Goal: Task Accomplishment & Management: Manage account settings

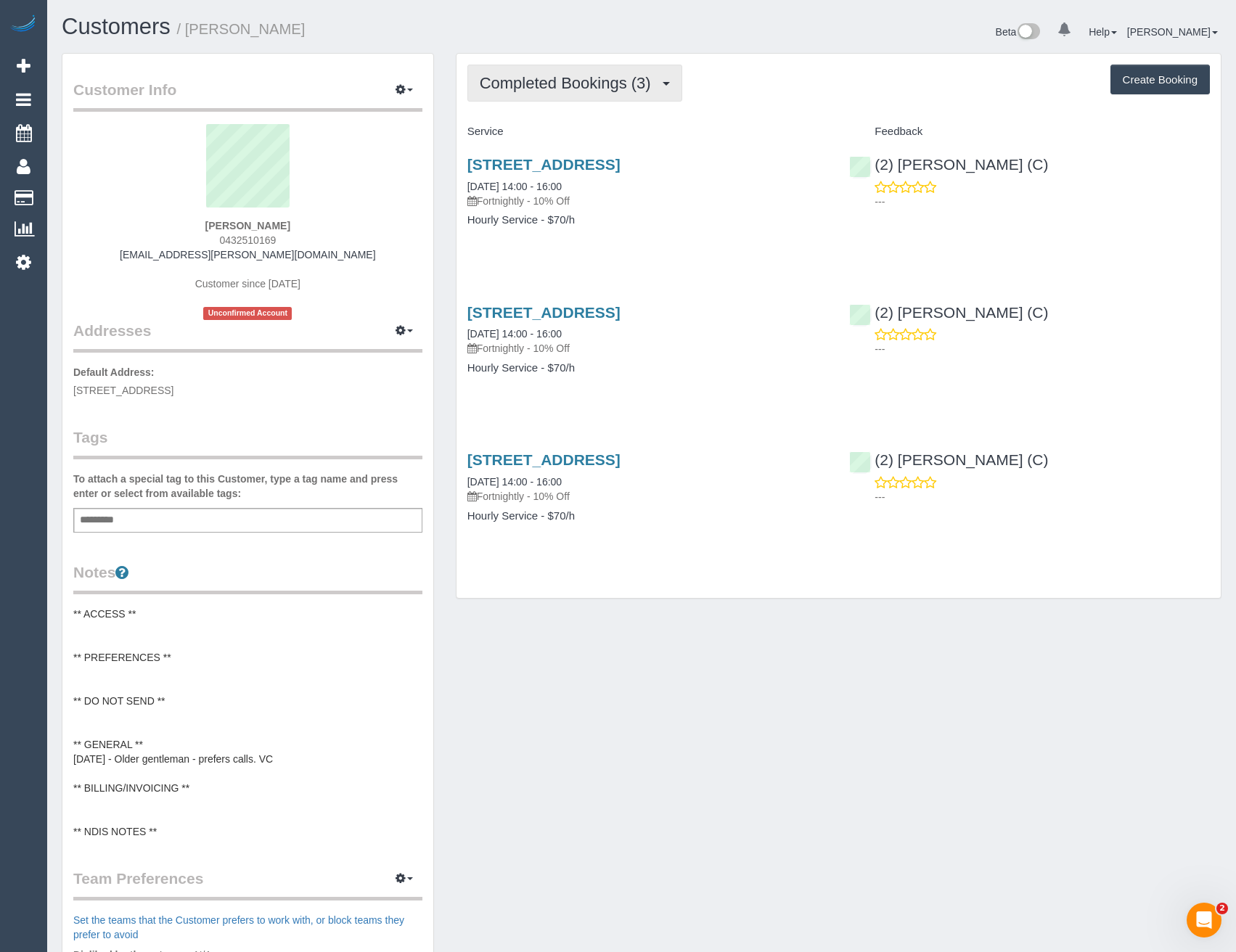
click at [614, 73] on button "Completed Bookings (3)" at bounding box center [574, 83] width 215 height 37
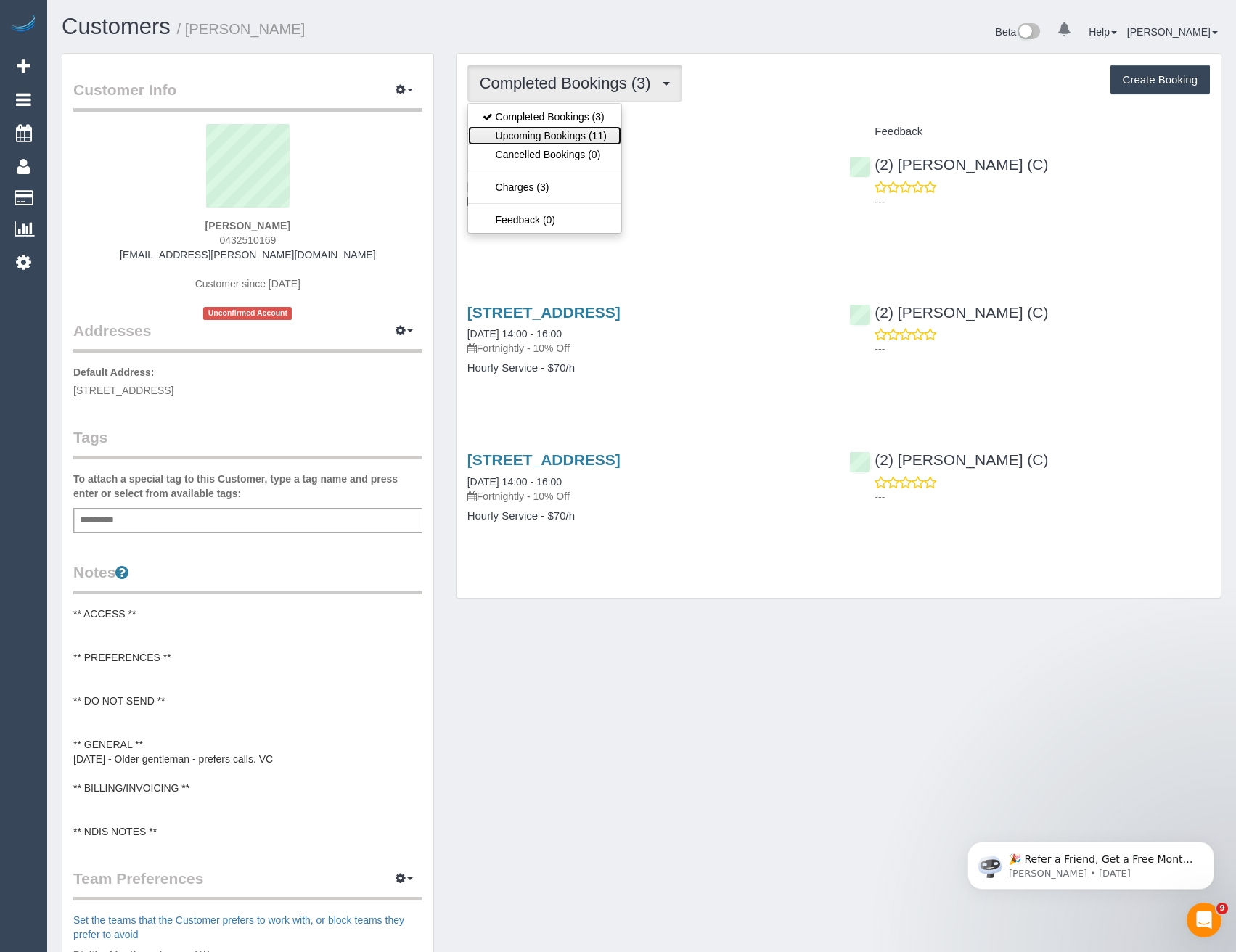
click at [606, 139] on link "Upcoming Bookings (11)" at bounding box center [544, 136] width 153 height 19
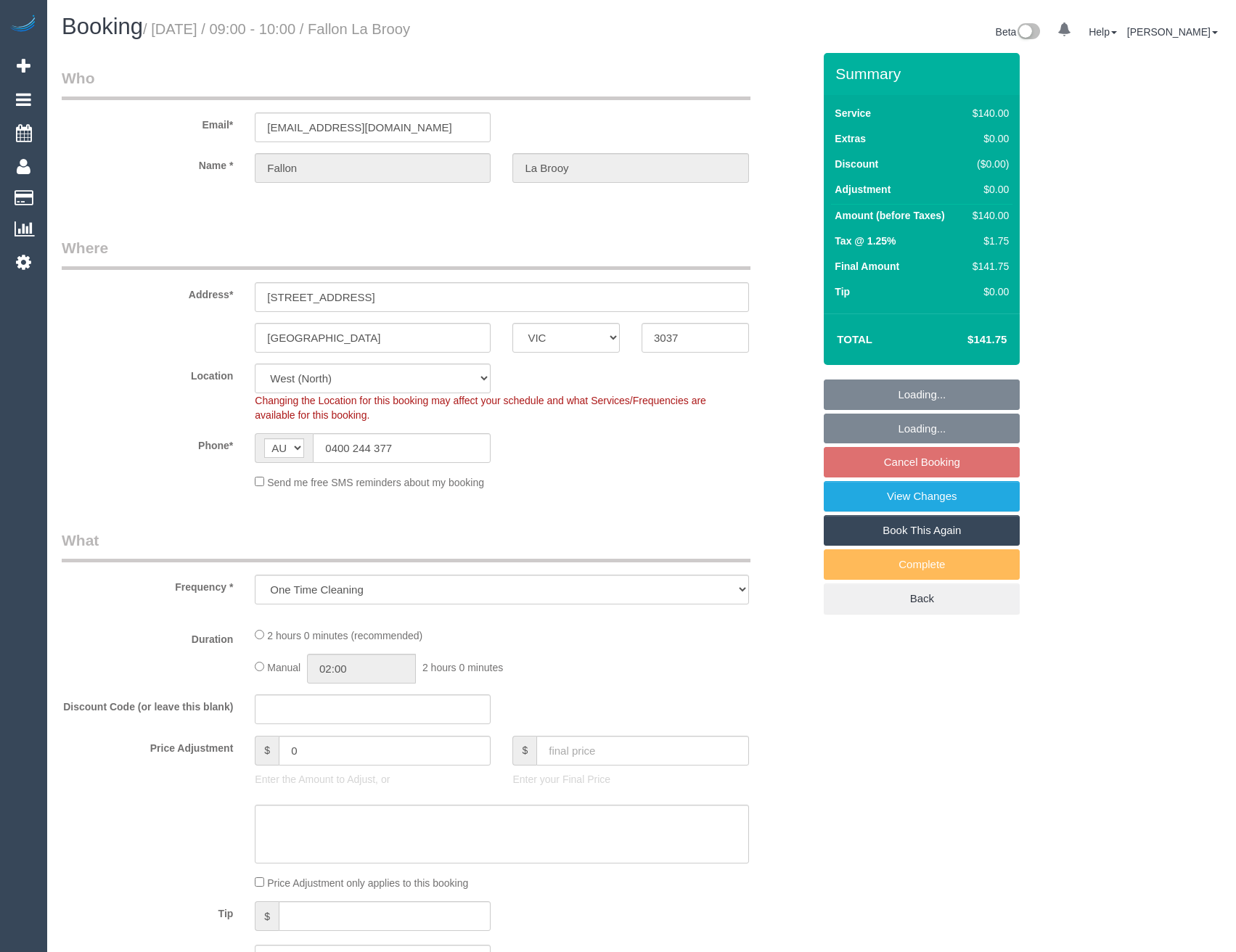
select select "VIC"
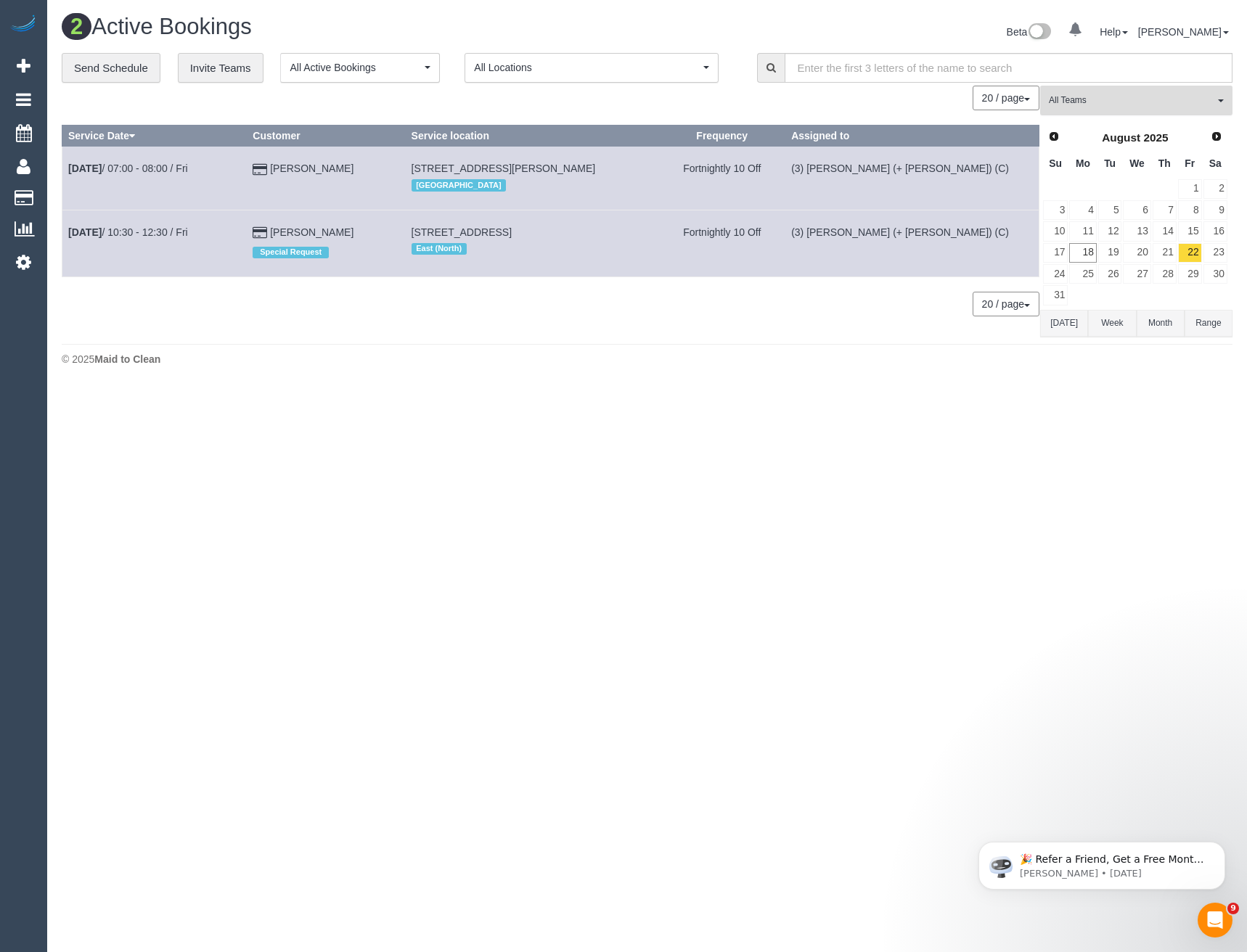
click at [1081, 103] on span "All Teams" at bounding box center [1131, 100] width 165 height 12
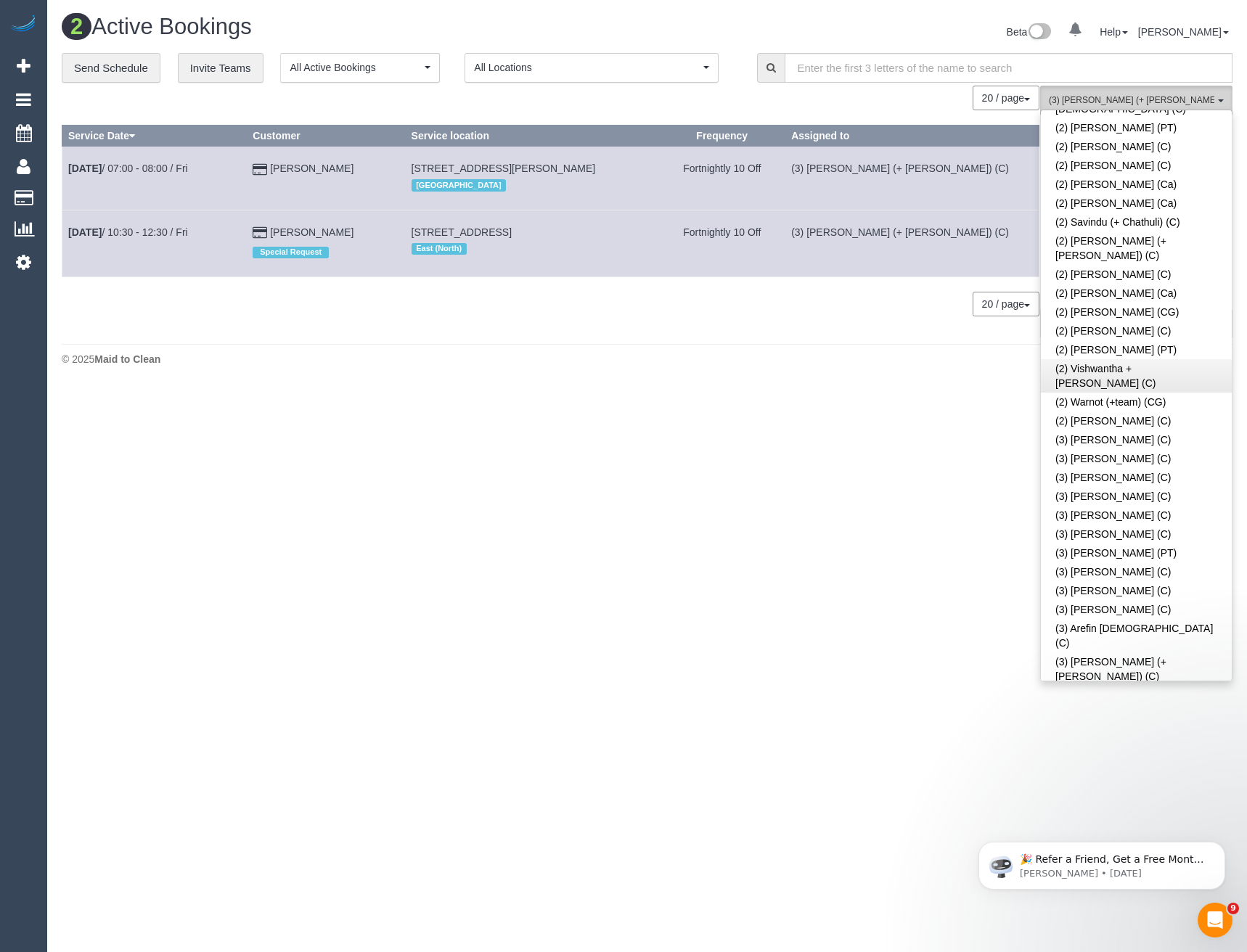
scroll to position [1596, 0]
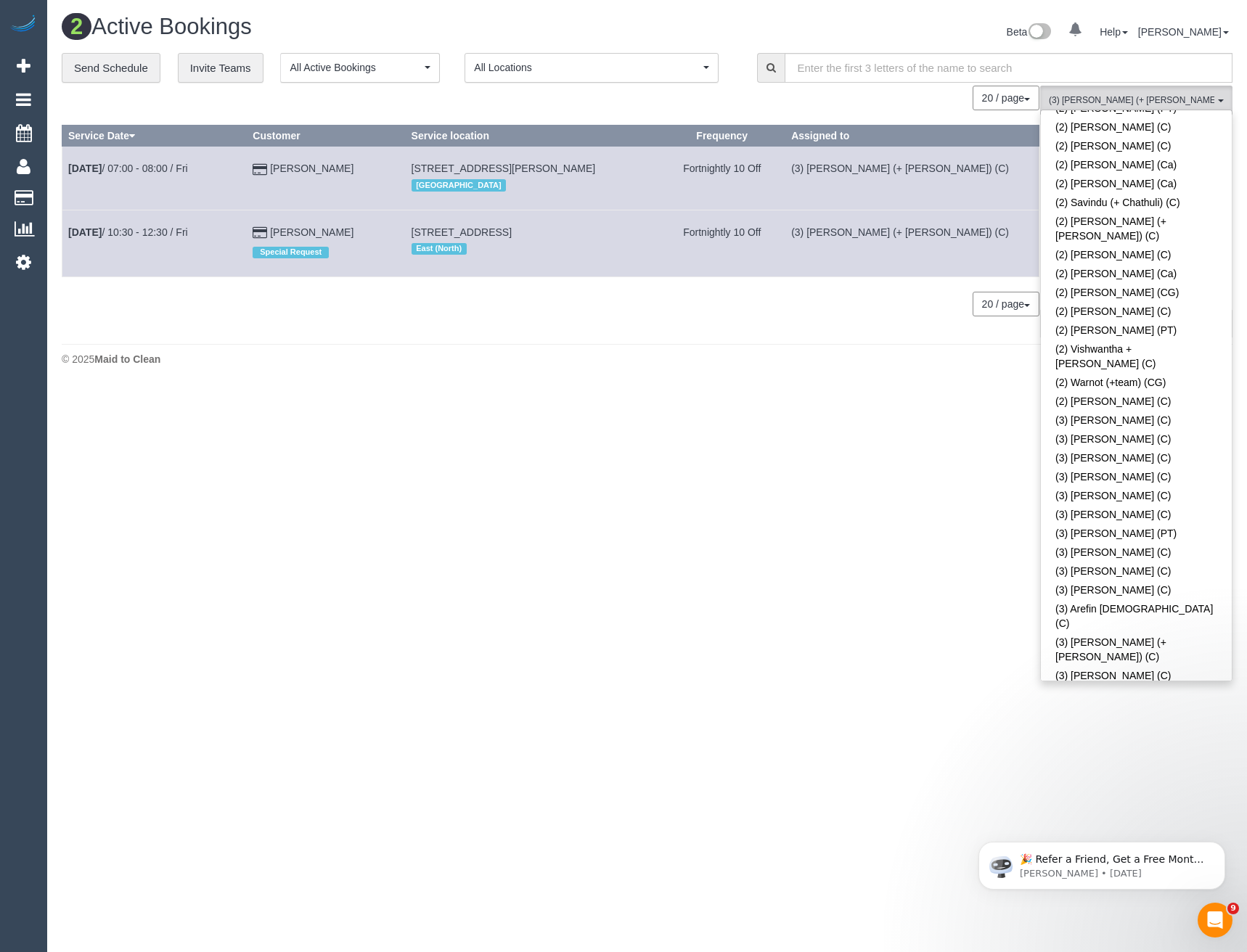
click at [1117, 842] on link "(3) [PERSON_NAME] (+ [PERSON_NAME]) (C)" at bounding box center [1135, 858] width 191 height 33
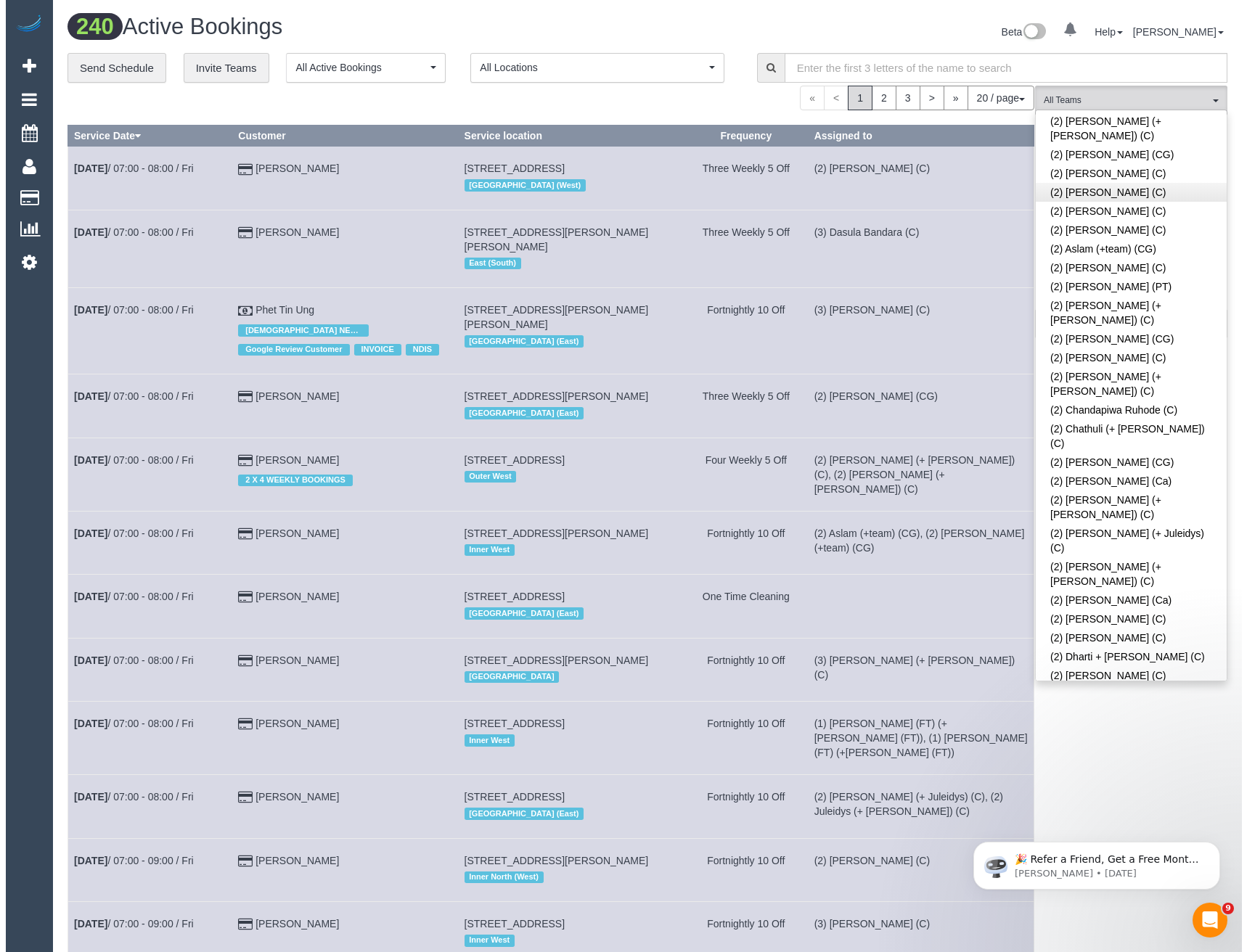
scroll to position [363, 0]
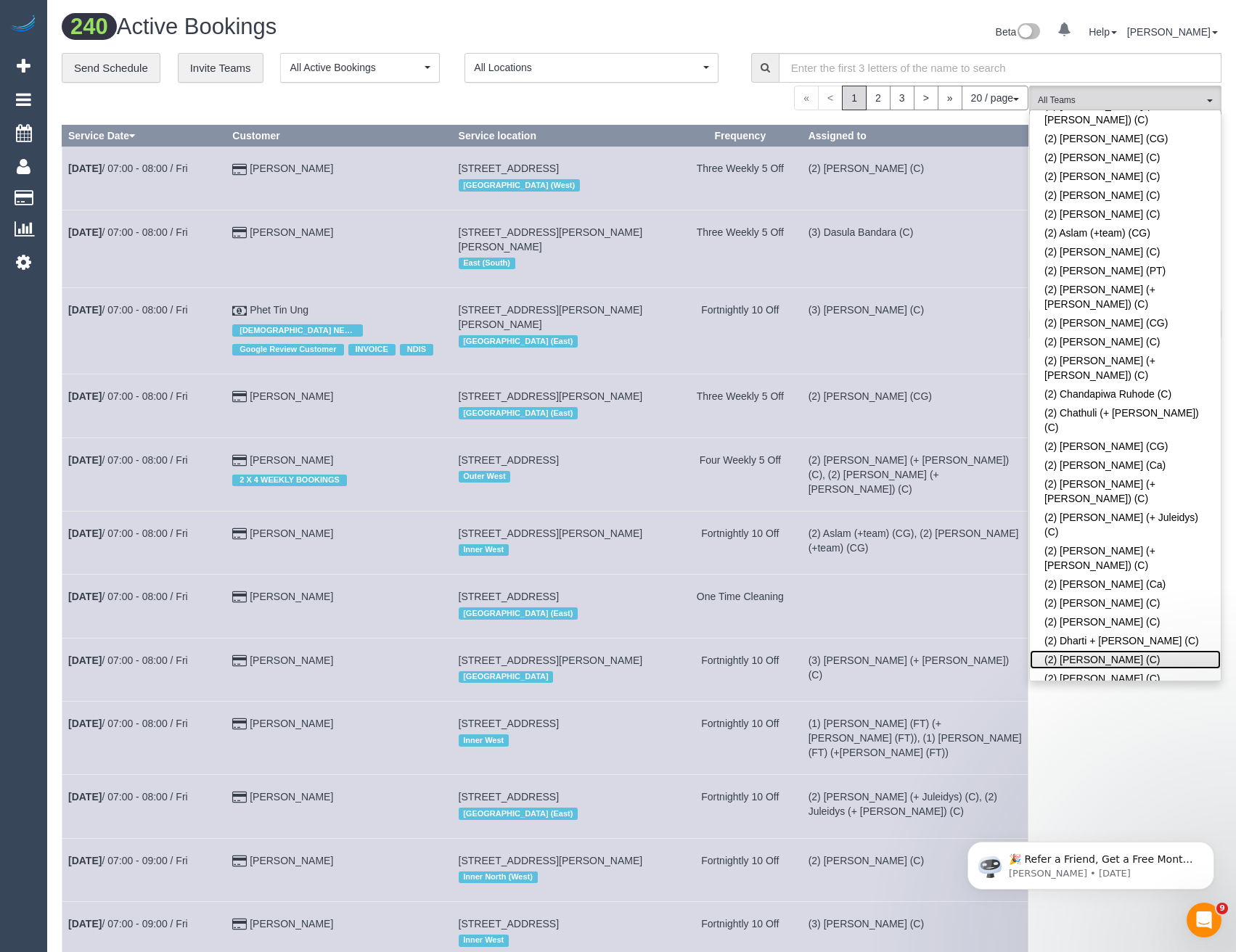
click at [1104, 650] on link "(2) [PERSON_NAME] (C)" at bounding box center [1125, 660] width 191 height 19
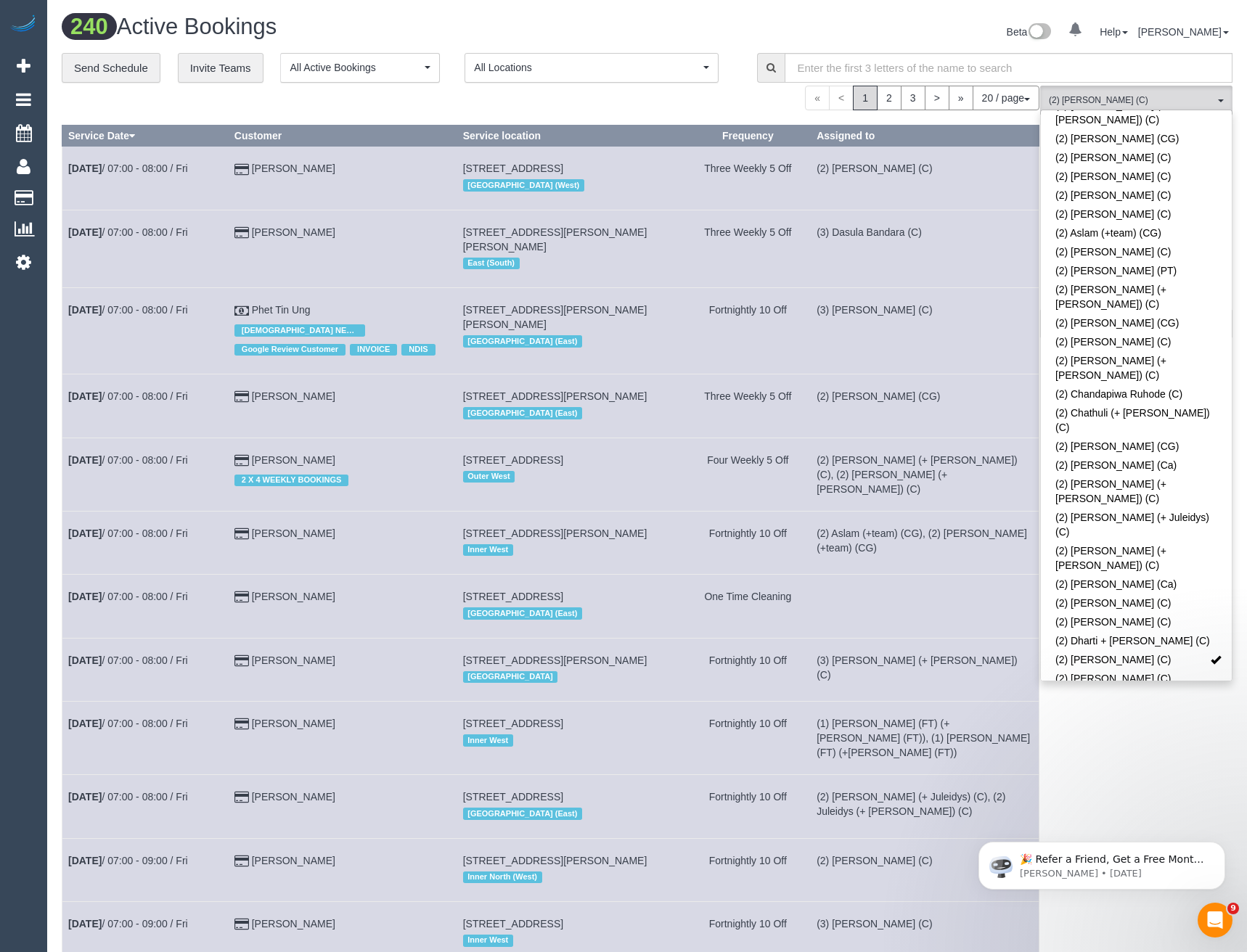
click at [1107, 707] on body "0 Beta Your Notifications You have 0 alerts Add Booking Bookings Active Booking…" at bounding box center [624, 476] width 1247 height 952
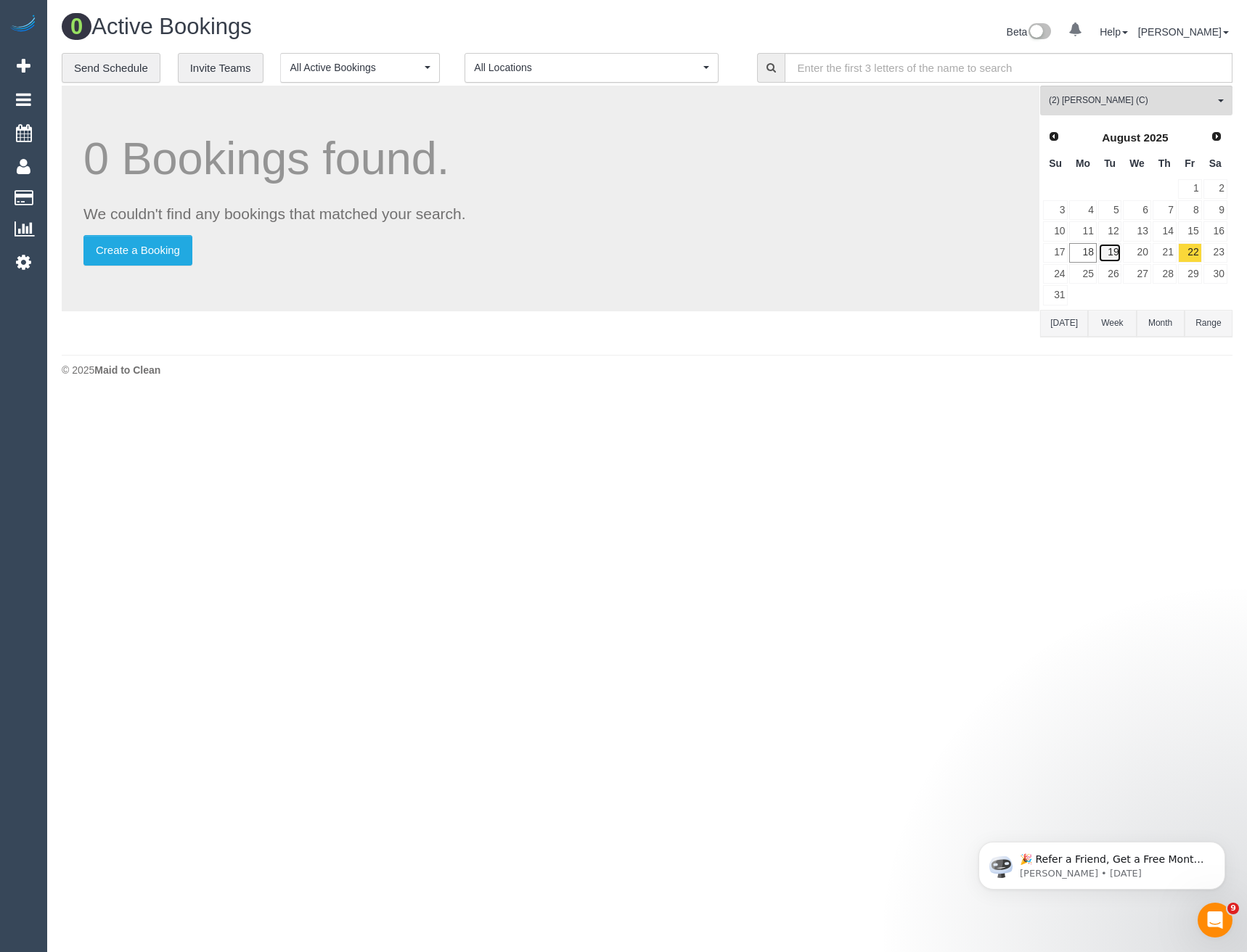
click at [1111, 252] on link "19" at bounding box center [1109, 252] width 24 height 20
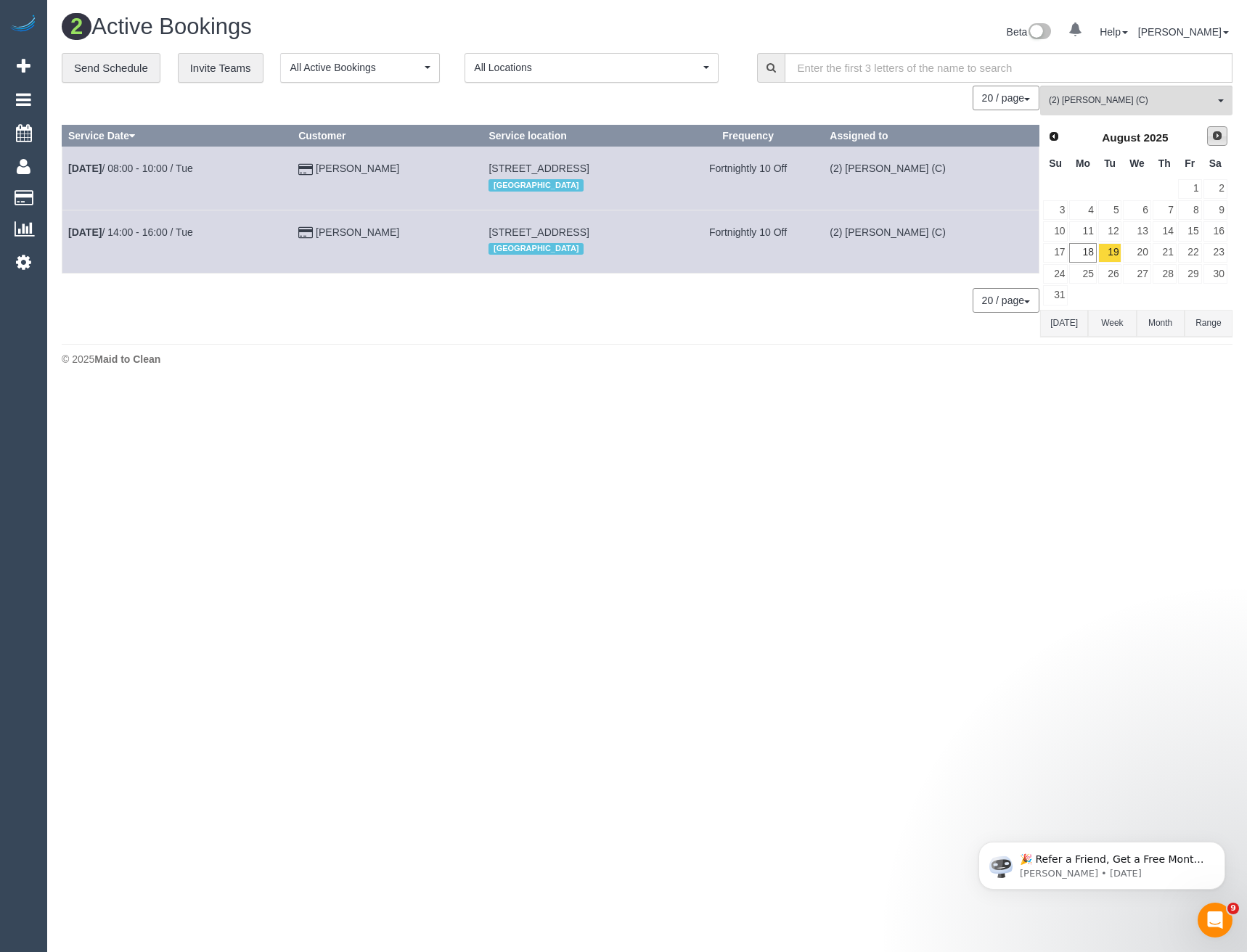
click at [1219, 136] on span "Next" at bounding box center [1217, 136] width 11 height 11
click at [1116, 186] on link "2" at bounding box center [1109, 189] width 24 height 20
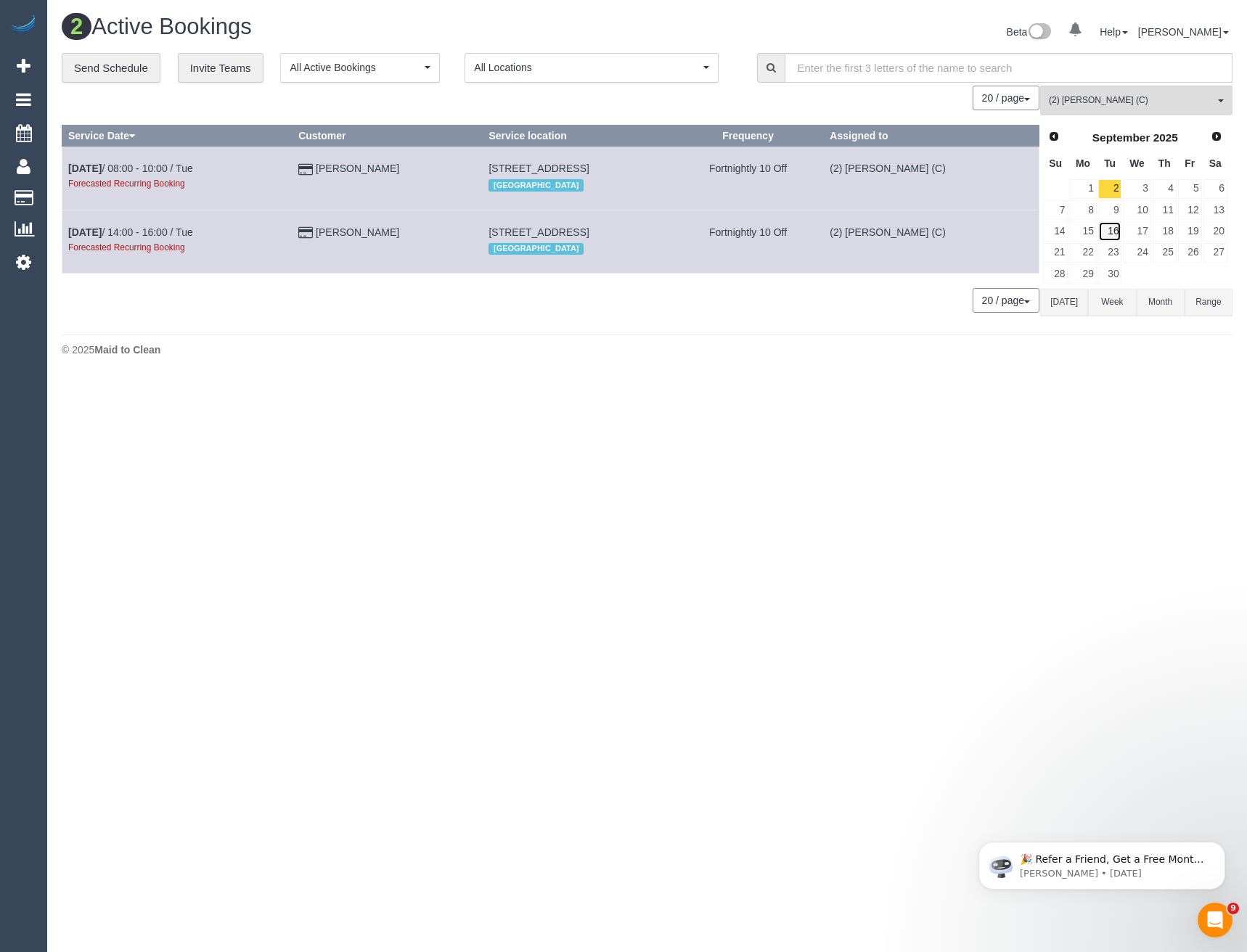
click at [1108, 233] on link "16" at bounding box center [1109, 231] width 24 height 20
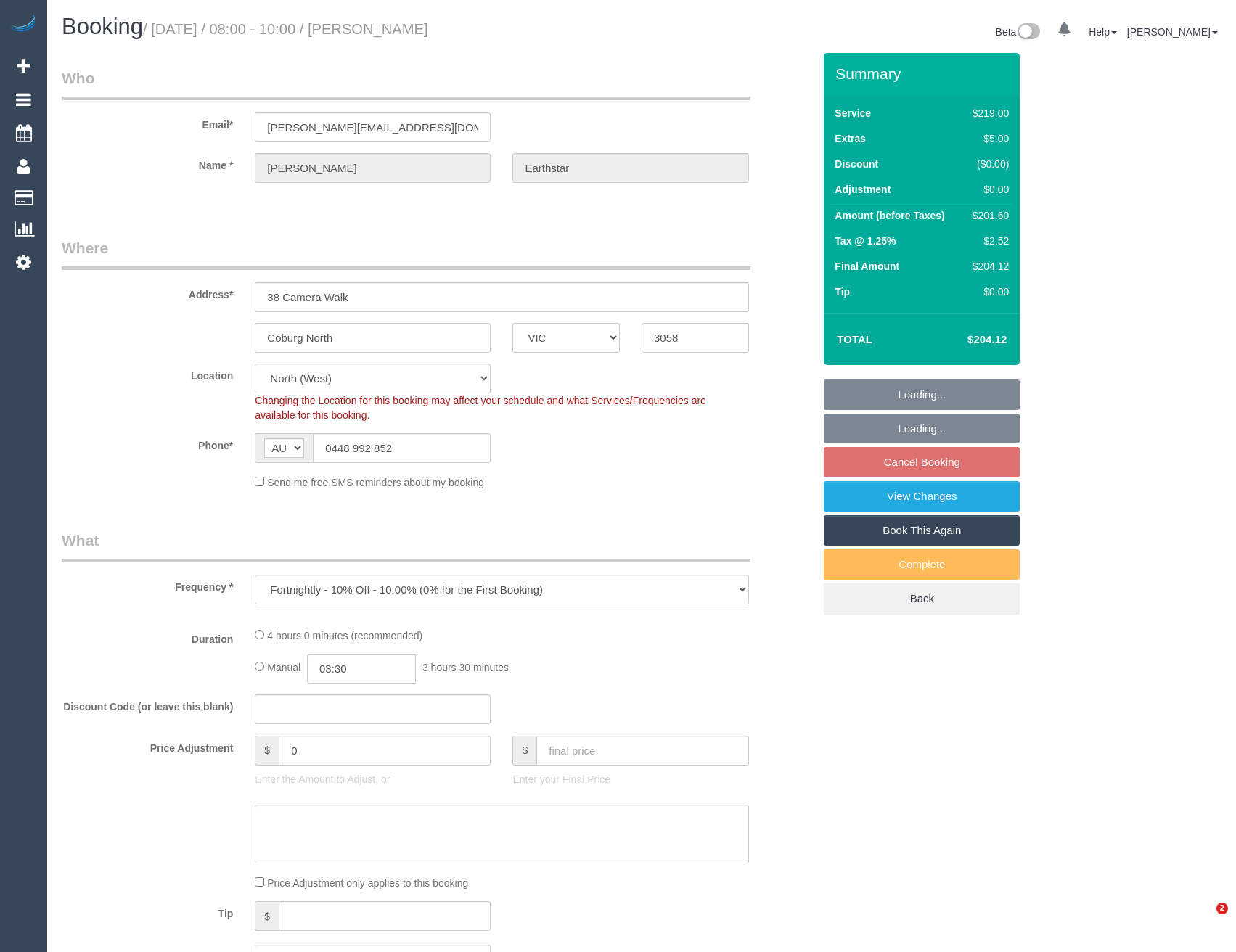
select select "VIC"
select select "object:710"
select select "string:stripe-pm_1PjFcU2GScqysDRVwyFXBSYO"
select select "number:27"
select select "number:14"
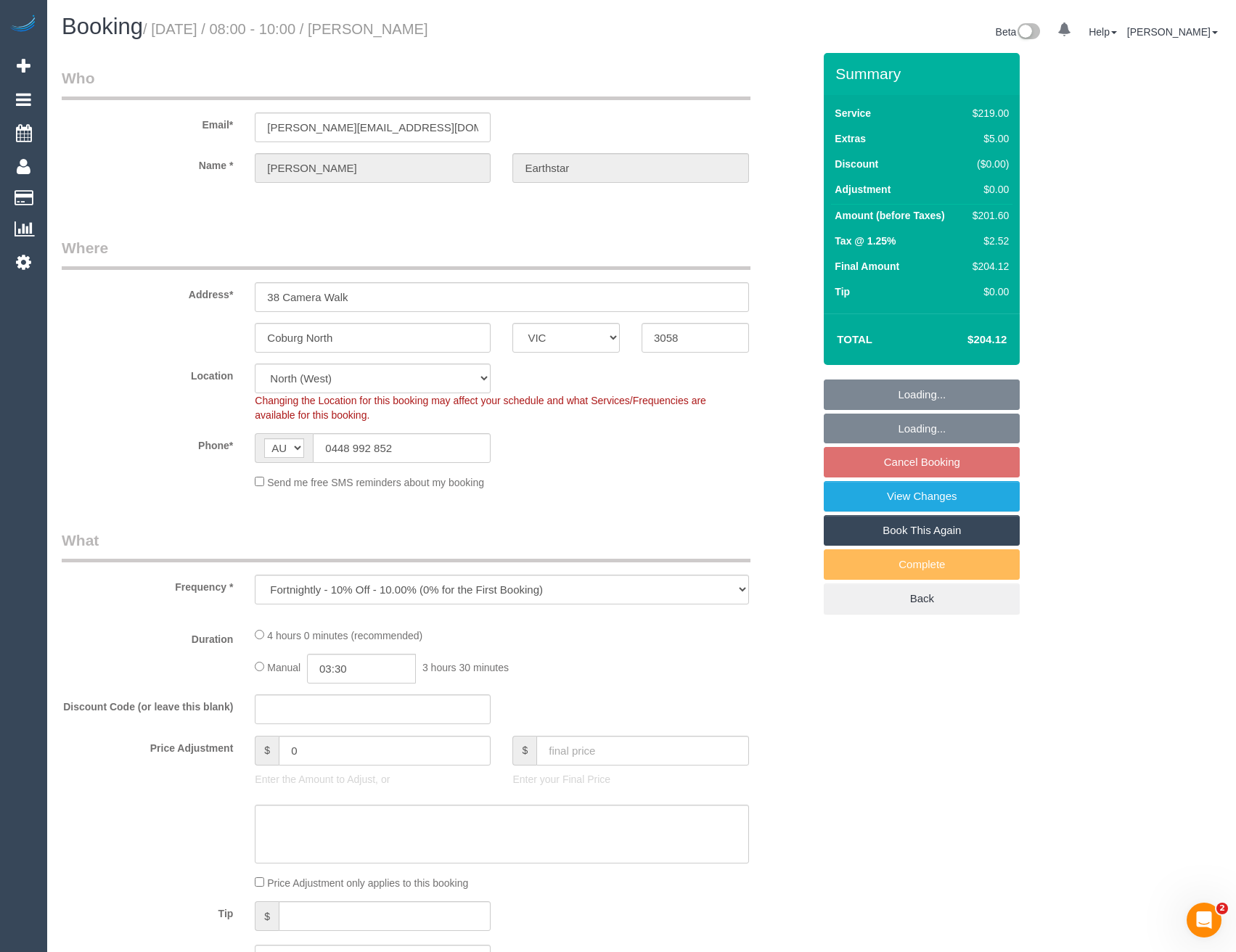
select select "number:19"
select select "number:22"
select select "number:34"
select select "number:26"
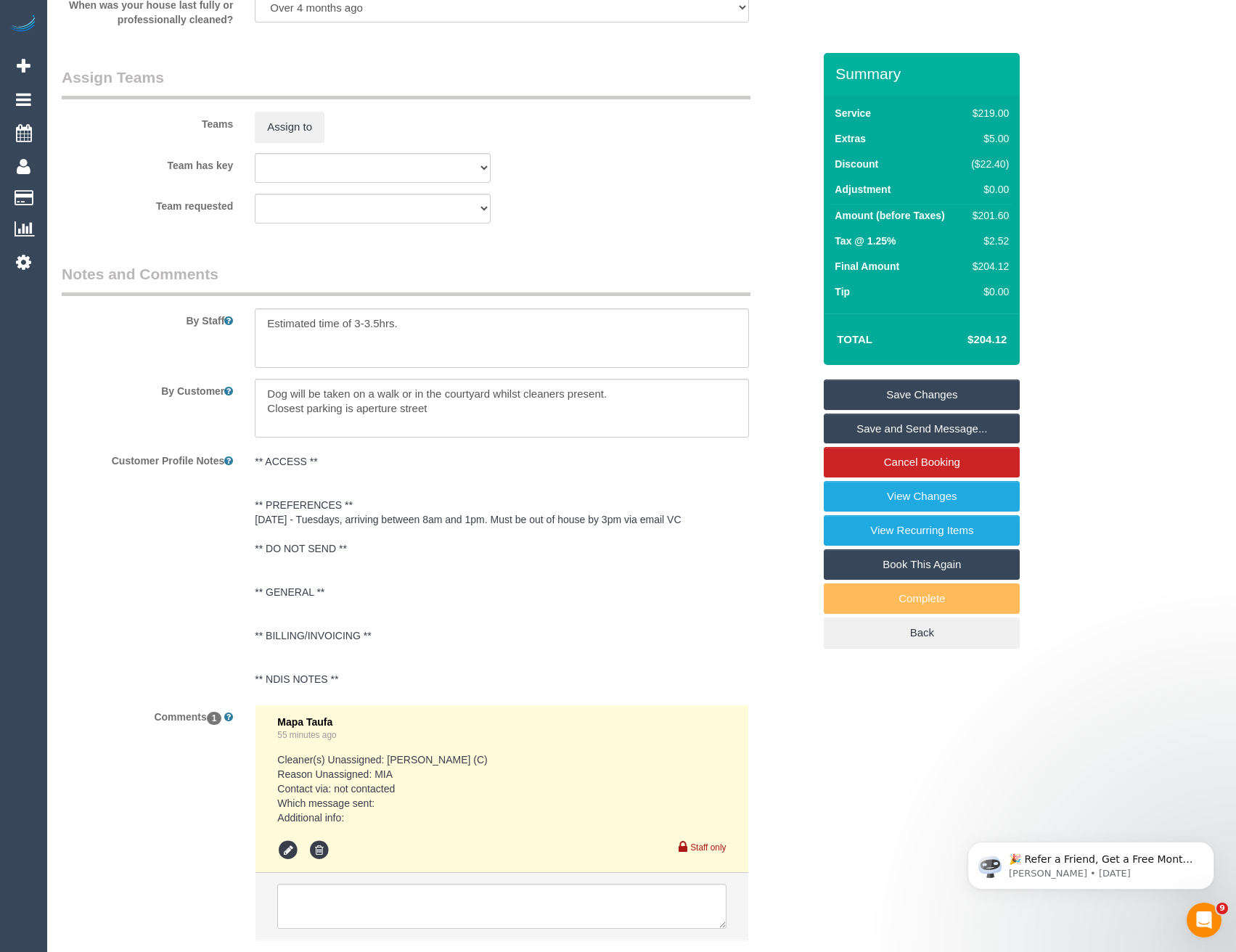
scroll to position [2043, 0]
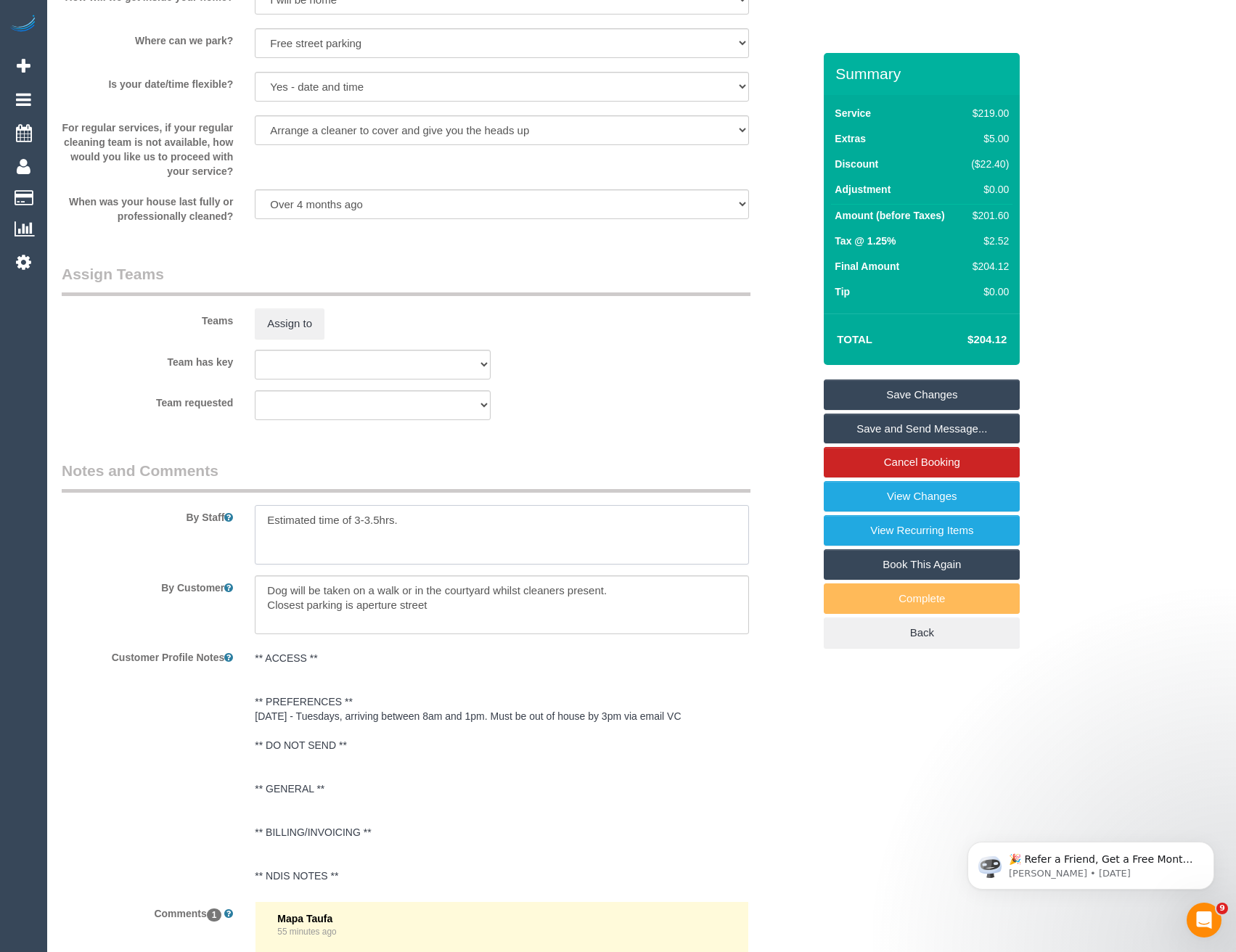
click at [264, 518] on textarea at bounding box center [501, 534] width 494 height 60
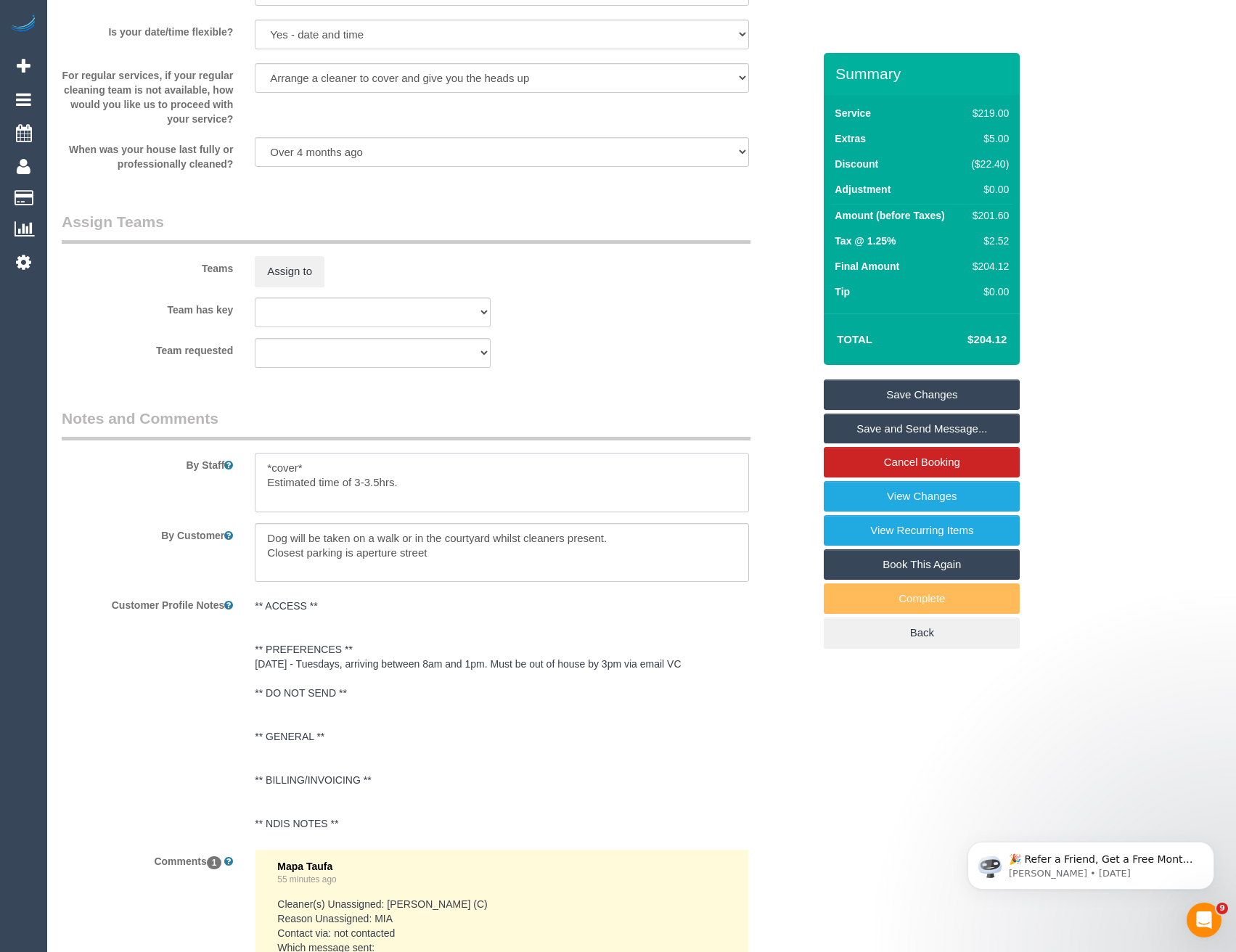
scroll to position [2333, 0]
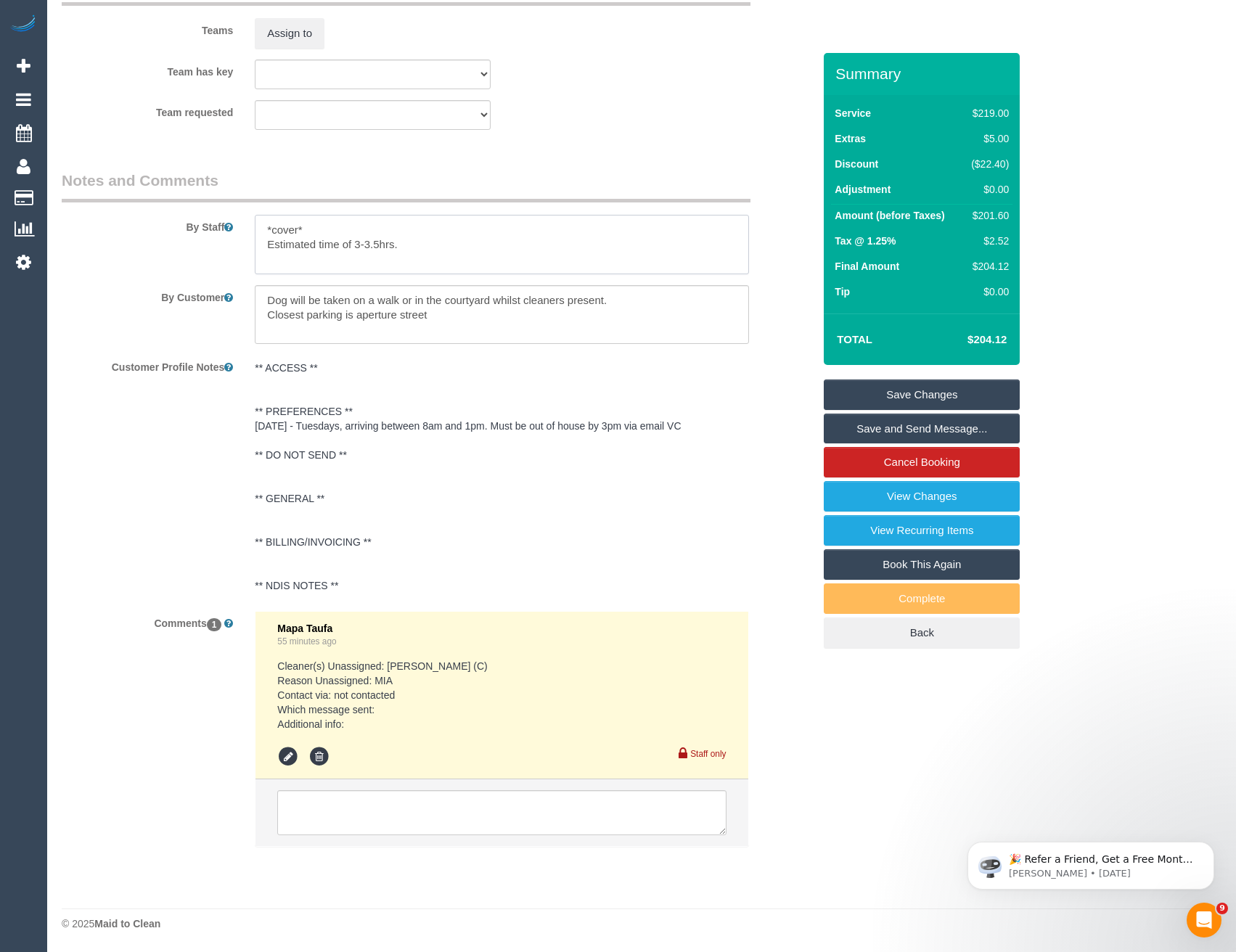
type textarea "*cover* Estimated time of 3-3.5hrs."
click at [386, 822] on textarea at bounding box center [501, 812] width 449 height 45
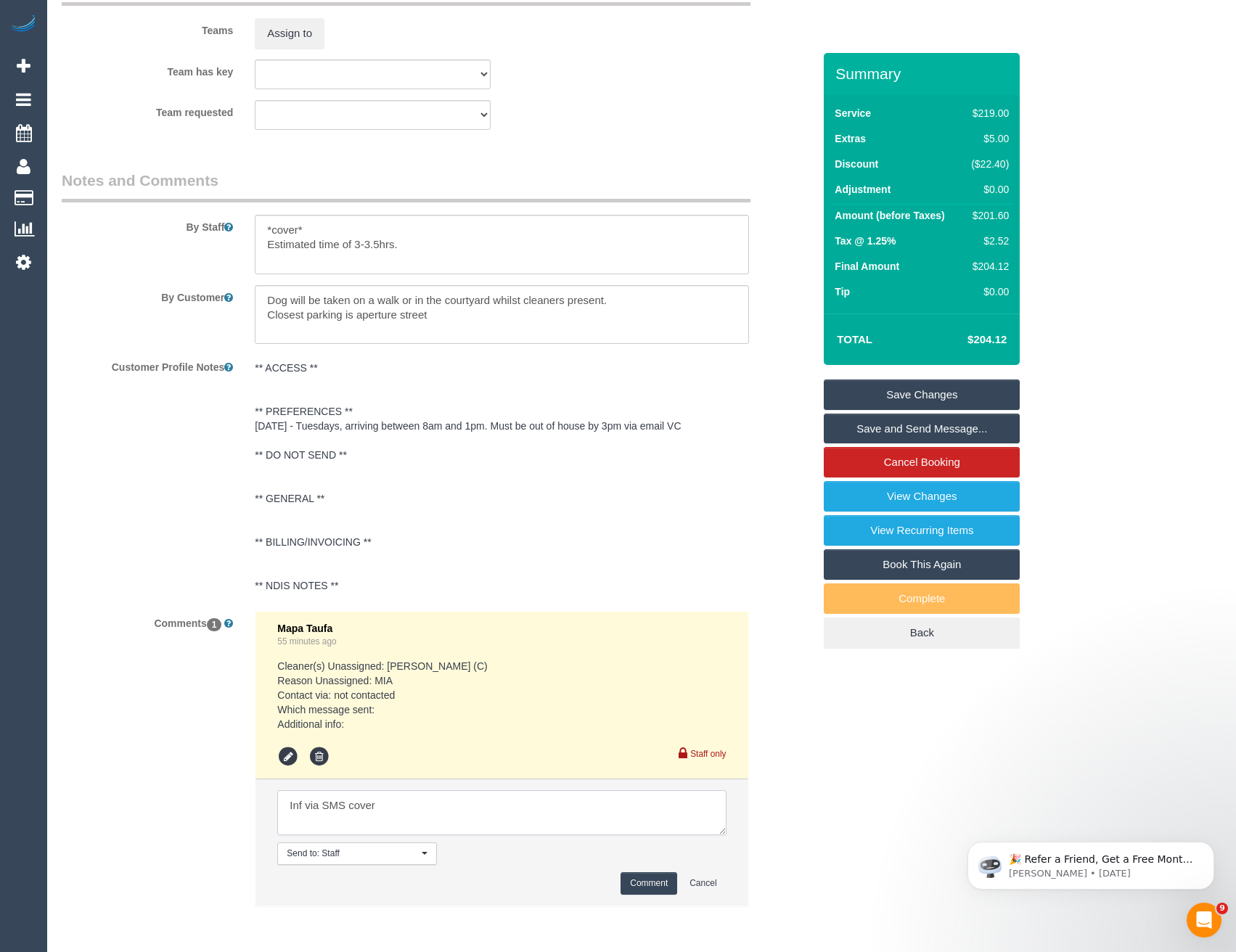
type textarea "Inf via SMS cover"
click at [660, 890] on button "Comment" at bounding box center [649, 884] width 57 height 23
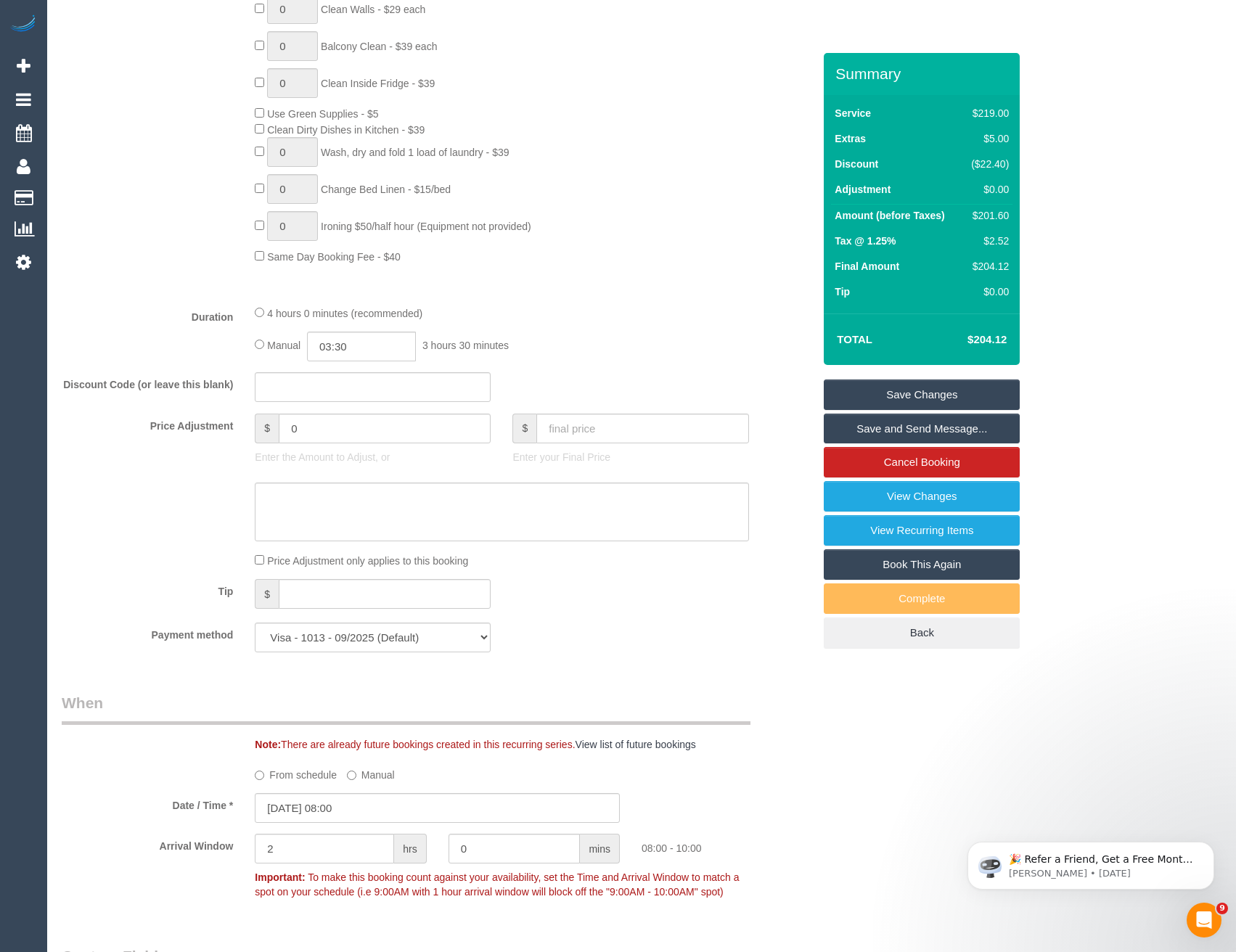
scroll to position [736, 0]
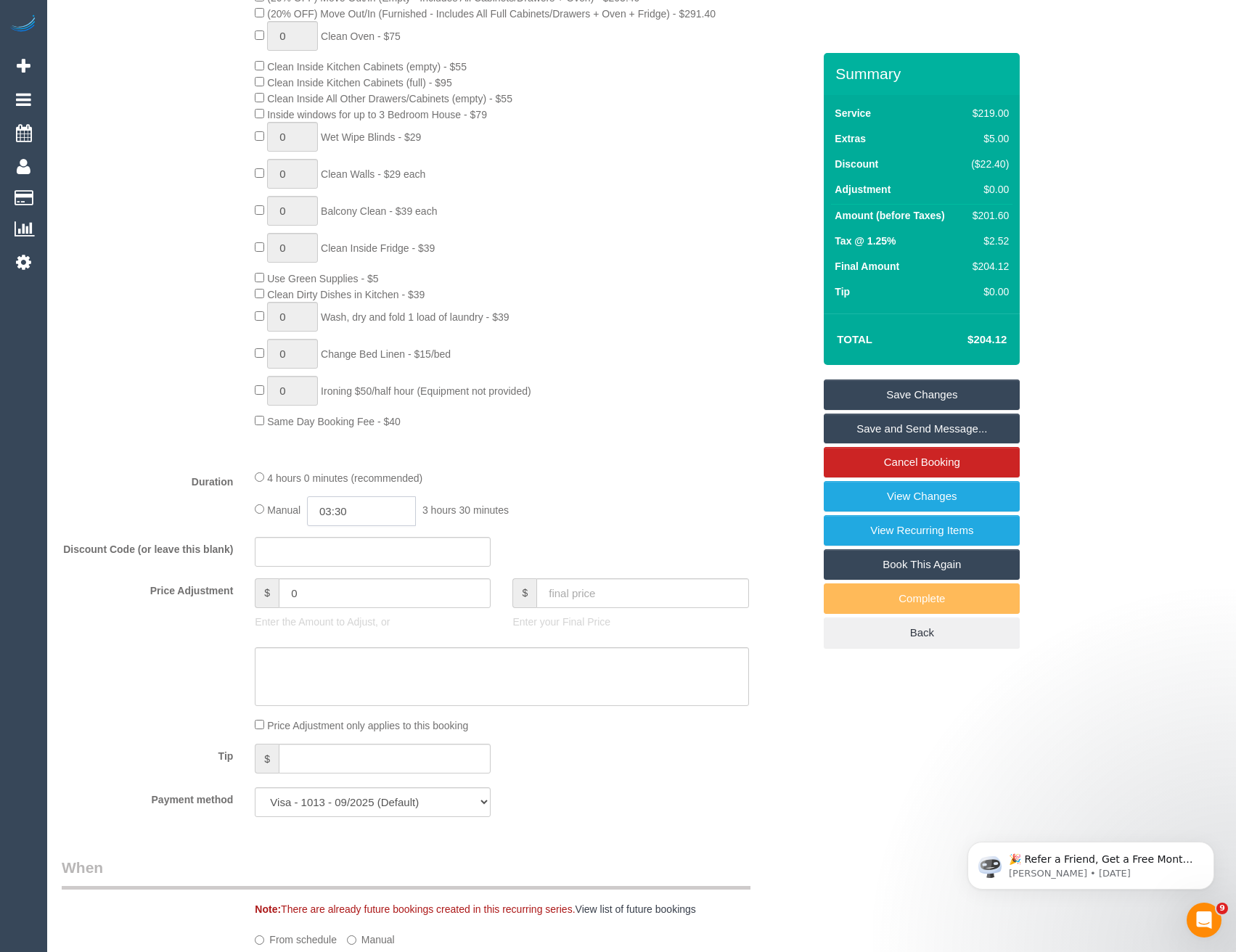
click at [356, 511] on input "03:30" at bounding box center [361, 511] width 109 height 29
click at [357, 588] on li "01:30" at bounding box center [346, 593] width 65 height 19
click at [377, 520] on input "01:30" at bounding box center [361, 511] width 109 height 29
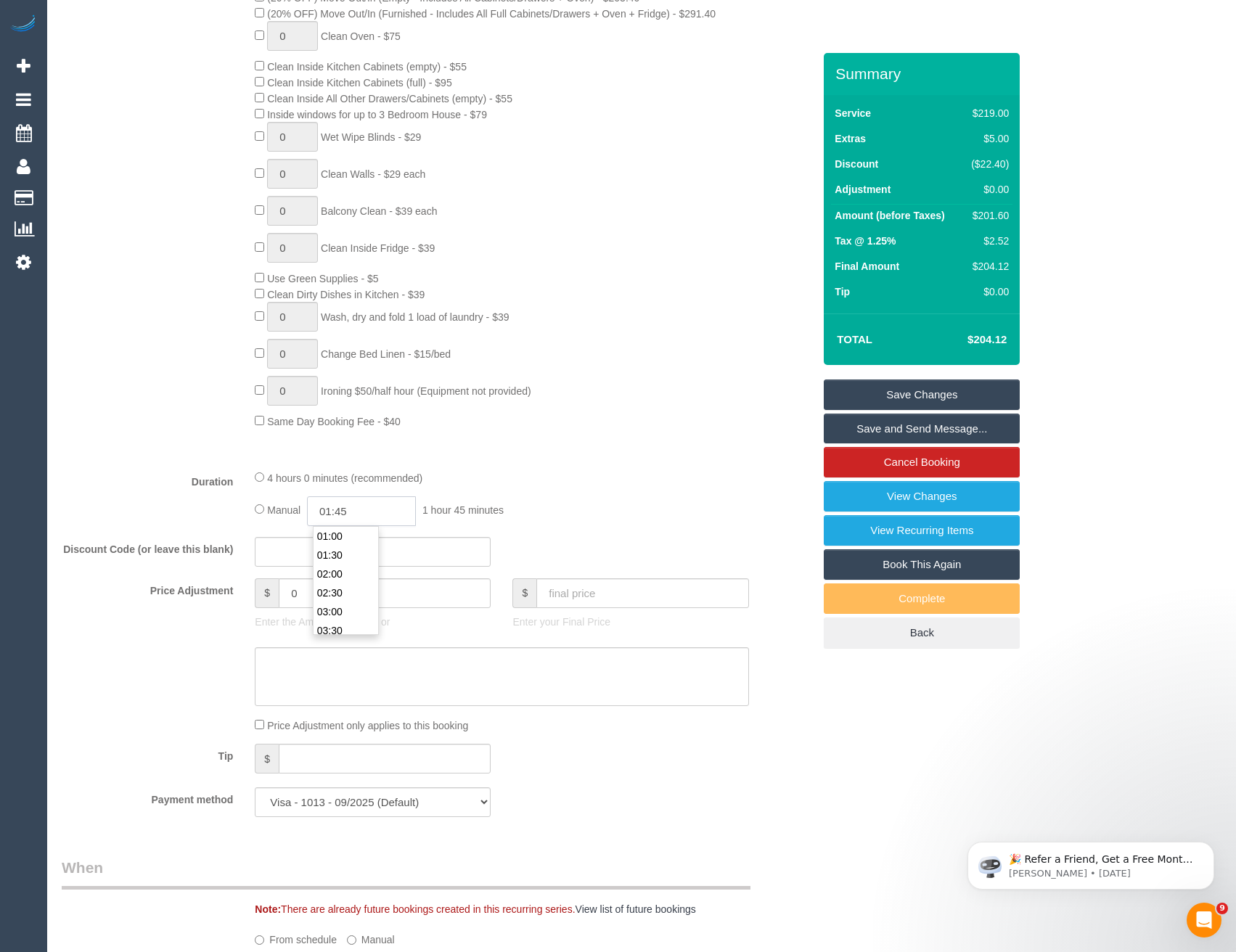
type input "01:45"
click at [647, 446] on div "Type of Service * Hourly Service - $70/h Hourly Service - $65/h Hourly Service …" at bounding box center [437, 168] width 751 height 578
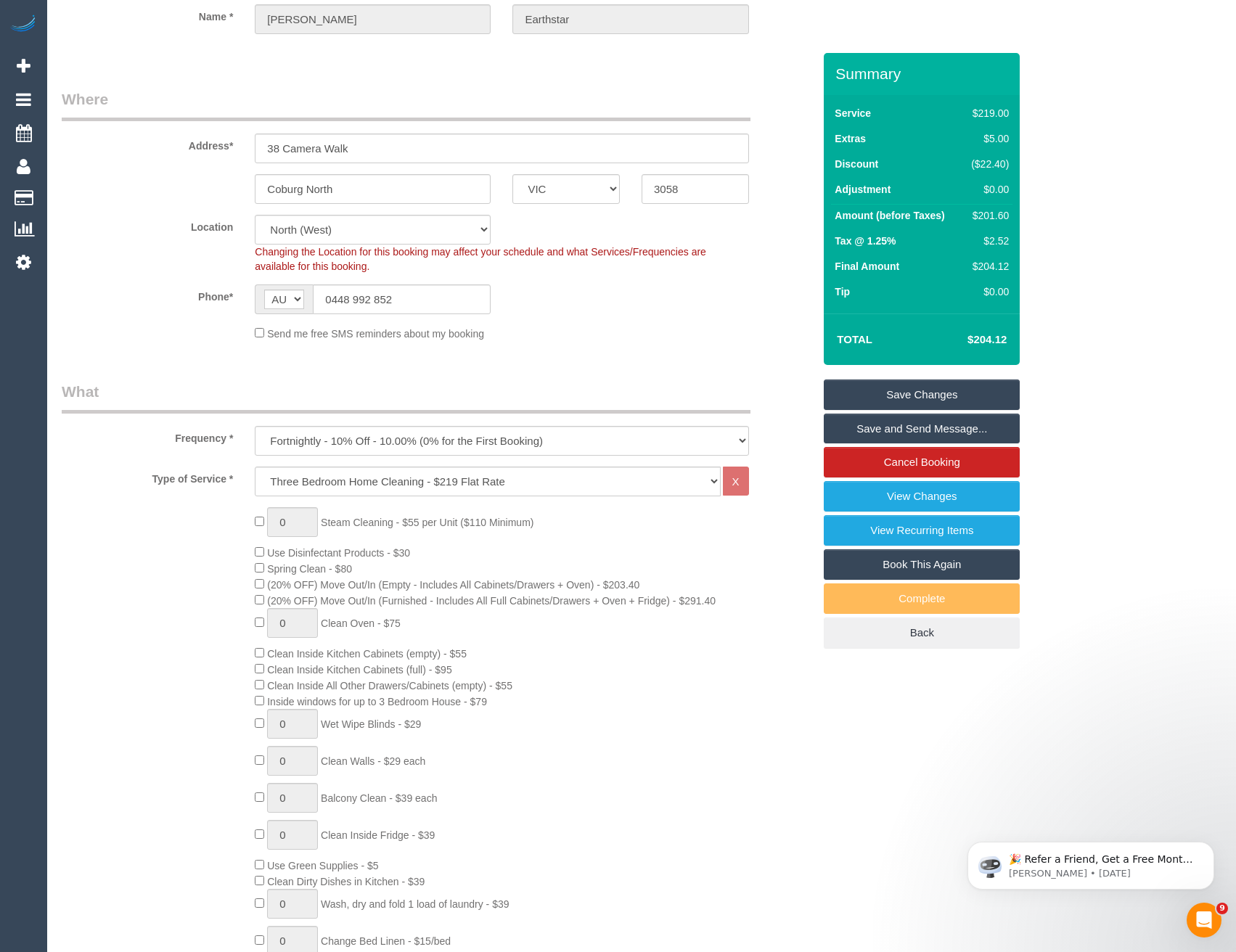
scroll to position [0, 0]
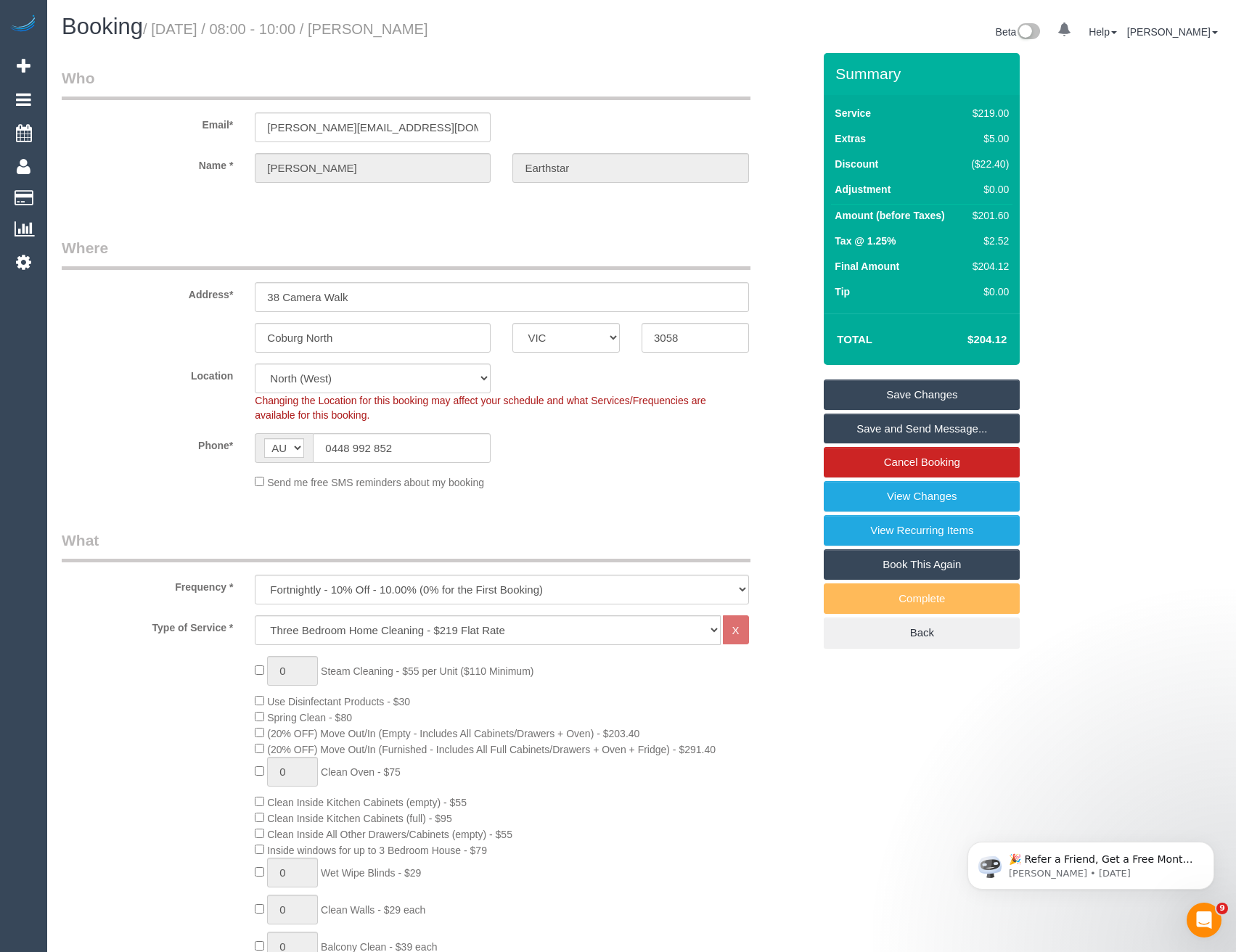
click at [890, 405] on link "Save Changes" at bounding box center [922, 395] width 196 height 30
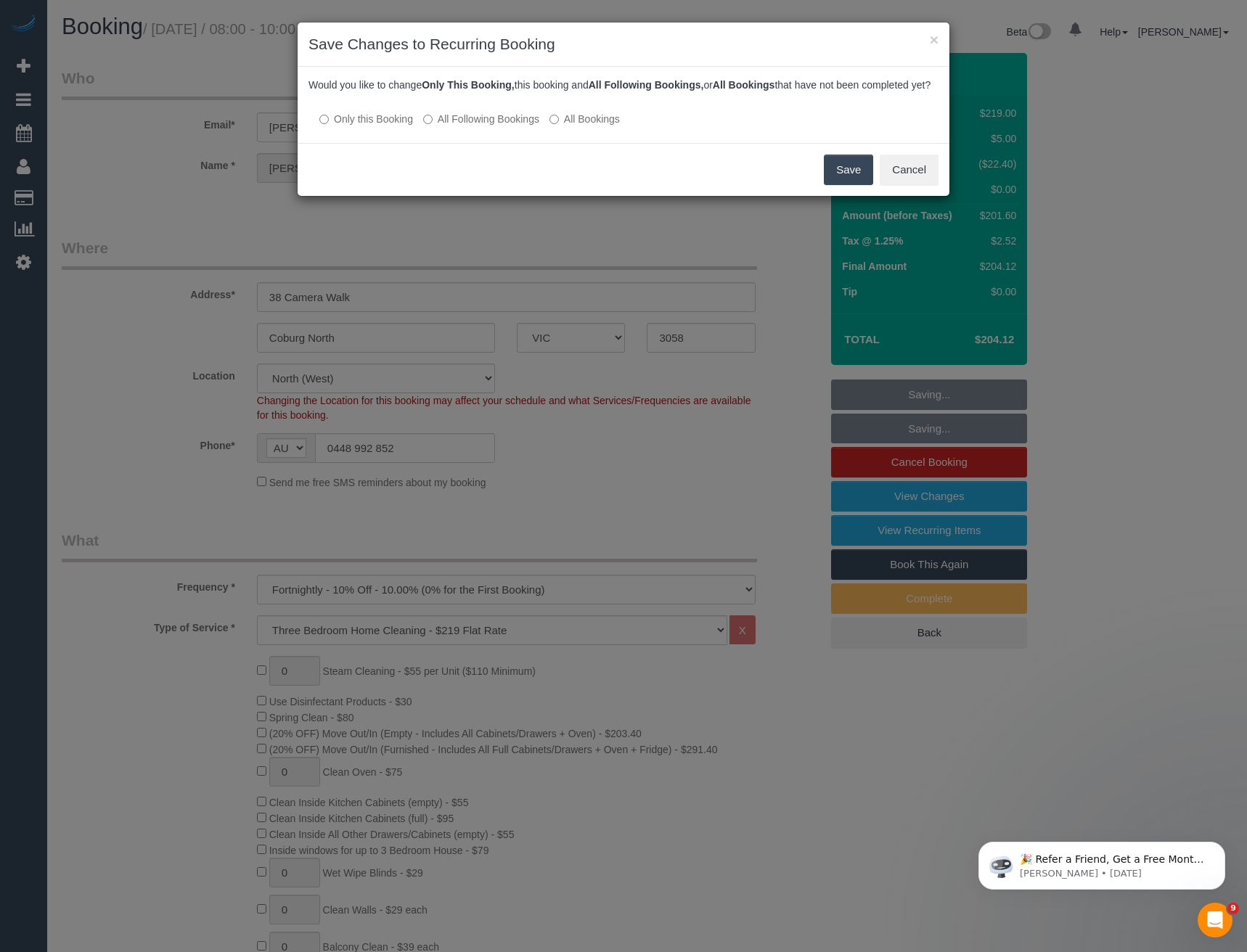
drag, startPoint x: 834, startPoint y: 186, endPoint x: 810, endPoint y: 174, distance: 26.8
click at [834, 185] on button "Save" at bounding box center [848, 170] width 49 height 30
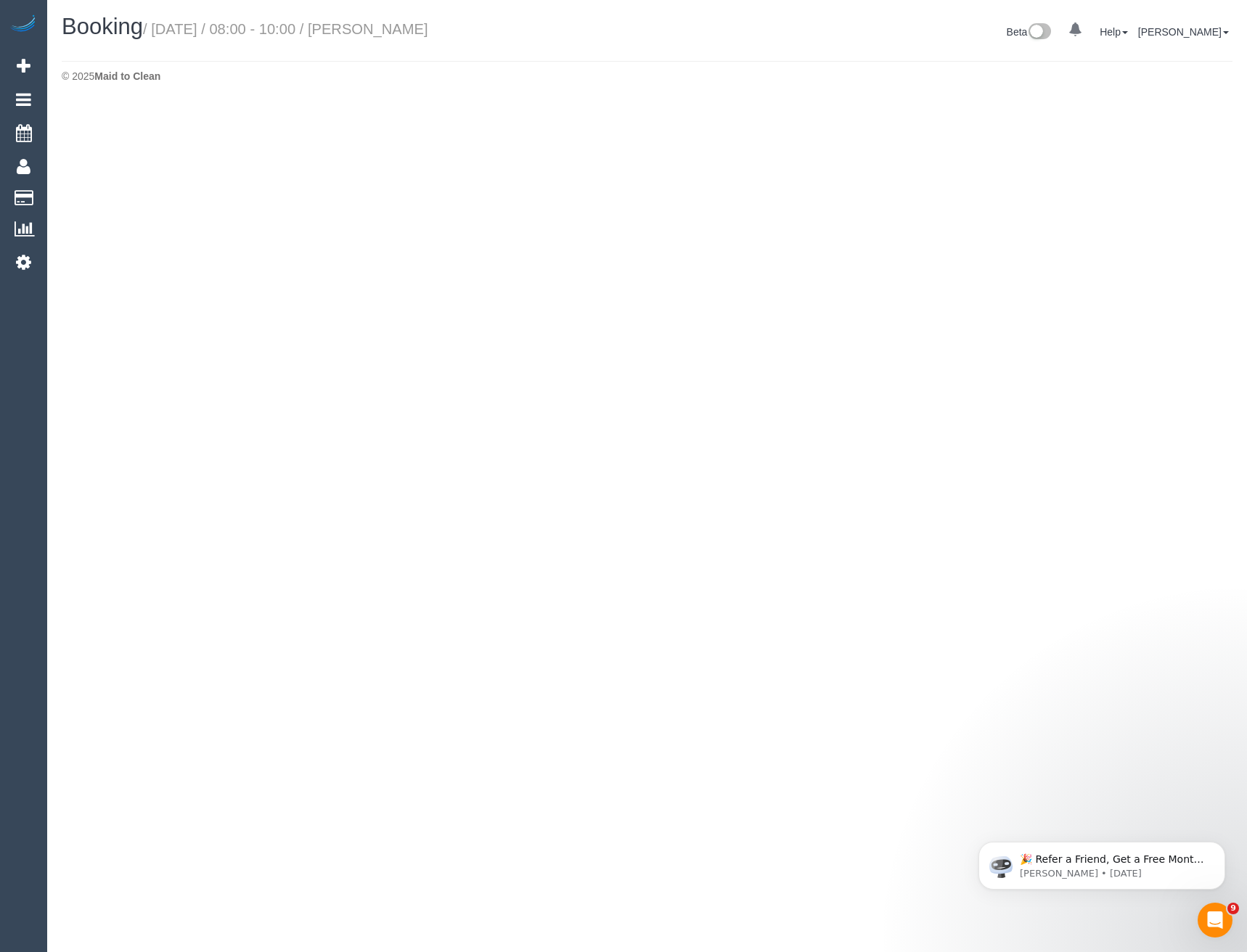
select select "VIC"
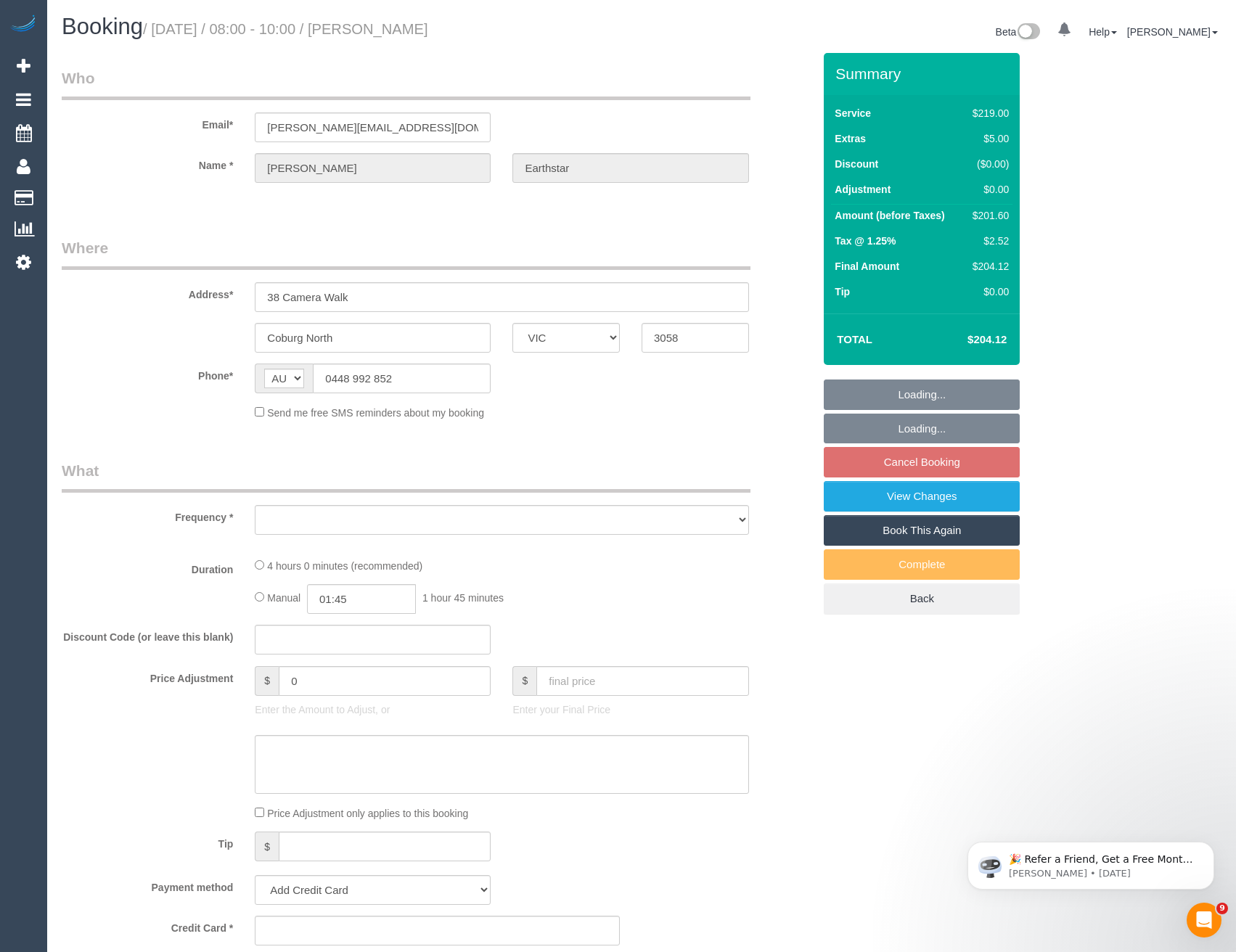
select select "object:2804"
select select "string:stripe-pm_1PjFcU2GScqysDRVwyFXBSYO"
select select "number:27"
select select "number:14"
select select "number:19"
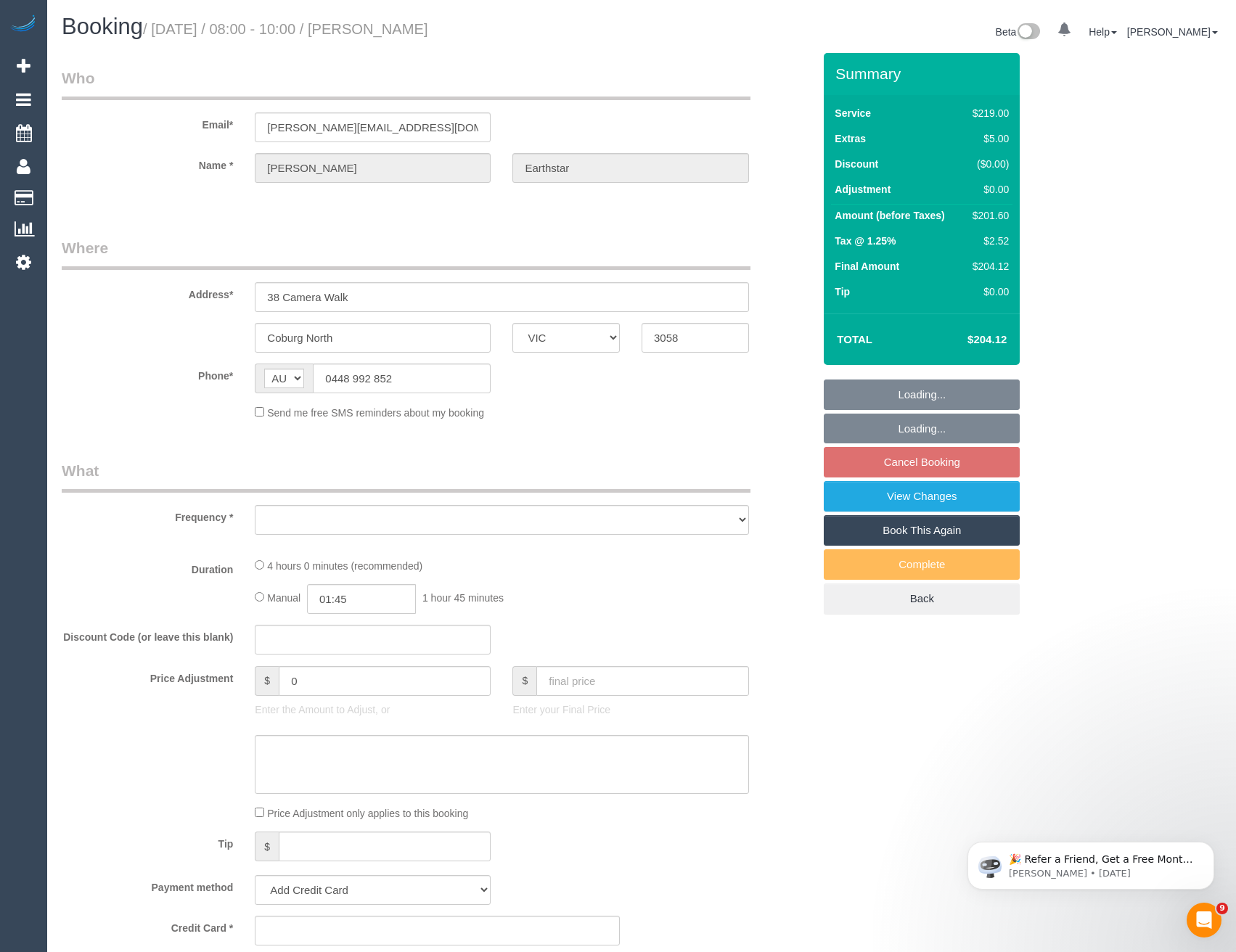
select select "number:22"
select select "number:34"
select select "number:26"
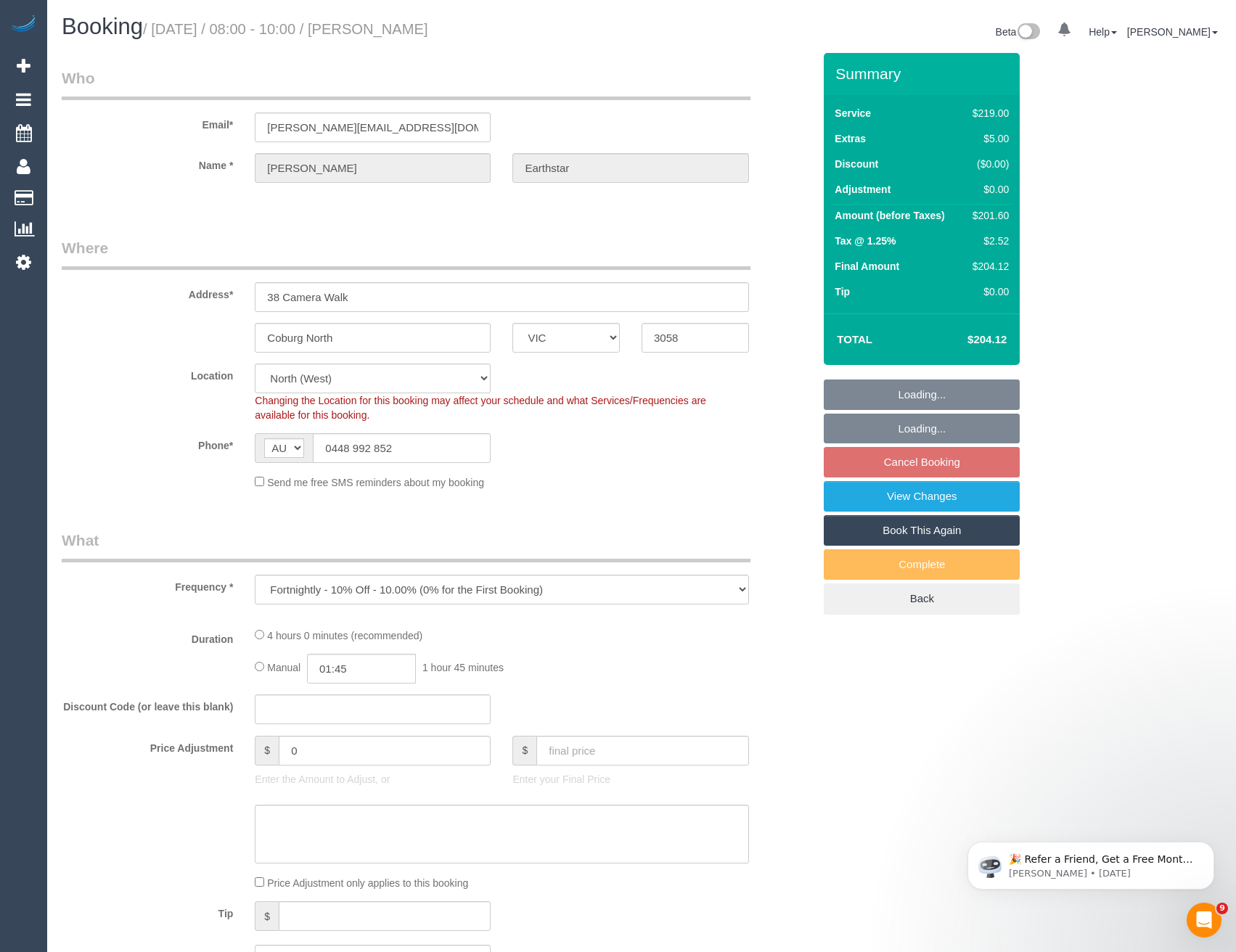
select select "object:2957"
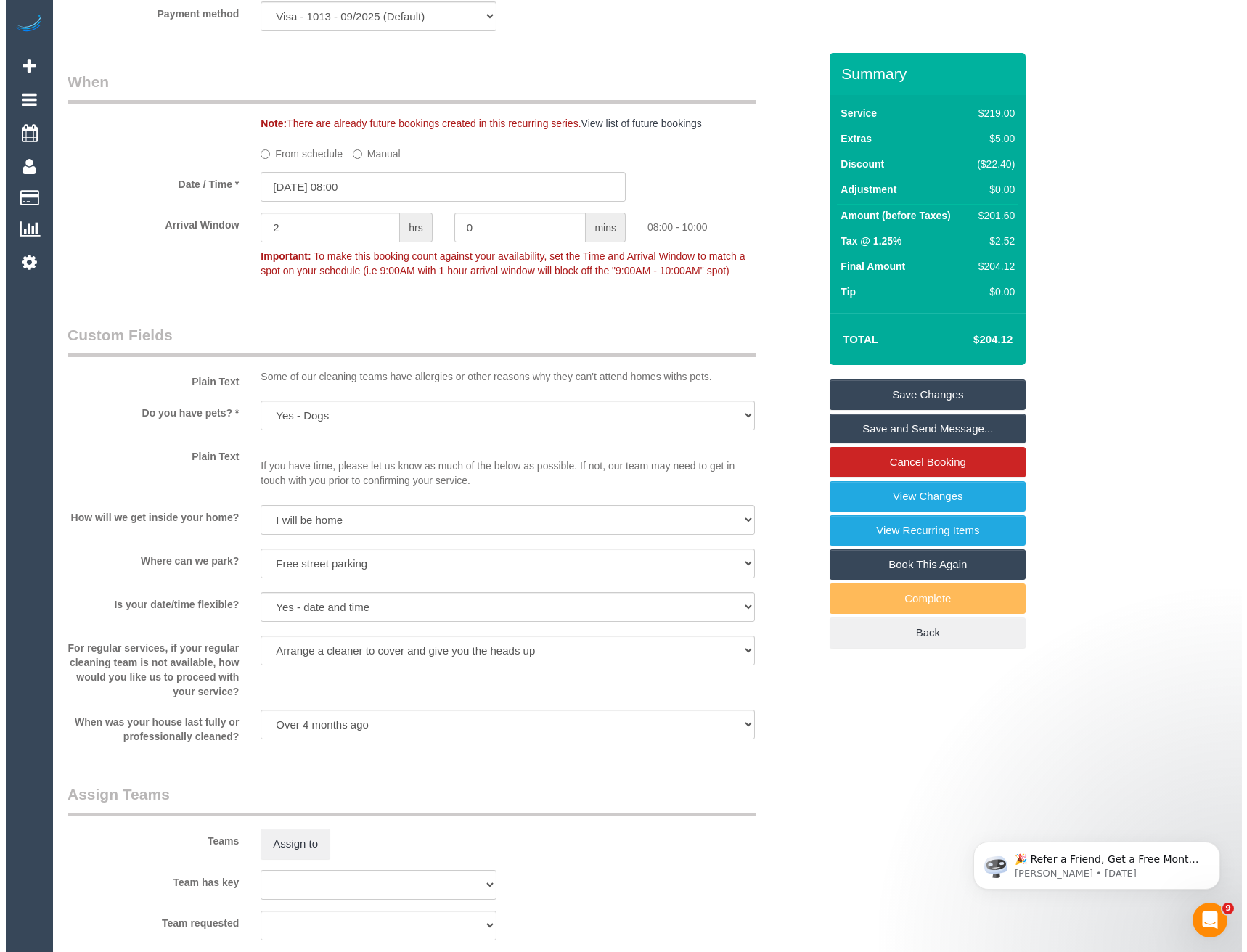
scroll to position [1596, 0]
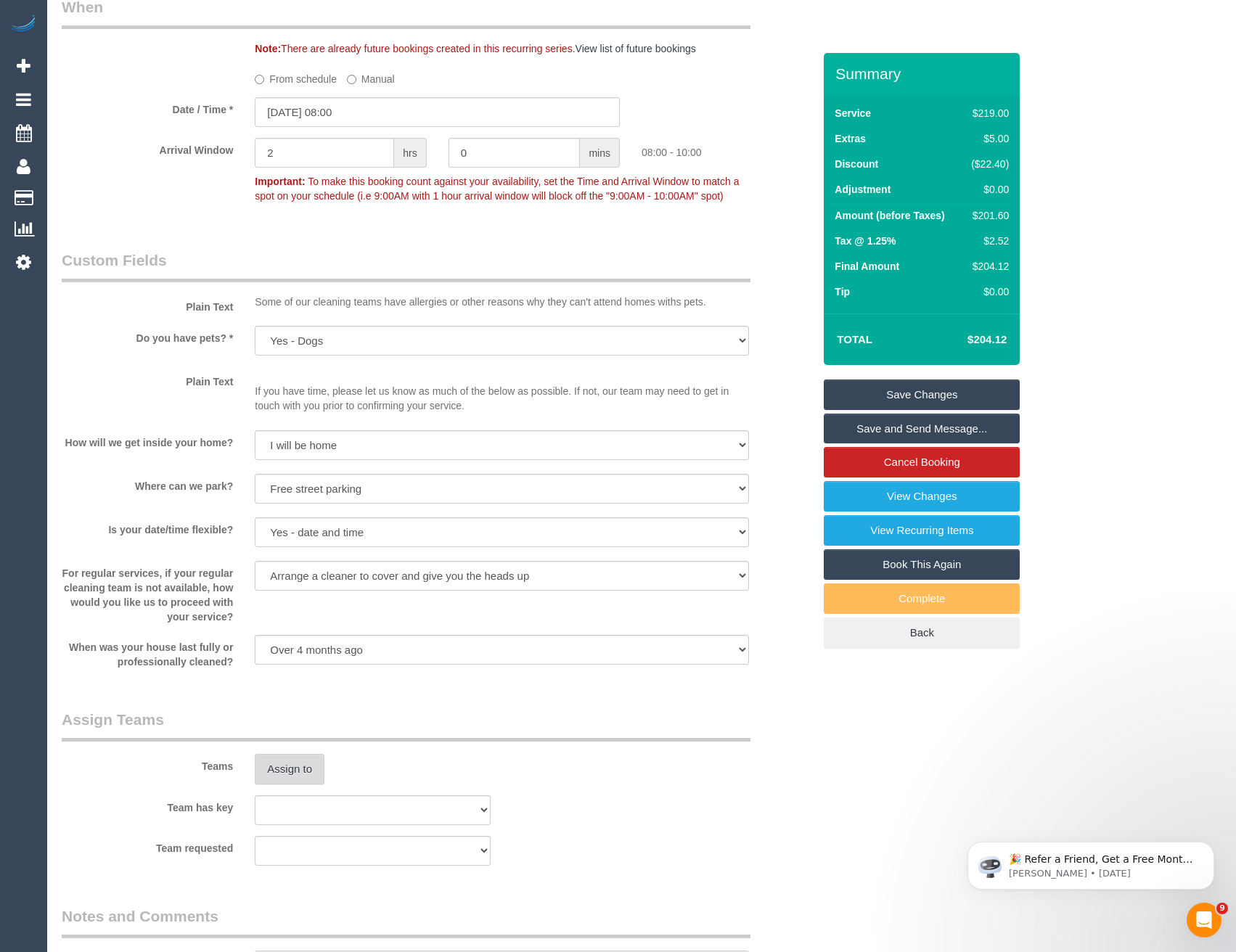
click at [312, 771] on button "Assign to" at bounding box center [289, 769] width 69 height 30
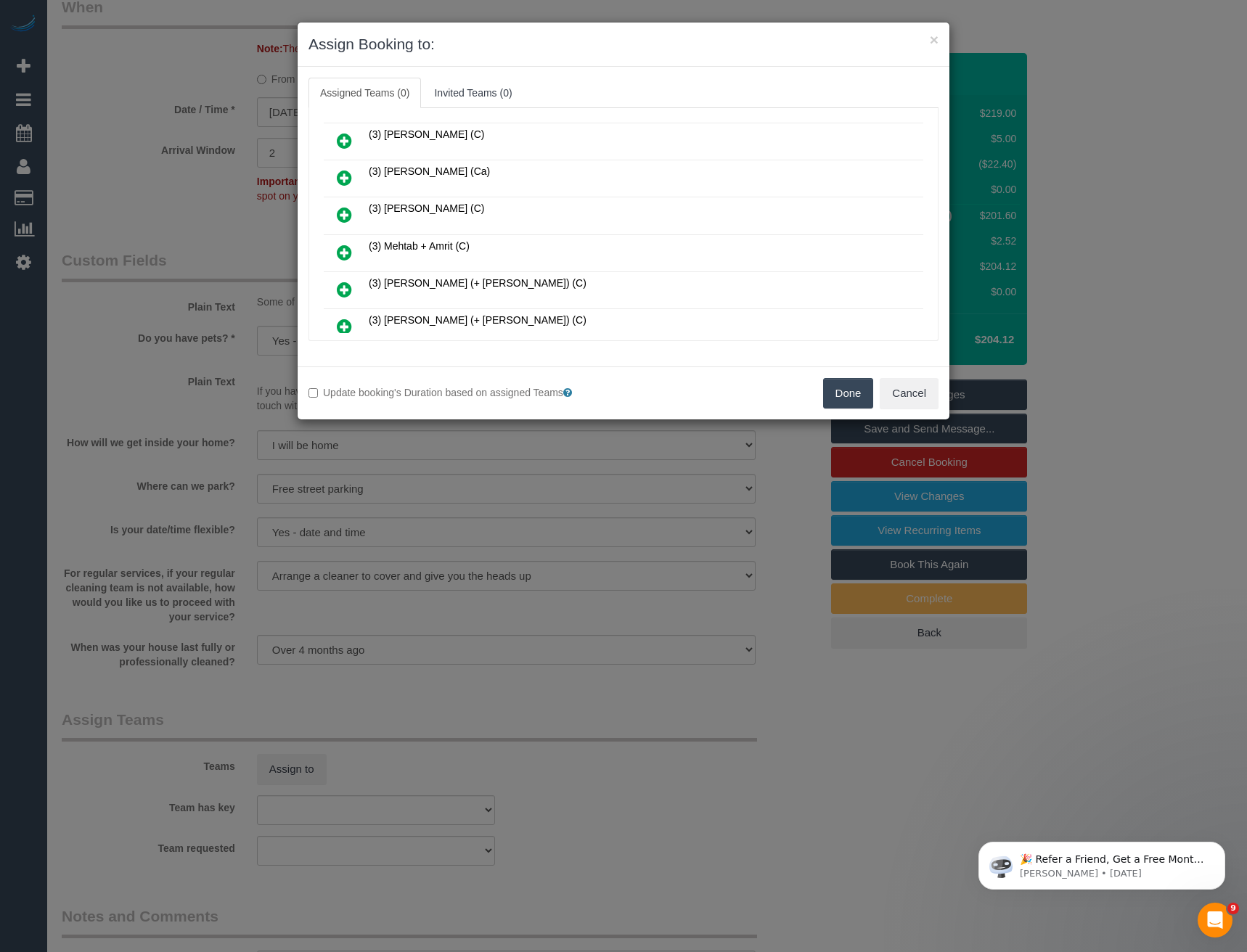
scroll to position [653, 0]
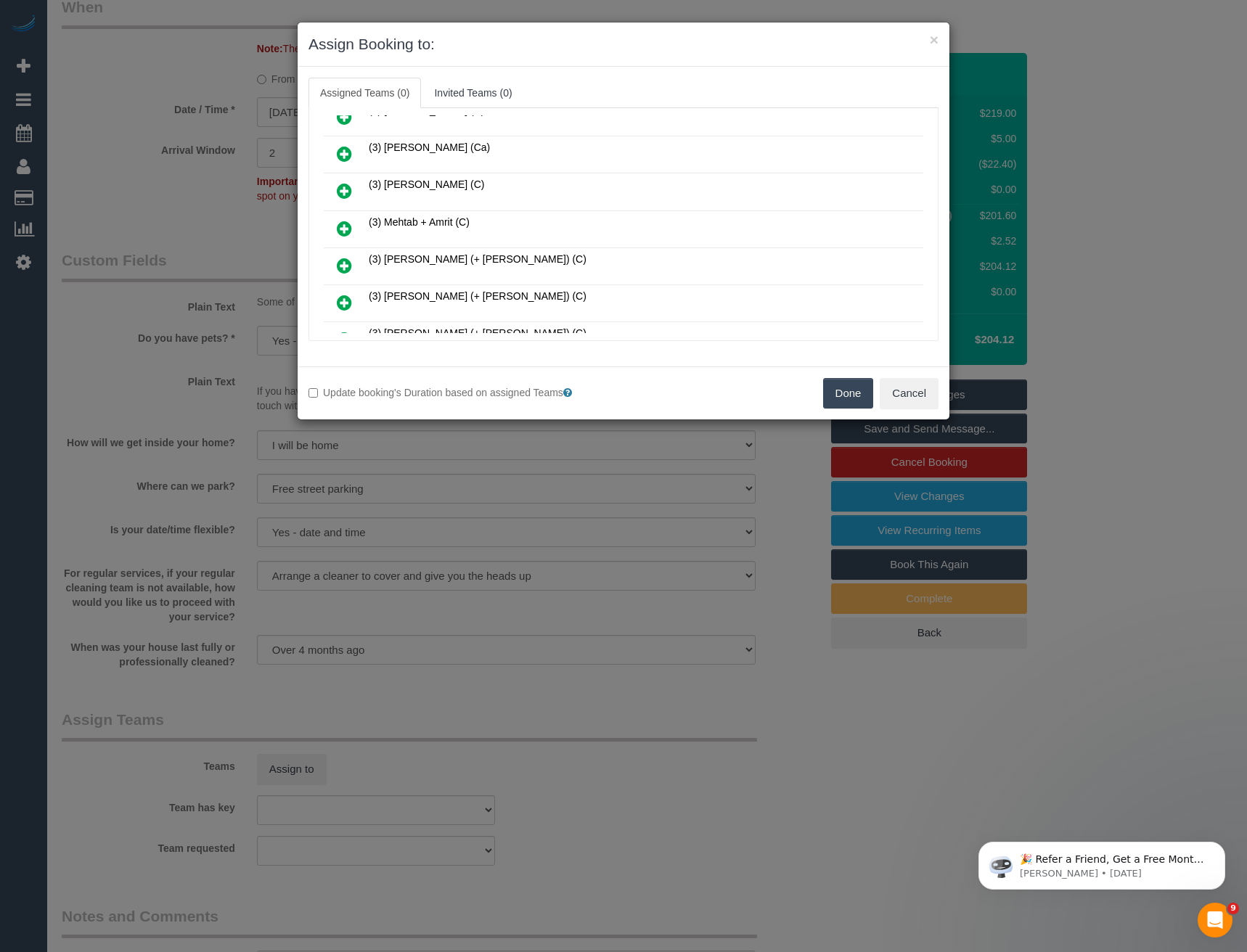
click at [344, 229] on icon at bounding box center [344, 229] width 15 height 17
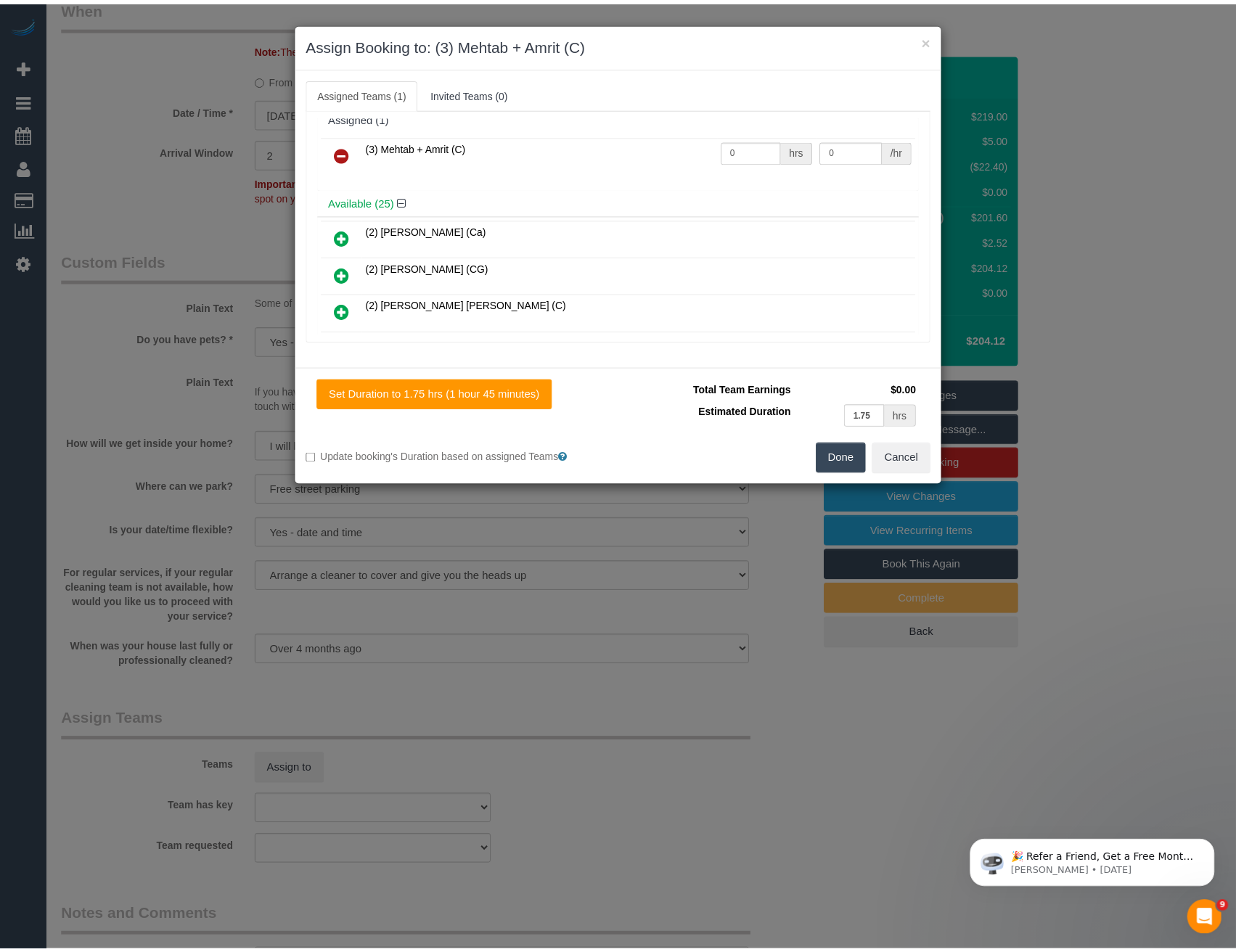
scroll to position [0, 0]
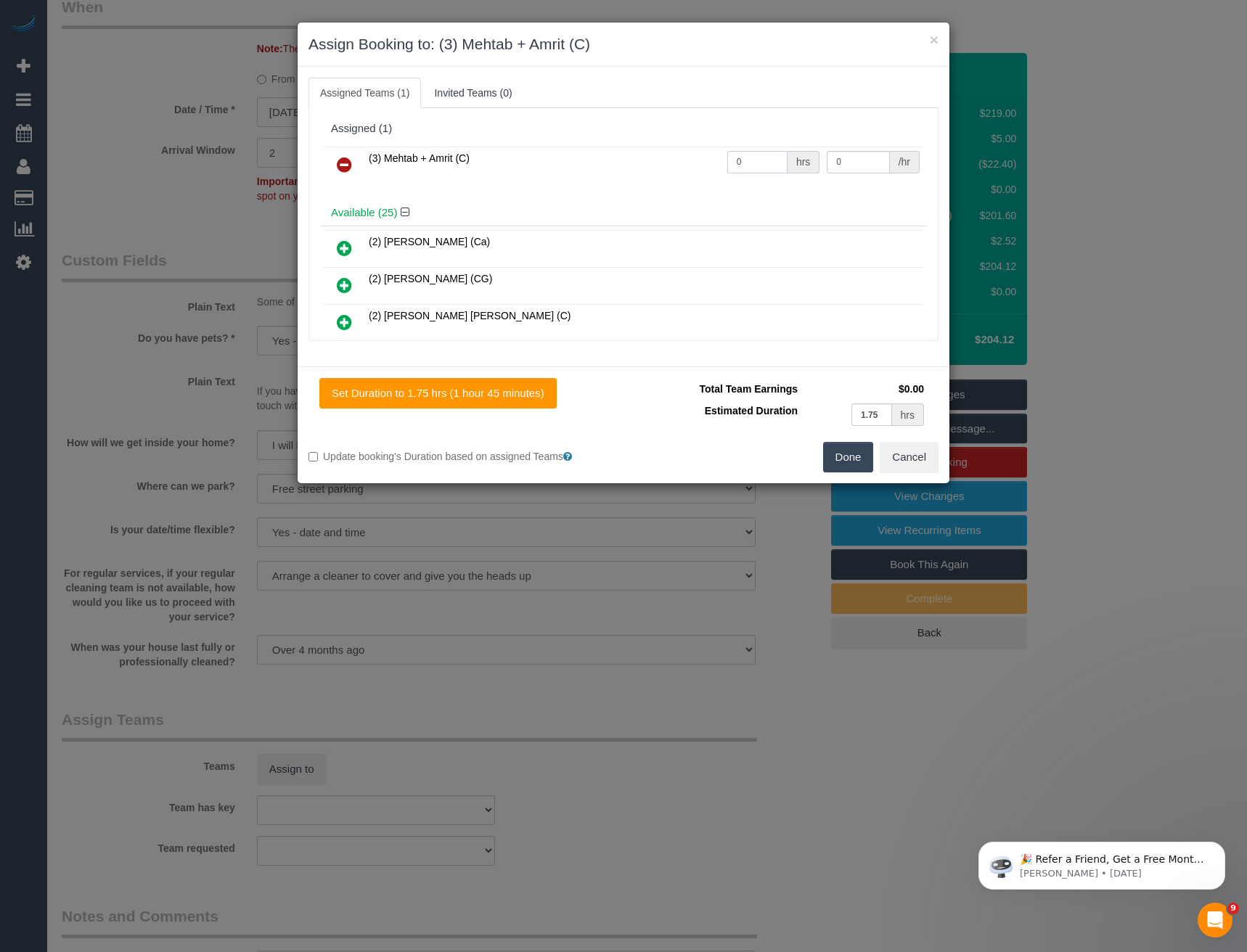
drag, startPoint x: 718, startPoint y: 165, endPoint x: 662, endPoint y: 178, distance: 57.5
click at [667, 178] on tr "(3) Mehtab + Amrit (C) 0 hrs 0 /hr" at bounding box center [624, 164] width 600 height 37
type input "1"
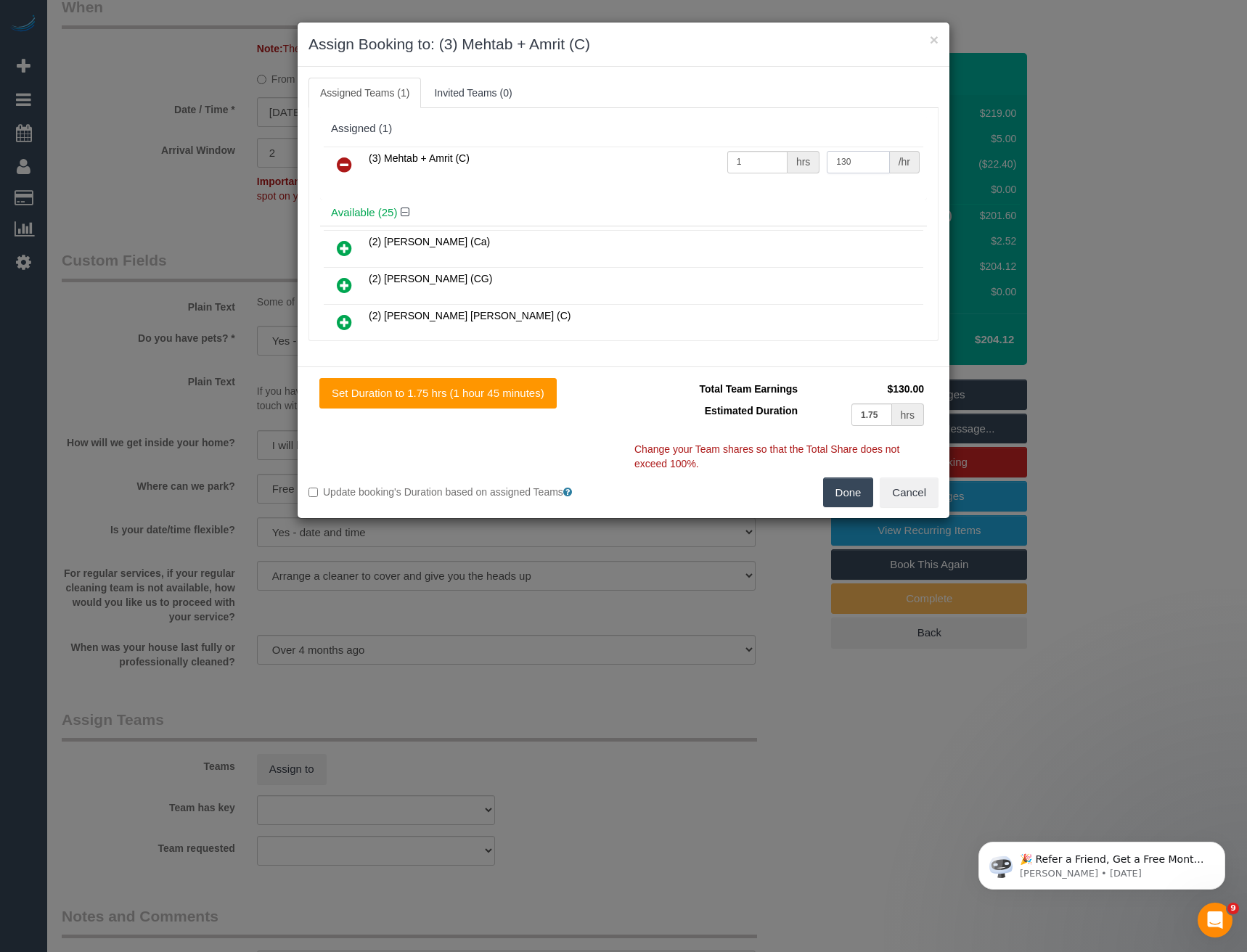
type input "130"
click at [840, 489] on button "Done" at bounding box center [848, 493] width 51 height 30
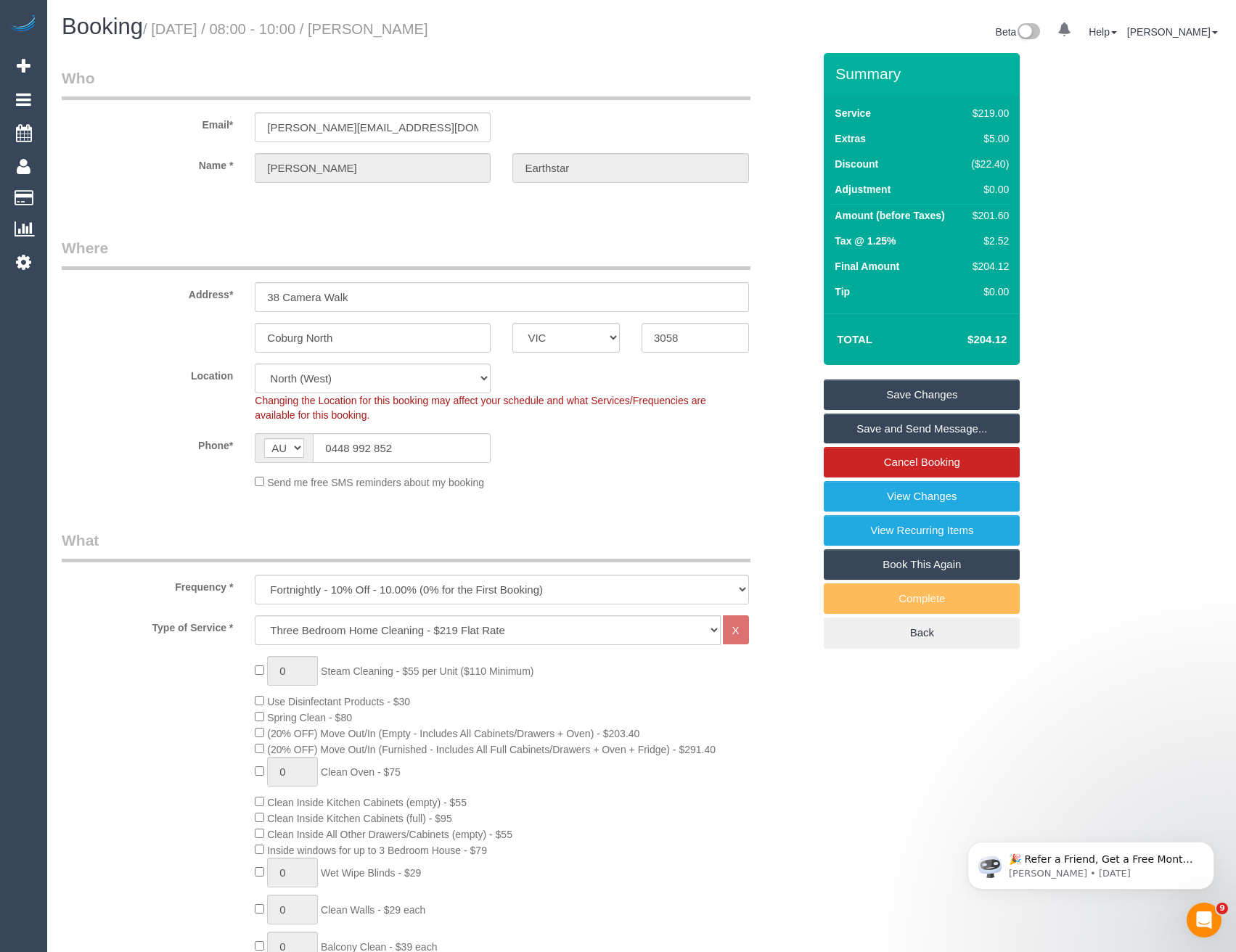
click at [860, 400] on link "Save Changes" at bounding box center [922, 395] width 196 height 30
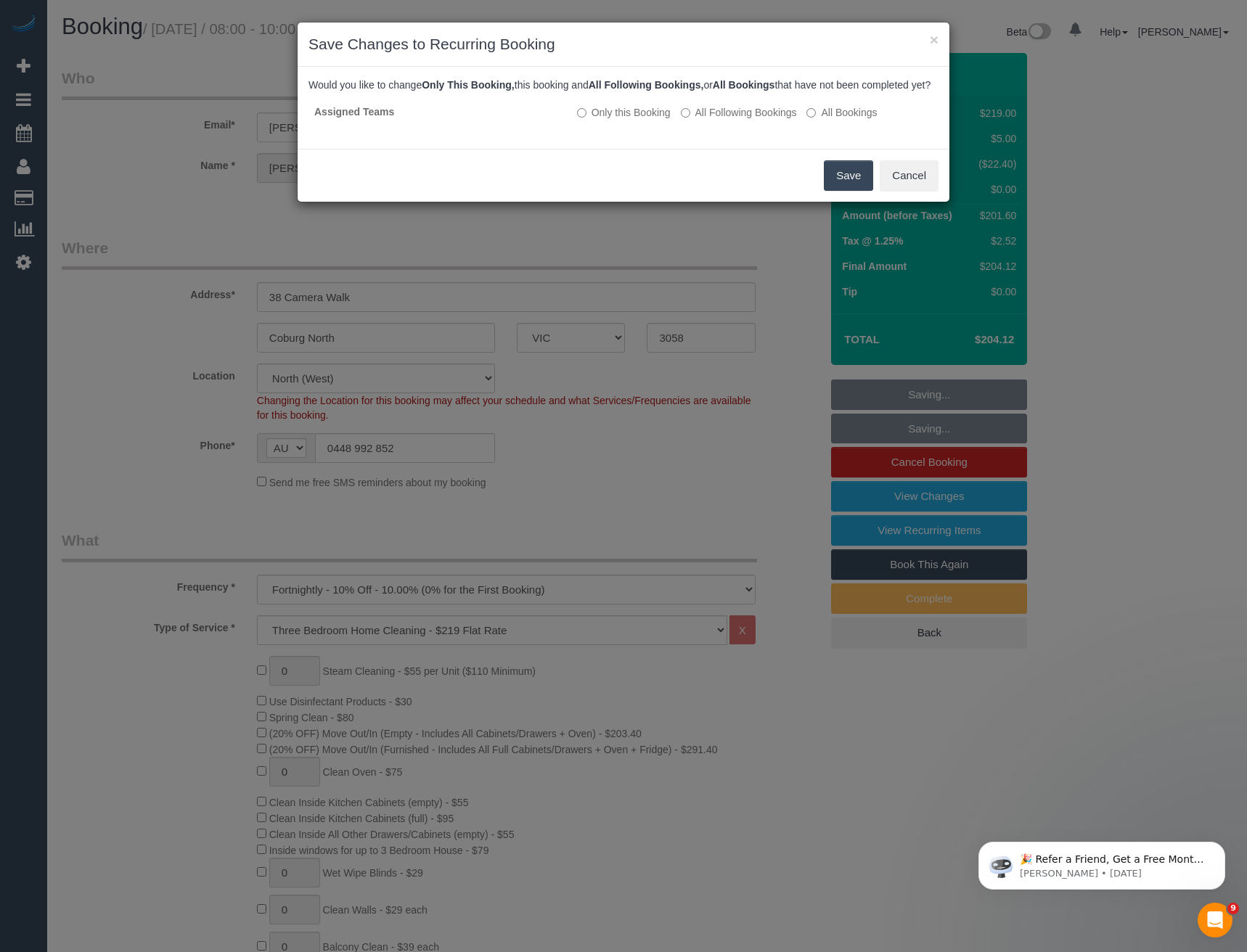
click at [833, 187] on button "Save" at bounding box center [848, 176] width 49 height 30
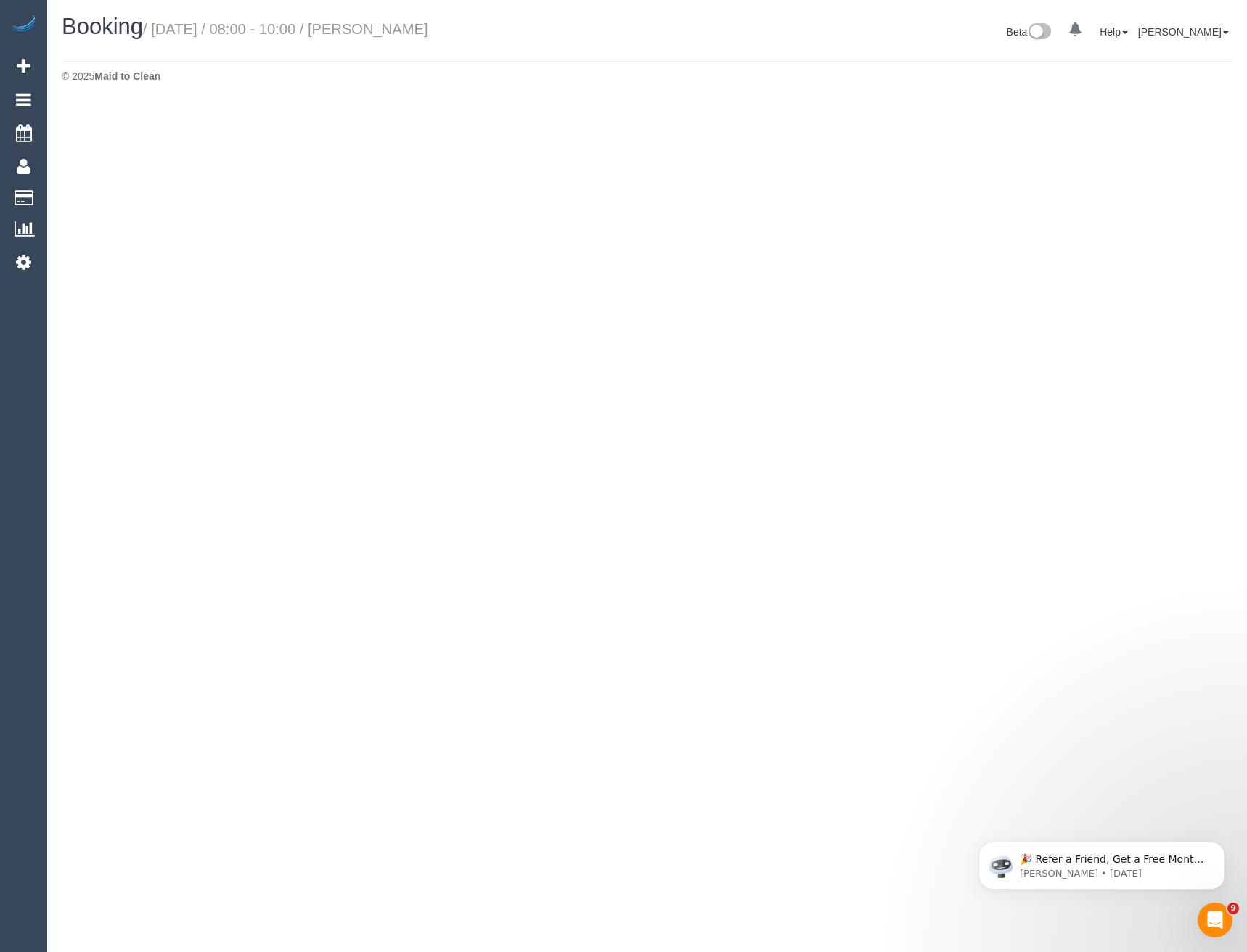
select select "VIC"
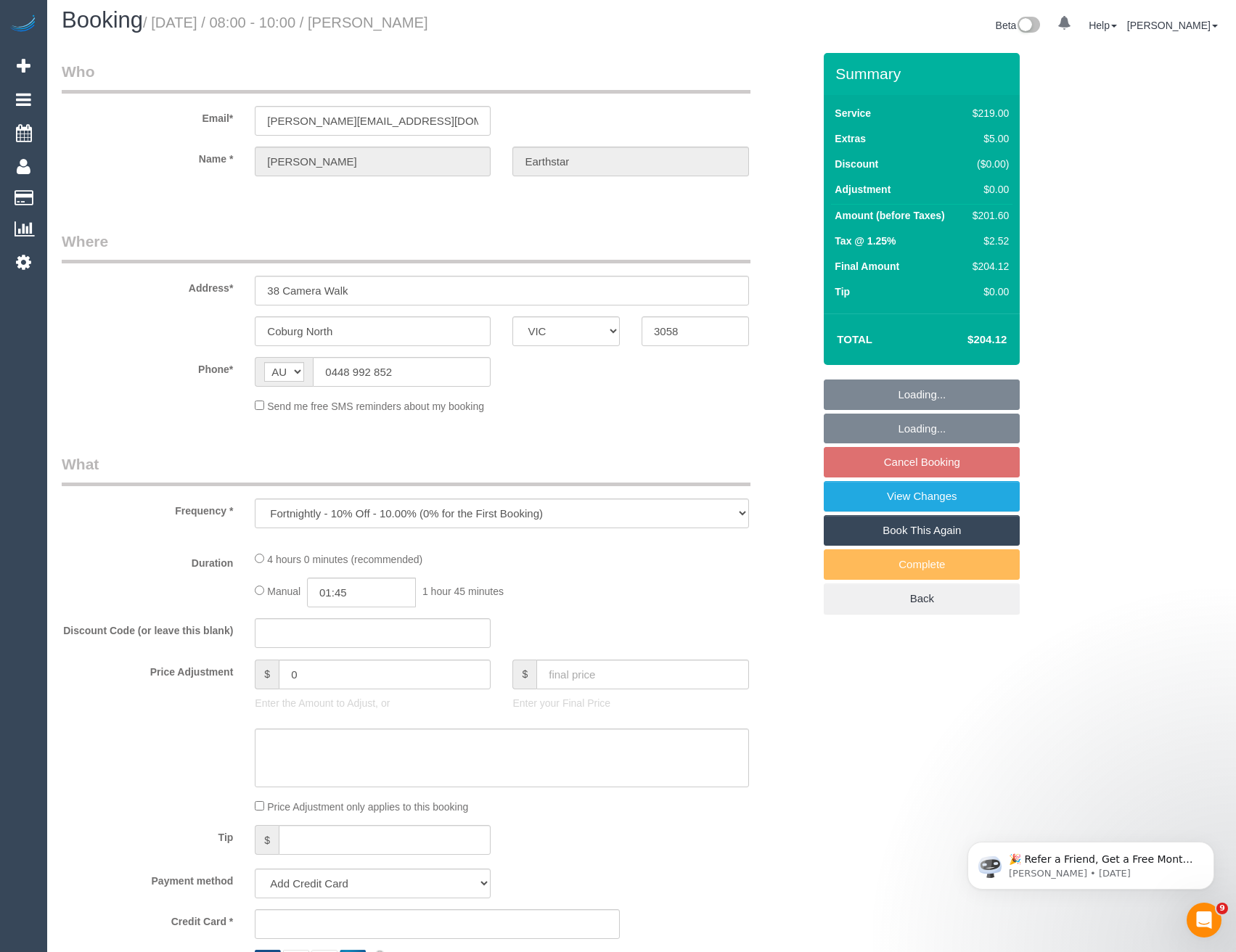
select select "object:7624"
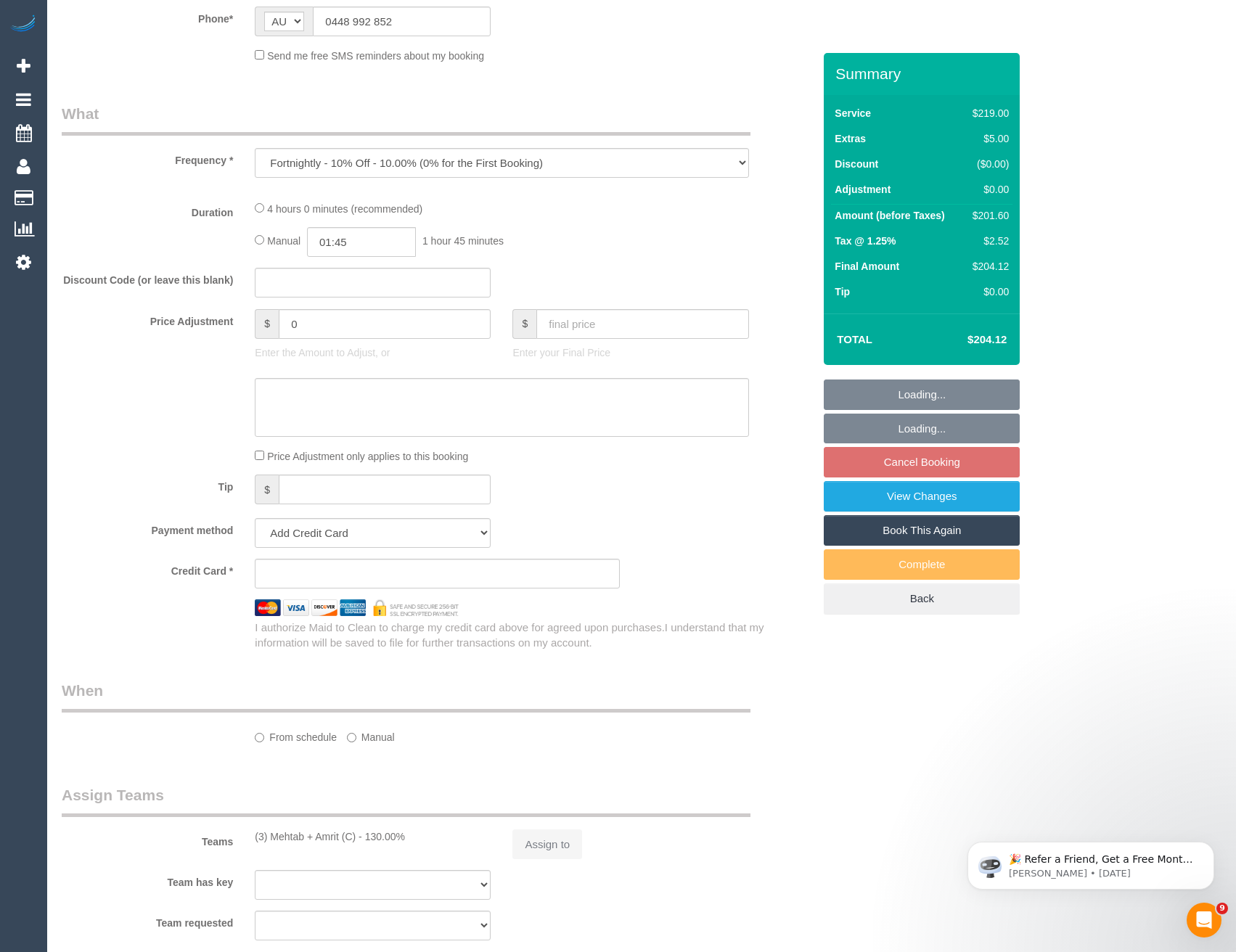
select select "string:stripe-pm_1PjFcU2GScqysDRVwyFXBSYO"
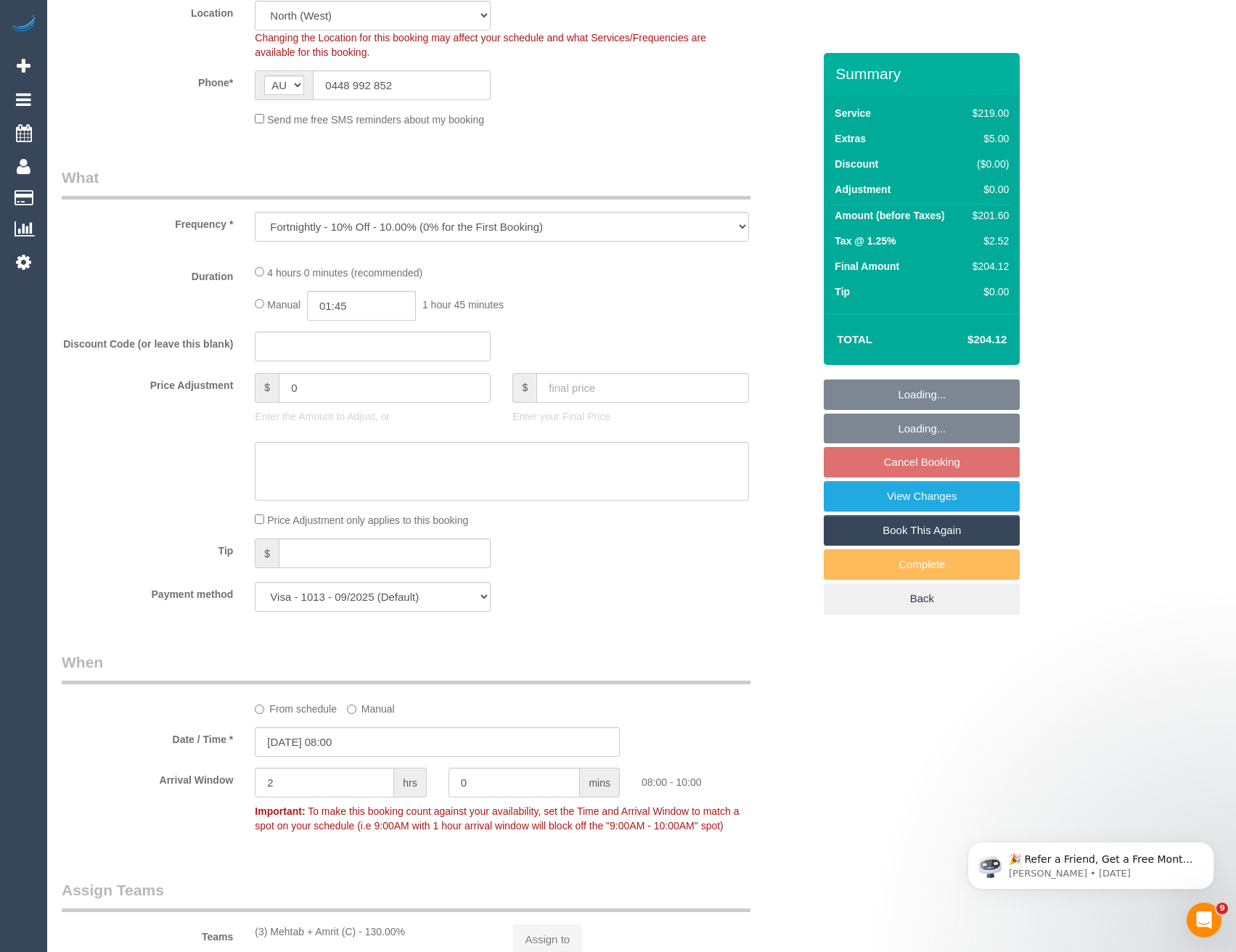
select select "object:7684"
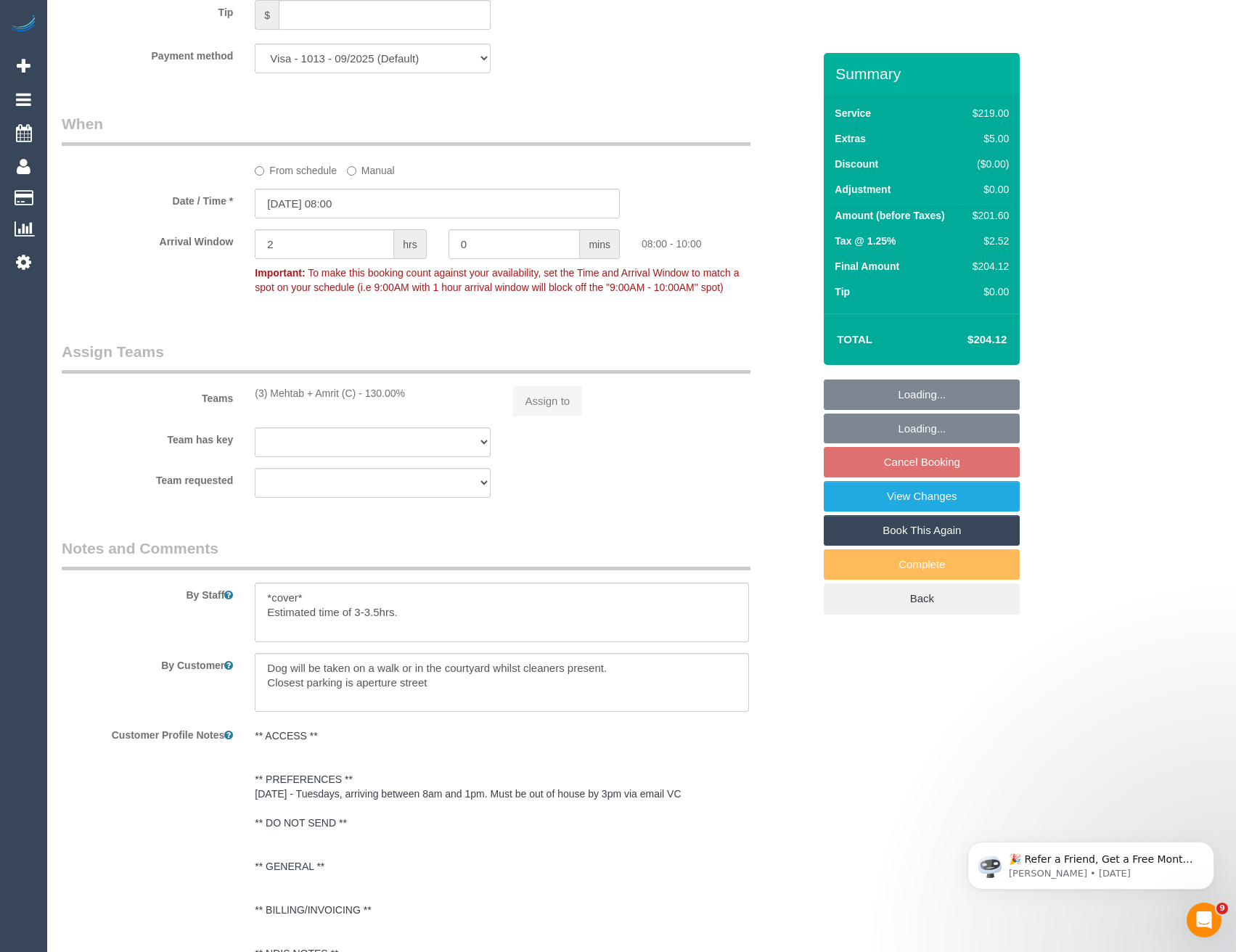
select select "number:27"
select select "number:14"
select select "number:19"
select select "number:22"
select select "number:34"
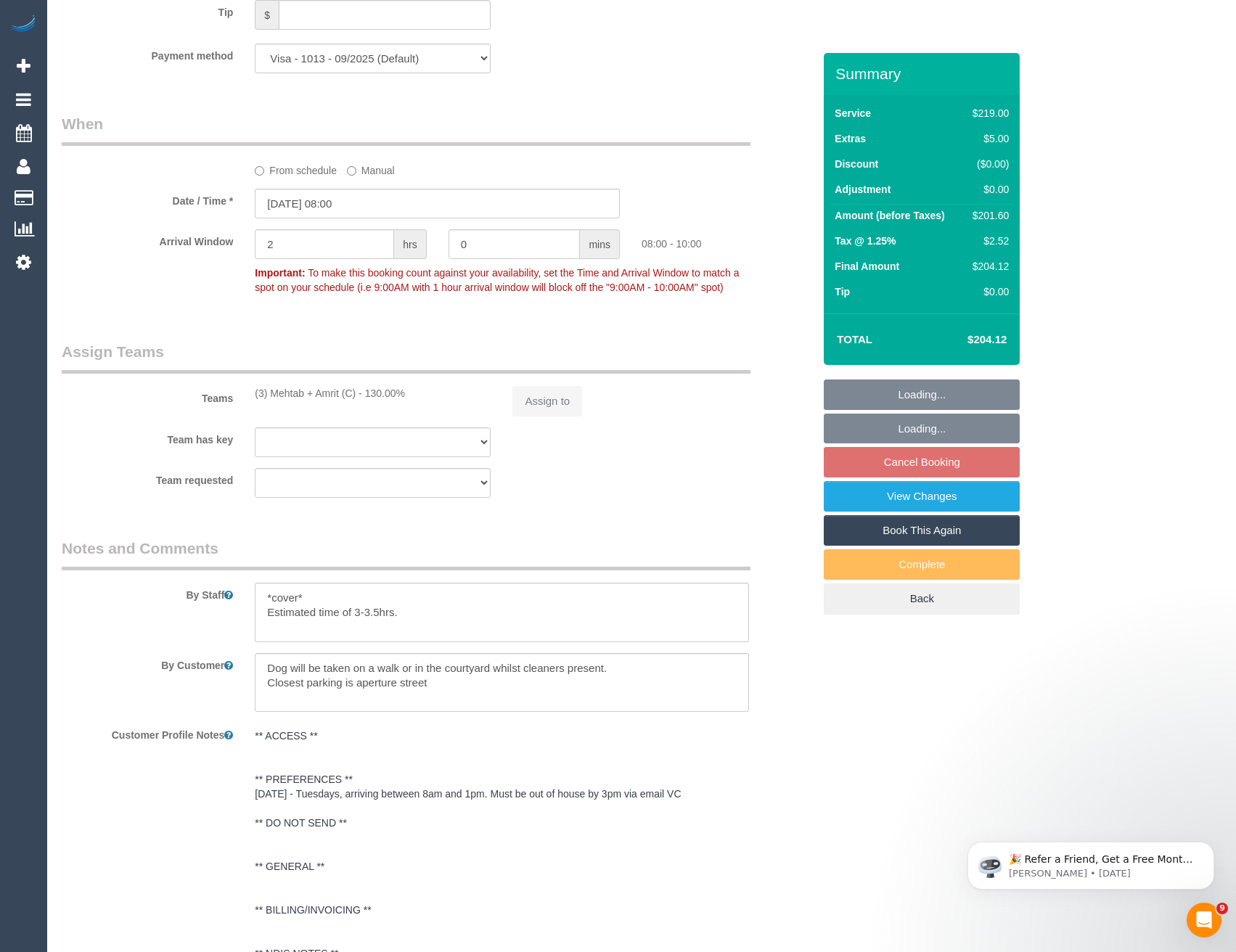
select select "number:26"
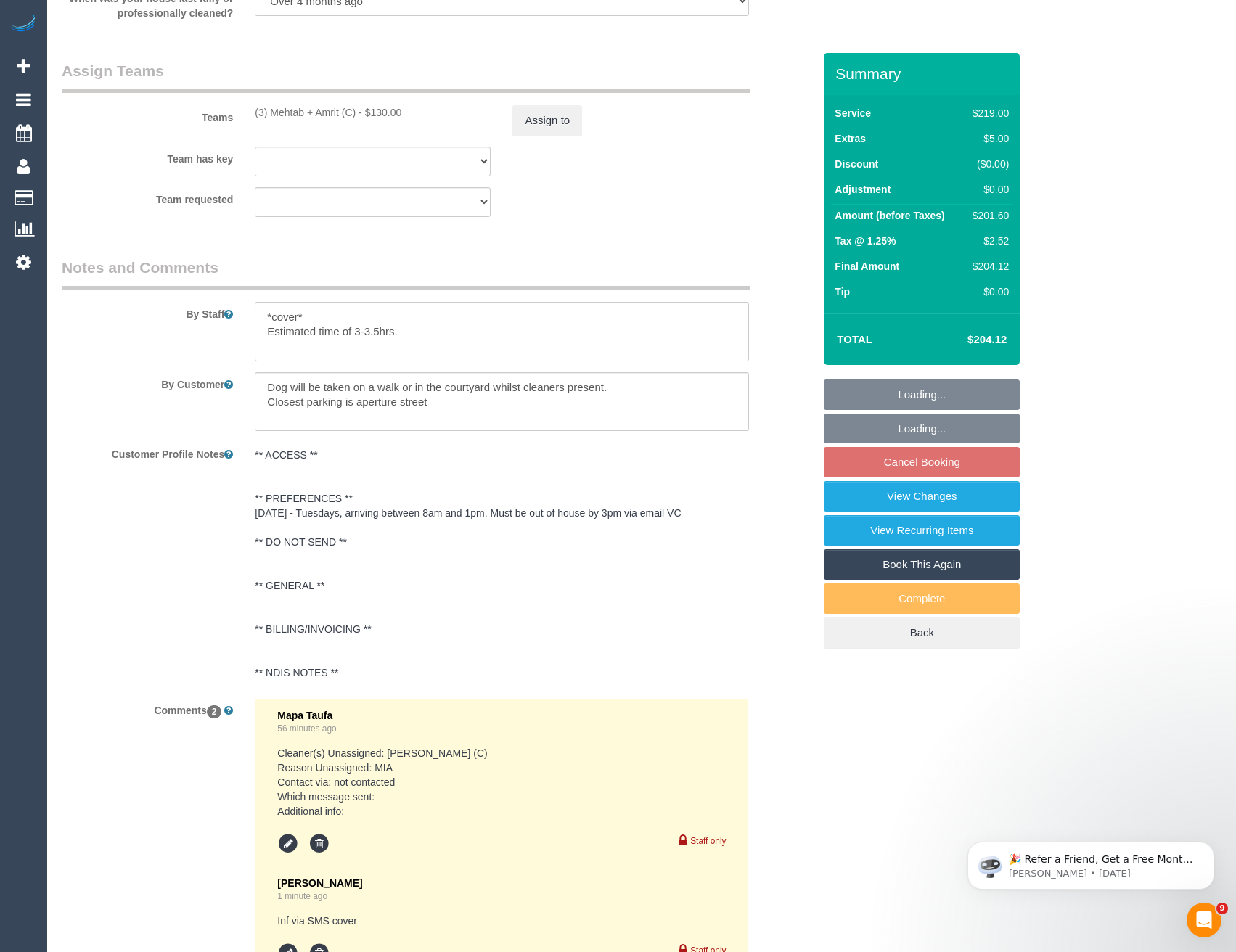
scroll to position [2151, 0]
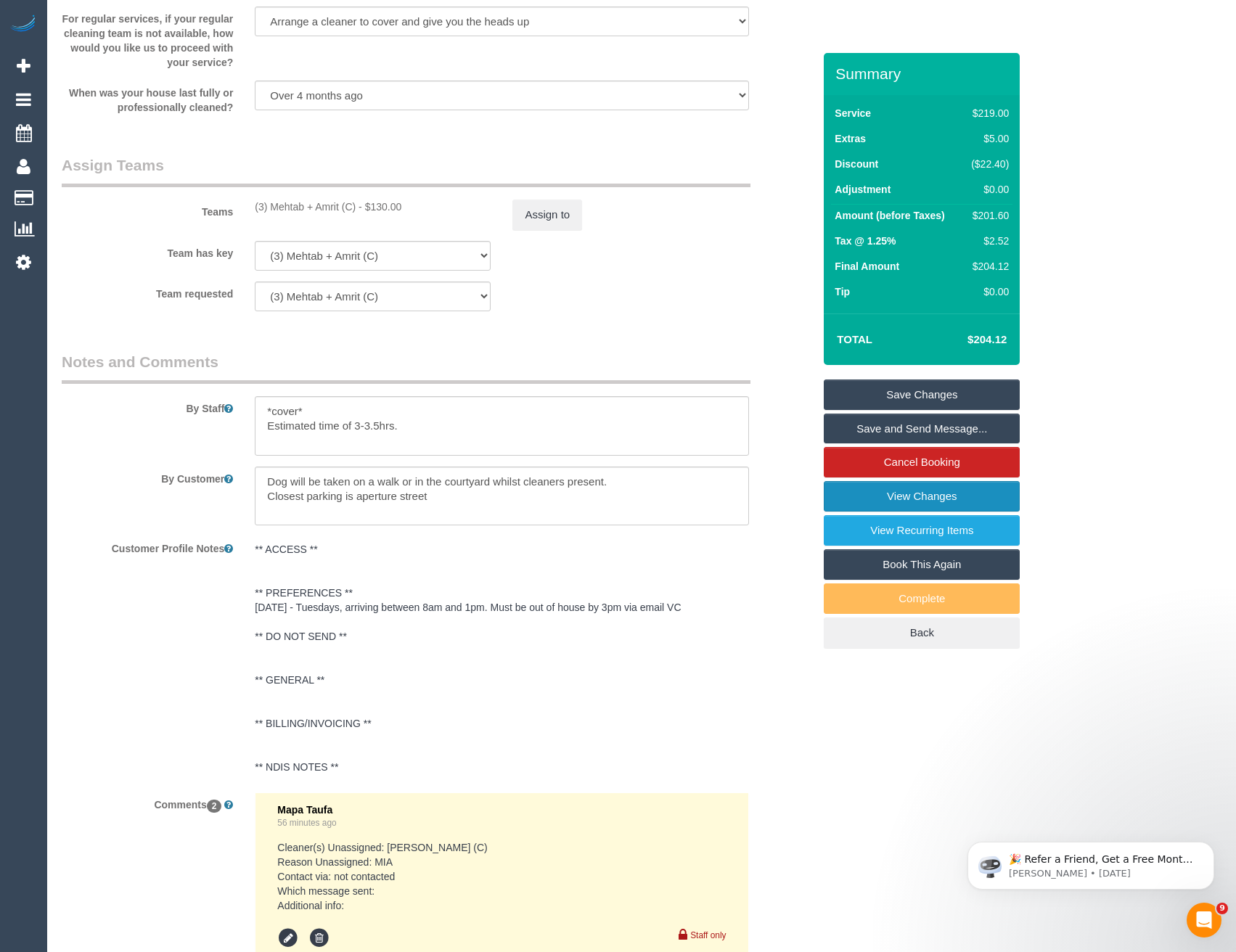
click at [930, 495] on link "View Changes" at bounding box center [922, 496] width 196 height 30
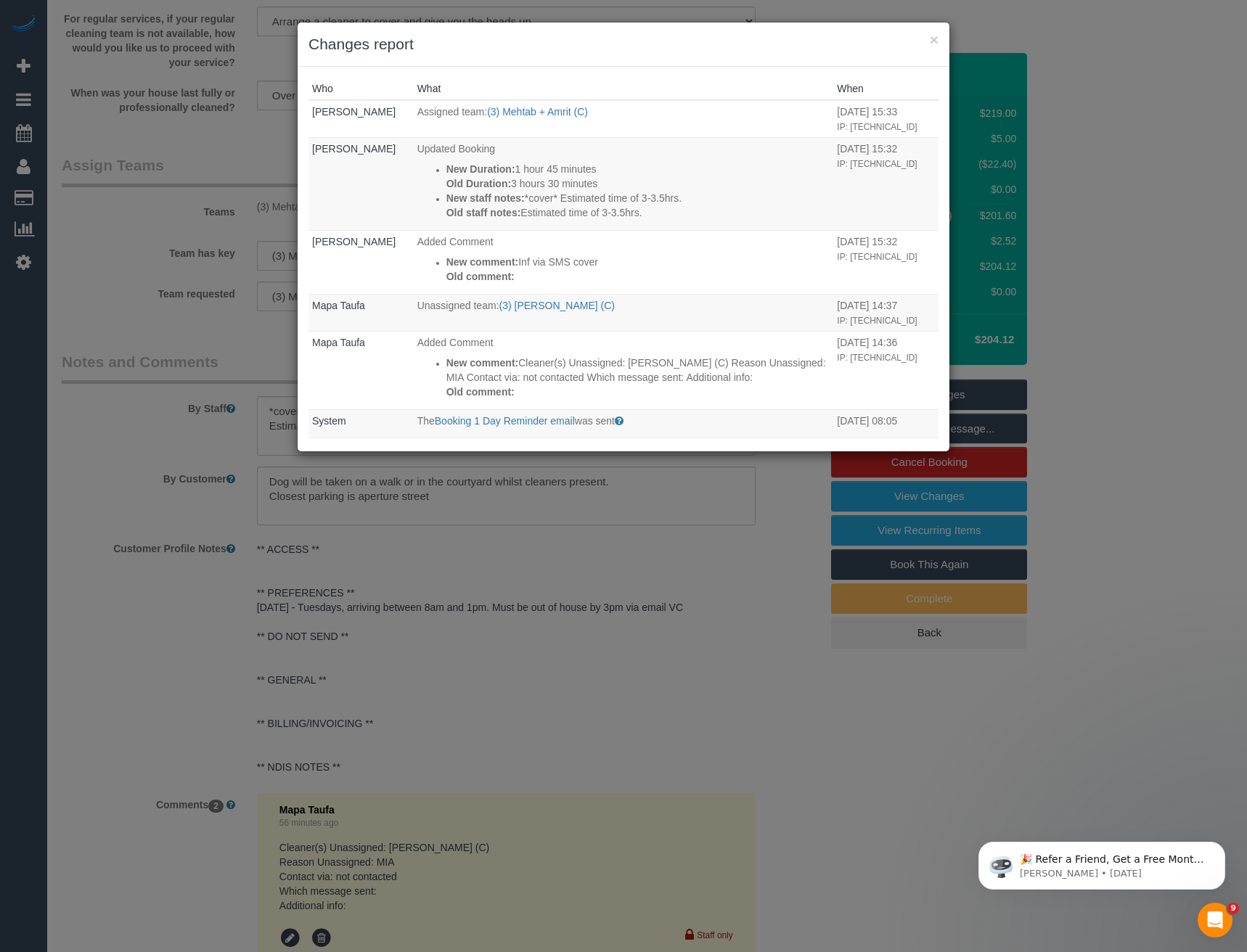
click at [561, 685] on div "× Changes report Who What When Bronie Bryant Assigned team: (3) Mehtab + Amrit …" at bounding box center [624, 476] width 1247 height 952
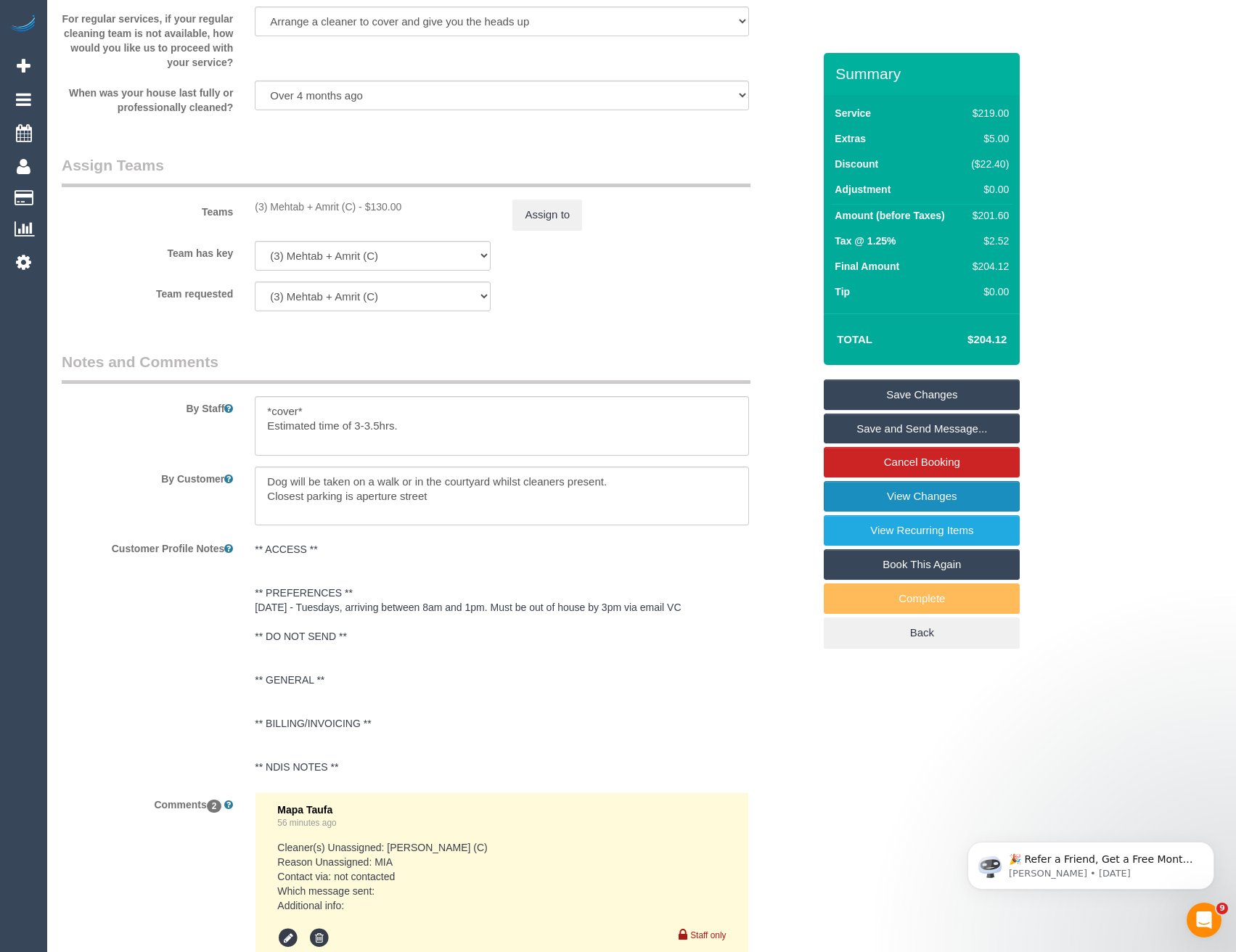
click at [902, 501] on link "View Changes" at bounding box center [922, 496] width 196 height 30
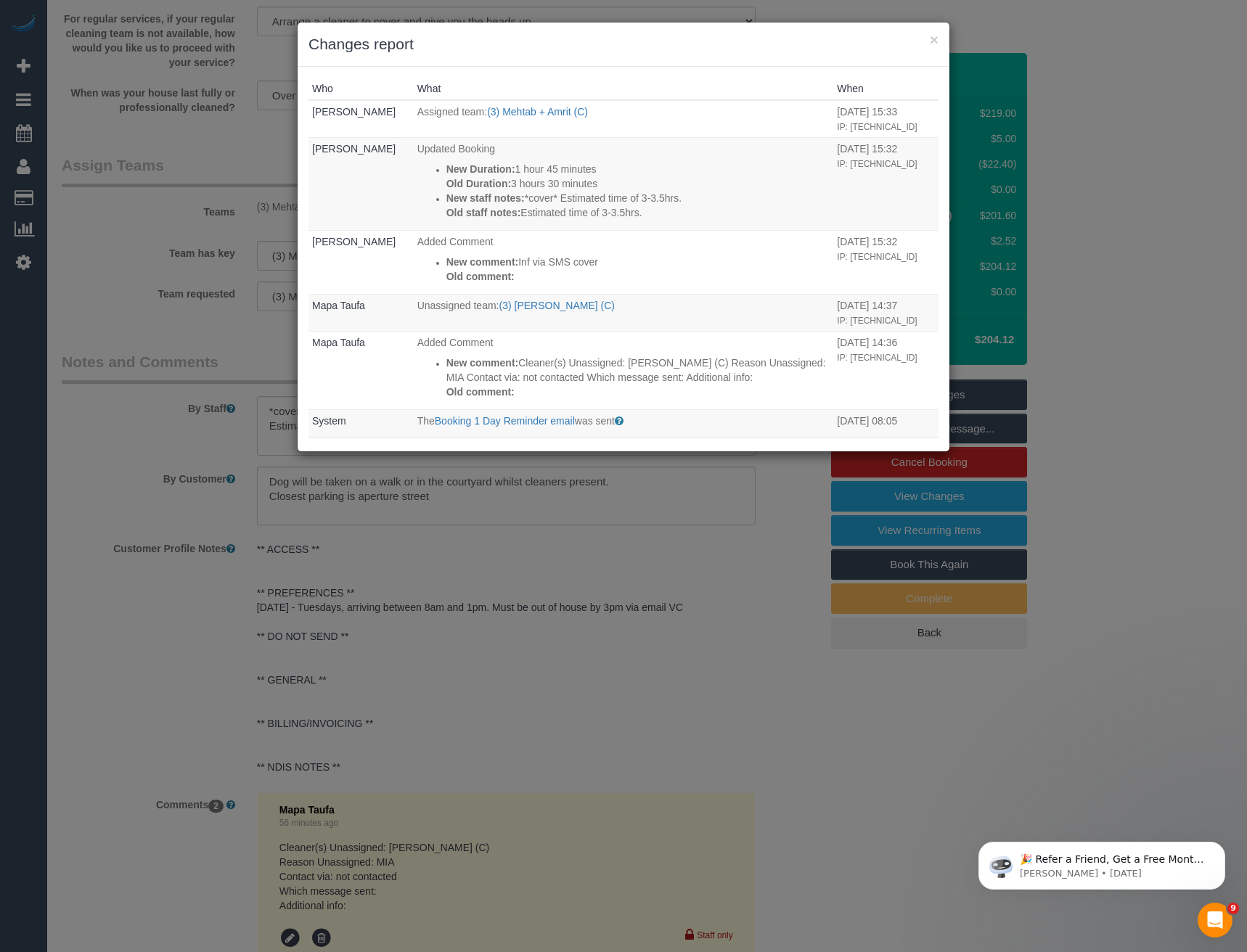
click at [593, 708] on div "× Changes report Who What When Bronie Bryant Assigned team: (3) Mehtab + Amrit …" at bounding box center [624, 476] width 1247 height 952
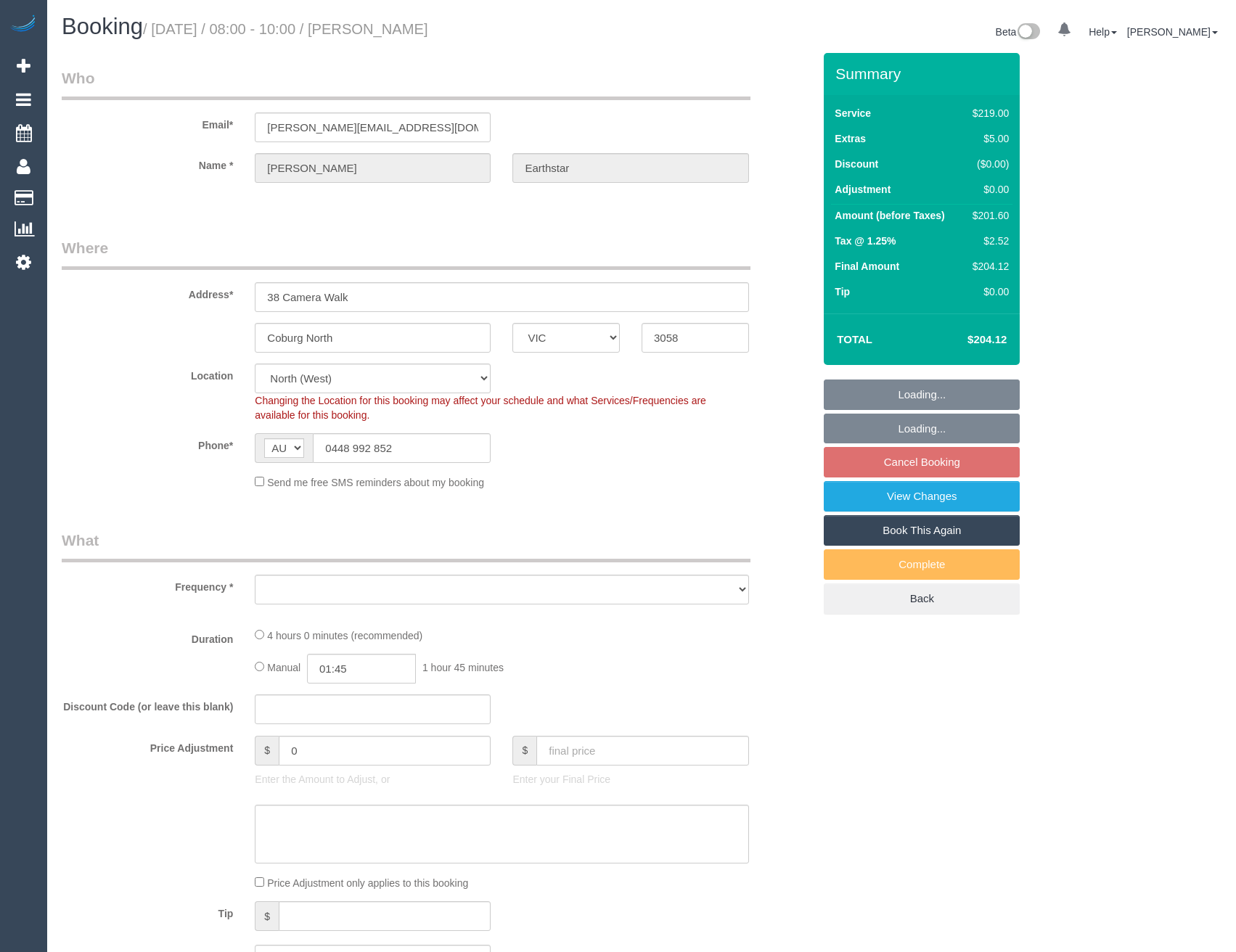
select select "VIC"
select select "object:569"
select select "number:27"
select select "number:14"
select select "number:19"
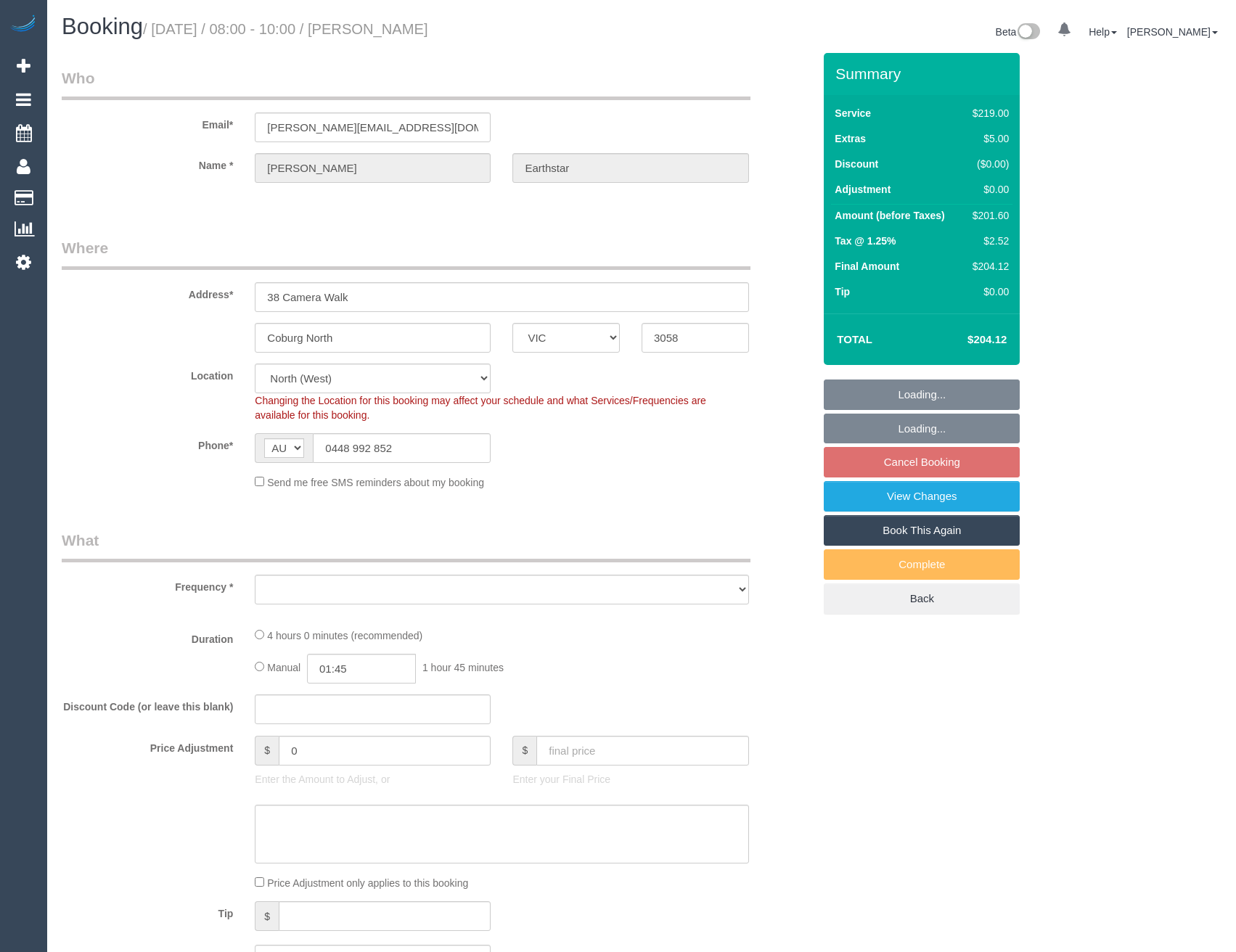
select select "number:22"
select select "number:34"
select select "number:26"
select select "object:734"
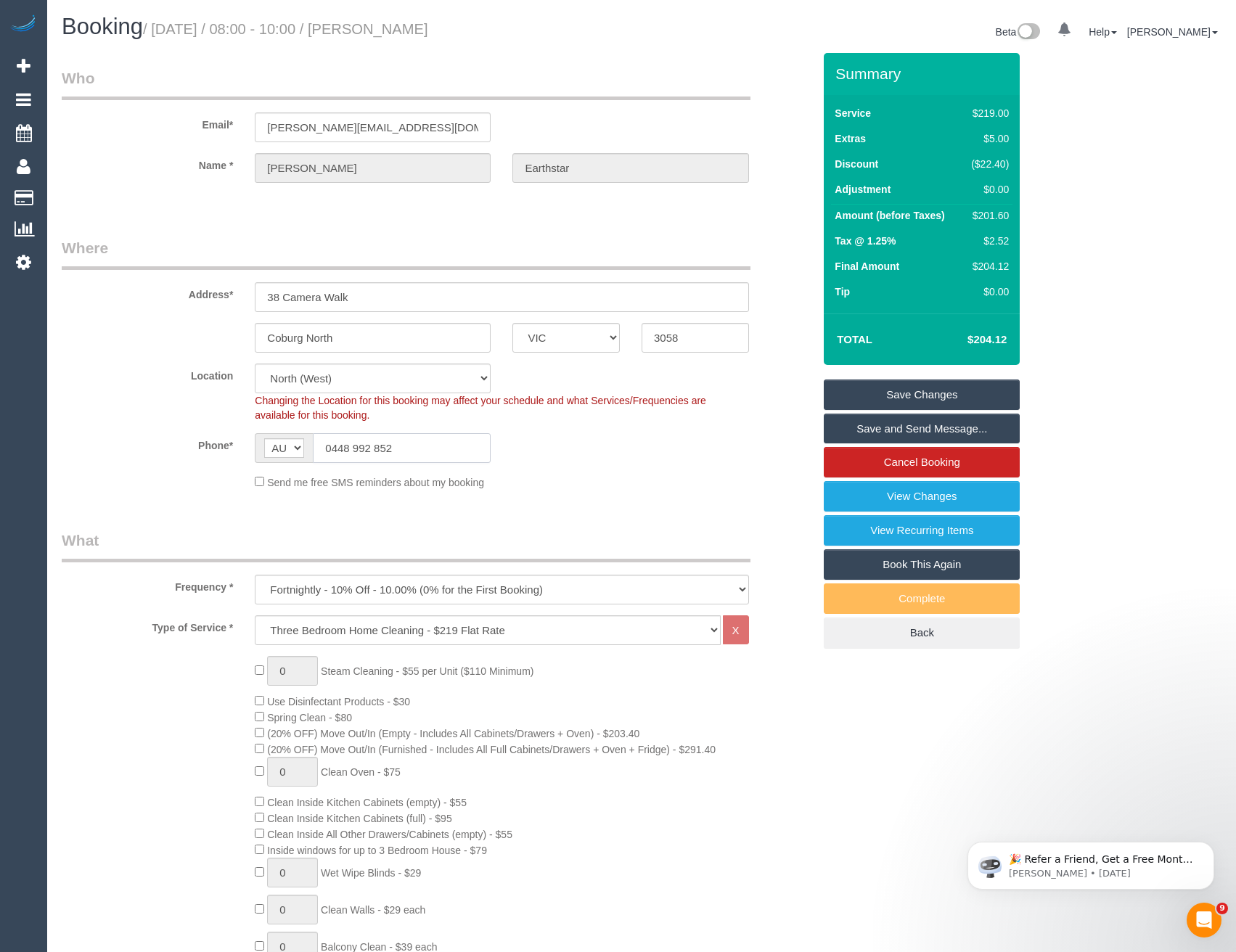
drag, startPoint x: 409, startPoint y: 450, endPoint x: 329, endPoint y: 449, distance: 80.0
click at [329, 449] on input "0448 992 852" at bounding box center [402, 447] width 178 height 29
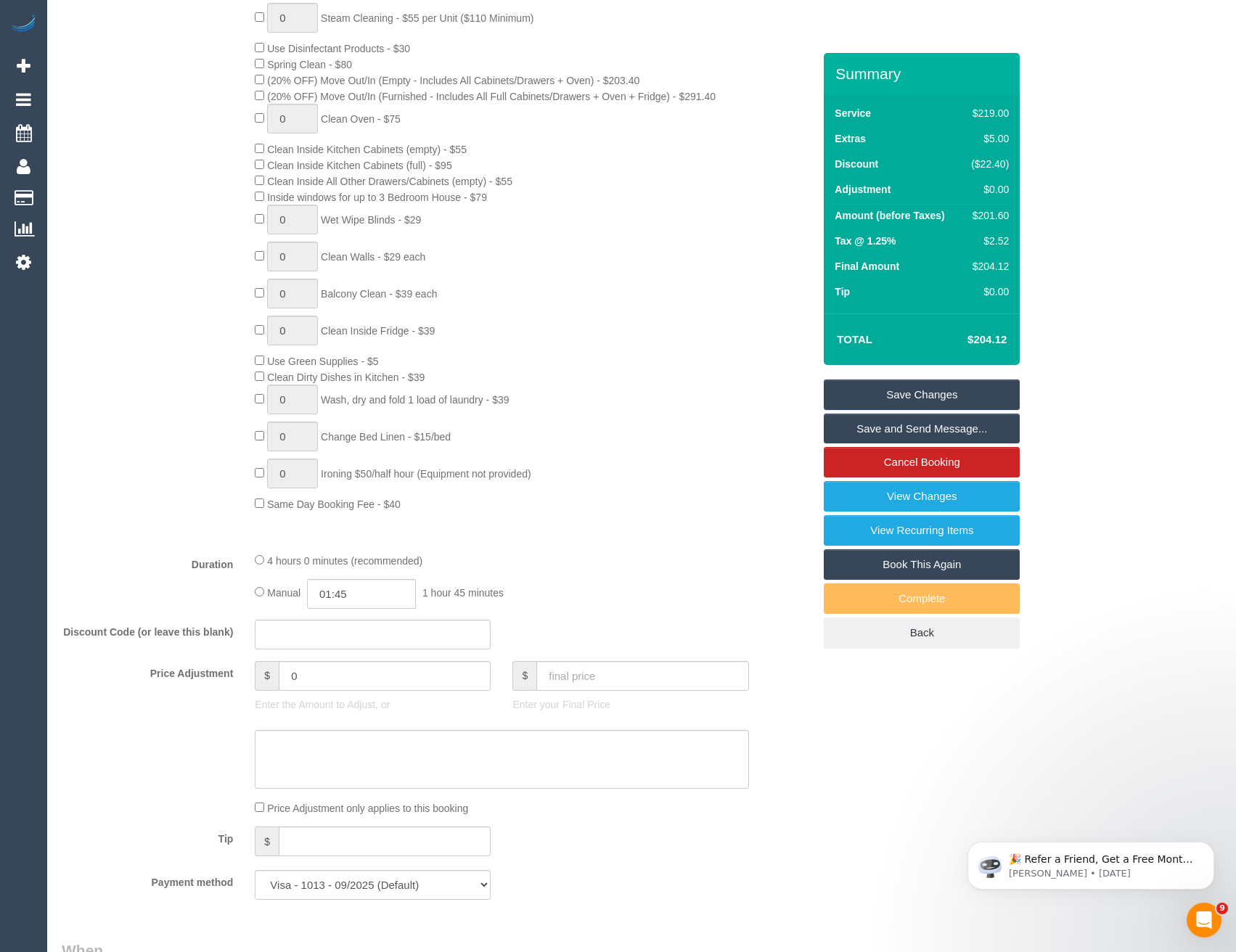
scroll to position [363, 0]
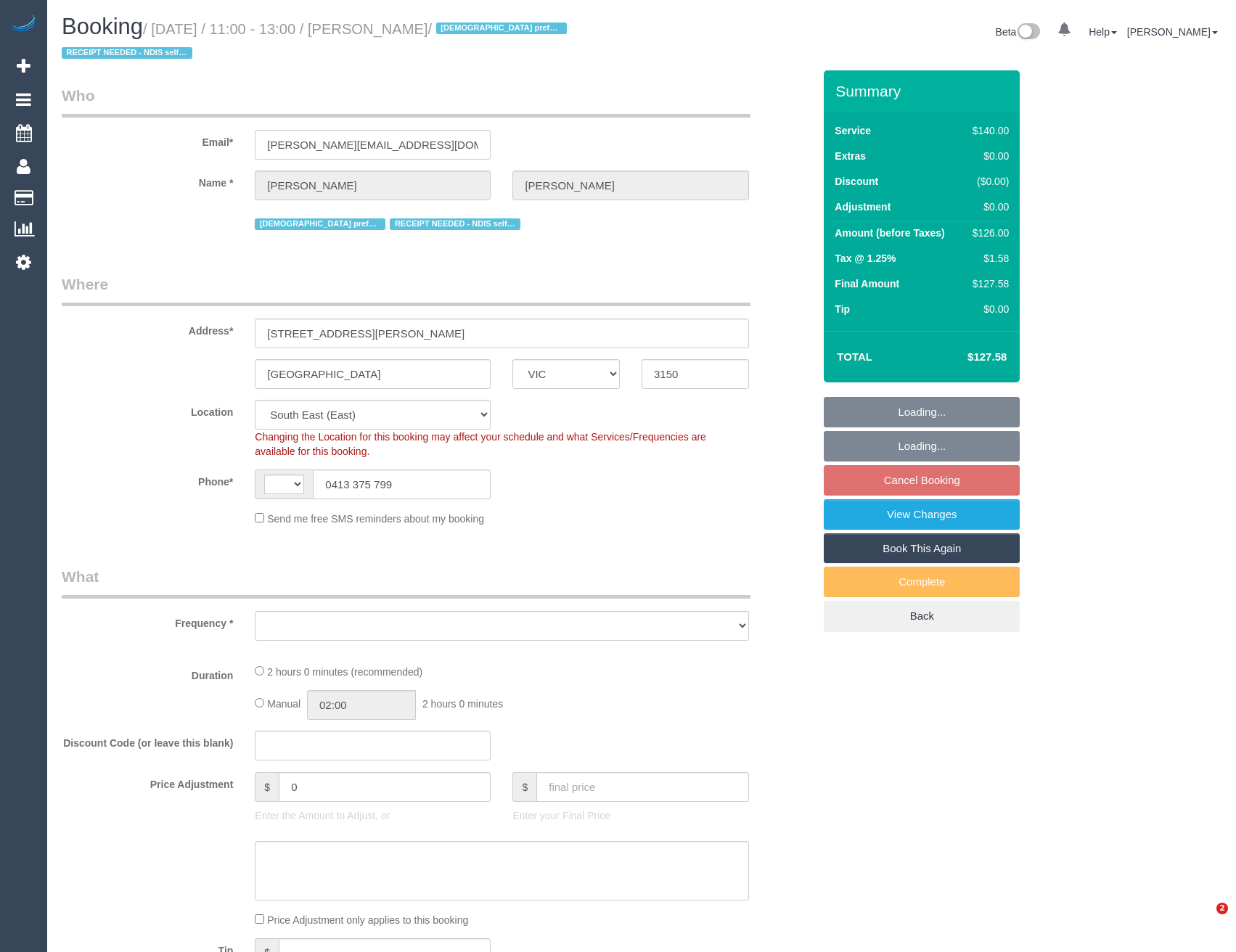
select select "VIC"
select select "string:AU"
select select "object:940"
select select "number:28"
select select "number:14"
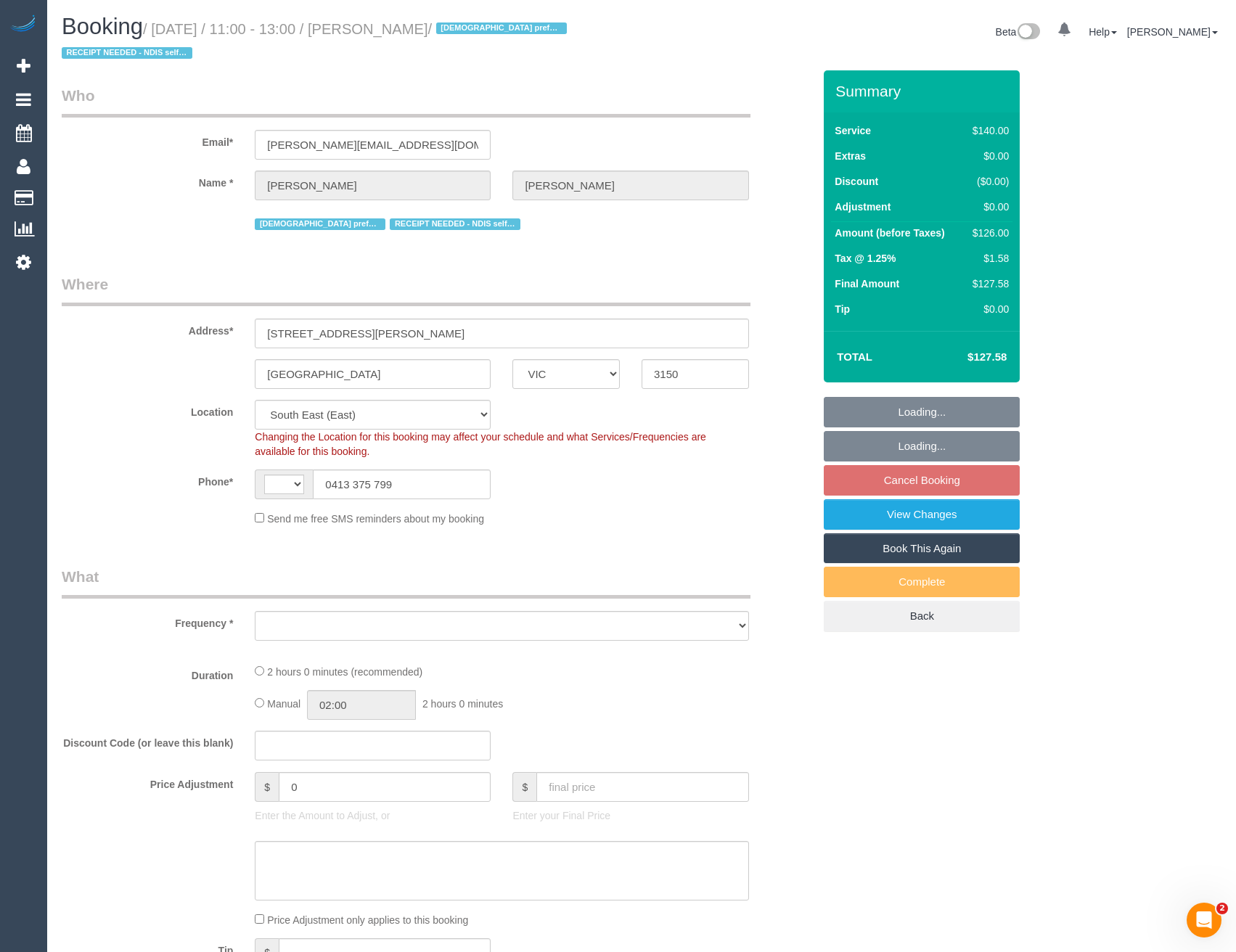
select select "number:19"
select select "number:36"
select select "number:35"
select select "number:11"
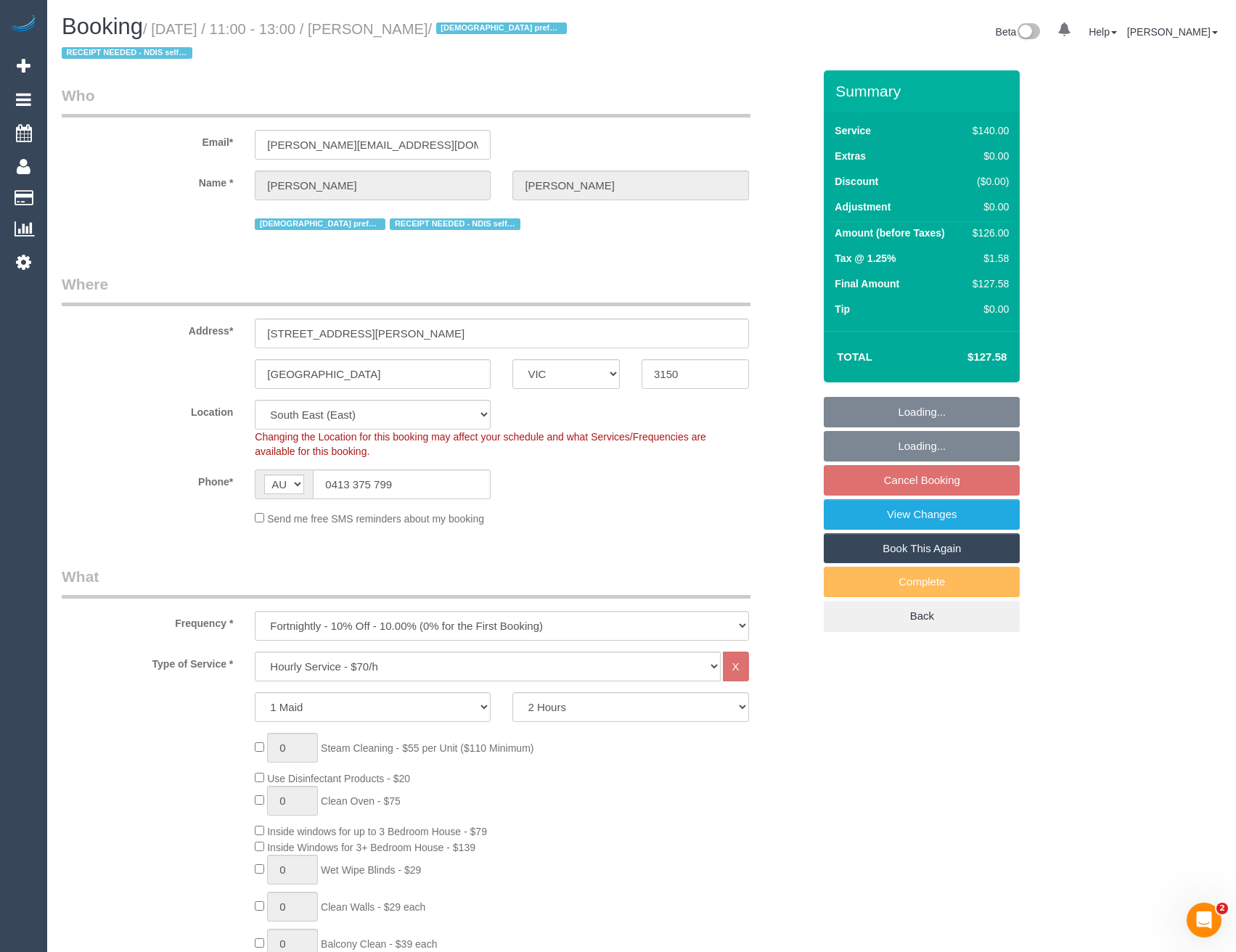
select select "object:949"
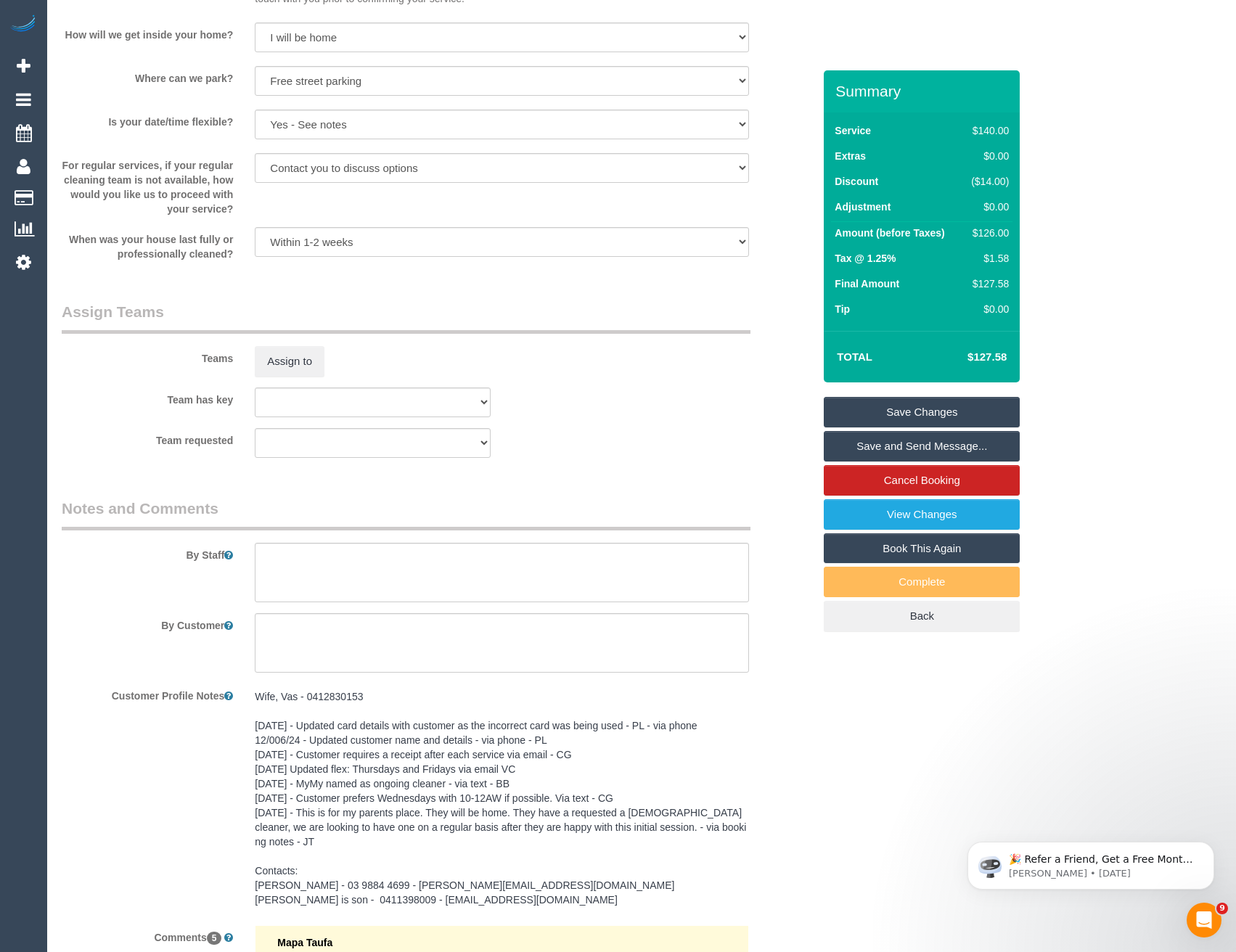
scroll to position [2104, 0]
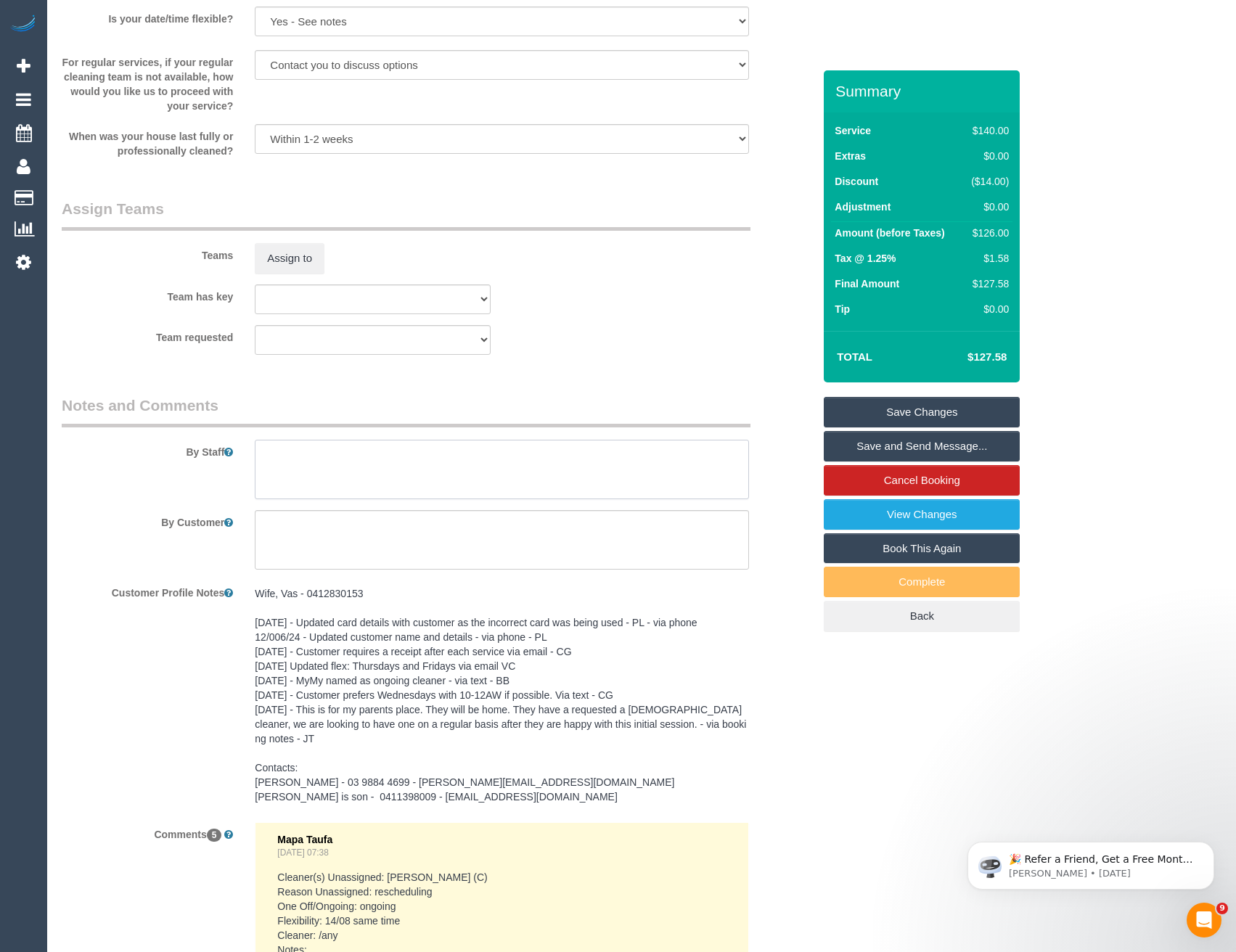
click at [284, 490] on textarea at bounding box center [501, 469] width 494 height 60
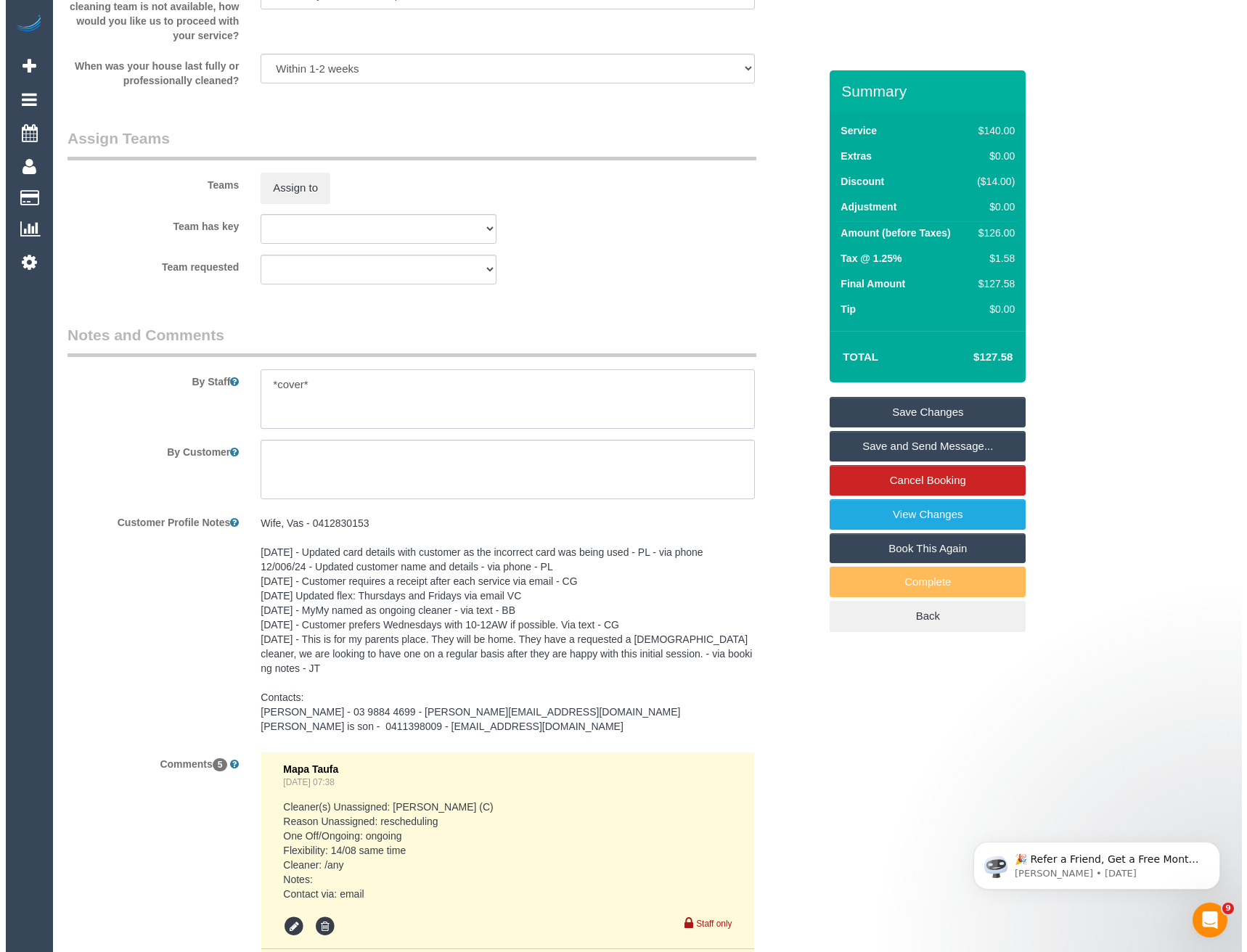
scroll to position [1960, 0]
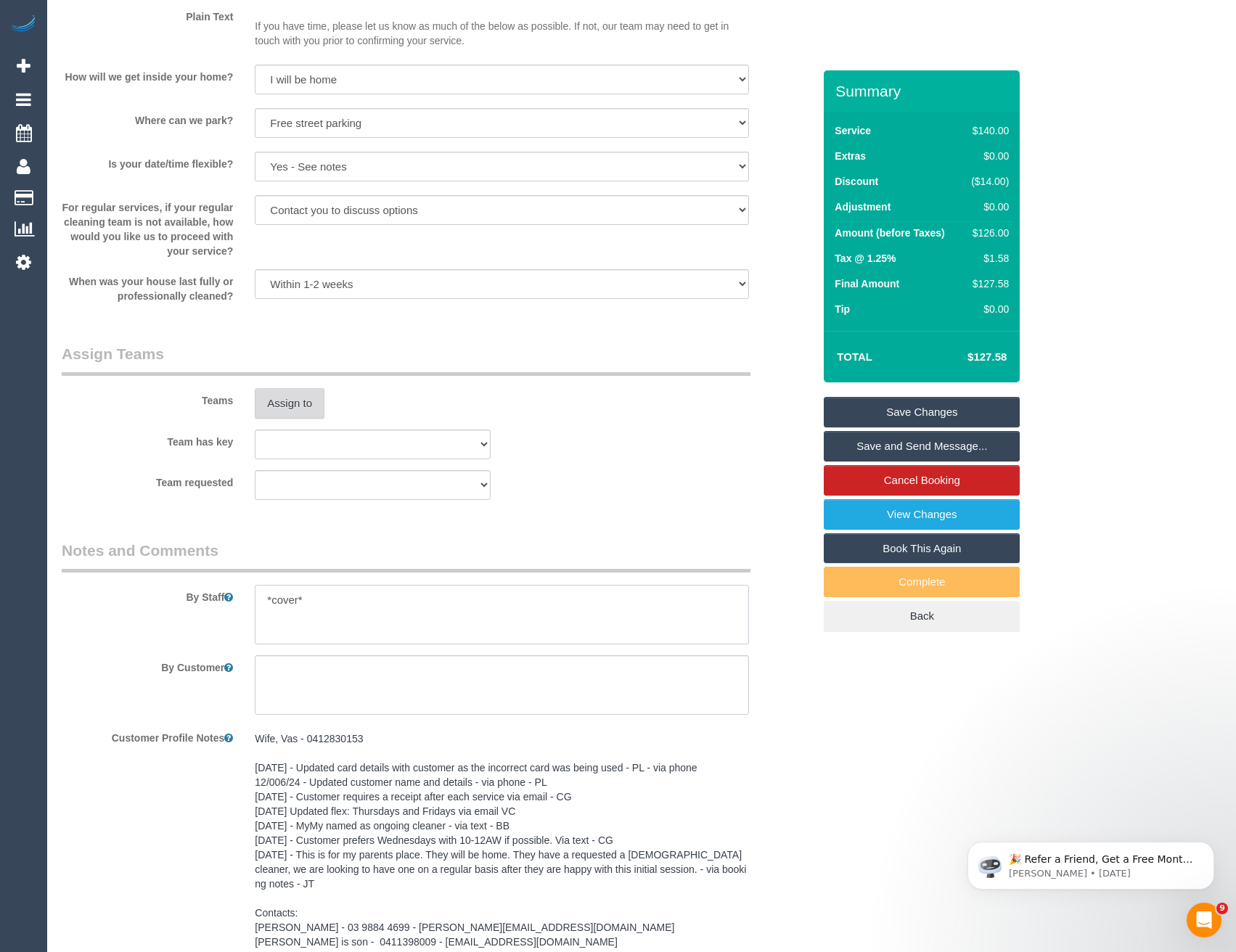
type textarea "*cover*"
click at [258, 411] on button "Assign to" at bounding box center [289, 403] width 69 height 30
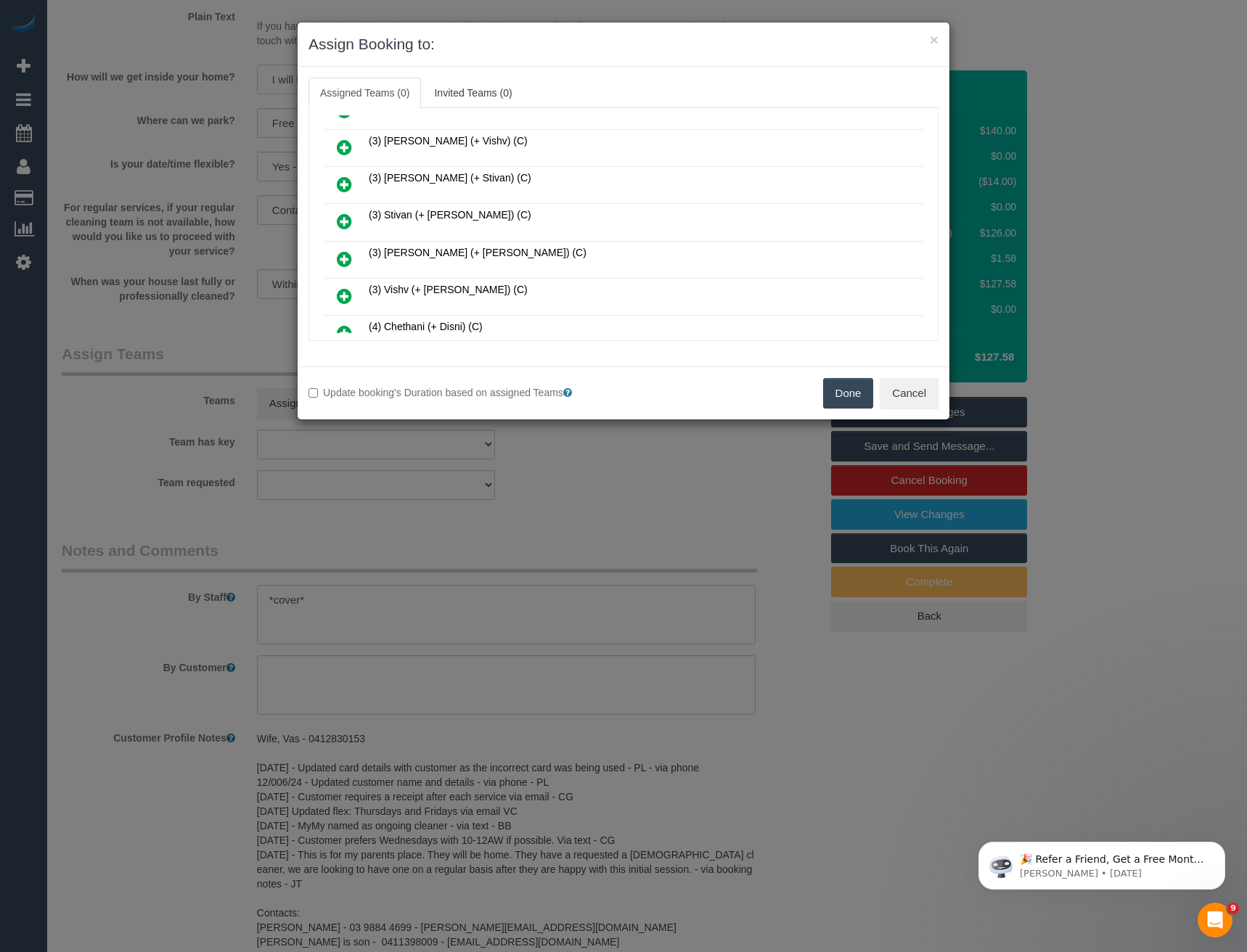
scroll to position [2749, 0]
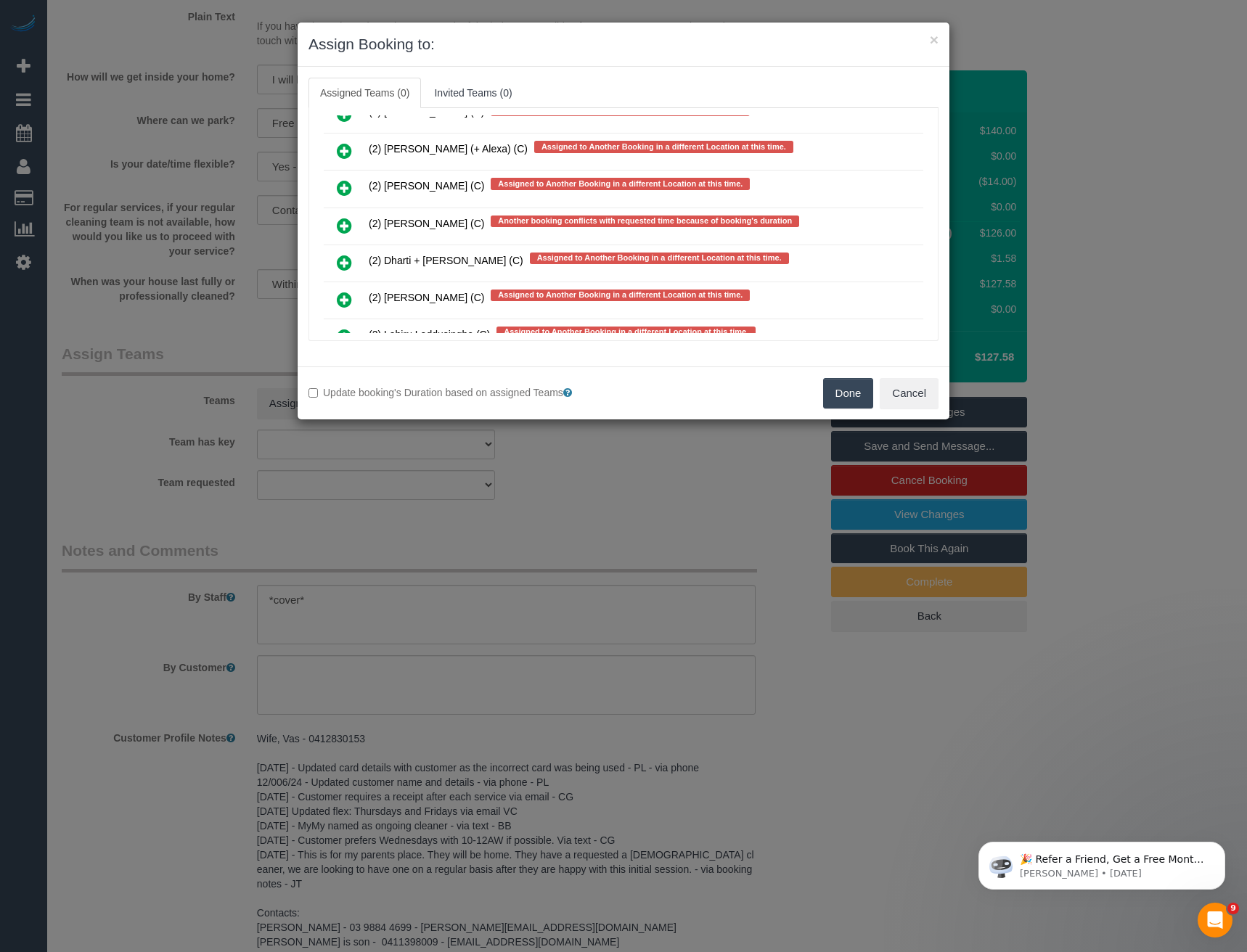
click at [346, 224] on icon at bounding box center [344, 226] width 15 height 17
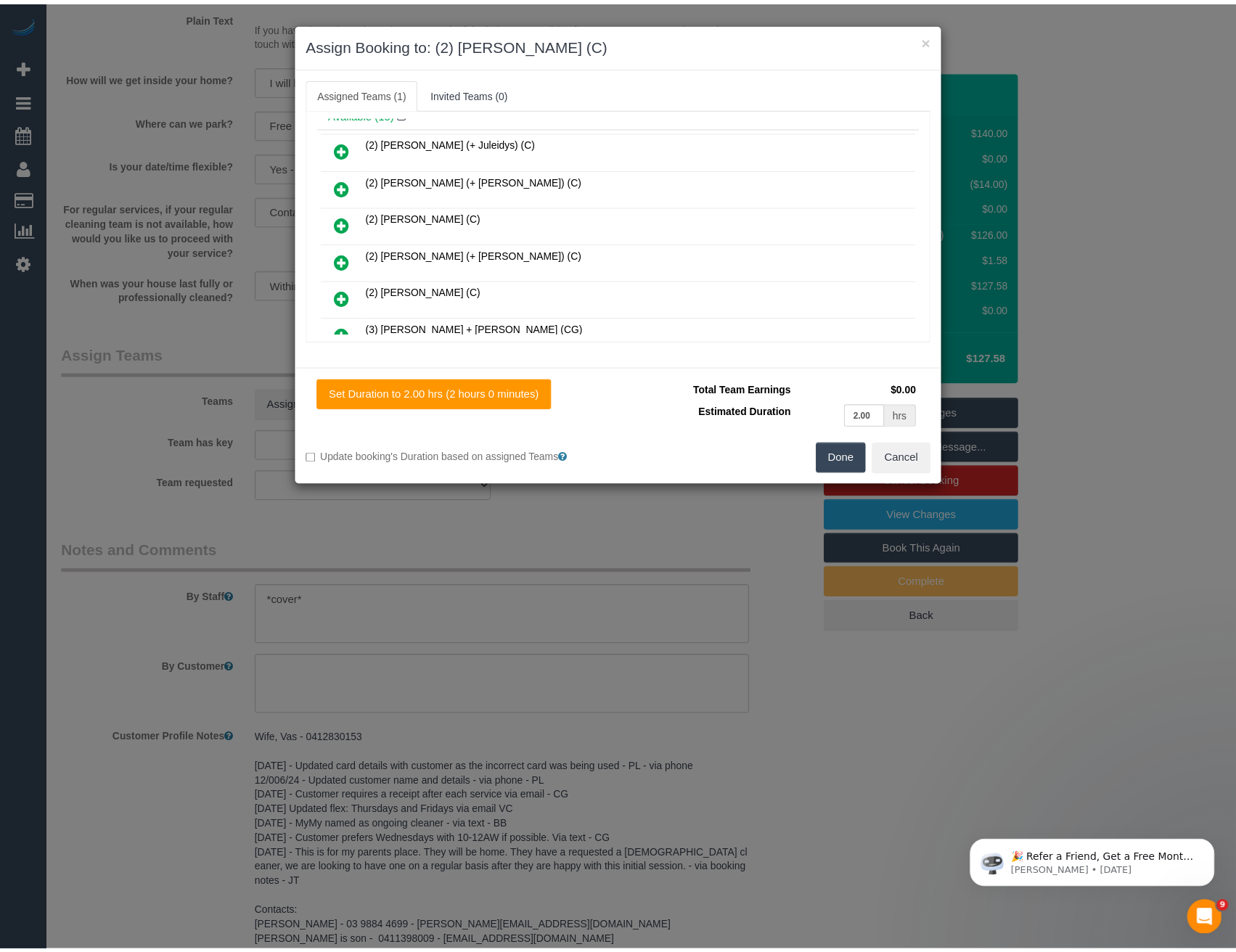
scroll to position [0, 0]
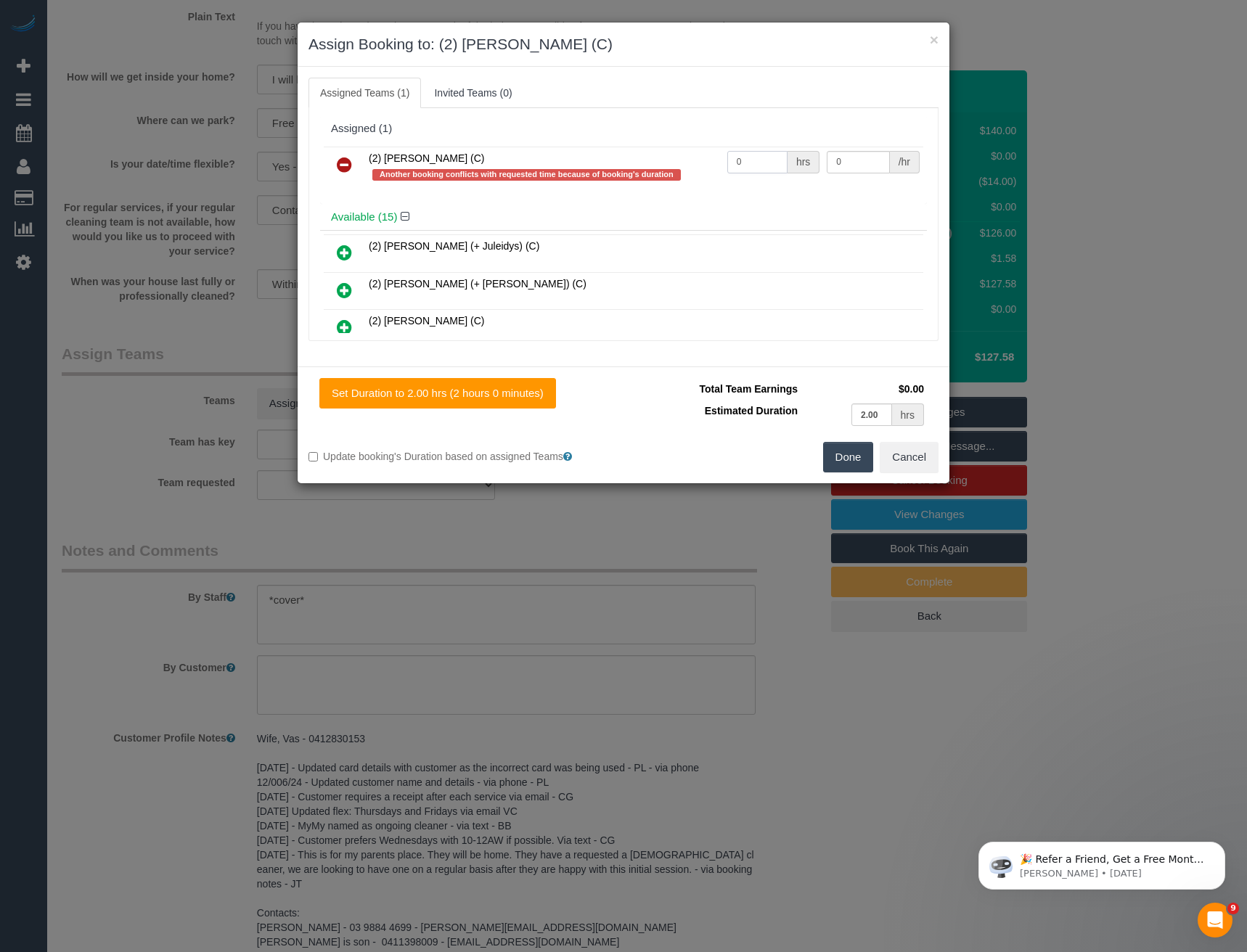
drag, startPoint x: 745, startPoint y: 165, endPoint x: 668, endPoint y: 171, distance: 77.2
click at [670, 171] on tr "(2) [PERSON_NAME] (C) Another booking conflicts with requested time because of …" at bounding box center [624, 167] width 600 height 42
type input "2"
type input "37.5"
click at [853, 454] on button "Done" at bounding box center [848, 457] width 51 height 30
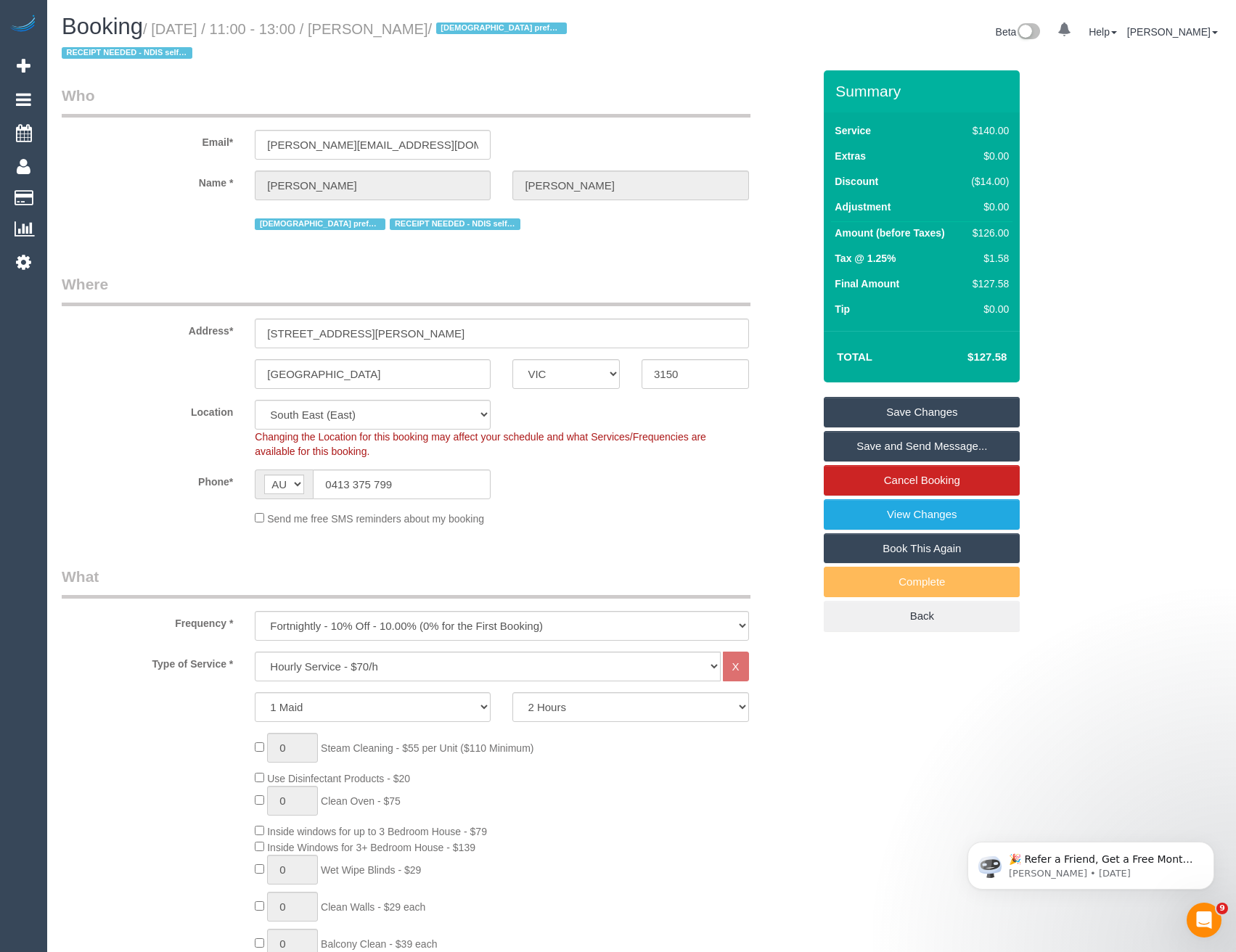
drag, startPoint x: 896, startPoint y: 412, endPoint x: 777, endPoint y: 402, distance: 119.4
click at [895, 412] on link "Save Changes" at bounding box center [922, 412] width 196 height 30
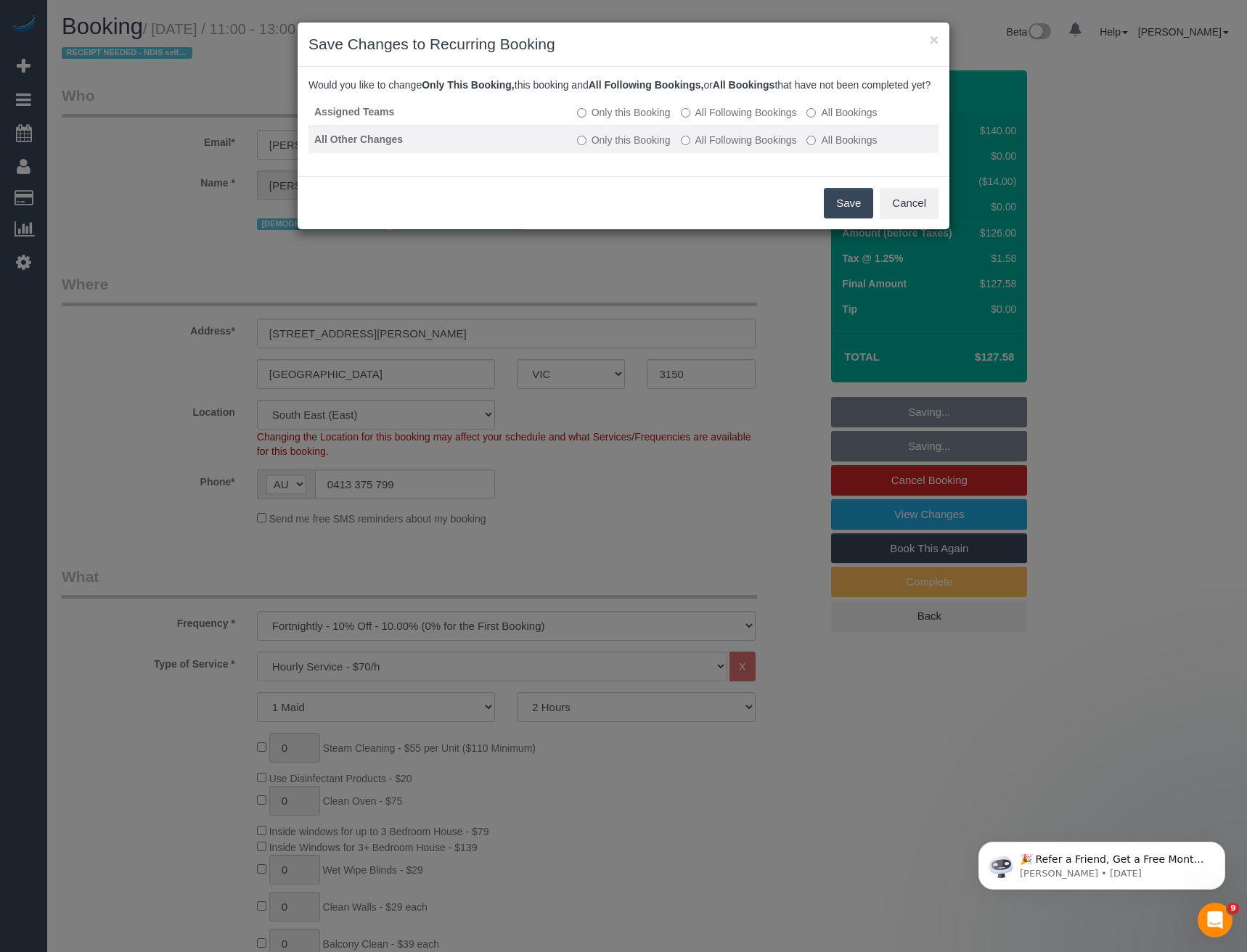
drag, startPoint x: 836, startPoint y: 215, endPoint x: 775, endPoint y: 151, distance: 88.4
click at [836, 215] on button "Save" at bounding box center [848, 203] width 49 height 30
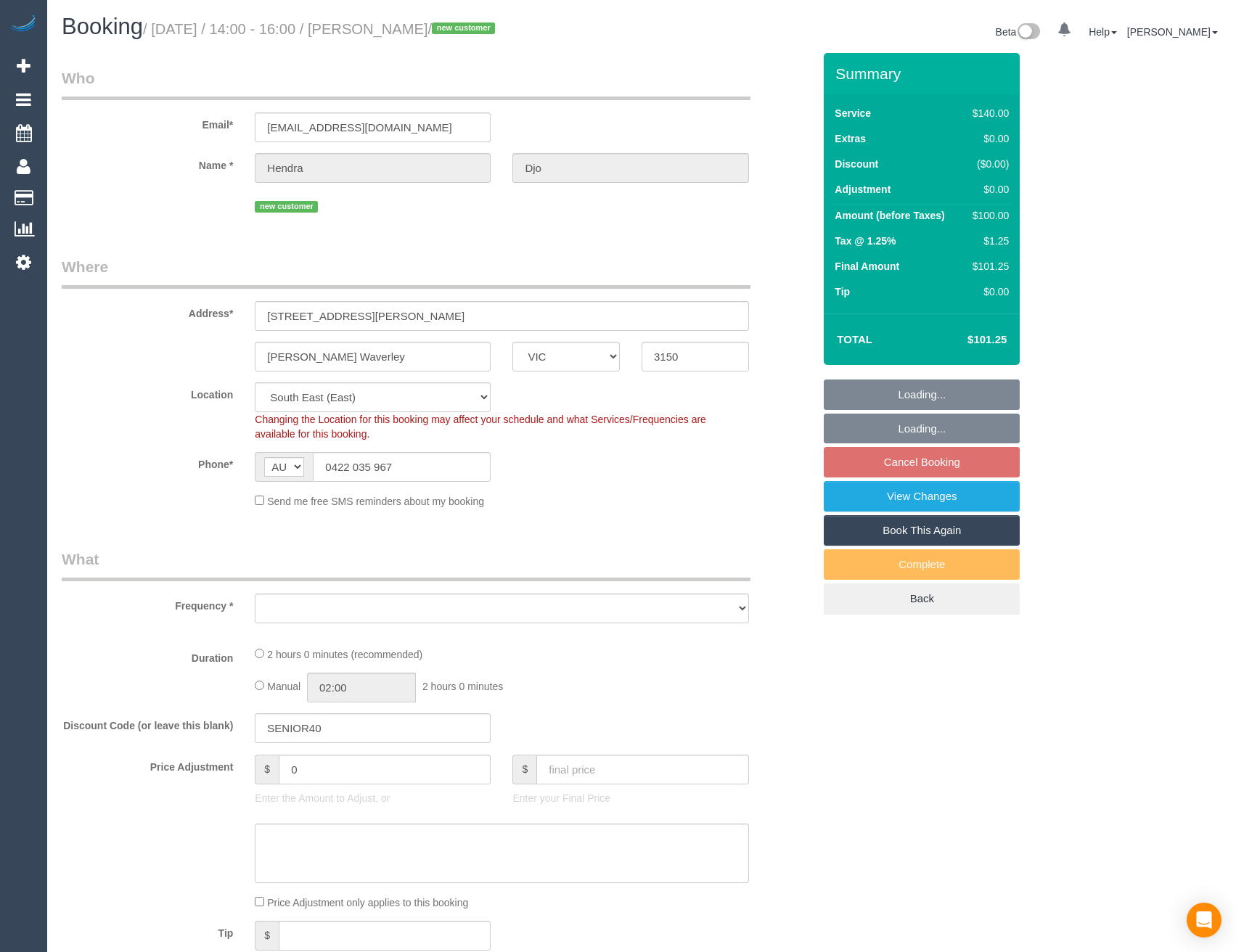
select select "VIC"
select select "number:28"
select select "number:14"
select select "number:19"
select select "number:24"
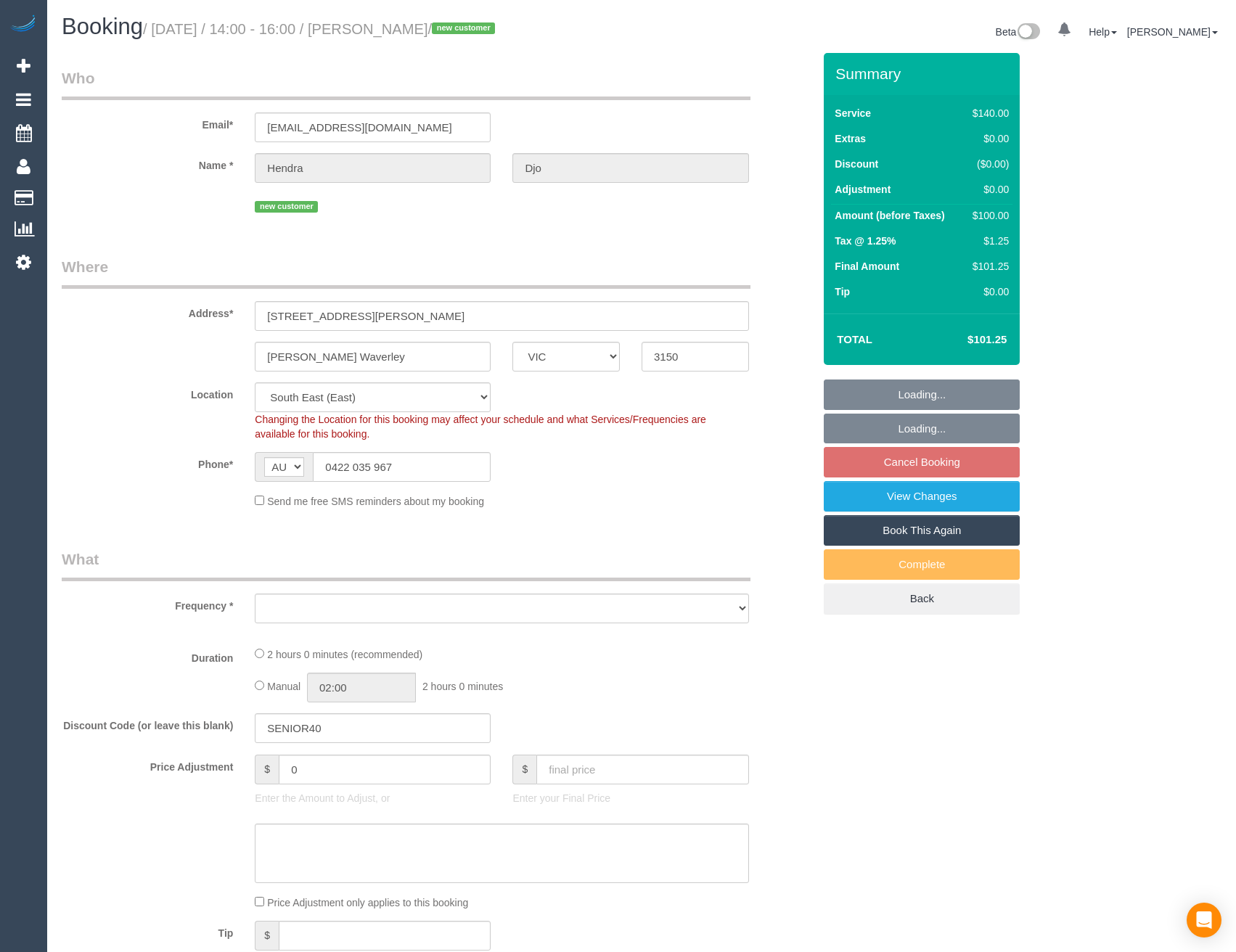
select select "number:26"
select select "object:1370"
select select "spot1"
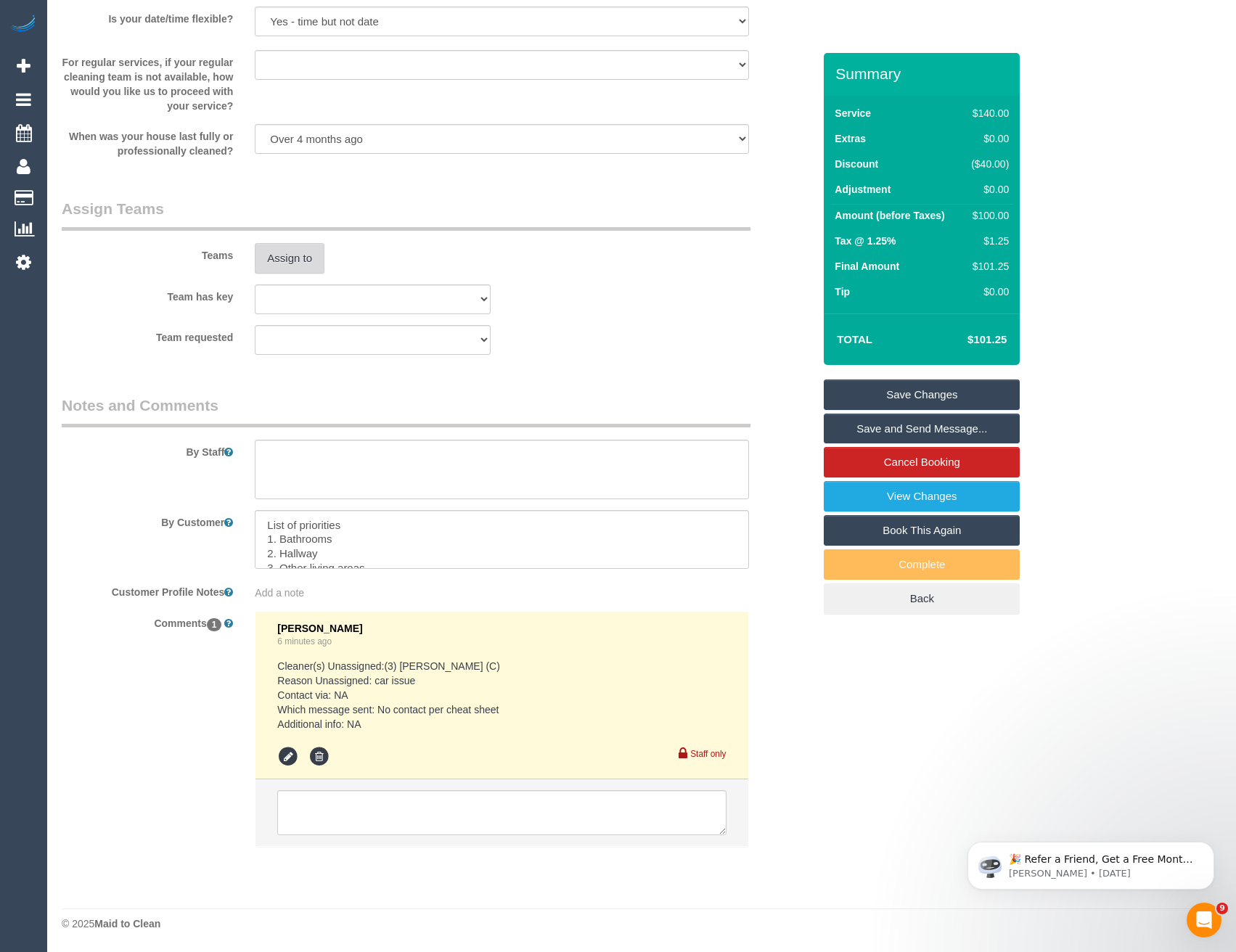
click at [291, 253] on button "Assign to" at bounding box center [289, 258] width 69 height 30
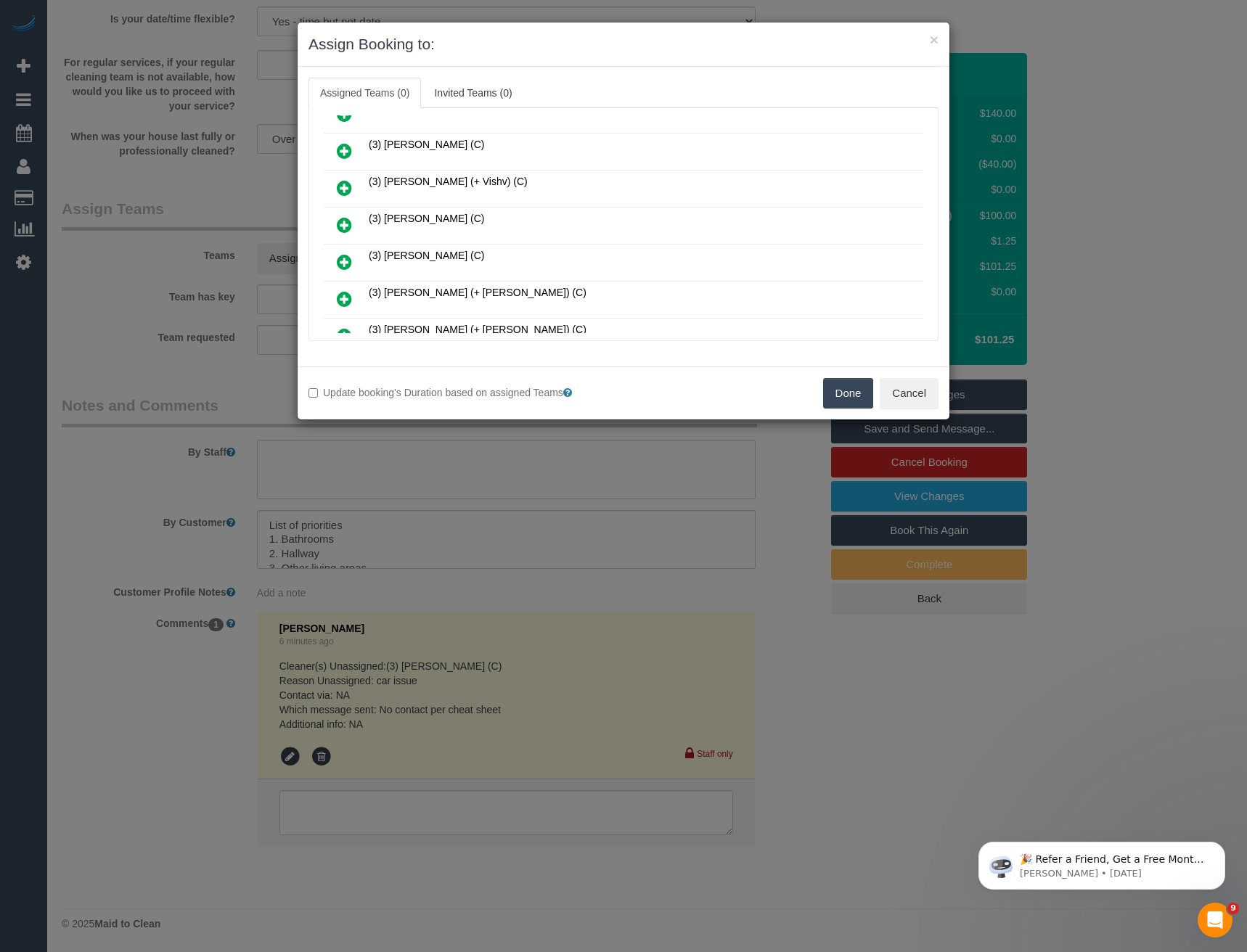
click at [343, 253] on icon at bounding box center [344, 262] width 15 height 17
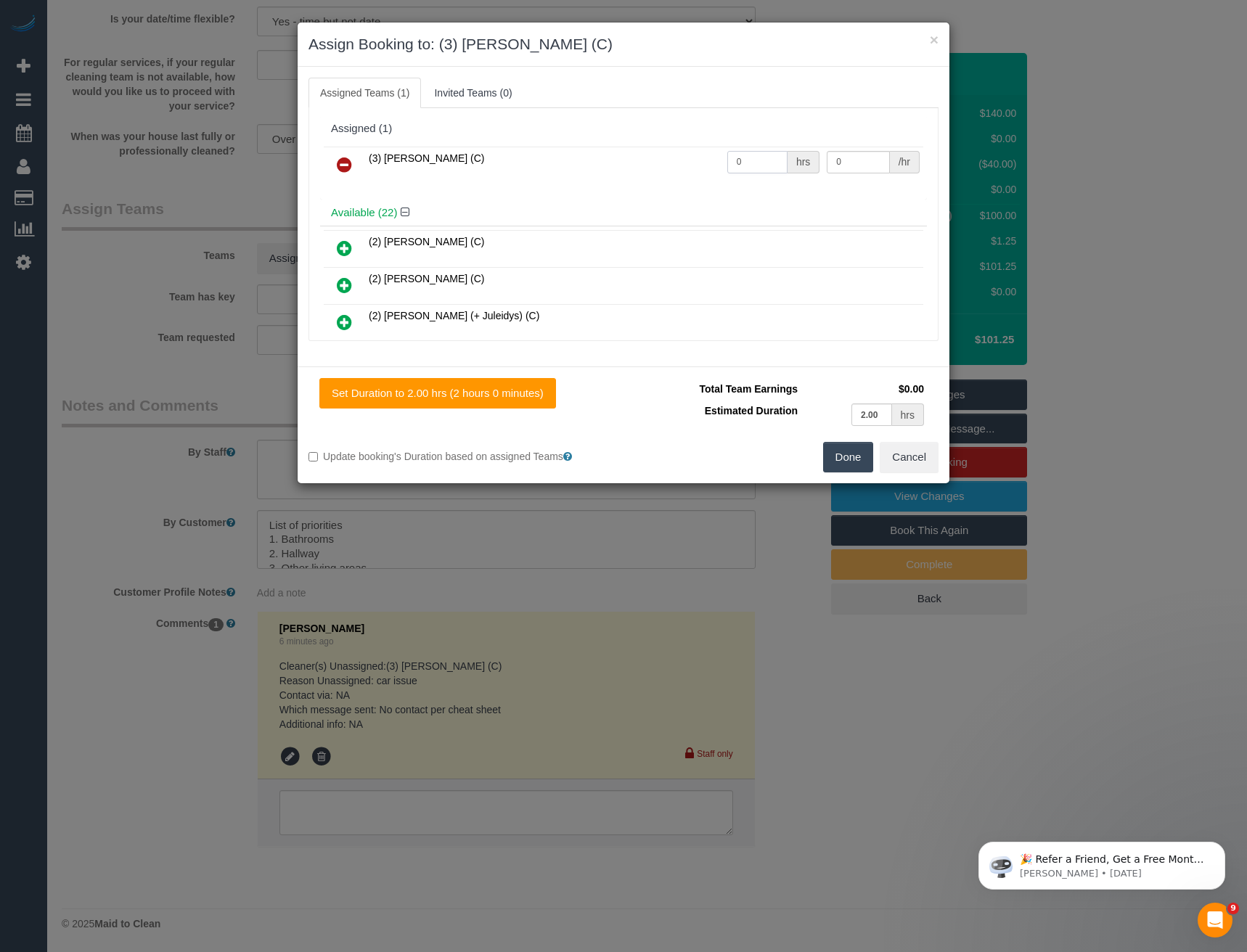
drag, startPoint x: 738, startPoint y: 159, endPoint x: 622, endPoint y: 154, distance: 116.1
click at [643, 161] on tr "(3) Manula Wimalasooriya (C) 0 hrs 0 /hr" at bounding box center [624, 164] width 600 height 37
type input "2"
type input "35"
click at [857, 458] on button "Done" at bounding box center [848, 457] width 51 height 30
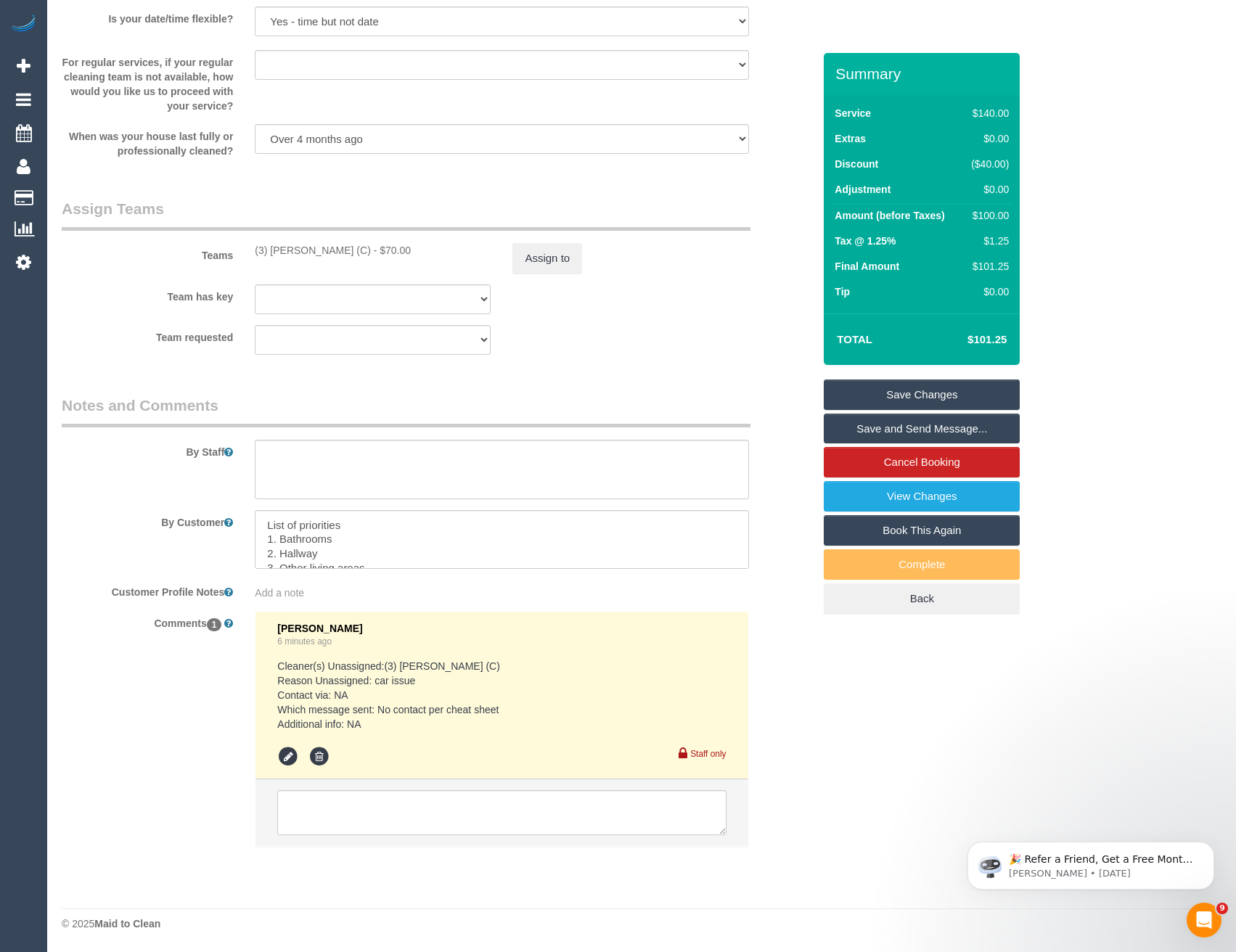
click at [908, 390] on link "Save Changes" at bounding box center [922, 395] width 196 height 30
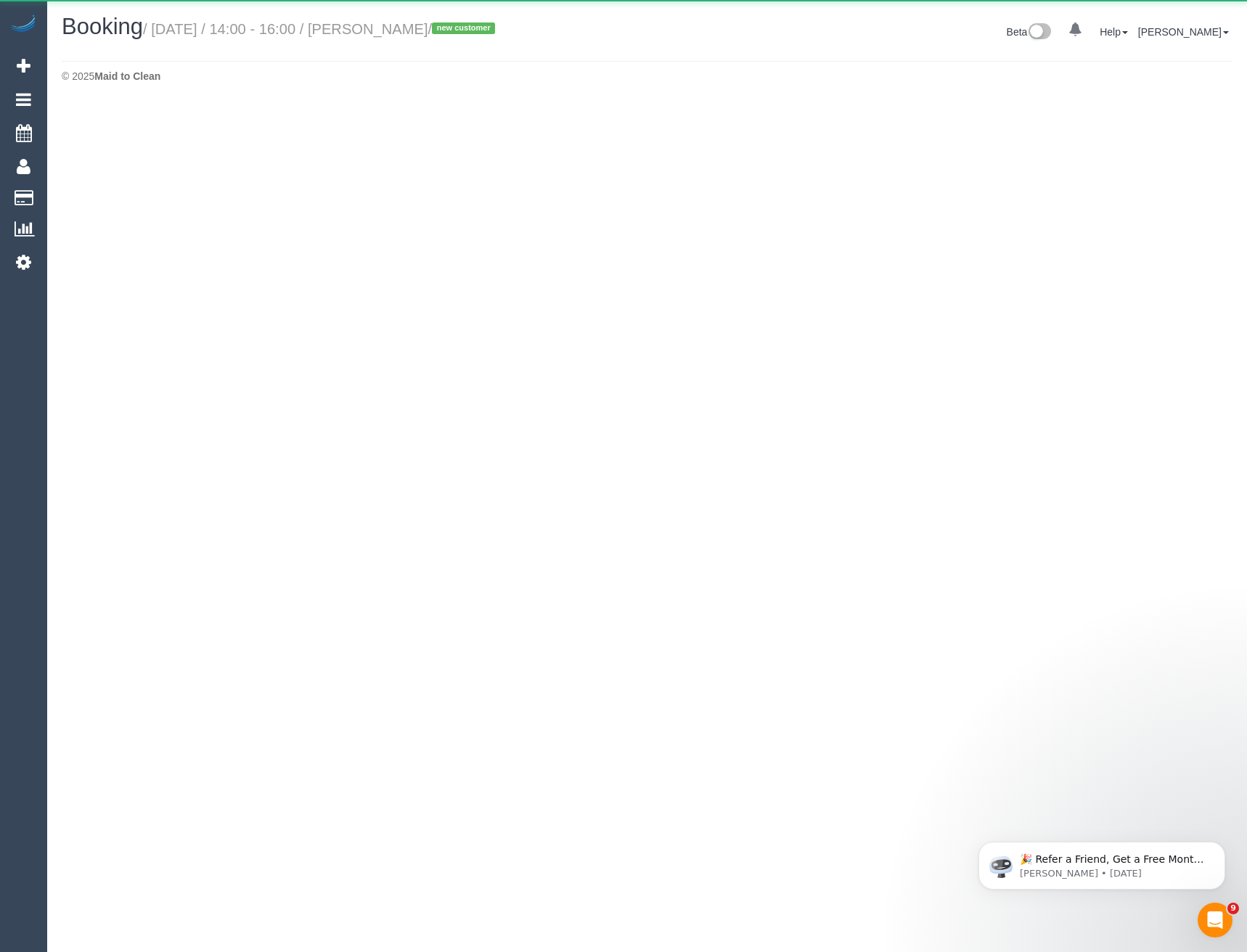
select select "VIC"
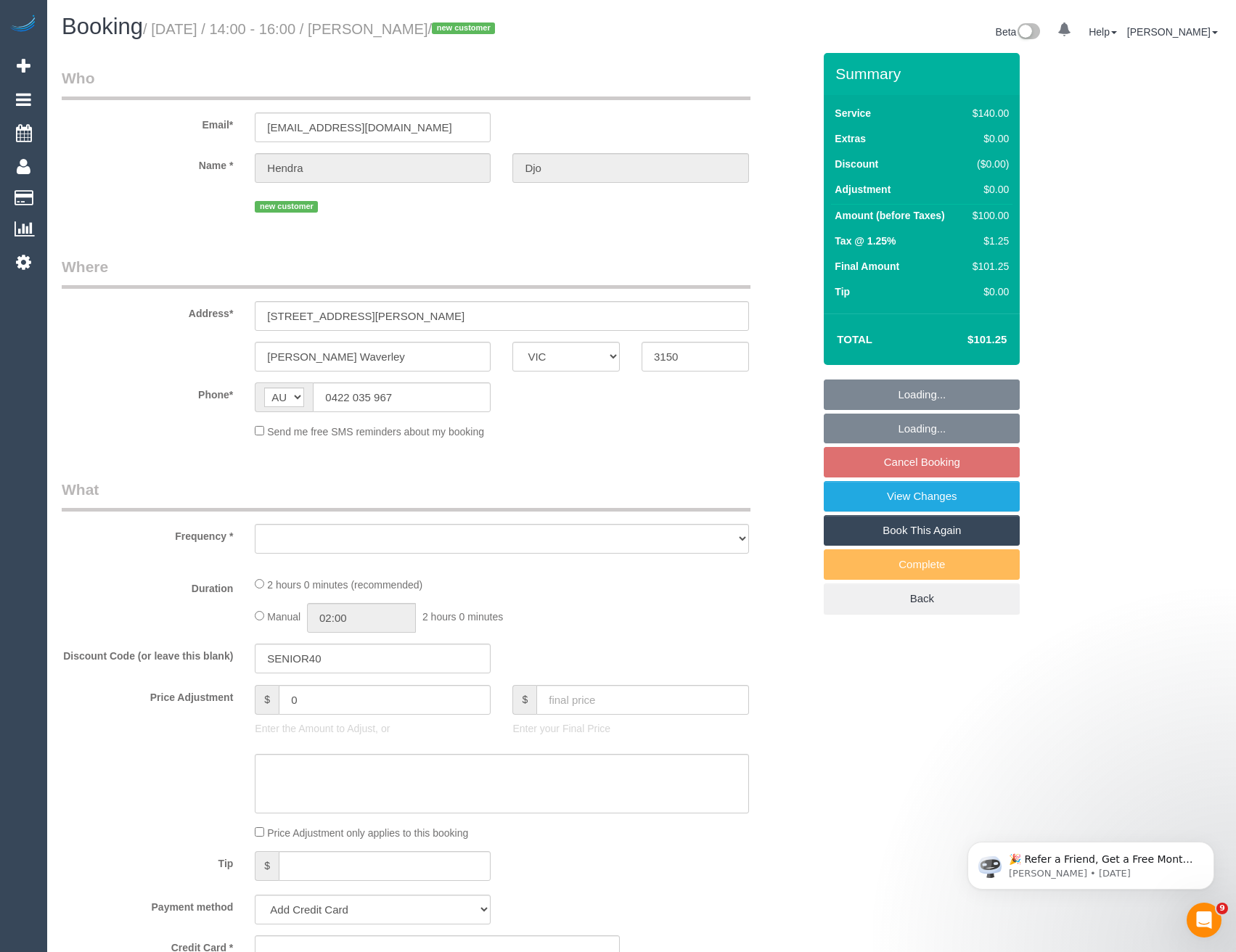
select select "object:4308"
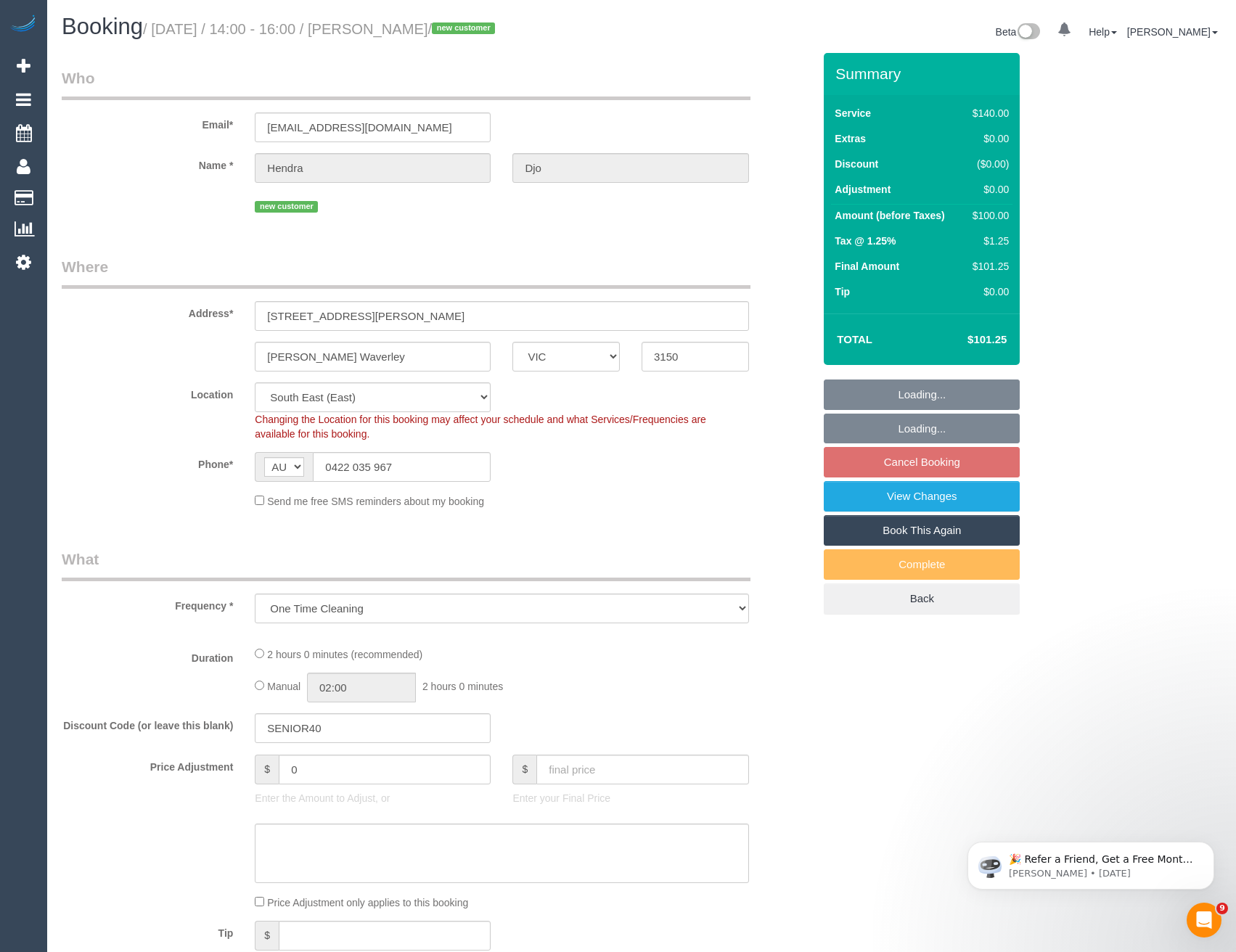
select select "string:stripe-pm_1RwFRa2GScqysDRVyn98dClY"
select select "number:28"
select select "number:14"
select select "number:19"
select select "number:24"
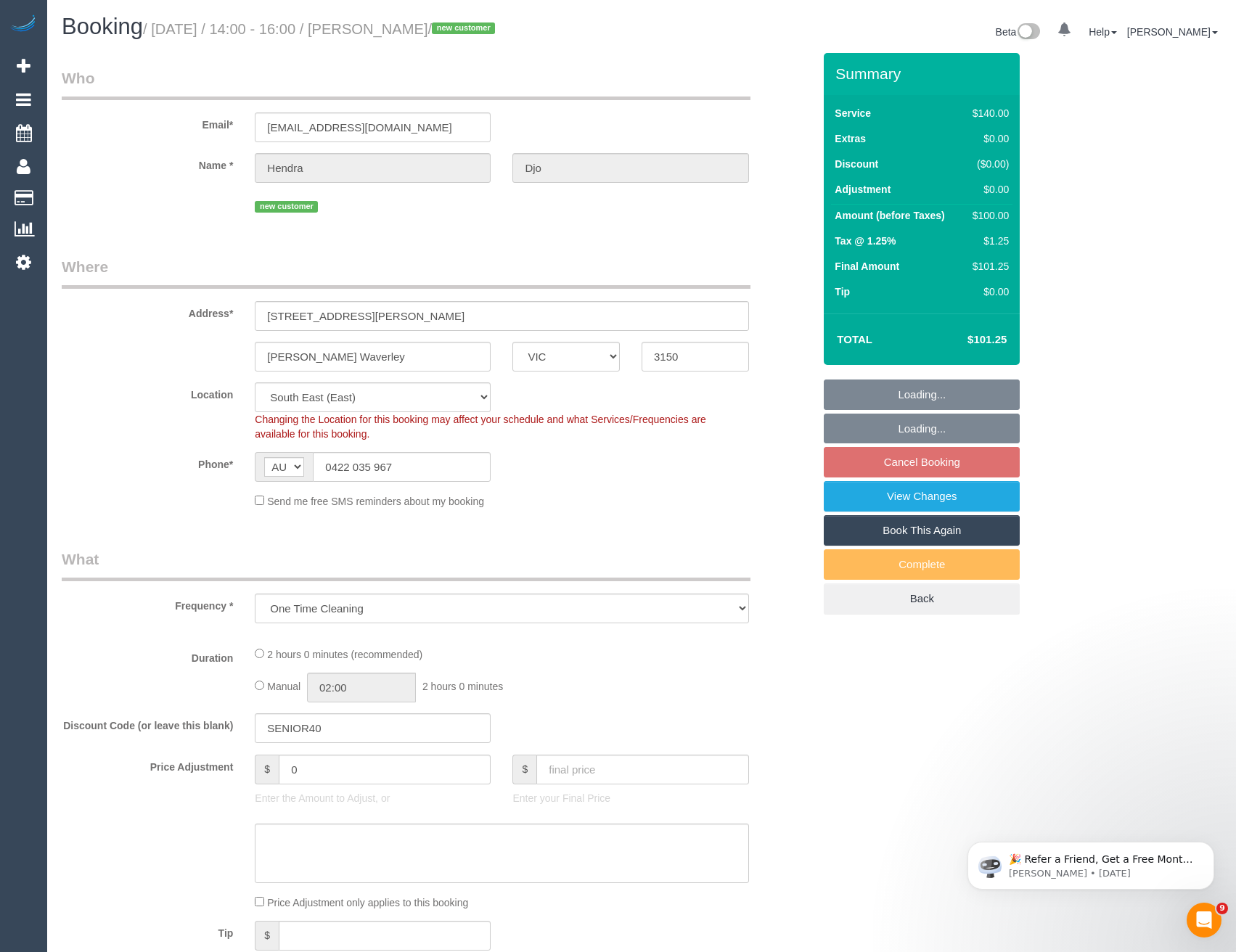
select select "number:26"
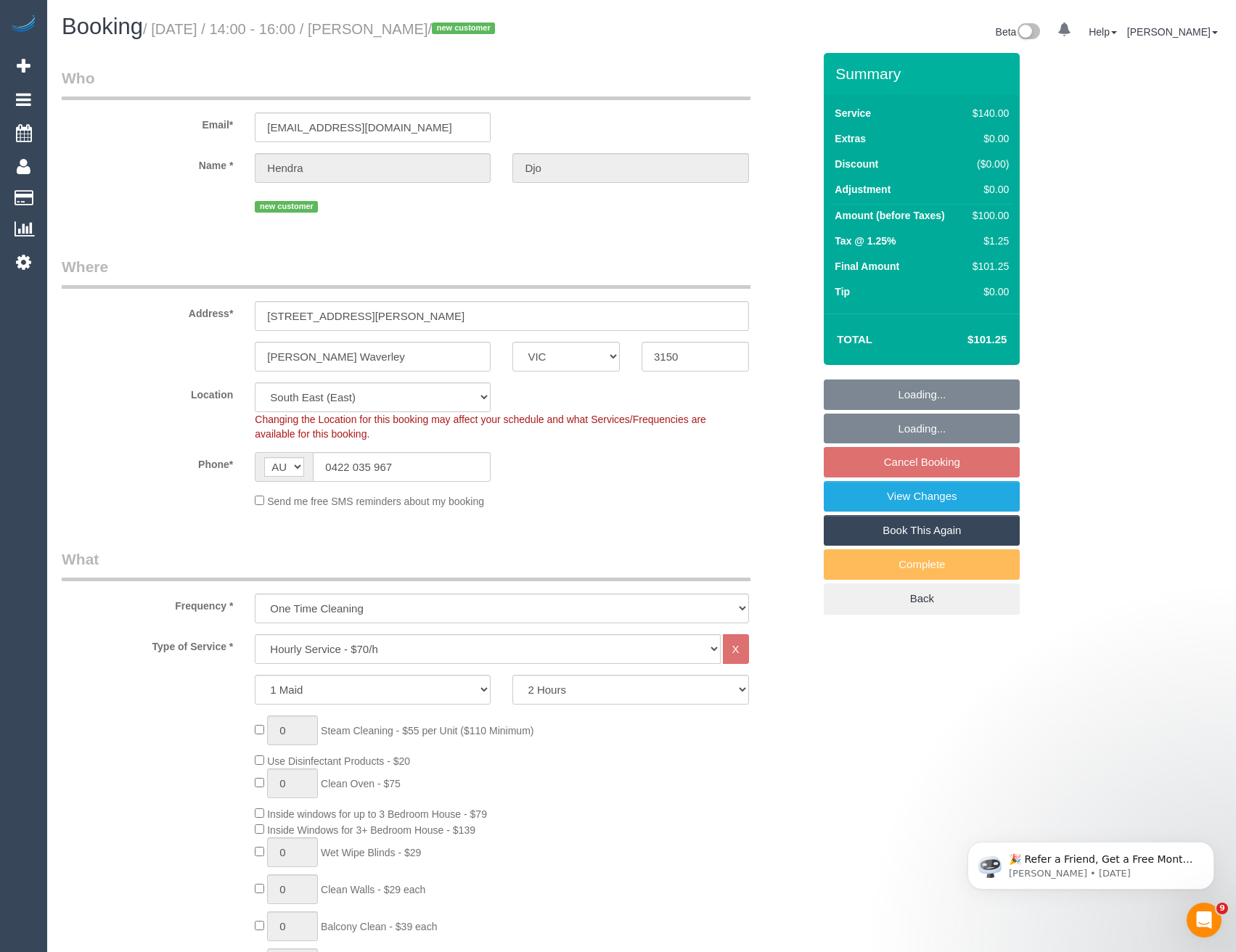
select select "object:4625"
select select "spot10"
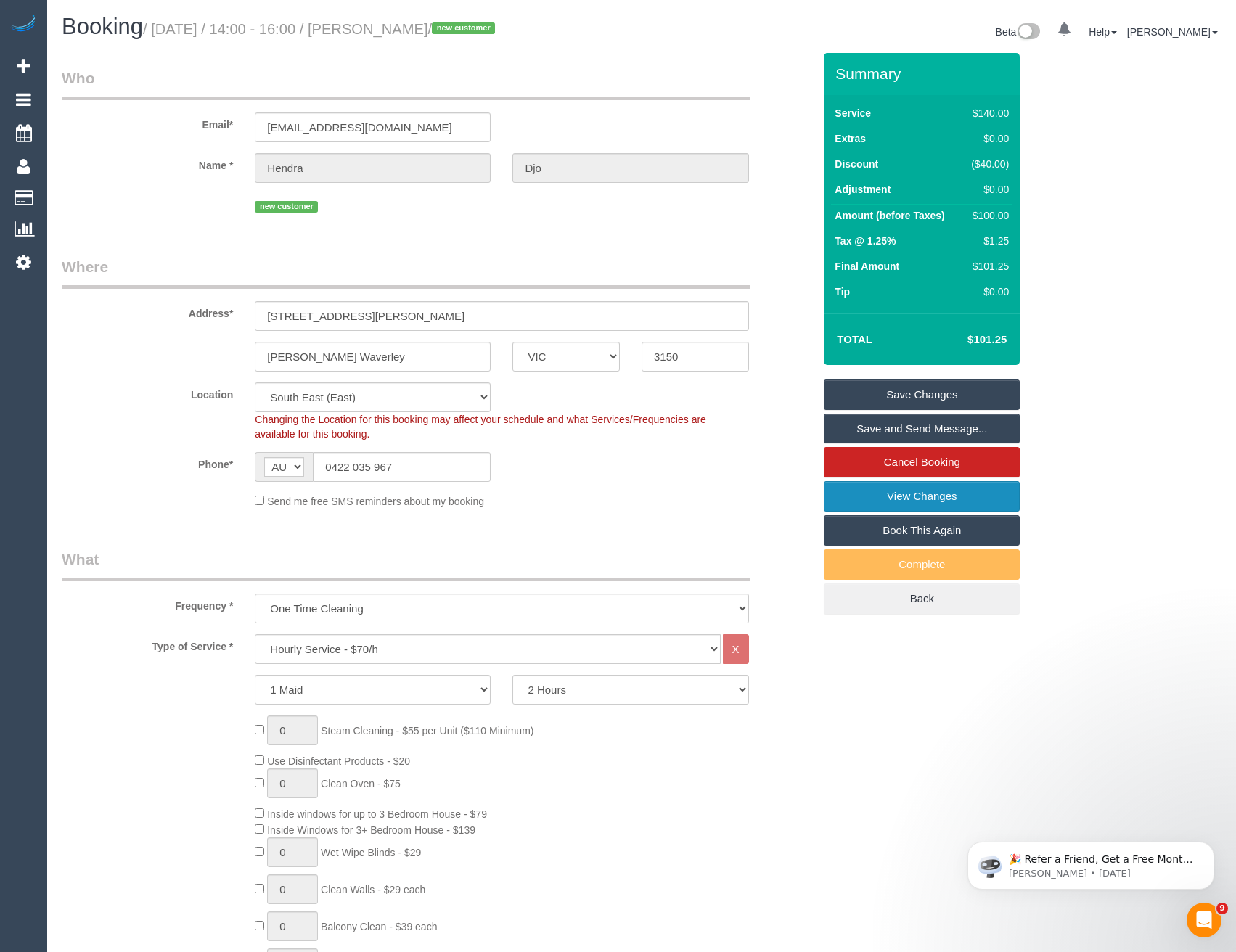
click at [934, 486] on link "View Changes" at bounding box center [922, 496] width 196 height 30
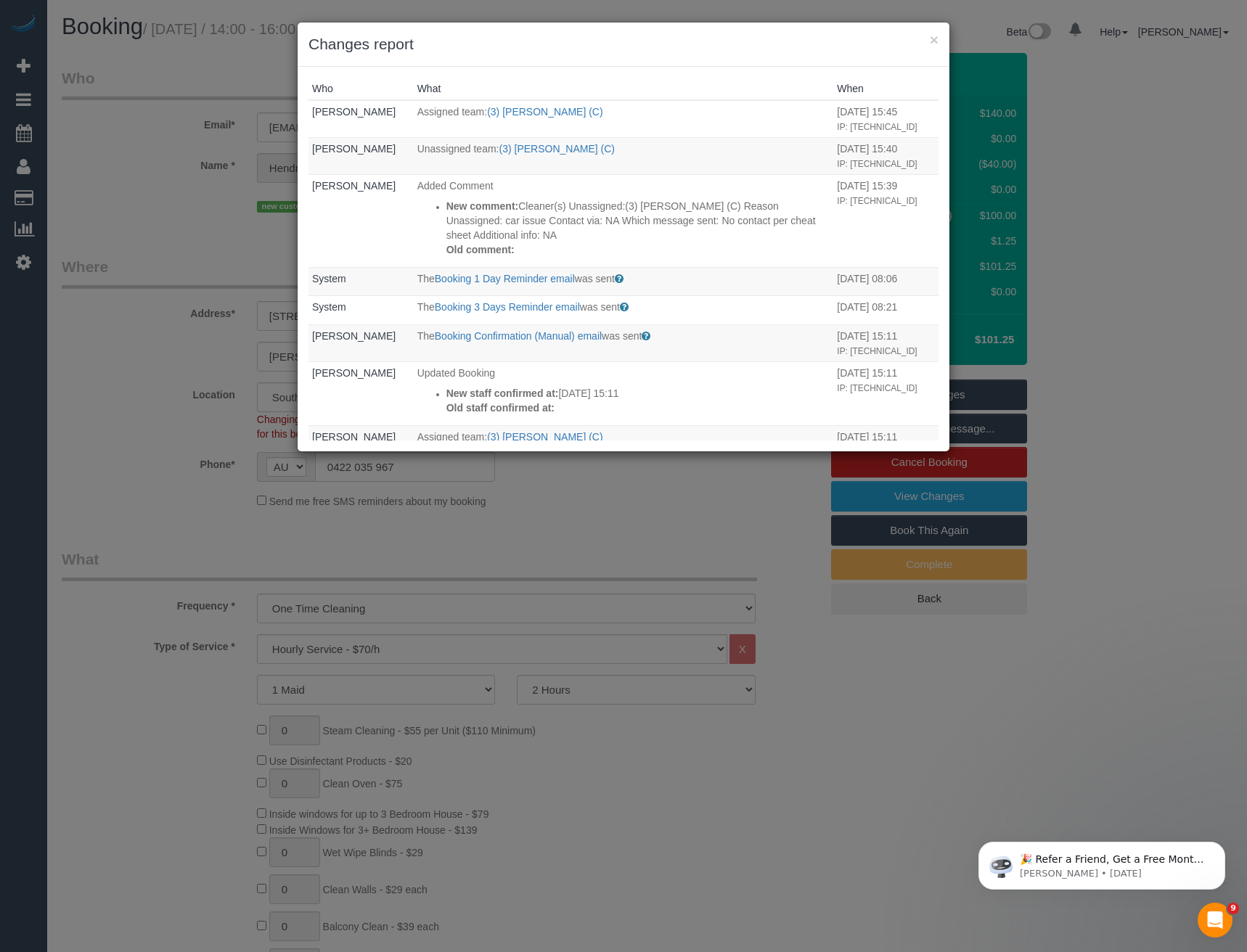
click at [565, 504] on div "× Changes report Who What When Bronie Bryant Assigned team: (3) Manula Wimalaso…" at bounding box center [624, 476] width 1247 height 952
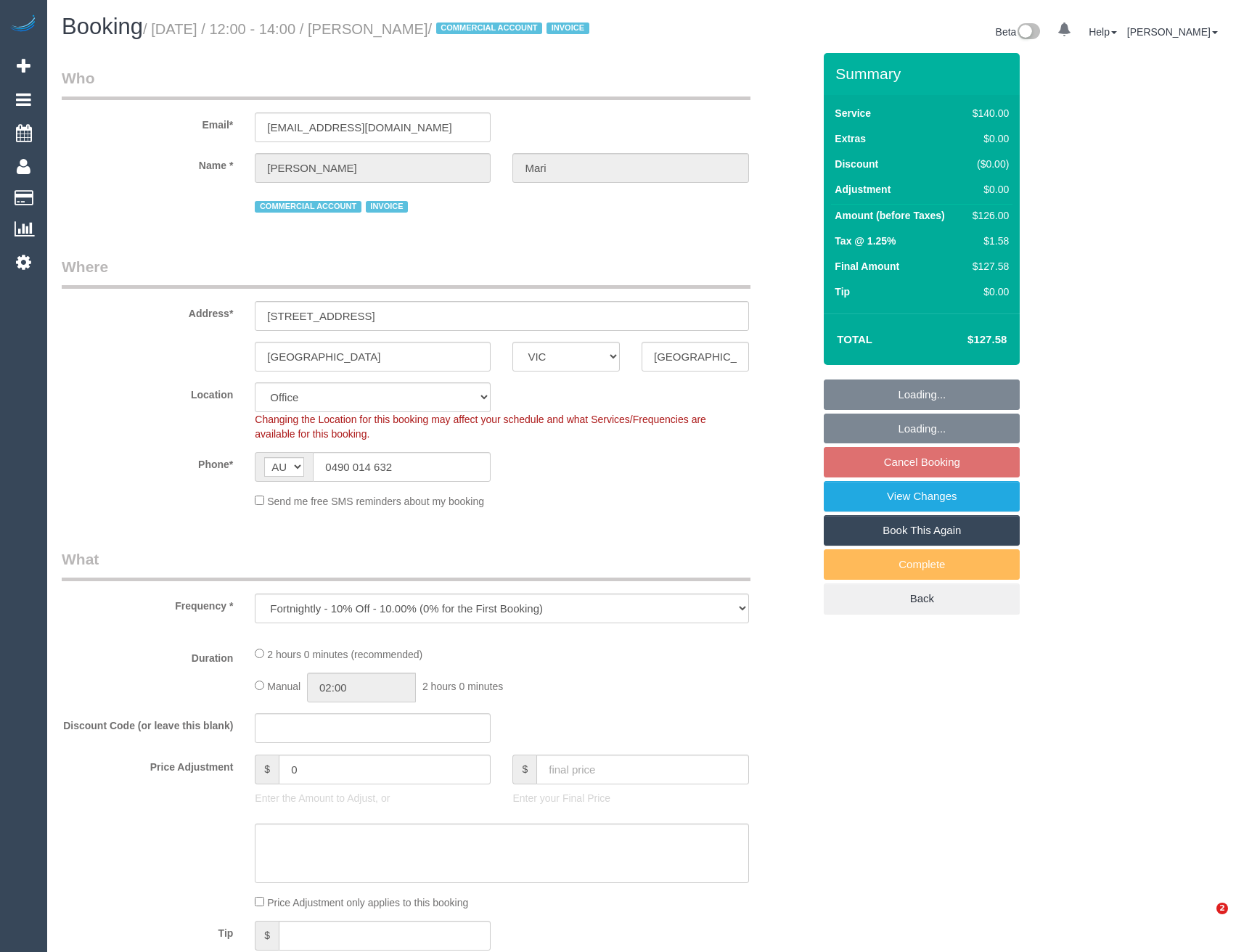
select select "VIC"
select select "object:716"
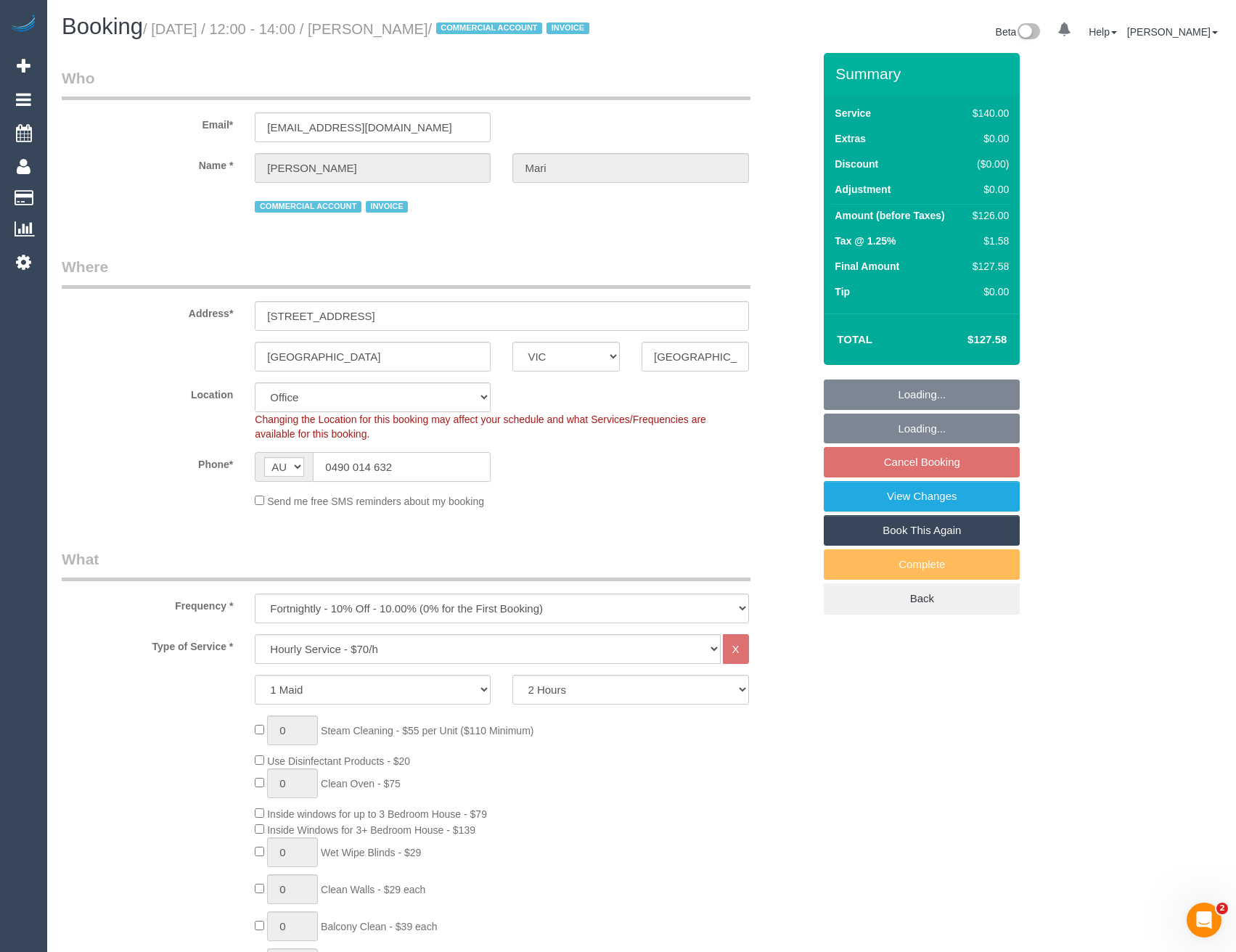
select select "number:28"
select select "number:17"
select select "number:19"
select select "number:36"
select select "number:35"
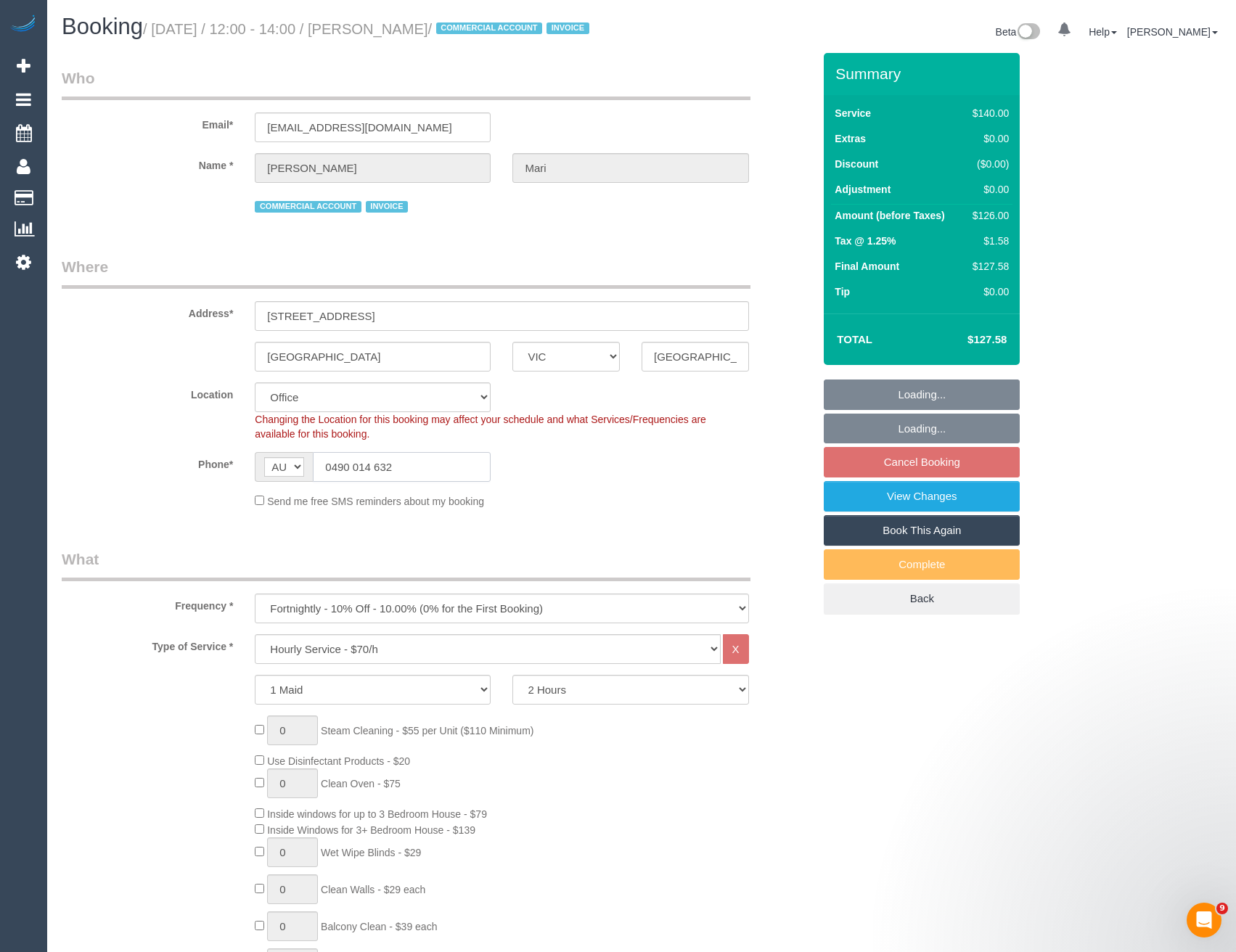
select select "48298"
drag, startPoint x: 353, startPoint y: 466, endPoint x: 385, endPoint y: 467, distance: 32.0
click at [331, 466] on input "0490 014 632" at bounding box center [402, 466] width 178 height 29
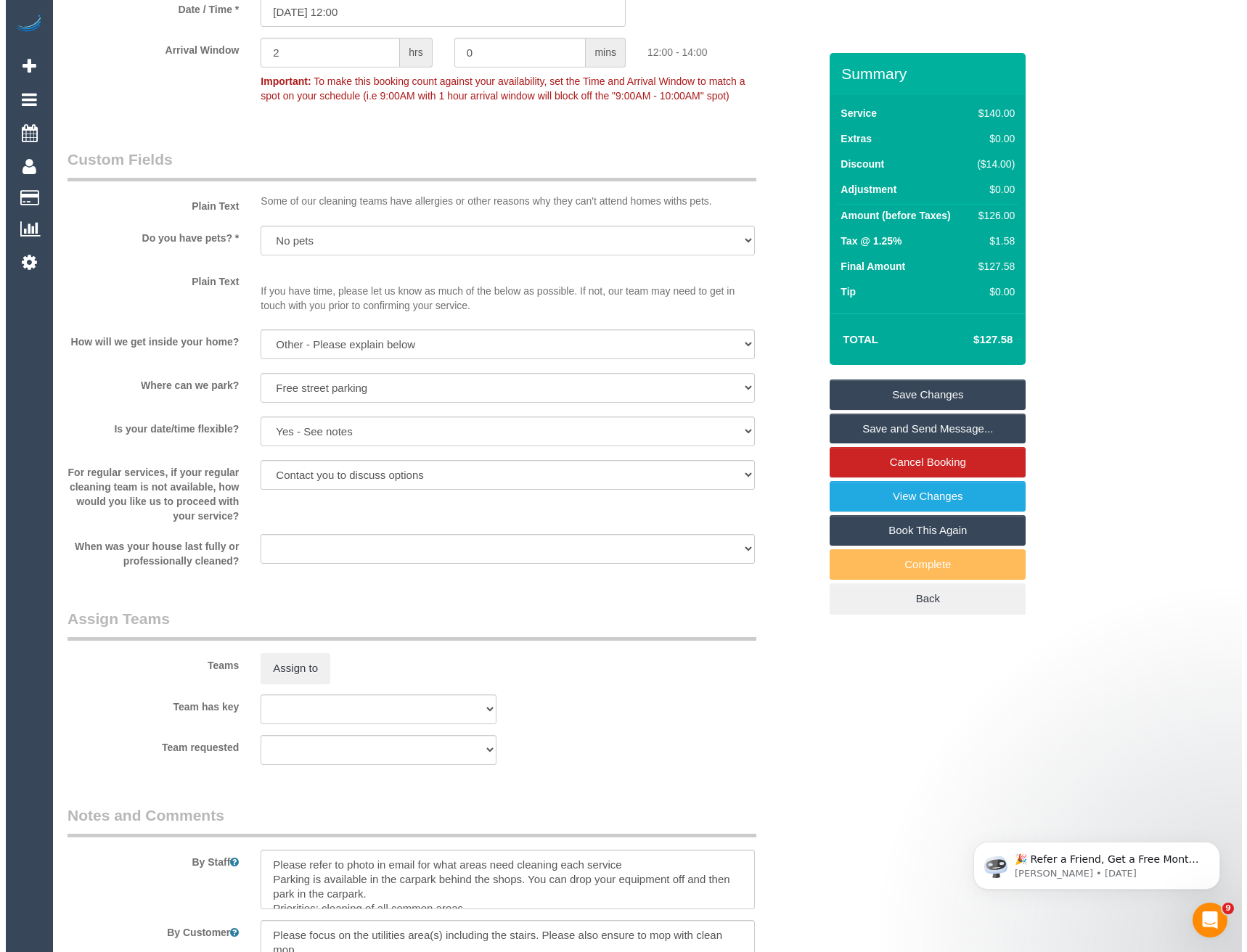
scroll to position [1960, 0]
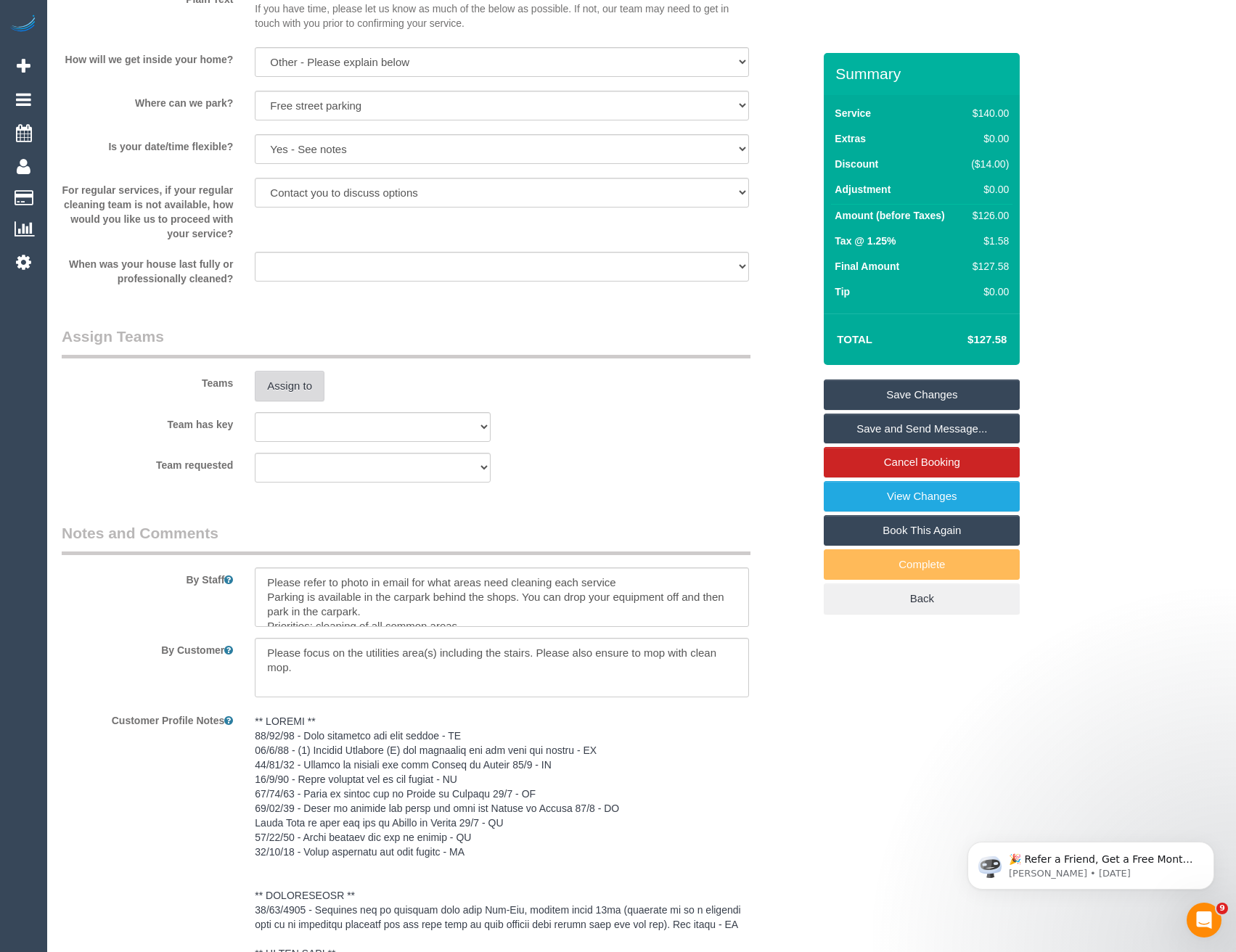
click at [305, 387] on button "Assign to" at bounding box center [289, 386] width 69 height 30
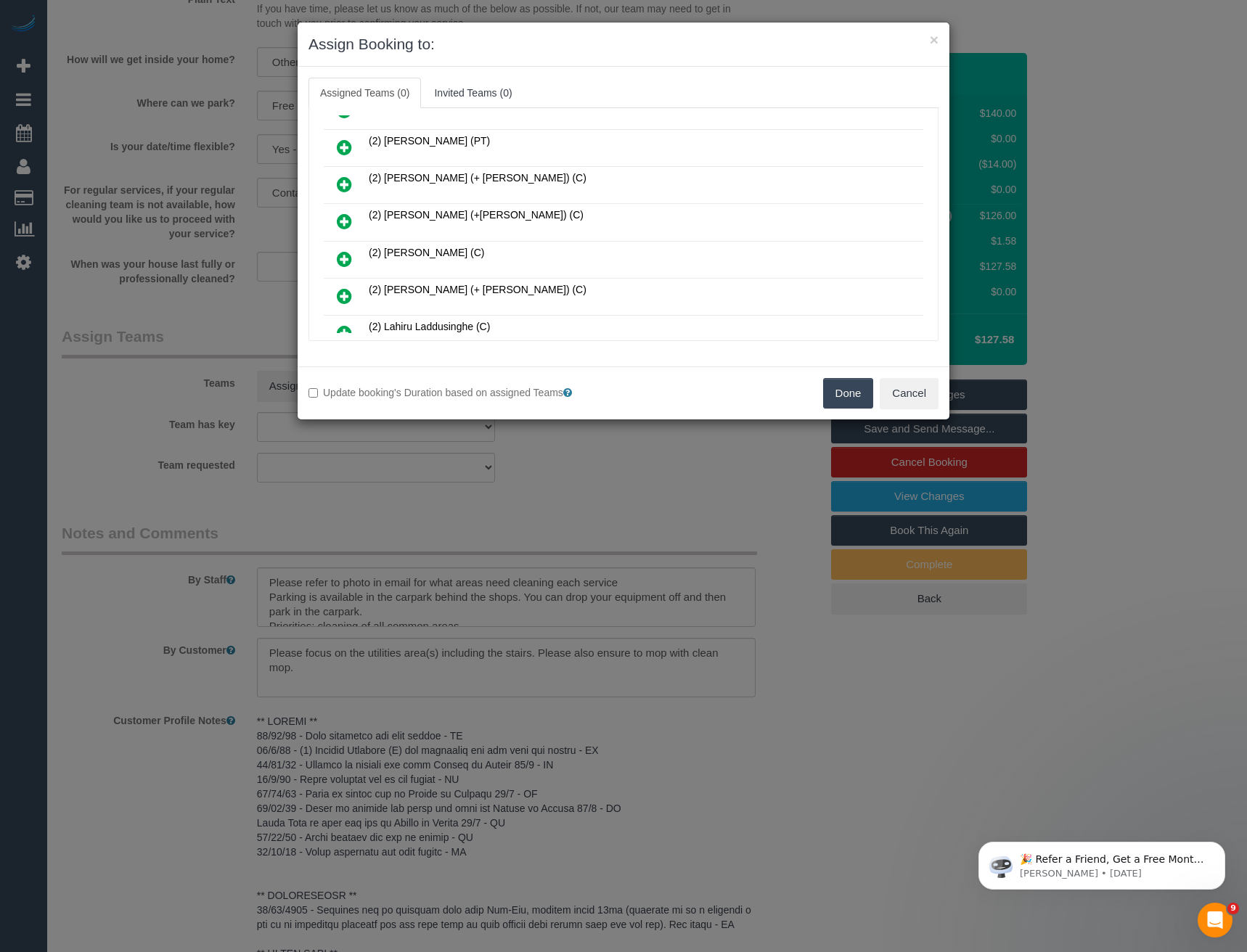
click at [342, 261] on icon at bounding box center [344, 259] width 15 height 17
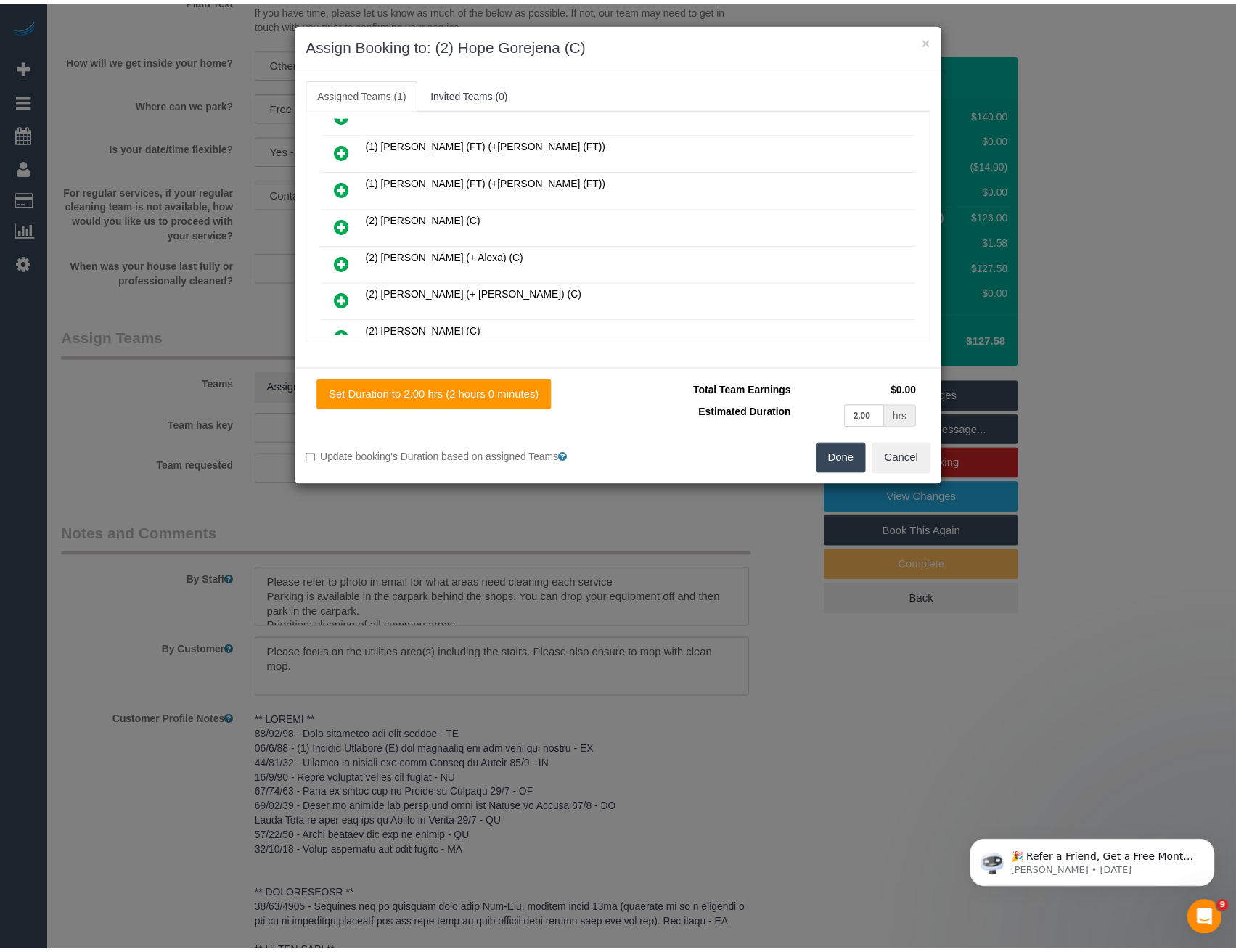
scroll to position [0, 0]
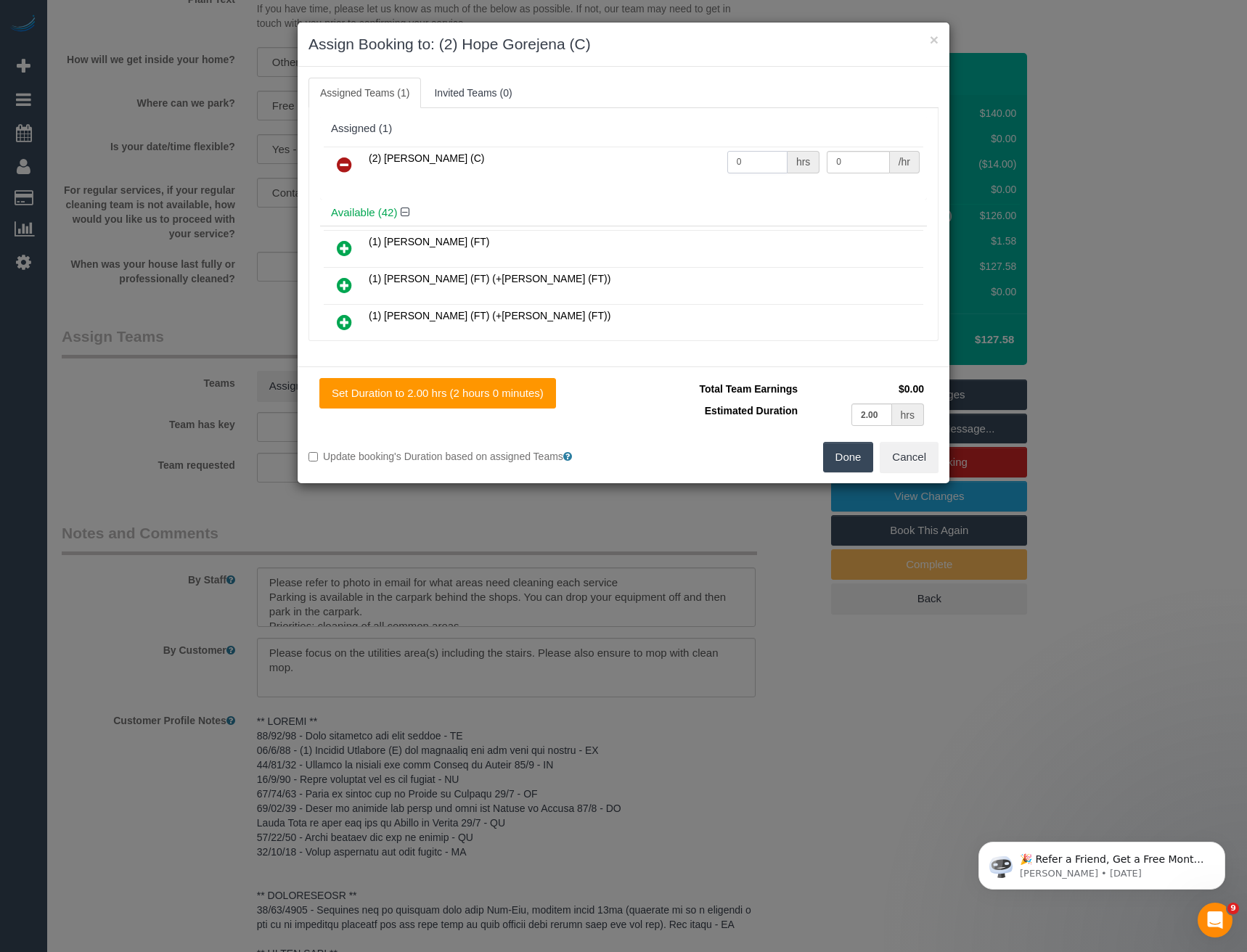
drag, startPoint x: 762, startPoint y: 159, endPoint x: 612, endPoint y: 154, distance: 150.1
click at [624, 154] on tr "(2) Hope Gorejena (C) 0 hrs 0 /hr" at bounding box center [624, 164] width 600 height 37
type input "2"
type input "37.5"
click at [848, 460] on button "Done" at bounding box center [848, 457] width 51 height 30
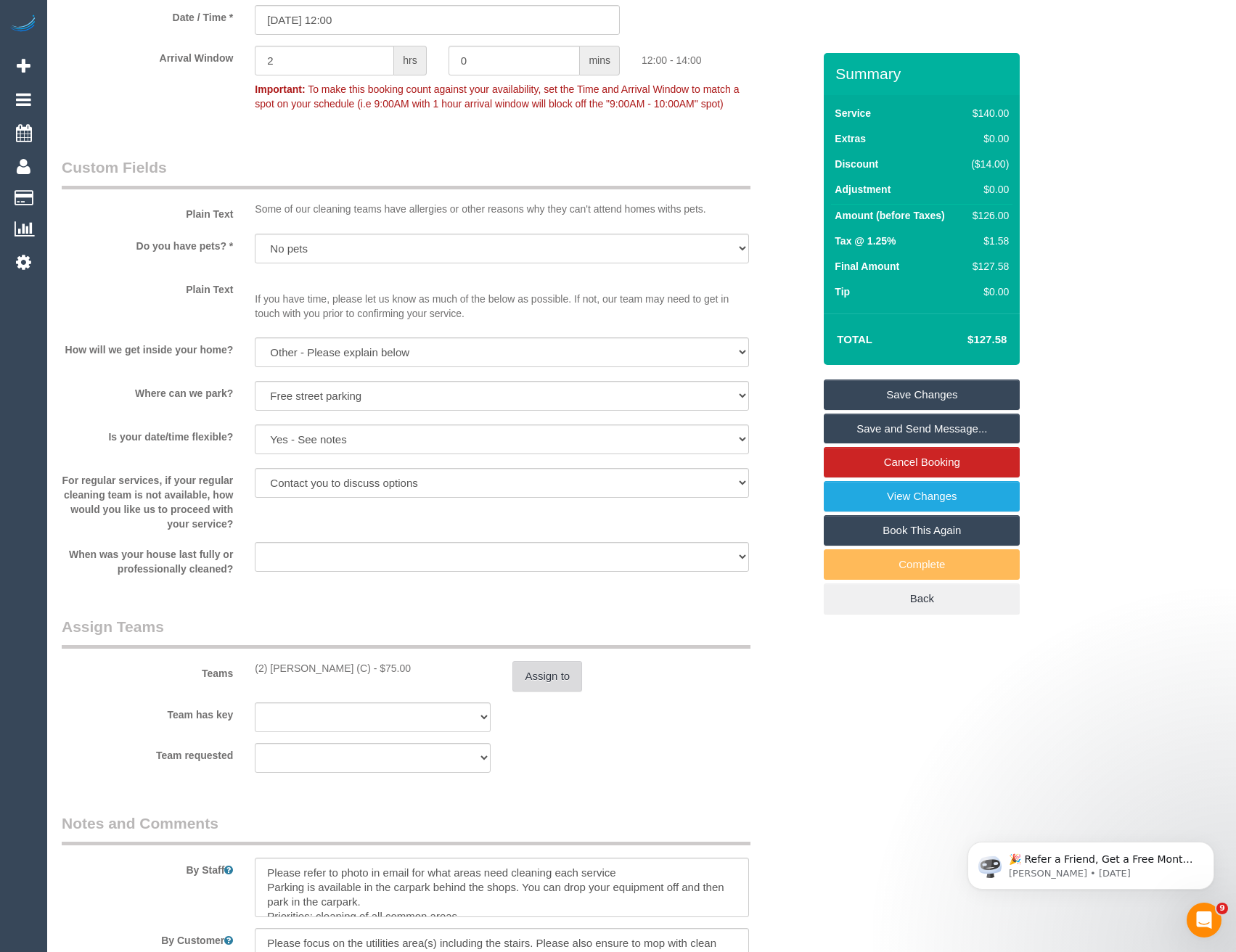
scroll to position [2032, 0]
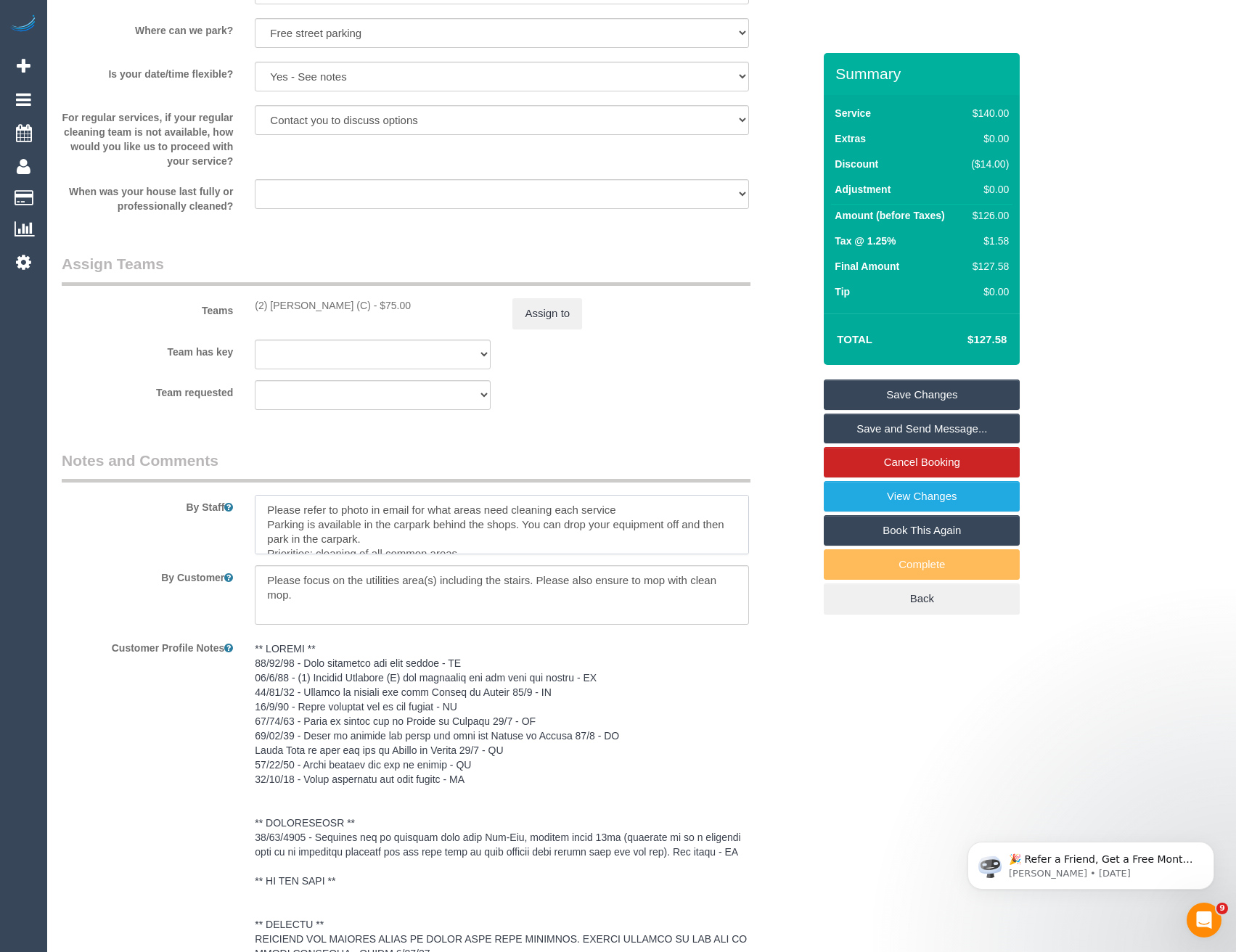
click at [264, 502] on textarea at bounding box center [501, 524] width 494 height 60
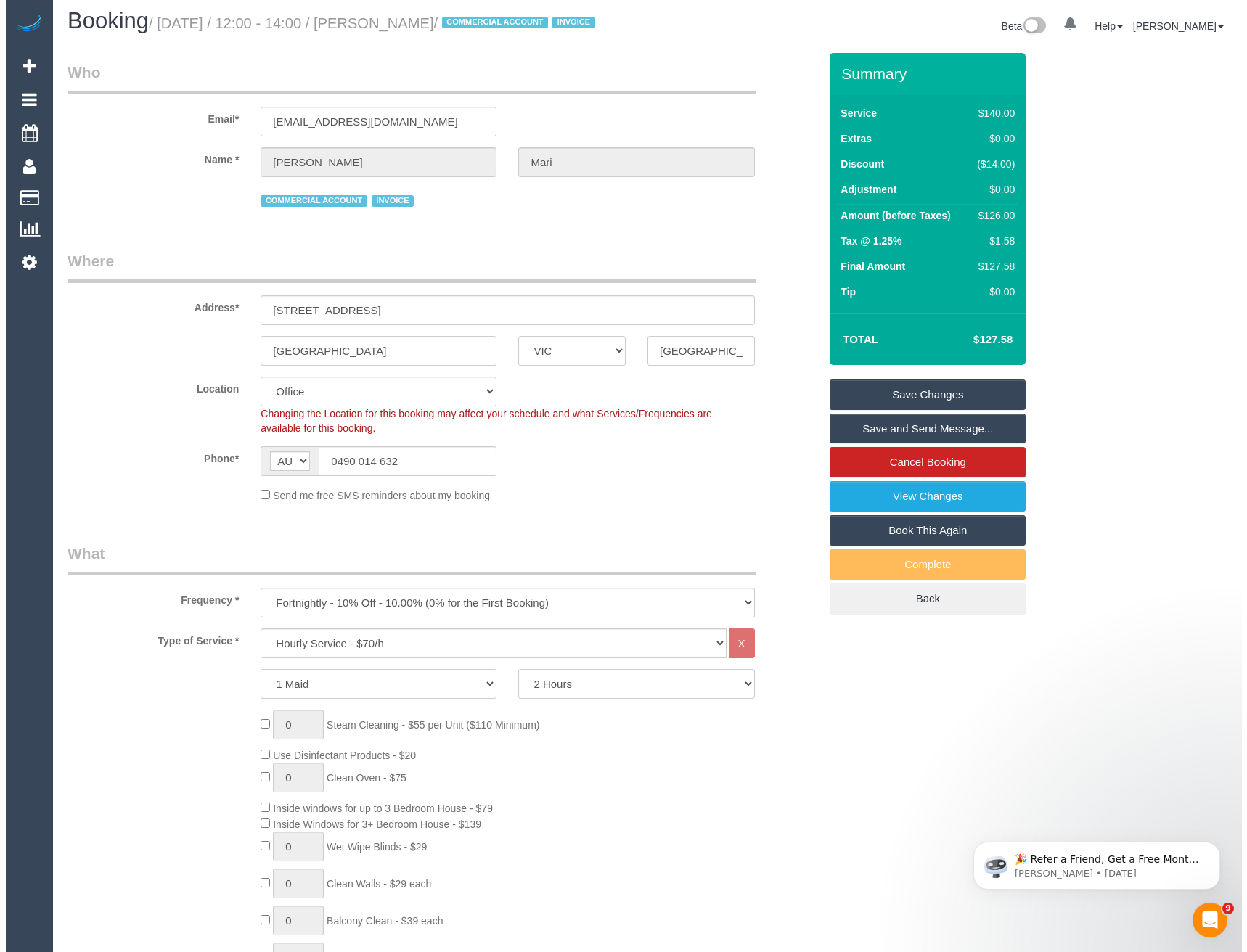
scroll to position [0, 0]
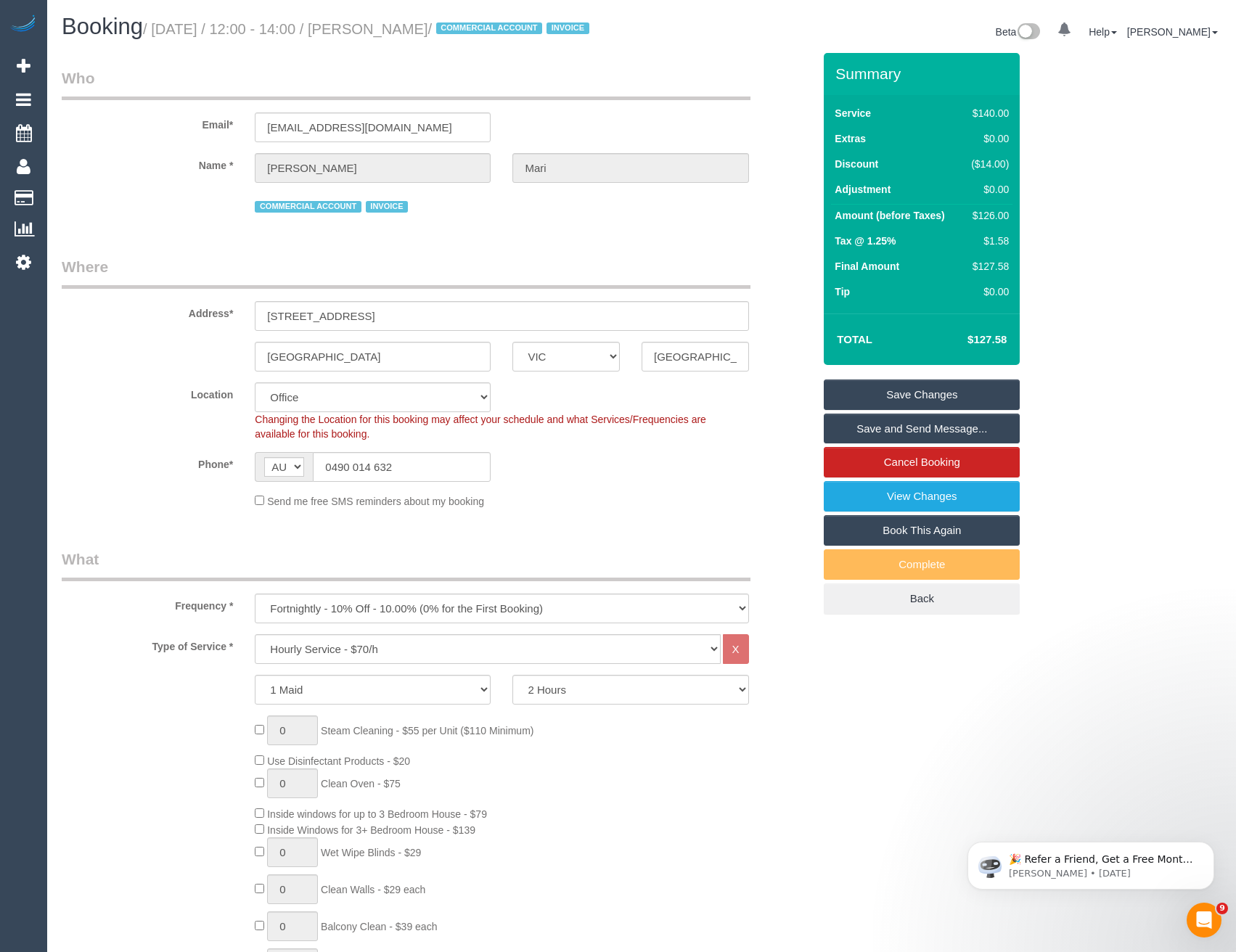
type textarea "*cover* Please refer to photo in email for what areas need cleaning each servic…"
click at [898, 428] on link "Save and Send Message..." at bounding box center [922, 429] width 196 height 30
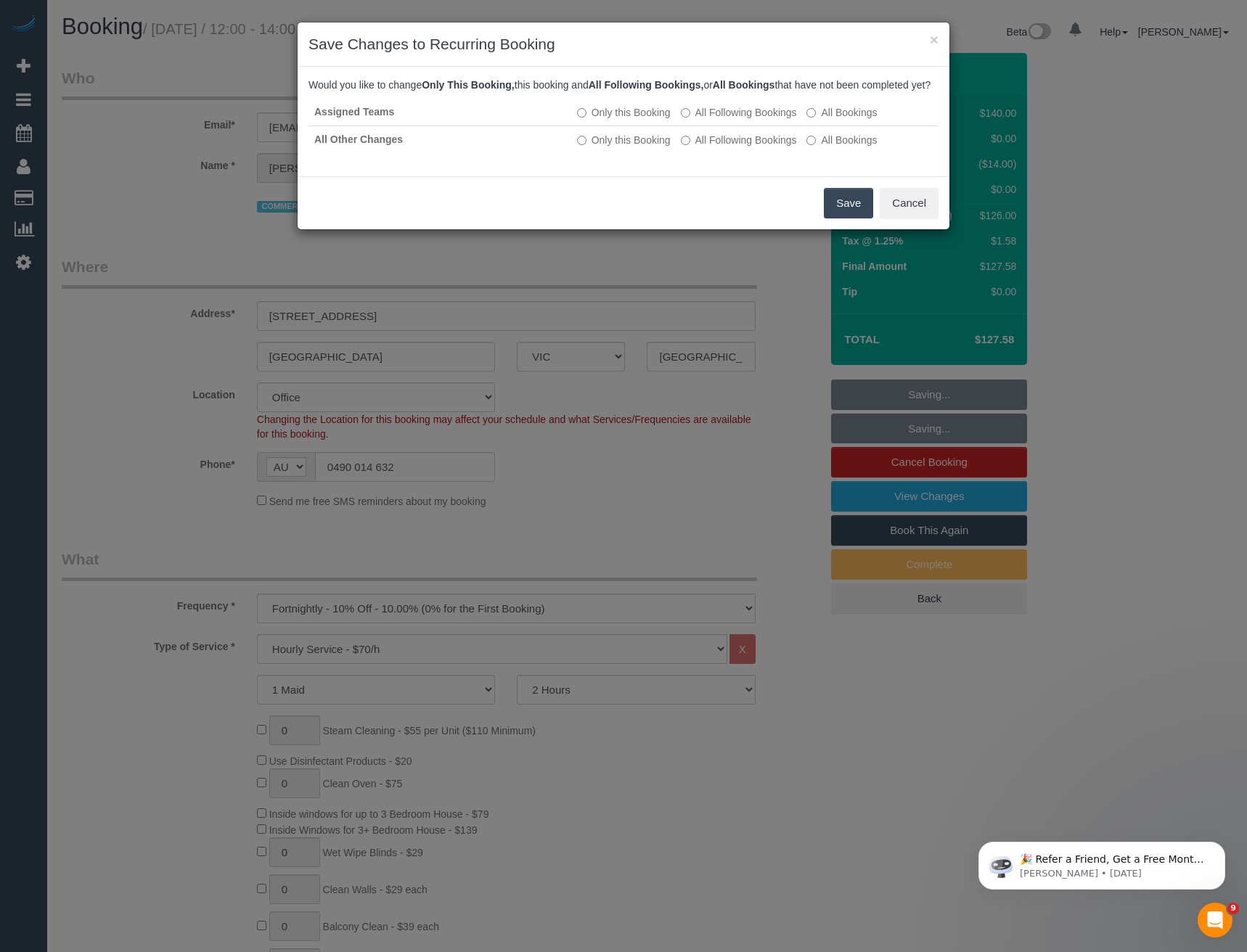
click at [852, 216] on button "Save" at bounding box center [848, 203] width 49 height 30
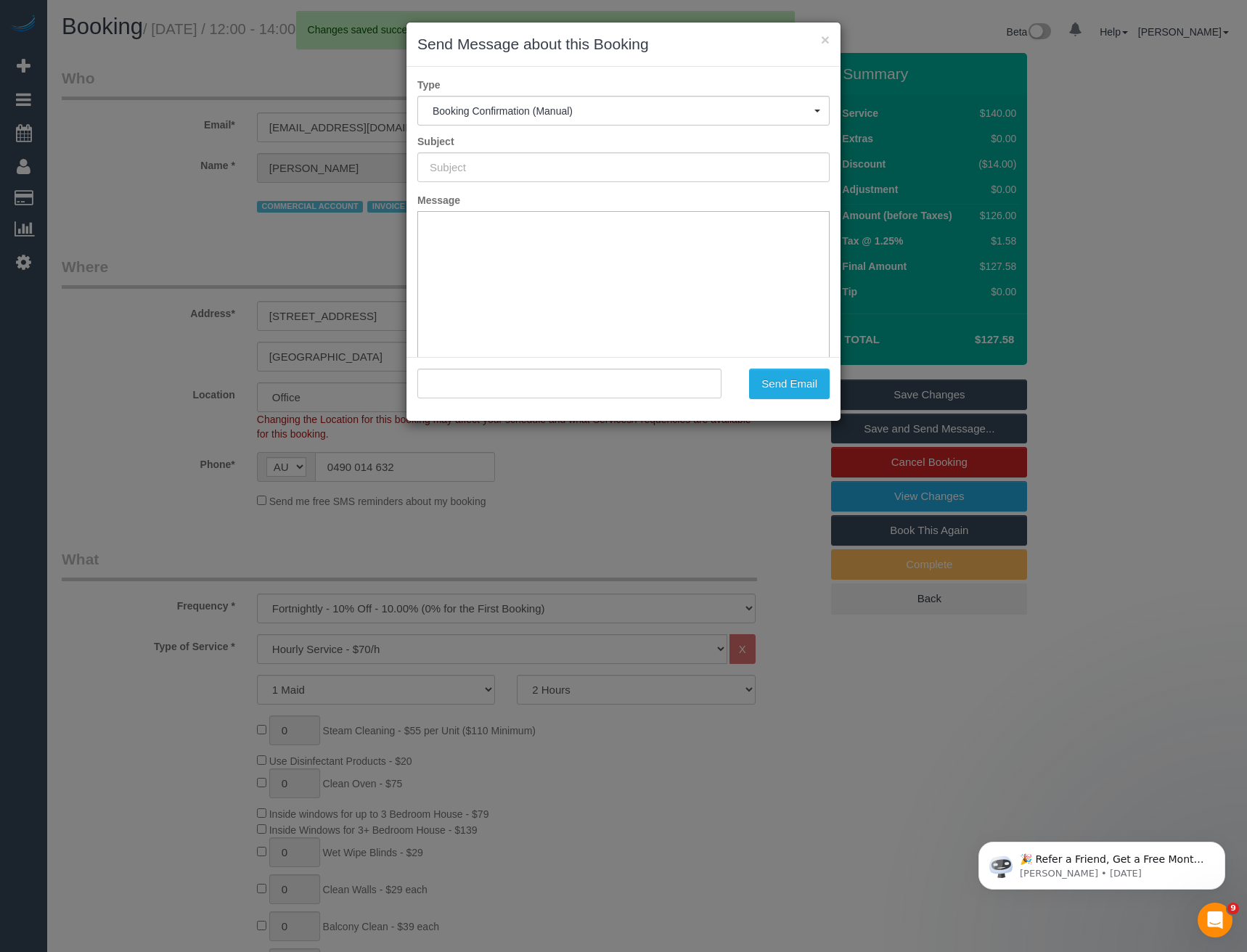
type input "Booking Confirmed"
type input ""Leanne Mari" <mari_leanne@yahoo.com.au>"
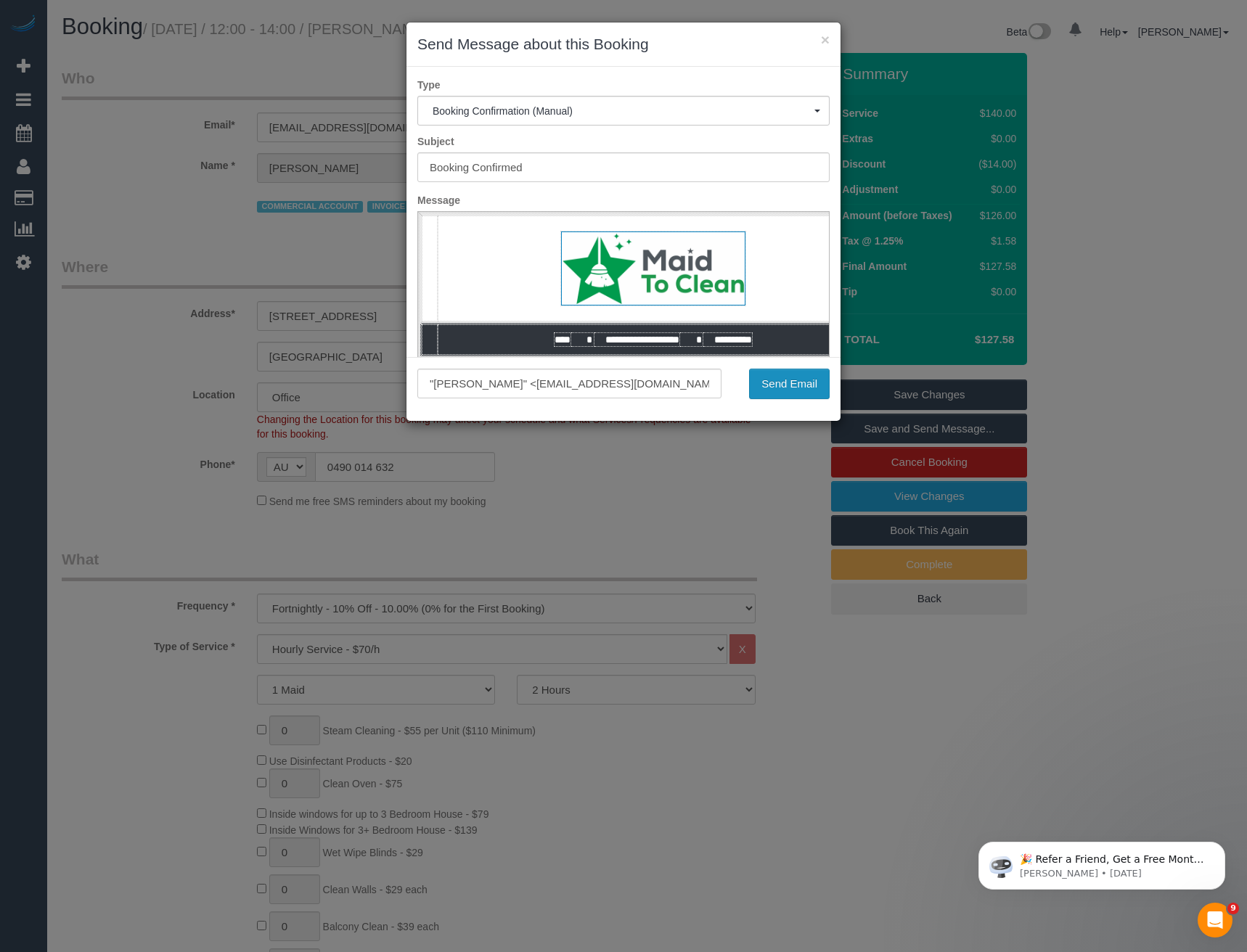
click at [811, 390] on button "Send Email" at bounding box center [789, 383] width 81 height 30
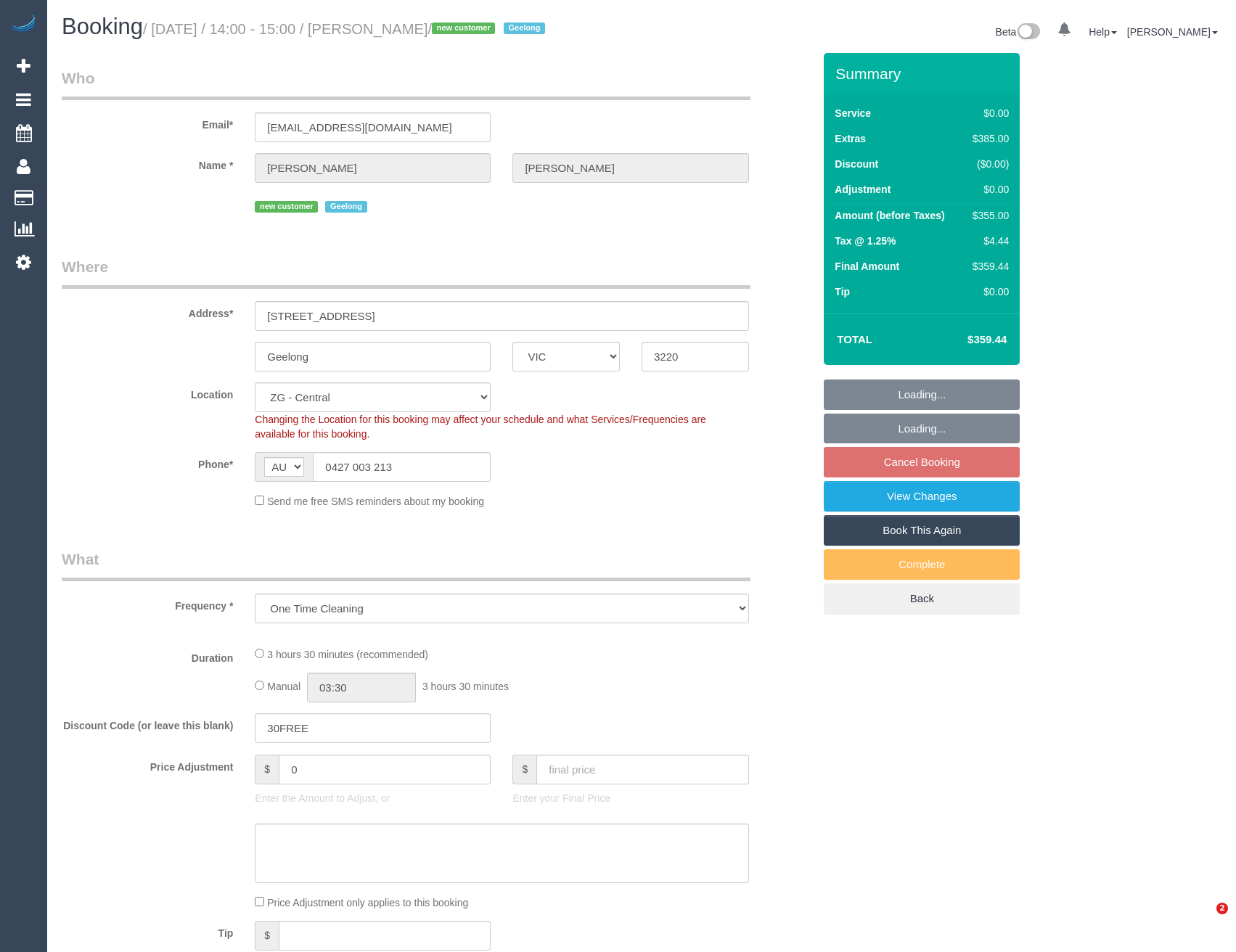
select select "VIC"
select select "number:28"
select select "number:14"
select select "number:19"
select select "number:36"
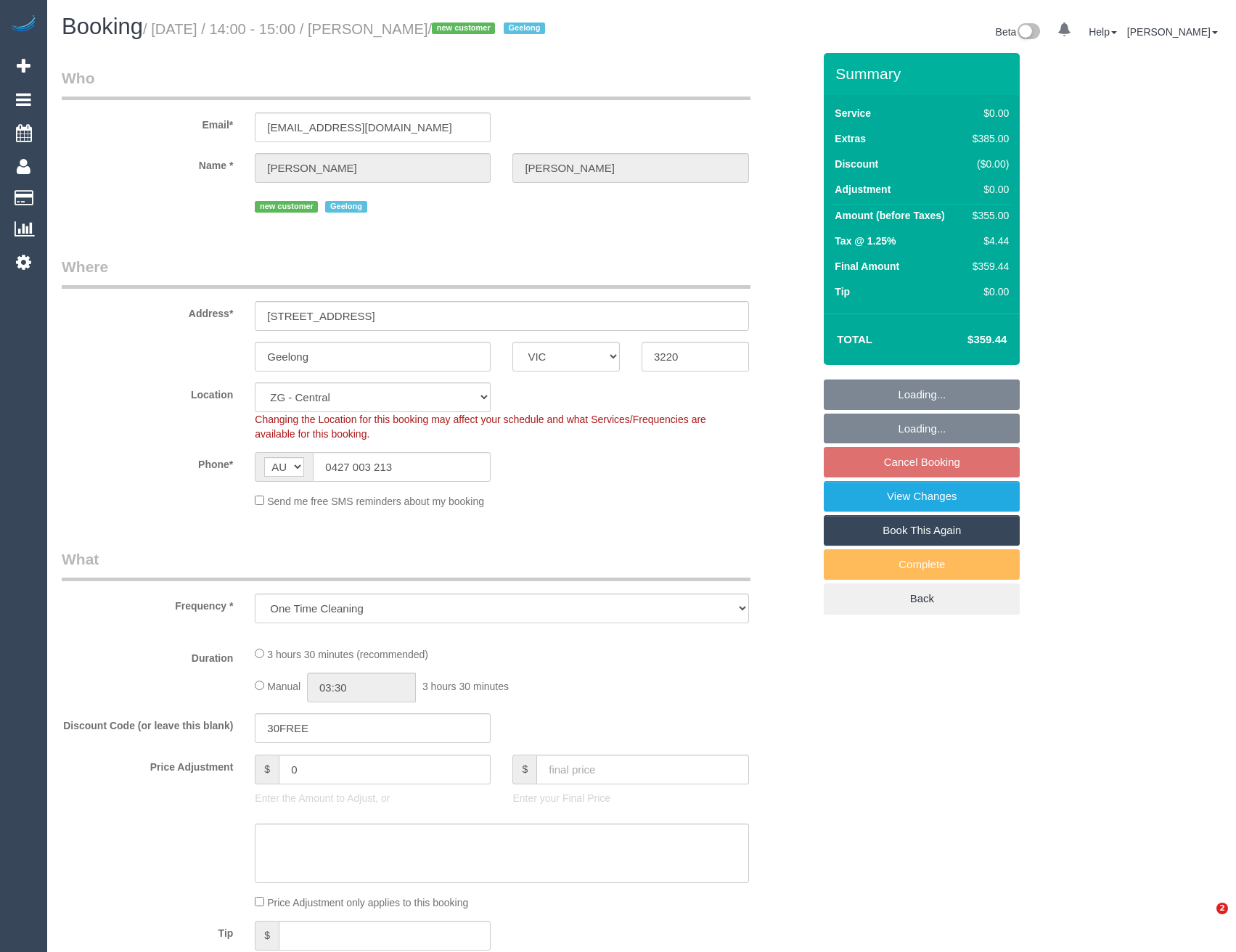
select select "object:746"
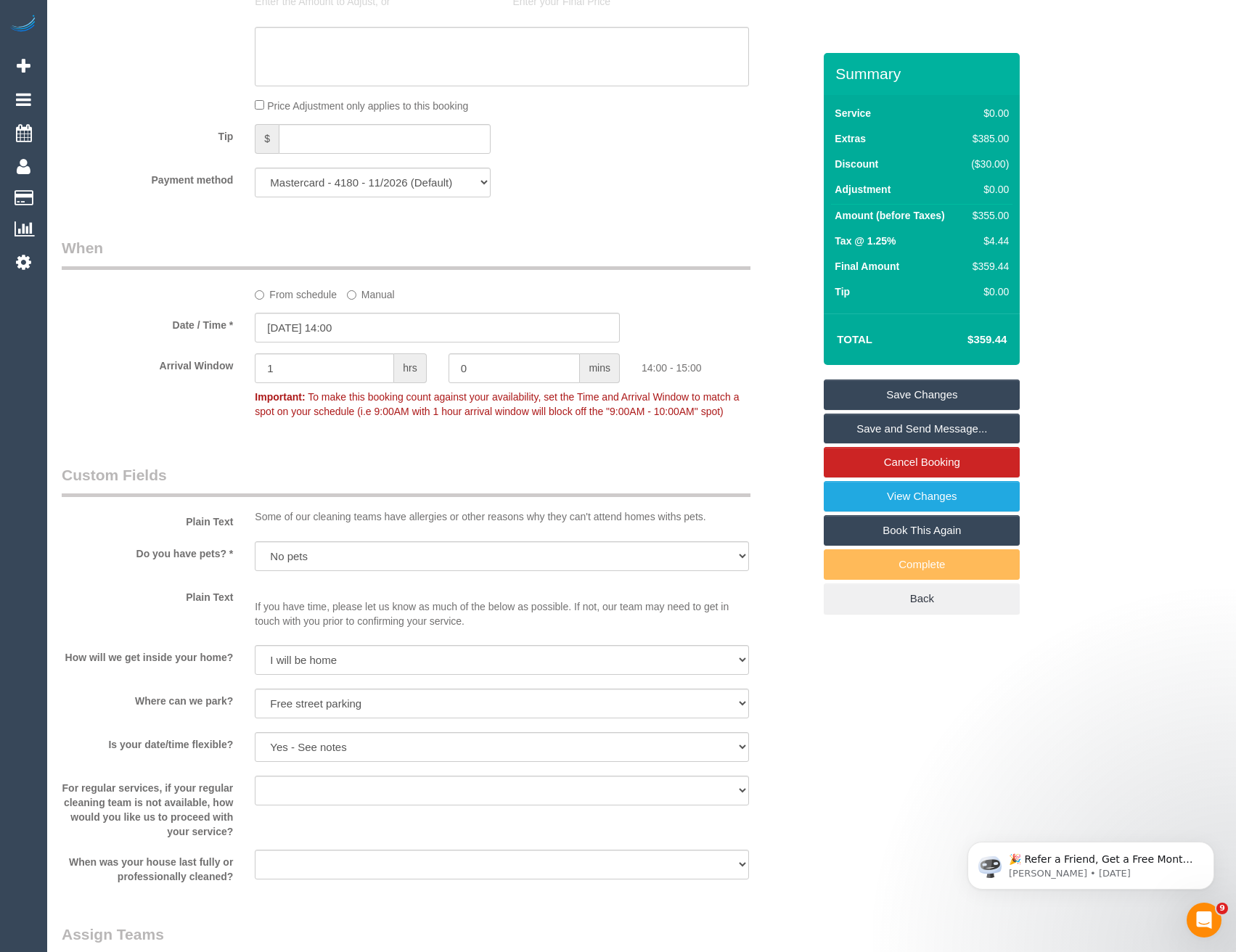
scroll to position [468, 0]
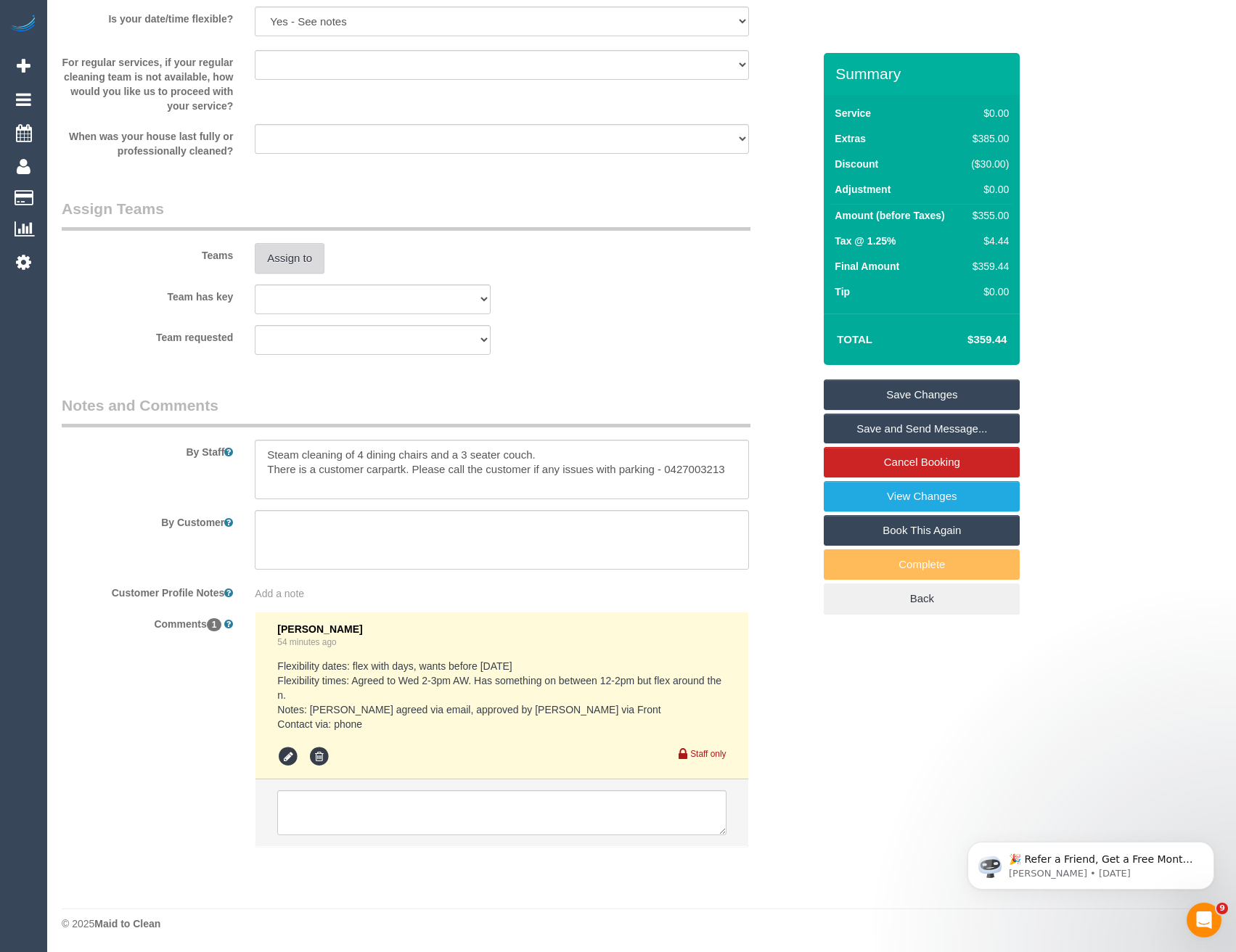
click at [301, 259] on button "Assign to" at bounding box center [289, 258] width 69 height 30
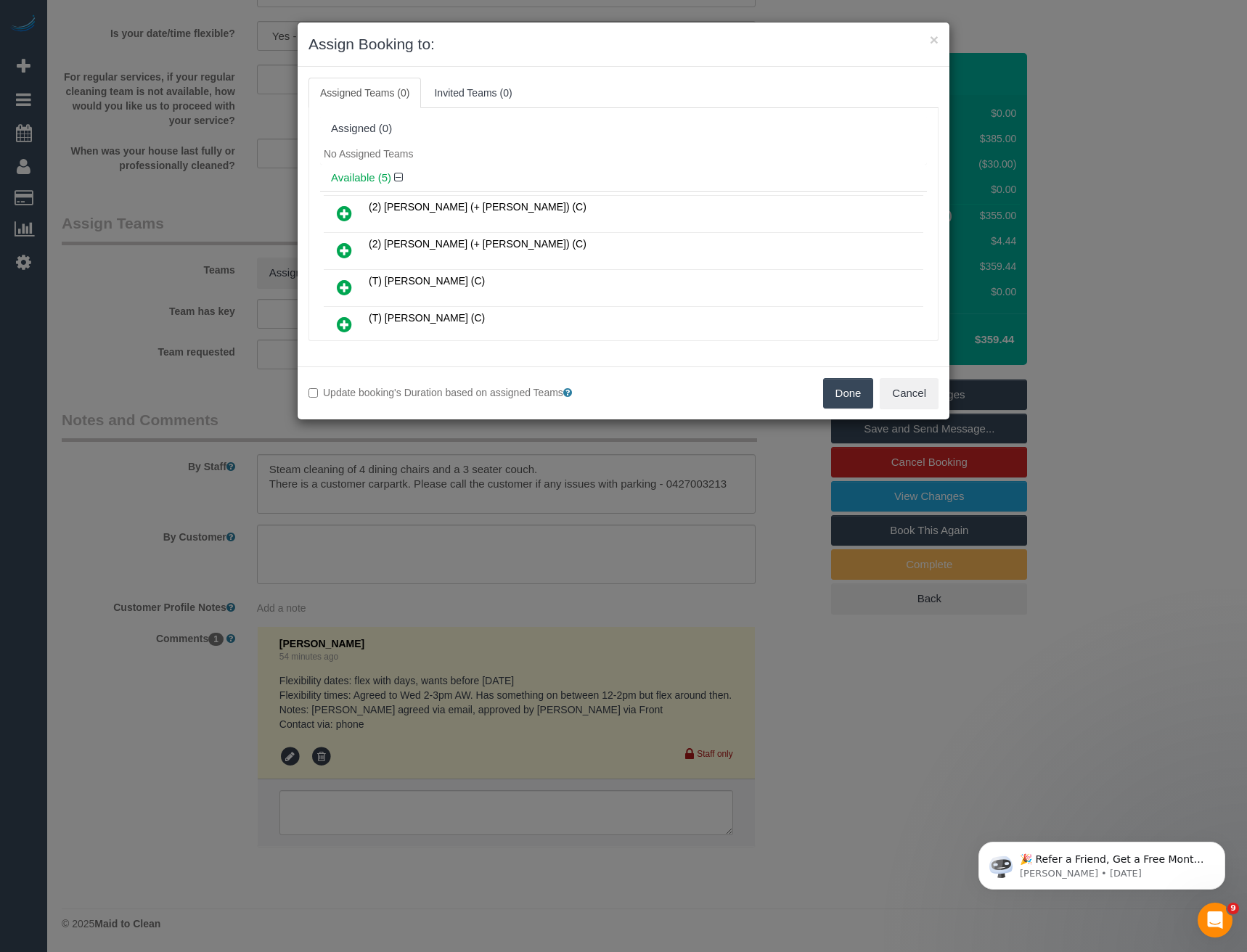
scroll to position [275, 0]
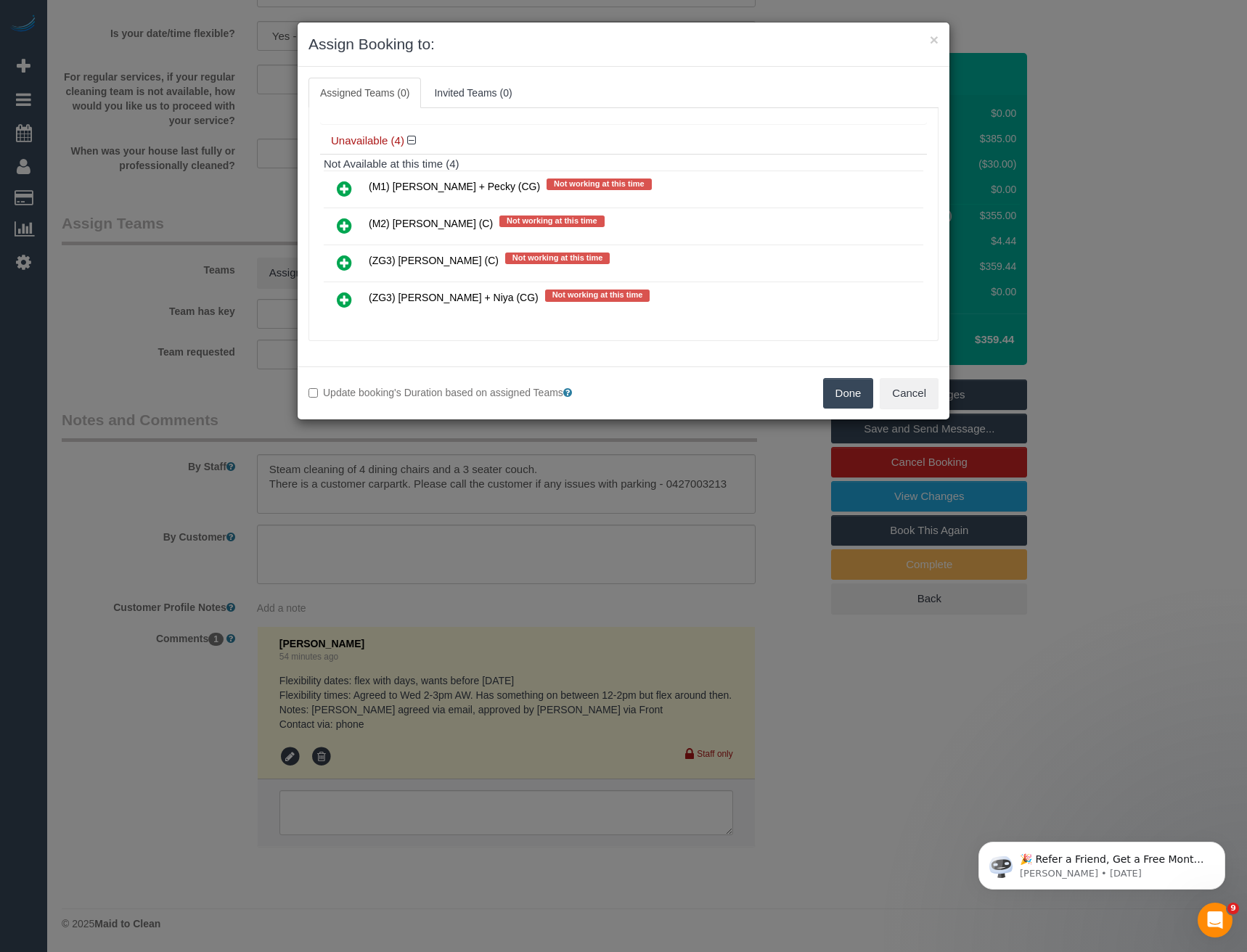
click at [343, 233] on icon at bounding box center [344, 226] width 15 height 17
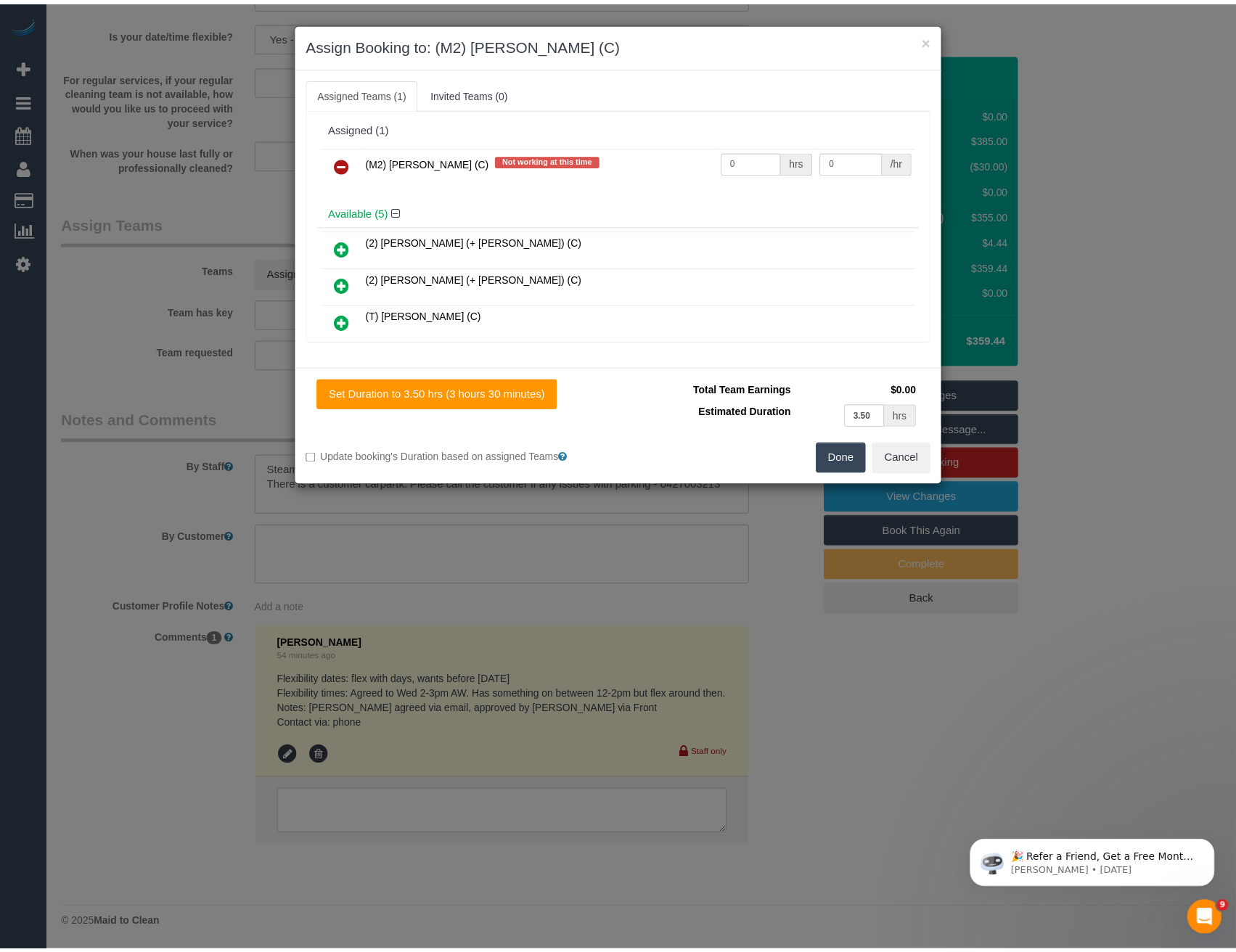
scroll to position [0, 0]
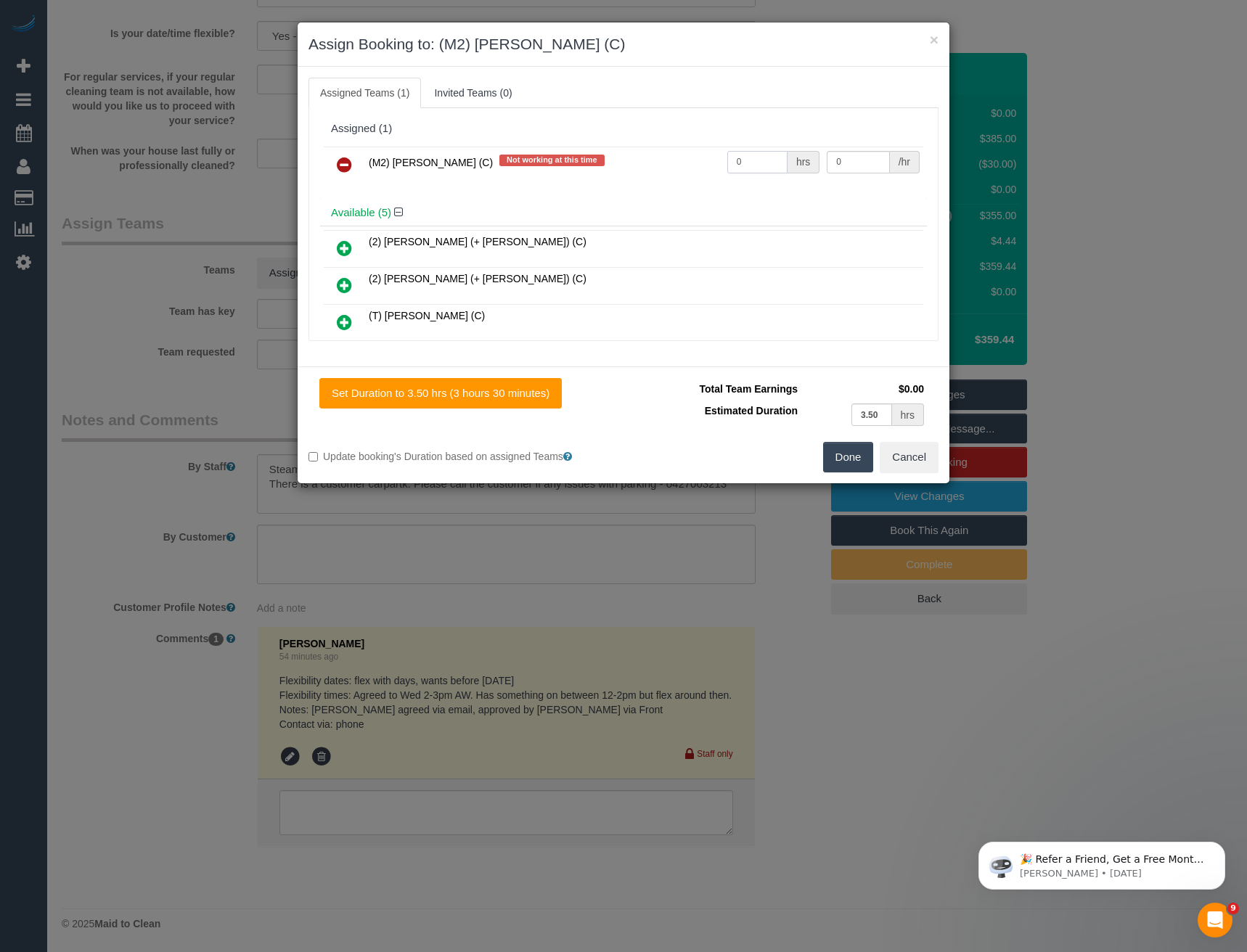
drag, startPoint x: 756, startPoint y: 160, endPoint x: 641, endPoint y: 156, distance: 115.1
click at [651, 165] on tr "(M2) [PERSON_NAME] (C) Not working at this time 0 hrs 0 /hr" at bounding box center [624, 164] width 600 height 37
type input "1"
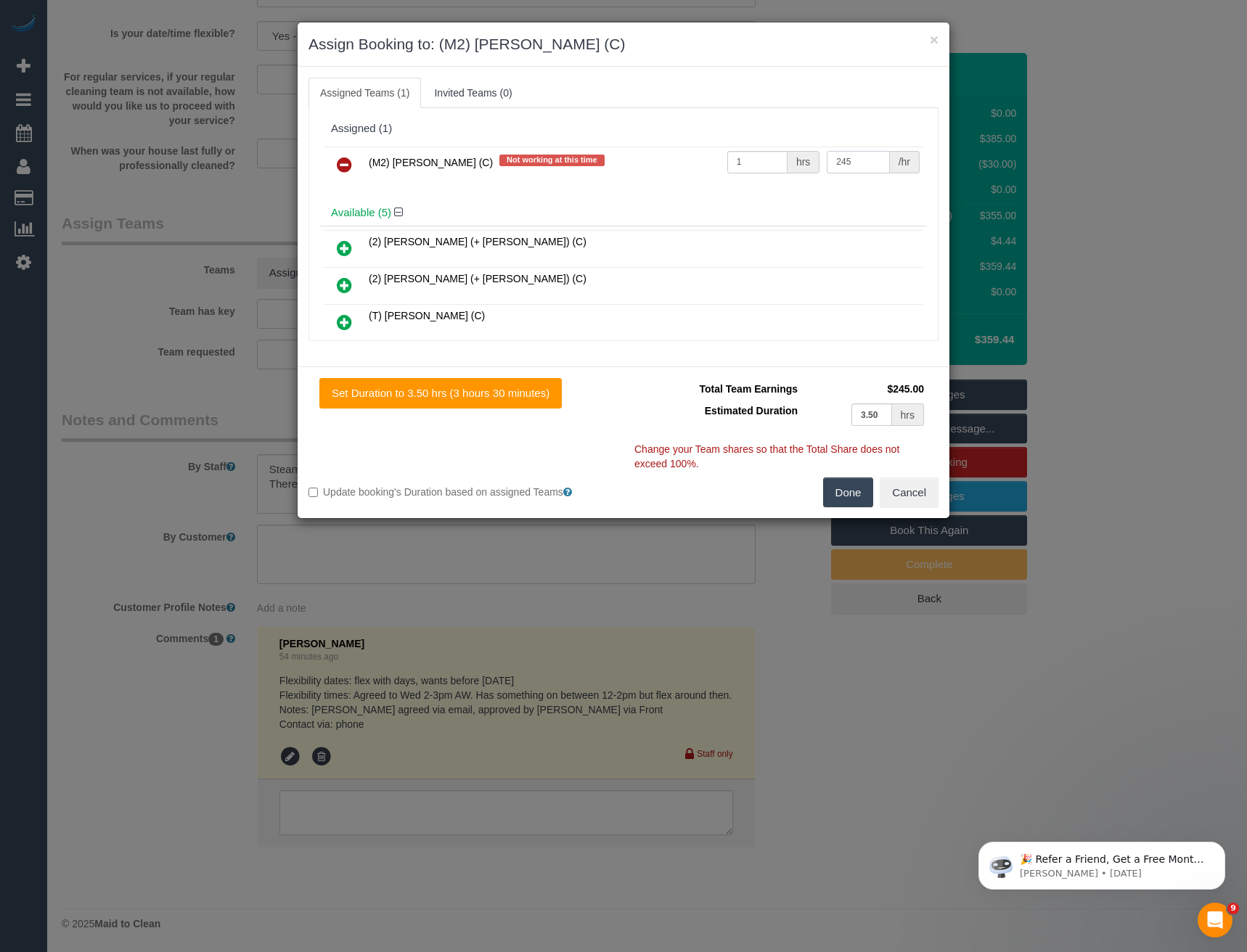
type input "245"
click at [838, 495] on button "Done" at bounding box center [848, 493] width 51 height 30
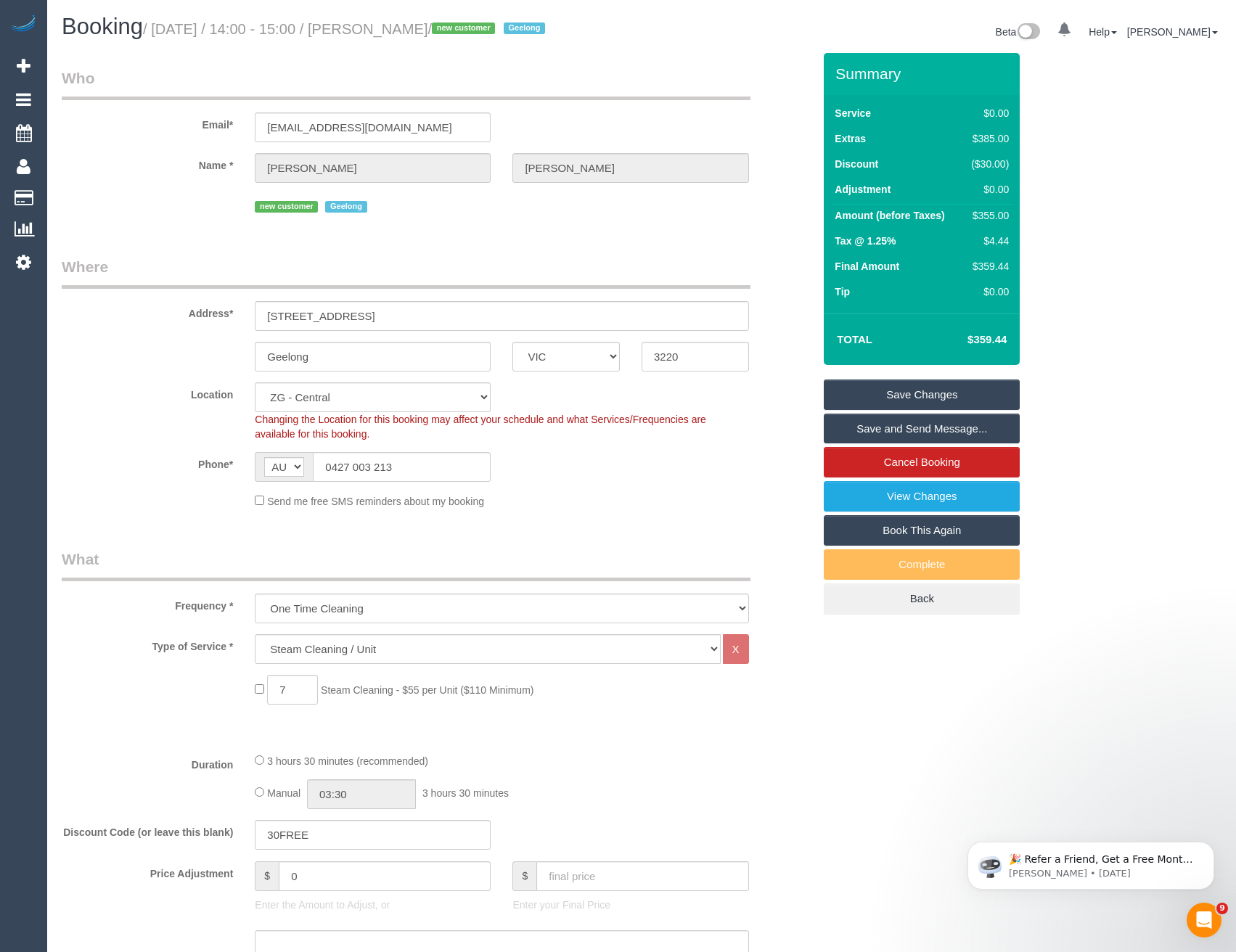
click at [870, 425] on link "Save and Send Message..." at bounding box center [922, 429] width 196 height 30
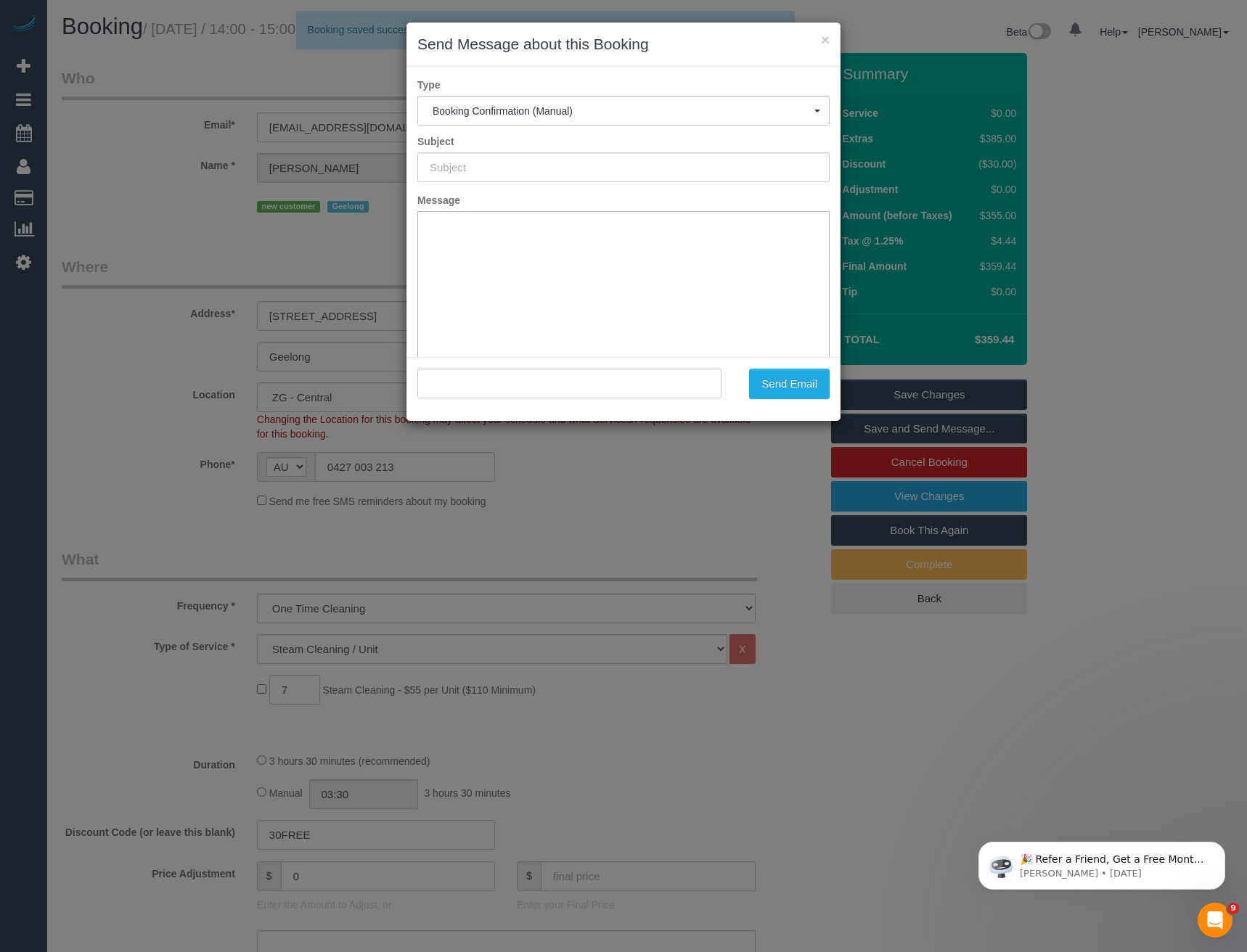
type input "Booking Confirmed"
type input ""[PERSON_NAME]" <[EMAIL_ADDRESS][DOMAIN_NAME]>"
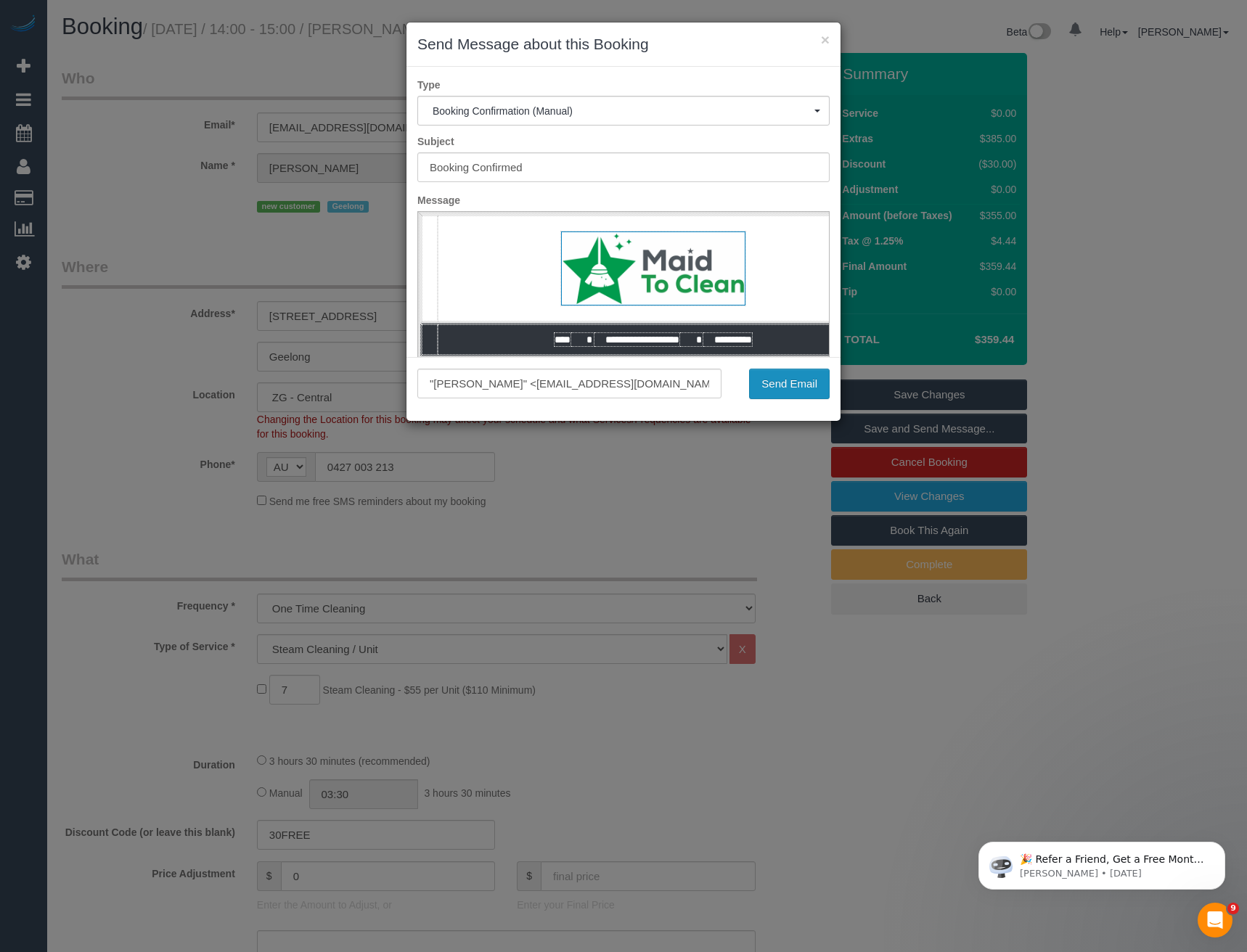
click at [790, 381] on button "Send Email" at bounding box center [789, 383] width 81 height 30
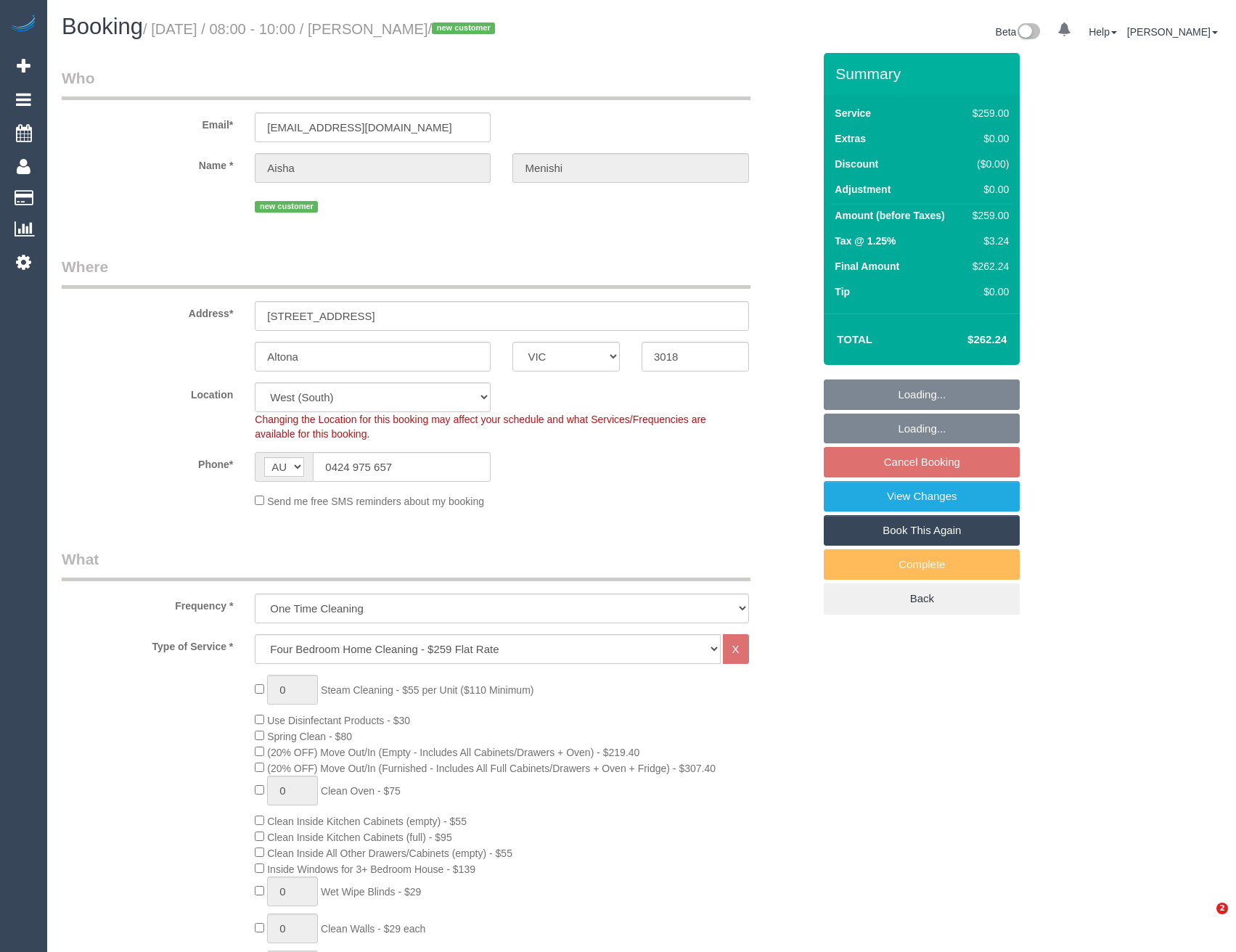
select select "VIC"
select select "object:673"
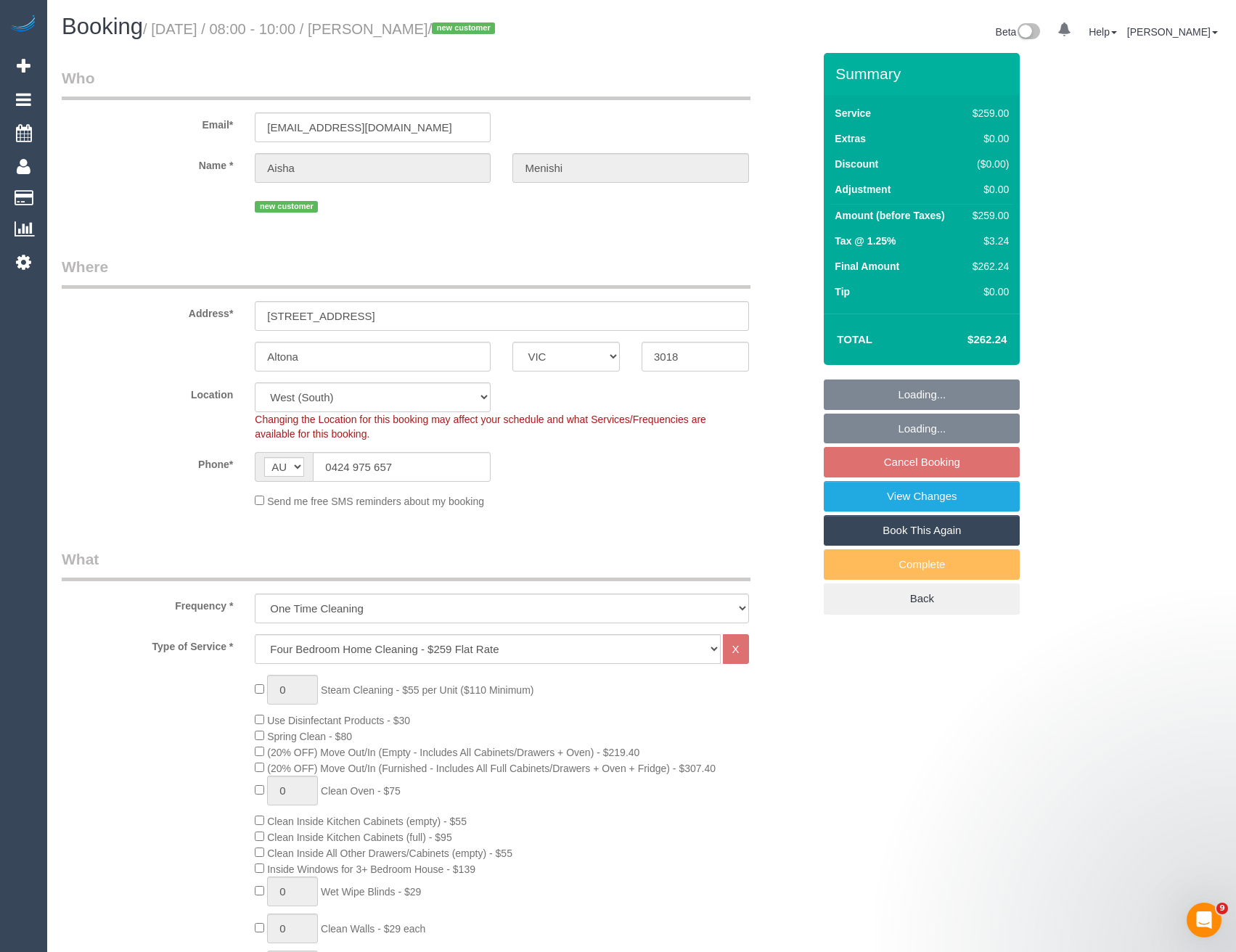
select select "number:27"
select select "number:14"
select select "number:18"
select select "number:24"
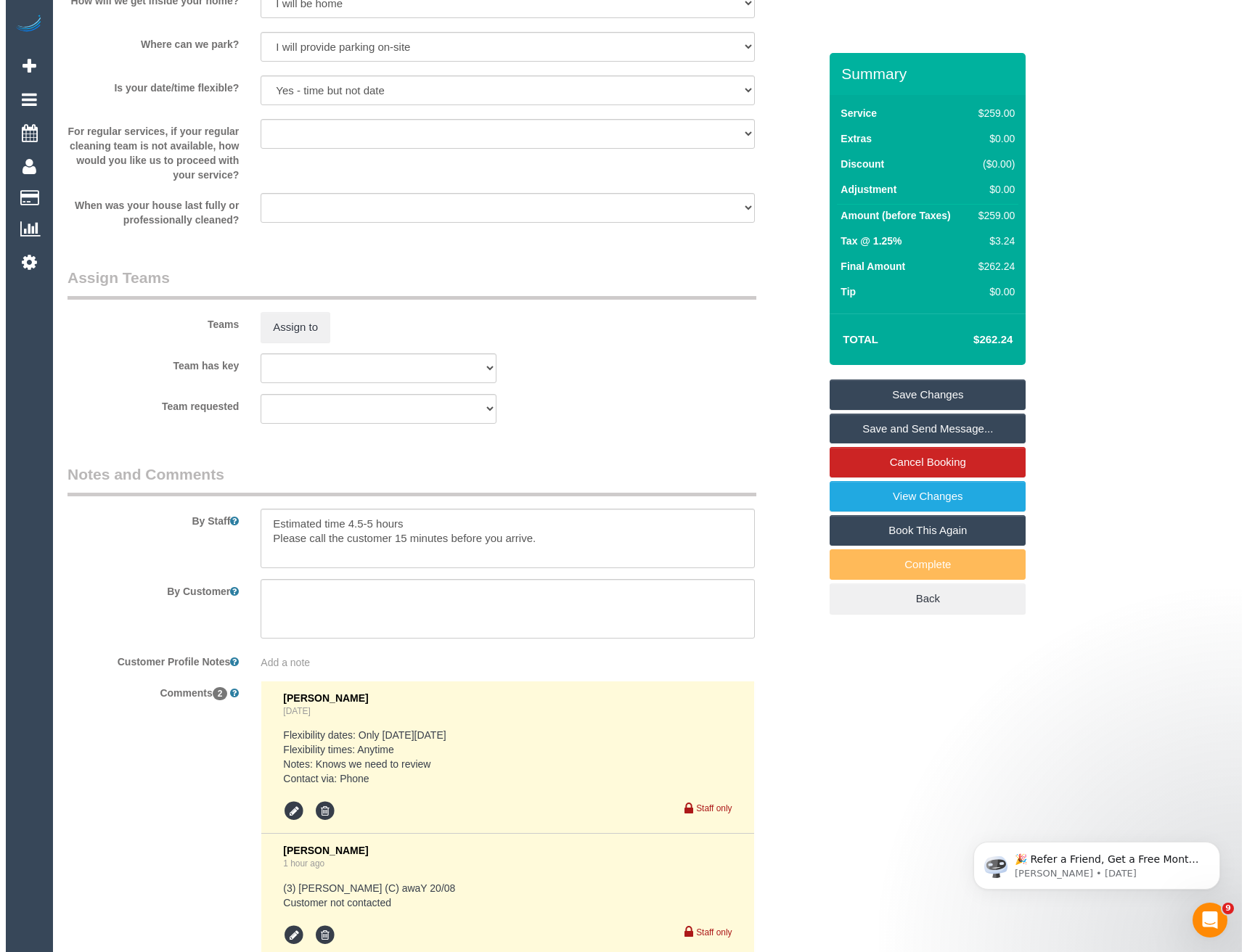
scroll to position [1815, 0]
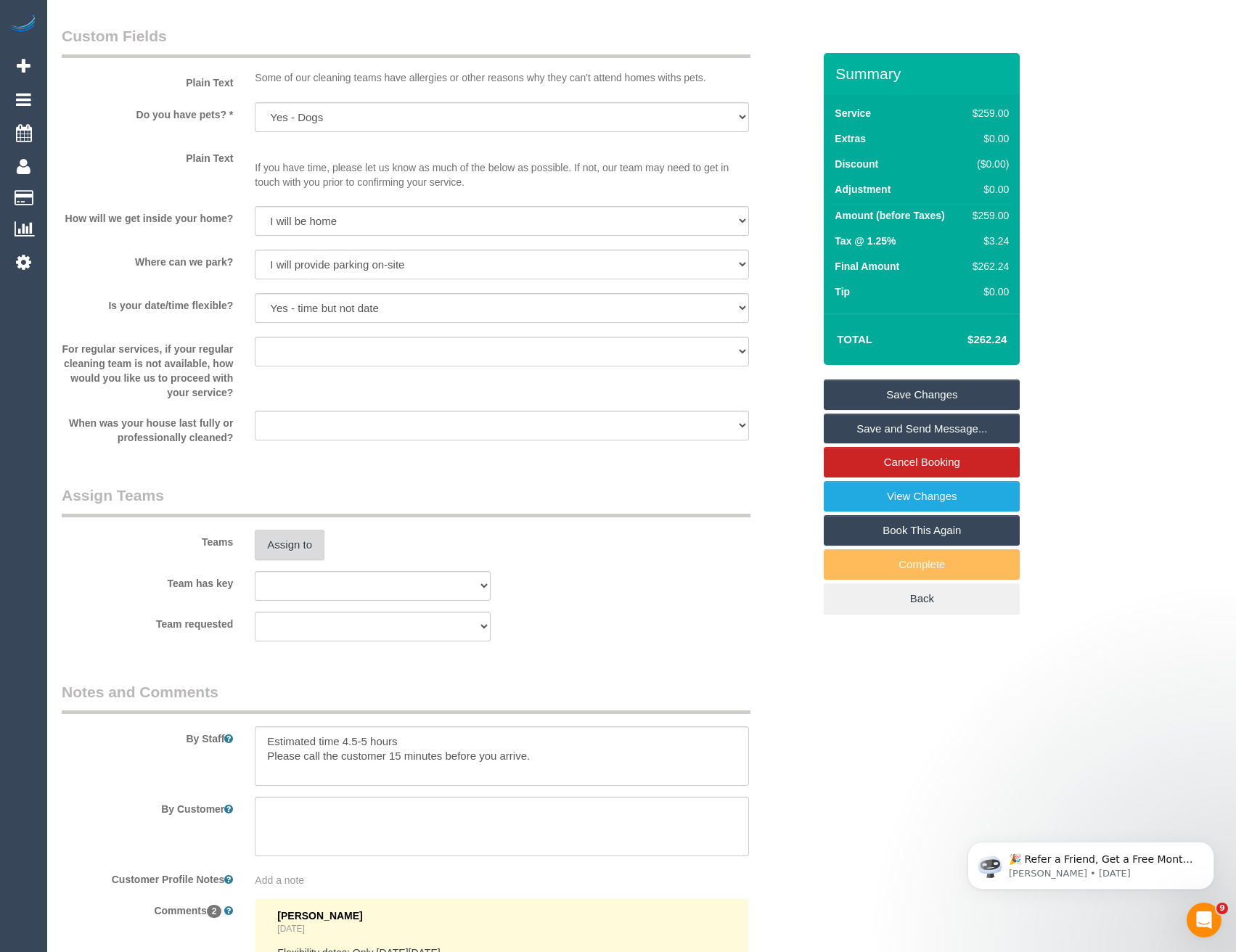
click at [294, 537] on button "Assign to" at bounding box center [289, 545] width 69 height 30
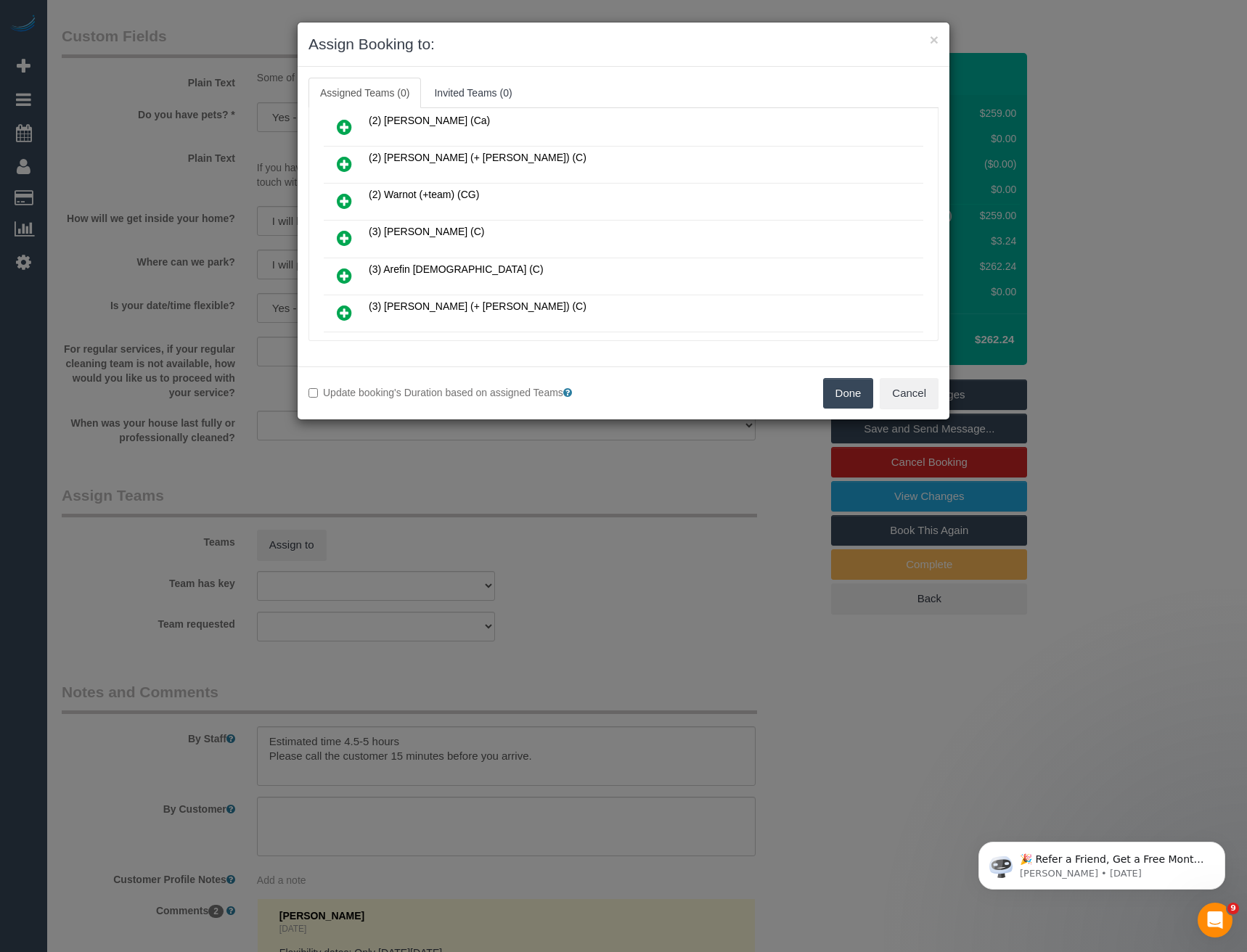
scroll to position [0, 0]
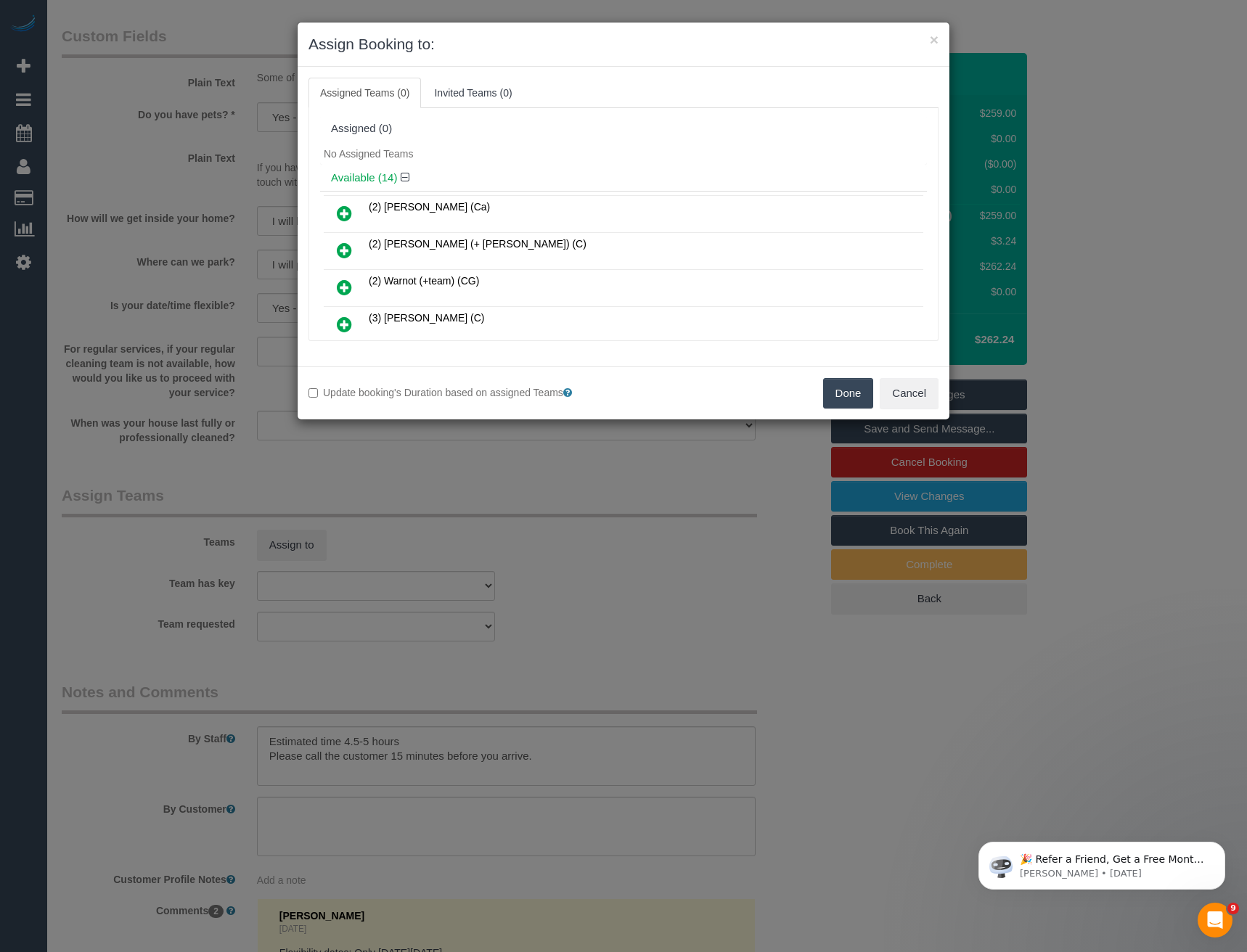
click at [340, 249] on icon at bounding box center [344, 251] width 15 height 17
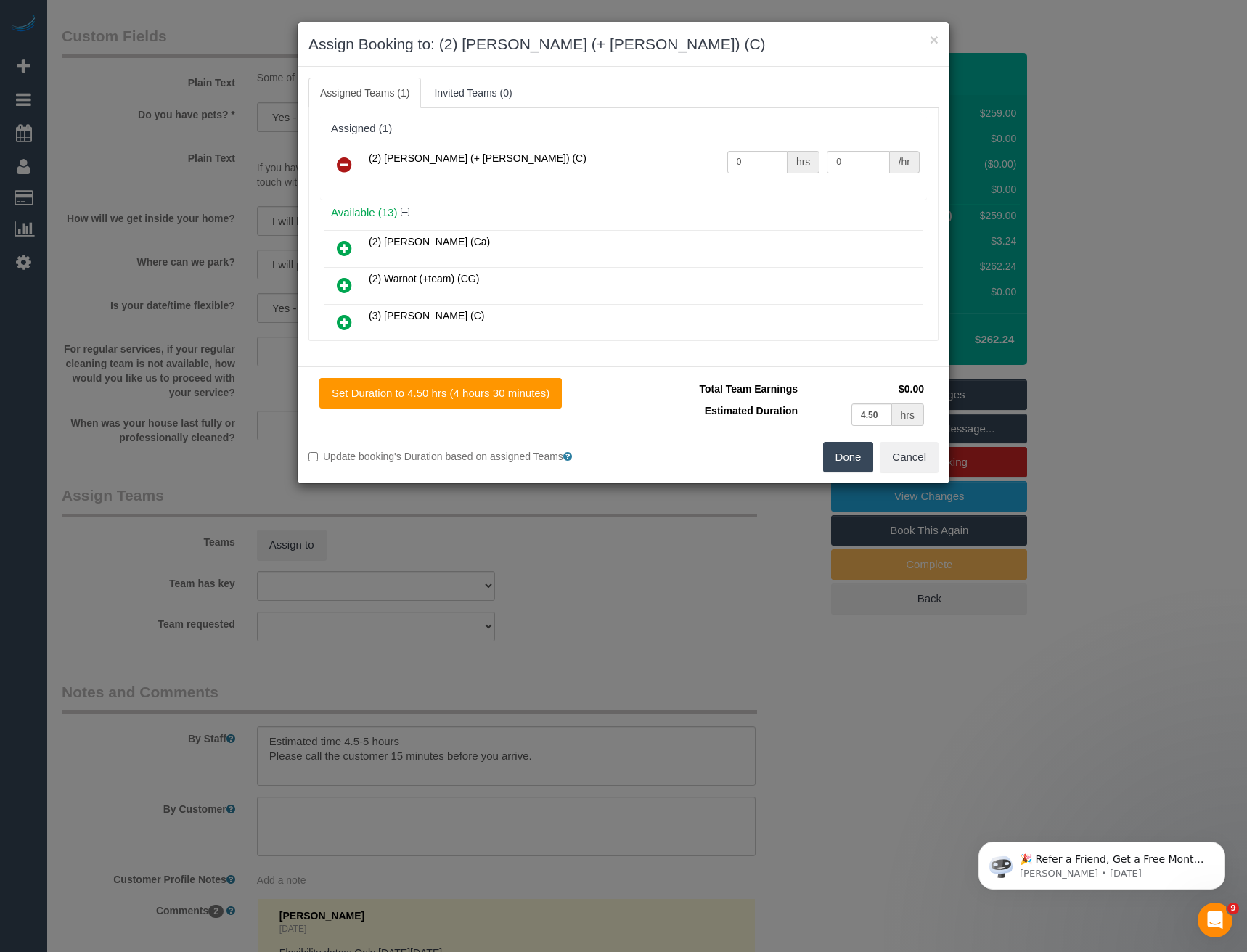
click at [585, 569] on div "× Assign Booking to: (2) Kevin (+ Daniela) (C) Assigned Teams (1) Invited Teams…" at bounding box center [624, 476] width 1247 height 952
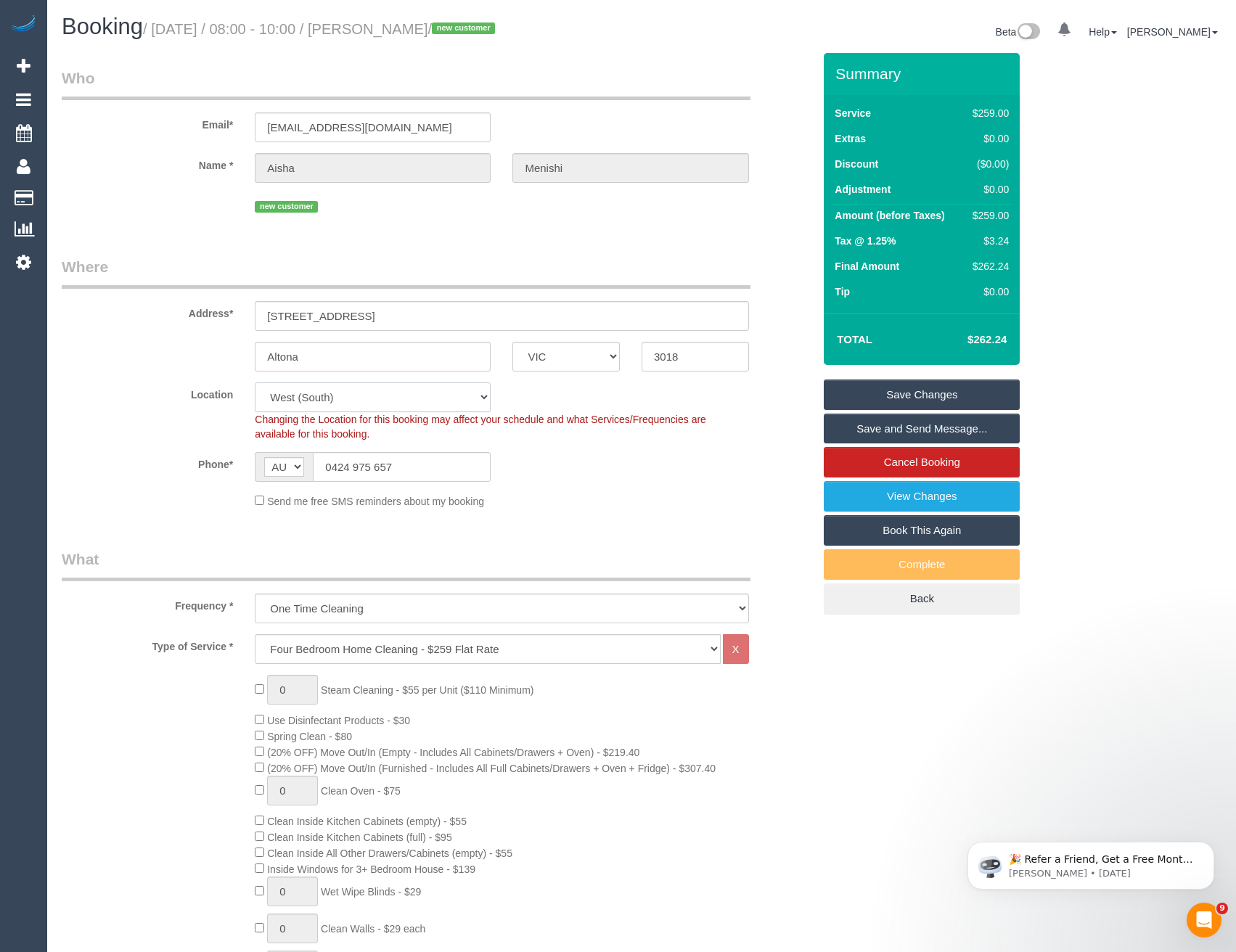
click at [309, 393] on select "Office City East (North) East (South) Inner East Inner North (East) Inner North…" at bounding box center [372, 397] width 236 height 29
select select "50"
click at [254, 383] on select "Office City East (North) East (South) Inner East Inner North (East) Inner North…" at bounding box center [372, 397] width 236 height 29
click at [569, 497] on div "Send me free SMS reminders about my booking" at bounding box center [501, 500] width 515 height 16
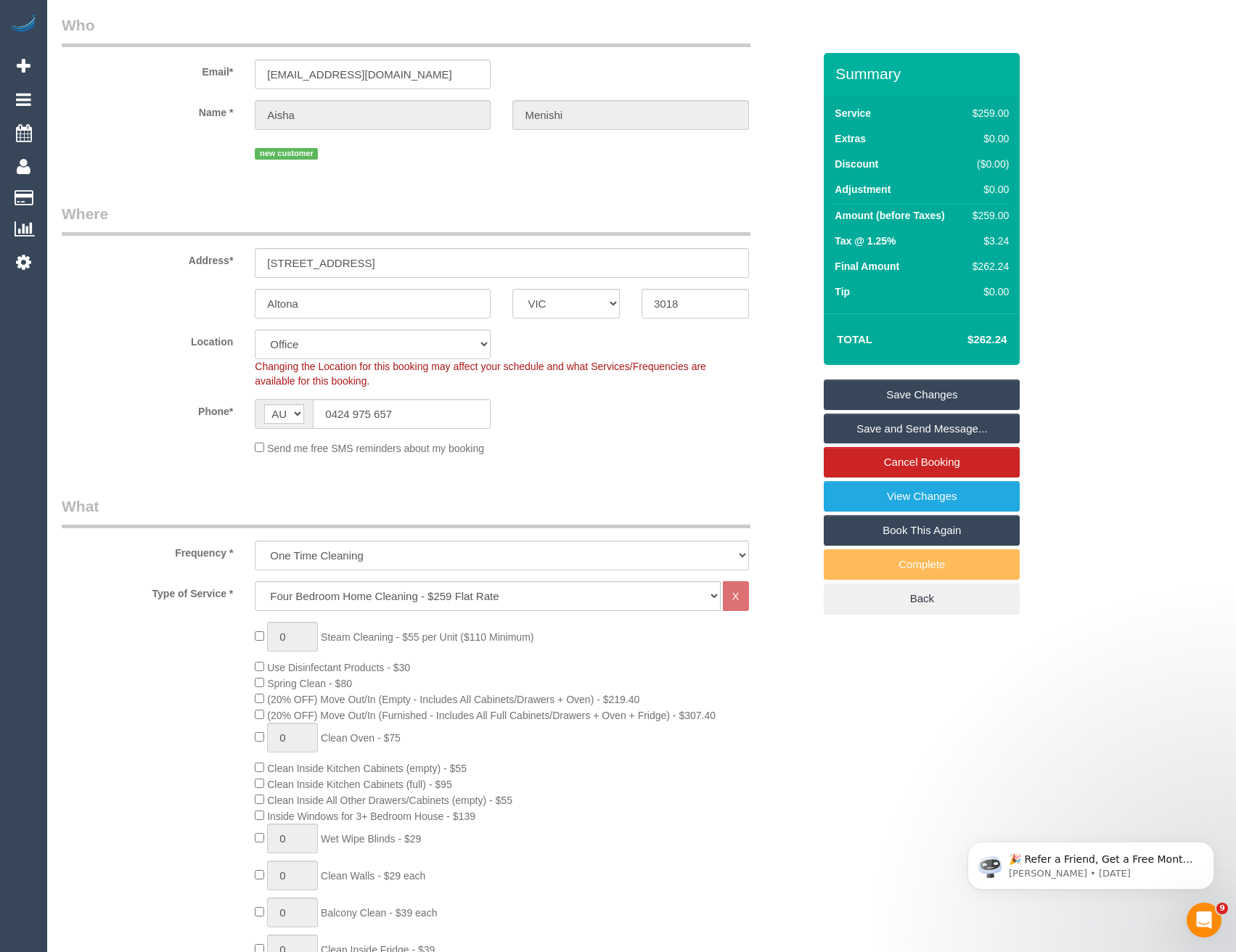
select select "object:3600"
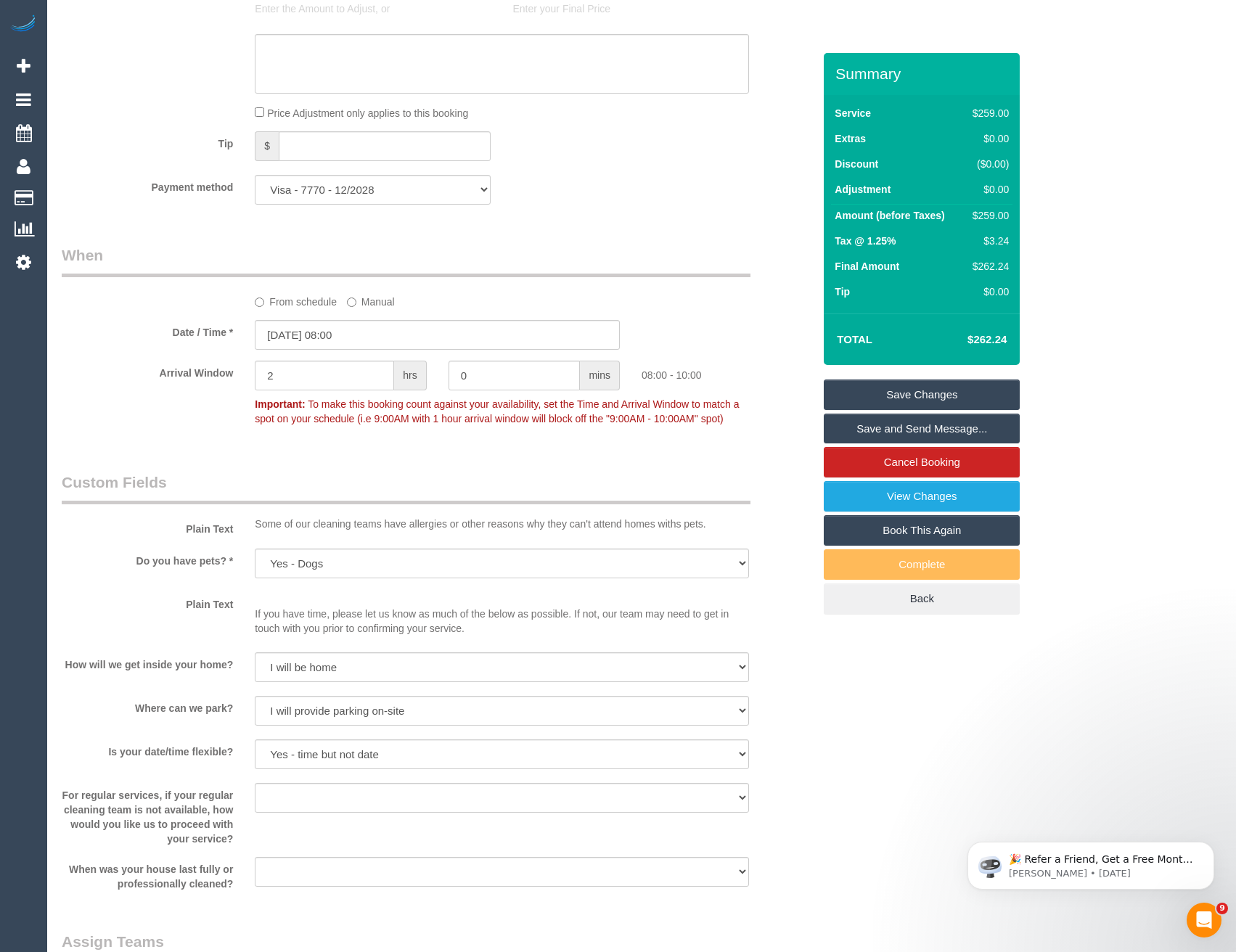
scroll to position [1670, 0]
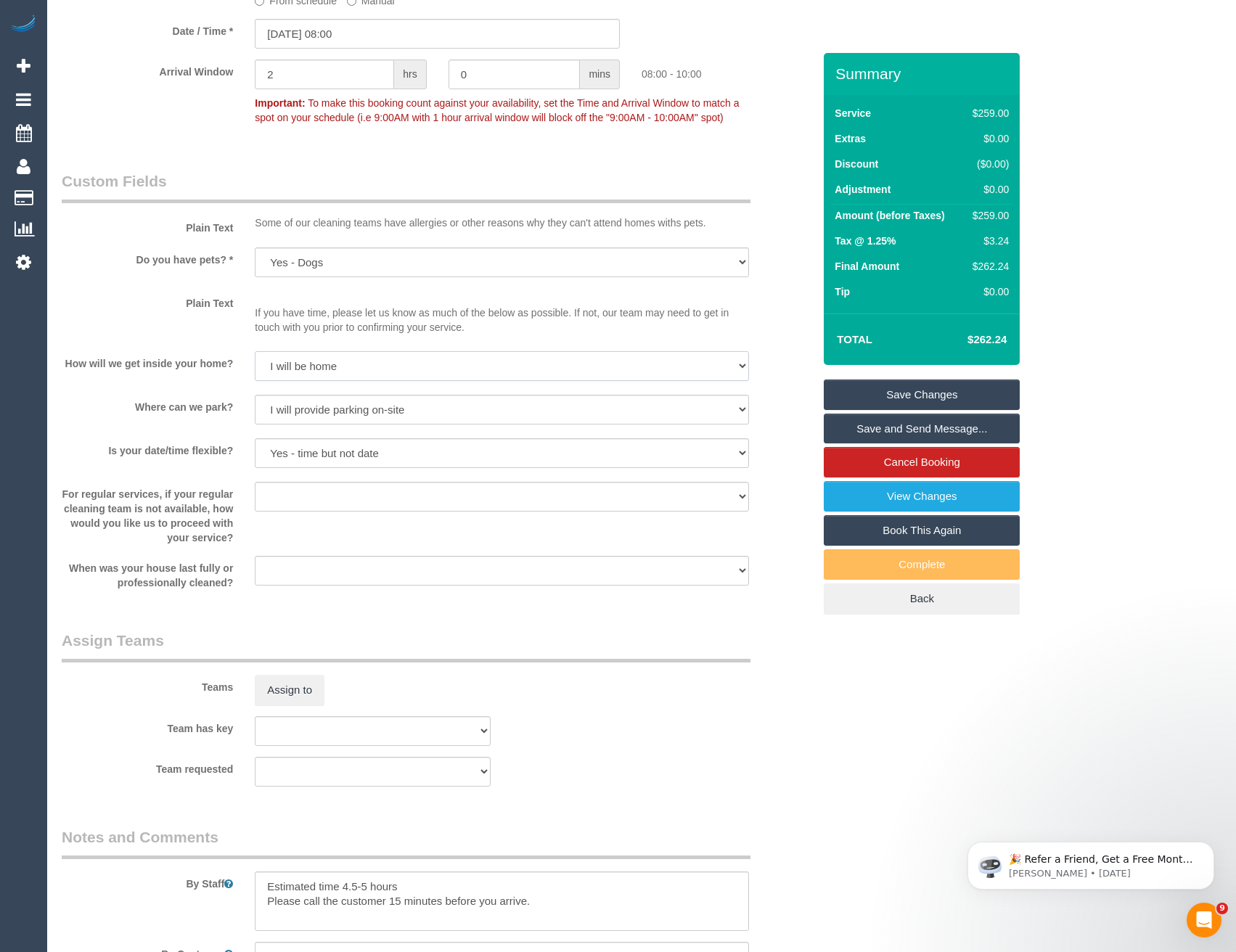
click at [294, 351] on select "I will be home Key will be left (please provide details below) Lock box/Access …" at bounding box center [501, 365] width 494 height 29
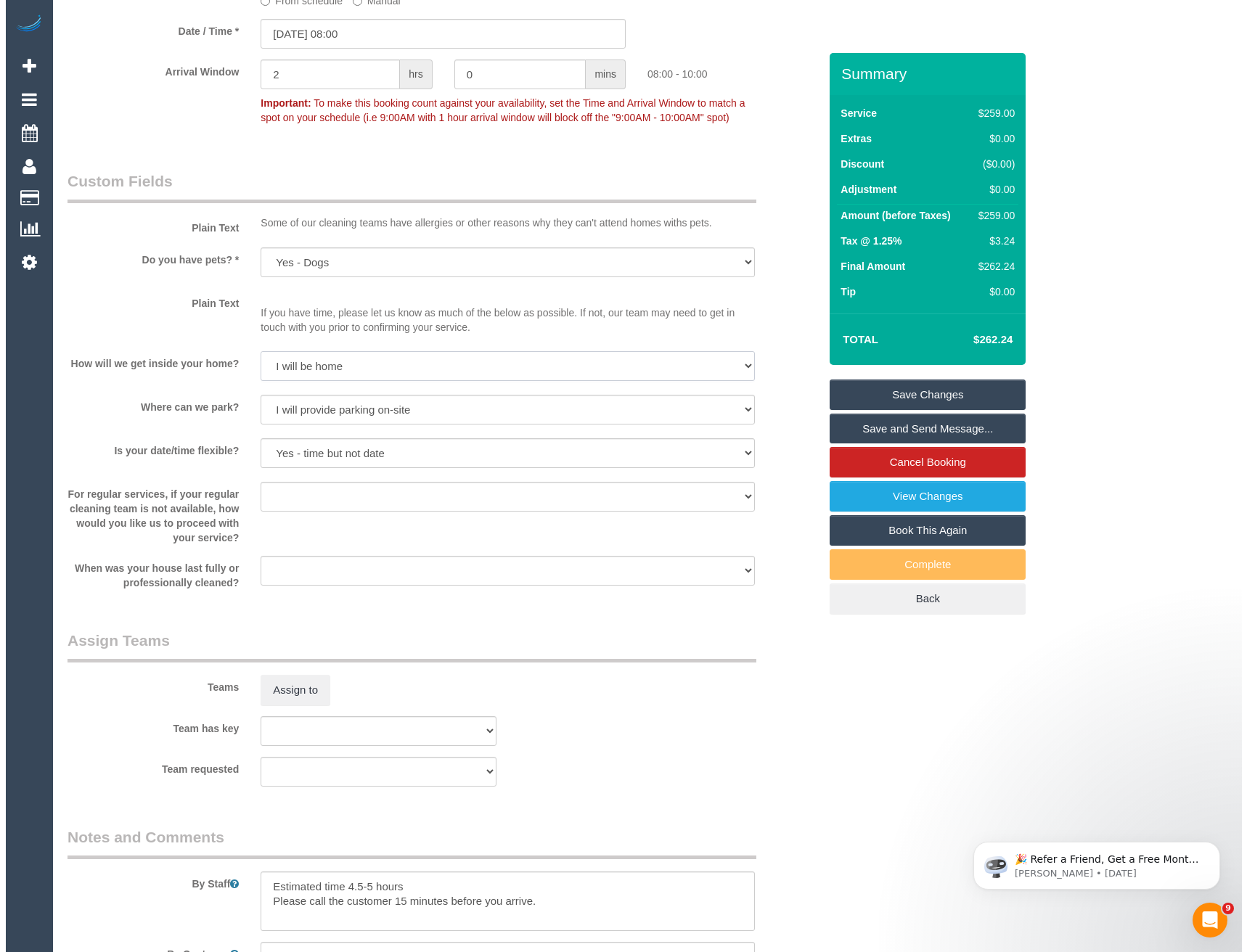
scroll to position [2104, 0]
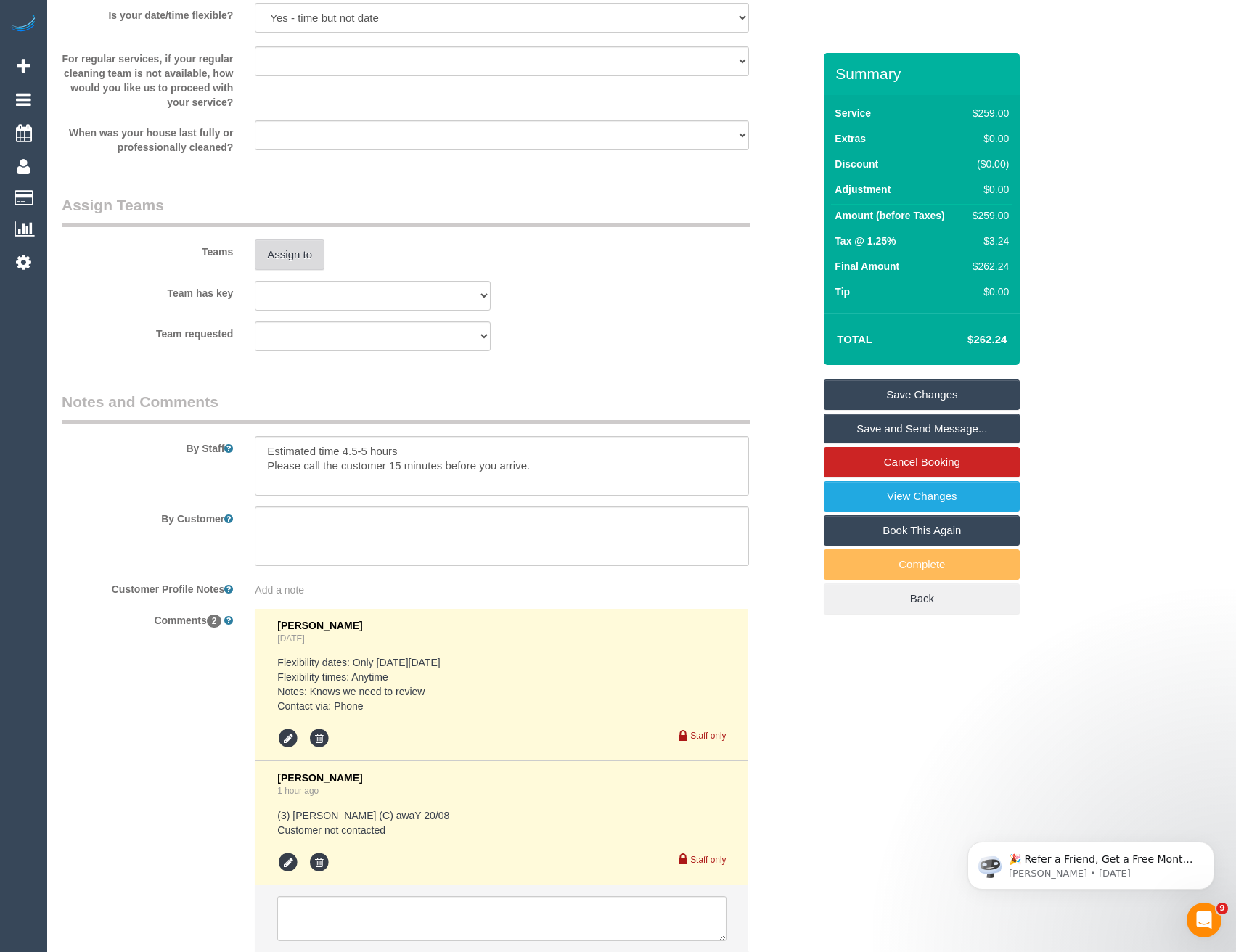
click at [278, 258] on button "Assign to" at bounding box center [289, 254] width 69 height 30
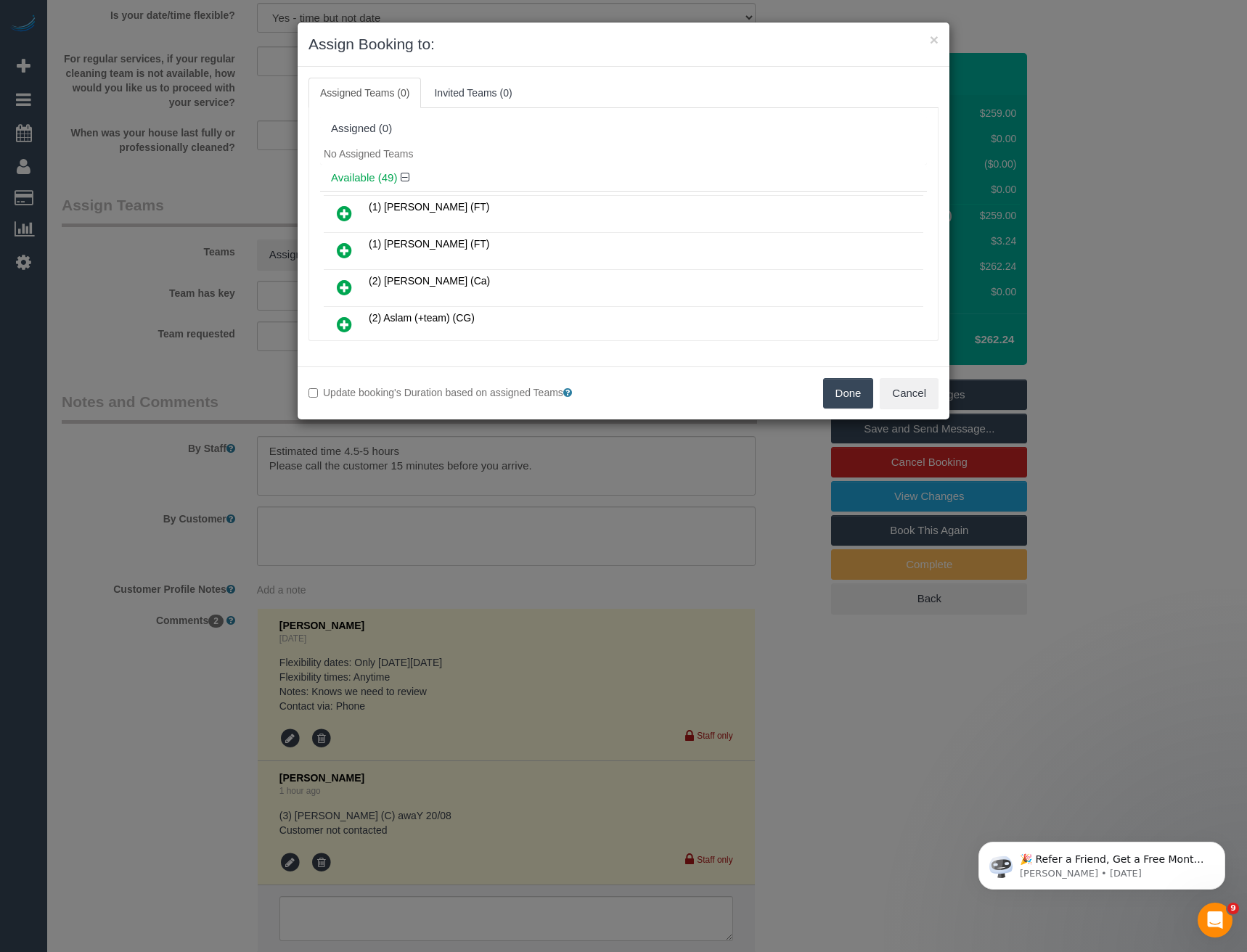
scroll to position [205, 0]
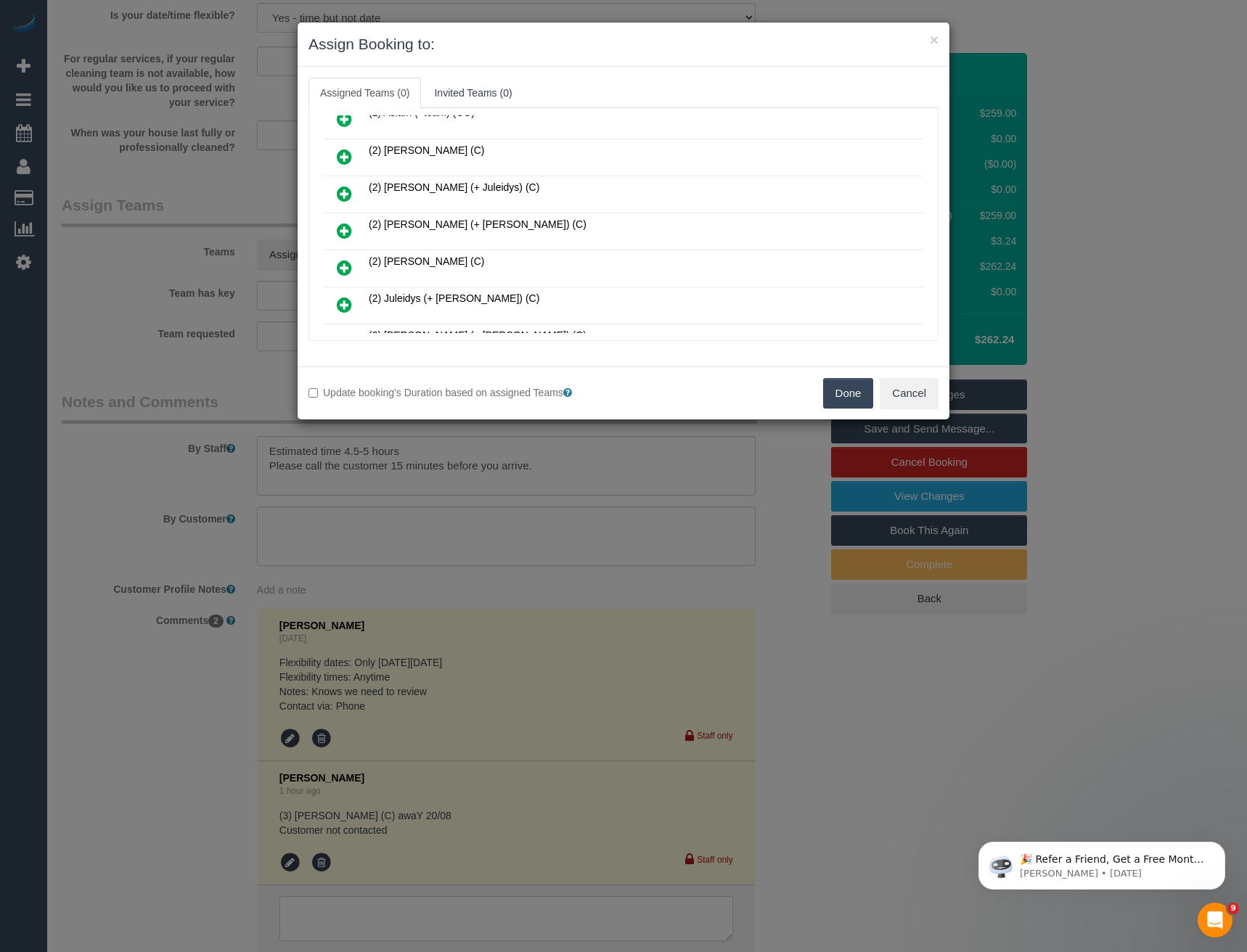
click at [344, 227] on icon at bounding box center [344, 231] width 15 height 17
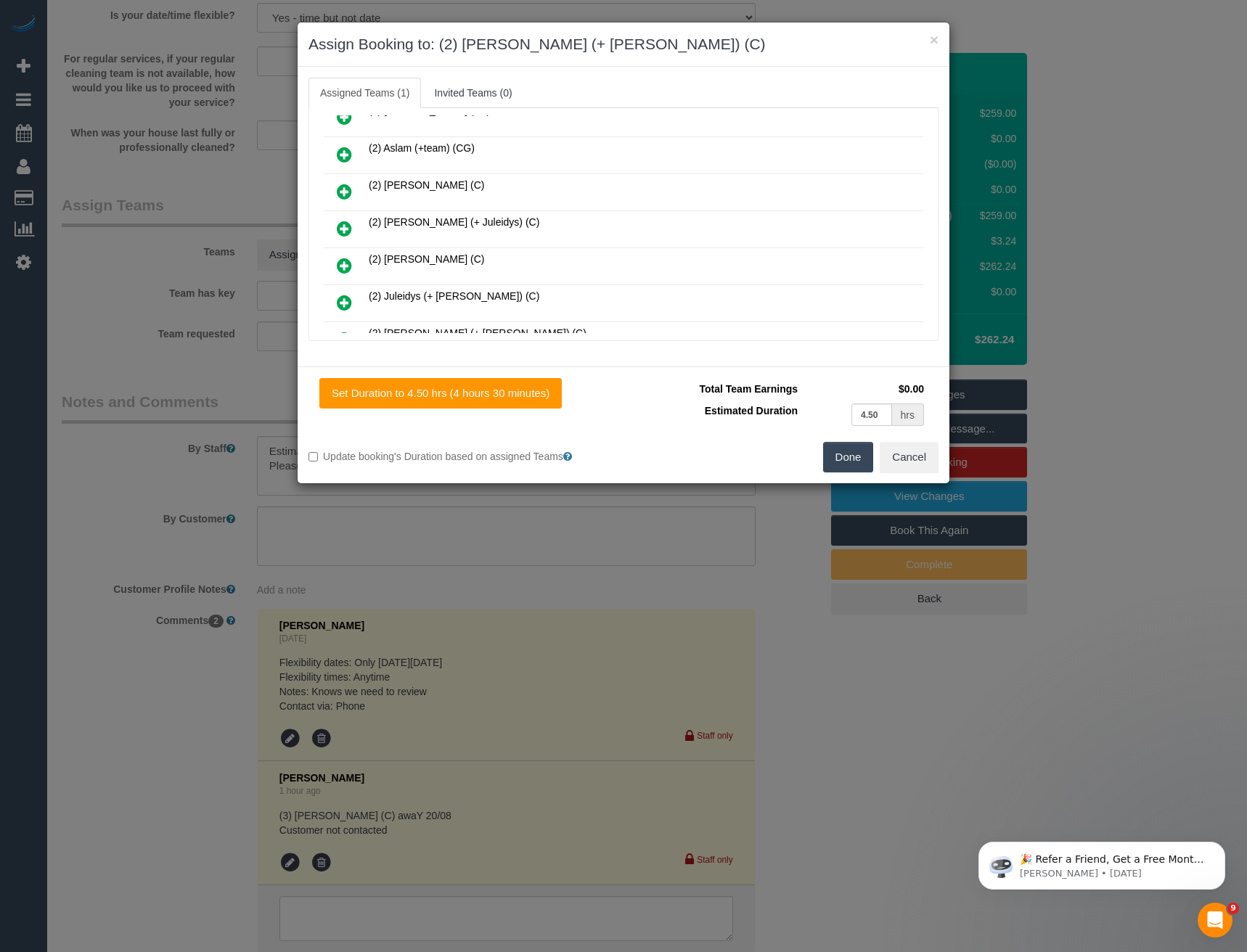
scroll to position [240, 0]
click at [338, 303] on icon at bounding box center [344, 305] width 15 height 17
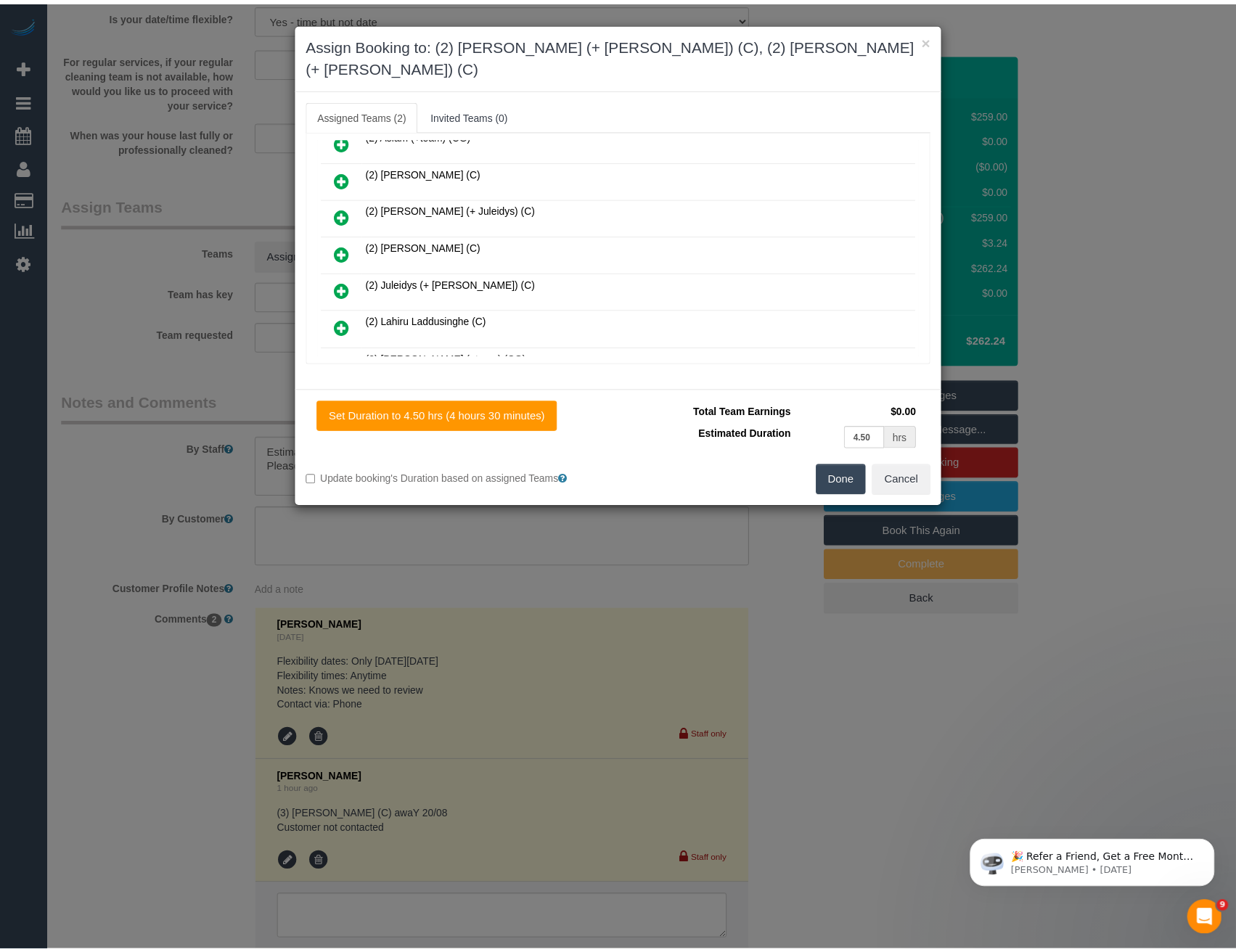
scroll to position [0, 0]
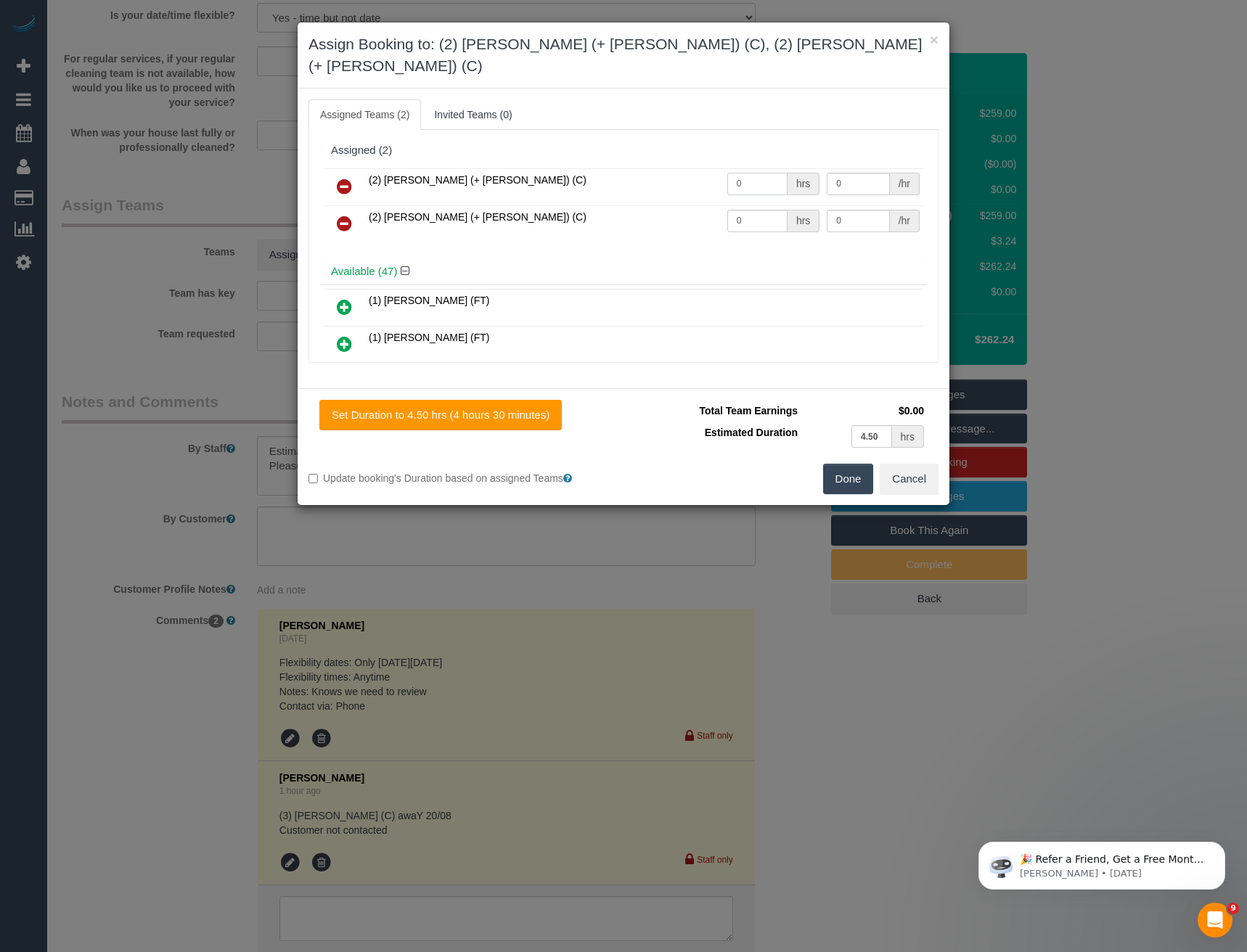
drag, startPoint x: 748, startPoint y: 164, endPoint x: 644, endPoint y: 162, distance: 104.0
click at [651, 168] on tr "(2) Daniela (+ Kevin) (C) 0 hrs 0 /hr" at bounding box center [624, 186] width 600 height 37
type input "1"
type input "82.5"
drag, startPoint x: 715, startPoint y: 203, endPoint x: 672, endPoint y: 212, distance: 43.9
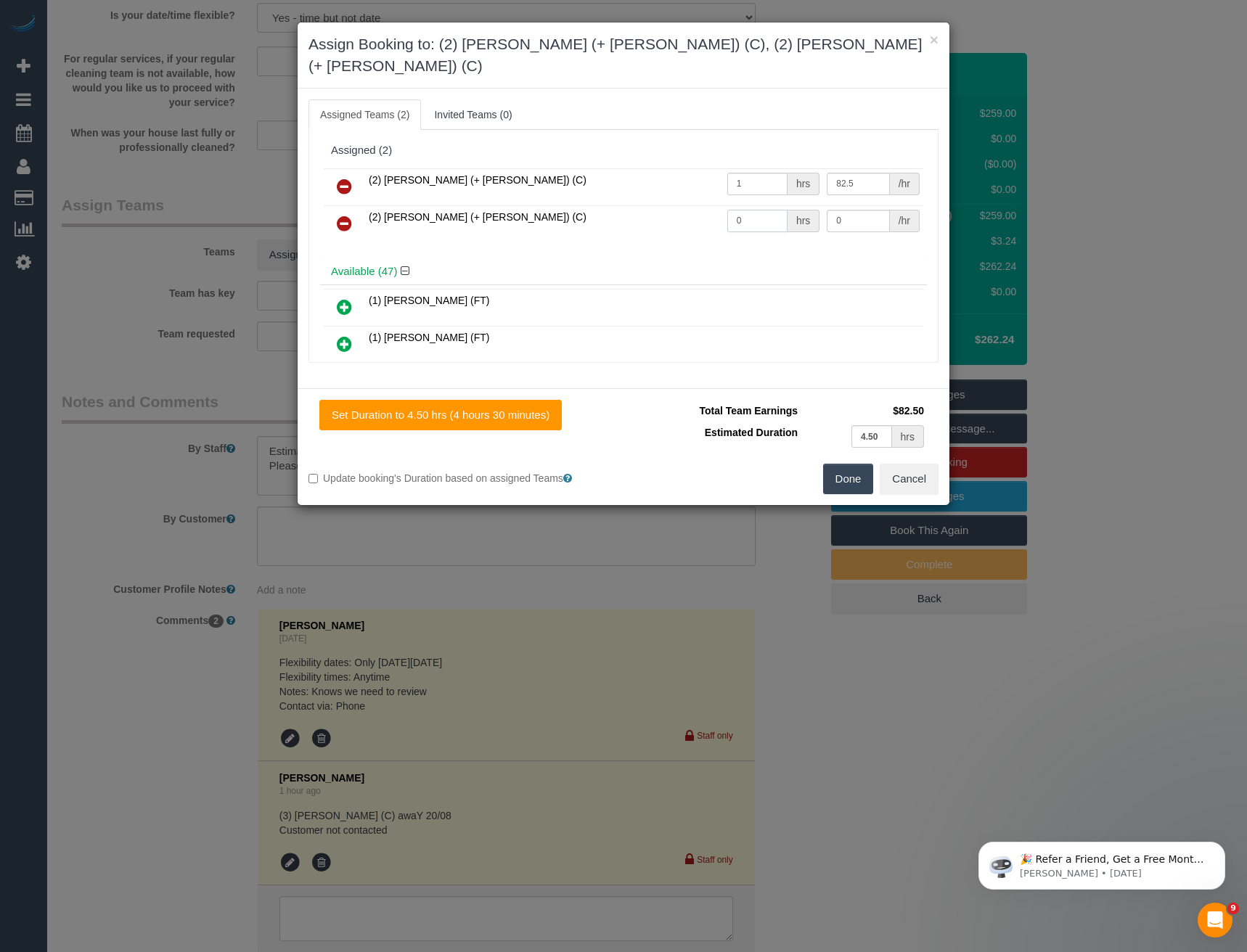
click at [695, 205] on tr "(2) Kevin (+ Daniela) (C) 0 hrs 0 /hr" at bounding box center [624, 223] width 600 height 37
type input "1"
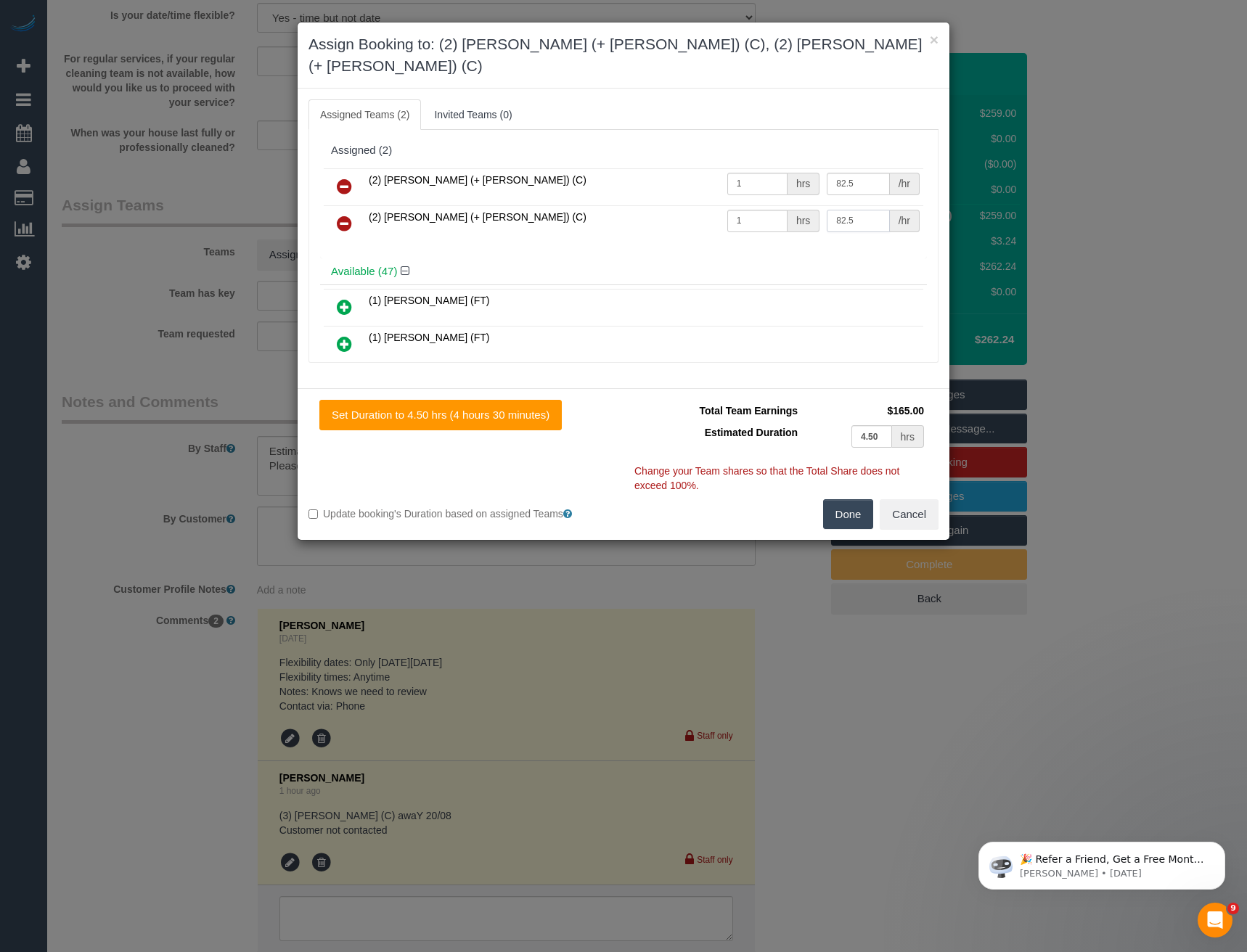
type input "82.5"
click at [837, 499] on button "Done" at bounding box center [848, 514] width 51 height 30
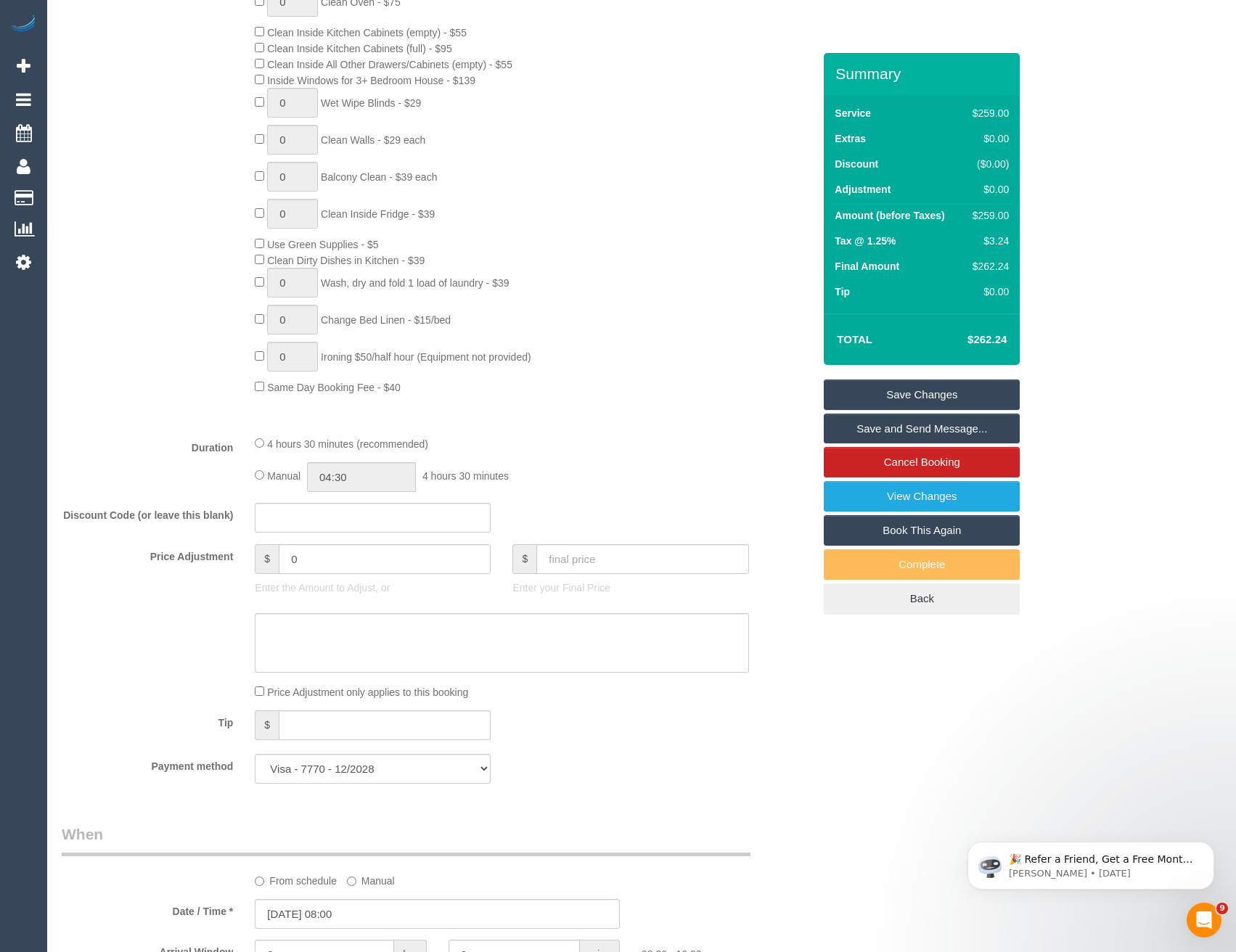
scroll to position [614, 0]
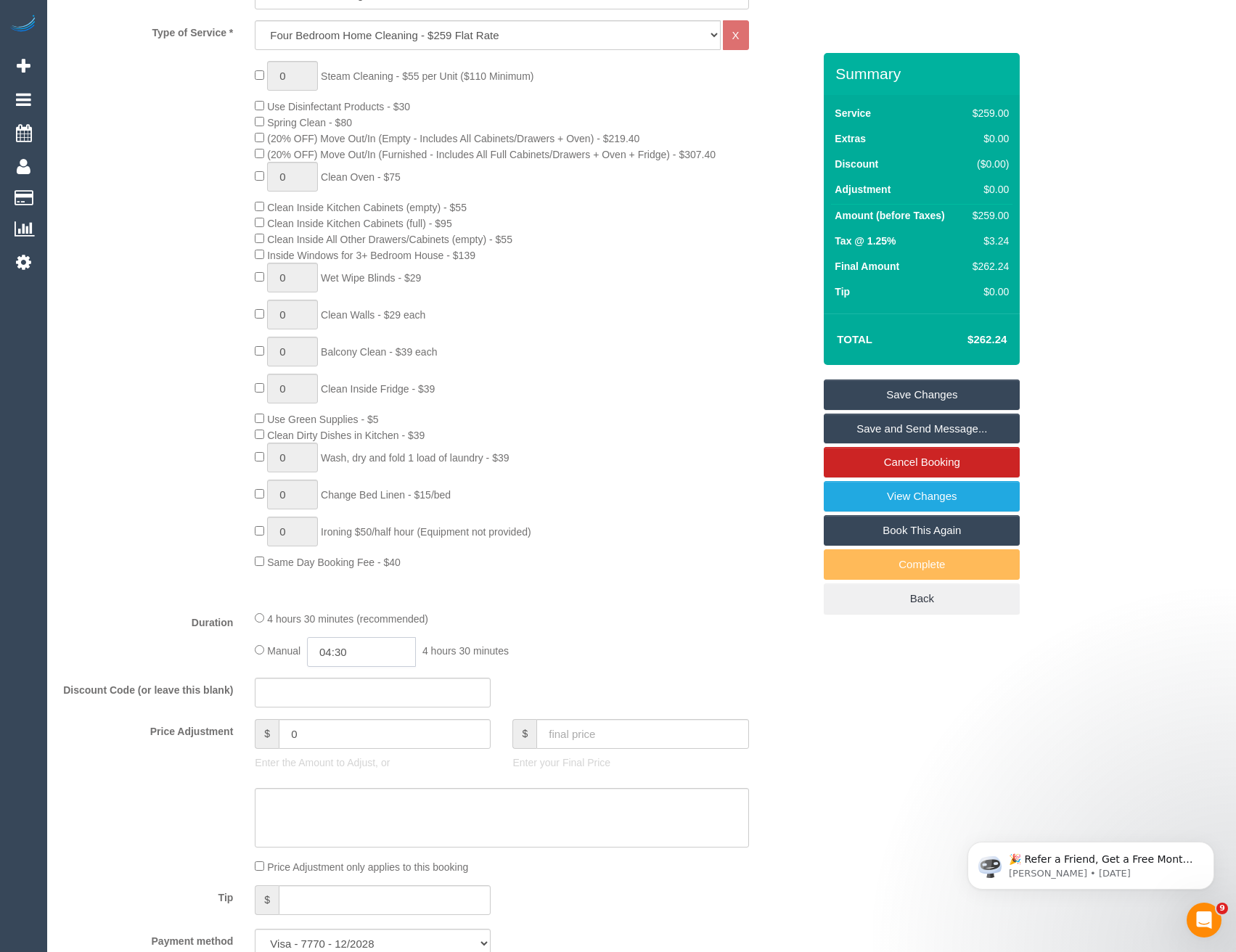
click at [363, 654] on input "04:30" at bounding box center [361, 651] width 109 height 29
click at [348, 719] on li "02:00" at bounding box center [346, 718] width 65 height 19
click at [363, 665] on input "02:00" at bounding box center [361, 651] width 109 height 29
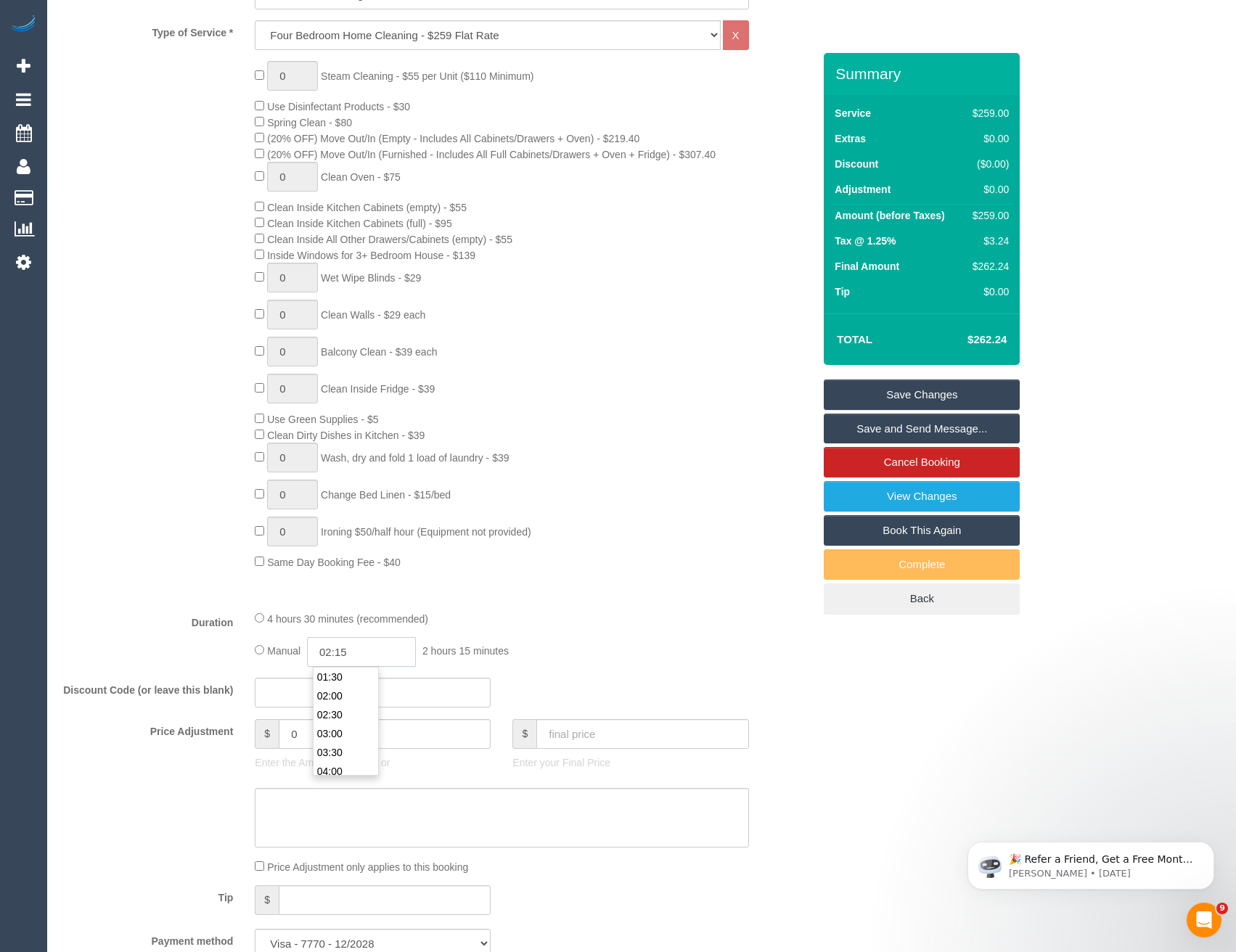
type input "02:15"
click at [534, 538] on div "0 Steam Cleaning - $55 per Unit ($110 Minimum) Use Disinfectant Products - $30 …" at bounding box center [534, 315] width 580 height 509
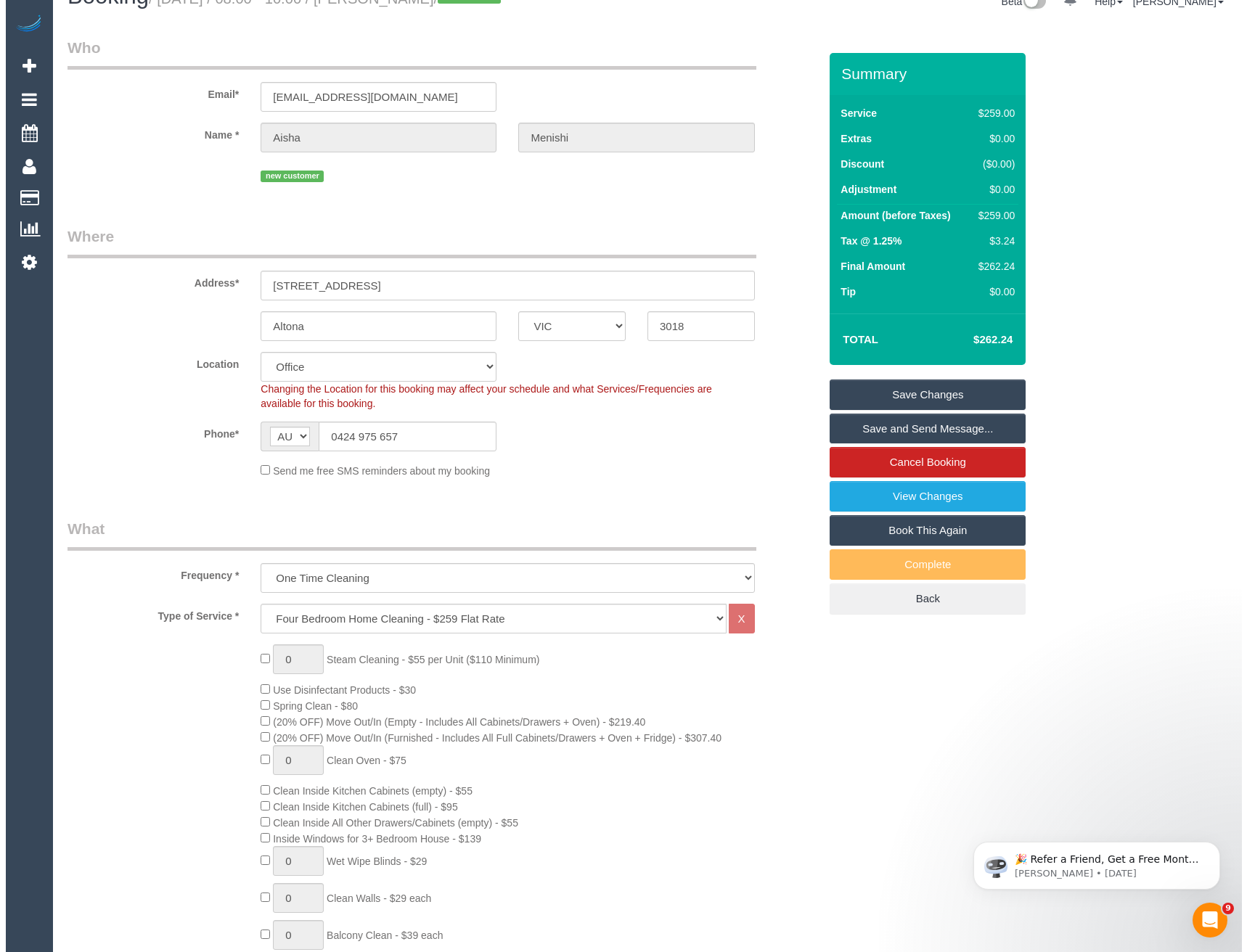
scroll to position [0, 0]
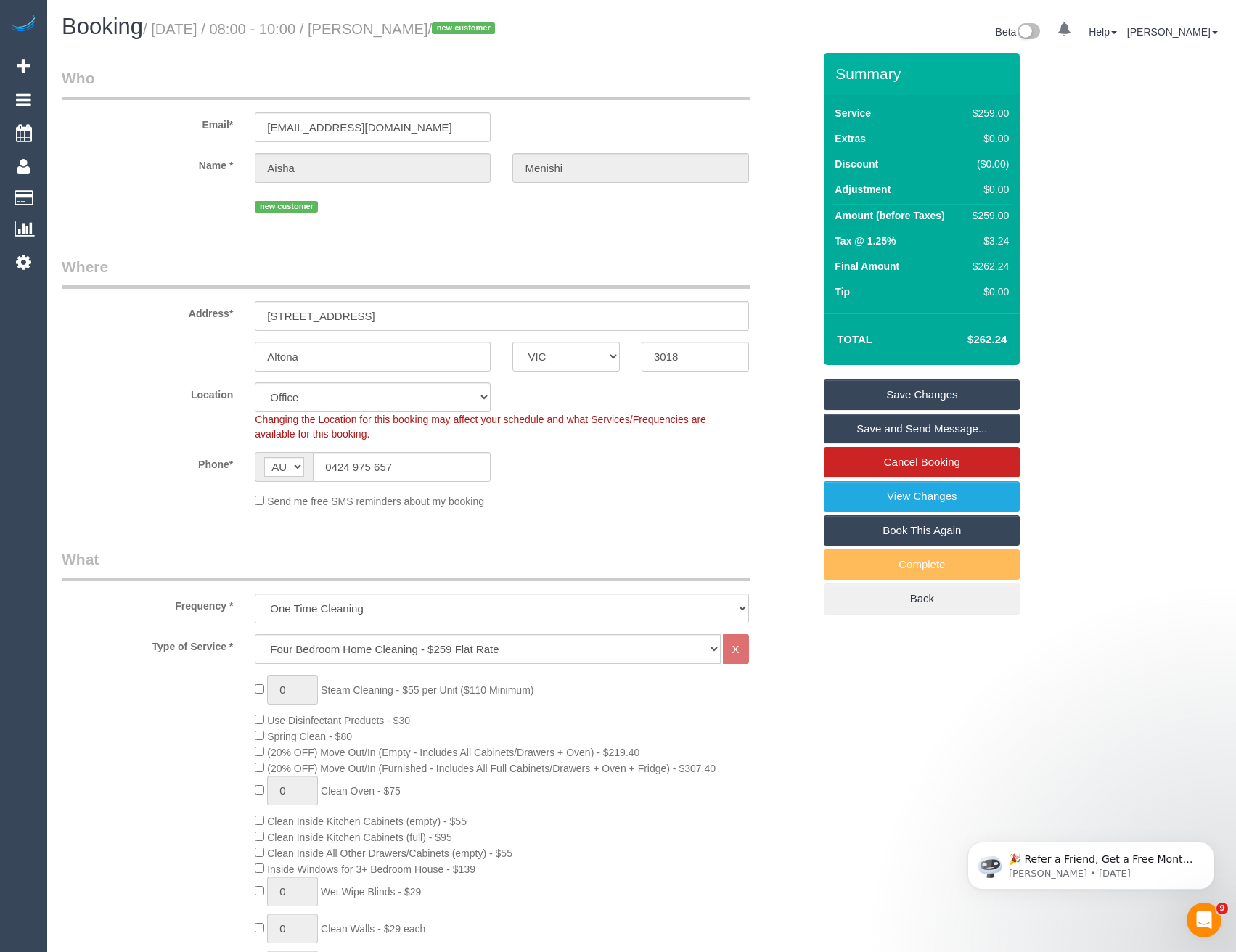
click at [906, 428] on link "Save and Send Message..." at bounding box center [922, 429] width 196 height 30
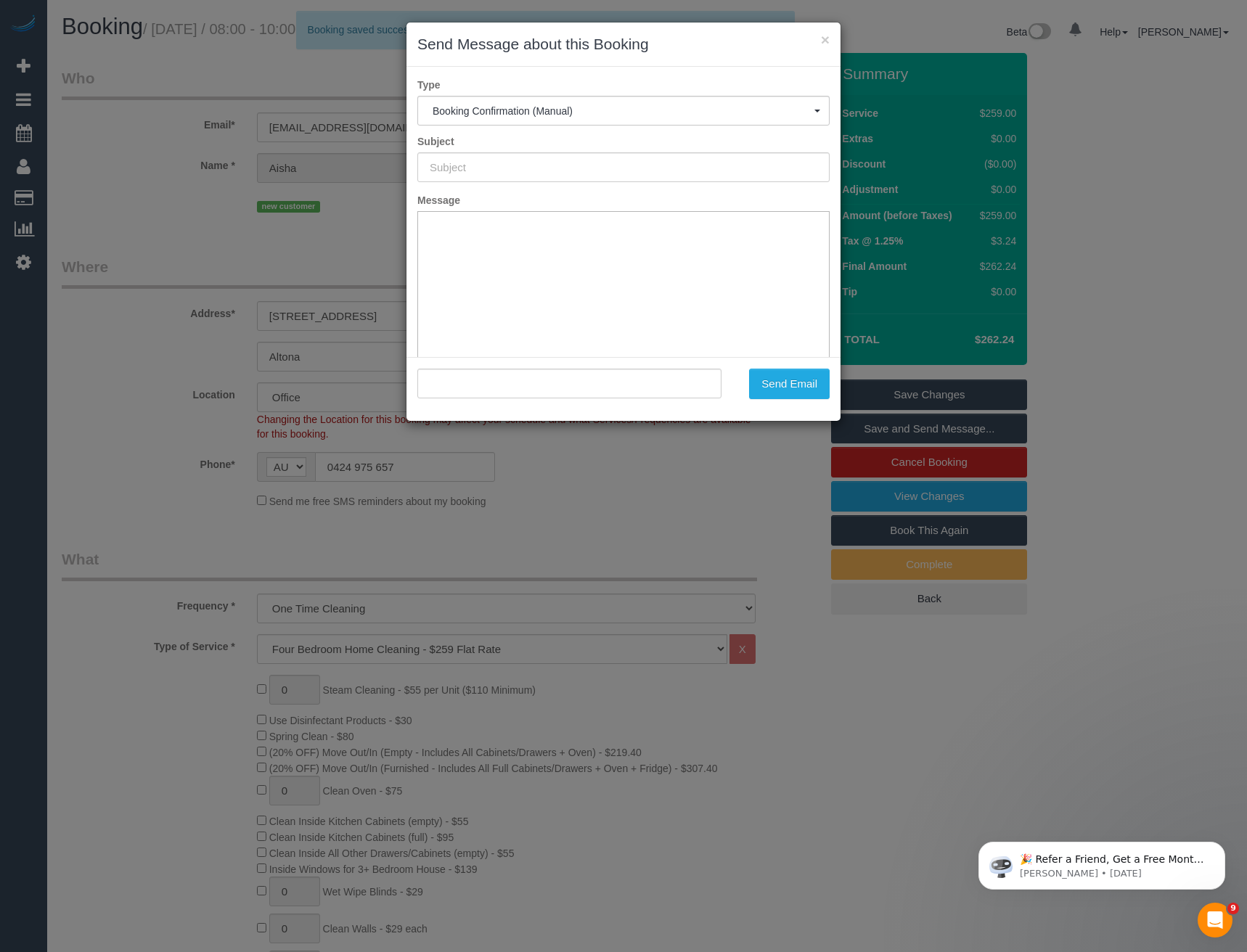
type input "Booking Confirmed"
type input ""Aisha Menishi" <aishazoe_@hotmail.com>"
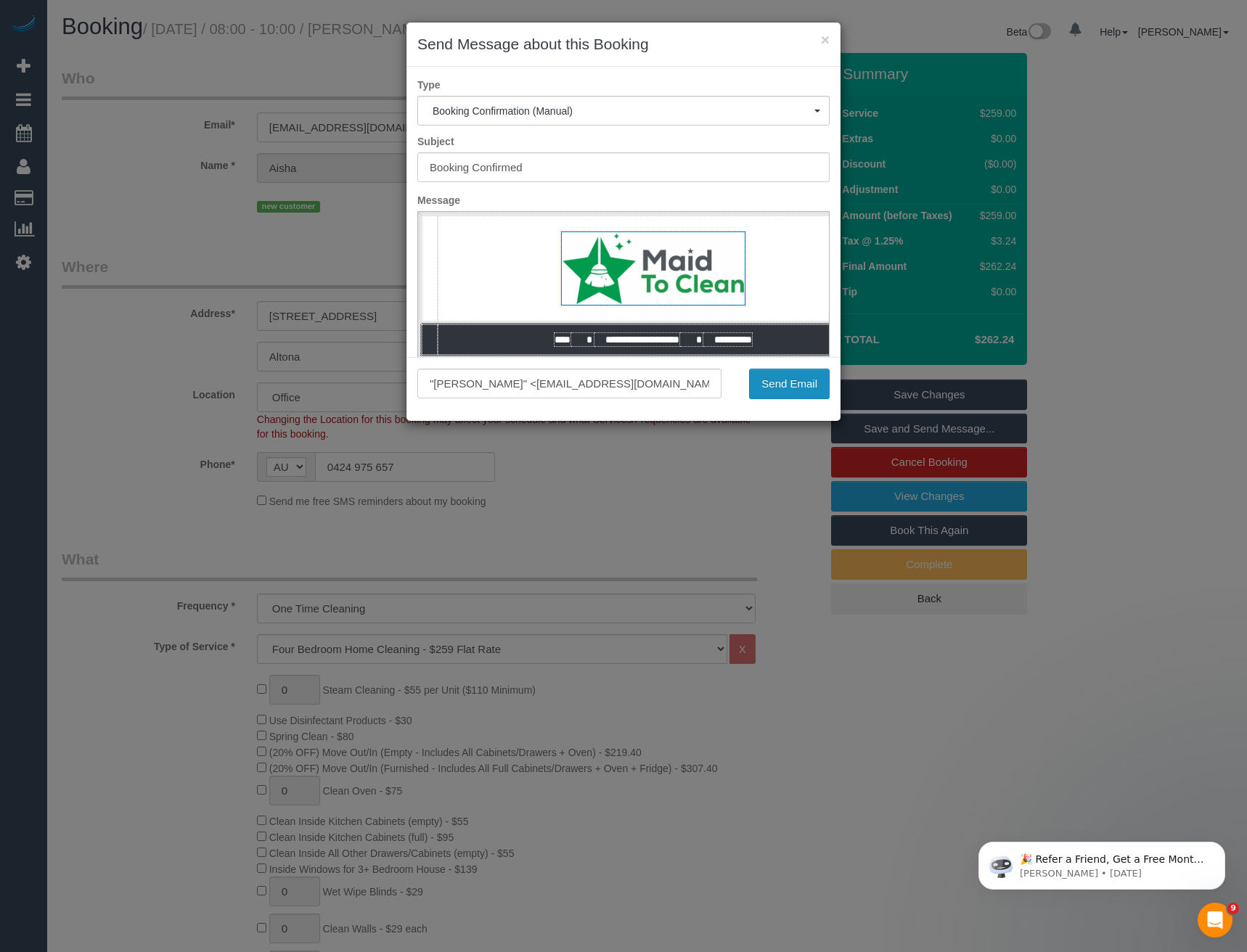
click at [777, 378] on button "Send Email" at bounding box center [789, 383] width 81 height 30
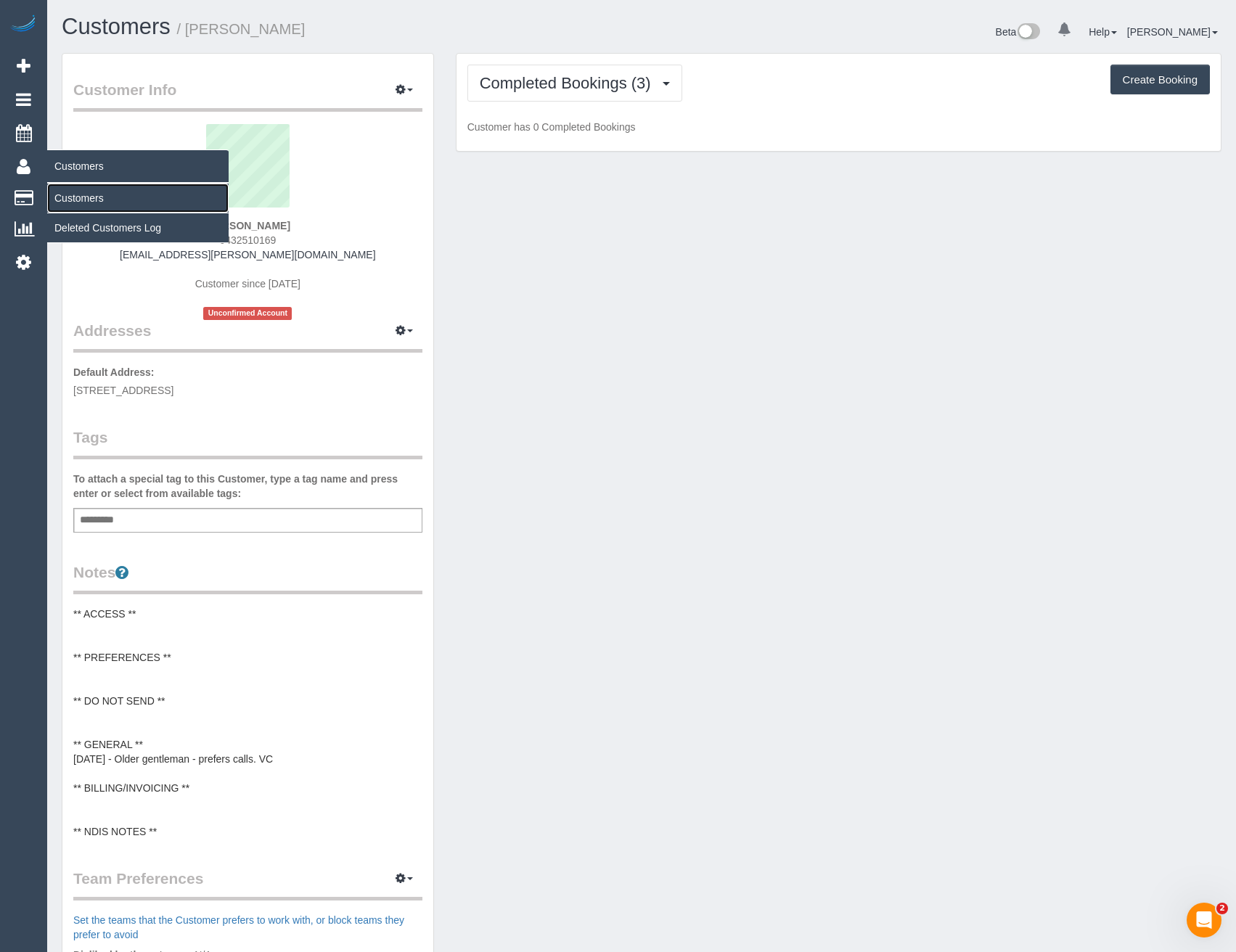
click at [82, 196] on link "Customers" at bounding box center [138, 197] width 181 height 29
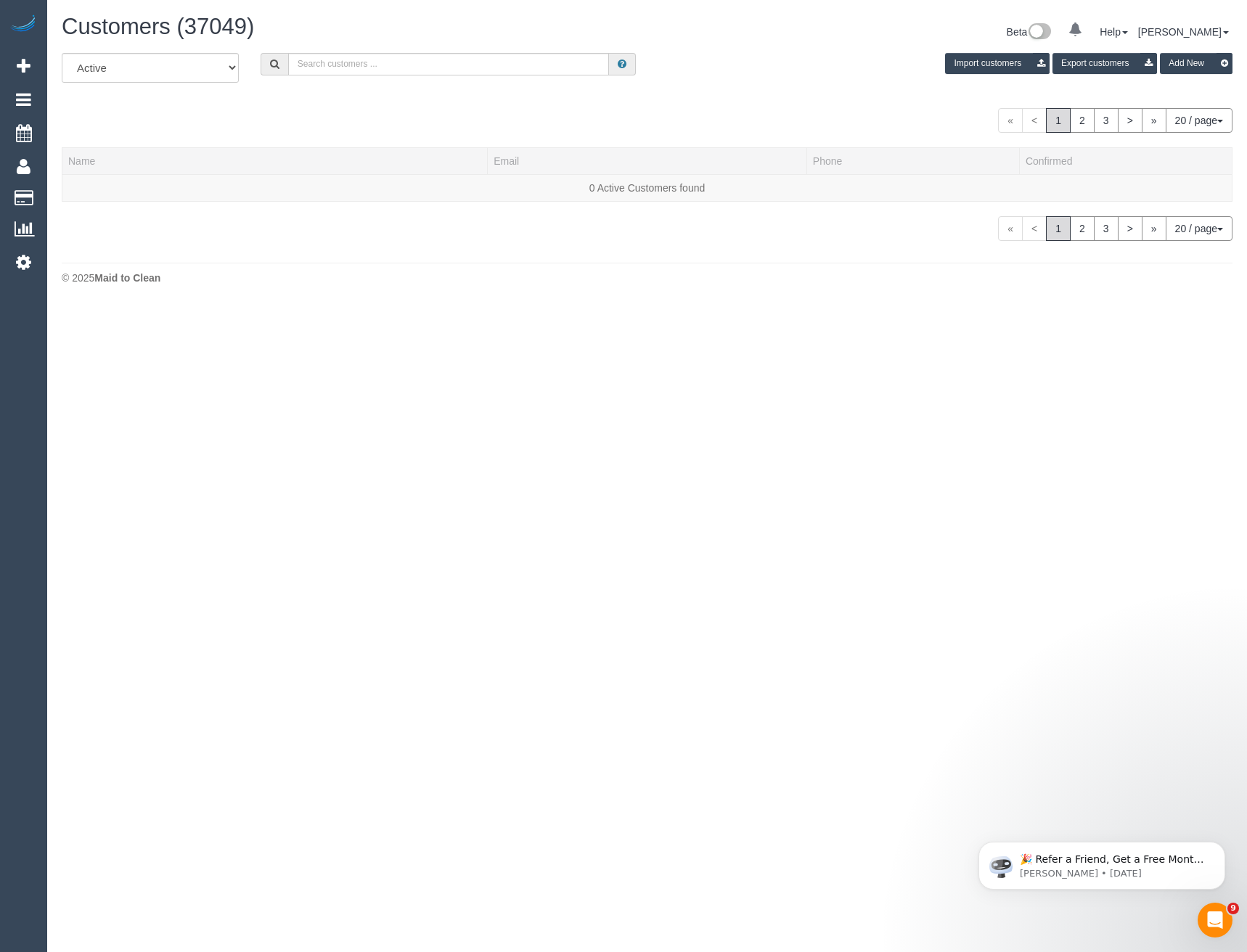
drag, startPoint x: 428, startPoint y: 78, endPoint x: 430, endPoint y: 70, distance: 8.2
click at [428, 78] on div "All Active Archived Import customers Export customers Add New" at bounding box center [647, 73] width 1192 height 41
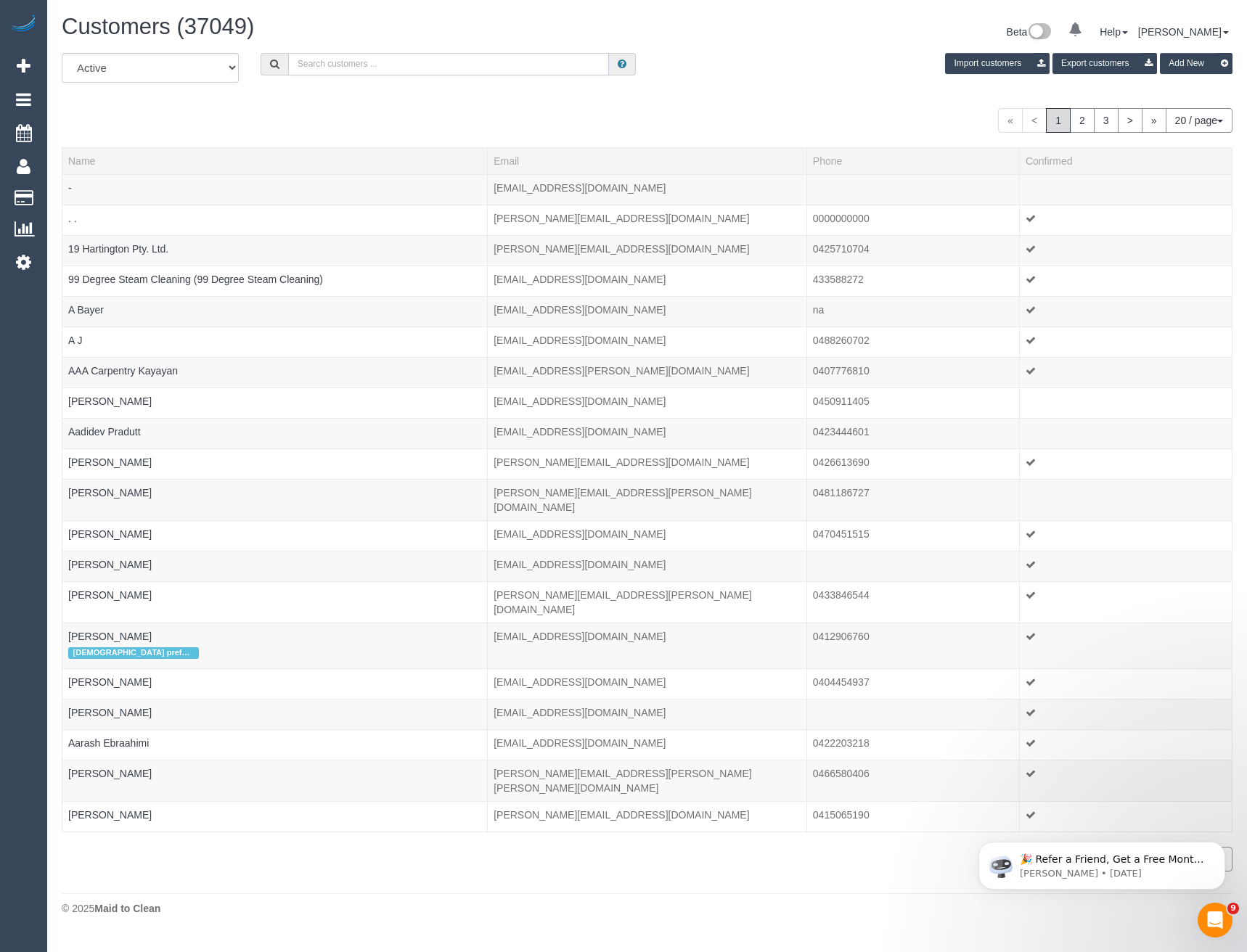
click at [430, 70] on input "text" at bounding box center [449, 65] width 322 height 23
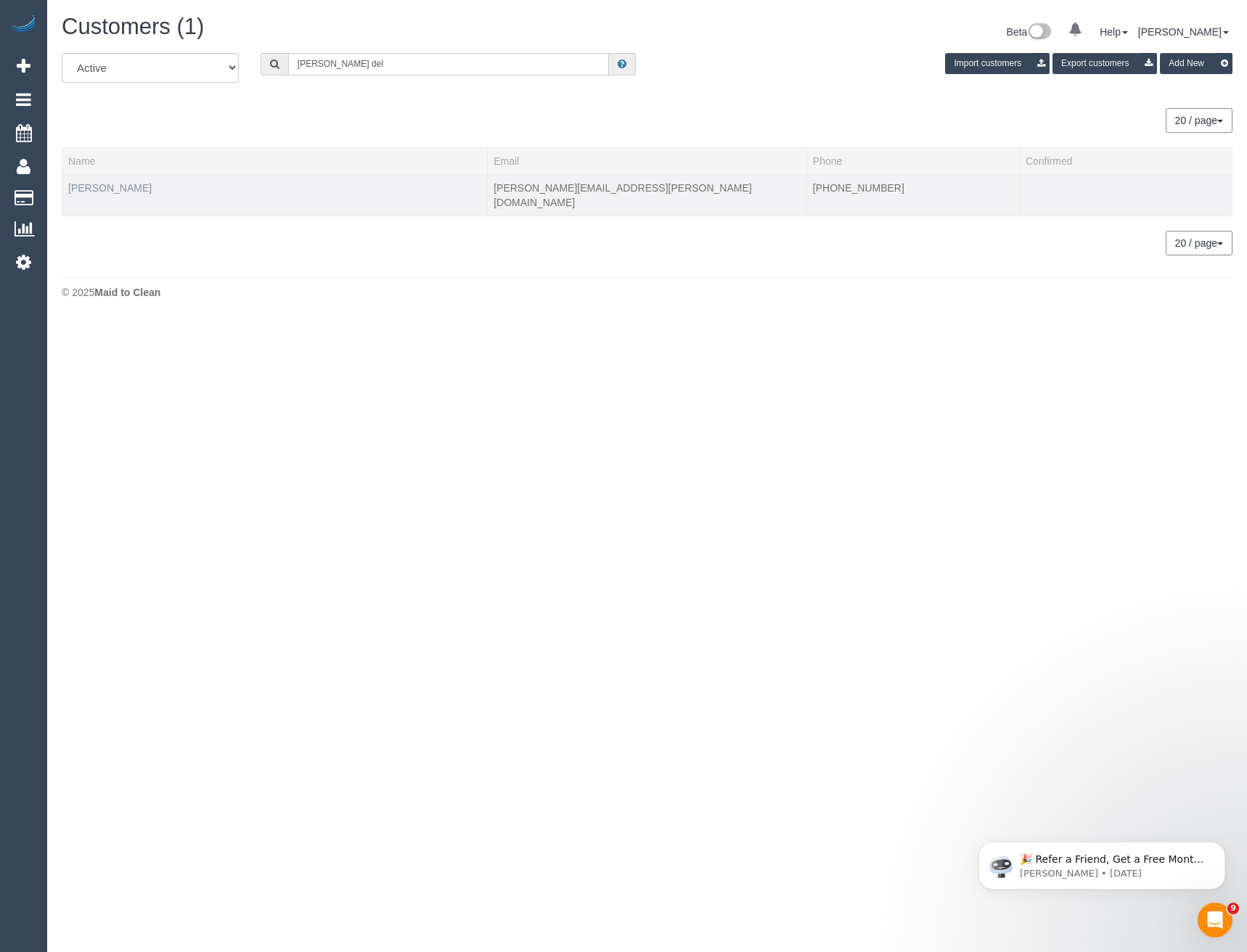
type input "[PERSON_NAME] del"
click at [109, 183] on link "[PERSON_NAME]" at bounding box center [110, 188] width 84 height 11
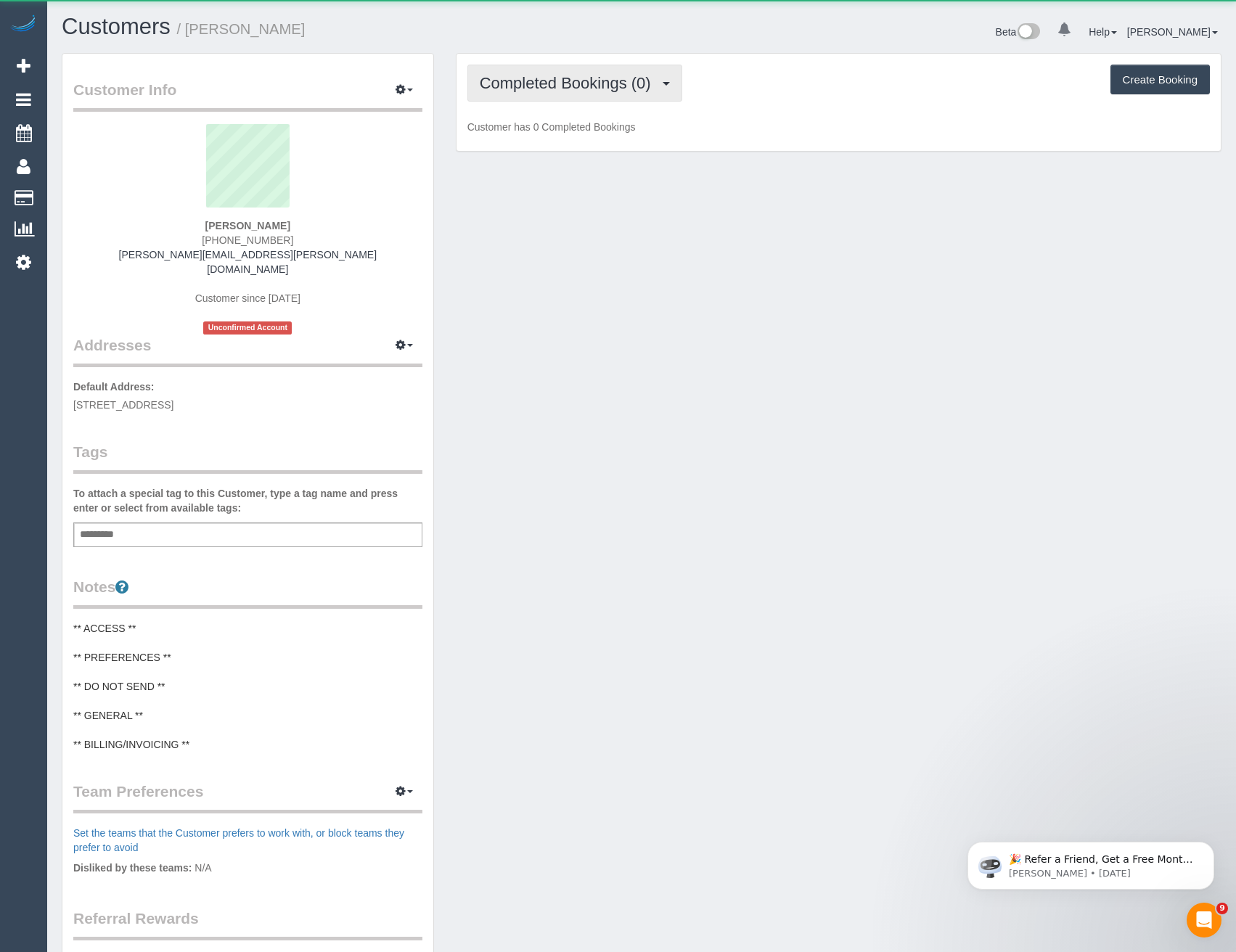
click at [615, 84] on span "Completed Bookings (0)" at bounding box center [569, 83] width 178 height 18
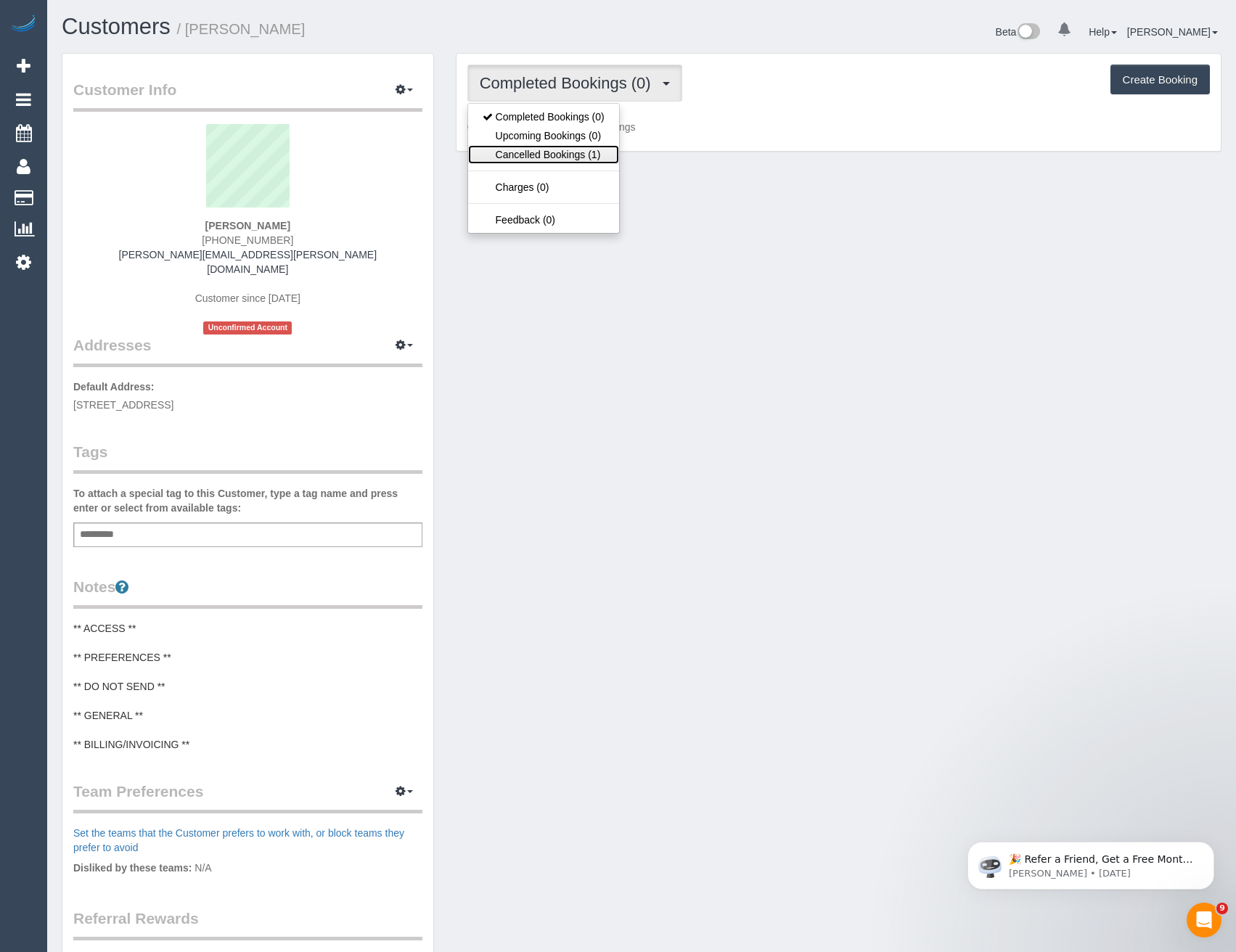
click at [603, 162] on link "Cancelled Bookings (1)" at bounding box center [543, 155] width 151 height 19
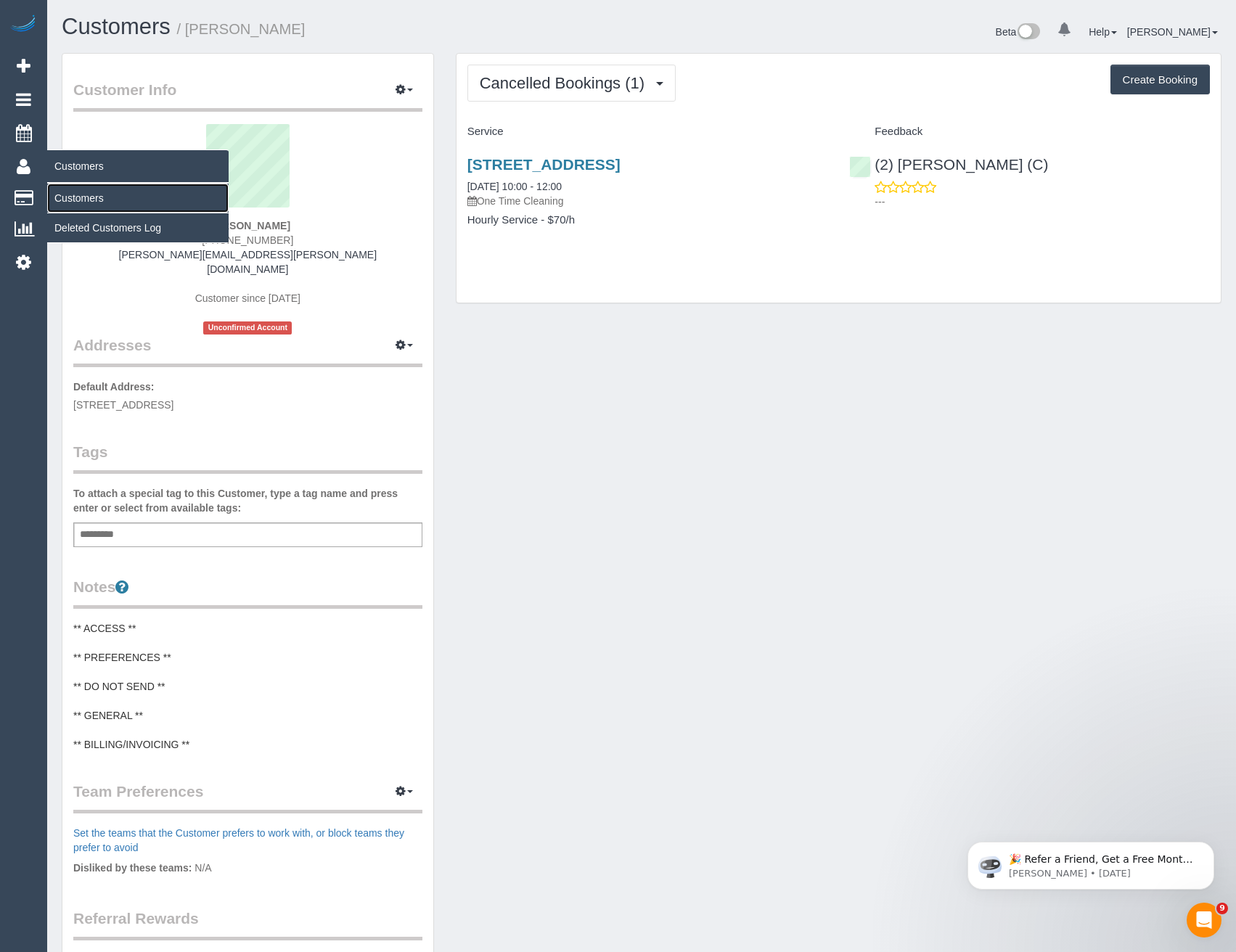
click at [76, 193] on link "Customers" at bounding box center [138, 197] width 181 height 29
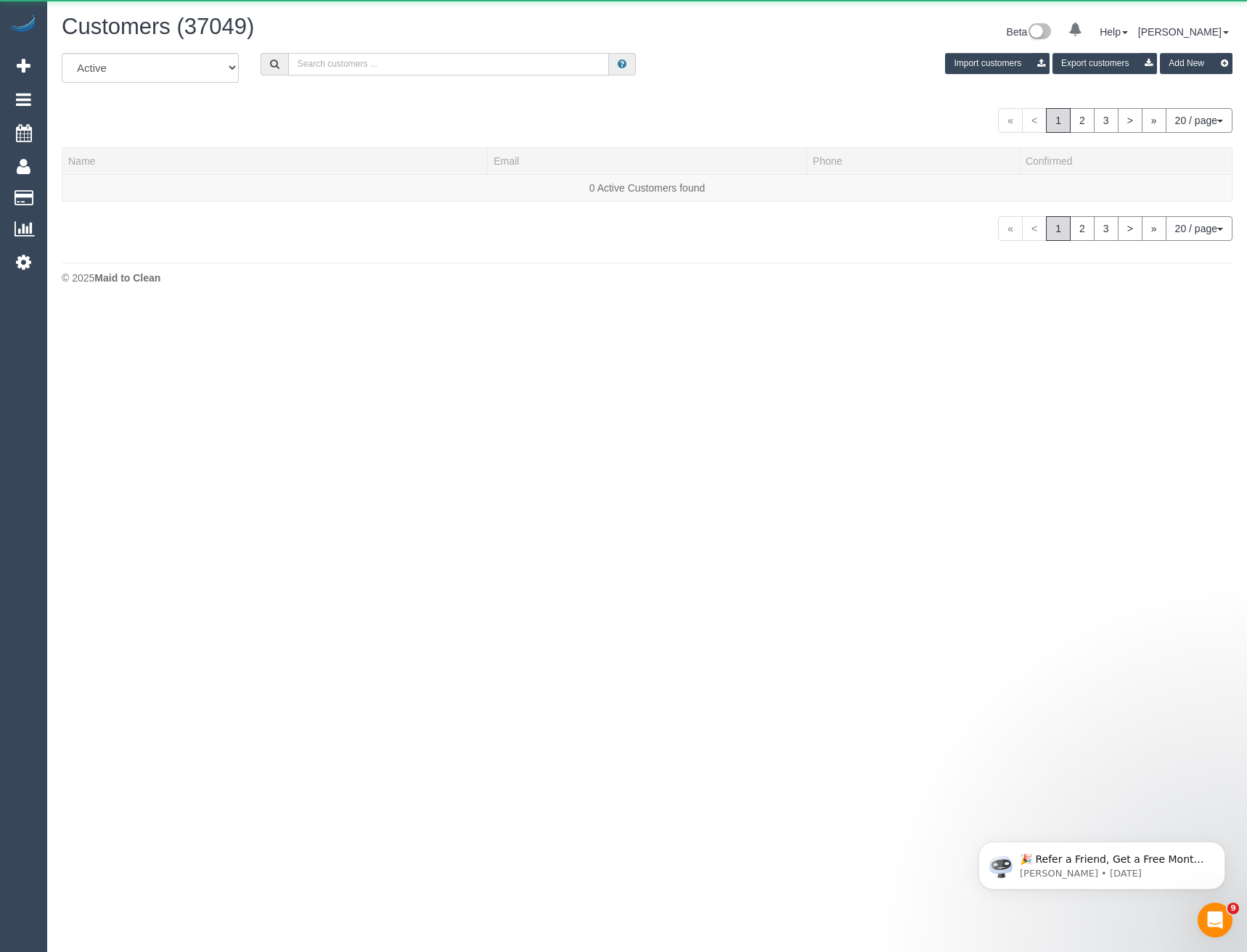
click at [402, 72] on input "text" at bounding box center [449, 65] width 322 height 23
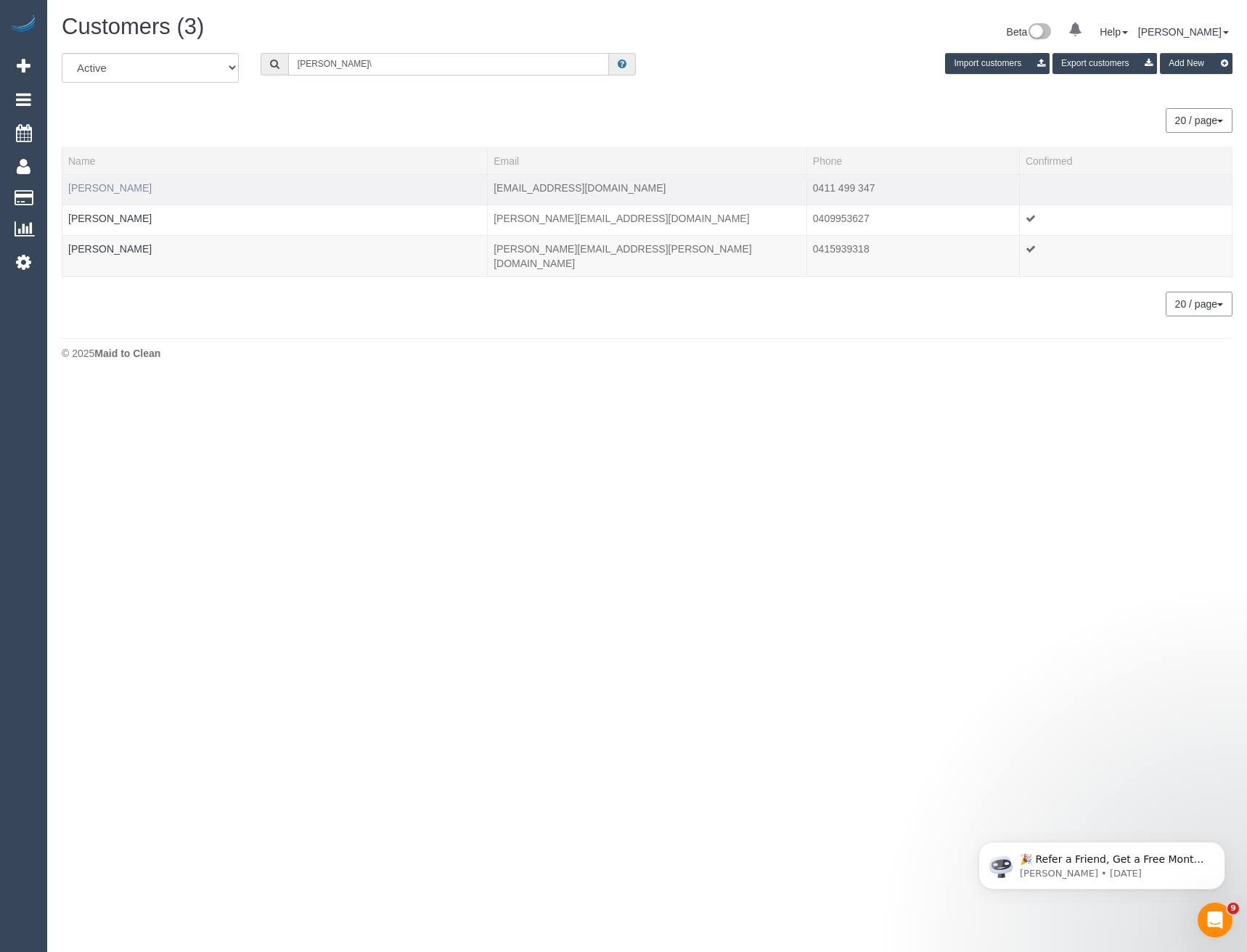
type input "[PERSON_NAME]\"
click at [116, 189] on link "[PERSON_NAME]" at bounding box center [110, 188] width 84 height 11
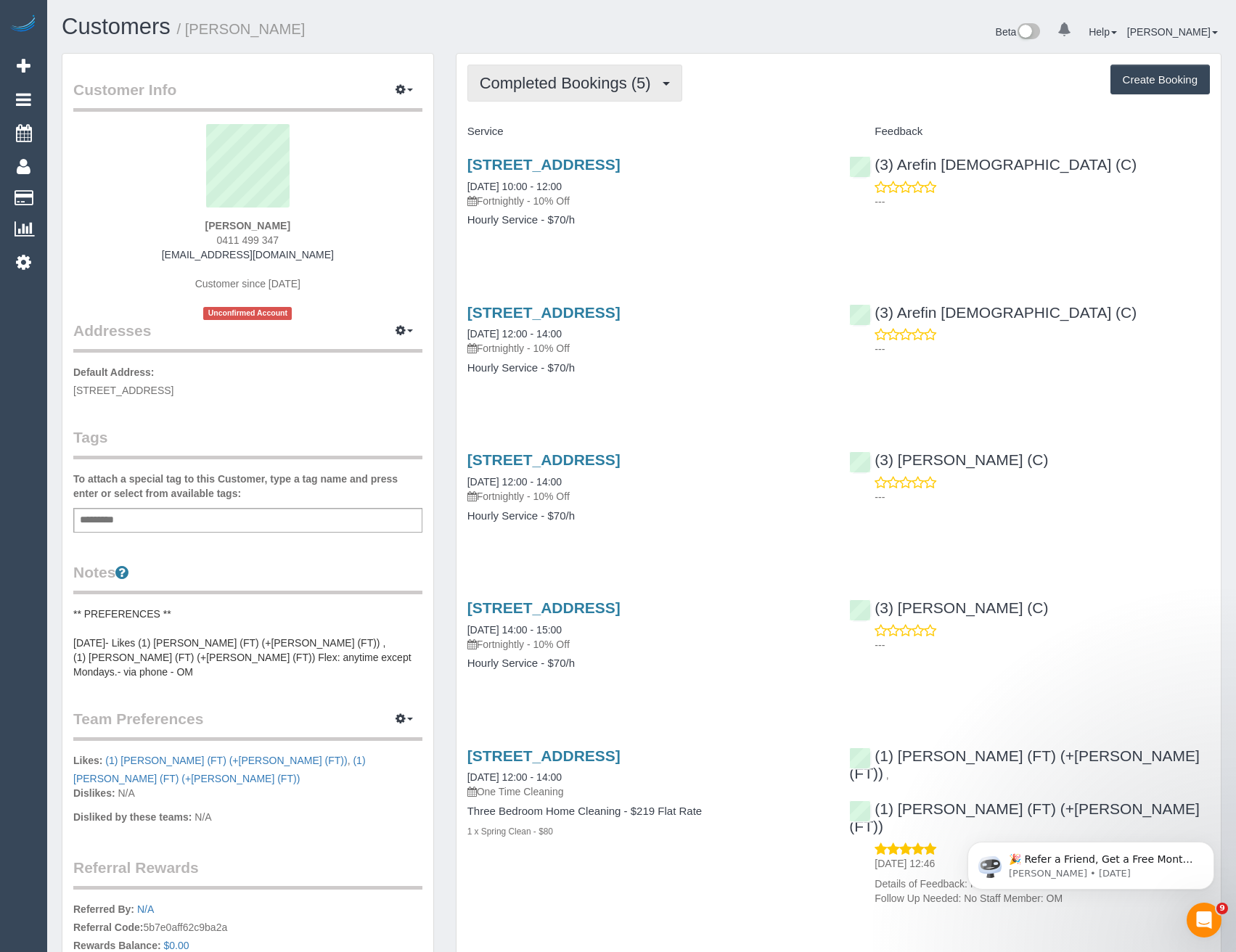
click at [623, 71] on button "Completed Bookings (5)" at bounding box center [574, 83] width 215 height 37
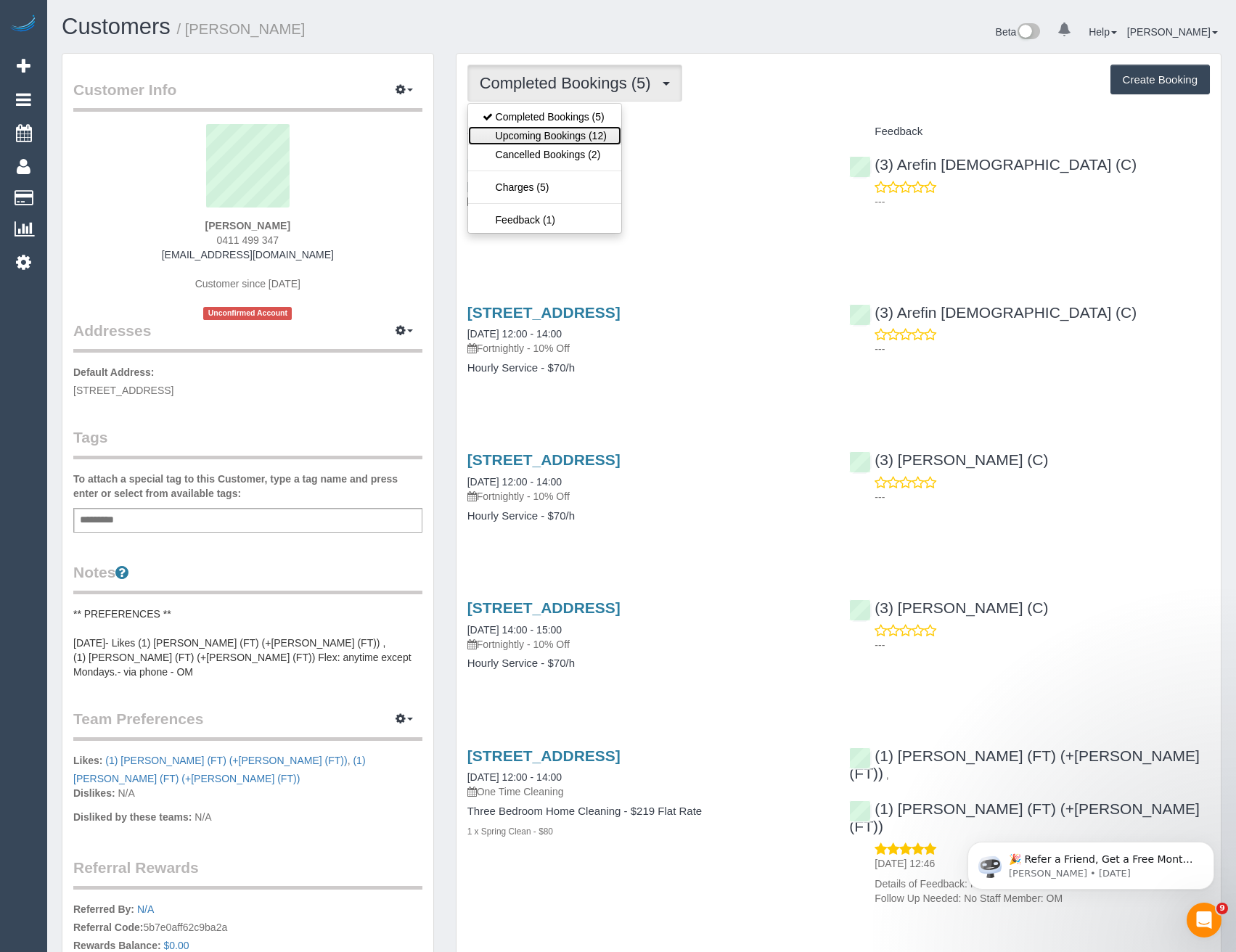
click at [598, 140] on link "Upcoming Bookings (12)" at bounding box center [544, 136] width 153 height 19
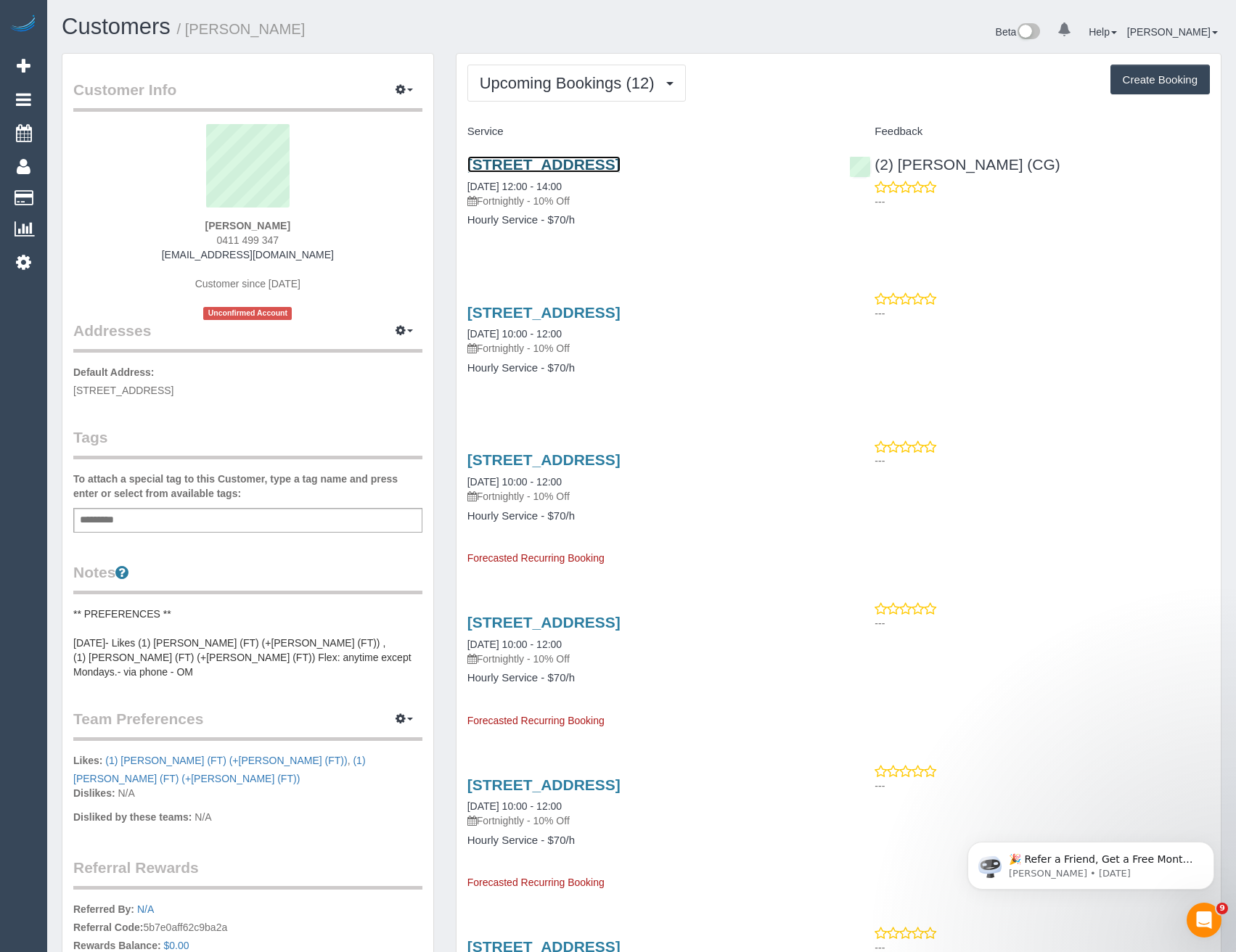
click at [621, 168] on link "2/6 Magdela Ave, Strathmore, VIC 3041" at bounding box center [543, 164] width 153 height 17
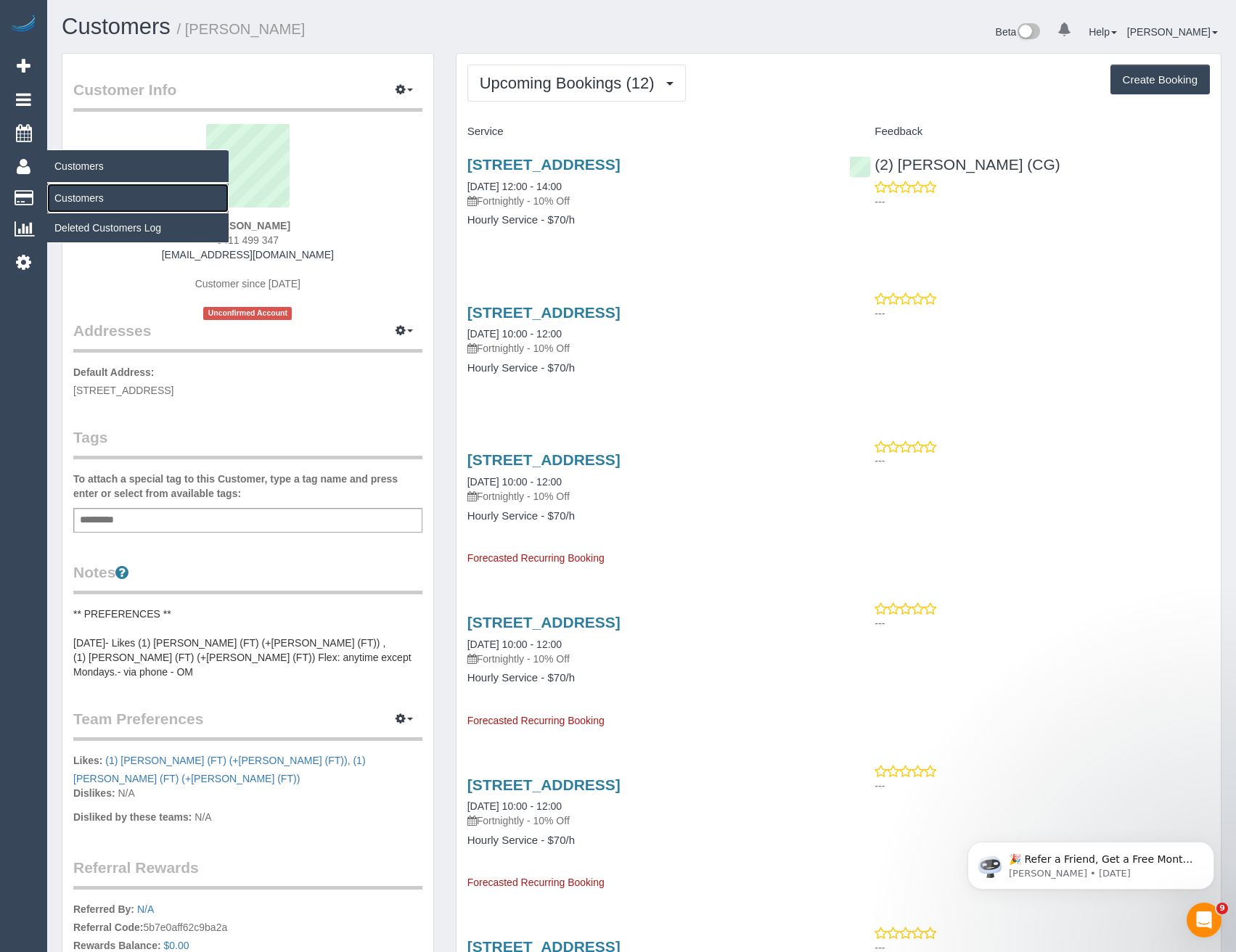
click at [88, 196] on link "Customers" at bounding box center [138, 197] width 181 height 29
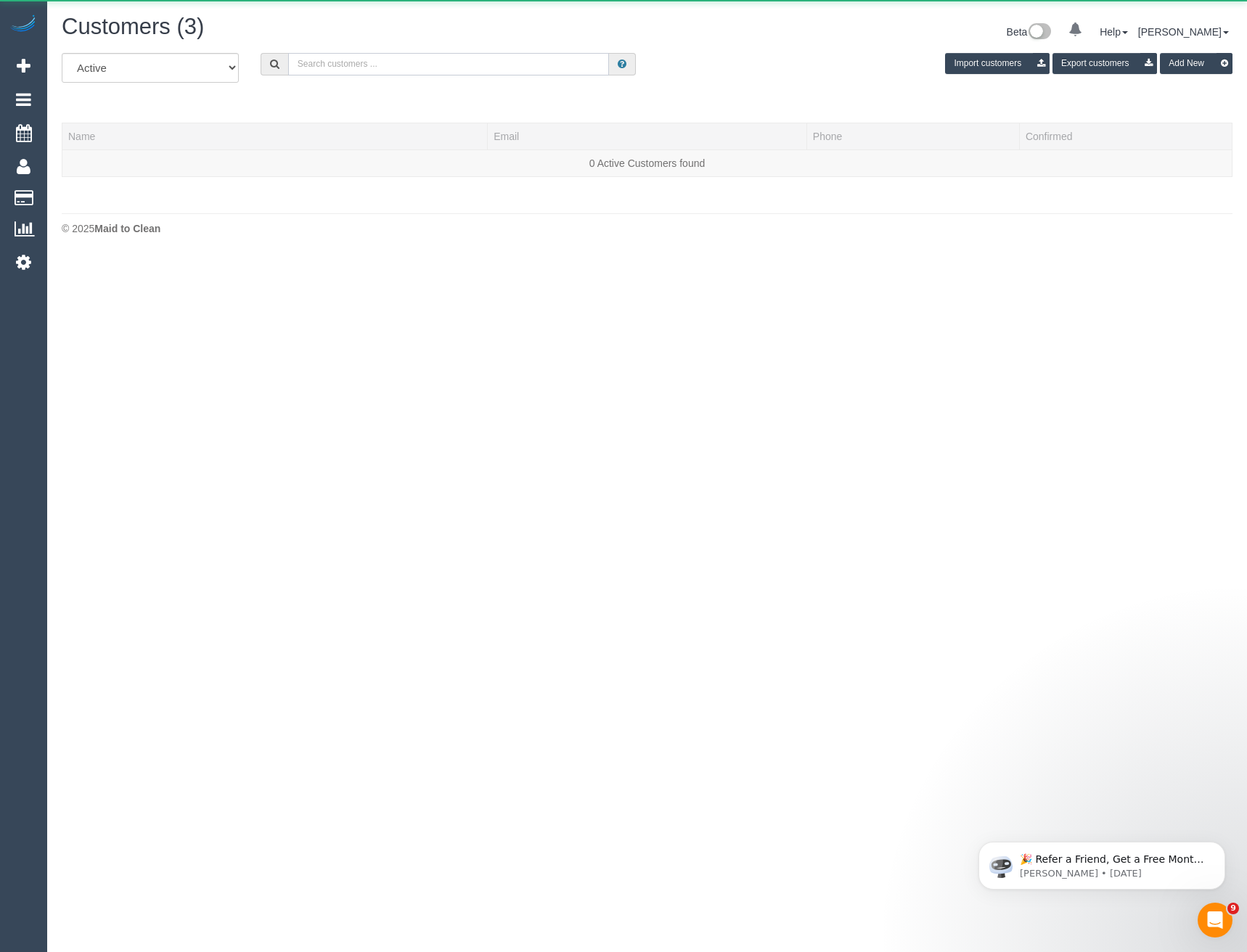
click at [367, 69] on input "text" at bounding box center [449, 65] width 322 height 23
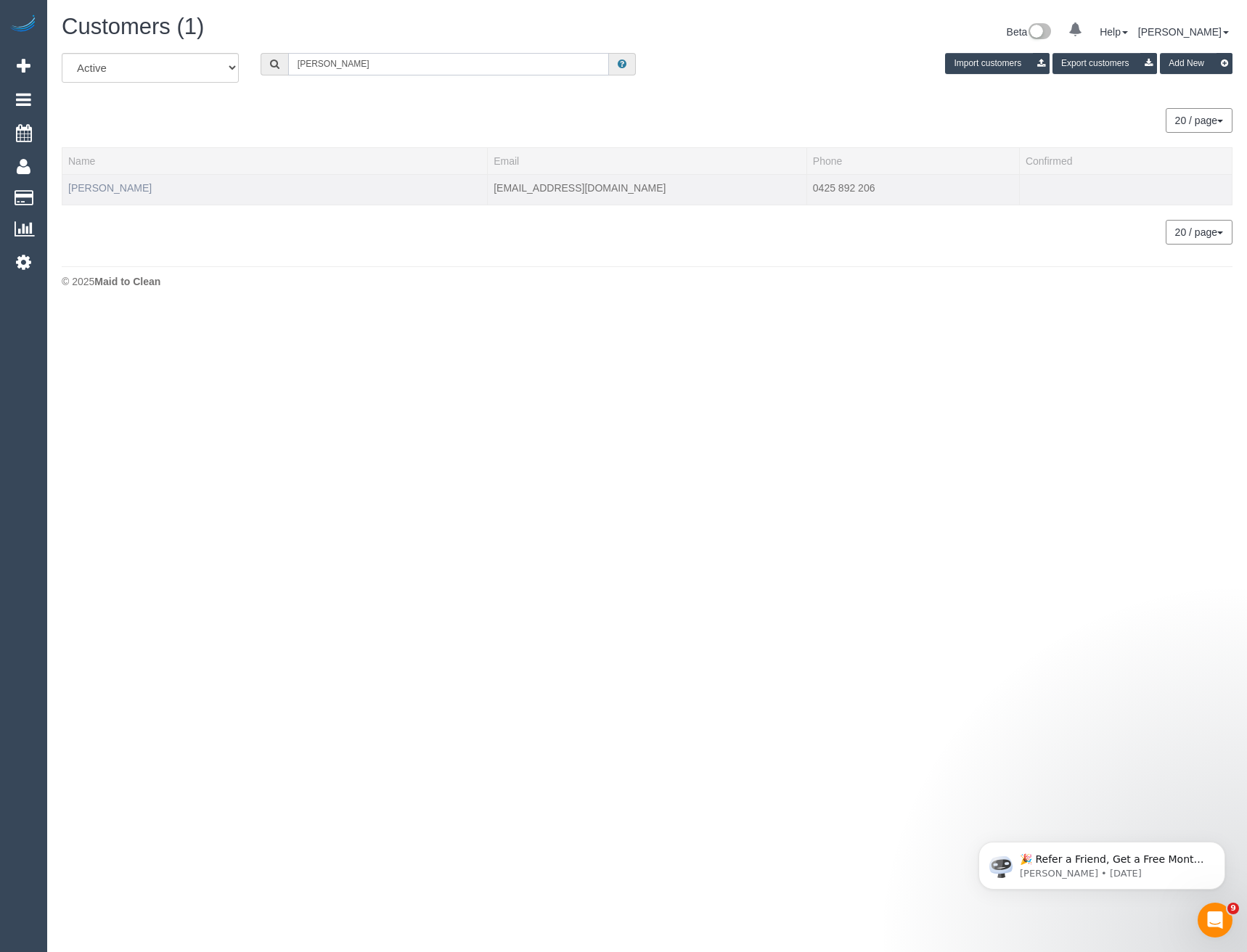
type input "Sarvesh Shan"
click at [134, 185] on link "Sarvesh Shanbhag" at bounding box center [110, 188] width 84 height 11
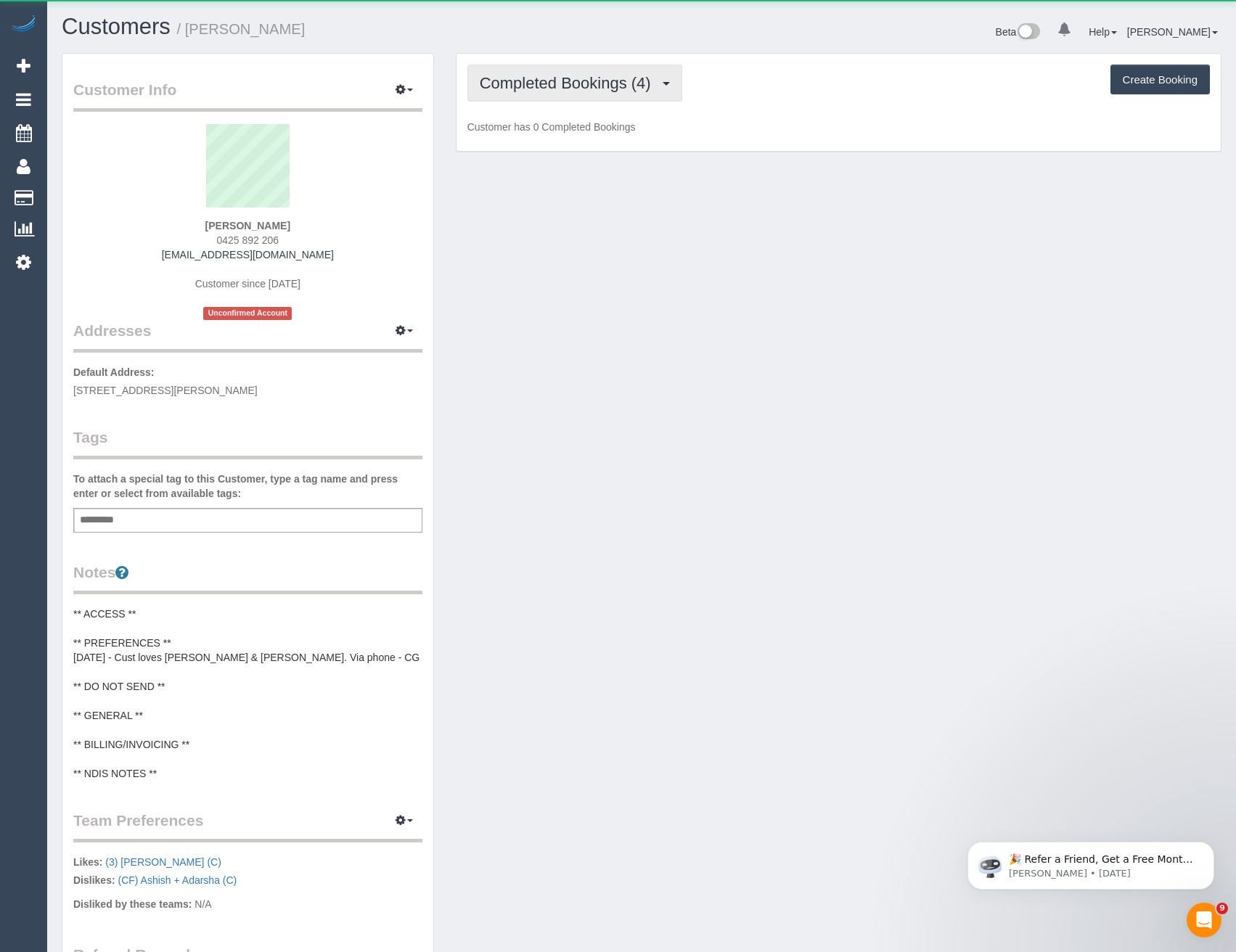
click at [672, 85] on button "Completed Bookings (4)" at bounding box center [574, 83] width 215 height 37
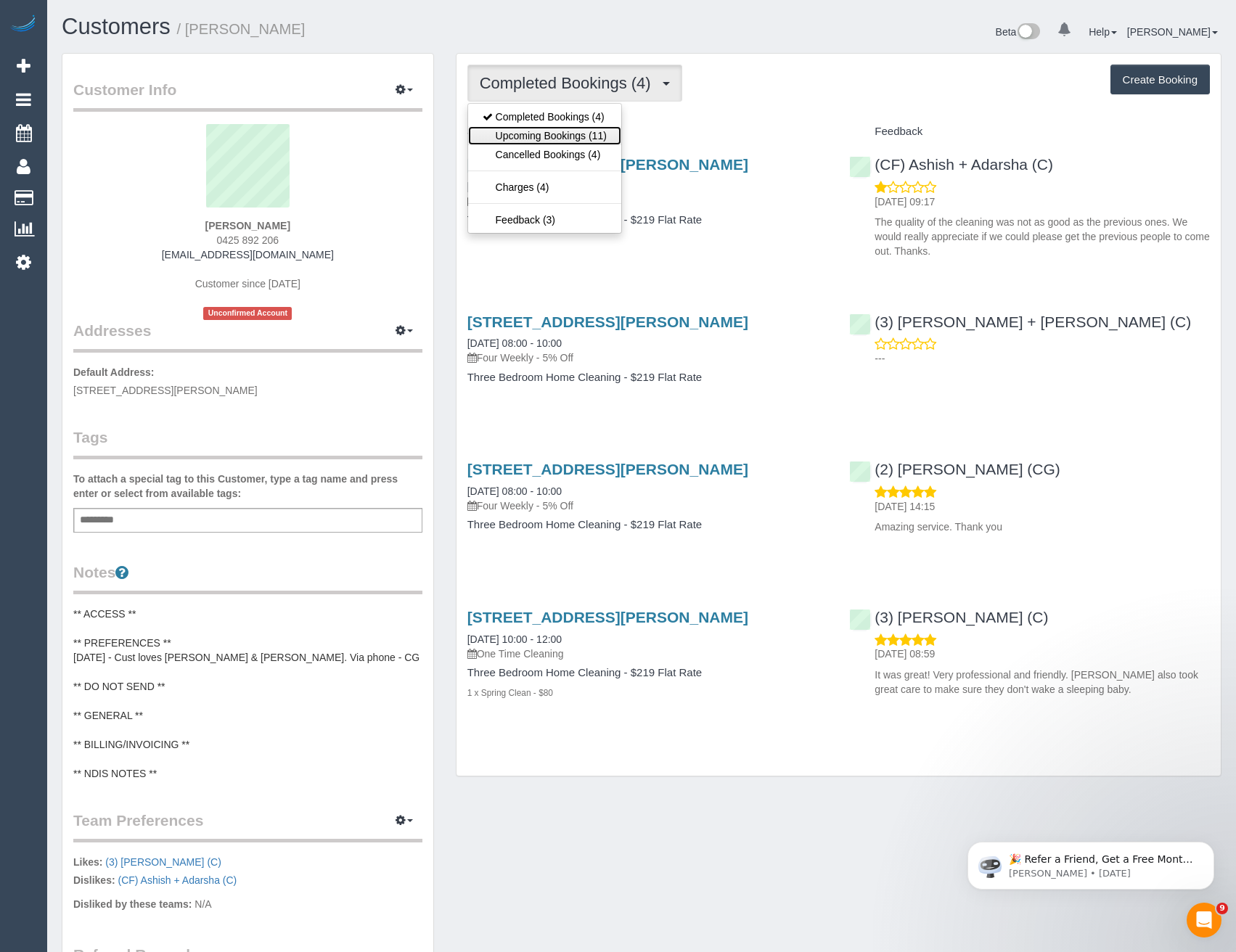
click at [595, 133] on link "Upcoming Bookings (11)" at bounding box center [544, 136] width 153 height 19
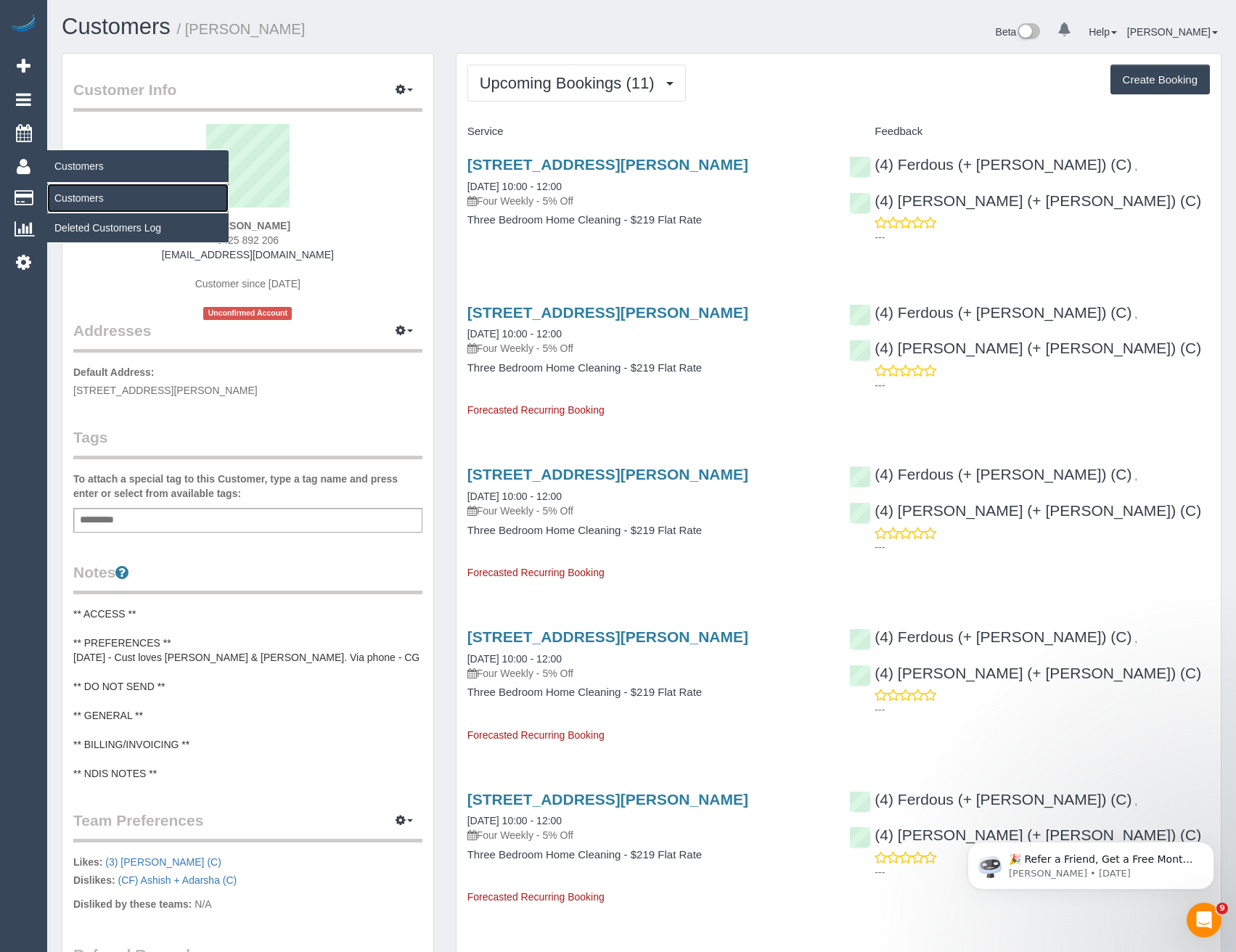
click at [99, 202] on link "Customers" at bounding box center [138, 197] width 181 height 29
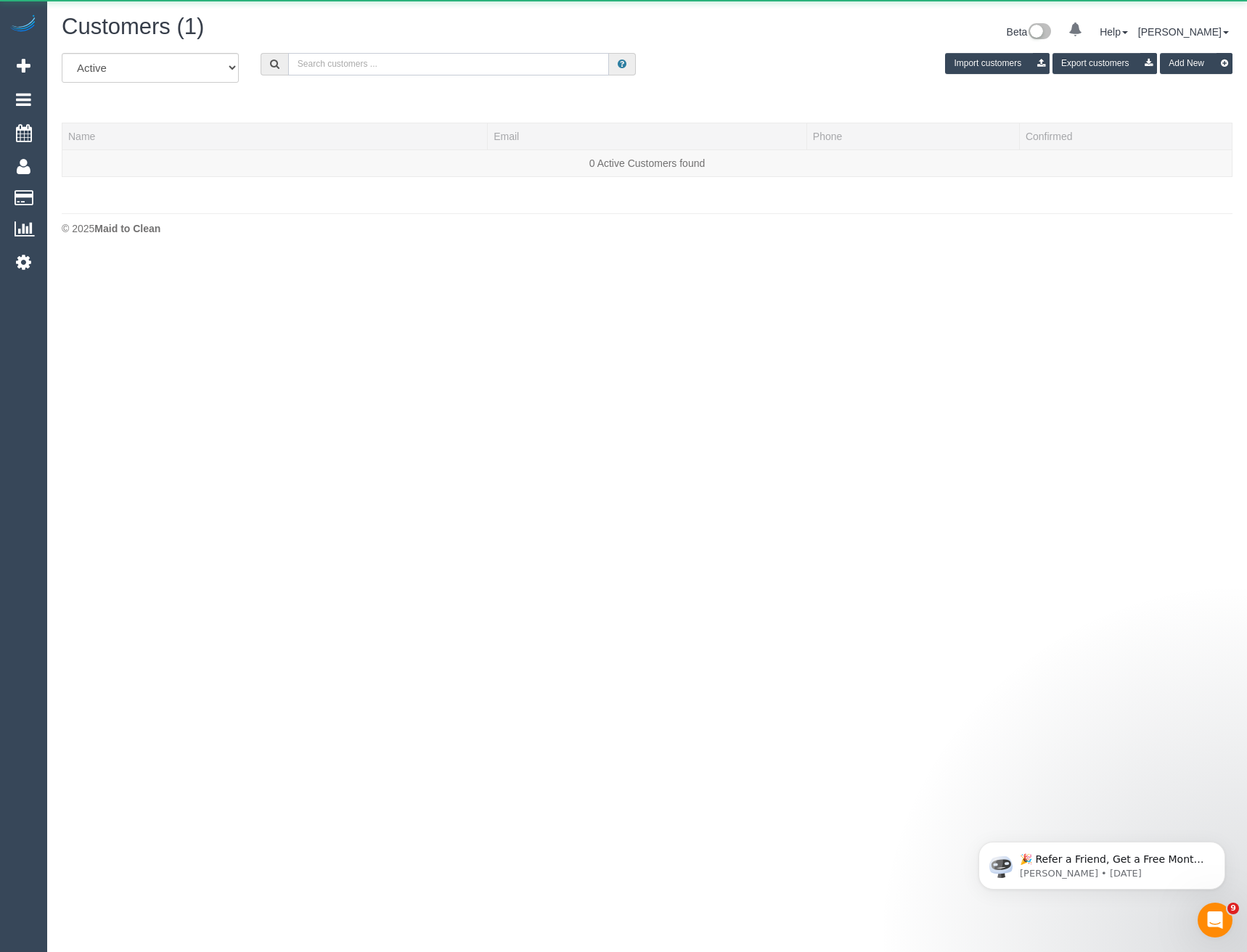
click at [345, 66] on input "text" at bounding box center [449, 65] width 322 height 23
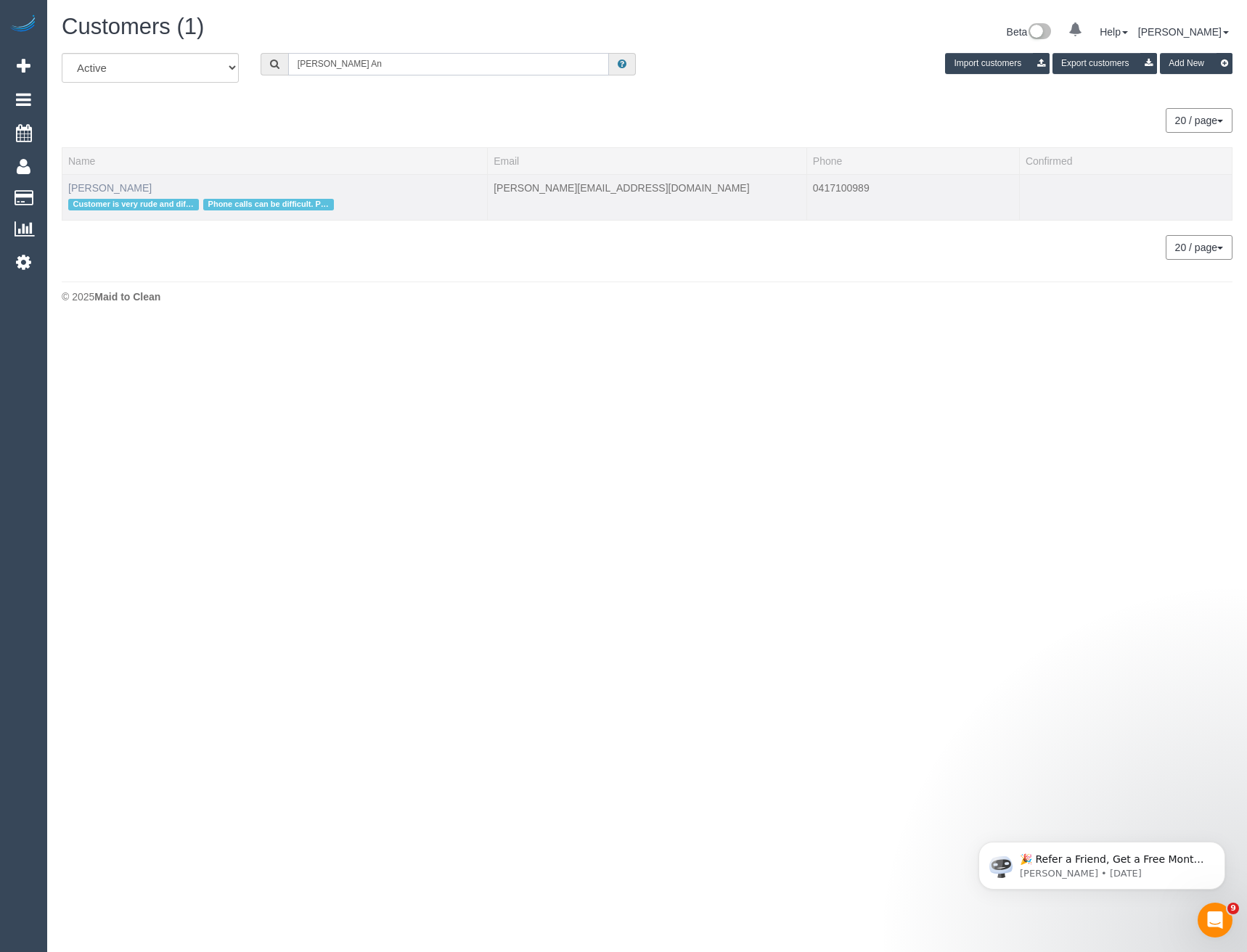
type input "Patra An"
click at [121, 187] on link "Patra Antonis" at bounding box center [110, 188] width 84 height 11
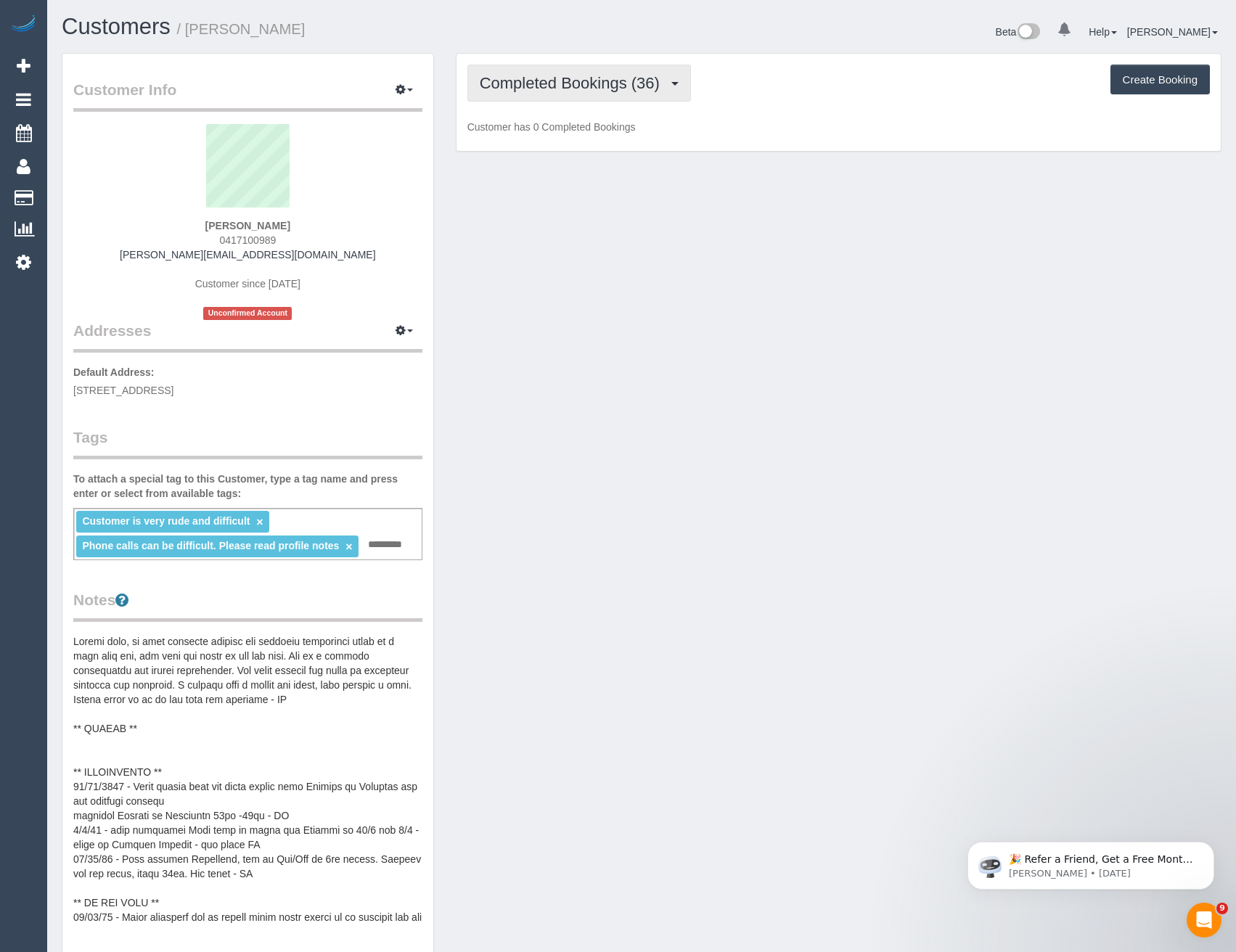
click at [613, 80] on span "Completed Bookings (36)" at bounding box center [572, 83] width 187 height 18
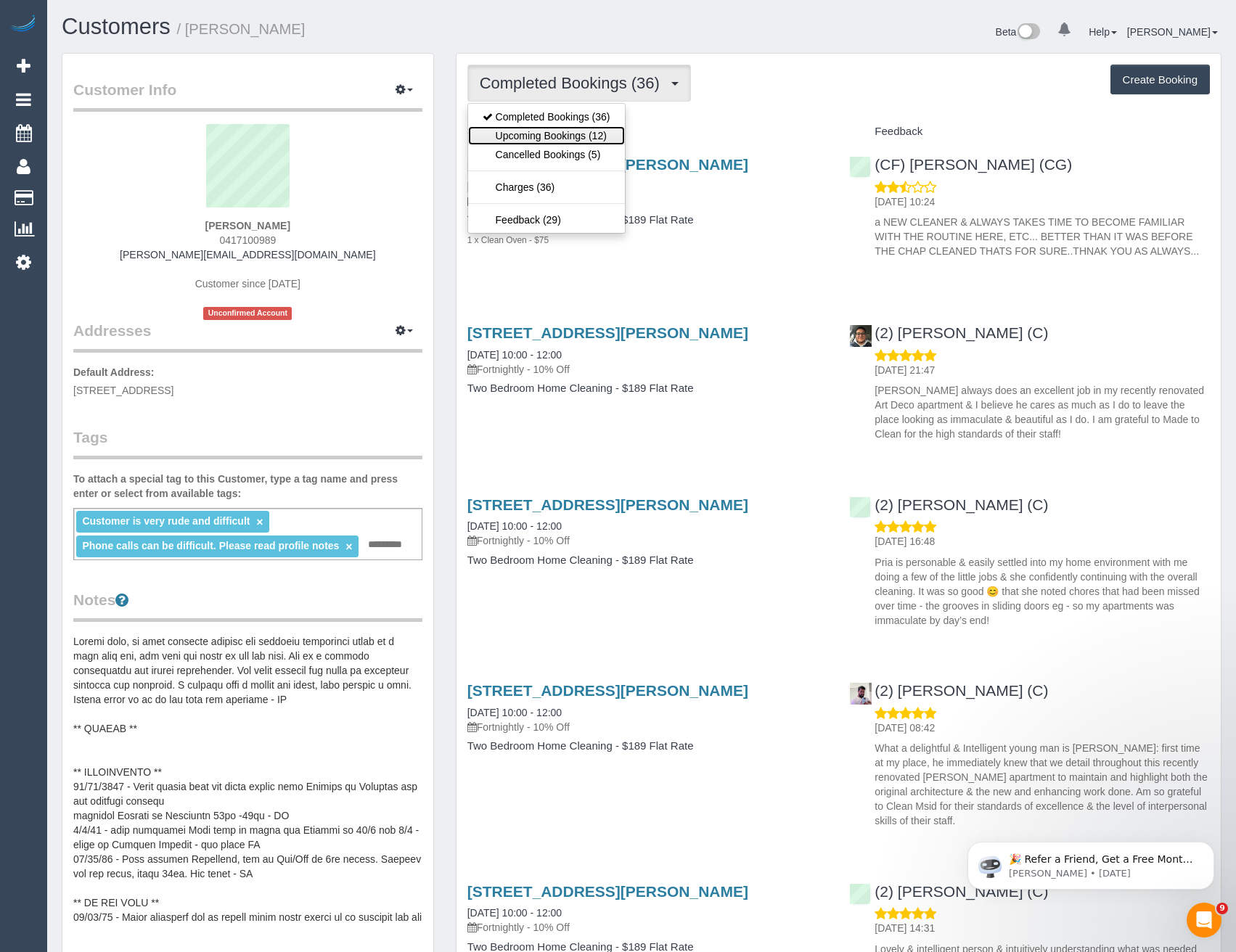
click at [600, 138] on link "Upcoming Bookings (12)" at bounding box center [546, 136] width 157 height 19
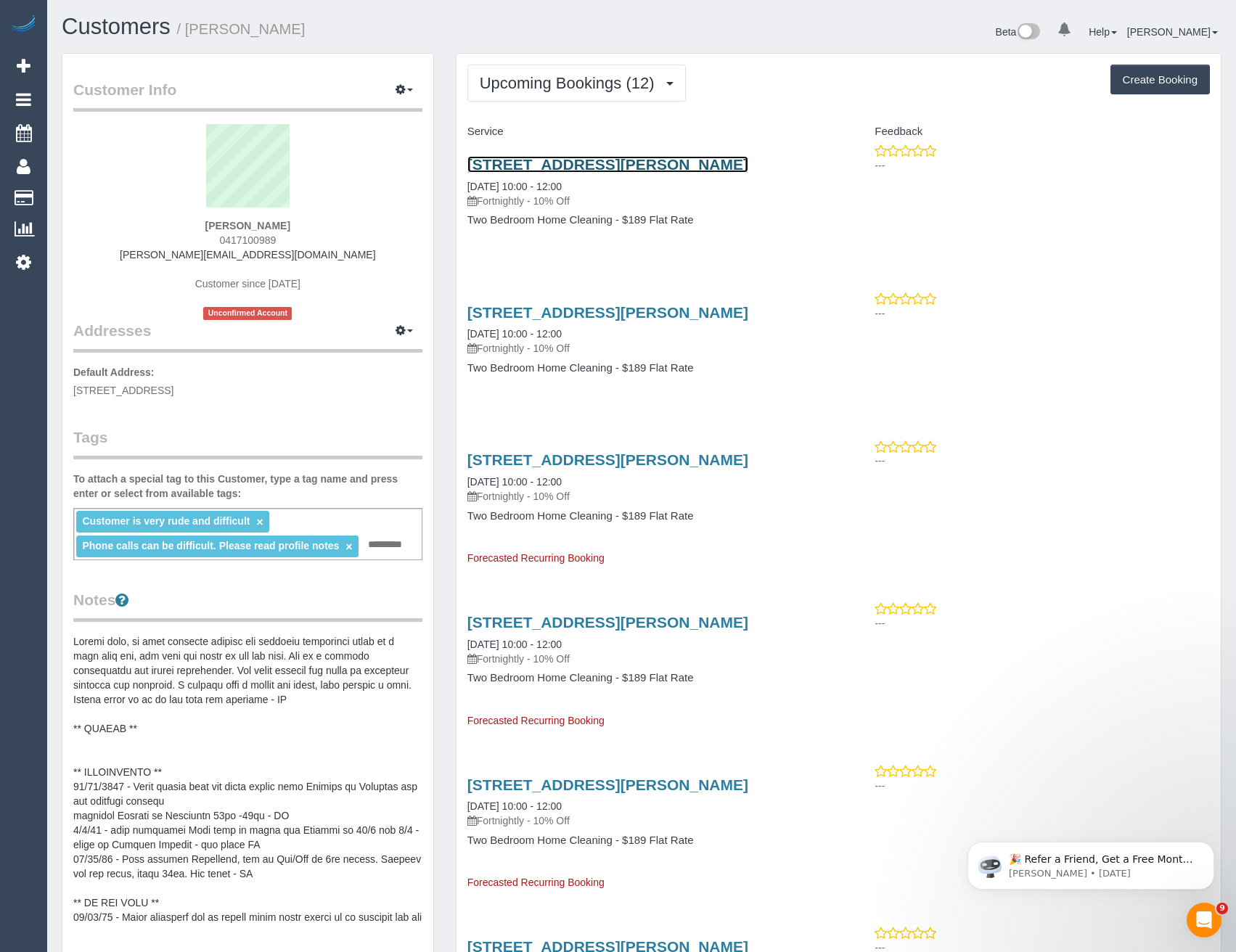
click at [615, 172] on link "2/34 Docker Street, Elwood, VIC 3184" at bounding box center [608, 164] width 281 height 17
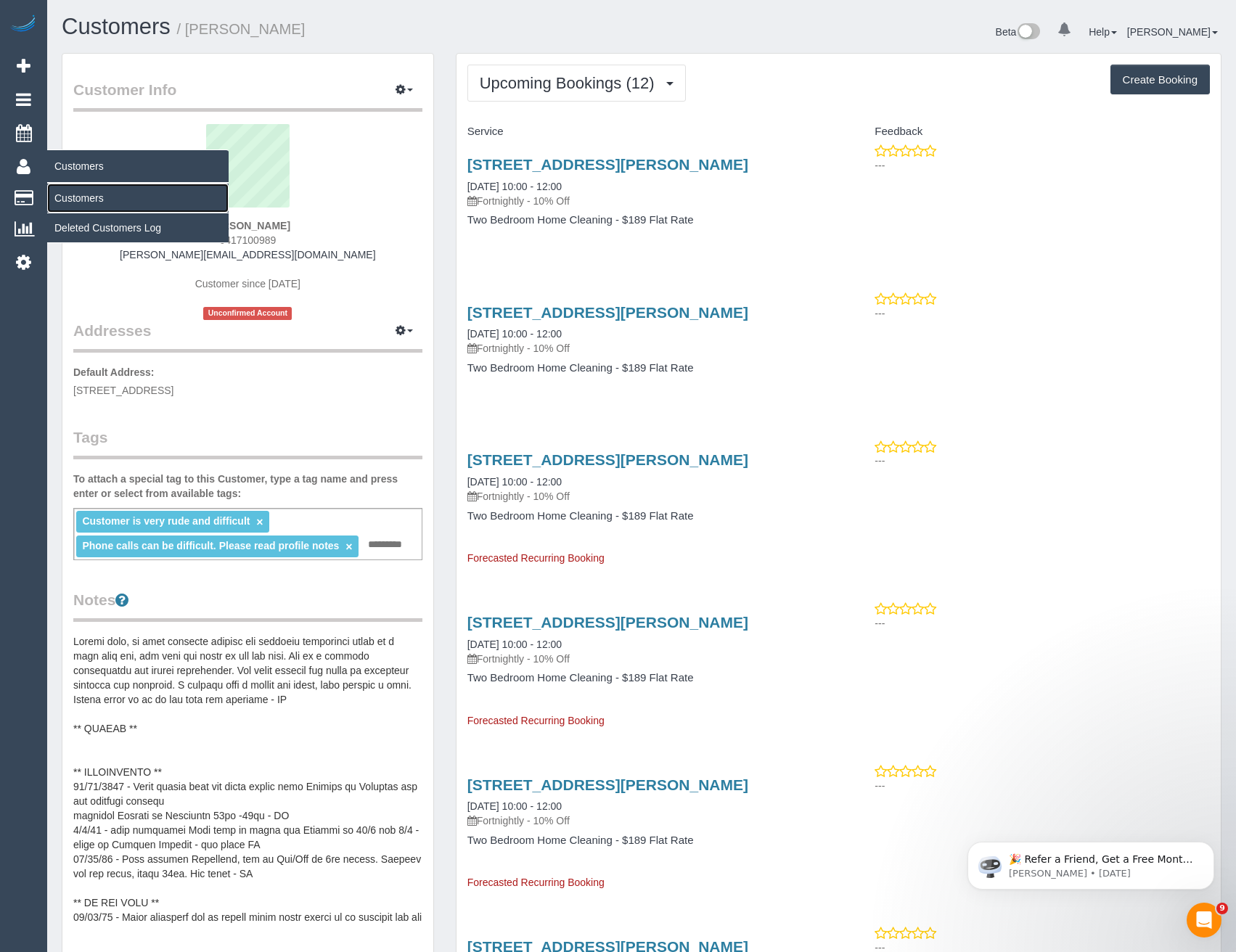
click at [67, 206] on link "Customers" at bounding box center [138, 197] width 181 height 29
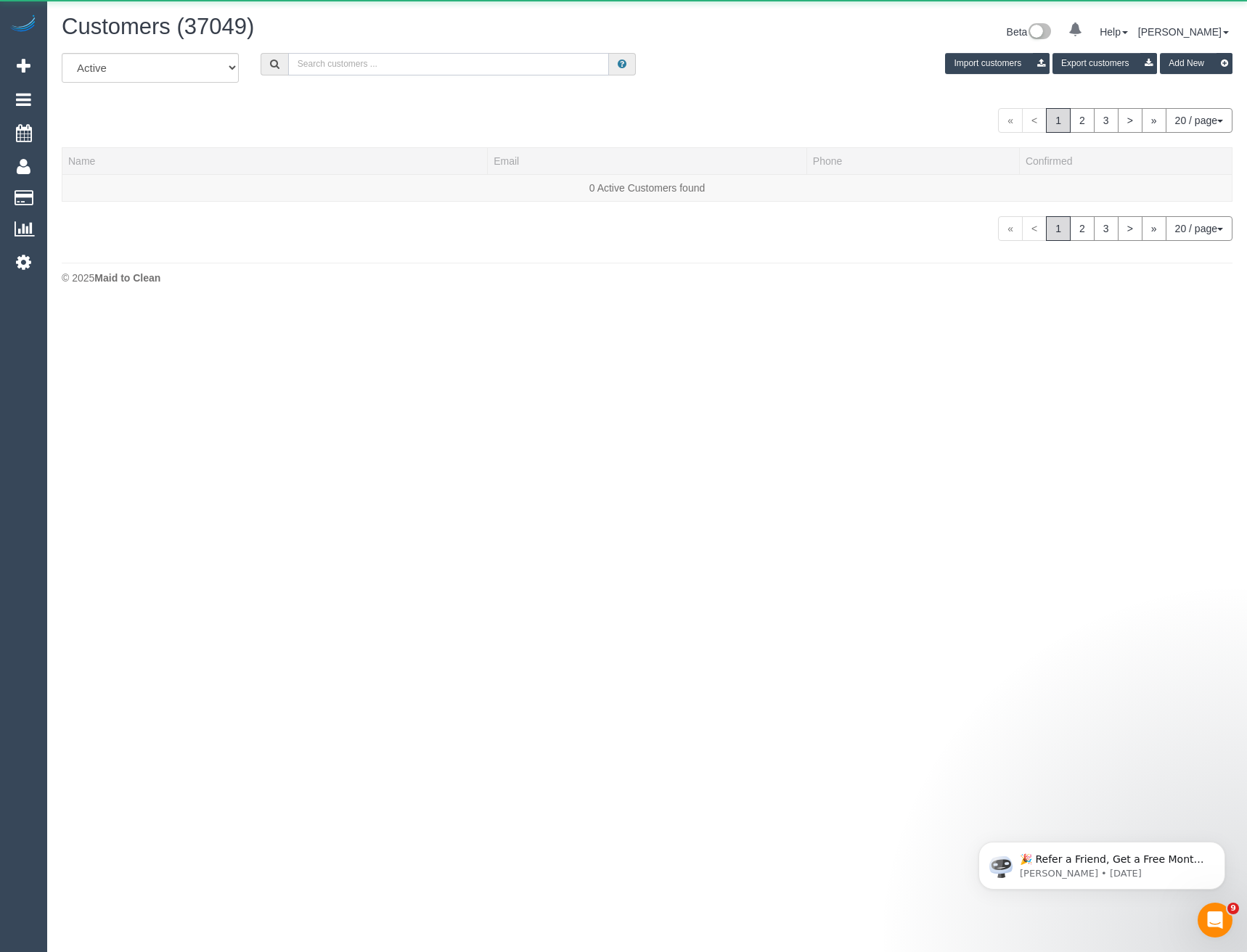
click at [330, 58] on input "text" at bounding box center [449, 65] width 322 height 23
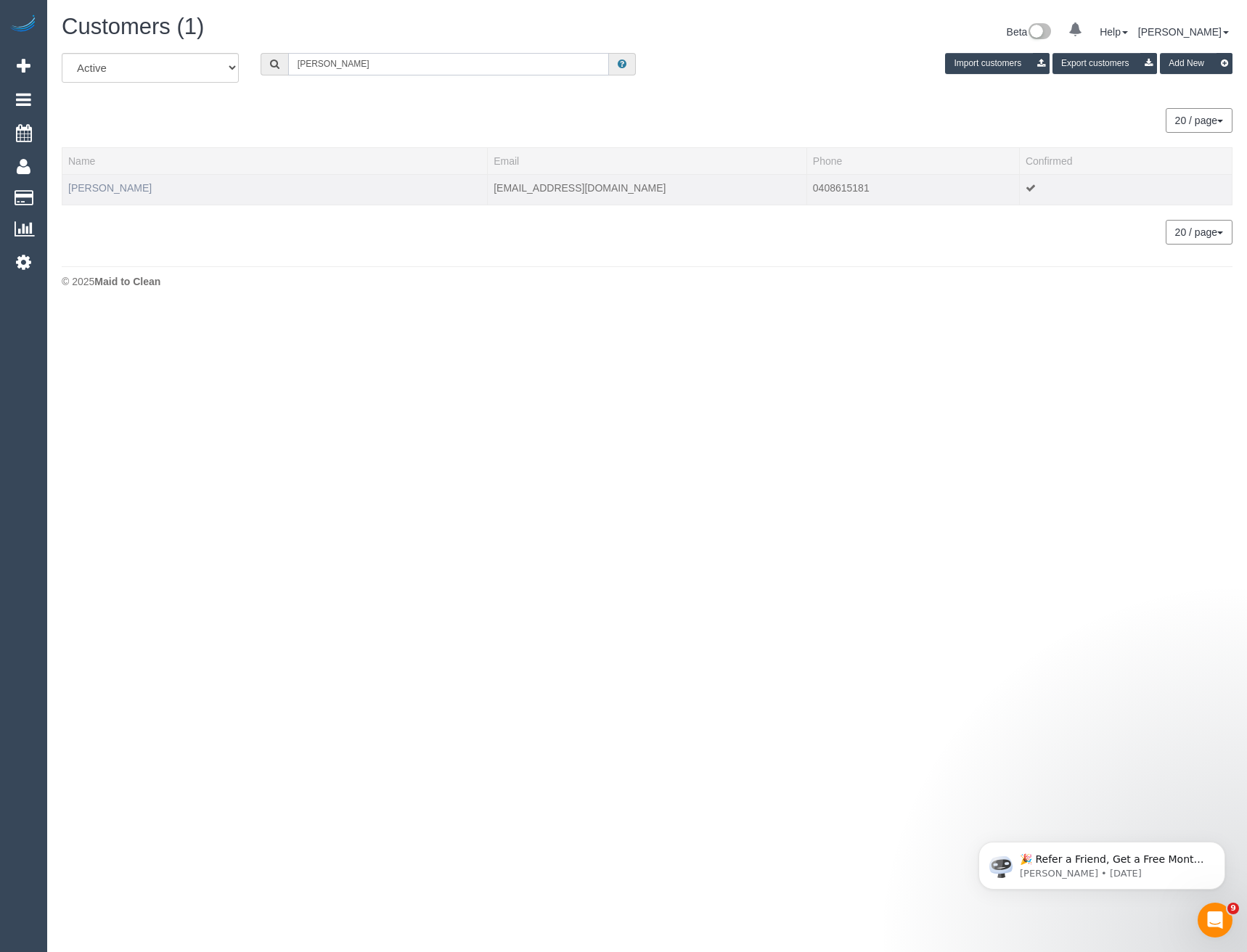
type input "Paul gil"
click at [107, 187] on link "Paul Gilbert" at bounding box center [110, 188] width 84 height 11
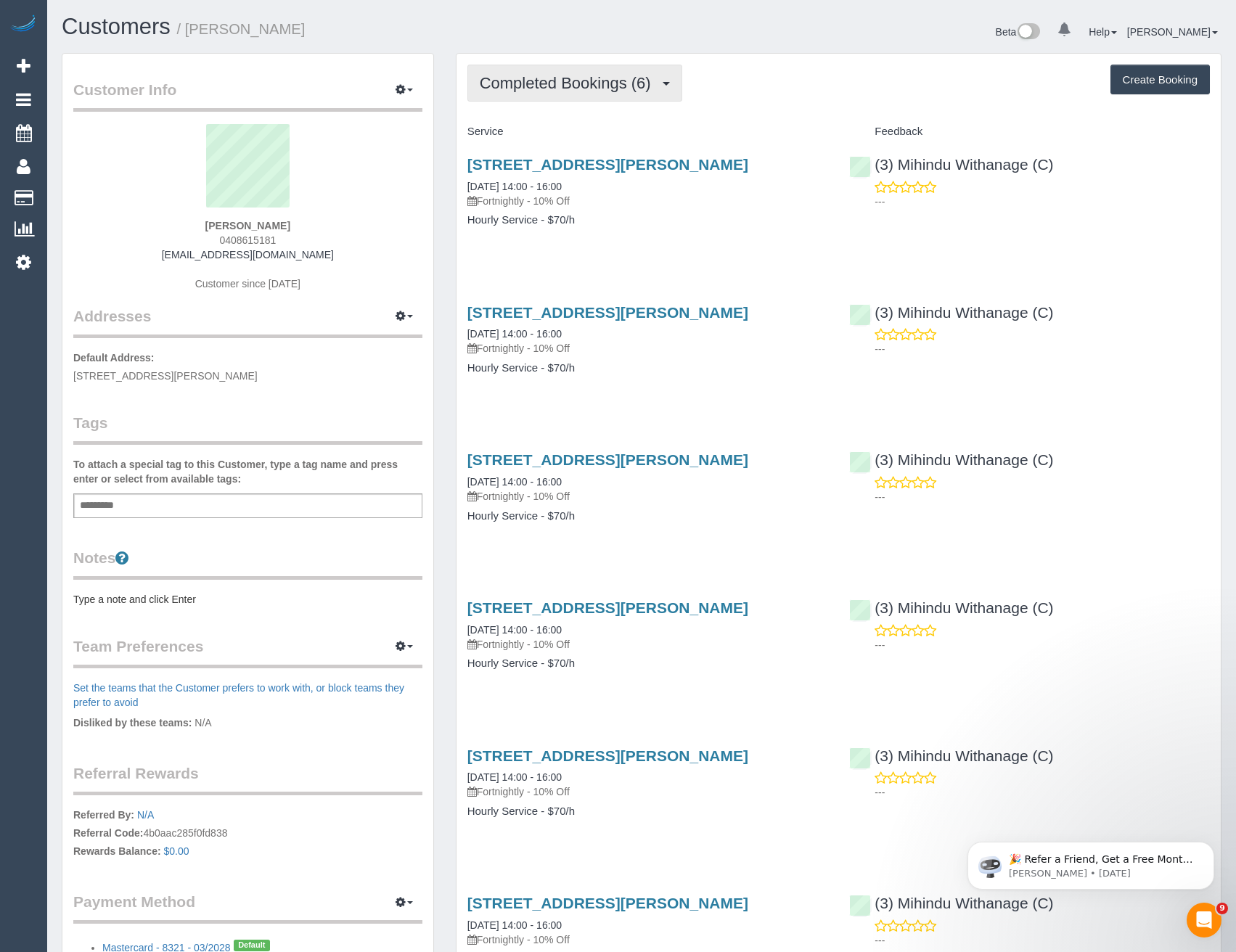
click at [612, 87] on span "Completed Bookings (6)" at bounding box center [569, 83] width 178 height 18
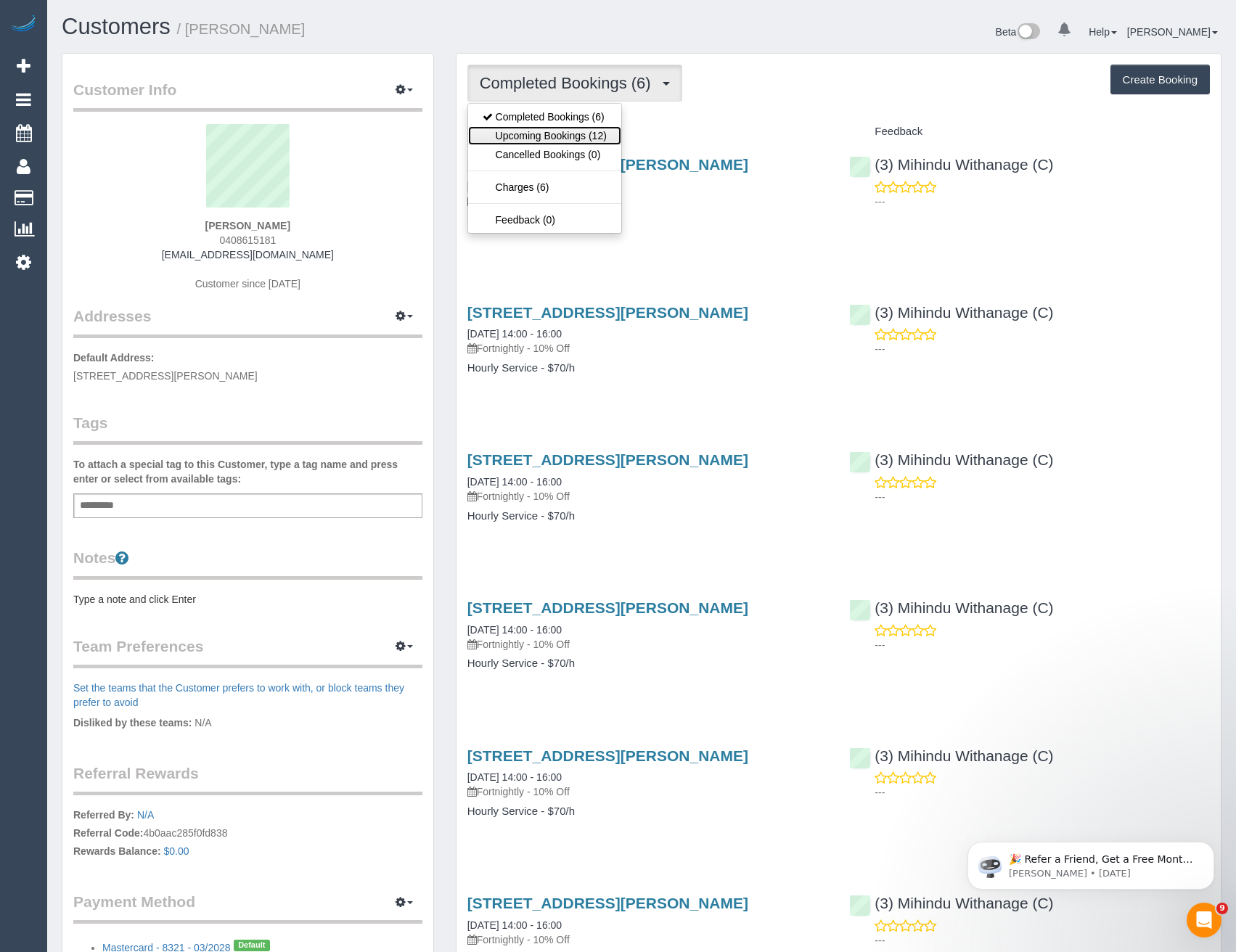
click at [602, 134] on link "Upcoming Bookings (12)" at bounding box center [544, 136] width 153 height 19
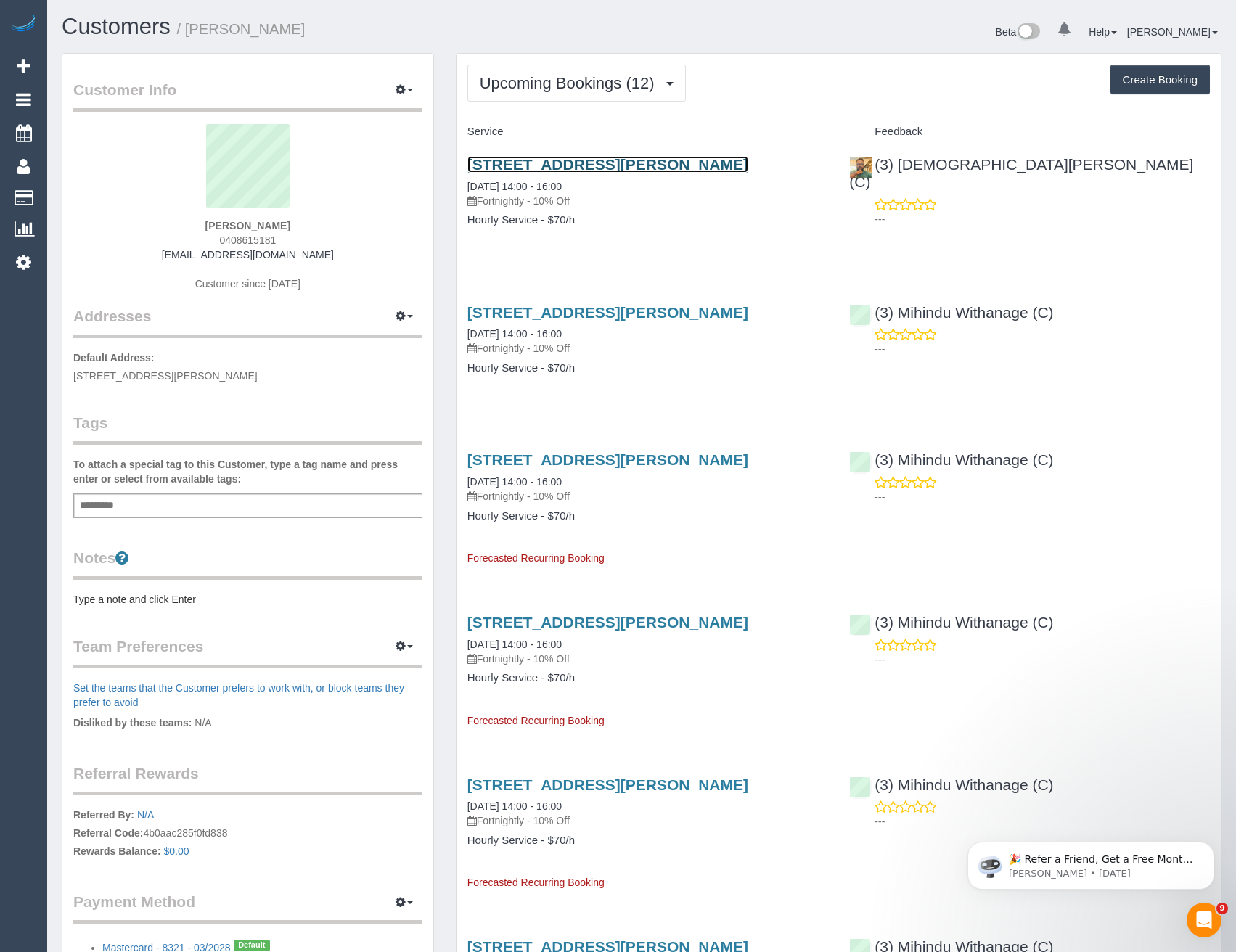
click at [626, 167] on link "1 Lavery Place, Attwood, VIC 3049" at bounding box center [608, 164] width 281 height 17
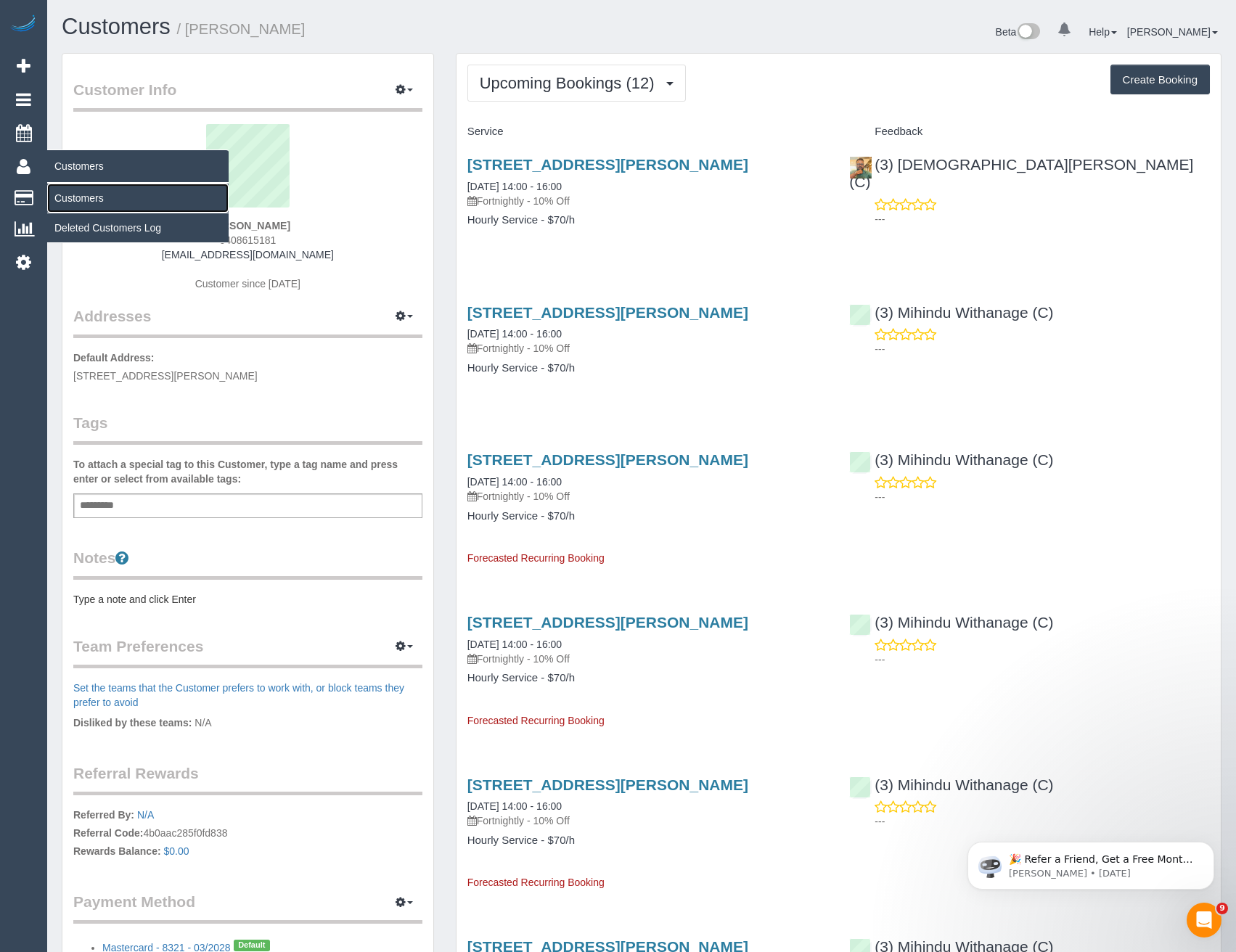
click at [78, 202] on link "Customers" at bounding box center [138, 197] width 181 height 29
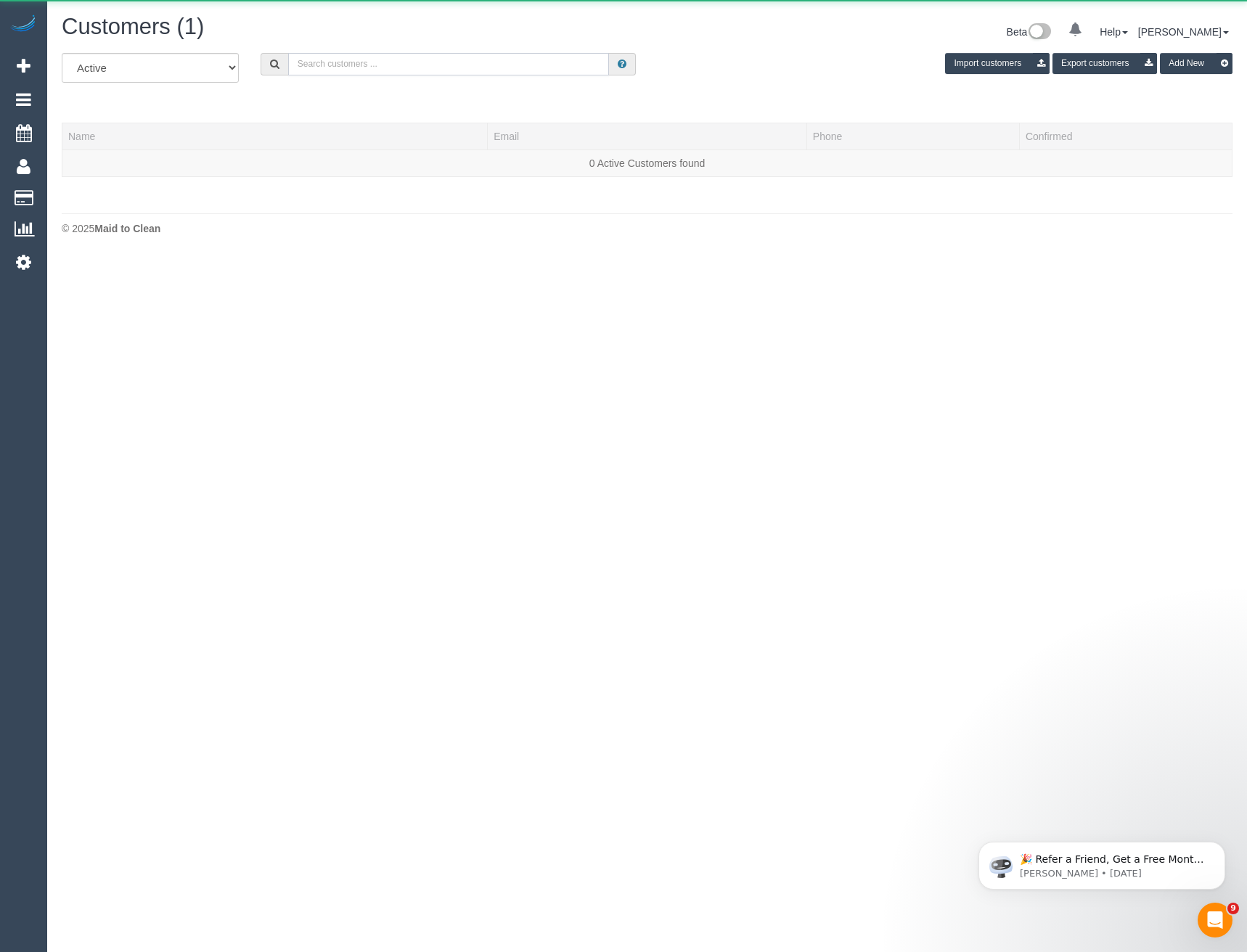
click at [356, 72] on input "text" at bounding box center [449, 65] width 322 height 23
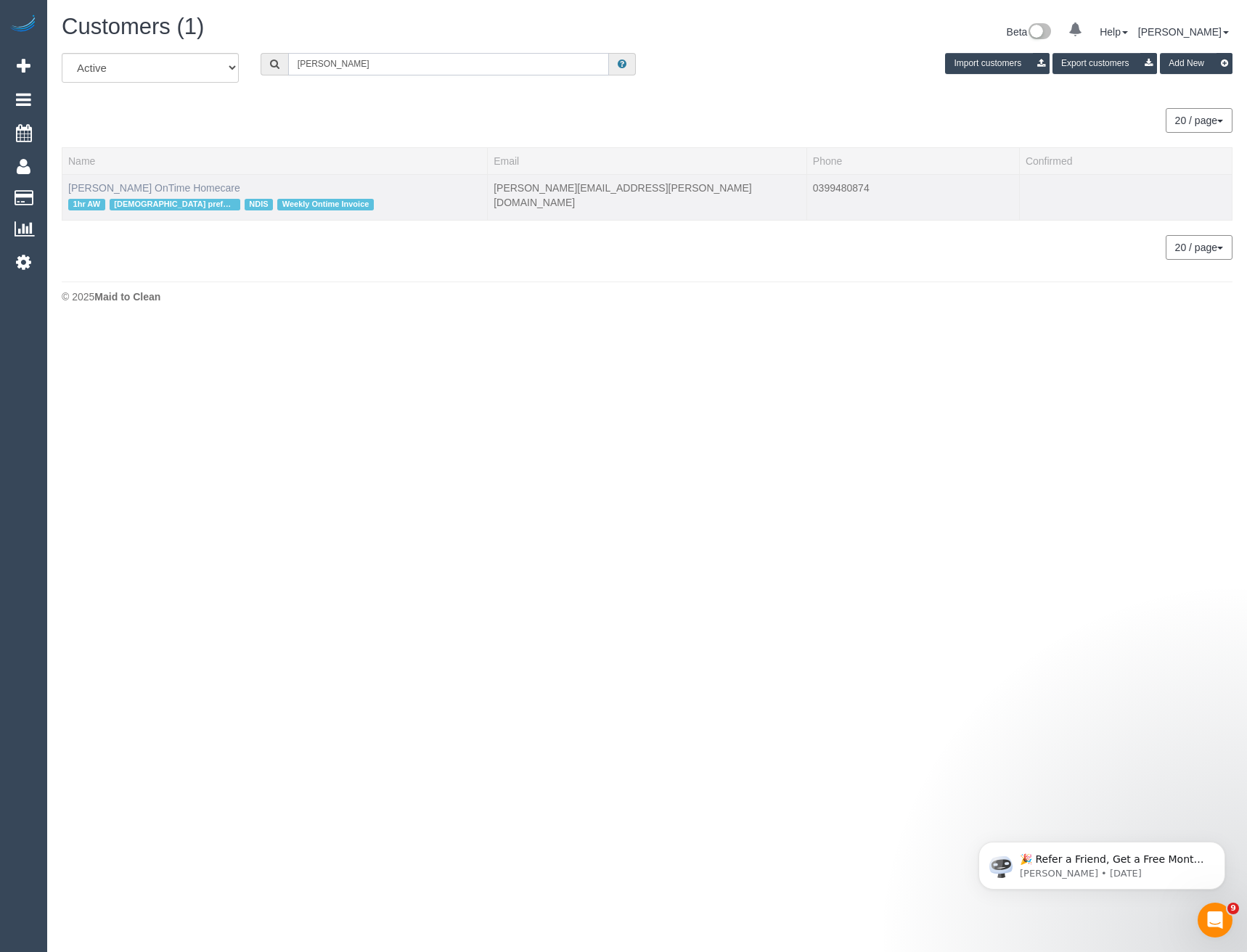
type input "Michael bray"
click at [133, 191] on link "Michael Bray OnTime Homecare" at bounding box center [154, 188] width 172 height 11
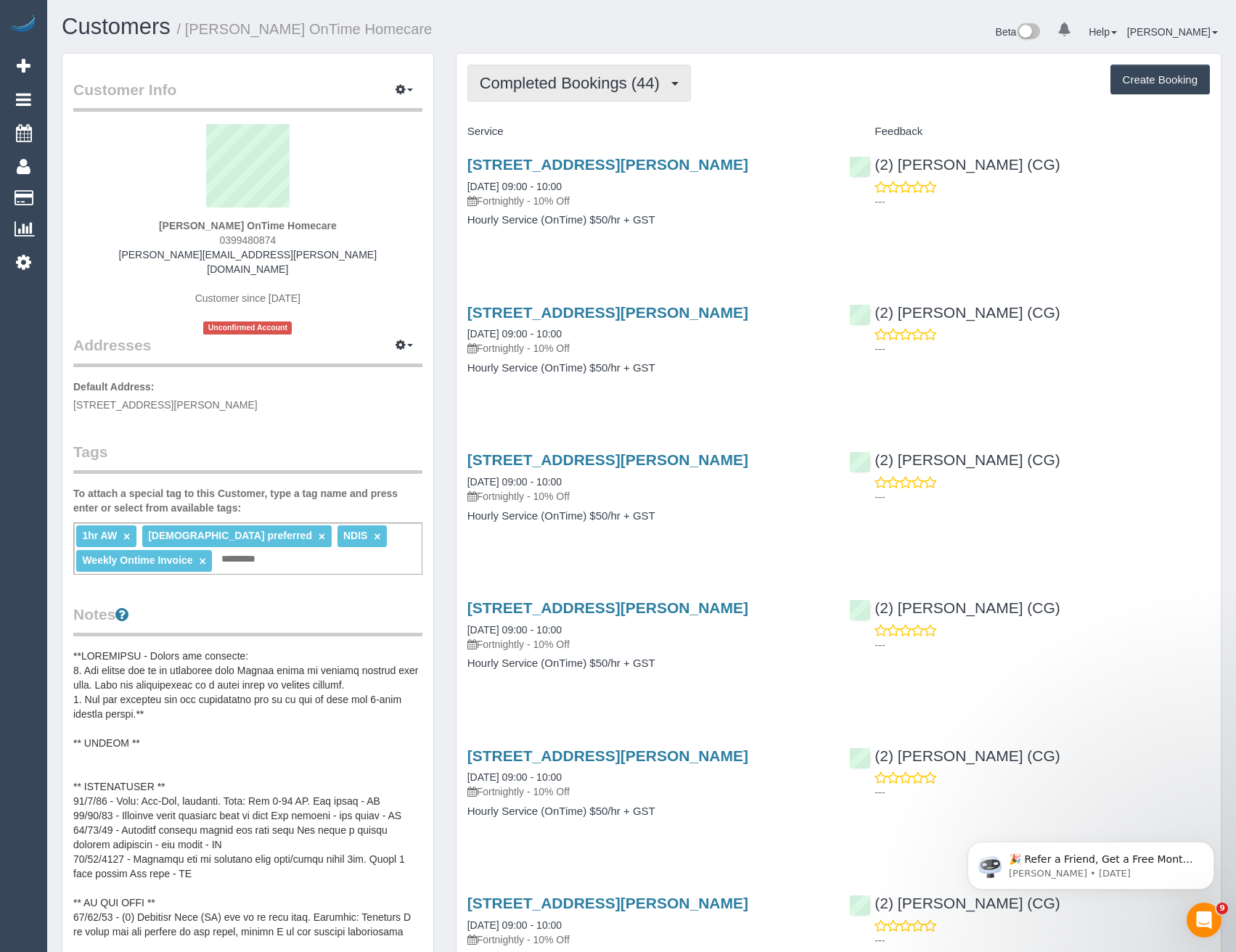
click at [618, 90] on span "Completed Bookings (44)" at bounding box center [572, 83] width 187 height 18
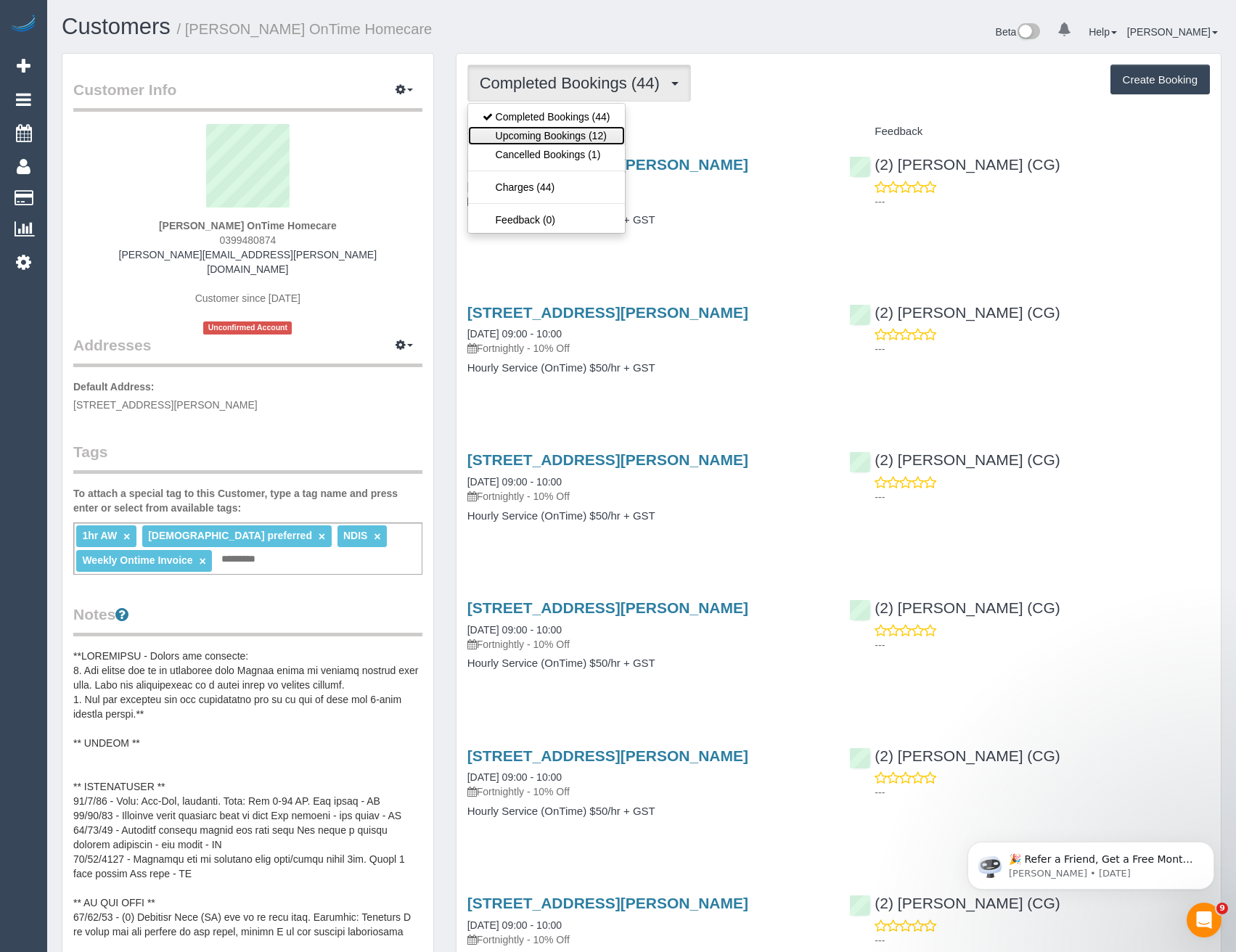
click at [594, 132] on link "Upcoming Bookings (12)" at bounding box center [546, 136] width 157 height 19
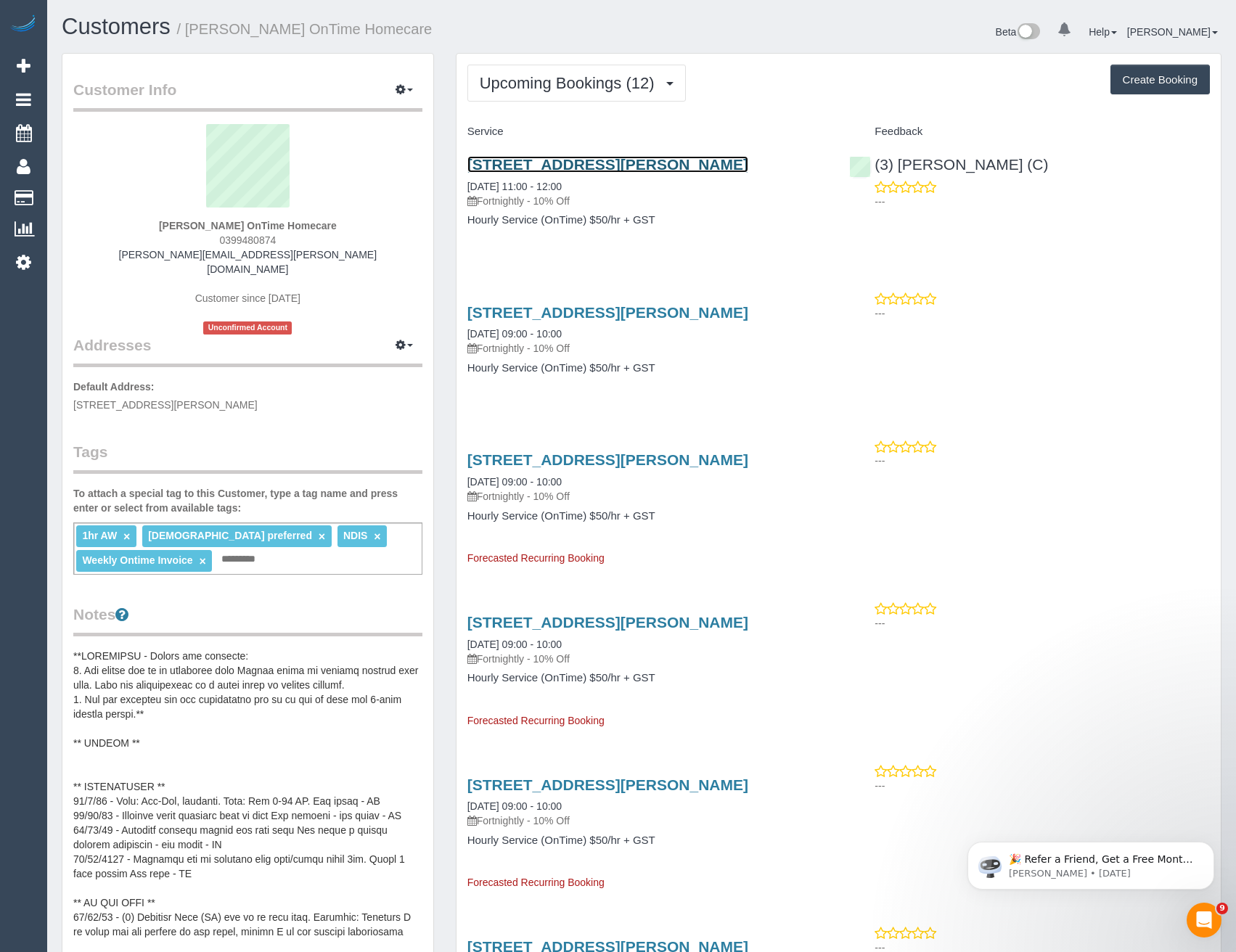
click at [625, 162] on link "9 Andrew Road, St Albans, VIC 3021" at bounding box center [608, 164] width 281 height 17
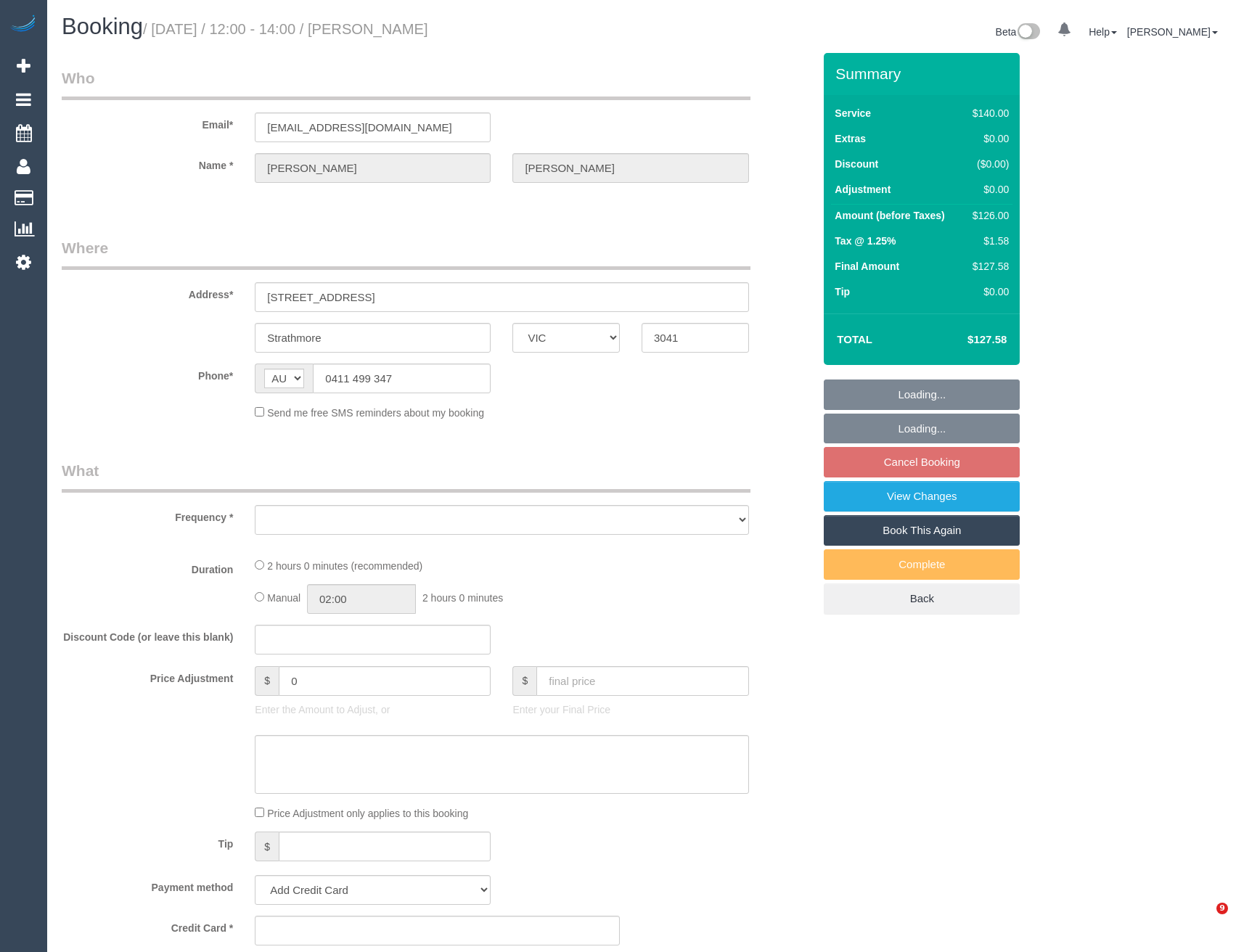
select select "VIC"
select select "object:570"
select select "string:stripe-pm_1RMIGP2GScqysDRV4ipOAvAV"
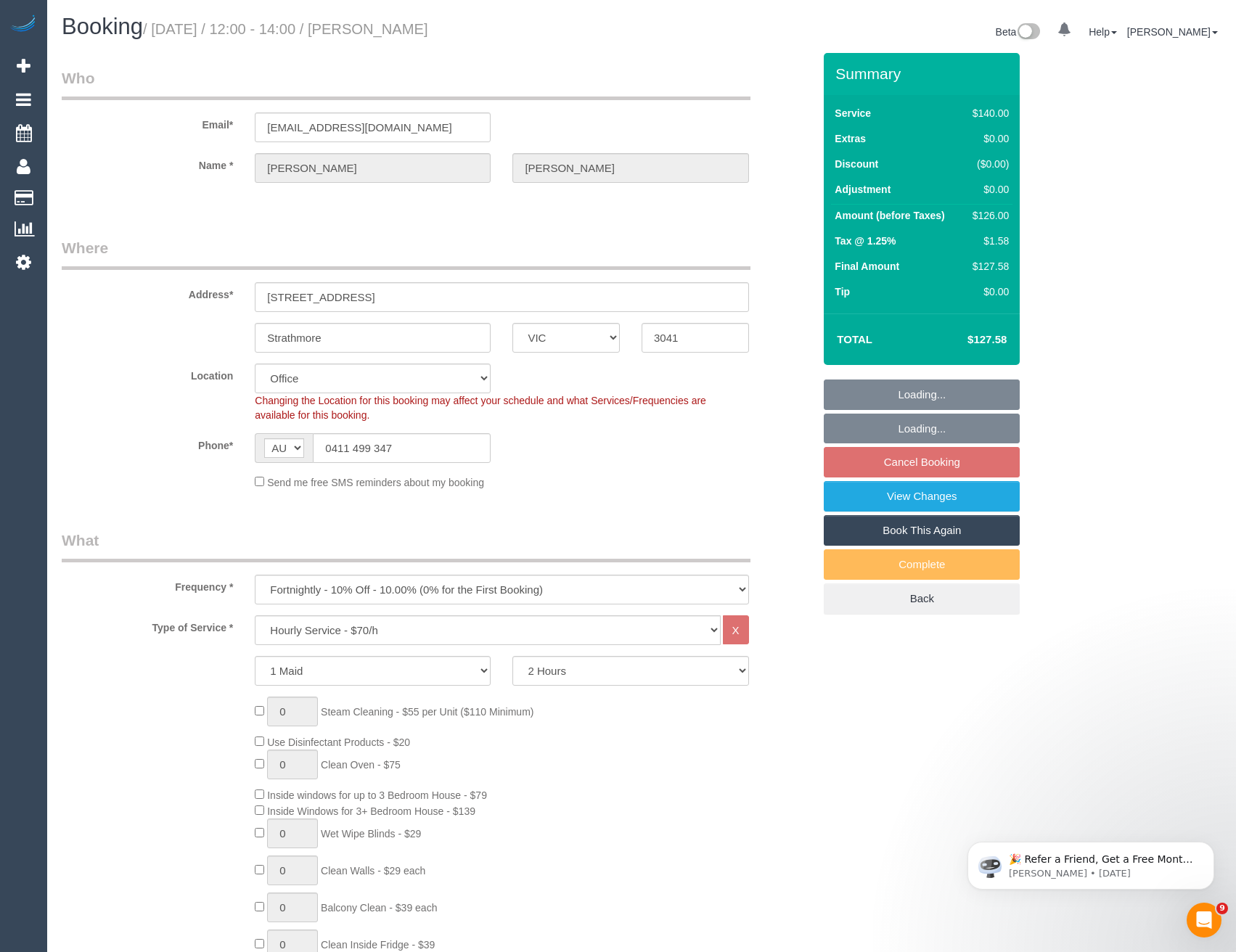
select select "object:887"
select select "number:28"
select select "number:14"
select select "number:18"
select select "number:24"
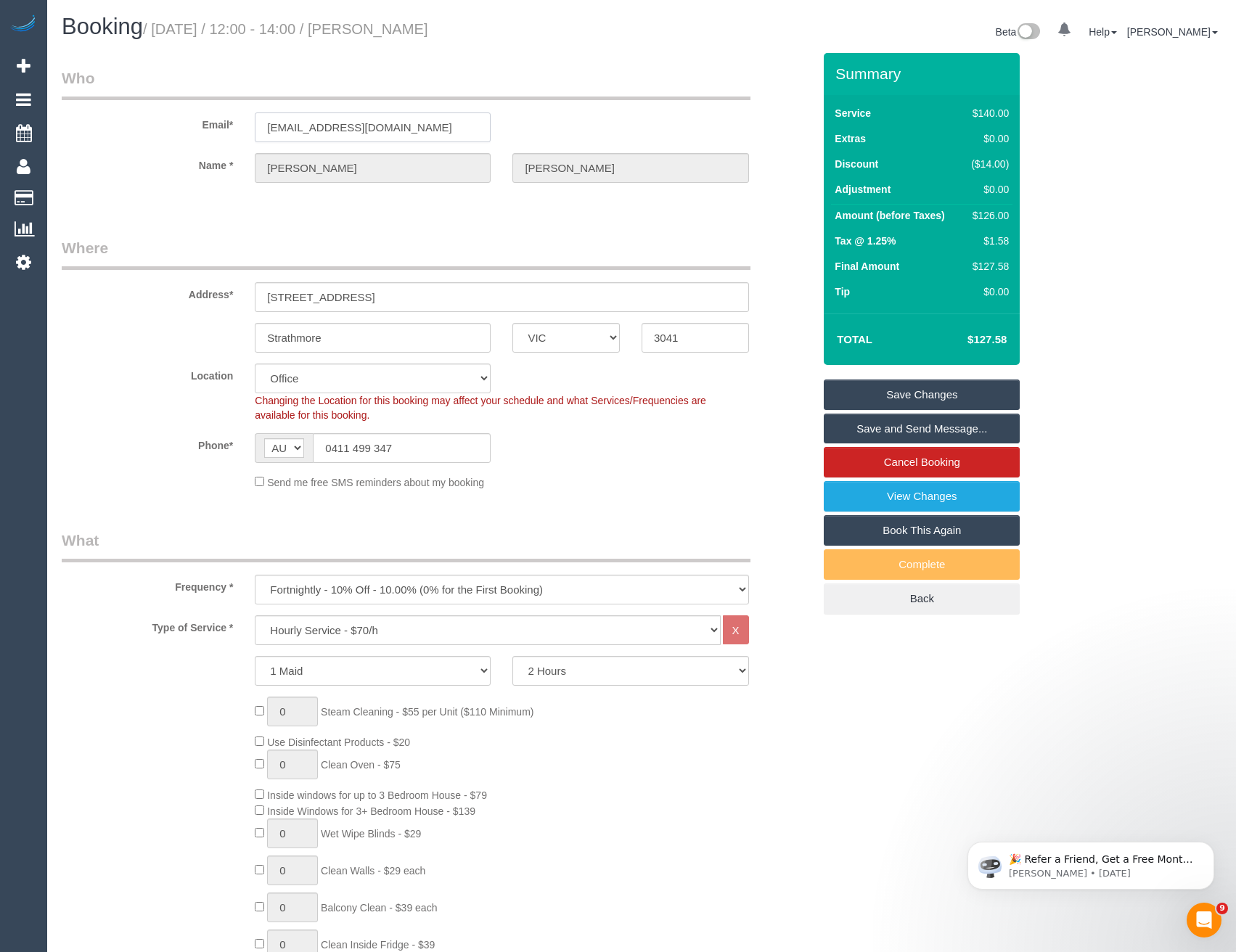
drag, startPoint x: 391, startPoint y: 125, endPoint x: 251, endPoint y: 125, distance: 140.0
click at [251, 125] on div "[EMAIL_ADDRESS][DOMAIN_NAME]" at bounding box center [372, 127] width 257 height 29
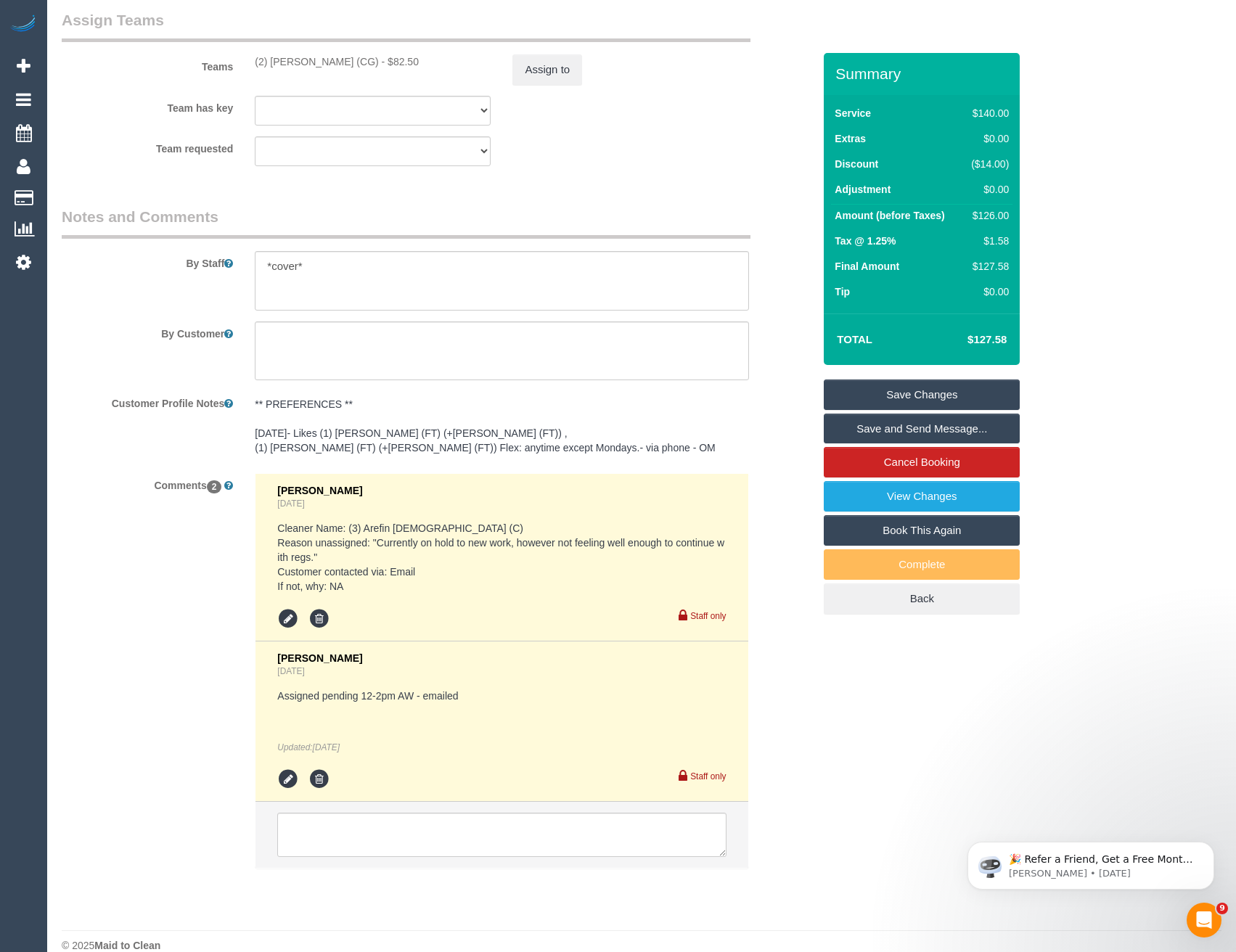
scroll to position [2279, 0]
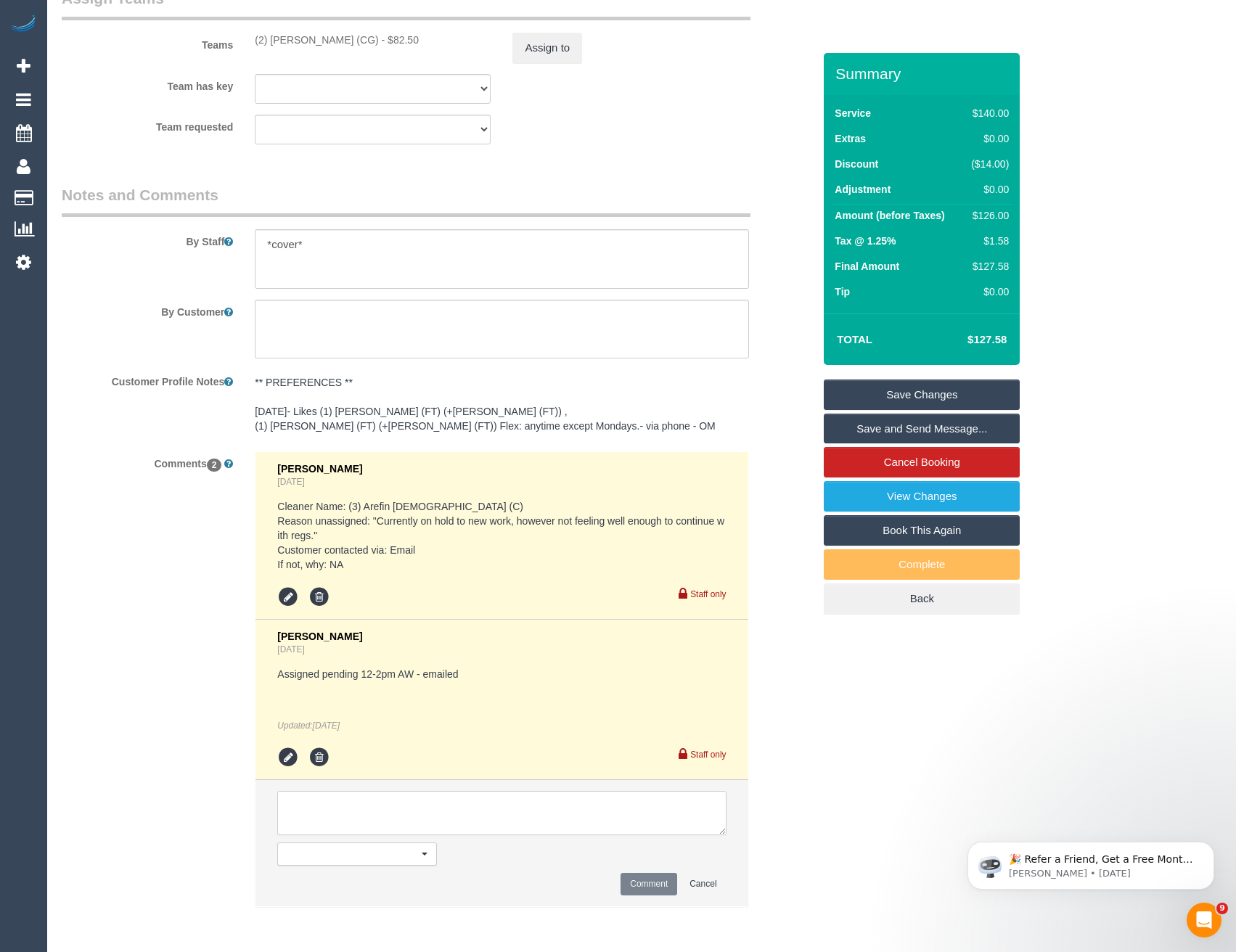
click at [345, 798] on textarea at bounding box center [501, 812] width 449 height 45
type textarea "Confirmed ^^"
click at [650, 885] on button "Comment" at bounding box center [649, 885] width 57 height 23
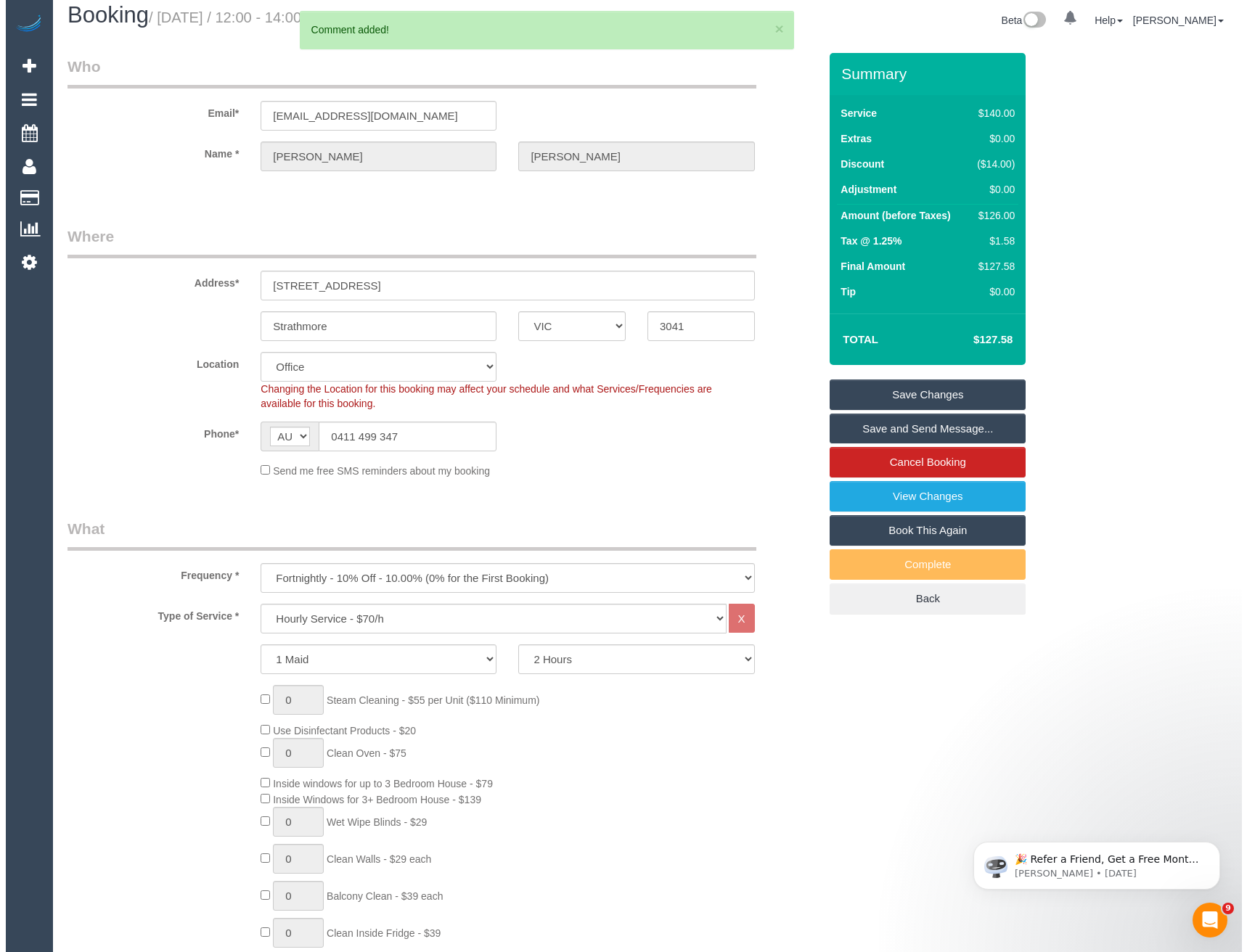
scroll to position [0, 0]
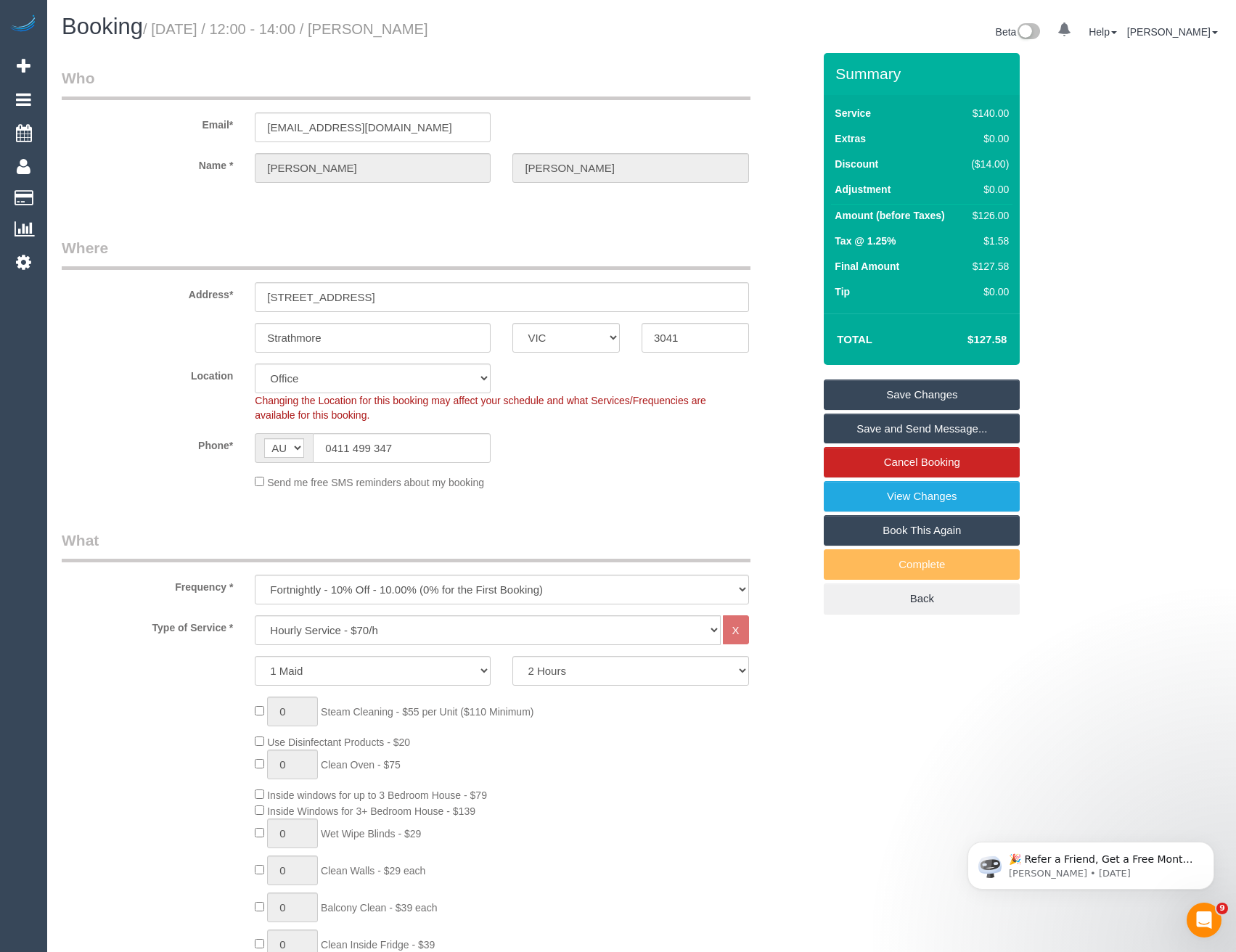
click at [902, 435] on link "Save and Send Message..." at bounding box center [922, 429] width 196 height 30
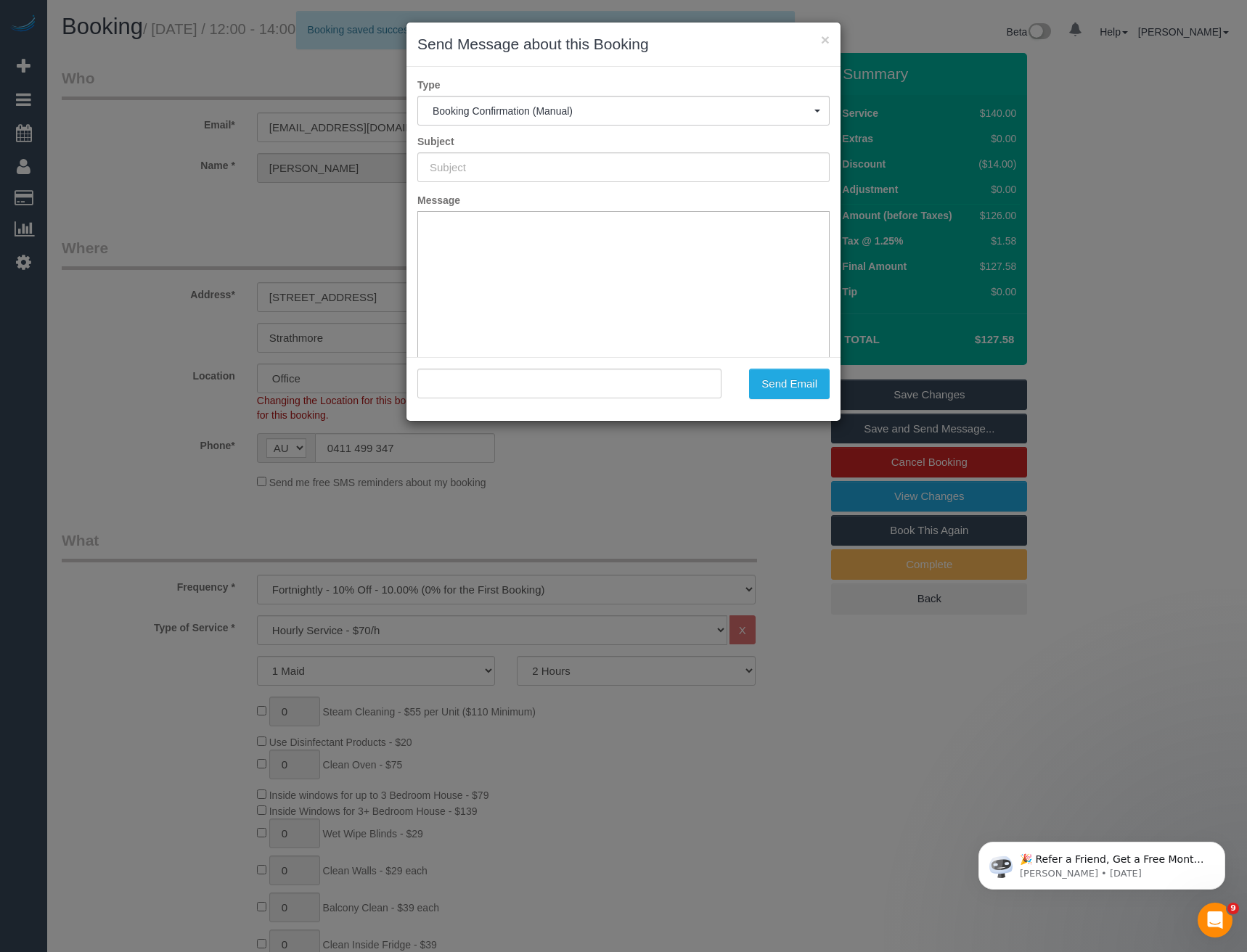
type input "Booking Confirmed"
type input ""Jill Mcculloch" <jillmcculloch@icloud.com>"
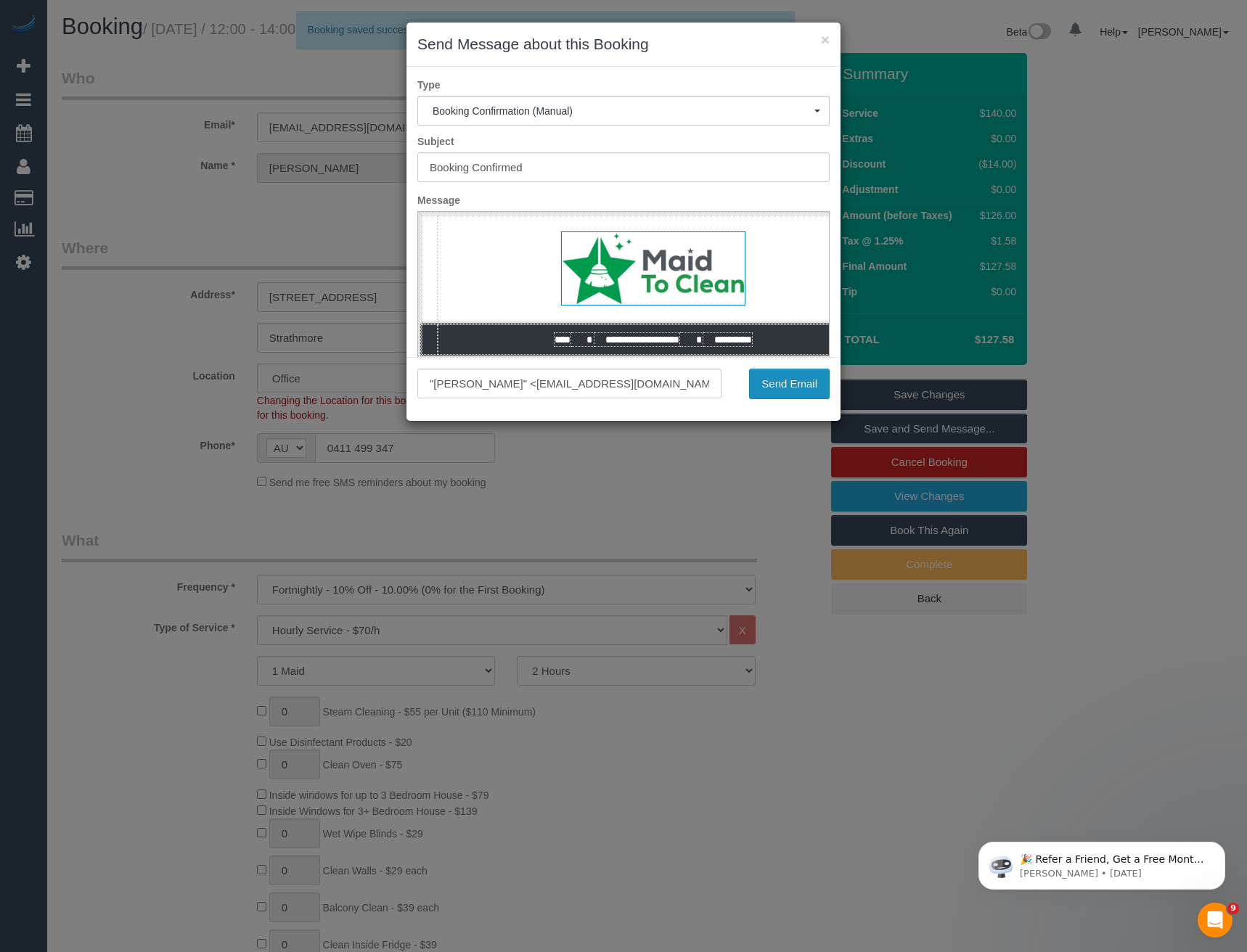
click at [780, 381] on button "Send Email" at bounding box center [789, 383] width 81 height 30
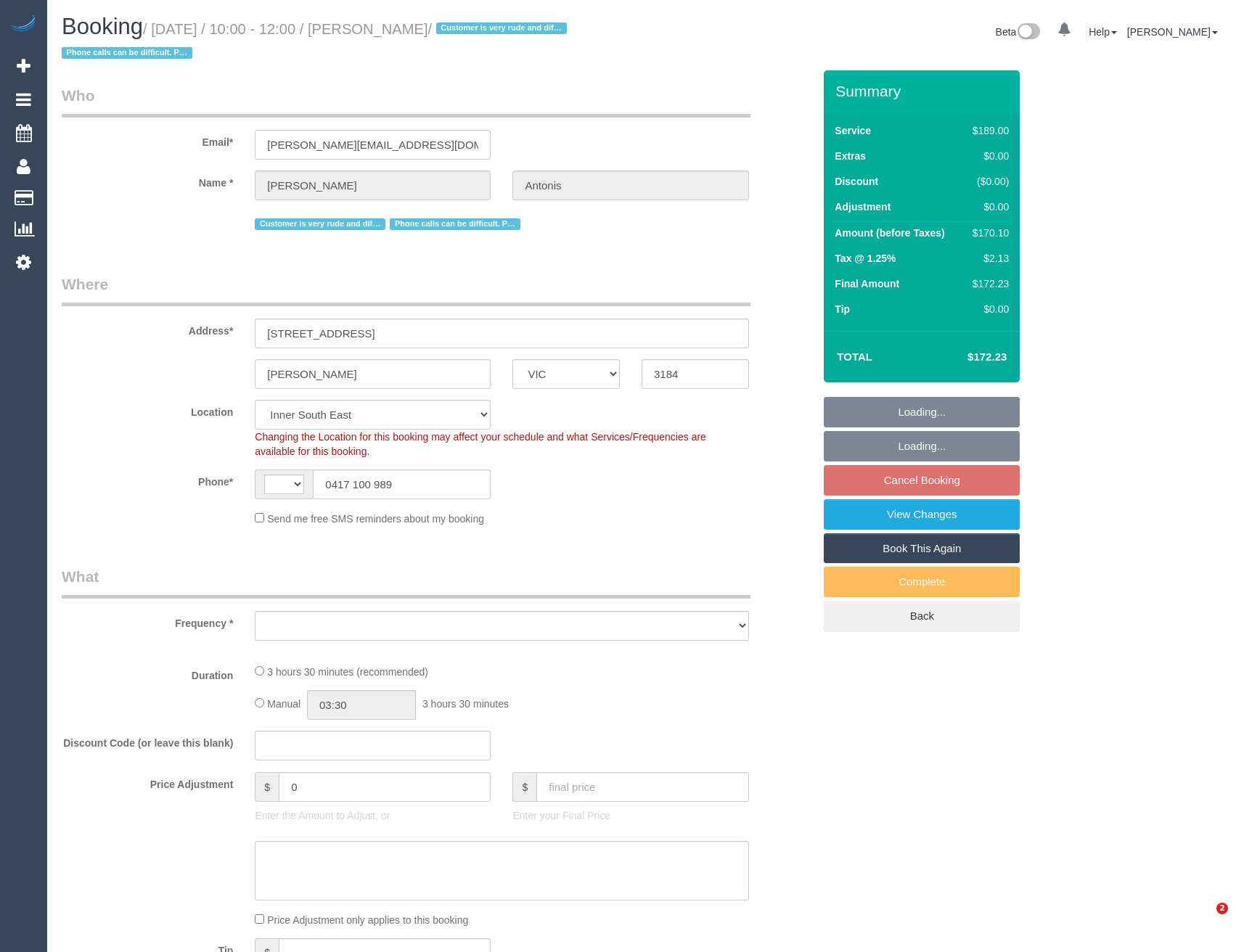
select select "VIC"
select select "string:AU"
select select "string:stripe-pm_1P1f622GScqysDRVmXmLgAty"
select select "number:27"
select select "number:14"
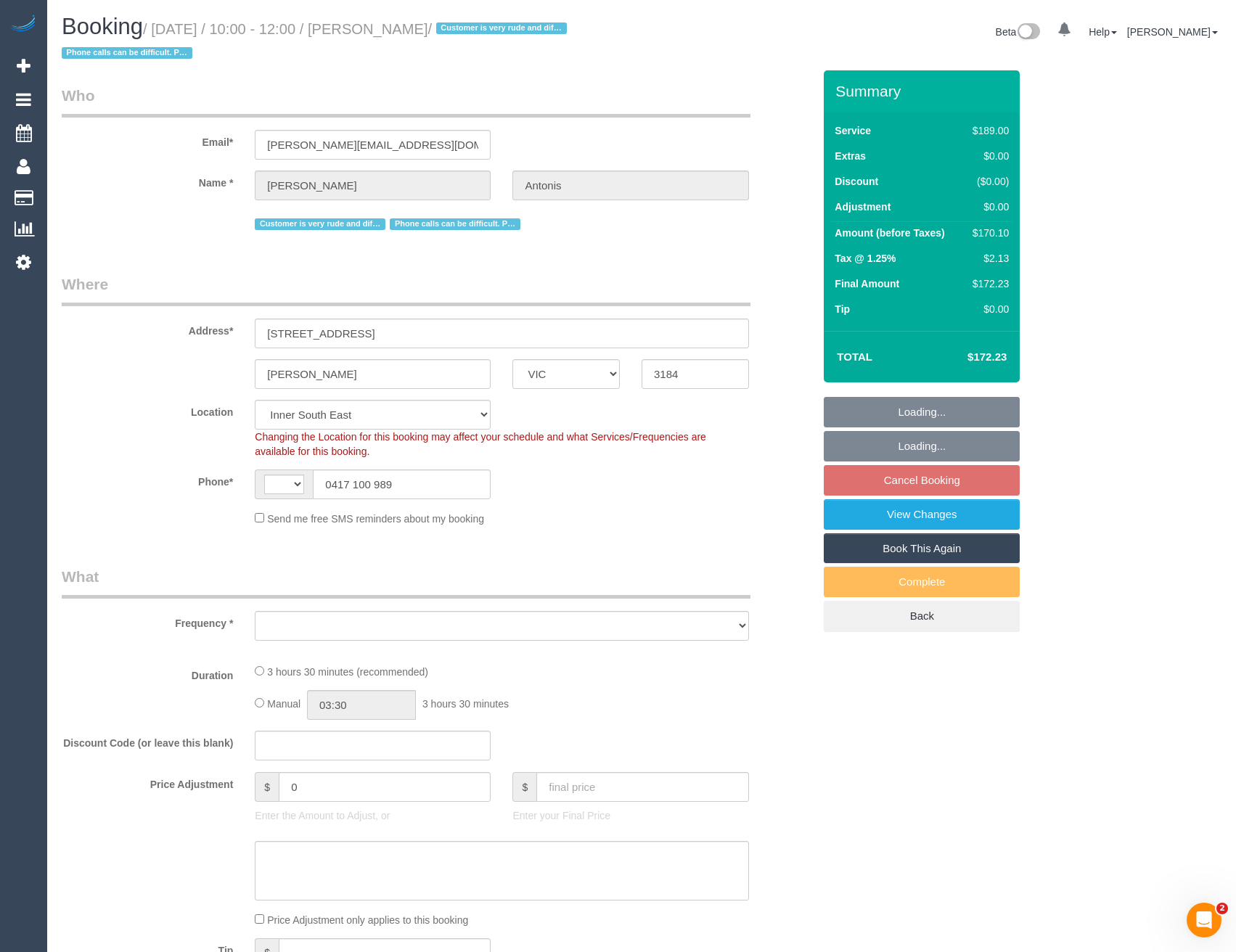
select select "number:19"
select select "number:36"
select select "number:35"
select select "number:12"
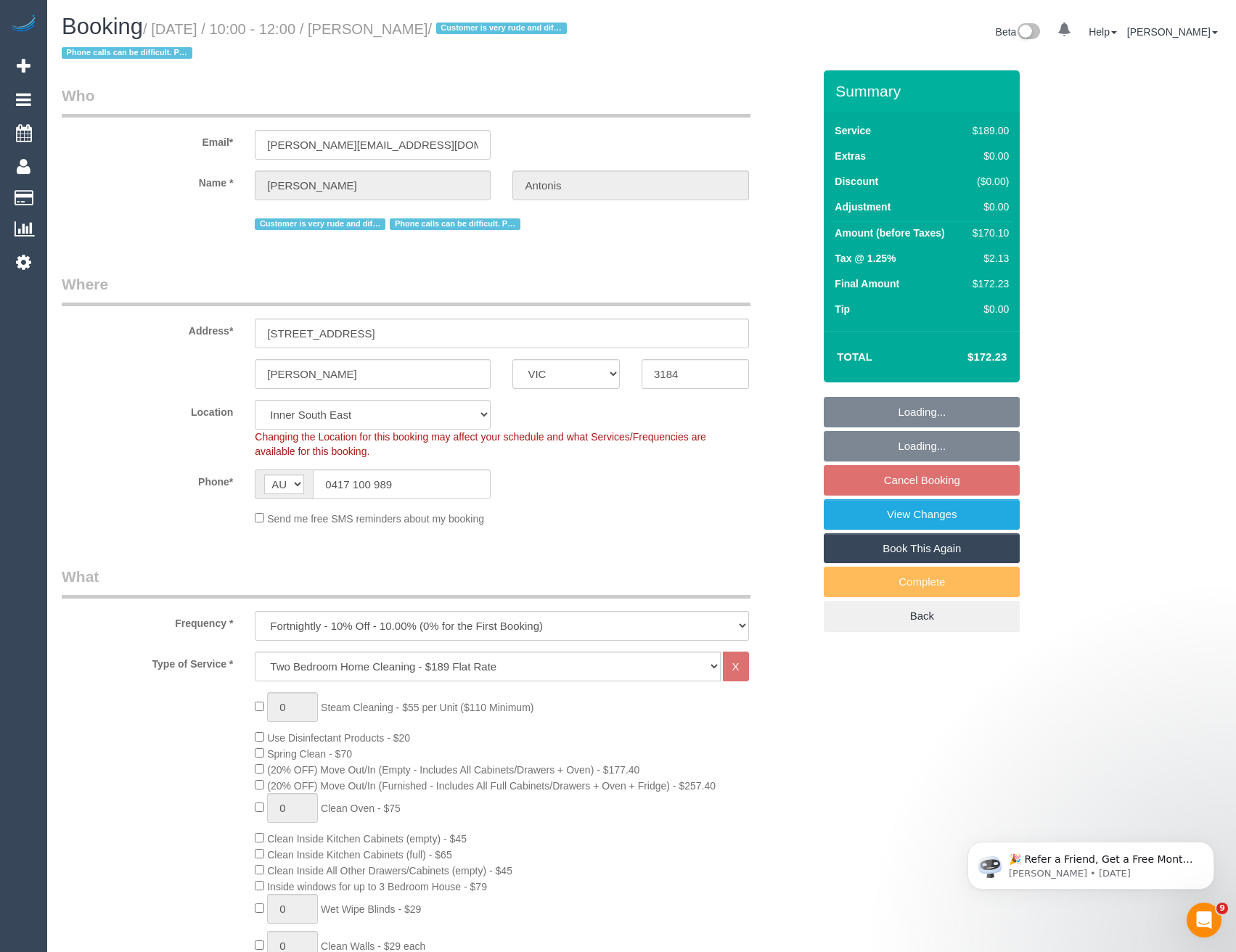
select select "object:1391"
select select "spot3"
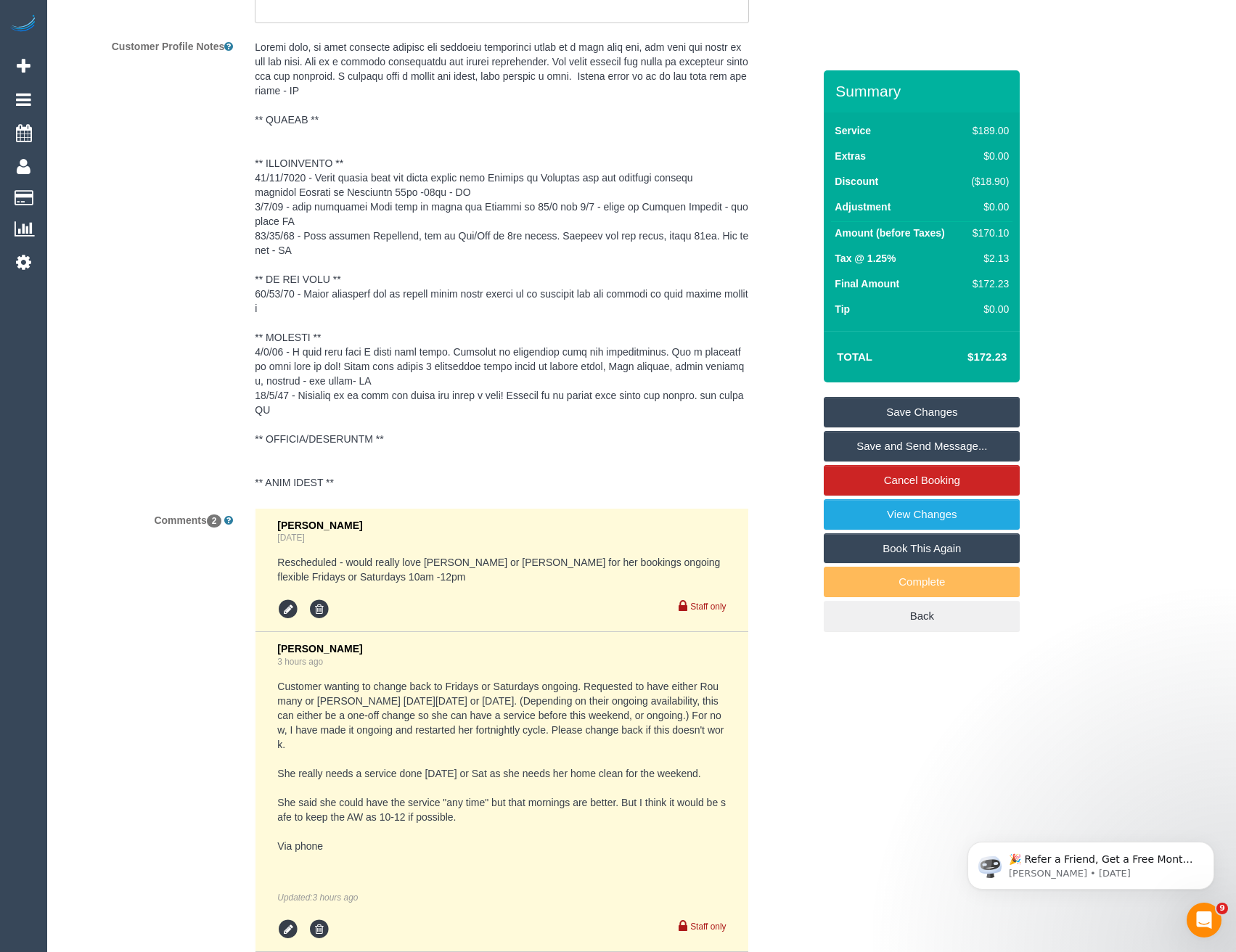
scroll to position [2770, 0]
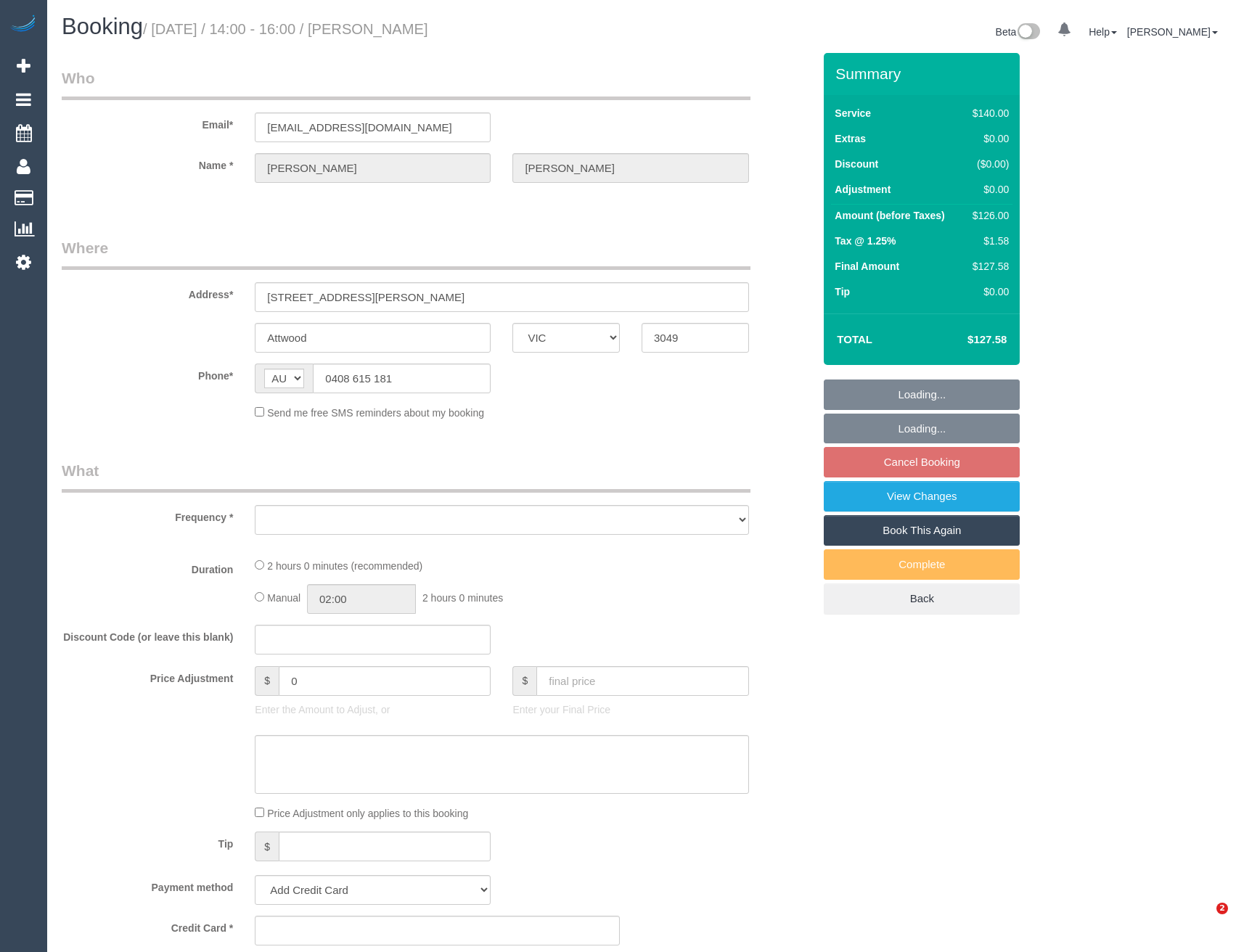
select select "VIC"
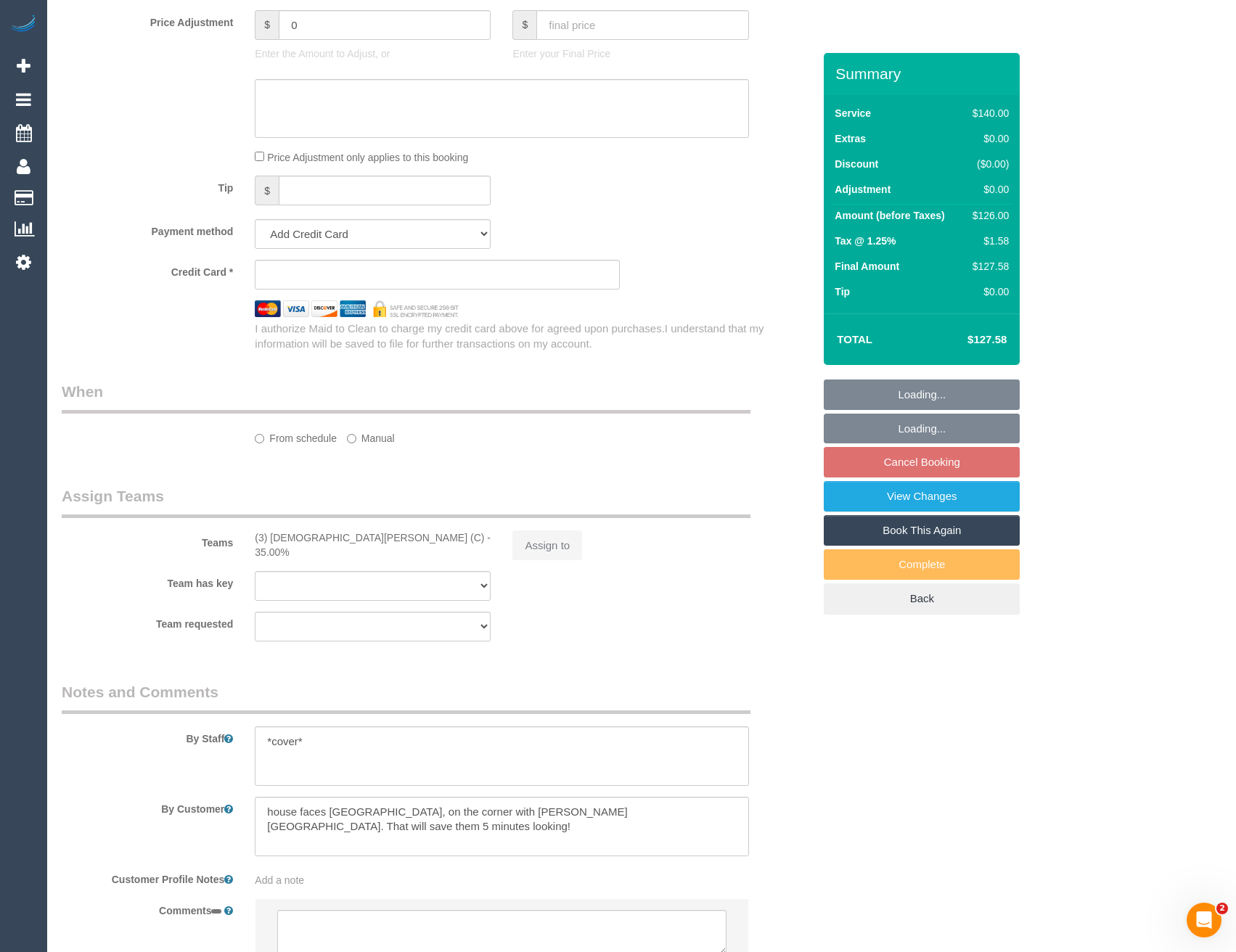
select select "number:29"
select select "number:14"
select select "number:19"
select select "number:22"
select select "number:34"
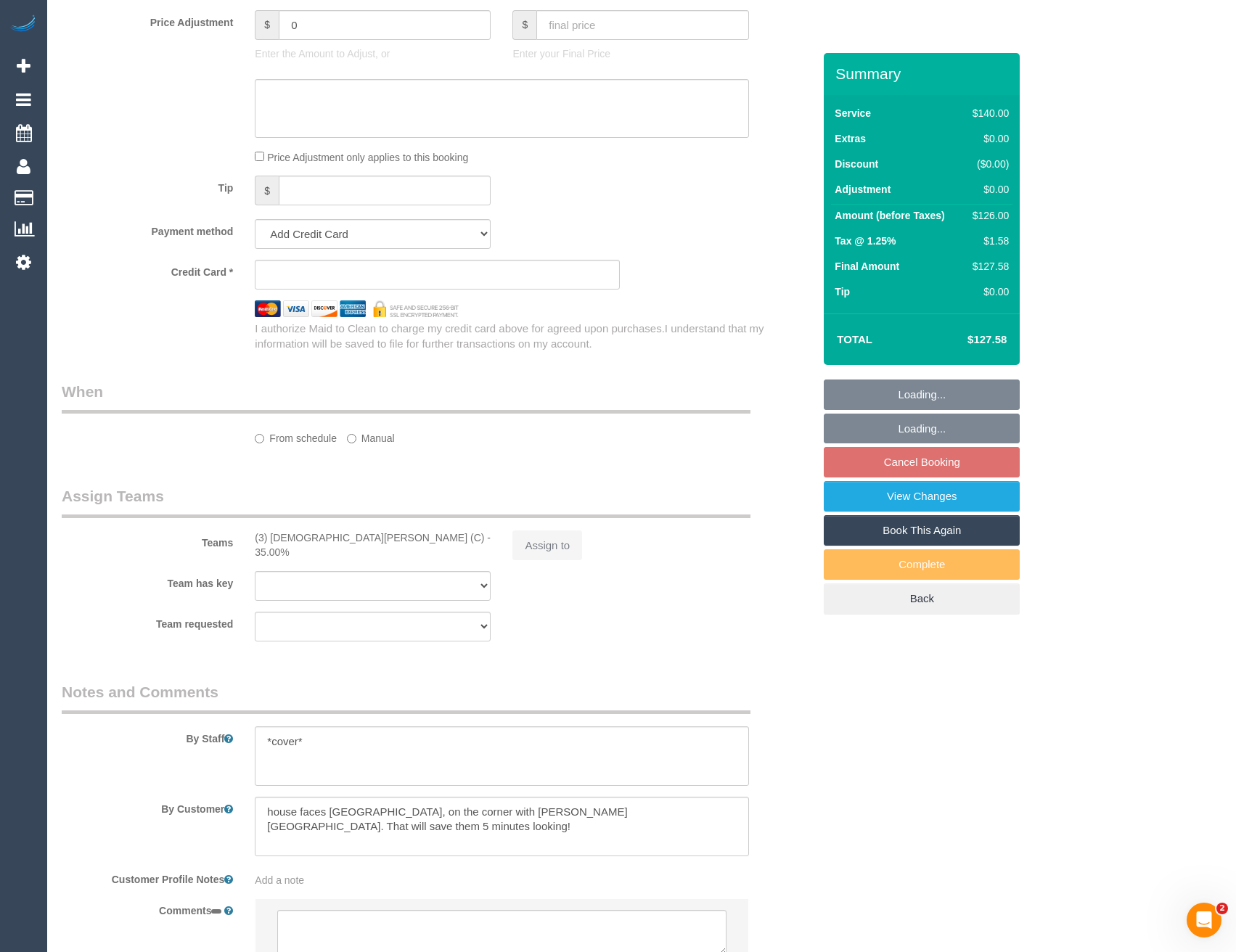
select select "number:26"
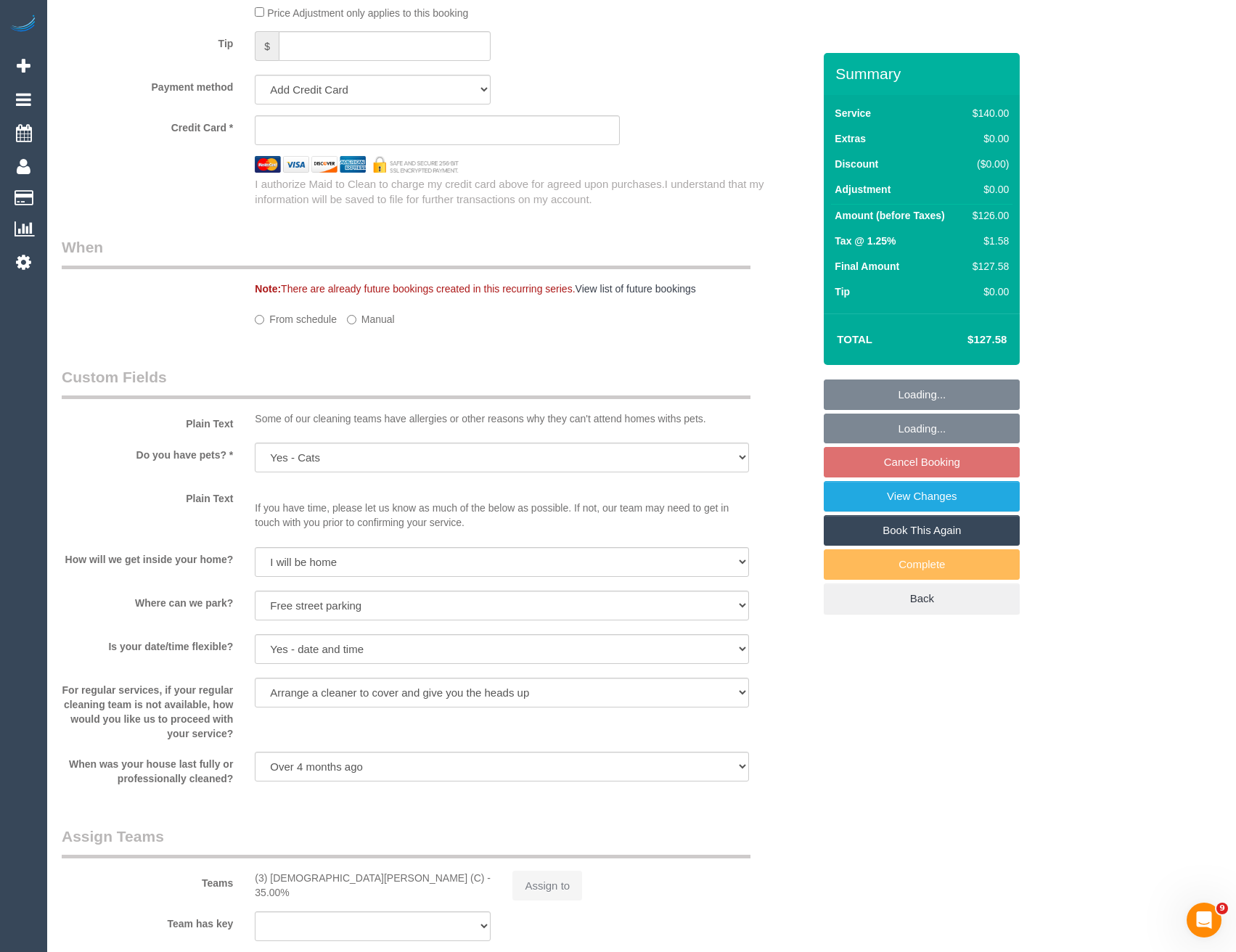
scroll to position [1675, 0]
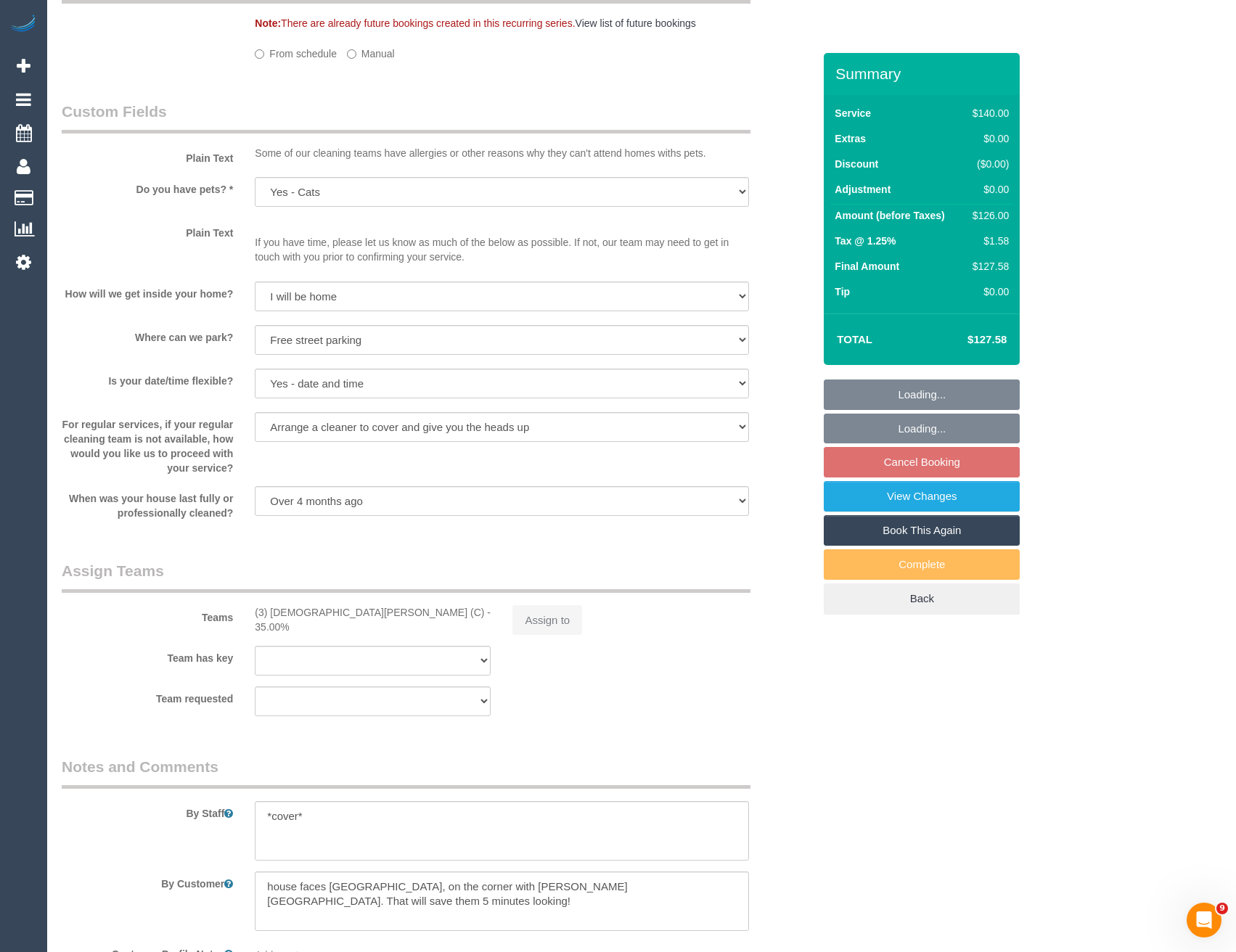
select select "object:906"
select select "string:stripe-pm_1RRMyV2GScqysDRVlwlYokp4"
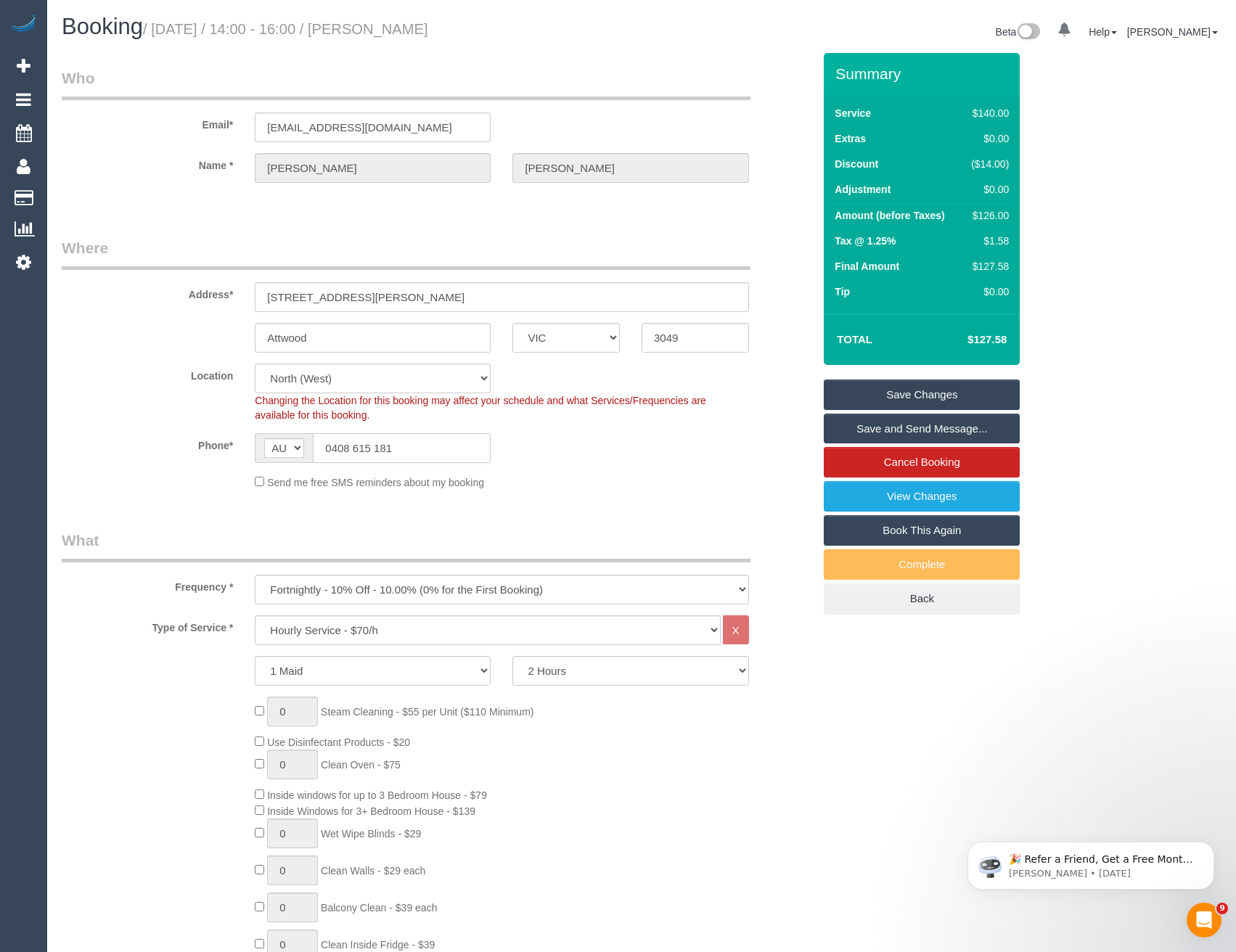
drag, startPoint x: 404, startPoint y: 452, endPoint x: 332, endPoint y: 447, distance: 72.2
click at [332, 447] on input "0408 615 181" at bounding box center [402, 447] width 178 height 29
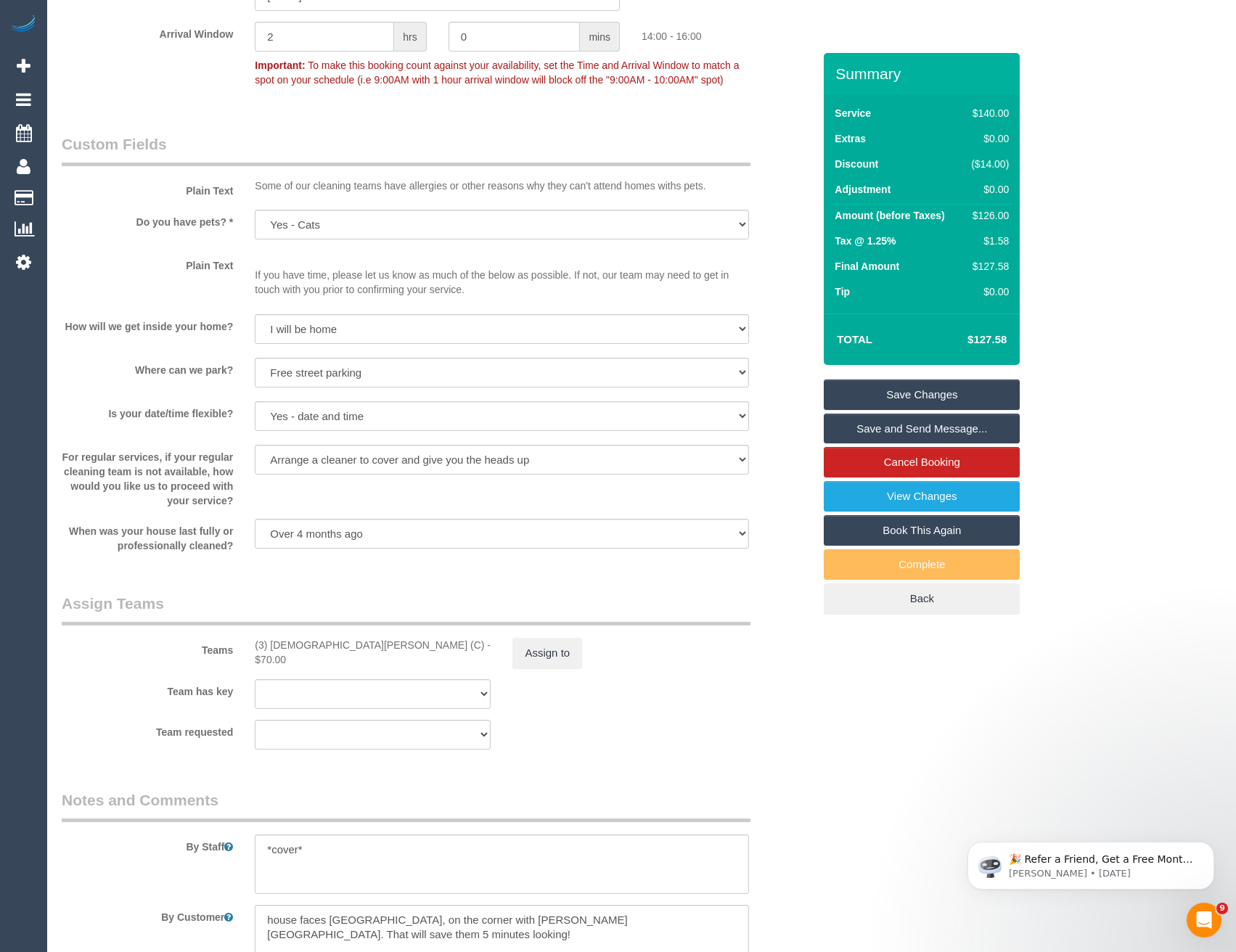
scroll to position [1561, 0]
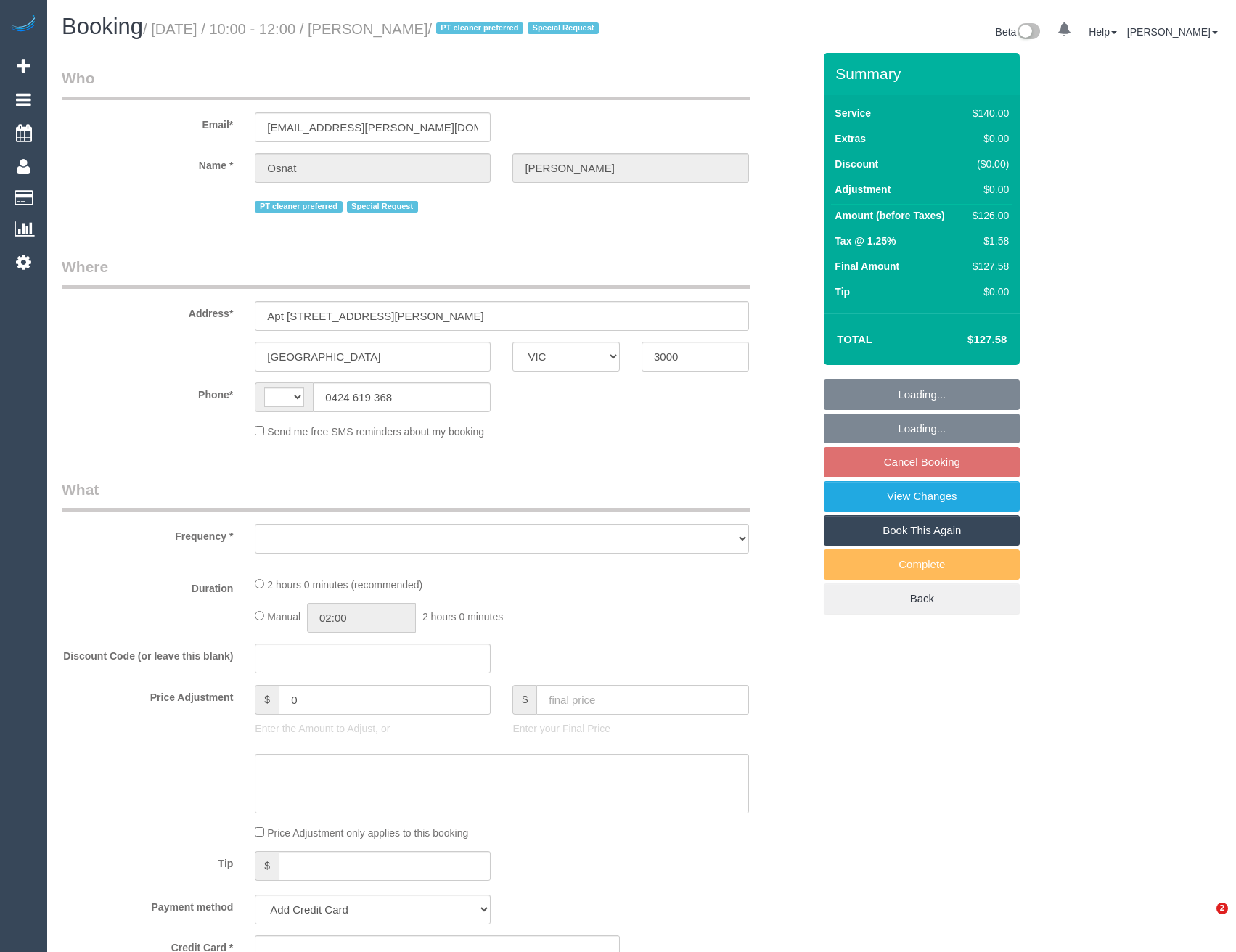
select select "VIC"
select select "string:stripe-pm_1RYdgv2GScqysDRVxPU7X7cK"
select select "number:28"
select select "number:14"
select select "number:20"
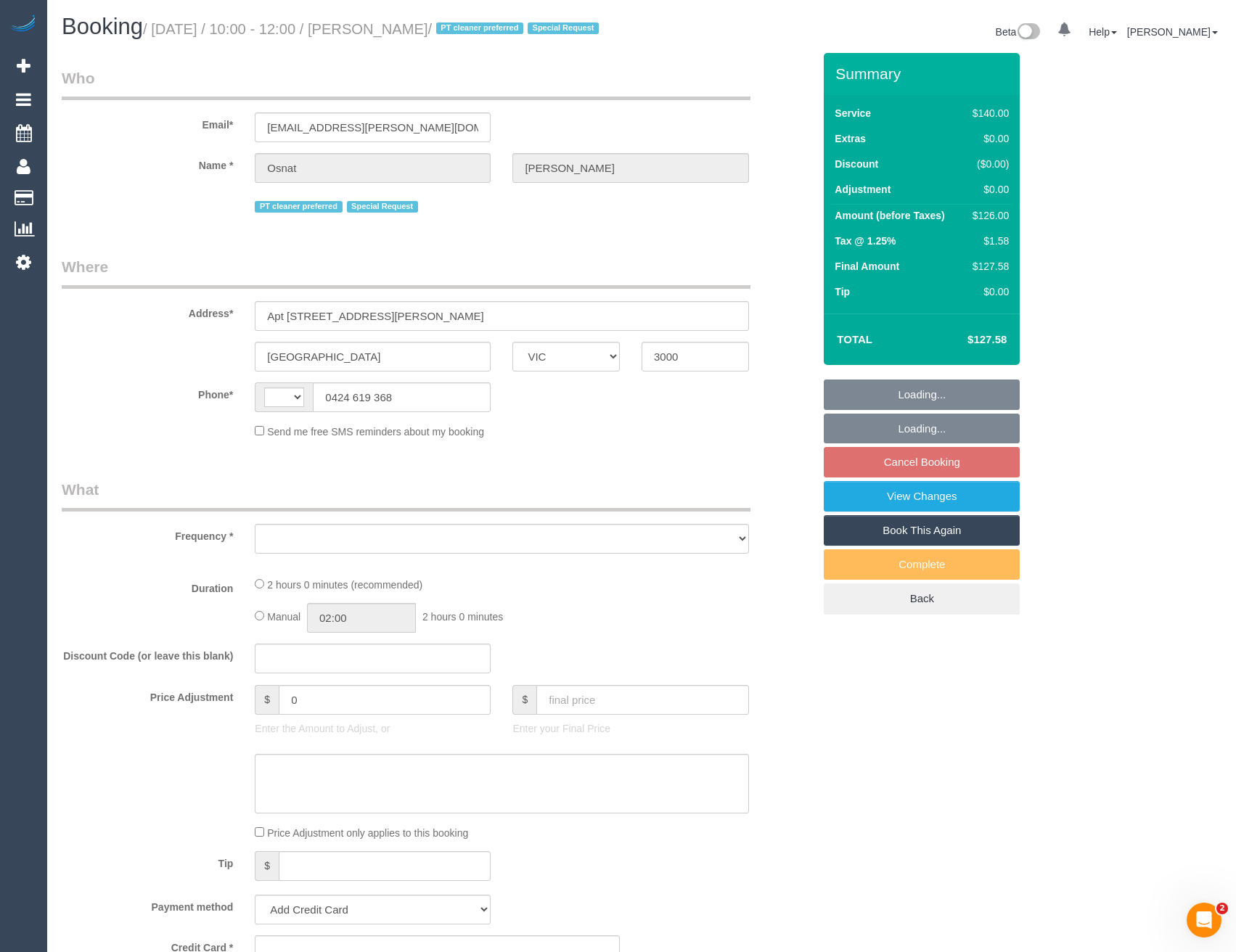
select select "number:36"
select select "number:35"
select select "number:11"
select select "string:AU"
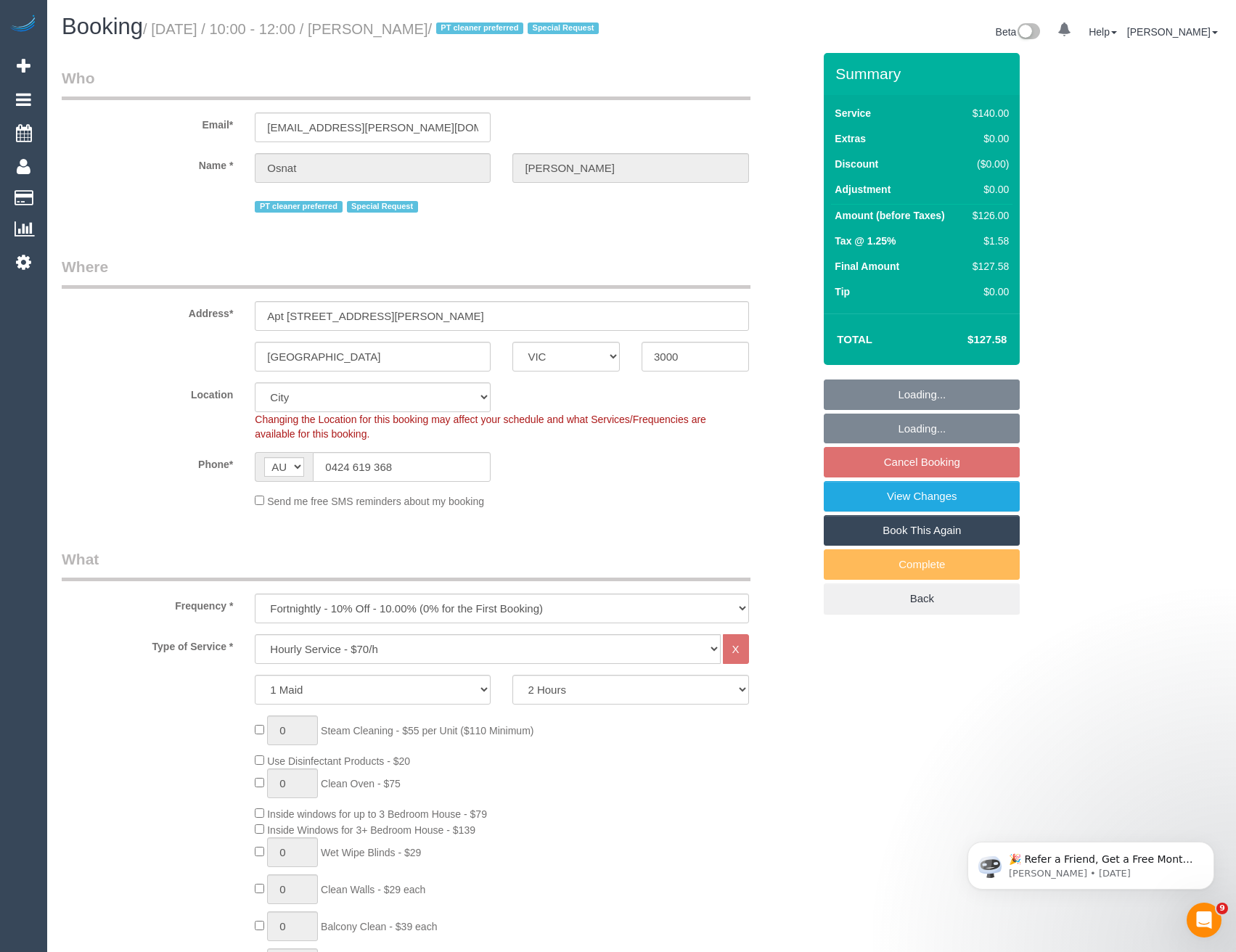
select select "object:1269"
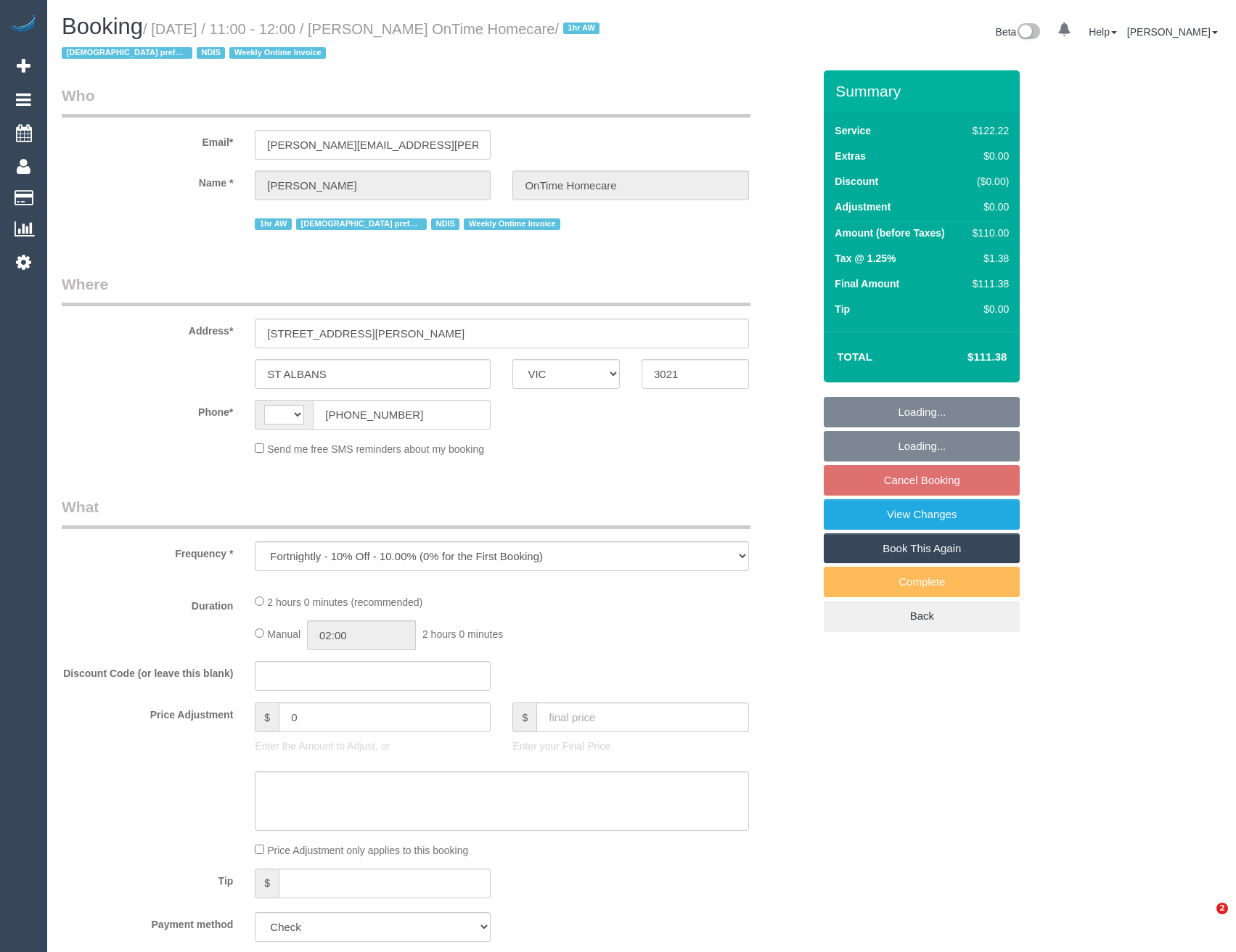
select select "VIC"
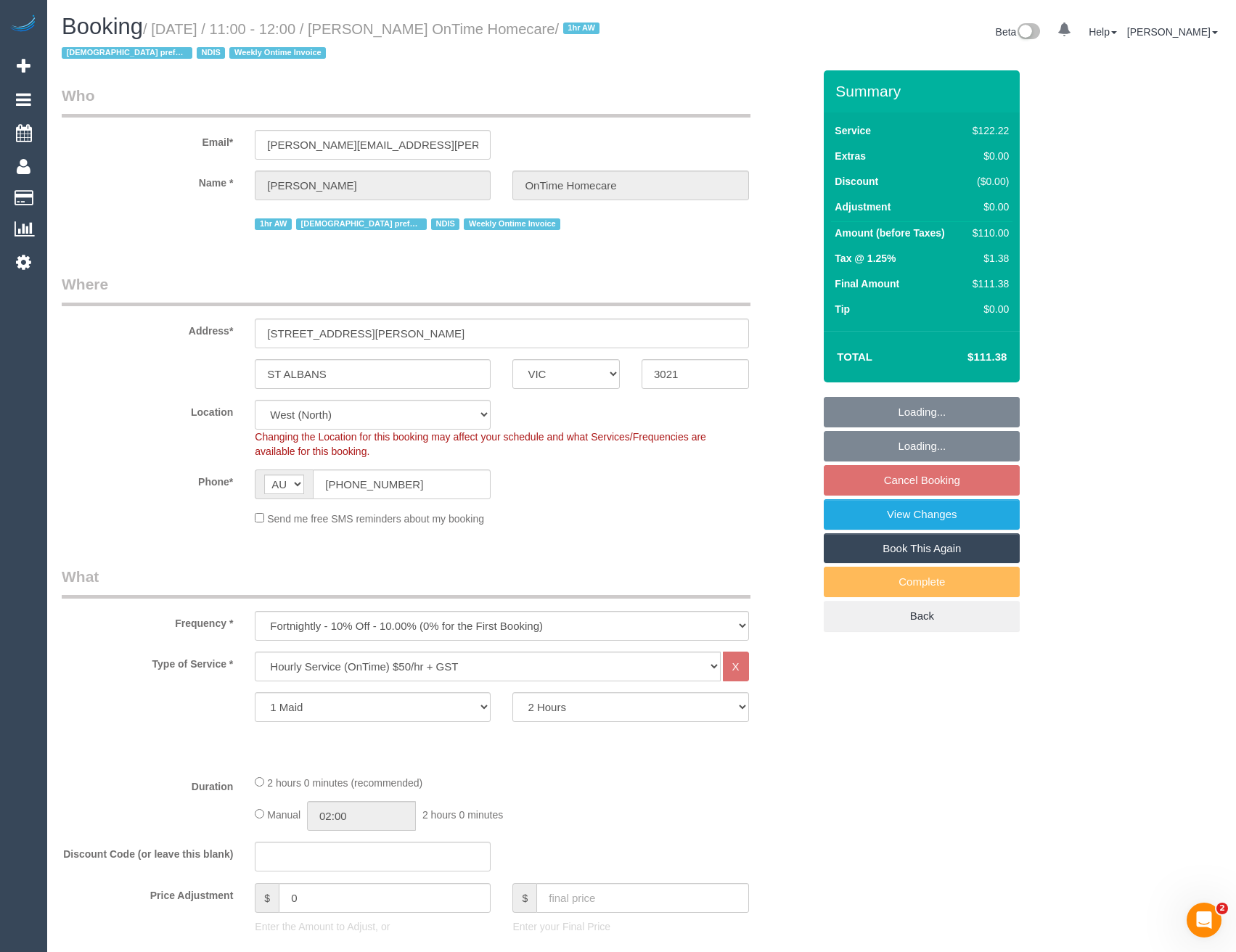
select select "string:AU"
select select "object:959"
select select "number:27"
select select "number:14"
select select "number:19"
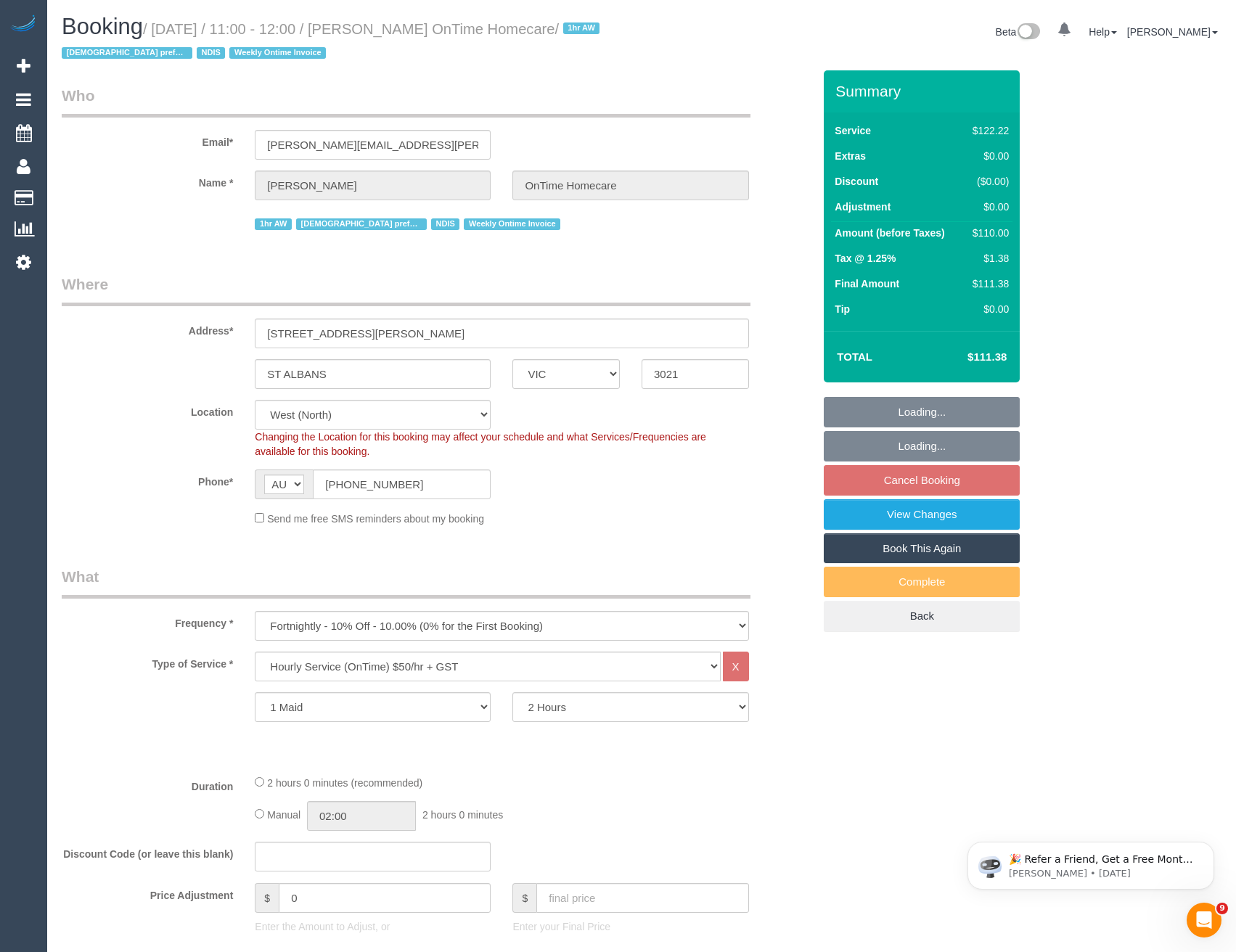
select select "number:22"
select select "number:35"
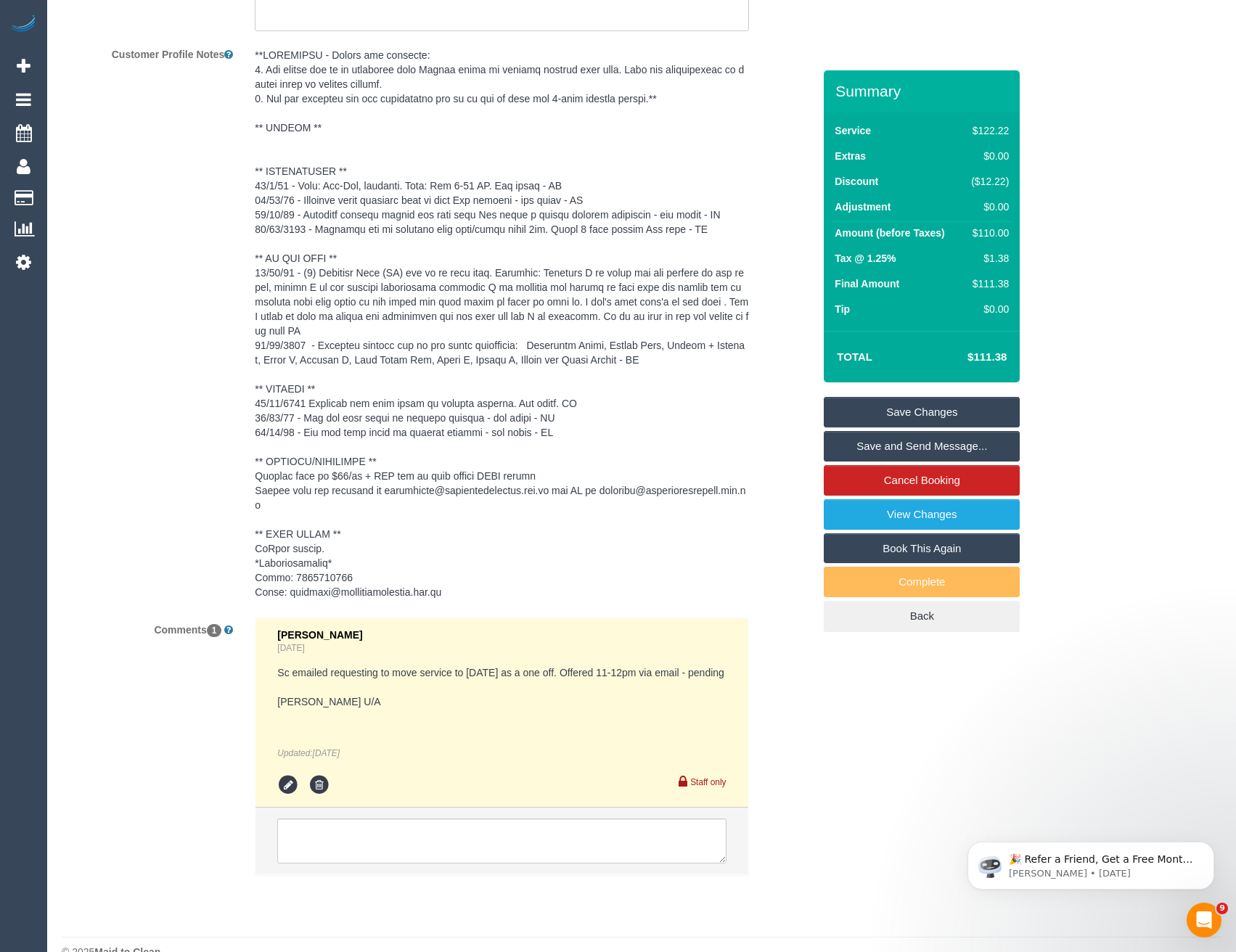
scroll to position [2258, 0]
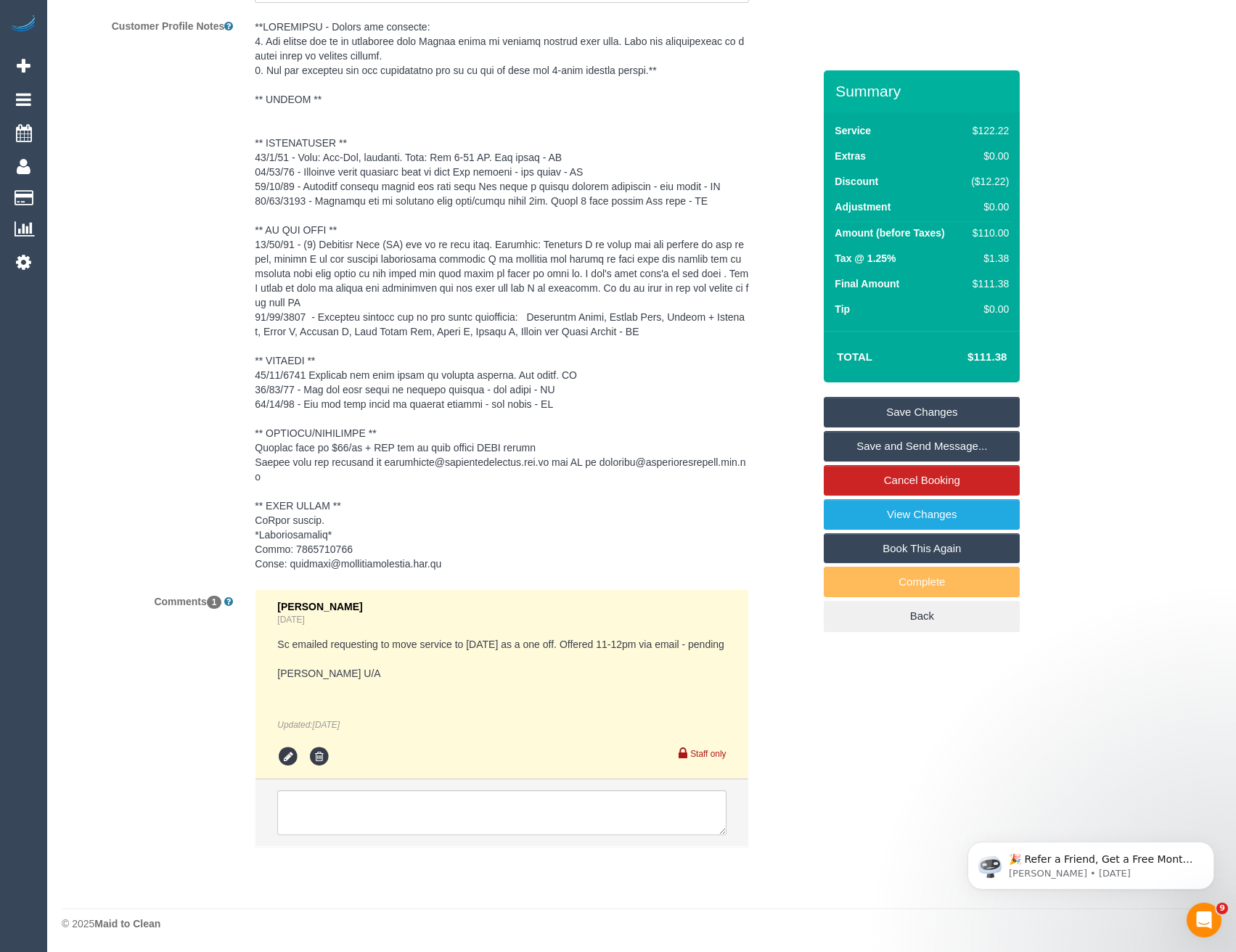
click at [427, 839] on li at bounding box center [501, 812] width 492 height 66
click at [435, 816] on textarea at bounding box center [501, 812] width 449 height 45
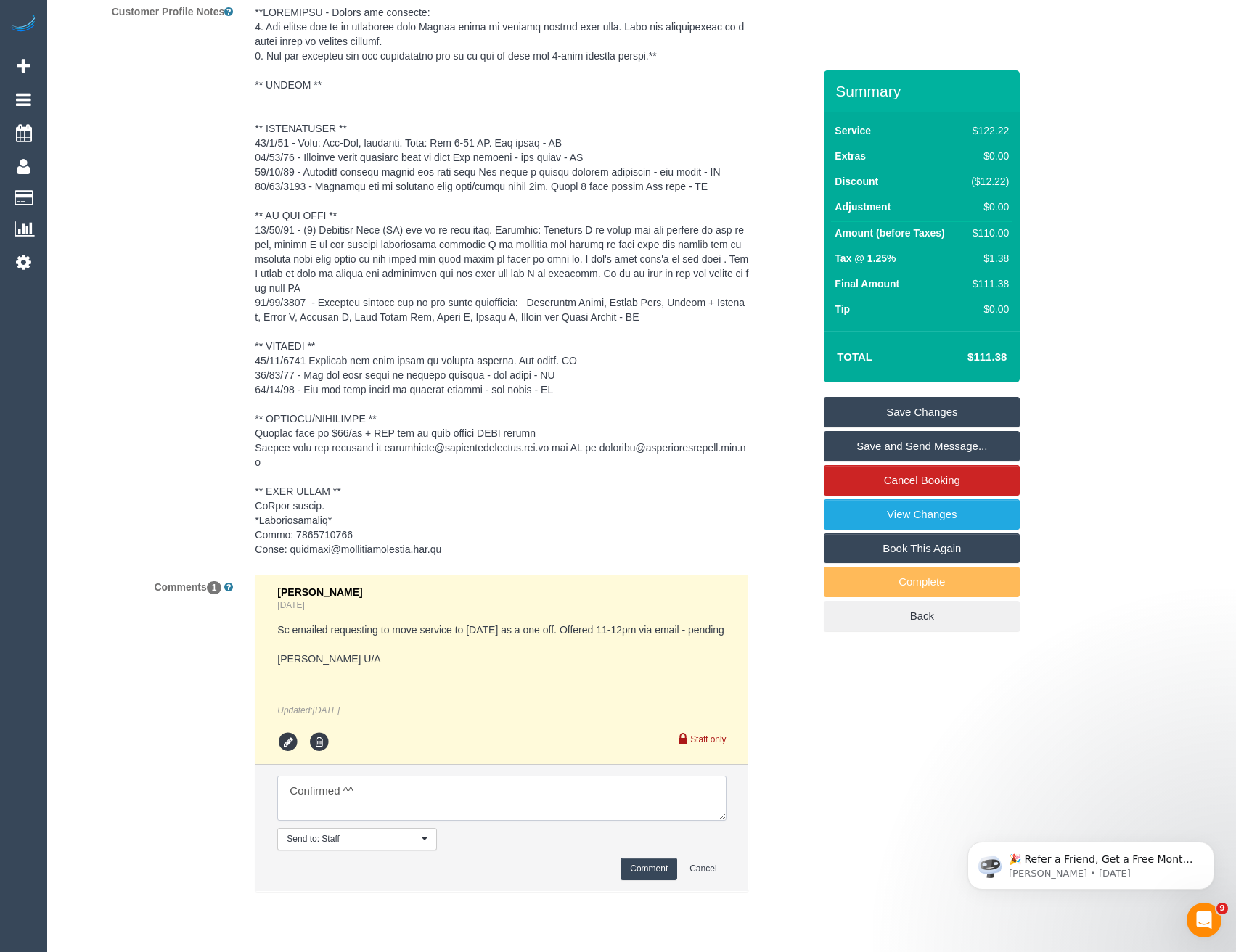
type textarea "Confirmed ^^"
click at [642, 881] on button "Comment" at bounding box center [649, 869] width 57 height 23
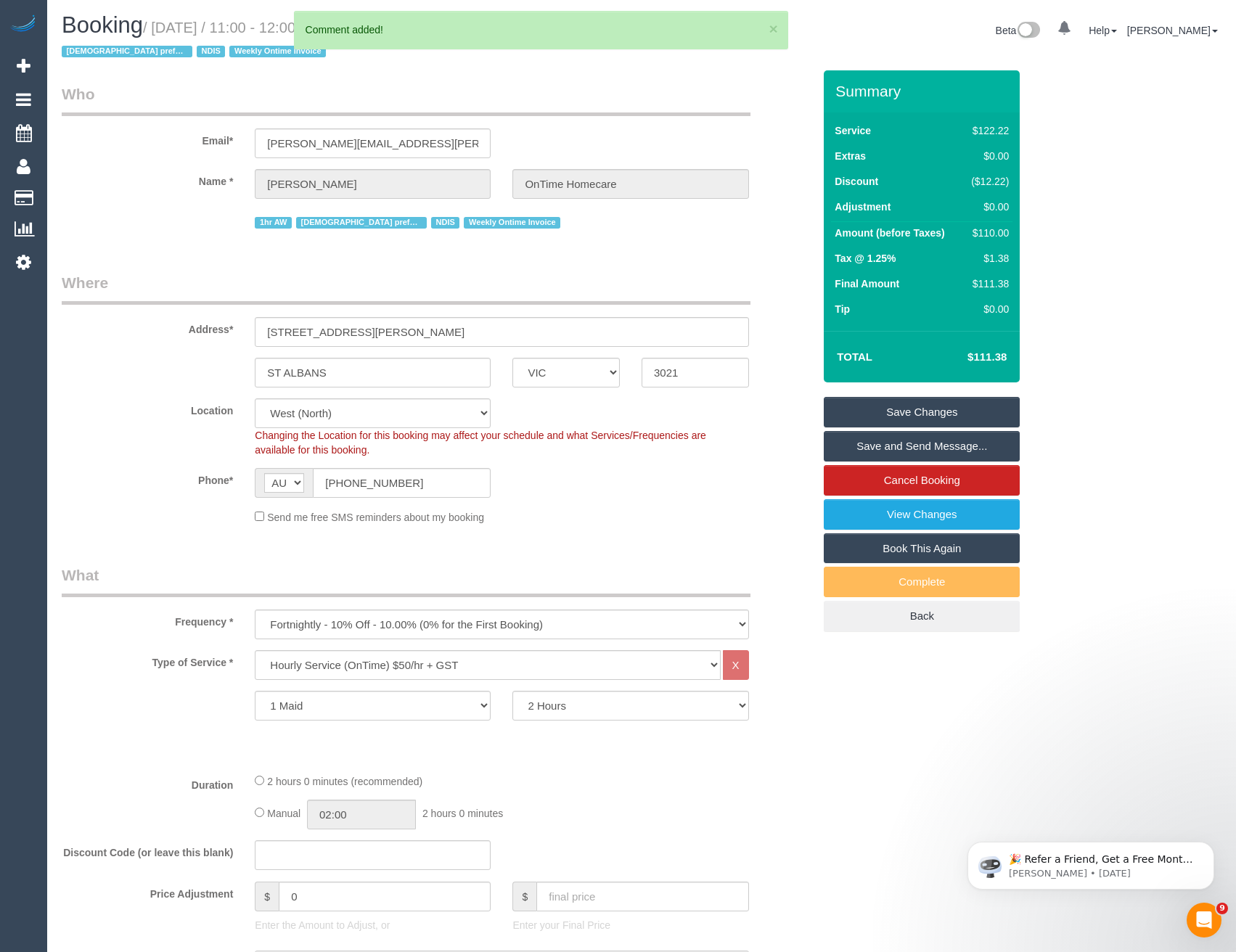
scroll to position [0, 0]
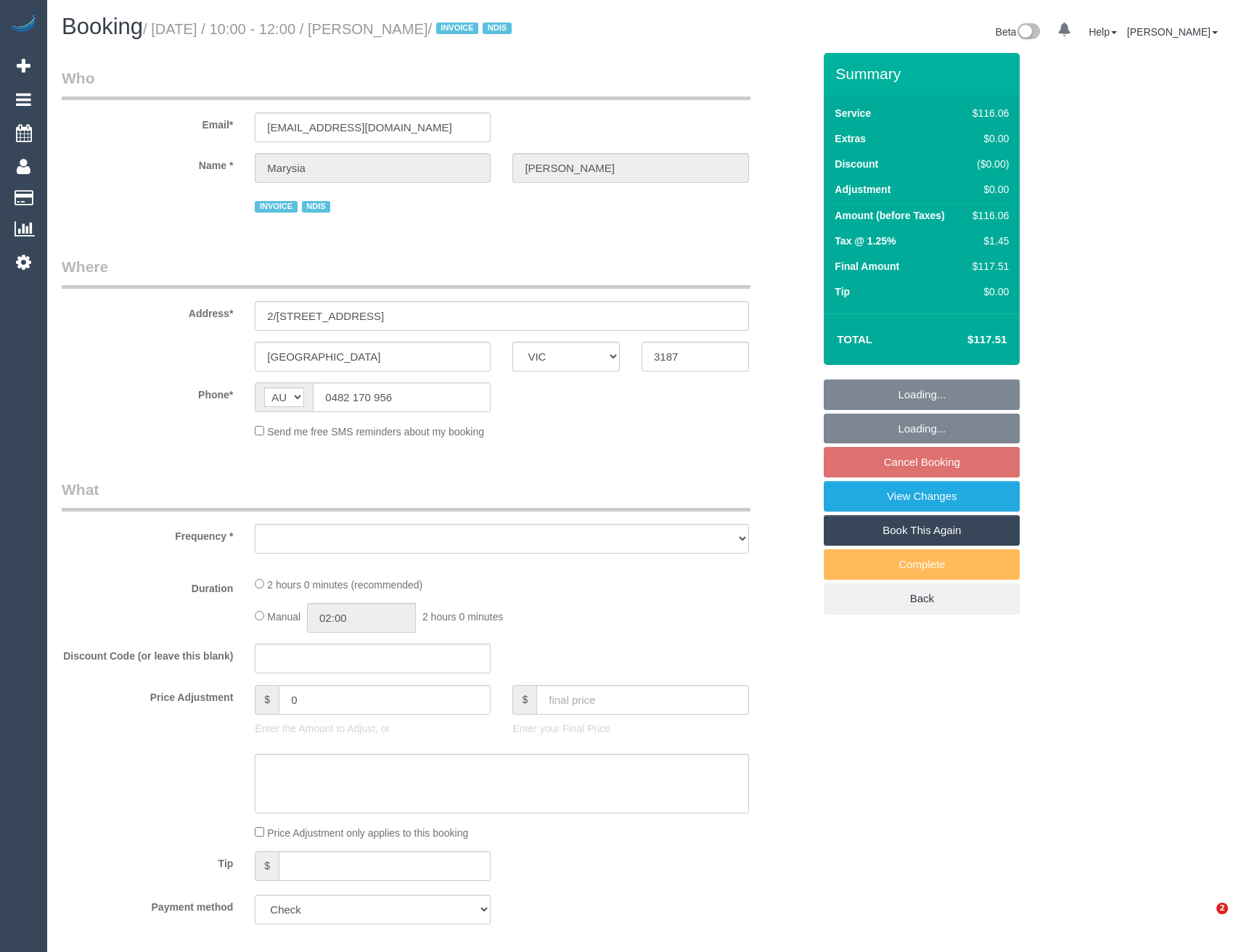
select select "VIC"
select select "number:28"
select select "number:14"
select select "number:19"
select select "number:22"
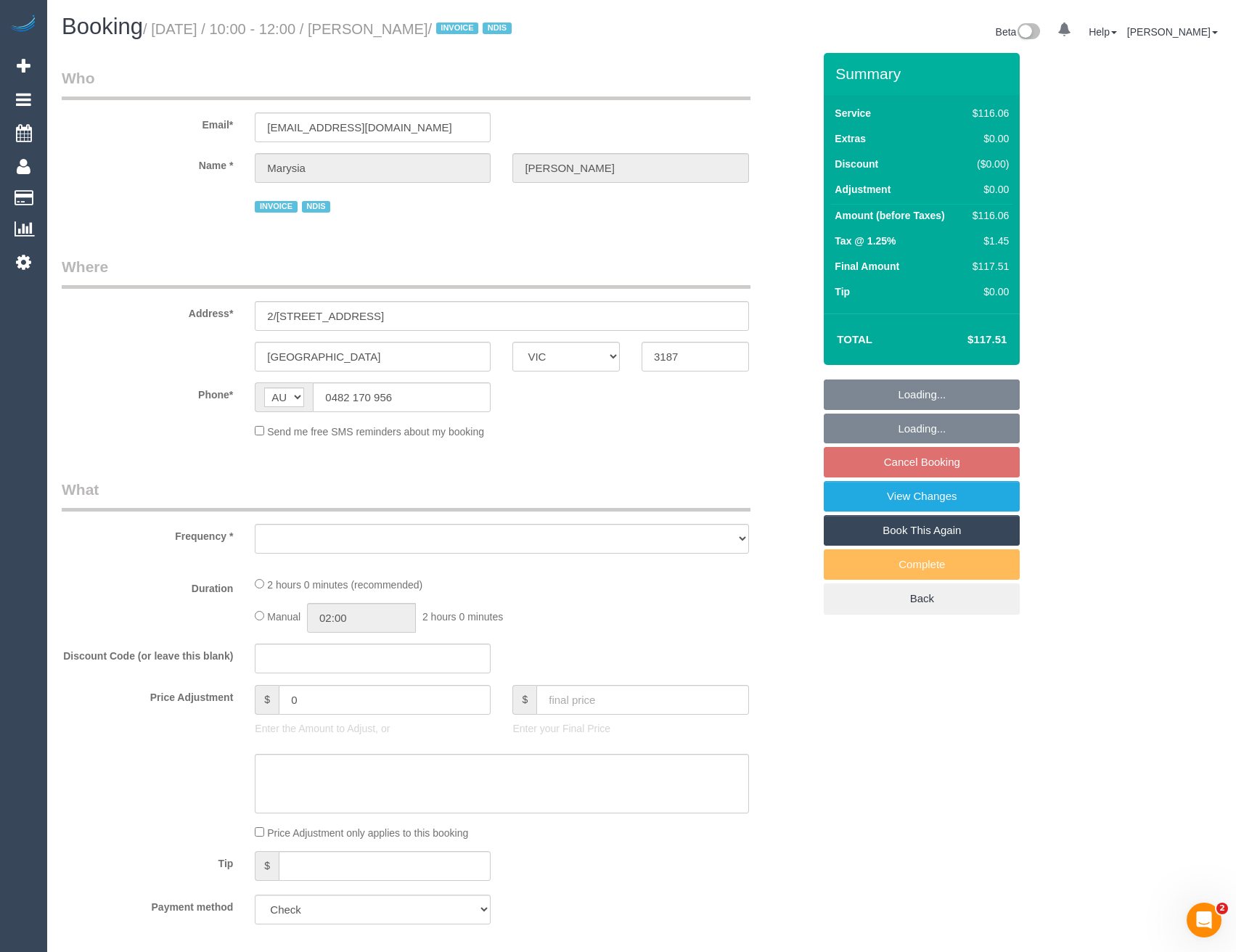
select select "number:35"
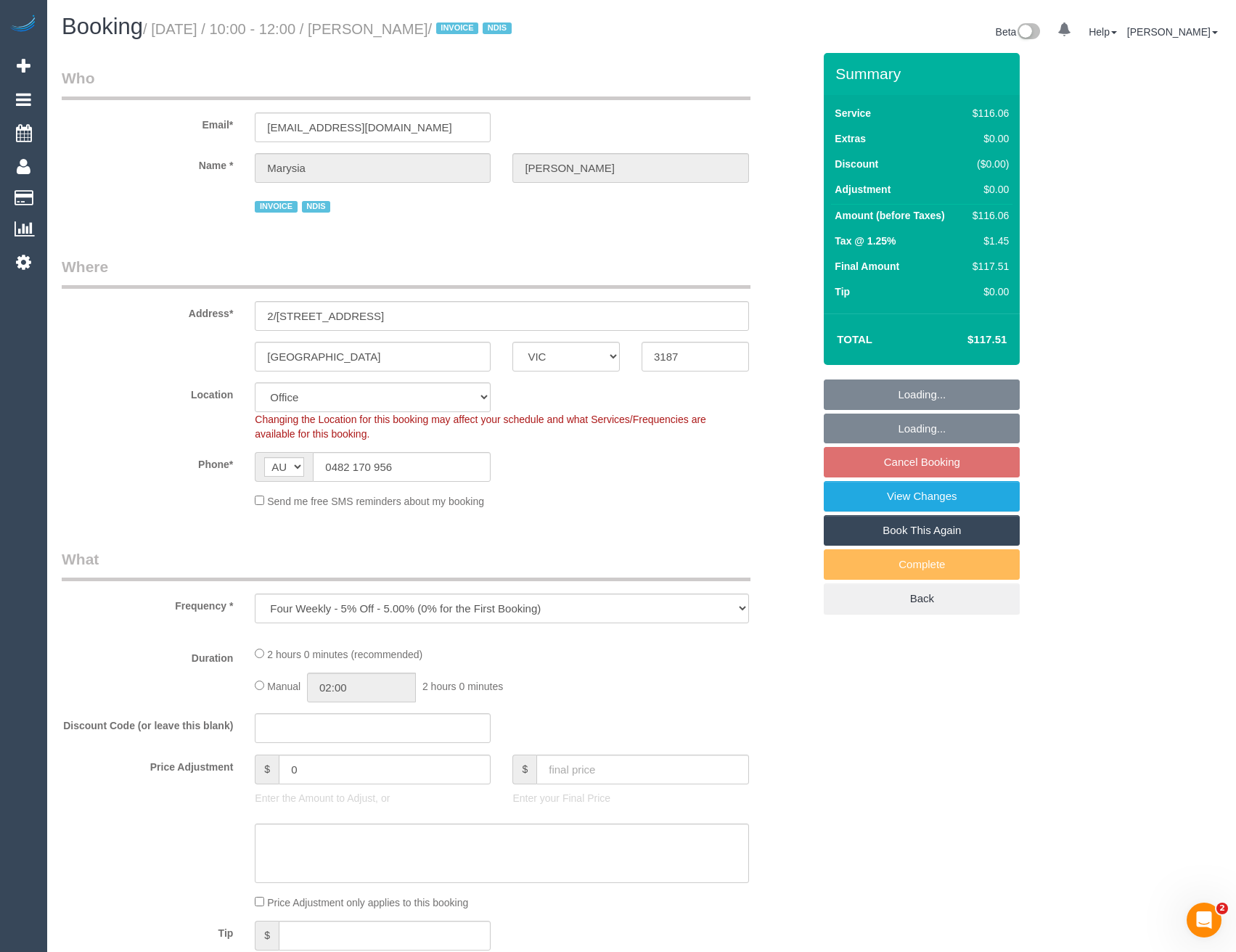
select select "object:779"
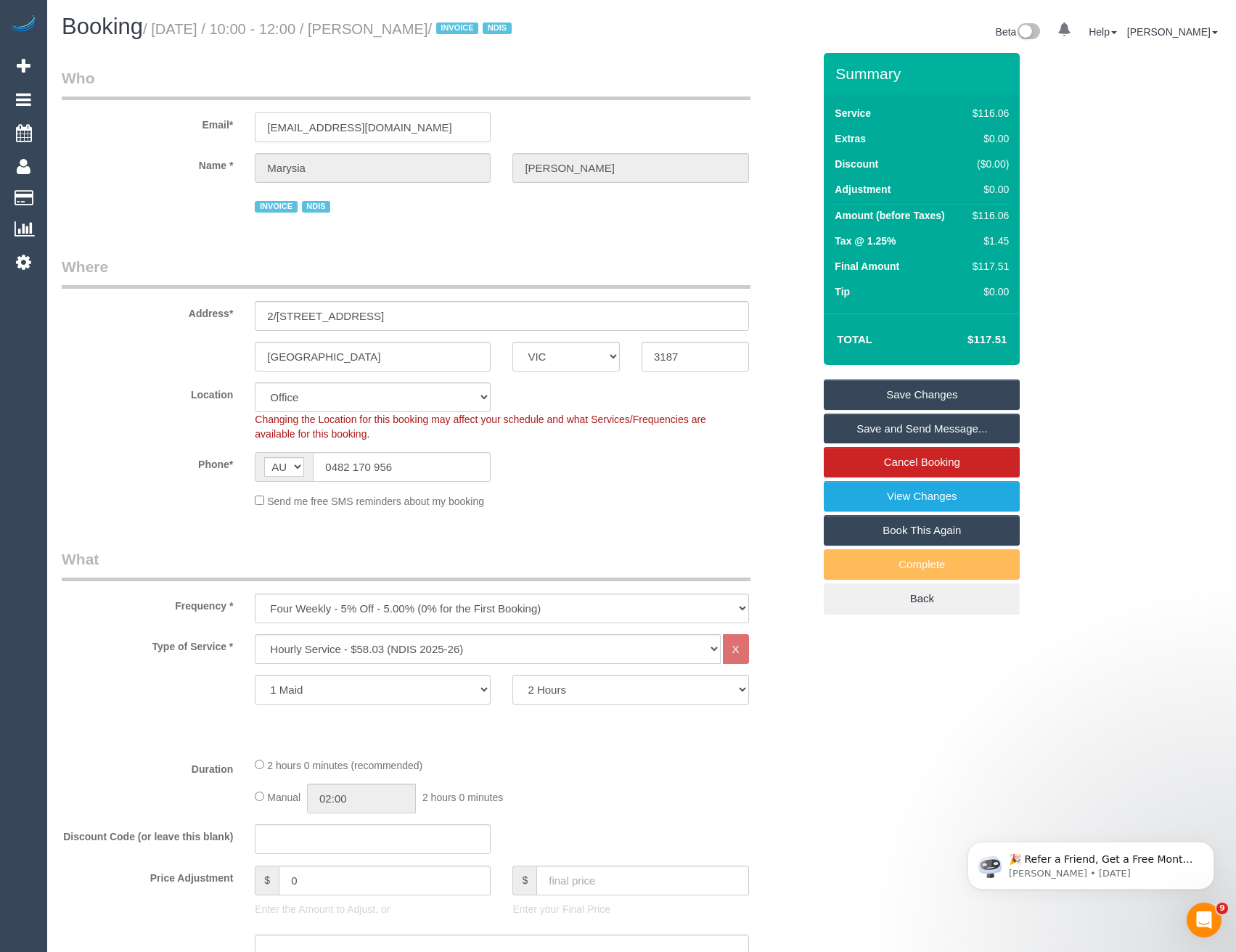
drag, startPoint x: 390, startPoint y: 128, endPoint x: 267, endPoint y: 126, distance: 123.0
click at [245, 128] on div "mjeasden@hotmail.com" at bounding box center [372, 127] width 257 height 29
click at [958, 496] on link "View Changes" at bounding box center [922, 496] width 196 height 30
drag, startPoint x: 405, startPoint y: 467, endPoint x: 332, endPoint y: 461, distance: 73.2
click at [332, 461] on input "0482 170 956" at bounding box center [402, 466] width 178 height 29
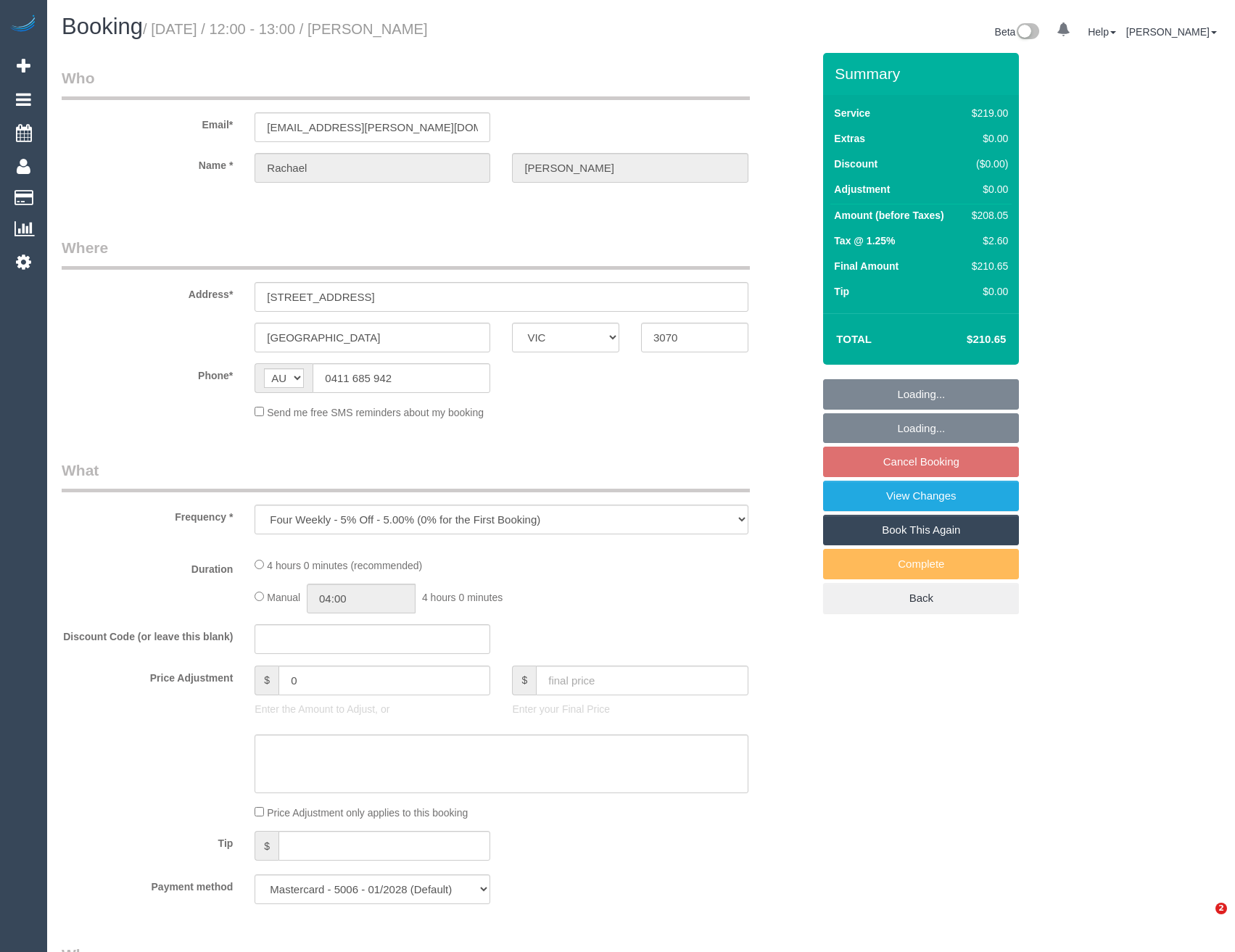
select select "VIC"
select select "number:29"
select select "number:14"
select select "number:19"
select select "number:22"
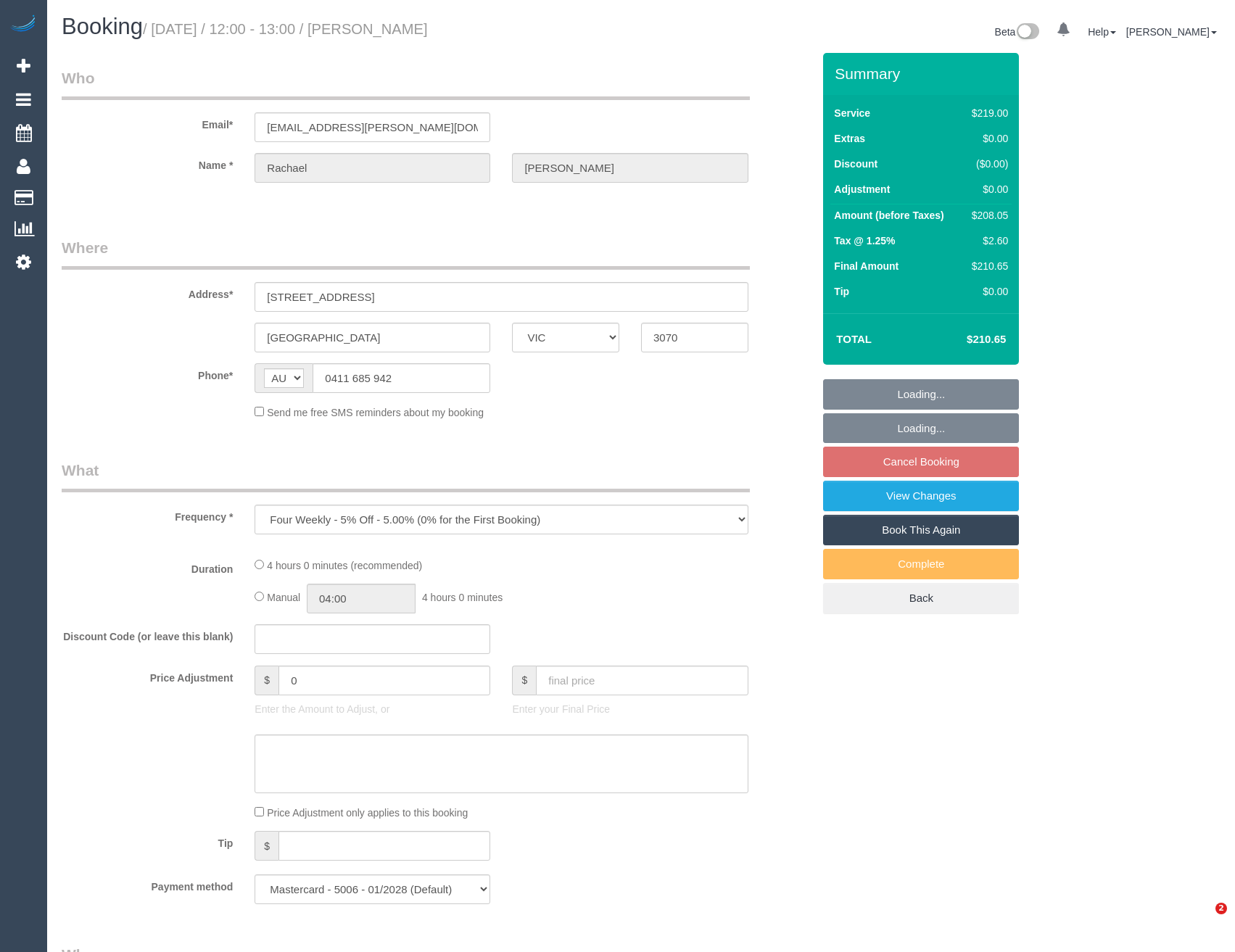
select select "number:33"
select select "number:12"
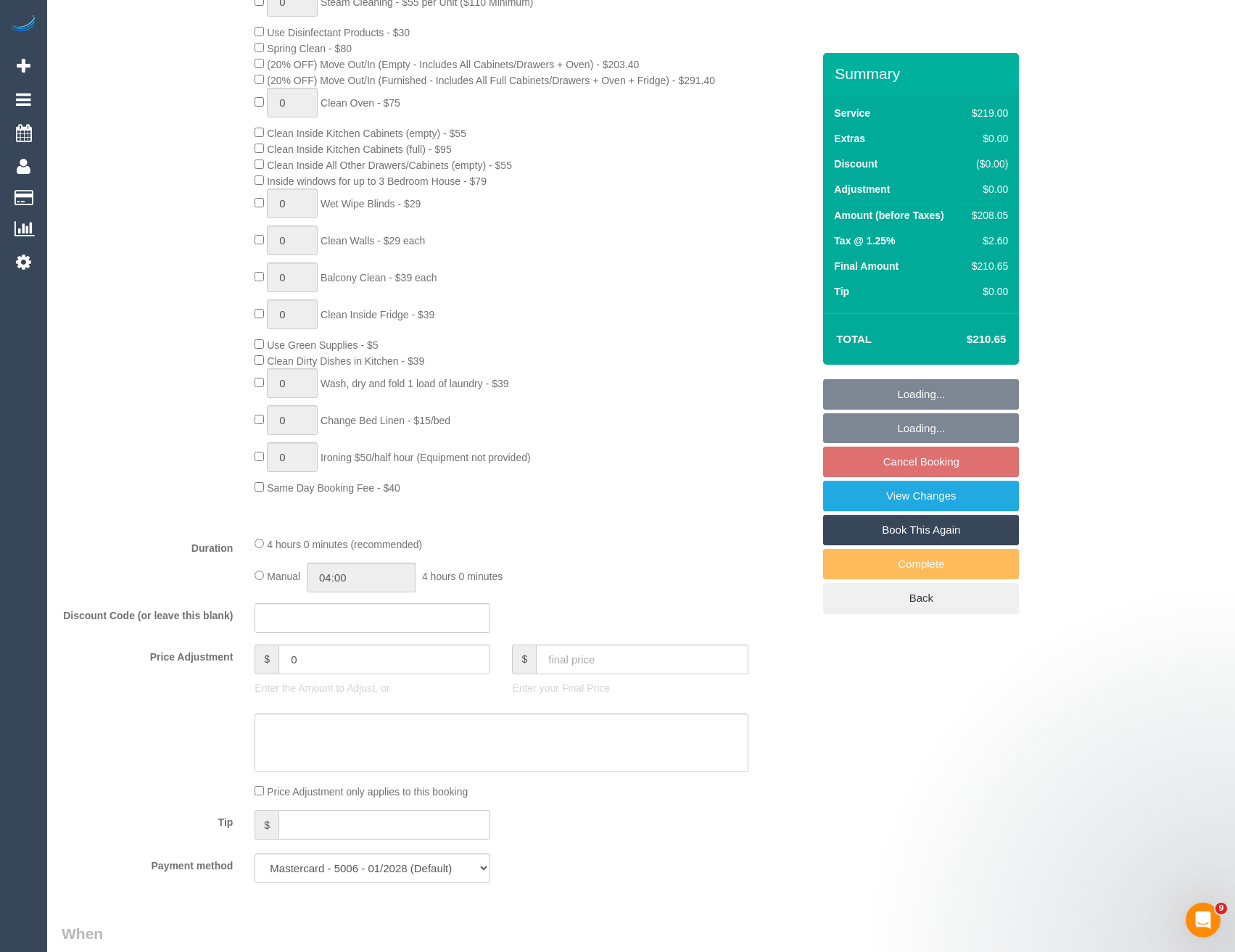
select select "object:1631"
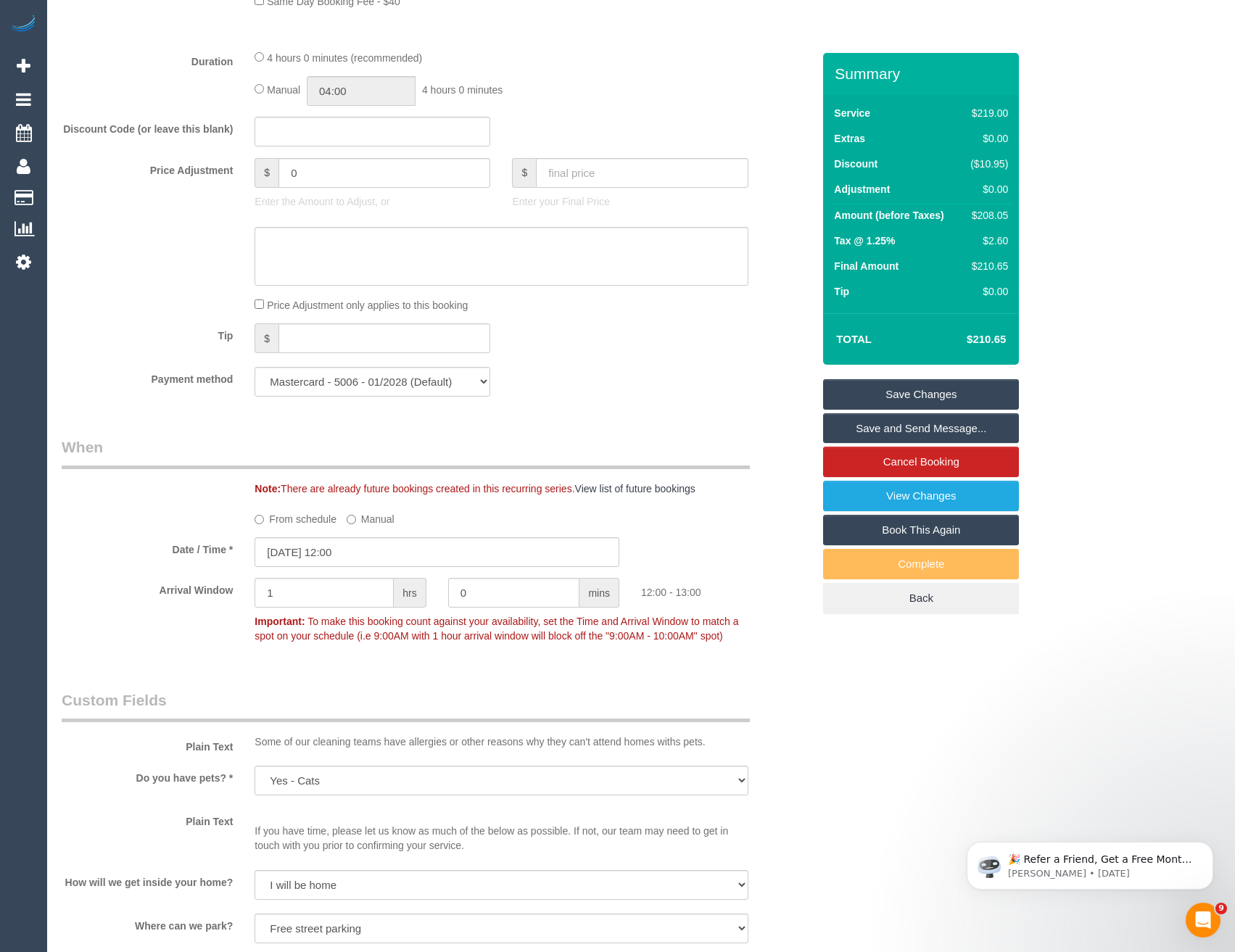
scroll to position [865, 0]
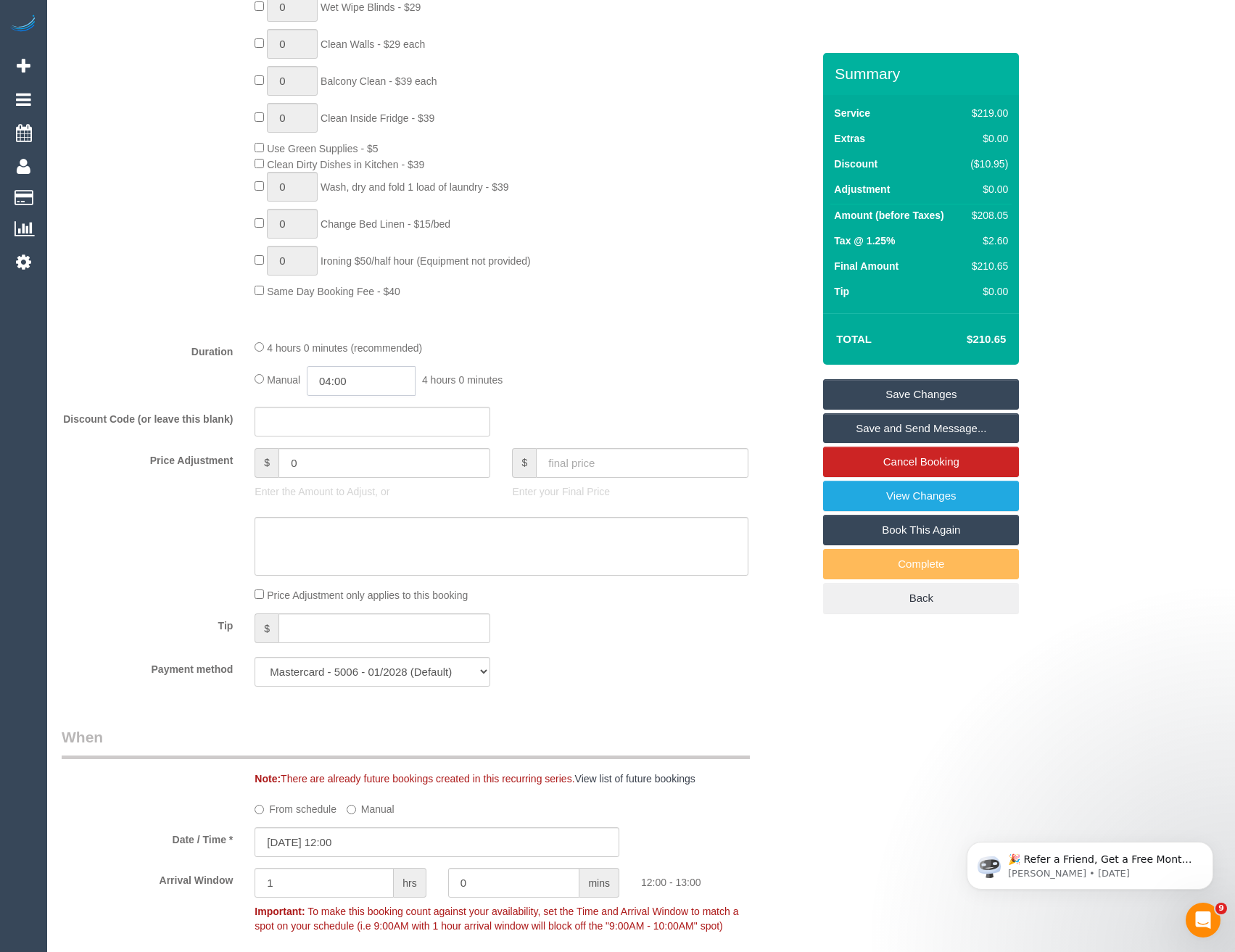
click at [367, 380] on input "04:00" at bounding box center [360, 380] width 109 height 29
type input "02:00"
click at [358, 410] on li "02:00" at bounding box center [345, 408] width 65 height 19
click at [915, 392] on link "Save Changes" at bounding box center [921, 394] width 195 height 30
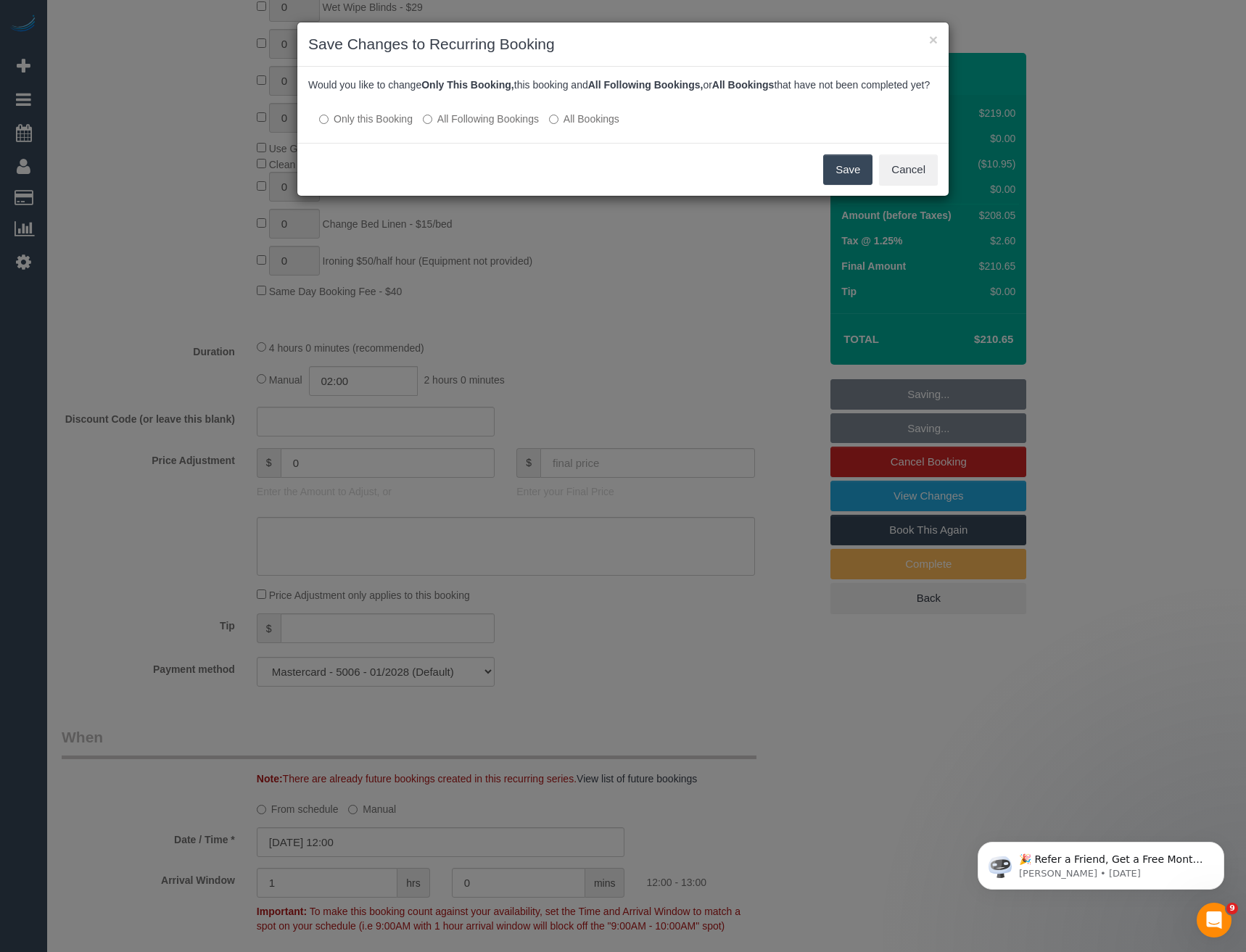
click at [839, 185] on button "Save" at bounding box center [848, 170] width 49 height 30
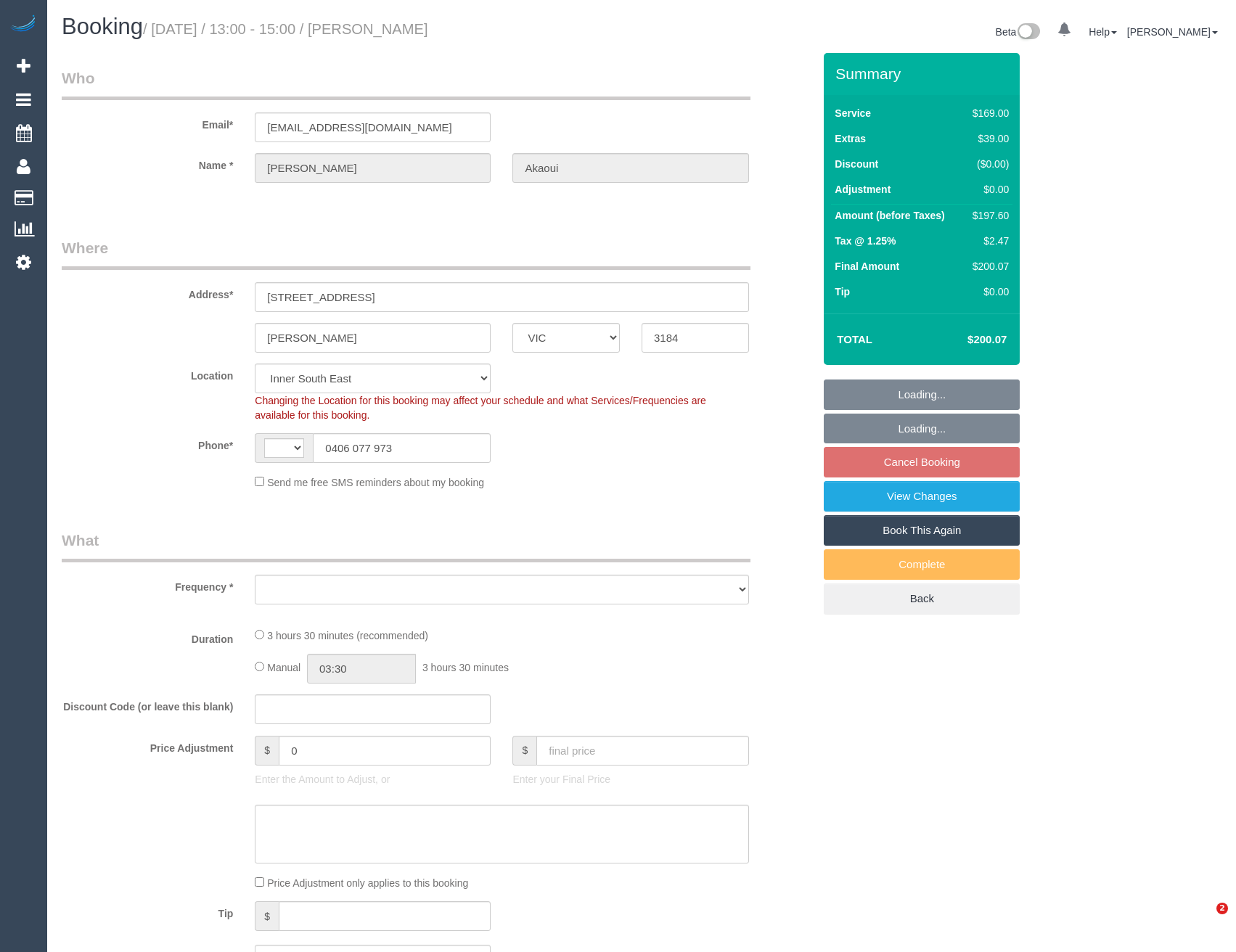
select select "VIC"
select select "string:AU"
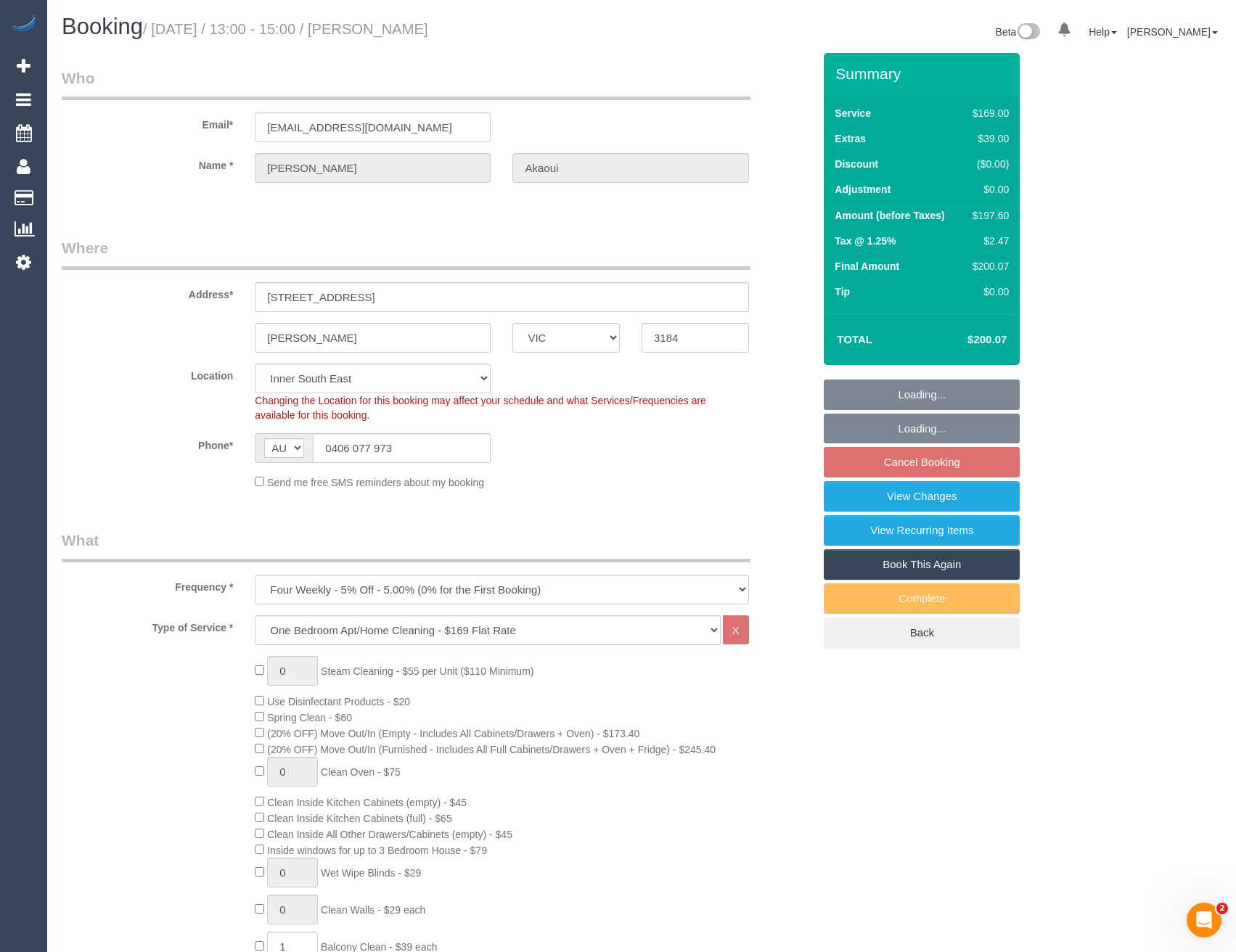
select select "object:642"
select select "string:stripe-pm_1Kztv22GScqysDRVzswAprnj"
select select "object:647"
select select "number:29"
select select "number:16"
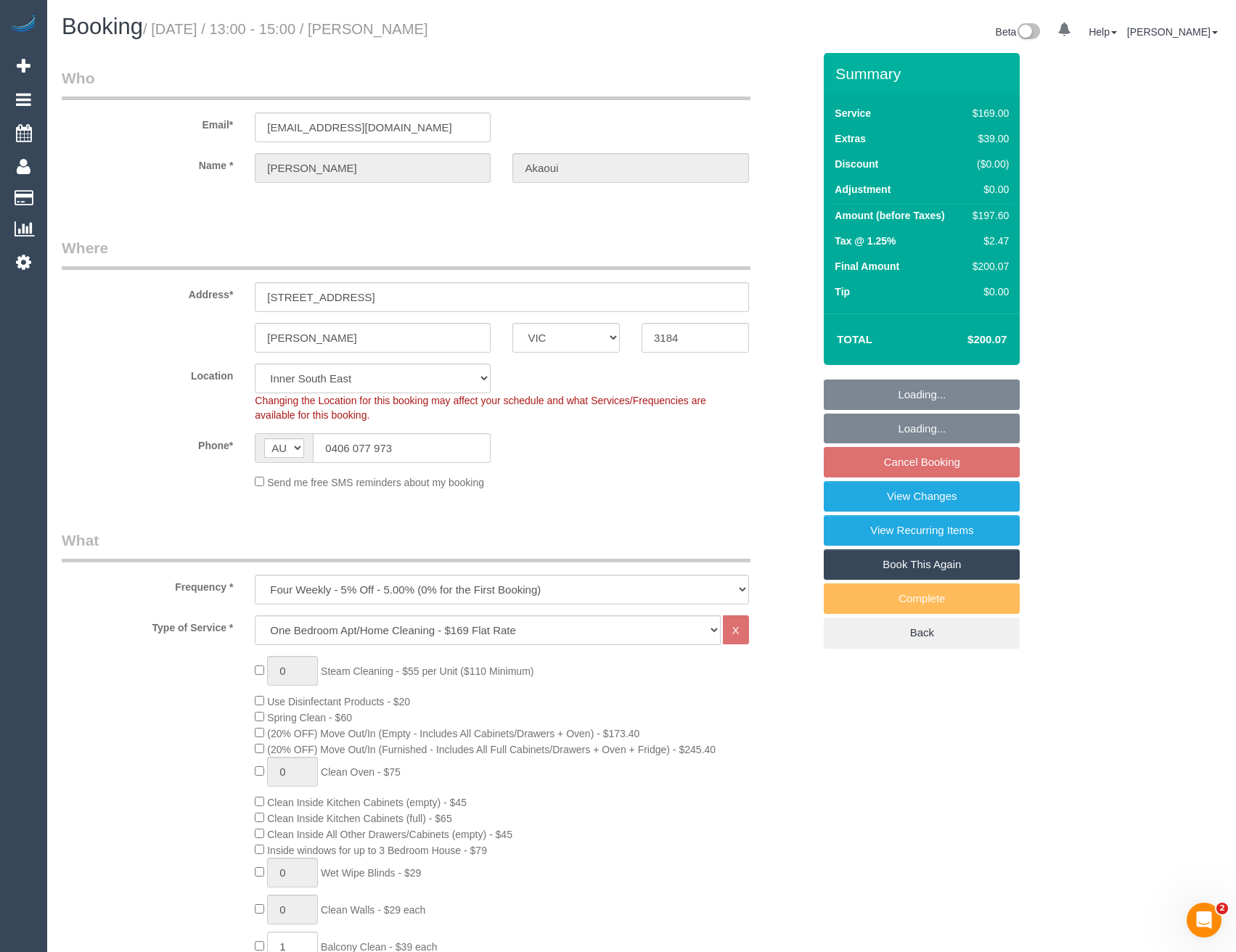
select select "number:19"
select select "number:24"
select select "number:12"
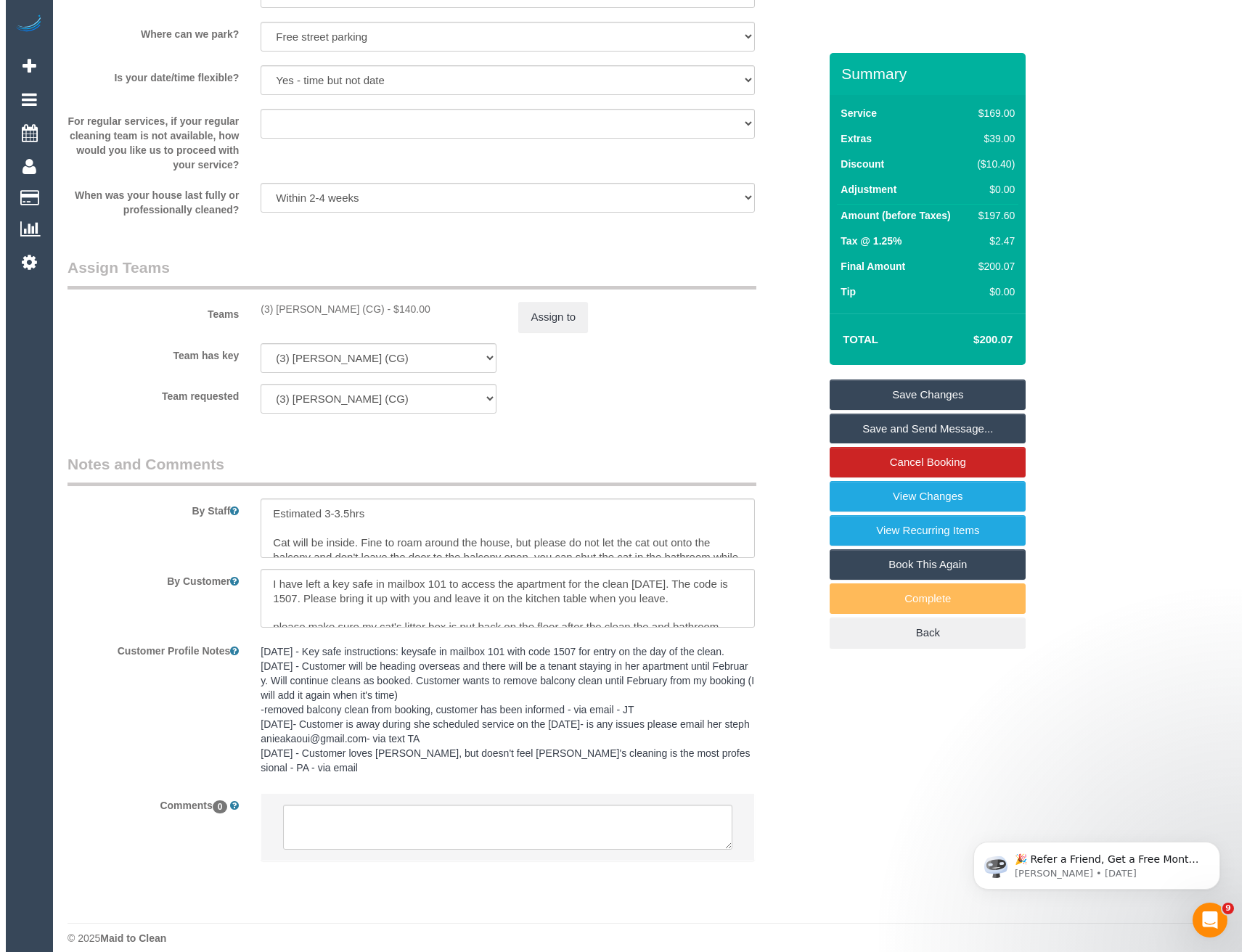
scroll to position [1831, 0]
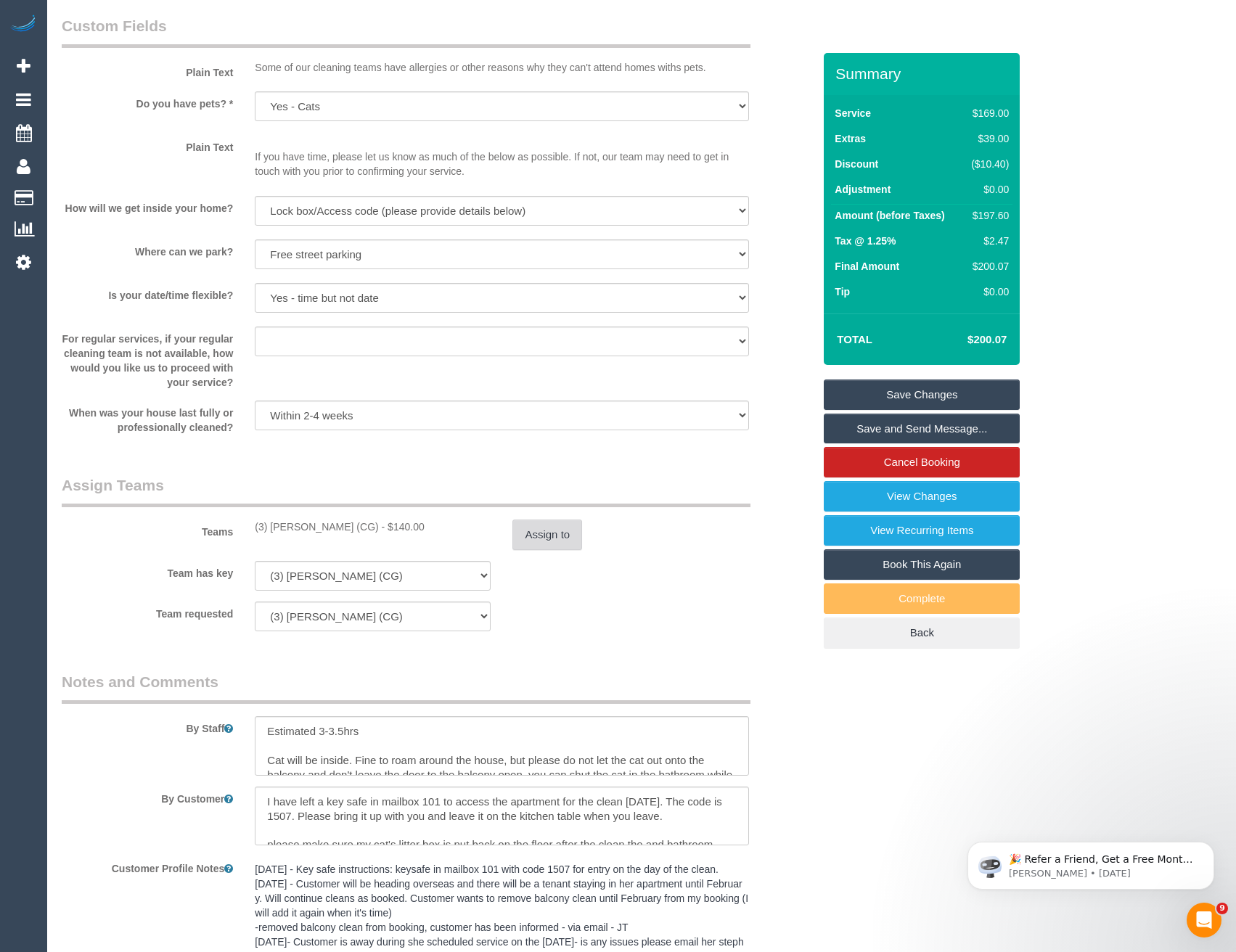
click at [552, 546] on button "Assign to" at bounding box center [547, 534] width 69 height 30
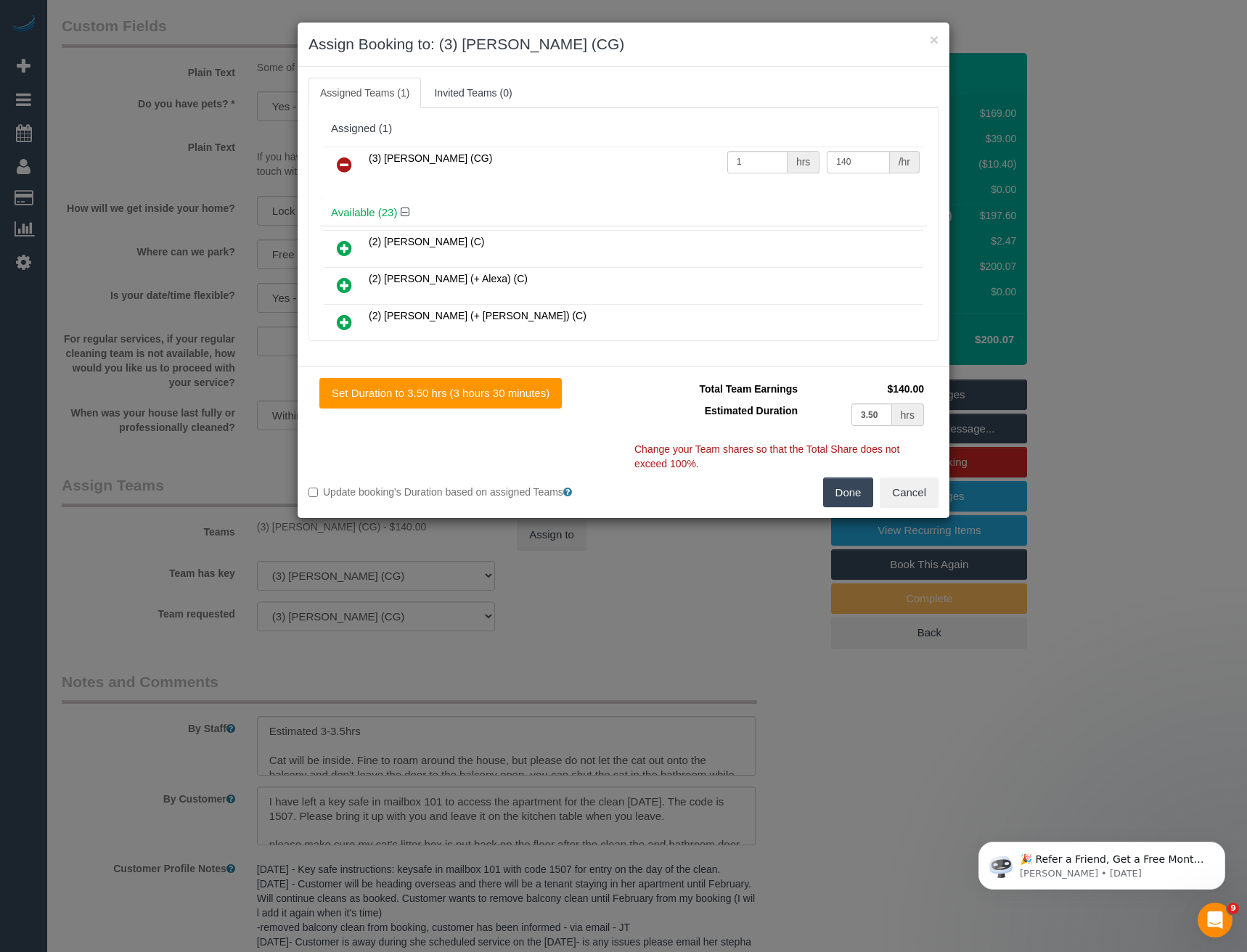
click at [345, 167] on icon at bounding box center [344, 164] width 15 height 17
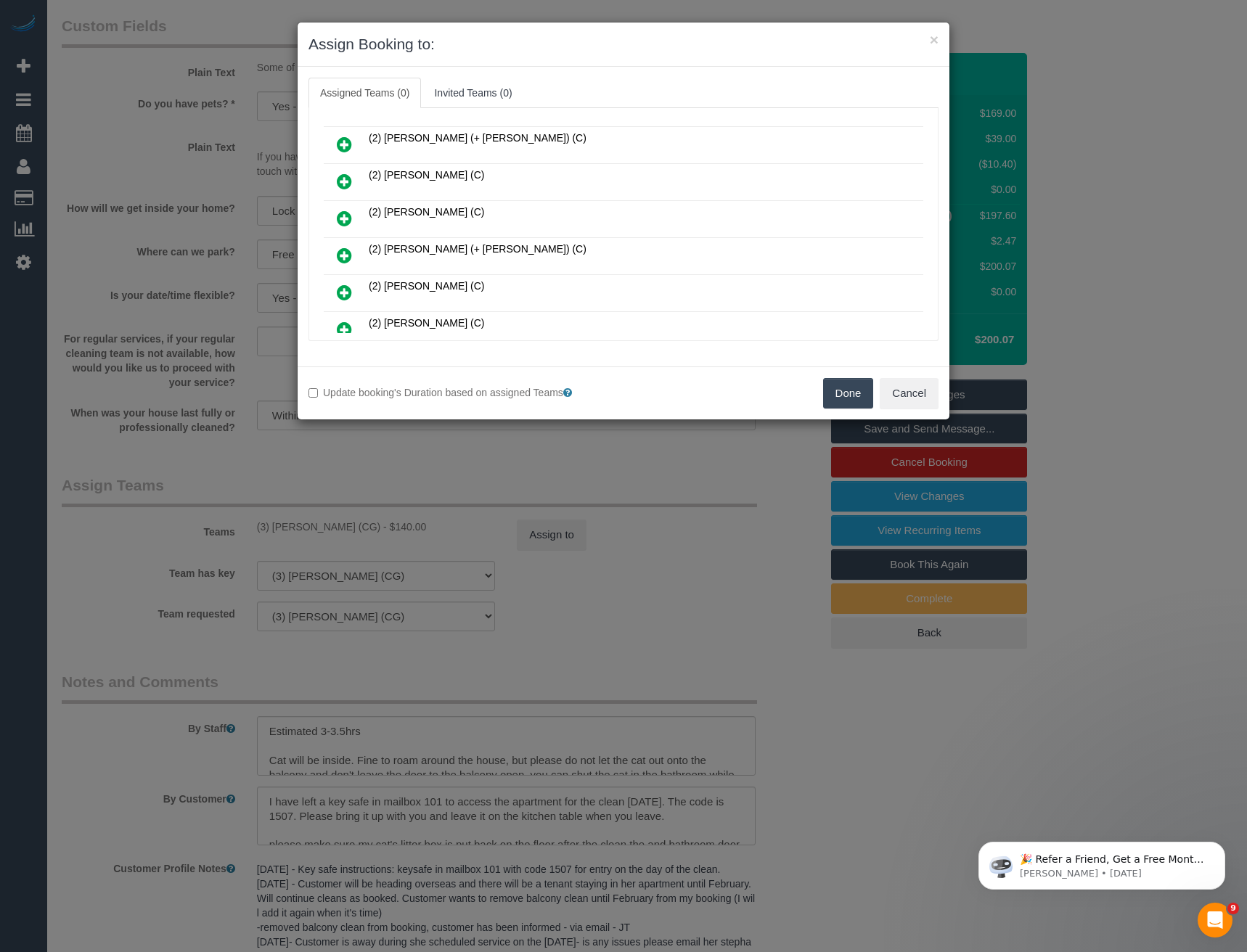
scroll to position [290, 0]
click at [349, 253] on icon at bounding box center [344, 257] width 15 height 17
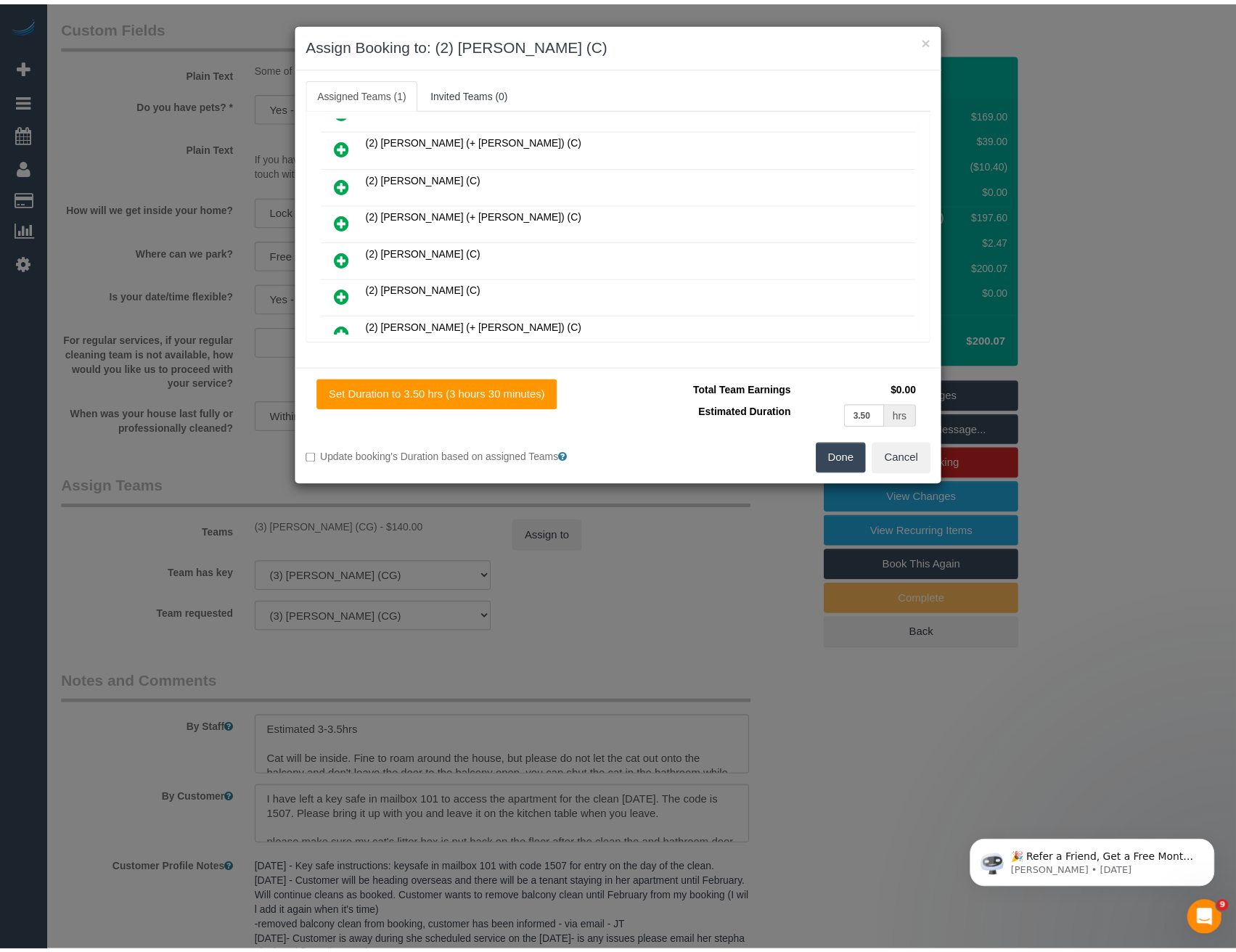
scroll to position [0, 0]
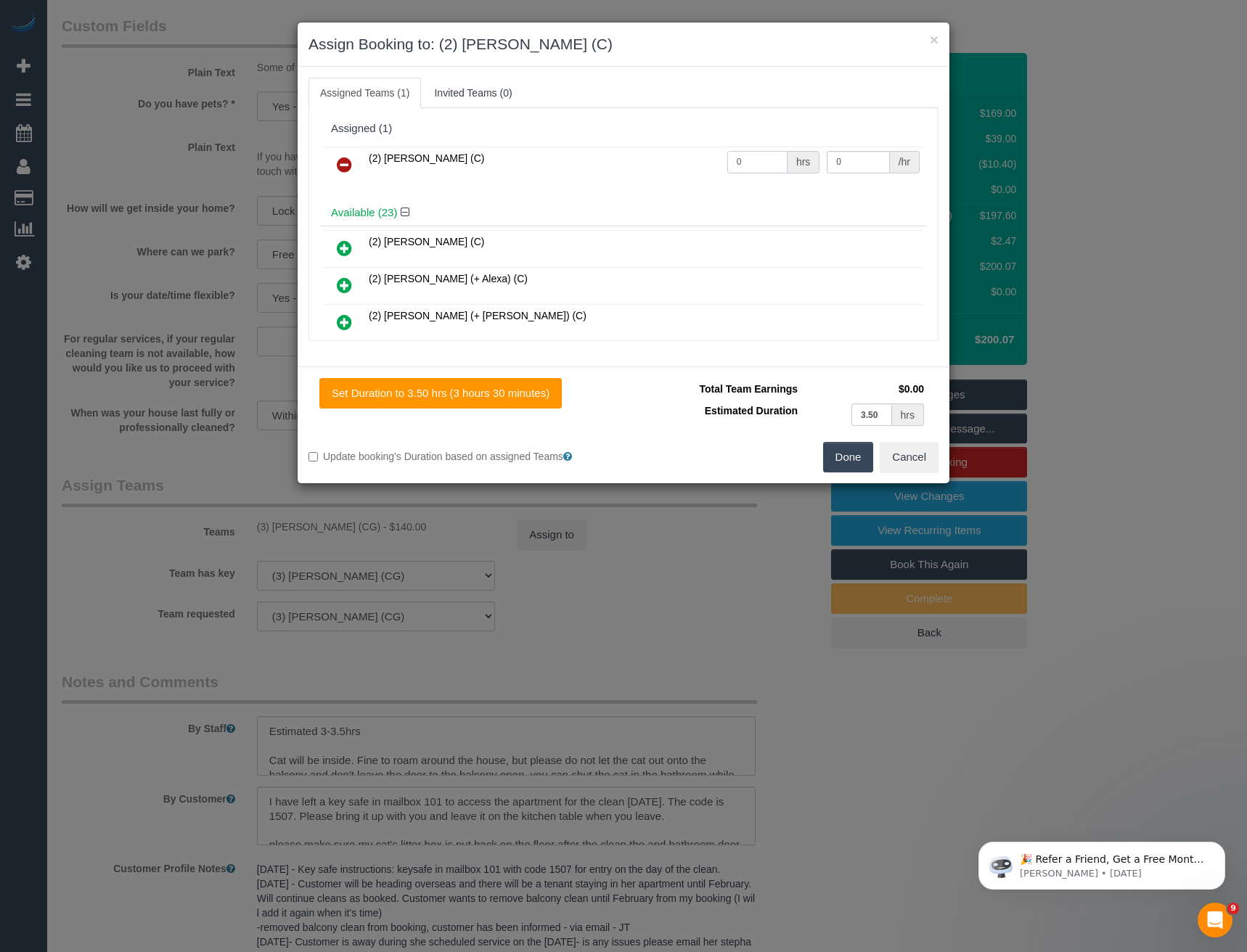
drag, startPoint x: 757, startPoint y: 163, endPoint x: 583, endPoint y: 185, distance: 175.4
click at [637, 180] on tr "(2) Roumany Gergis (C) 0 hrs 0 /hr" at bounding box center [624, 164] width 600 height 37
type input "1"
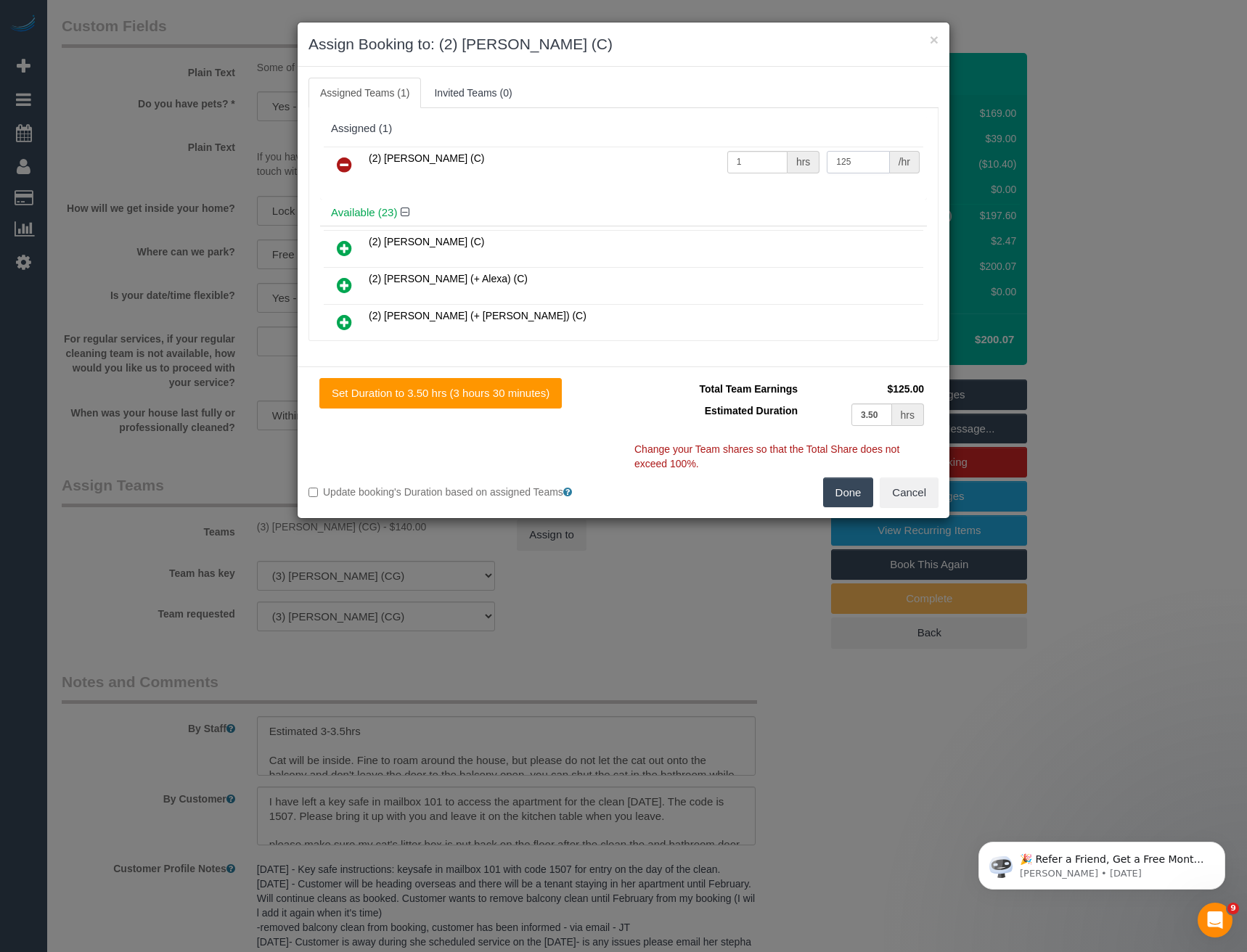
type input "125"
click at [845, 496] on button "Done" at bounding box center [848, 493] width 51 height 30
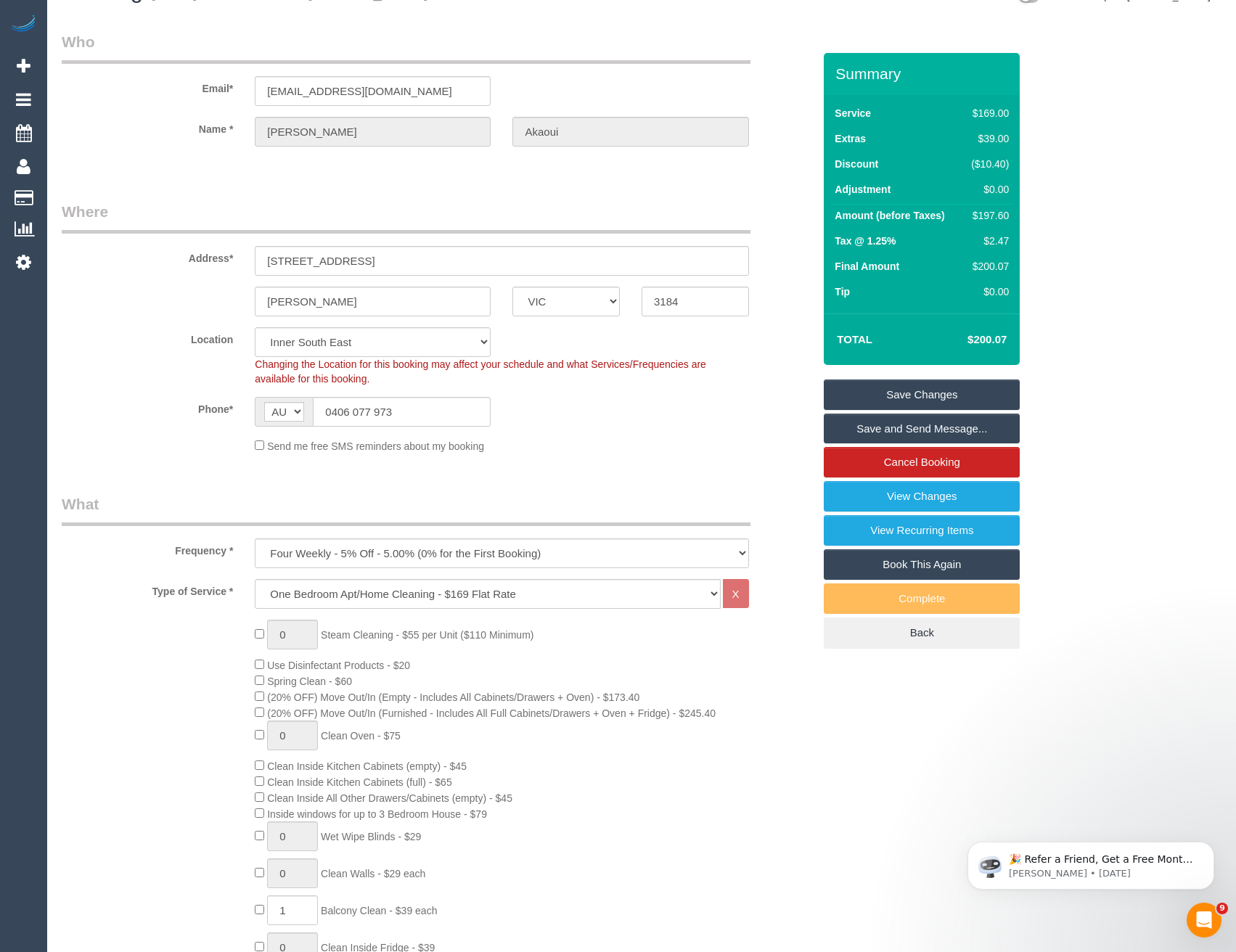
scroll to position [72, 0]
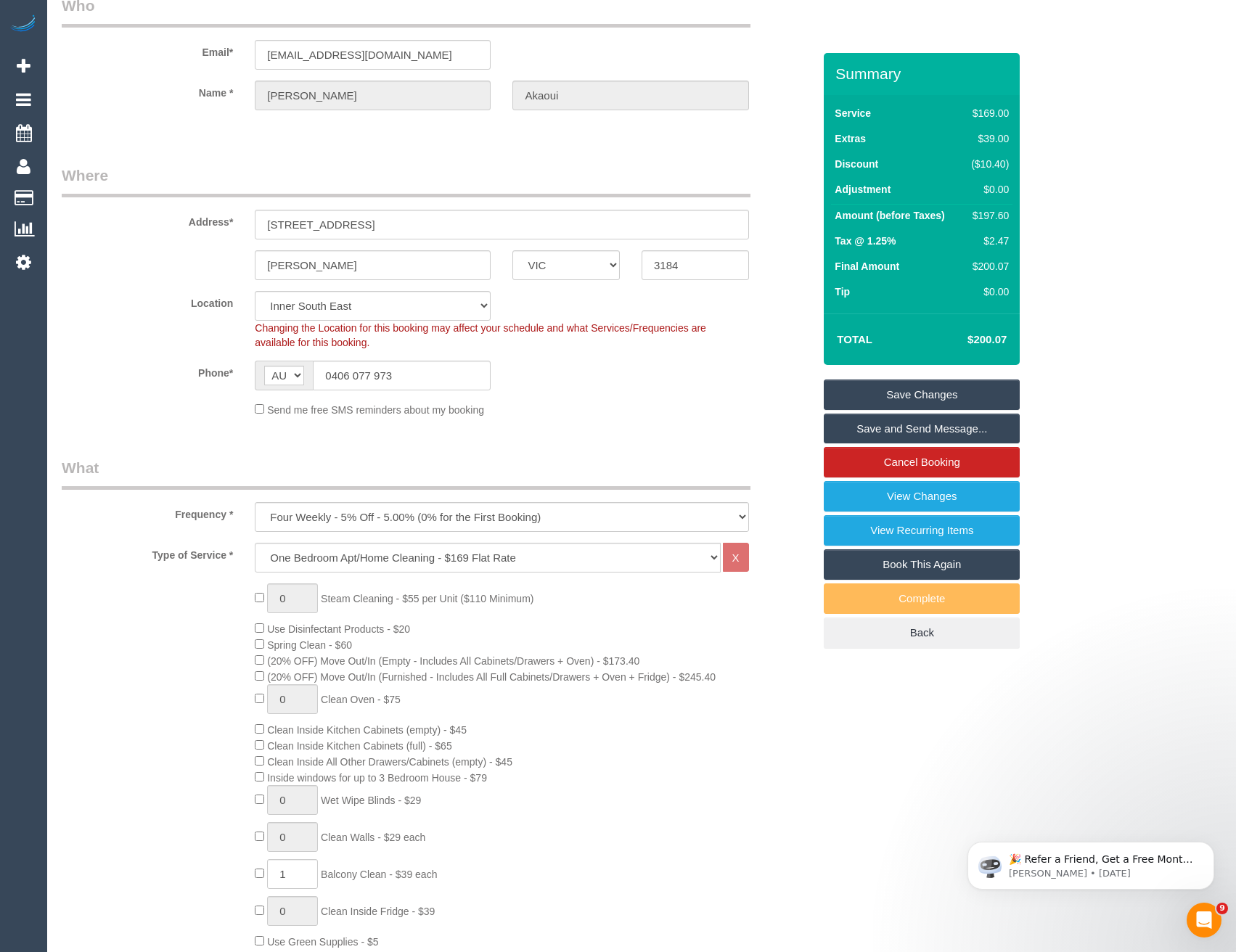
click at [882, 398] on link "Save Changes" at bounding box center [922, 395] width 196 height 30
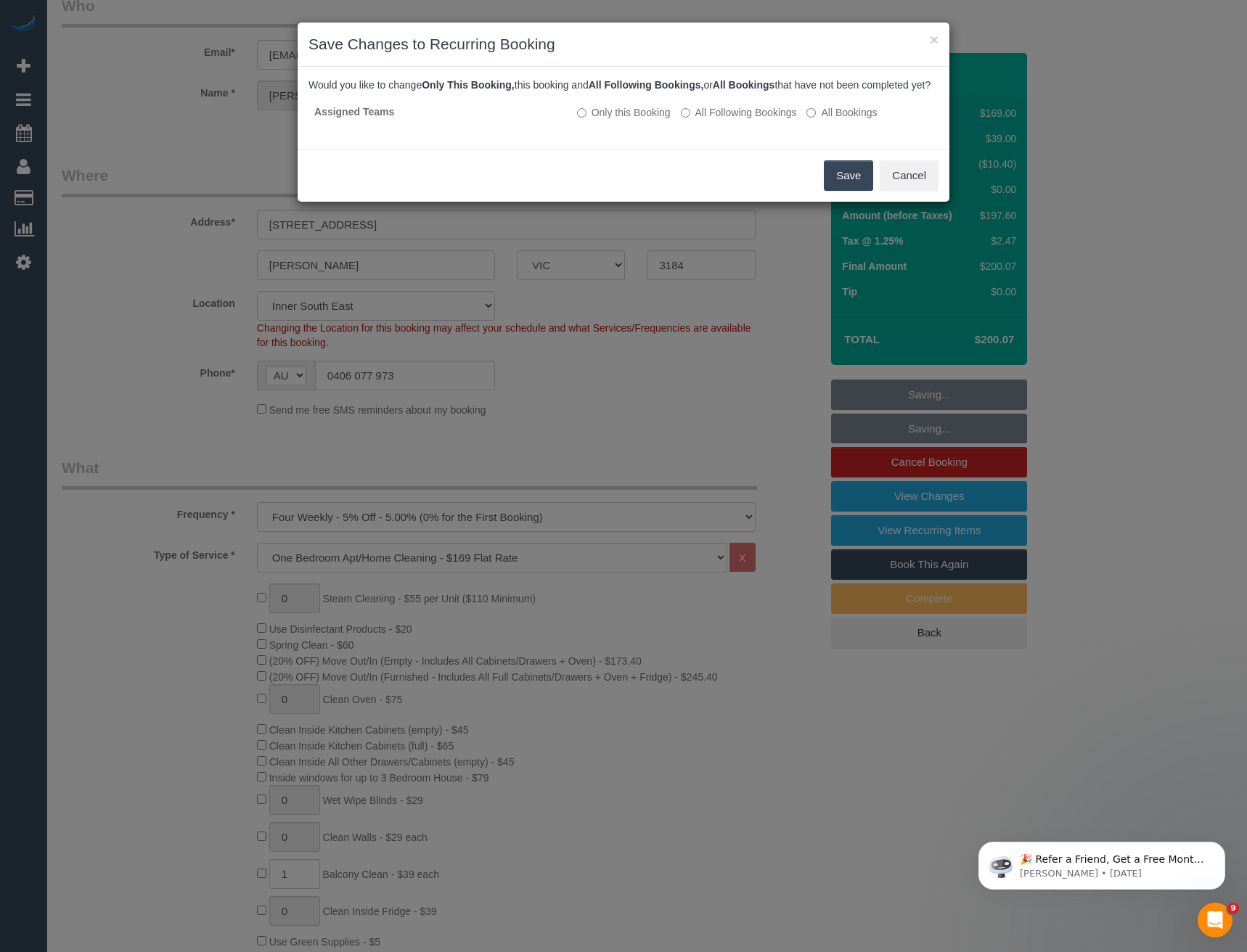
click at [861, 187] on button "Save" at bounding box center [848, 176] width 49 height 30
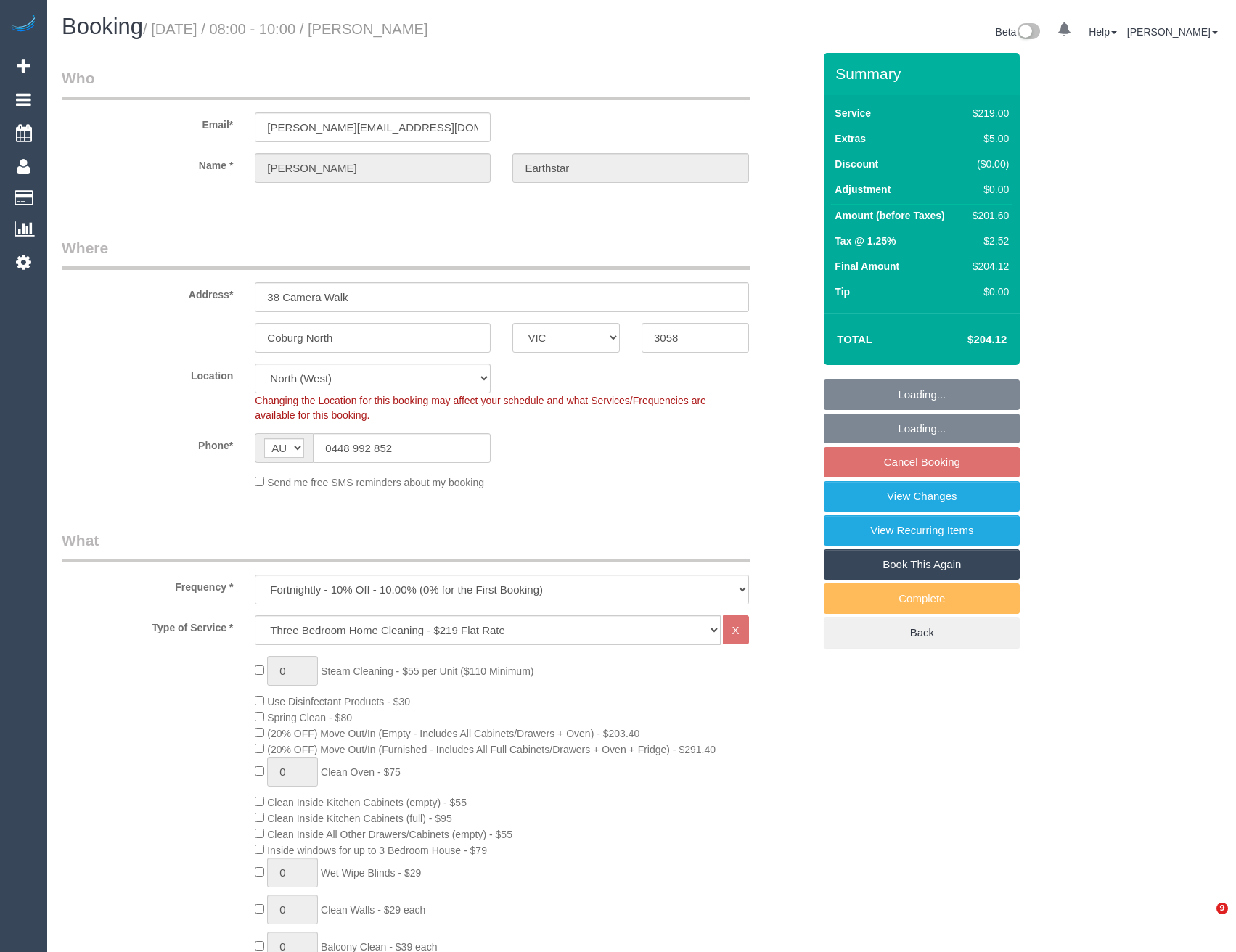
select select "VIC"
select select "number:27"
select select "number:14"
select select "number:19"
select select "number:22"
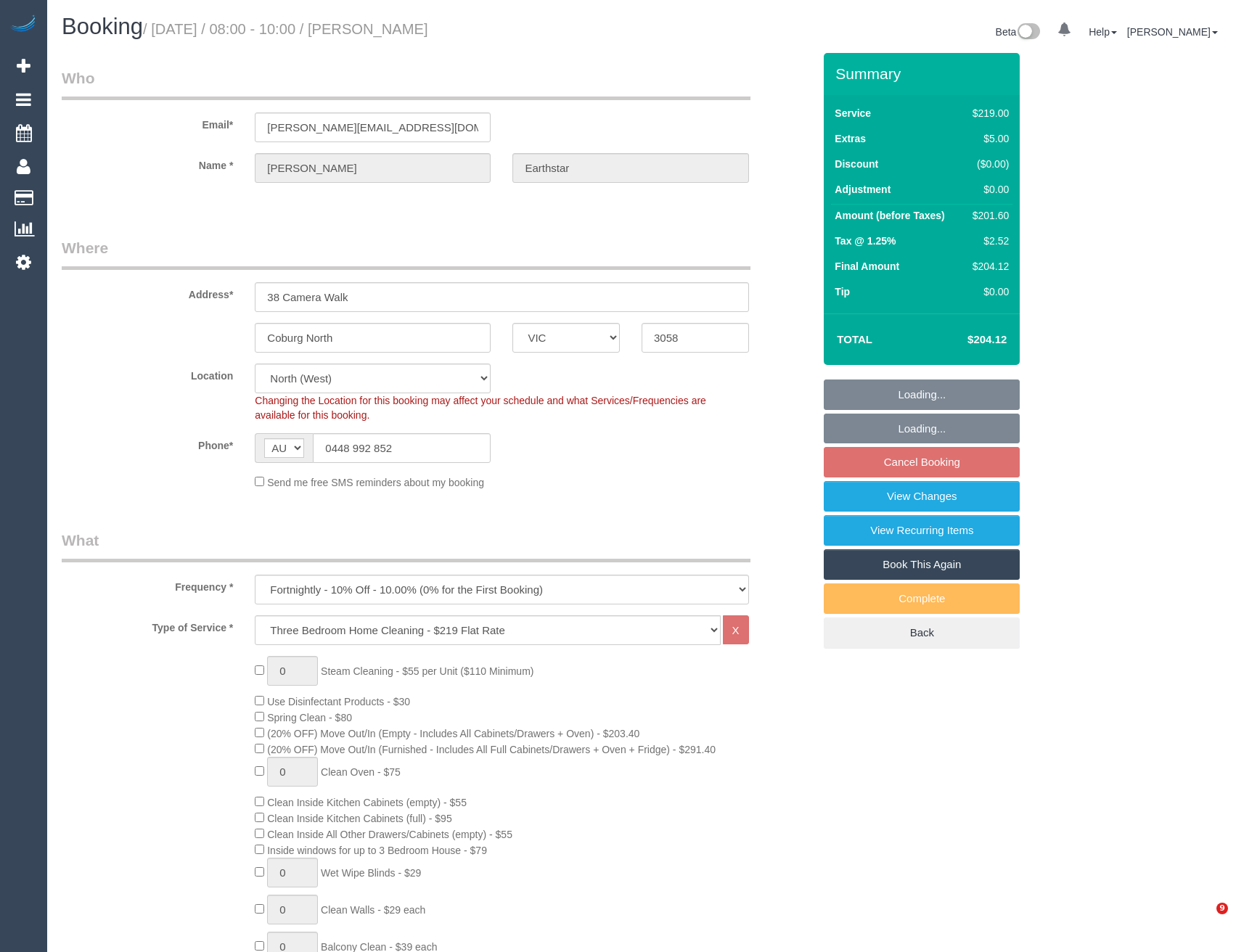
select select "number:34"
select select "number:26"
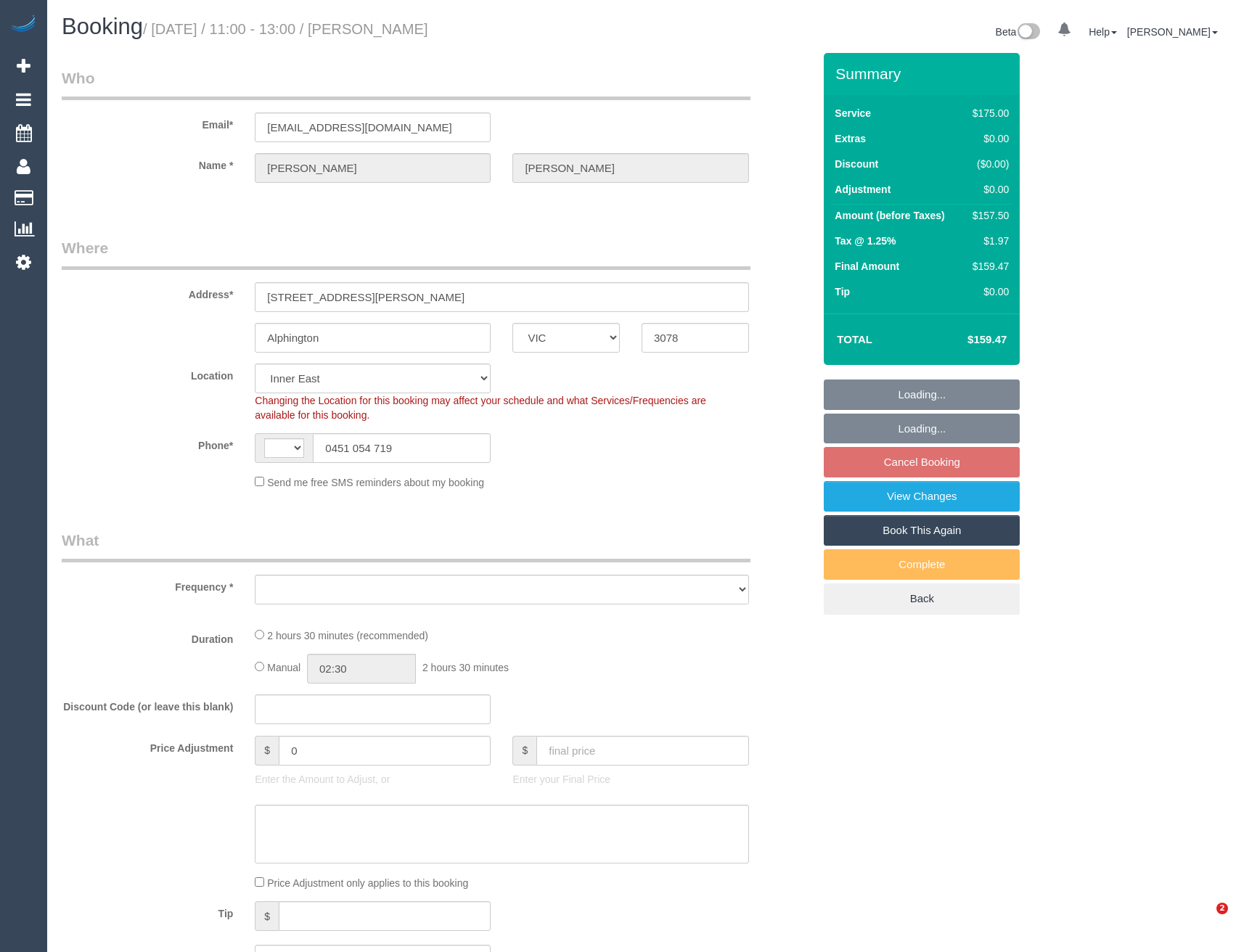
select select "VIC"
select select "string:AU"
select select "object:700"
select select "150"
select select "number:27"
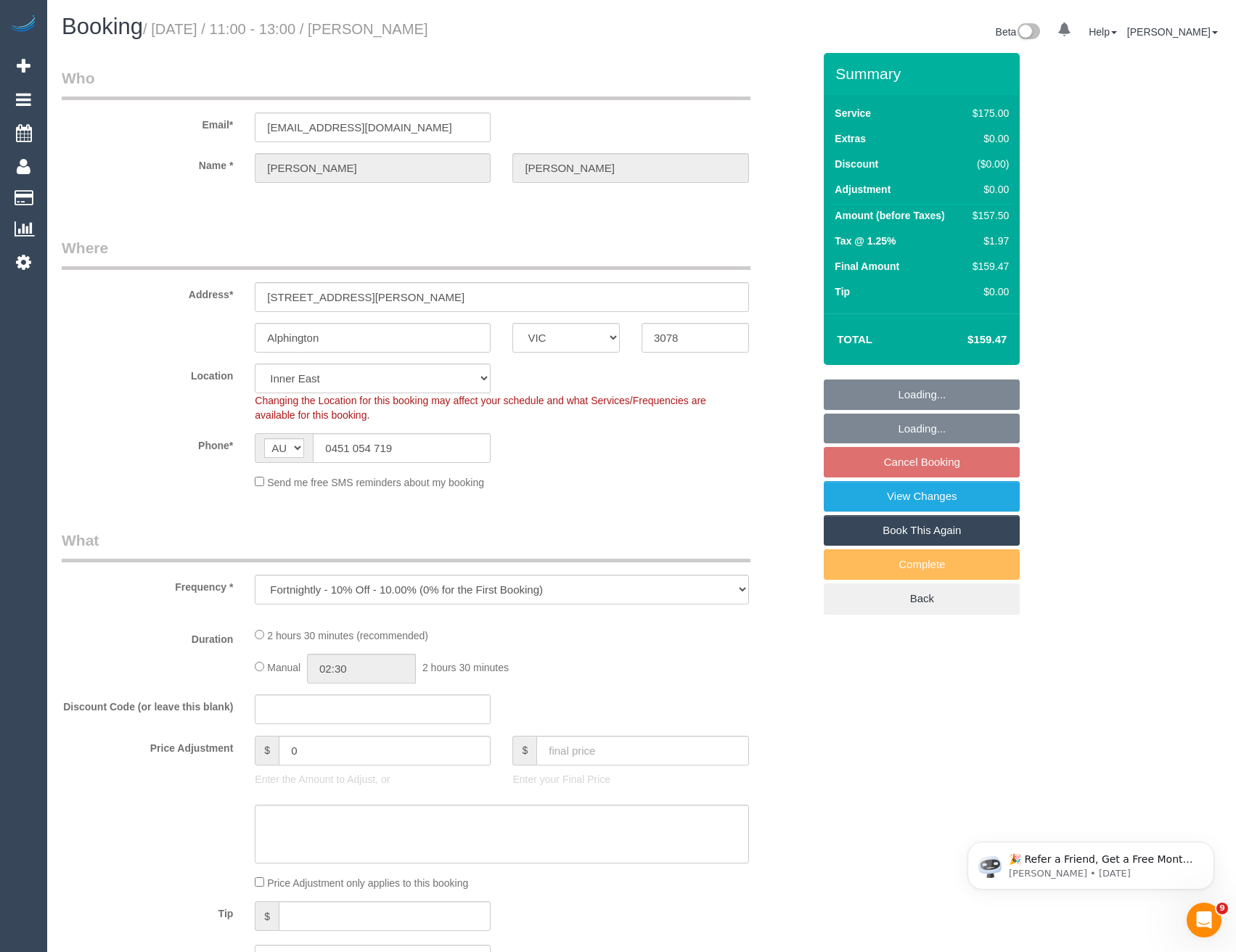
select select "number:14"
select select "number:19"
select select "number:22"
select select "number:34"
select select "number:11"
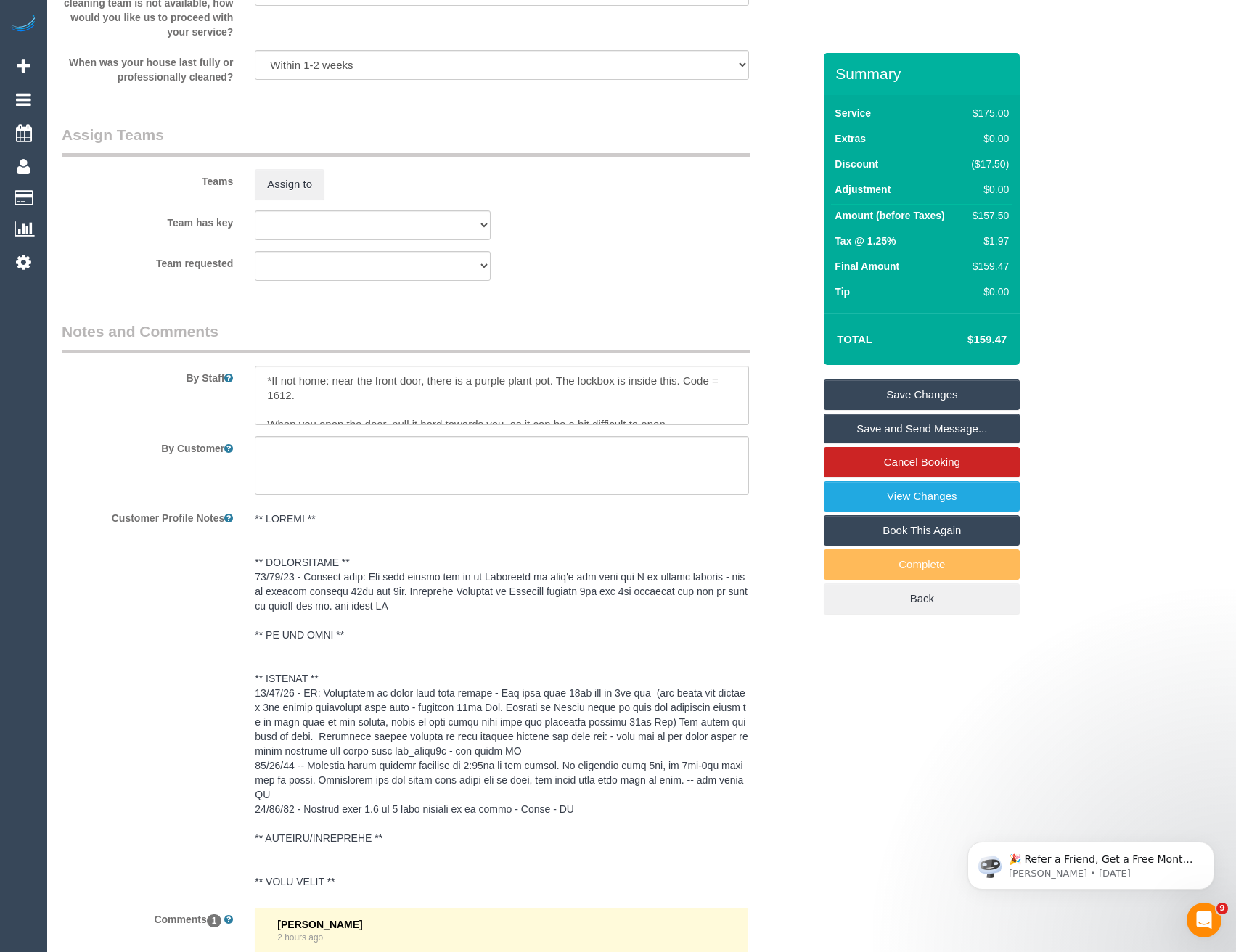
scroll to position [2119, 0]
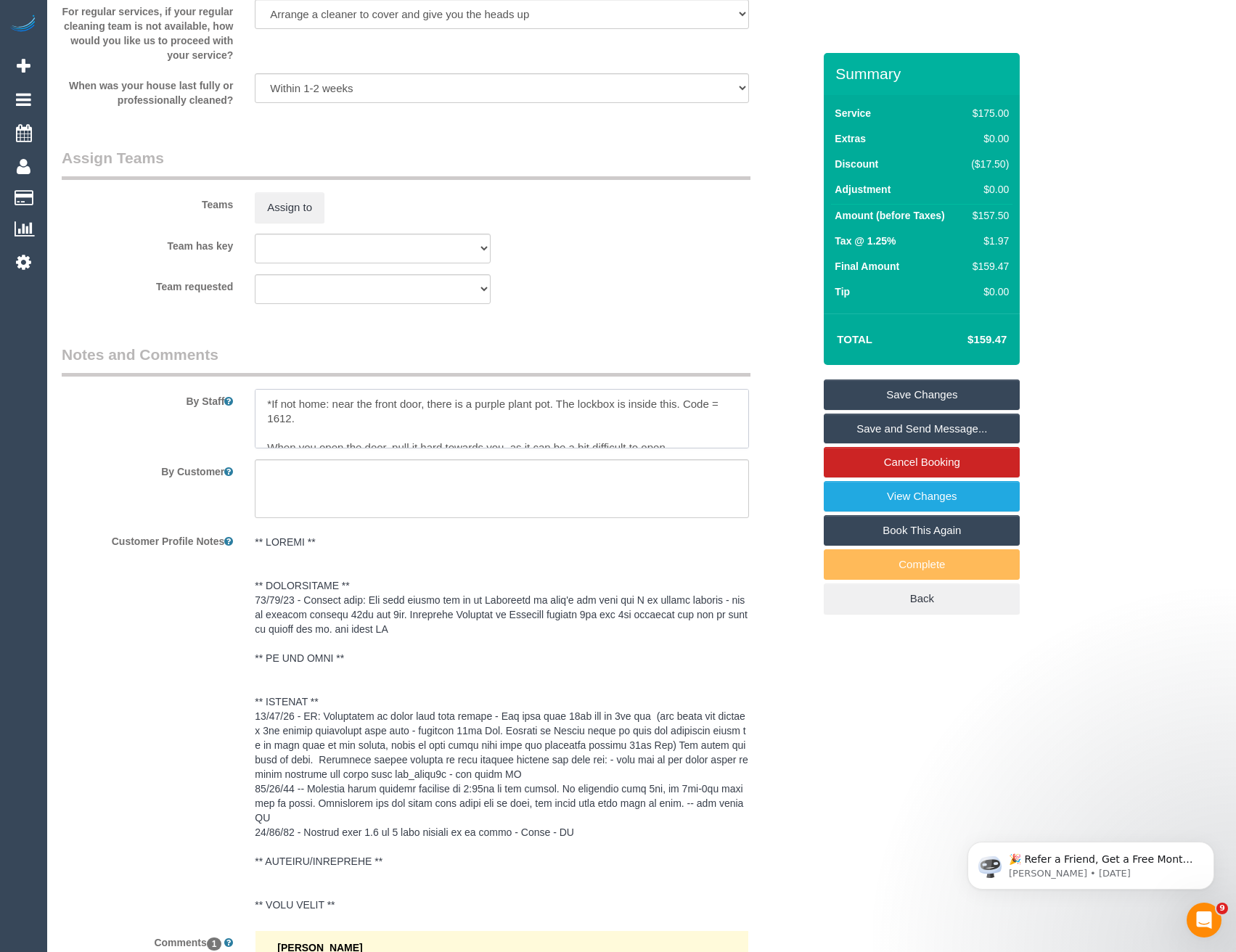
click at [260, 398] on textarea at bounding box center [501, 419] width 494 height 60
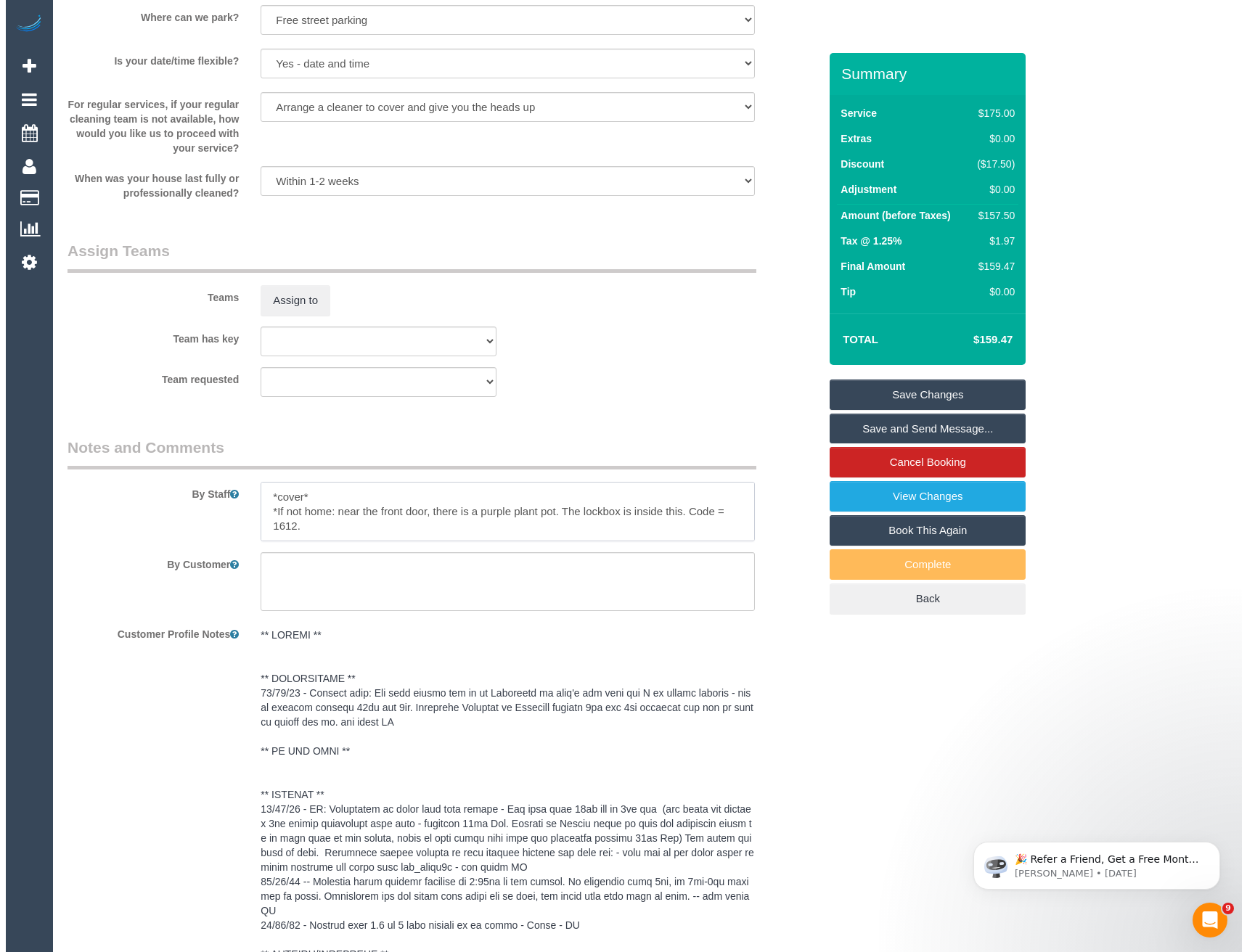
scroll to position [1974, 0]
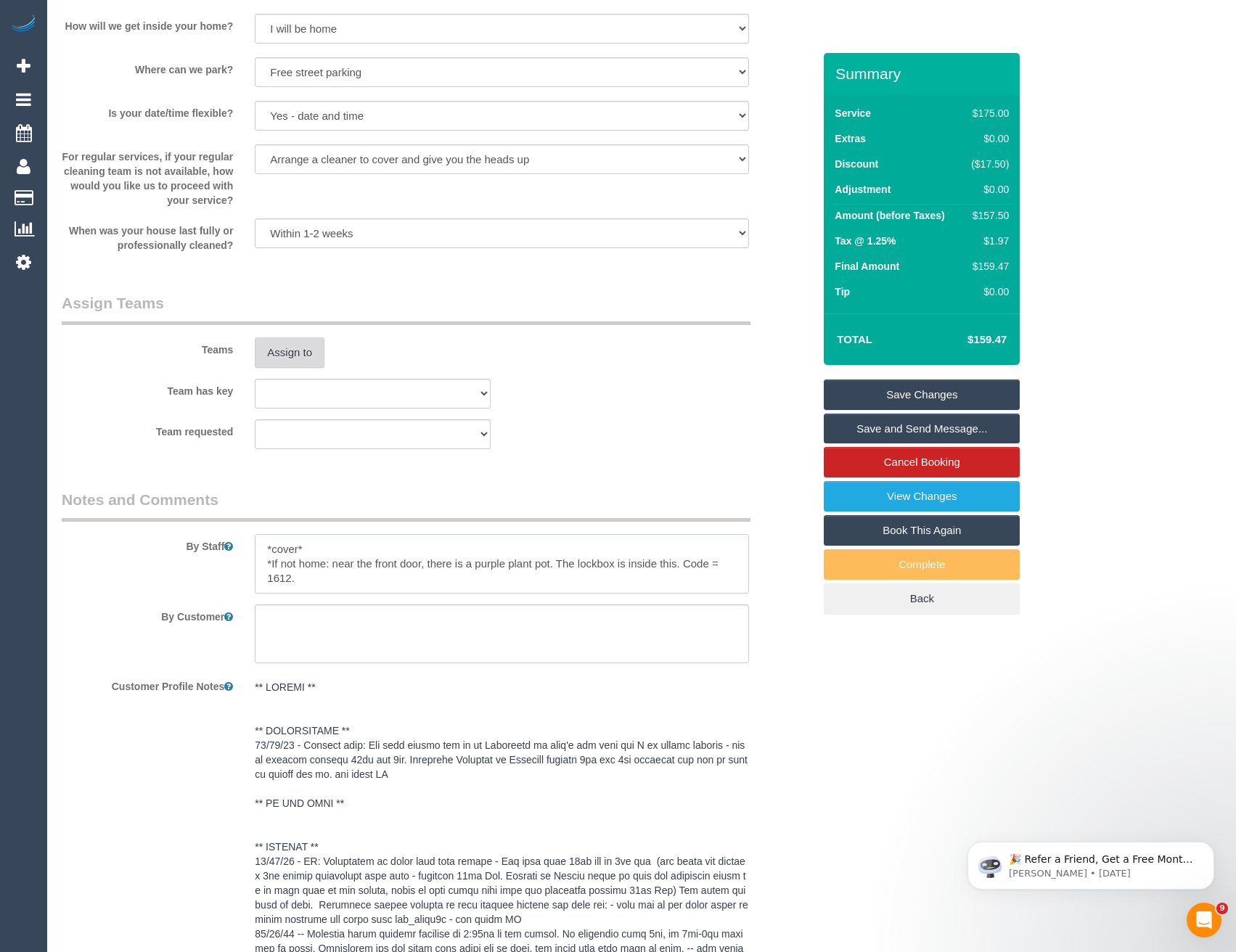
type textarea "*cover* *If not home: near the front door, there is a purple plant pot. The loc…"
click at [310, 359] on button "Assign to" at bounding box center [289, 353] width 69 height 30
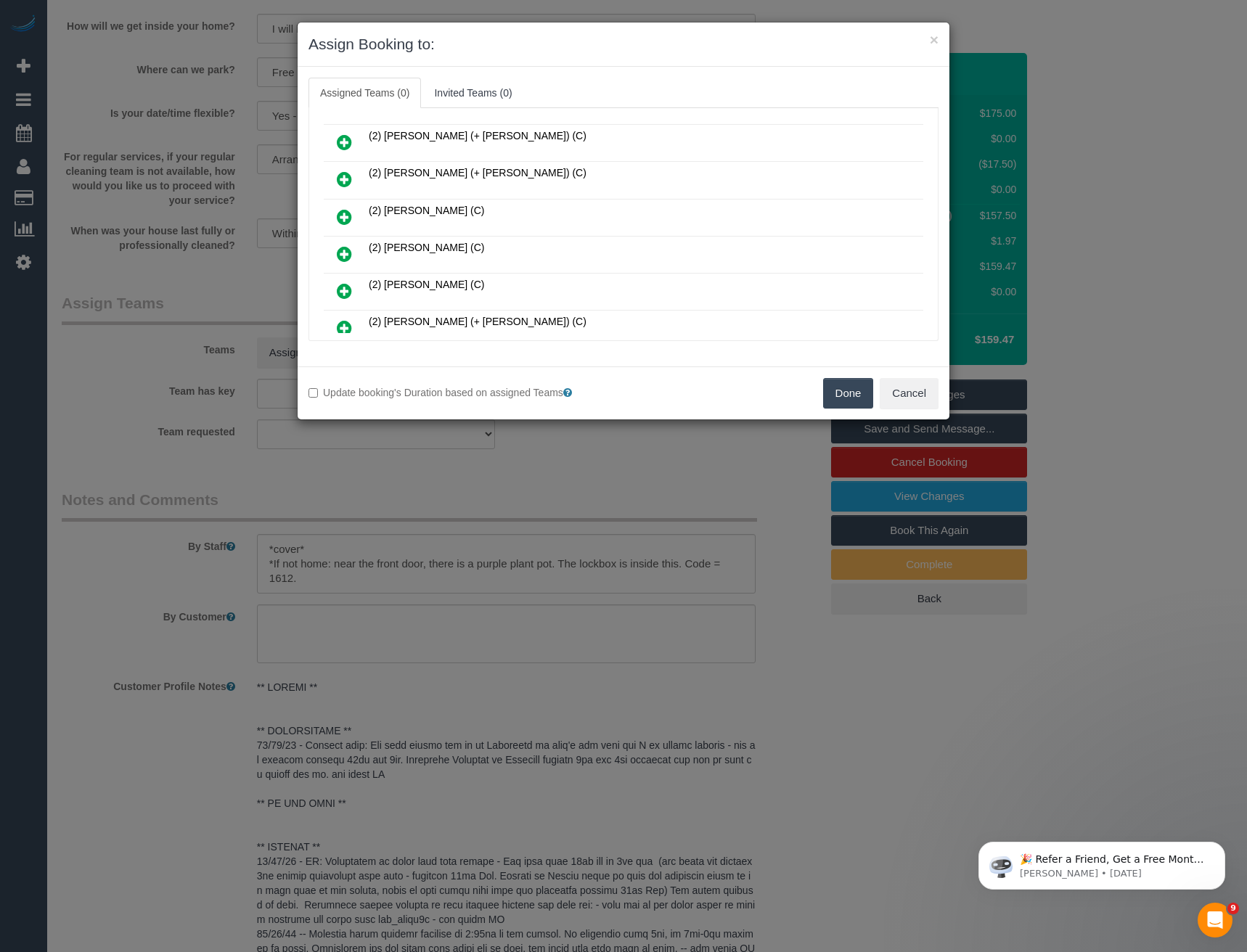
click at [343, 253] on icon at bounding box center [344, 253] width 15 height 17
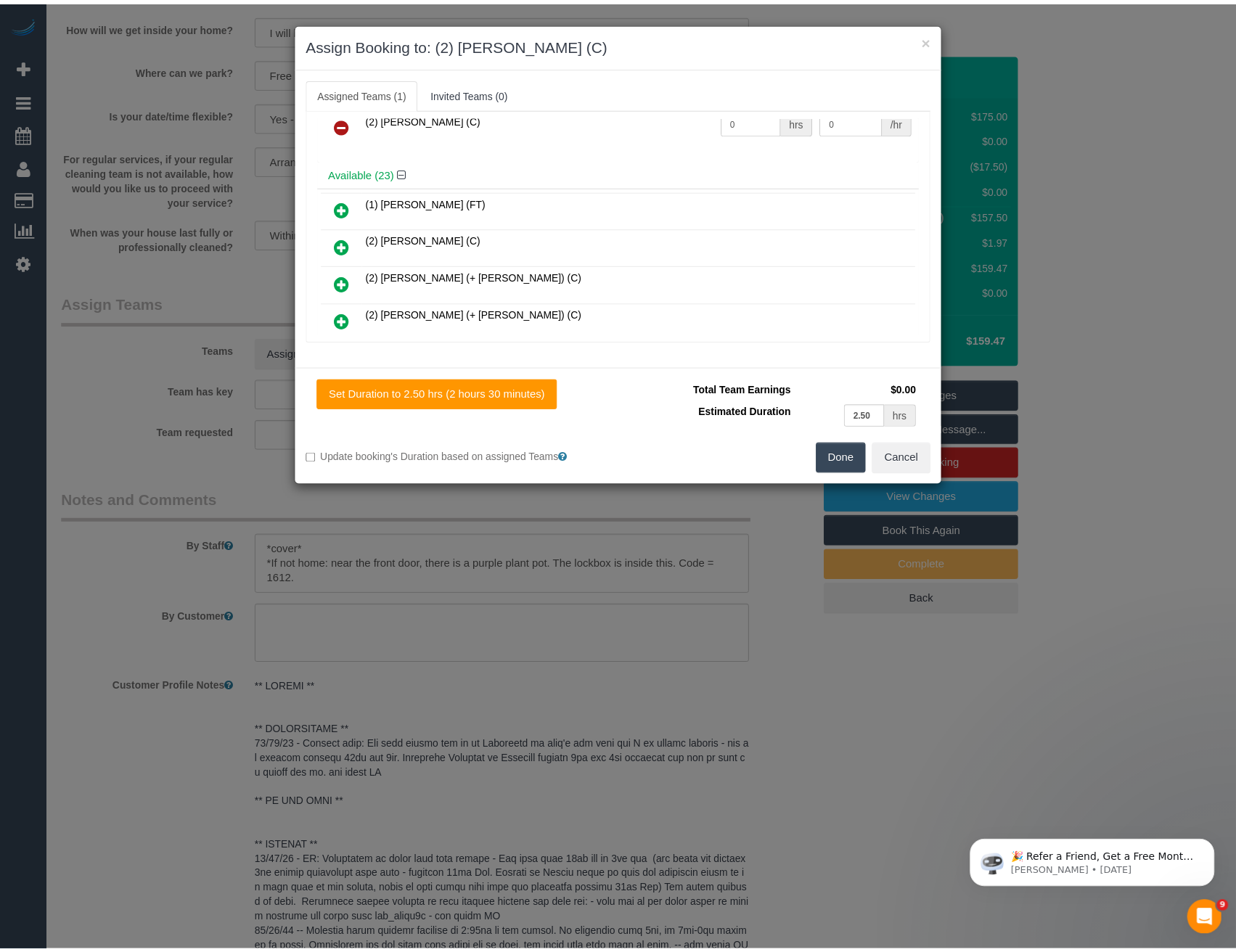
scroll to position [0, 0]
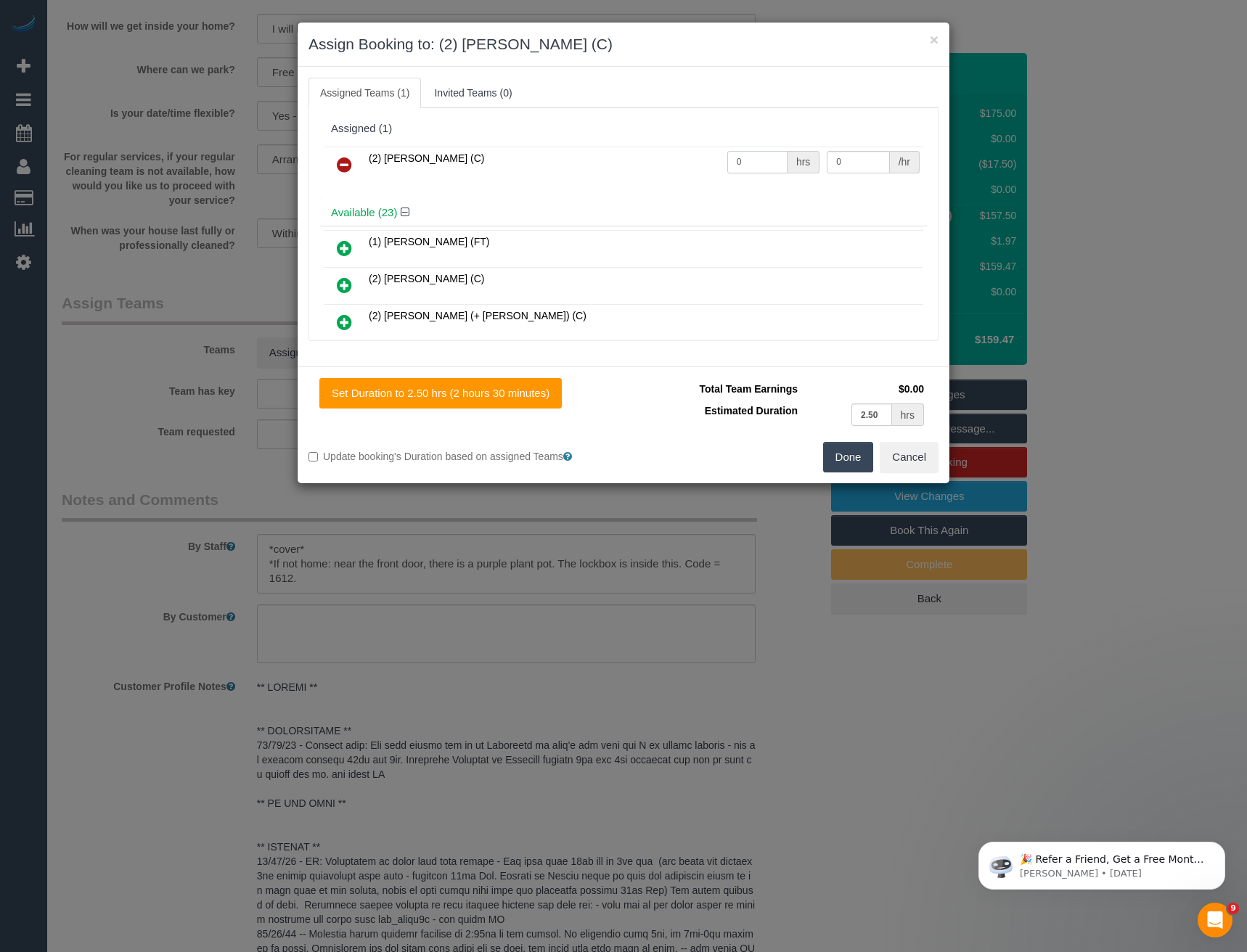
drag, startPoint x: 754, startPoint y: 159, endPoint x: 646, endPoint y: 172, distance: 108.8
click at [649, 175] on tr "(2) Joshua Russell (C) 0 hrs 0 /hr" at bounding box center [624, 164] width 600 height 37
type input "2.5"
type input "37.5"
click at [847, 461] on button "Done" at bounding box center [848, 457] width 51 height 30
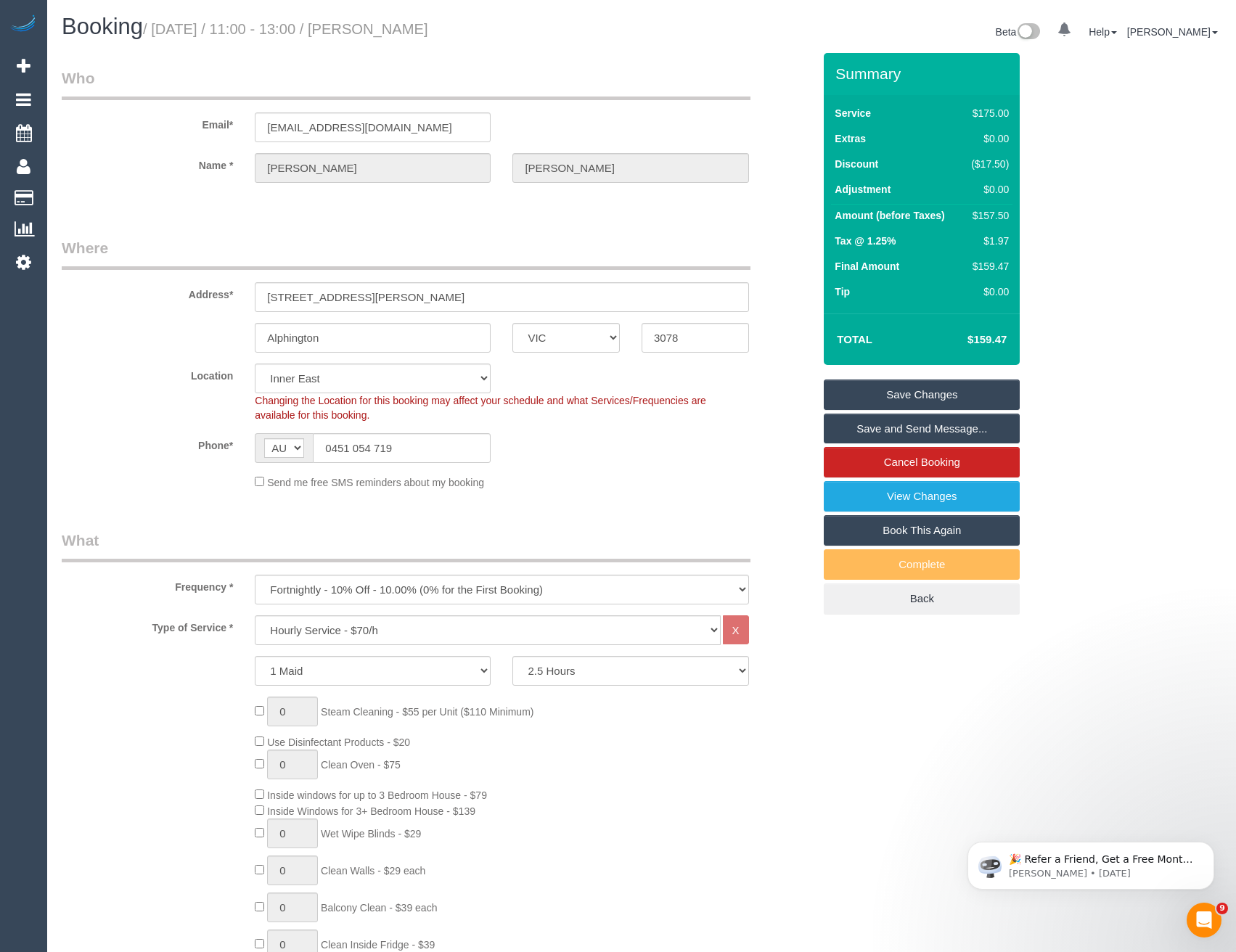
click at [877, 424] on link "Save and Send Message..." at bounding box center [922, 429] width 196 height 30
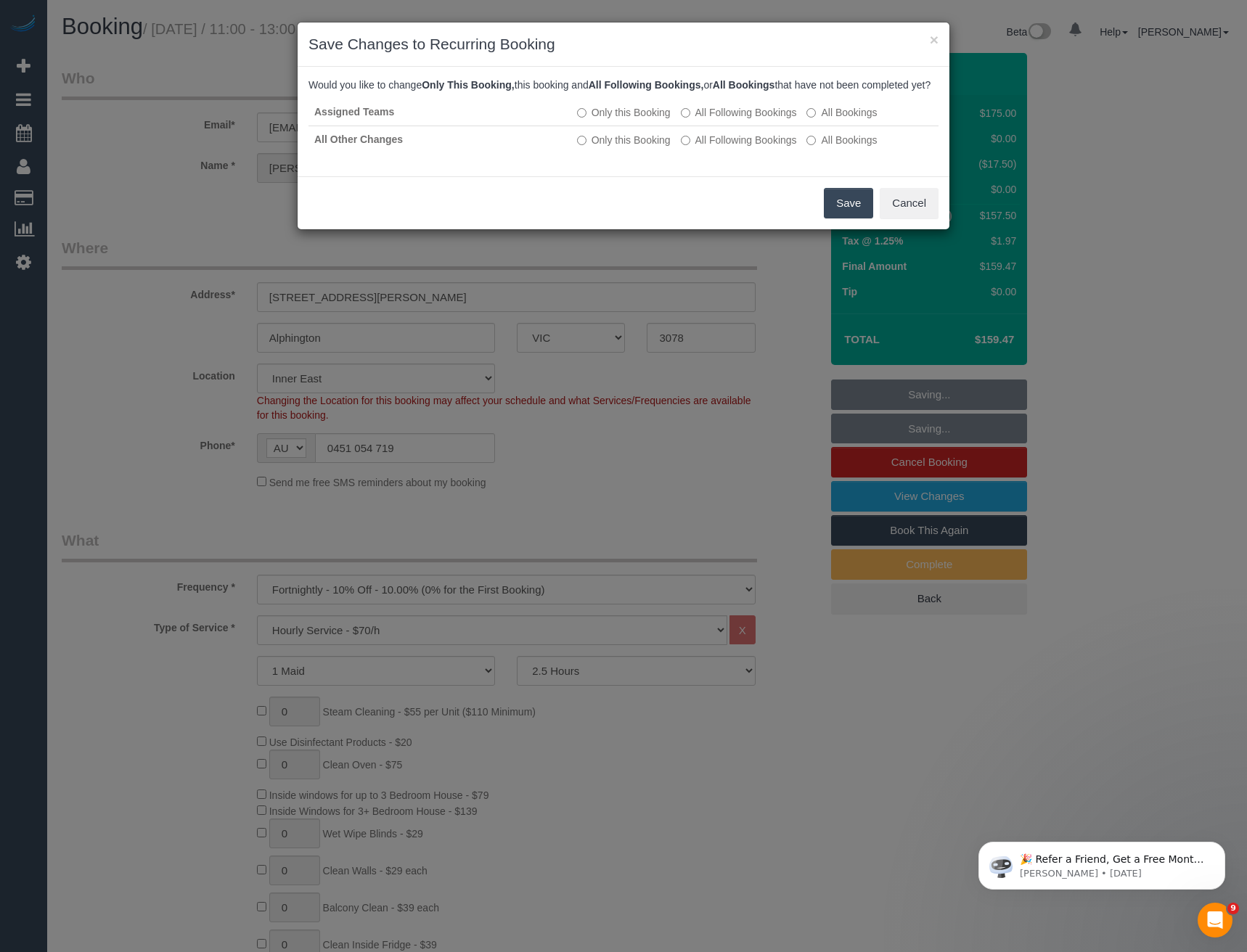
drag, startPoint x: 852, startPoint y: 212, endPoint x: 831, endPoint y: 202, distance: 23.3
click at [852, 212] on button "Save" at bounding box center [848, 203] width 49 height 30
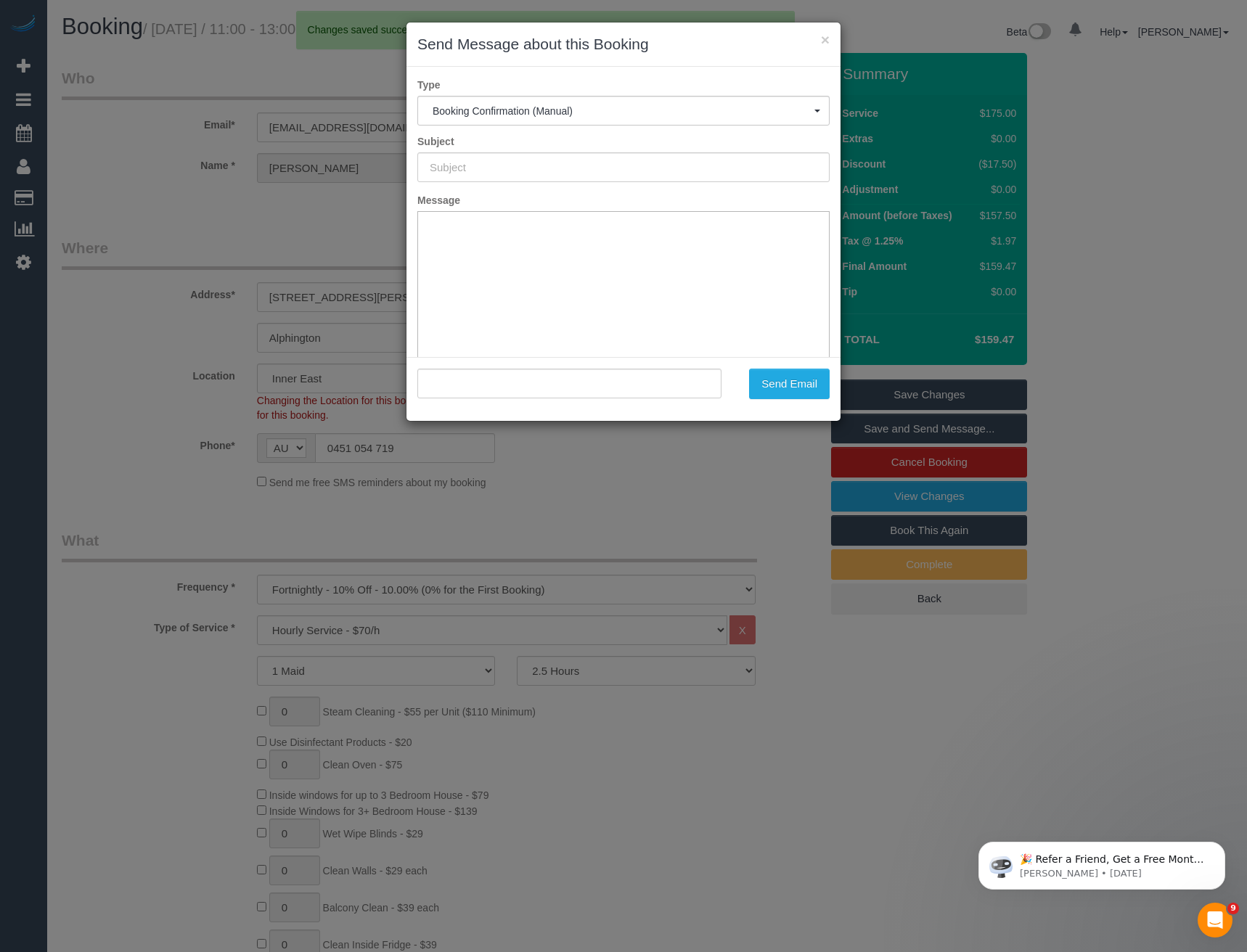
type input "Booking Confirmed"
type input ""Sarah Kolb" <sarahnataliekolb@gmail.com>"
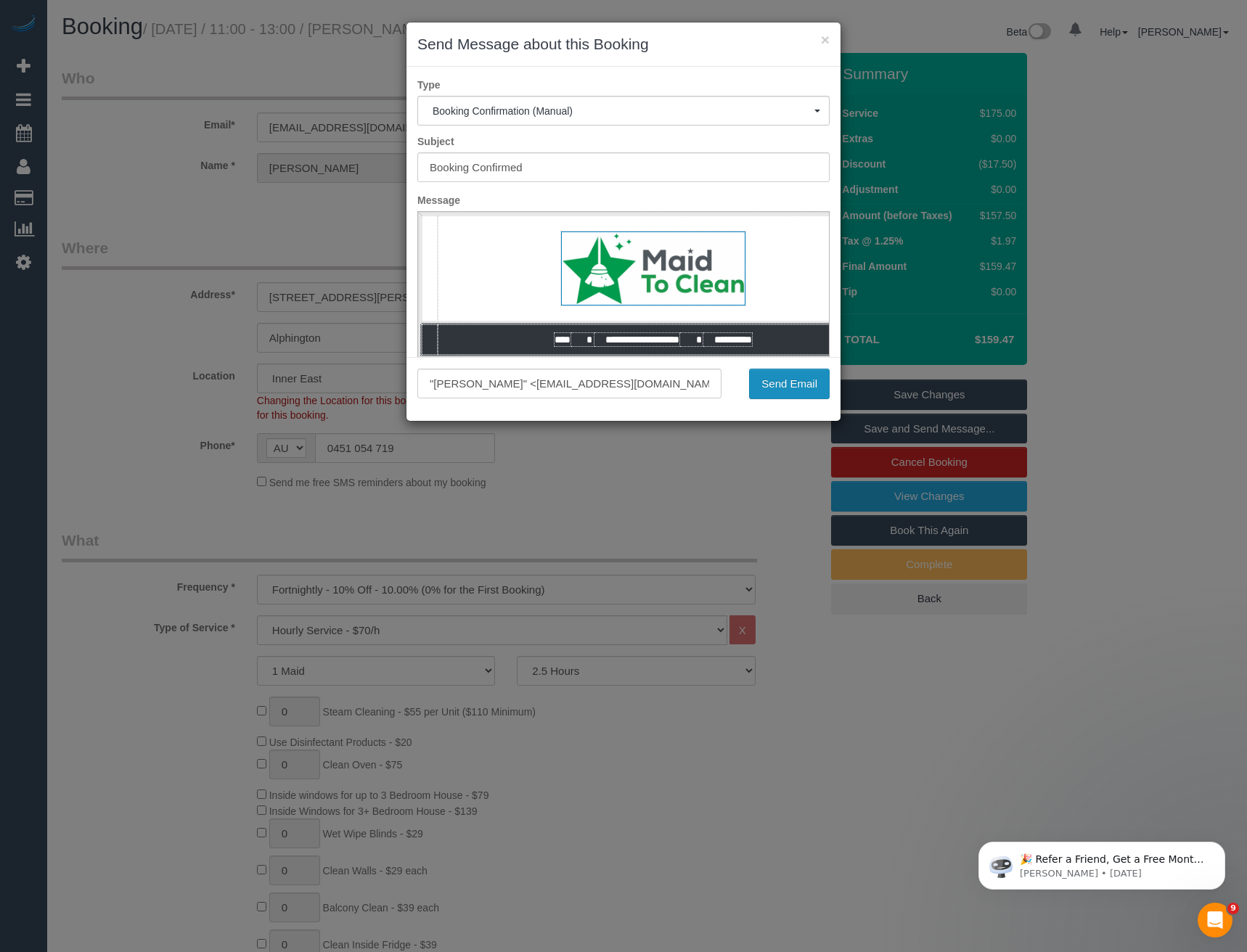
click at [811, 381] on button "Send Email" at bounding box center [789, 383] width 81 height 30
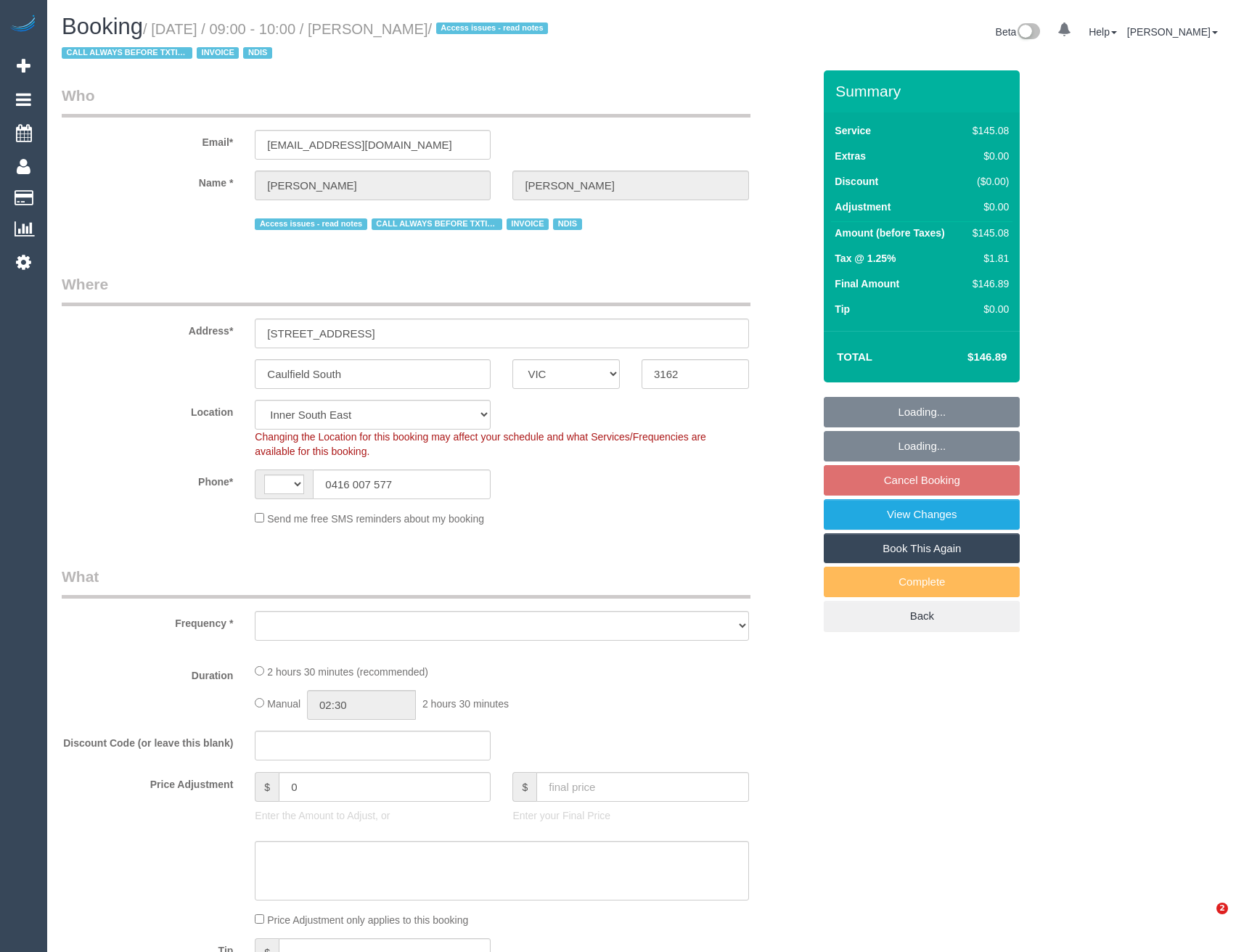
select select "VIC"
select select "string:AU"
select select "number:27"
select select "number:14"
select select "number:19"
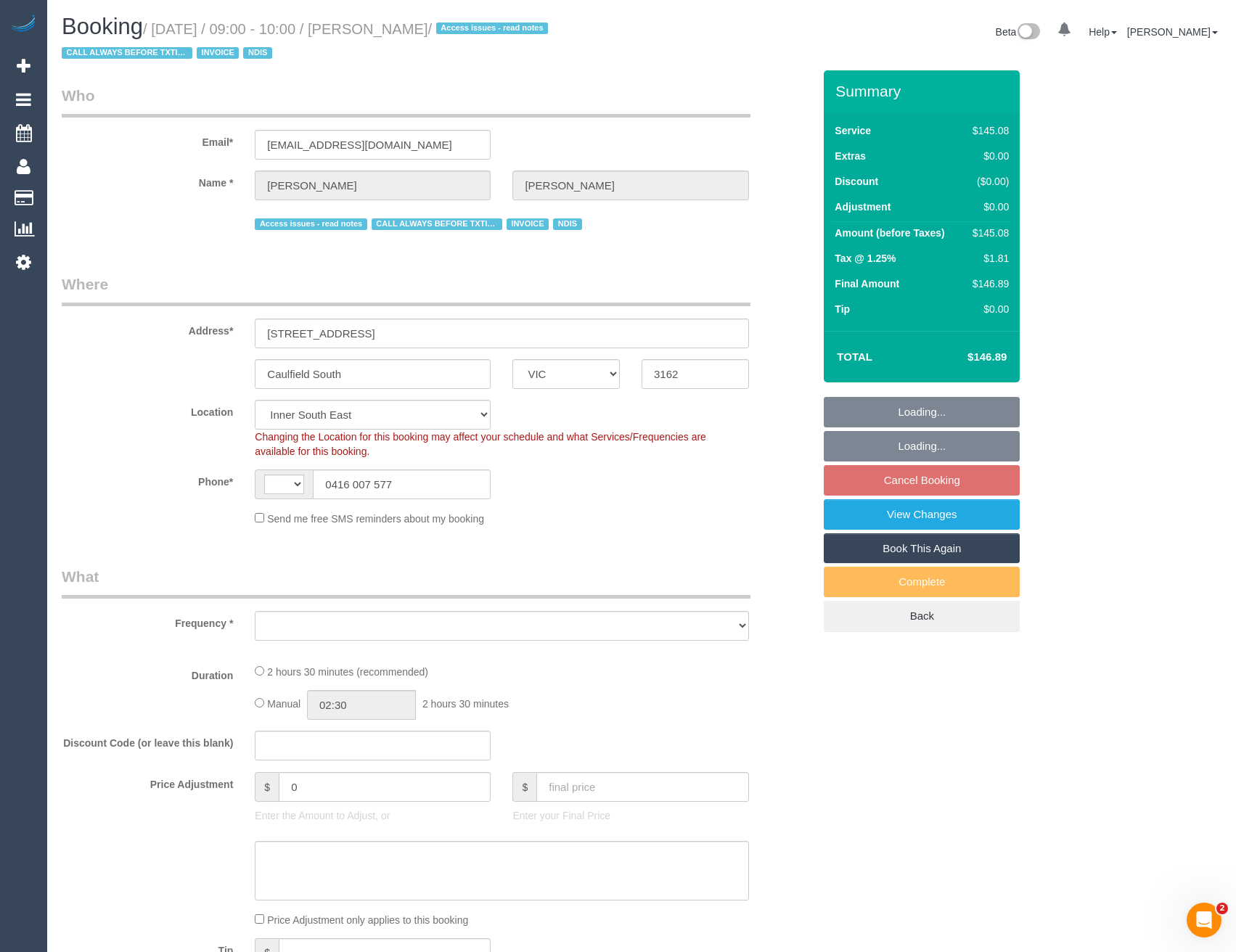
select select "number:25"
select select "number:35"
select select "number:13"
select select "object:1279"
select select "150"
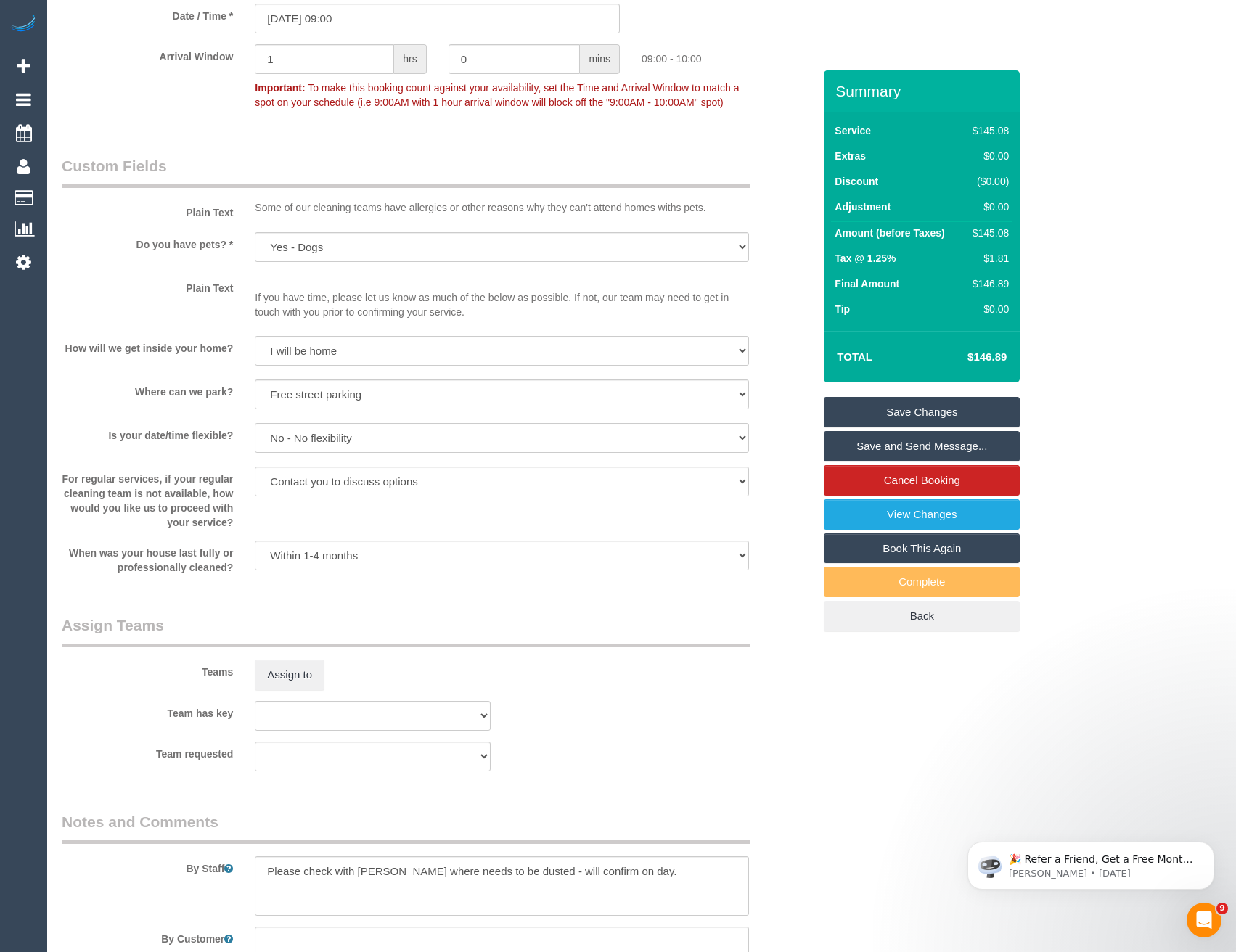
scroll to position [1451, 0]
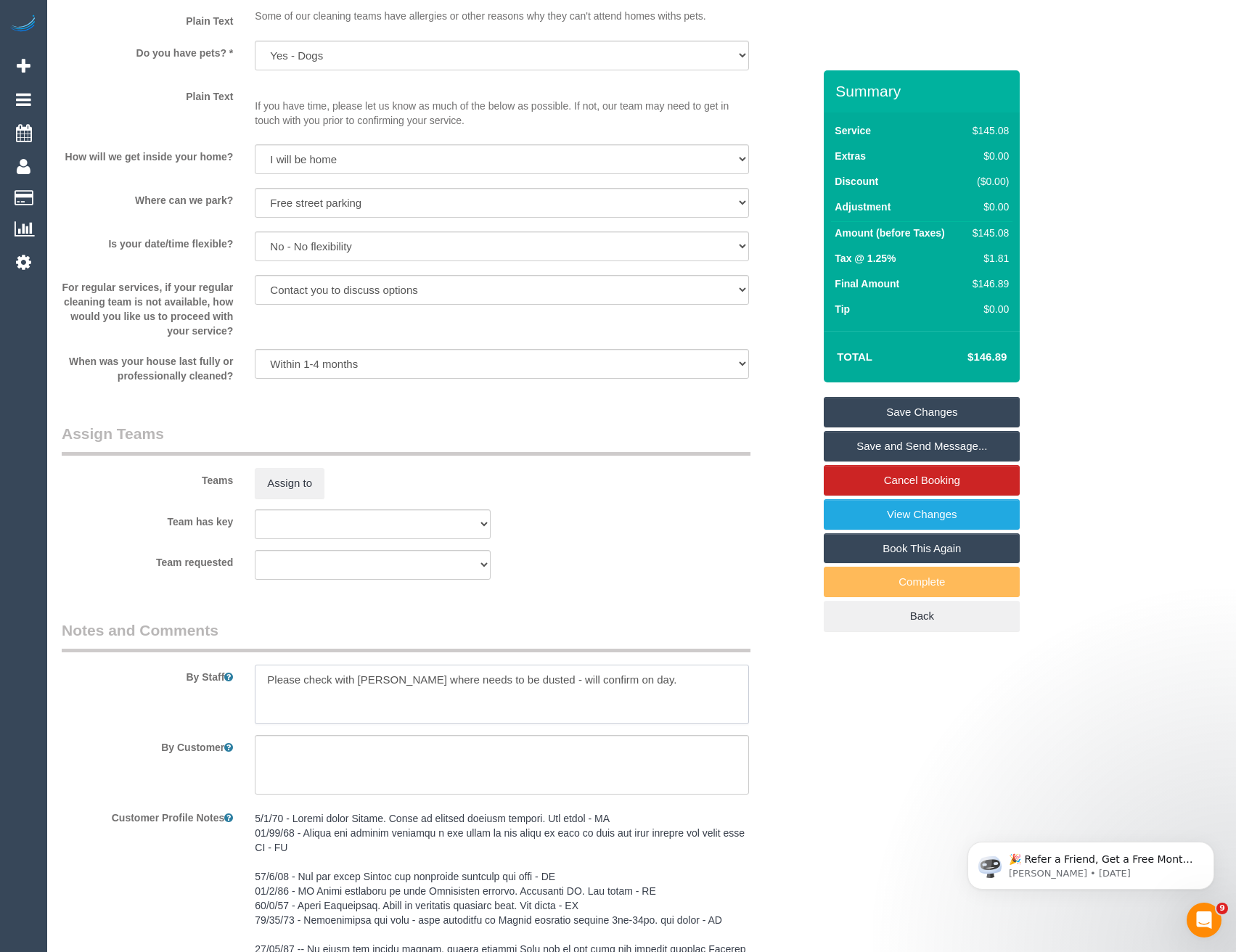
click at [257, 676] on textarea at bounding box center [501, 694] width 494 height 60
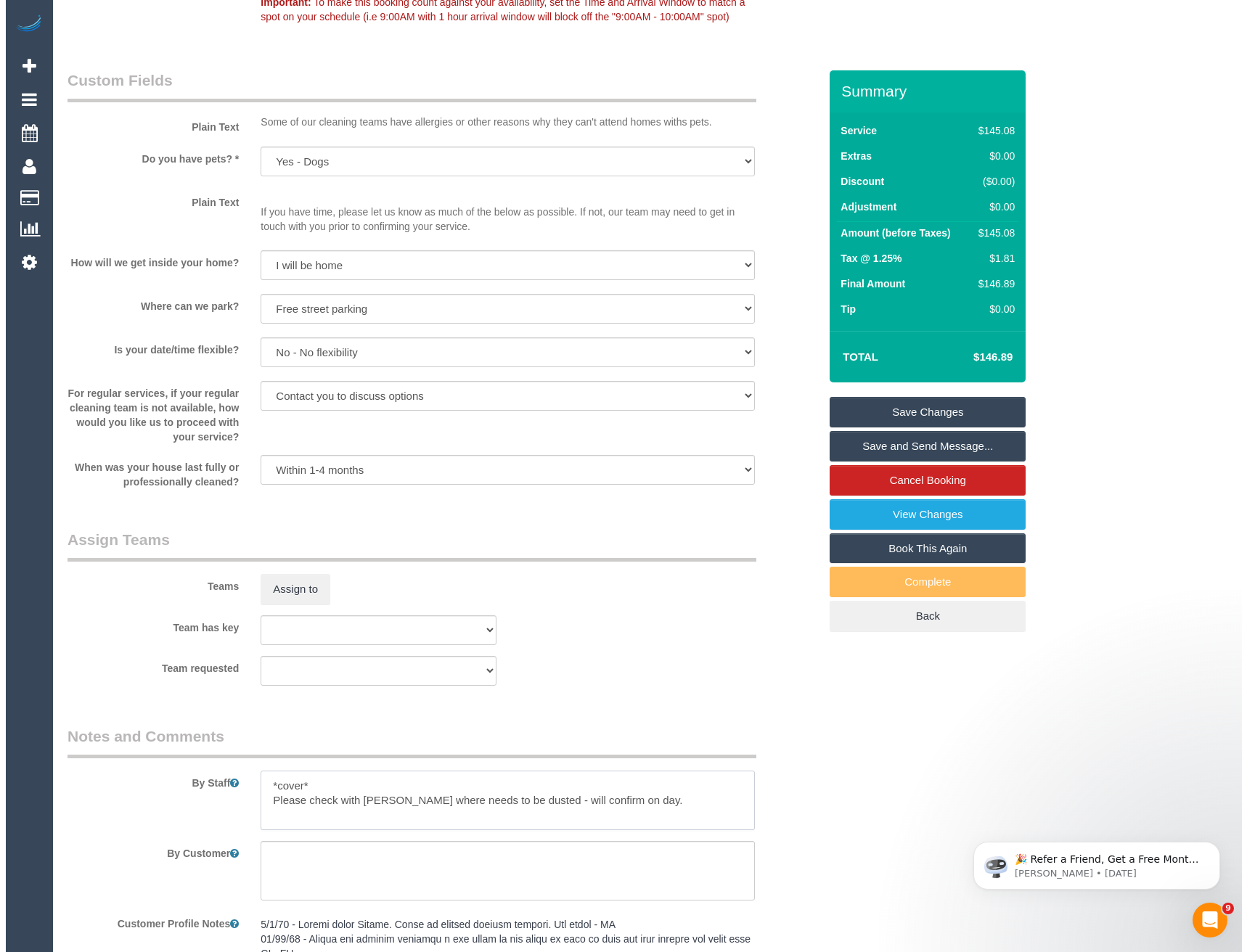
scroll to position [1306, 0]
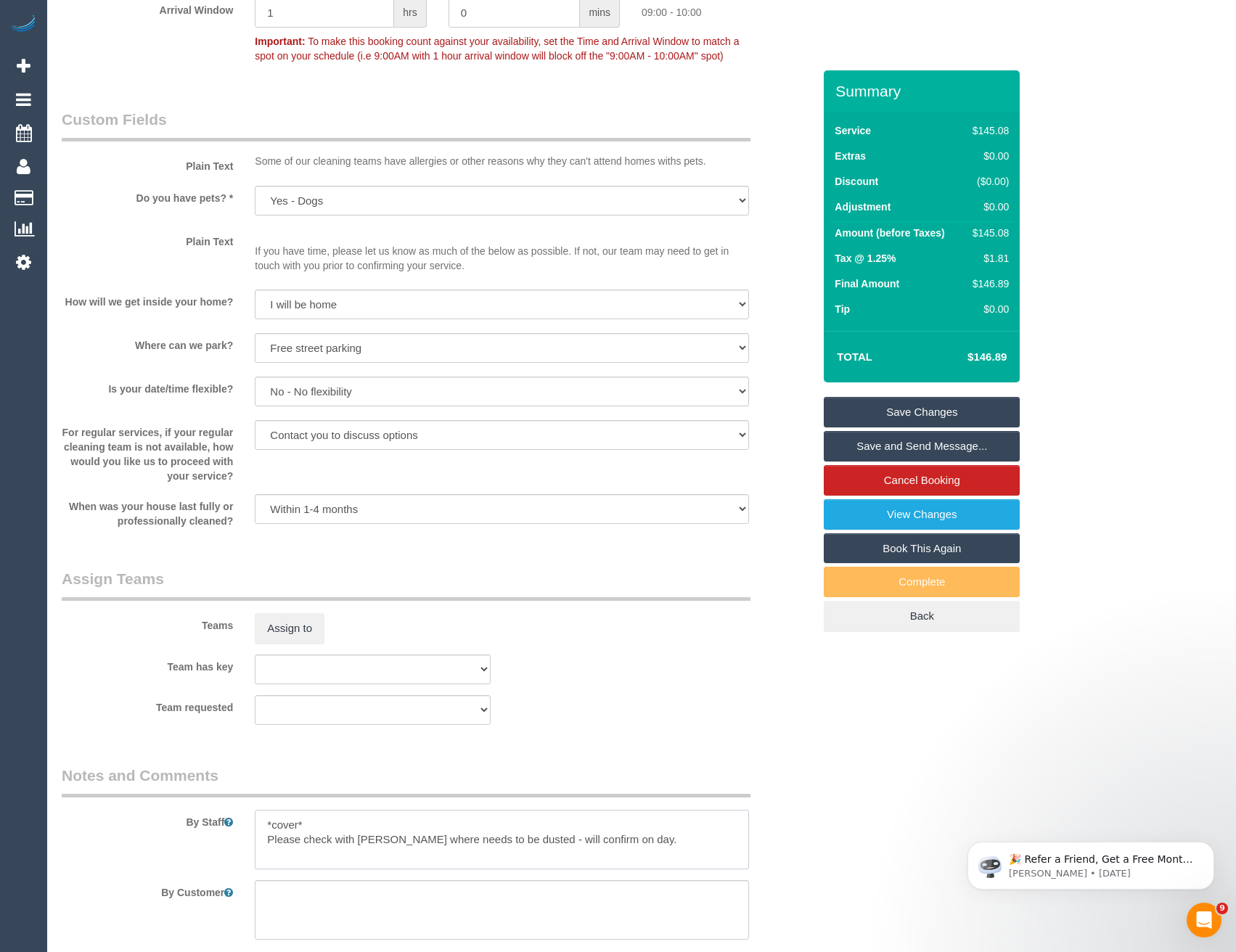
type textarea "*cover* Please check with [PERSON_NAME] where needs to be dusted - will confirm…"
click at [287, 639] on button "Assign to" at bounding box center [289, 628] width 69 height 30
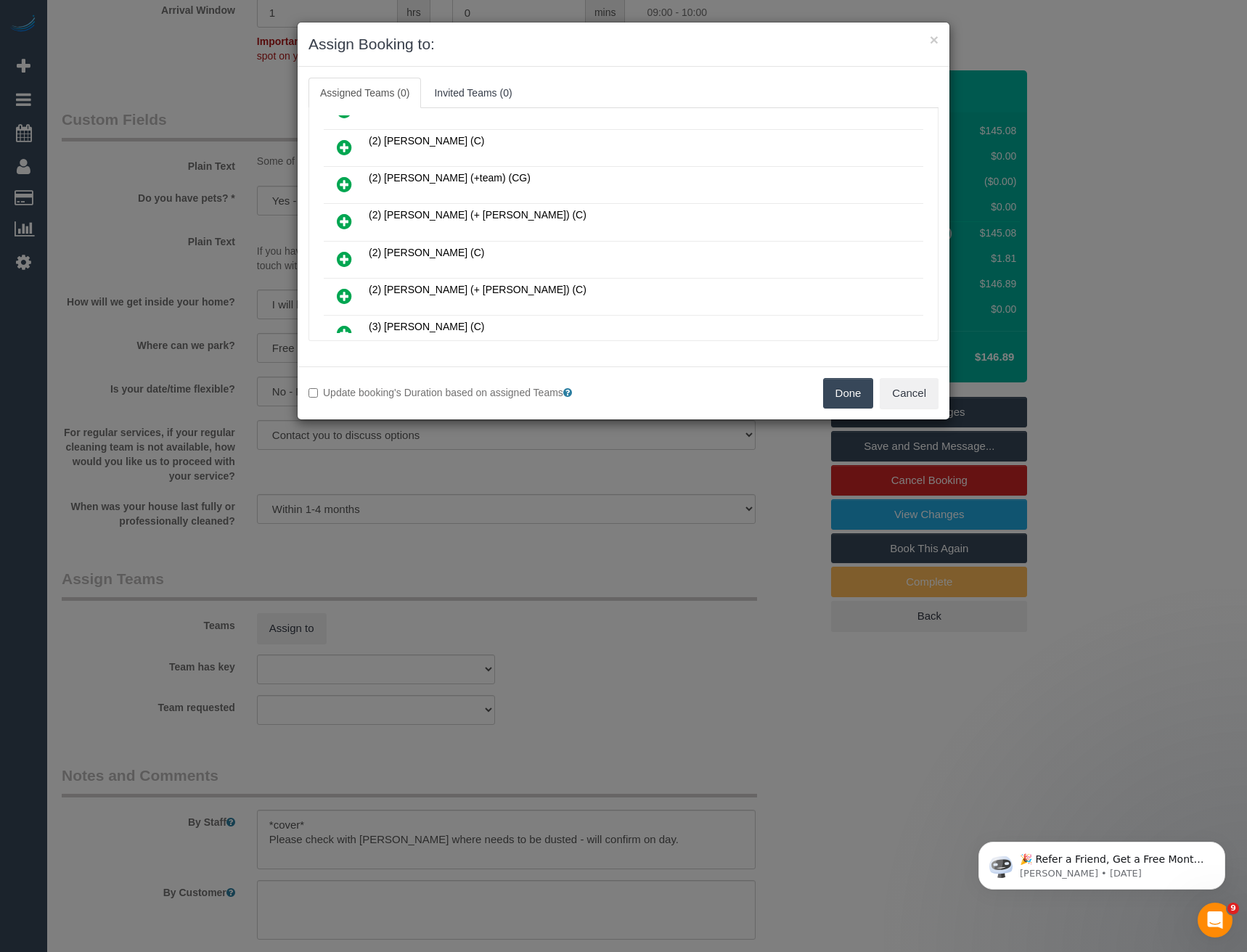
click at [345, 261] on icon at bounding box center [344, 259] width 15 height 17
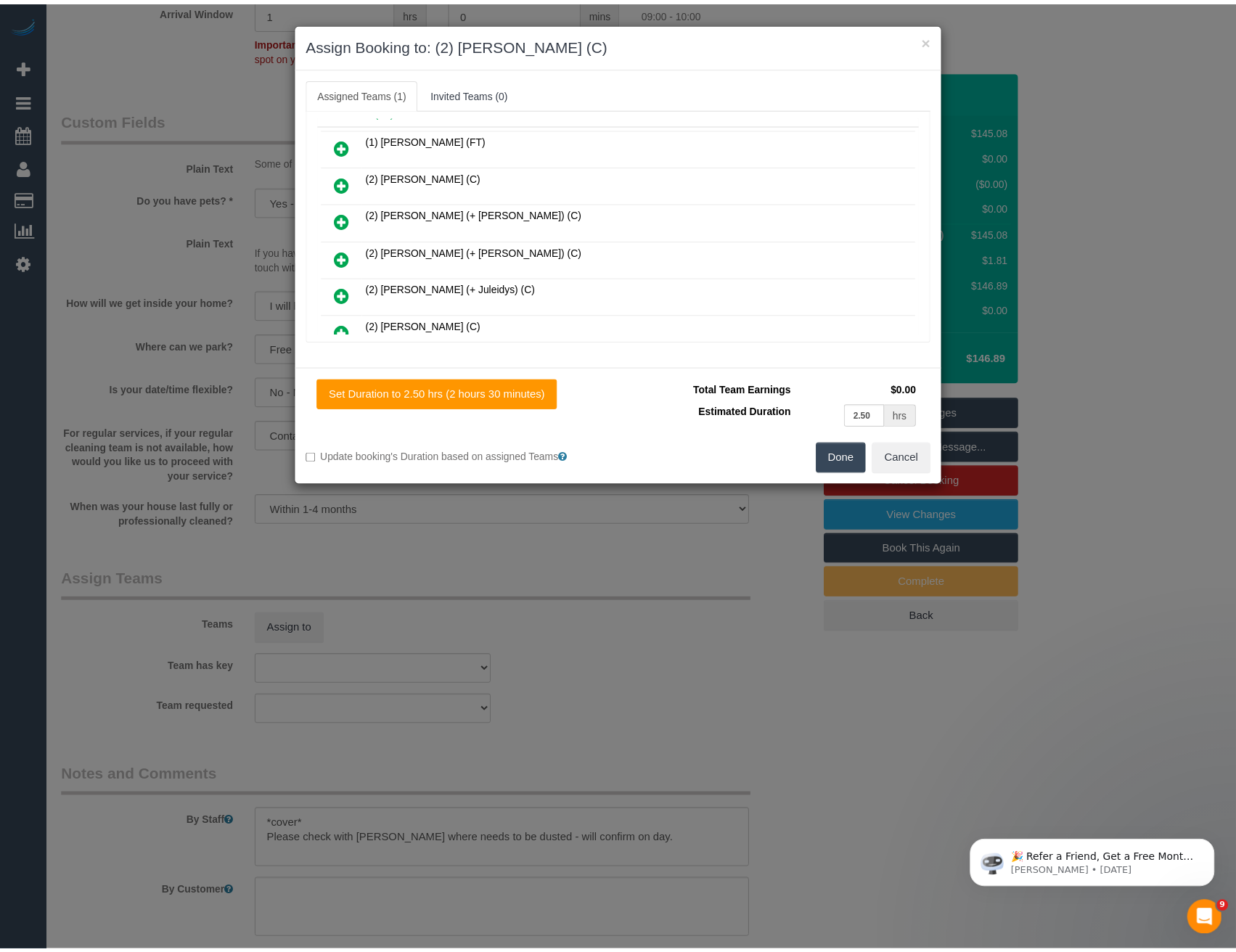
scroll to position [0, 0]
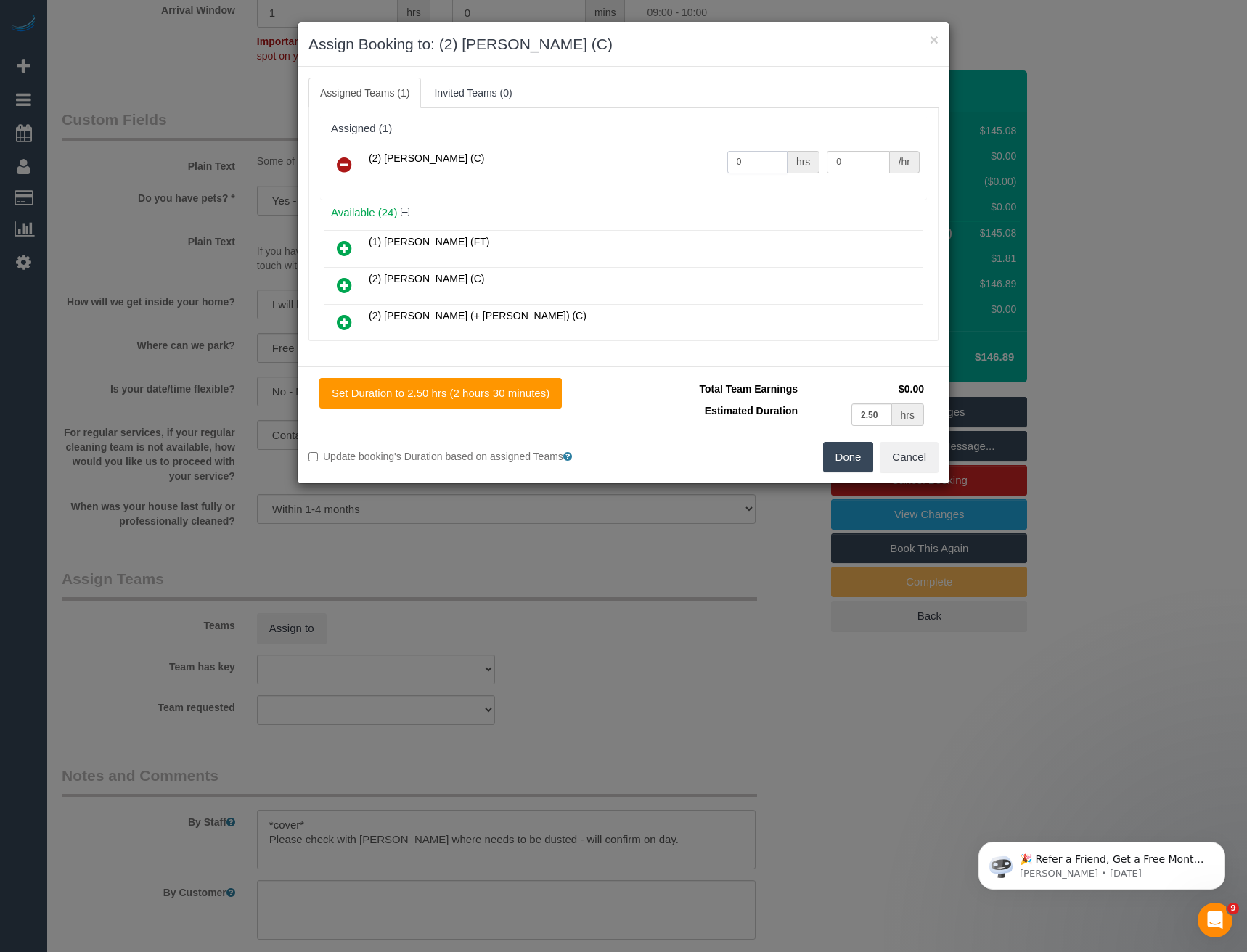
drag, startPoint x: 741, startPoint y: 164, endPoint x: 655, endPoint y: 168, distance: 86.1
click at [671, 171] on tr "(2) [PERSON_NAME] (C) 0 hrs 0 /hr" at bounding box center [624, 164] width 600 height 37
type input "2"
type input "37.5"
click at [847, 455] on button "Done" at bounding box center [848, 457] width 51 height 30
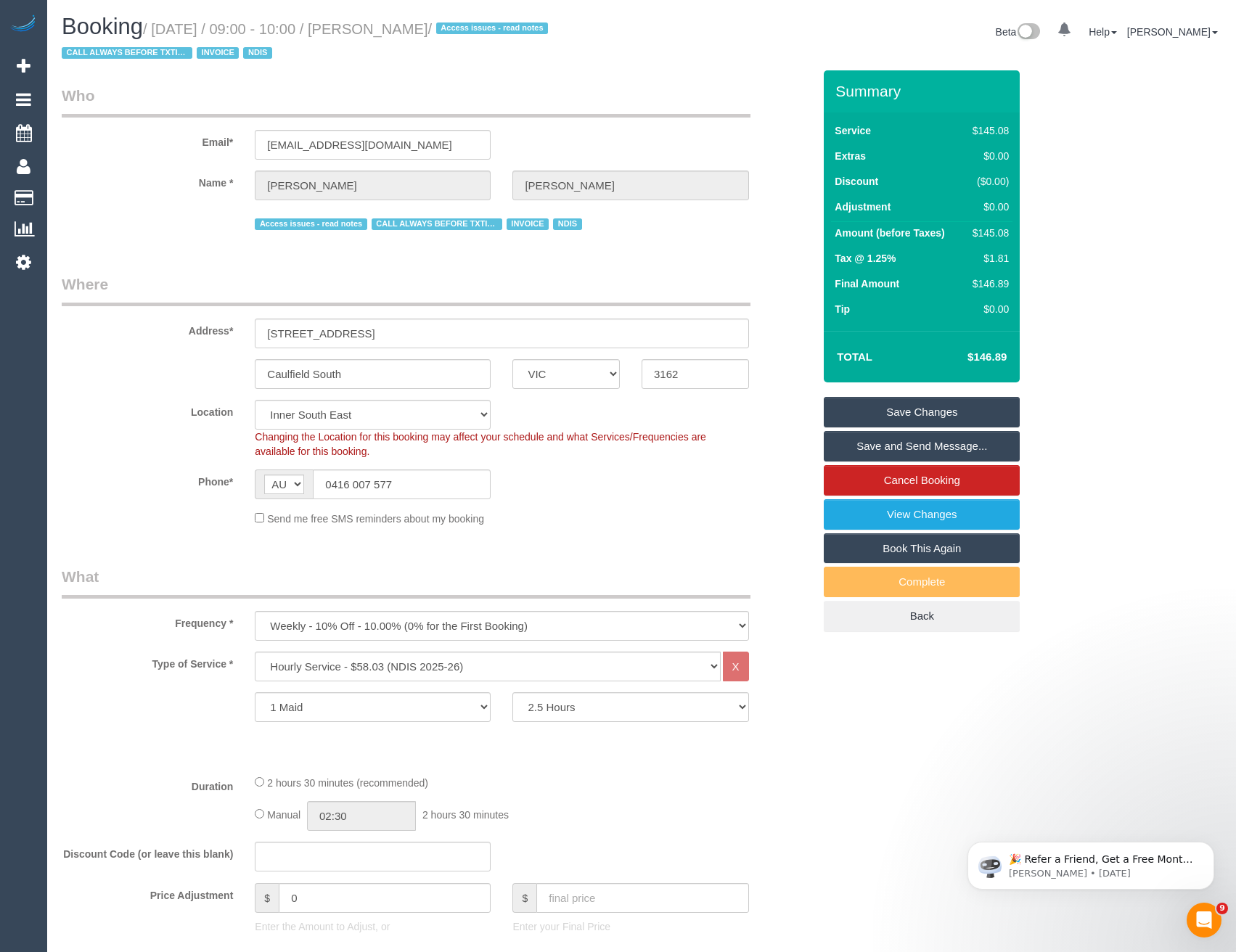
click at [924, 448] on link "Save and Send Message..." at bounding box center [922, 446] width 196 height 30
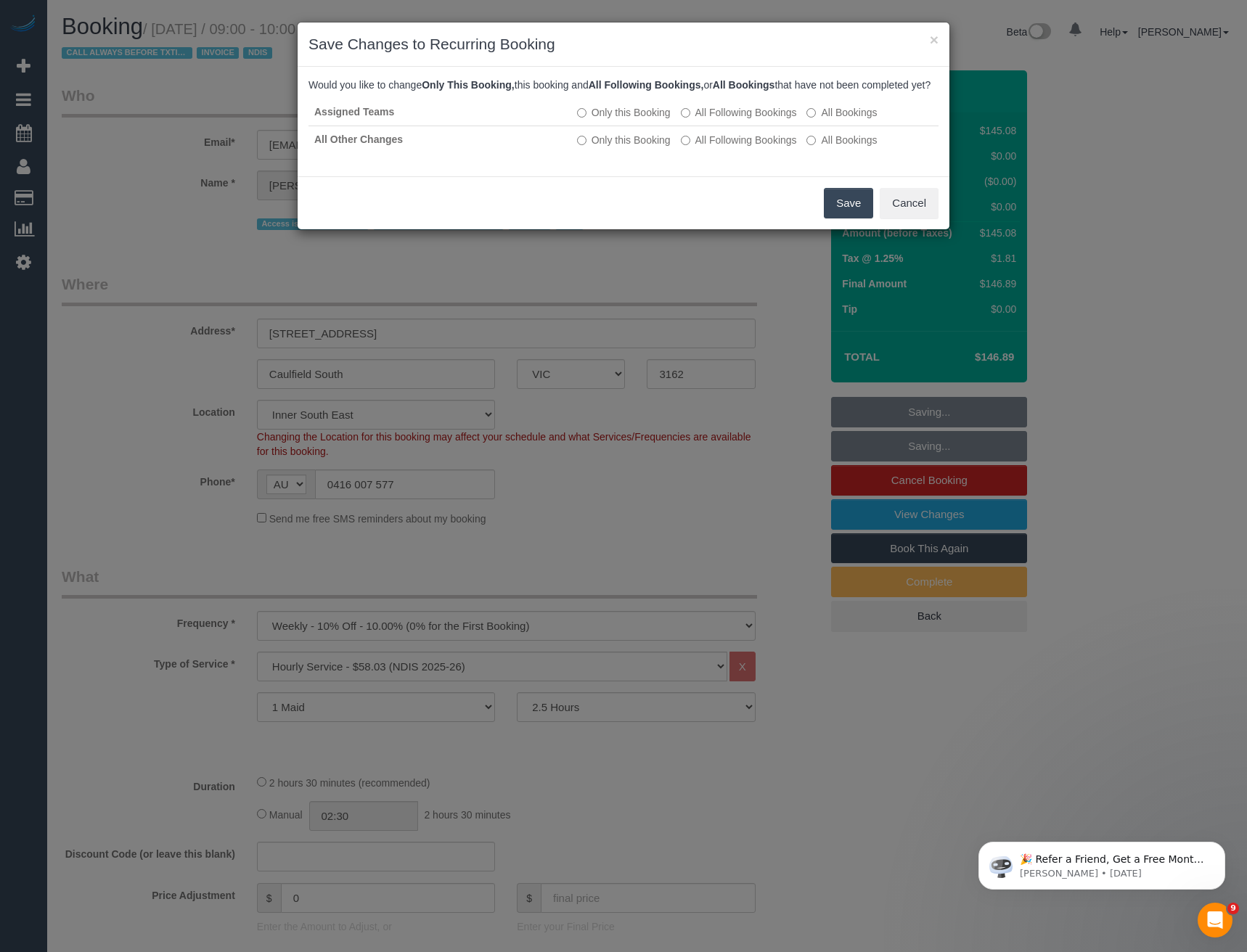
drag, startPoint x: 839, startPoint y: 219, endPoint x: 778, endPoint y: 170, distance: 78.2
click at [839, 218] on button "Save" at bounding box center [848, 203] width 49 height 30
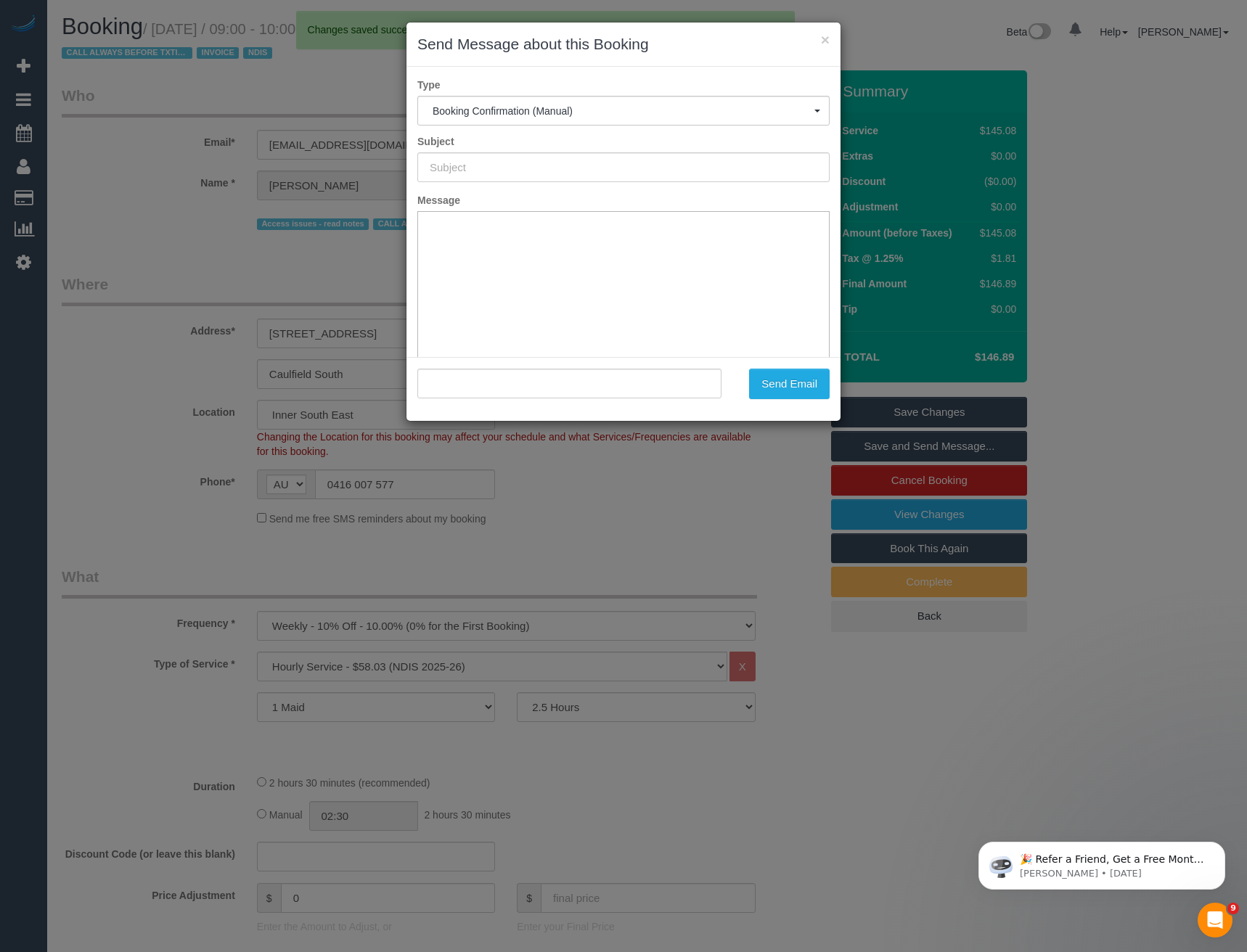
type input "Booking Confirmed"
type input ""Sara Mason" <wsconsult@outlook.com.au>"
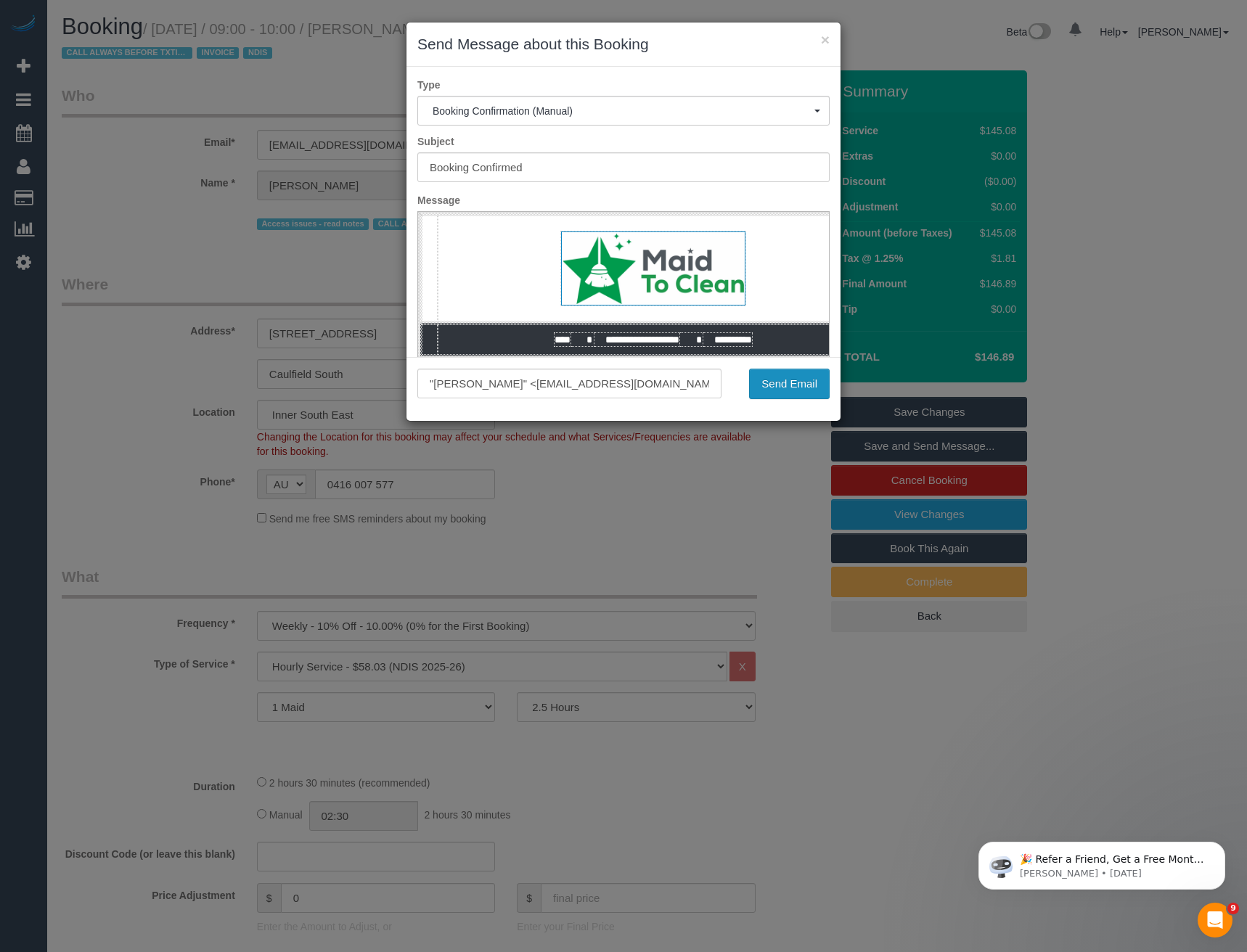
click at [787, 396] on button "Send Email" at bounding box center [789, 383] width 81 height 30
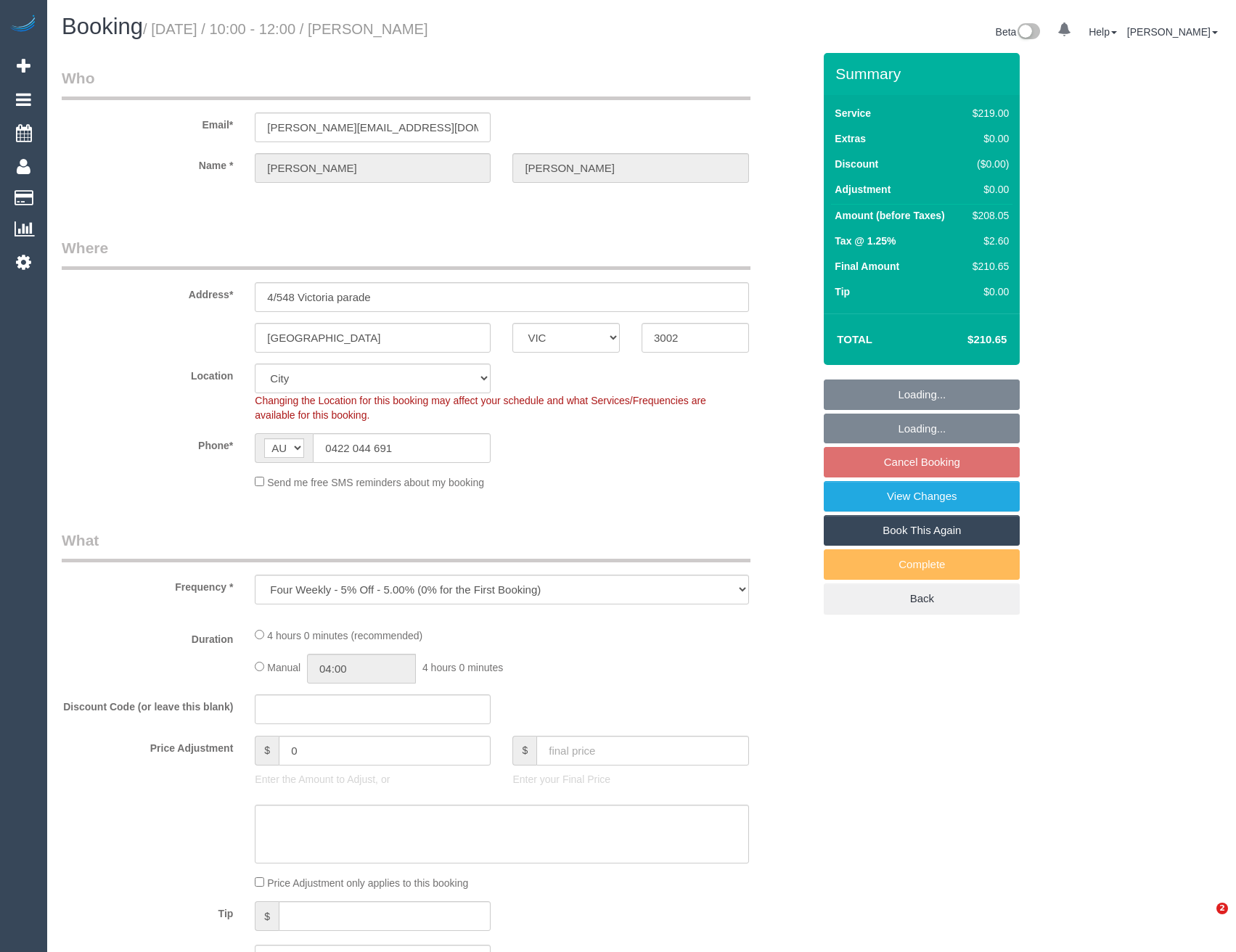
select select "VIC"
select select "number:28"
select select "number:14"
select select "number:18"
select select "number:24"
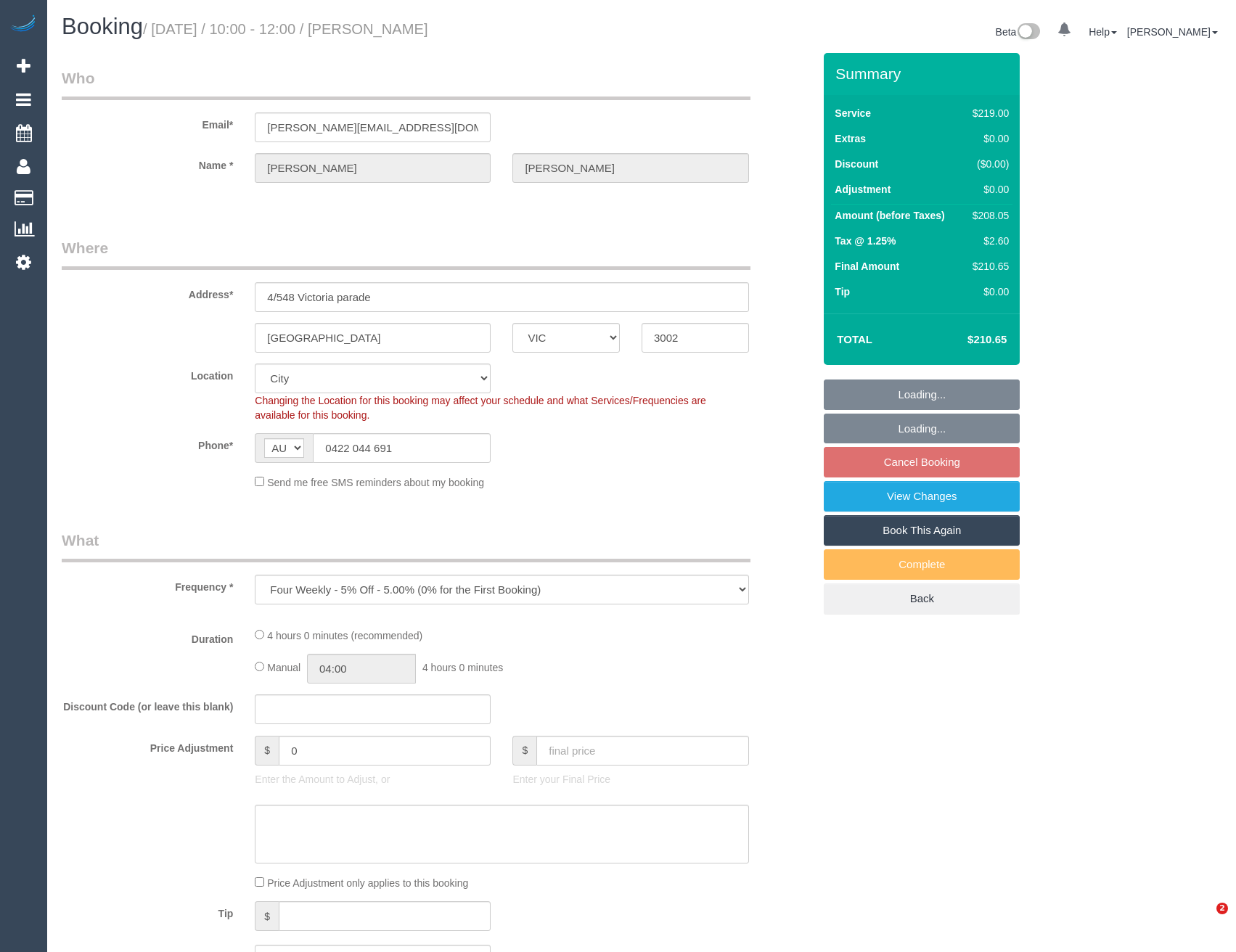
select select "number:34"
select select "number:12"
select select "object:714"
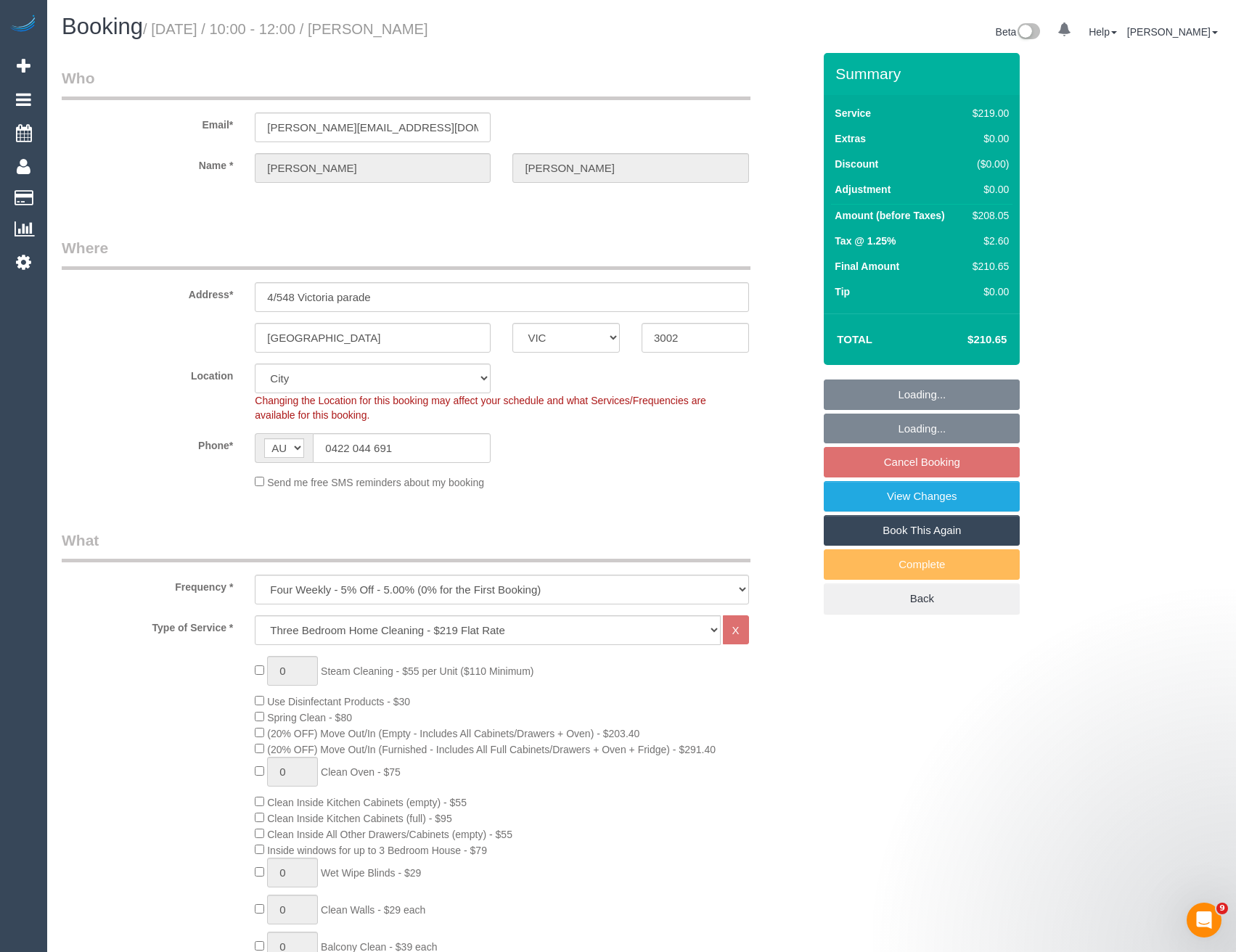
select select "string:stripe-pm_1RSw0X2GScqysDRVnxpGLOCN"
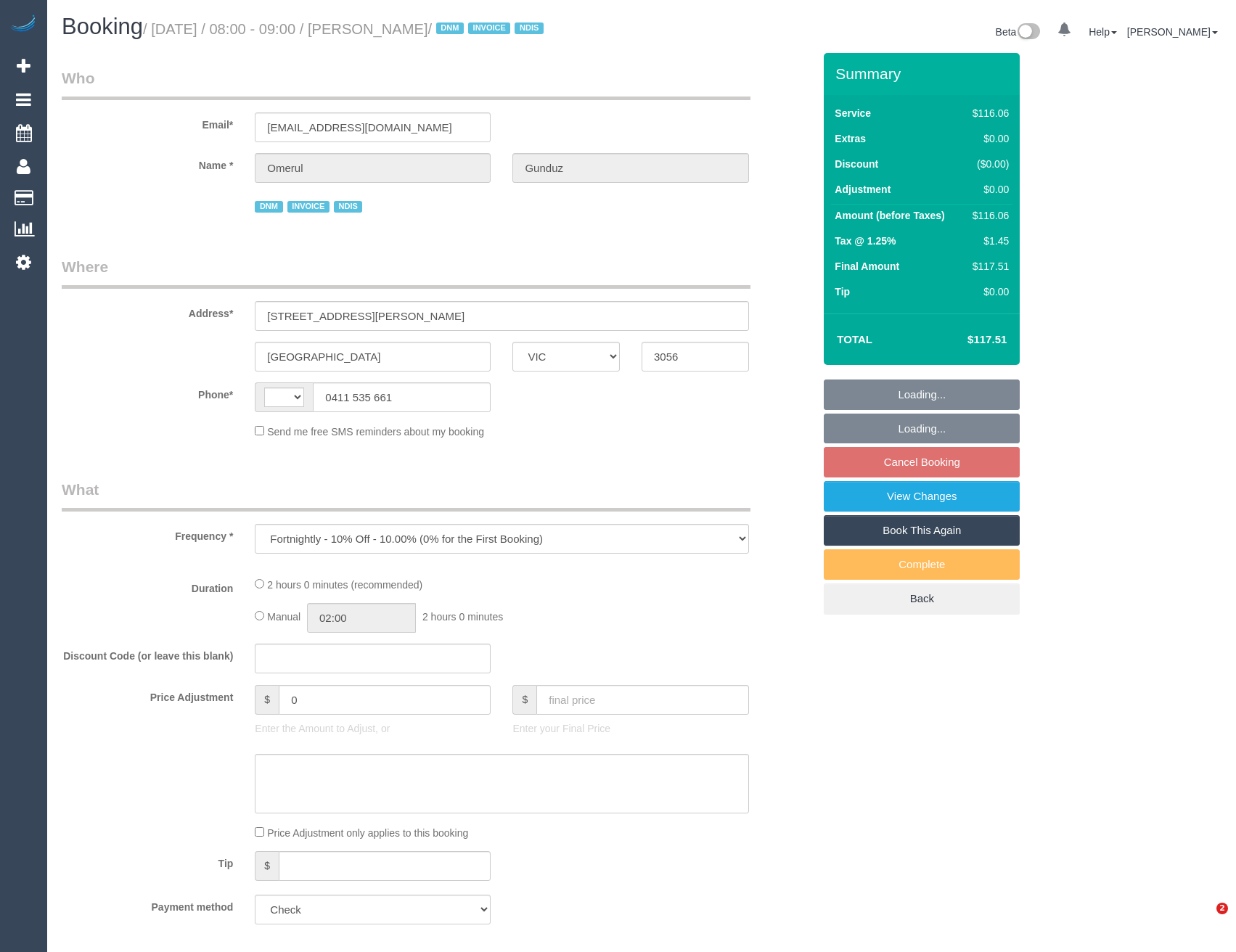
select select "VIC"
select select "string:AU"
select select "number:28"
select select "number:14"
select select "number:19"
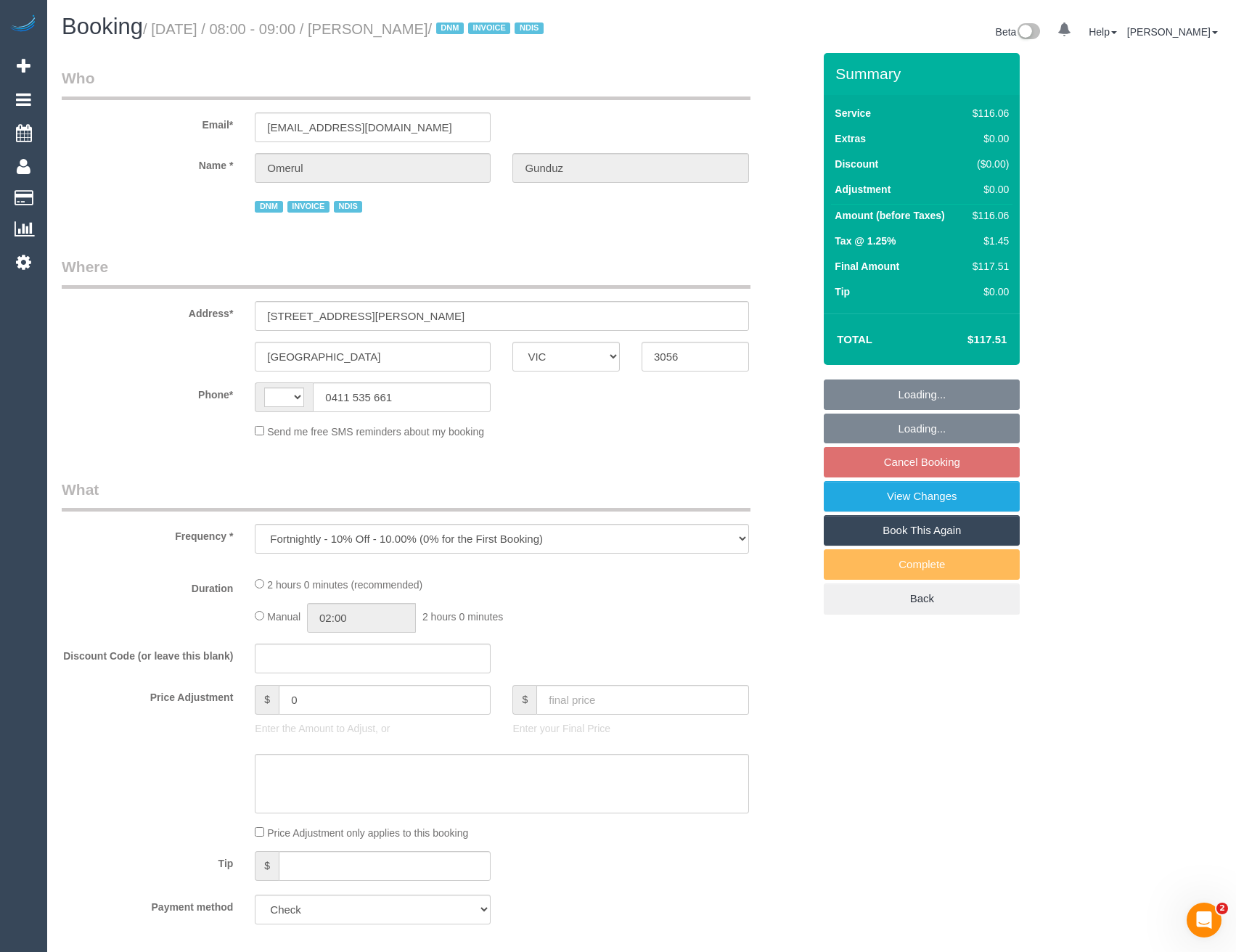
select select "number:23"
select select "number:35"
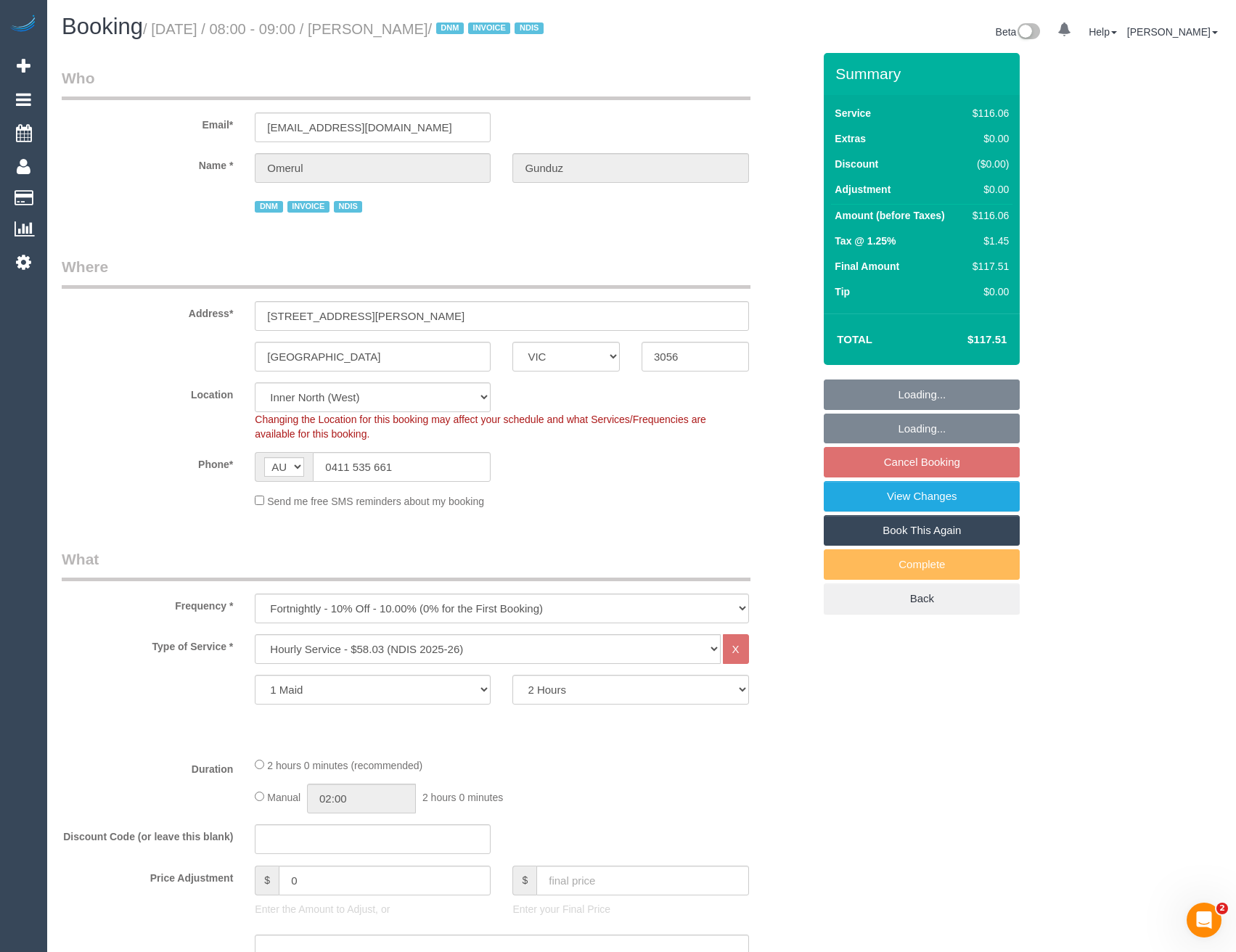
select select "object:1646"
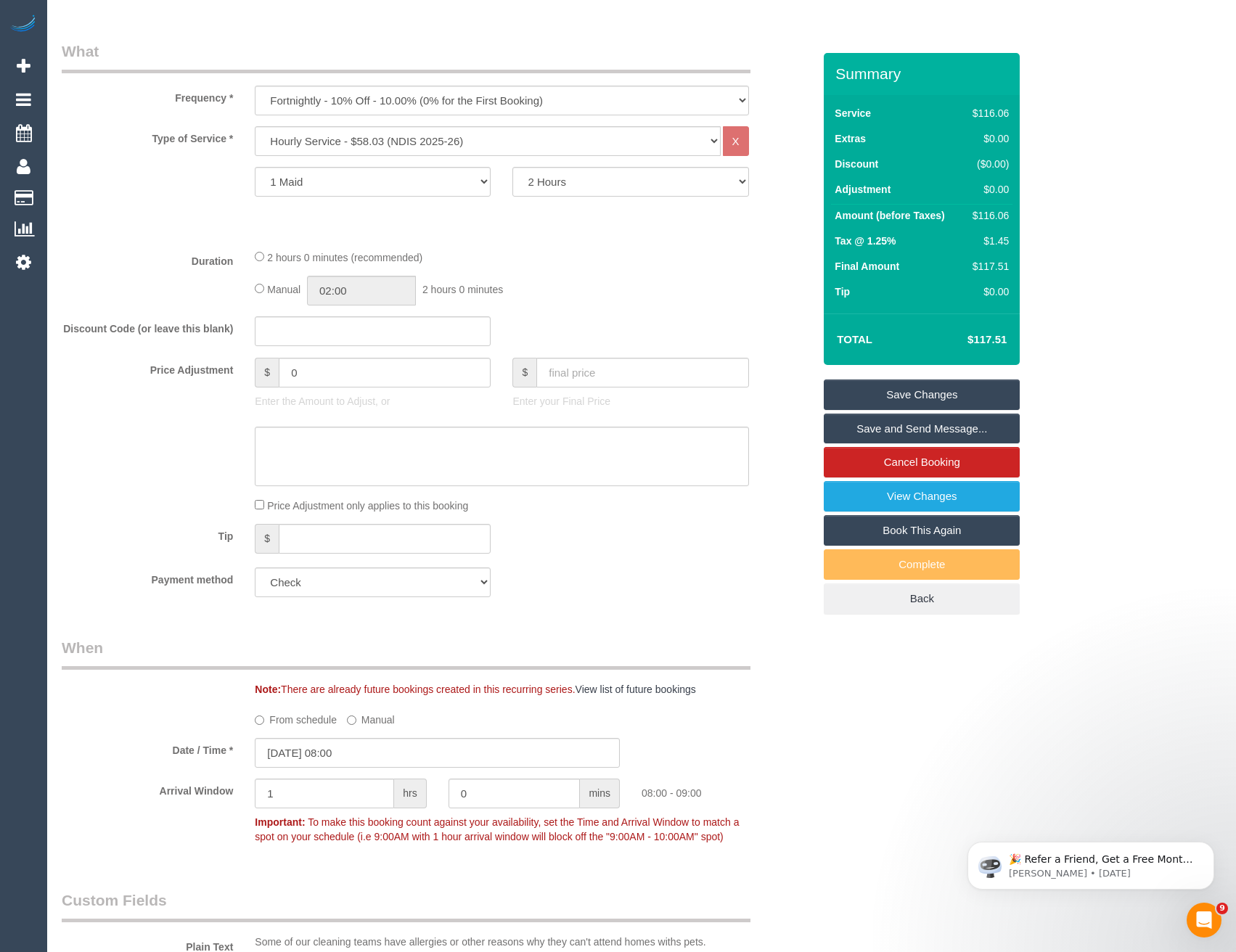
scroll to position [217, 0]
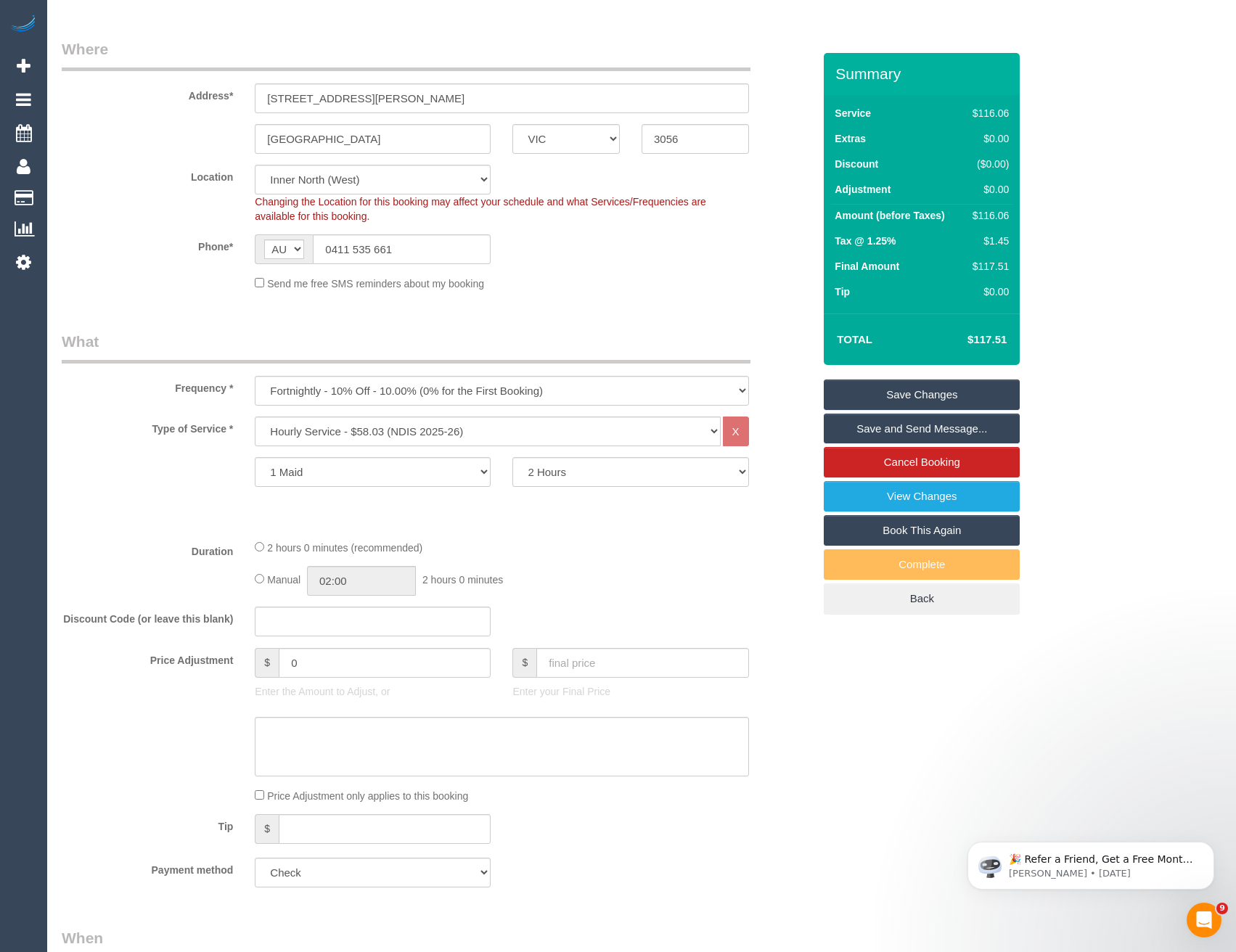
click at [257, 573] on div "Manual 02:00 2 hours 0 minutes" at bounding box center [501, 580] width 494 height 29
click at [380, 590] on input "02:00" at bounding box center [361, 580] width 109 height 29
type input "01:00"
click at [346, 618] on li "01:00" at bounding box center [346, 616] width 65 height 19
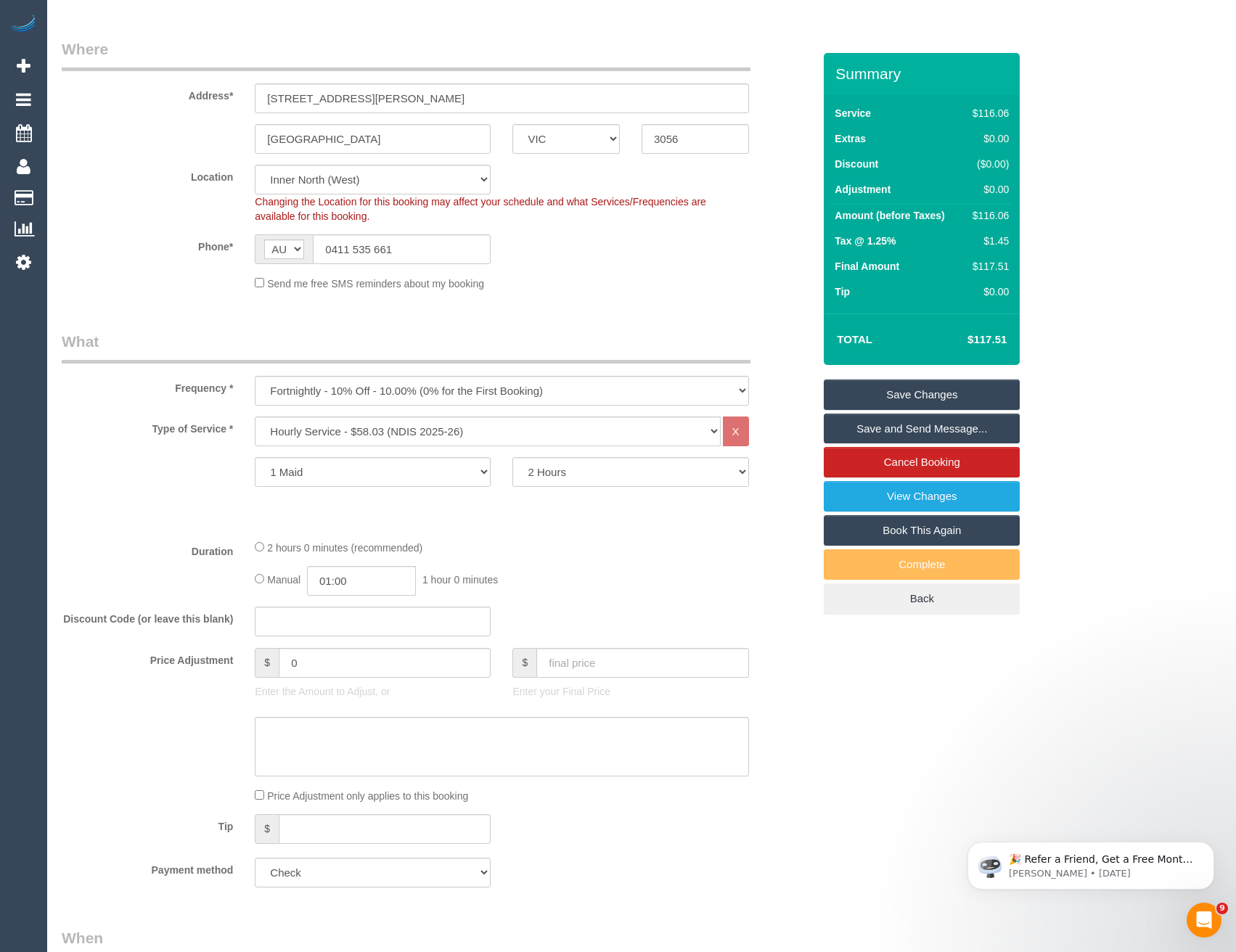
click at [597, 572] on div "Manual 01:00 1 hour 0 minutes" at bounding box center [501, 580] width 494 height 29
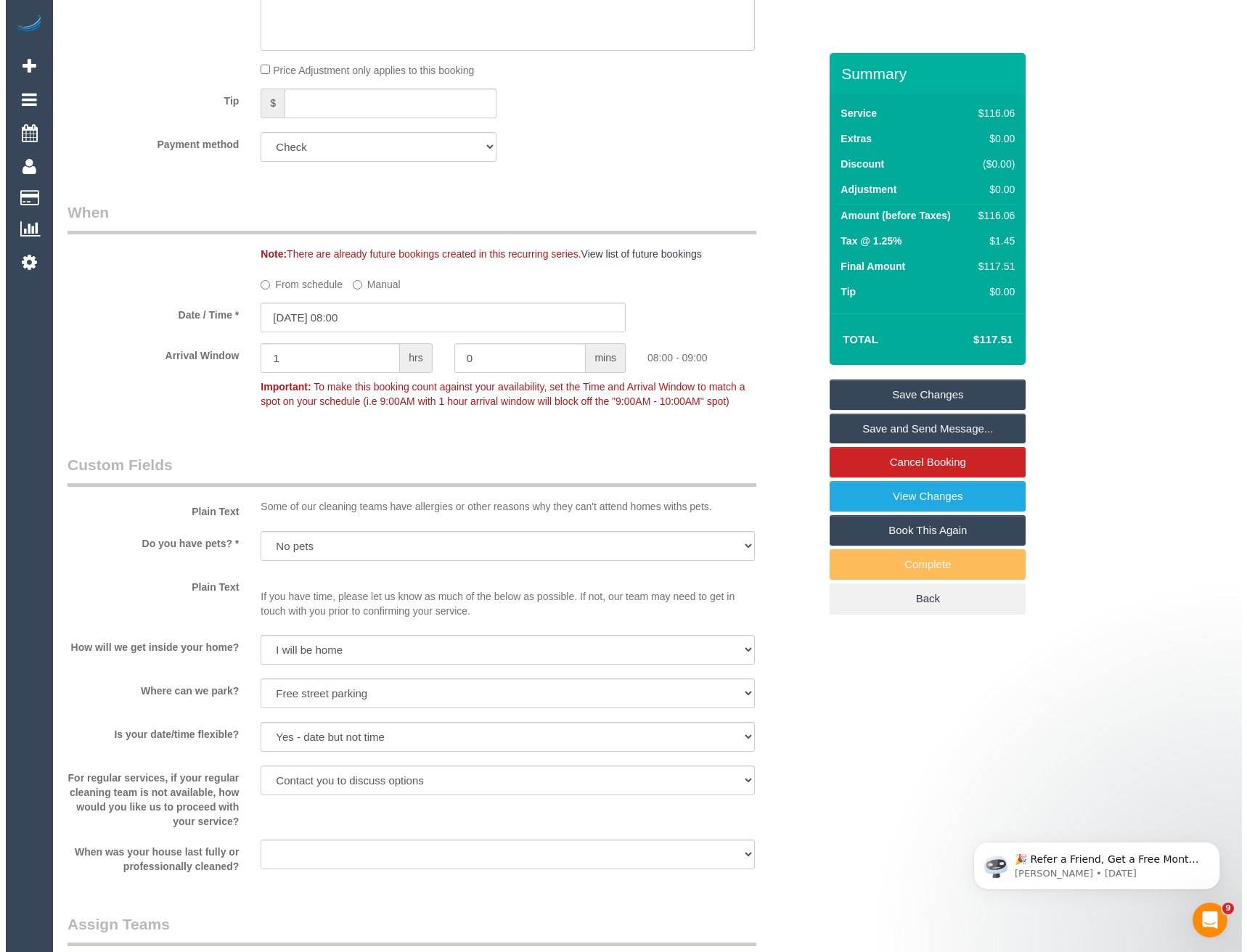
scroll to position [1234, 0]
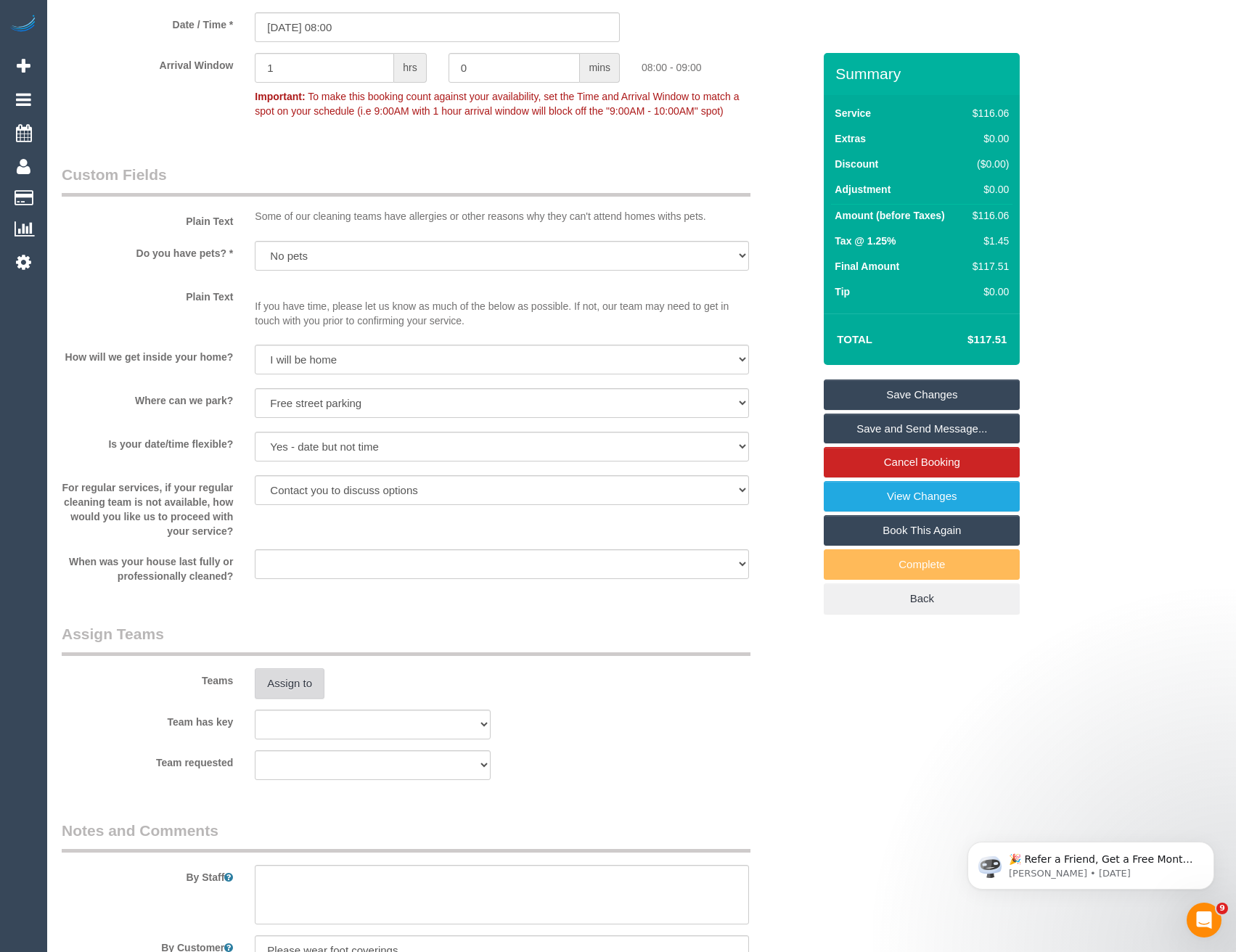
click at [322, 673] on button "Assign to" at bounding box center [289, 683] width 69 height 30
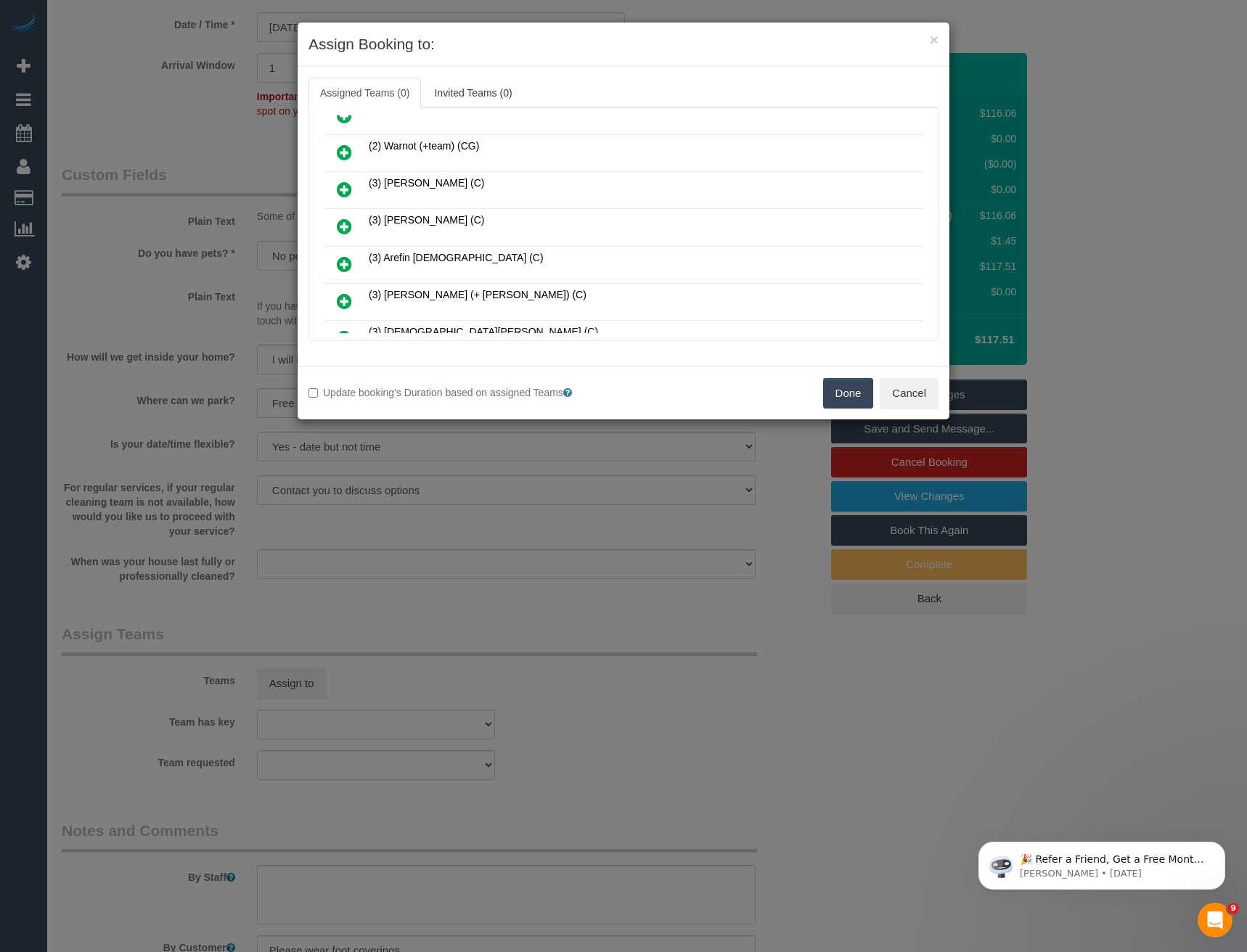
scroll to position [363, 0]
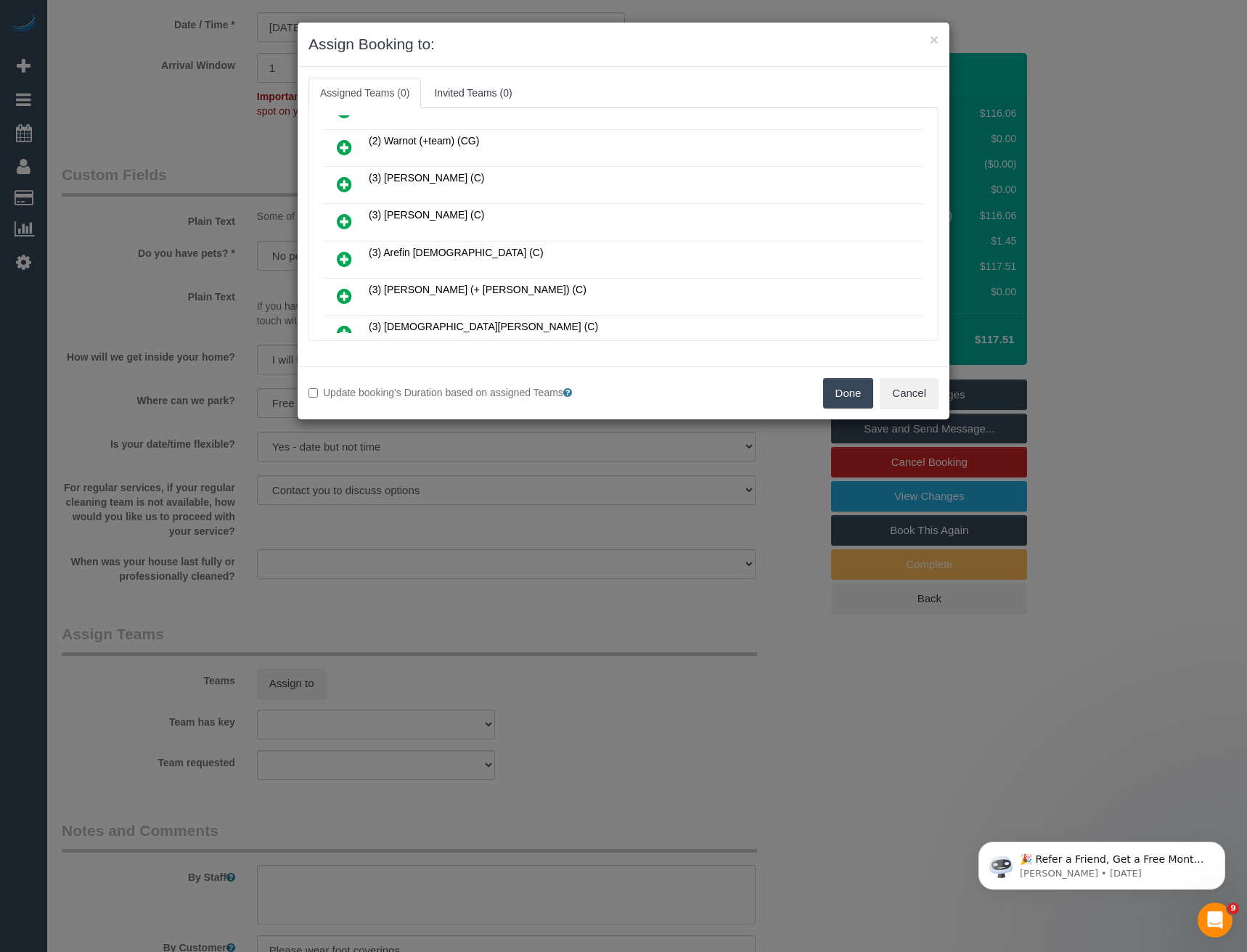
click at [352, 294] on link at bounding box center [344, 296] width 34 height 29
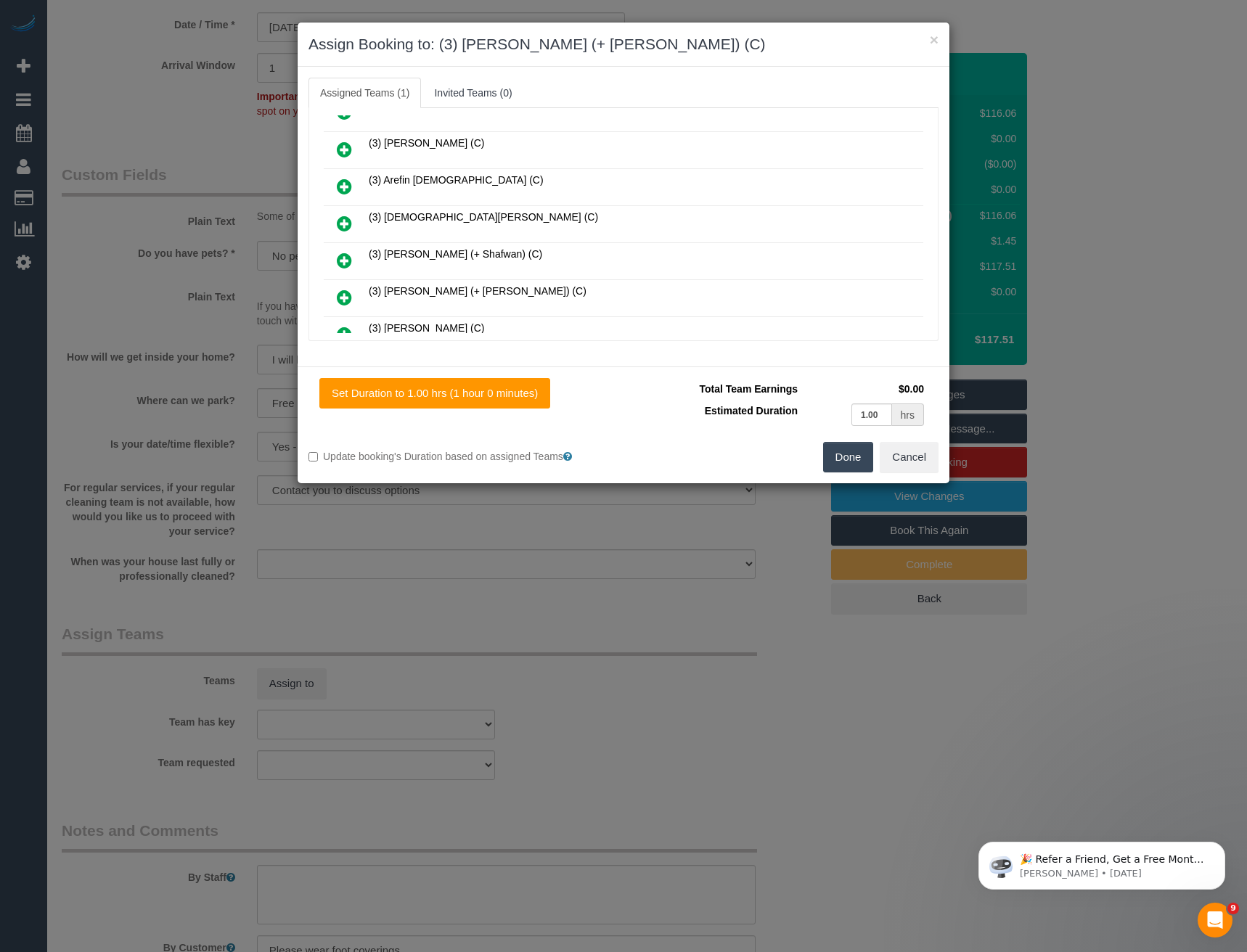
click at [343, 295] on icon at bounding box center [344, 297] width 15 height 17
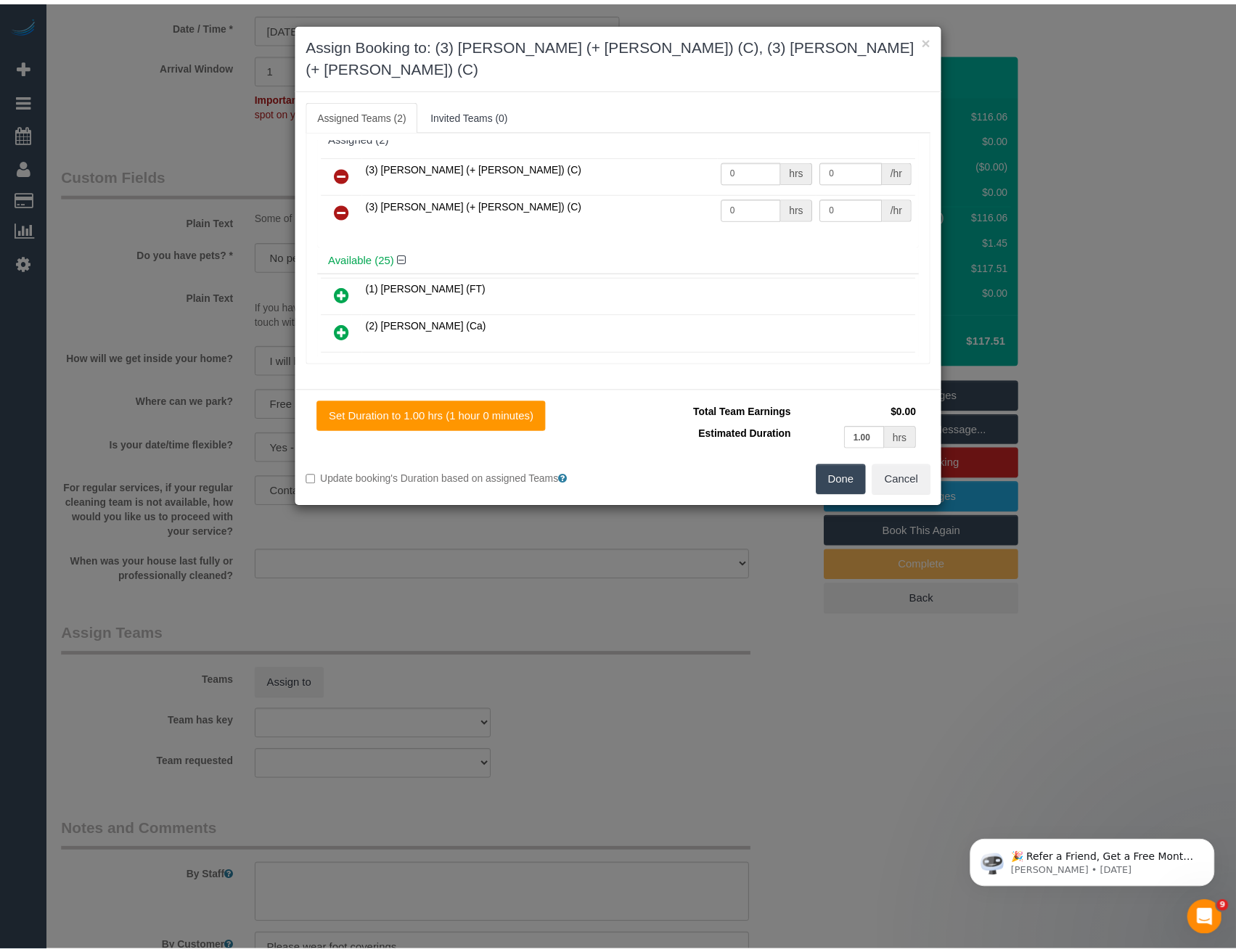
scroll to position [0, 0]
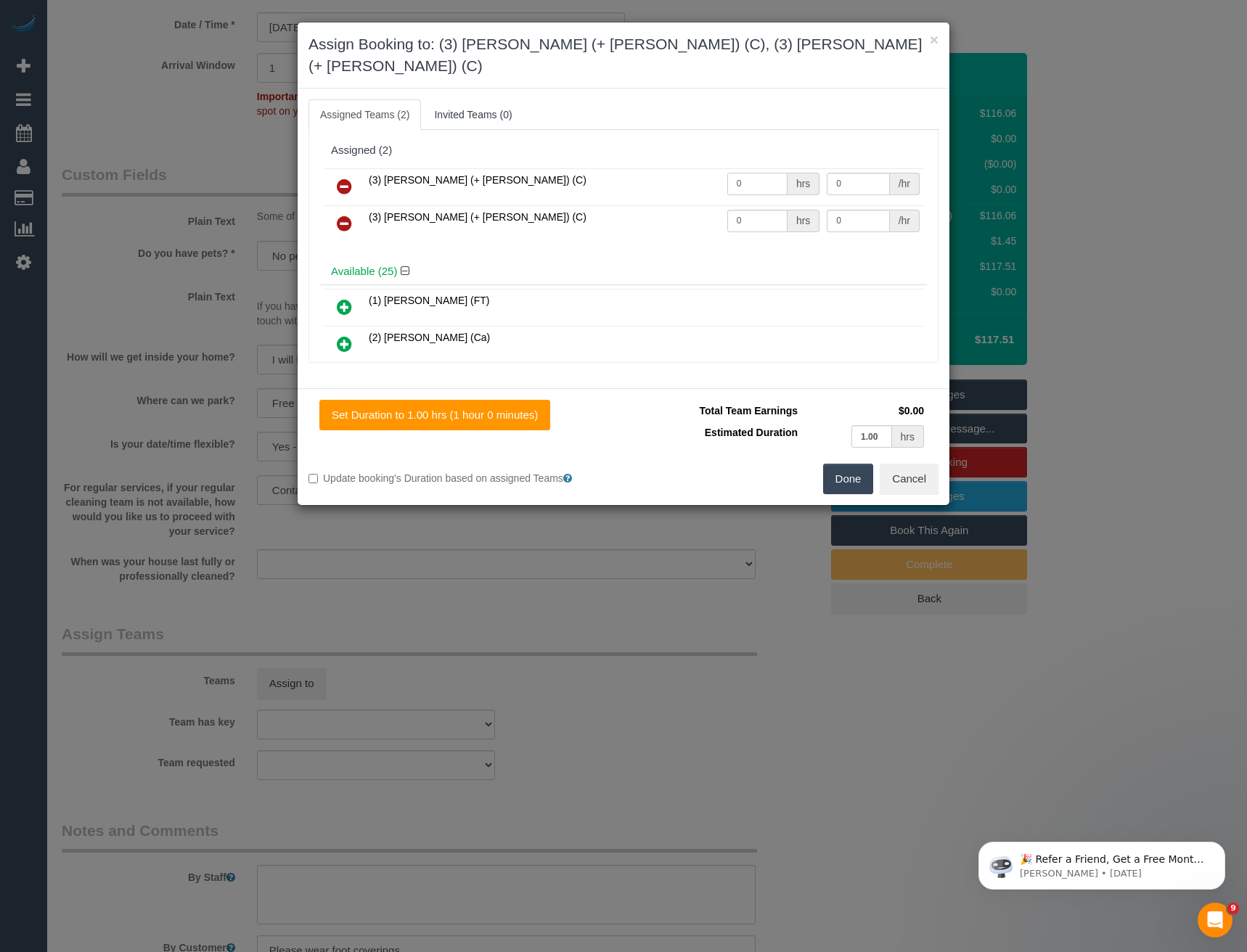
drag, startPoint x: 732, startPoint y: 162, endPoint x: 651, endPoint y: 175, distance: 82.0
click at [661, 175] on tr "(3) Arifin (+ Fatema) (C) 0 hrs 0 /hr" at bounding box center [624, 186] width 600 height 37
type input "1"
type input "35"
drag, startPoint x: 737, startPoint y: 195, endPoint x: 693, endPoint y: 196, distance: 44.0
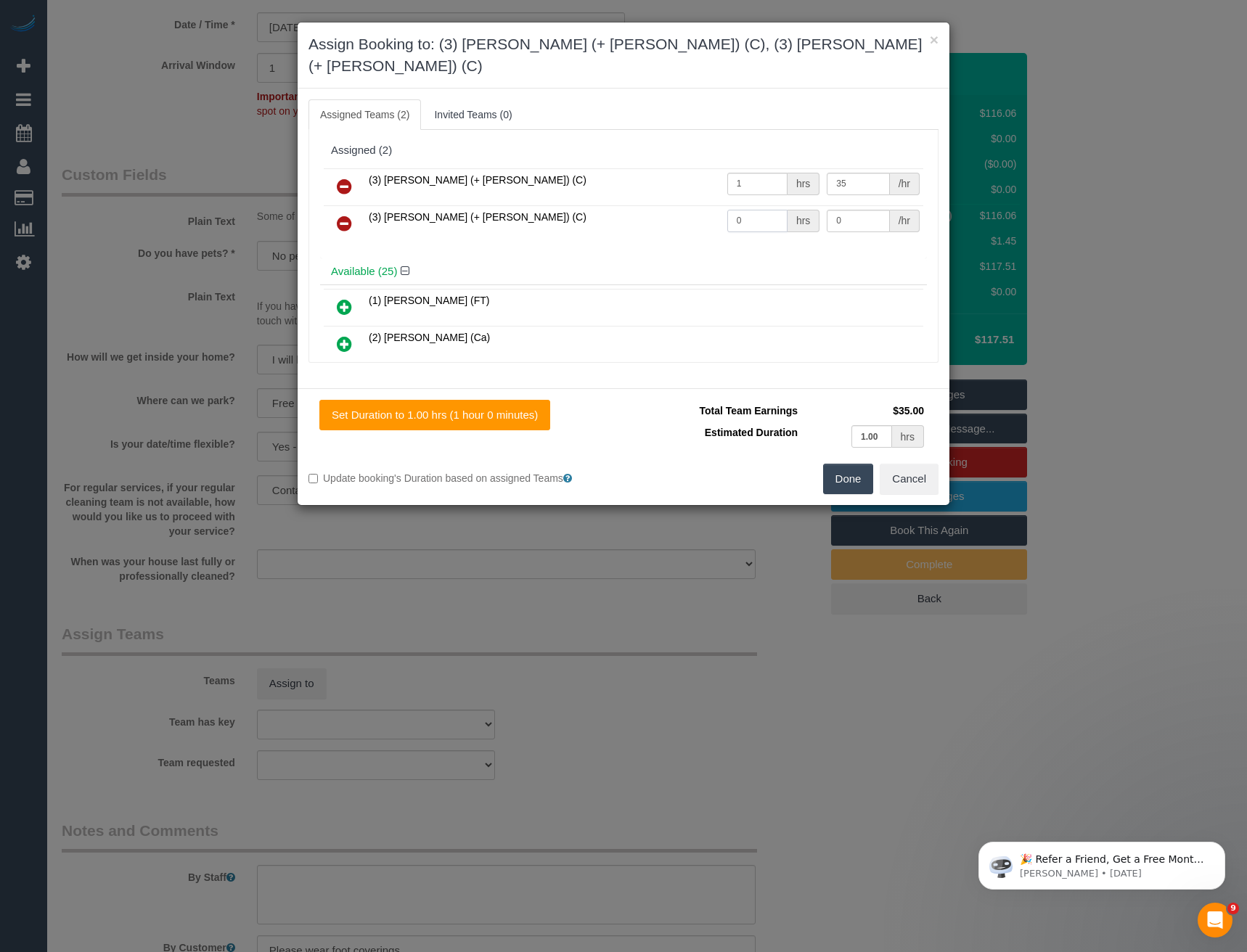
click at [696, 205] on tr "(3) Fatema (+ Arifin) (C) 0 hrs 0 /hr" at bounding box center [624, 223] width 600 height 37
type input "1"
type input "35"
click at [830, 464] on button "Done" at bounding box center [848, 479] width 51 height 30
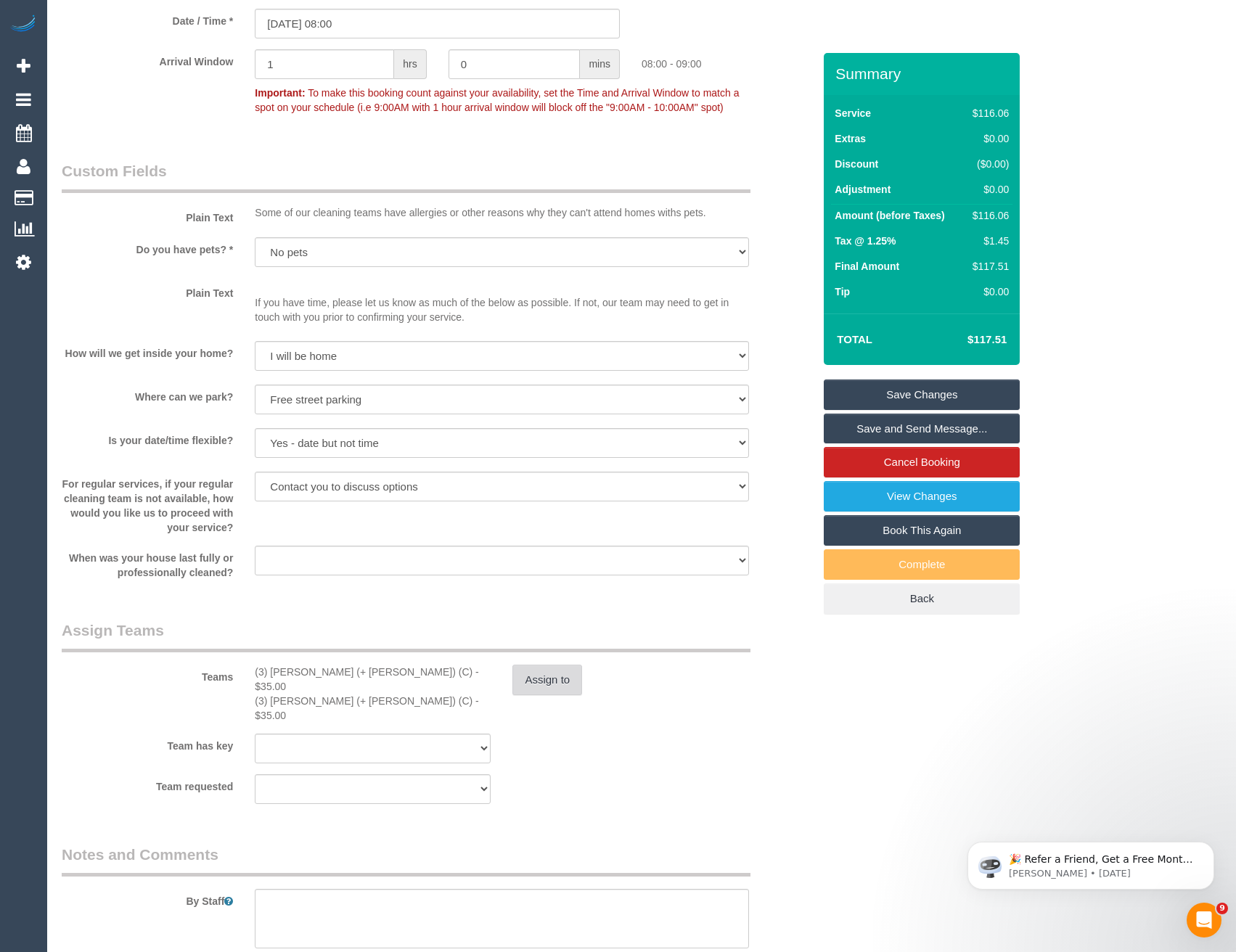
scroll to position [1742, 0]
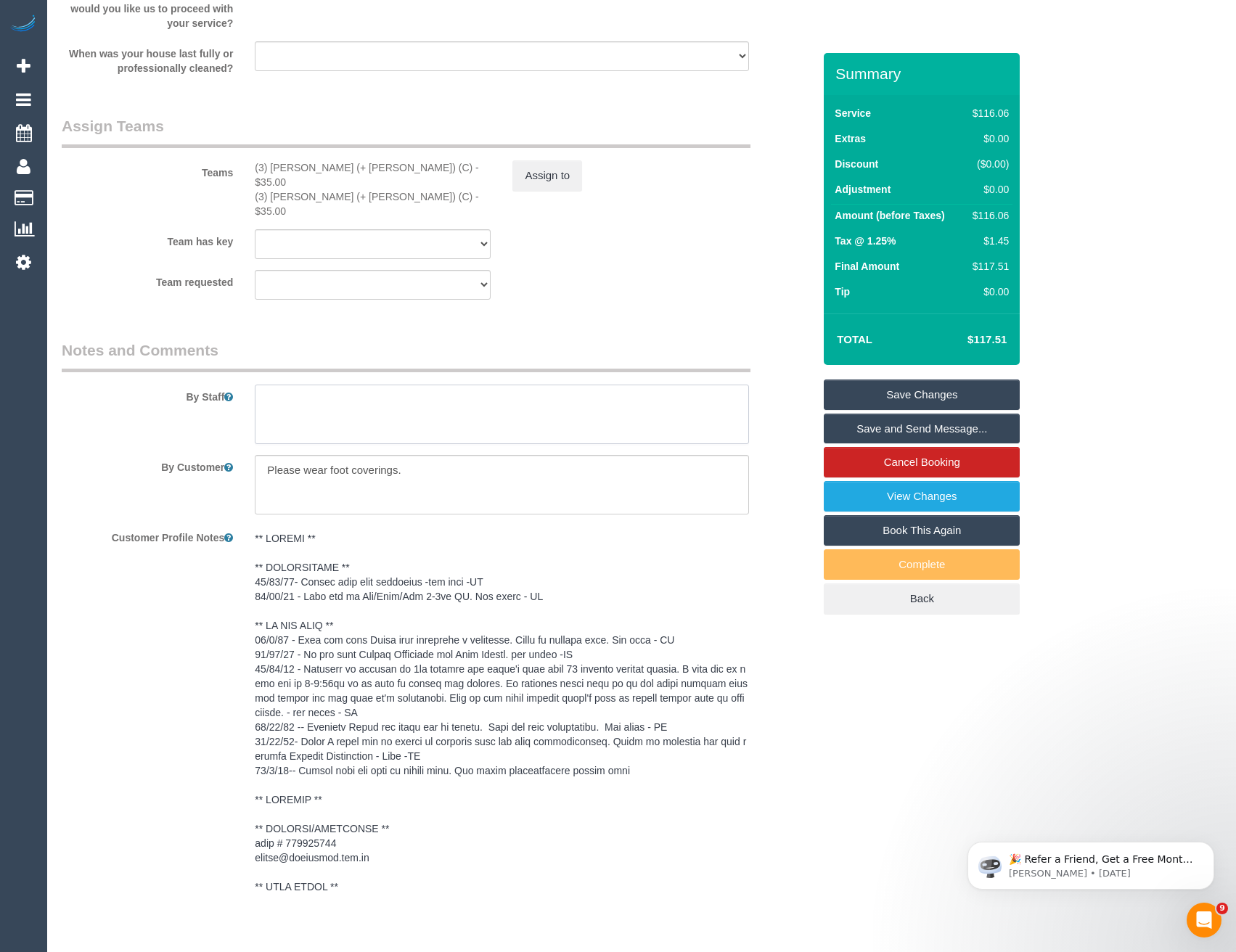
click at [311, 389] on textarea at bounding box center [501, 414] width 494 height 60
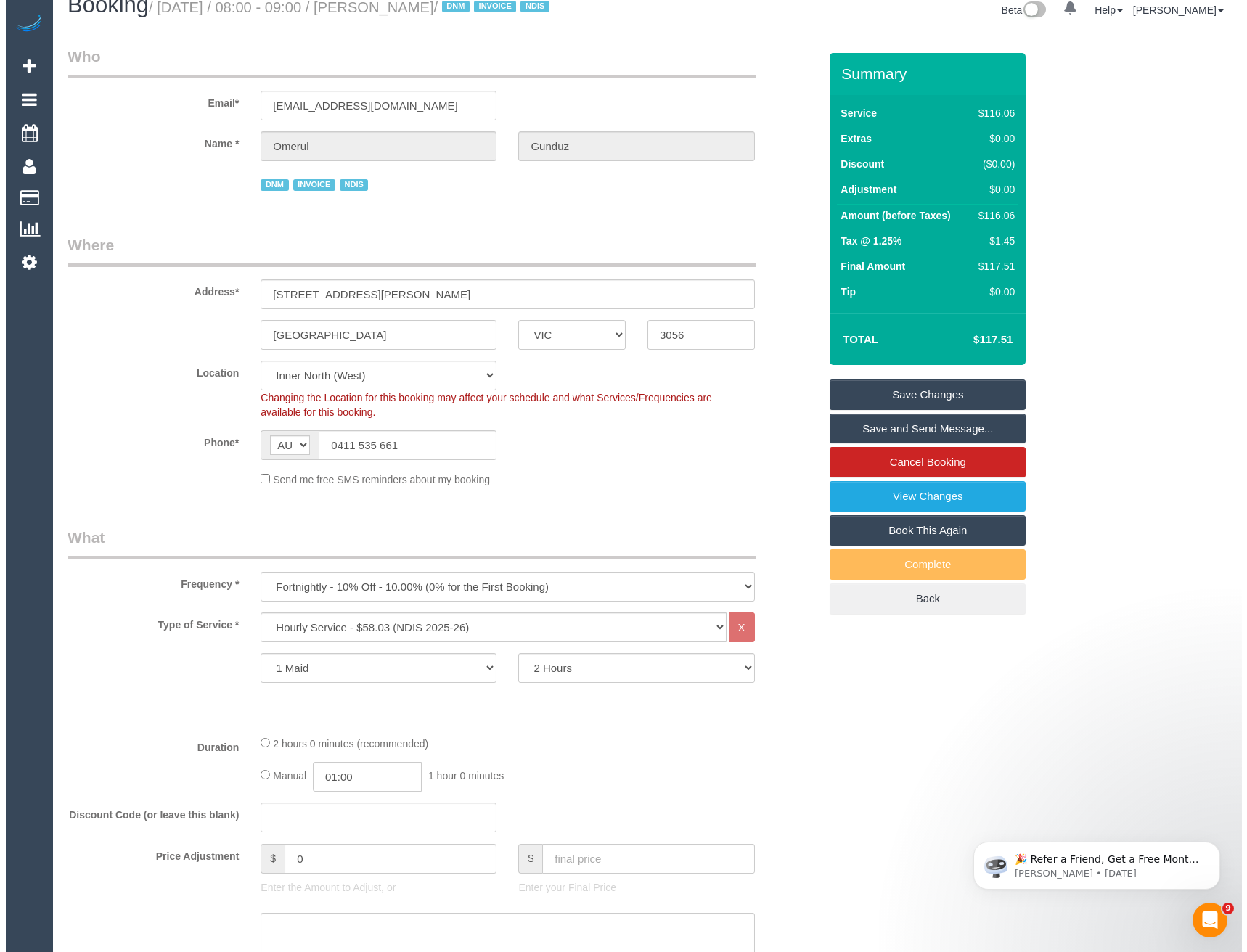
scroll to position [0, 0]
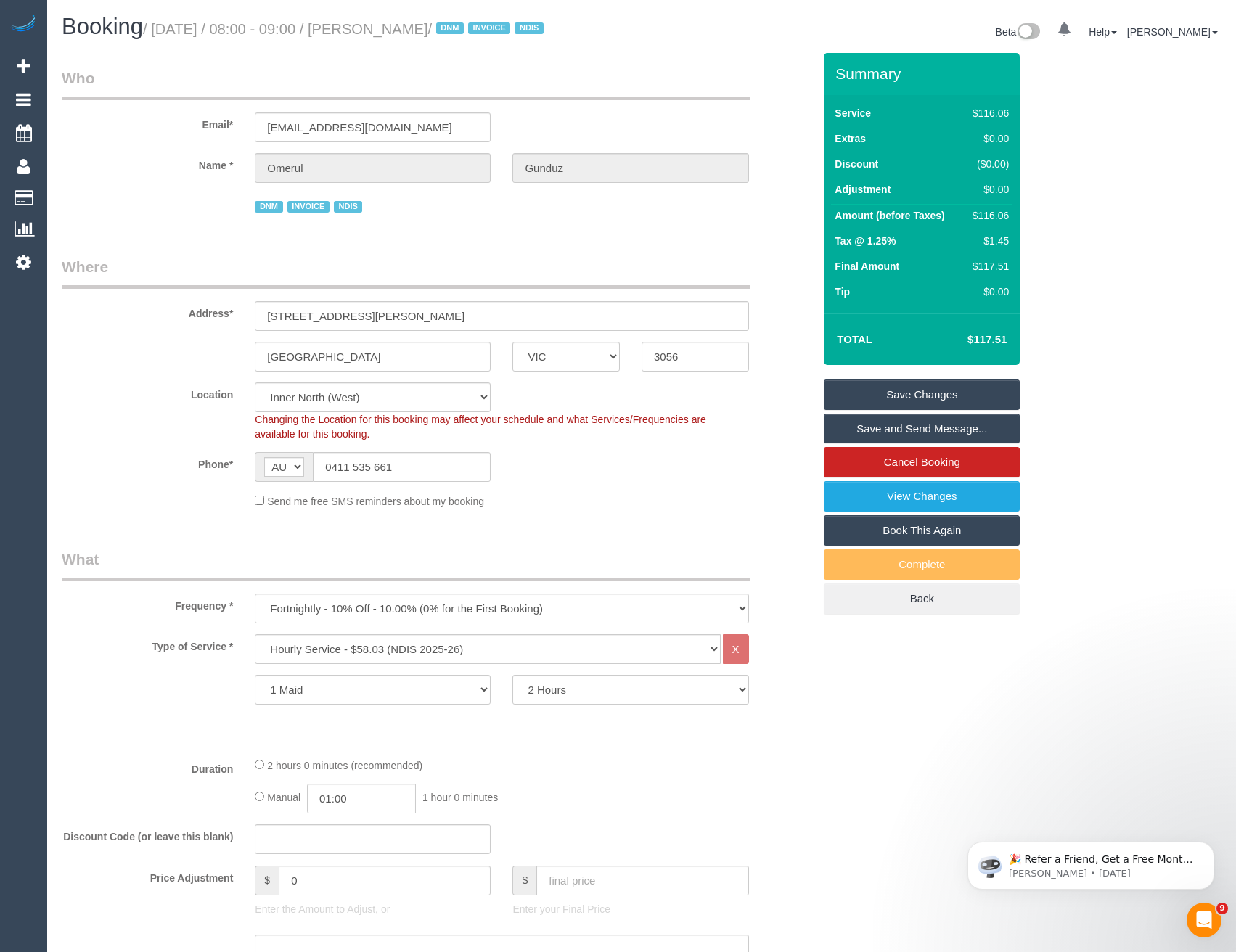
type textarea "*cover*"
click at [921, 425] on link "Save and Send Message..." at bounding box center [922, 429] width 196 height 30
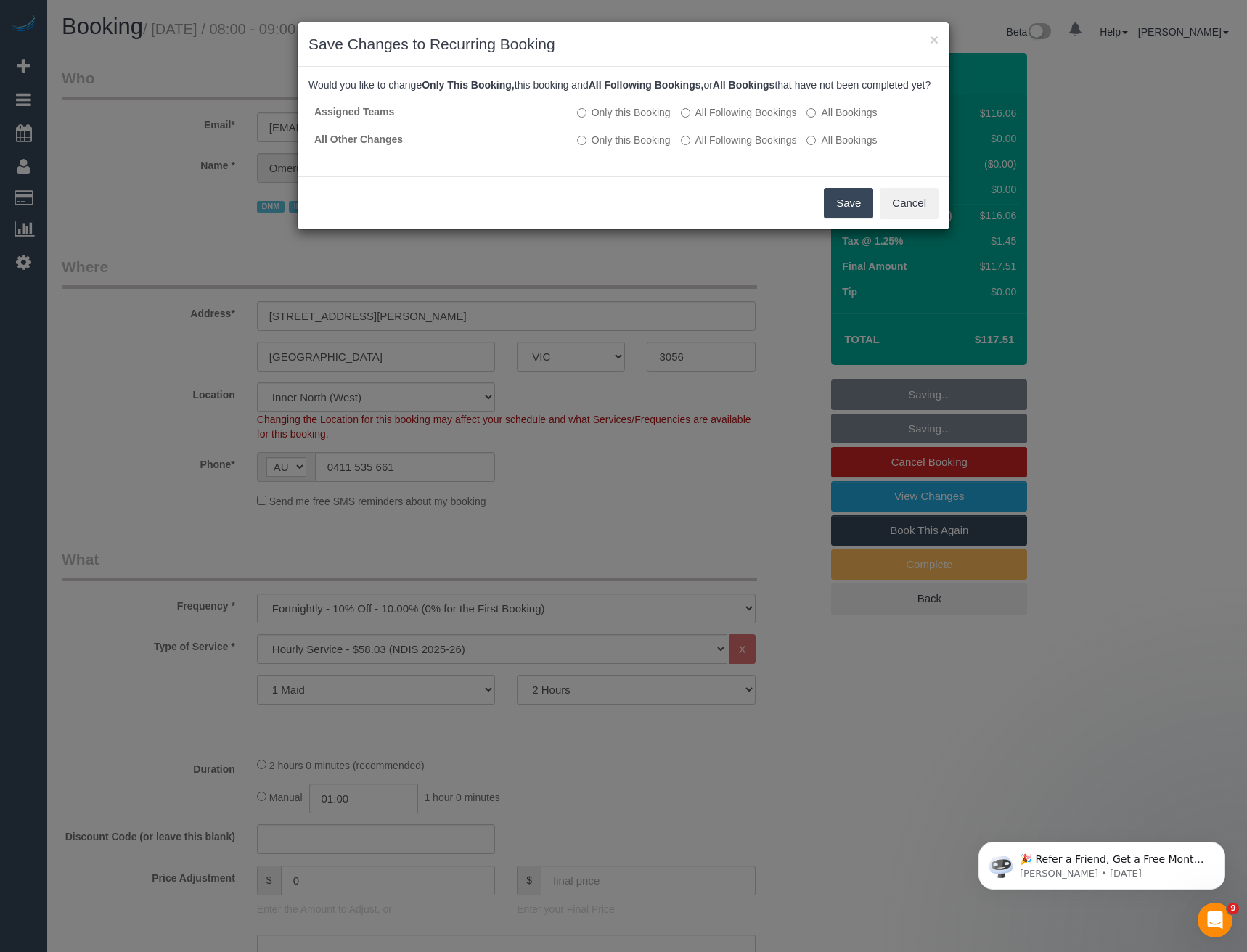
click at [844, 218] on button "Save" at bounding box center [848, 203] width 49 height 30
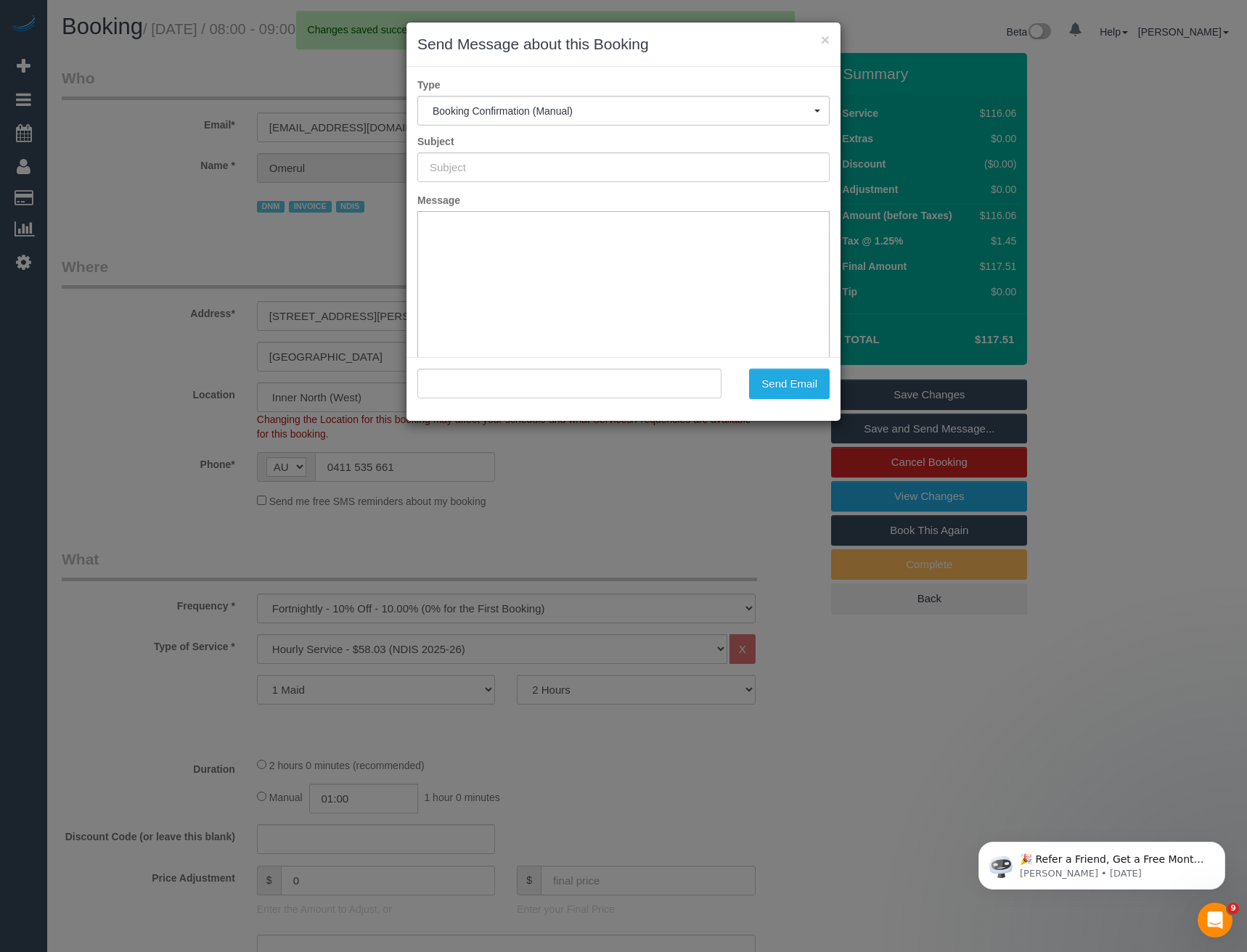
type input "Booking Confirmed"
type input ""Omerul Gunduz" <sgun@live.com.au>"
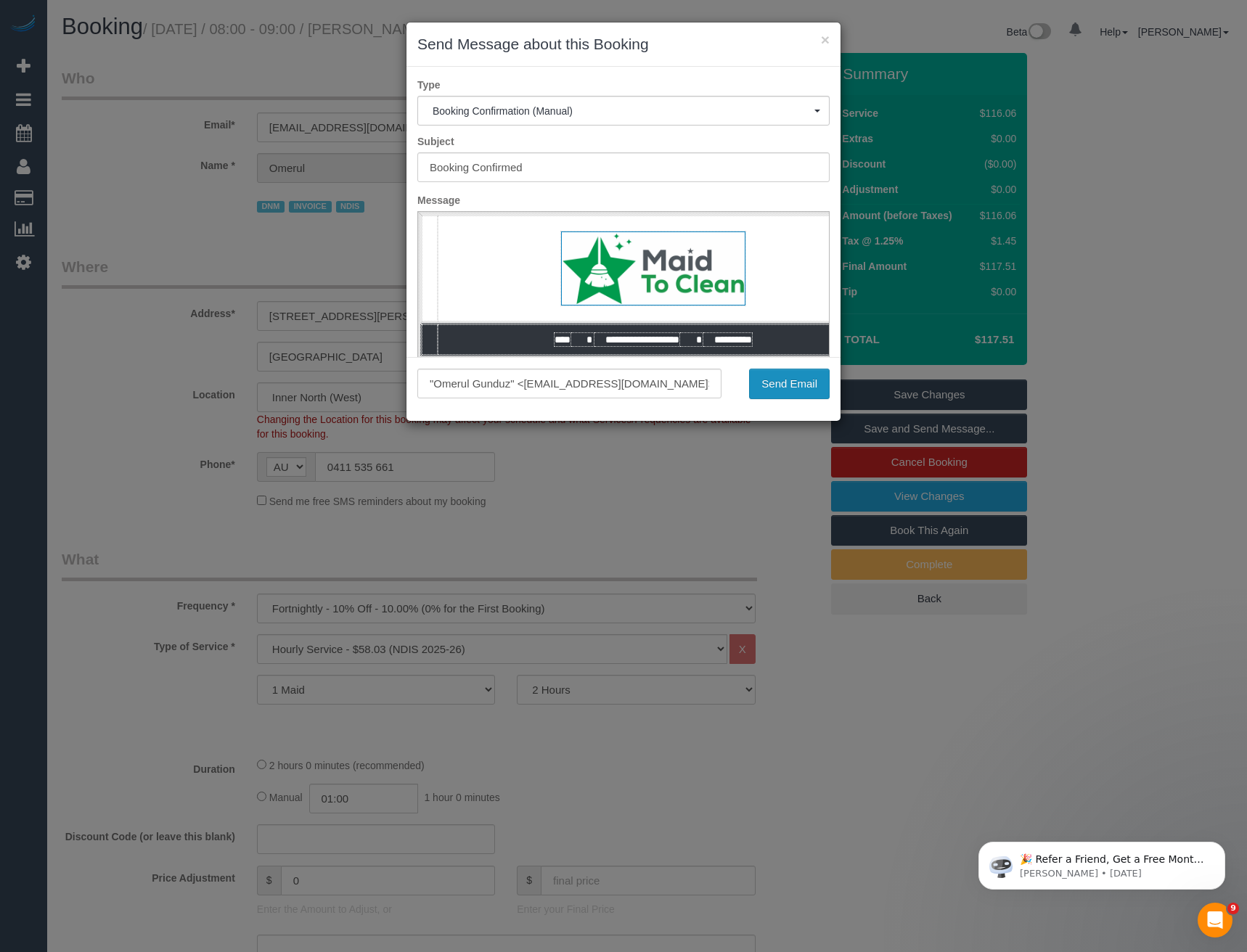
click at [788, 392] on button "Send Email" at bounding box center [789, 383] width 81 height 30
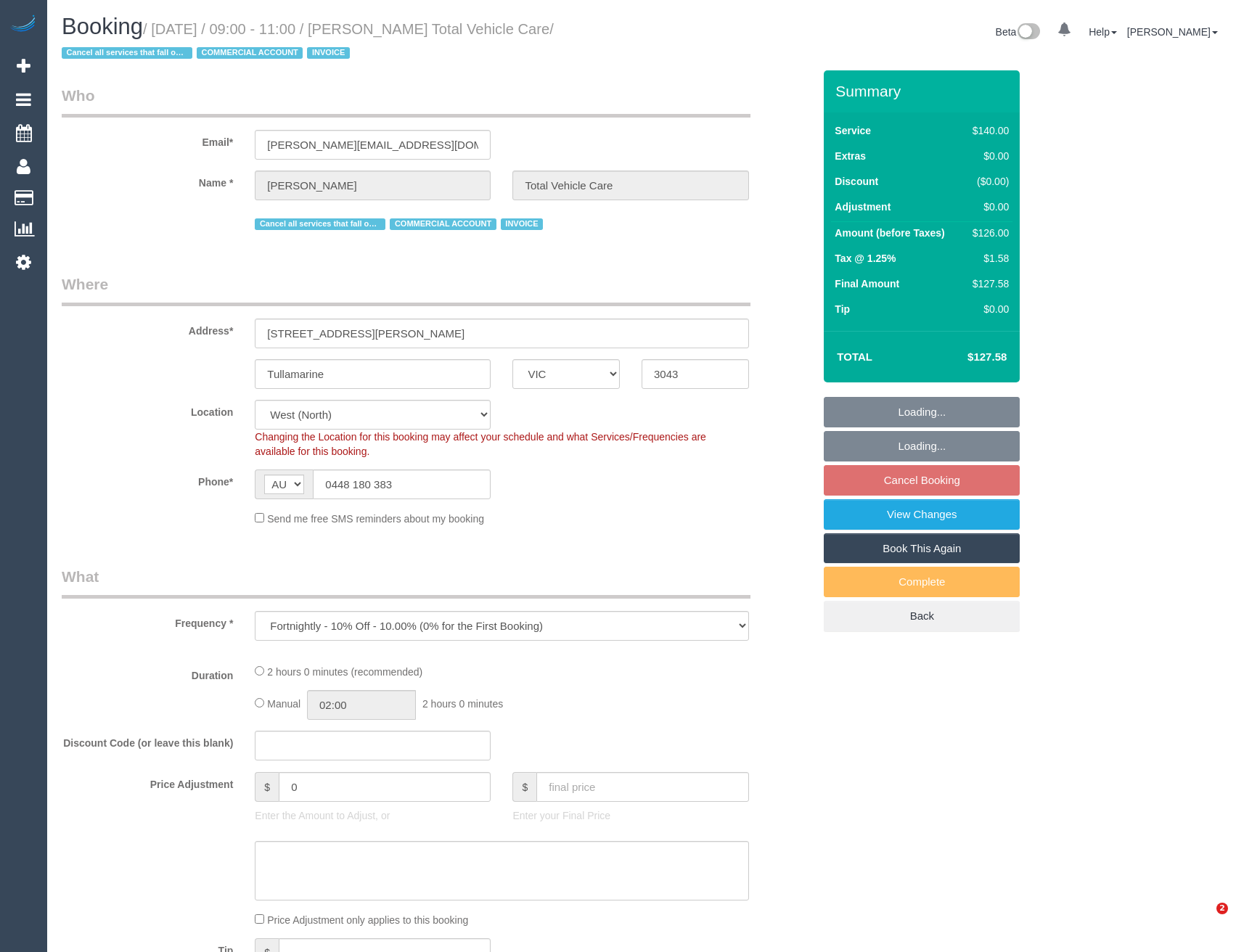
select select "VIC"
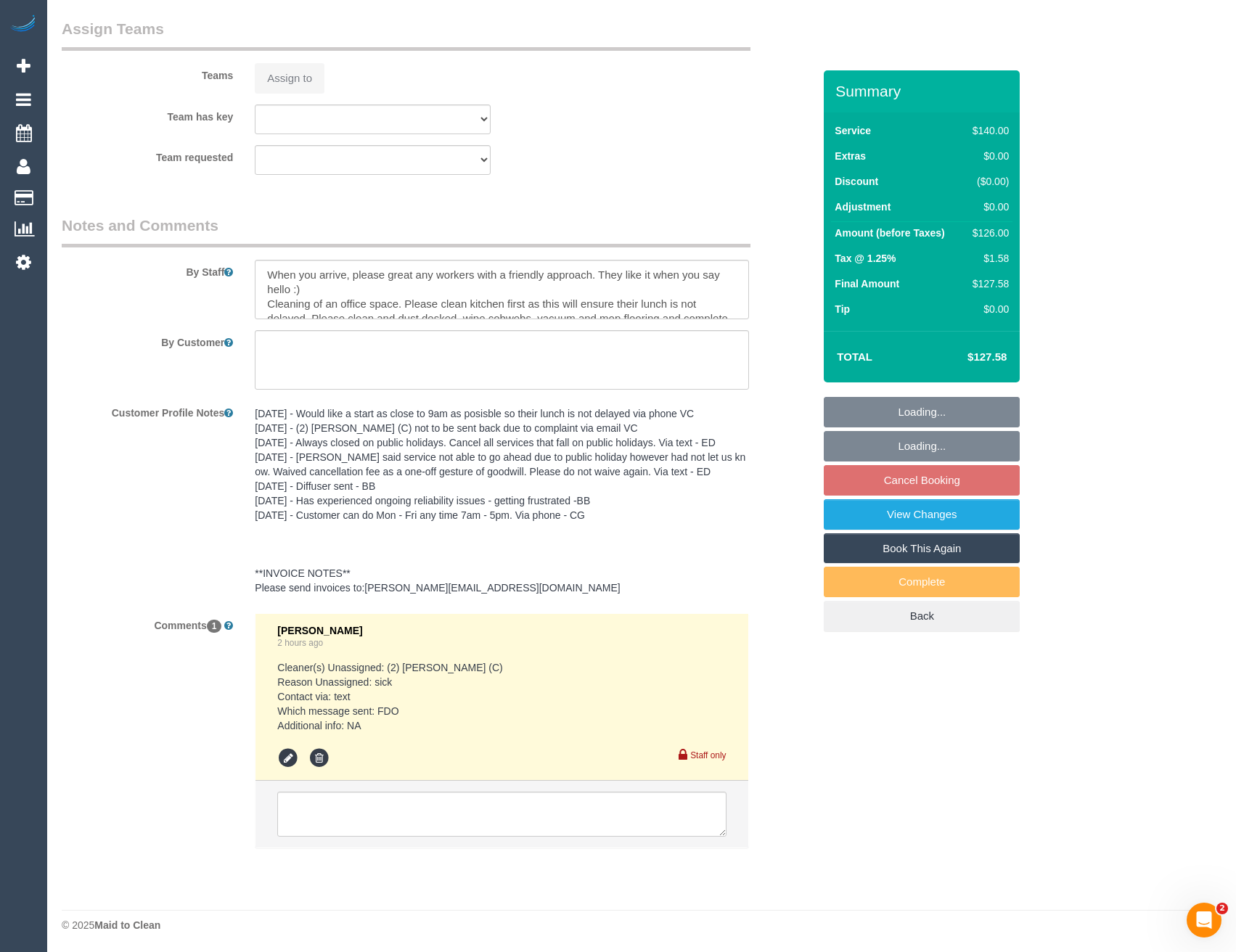
select select "object:551"
select select "number:28"
select select "number:14"
select select "number:19"
select select "number:22"
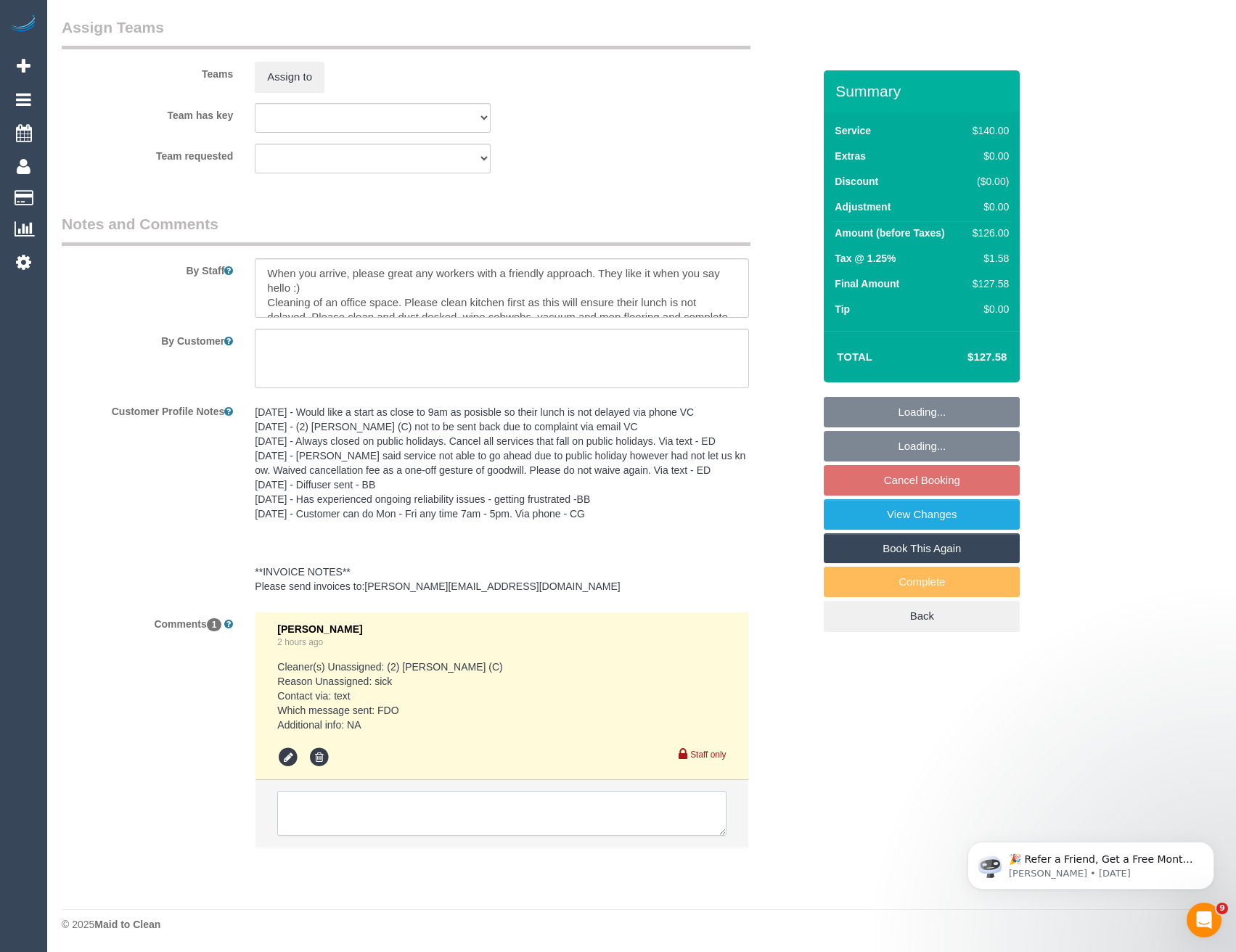
click at [492, 835] on textarea at bounding box center [501, 812] width 449 height 45
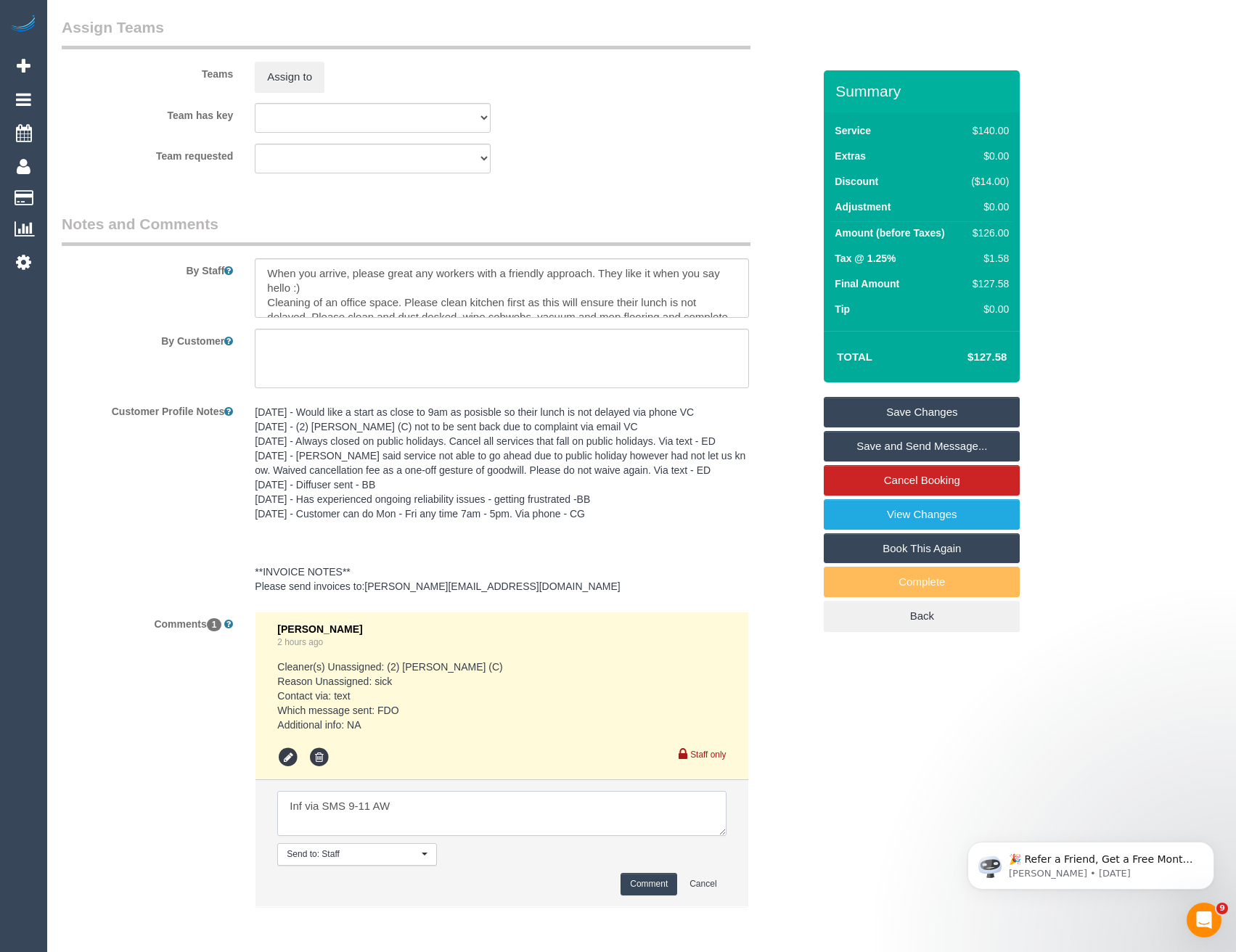
type textarea "Inf via SMS 9-11 AW"
click at [637, 880] on button "Comment" at bounding box center [649, 885] width 57 height 23
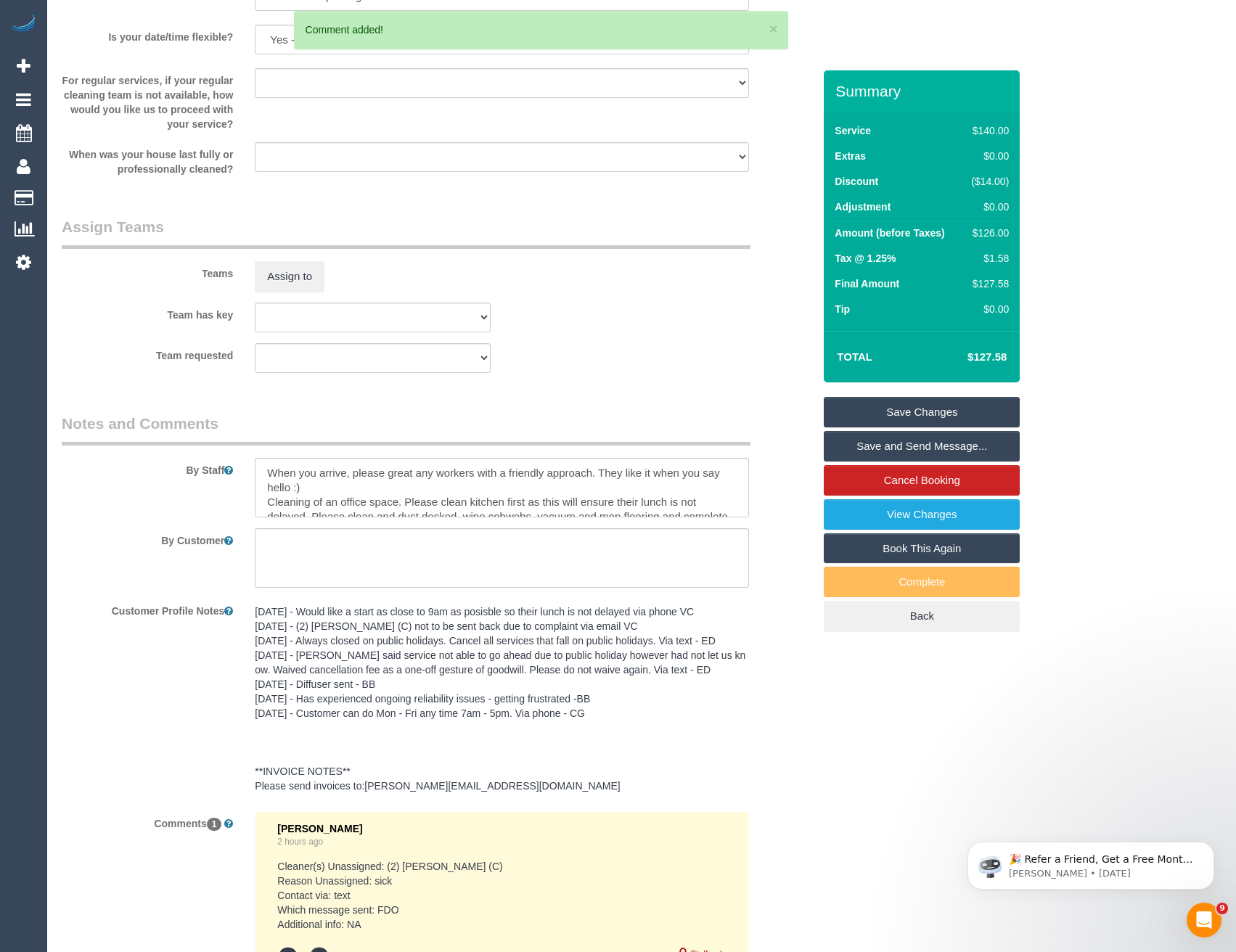
scroll to position [2068, 0]
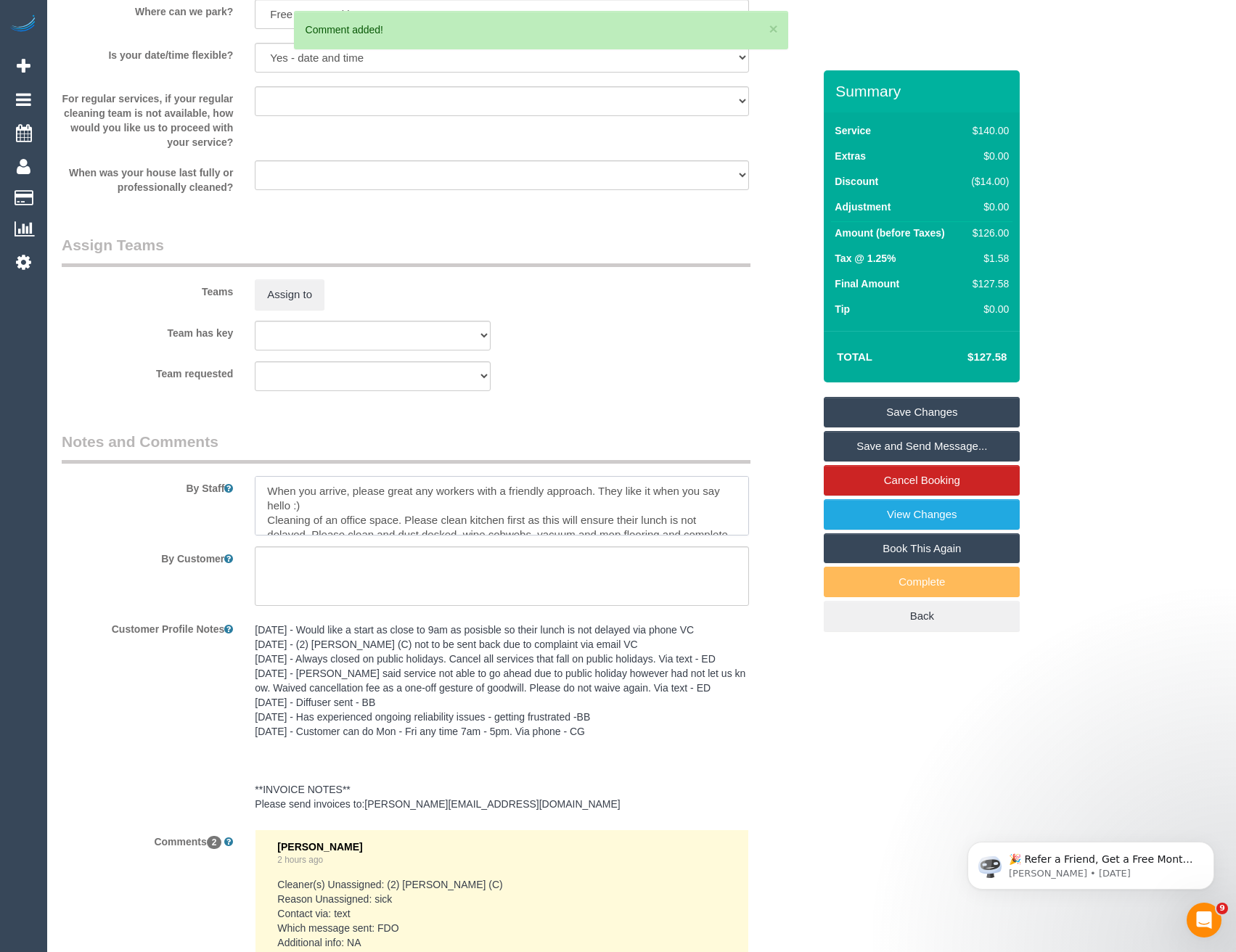
click at [265, 493] on textarea at bounding box center [501, 506] width 494 height 60
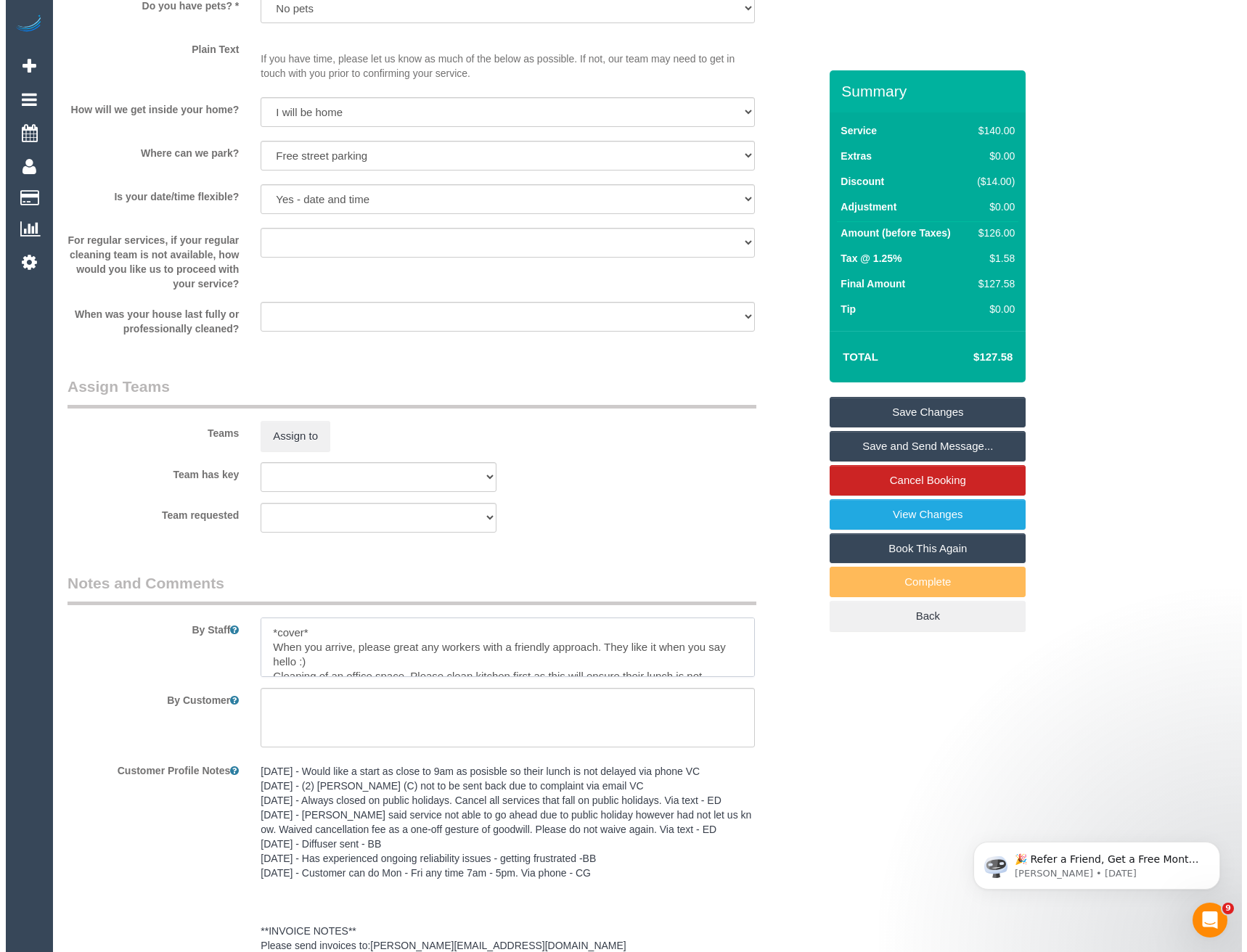
scroll to position [1923, 0]
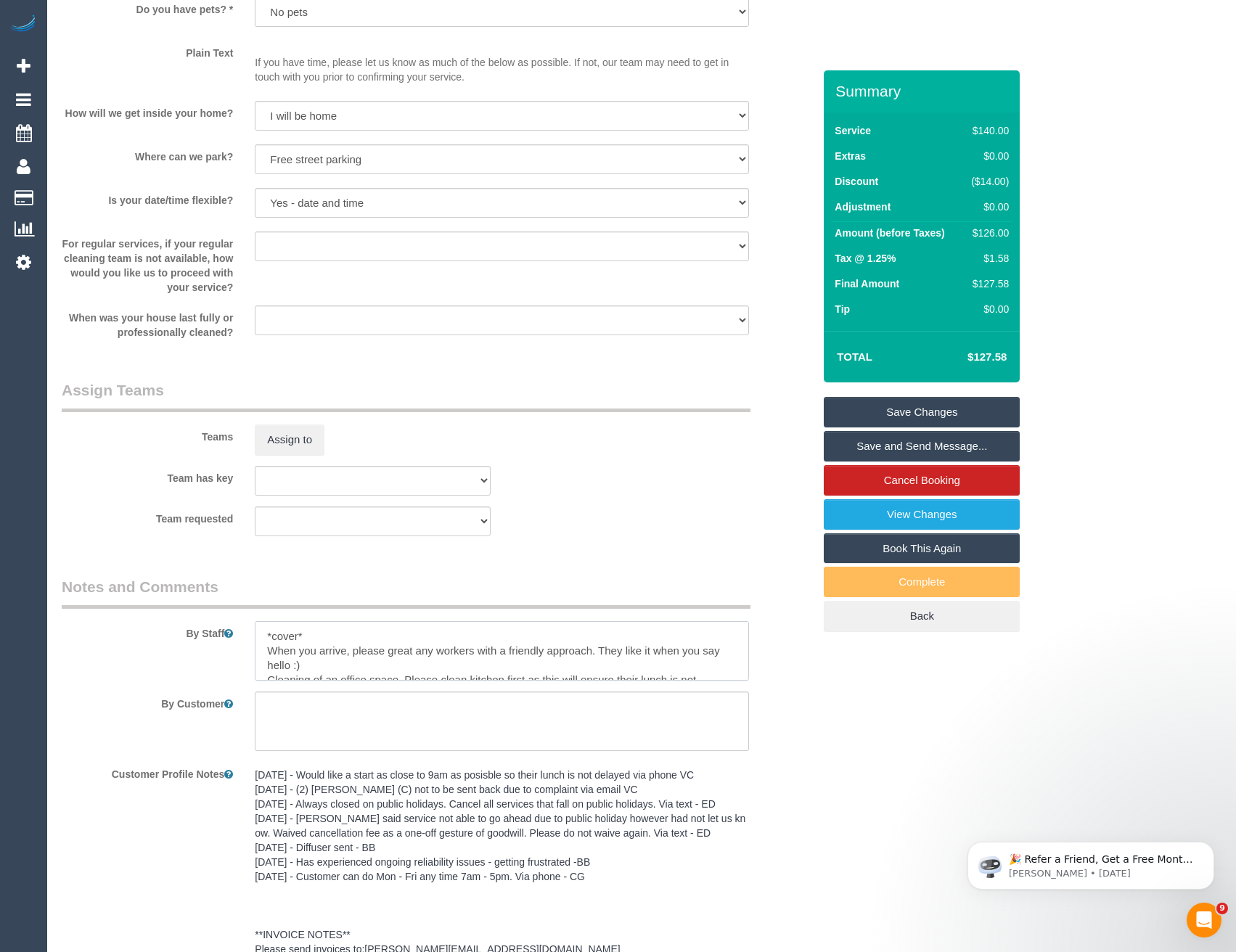
type textarea "*cover* When you arrive, please great any workers with a friendly approach. The…"
drag, startPoint x: 324, startPoint y: 412, endPoint x: 313, endPoint y: 429, distance: 20.2
click at [322, 415] on fieldset "Assign Teams Teams Assign to Team has key (0) Office (1) Debbie Brodjanac (FT) …" at bounding box center [437, 463] width 751 height 168
click at [312, 434] on button "Assign to" at bounding box center [289, 439] width 69 height 30
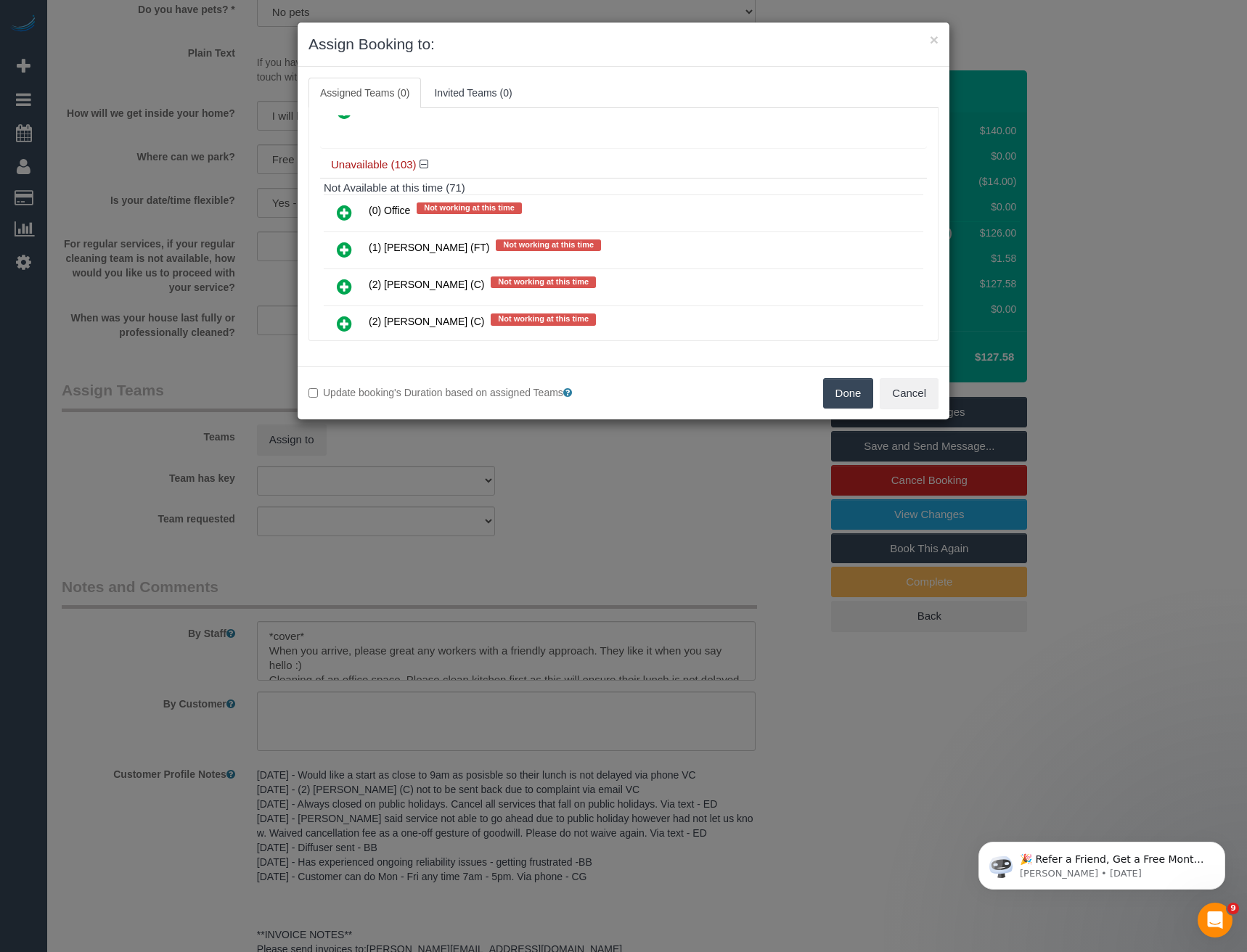
scroll to position [798, 0]
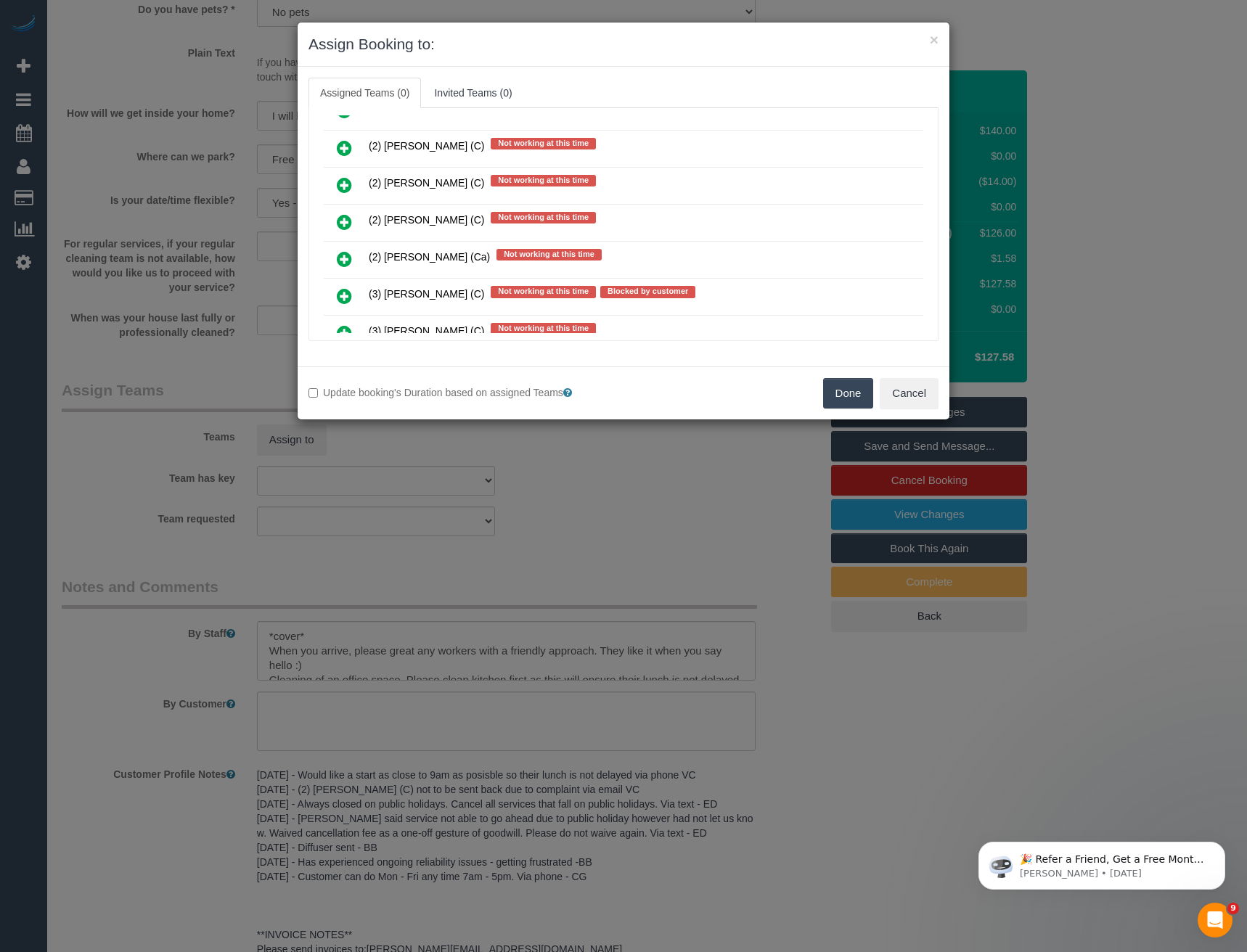
click at [769, 492] on div "× Assign Booking to: Assigned Teams (0) Invited Teams (0) Assigned (0) No Assig…" at bounding box center [624, 476] width 1247 height 952
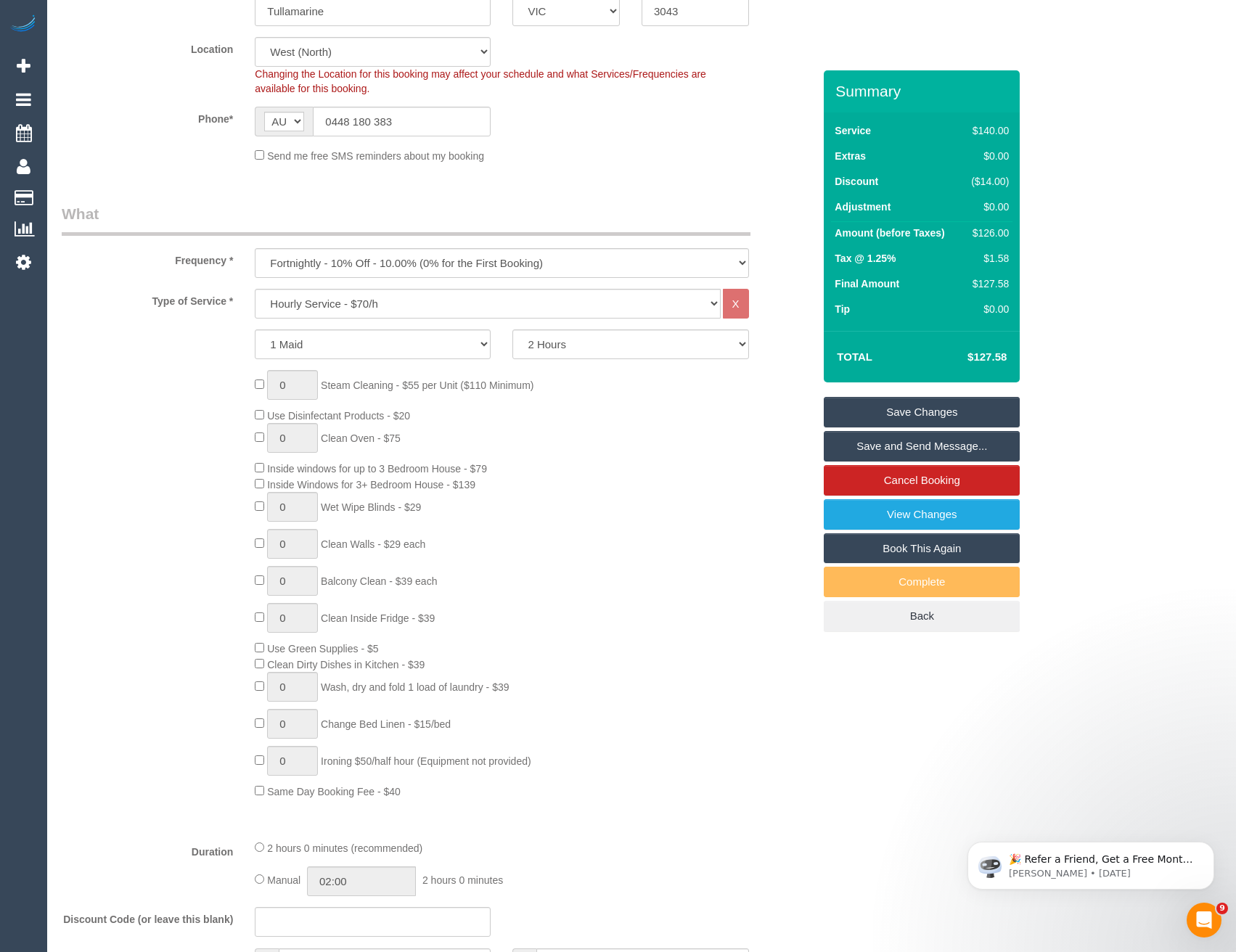
scroll to position [254, 0]
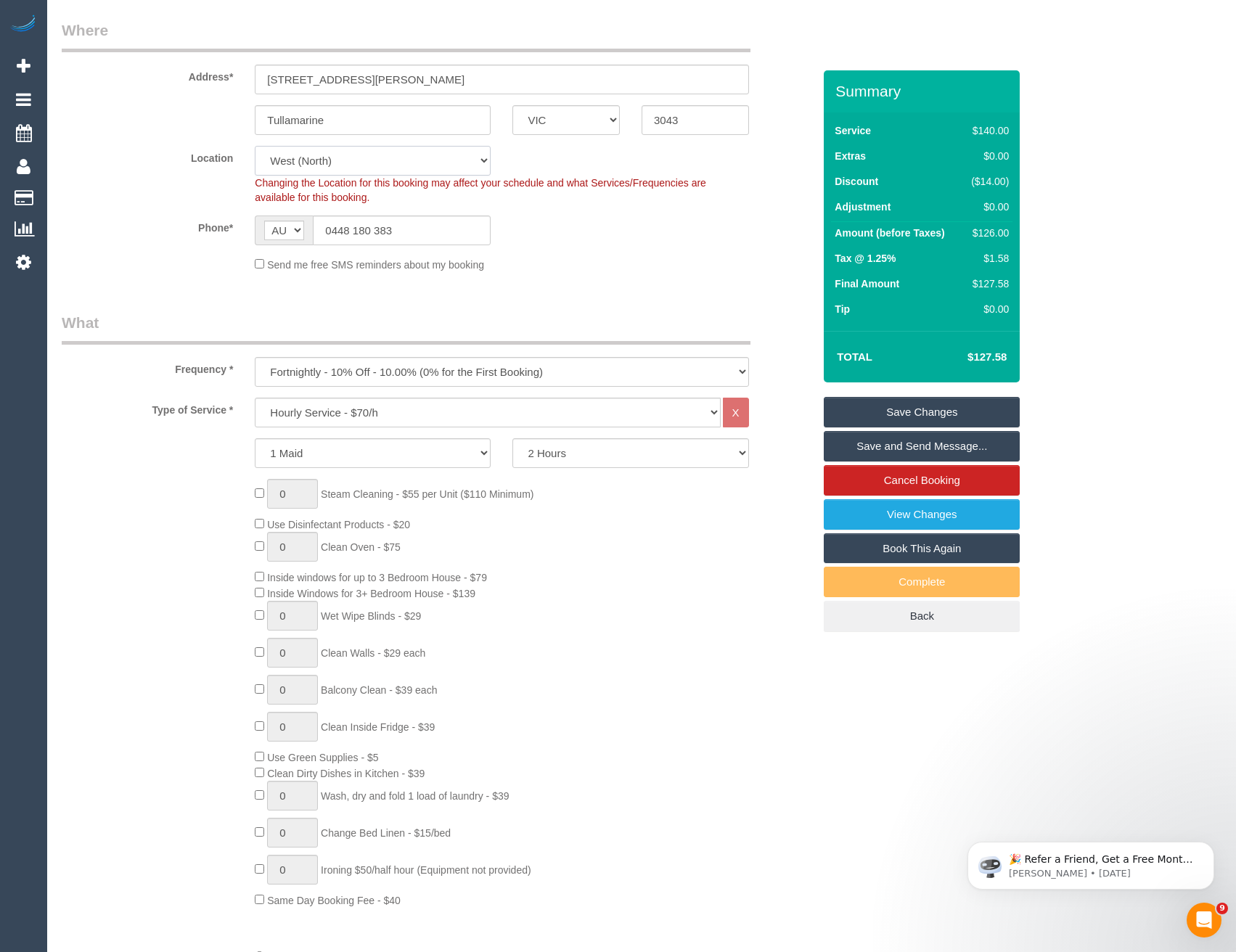
click at [331, 161] on select "Office City East (North) East (South) Inner East Inner North (East) Inner North…" at bounding box center [372, 160] width 236 height 29
select select "50"
click at [254, 146] on select "Office City East (North) East (South) Inner East Inner North (East) Inner North…" at bounding box center [372, 160] width 236 height 29
click at [587, 251] on sui-booking-location "Location Office City East (North) East (South) Inner East Inner North (East) In…" at bounding box center [437, 209] width 751 height 126
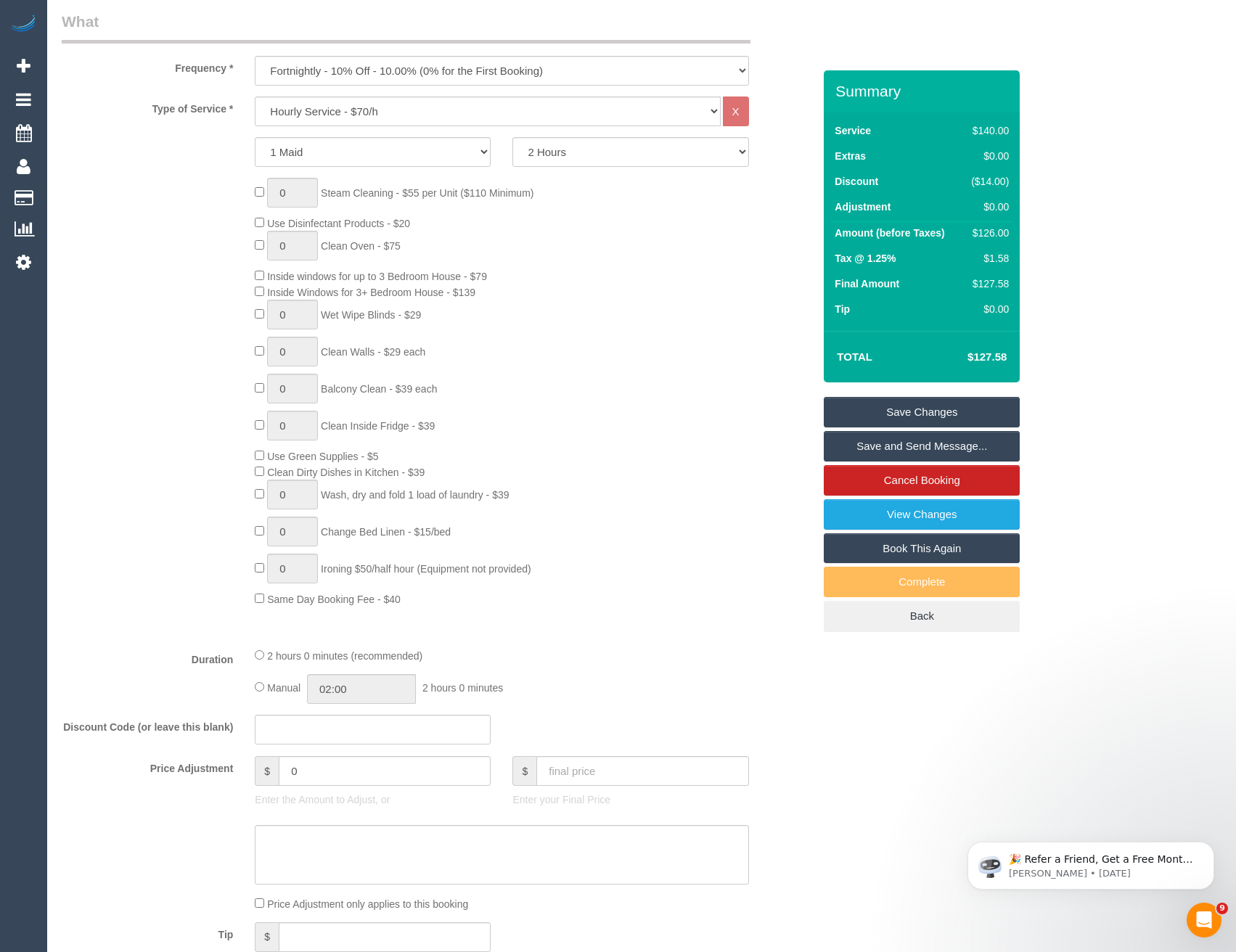
select select "object:4185"
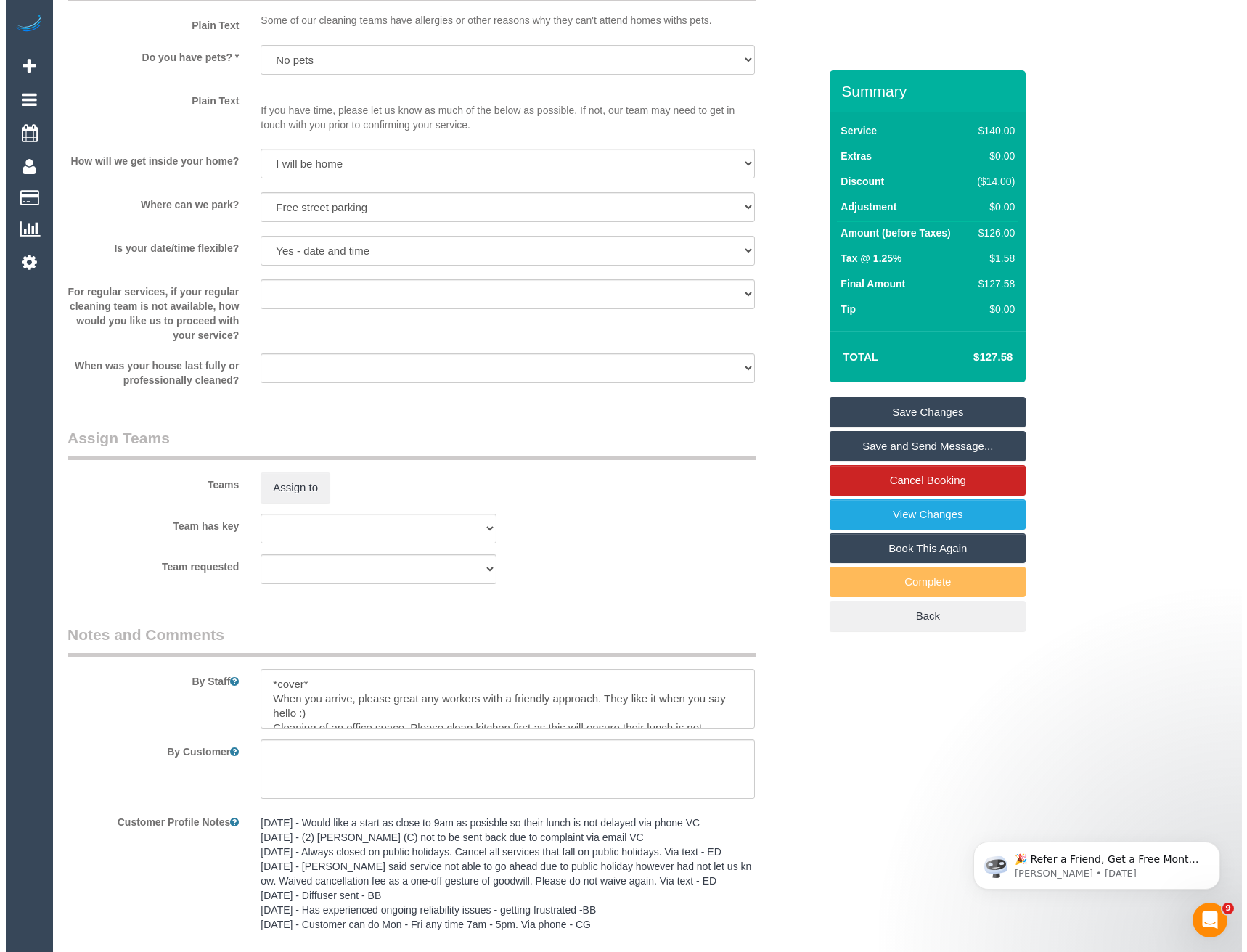
scroll to position [1923, 0]
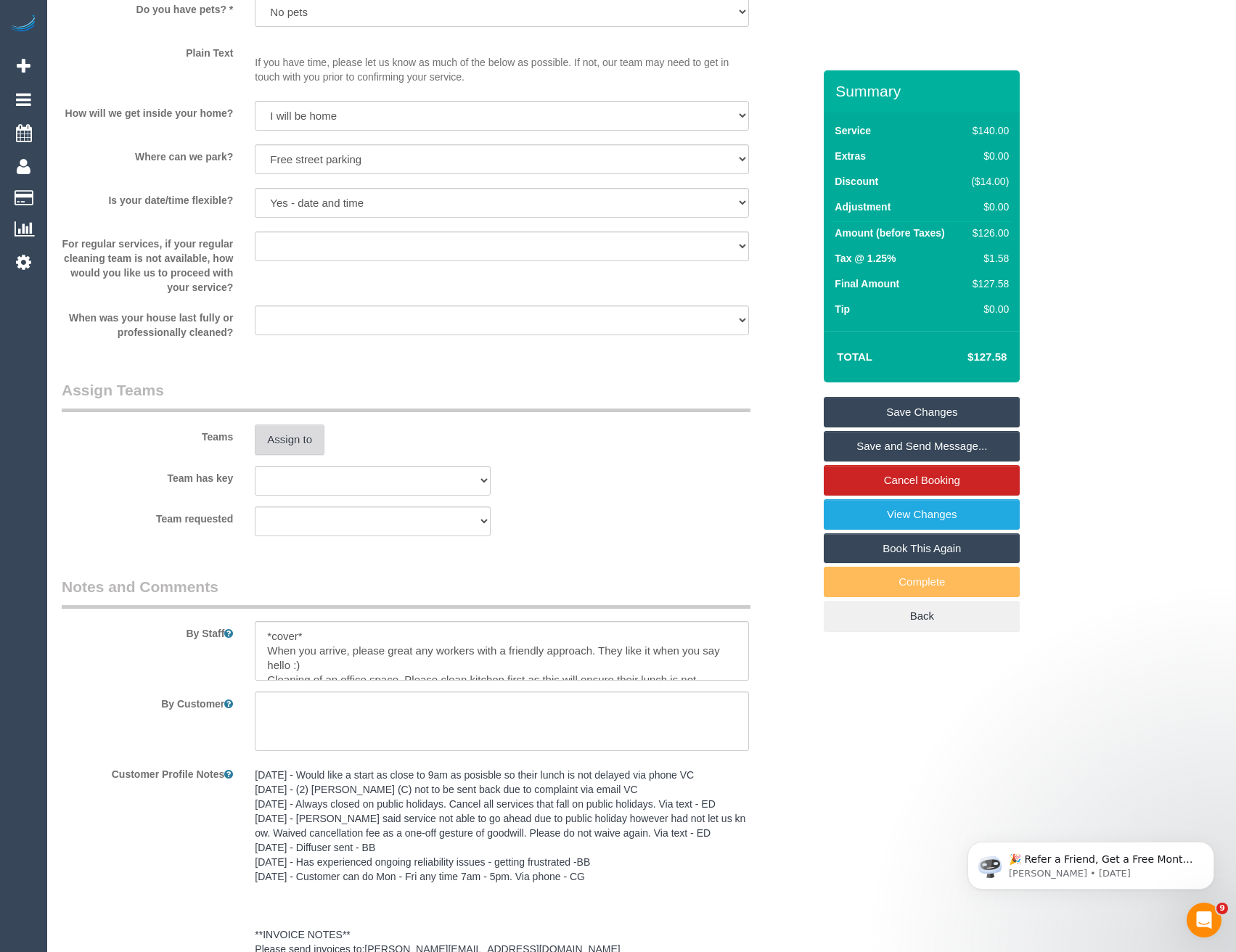
click at [316, 449] on button "Assign to" at bounding box center [289, 439] width 69 height 30
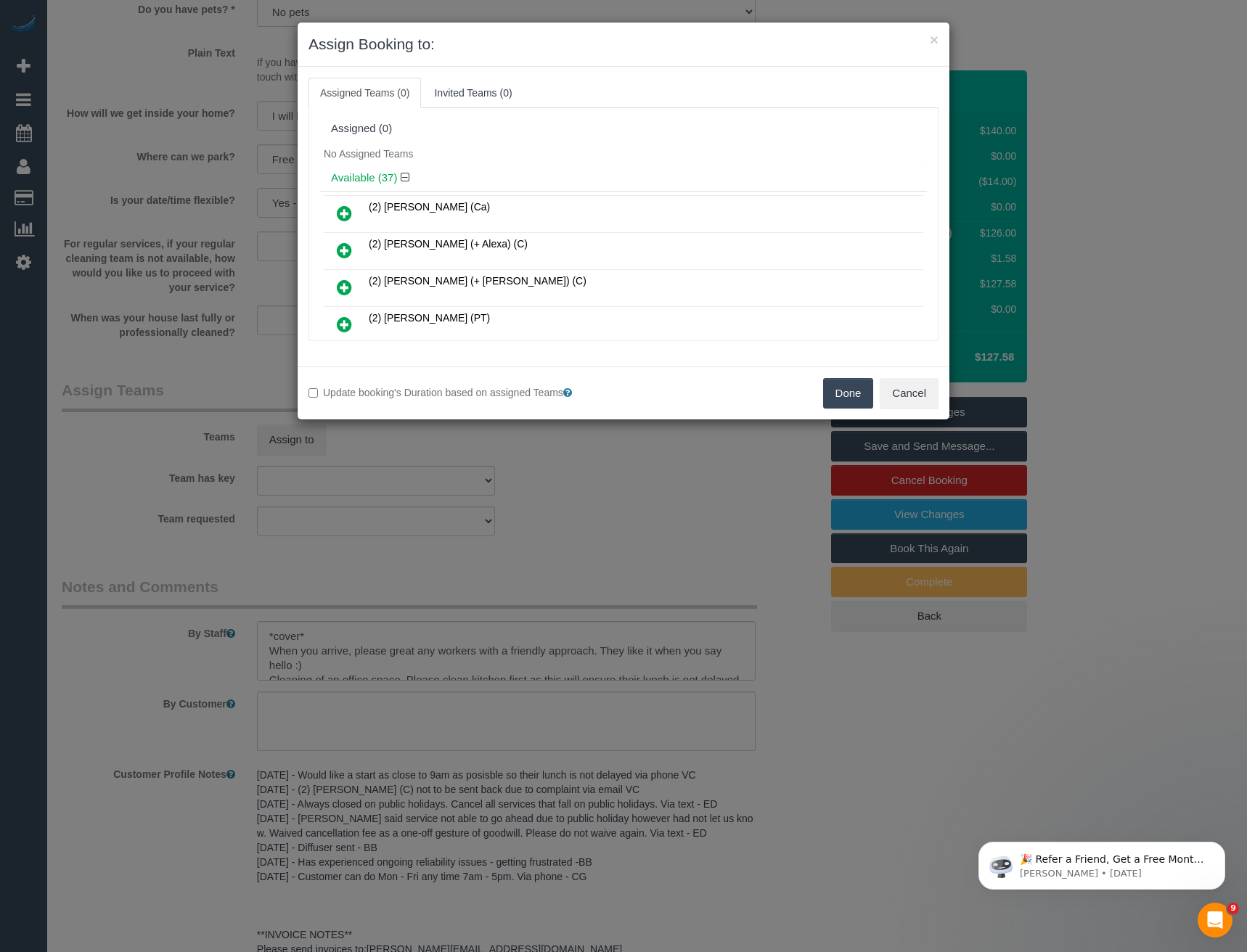
scroll to position [9133, 0]
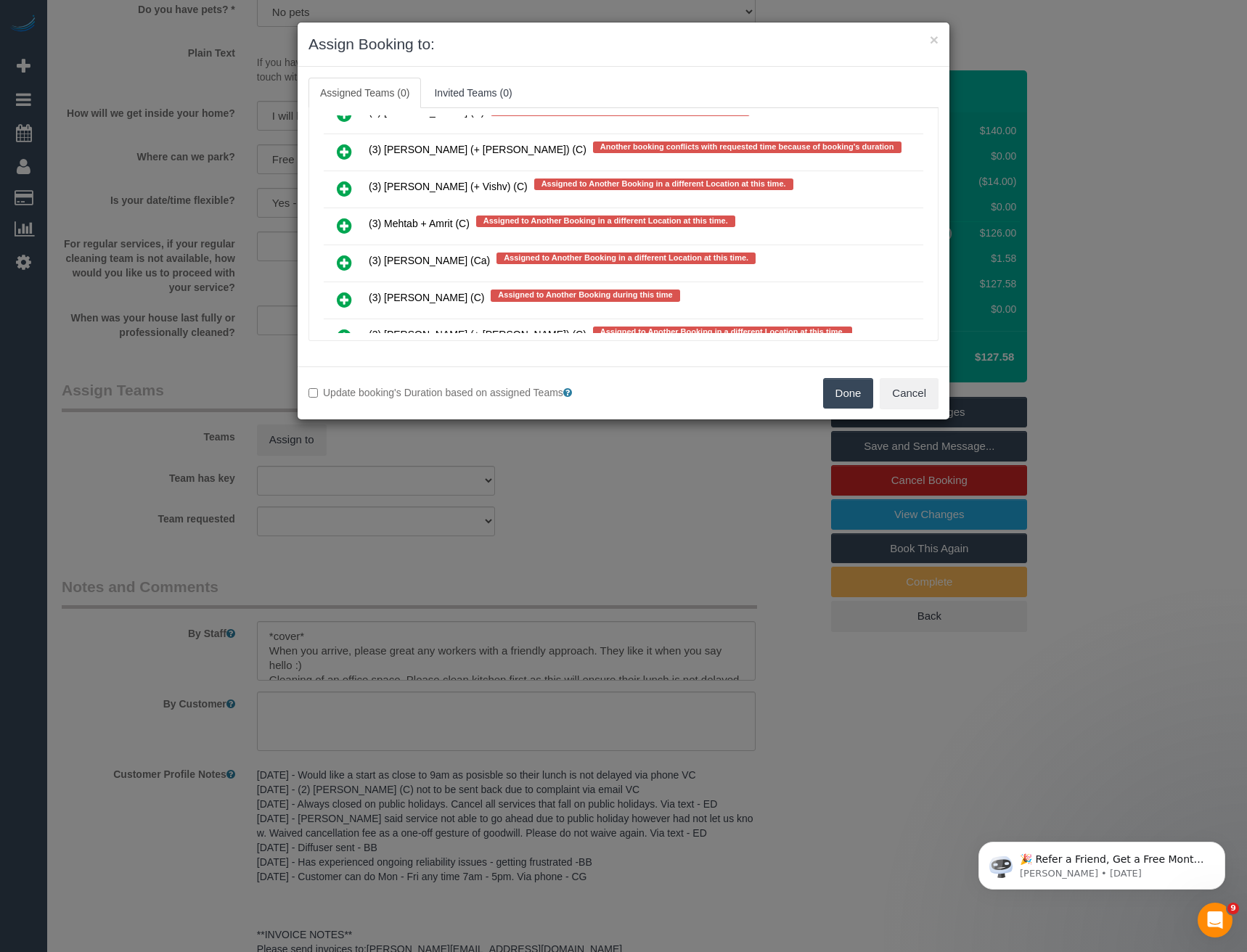
click at [346, 227] on icon at bounding box center [344, 226] width 15 height 17
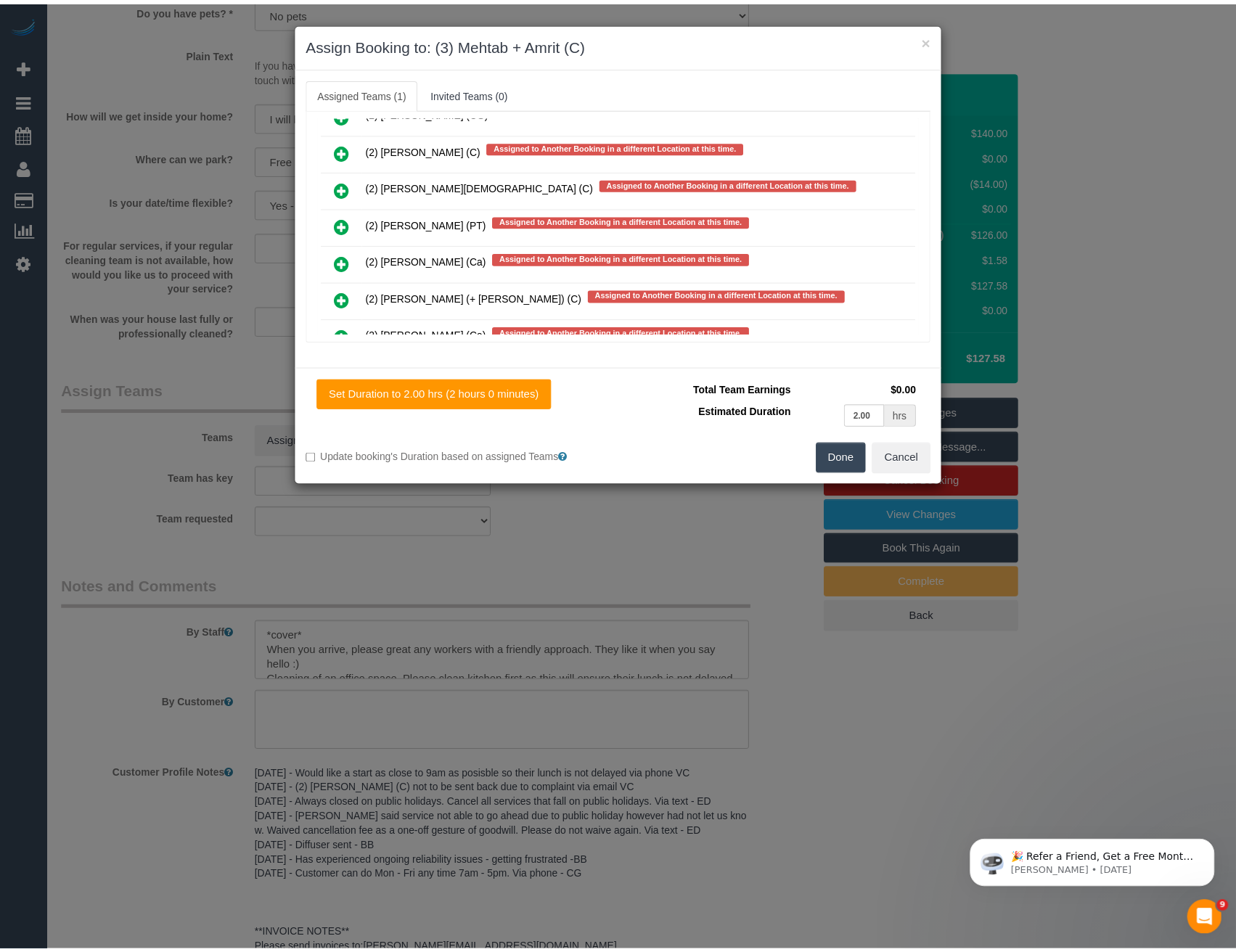
scroll to position [0, 0]
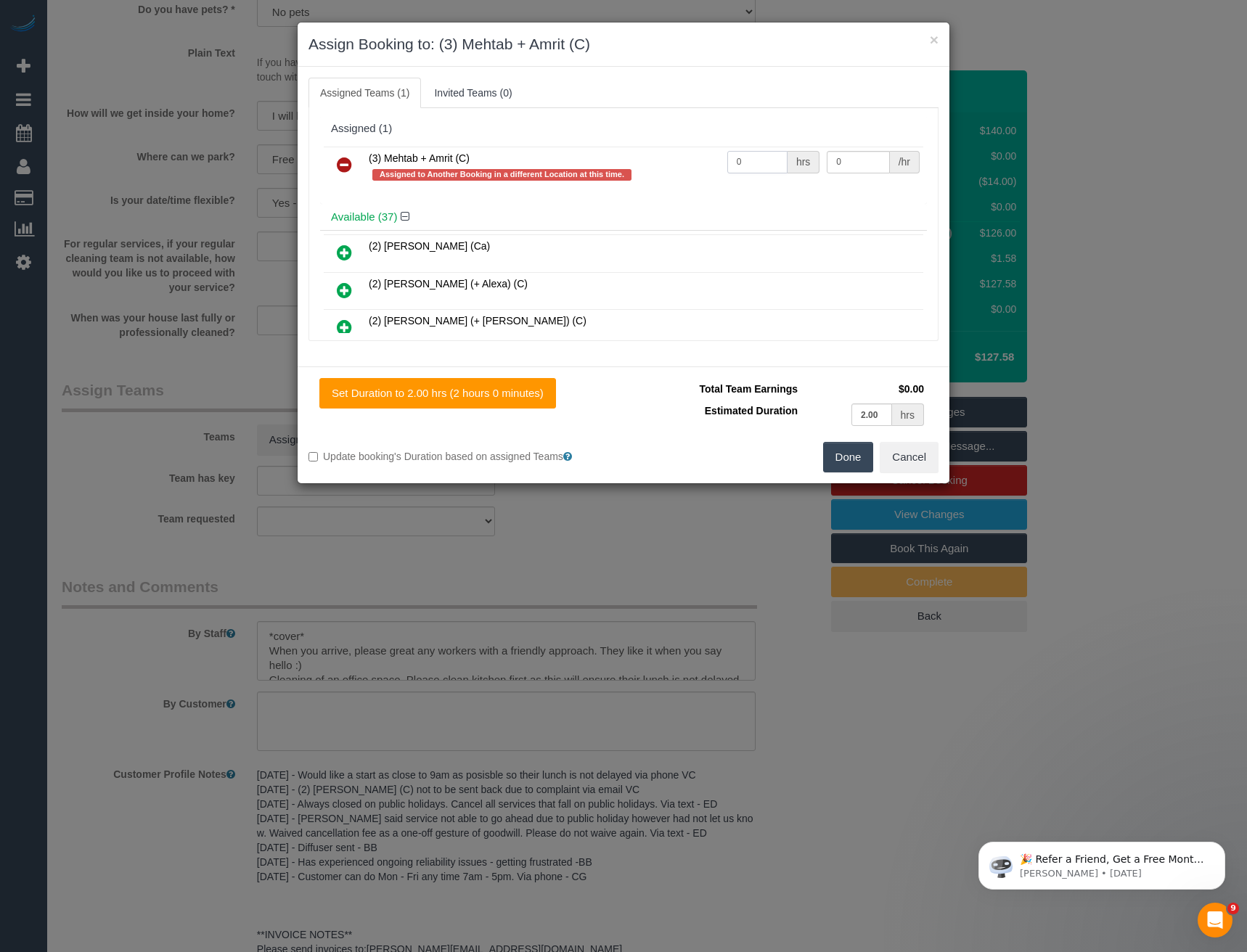
drag, startPoint x: 766, startPoint y: 162, endPoint x: 557, endPoint y: 159, distance: 209.0
click at [569, 161] on tr "(3) Mehtab + Amrit (C) Assigned to Another Booking in a different Location at t…" at bounding box center [624, 167] width 600 height 42
type input "2"
type input "35"
click at [855, 448] on button "Done" at bounding box center [848, 457] width 51 height 30
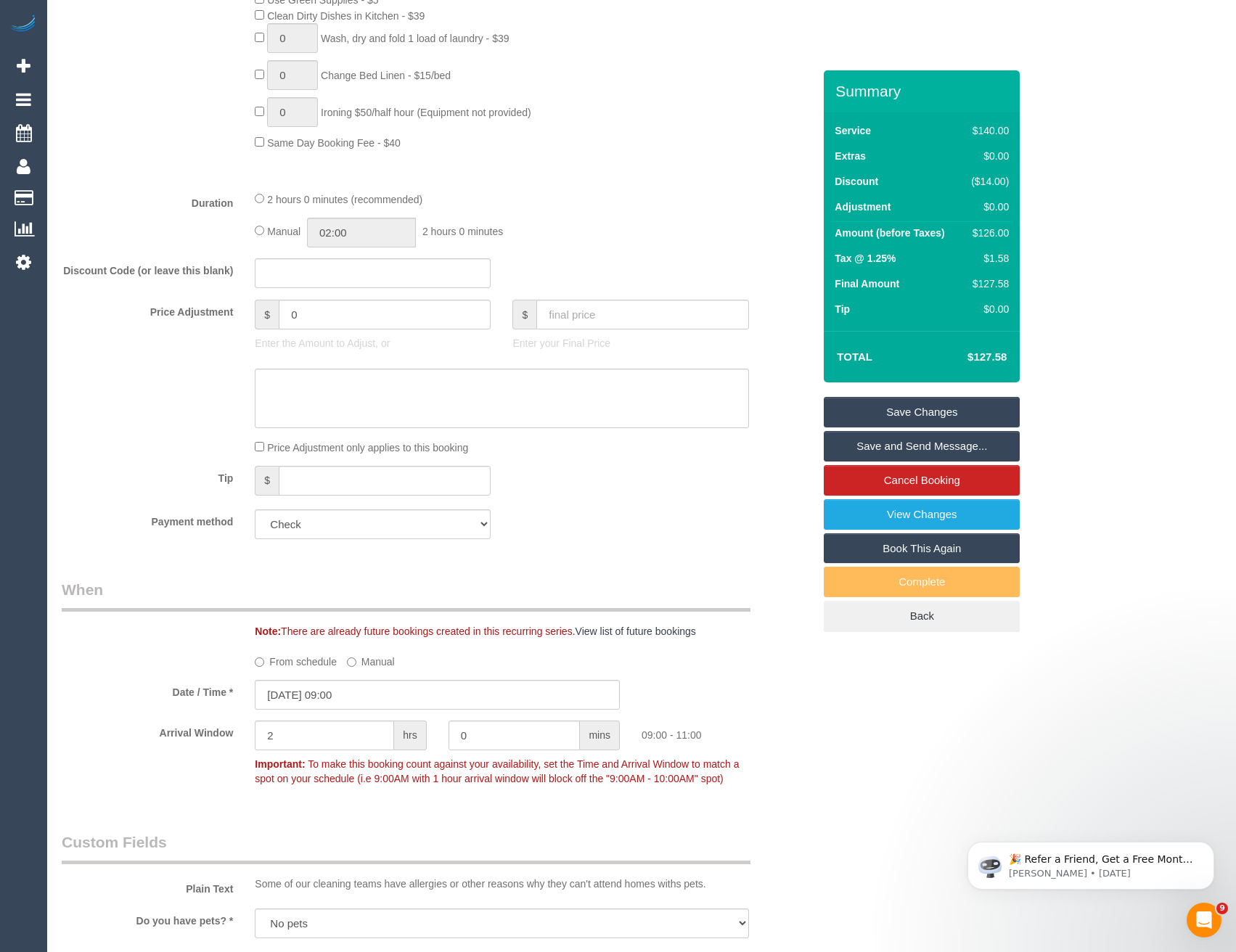
scroll to position [800, 0]
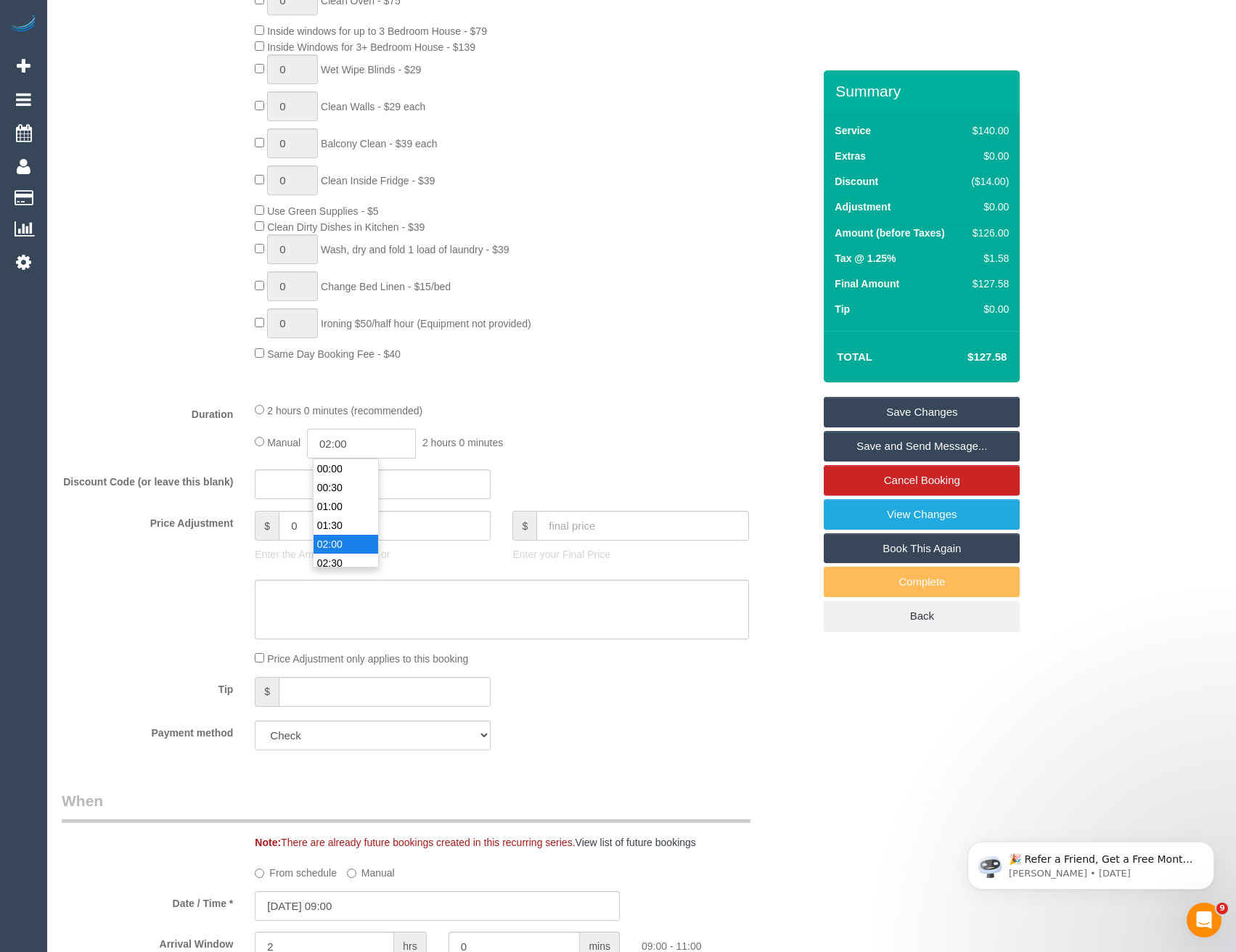
click at [367, 445] on input "02:00" at bounding box center [361, 443] width 109 height 29
type input "01:00"
click at [357, 474] on li "01:00" at bounding box center [346, 479] width 65 height 19
click at [475, 439] on span "1 hour 0 minutes" at bounding box center [460, 442] width 76 height 11
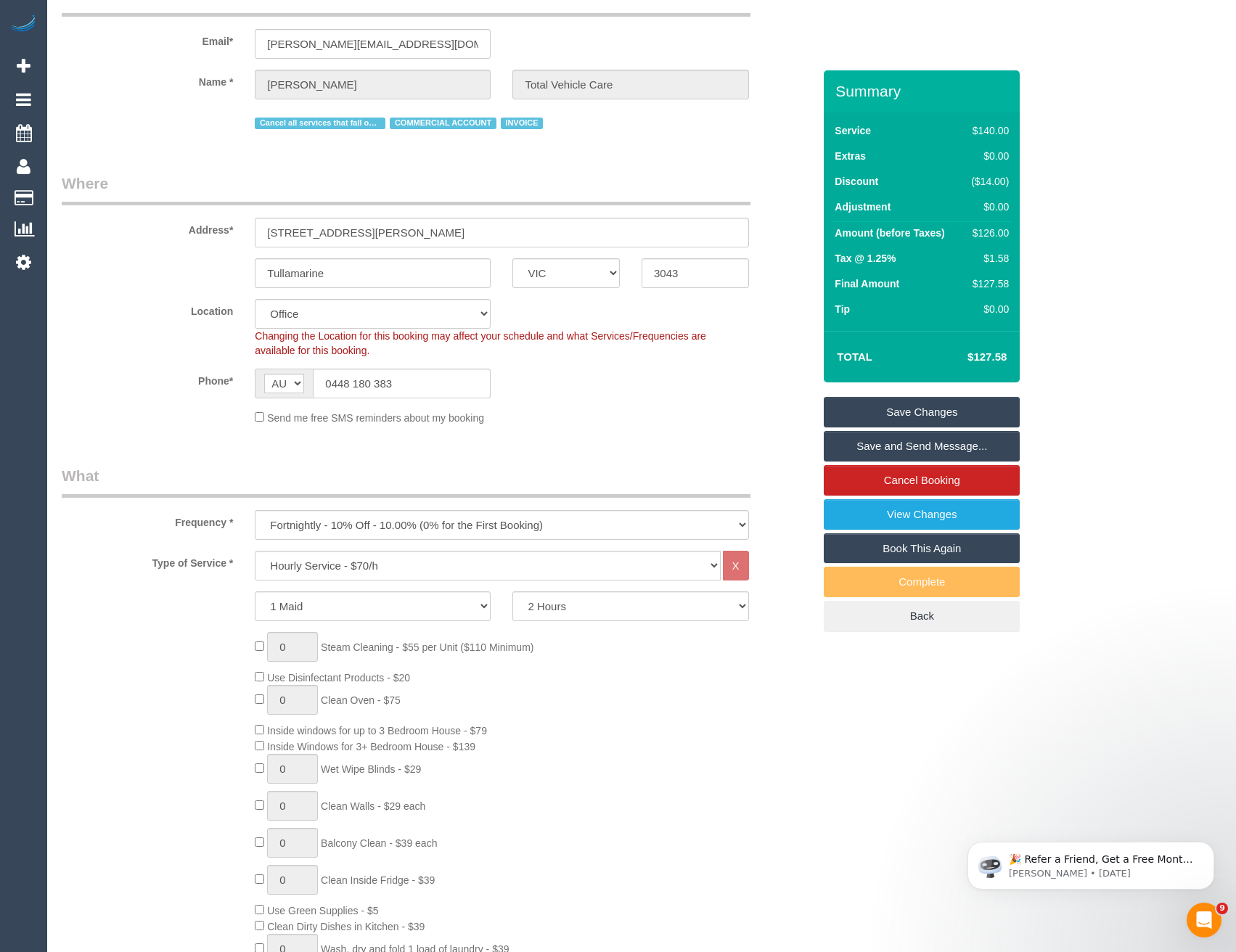
scroll to position [0, 0]
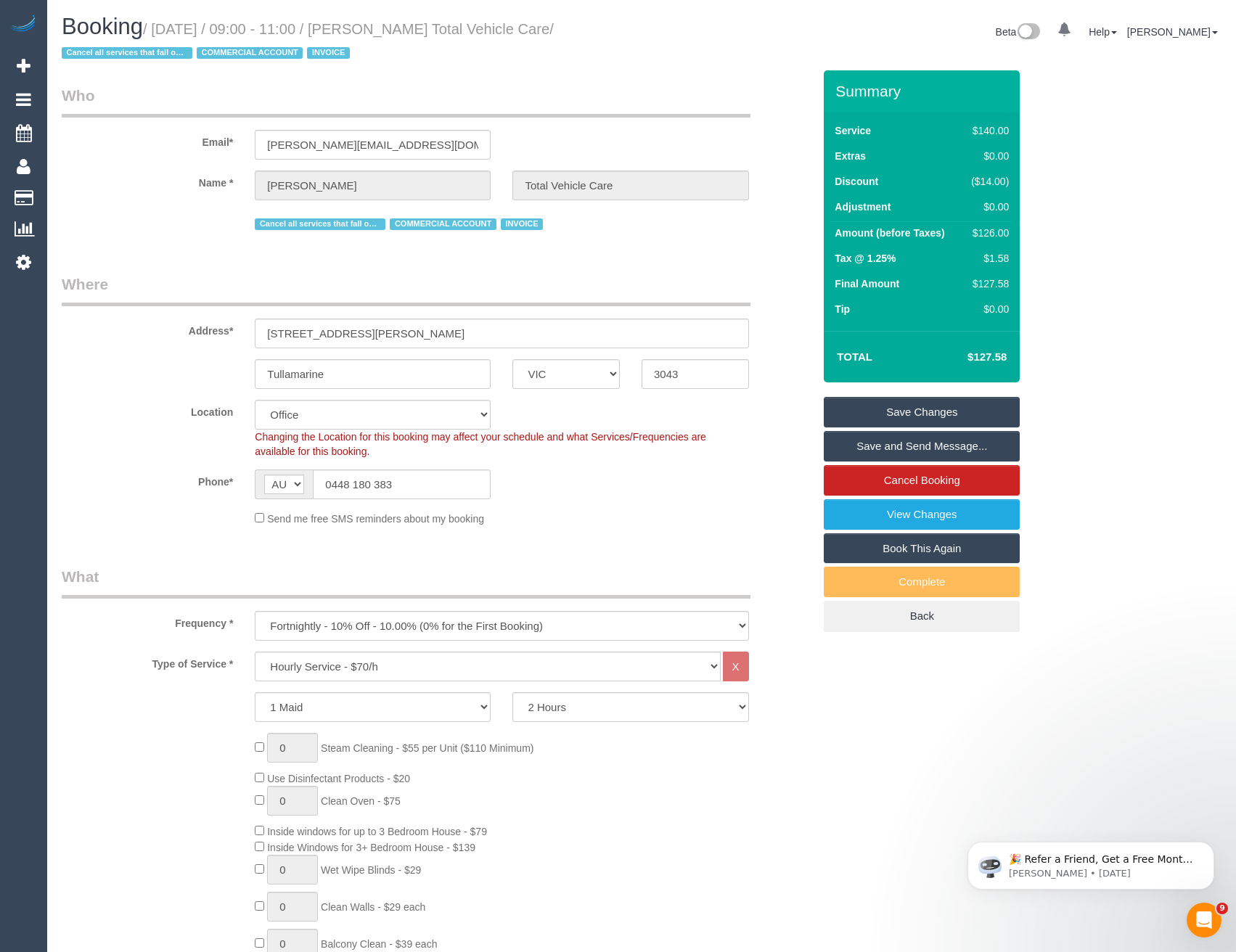
click at [878, 412] on link "Save Changes" at bounding box center [922, 412] width 196 height 30
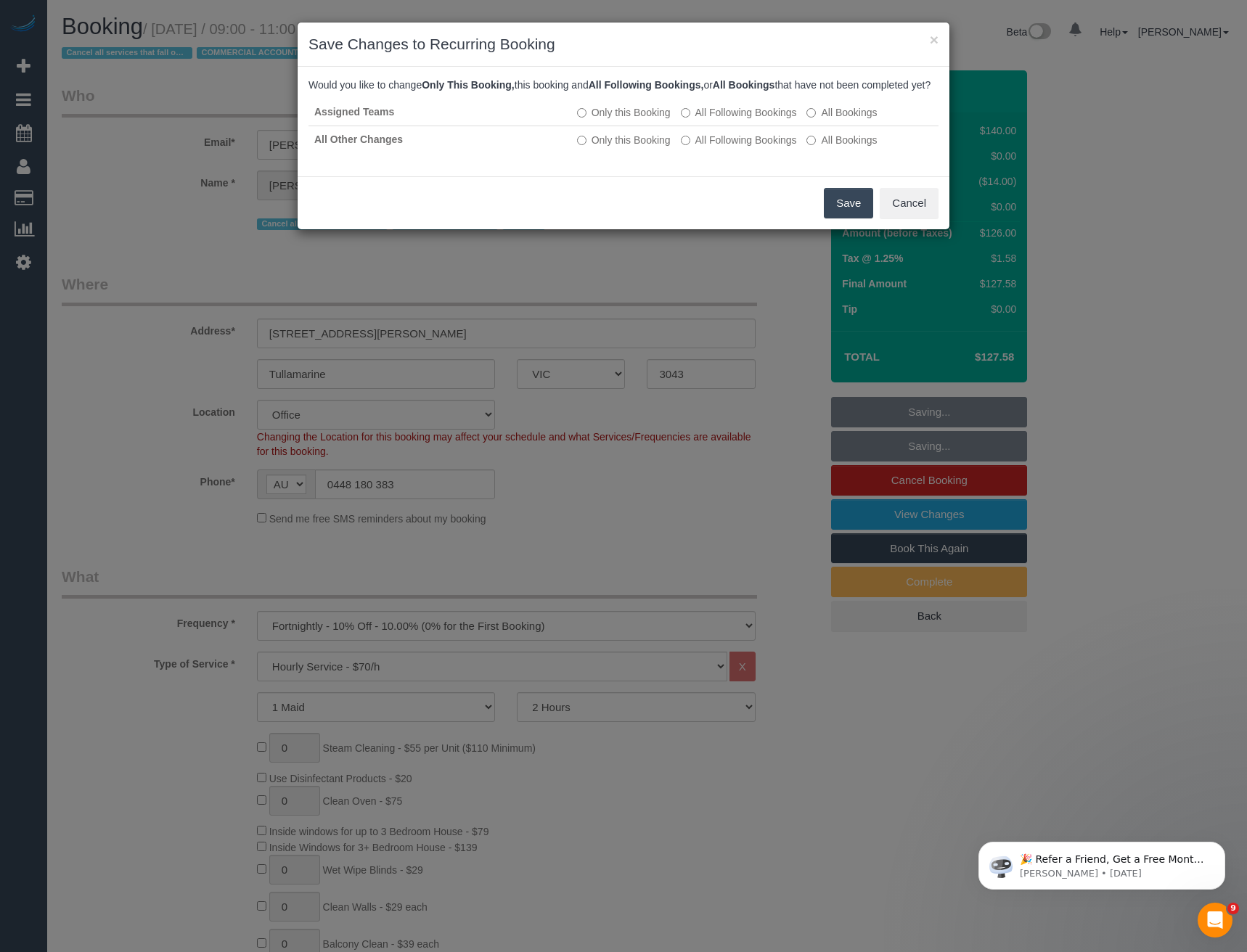
click at [831, 218] on button "Save" at bounding box center [848, 203] width 49 height 30
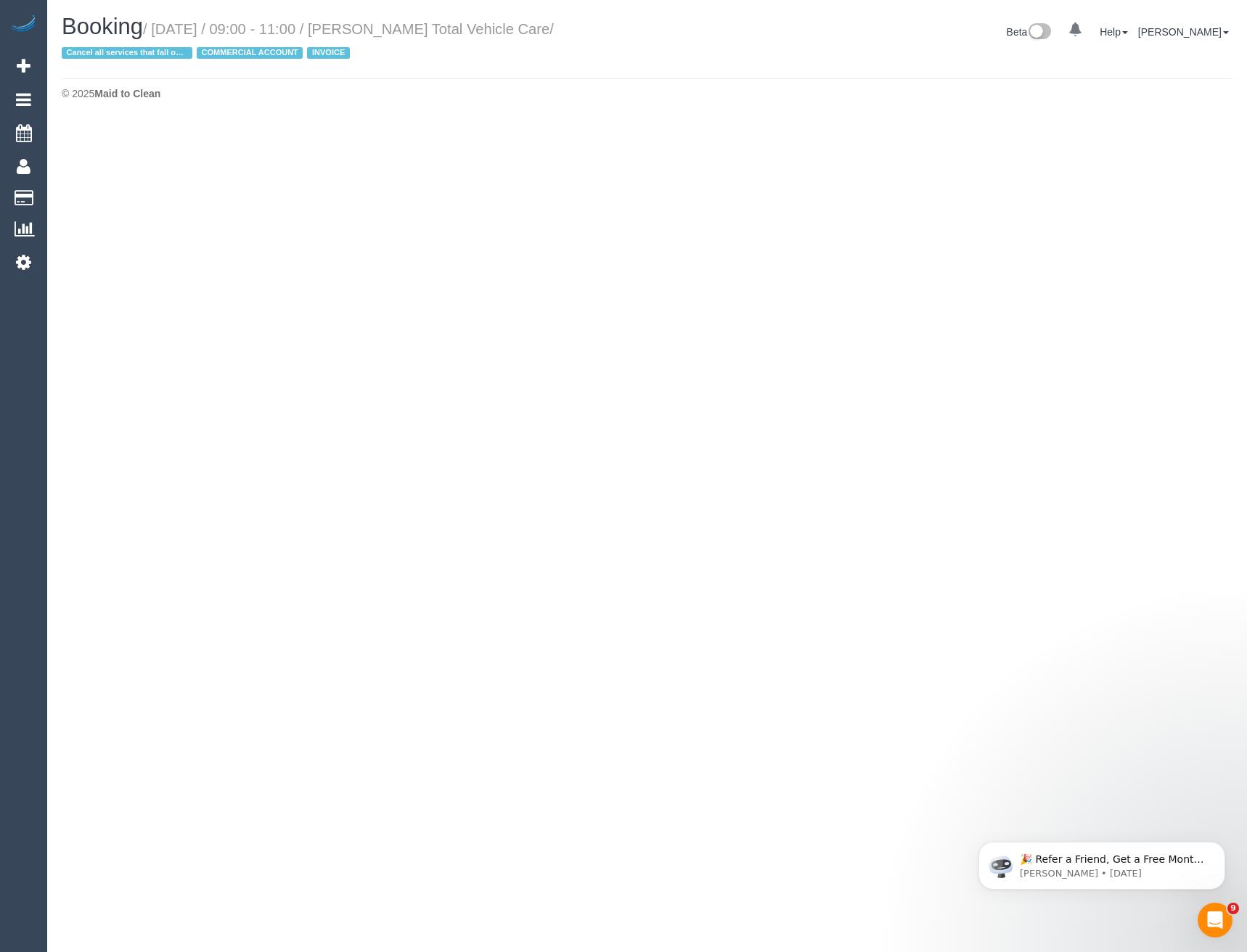
select select "VIC"
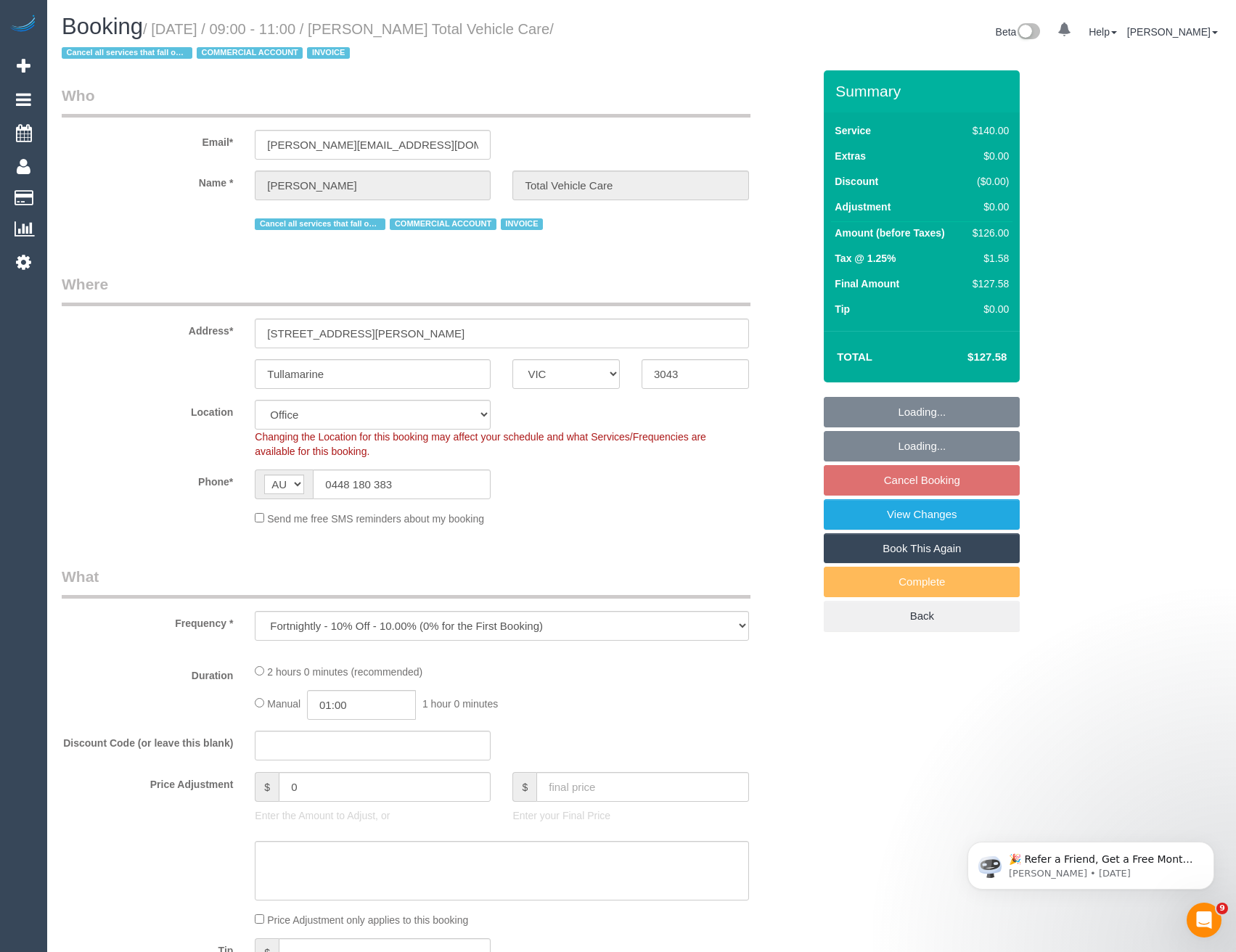
select select "object:10851"
select select "number:28"
select select "number:14"
select select "number:19"
select select "number:22"
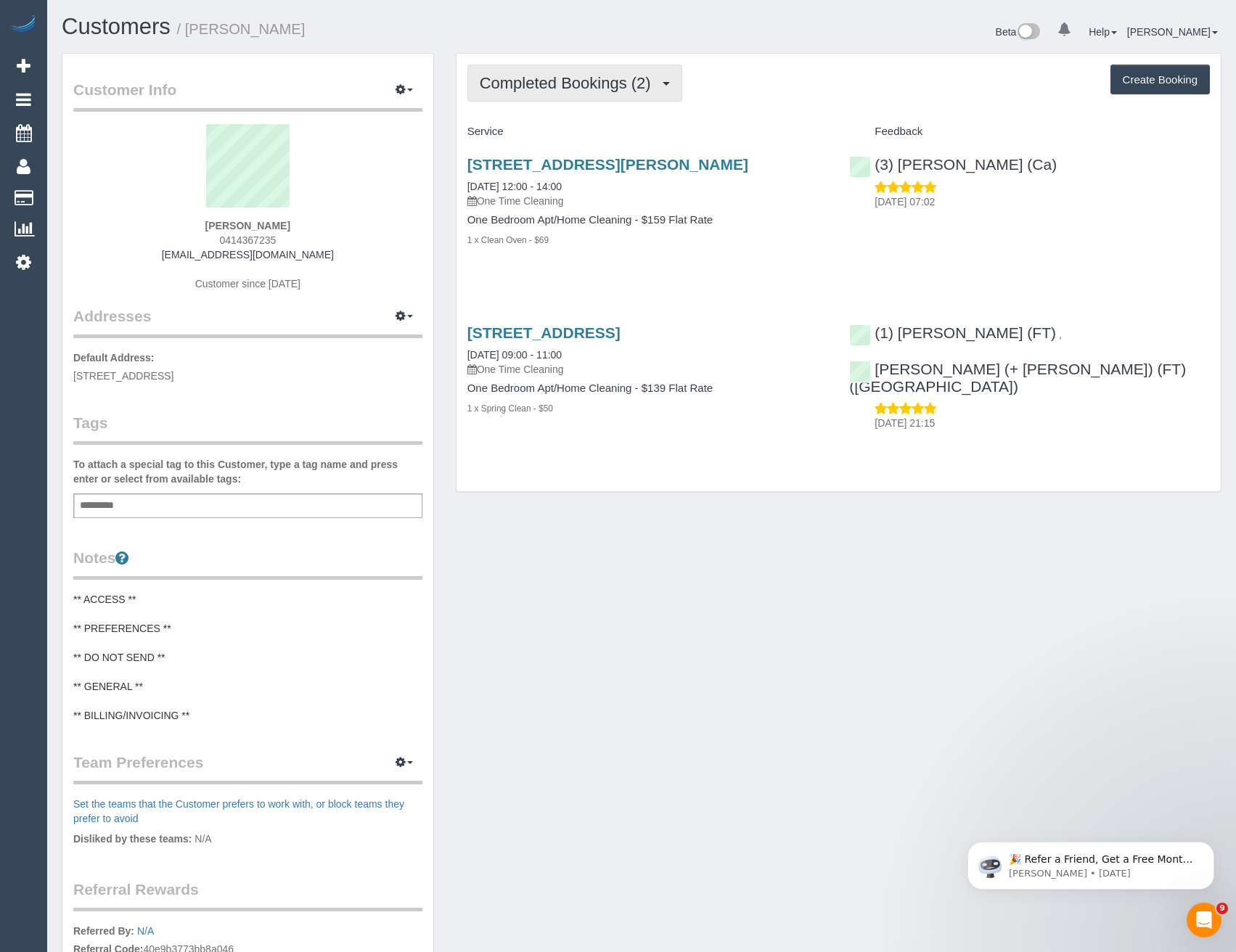
click at [627, 84] on span "Completed Bookings (2)" at bounding box center [569, 83] width 178 height 18
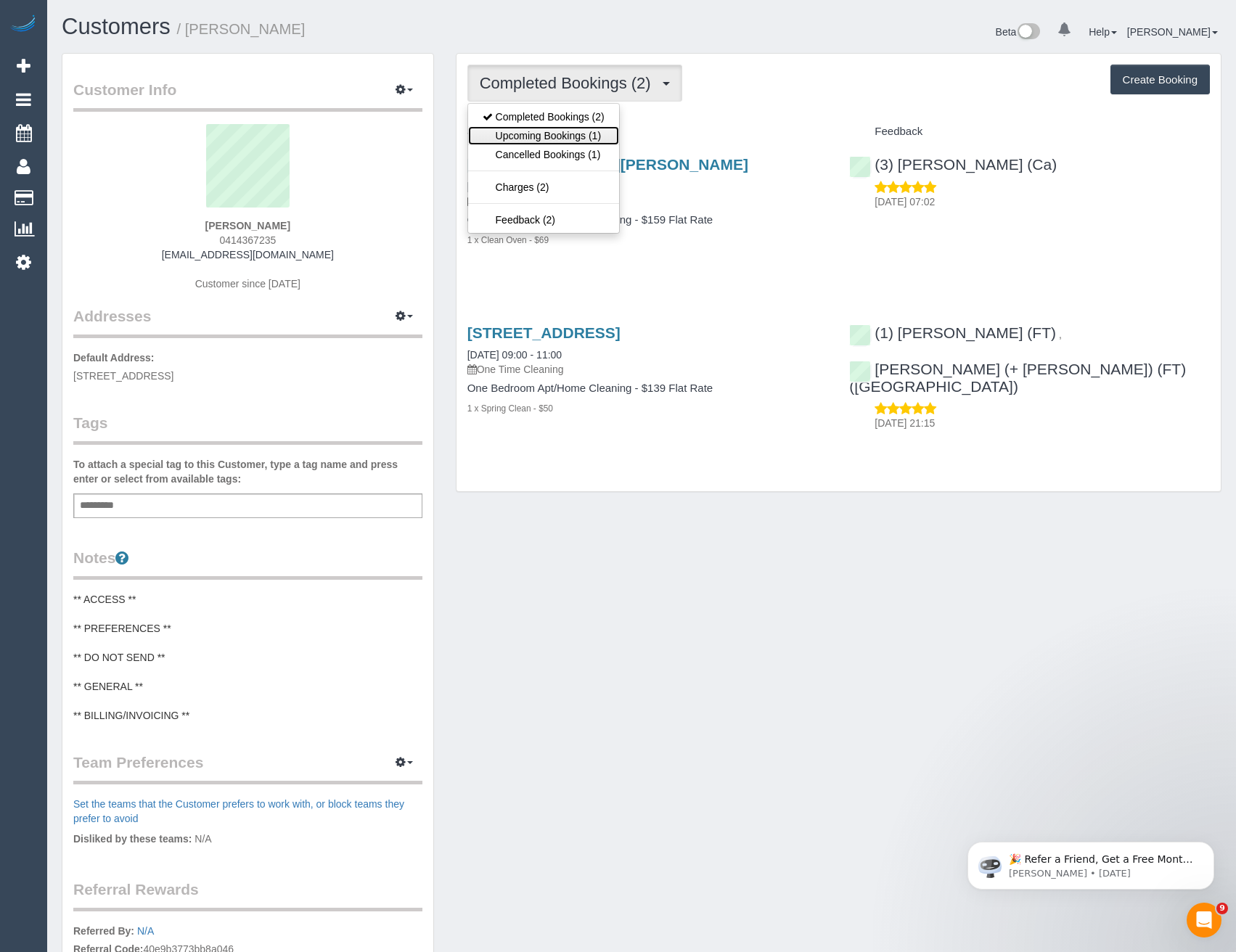
click at [585, 134] on link "Upcoming Bookings (1)" at bounding box center [543, 136] width 151 height 19
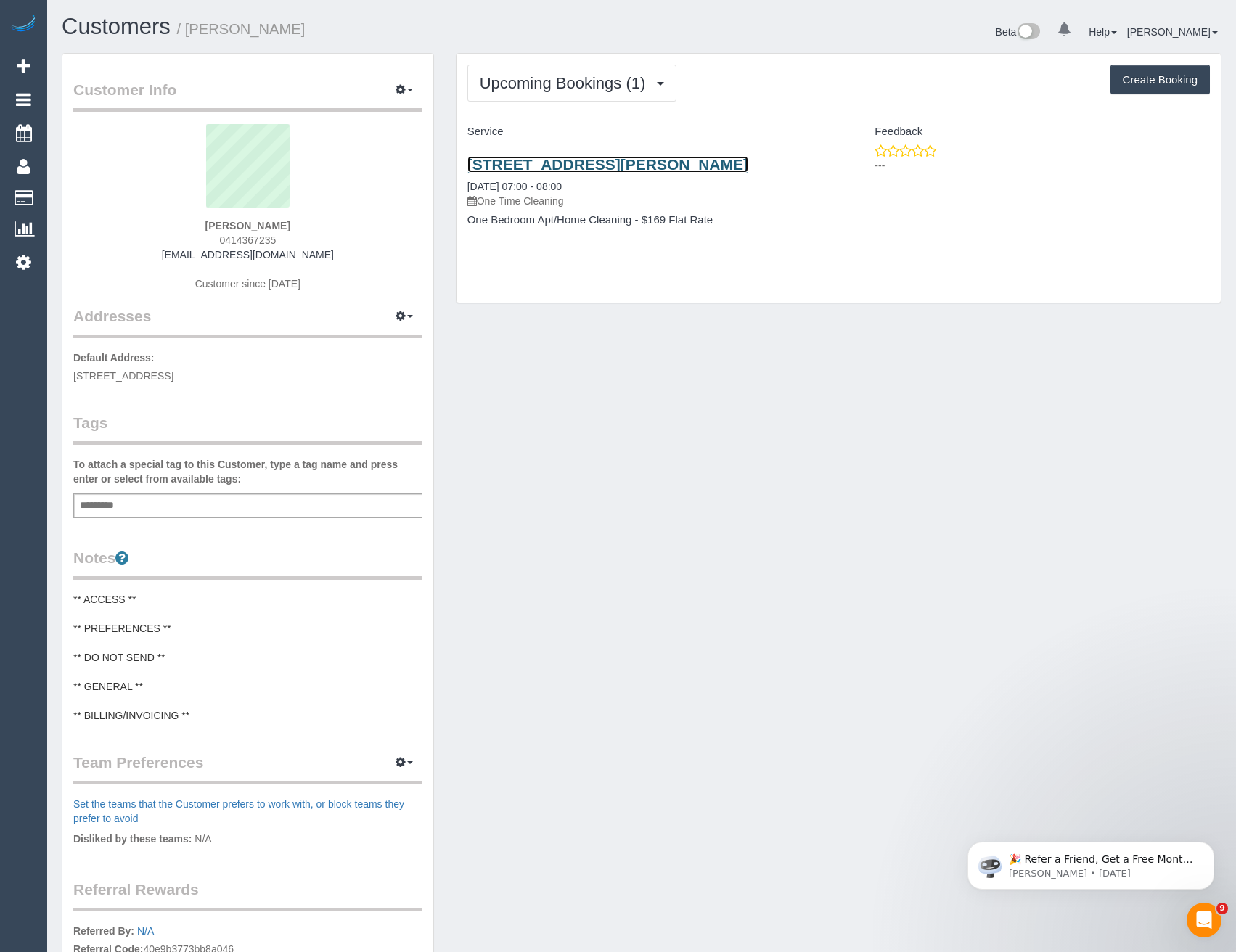
click at [626, 166] on link "[STREET_ADDRESS][PERSON_NAME]" at bounding box center [608, 164] width 281 height 17
click at [605, 76] on span "Upcoming Bookings (1)" at bounding box center [566, 83] width 174 height 18
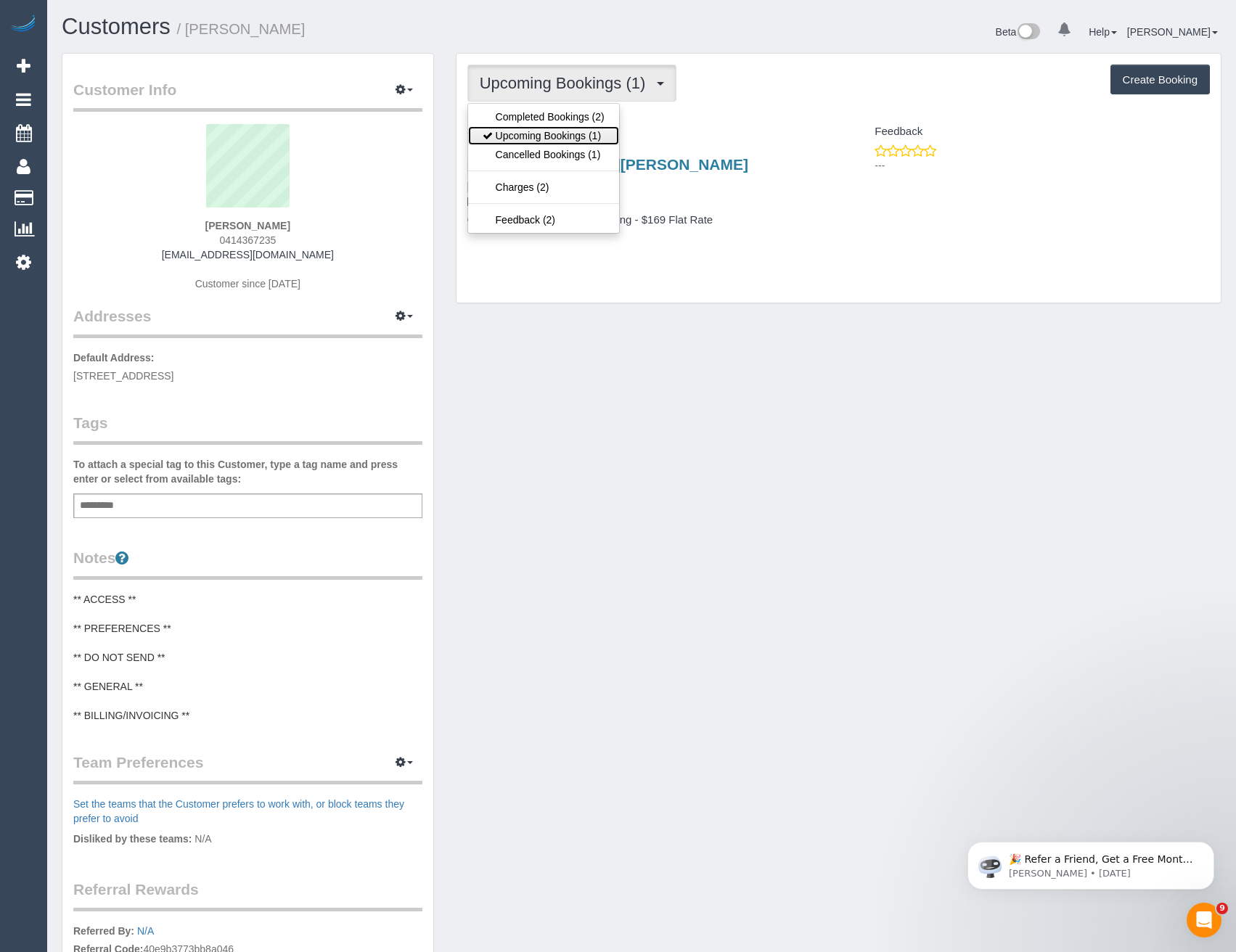
click at [611, 138] on link "Upcoming Bookings (1)" at bounding box center [543, 136] width 151 height 19
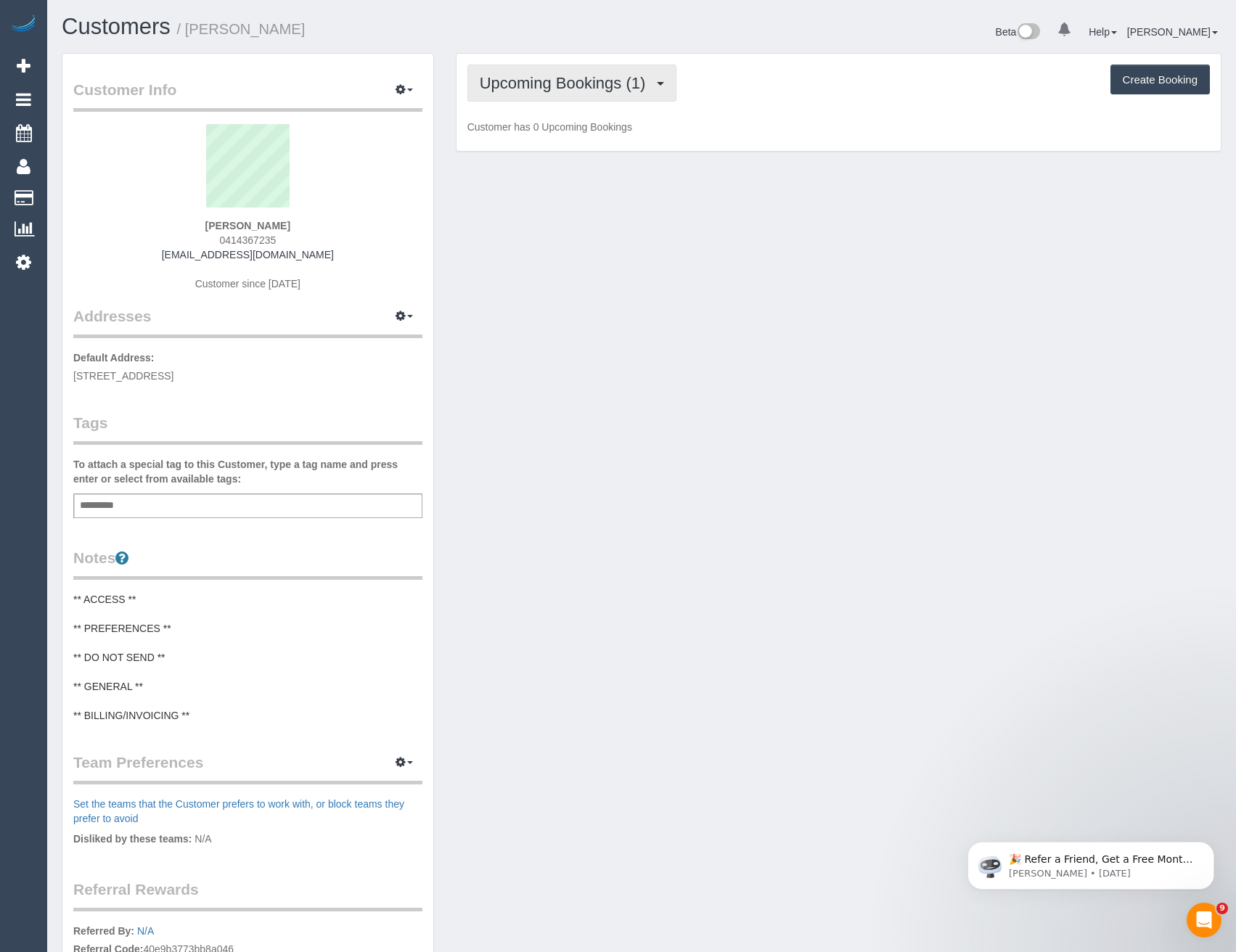
click at [615, 88] on span "Upcoming Bookings (1)" at bounding box center [566, 83] width 174 height 18
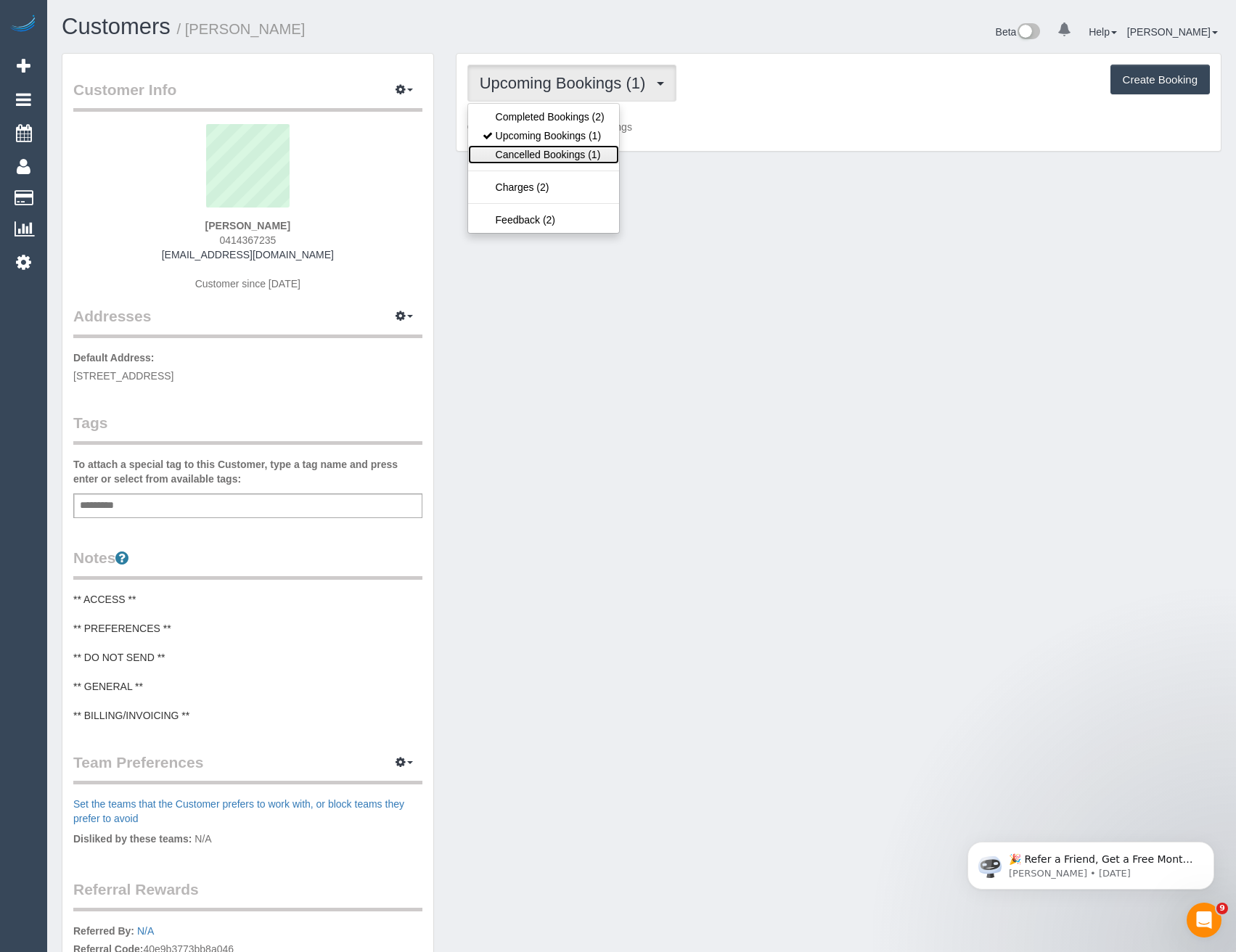
click at [606, 150] on link "Cancelled Bookings (1)" at bounding box center [543, 155] width 151 height 19
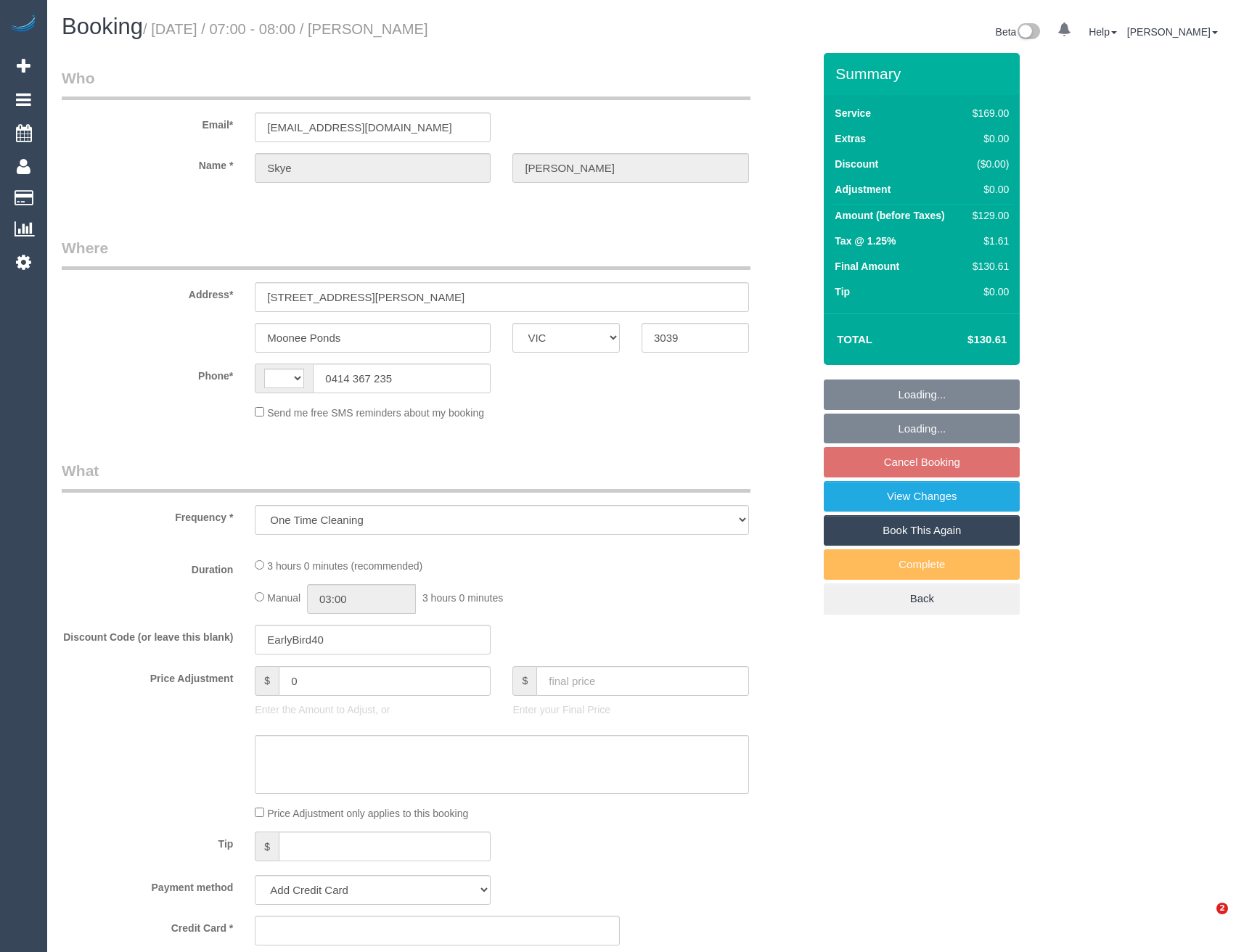
select select "VIC"
select select "string:stripe-pm_1RtLSF2GScqysDRVv0ZirND9"
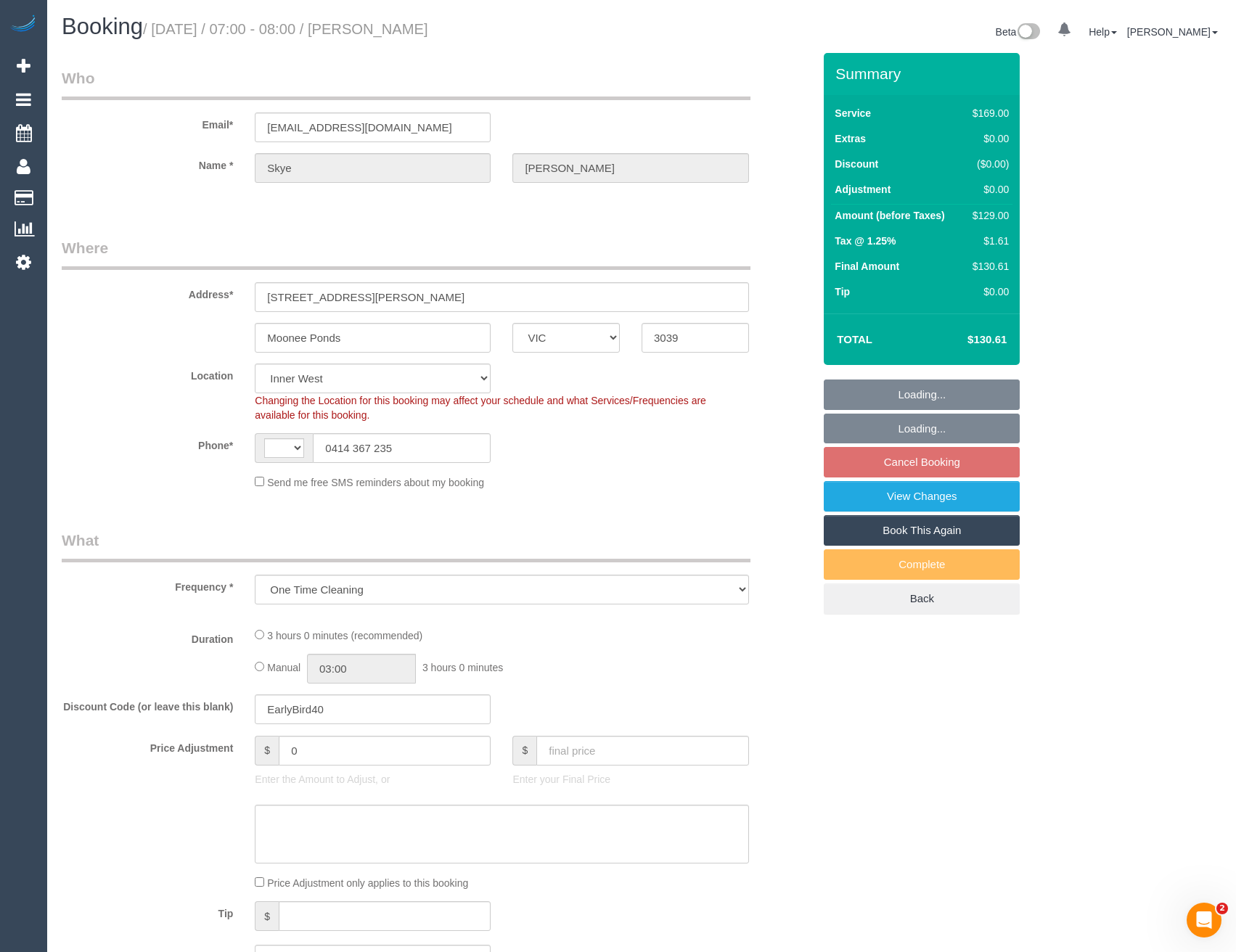
select select "object:282"
select select "string:AU"
select select "number:29"
select select "number:14"
select select "number:18"
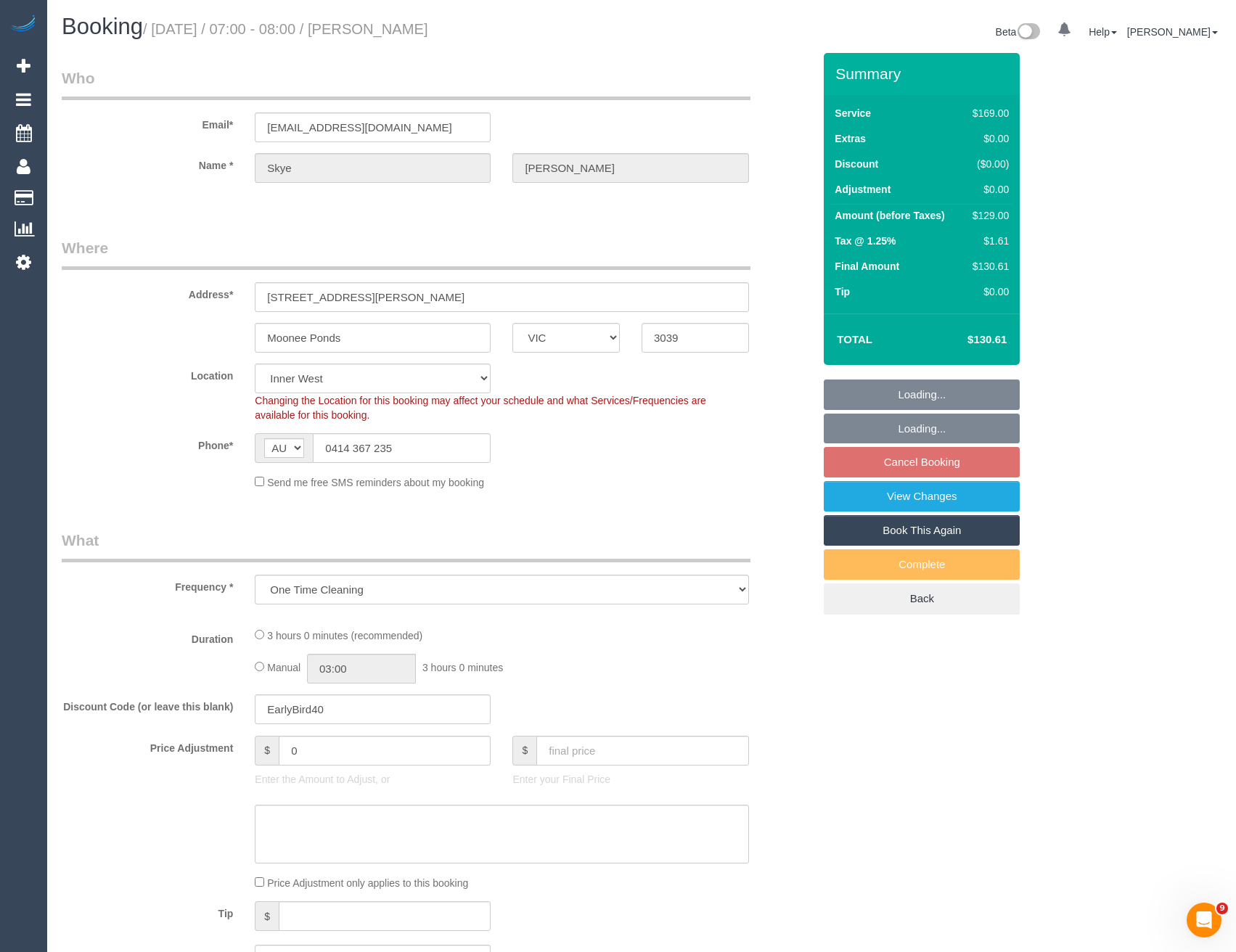
select select "number:25"
select select "number:13"
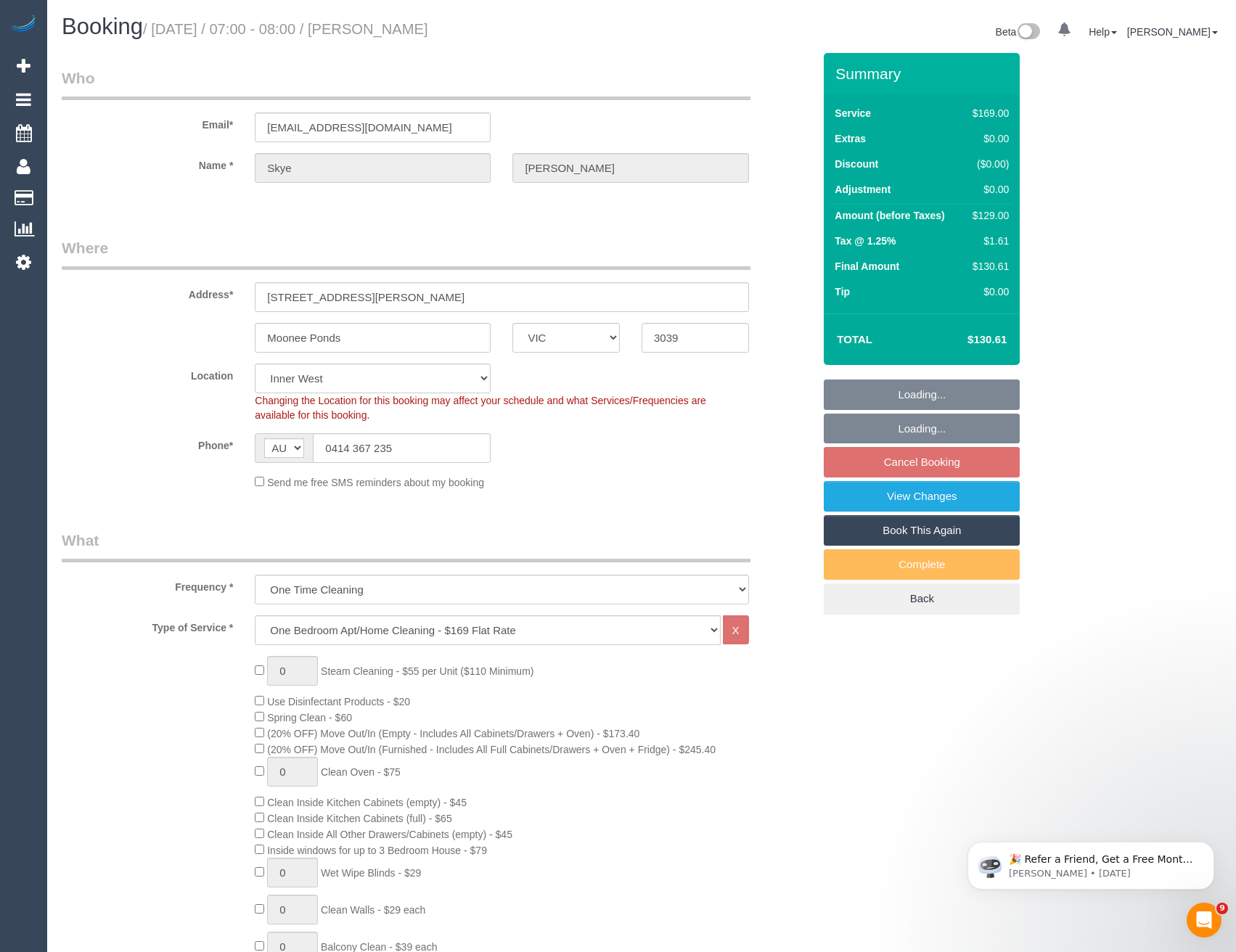
select select "spot1"
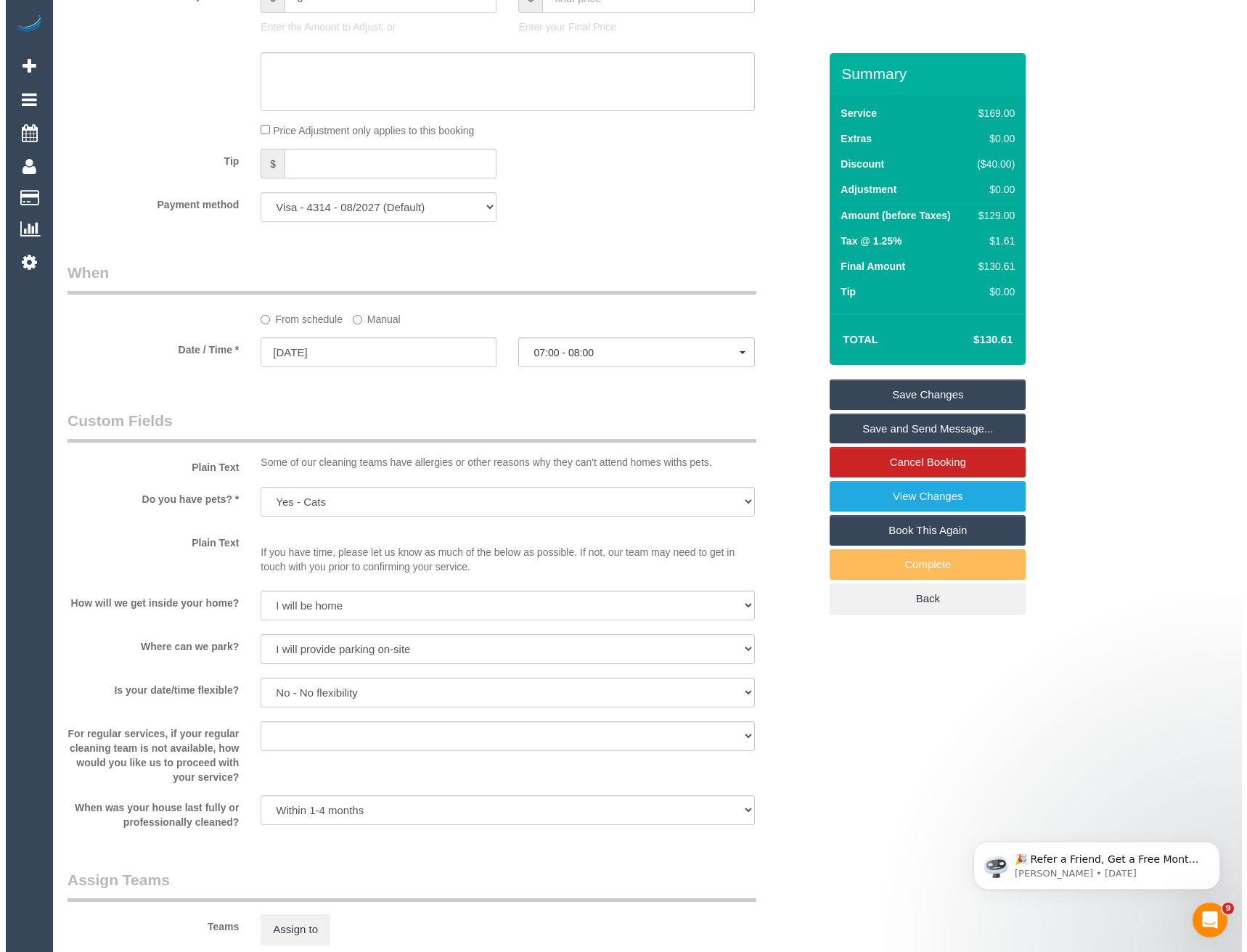
scroll to position [1161, 0]
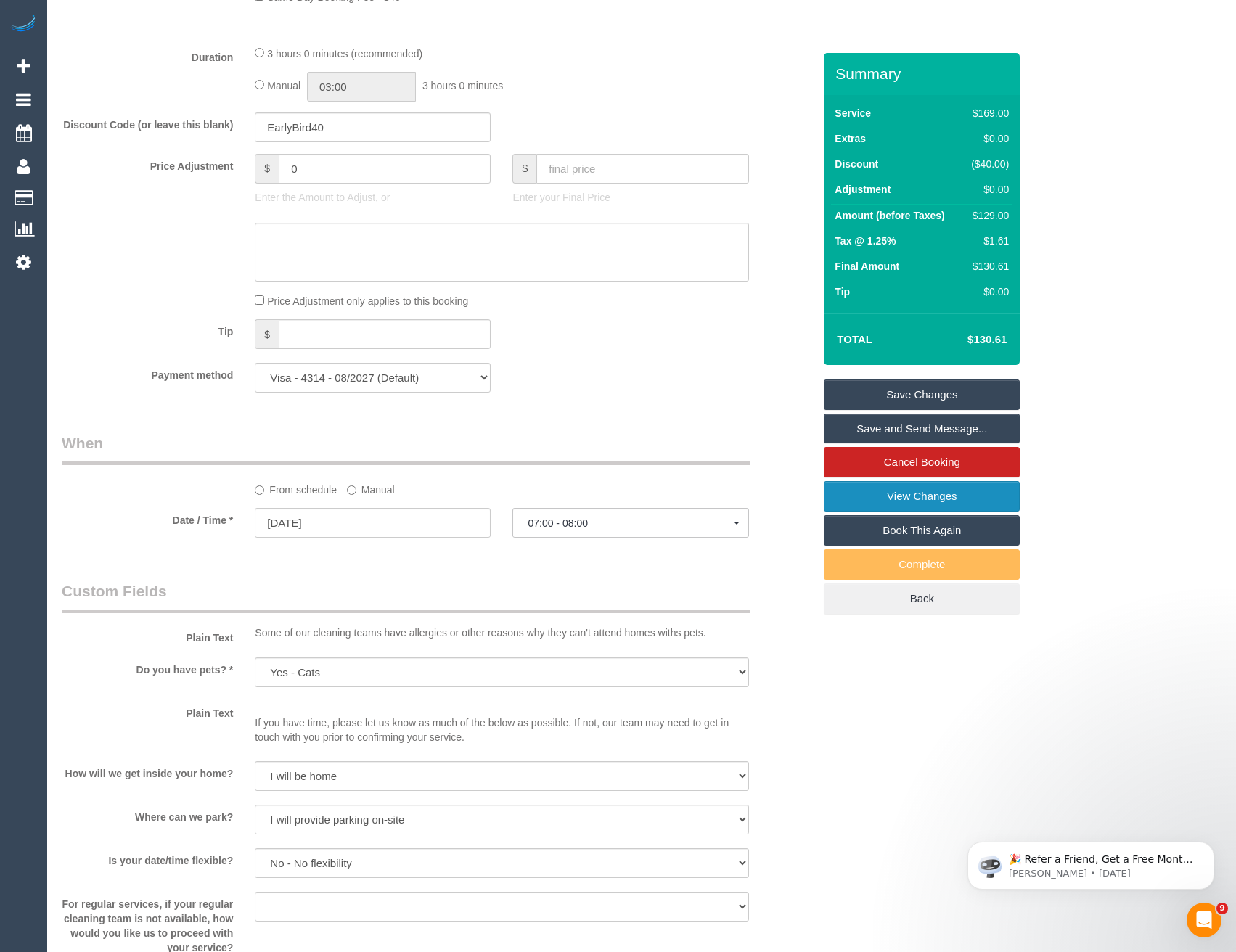
click at [876, 489] on link "View Changes" at bounding box center [922, 496] width 196 height 30
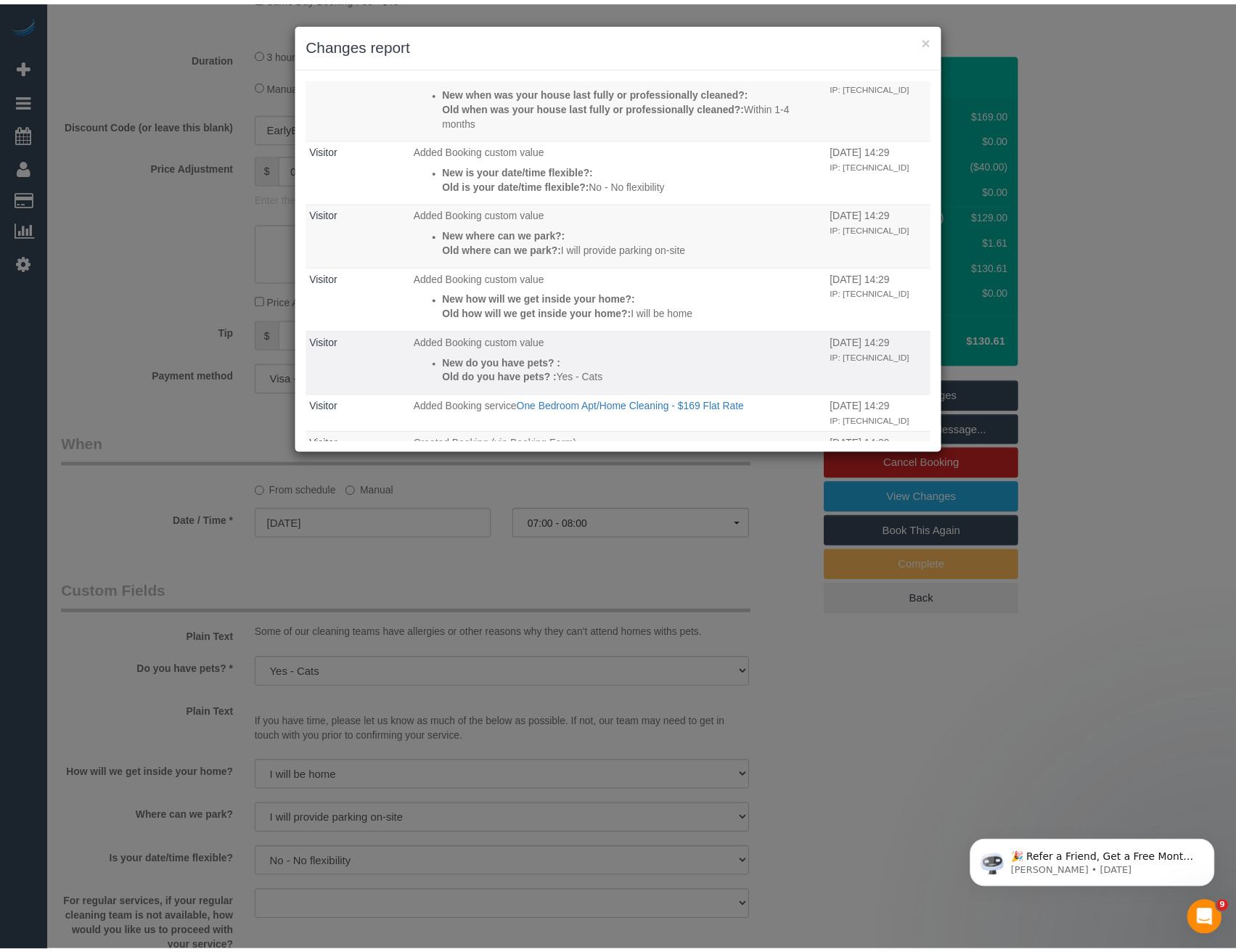
scroll to position [140, 0]
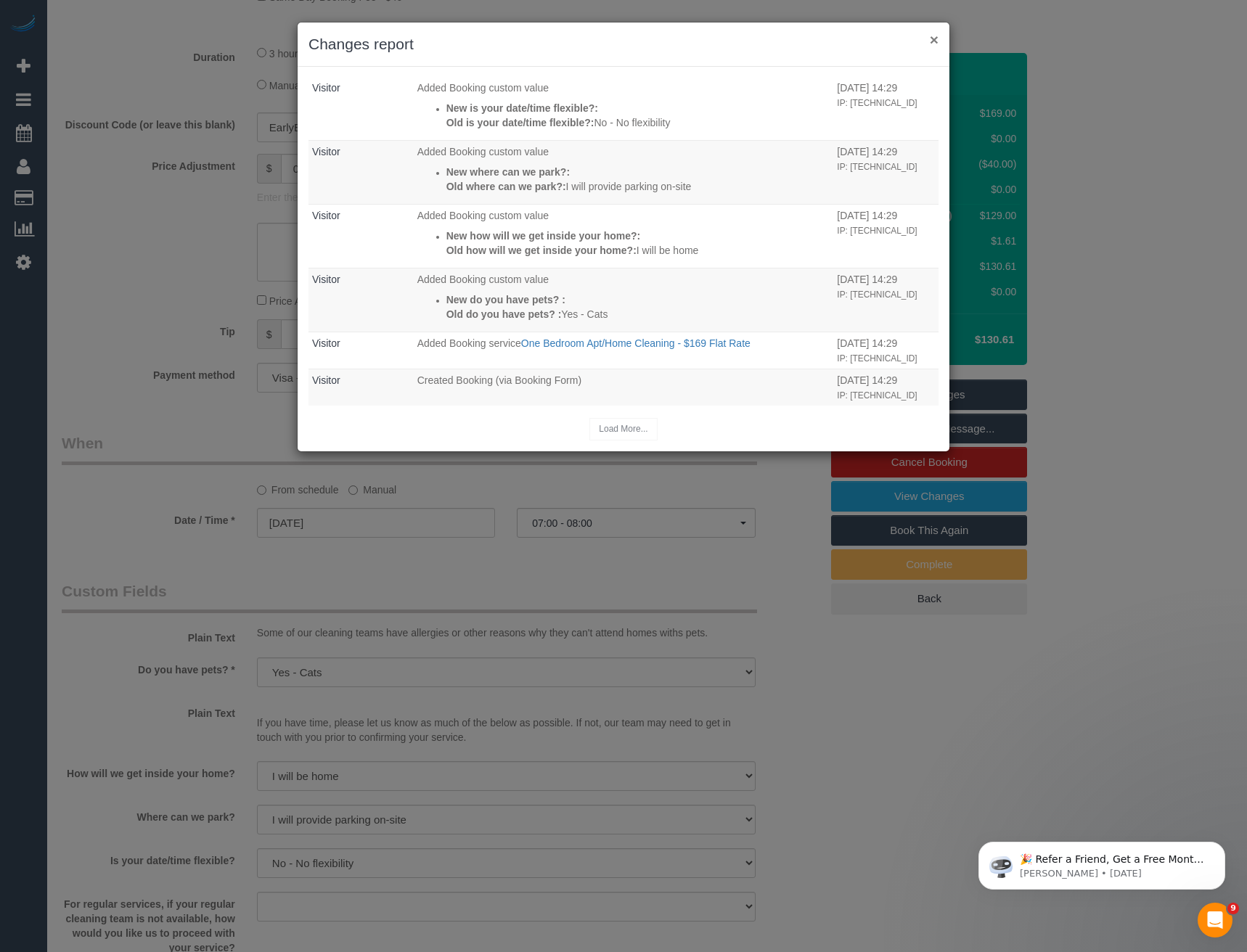
click at [934, 32] on button "×" at bounding box center [934, 40] width 9 height 15
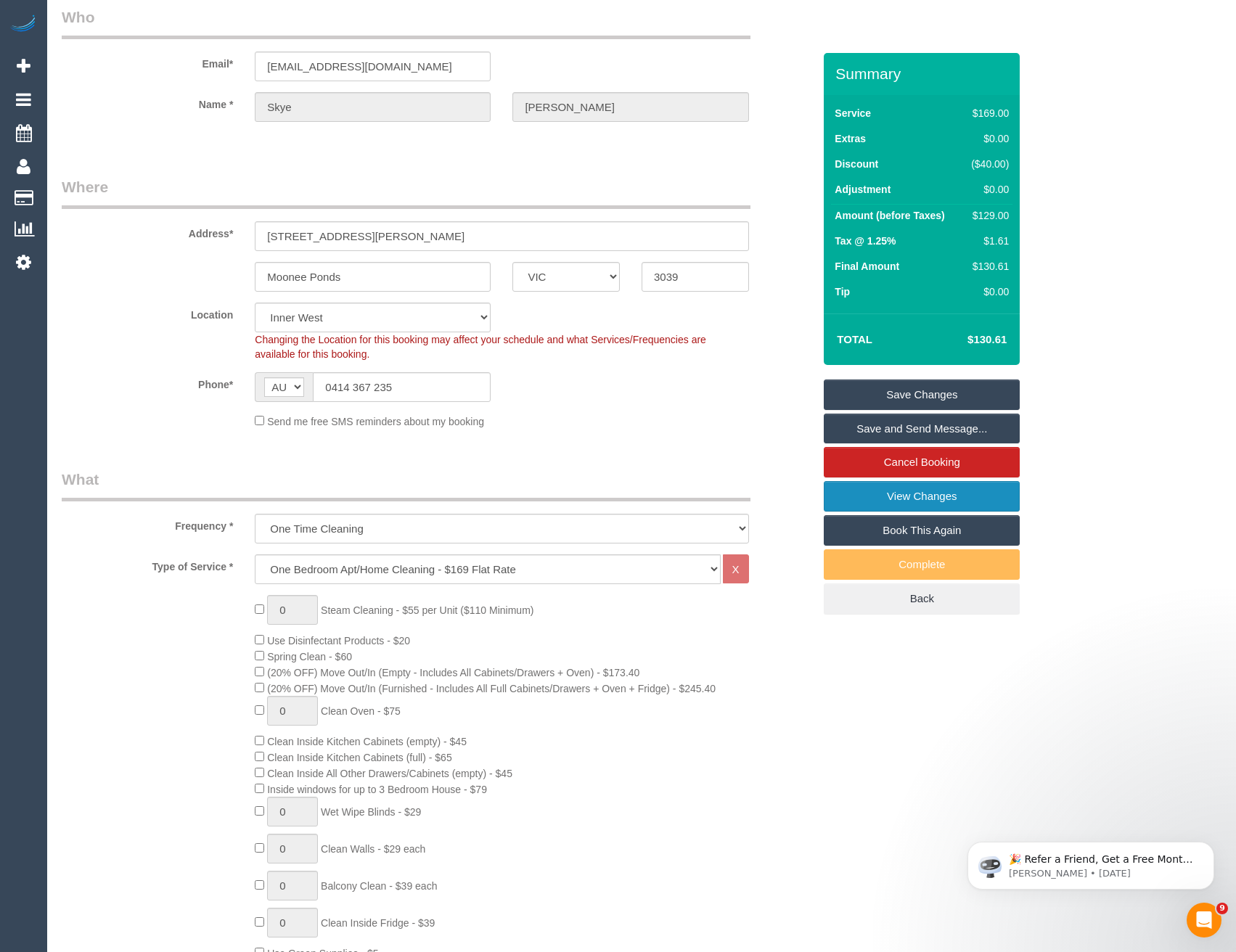
scroll to position [0, 0]
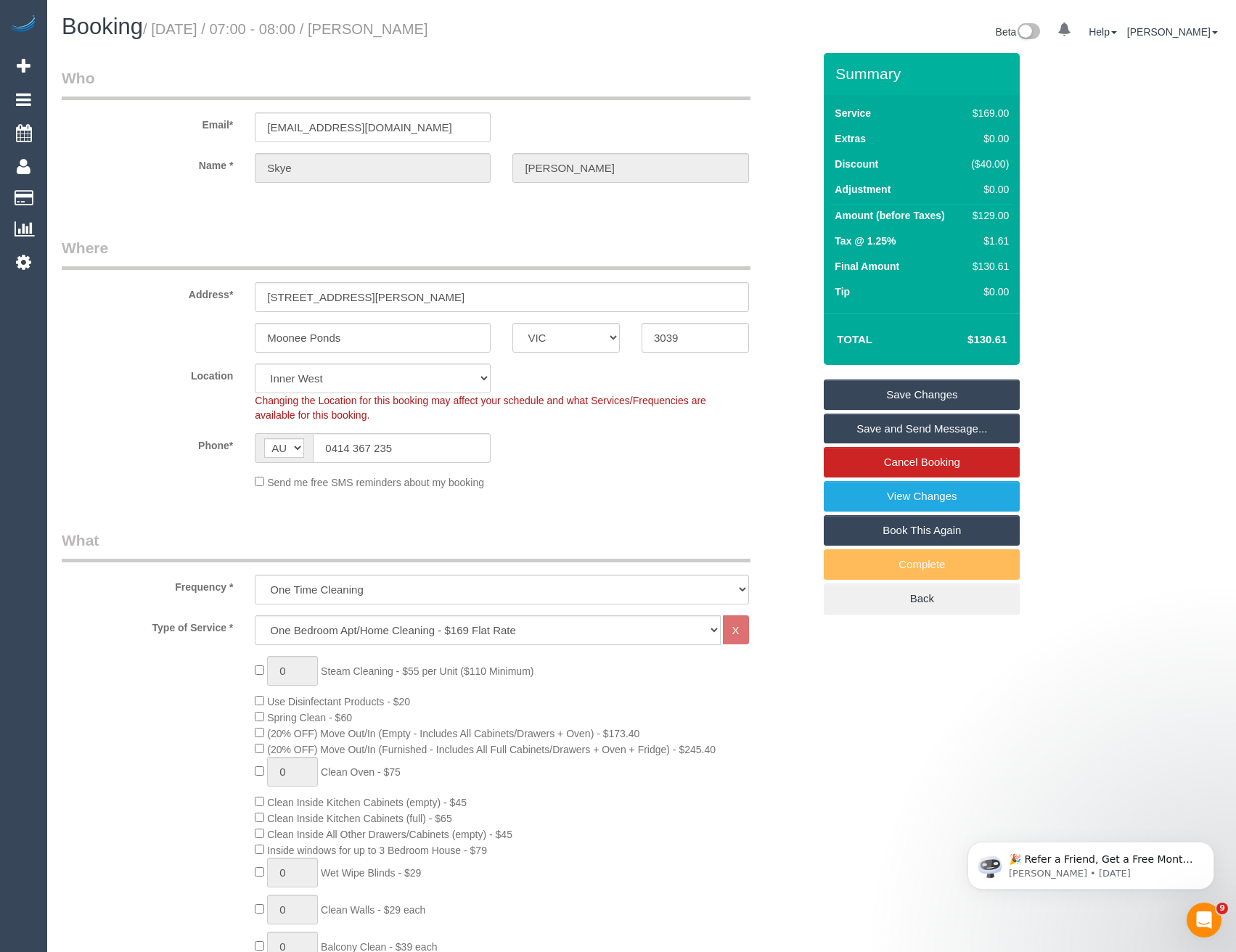
click at [930, 438] on link "Save and Send Message..." at bounding box center [922, 429] width 196 height 30
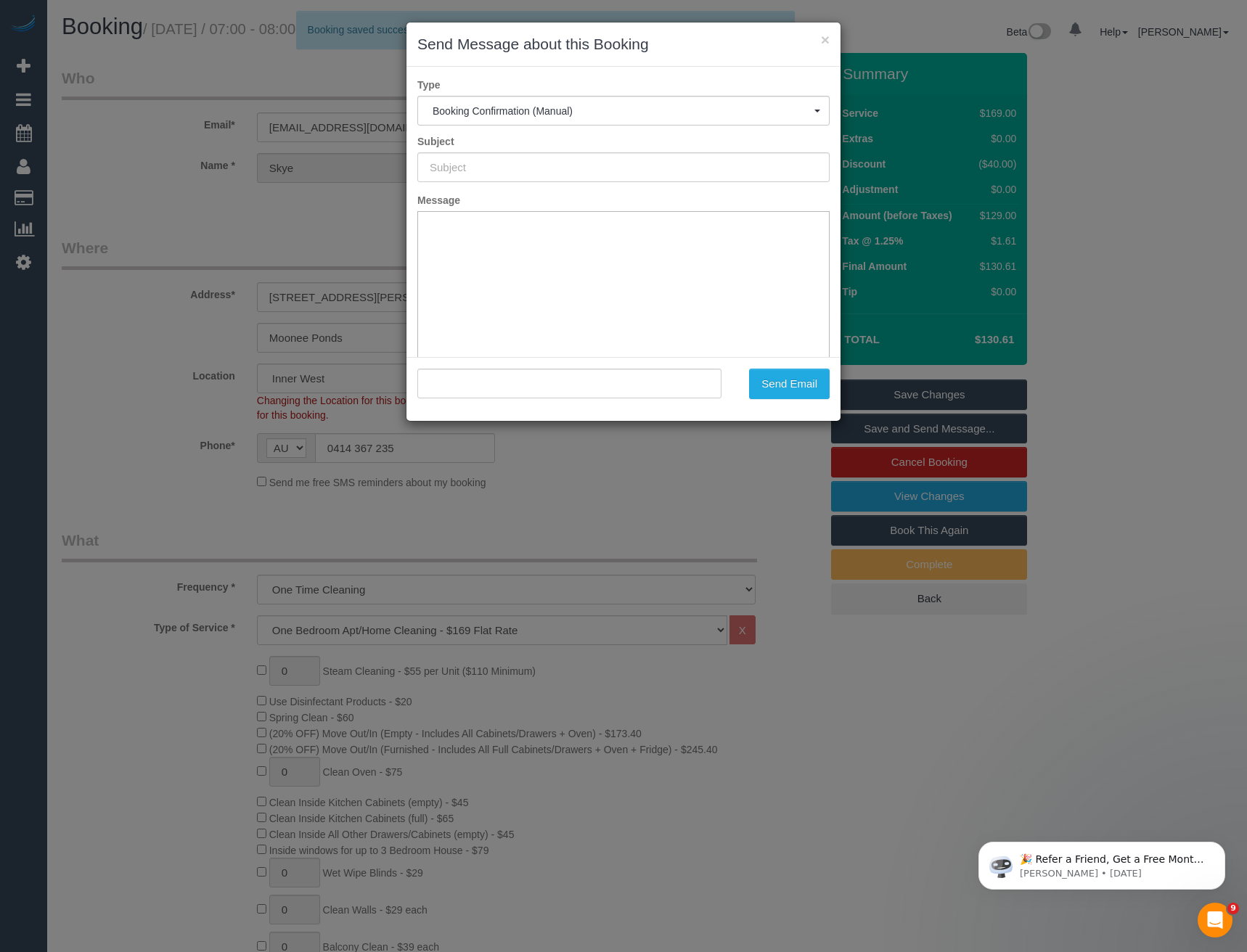
type input "Booking Confirmed"
type input ""[PERSON_NAME]" <[EMAIL_ADDRESS][DOMAIN_NAME]>"
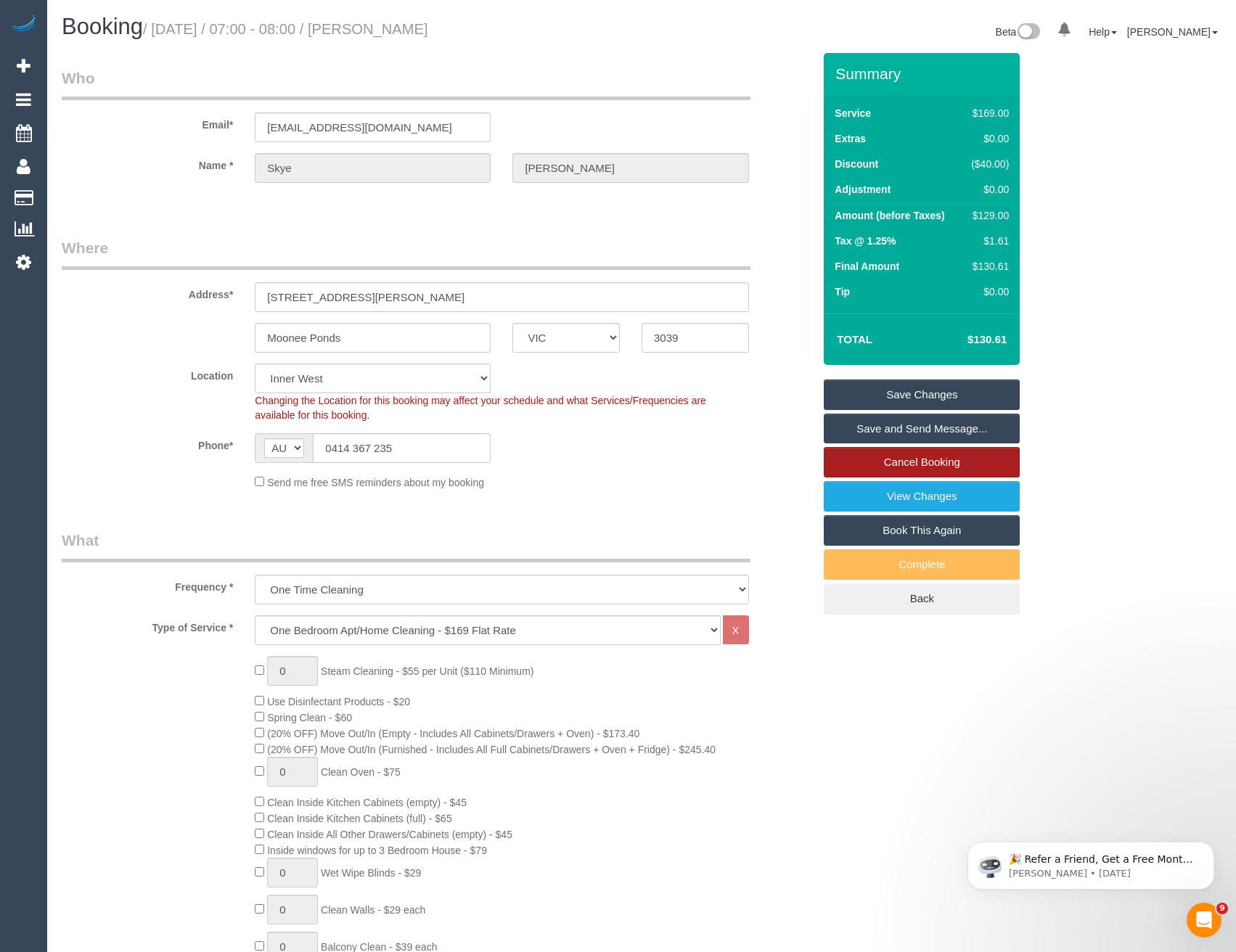
click at [909, 461] on link "Cancel Booking" at bounding box center [922, 462] width 196 height 30
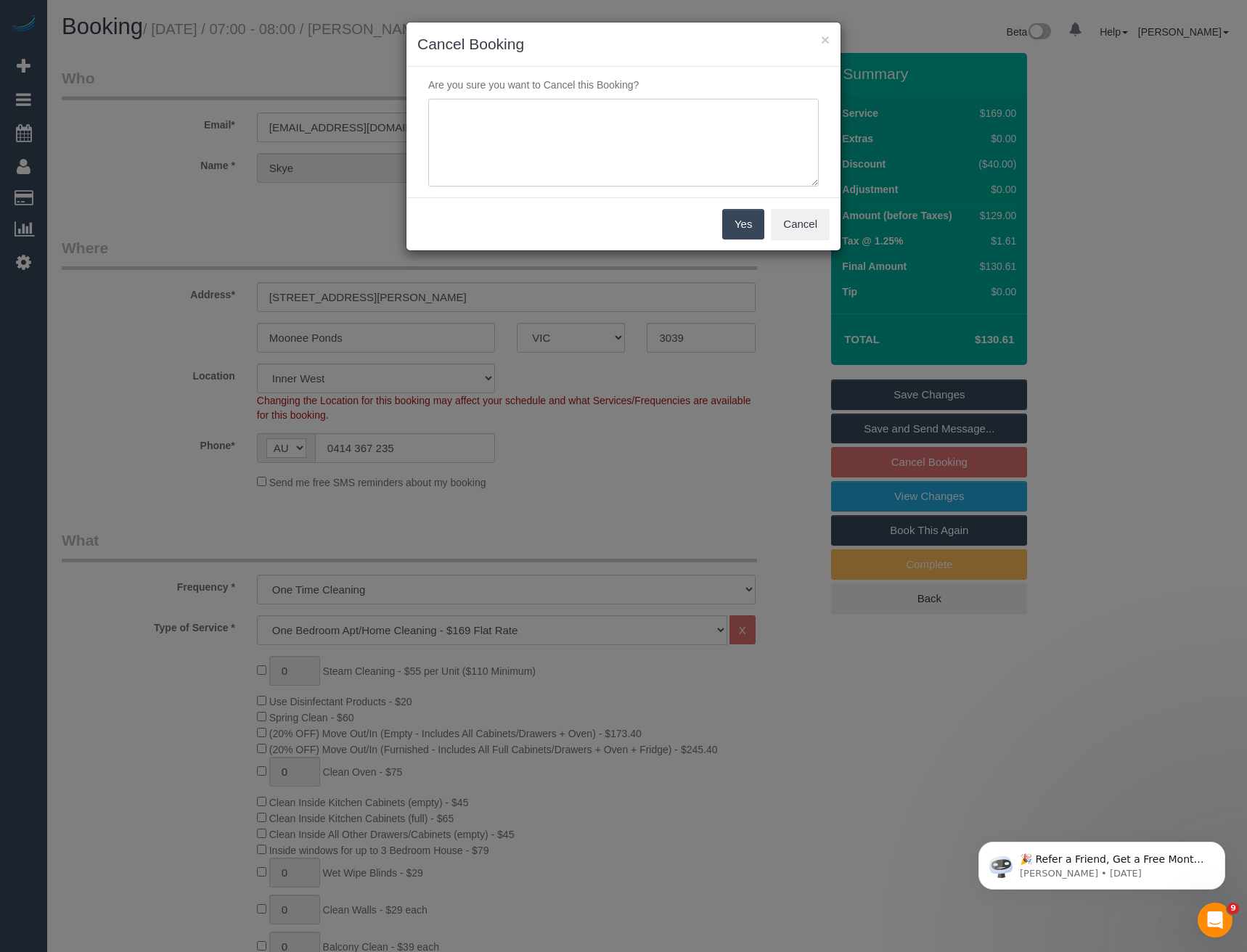
click at [556, 146] on textarea at bounding box center [623, 142] width 390 height 88
type textarea "found another provider - via phone - BB"
click at [726, 229] on button "Yes" at bounding box center [743, 224] width 42 height 30
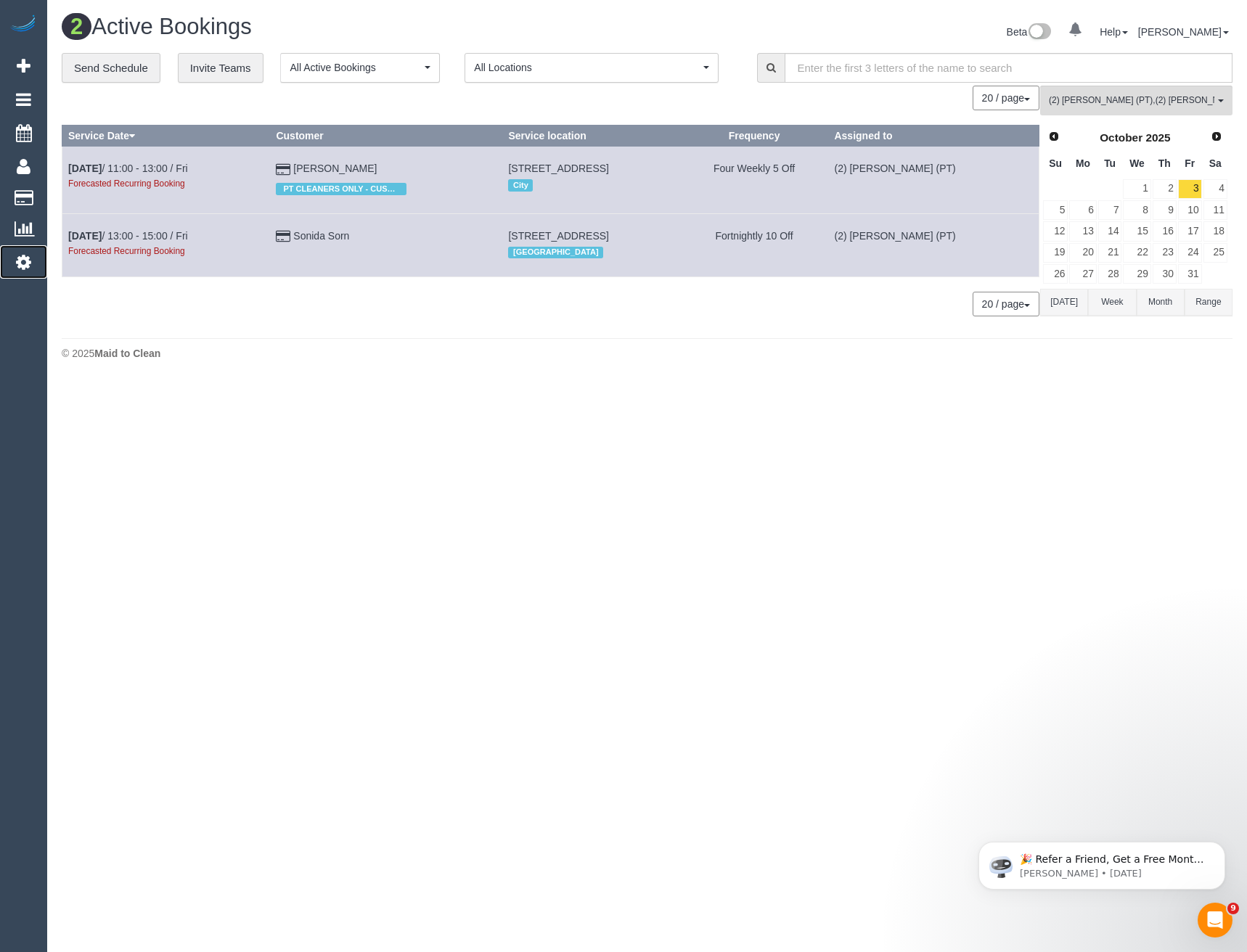
click at [24, 266] on icon at bounding box center [24, 262] width 15 height 17
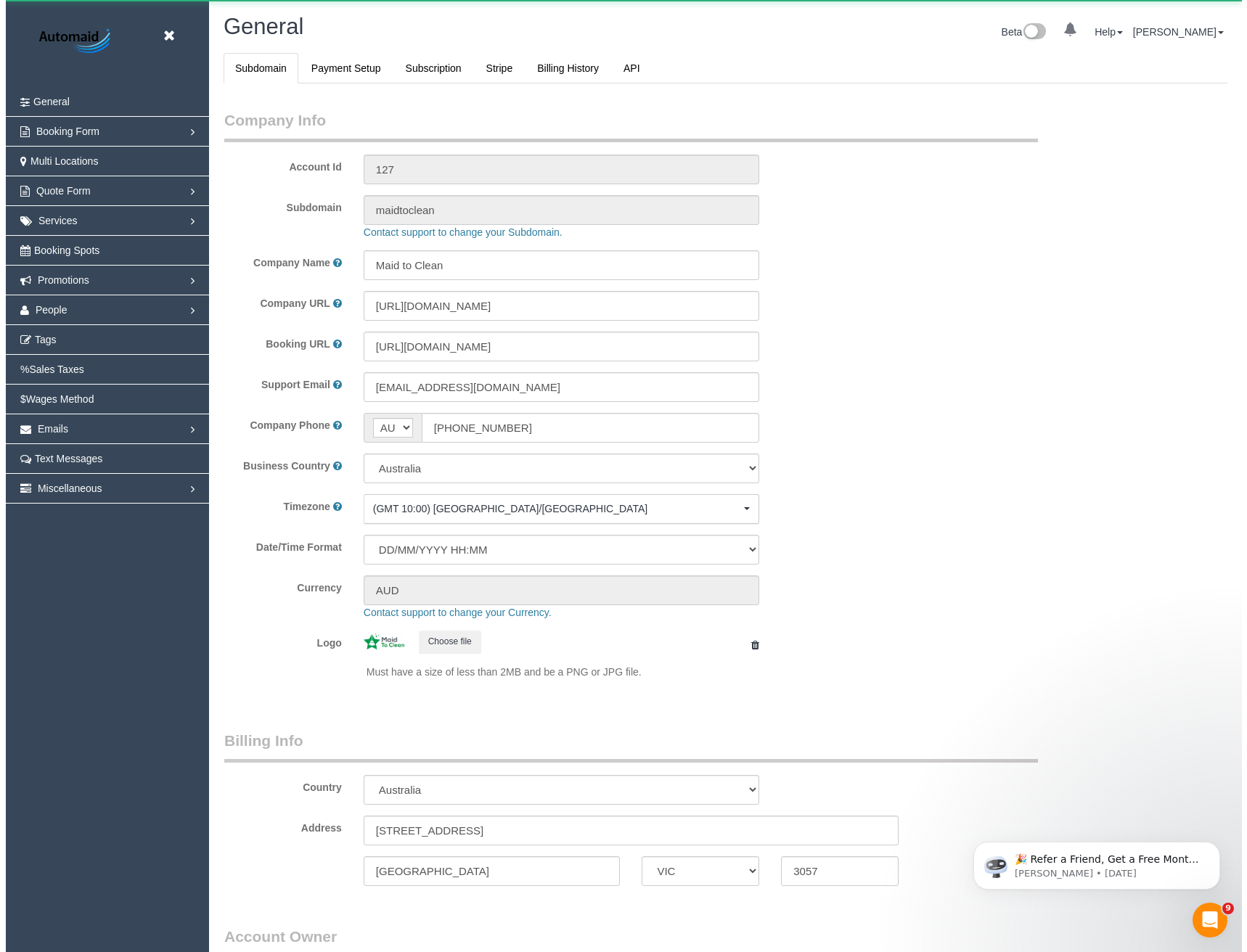
scroll to position [3317, 1236]
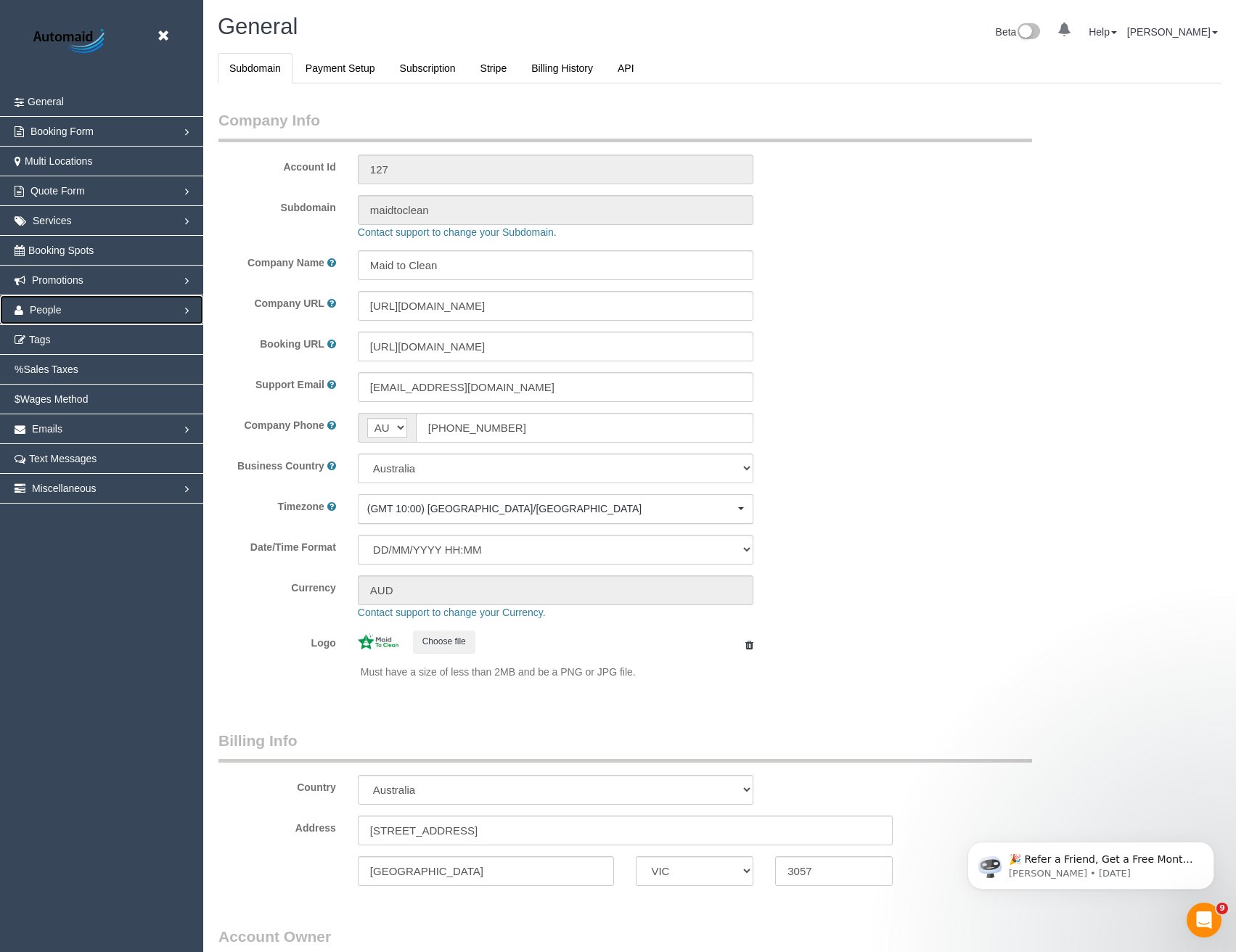
click at [49, 313] on span "People" at bounding box center [46, 309] width 32 height 11
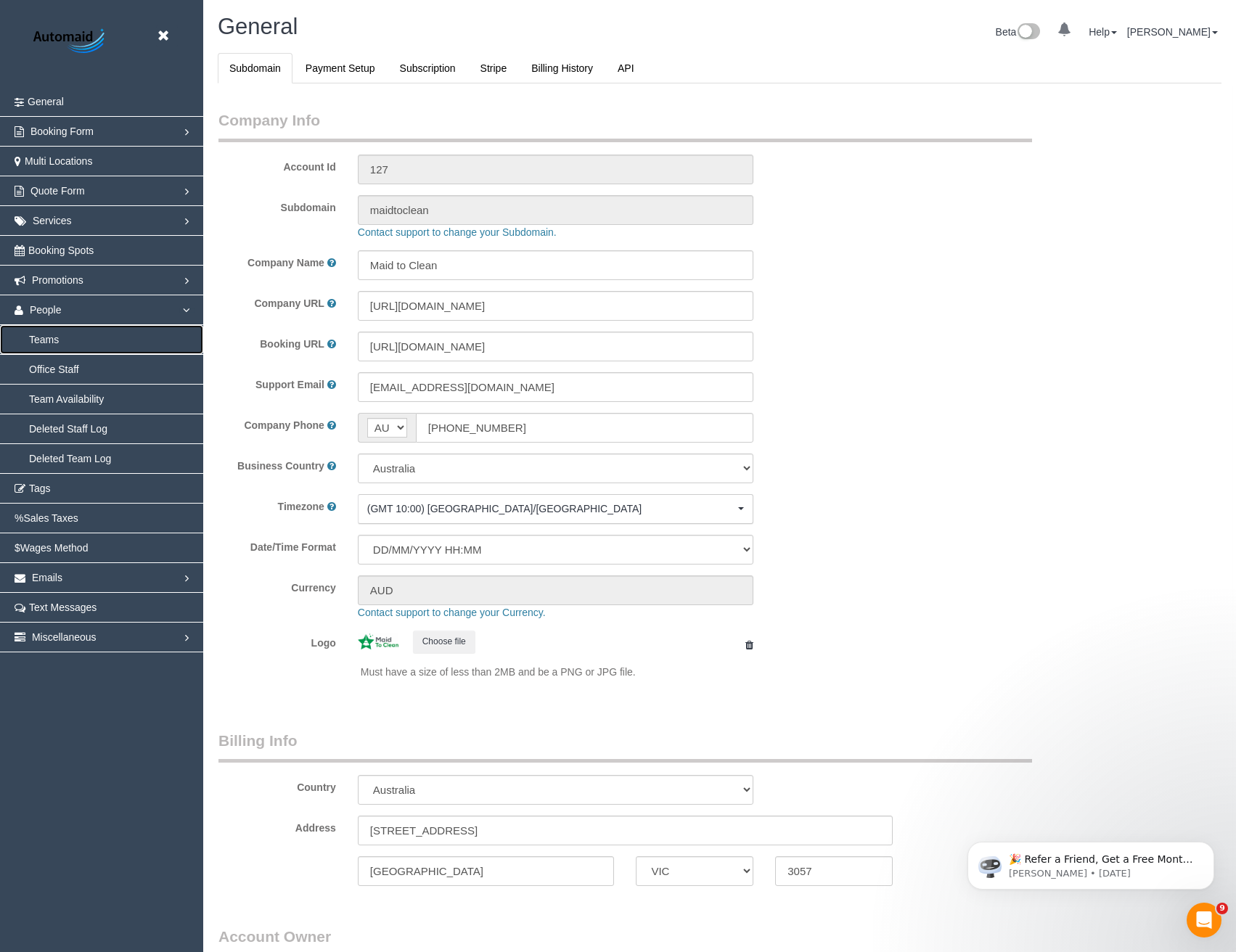
click at [57, 338] on link "Teams" at bounding box center [102, 340] width 203 height 29
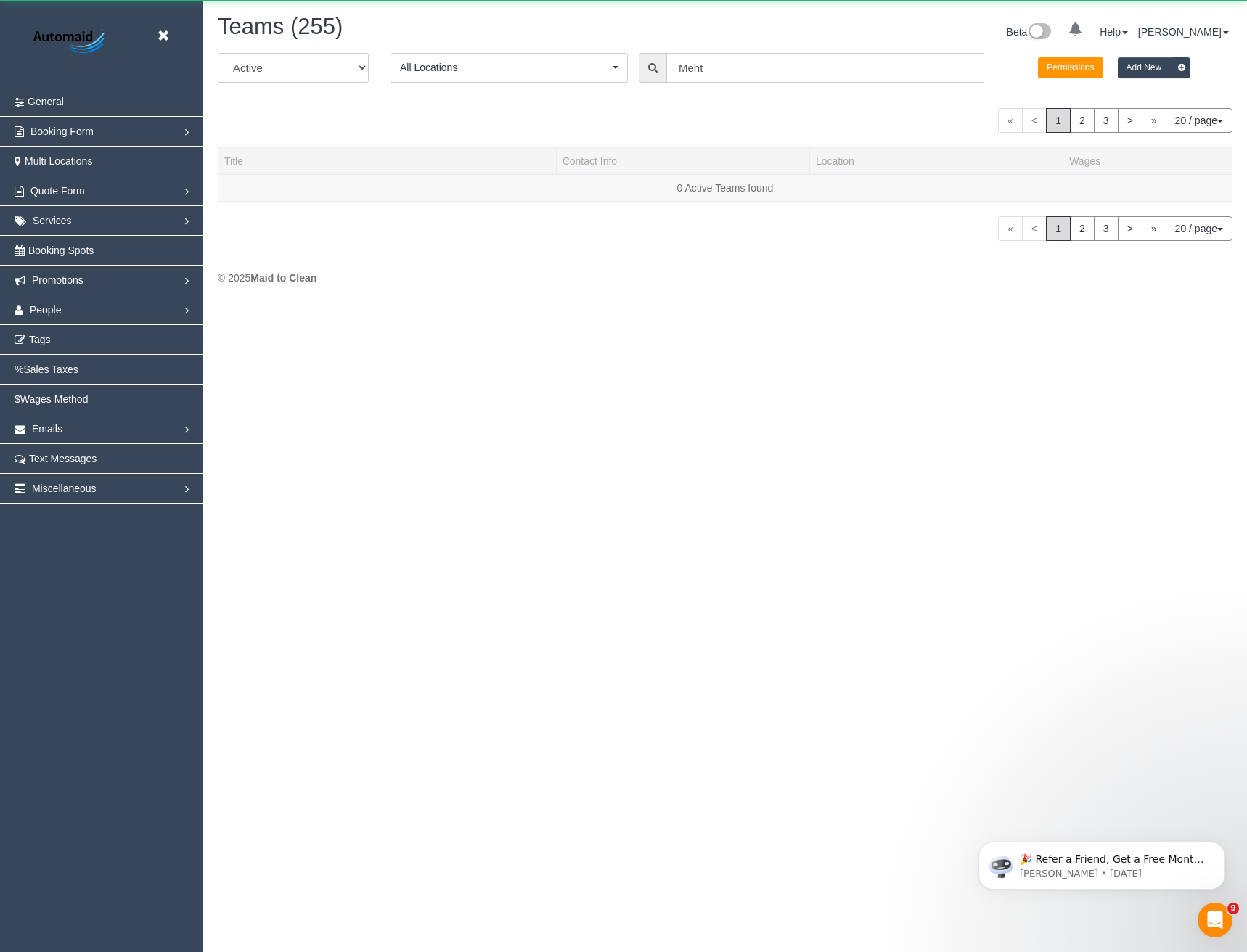
scroll to position [400, 1247]
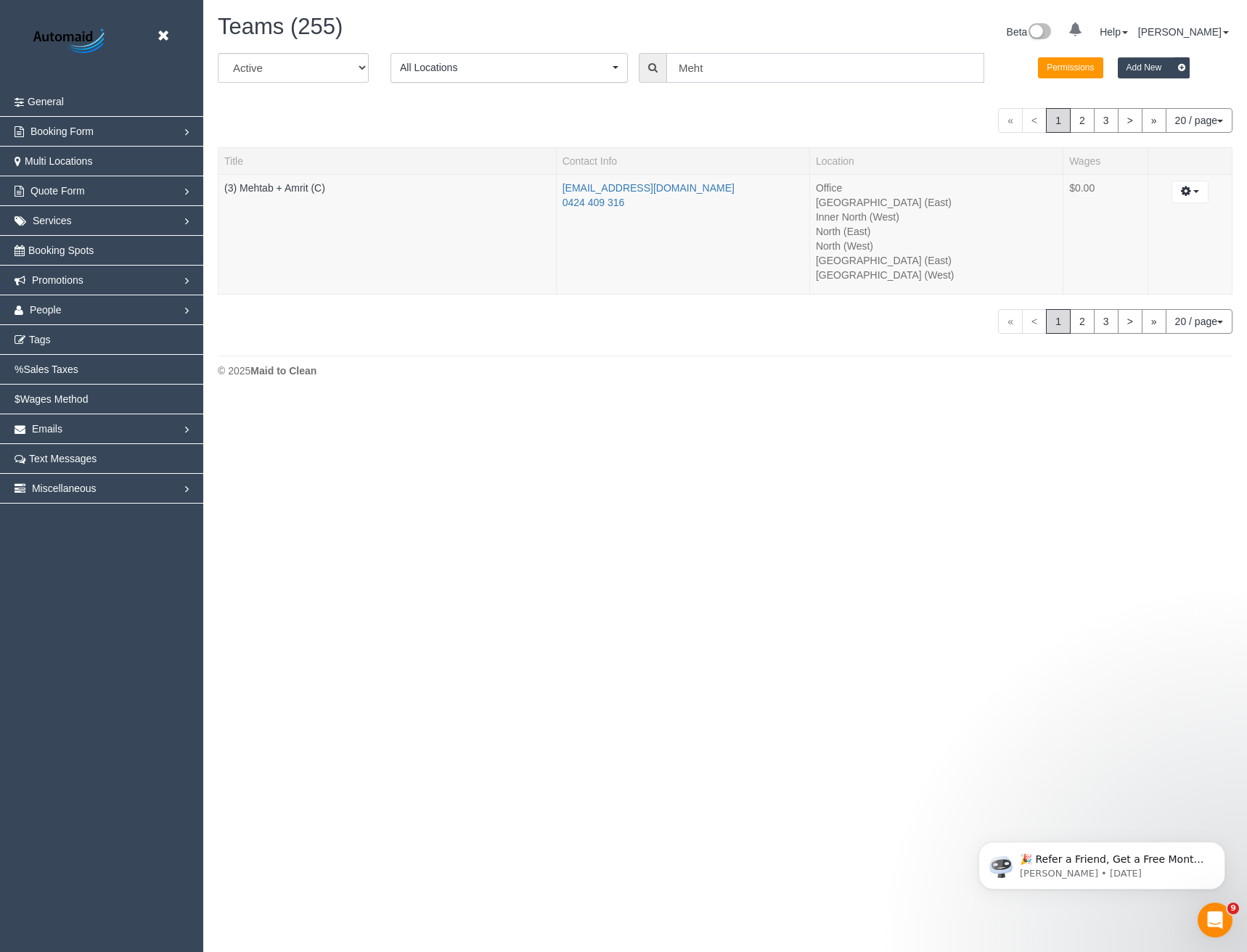
drag, startPoint x: 651, startPoint y: 74, endPoint x: 595, endPoint y: 73, distance: 56.0
click at [599, 75] on div "All Active Archived All Locations All Locations Active Locations Office [defaul…" at bounding box center [725, 73] width 1036 height 41
type input "Pratham"
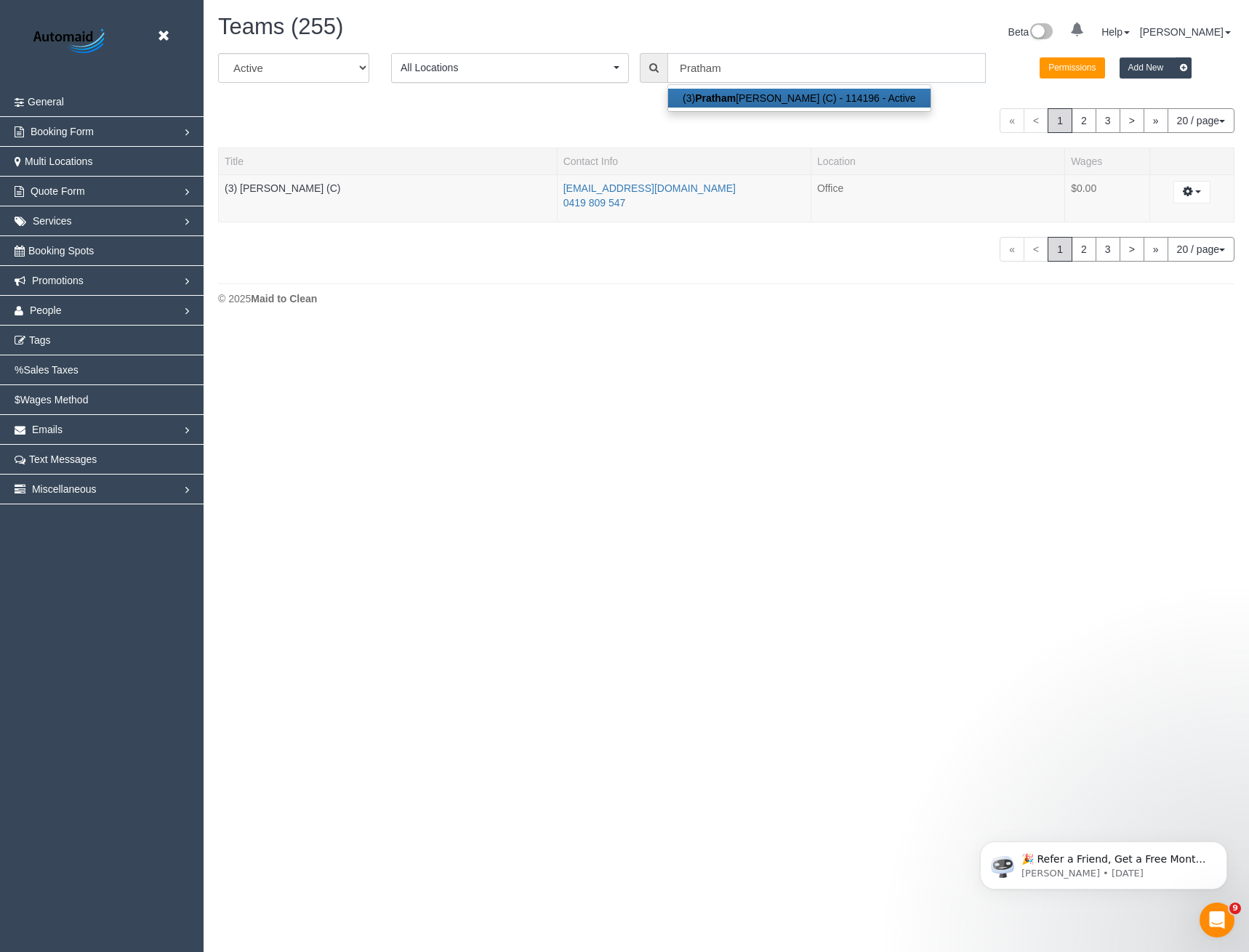
scroll to position [327, 1249]
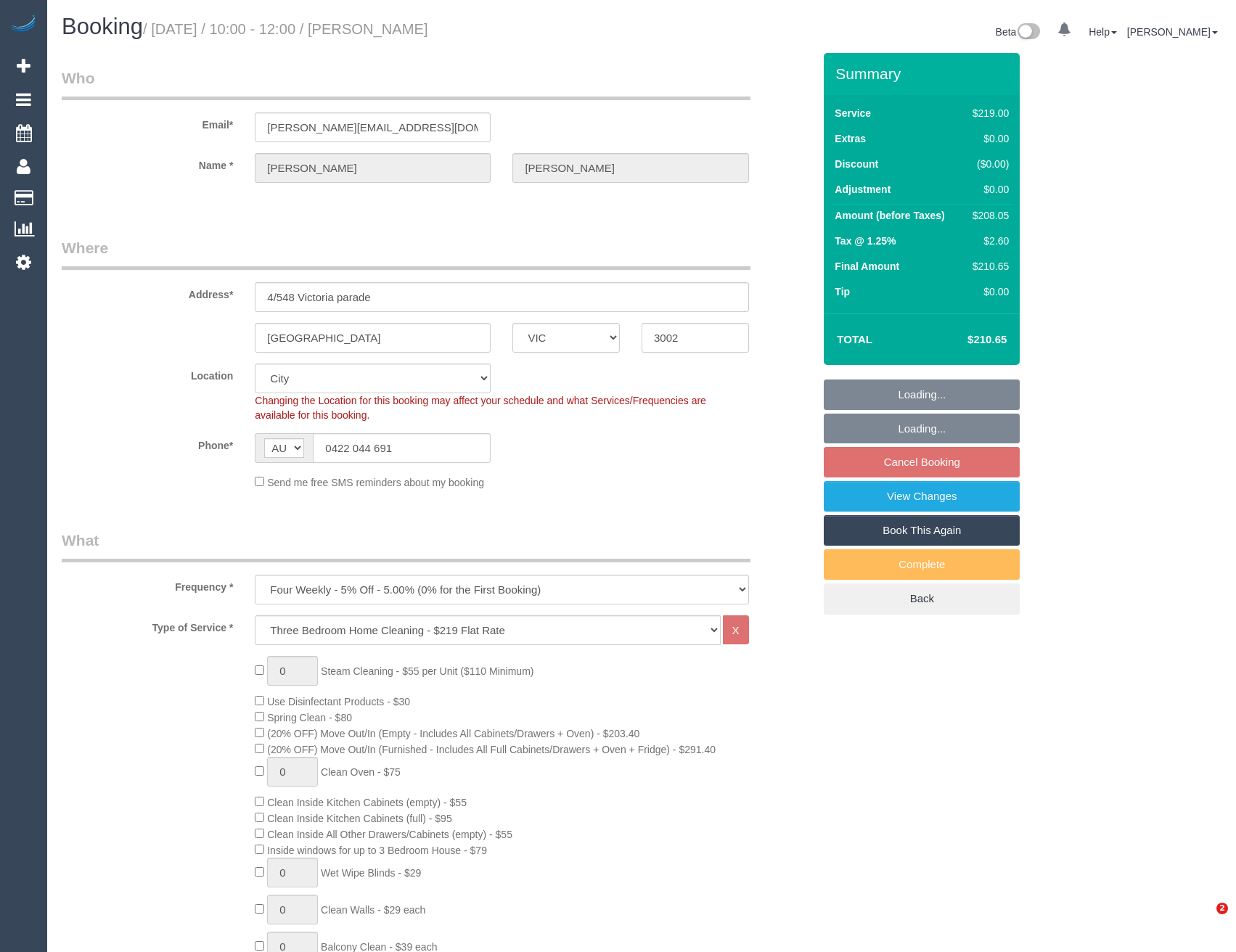
select select "VIC"
select select "string:stripe-pm_1RSw0X2GScqysDRVnxpGLOCN"
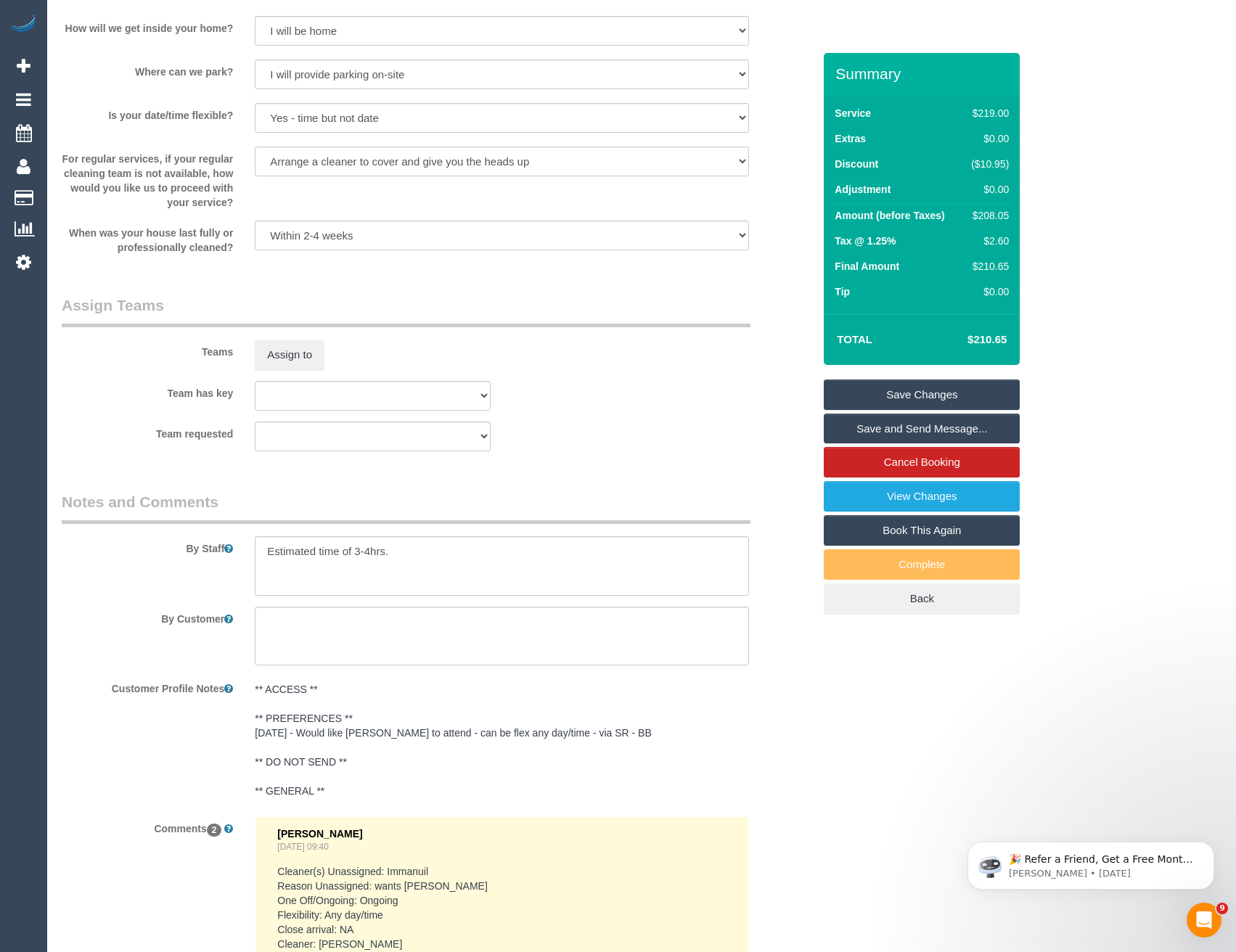
scroll to position [2471, 0]
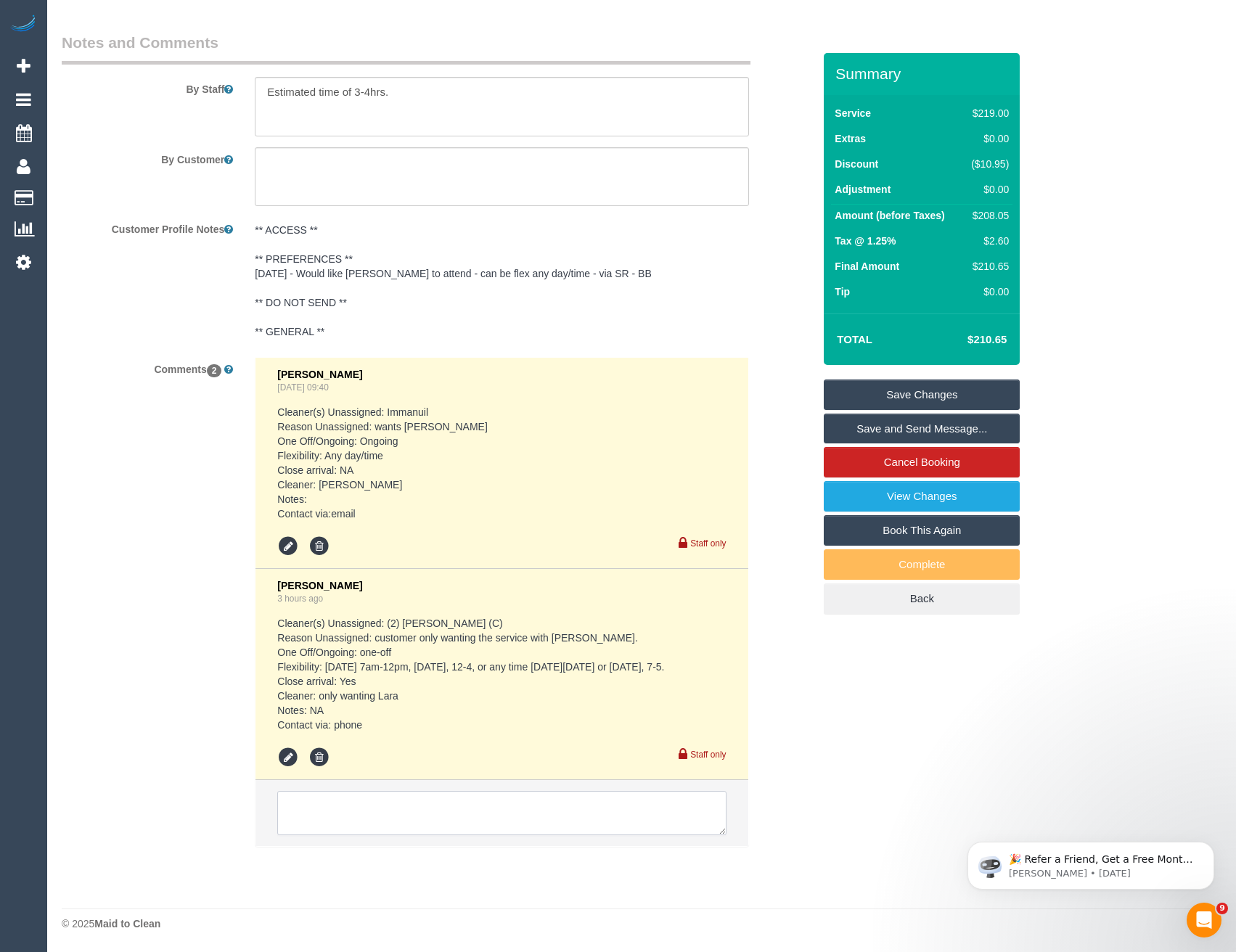
click at [501, 805] on textarea at bounding box center [501, 812] width 449 height 45
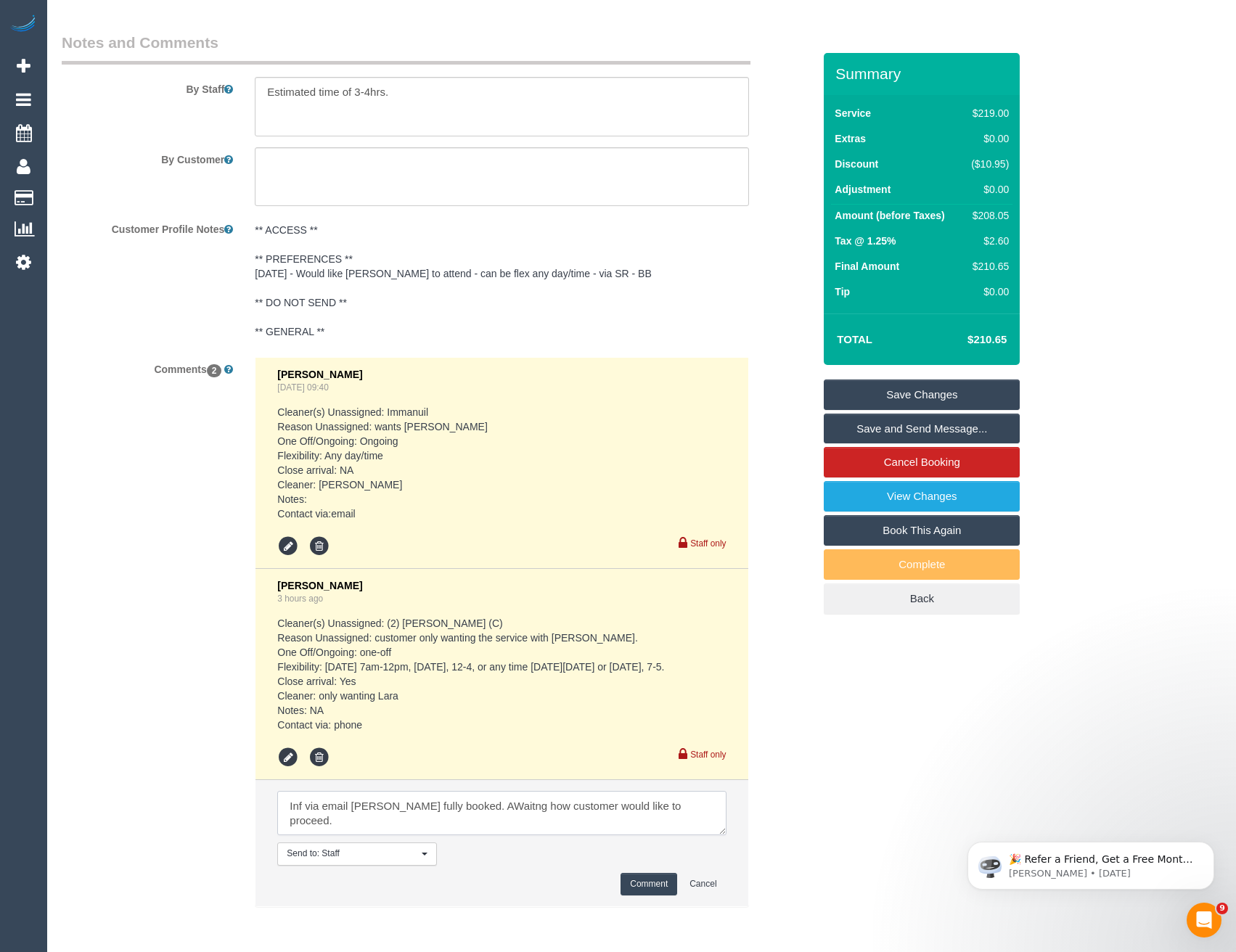
type textarea "Inf via email [PERSON_NAME] fully booked. AWaitng how customer would like to pr…"
click at [637, 880] on button "Comment" at bounding box center [649, 885] width 57 height 23
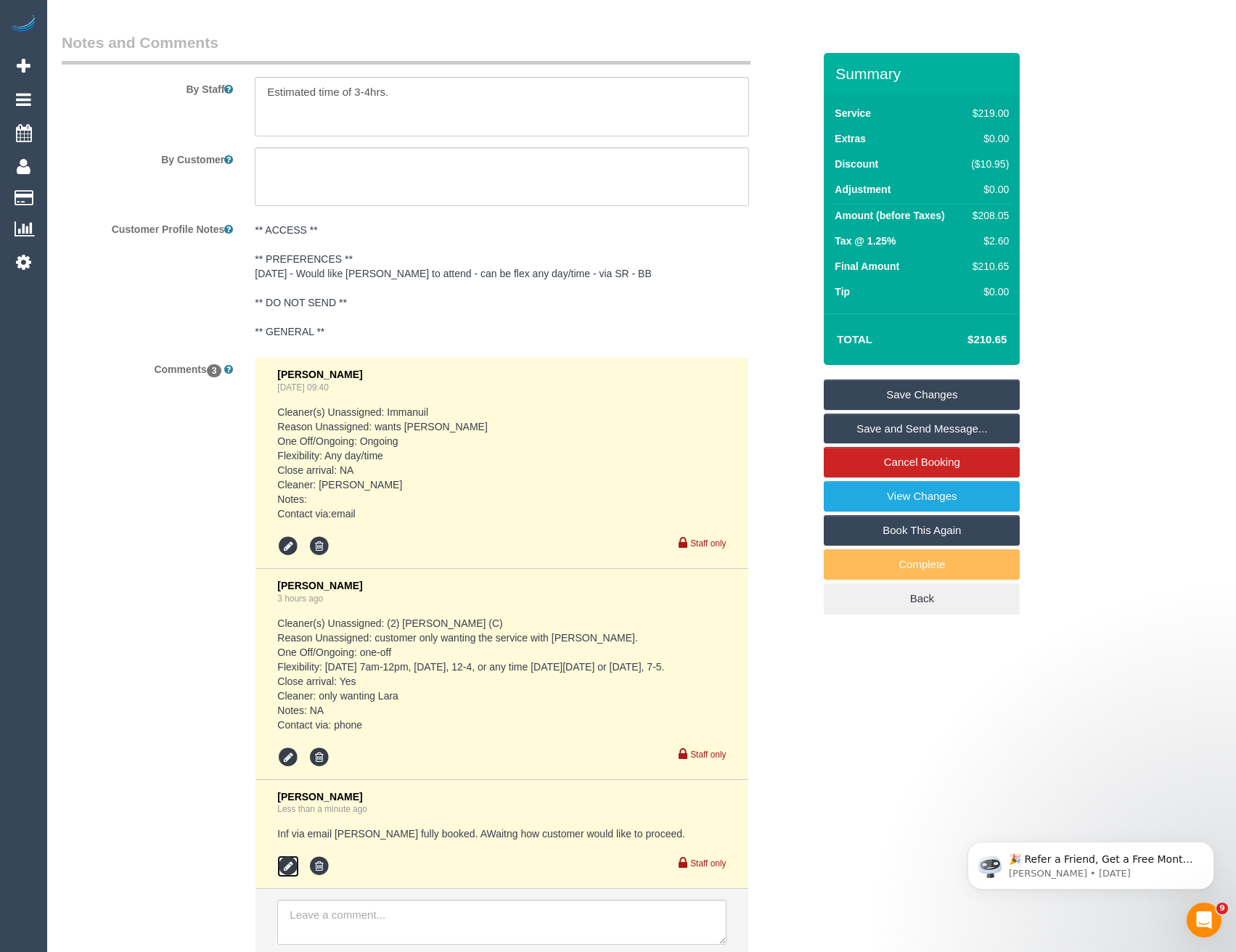
click at [287, 866] on icon at bounding box center [288, 867] width 22 height 22
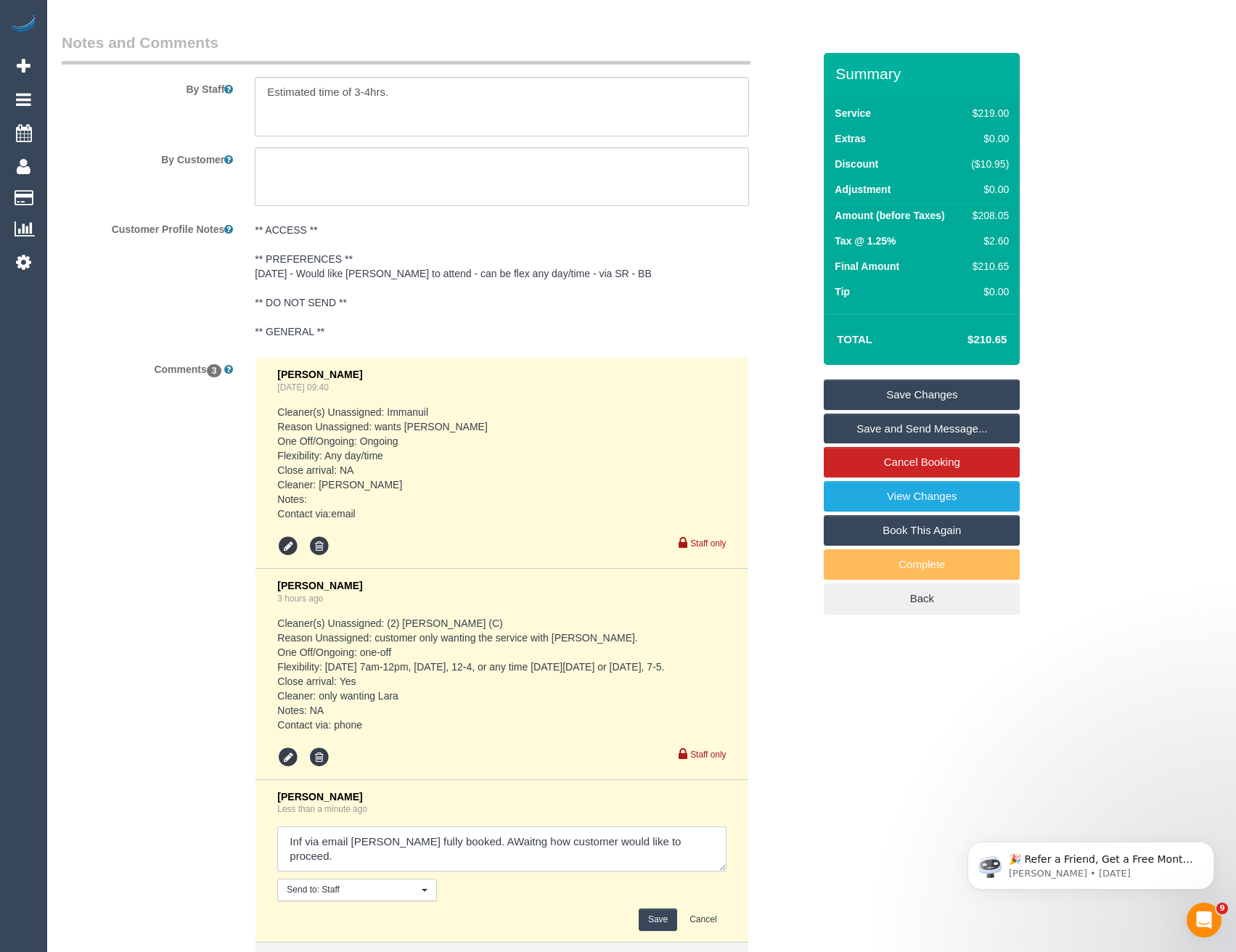
click at [678, 842] on textarea at bounding box center [501, 849] width 449 height 45
paste textarea "cnv_q71668f"
type textarea "Inf via email Lara fully booked. AWaitng how customer would like to proceed. cn…"
click at [661, 920] on button "Save" at bounding box center [658, 920] width 39 height 23
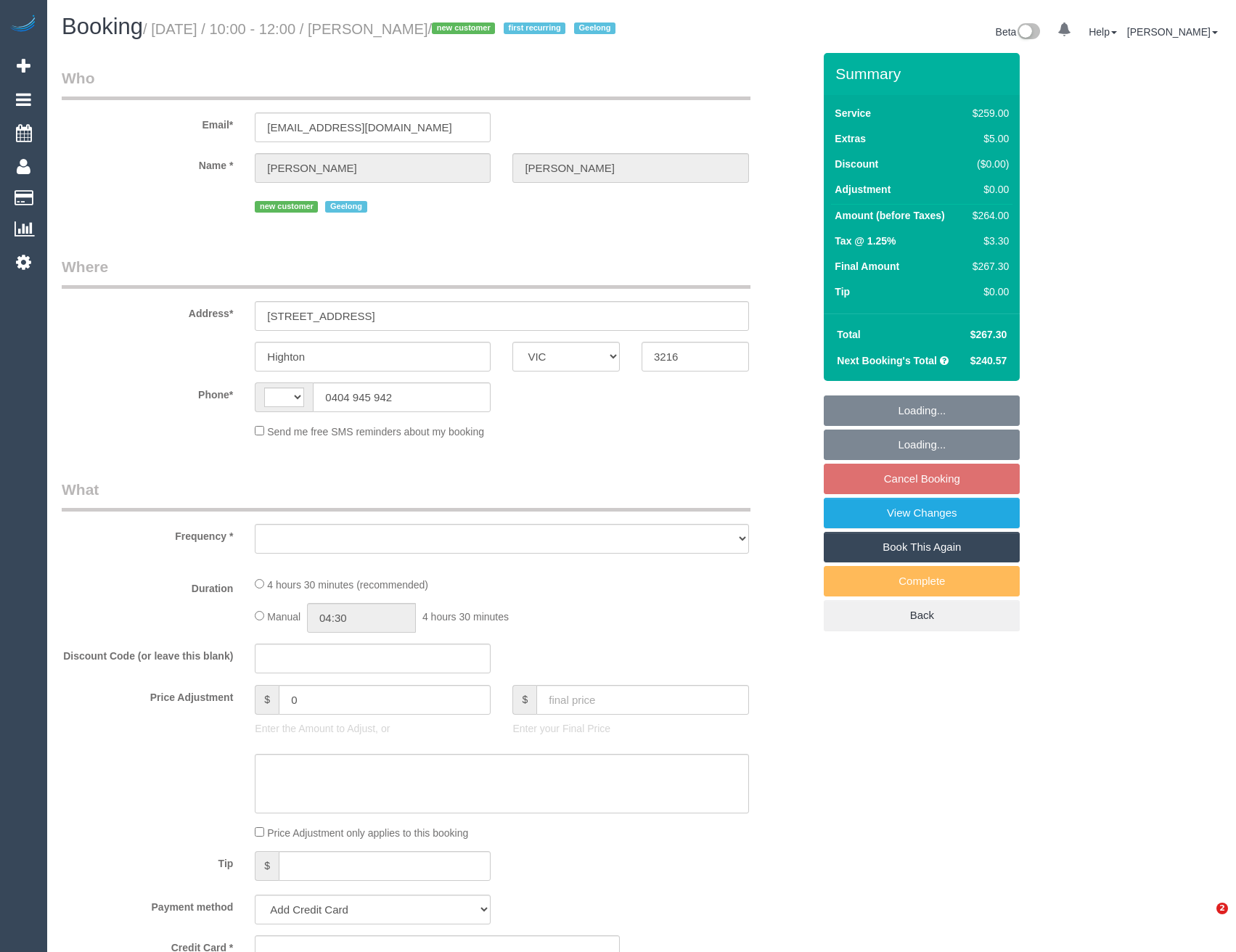
select select "VIC"
select select "string:stripe-pm_1Rwc0q2GScqysDRVBMhEZk2T"
select select "spot1"
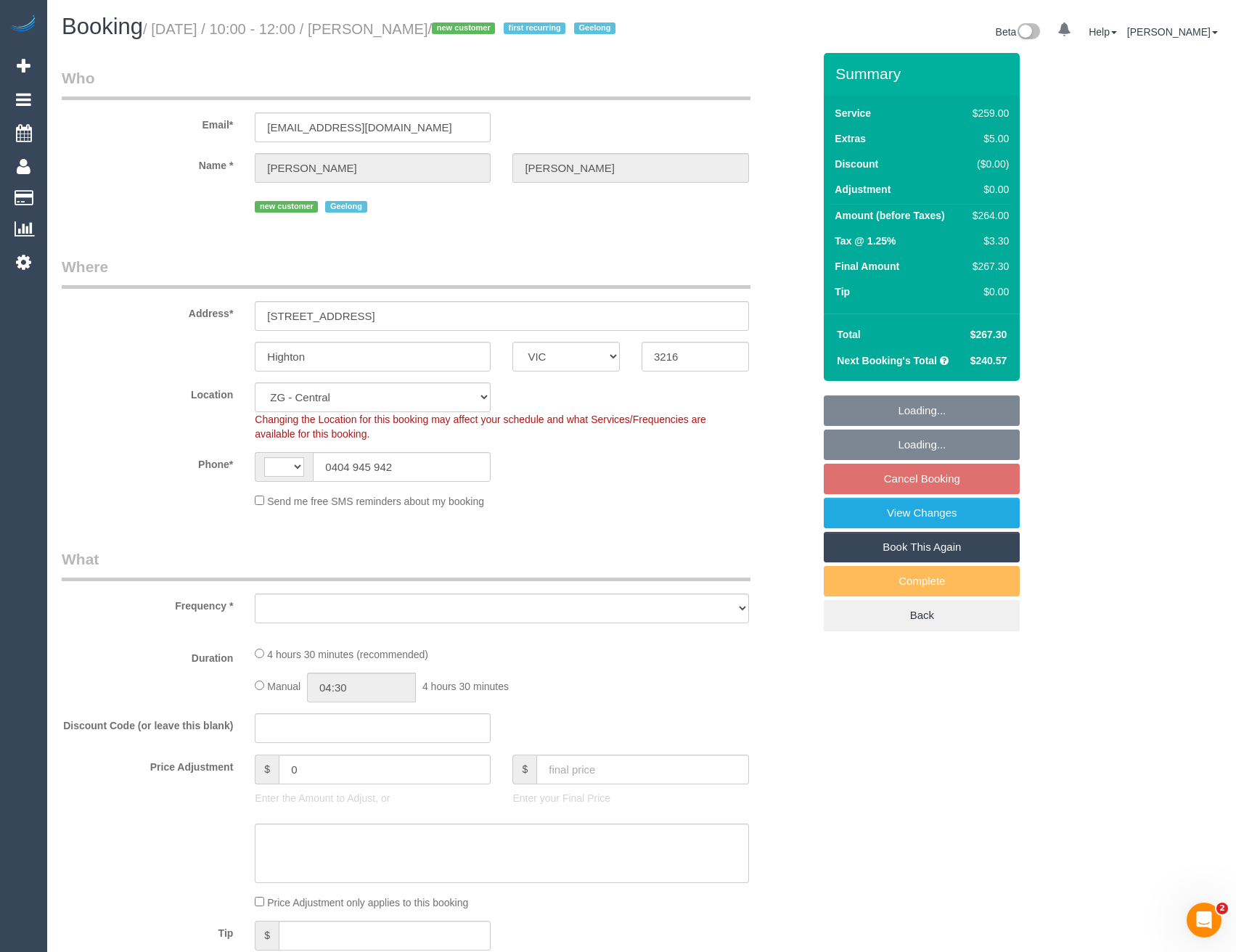
select select "string:AU"
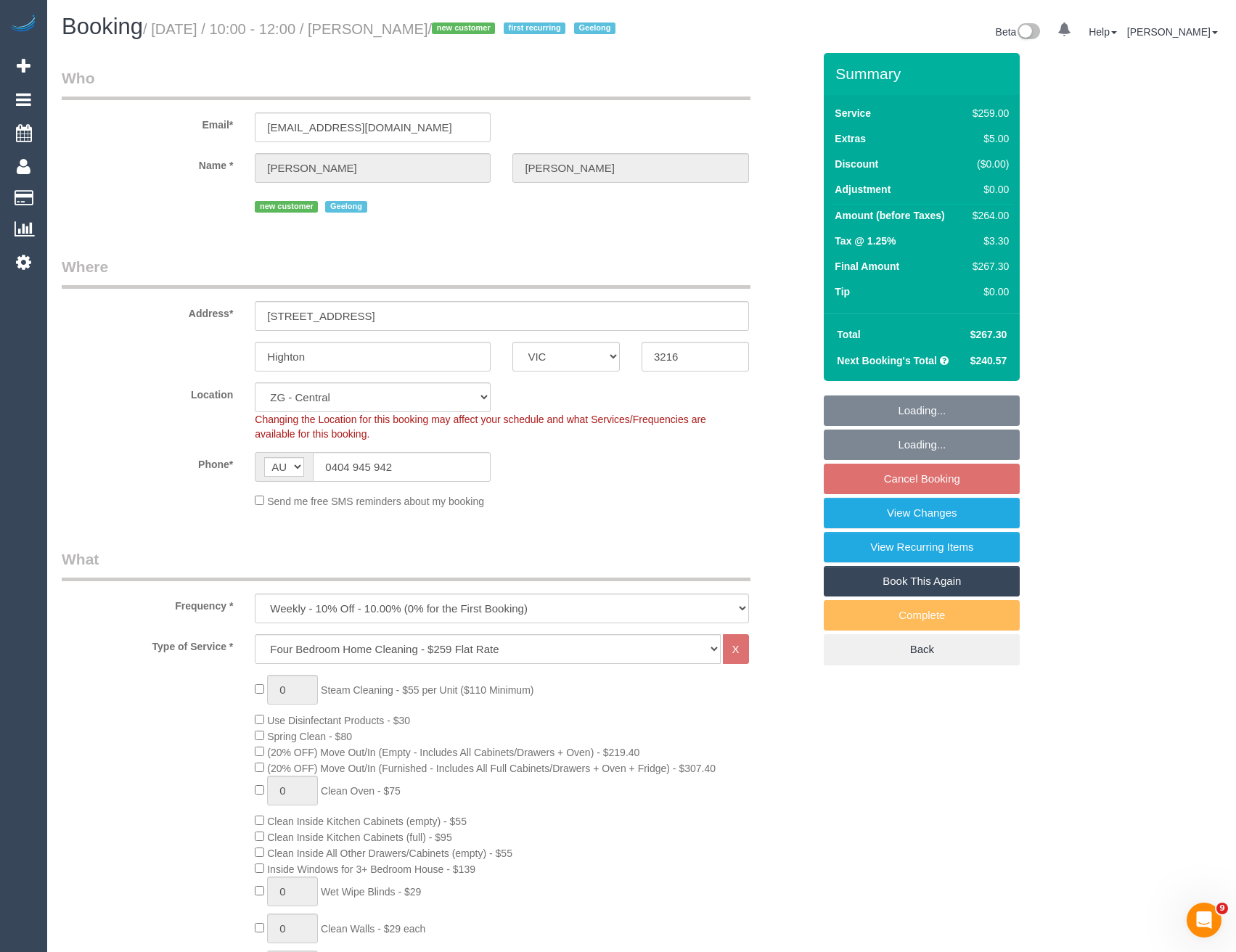
select select "object:847"
select select "number:27"
select select "number:14"
select select "number:19"
select select "number:24"
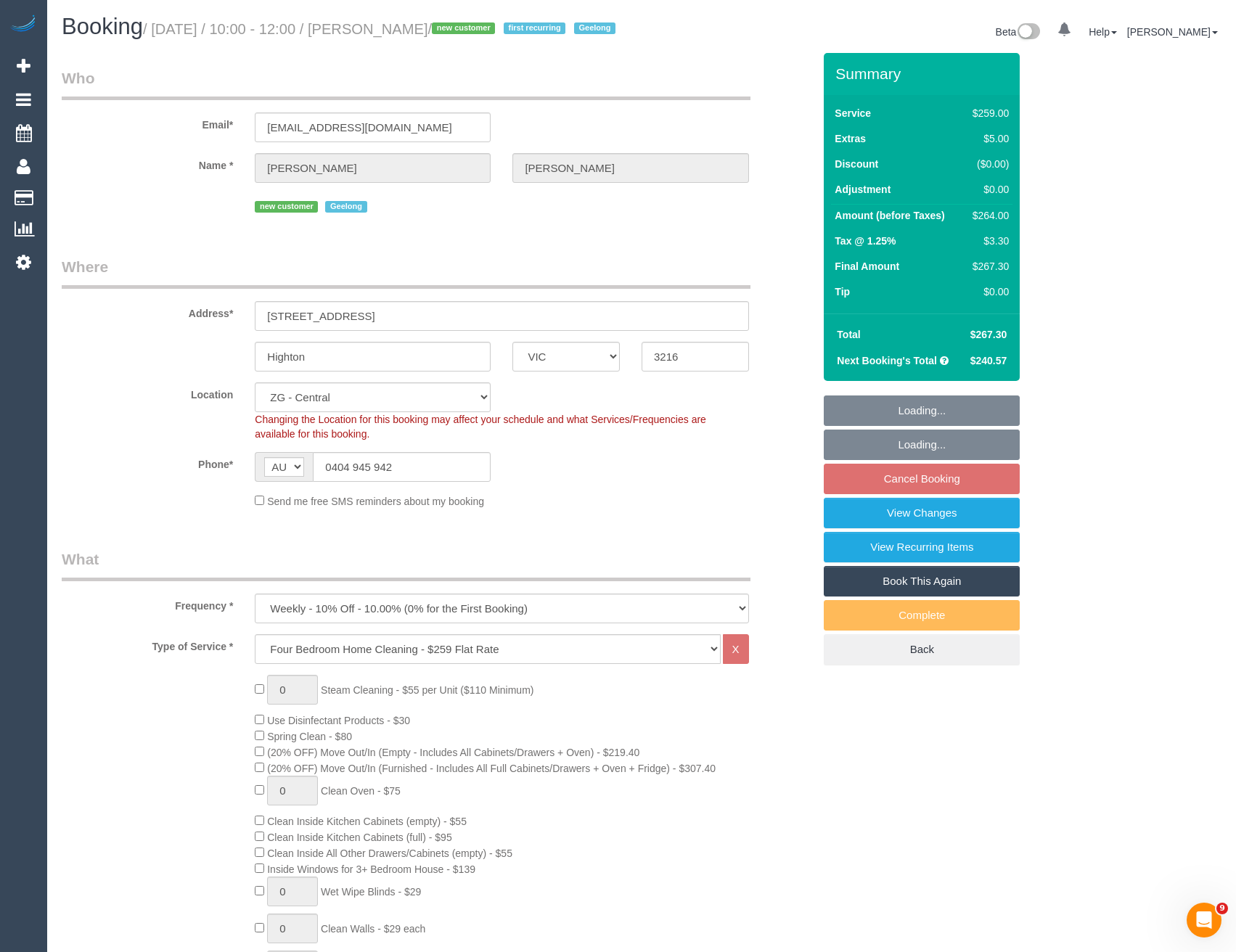
select select "number:33"
select select "number:12"
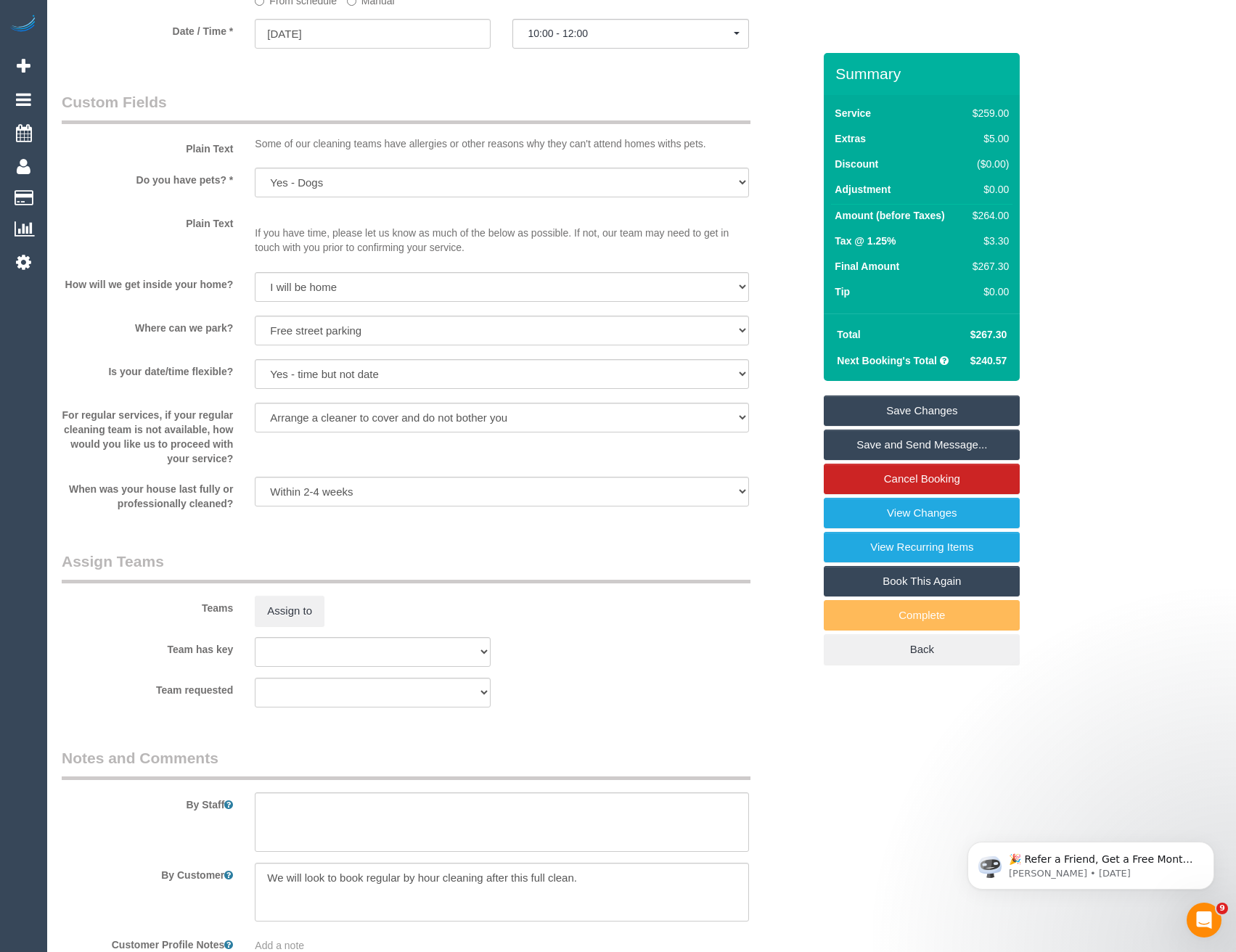
scroll to position [1872, 0]
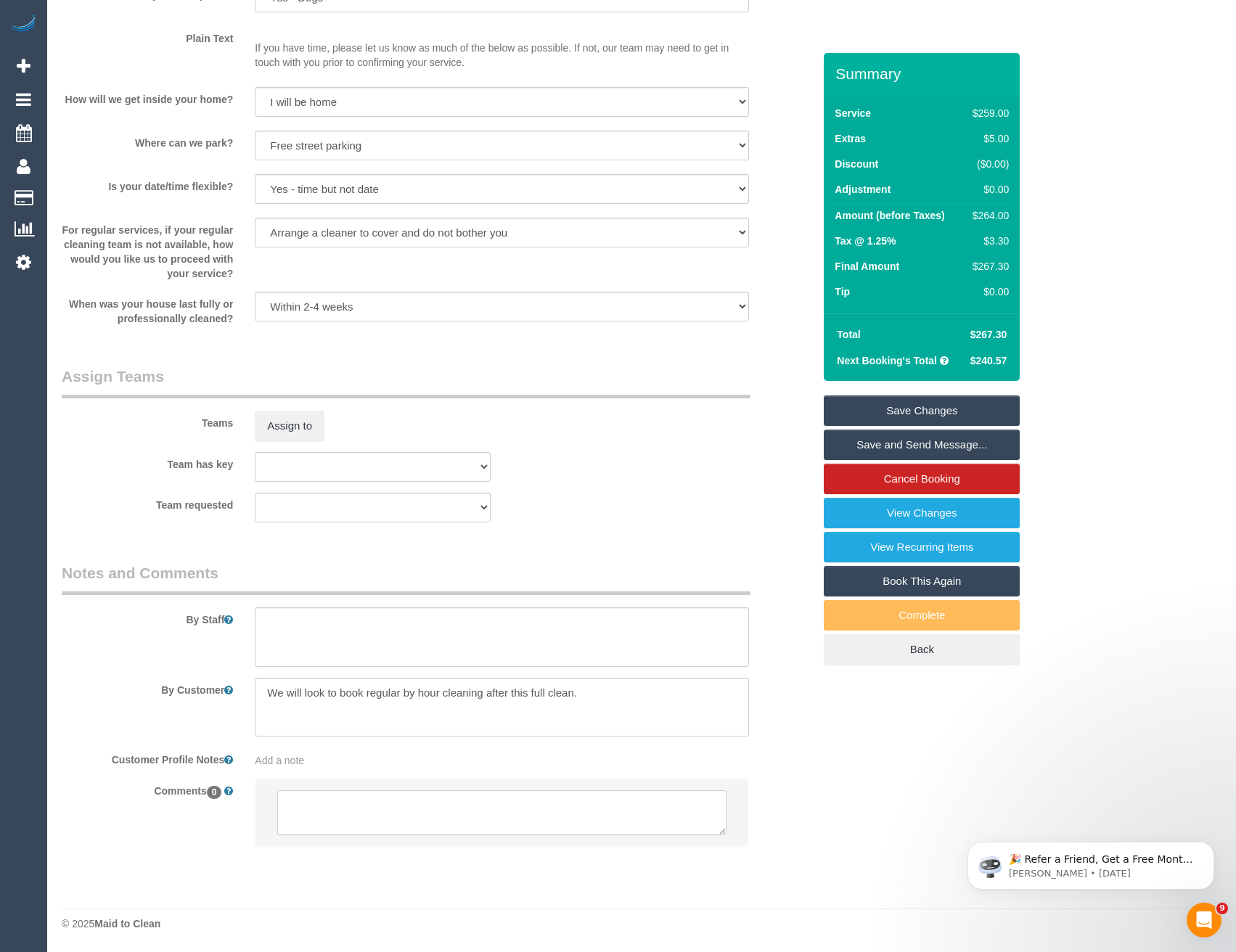
click at [412, 812] on textarea at bounding box center [501, 812] width 449 height 45
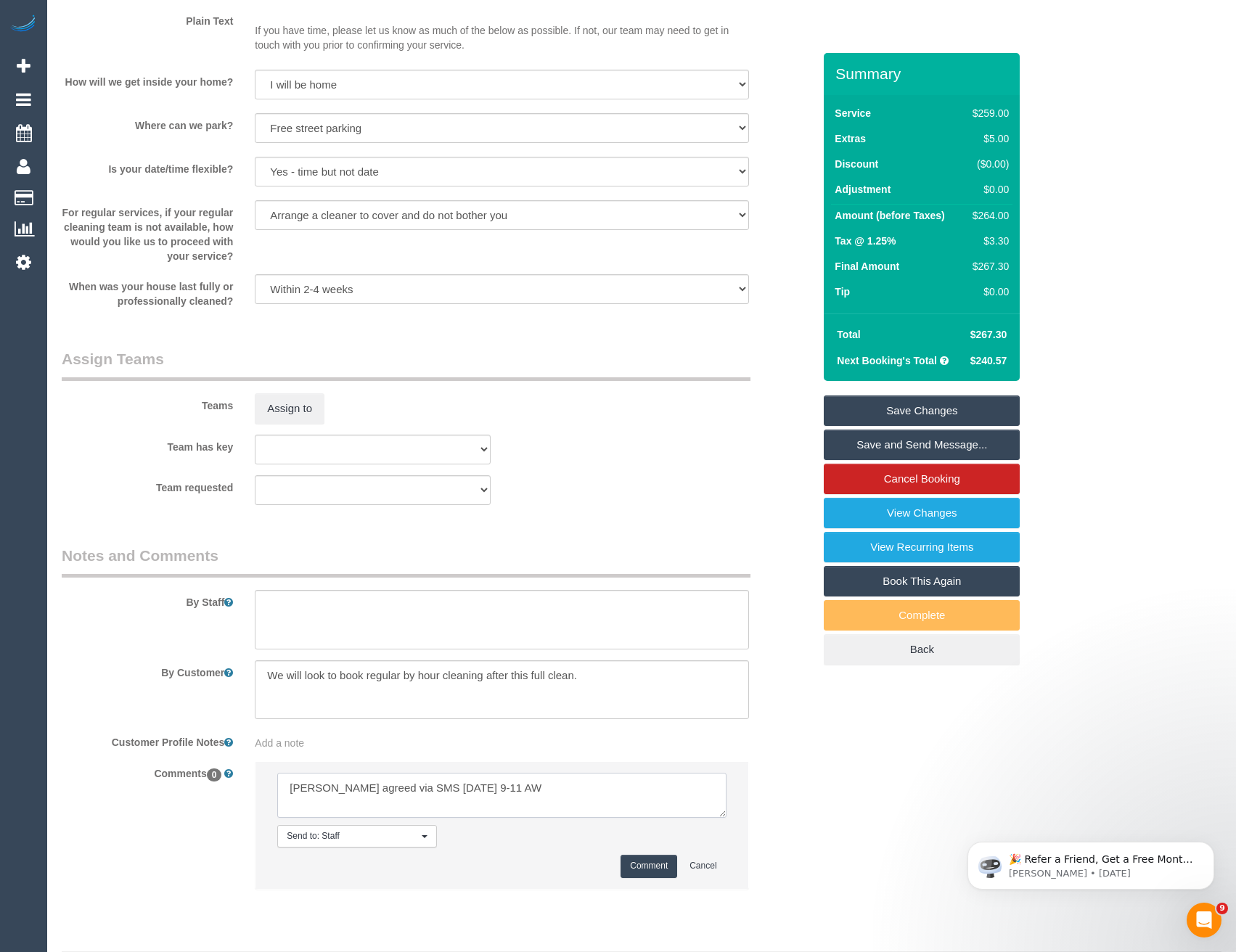
type textarea "Ashan agreed via SMS Fri 22/8 9-11 AW"
click at [658, 877] on button "Comment" at bounding box center [649, 867] width 57 height 23
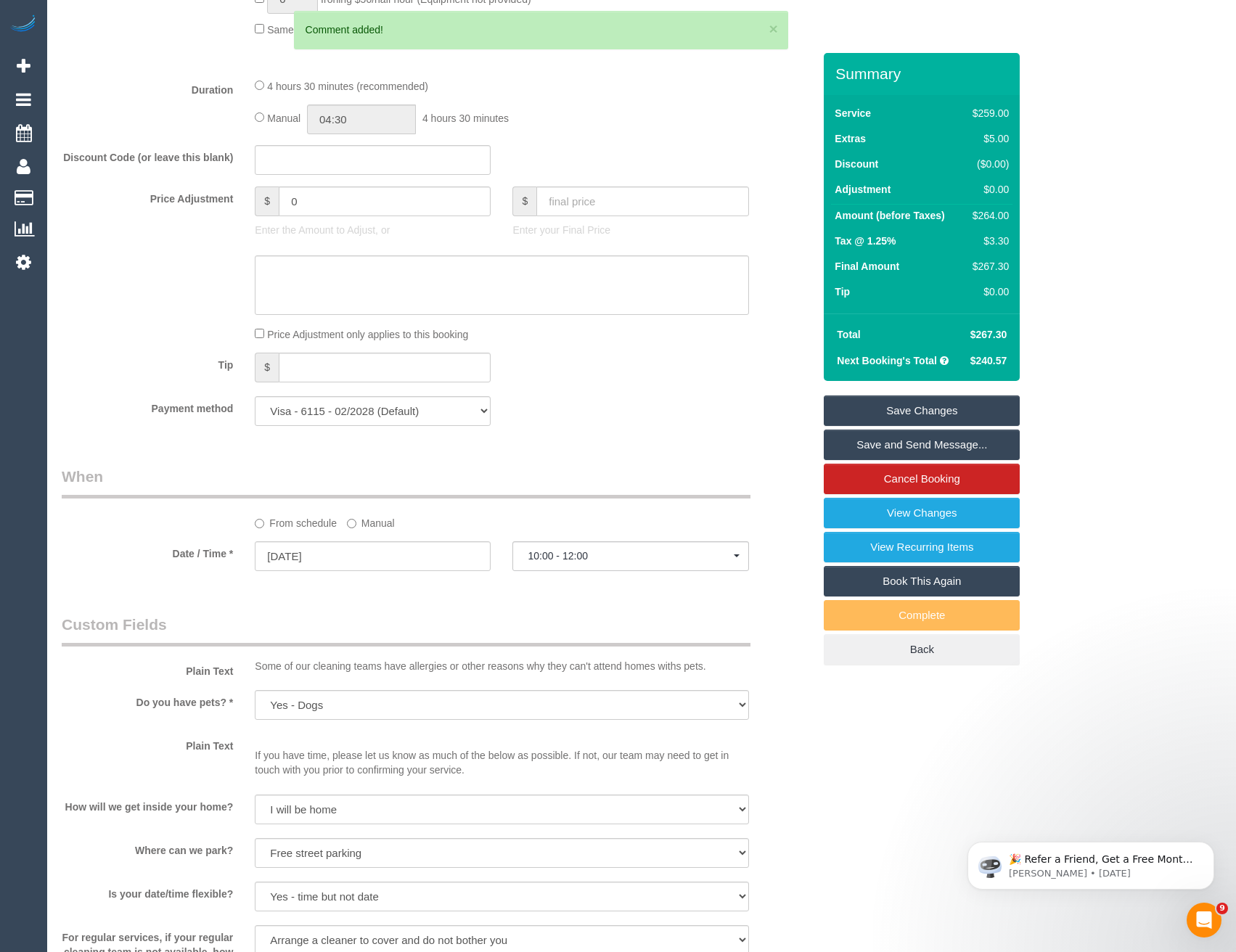
scroll to position [1146, 0]
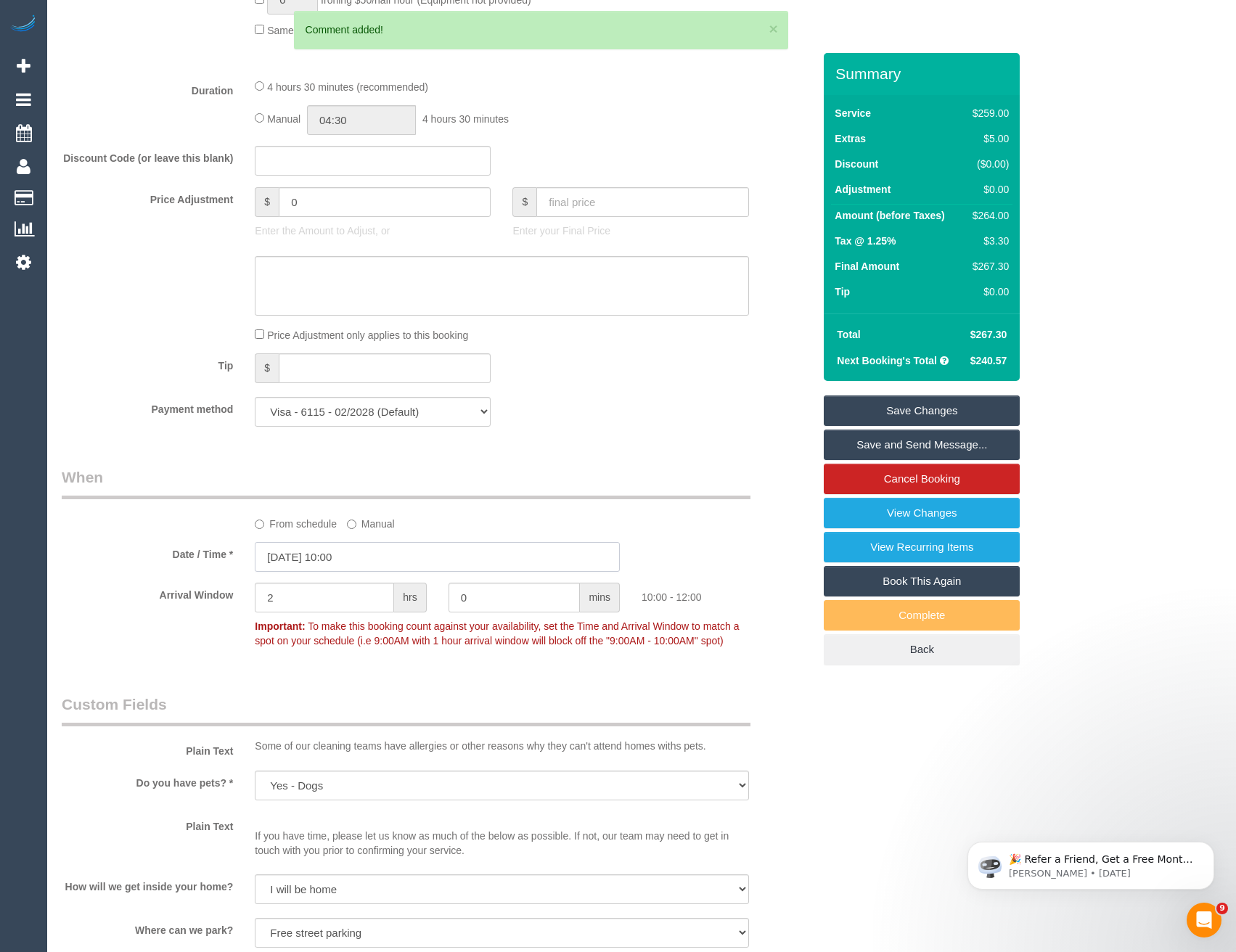
click at [378, 572] on input "21/08/2025 10:00" at bounding box center [437, 556] width 365 height 29
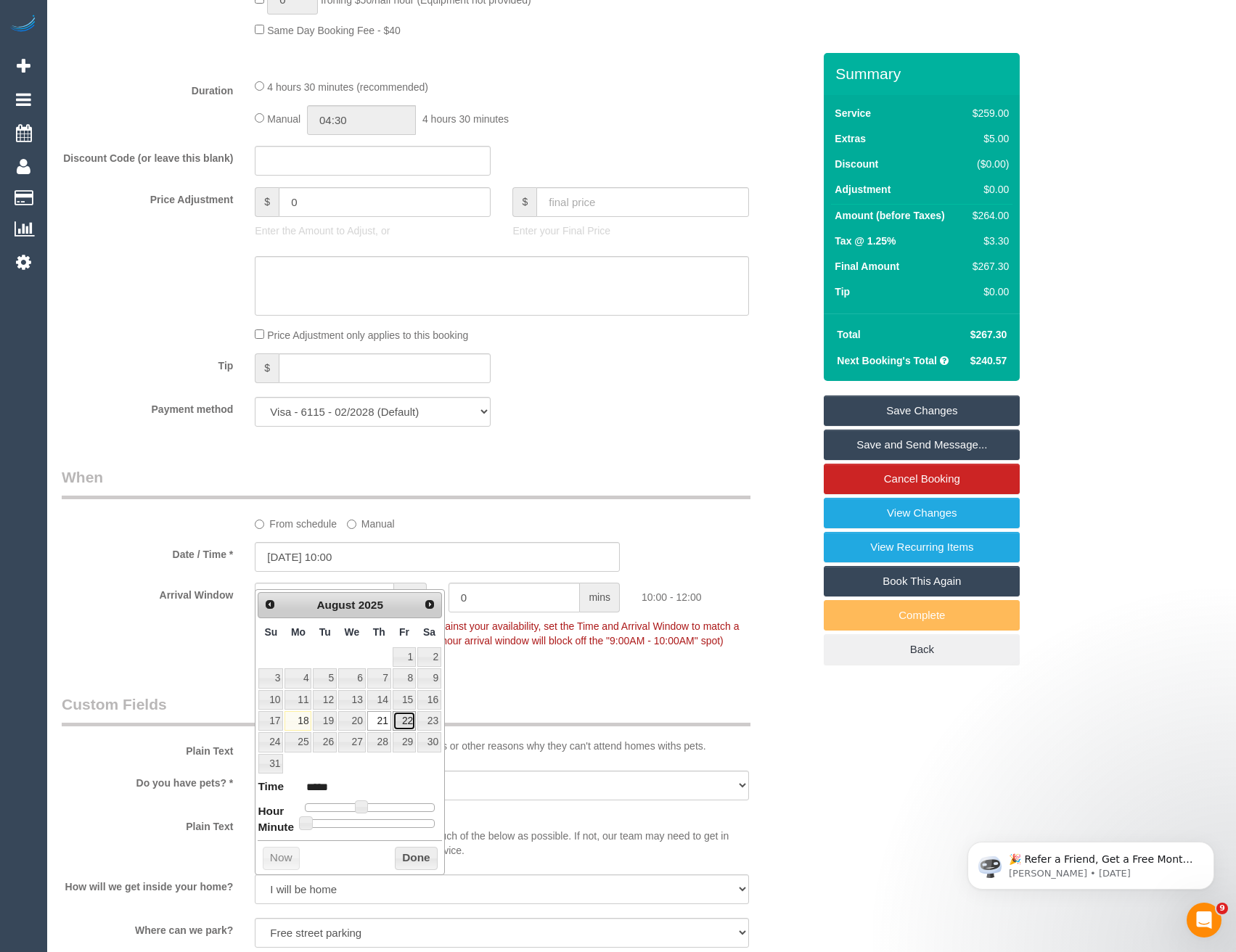
click at [400, 719] on link "22" at bounding box center [404, 720] width 23 height 20
type input "22/08/2025 09:00"
type input "*****"
type input "22/08/2025 08:00"
type input "*****"
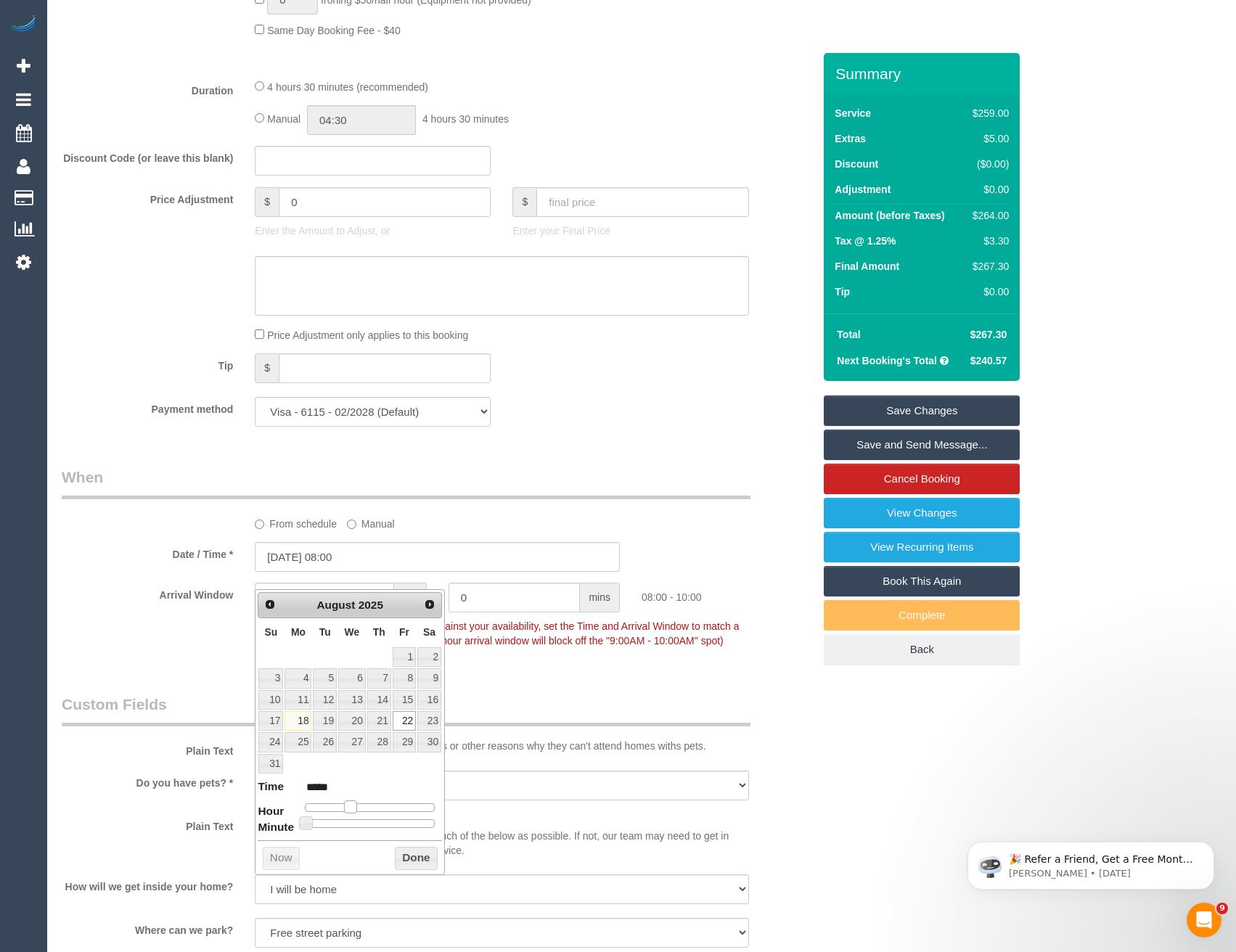
type input "22/08/2025 09:00"
type input "*****"
click at [356, 809] on span at bounding box center [356, 807] width 13 height 13
click at [405, 855] on button "Done" at bounding box center [416, 858] width 43 height 23
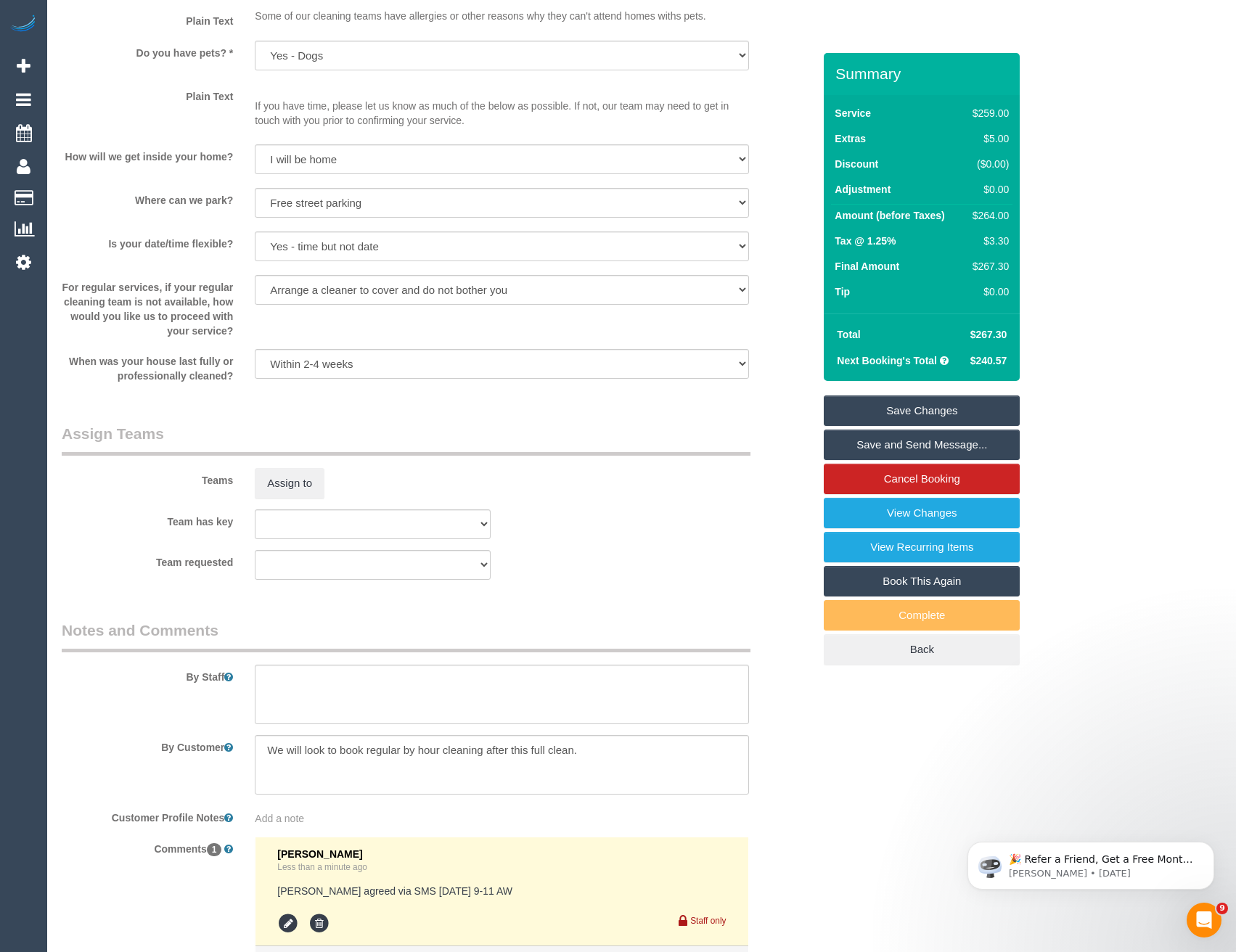
scroll to position [2062, 0]
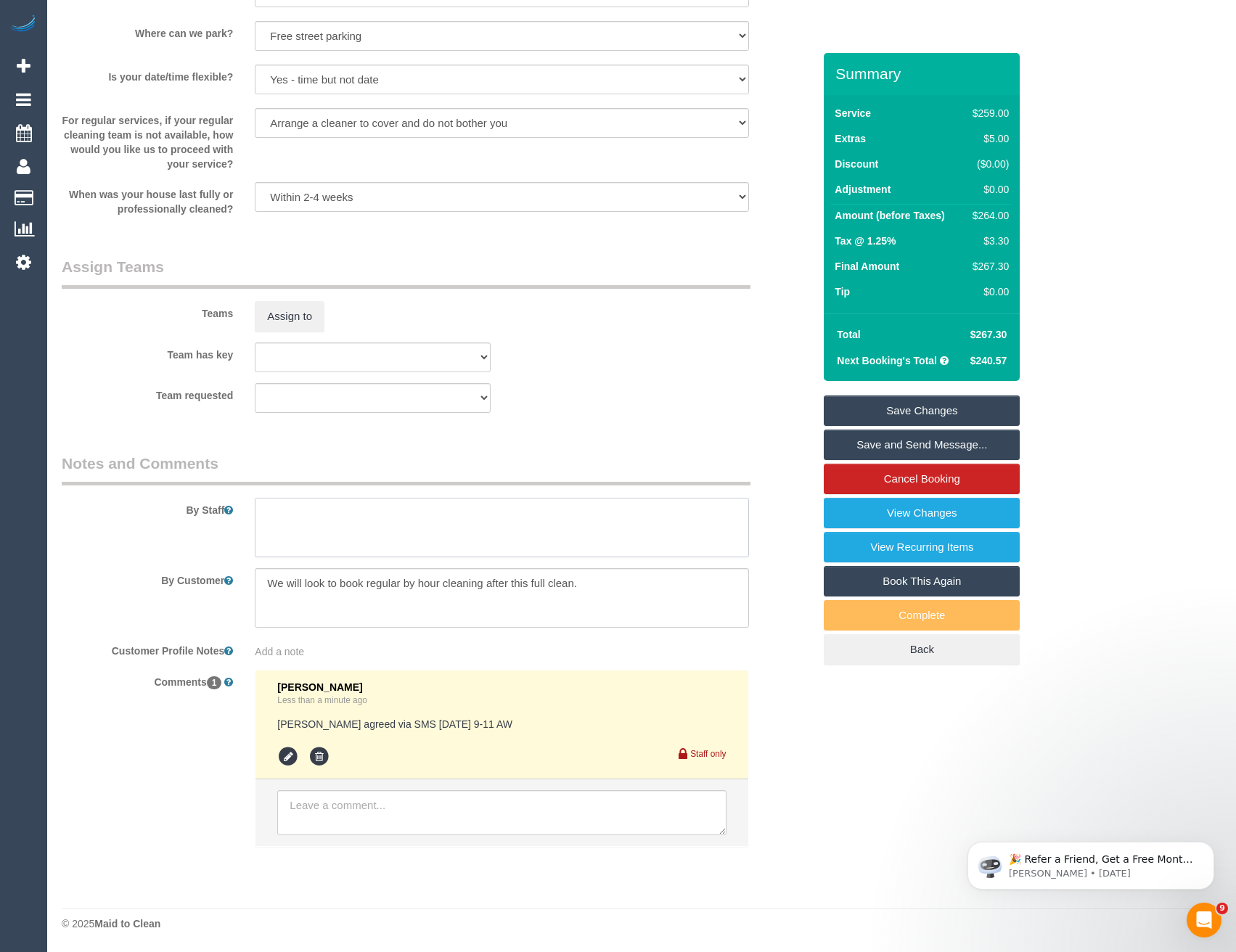
click at [326, 532] on textarea at bounding box center [501, 528] width 494 height 60
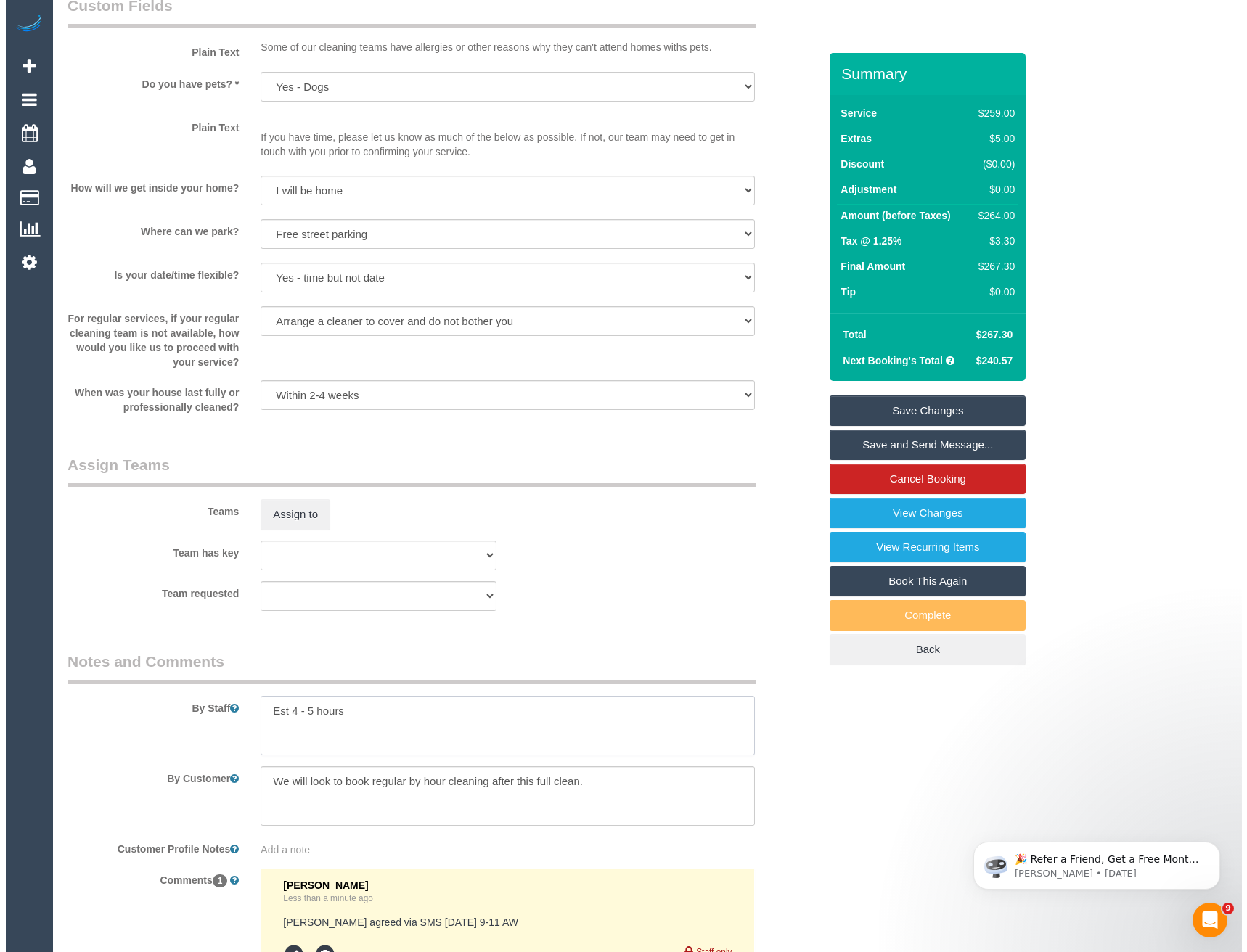
scroll to position [1843, 0]
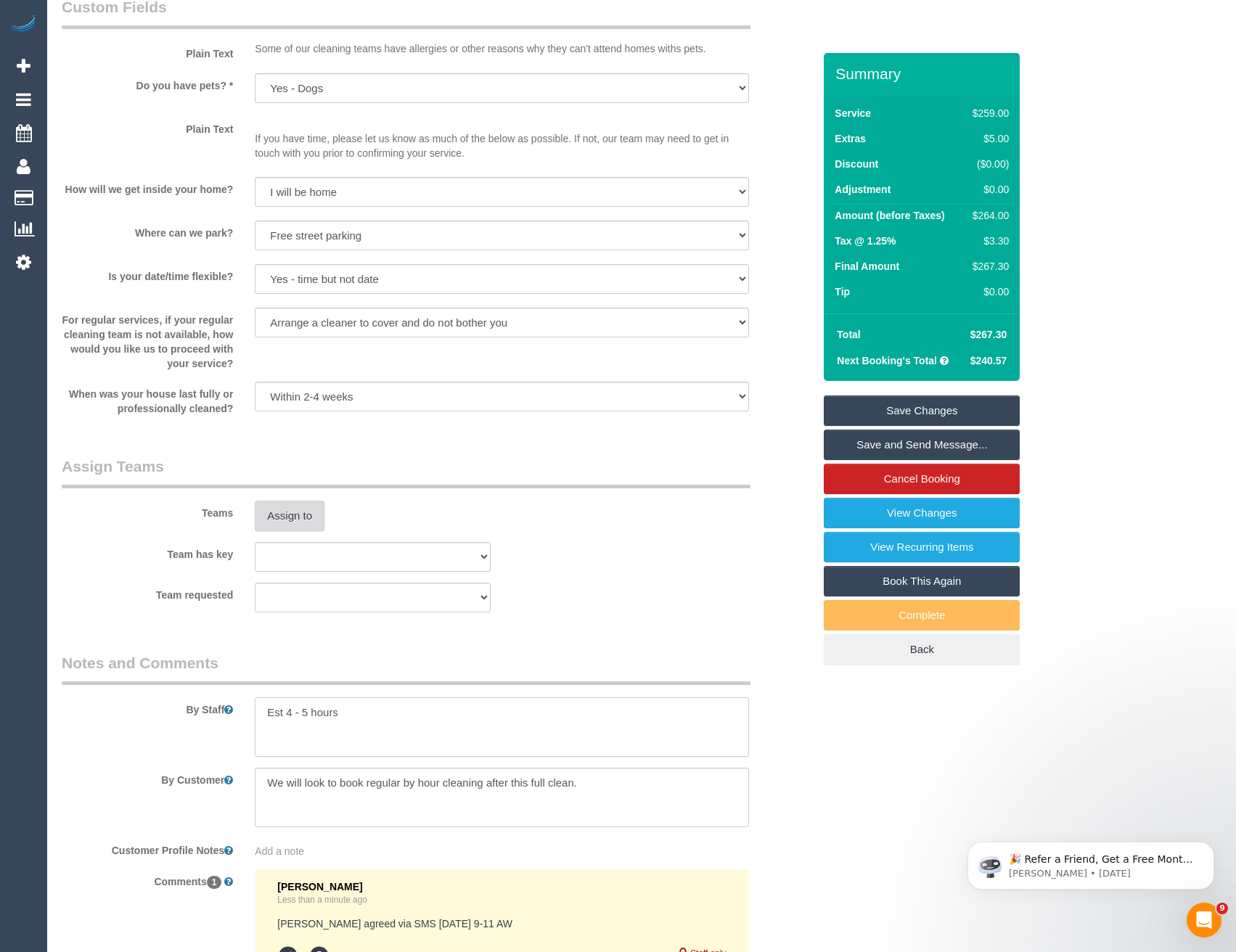
type textarea "Est 4 - 5 hours"
click at [295, 532] on button "Assign to" at bounding box center [289, 516] width 69 height 30
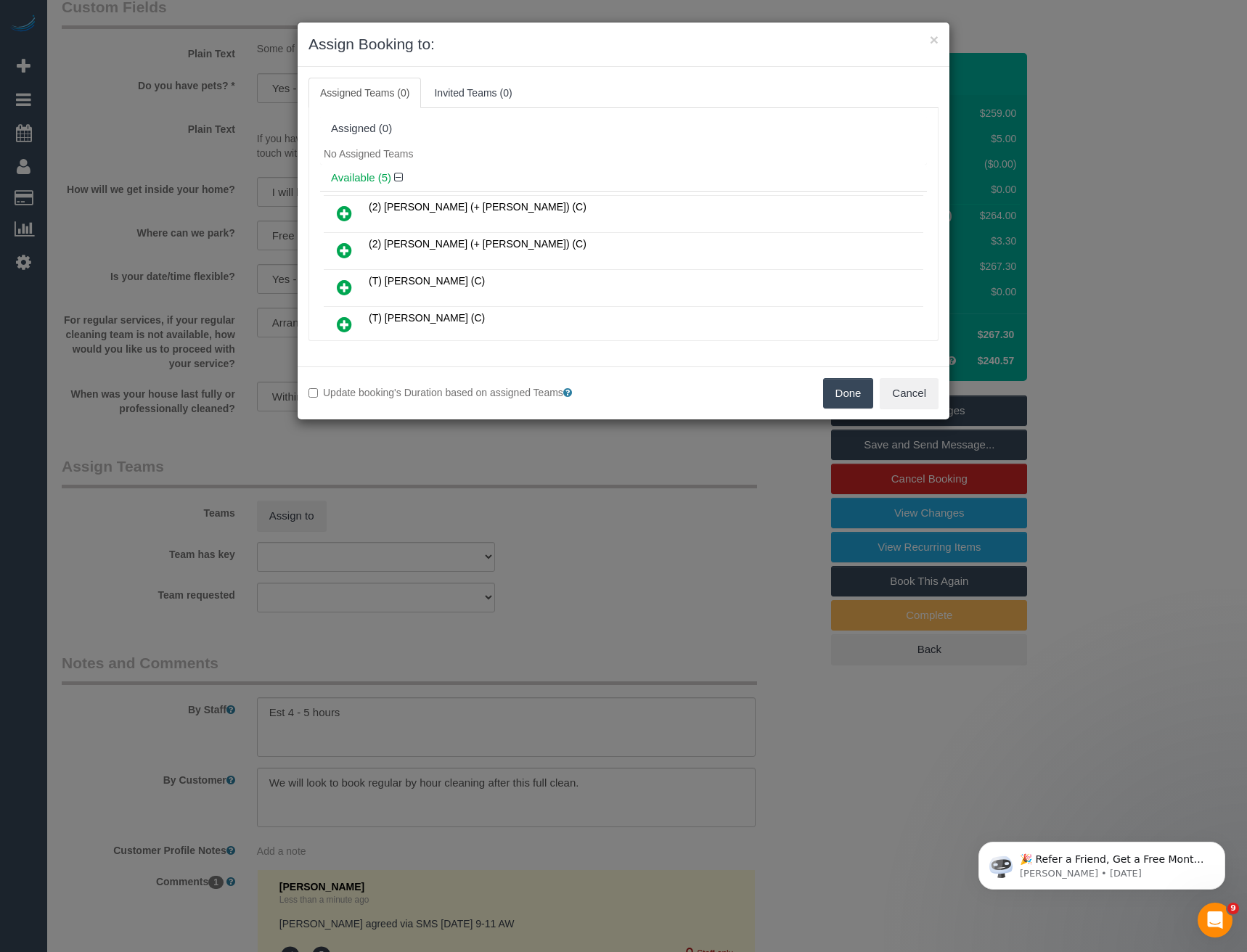
scroll to position [291, 0]
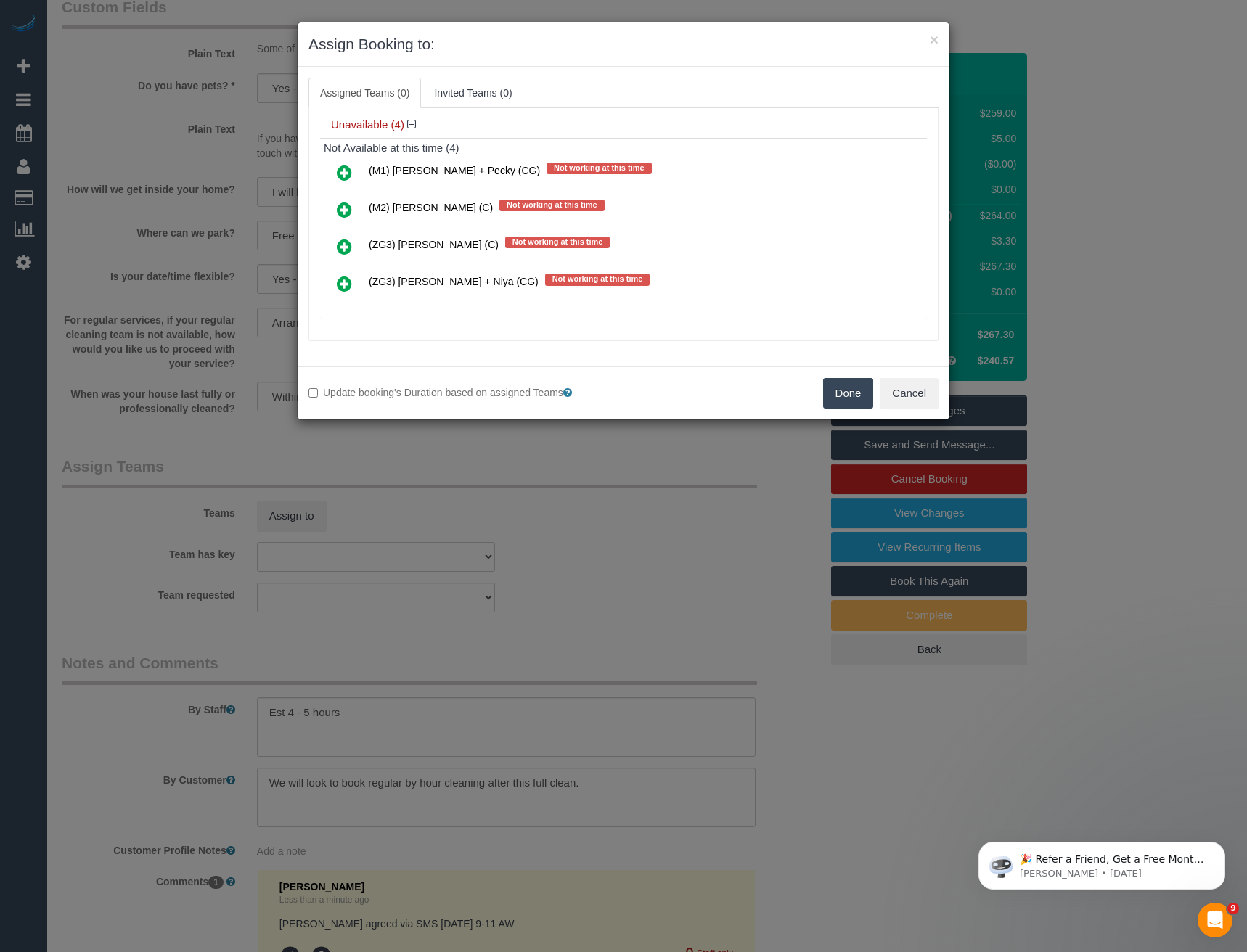
click at [348, 245] on icon at bounding box center [344, 247] width 15 height 17
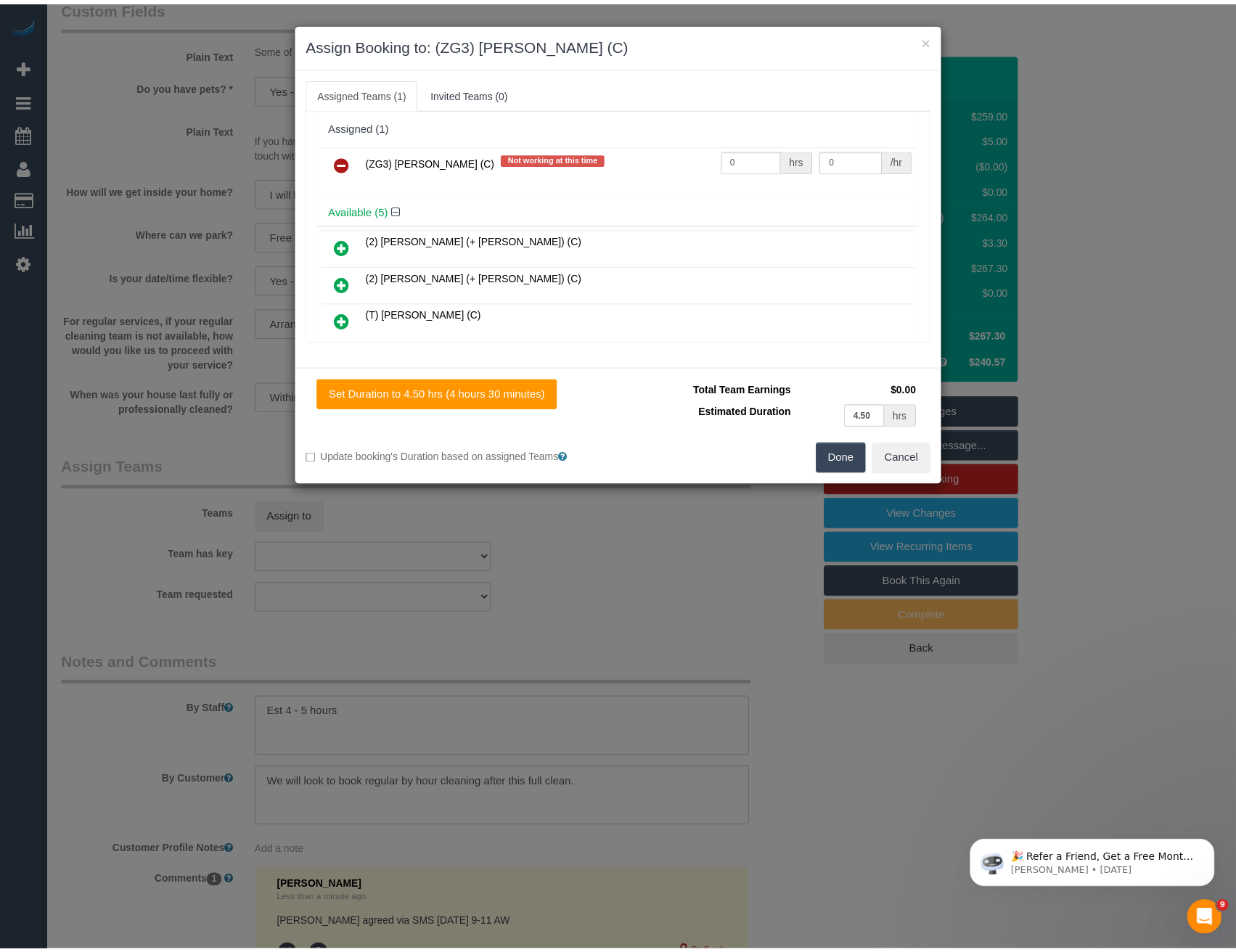
scroll to position [0, 0]
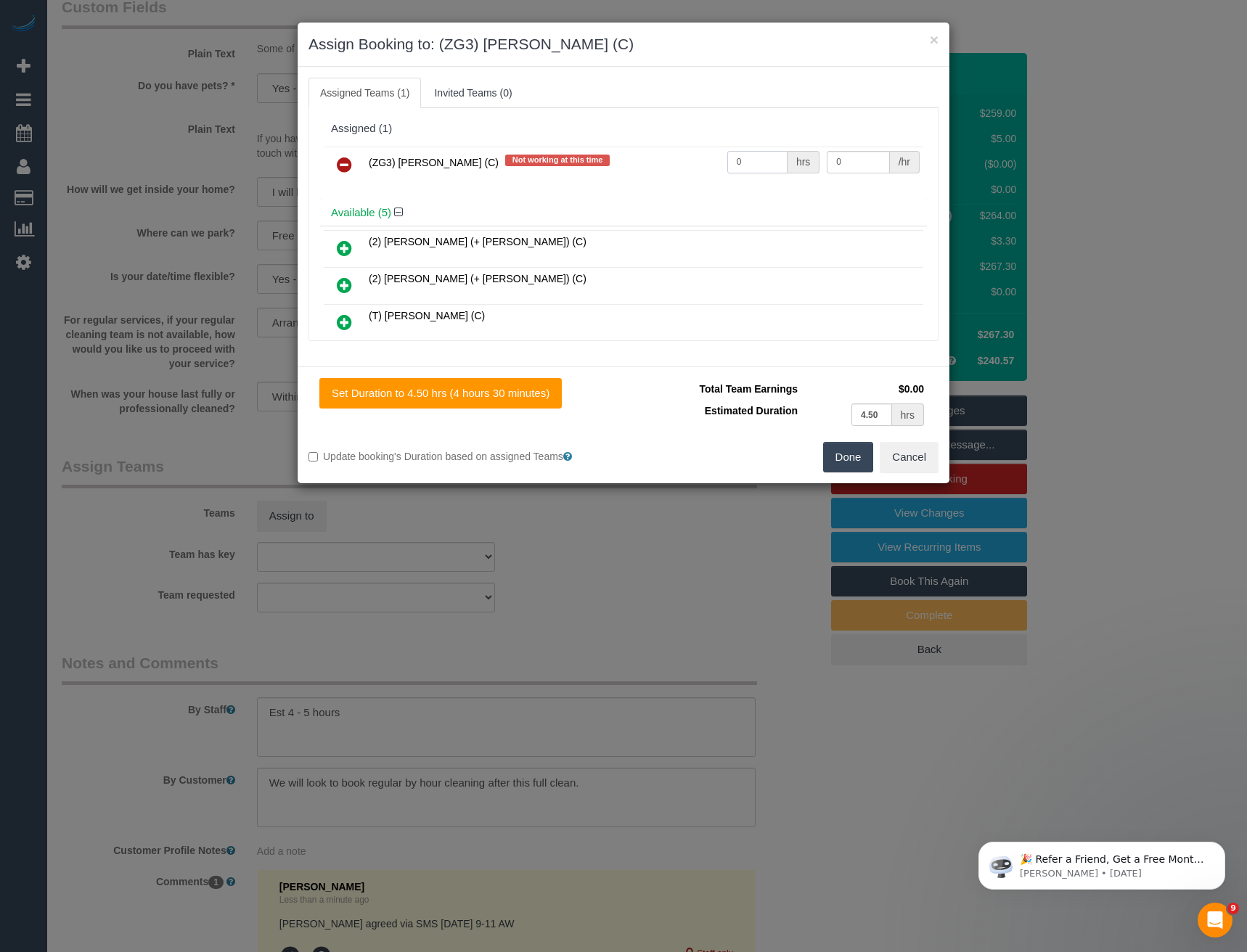
drag, startPoint x: 754, startPoint y: 163, endPoint x: 697, endPoint y: 158, distance: 57.2
click at [699, 160] on tr "(ZG3) Ashan Adithya (C) Not working at this time 0 hrs 0 /hr" at bounding box center [624, 164] width 600 height 37
type input "1"
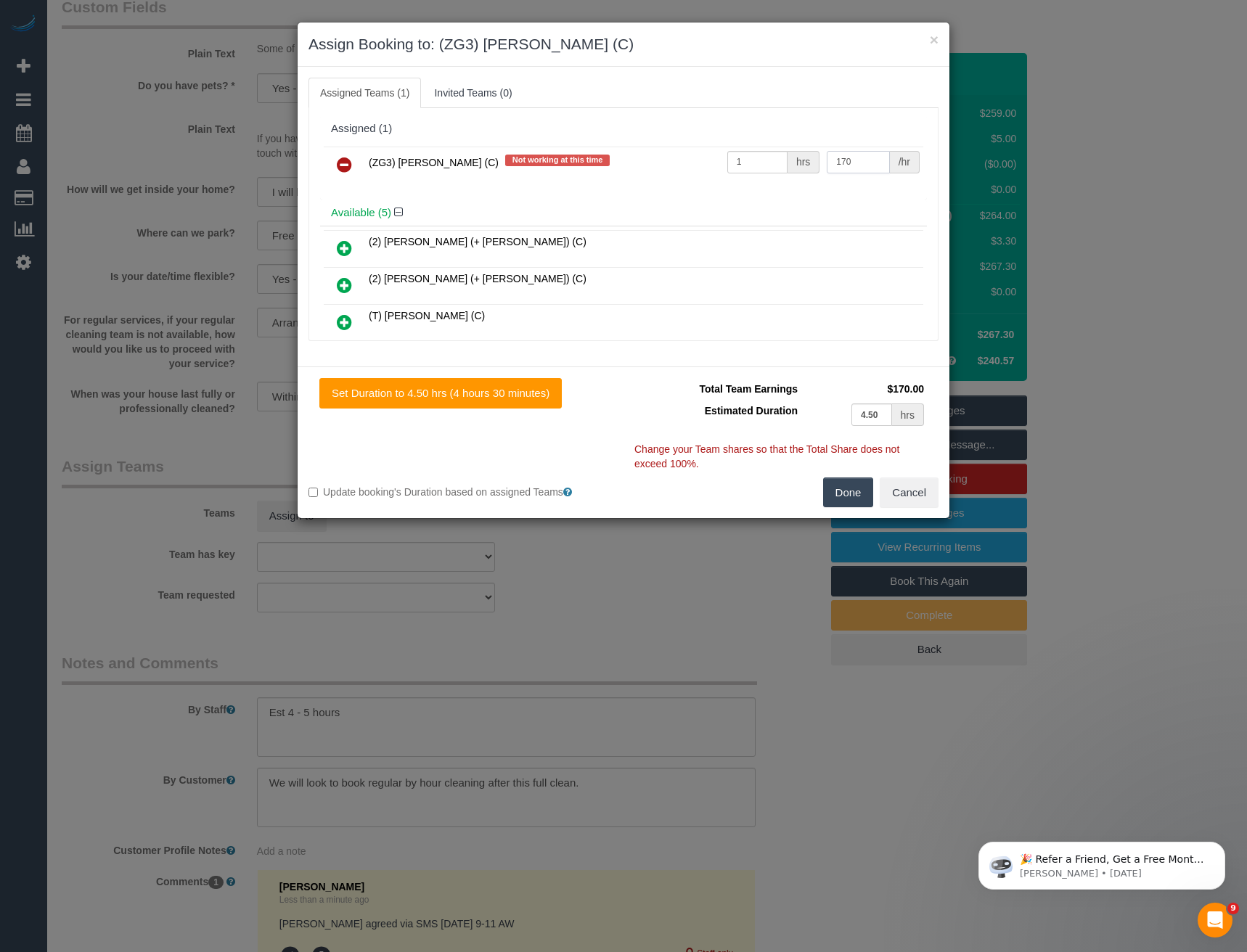
type input "170"
click at [845, 484] on button "Done" at bounding box center [848, 493] width 51 height 30
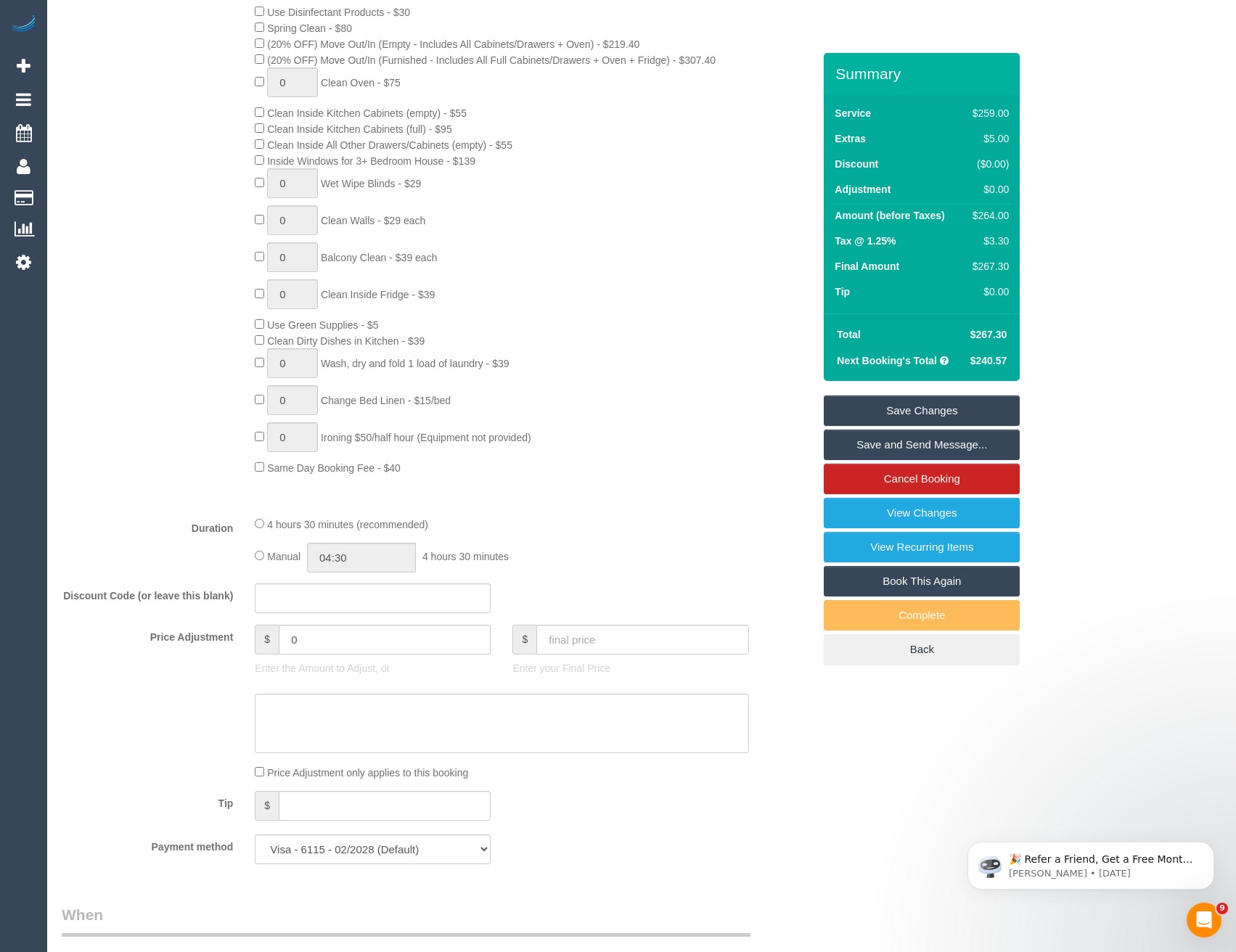
scroll to position [682, 0]
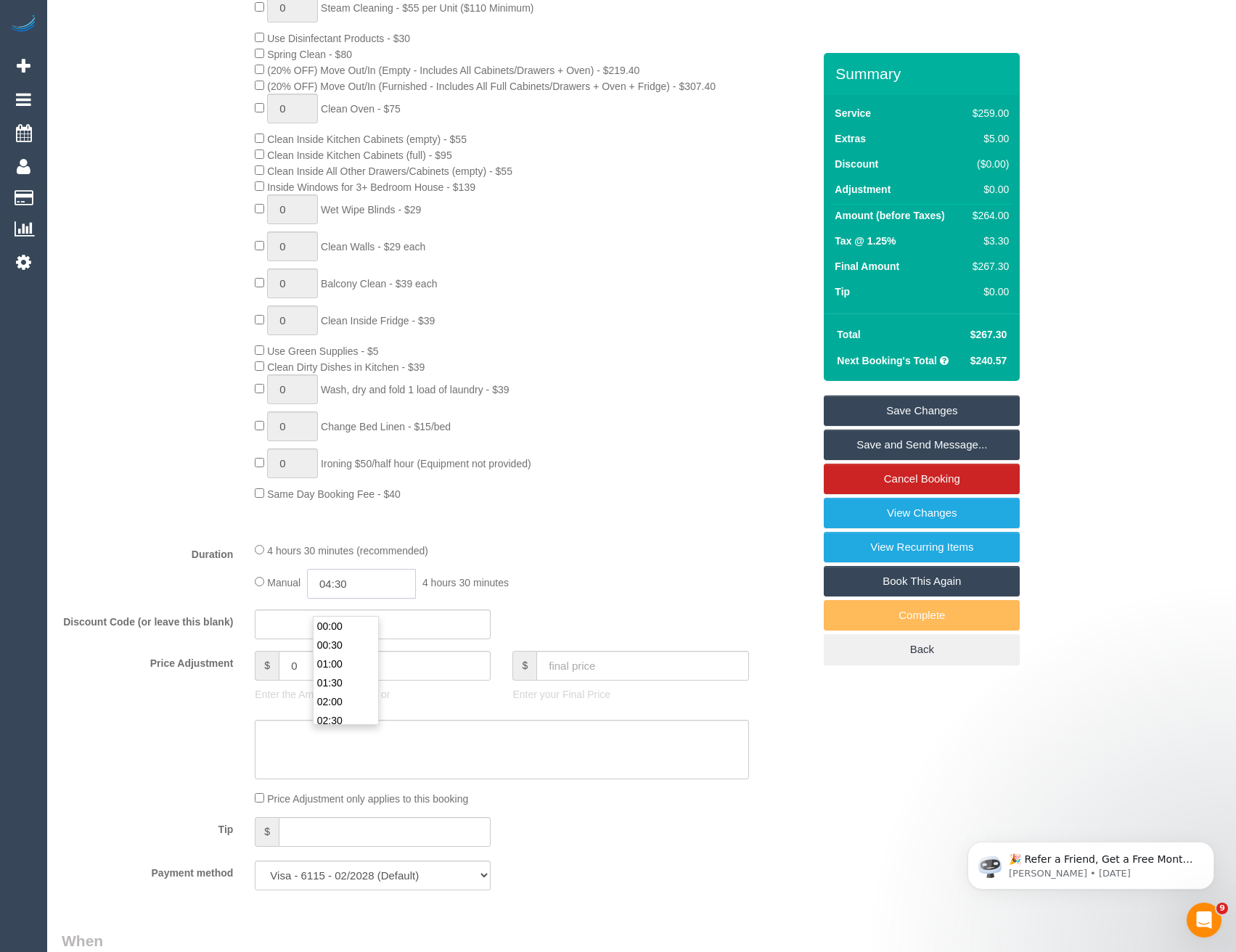
click at [409, 599] on input "04:30" at bounding box center [361, 583] width 109 height 29
type input "05:00"
click at [353, 667] on li "05:00" at bounding box center [346, 664] width 65 height 19
click at [691, 588] on div "Manual 05:00 5 hours 0 minutes" at bounding box center [501, 583] width 494 height 29
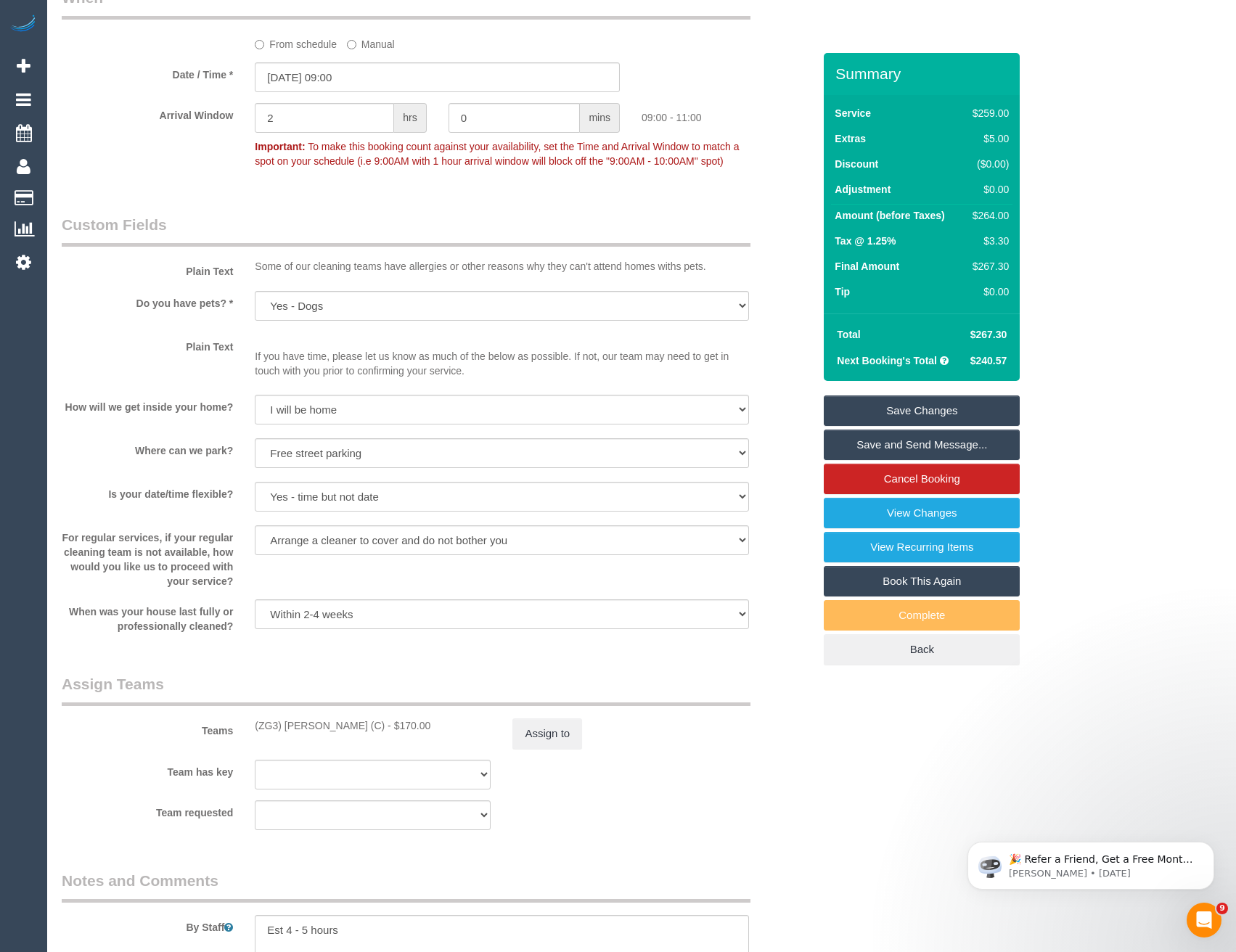
scroll to position [2062, 0]
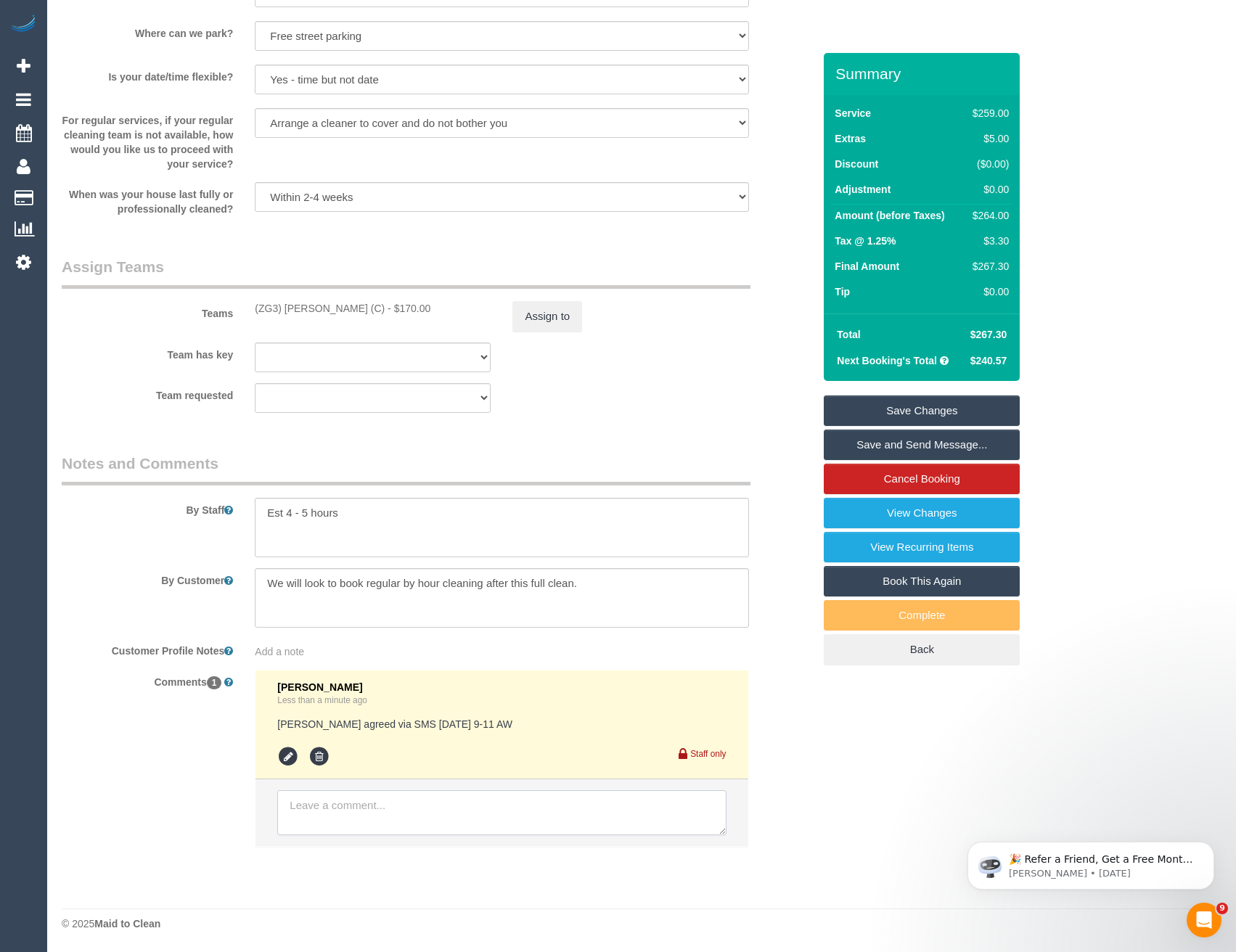
click at [494, 801] on textarea at bounding box center [501, 812] width 449 height 45
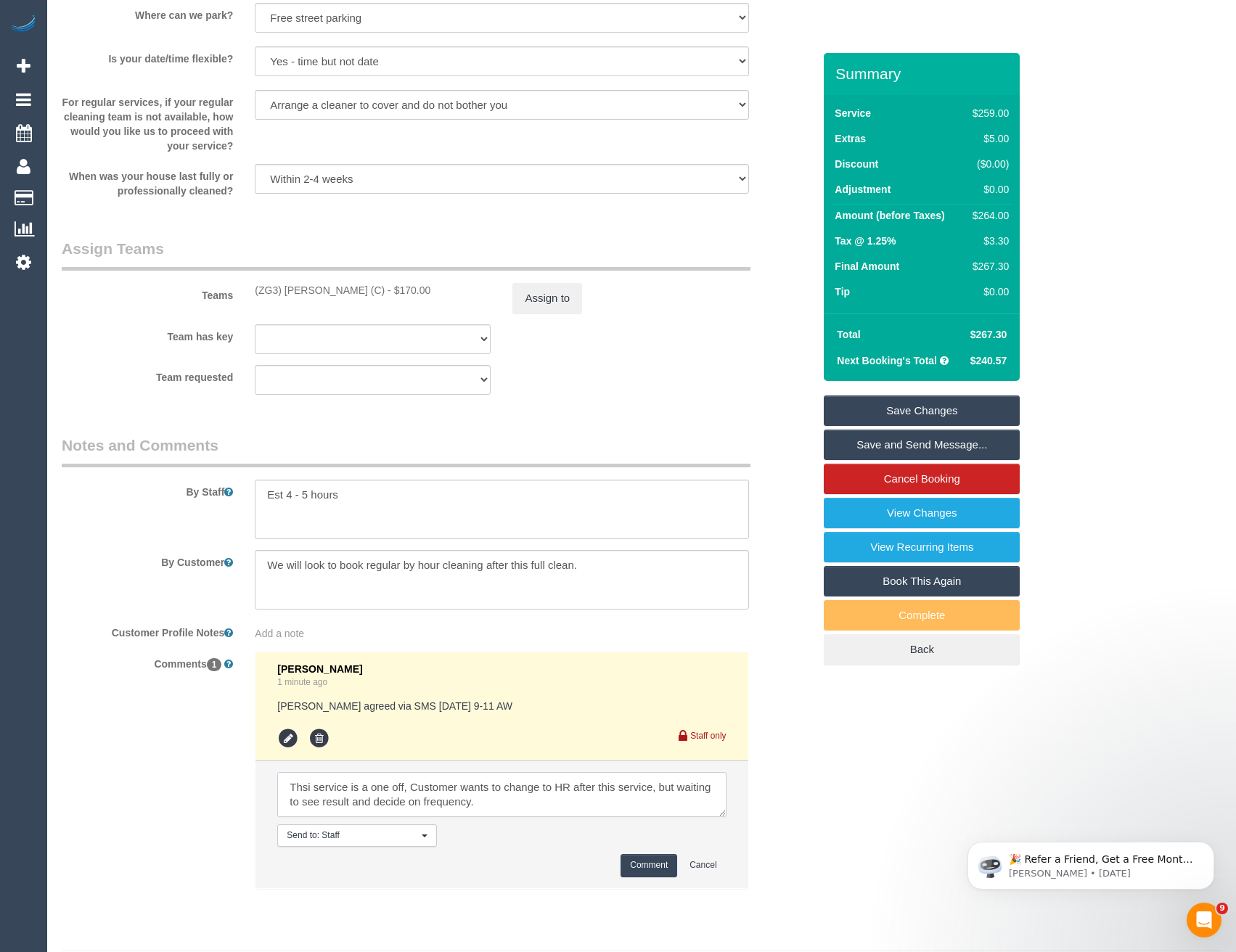
type textarea "Thsi service is a one off, Customer wants to change to HR after this service, b…"
click at [666, 877] on button "Comment" at bounding box center [649, 866] width 57 height 23
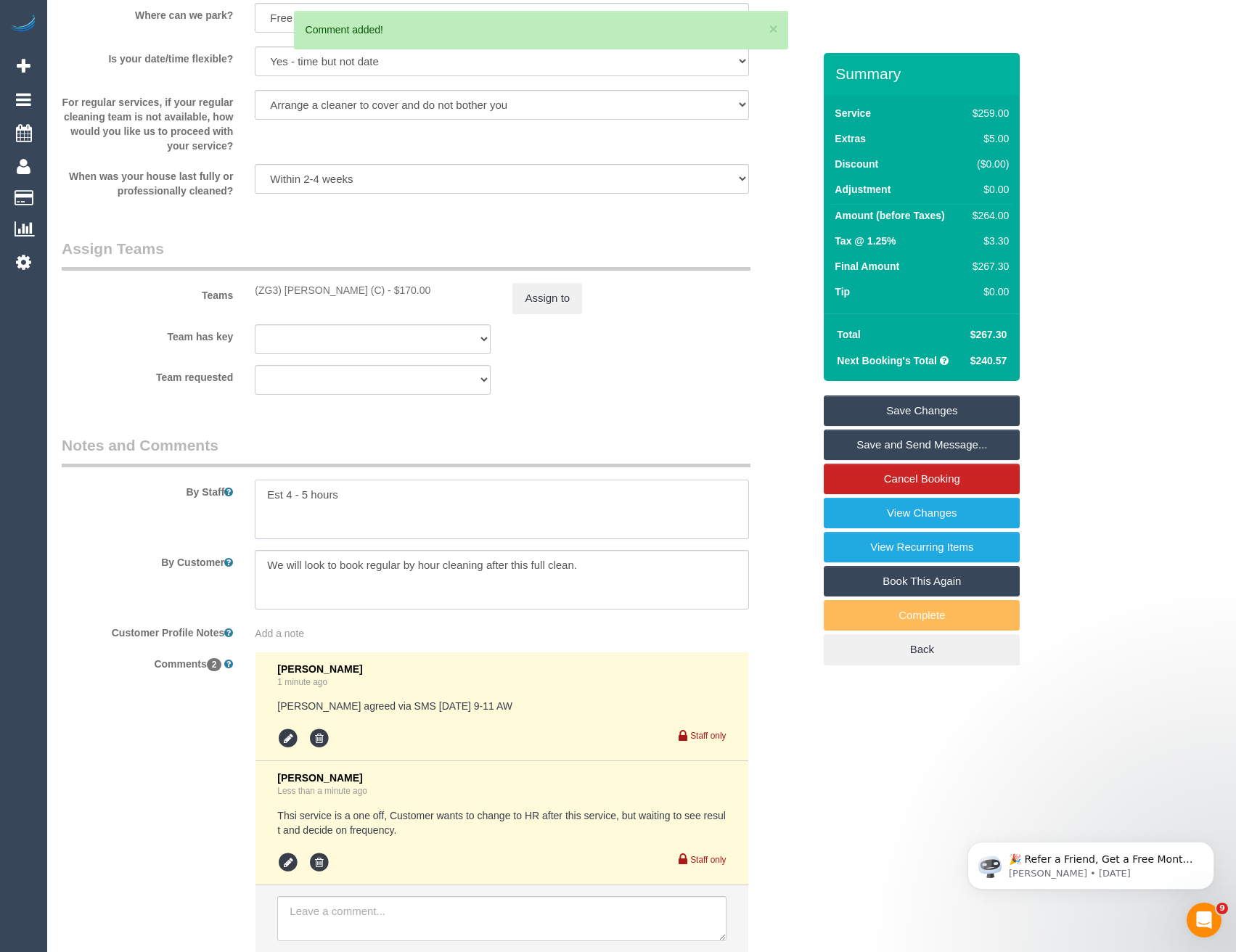
click at [262, 513] on textarea at bounding box center [501, 509] width 494 height 60
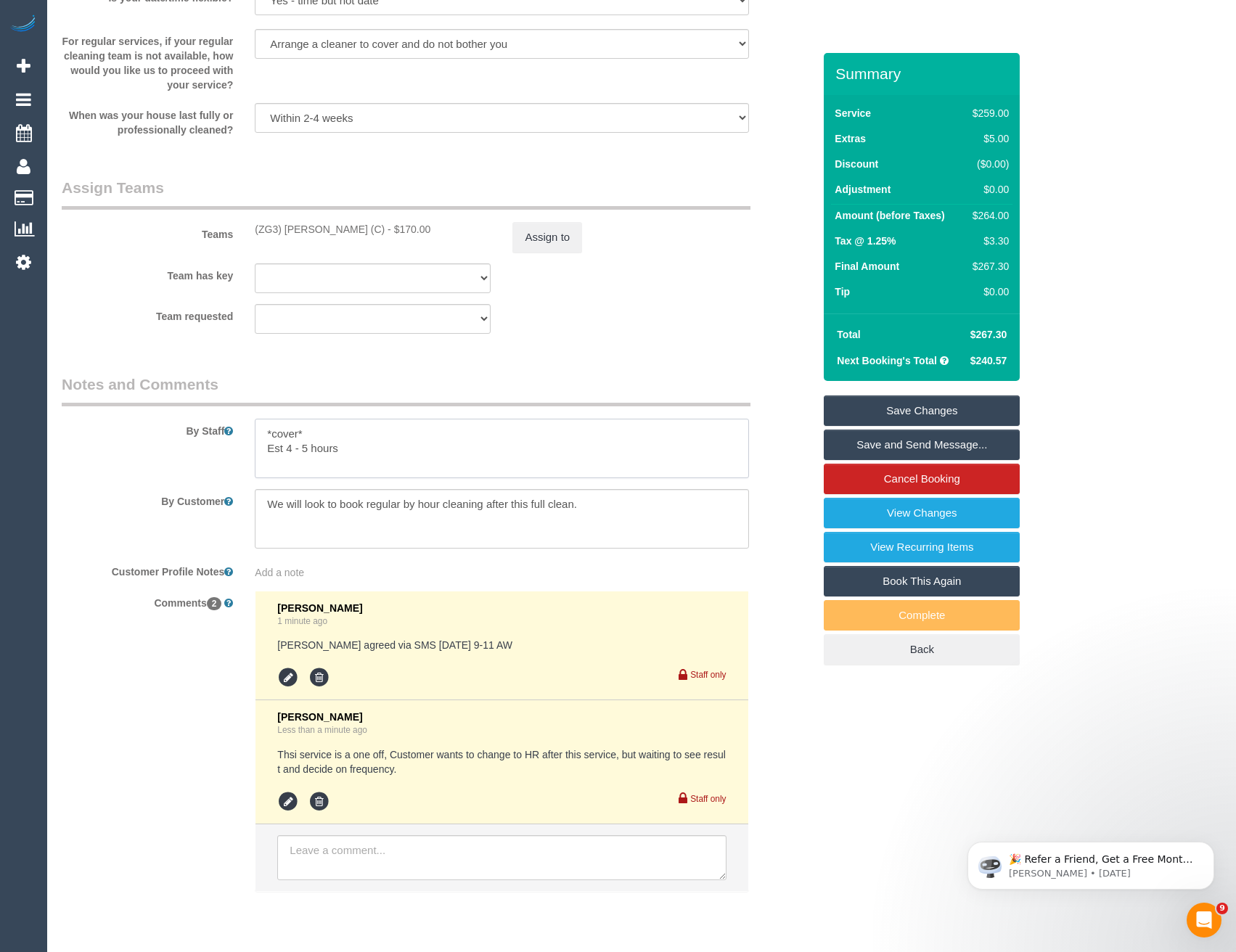
scroll to position [2185, 0]
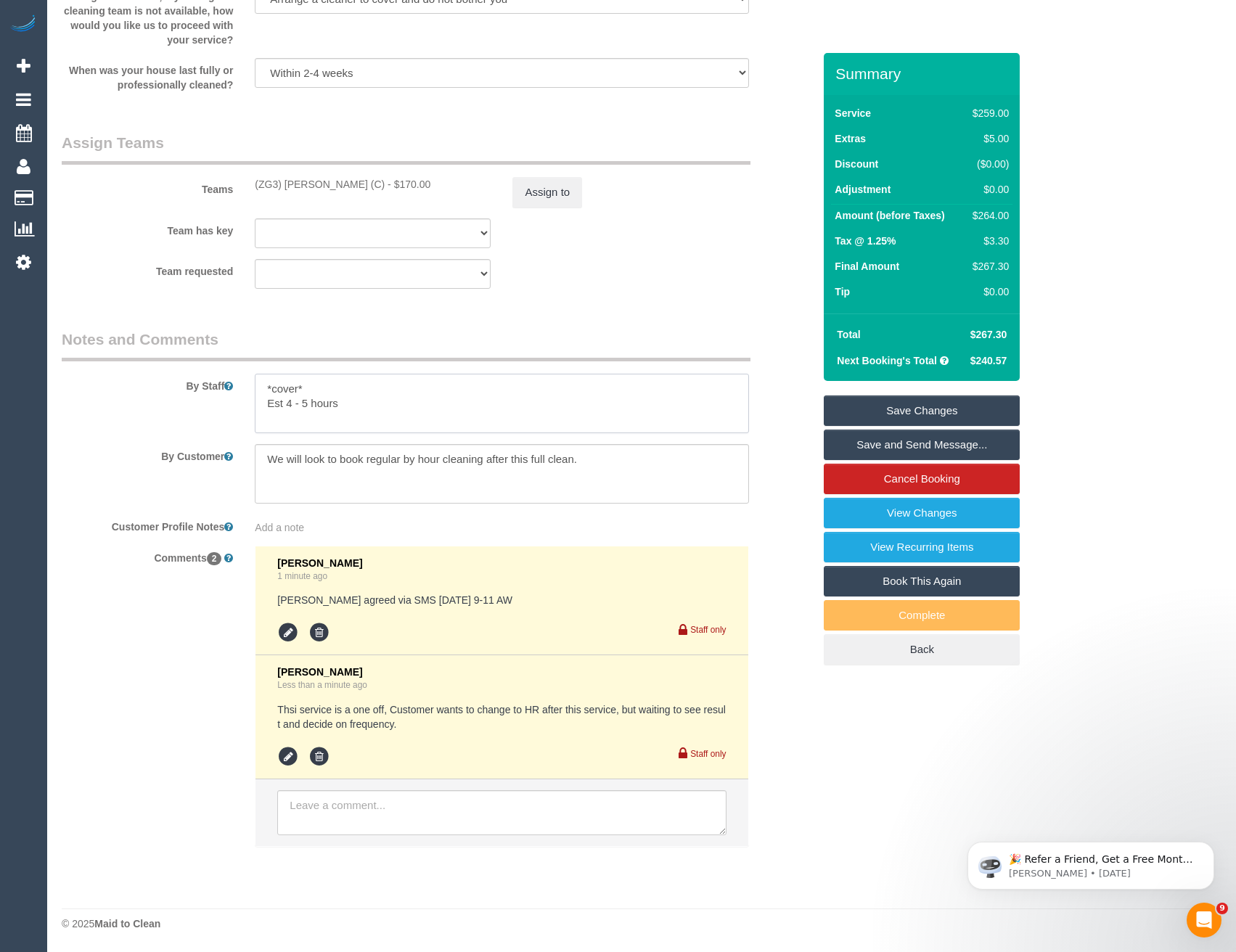
type textarea "*cover* Est 4 - 5 hours"
click at [281, 760] on icon at bounding box center [288, 756] width 22 height 22
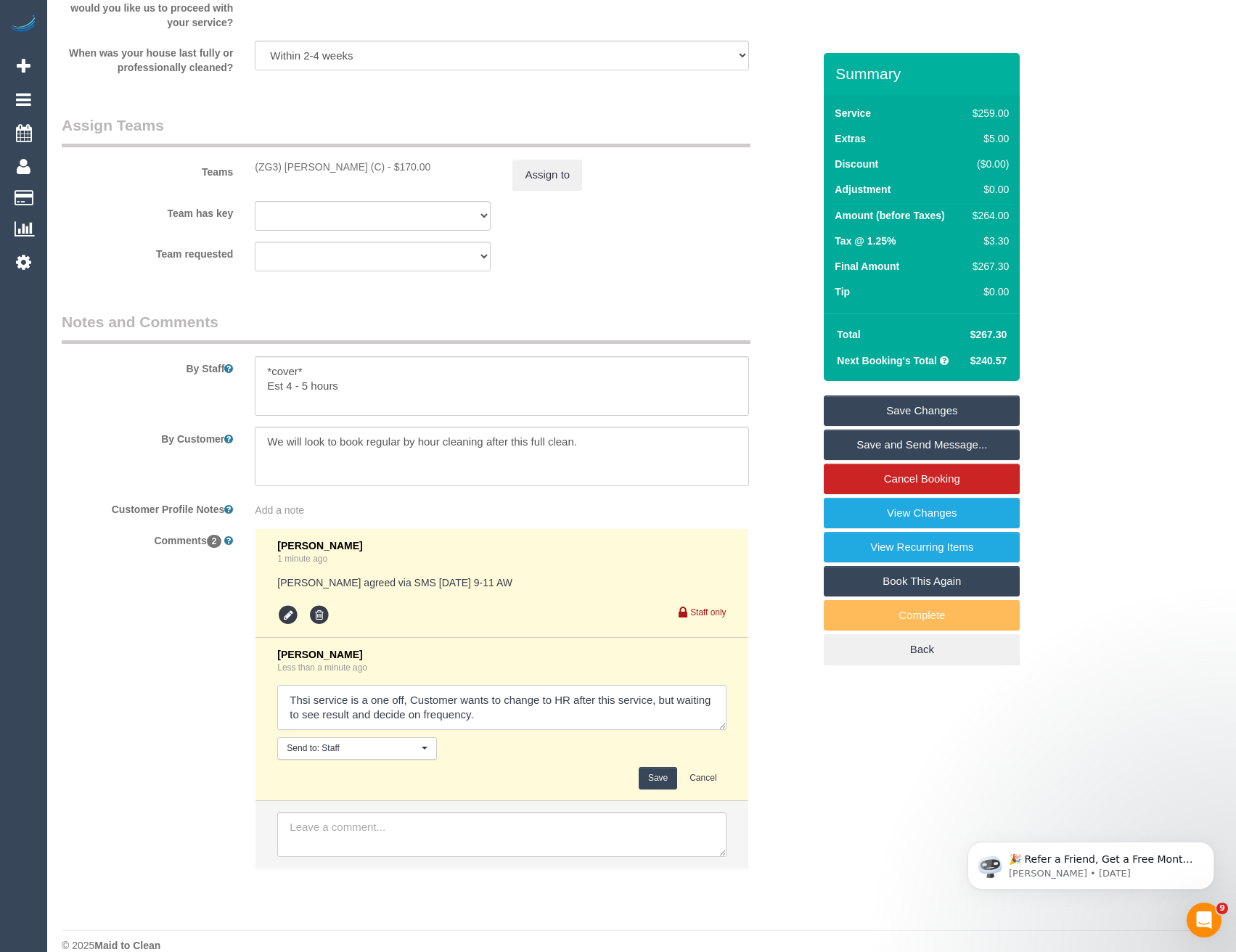
click at [499, 730] on textarea at bounding box center [501, 707] width 449 height 45
type textarea "Thsi service is a one off, Customer wants to change to HR after this service, b…"
click at [652, 790] on button "Save" at bounding box center [658, 778] width 39 height 23
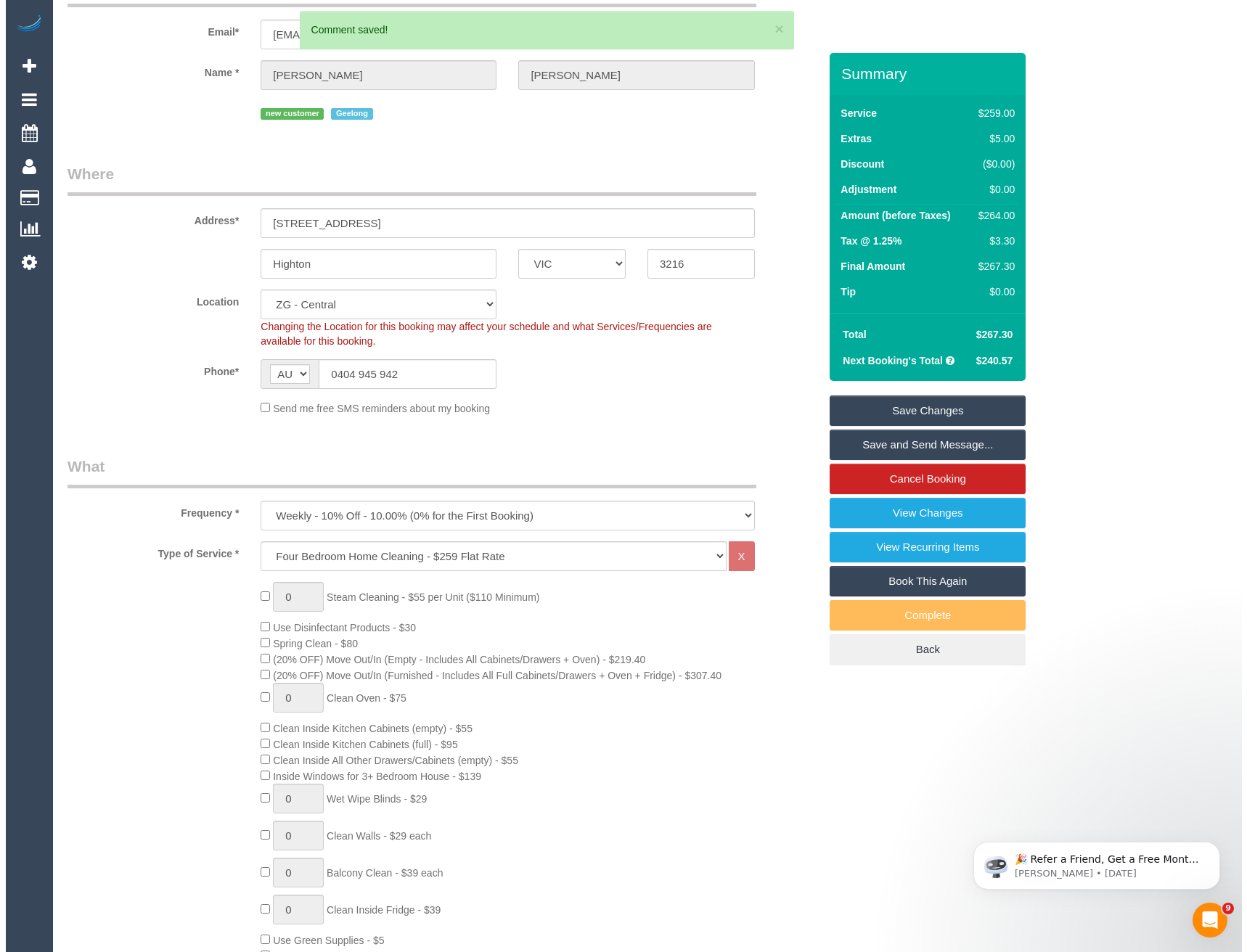
scroll to position [0, 0]
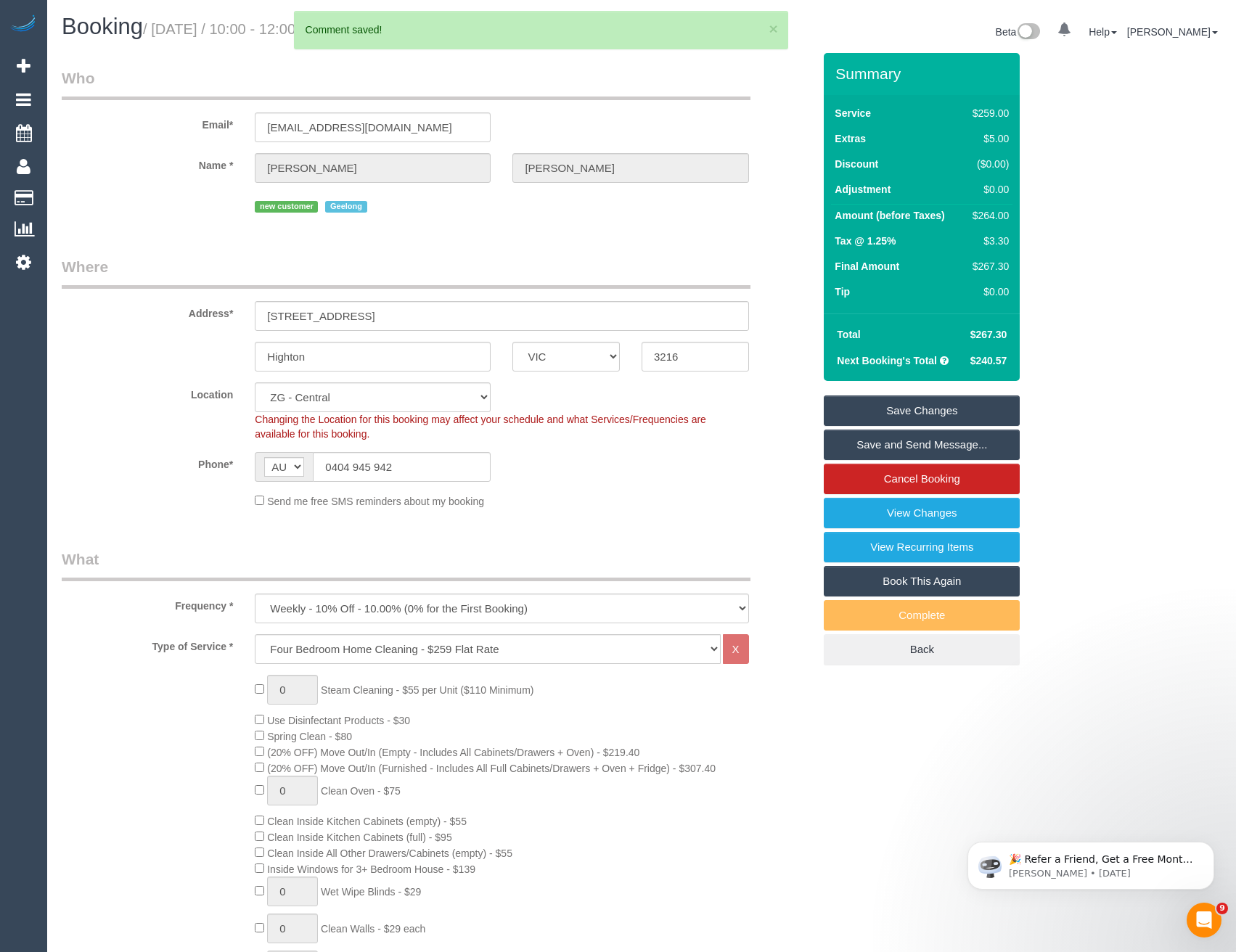
click at [908, 426] on link "Save Changes" at bounding box center [922, 411] width 196 height 30
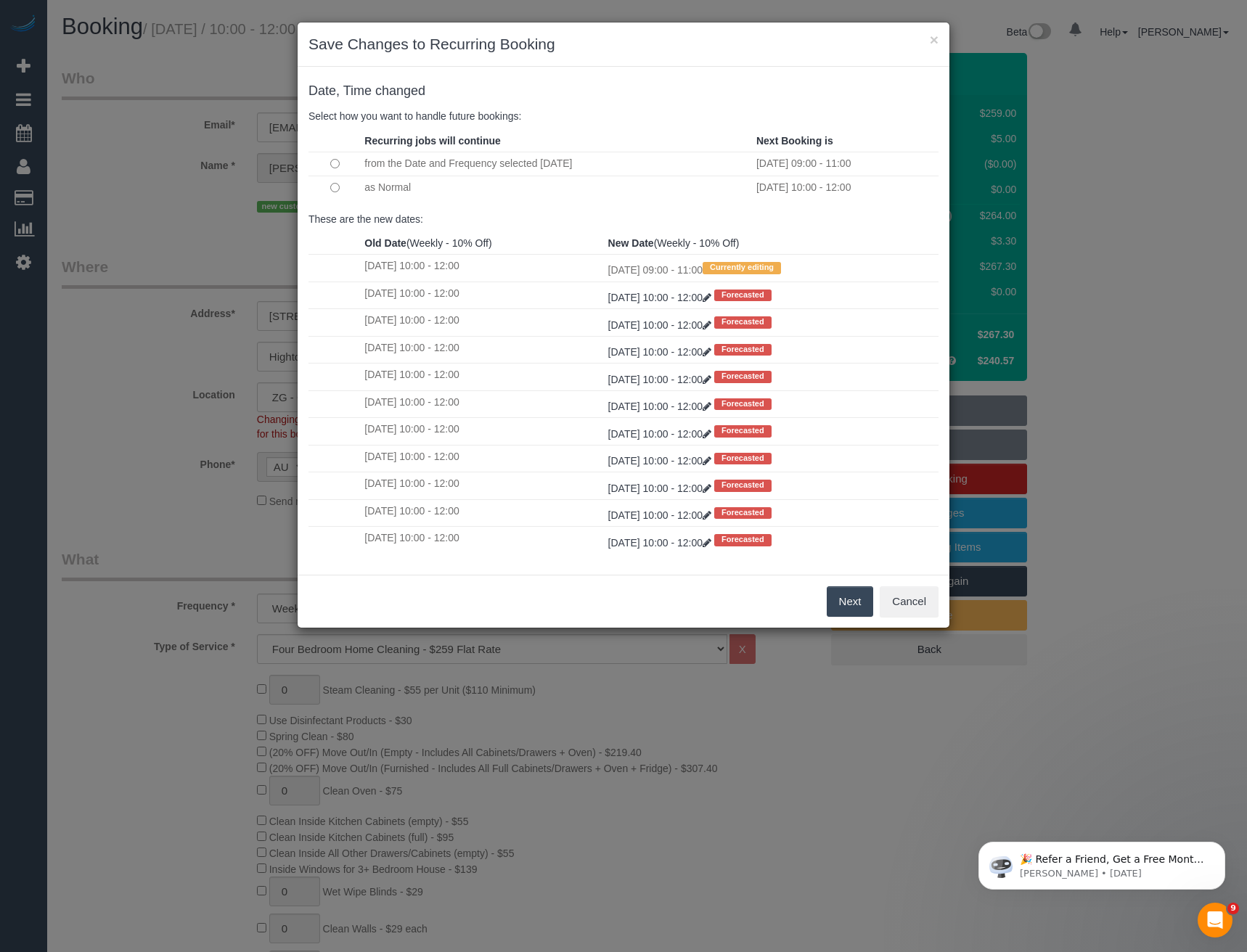
click at [856, 612] on button "Next" at bounding box center [850, 602] width 47 height 30
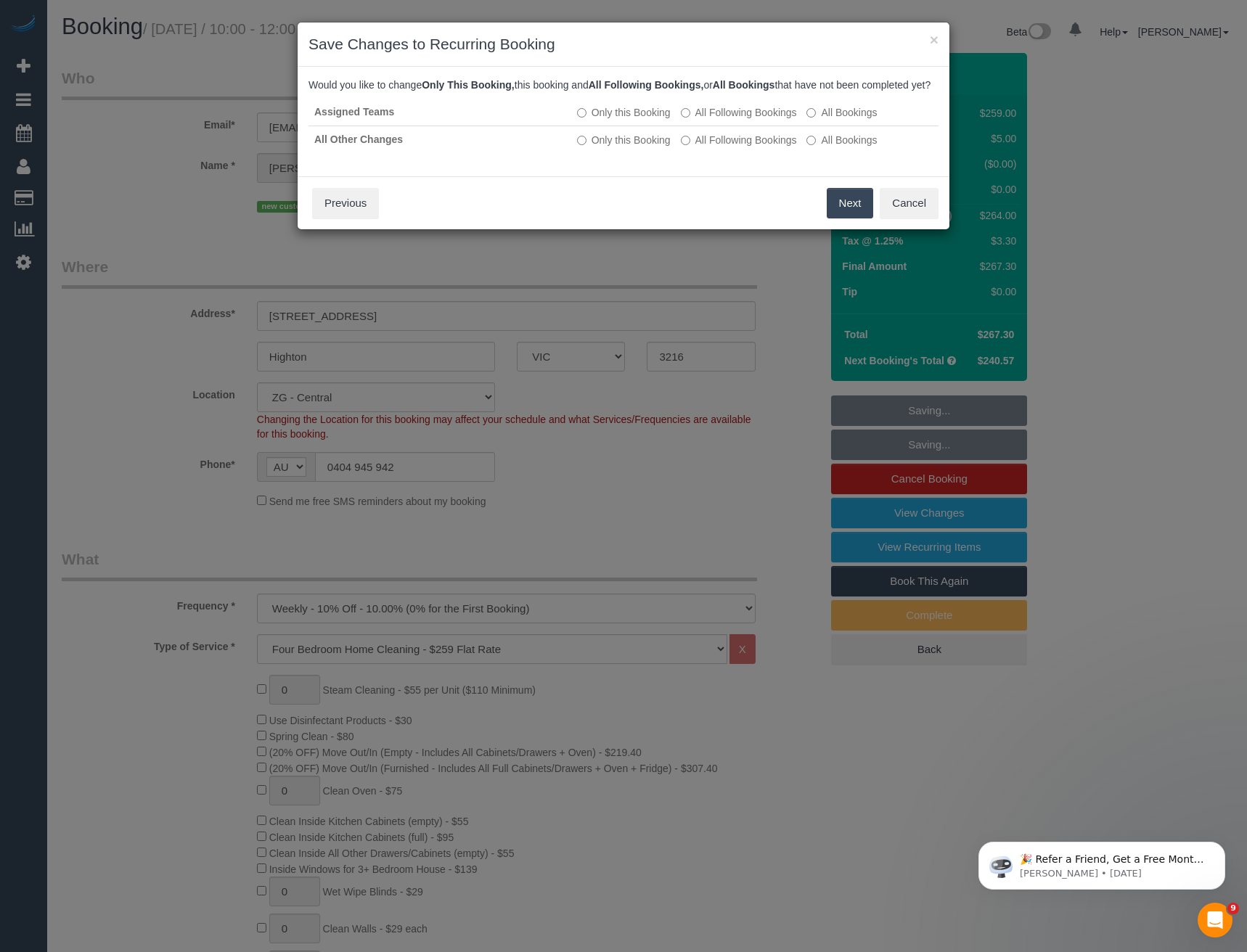
click at [843, 230] on div "Next Cancel Previous" at bounding box center [624, 203] width 652 height 53
click at [848, 217] on button "Next" at bounding box center [850, 203] width 47 height 30
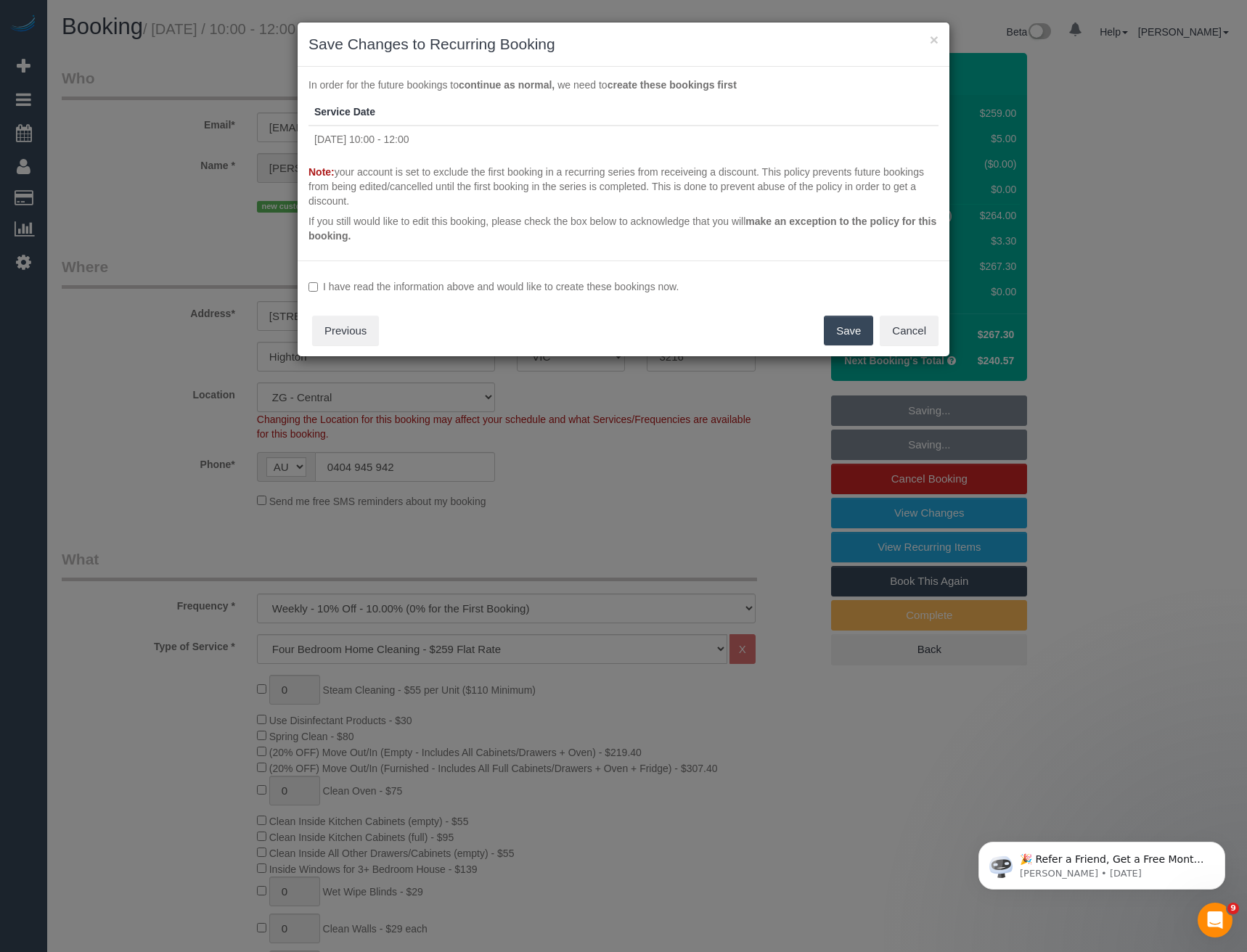
click at [401, 289] on label "I have read the information above and would like to create these bookings now." at bounding box center [624, 286] width 630 height 14
click at [849, 335] on button "Save" at bounding box center [848, 331] width 49 height 30
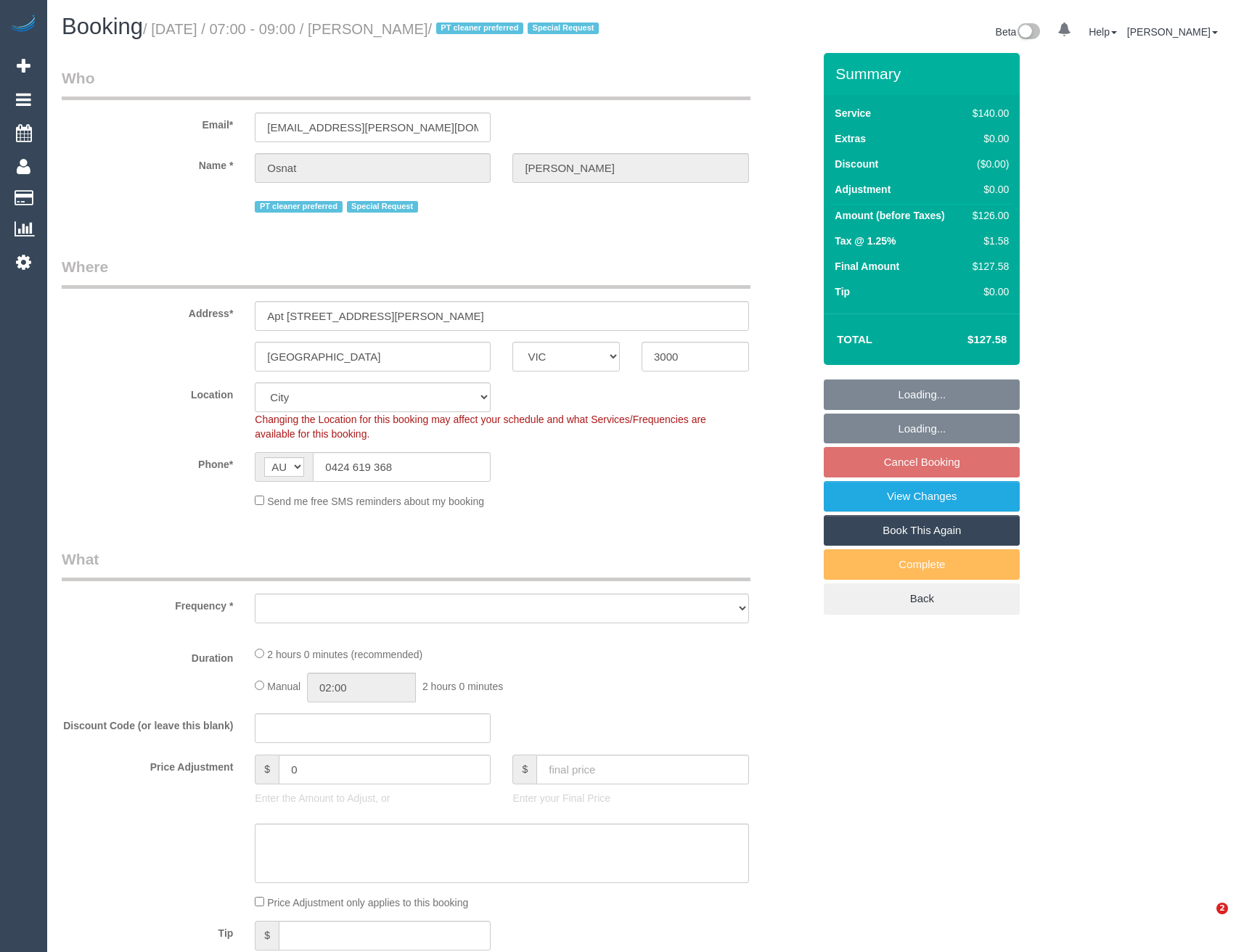
select select "VIC"
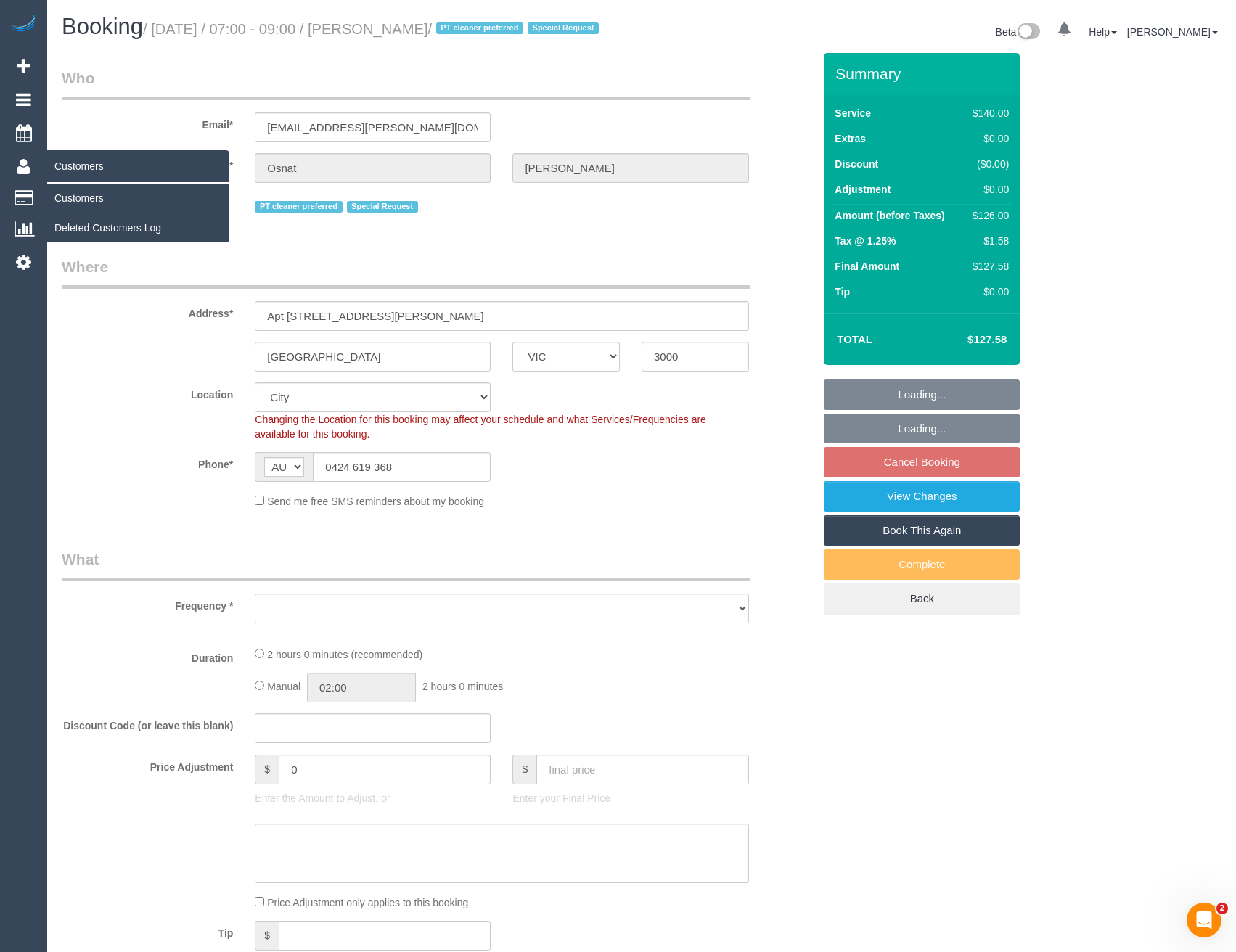
select select "object:585"
select select "number:28"
select select "number:14"
select select "number:20"
select select "number:36"
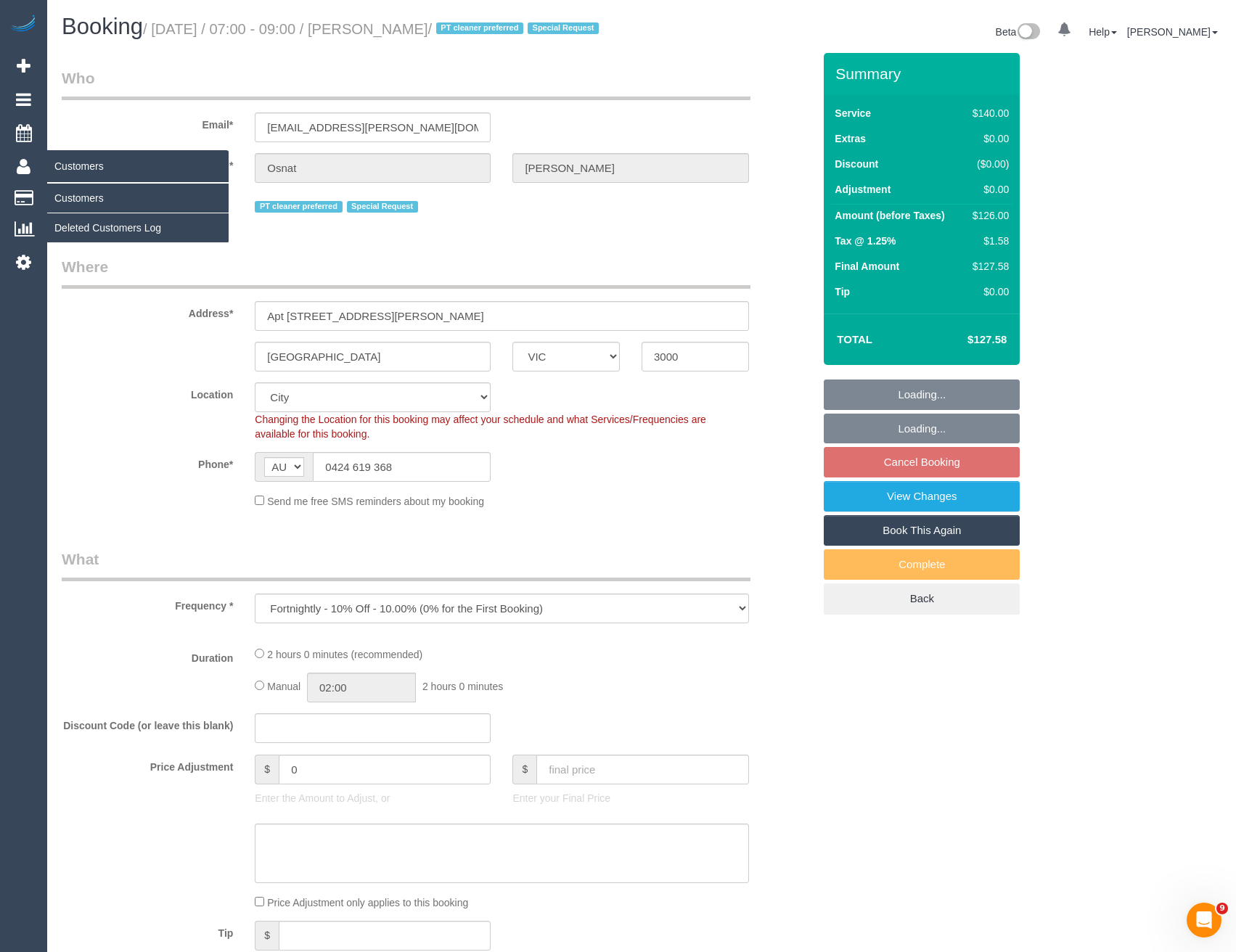
select select "number:35"
select select "number:11"
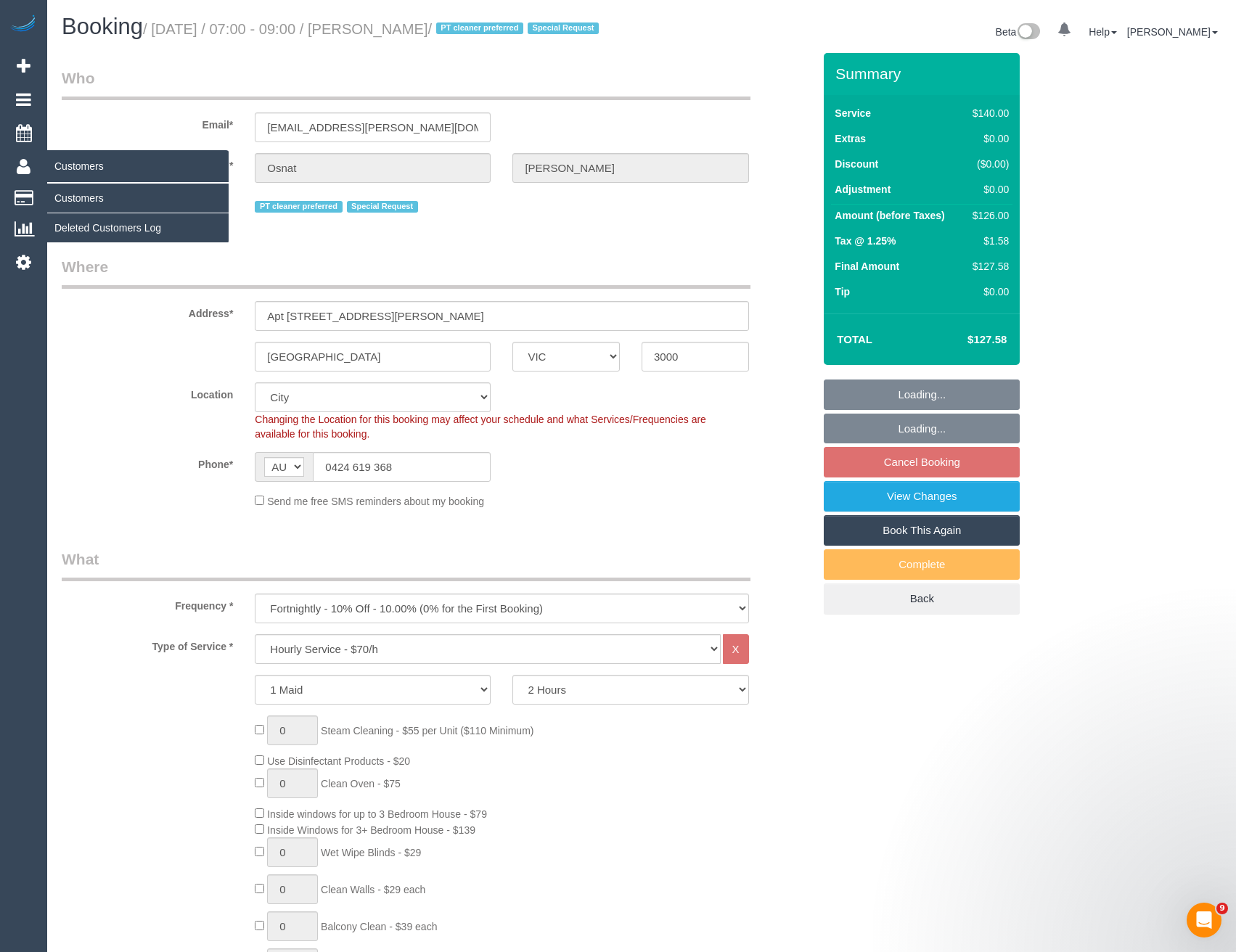
select select "object:1302"
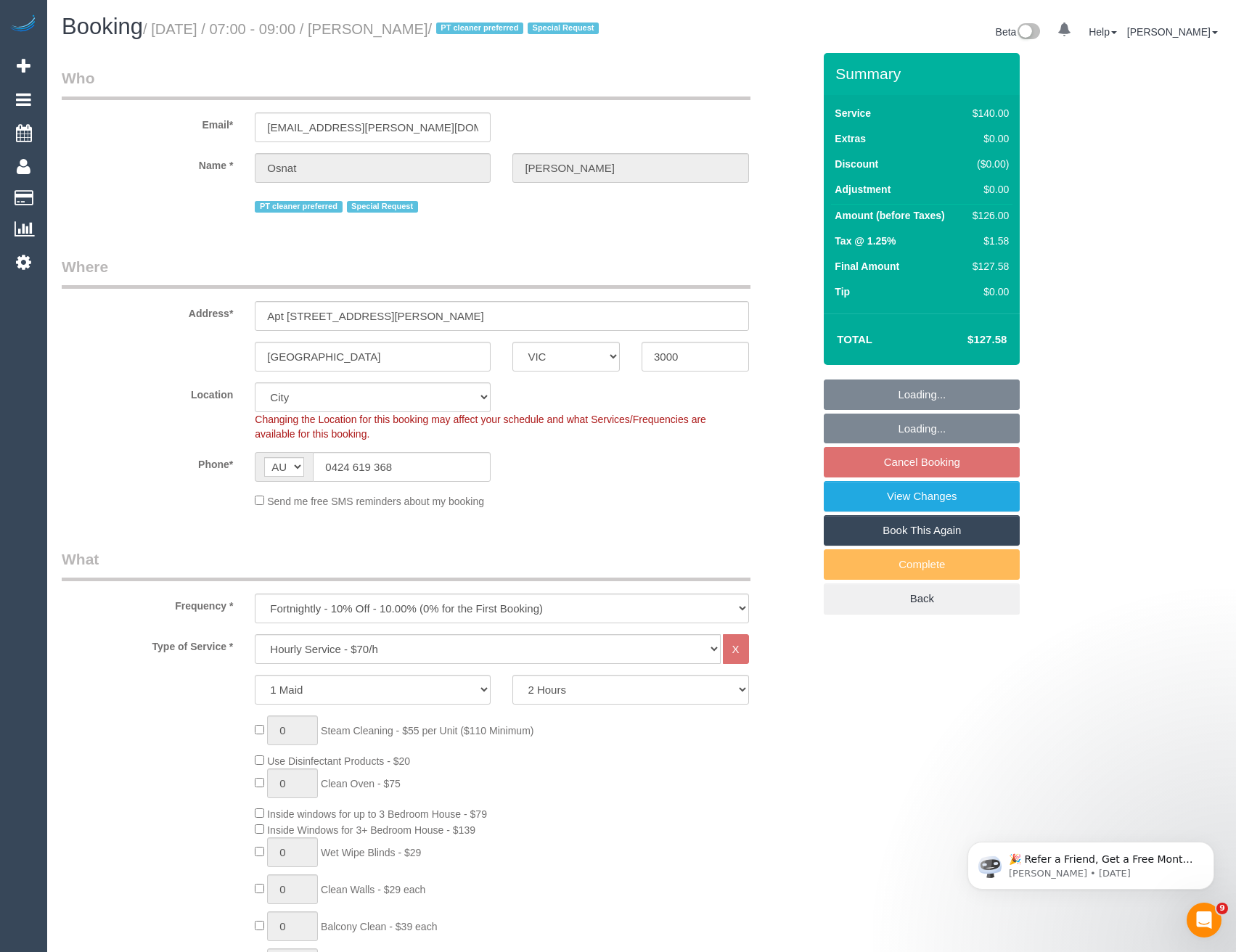
click at [93, 196] on link "Customers" at bounding box center [138, 197] width 181 height 29
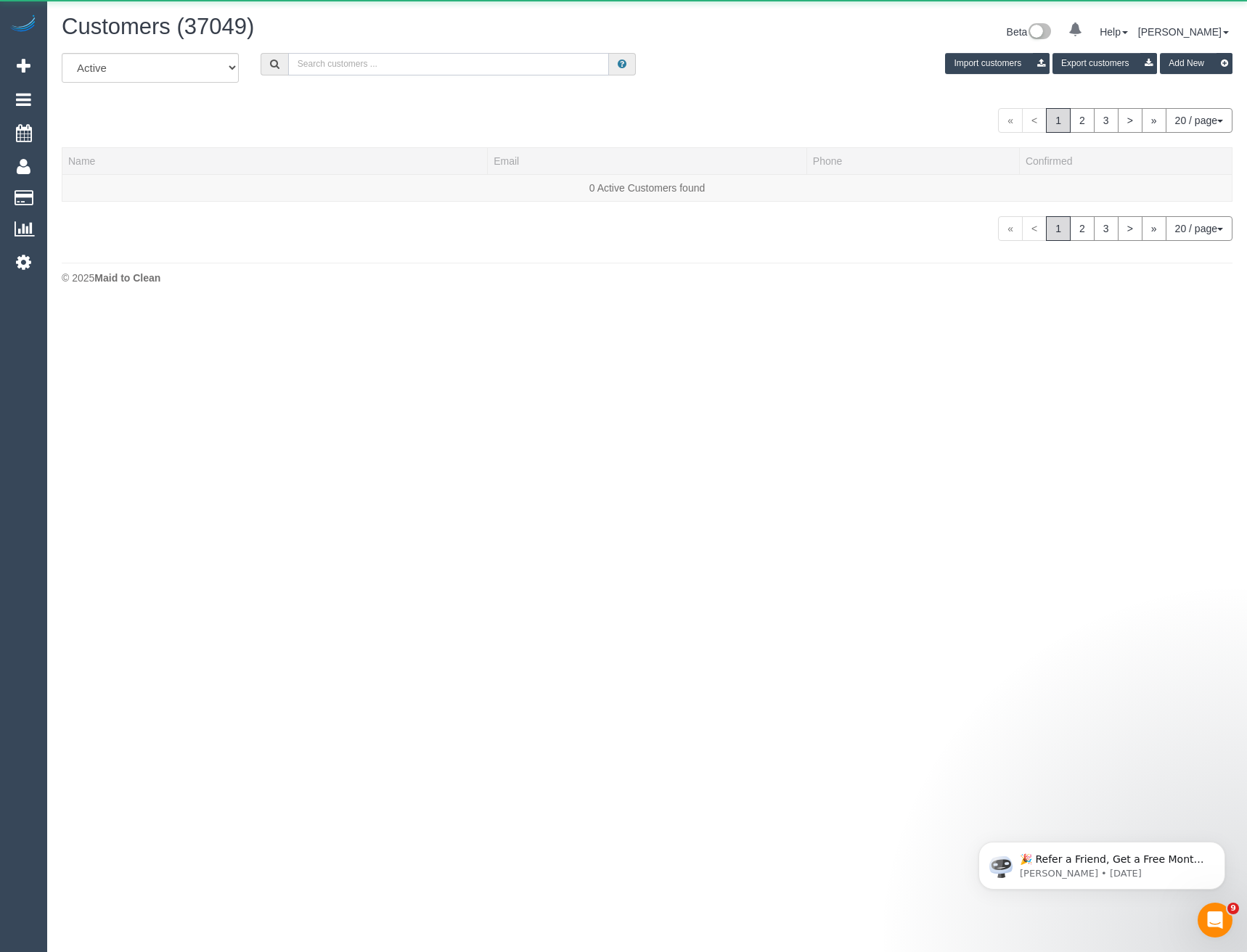
drag, startPoint x: 378, startPoint y: 65, endPoint x: 384, endPoint y: 61, distance: 7.2
click at [378, 65] on input "text" at bounding box center [449, 65] width 322 height 23
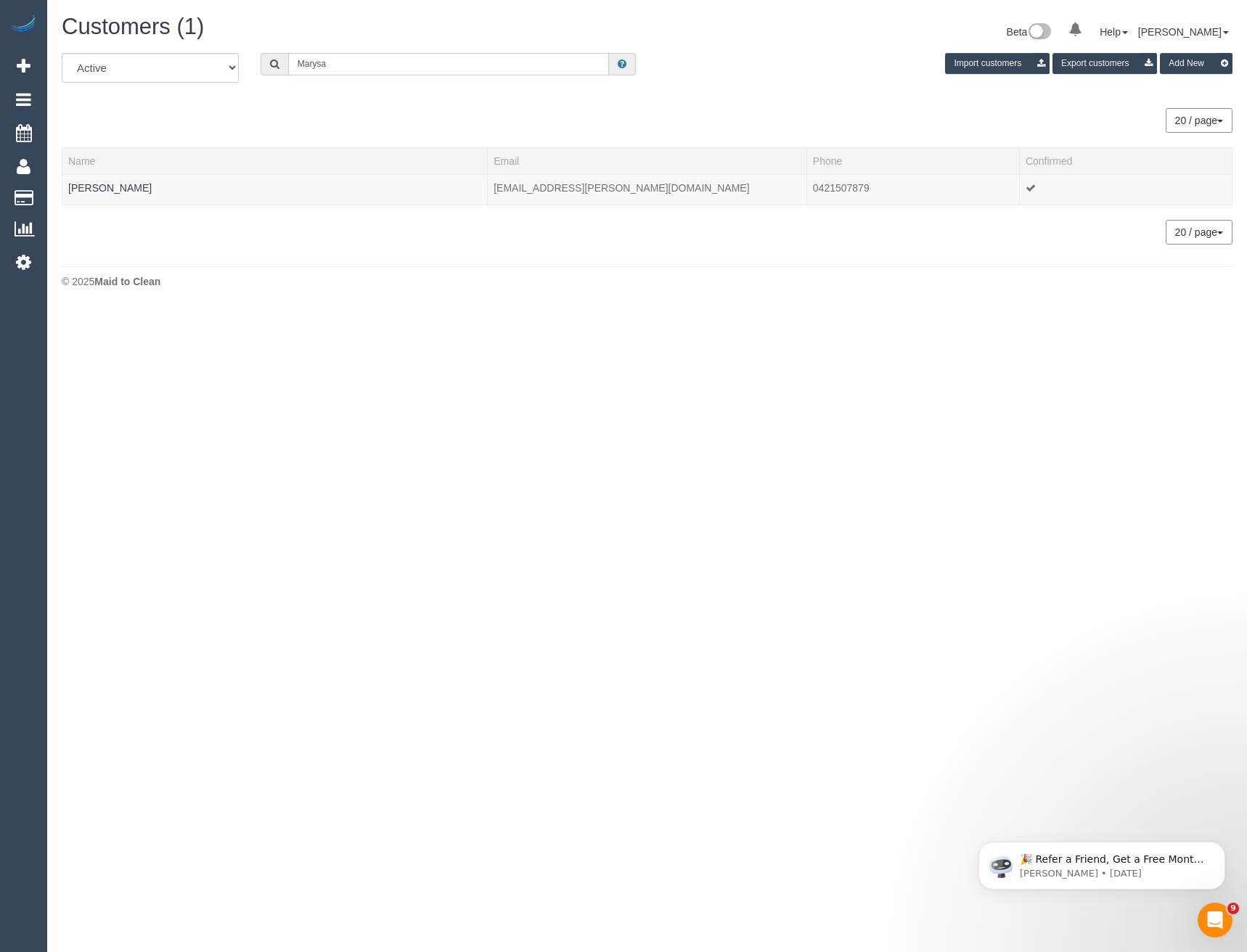
drag, startPoint x: 342, startPoint y: 58, endPoint x: 290, endPoint y: 63, distance: 52.2
click at [290, 63] on input "Marysa" at bounding box center [449, 65] width 322 height 23
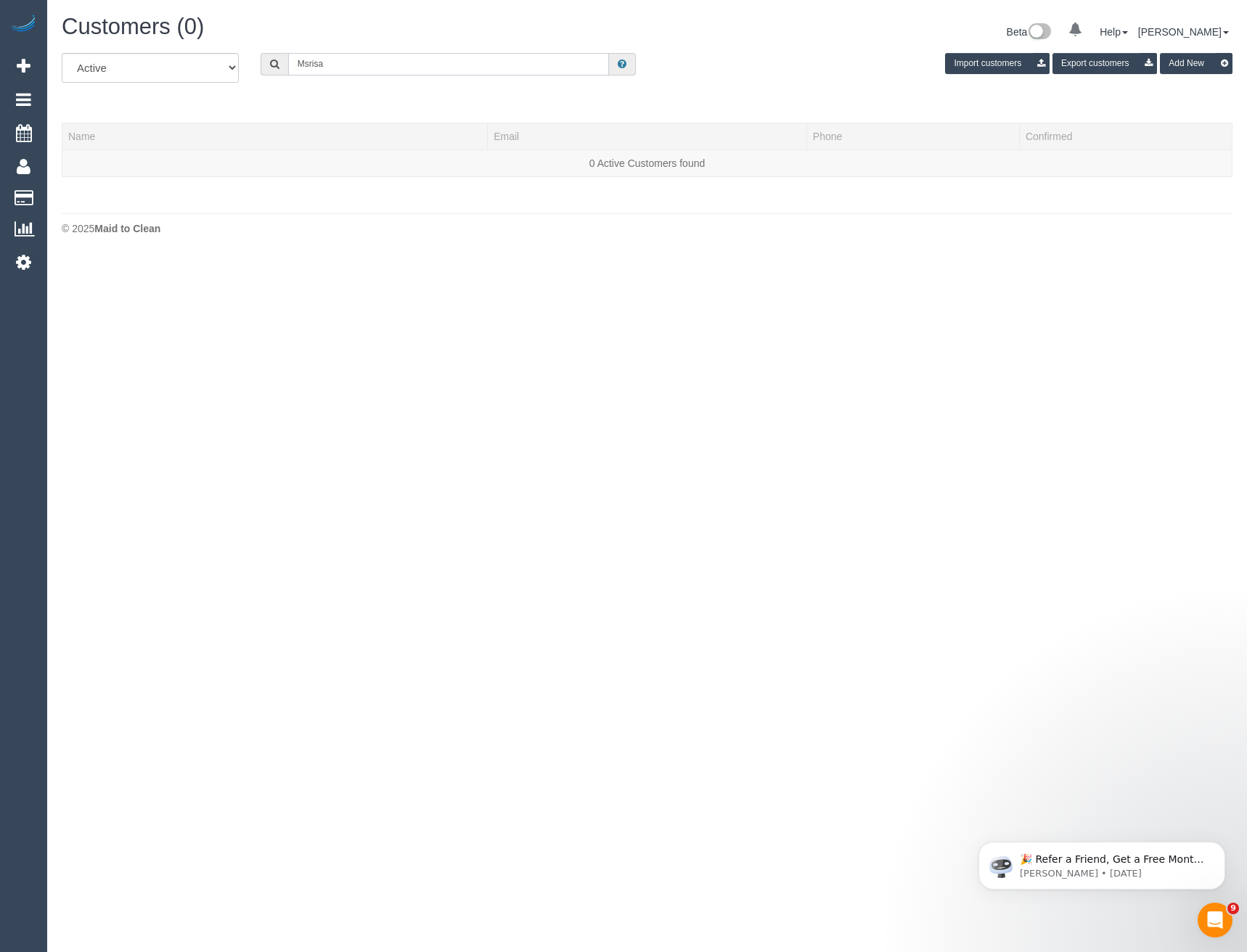
type input "Msrisa"
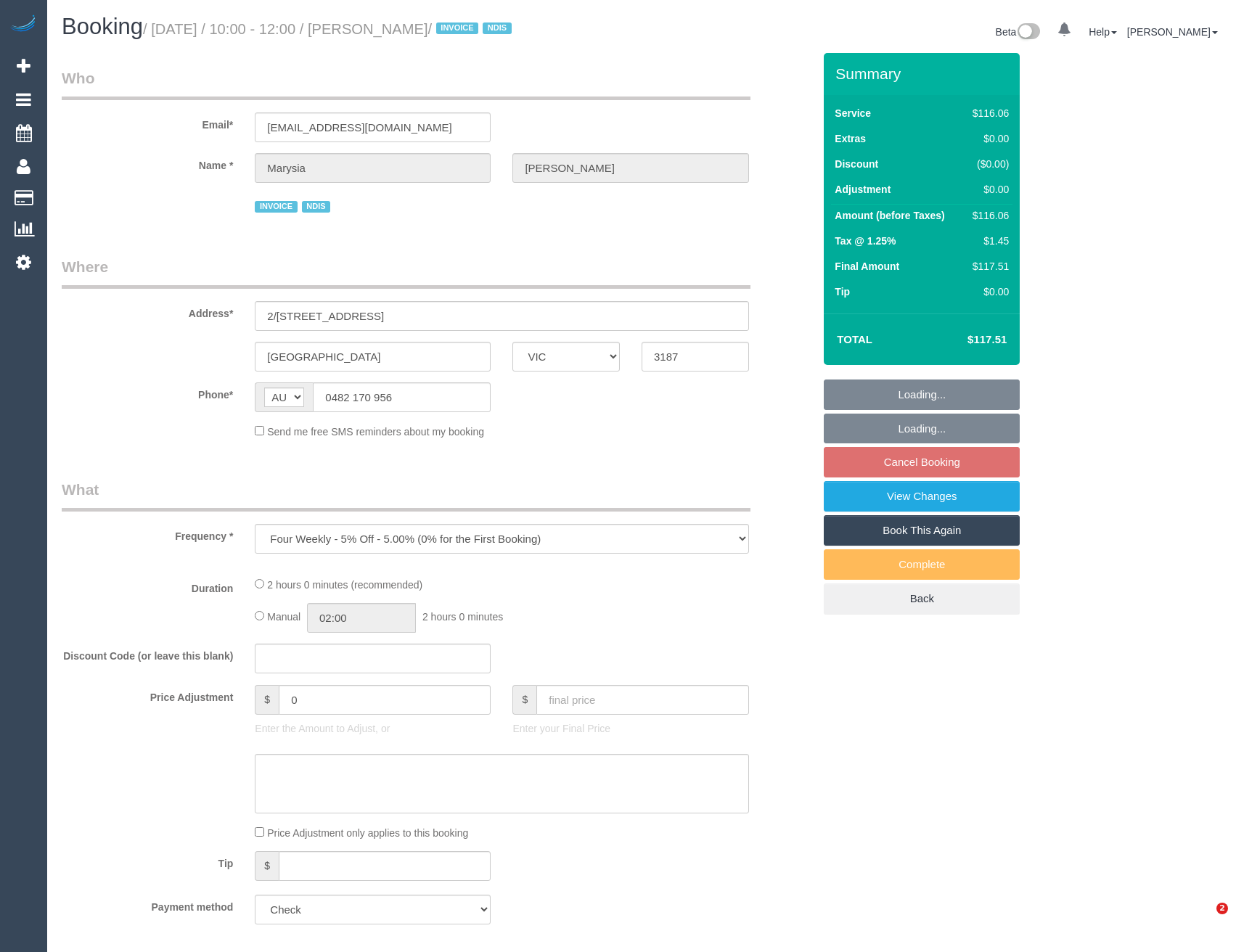
select select "VIC"
select select "number:28"
select select "number:14"
select select "number:19"
select select "number:22"
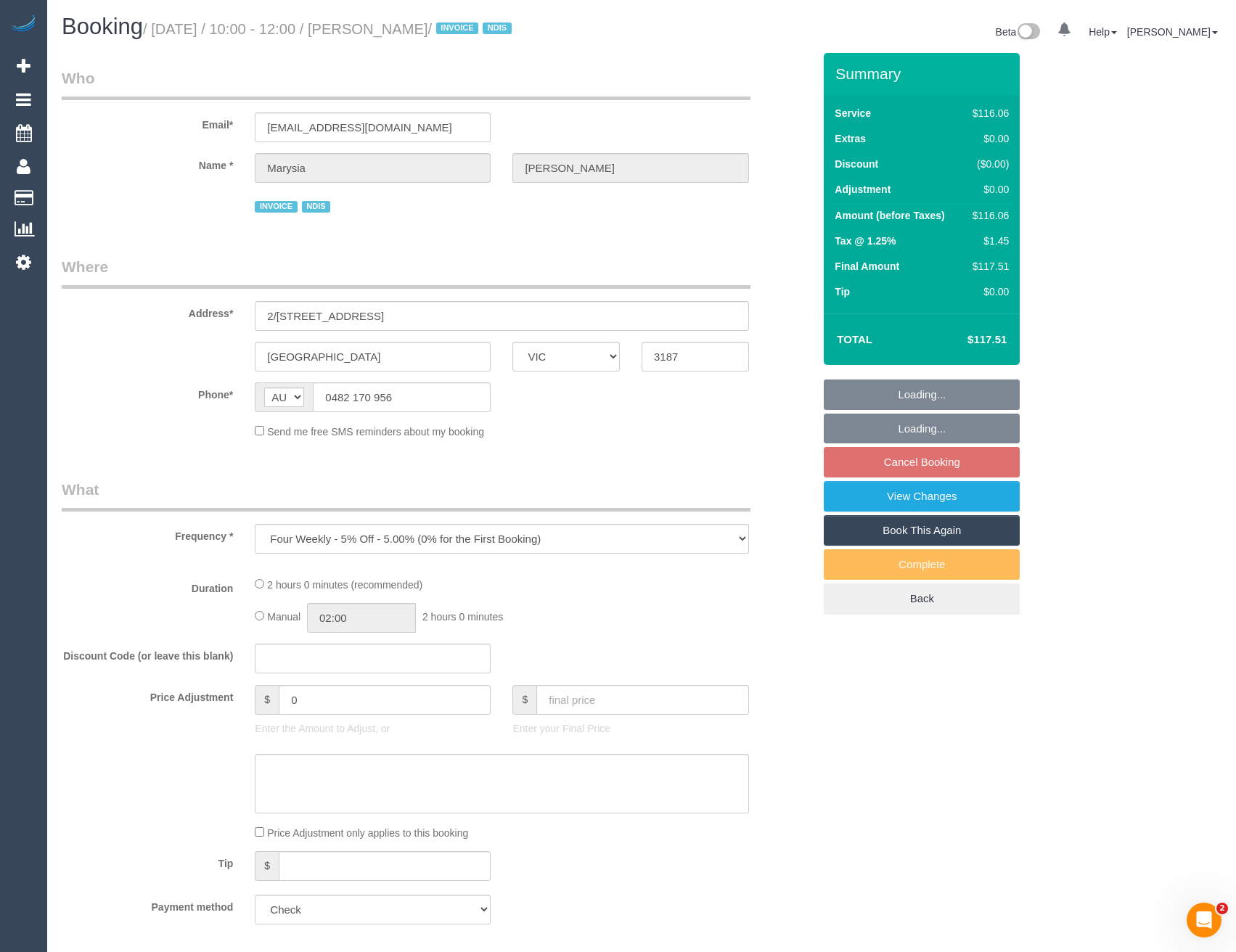
select select "number:35"
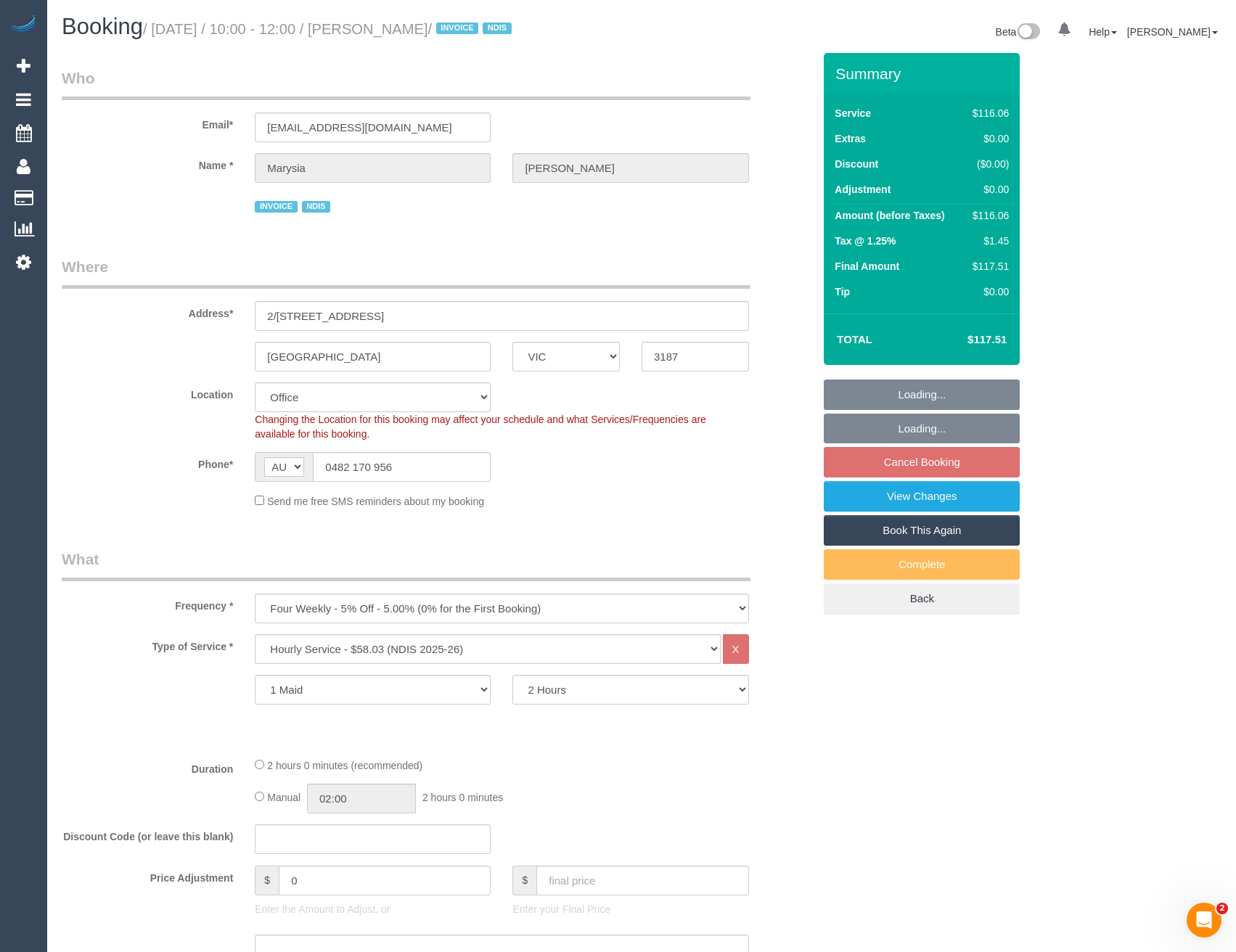
select select "object:779"
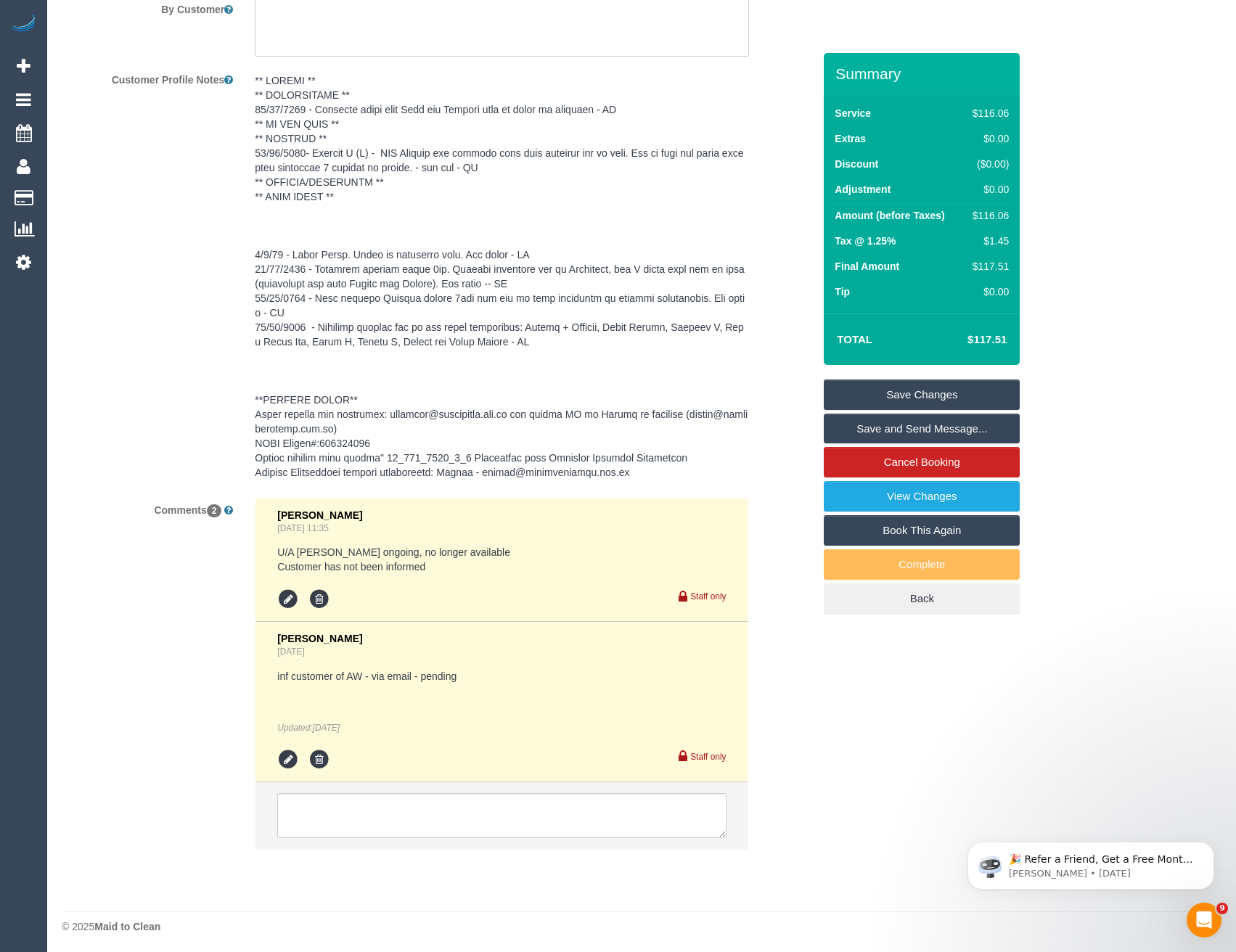
scroll to position [2150, 0]
click at [470, 819] on textarea at bounding box center [501, 812] width 449 height 45
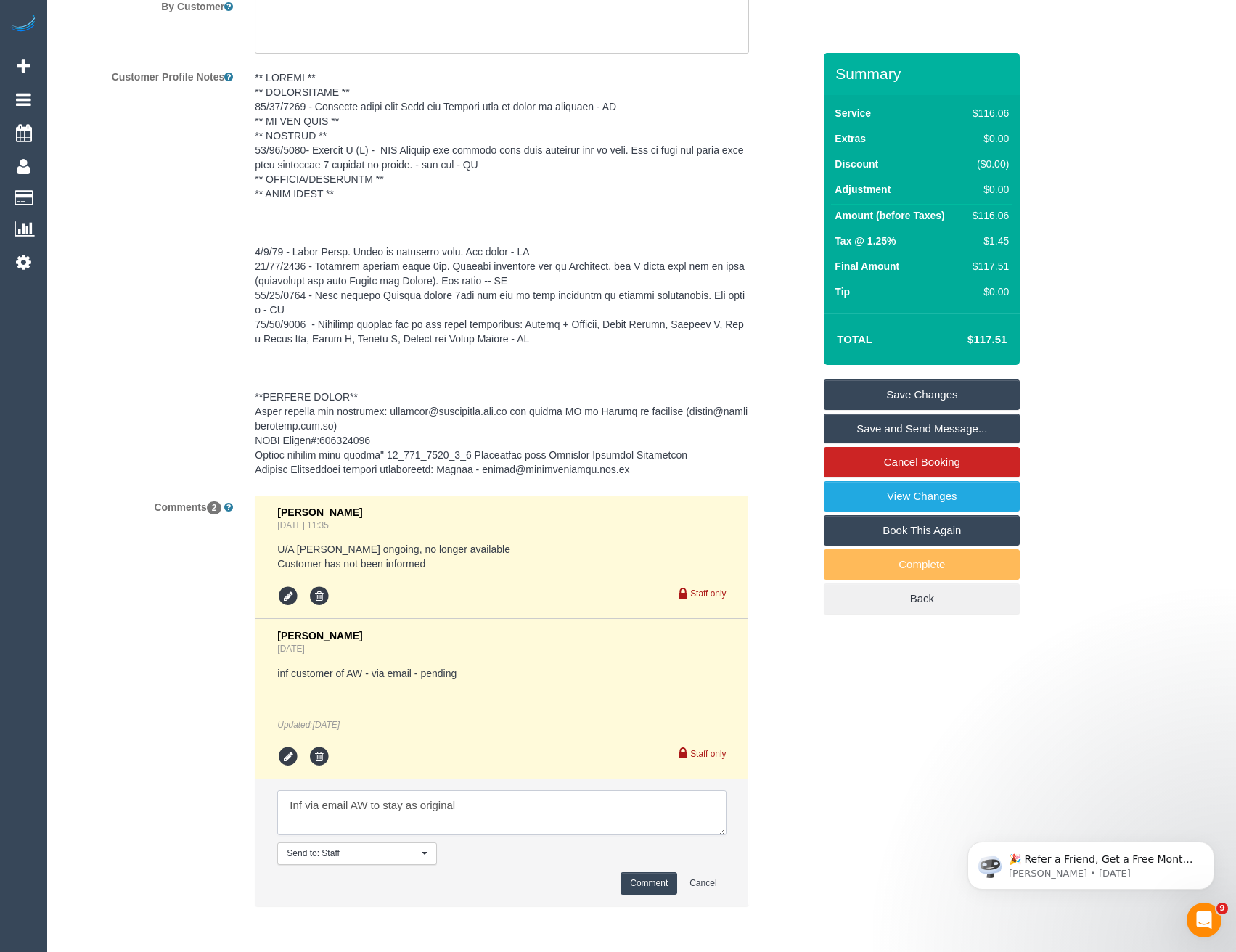
type textarea "Inf via email AW to stay as original"
click at [649, 889] on button "Comment" at bounding box center [649, 884] width 57 height 23
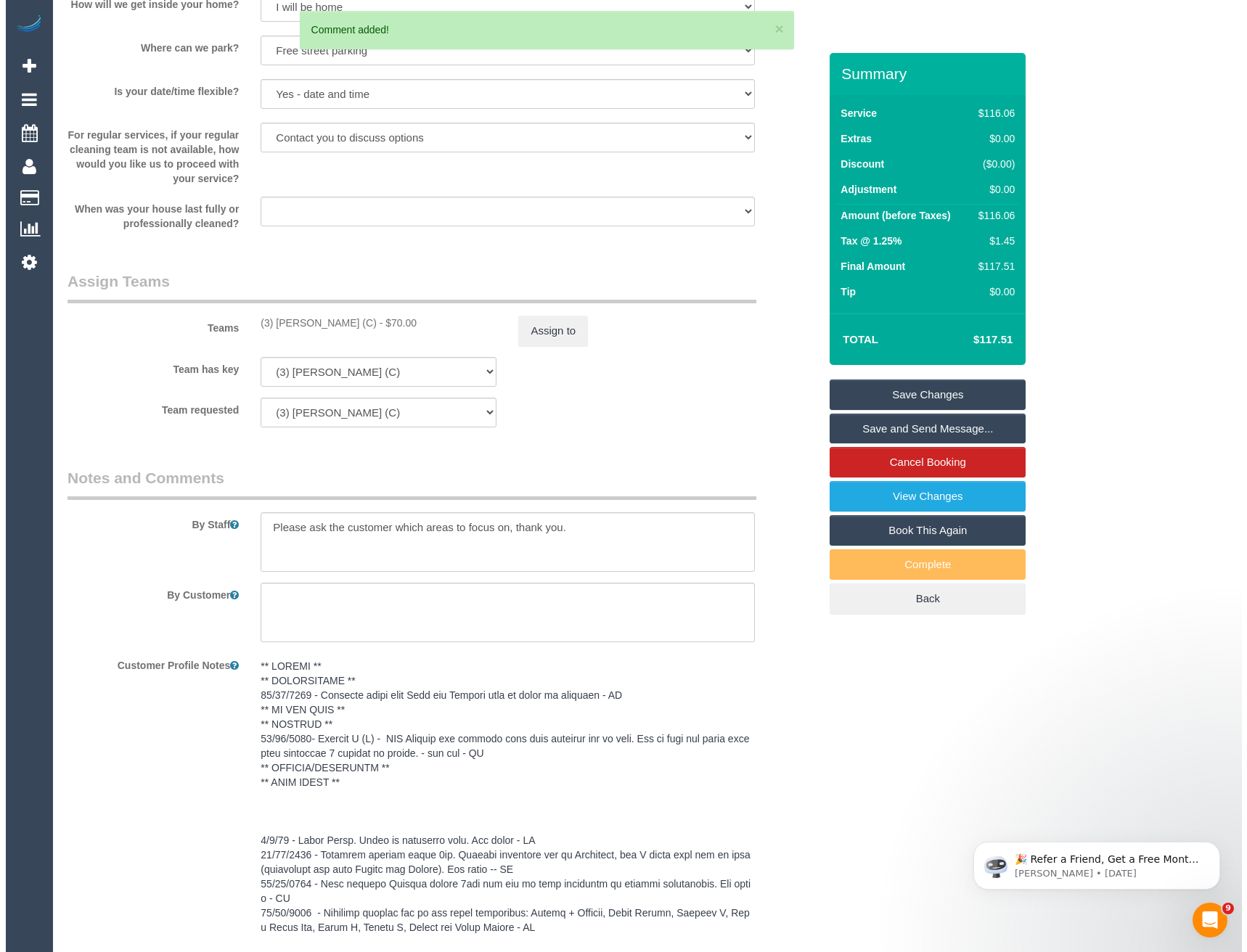
scroll to position [1497, 0]
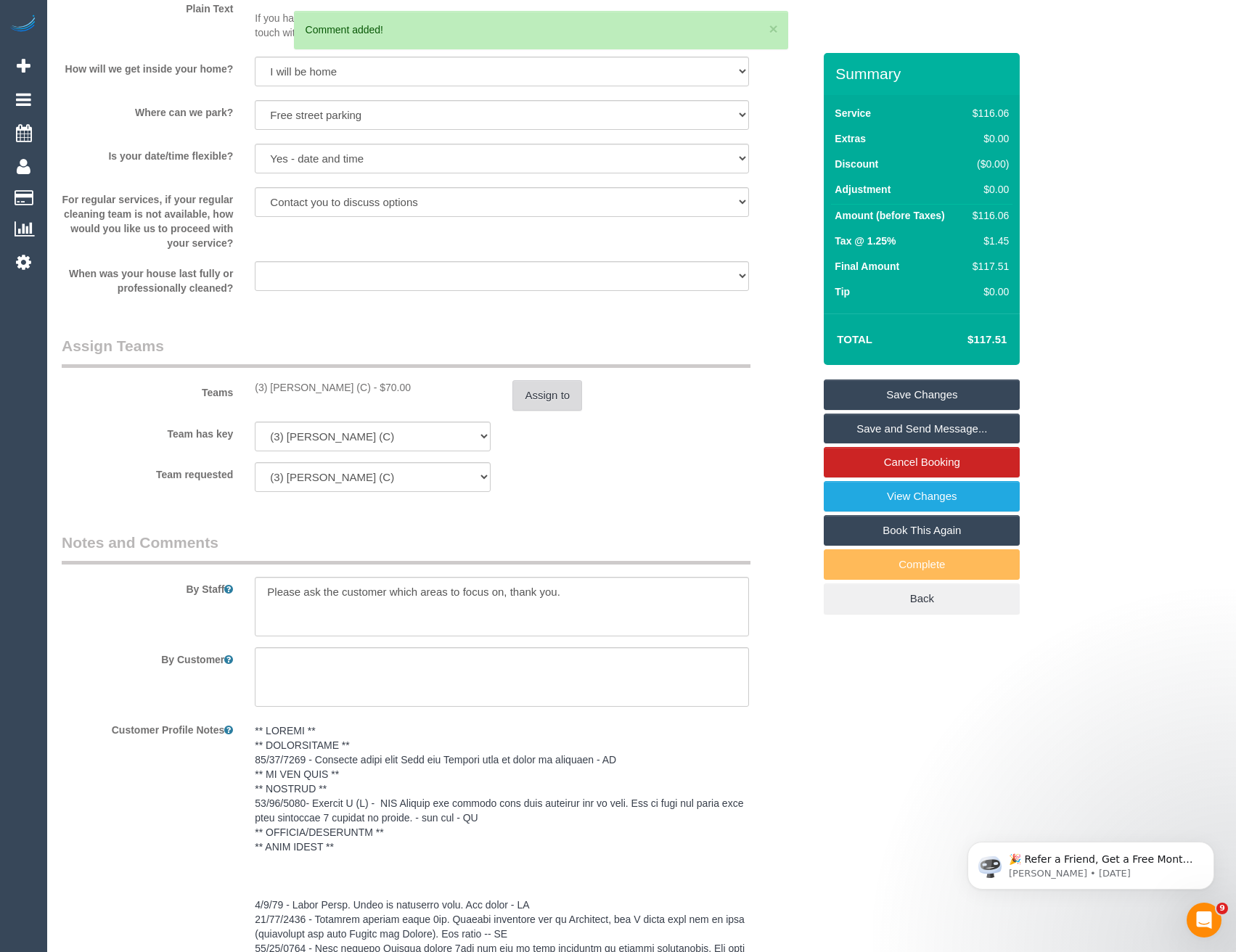
click at [538, 383] on button "Assign to" at bounding box center [547, 396] width 69 height 30
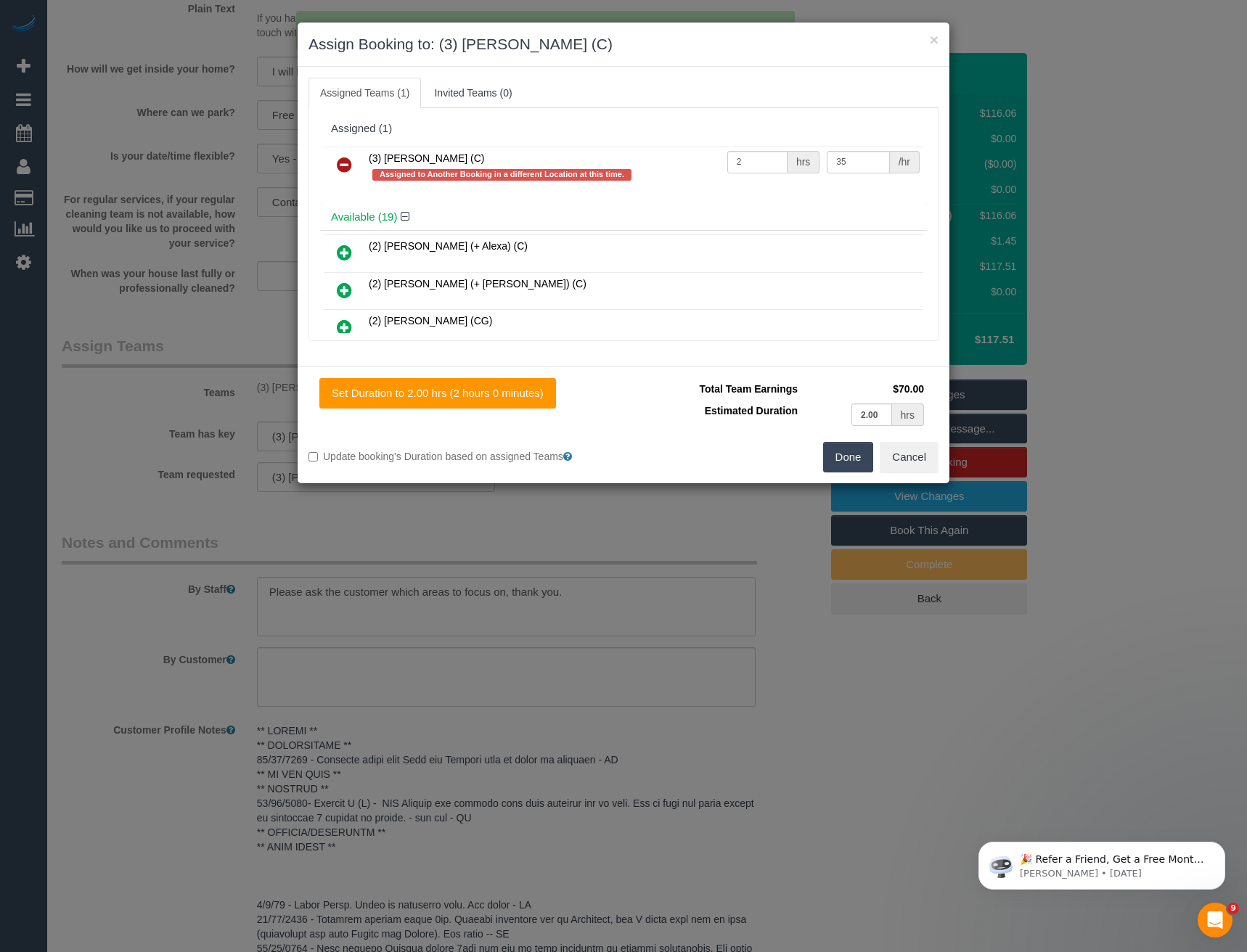
click at [345, 162] on icon at bounding box center [344, 164] width 15 height 17
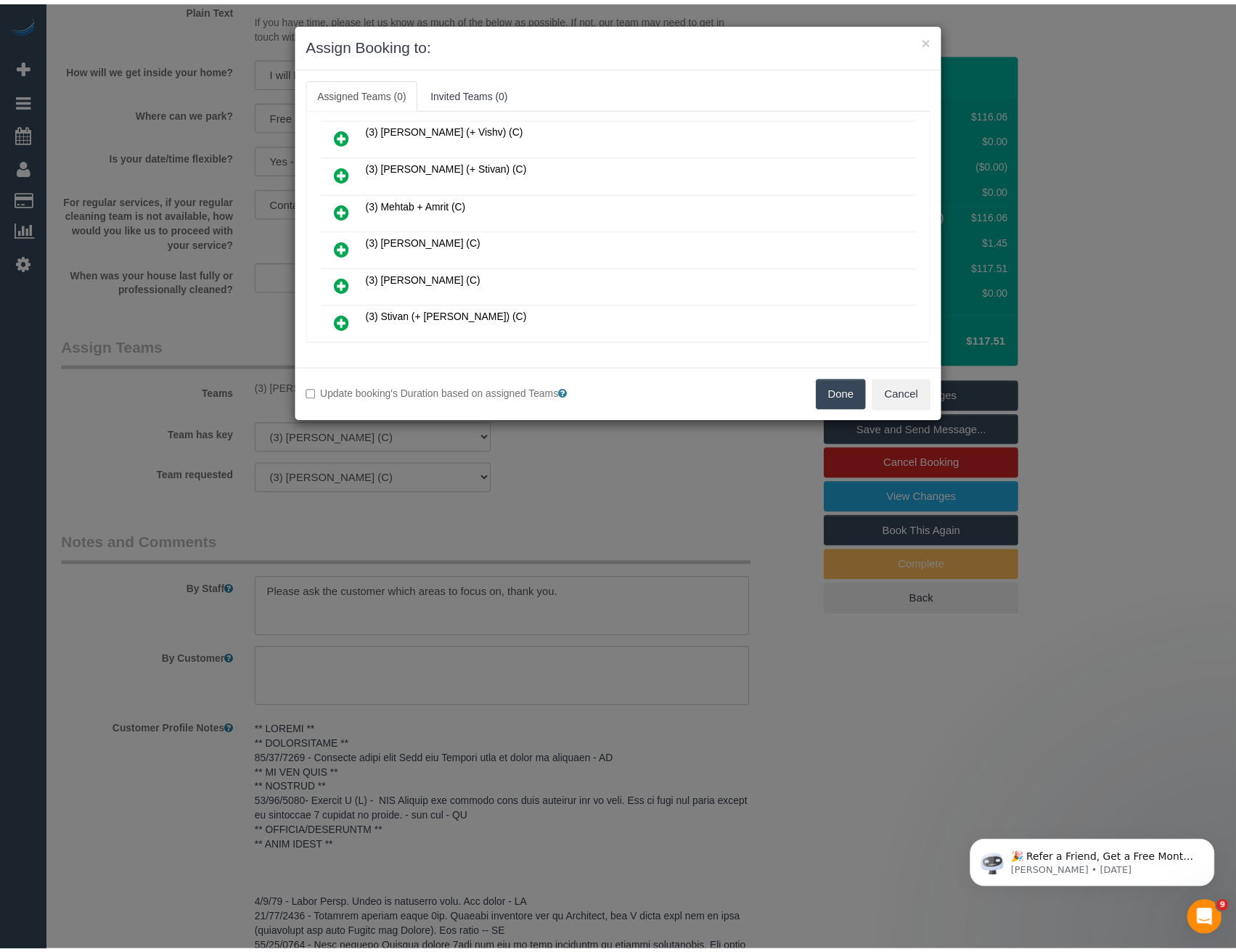
scroll to position [436, 0]
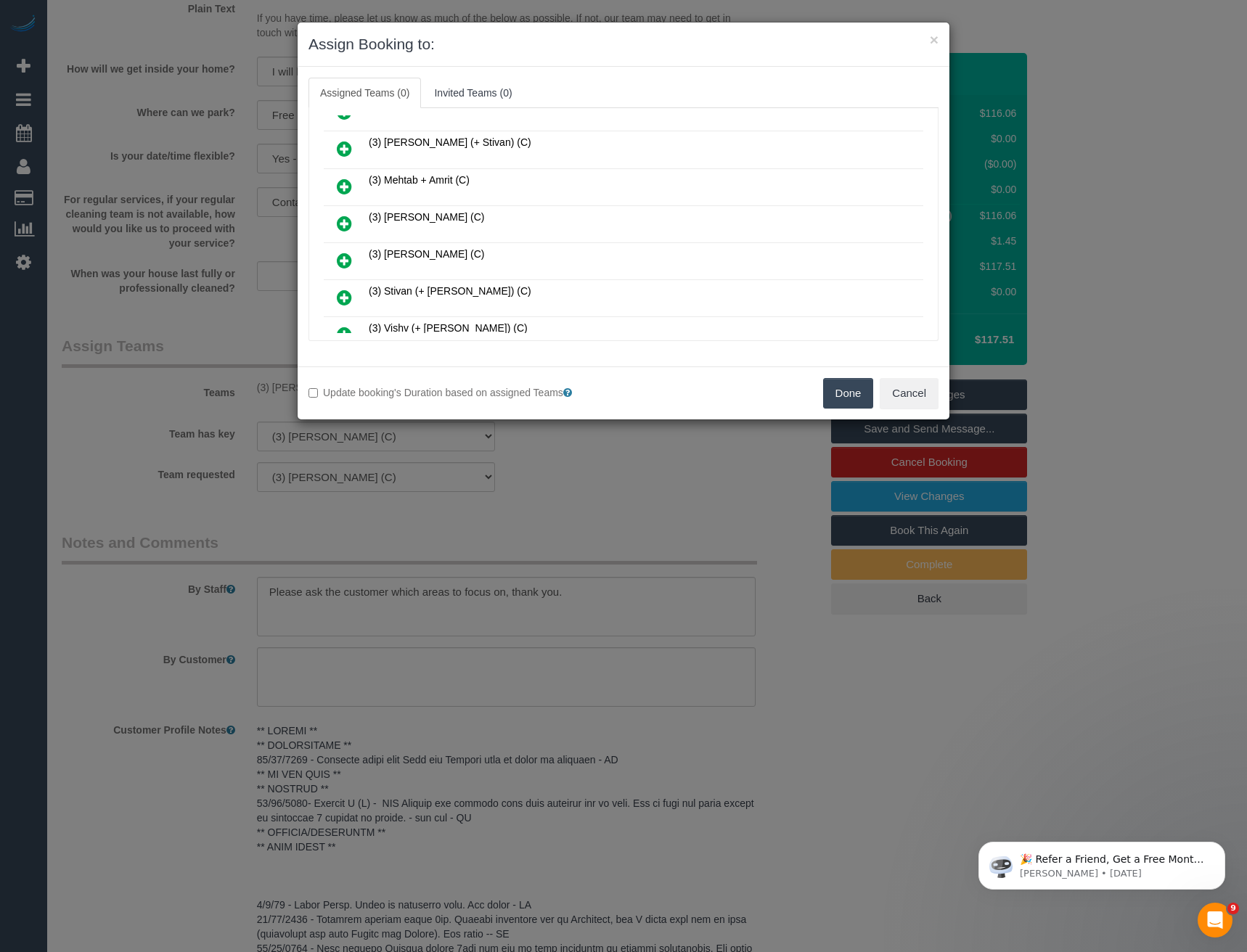
click at [539, 439] on div "× Assign Booking to: Assigned Teams (0) Invited Teams (0) Assigned (0) No Assig…" at bounding box center [624, 476] width 1247 height 952
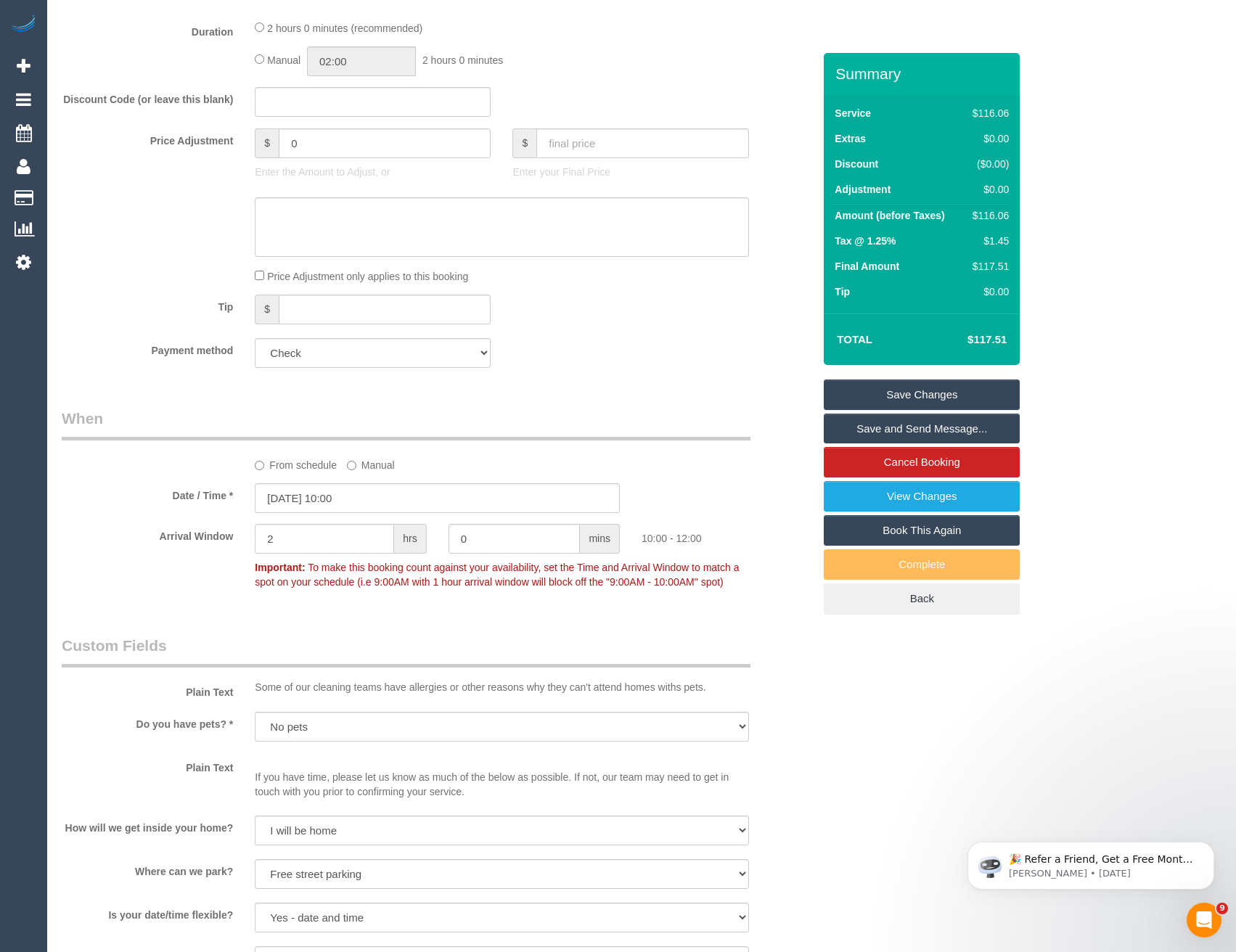
scroll to position [699, 0]
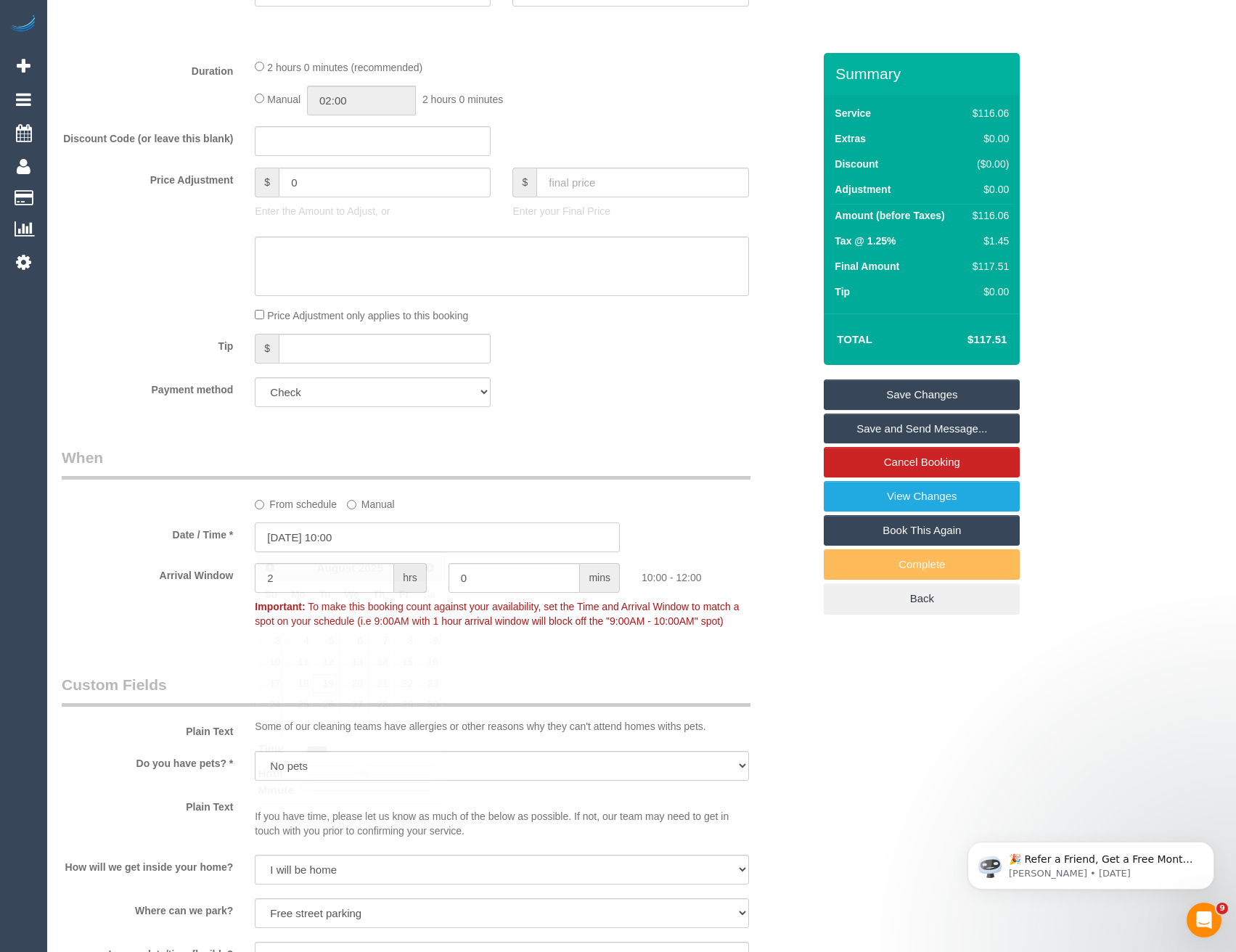
click at [398, 541] on input "19/08/2025 10:00" at bounding box center [437, 537] width 365 height 29
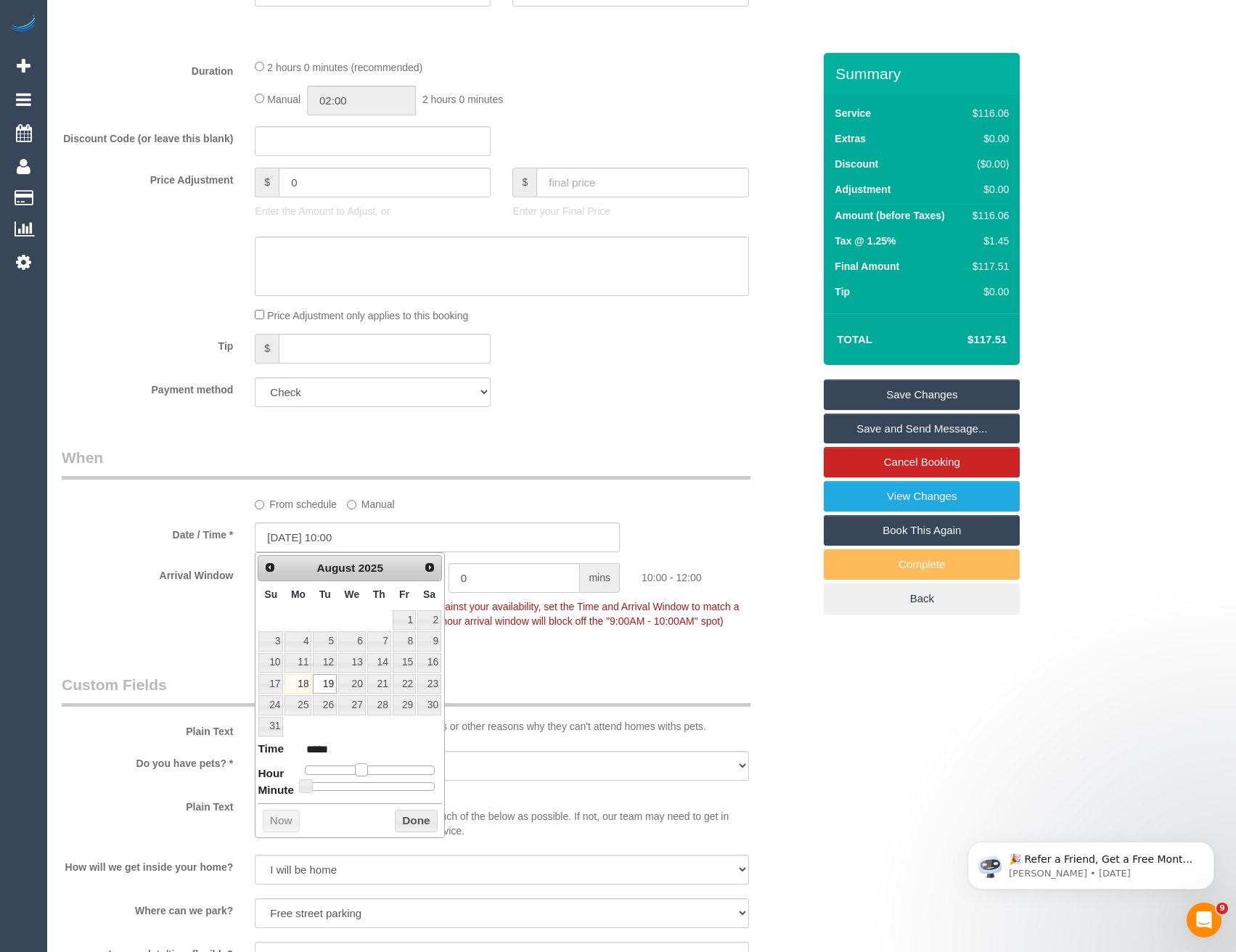
type input "19/08/2025 11:00"
type input "*****"
type input "19/08/2025 12:00"
type input "*****"
type input "19/08/2025 13:00"
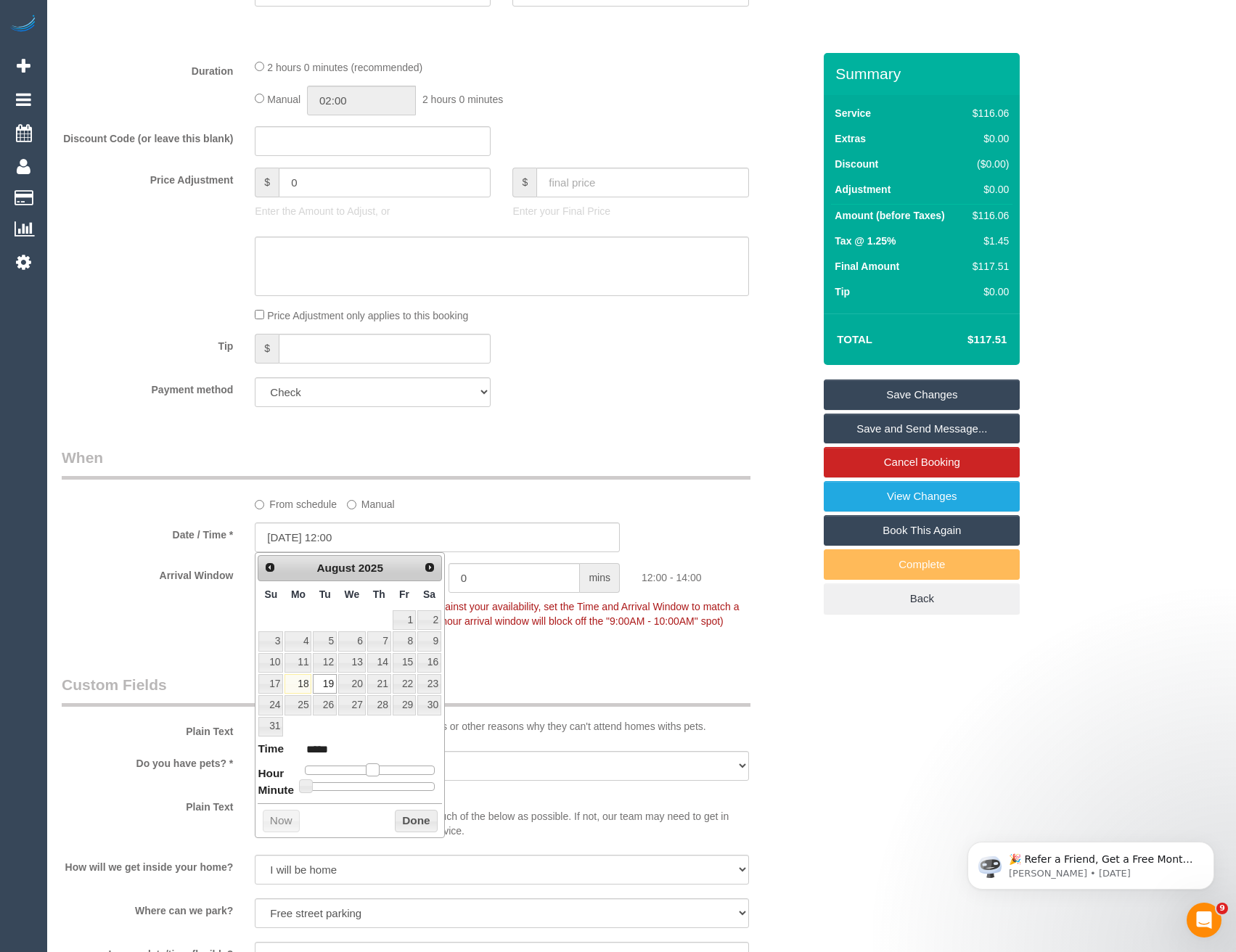
type input "*****"
drag, startPoint x: 362, startPoint y: 768, endPoint x: 378, endPoint y: 768, distance: 16.0
click at [378, 768] on span at bounding box center [378, 770] width 13 height 13
click at [422, 825] on button "Done" at bounding box center [416, 821] width 43 height 23
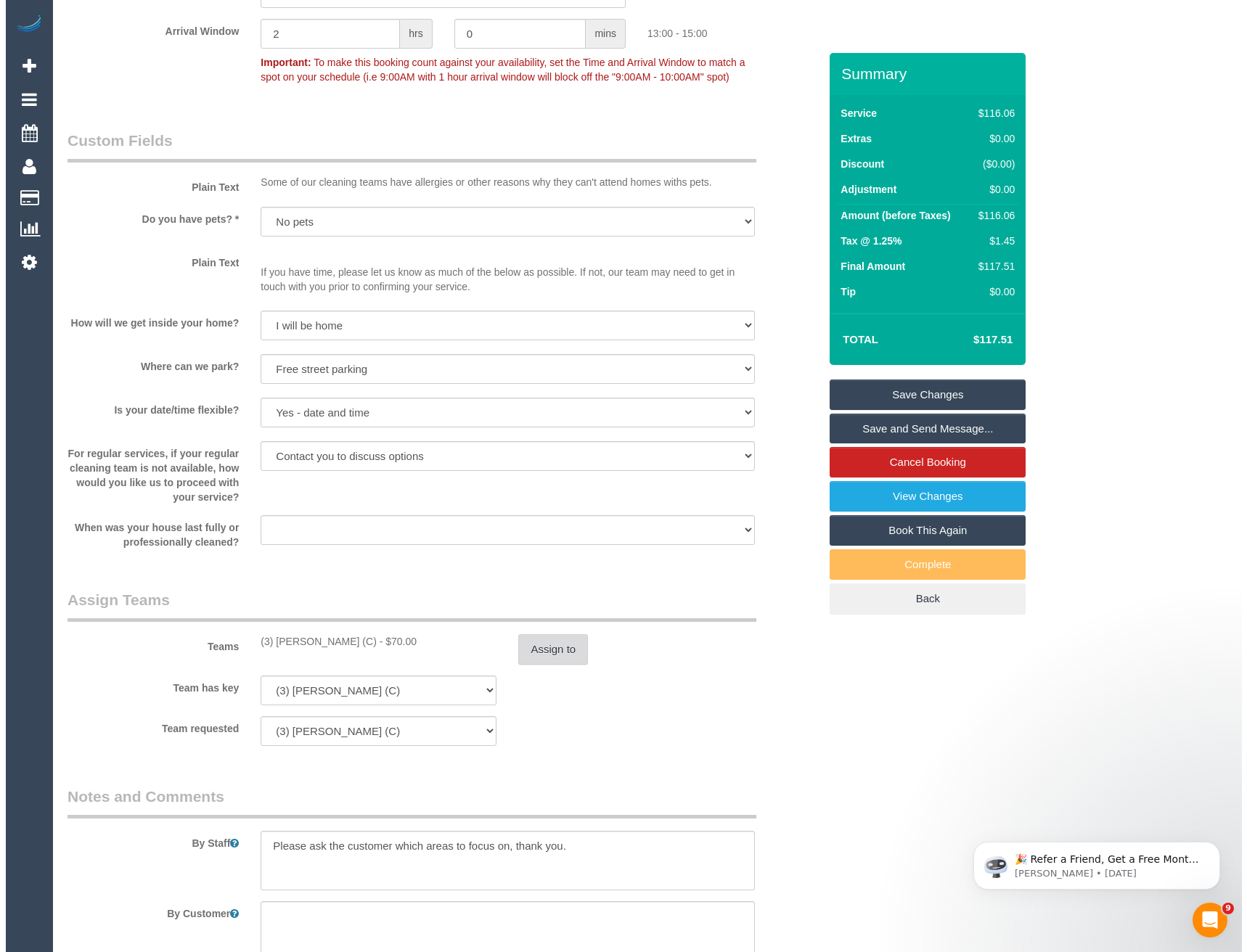
scroll to position [1424, 0]
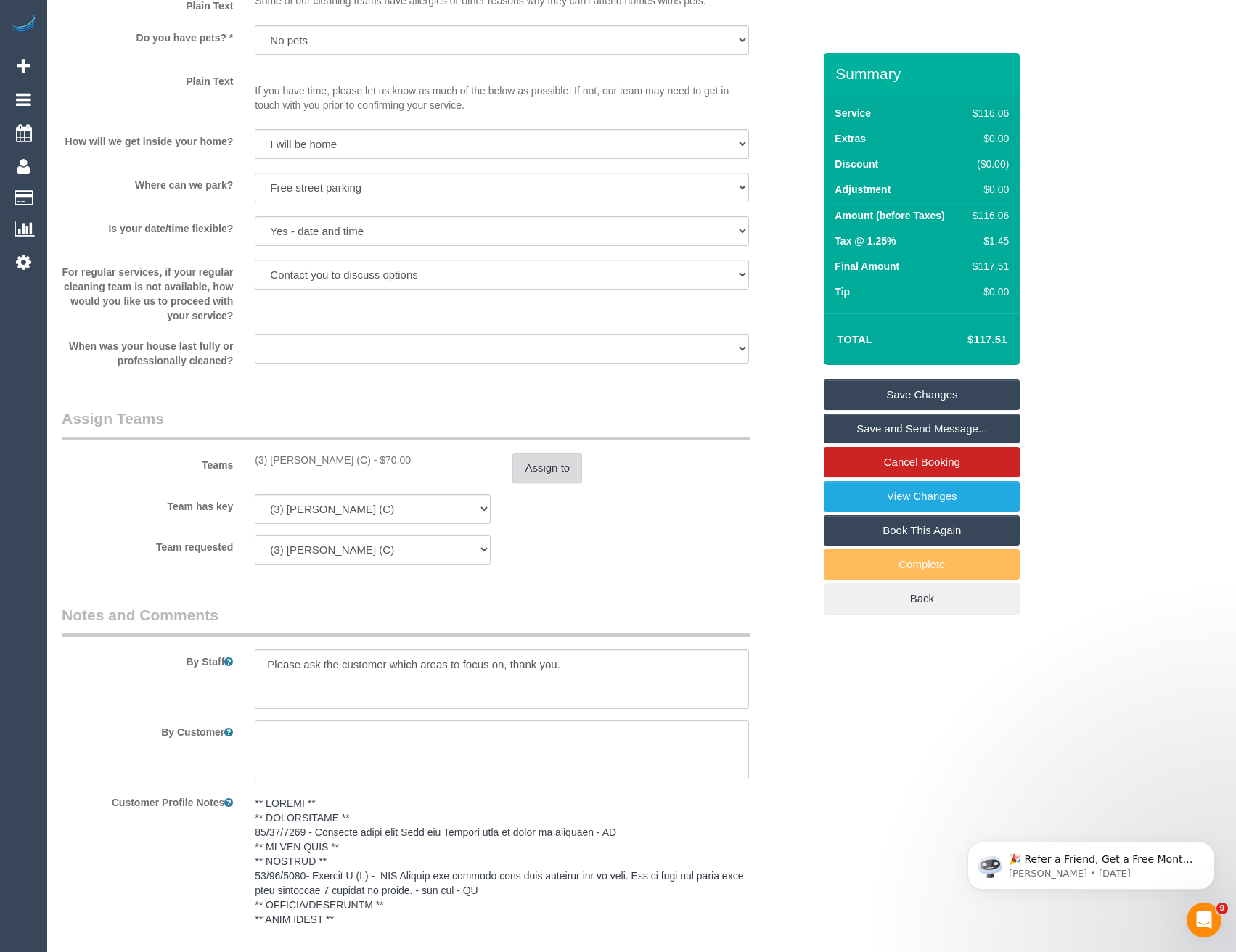
click at [552, 476] on button "Assign to" at bounding box center [547, 468] width 69 height 30
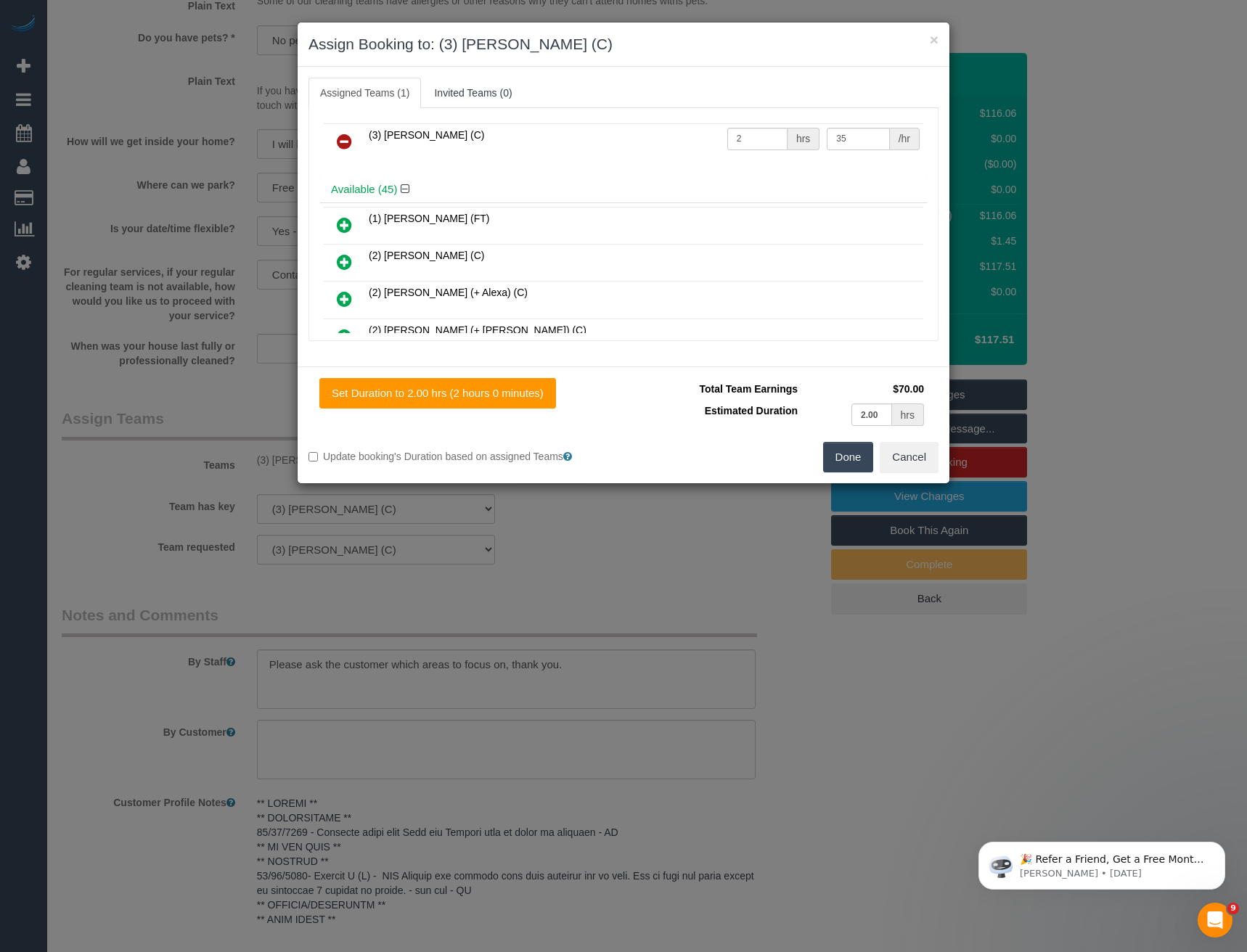
scroll to position [0, 0]
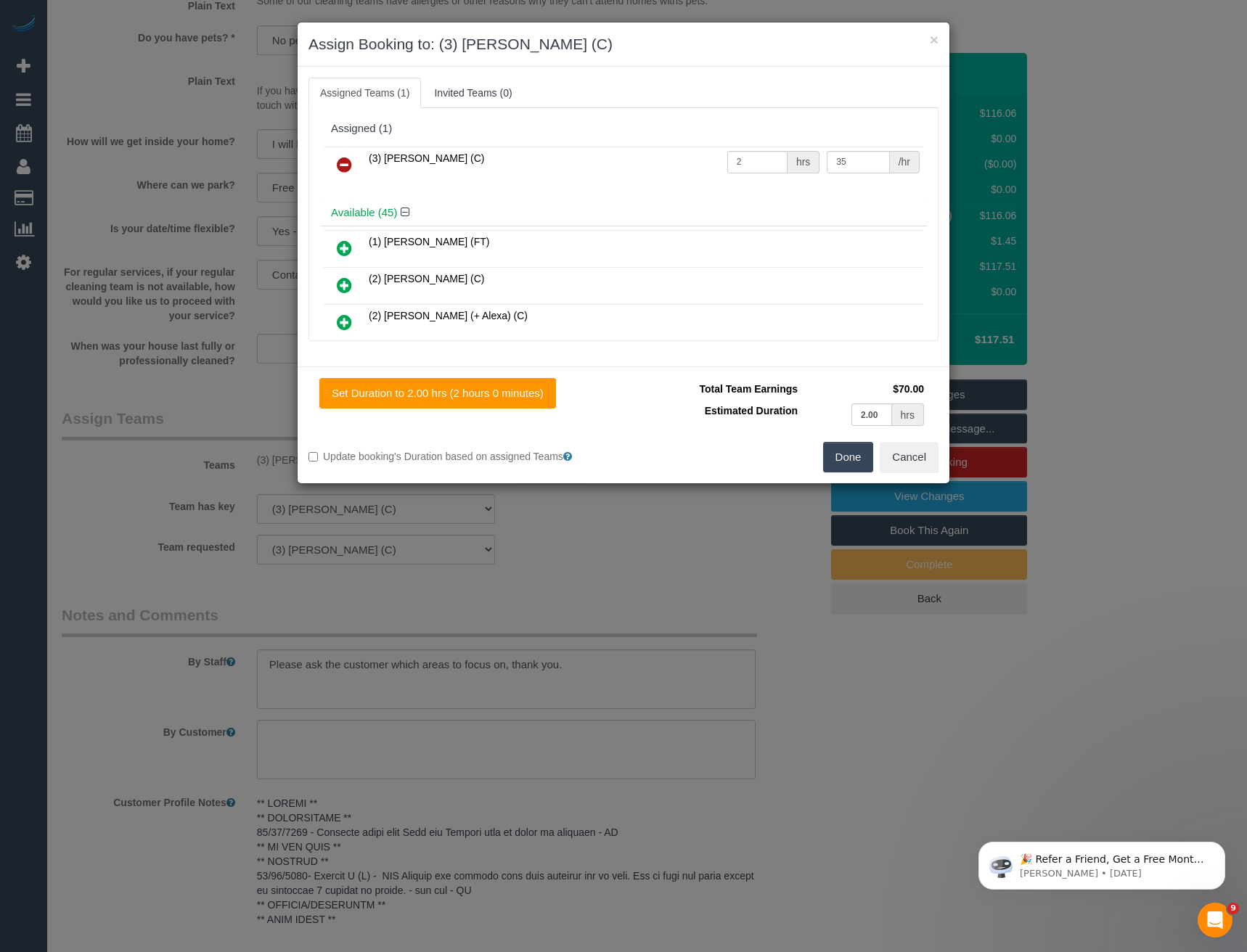
click at [347, 165] on icon at bounding box center [344, 164] width 15 height 17
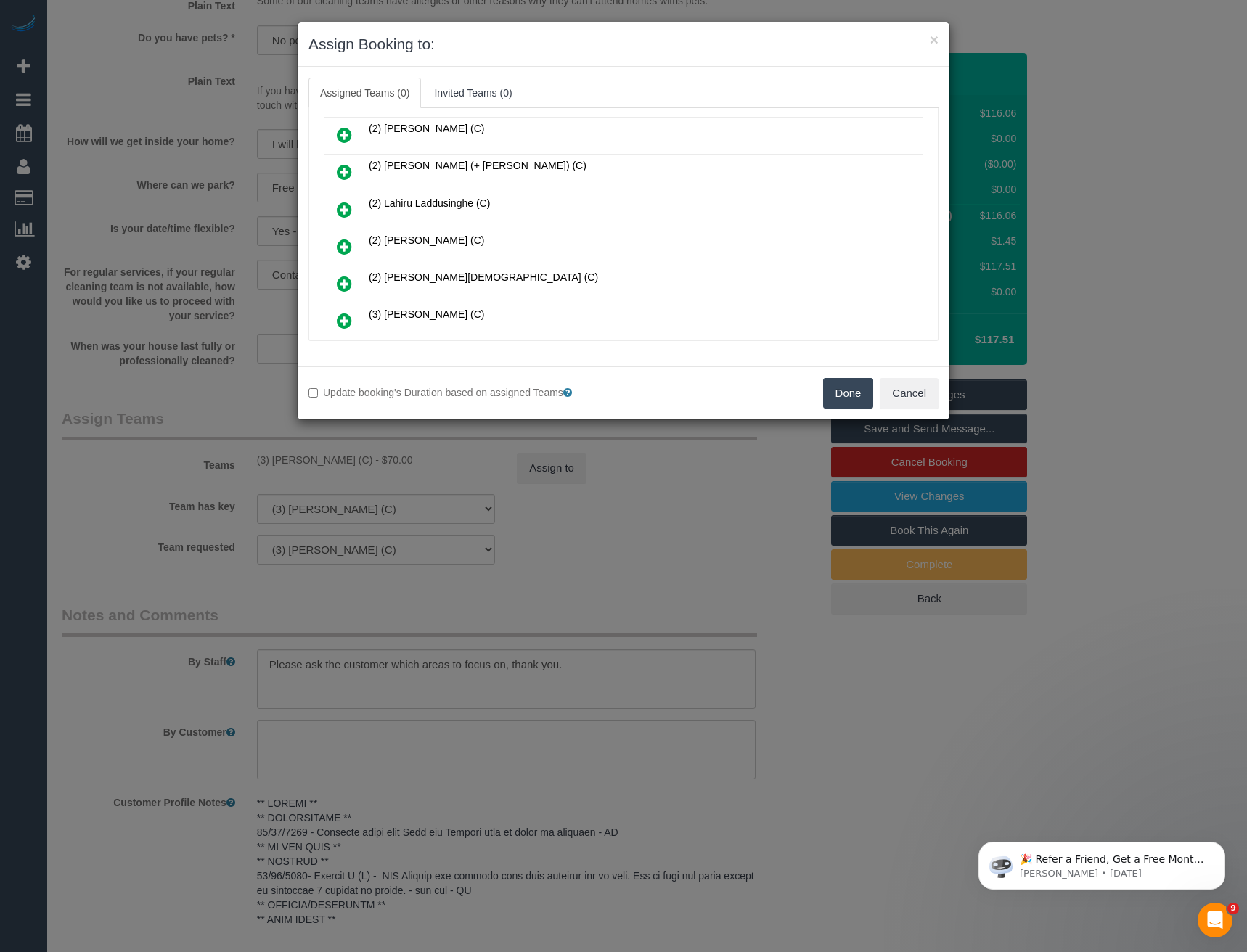
scroll to position [436, 0]
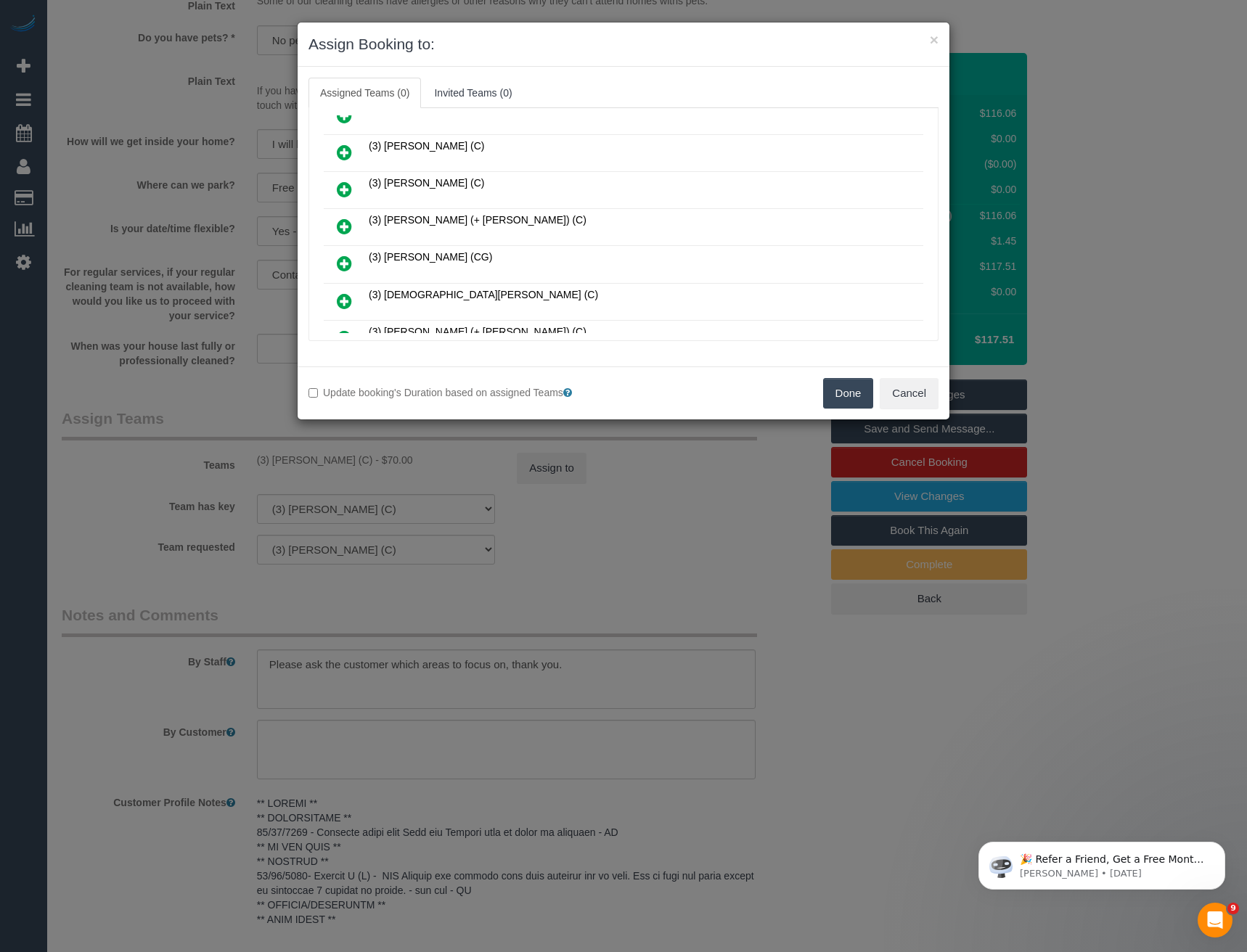
click at [348, 263] on icon at bounding box center [344, 263] width 15 height 17
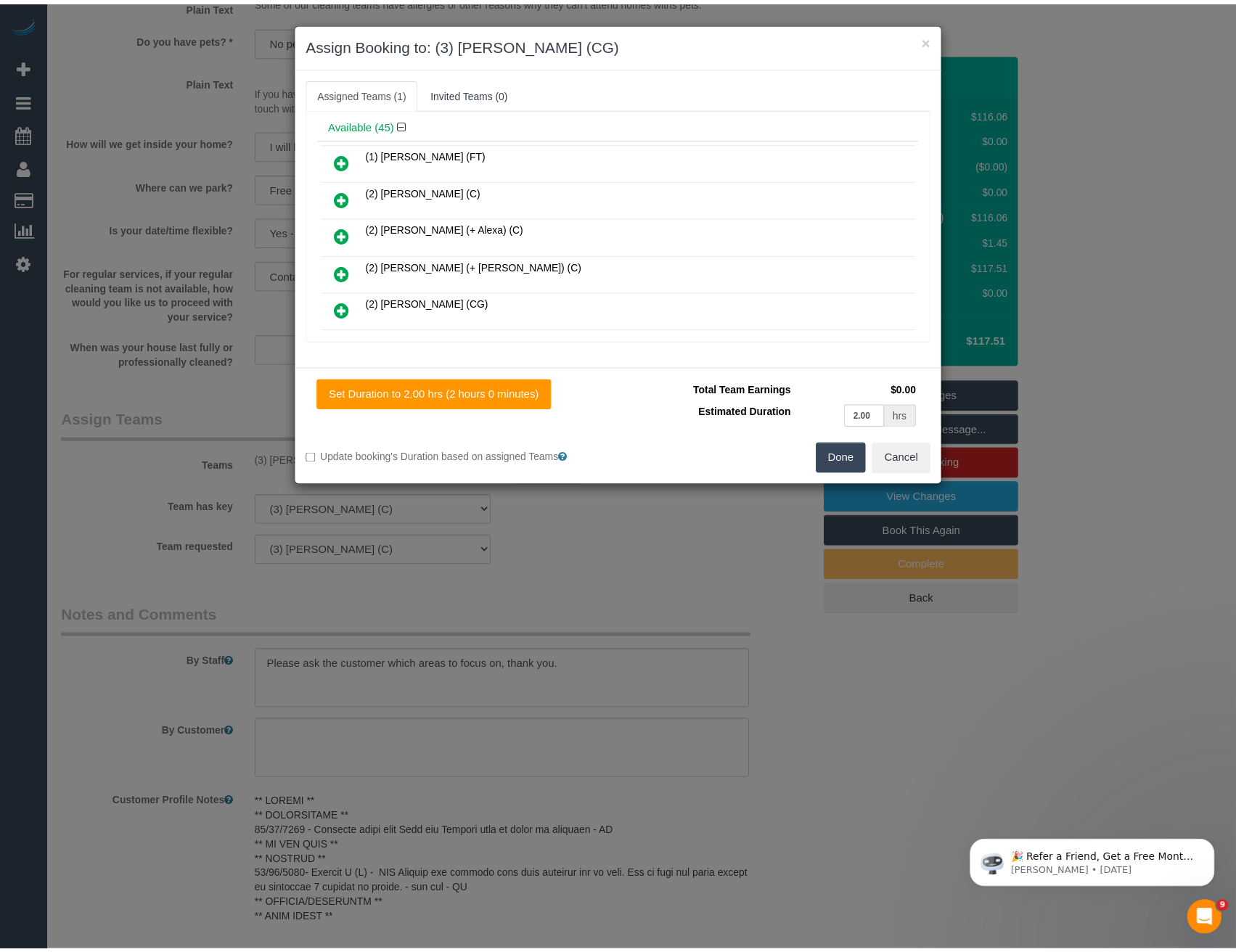
scroll to position [0, 0]
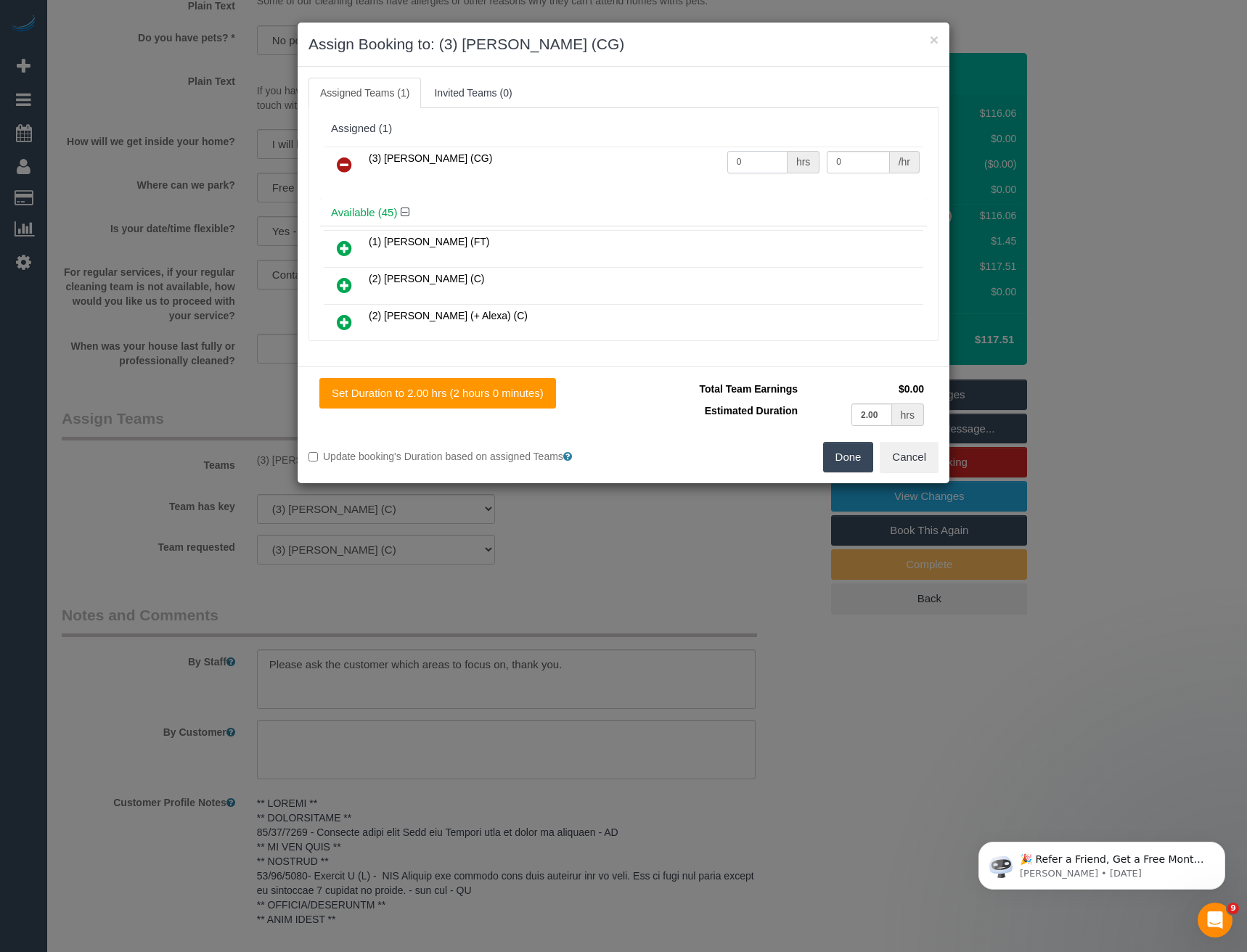
drag, startPoint x: 723, startPoint y: 165, endPoint x: 605, endPoint y: 150, distance: 118.9
click at [631, 156] on tr "(3) Ashish Patel (CG) 0 hrs 0 /hr" at bounding box center [624, 164] width 600 height 37
type input "2"
type input "38.5"
click at [847, 457] on button "Done" at bounding box center [848, 457] width 51 height 30
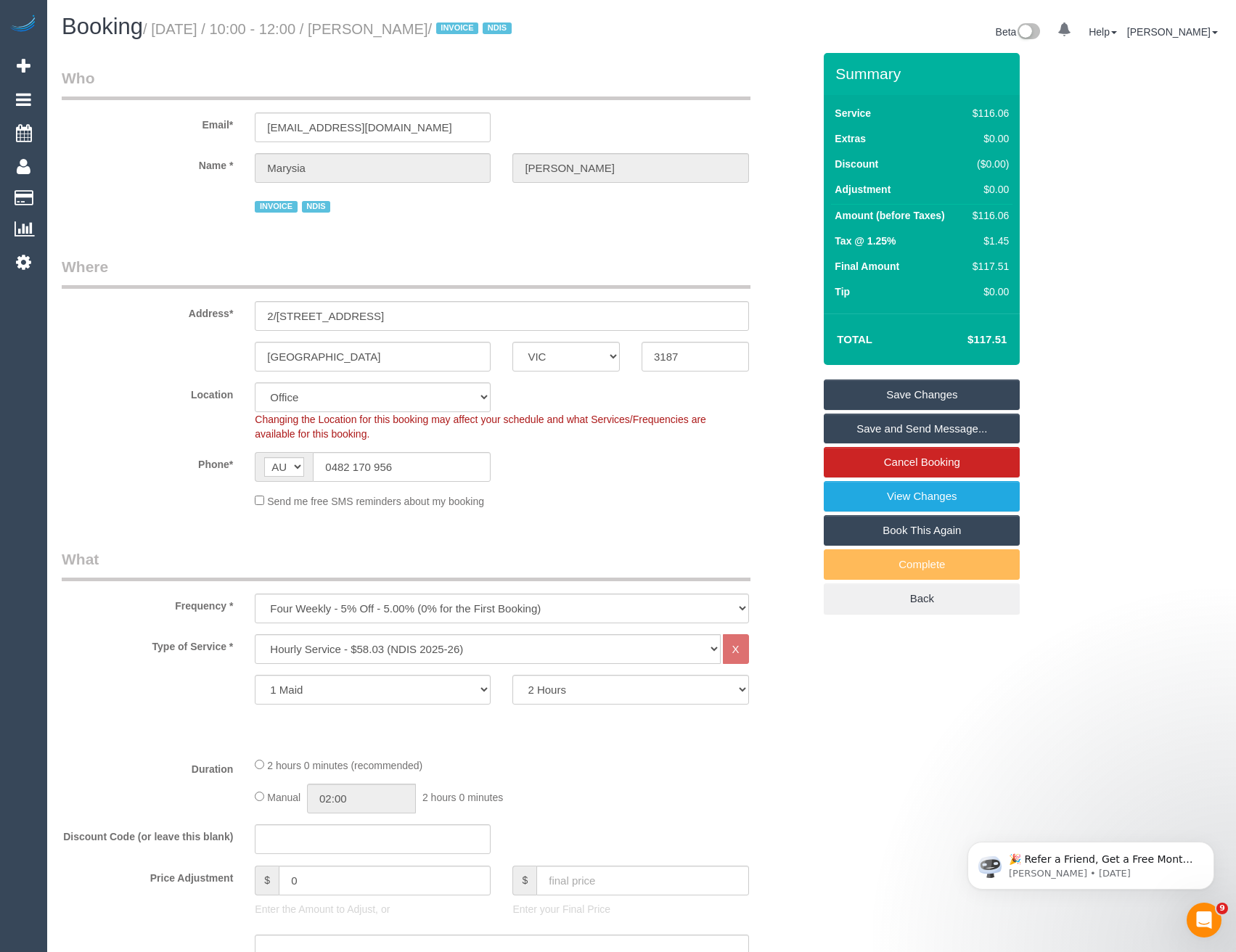
click at [906, 395] on link "Save Changes" at bounding box center [922, 395] width 196 height 30
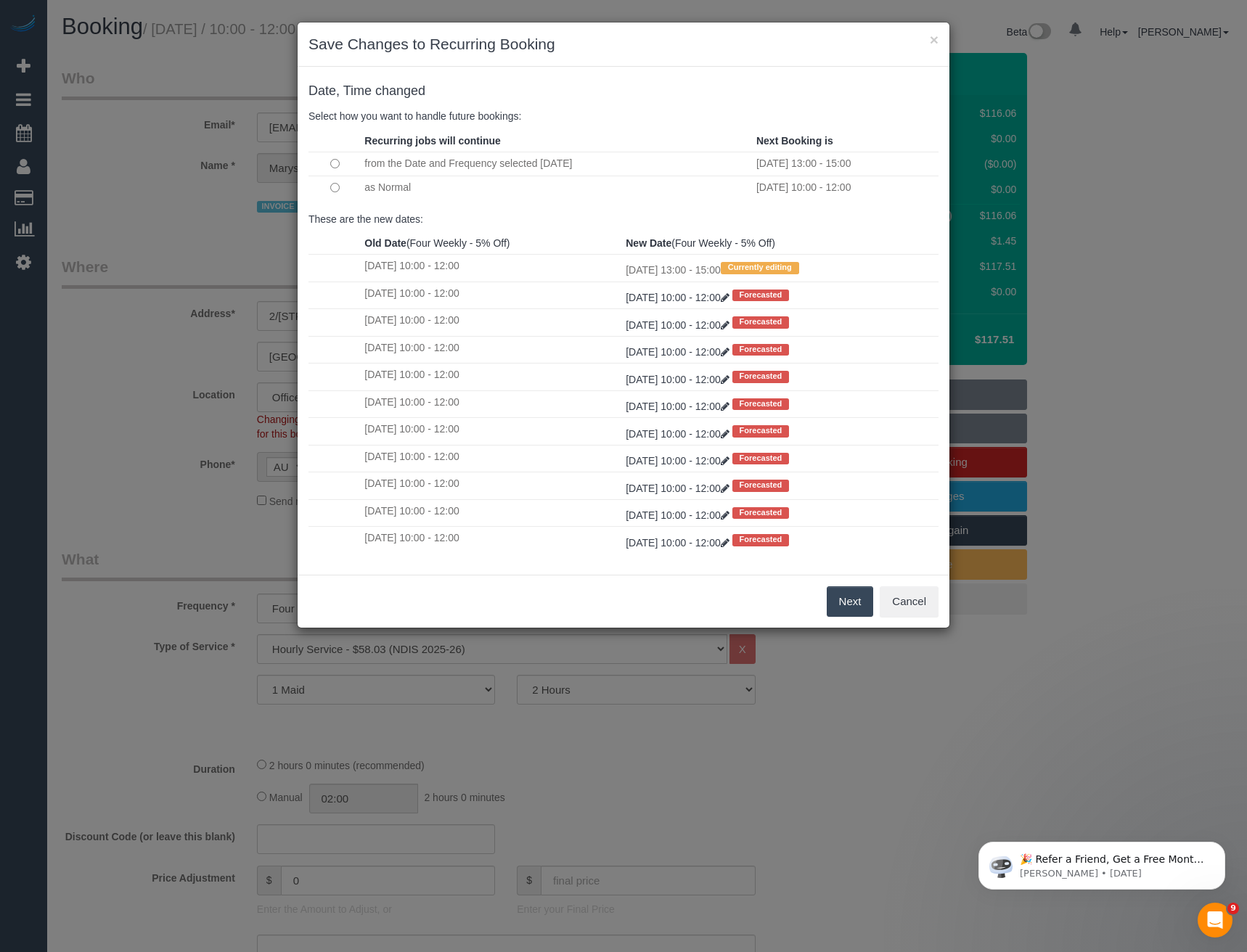
drag, startPoint x: 837, startPoint y: 608, endPoint x: 344, endPoint y: 164, distance: 663.5
click at [346, 165] on div "× Save Changes to Recurring Booking Date, Time changed Select how you want to h…" at bounding box center [624, 325] width 653 height 607
click at [850, 610] on button "Next" at bounding box center [850, 602] width 47 height 30
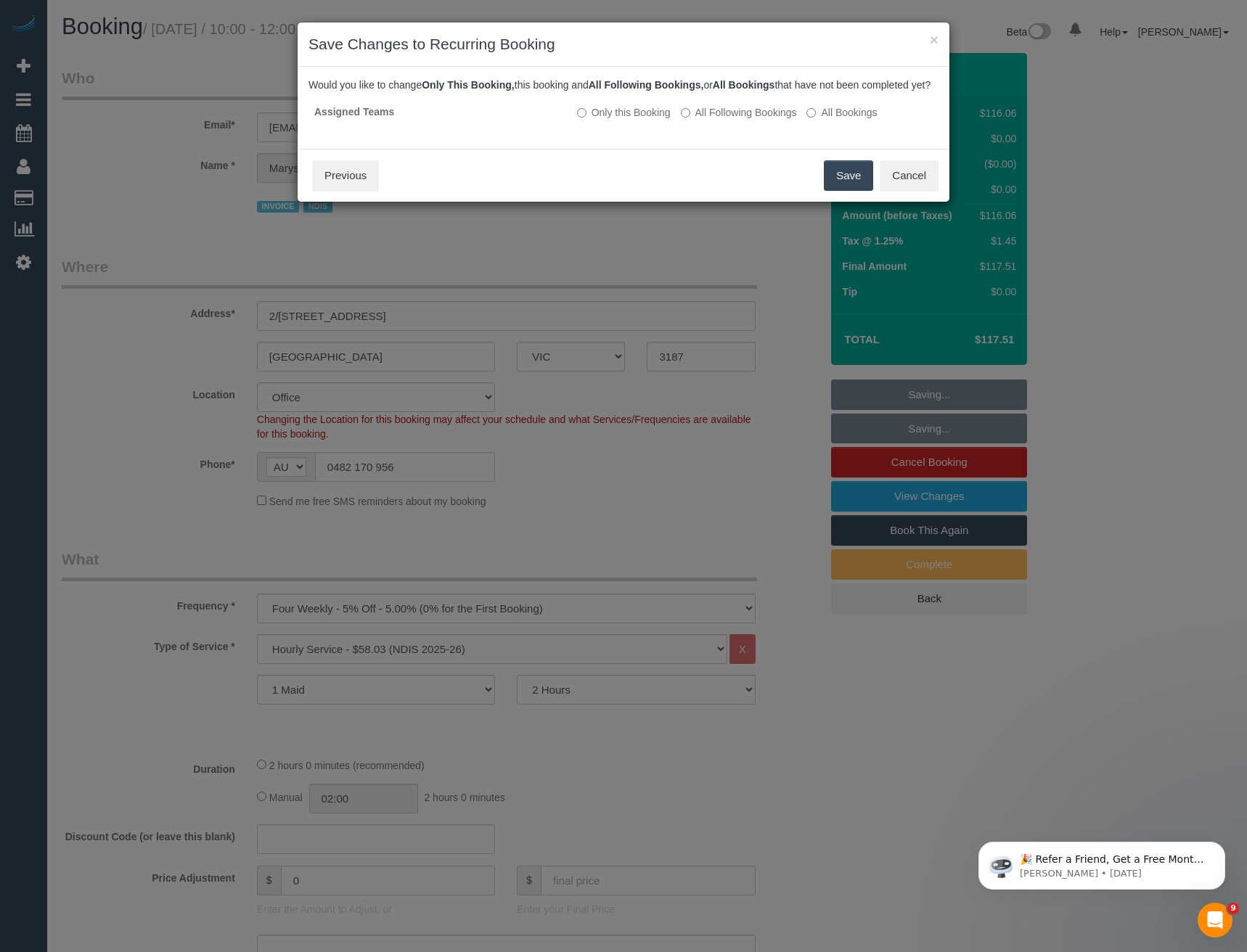
click at [855, 187] on button "Save" at bounding box center [848, 176] width 49 height 30
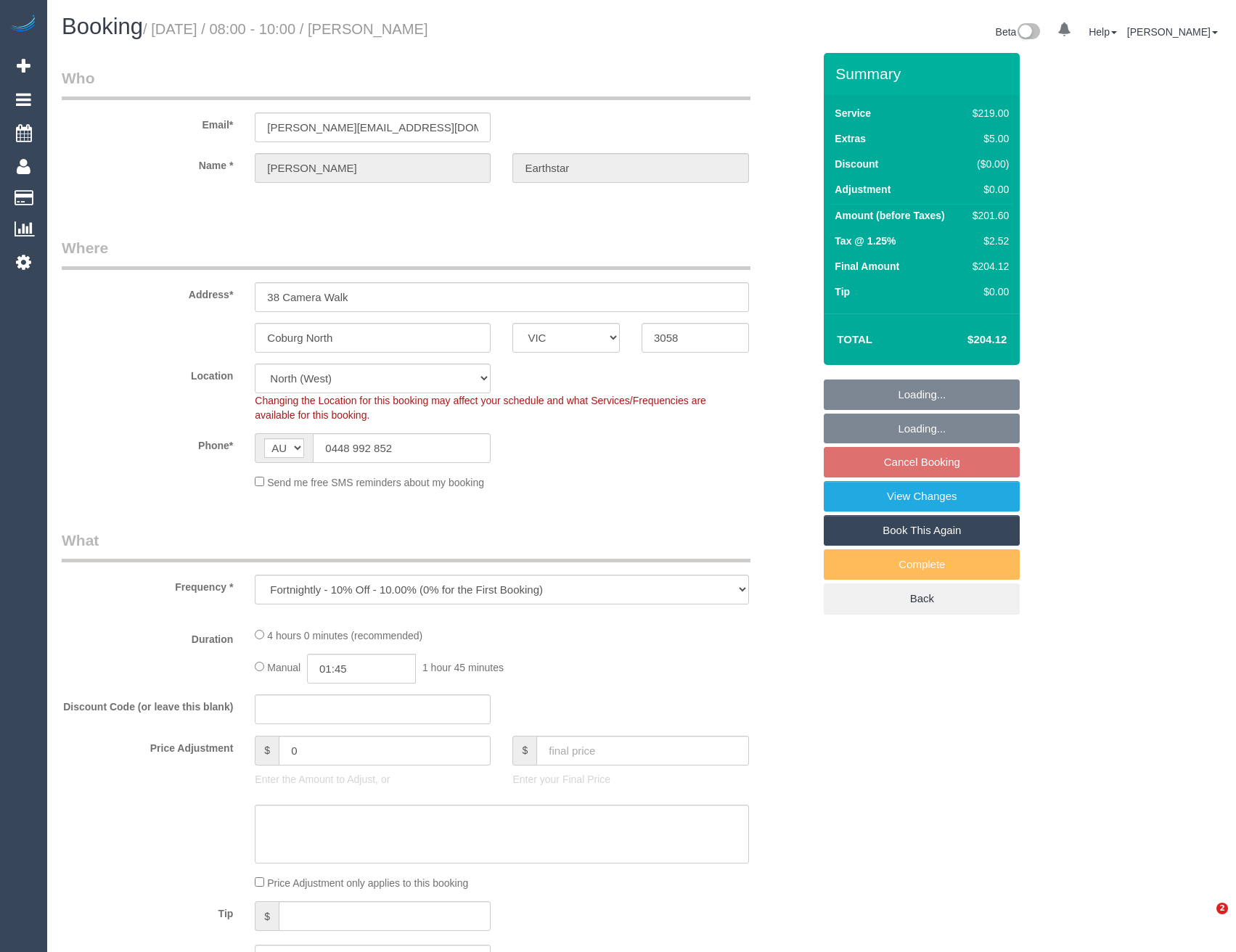
select select "VIC"
select select "object:574"
select select "string:stripe-pm_1PjFcU2GScqysDRVwyFXBSYO"
select select "number:27"
select select "number:14"
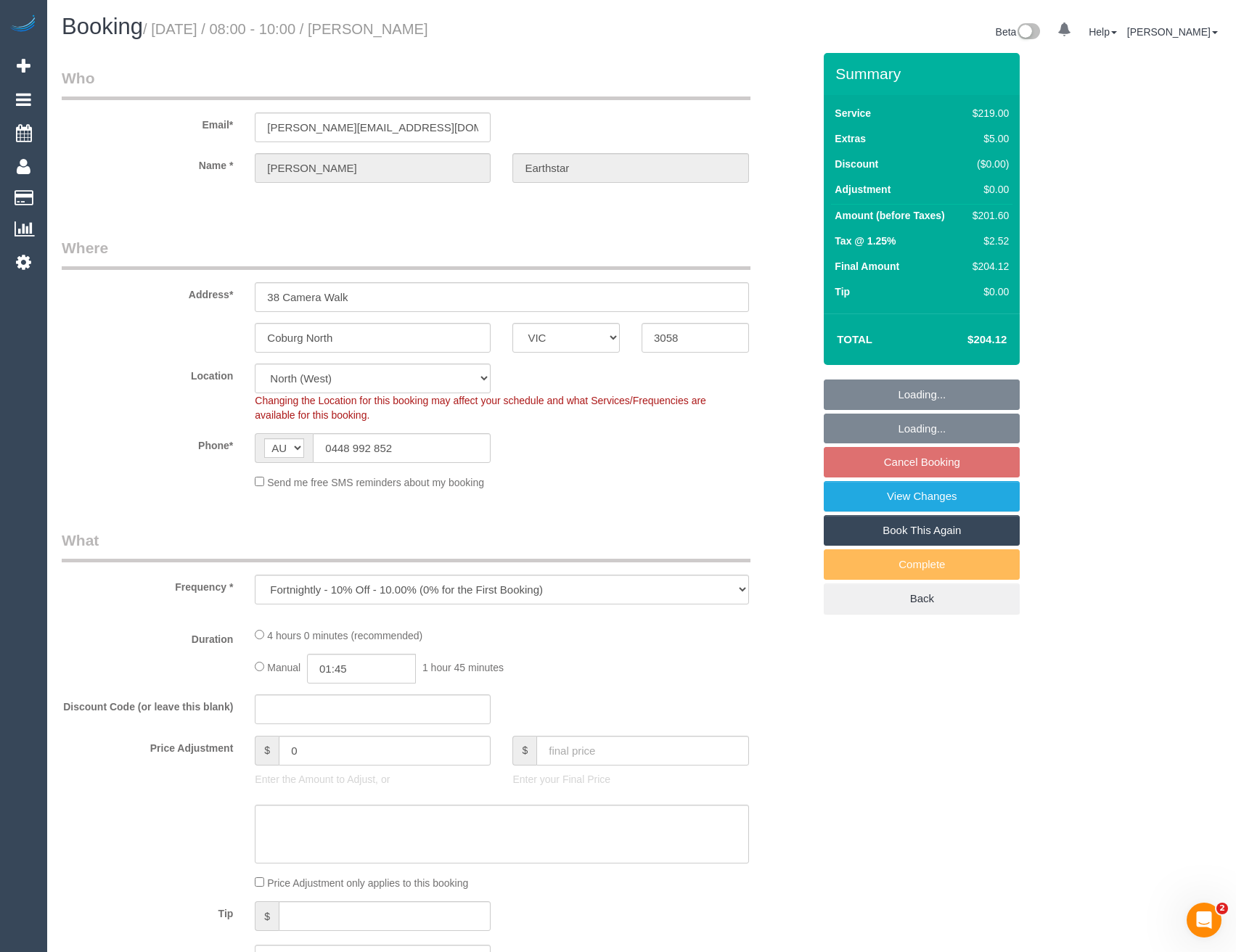
select select "number:19"
select select "number:22"
select select "number:34"
select select "number:26"
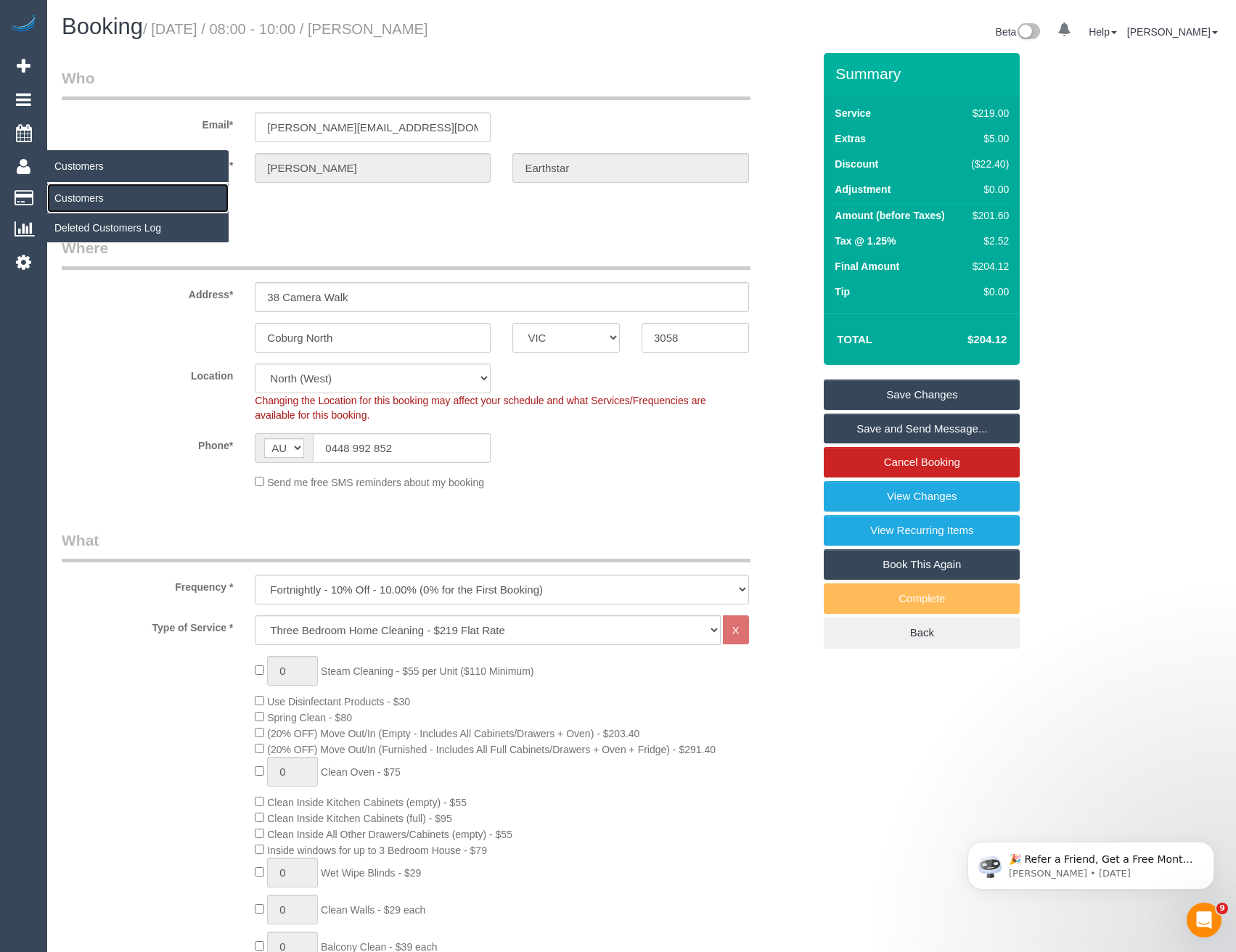
click at [67, 198] on link "Customers" at bounding box center [138, 197] width 181 height 29
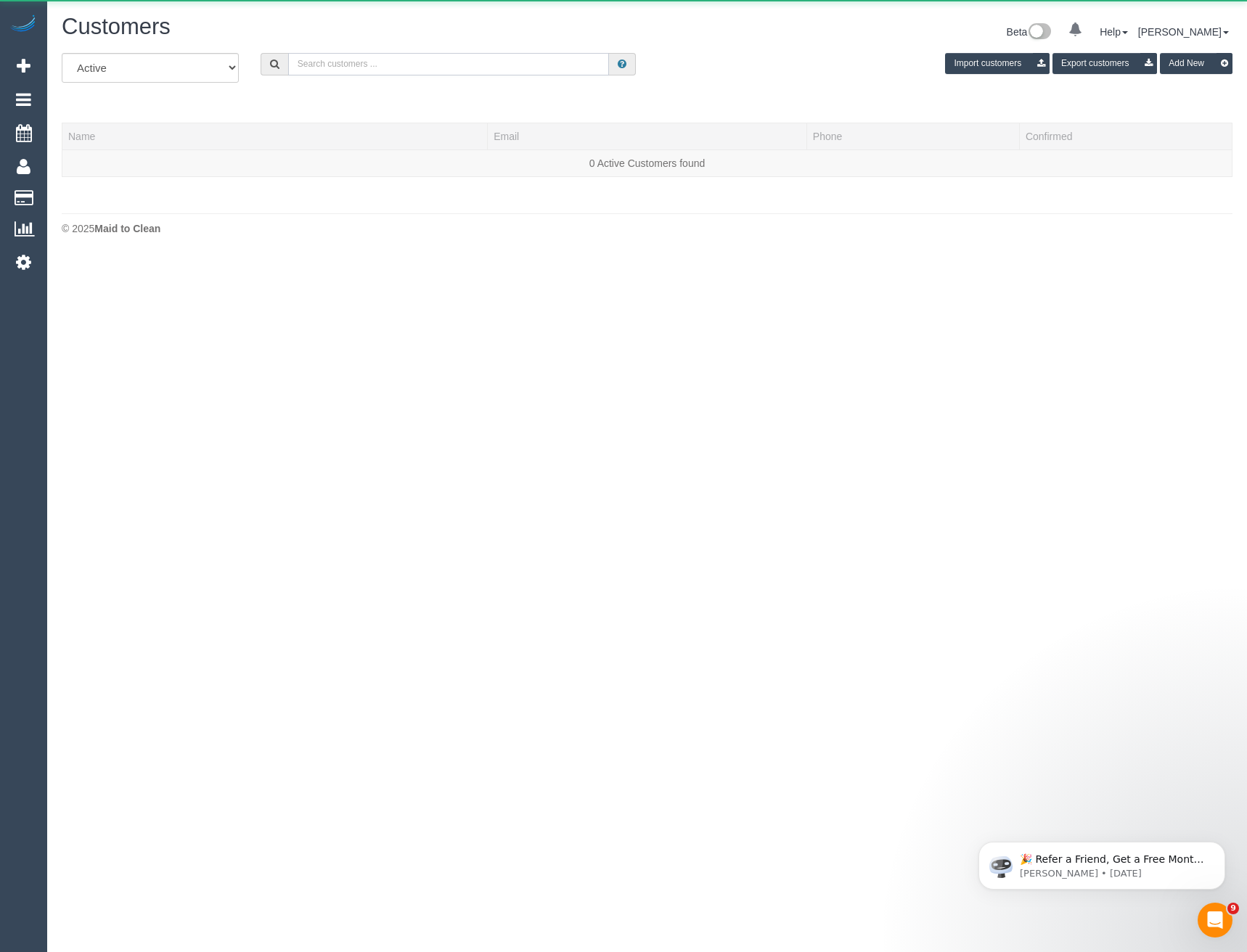
click at [355, 62] on input "text" at bounding box center [449, 65] width 322 height 23
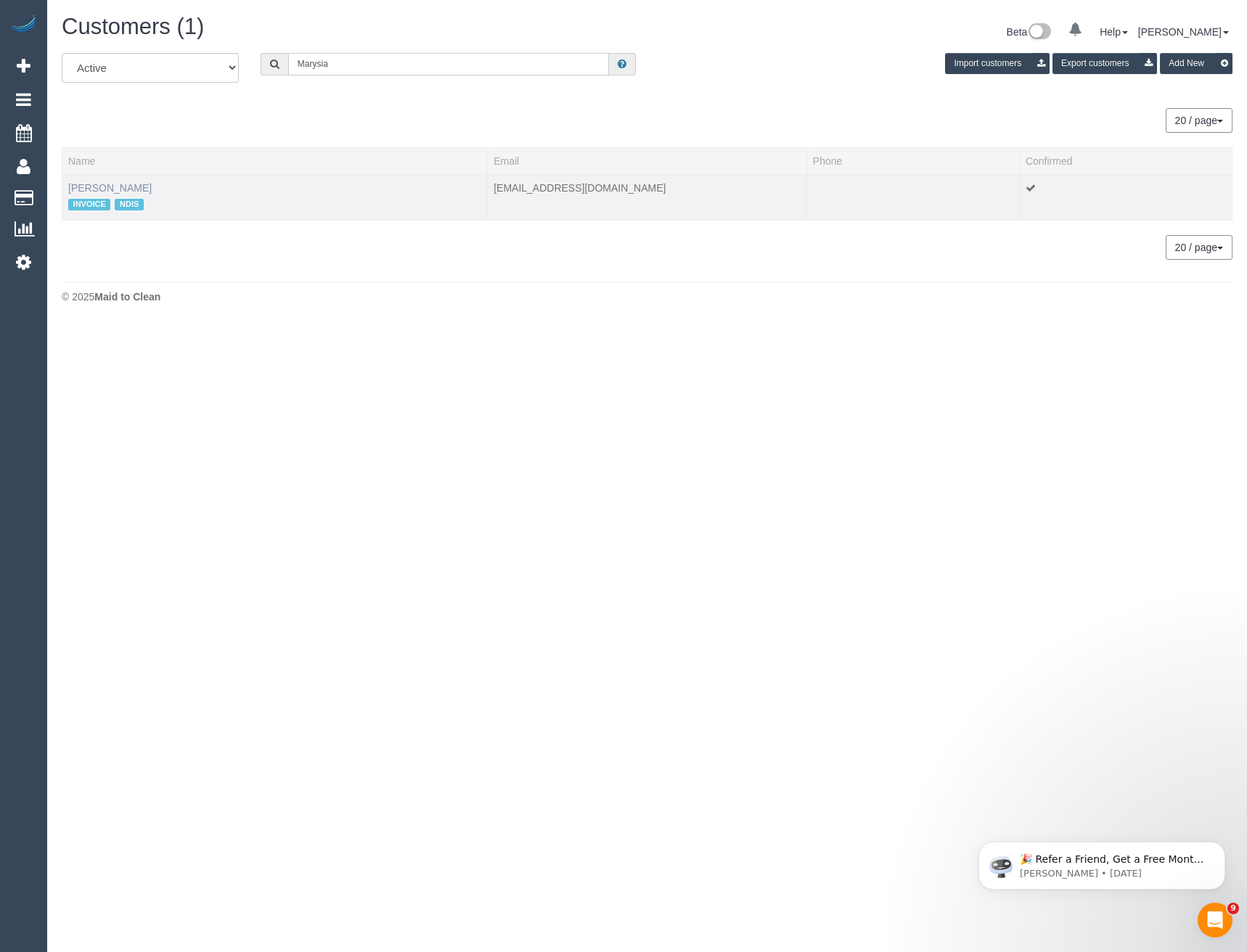
type input "Marysia"
click at [139, 187] on link "Marysia Fitzpatrick" at bounding box center [110, 188] width 84 height 11
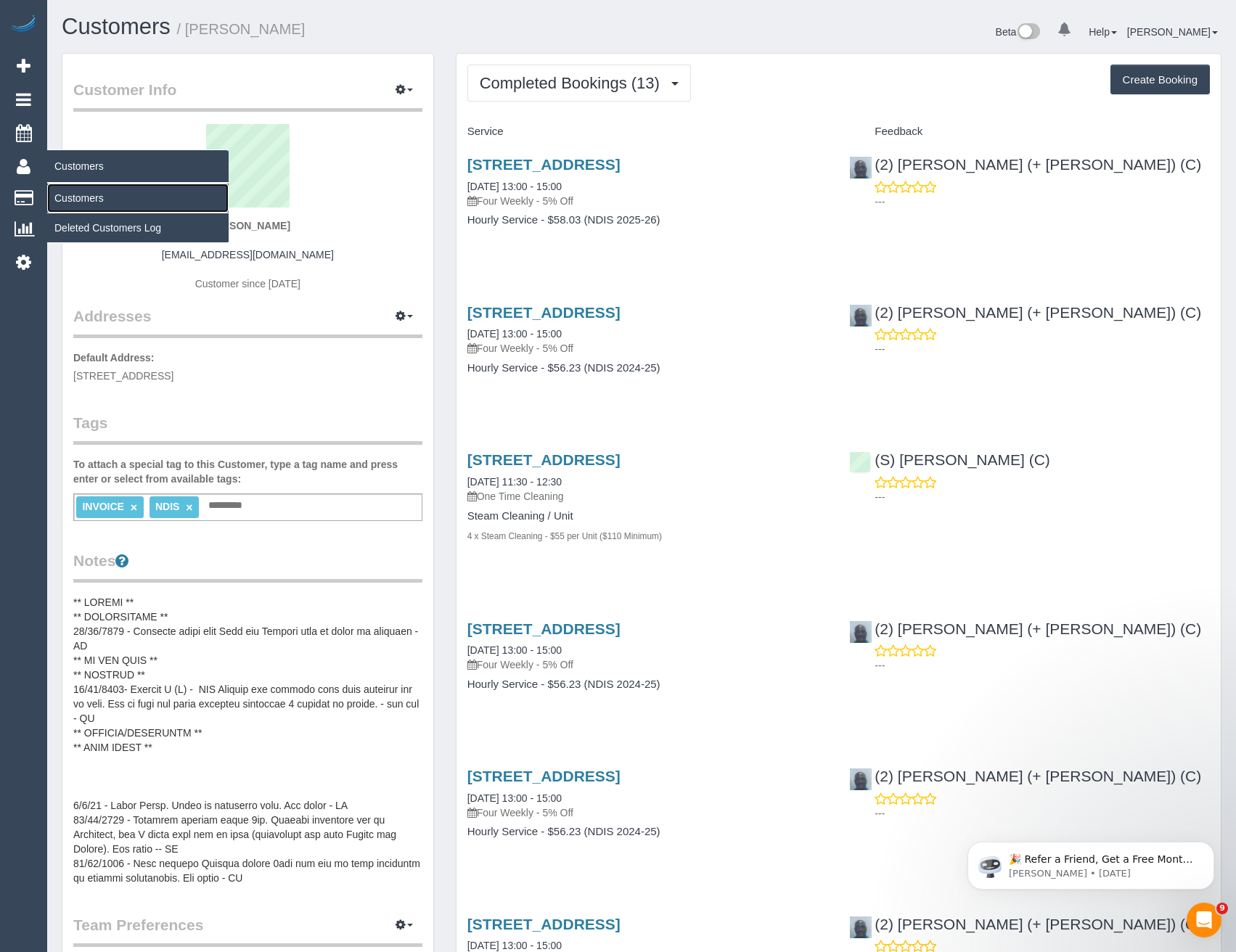
drag, startPoint x: 88, startPoint y: 200, endPoint x: 118, endPoint y: 187, distance: 32.7
click at [88, 200] on link "Customers" at bounding box center [138, 197] width 181 height 29
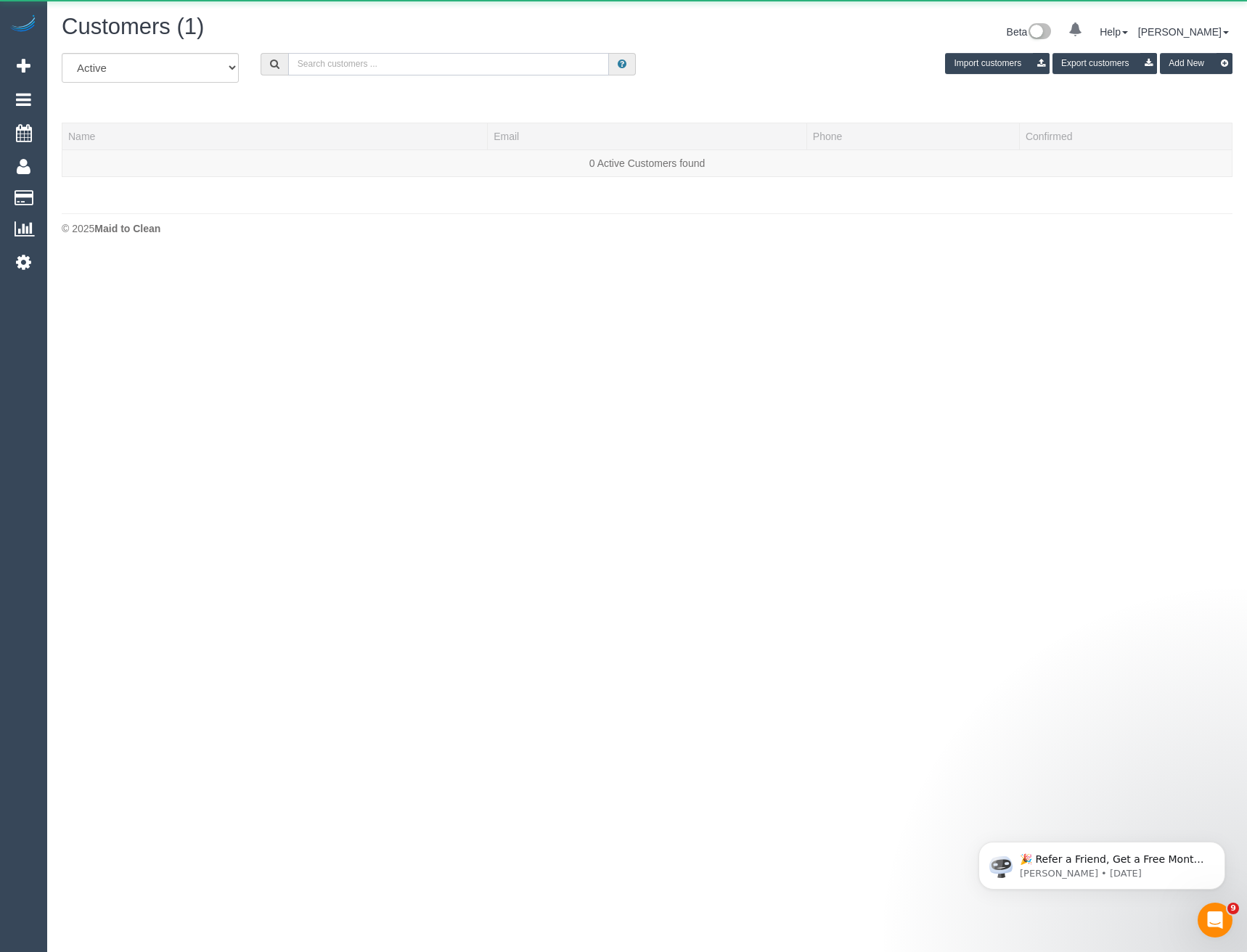
click at [413, 66] on input "text" at bounding box center [449, 65] width 322 height 23
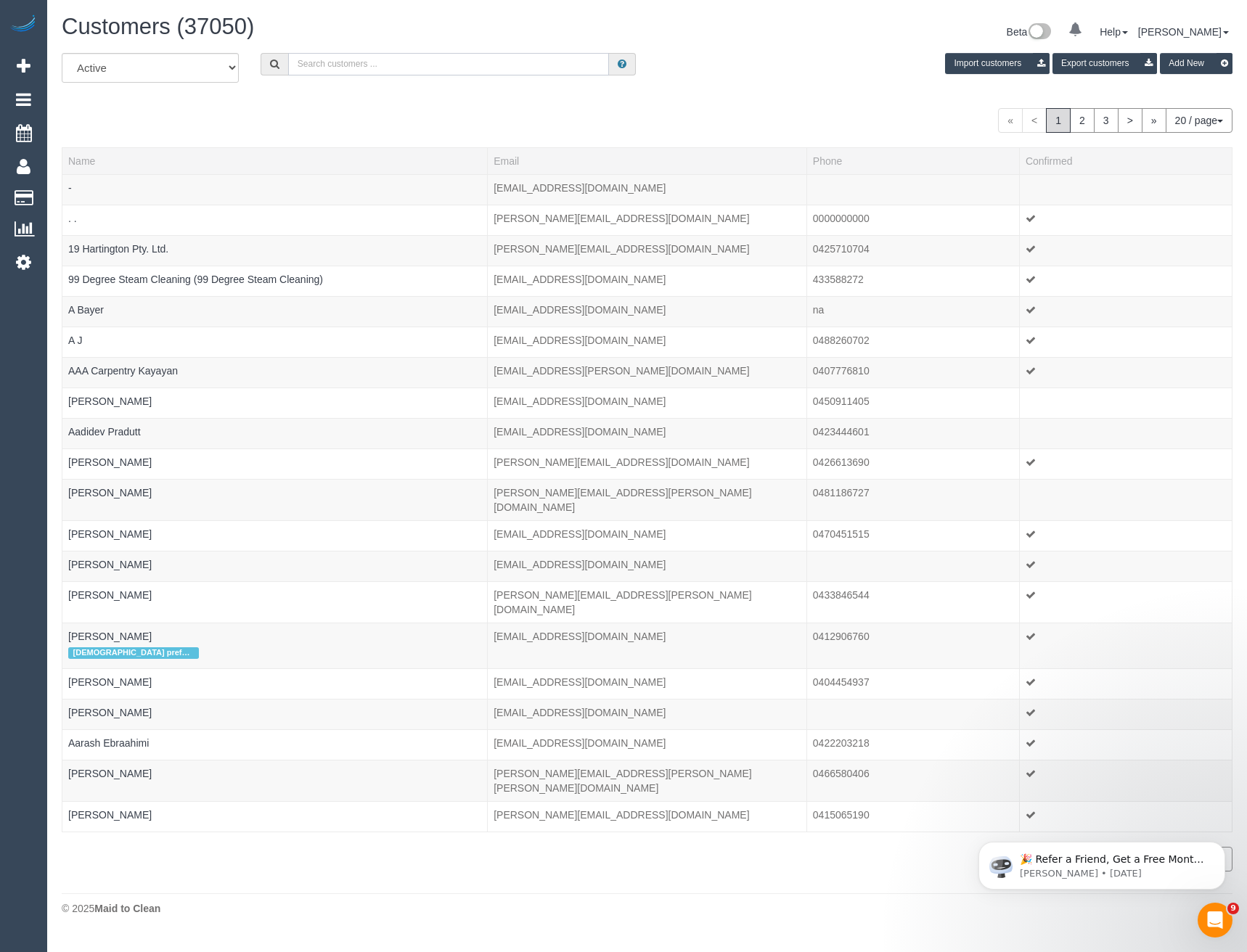
paste input "https://maidtoclean.launch27.com/admin/customers/88363/edit"
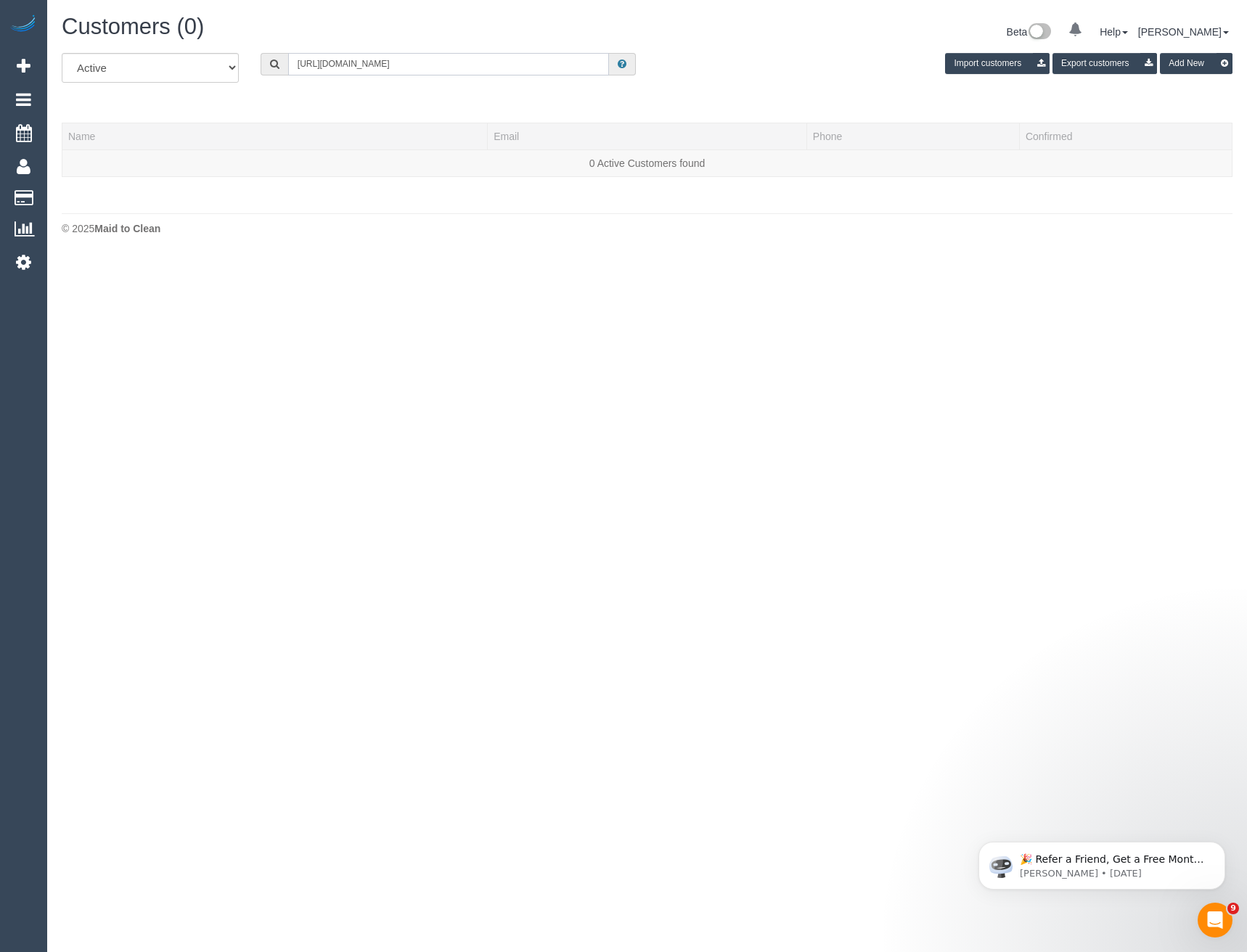
type input "https://maidtoclean.launch27.com/admin/customers/88363/edit"
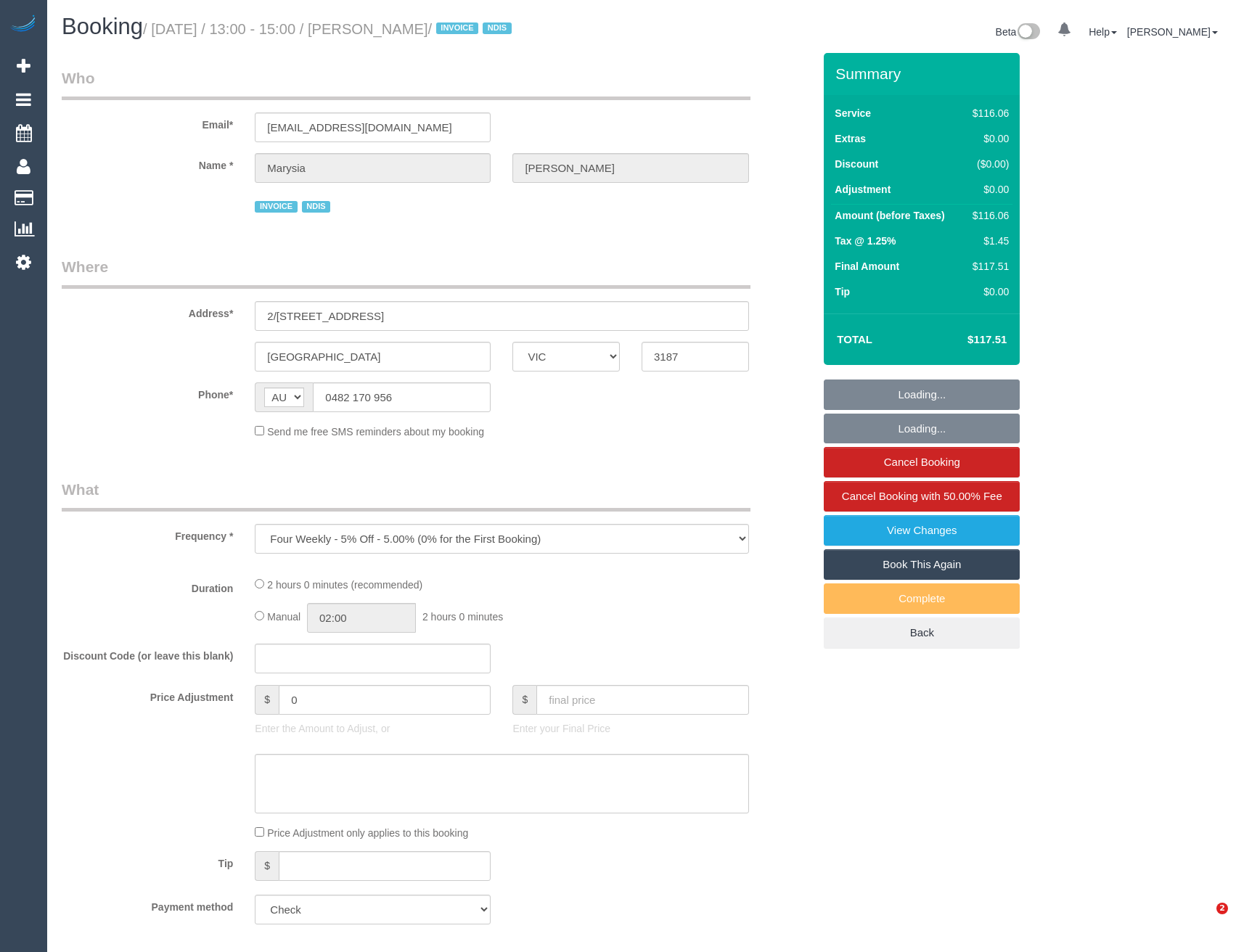
select select "VIC"
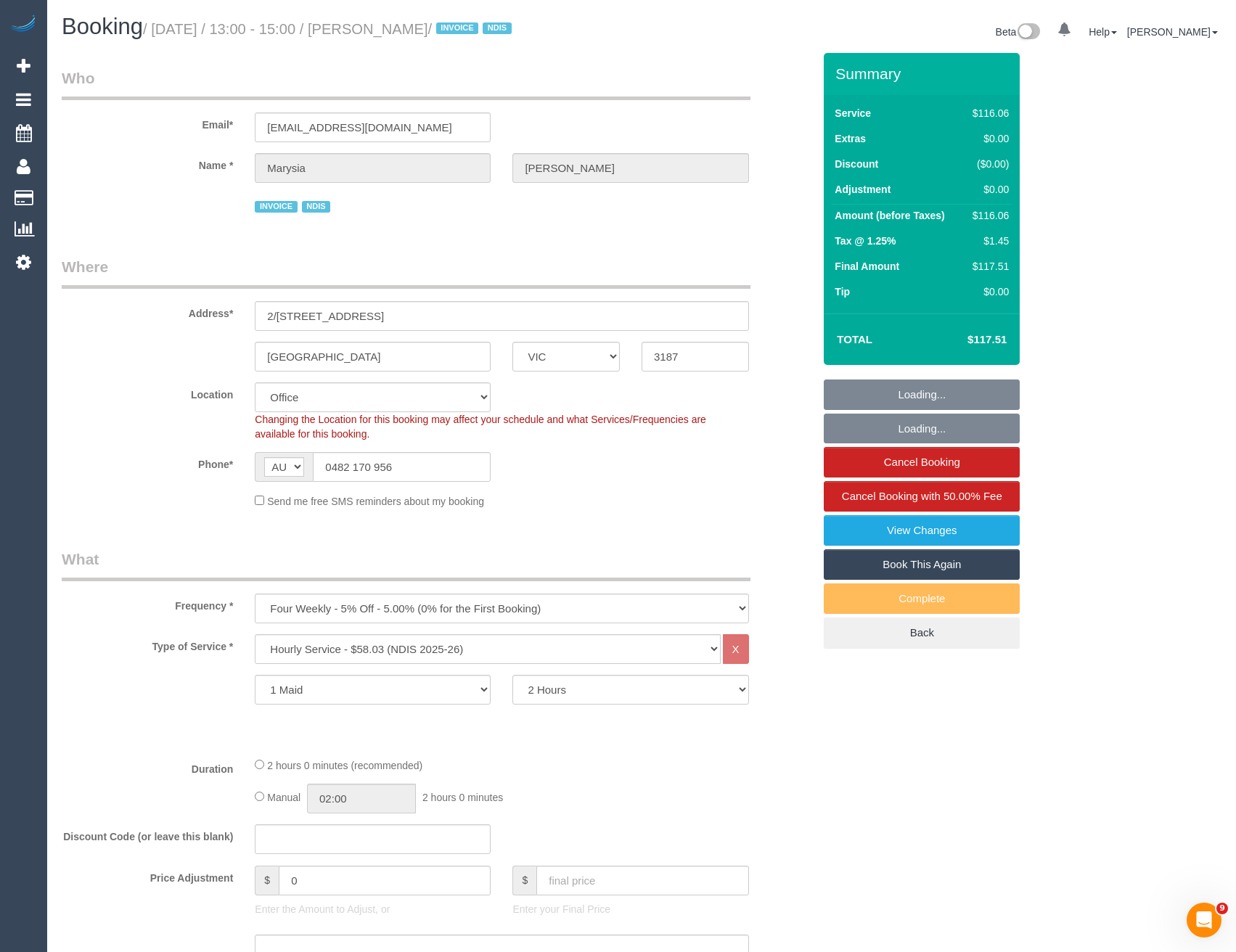
select select "object:801"
select select "number:28"
select select "number:14"
select select "number:19"
select select "number:22"
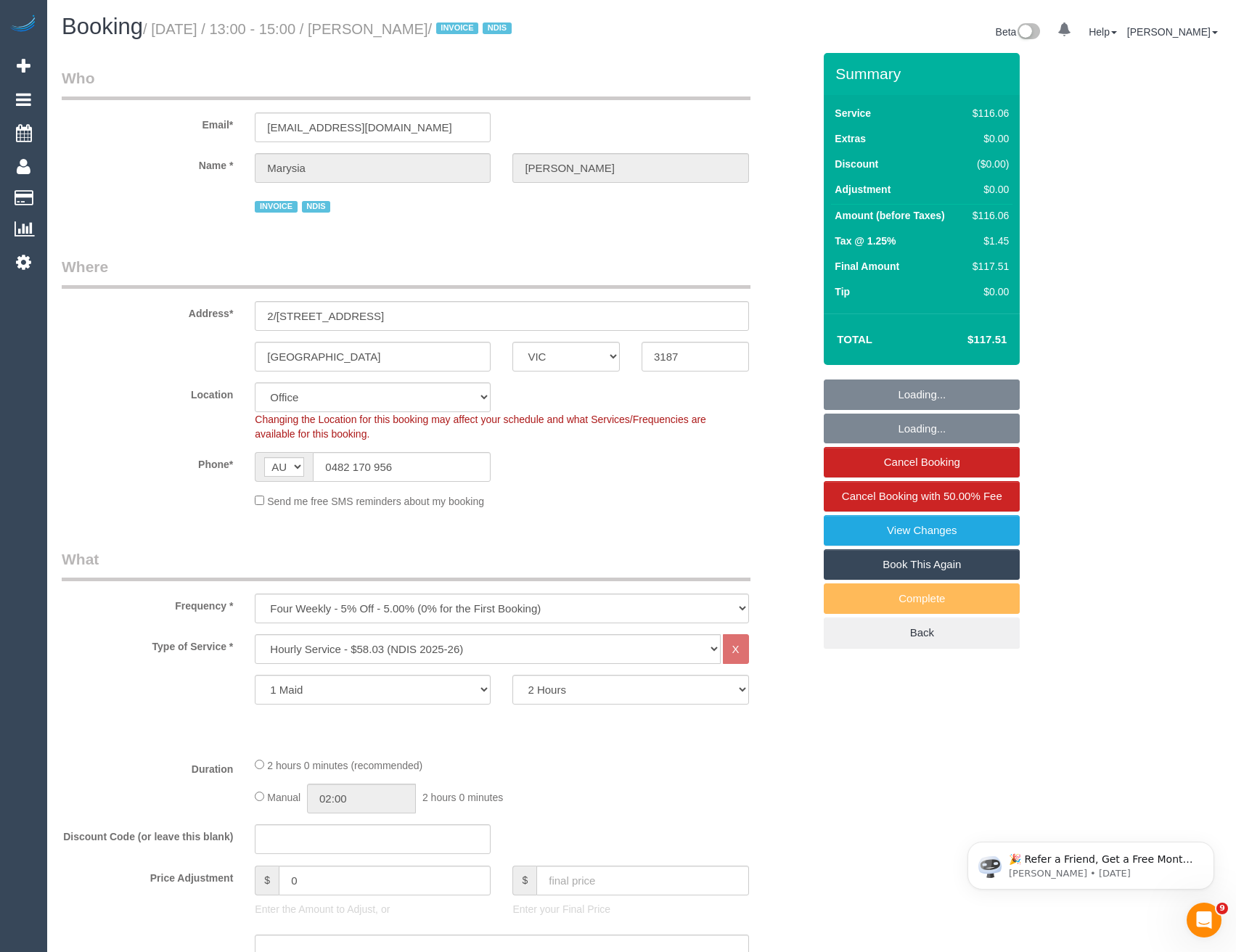
select select "number:35"
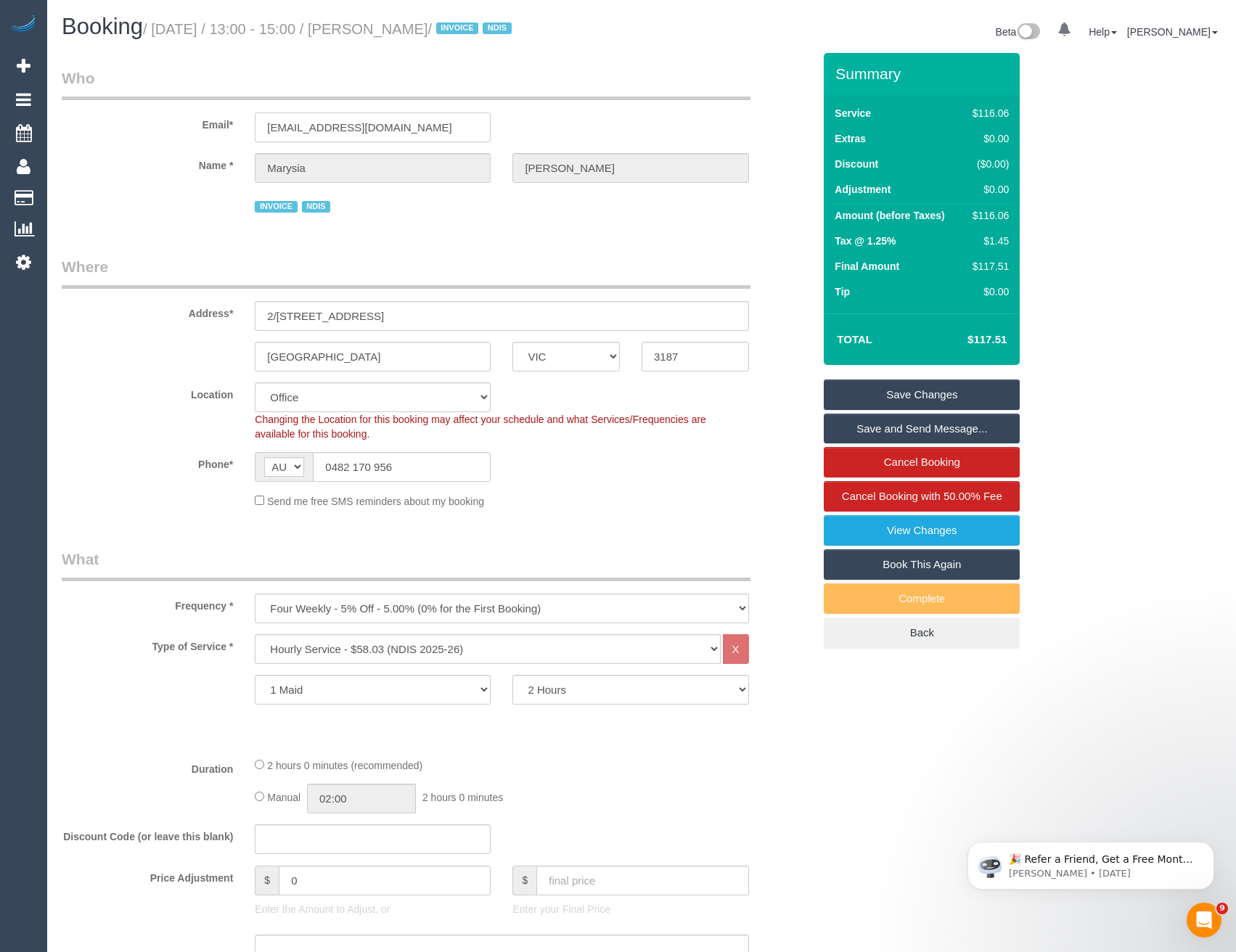
drag, startPoint x: 400, startPoint y: 128, endPoint x: 259, endPoint y: 136, distance: 141.2
click at [259, 136] on input "[EMAIL_ADDRESS][DOMAIN_NAME]" at bounding box center [372, 127] width 236 height 29
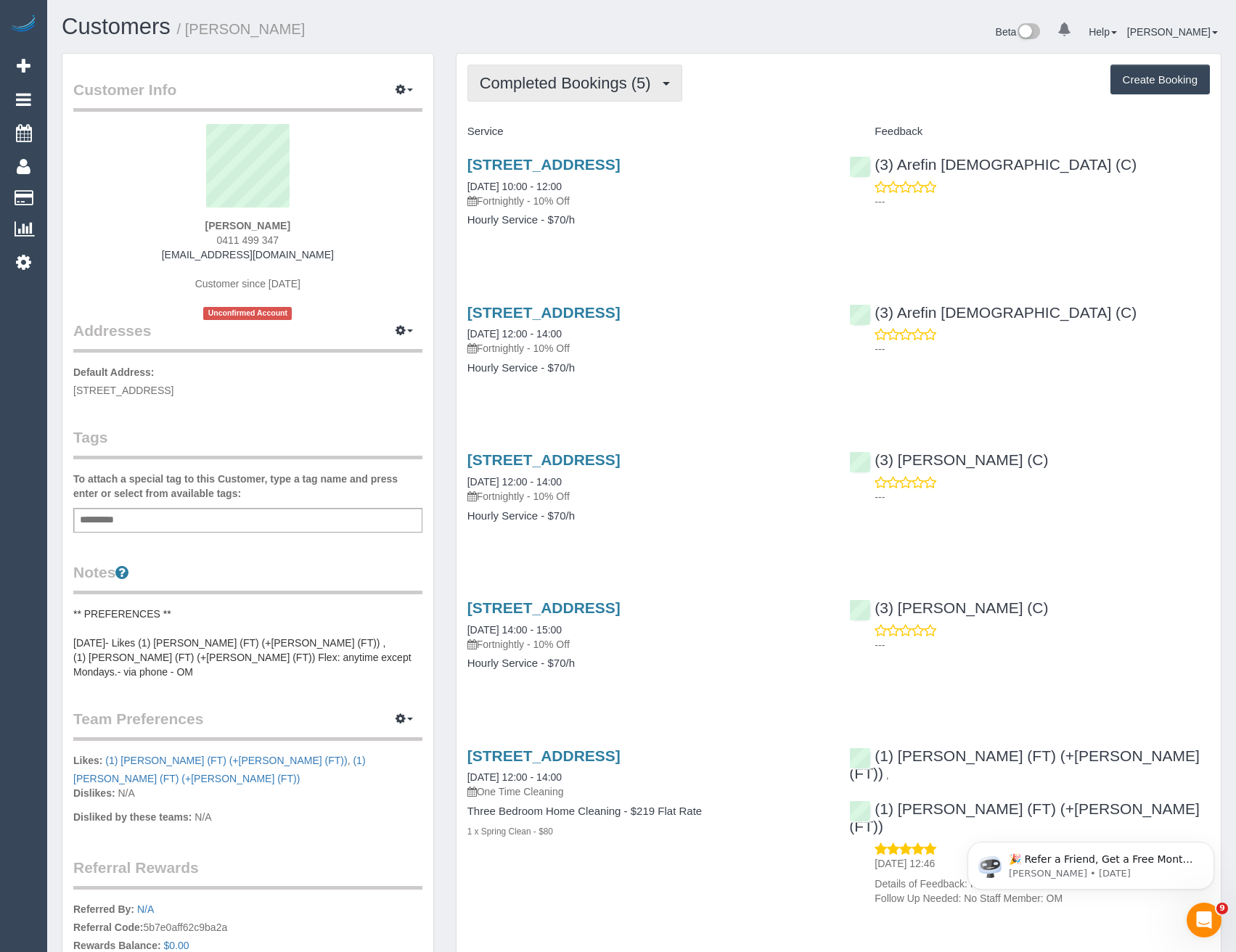
click at [569, 94] on button "Completed Bookings (5)" at bounding box center [574, 83] width 215 height 37
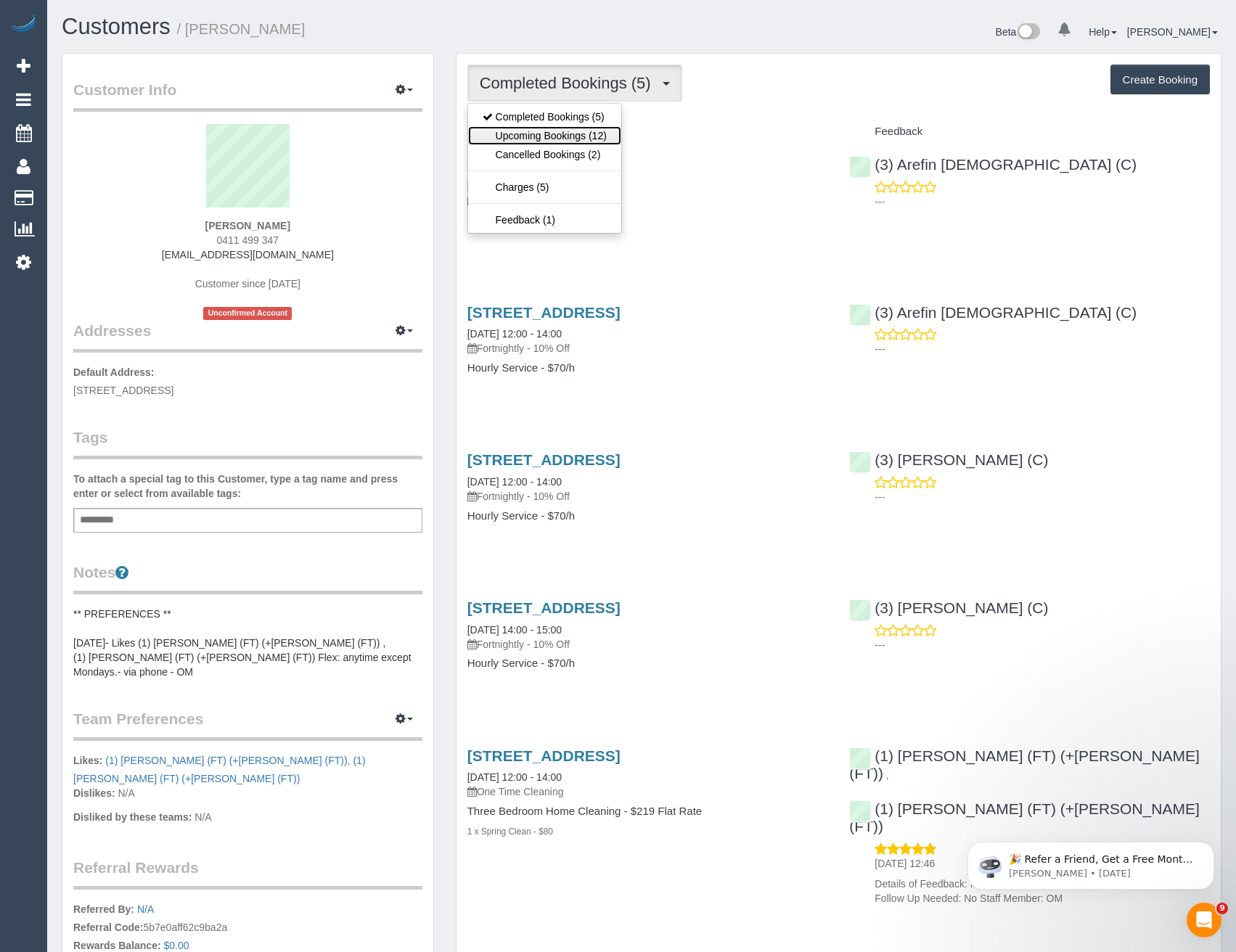
click at [571, 141] on link "Upcoming Bookings (12)" at bounding box center [544, 136] width 153 height 19
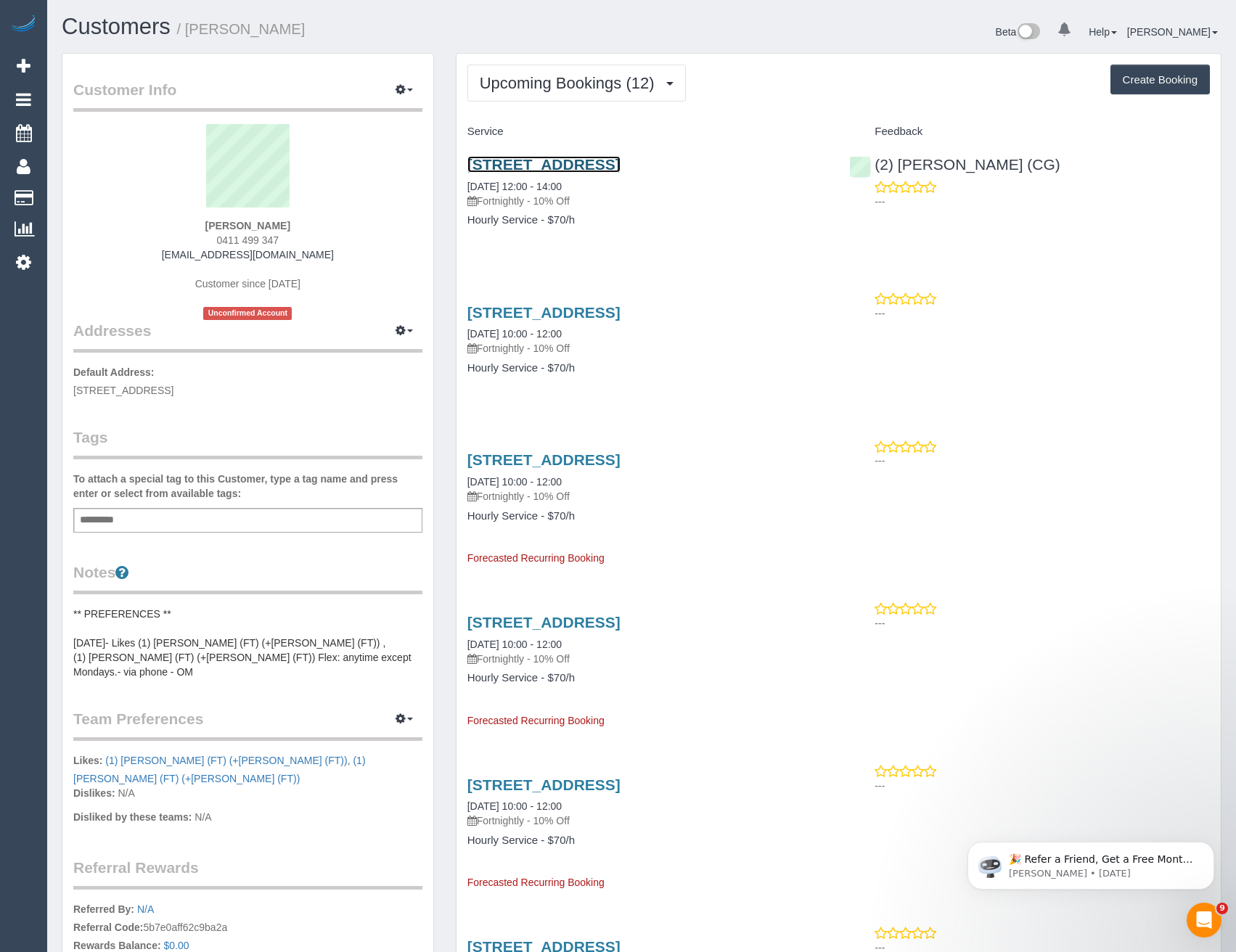
click at [621, 165] on link "[STREET_ADDRESS]" at bounding box center [543, 164] width 153 height 17
click at [570, 78] on span "Upcoming Bookings (12)" at bounding box center [571, 83] width 182 height 18
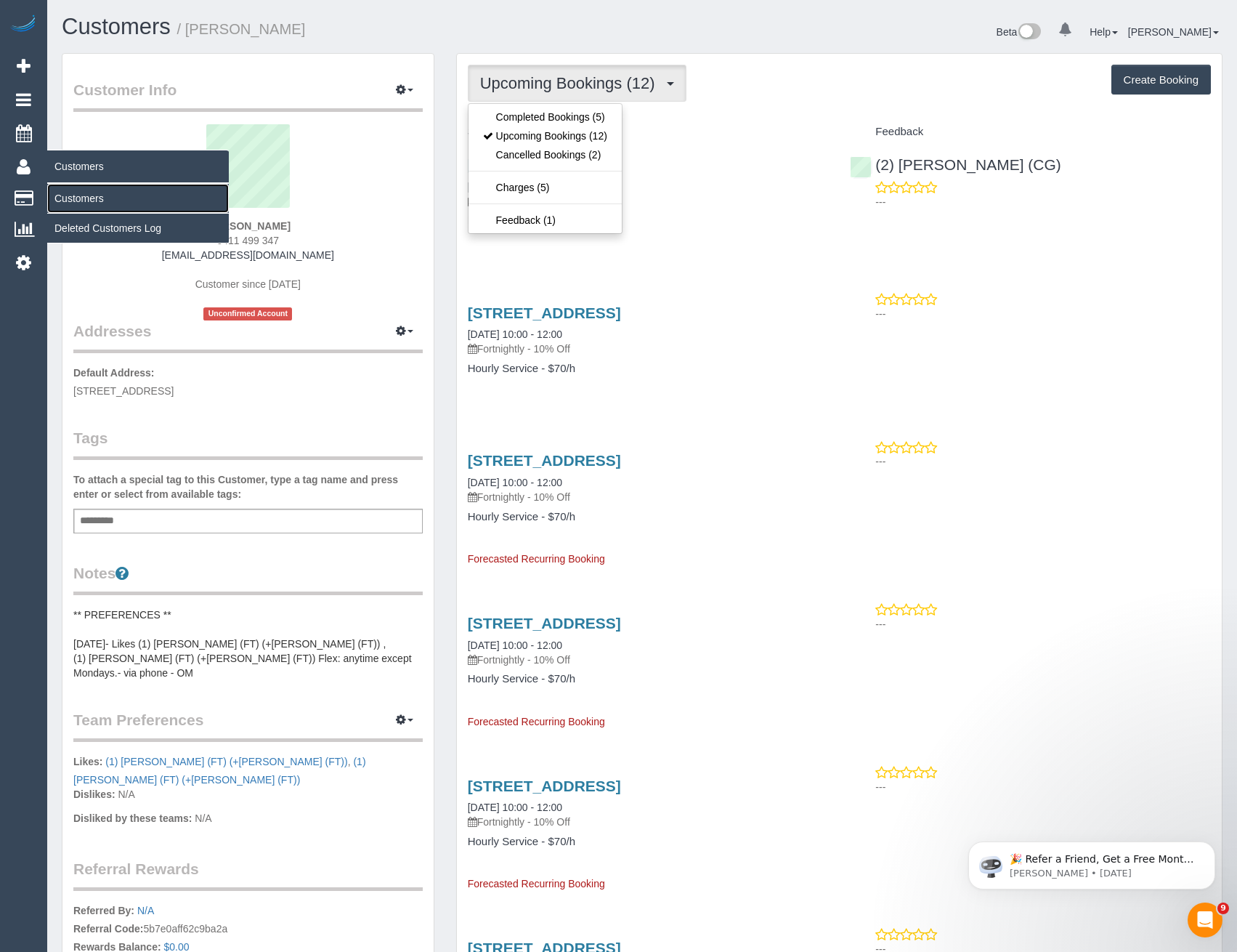
click at [100, 197] on link "Customers" at bounding box center [138, 198] width 181 height 29
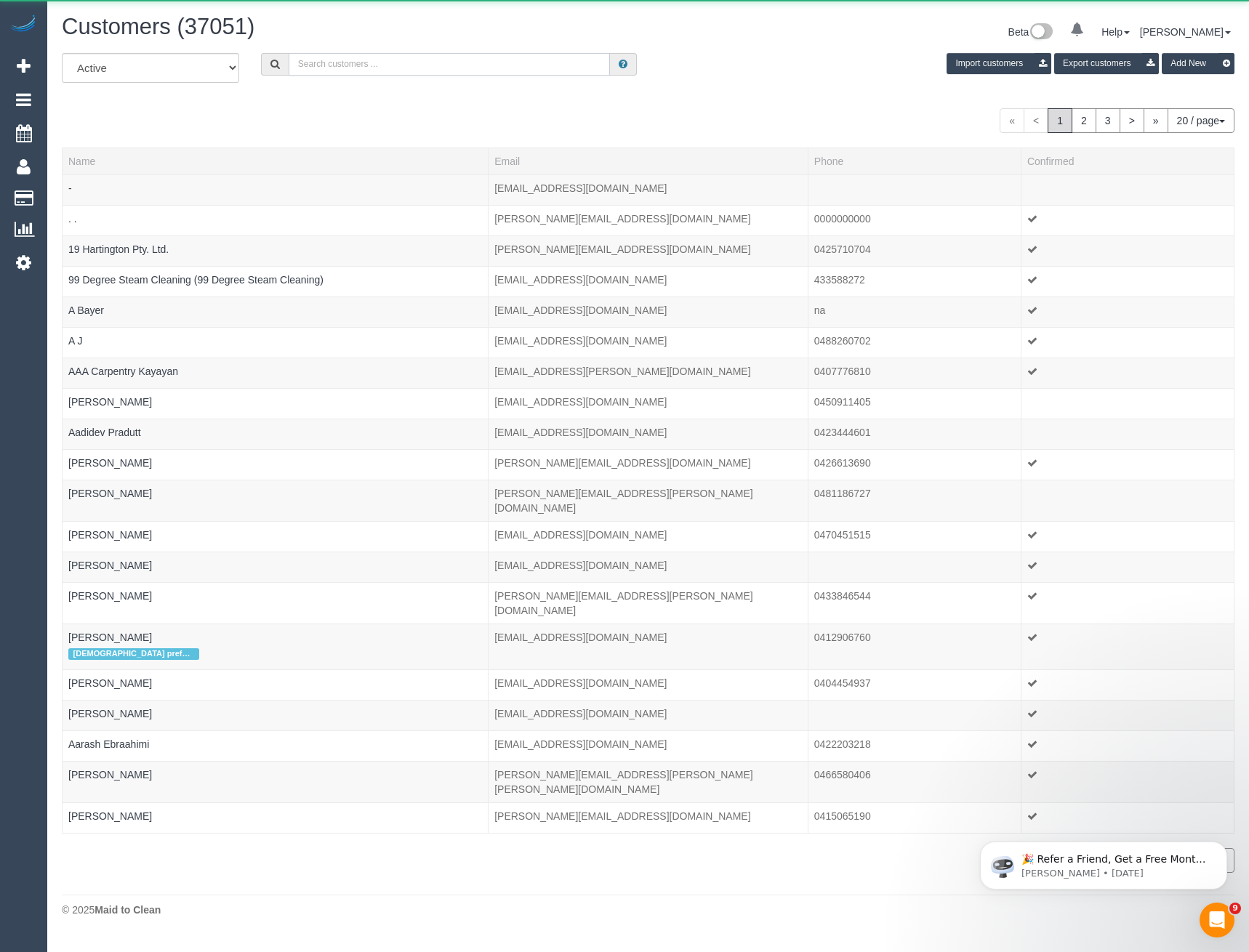
drag, startPoint x: 378, startPoint y: 67, endPoint x: 394, endPoint y: 71, distance: 16.5
click at [378, 67] on input "text" at bounding box center [450, 65] width 322 height 23
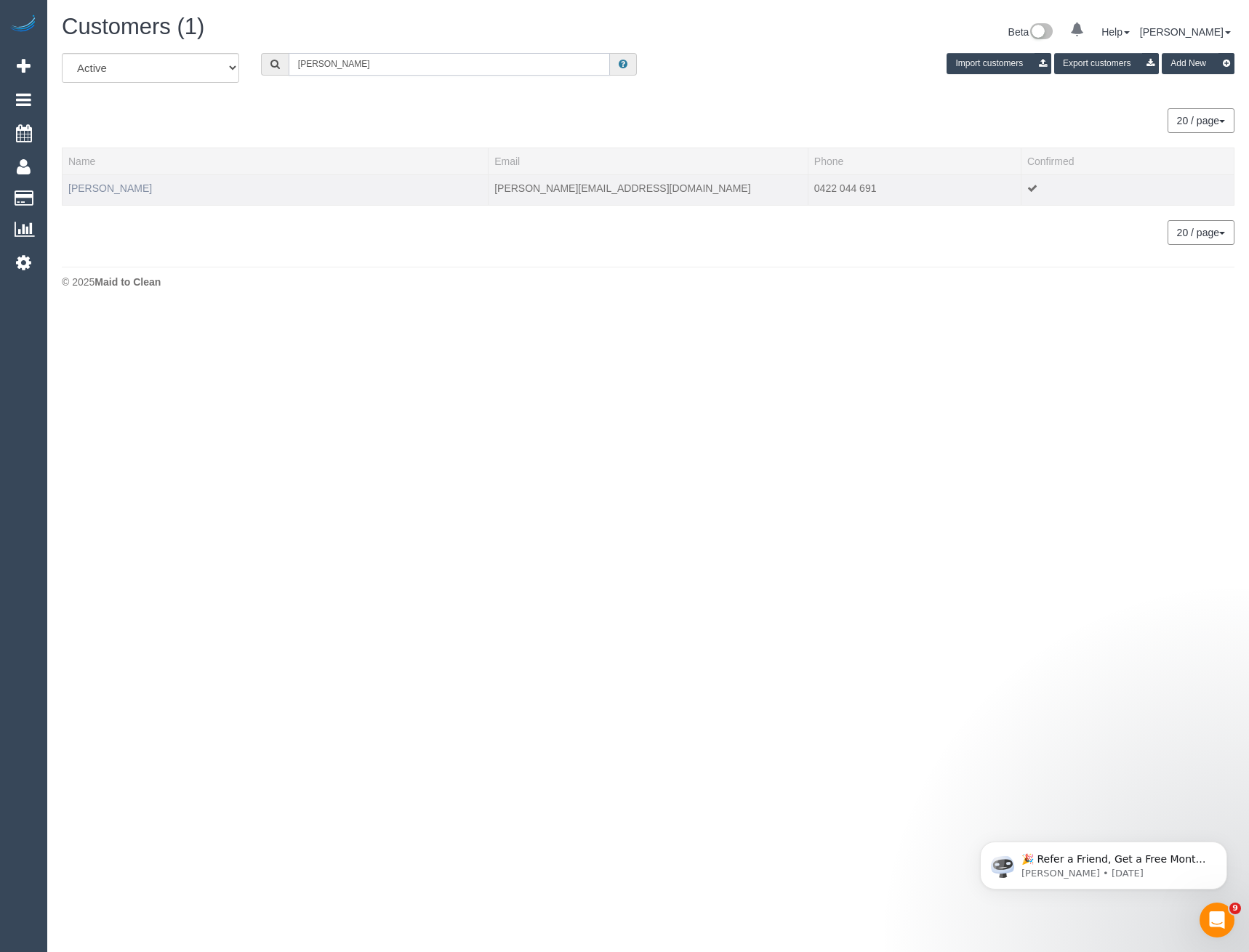
type input "[PERSON_NAME]"
click at [125, 192] on link "[PERSON_NAME]" at bounding box center [110, 188] width 84 height 11
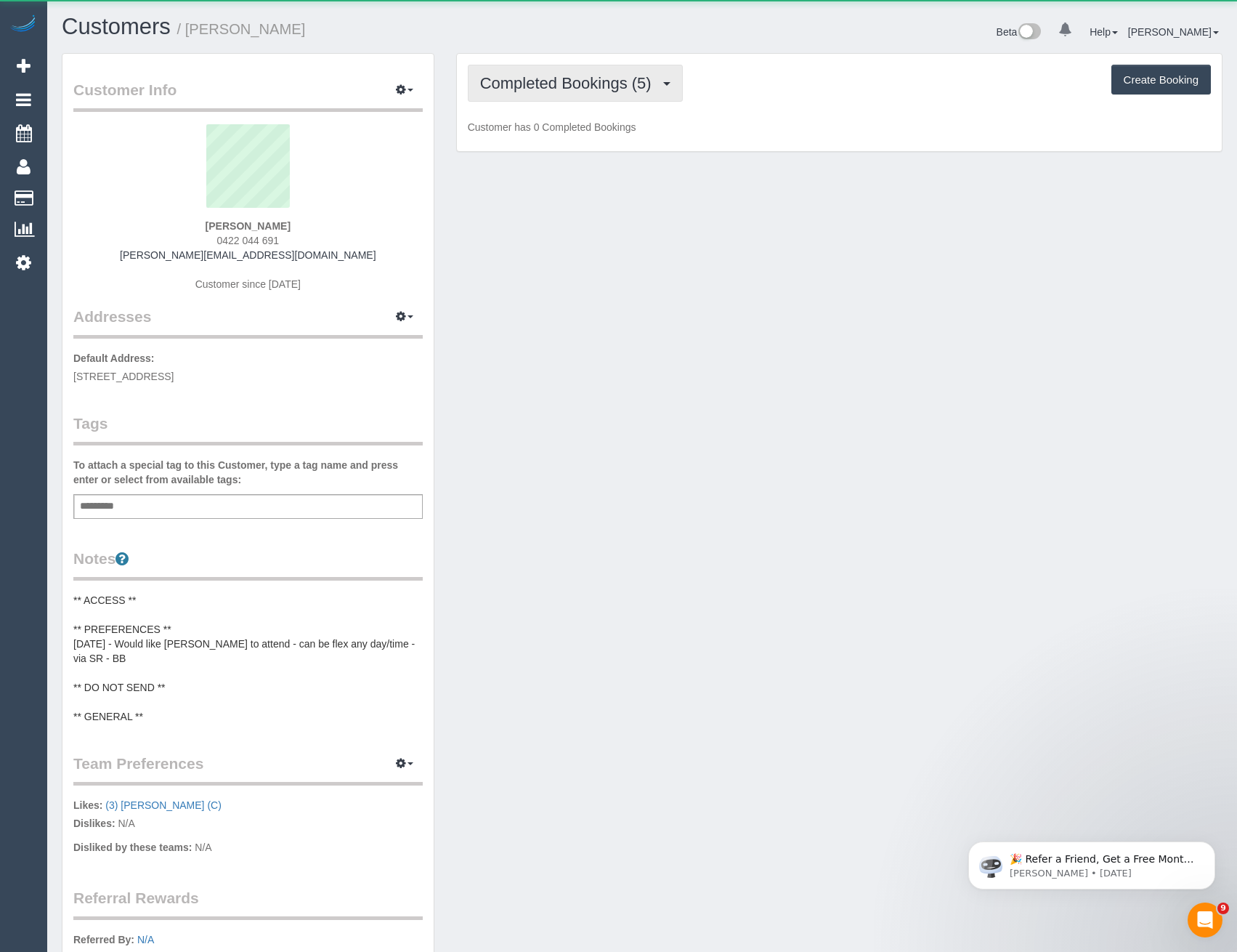
click at [609, 79] on span "Completed Bookings (5)" at bounding box center [569, 83] width 179 height 18
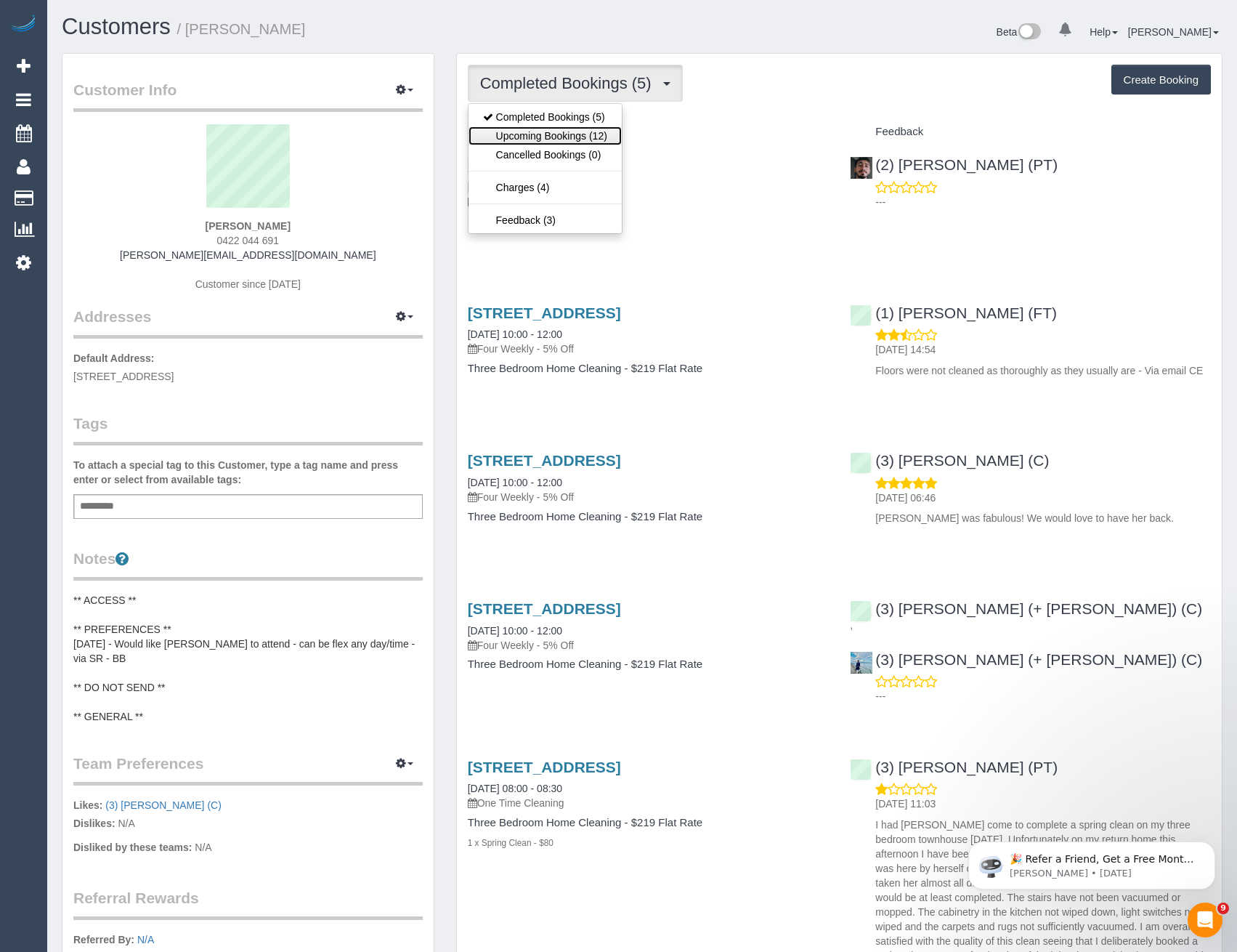
click at [604, 139] on link "Upcoming Bookings (12)" at bounding box center [544, 136] width 153 height 19
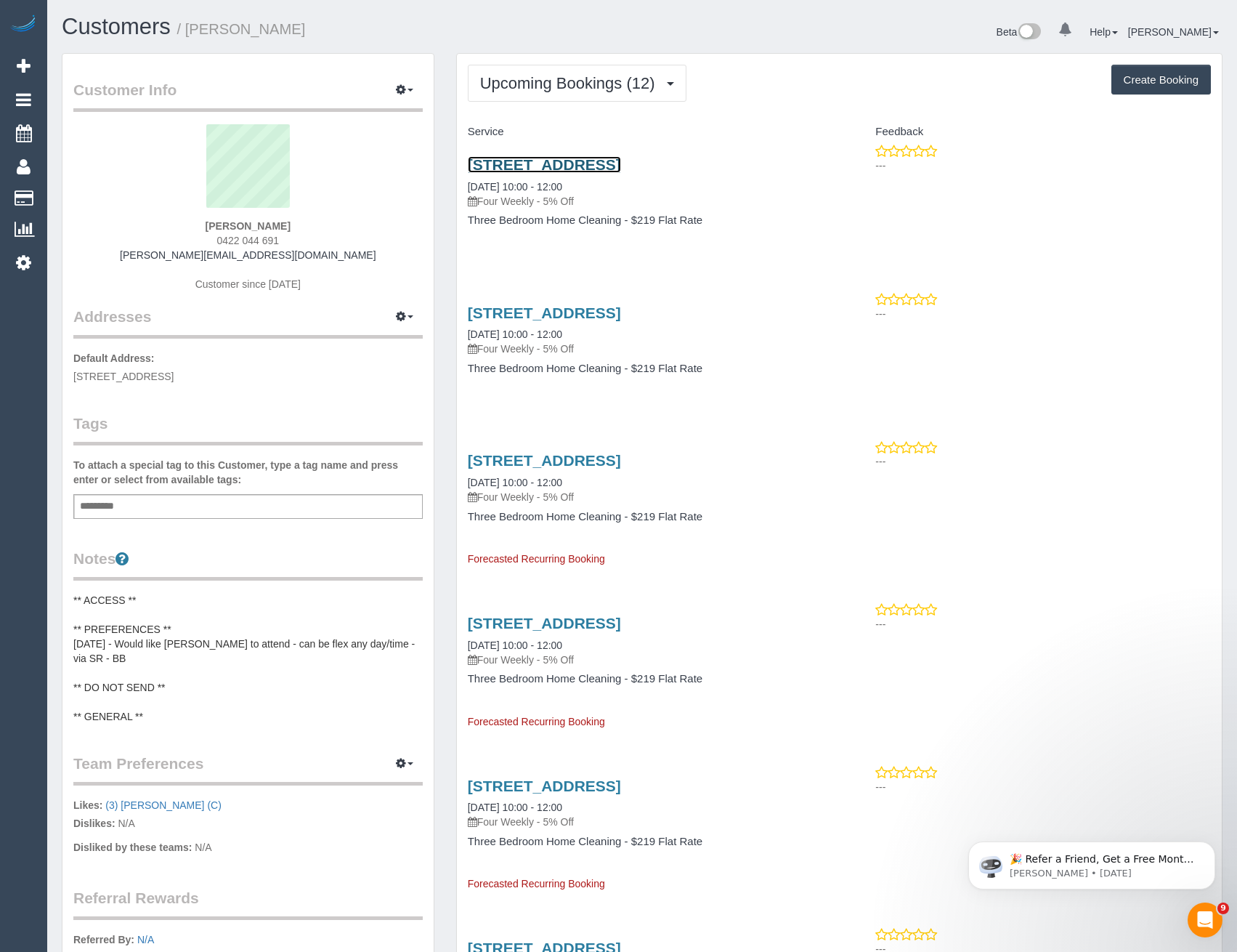
click at [621, 168] on link "[STREET_ADDRESS]" at bounding box center [543, 164] width 153 height 17
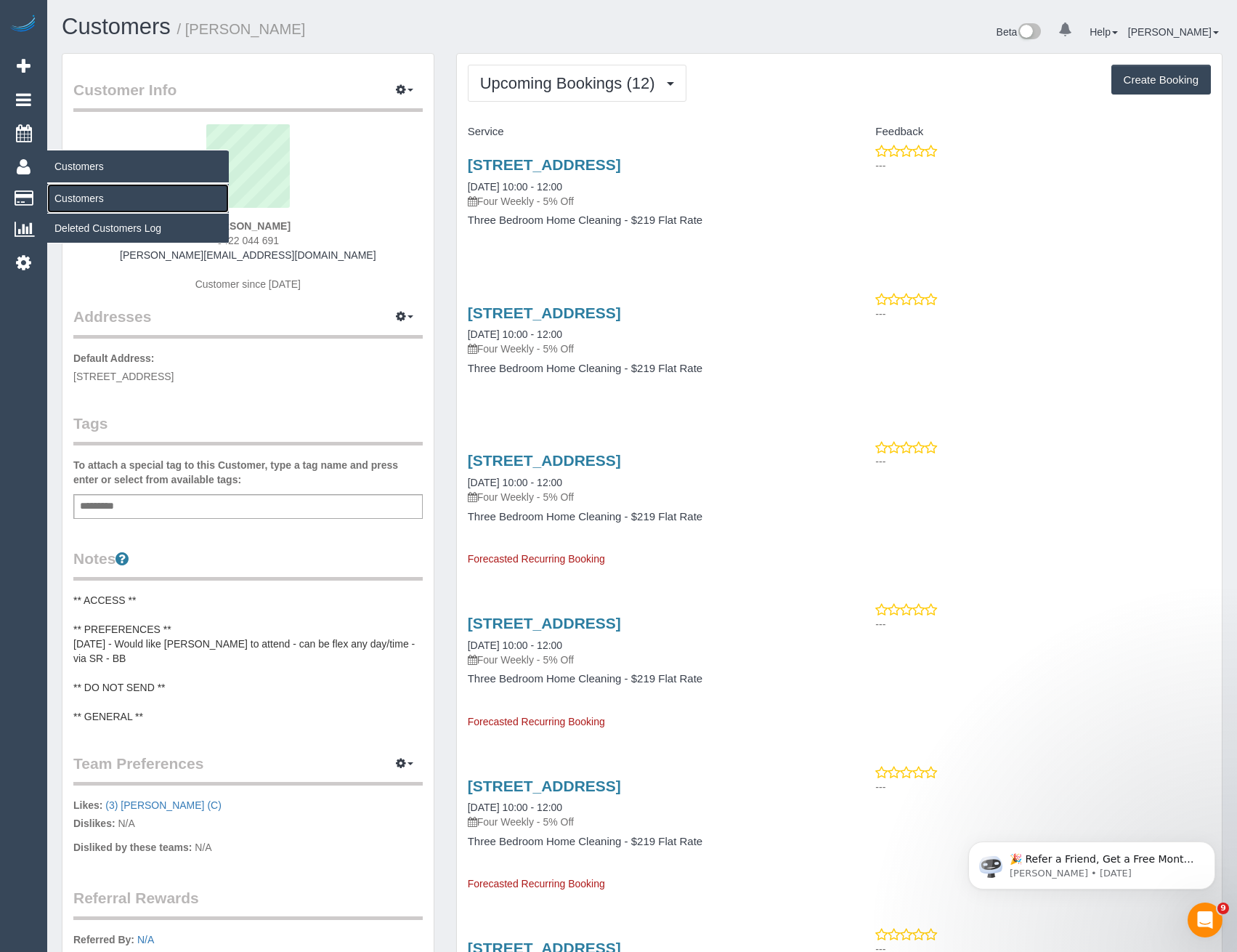
click at [76, 199] on link "Customers" at bounding box center [138, 198] width 181 height 29
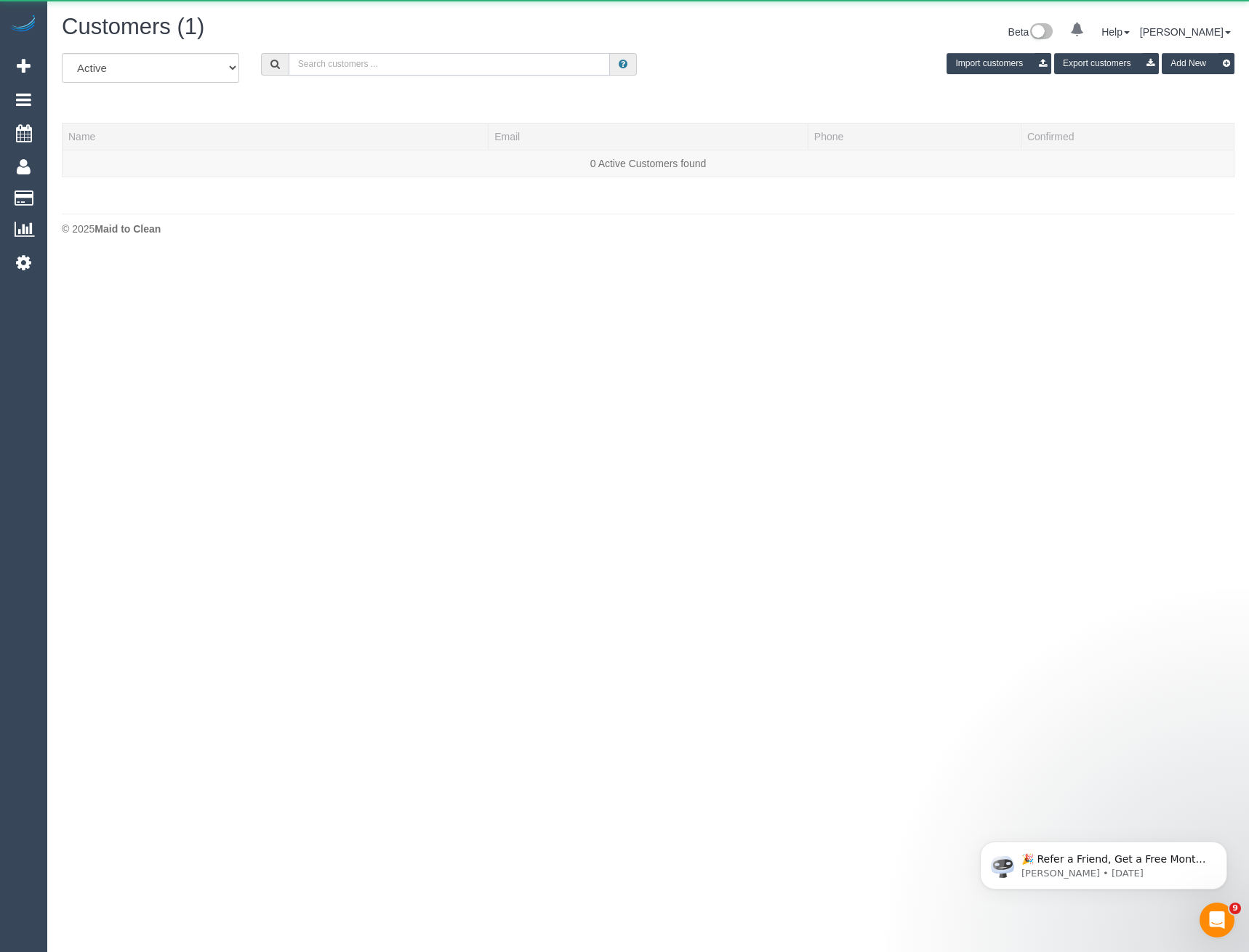
click at [332, 59] on input "text" at bounding box center [450, 65] width 322 height 23
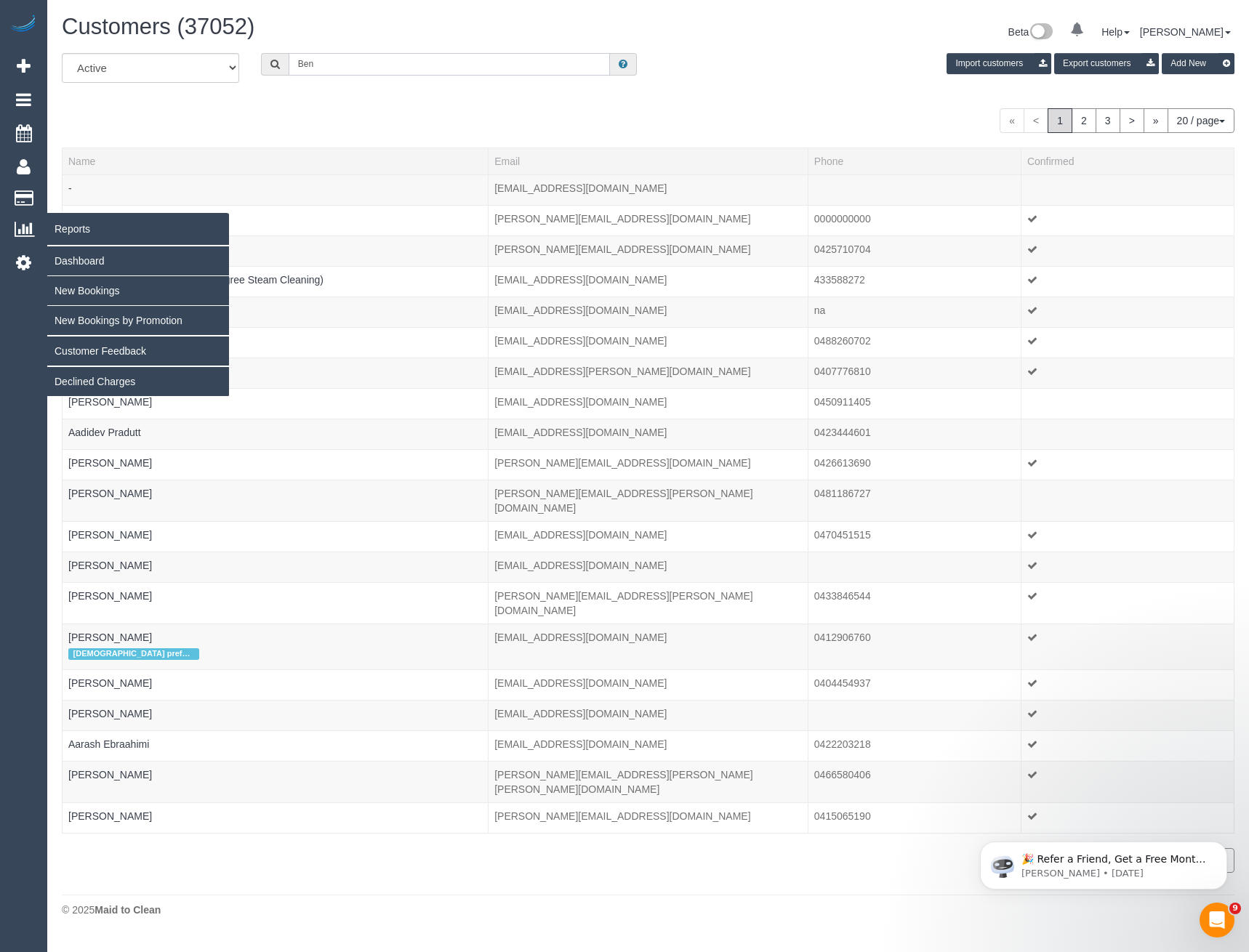
type input "Ben"
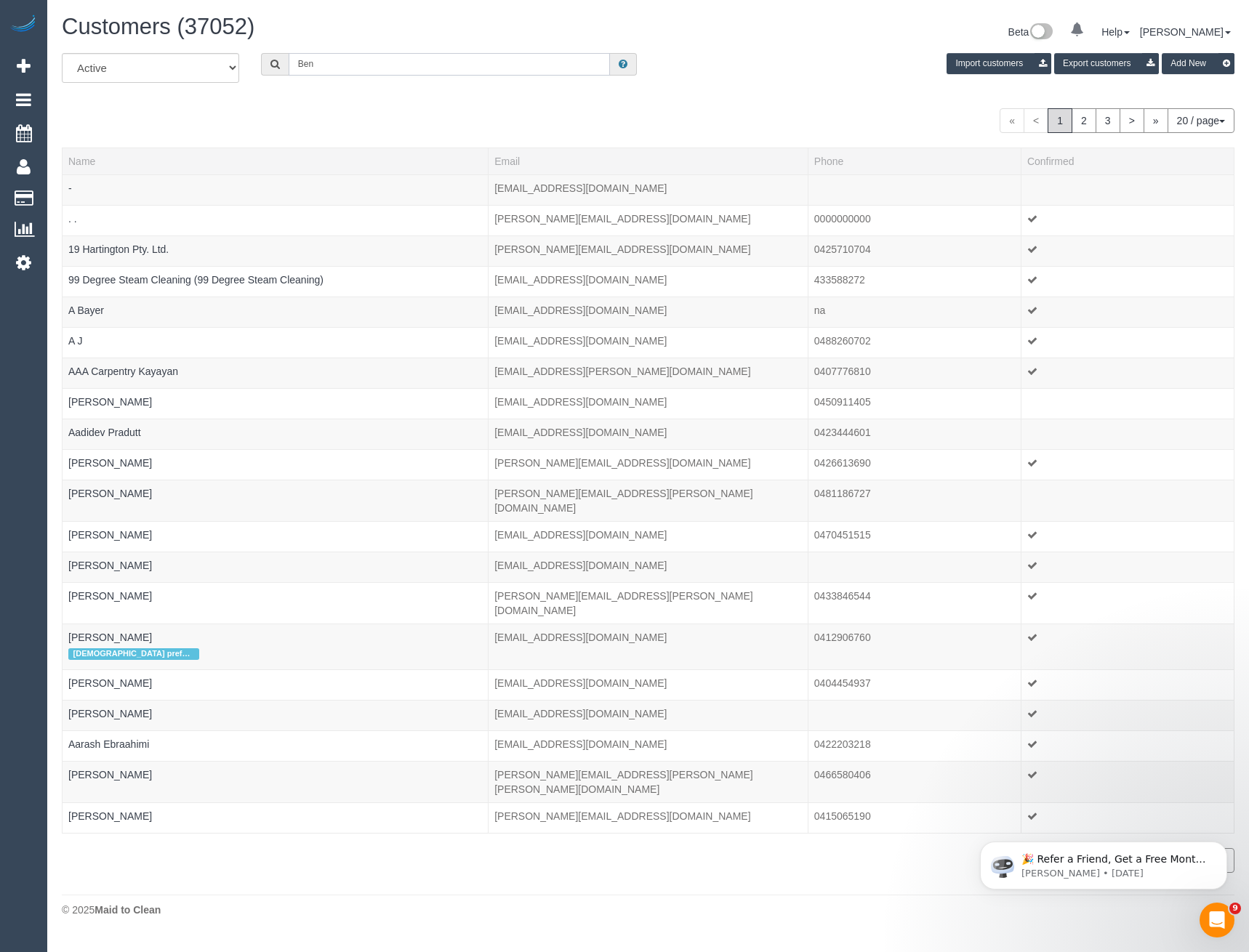
drag, startPoint x: 336, startPoint y: 69, endPoint x: 263, endPoint y: 69, distance: 73.0
click at [263, 69] on div "Ben" at bounding box center [450, 65] width 376 height 23
paste input "bmaruskanic@gmail.com"
click at [409, 64] on input "bmaruskanic@gmail.com" at bounding box center [450, 65] width 322 height 23
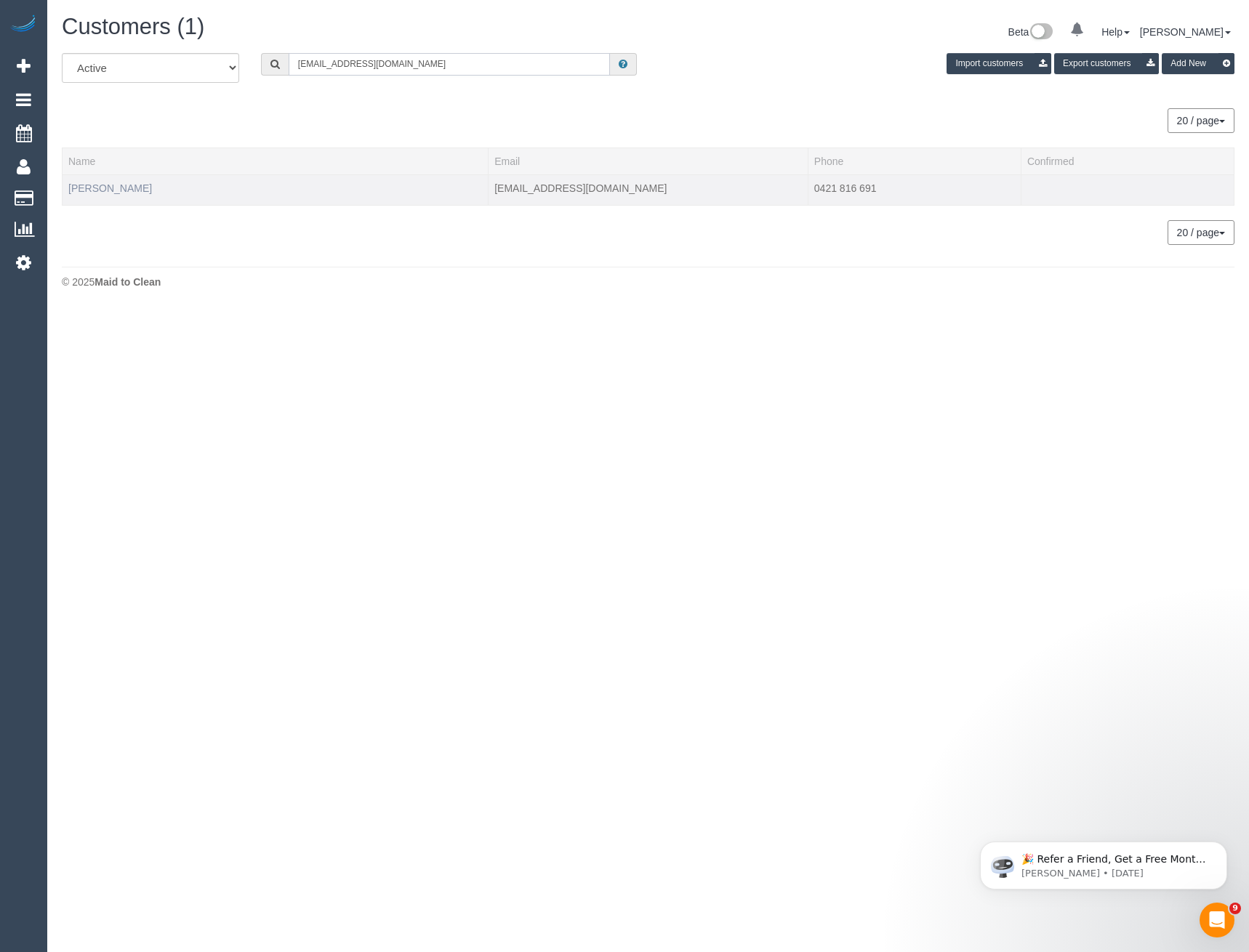
type input "bmaruskanic@gmail.com"
click at [144, 184] on link "Benjamin Maruskanic" at bounding box center [110, 188] width 84 height 11
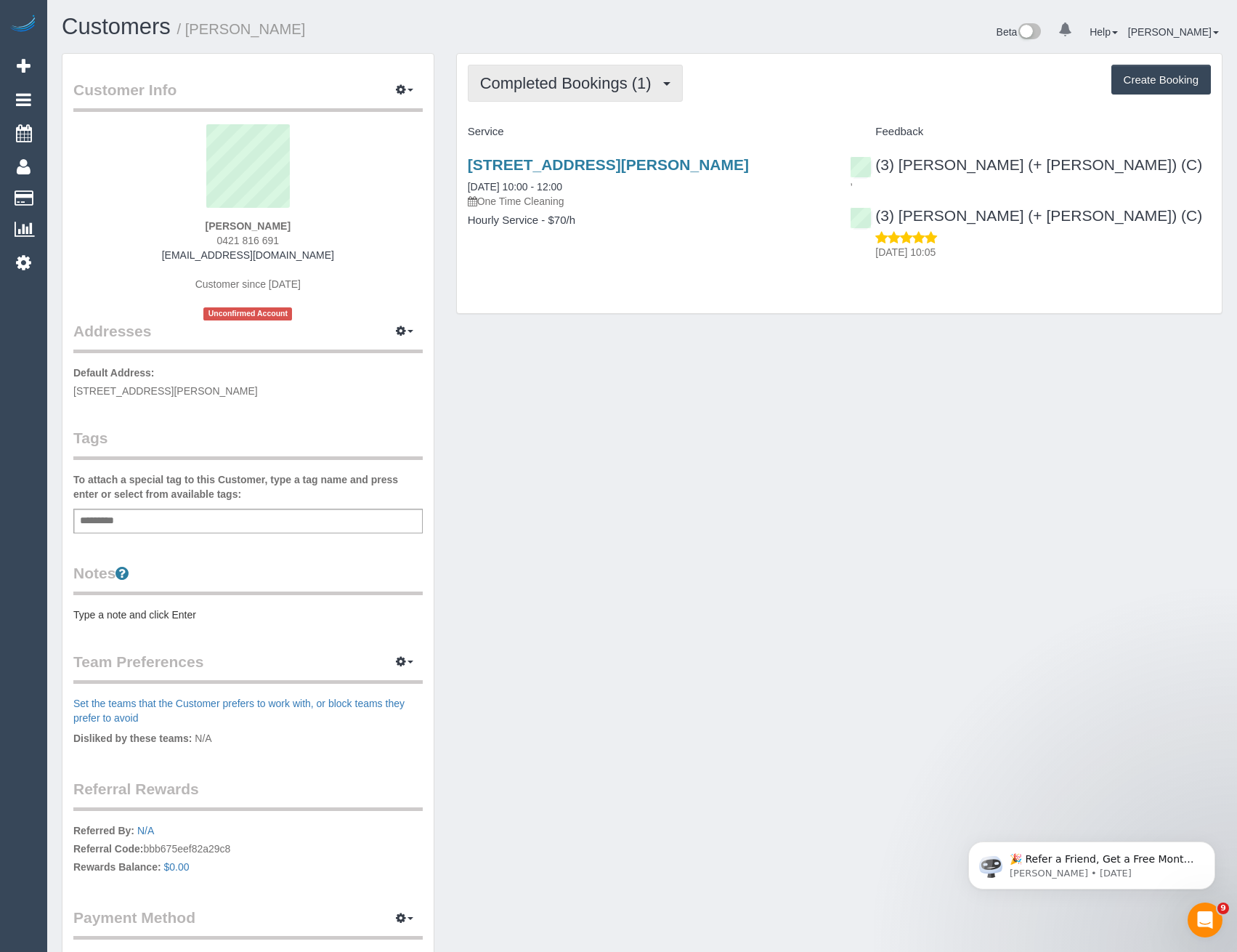
click at [600, 80] on span "Completed Bookings (1)" at bounding box center [569, 83] width 179 height 18
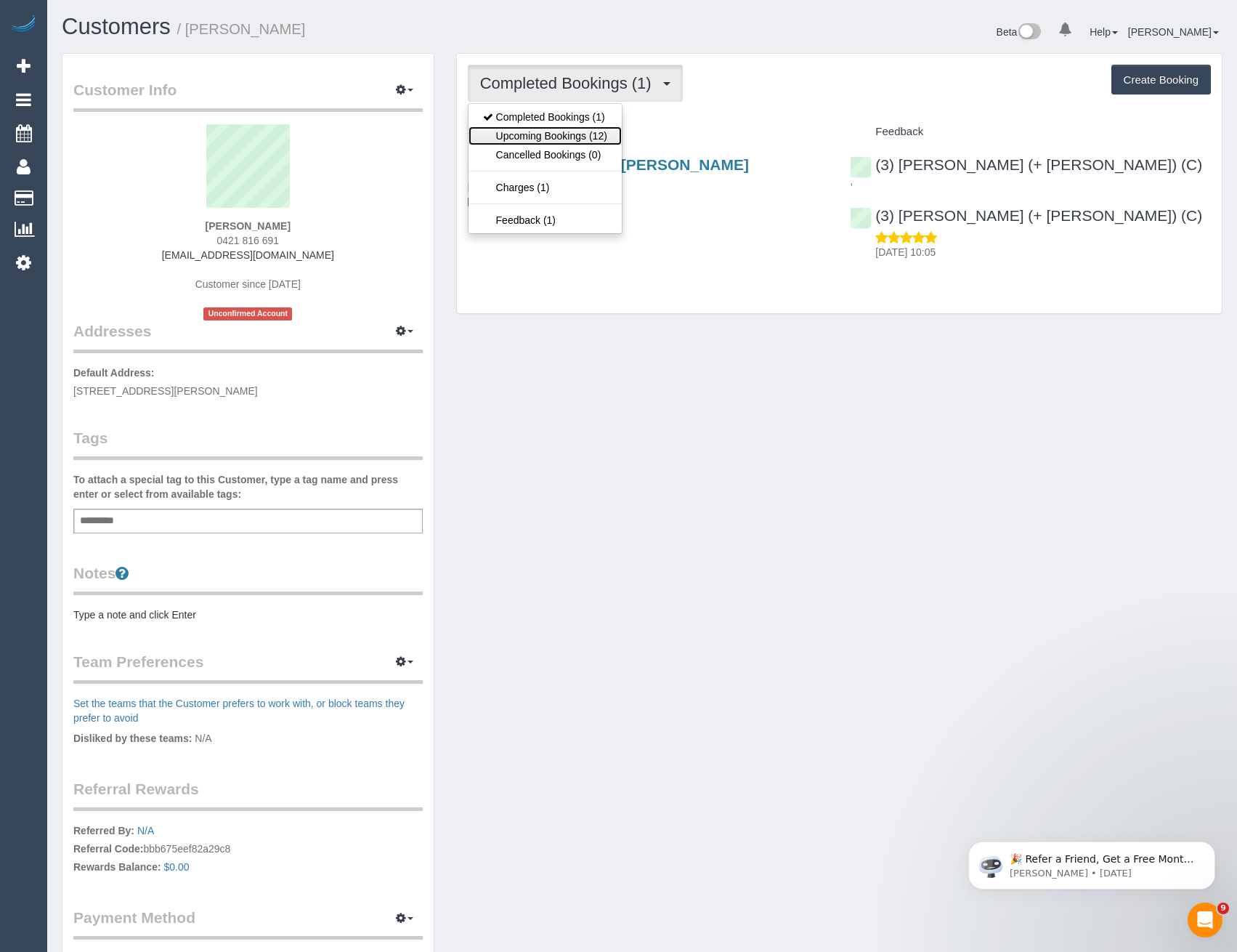
click at [576, 135] on link "Upcoming Bookings (12)" at bounding box center [544, 136] width 153 height 19
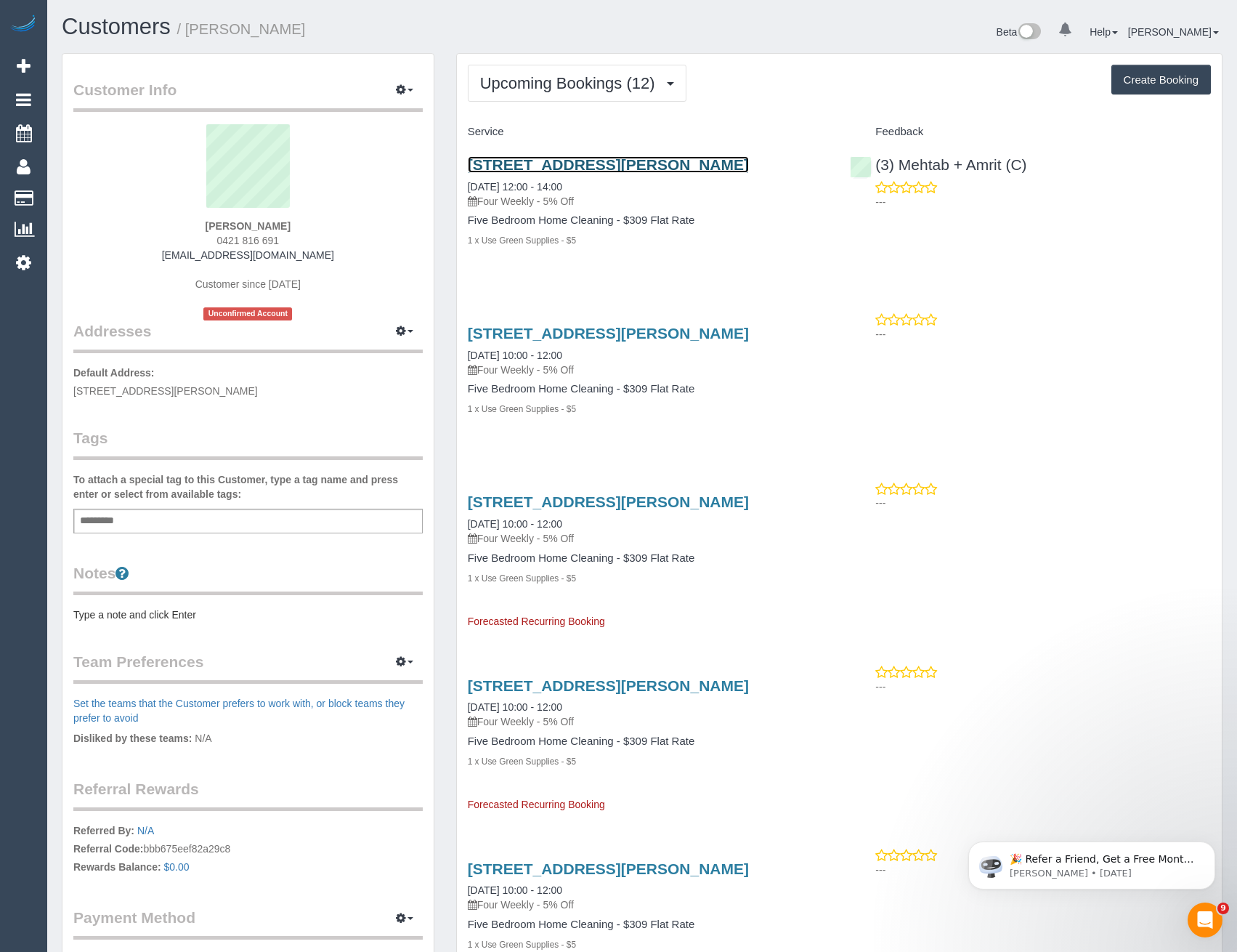
click at [631, 165] on link "43 Nicholson St, Coburg, VIC 3058" at bounding box center [608, 164] width 281 height 17
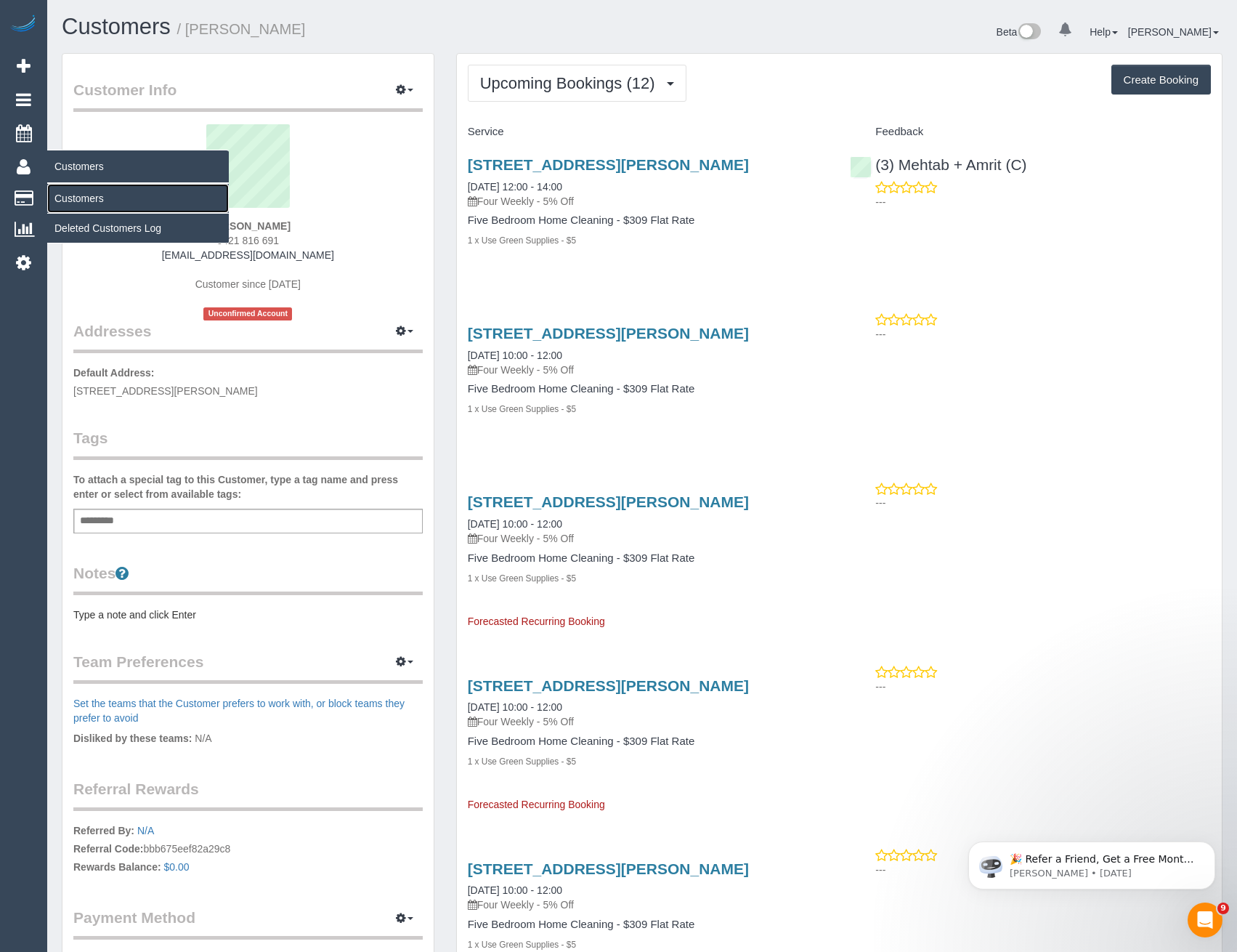
click at [90, 204] on link "Customers" at bounding box center [138, 198] width 181 height 29
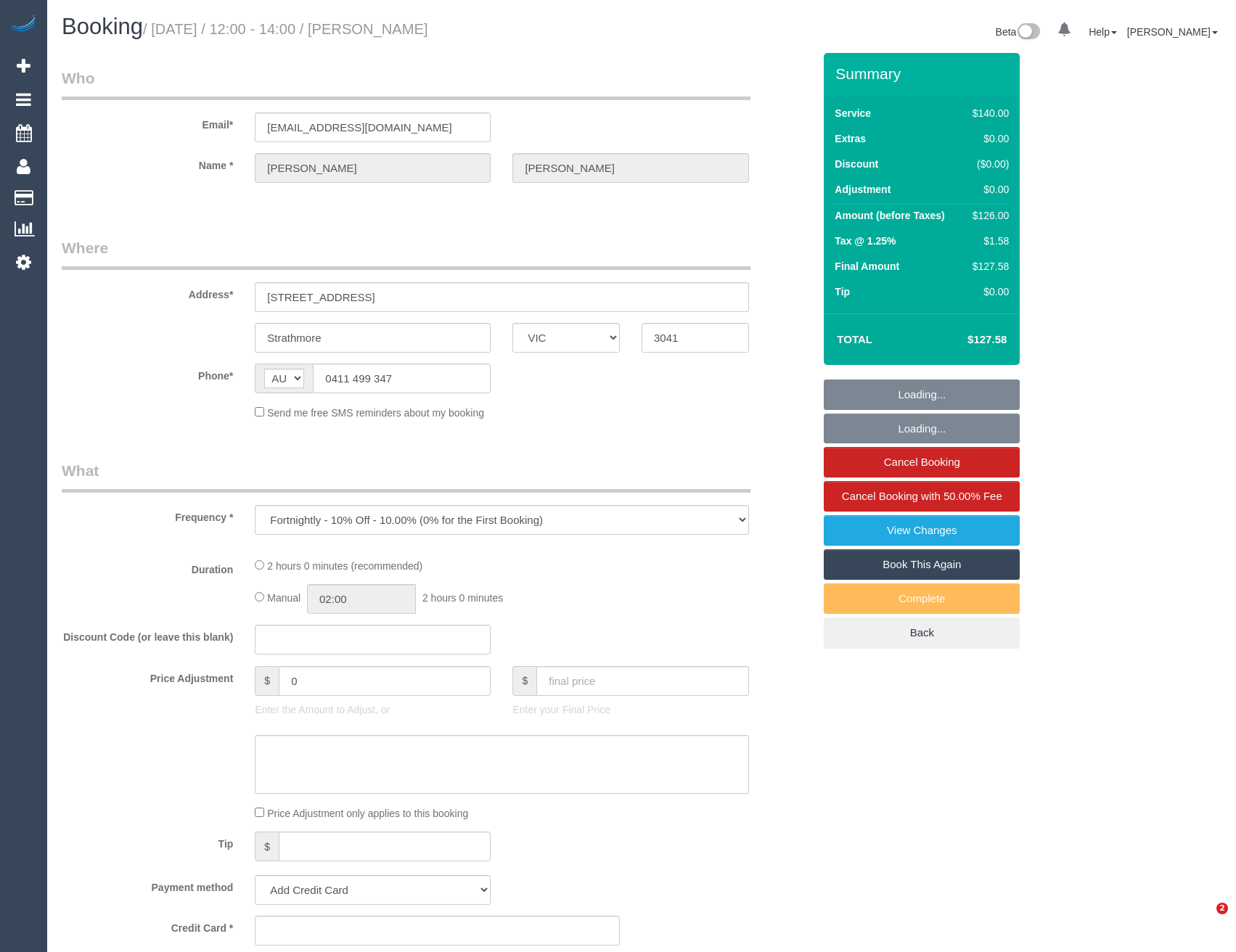
select select "VIC"
select select "string:stripe-pm_1RMIGP2GScqysDRV4ipOAvAV"
select select "number:28"
select select "number:14"
select select "number:18"
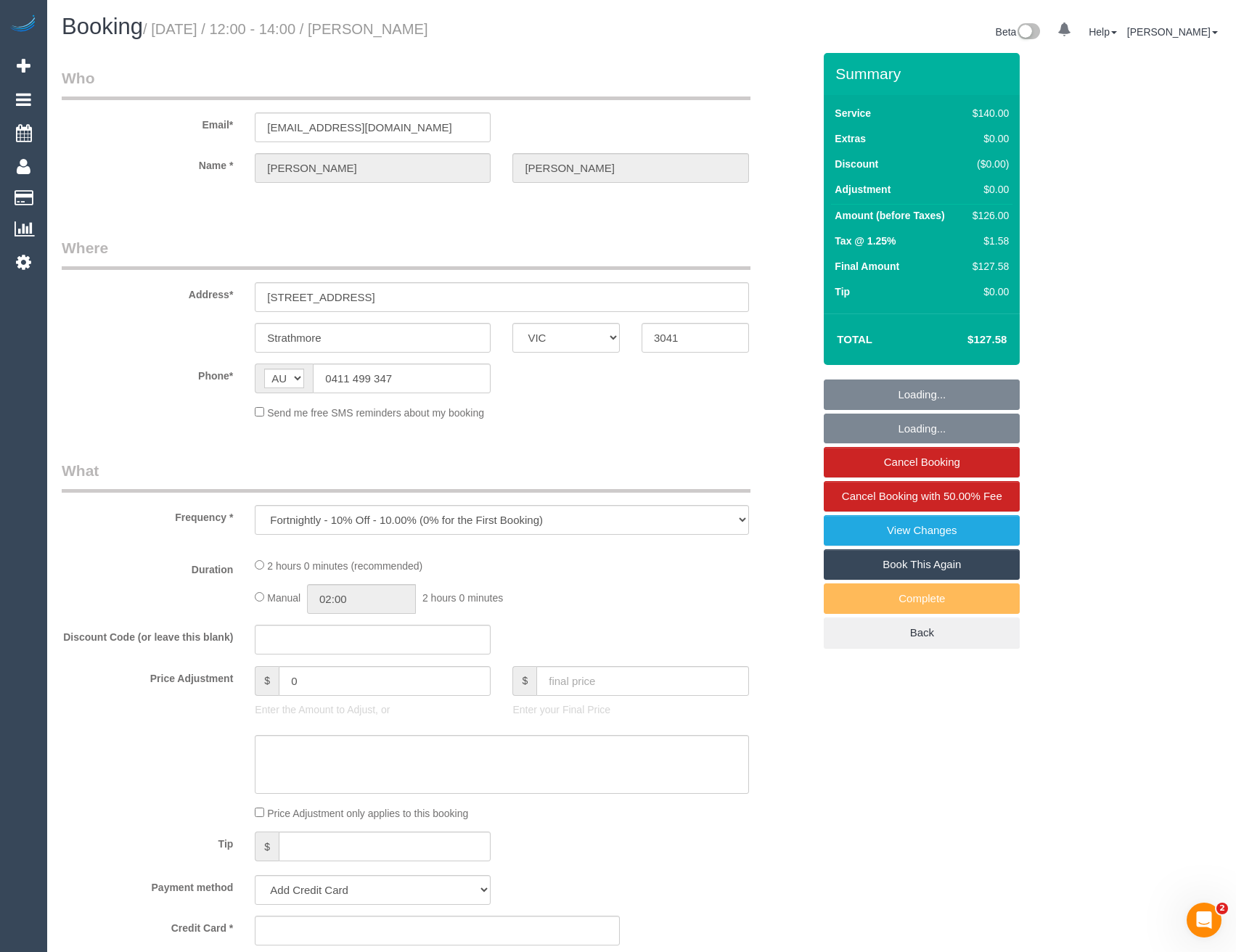
select select "number:24"
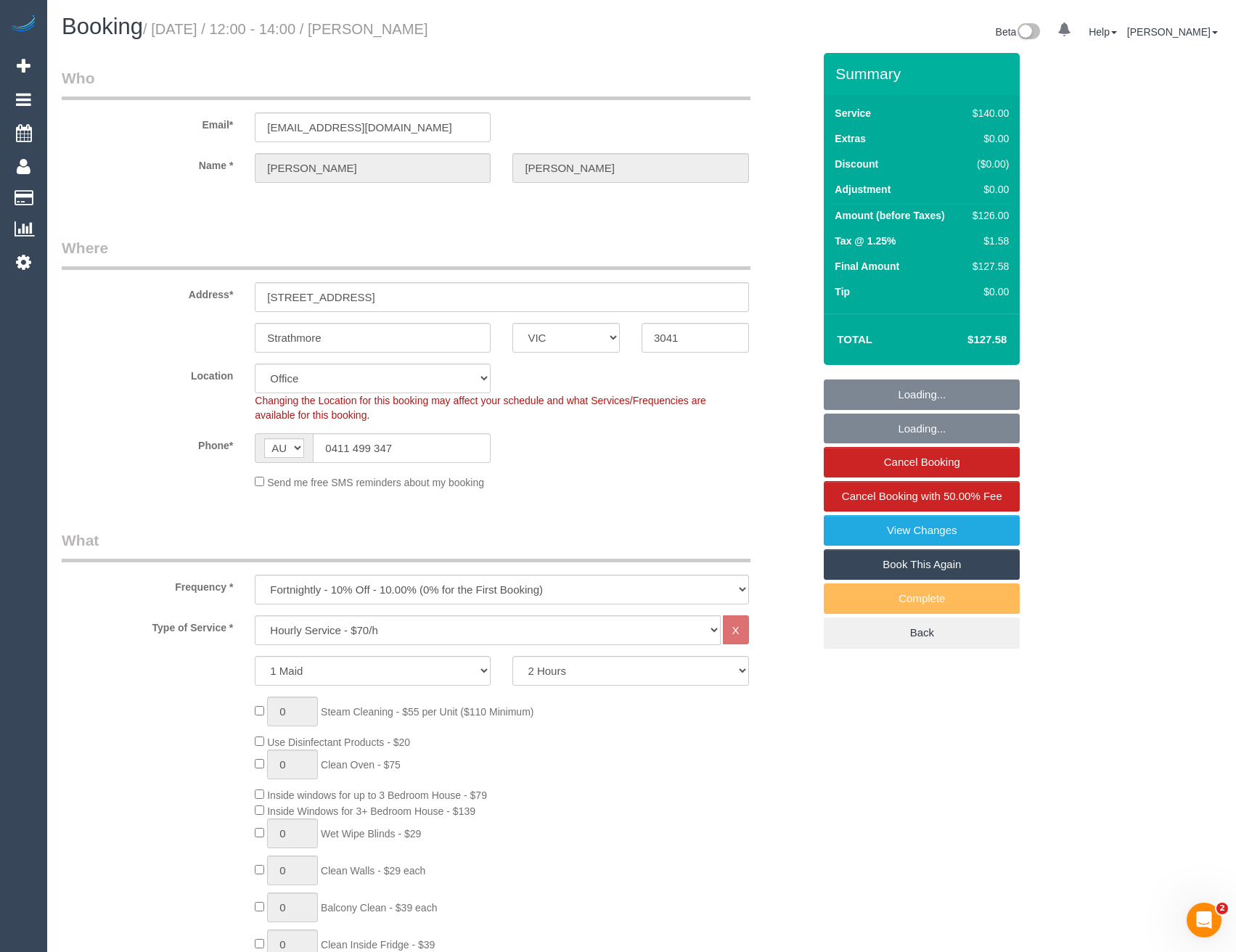
select select "object:909"
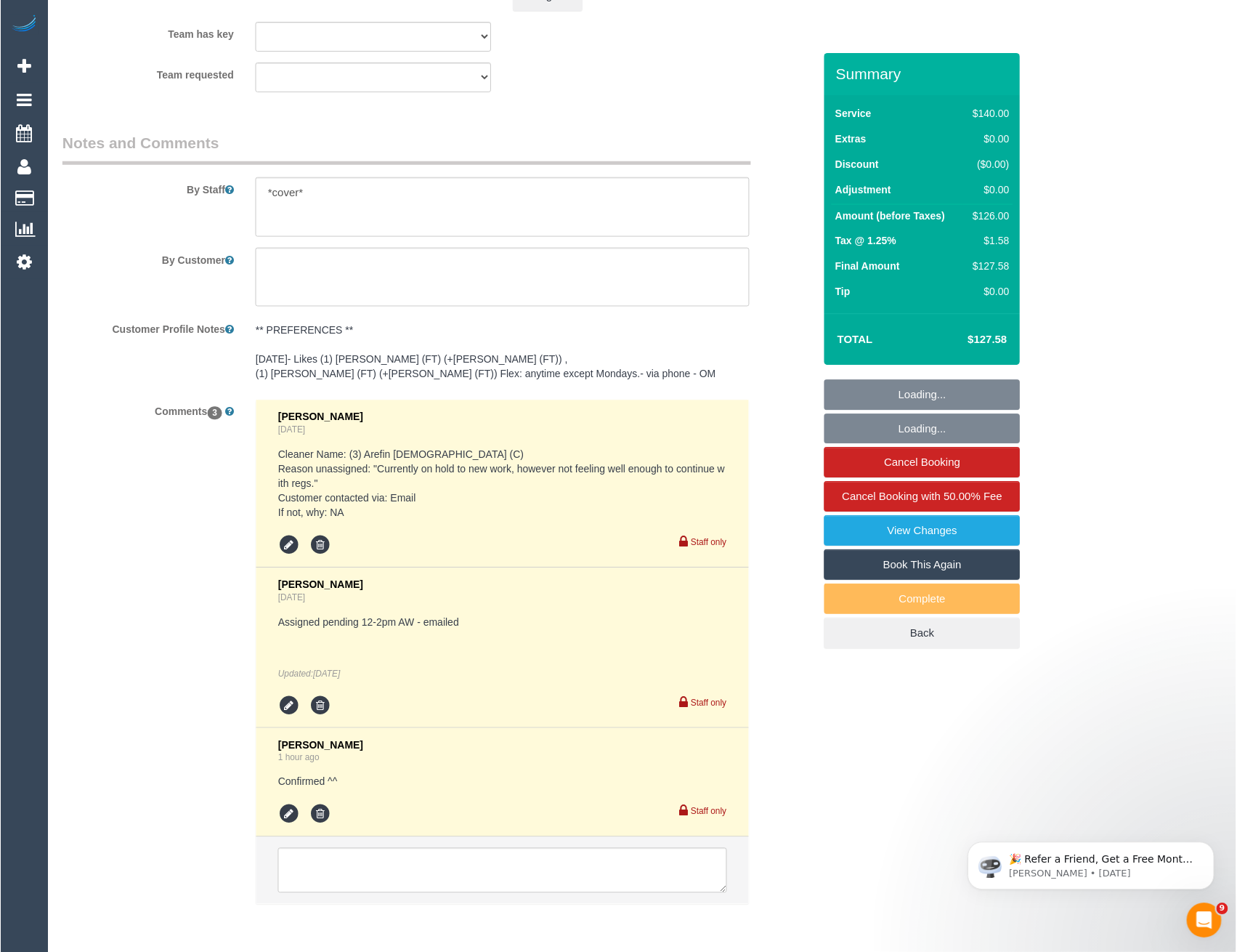
scroll to position [2390, 0]
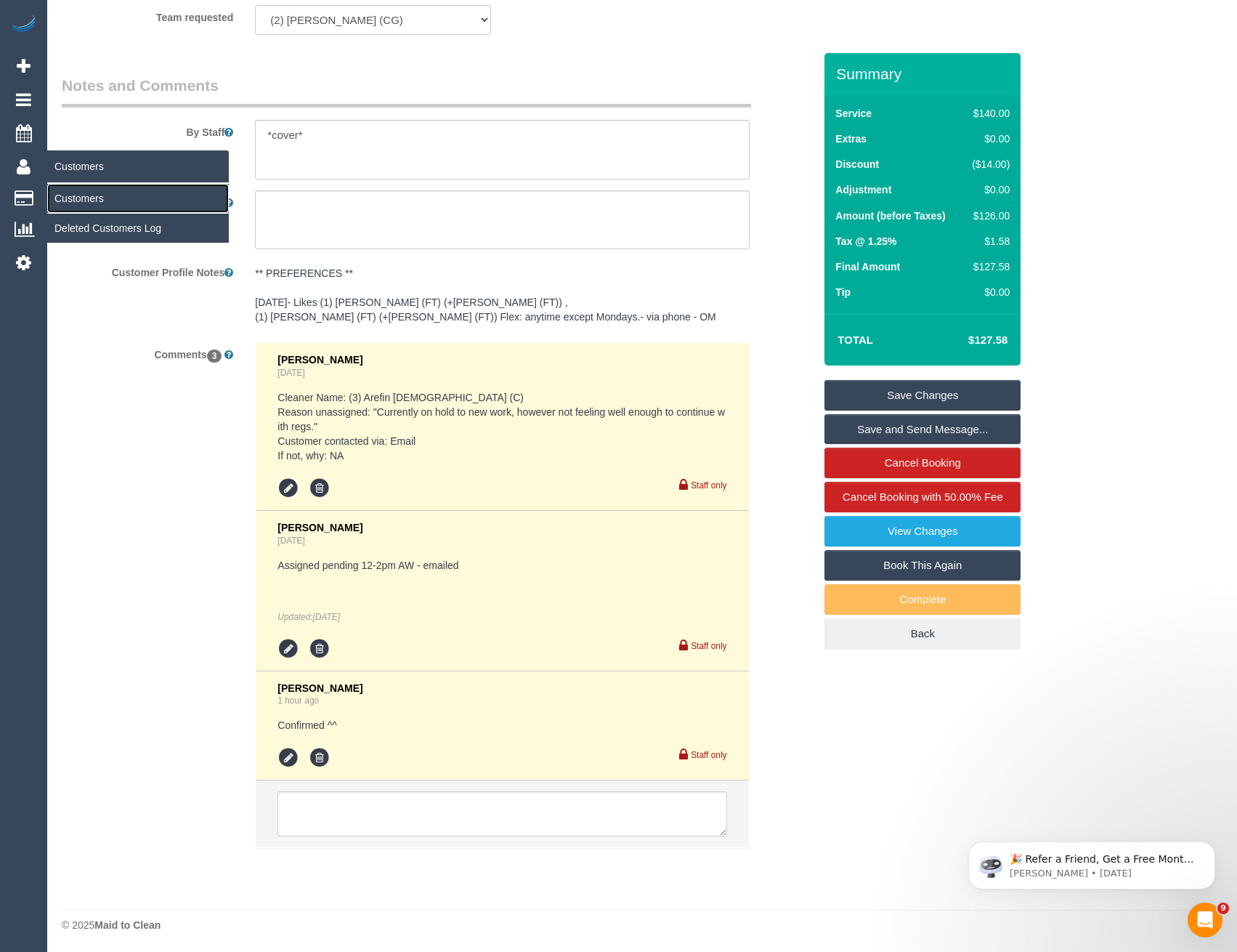
click at [69, 194] on link "Customers" at bounding box center [138, 198] width 181 height 29
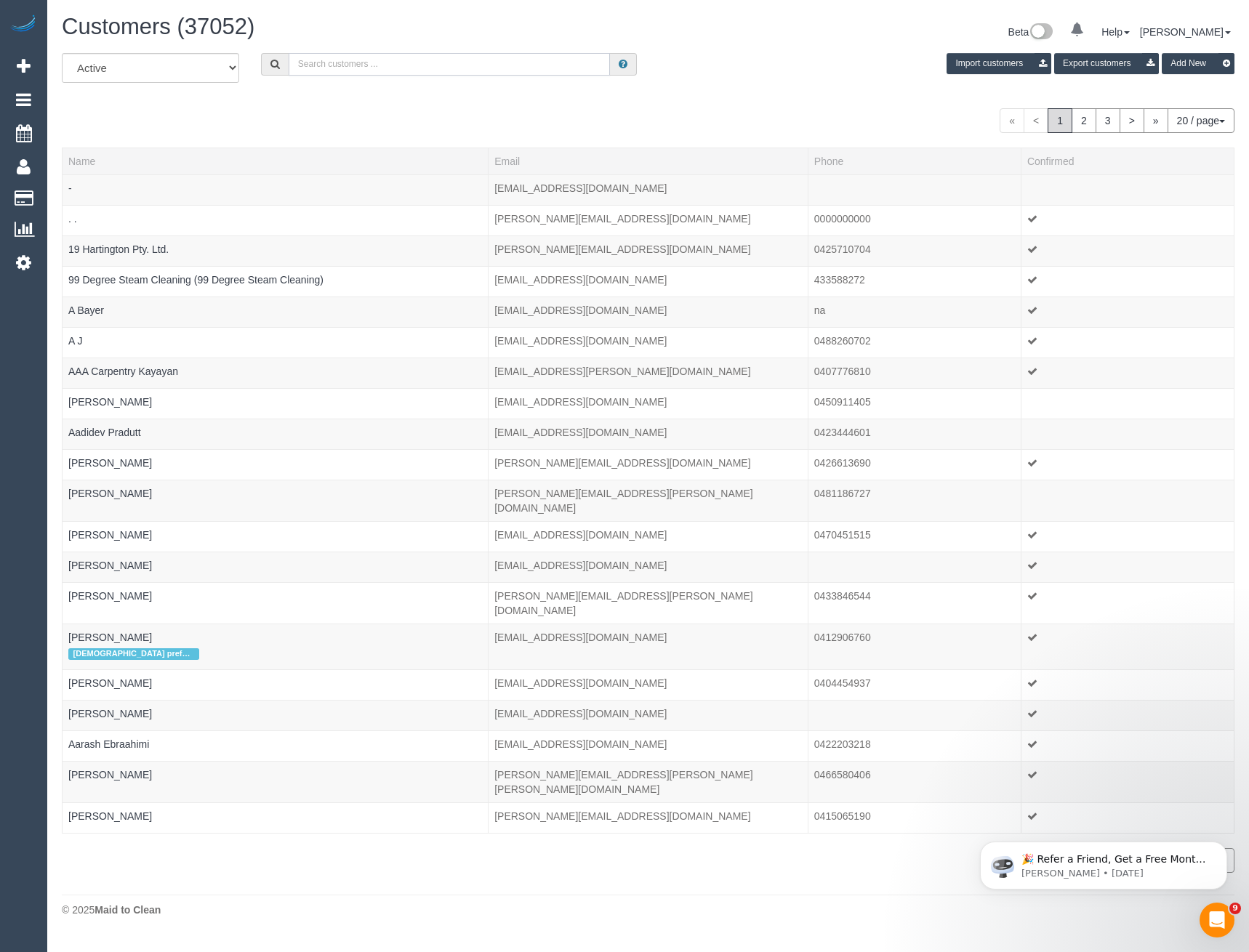
click at [403, 67] on input "text" at bounding box center [450, 65] width 322 height 23
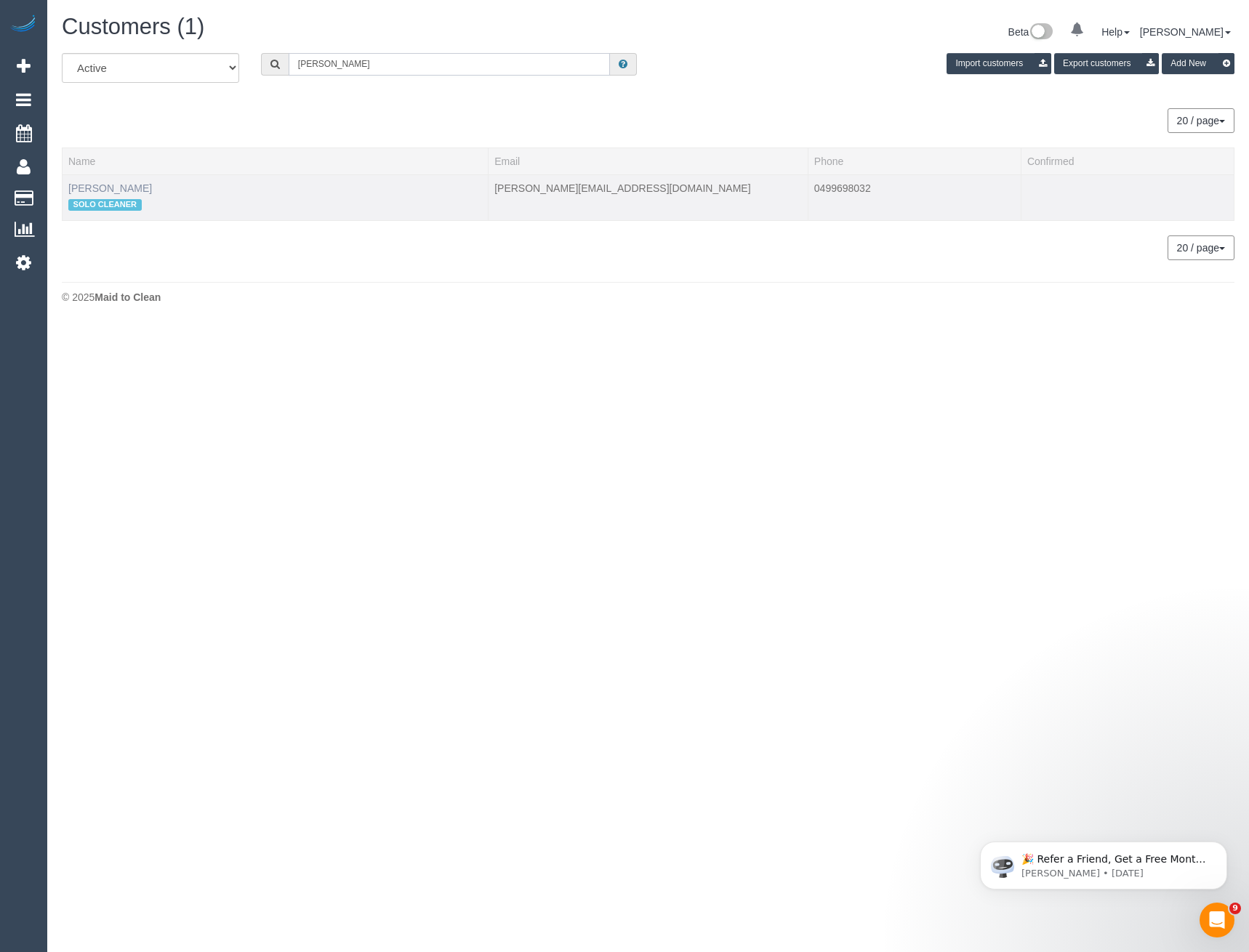
type input "[PERSON_NAME]"
click at [116, 187] on link "[PERSON_NAME]" at bounding box center [110, 188] width 84 height 11
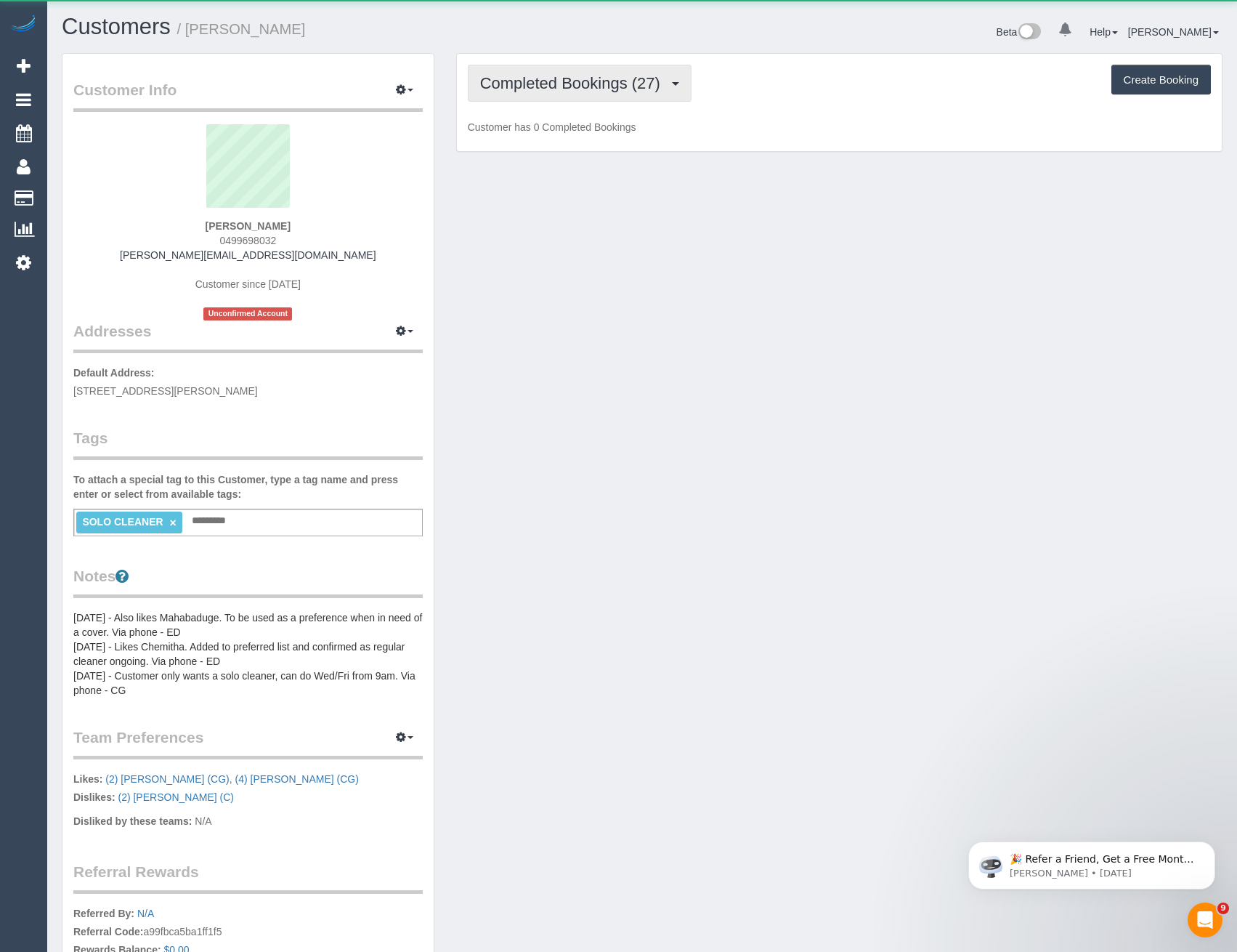
click at [618, 88] on span "Completed Bookings (27)" at bounding box center [573, 83] width 187 height 18
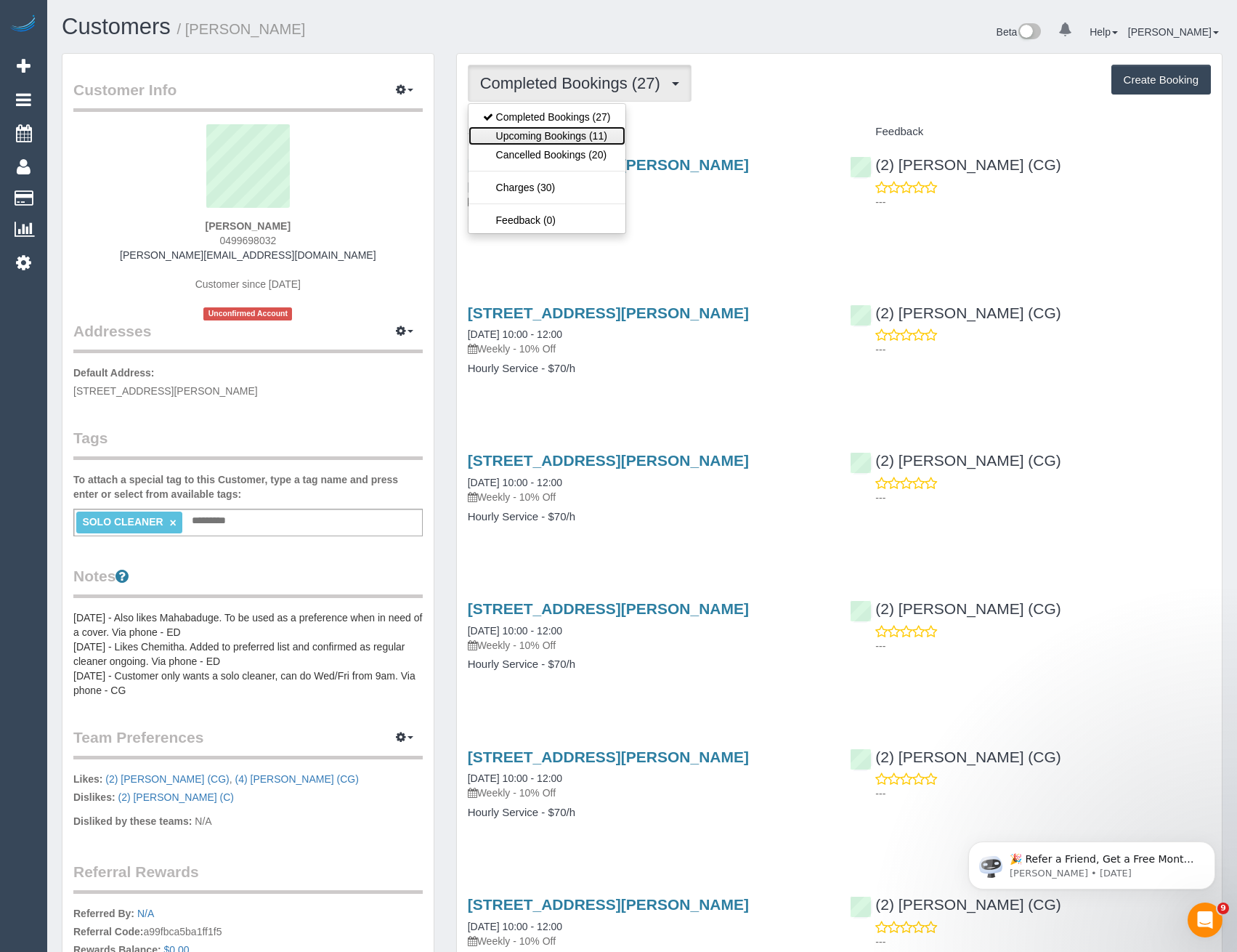
click at [605, 135] on link "Upcoming Bookings (11)" at bounding box center [546, 136] width 157 height 19
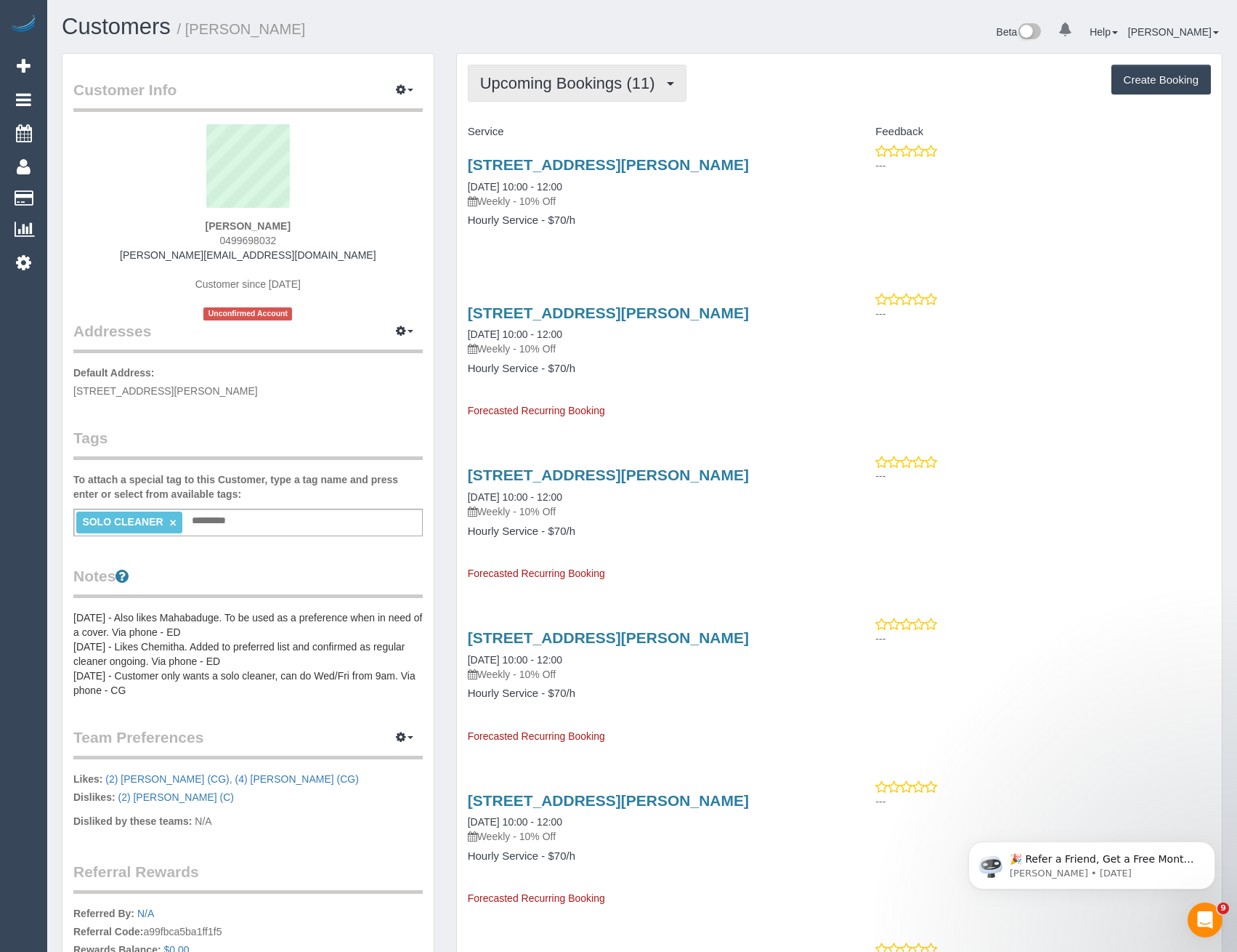
click at [606, 79] on span "Upcoming Bookings (11)" at bounding box center [571, 83] width 182 height 18
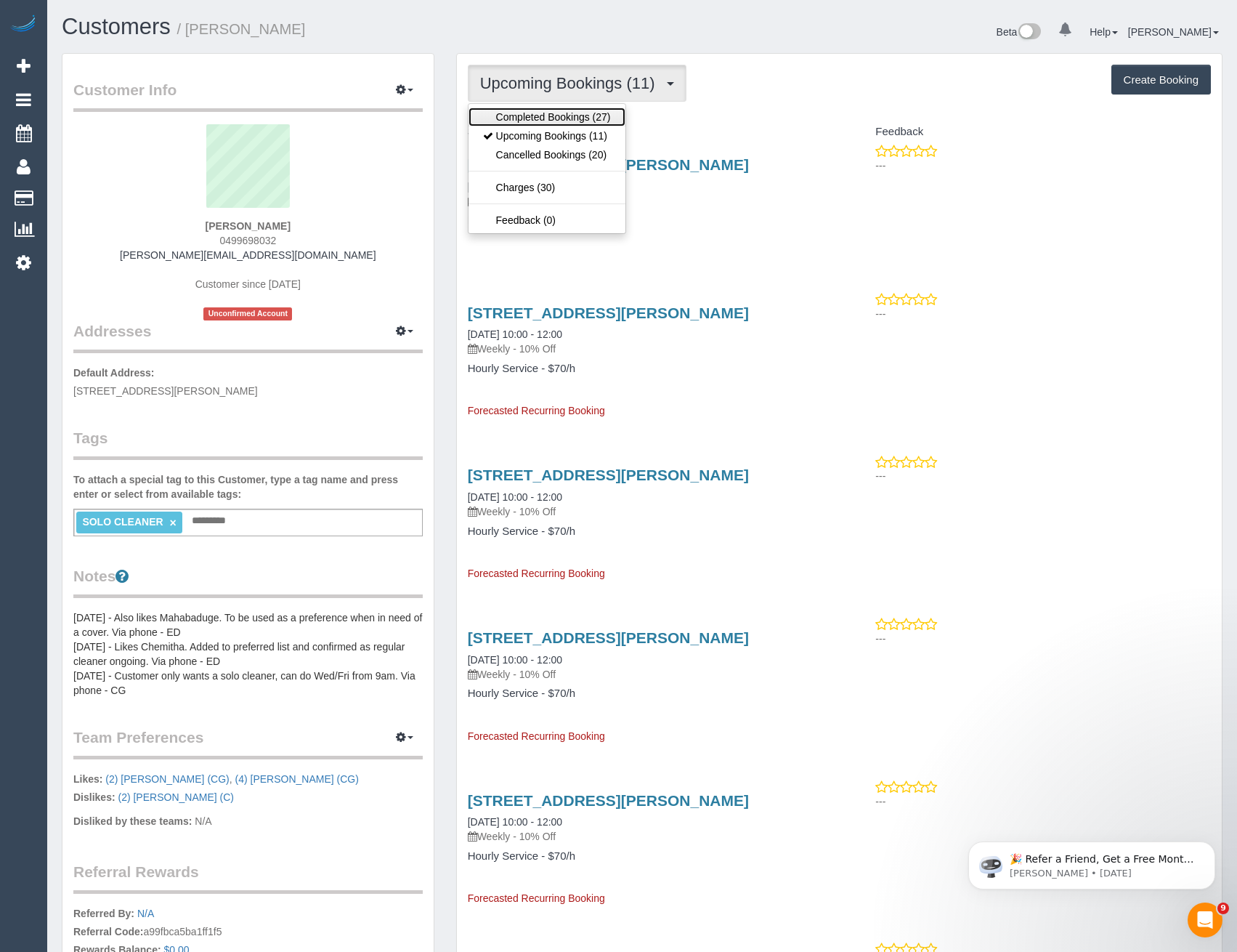
click at [599, 112] on link "Completed Bookings (27)" at bounding box center [546, 117] width 157 height 19
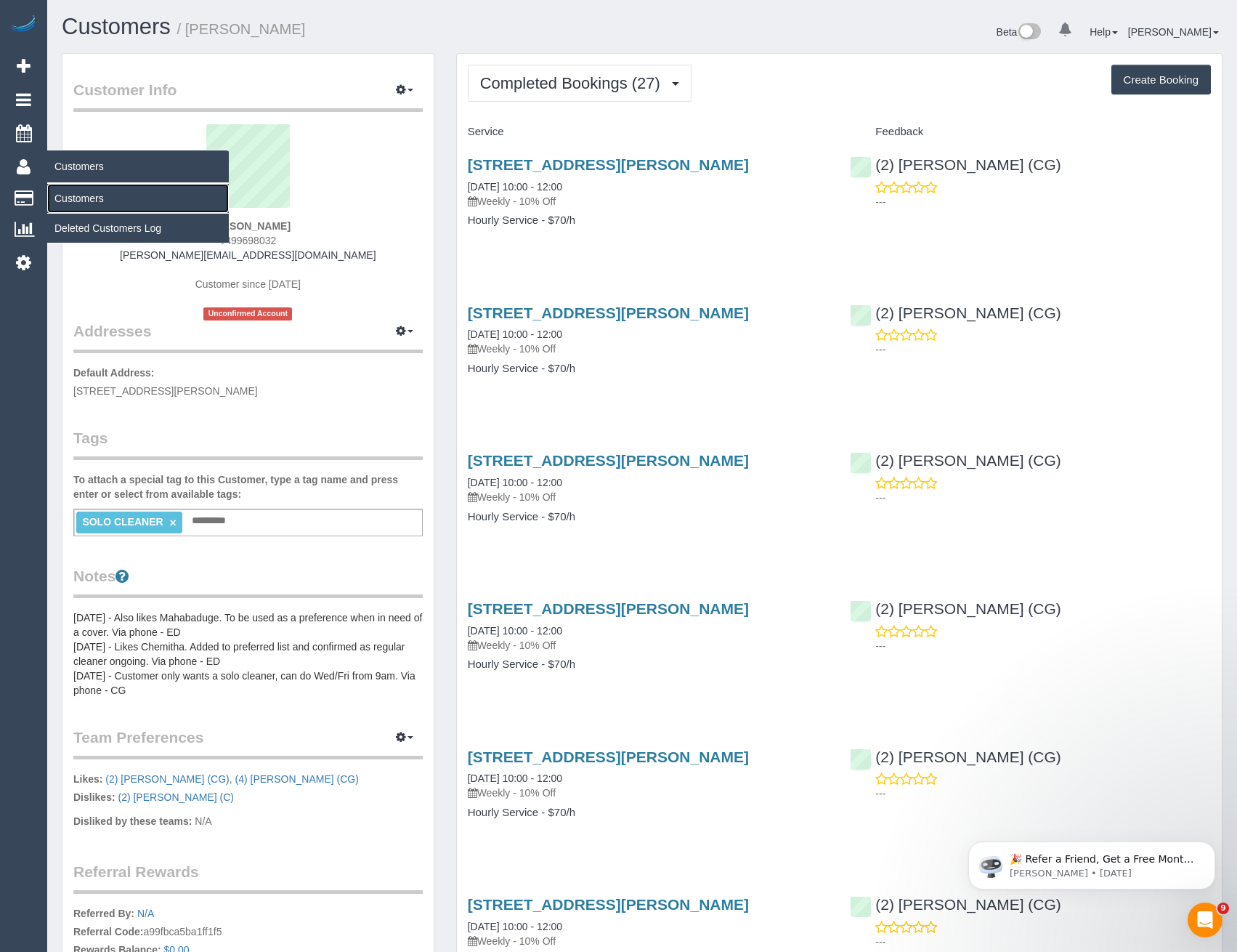
click at [89, 200] on link "Customers" at bounding box center [138, 198] width 181 height 29
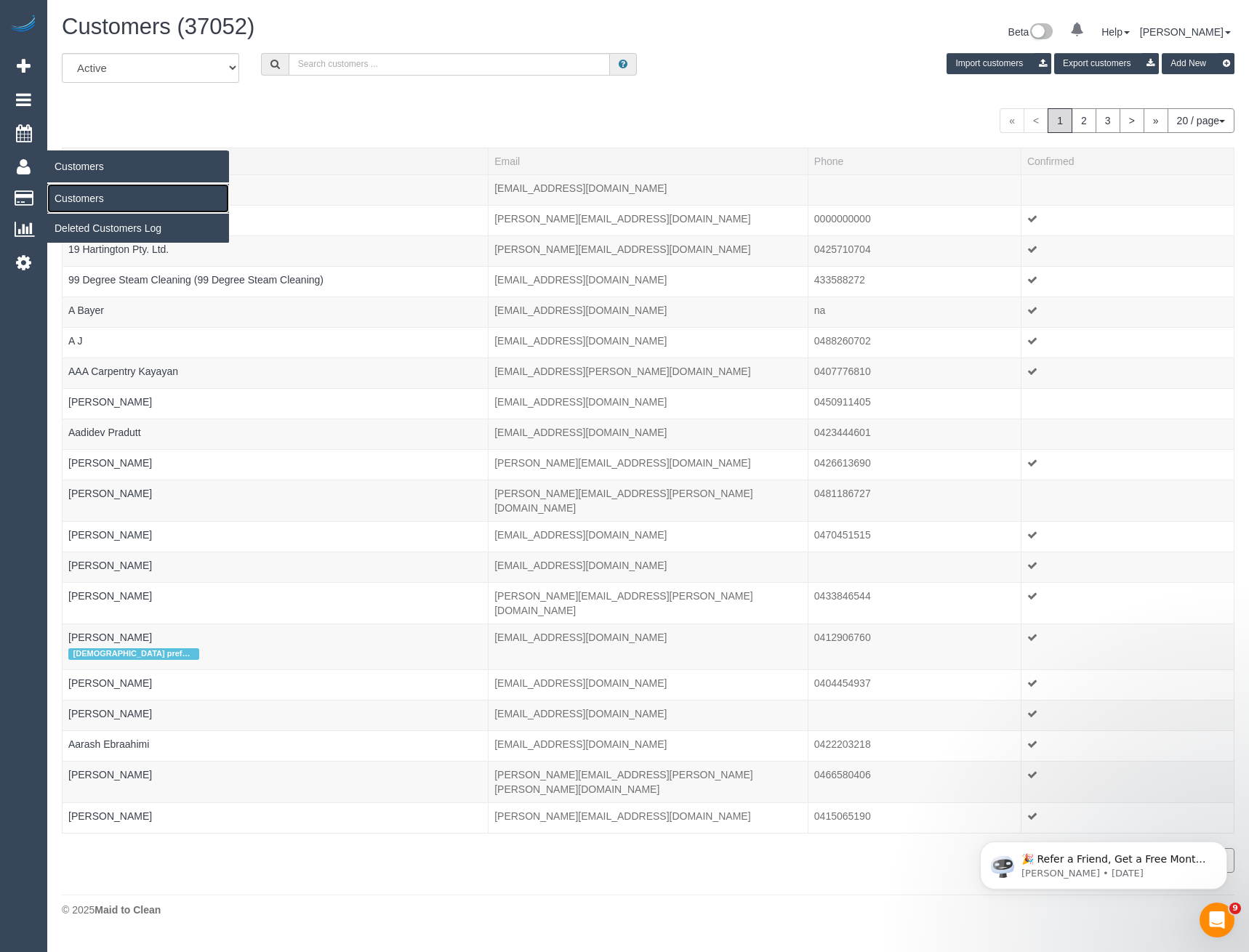
click at [76, 200] on link "Customers" at bounding box center [138, 198] width 182 height 29
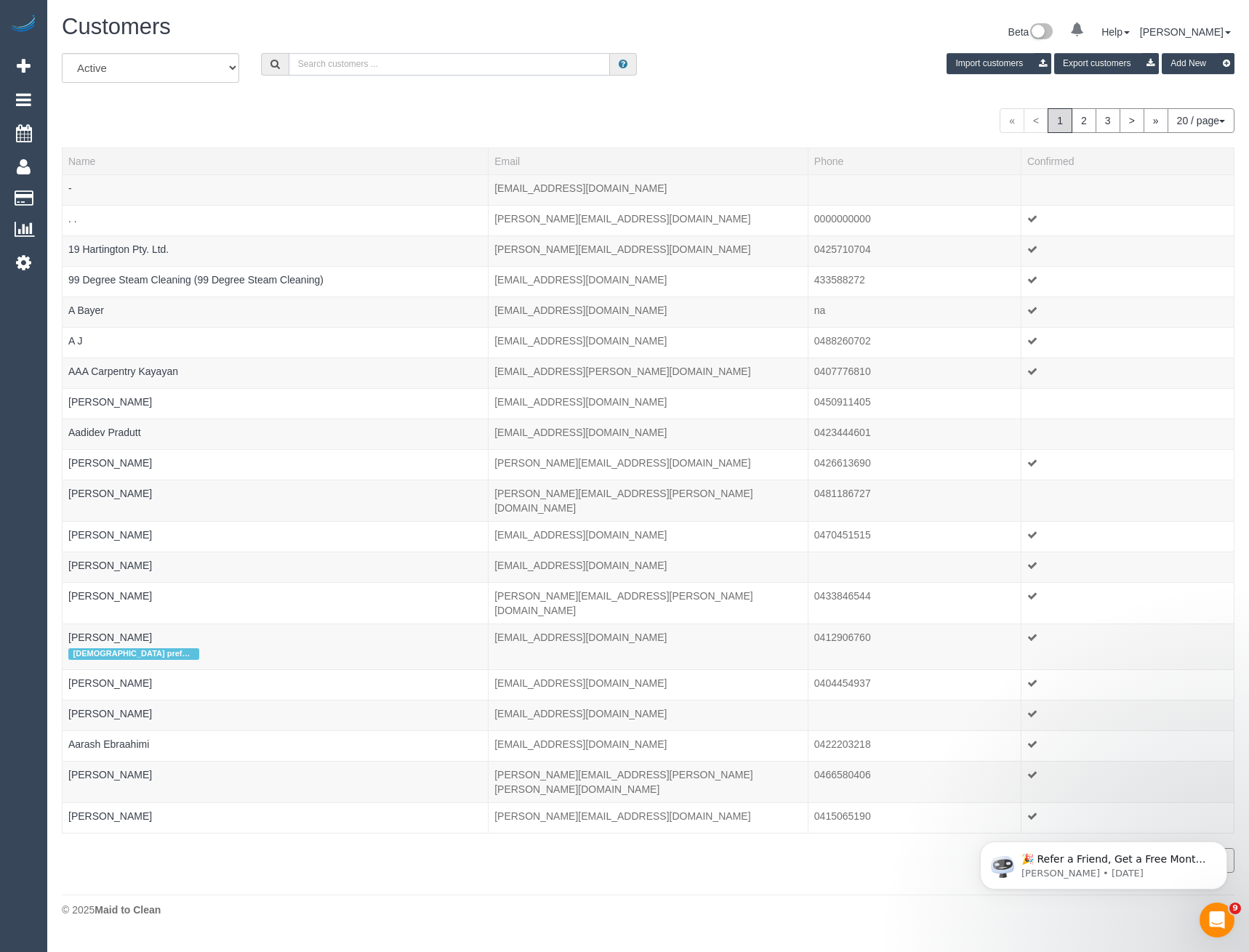
click at [345, 65] on input "text" at bounding box center [450, 65] width 322 height 23
paste input "a_darmody@hotmail.com"
click at [415, 67] on input "a_darmody@hotmail.com" at bounding box center [450, 65] width 322 height 23
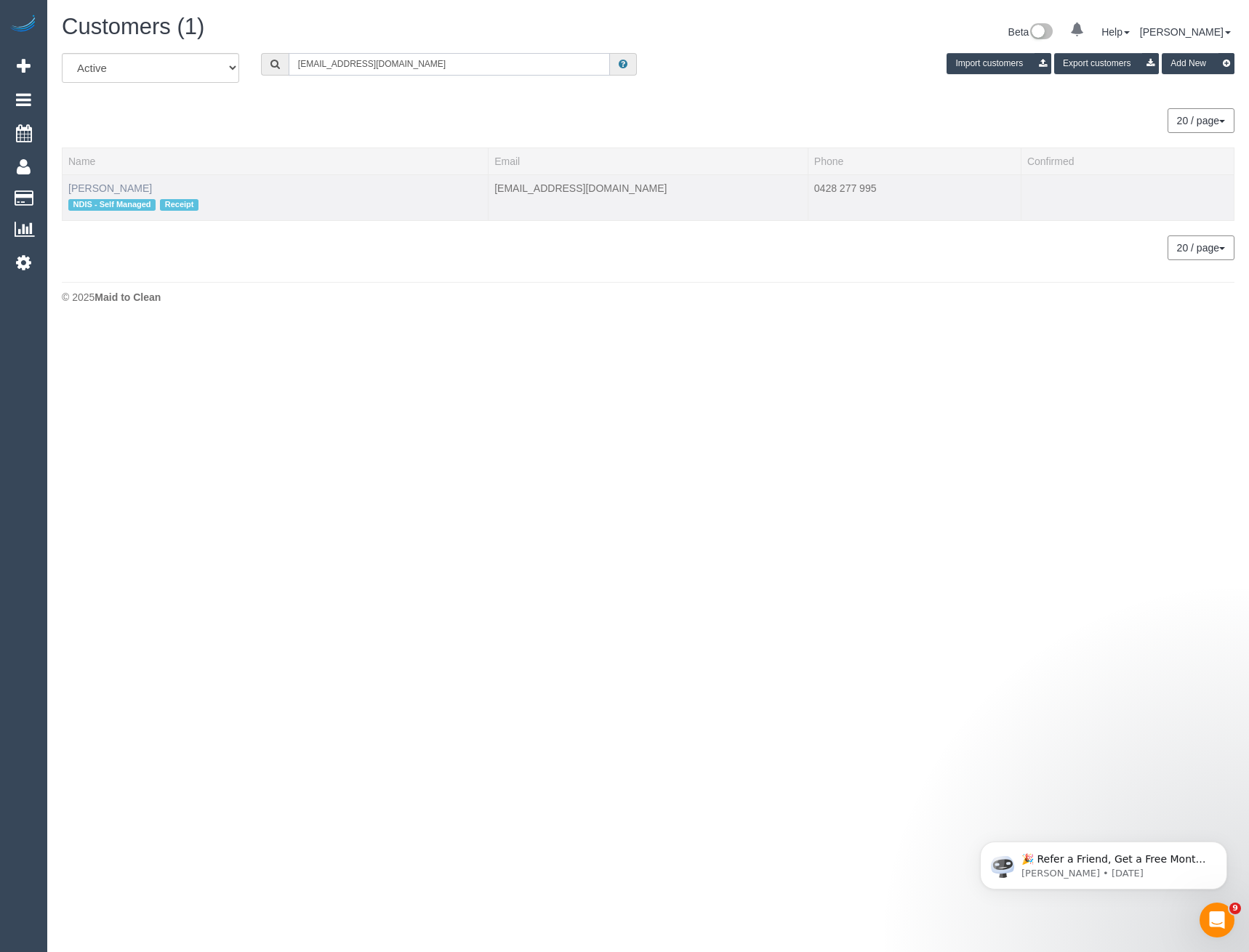
type input "a_darmody@hotmail.com"
click at [92, 183] on link "Alison Graham" at bounding box center [110, 188] width 84 height 11
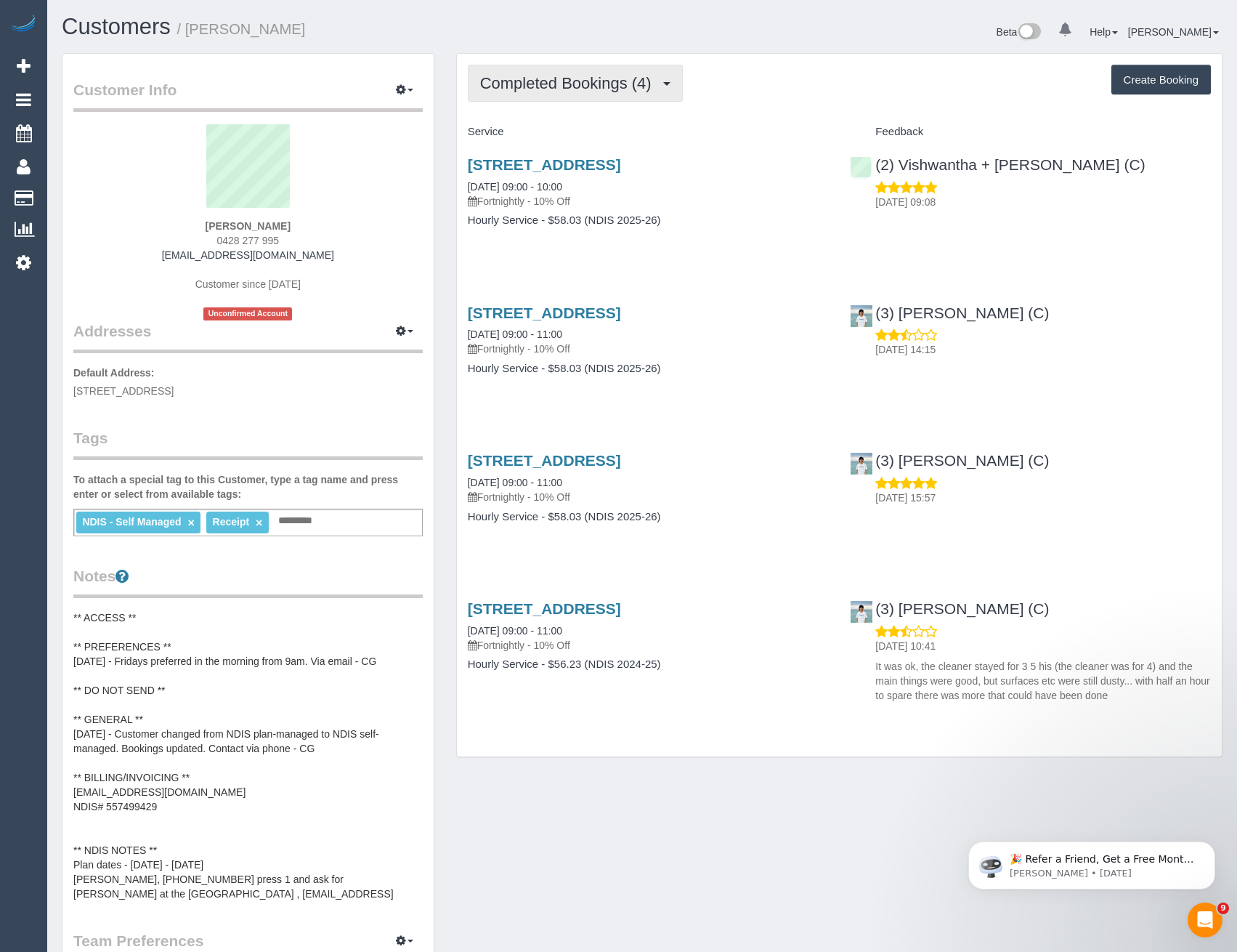
click at [612, 77] on span "Completed Bookings (4)" at bounding box center [569, 83] width 179 height 18
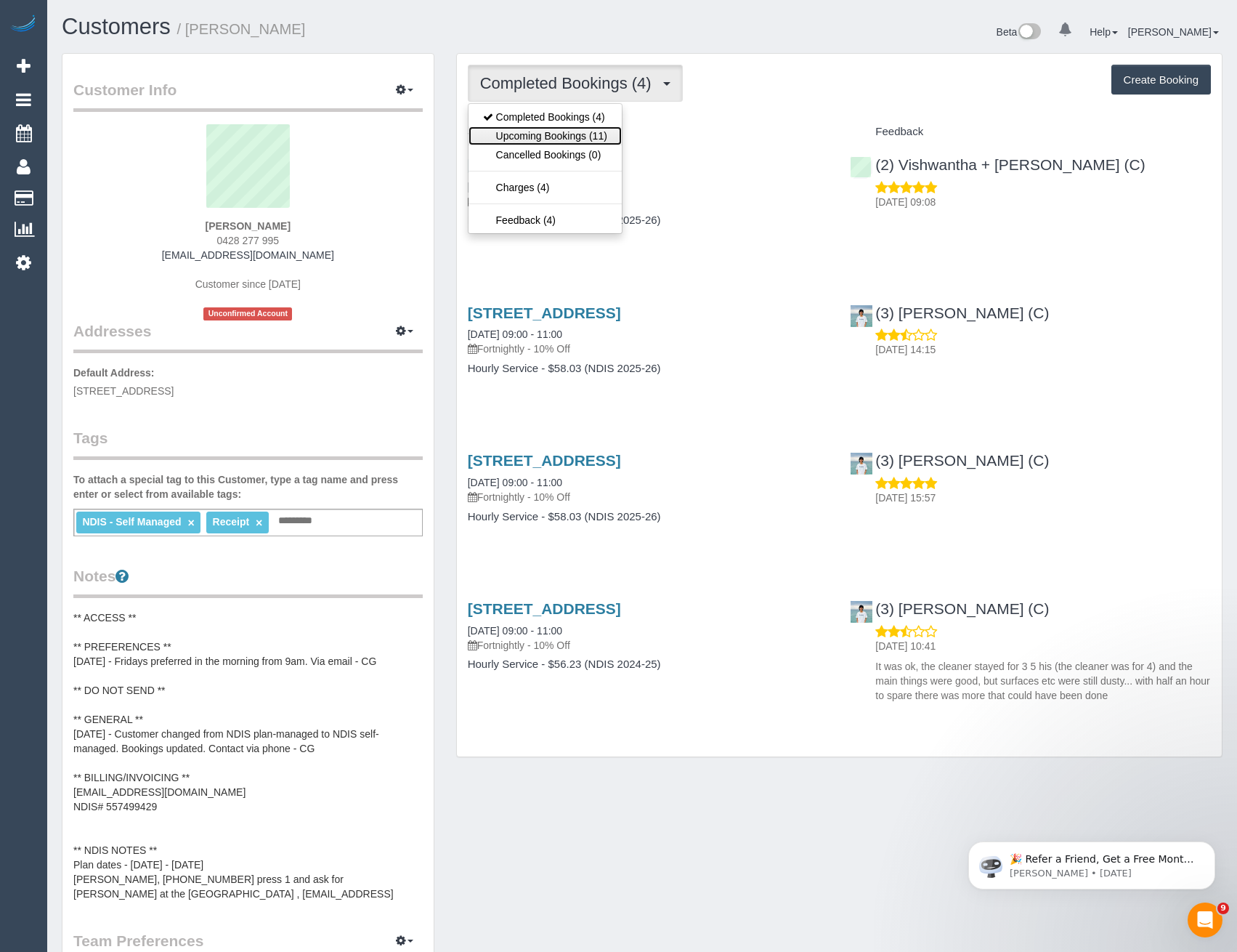
click at [602, 141] on link "Upcoming Bookings (11)" at bounding box center [544, 136] width 153 height 19
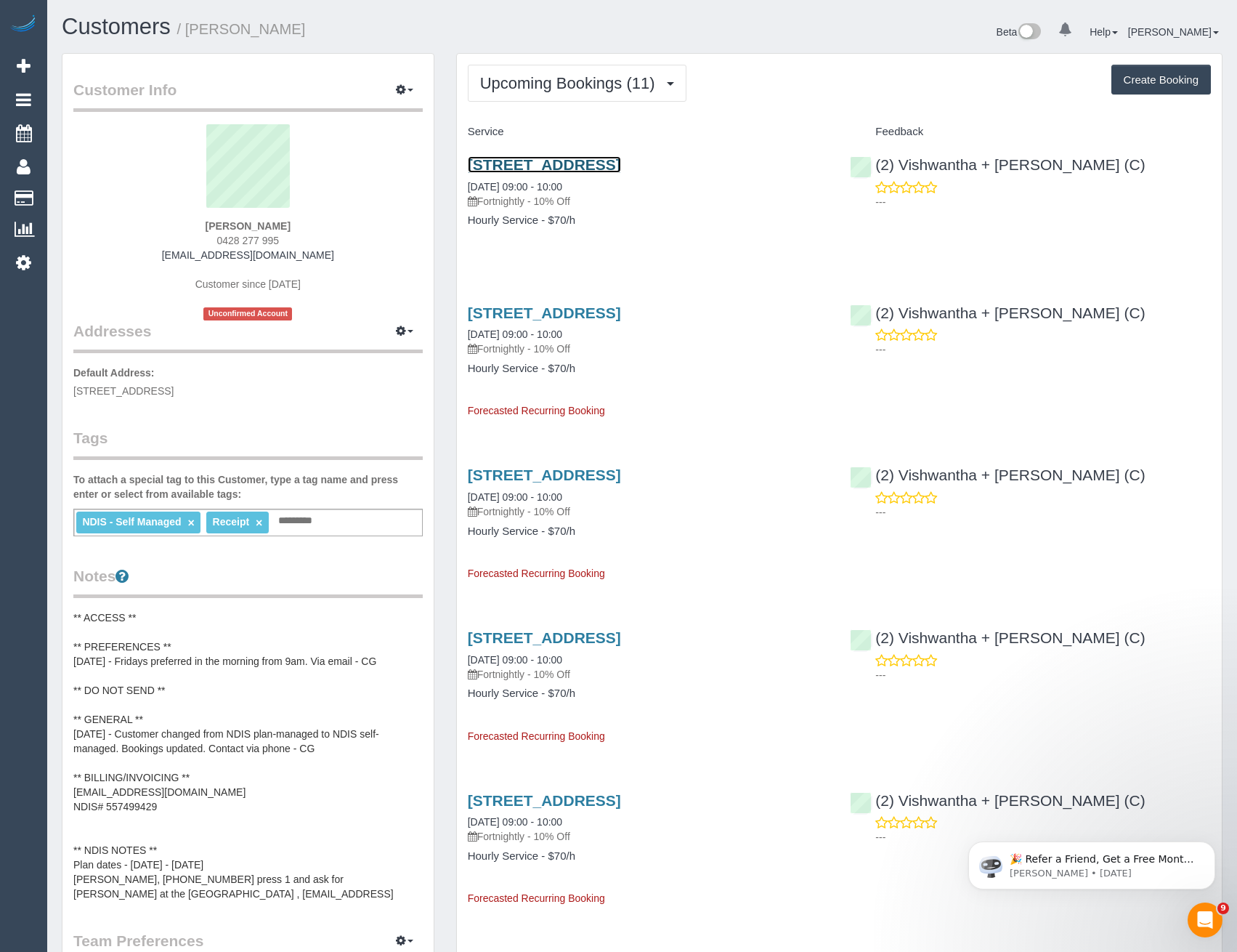
click at [621, 162] on link "80 Guildford Rd, Surrey Hills, VIC 3127" at bounding box center [543, 164] width 153 height 17
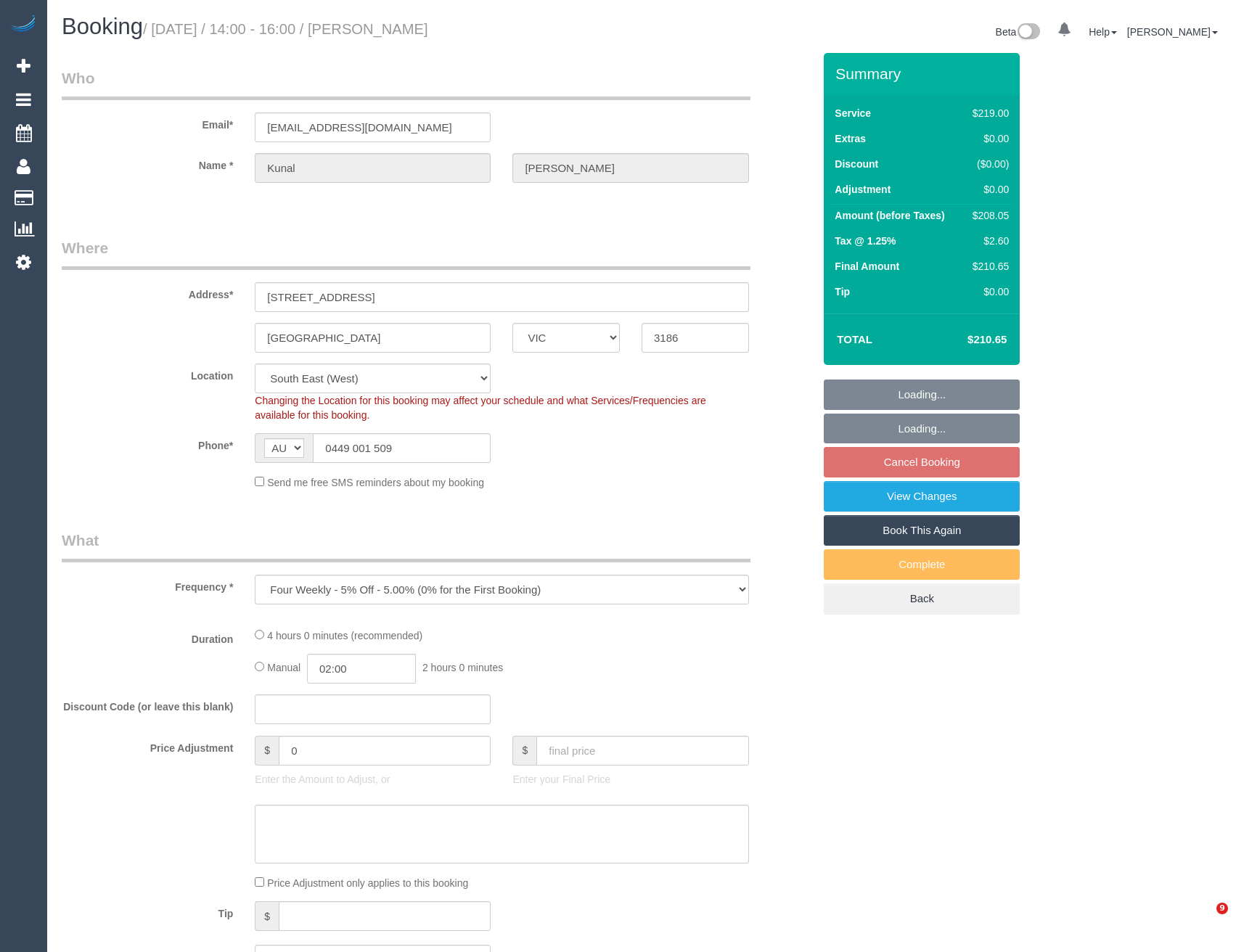
select select "VIC"
select select "number:27"
select select "number:14"
select select "number:19"
select select "number:24"
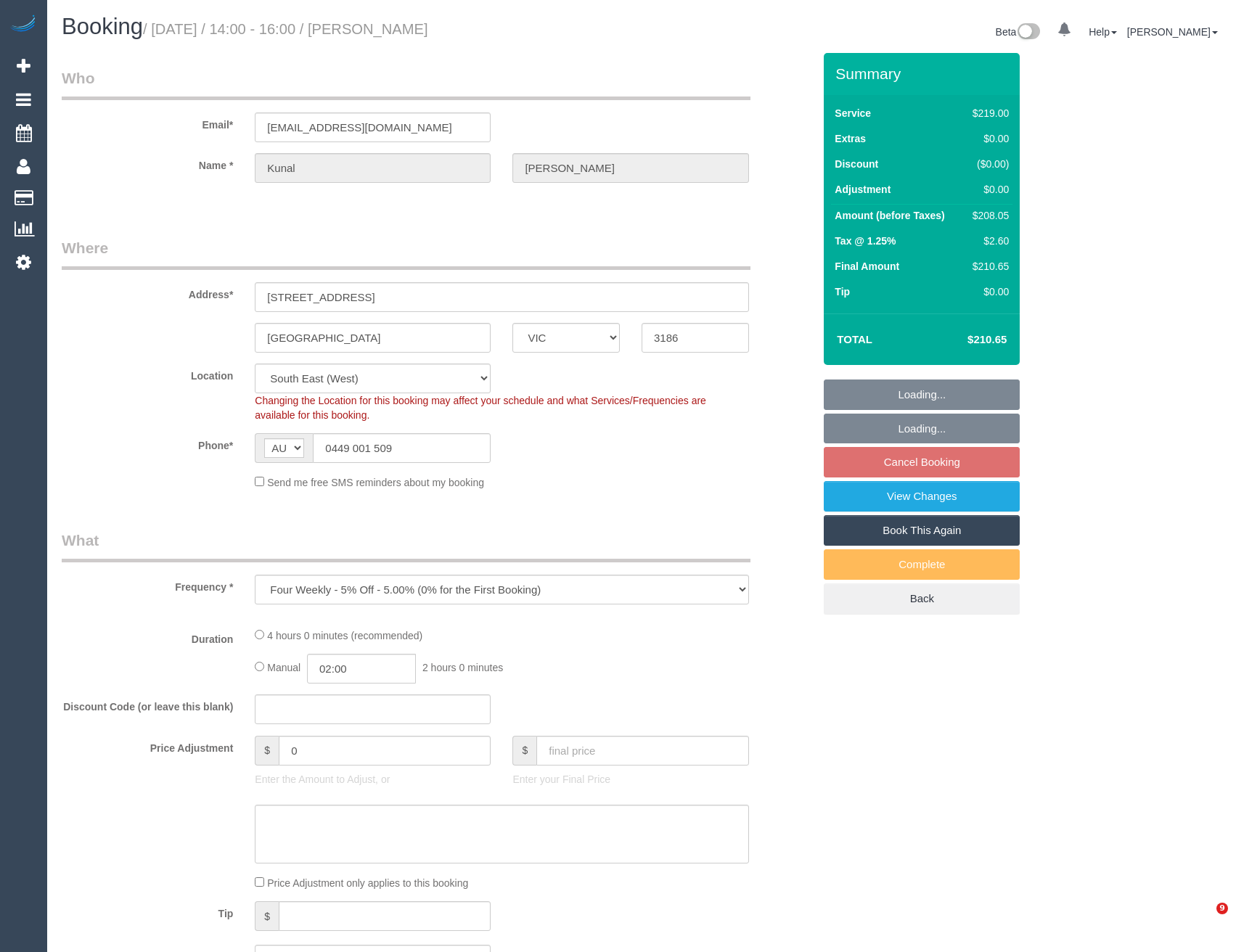
select select "number:34"
select select "number:12"
select select "object:745"
select select "VIC"
select select "string:stripe-pm_1RSw0X2GScqysDRVnxpGLOCN"
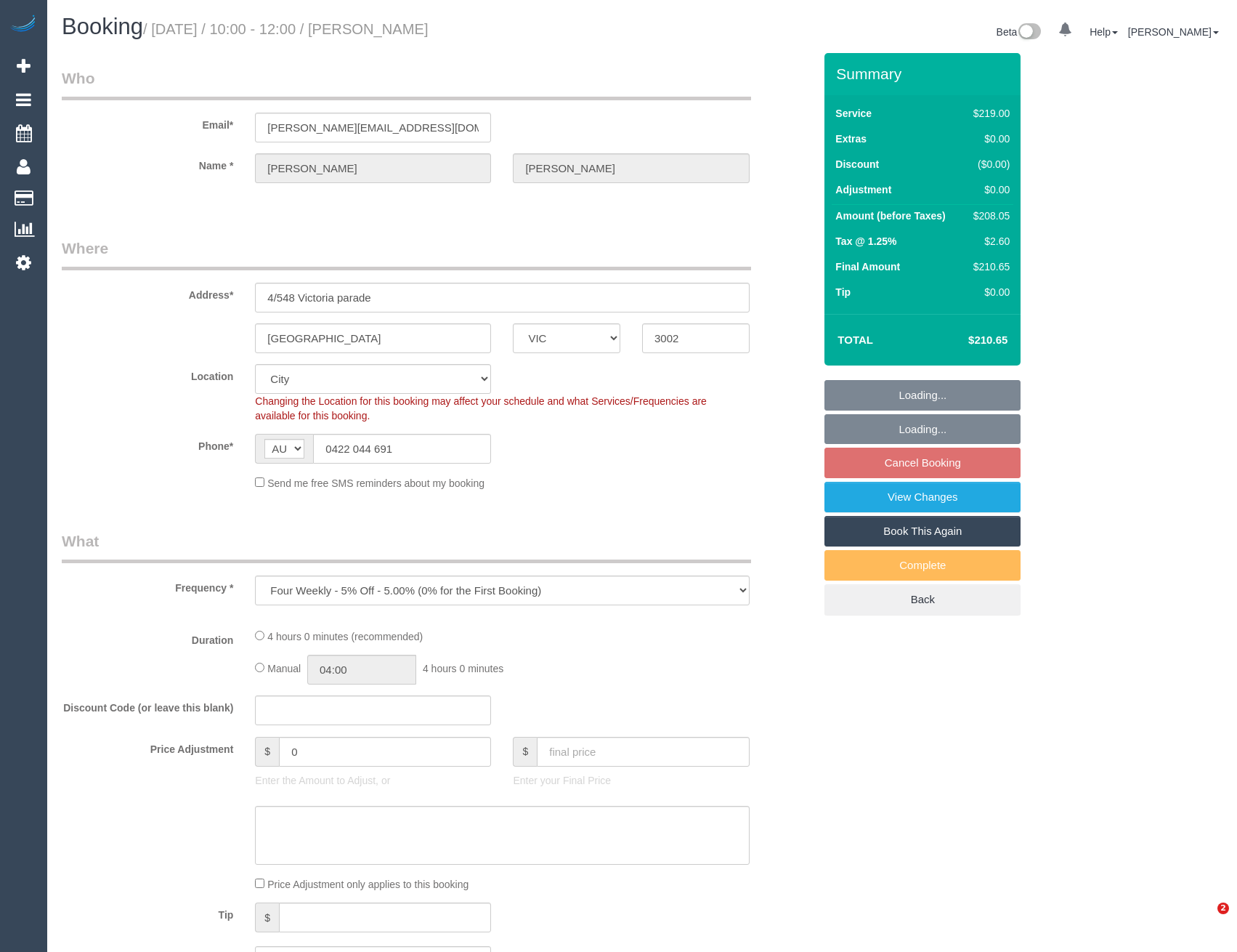
select select "number:28"
select select "number:14"
select select "number:18"
select select "number:24"
select select "number:34"
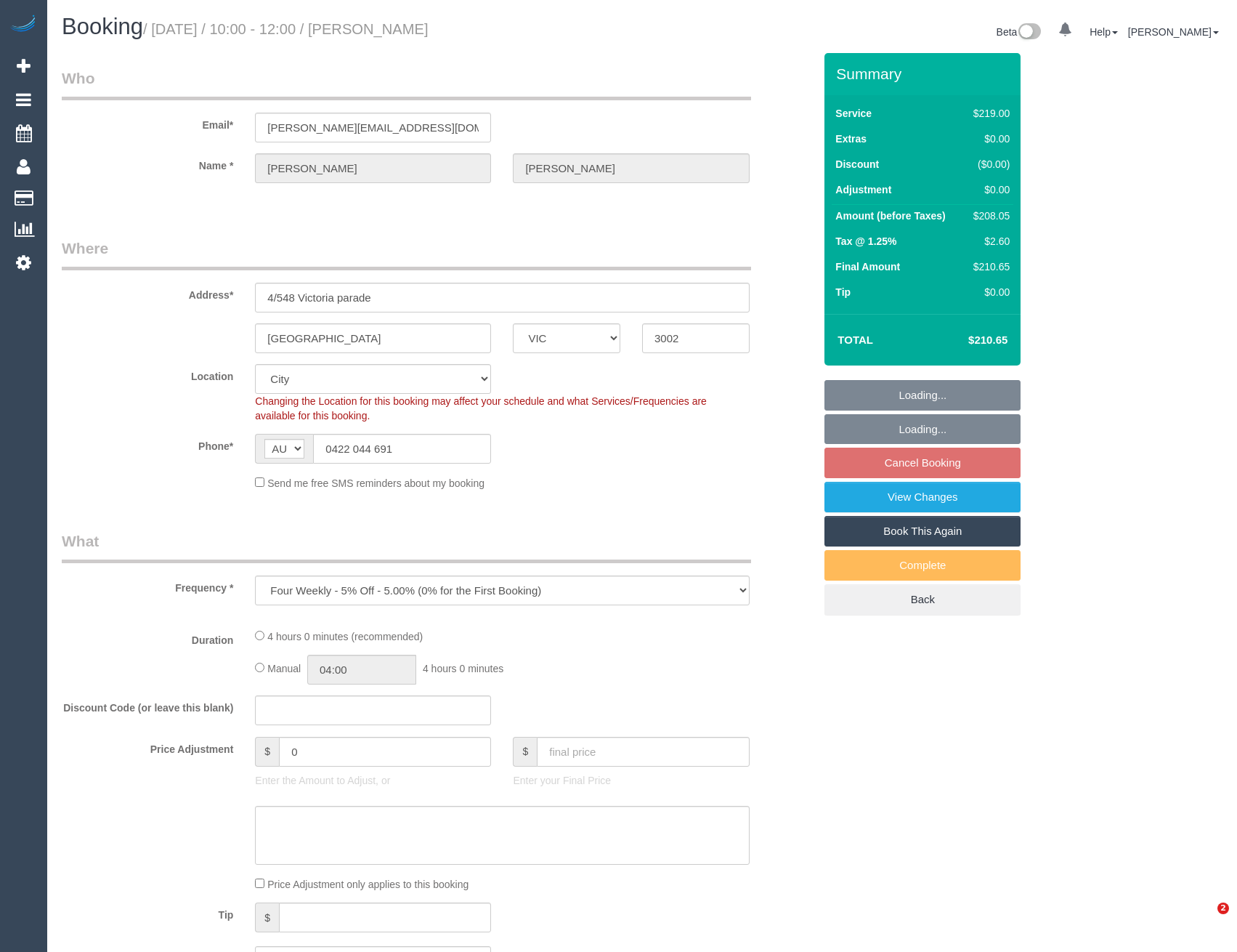
select select "number:12"
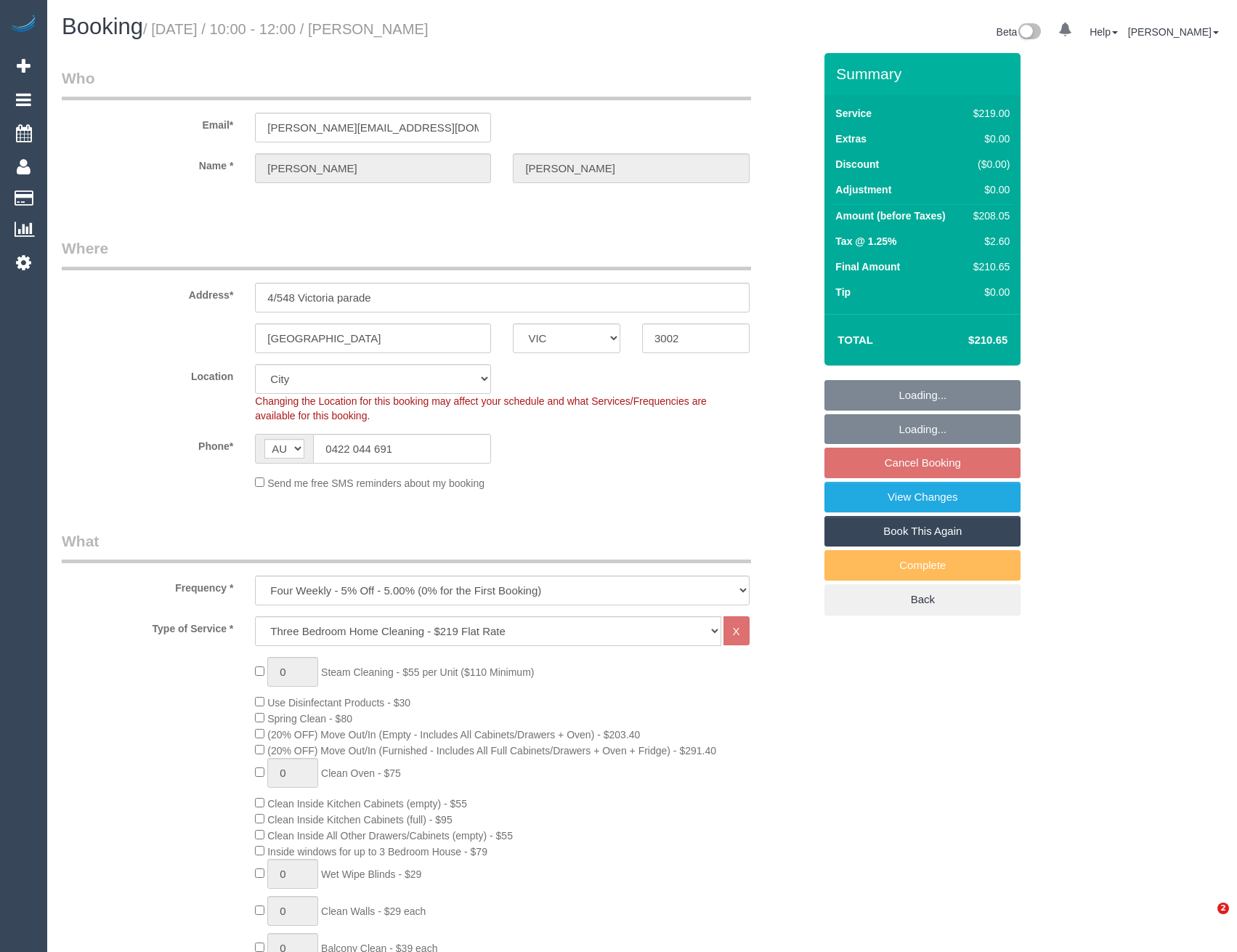
select select "object:845"
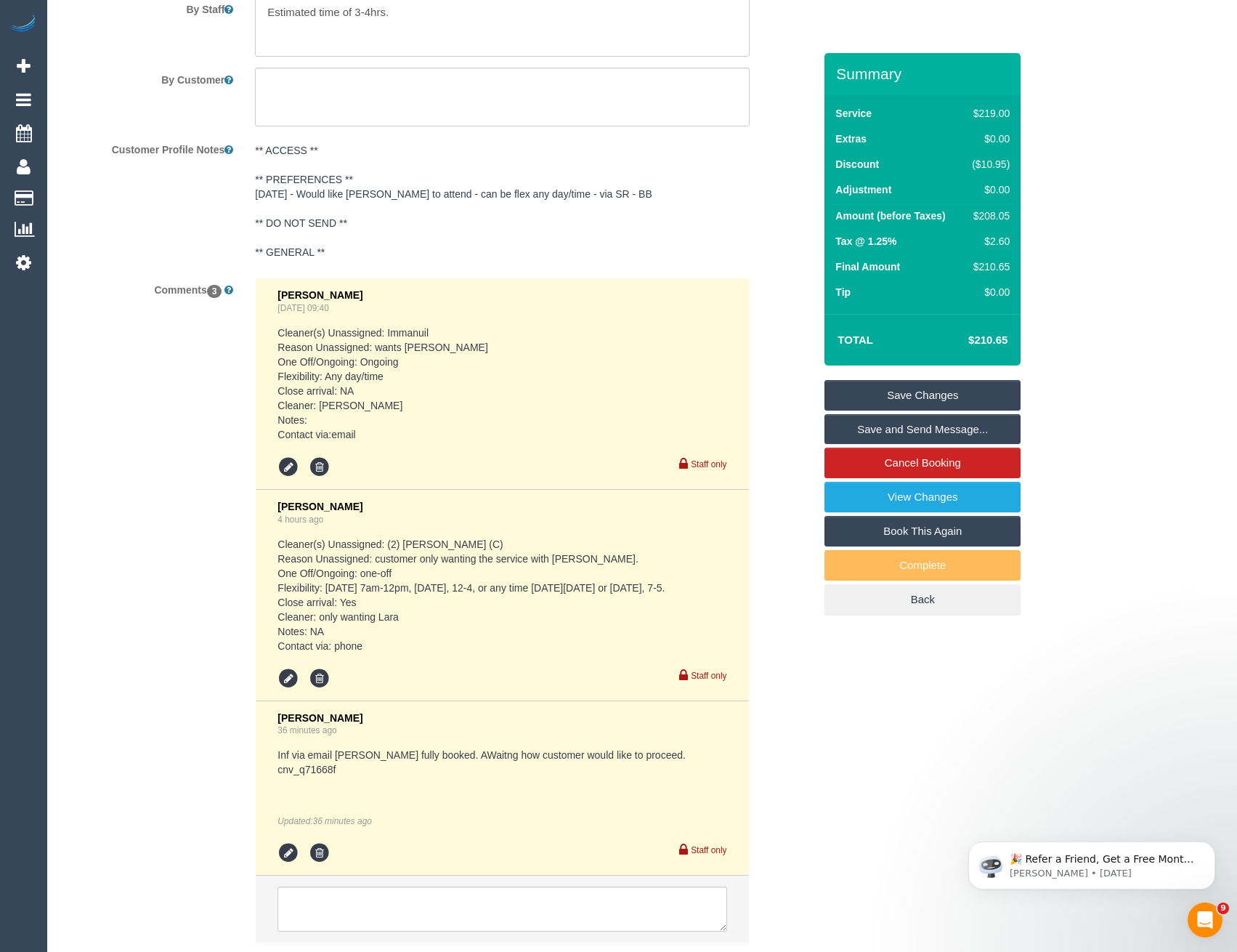
scroll to position [2650, 0]
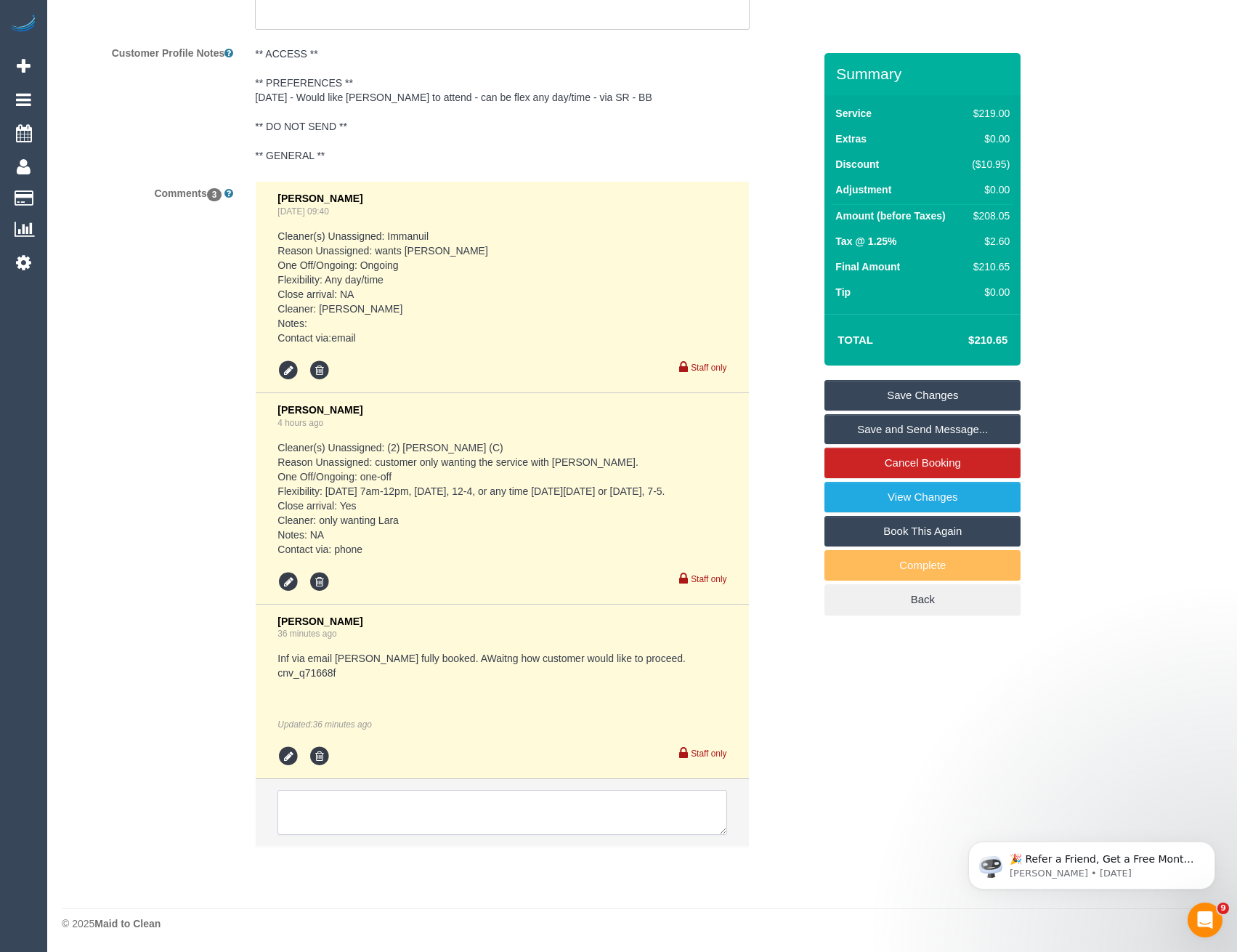
click at [299, 796] on textarea at bounding box center [502, 811] width 449 height 45
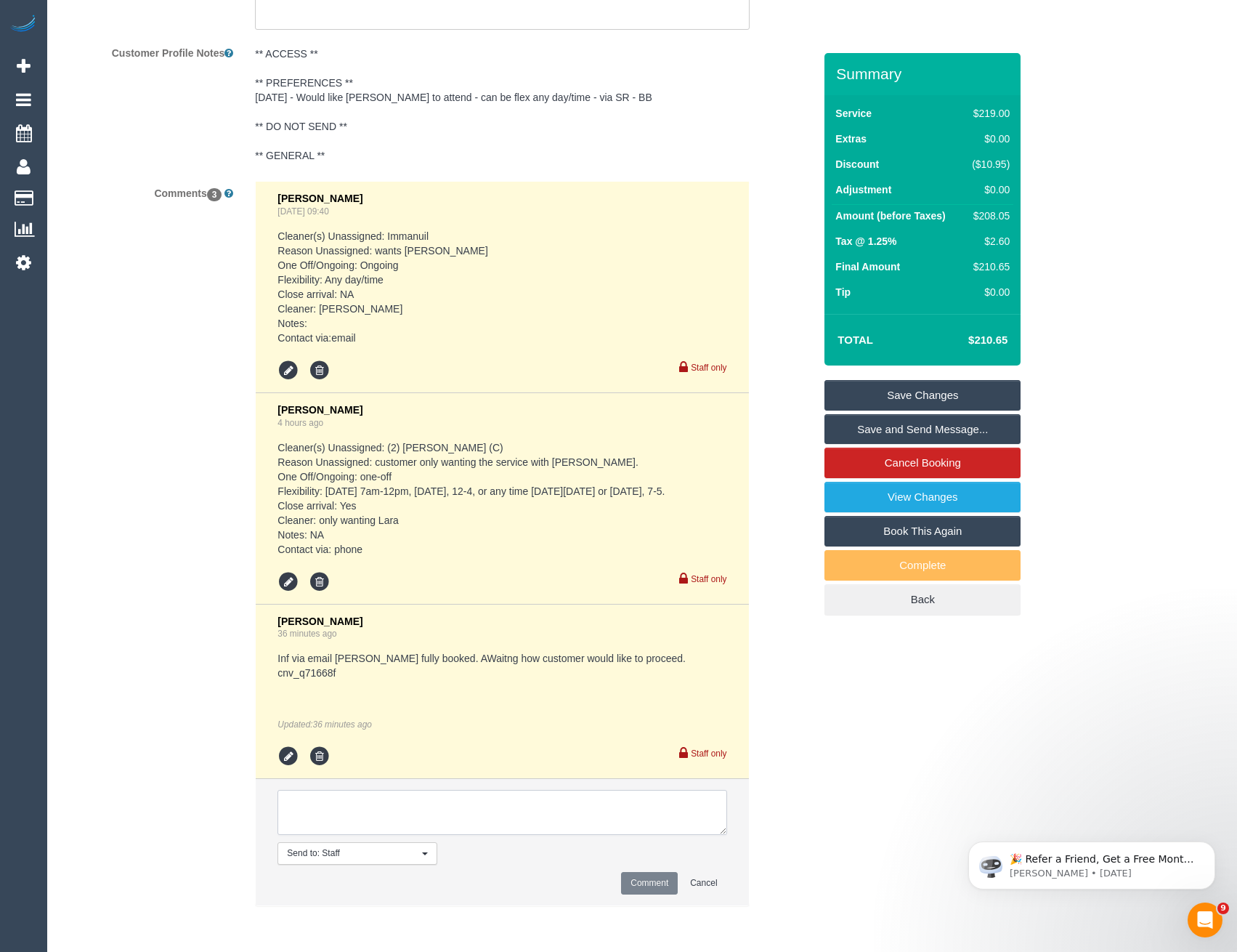
click at [375, 812] on textarea at bounding box center [502, 811] width 449 height 45
click at [451, 823] on textarea at bounding box center [502, 811] width 449 height 45
paste textarea "cnv_q71668f"
type textarea "Inf via email Lara full - would like service Monday or Tuesday. Please confirm …"
click at [641, 885] on button "Comment" at bounding box center [650, 884] width 57 height 23
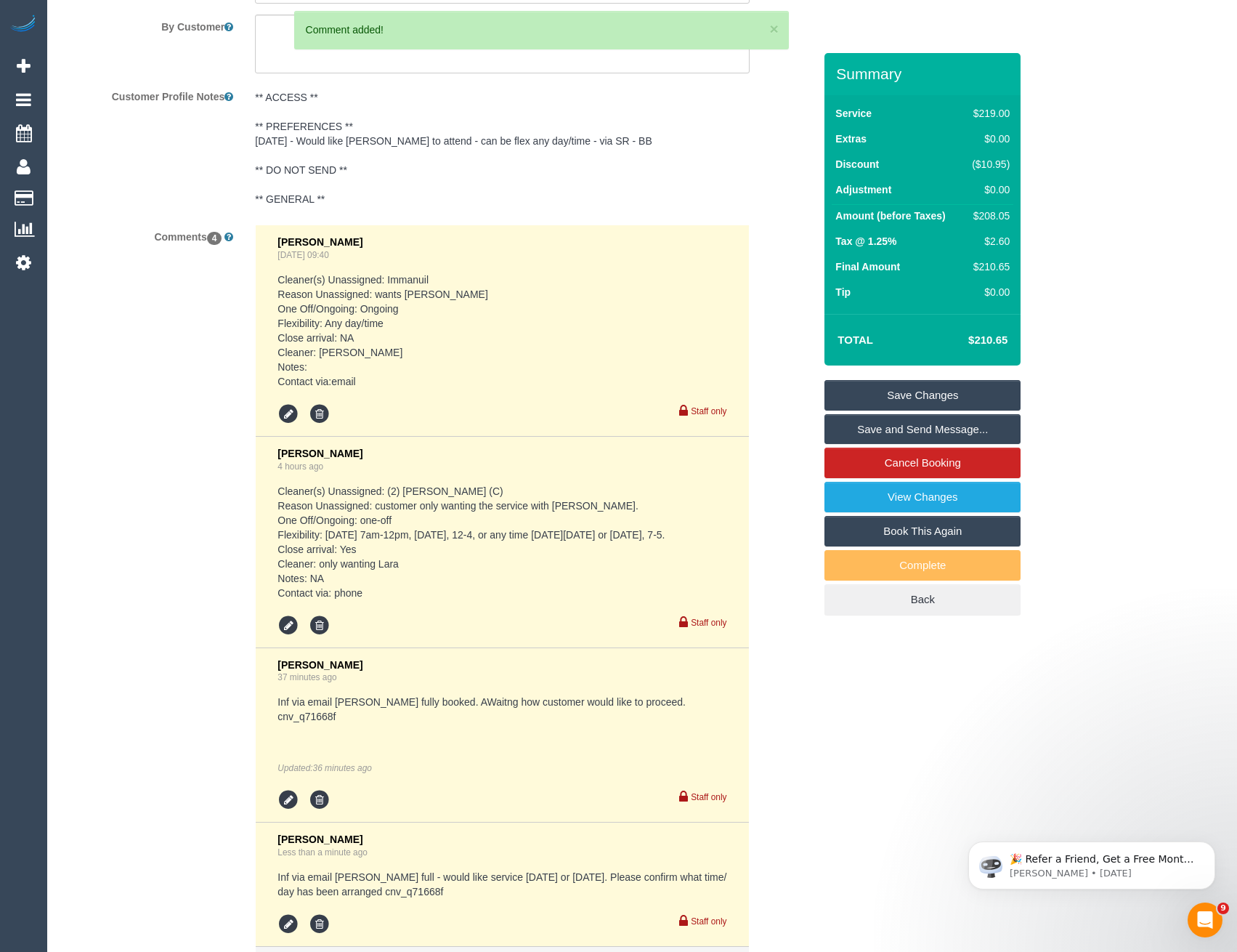
scroll to position [2286, 0]
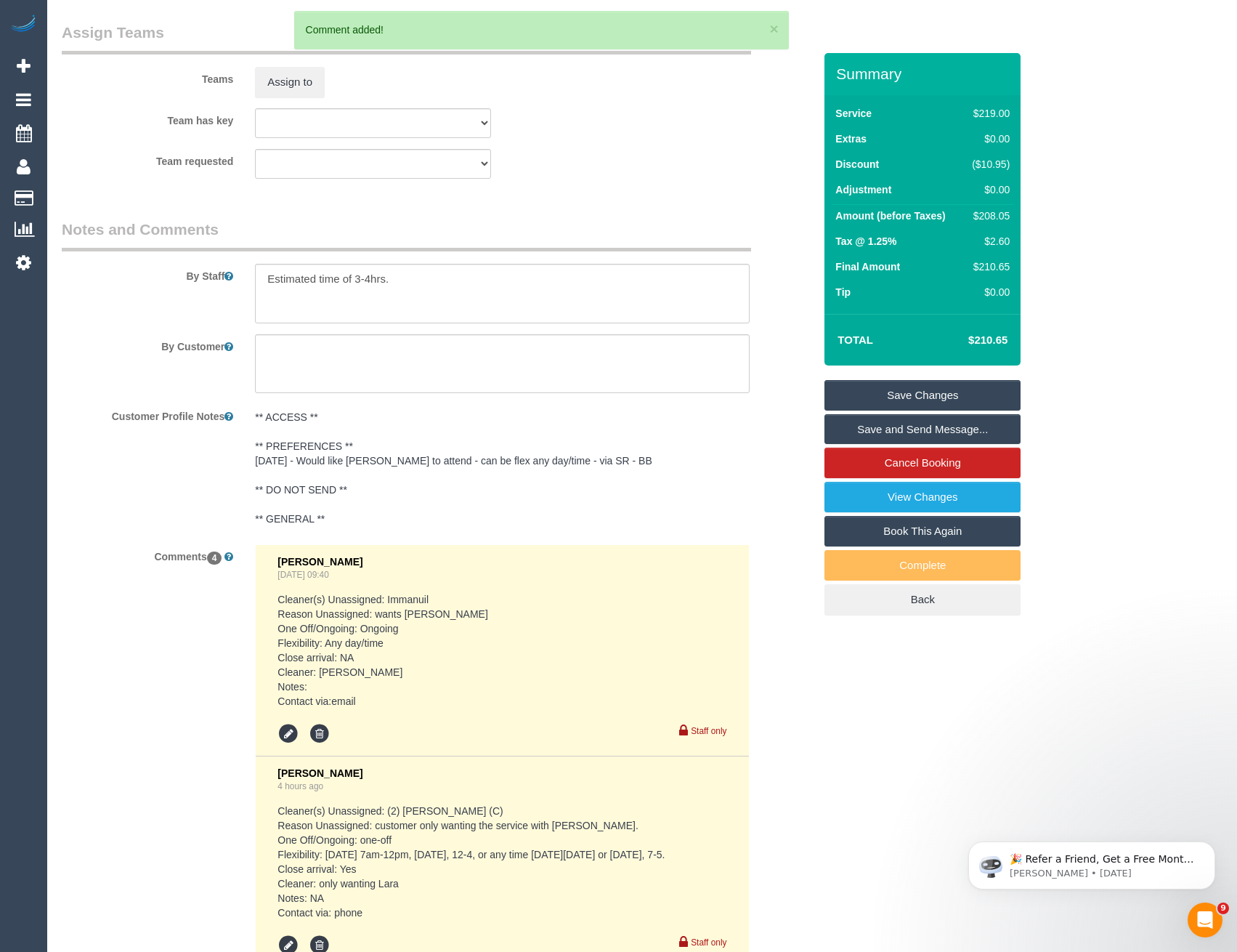
click at [636, 465] on pre "** ACCESS ** ** PREFERENCES ** 29/7/25 - Would like Lara to attend - can be fle…" at bounding box center [502, 467] width 494 height 116
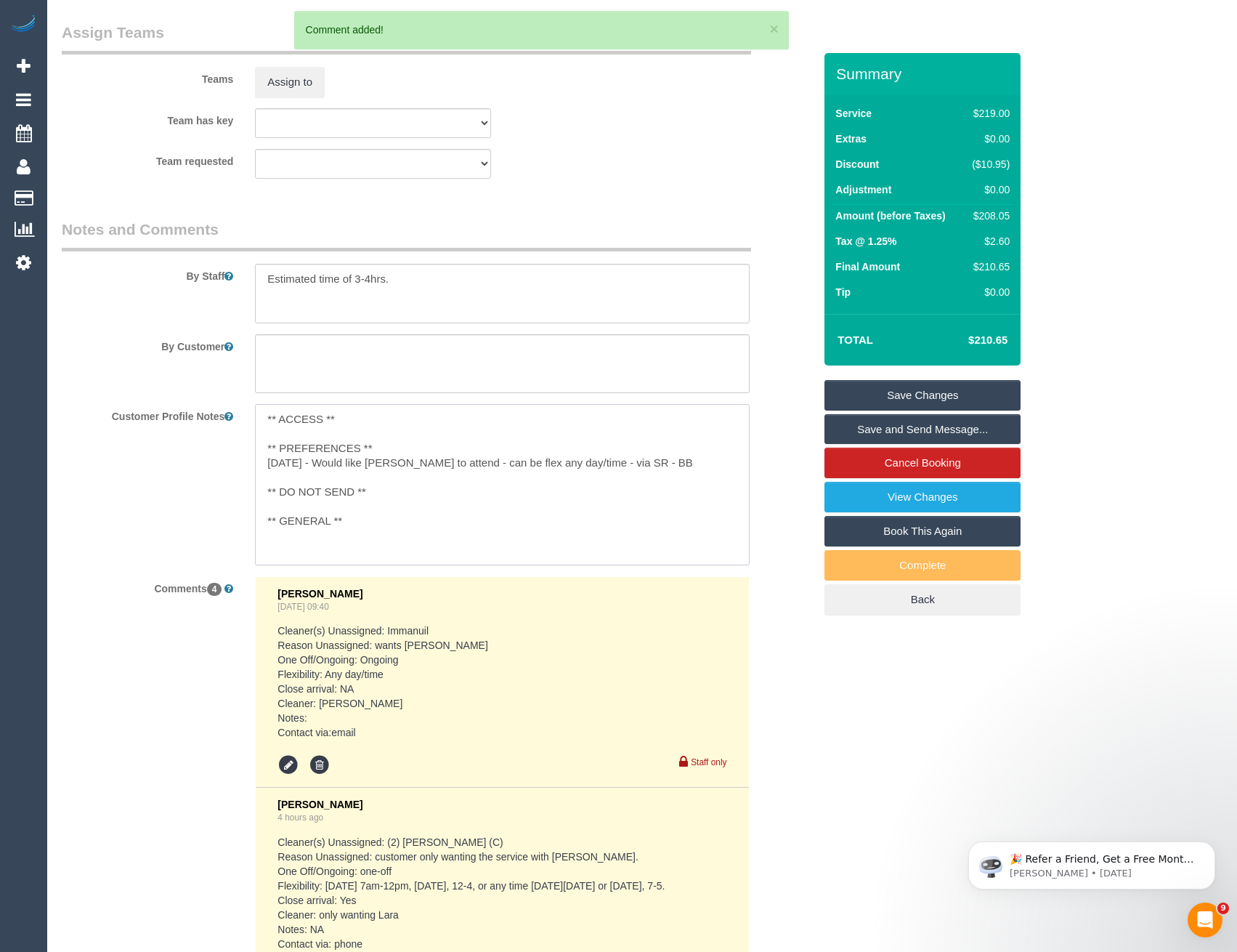
click at [638, 459] on textarea "** ACCESS ** ** PREFERENCES ** 29/7/25 - Would like Lara to attend - can be fle…" at bounding box center [502, 484] width 494 height 161
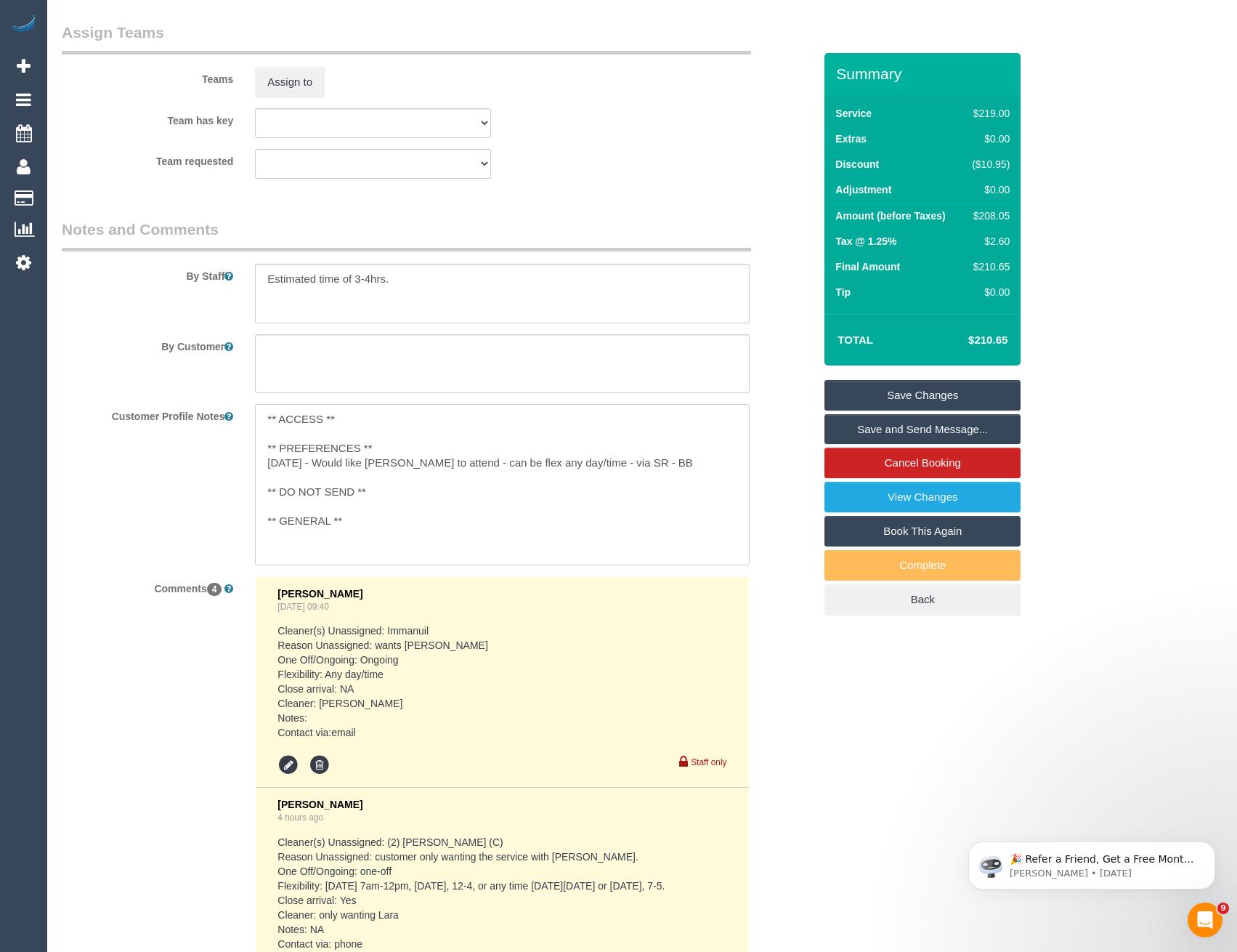
click at [446, 451] on textarea "** ACCESS ** ** PREFERENCES ** 29/7/25 - Would like Lara to attend - can be fle…" at bounding box center [502, 484] width 494 height 161
type textarea "** ACCESS ** ** PREFERENCES ** 18/8/25 KNows Lara fully booked - via email - BB…"
click at [442, 343] on textarea at bounding box center [502, 364] width 494 height 60
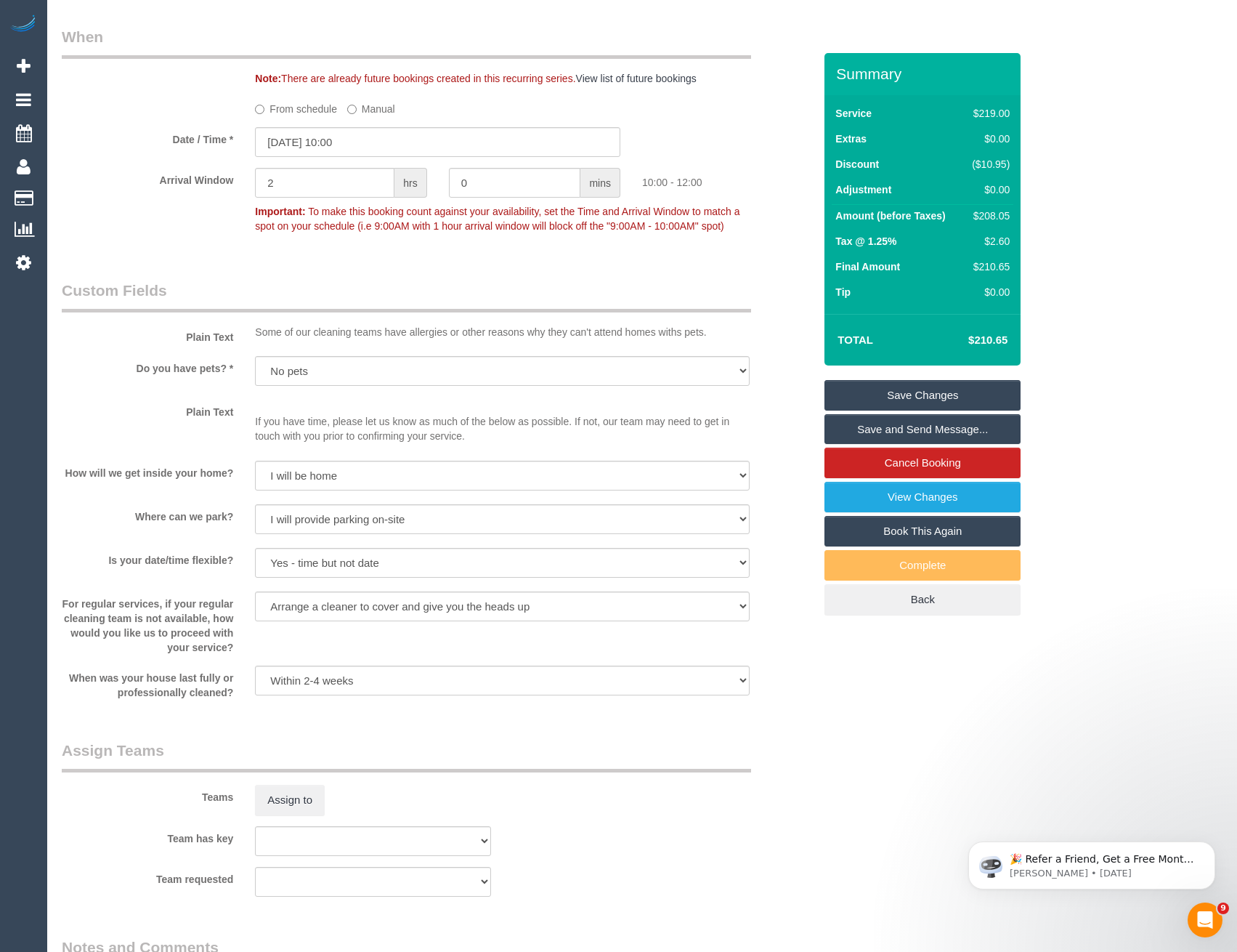
scroll to position [1560, 0]
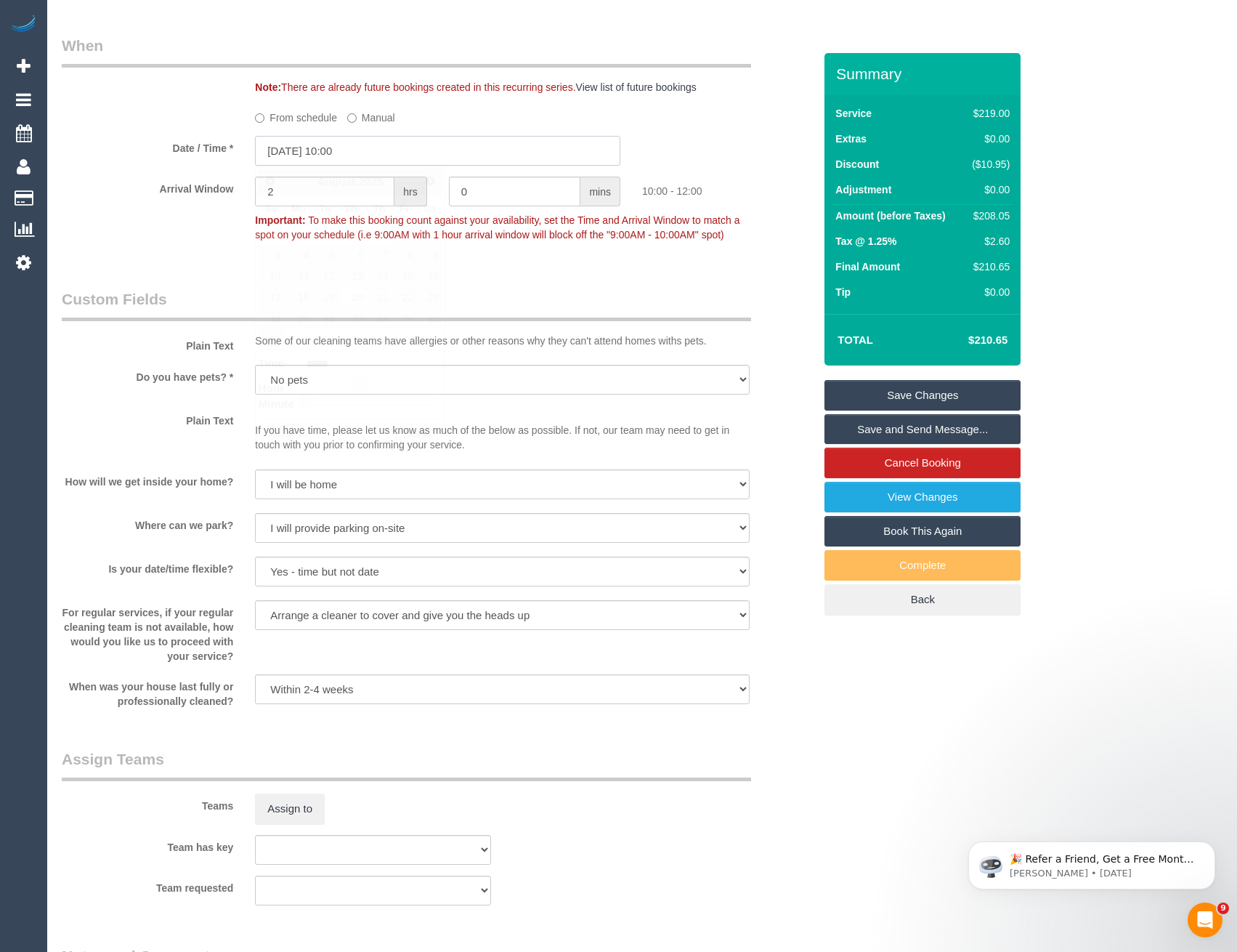
click at [338, 147] on input "20/08/2025 10:00" at bounding box center [437, 150] width 366 height 29
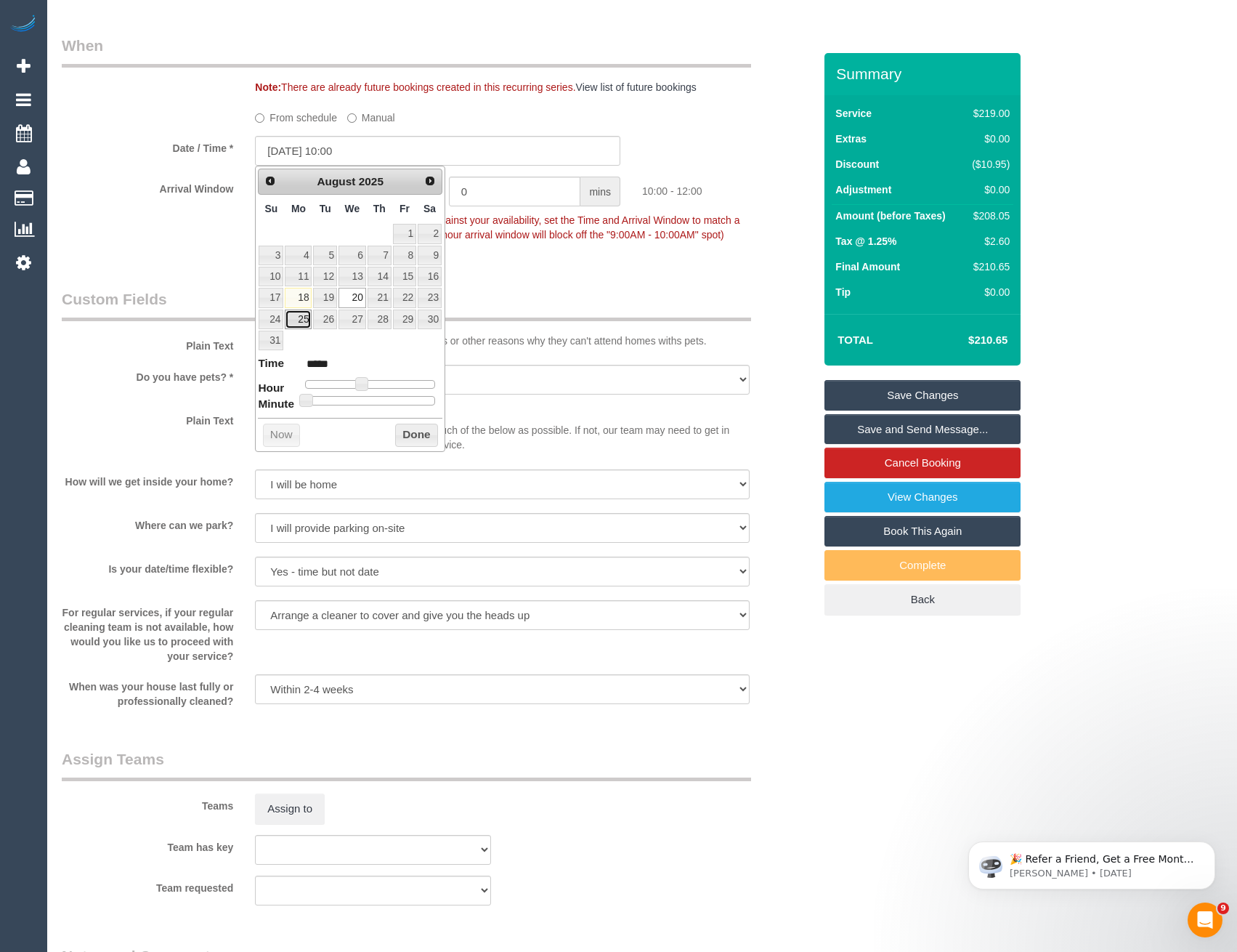
click at [304, 319] on link "25" at bounding box center [298, 319] width 27 height 20
type input "25/08/2025 10:00"
click at [403, 436] on button "Done" at bounding box center [416, 435] width 43 height 23
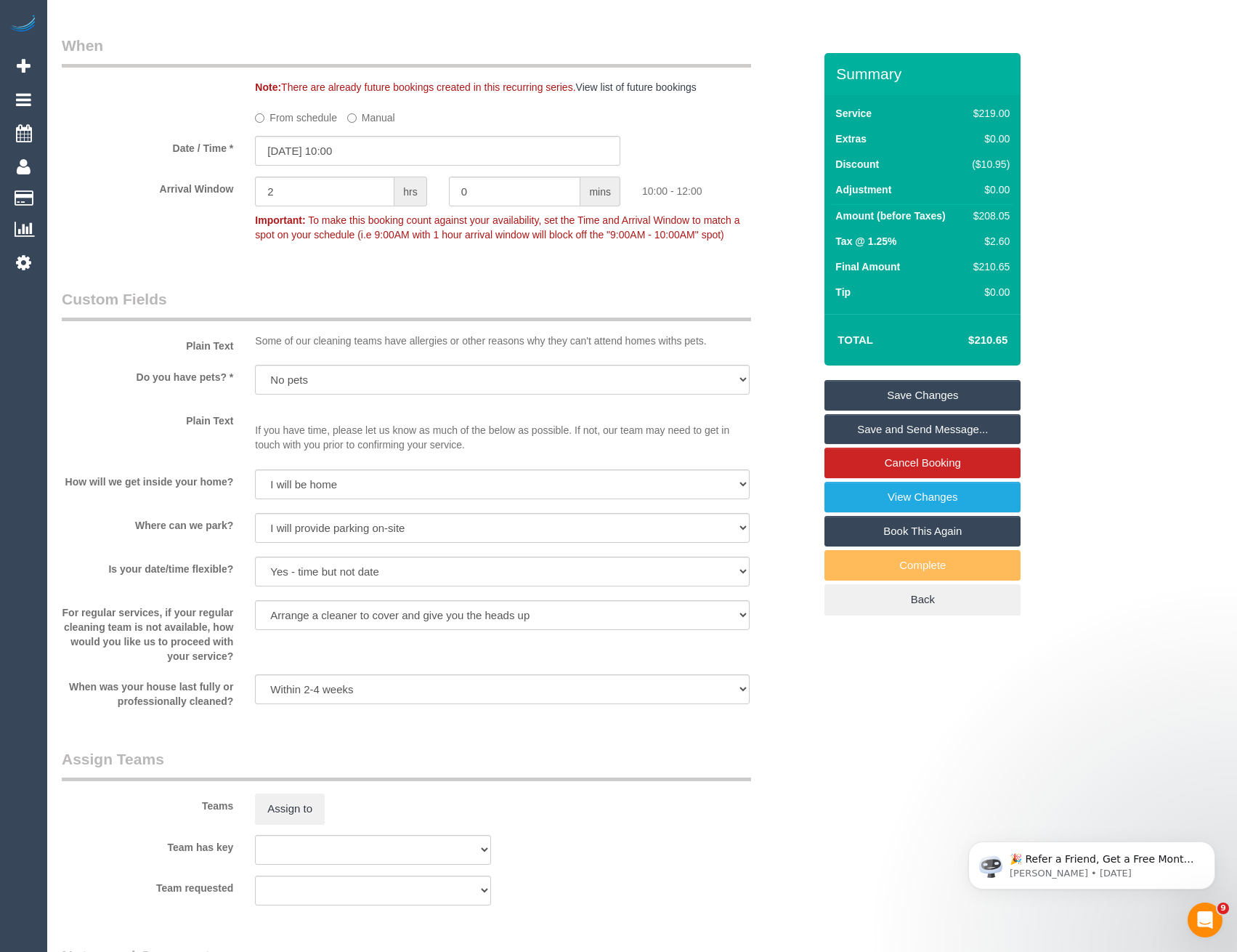
click at [882, 396] on link "Save Changes" at bounding box center [923, 395] width 196 height 30
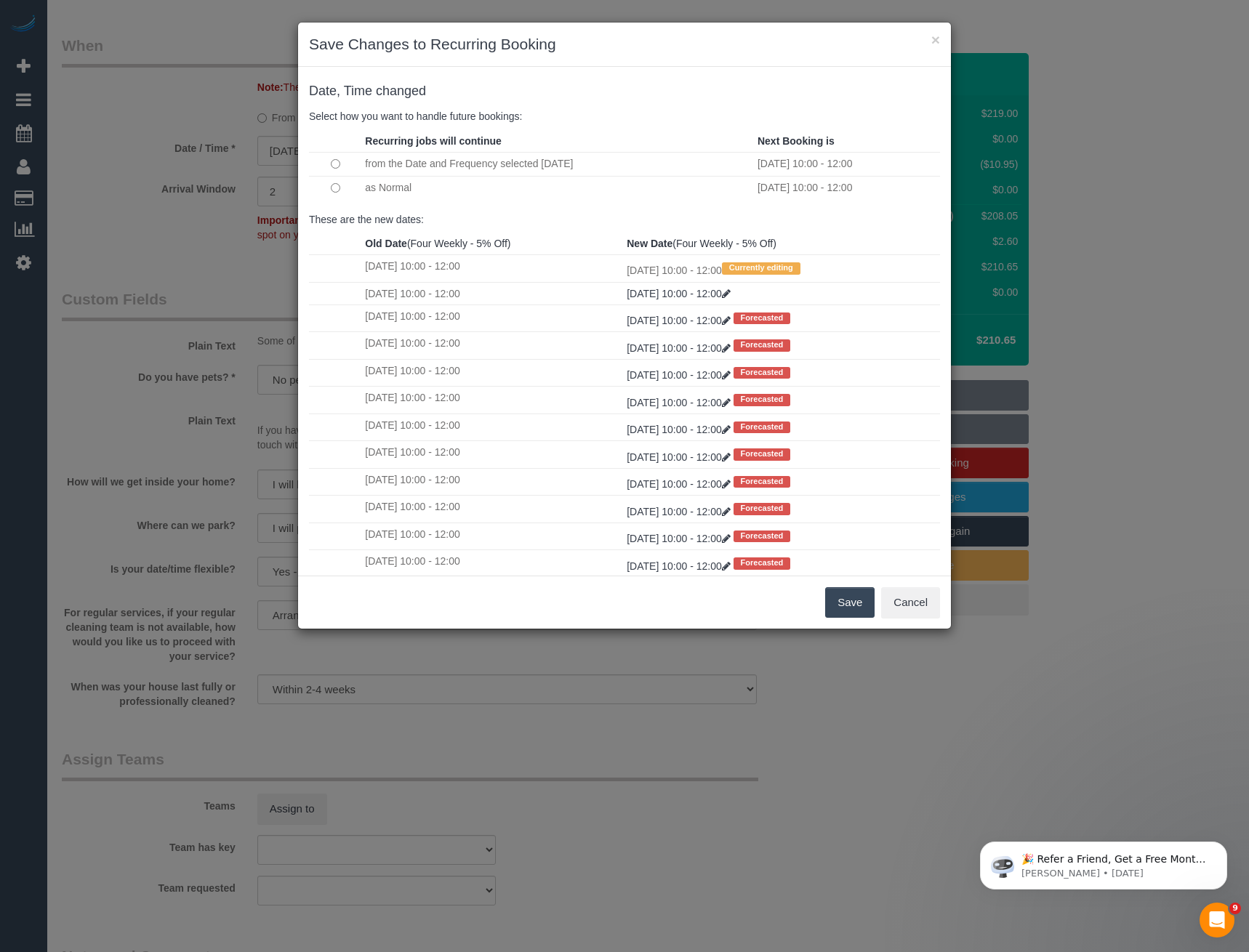
click at [855, 616] on button "Save" at bounding box center [850, 602] width 49 height 30
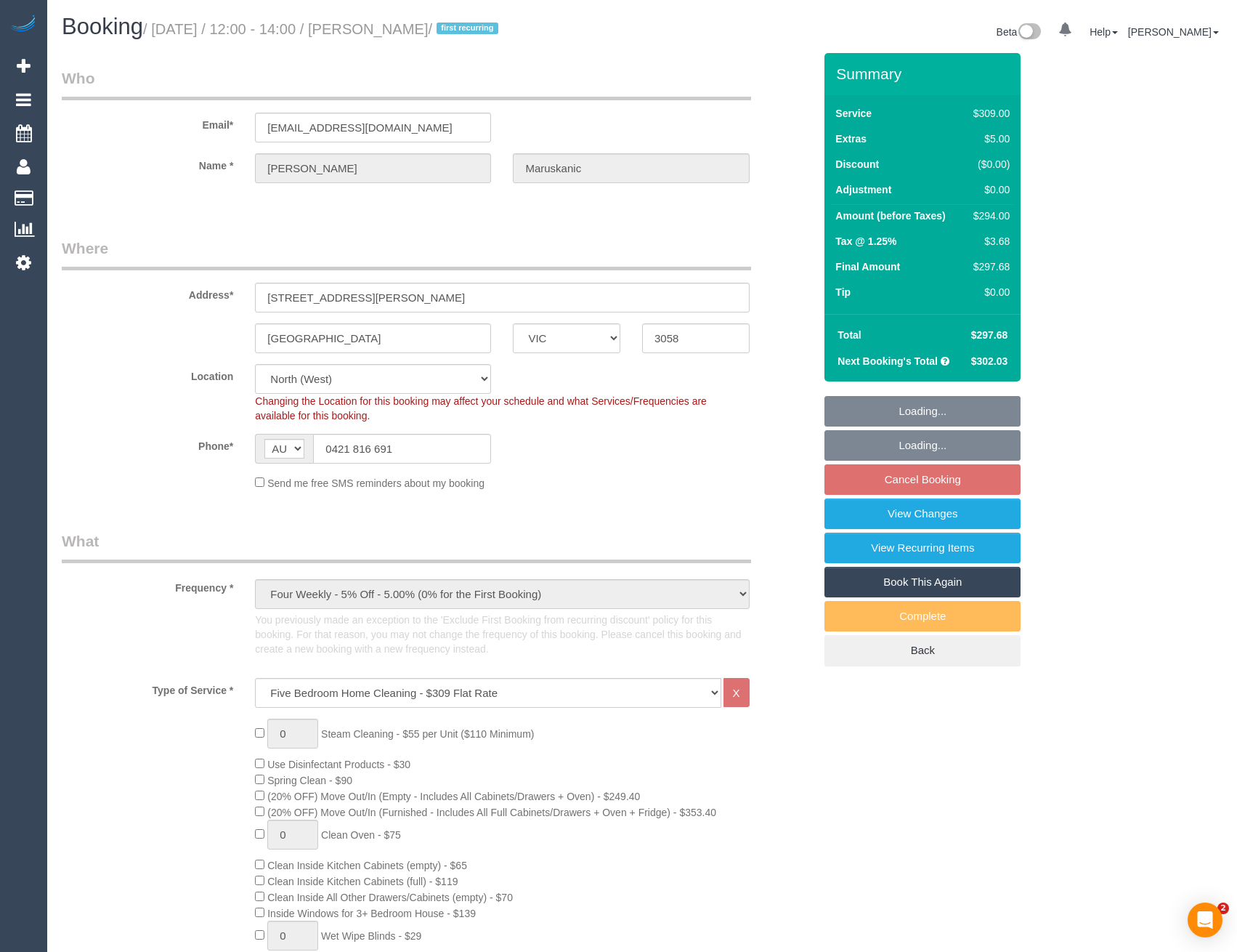
select select "VIC"
select select "number:28"
select select "number:14"
select select "number:19"
select select "number:25"
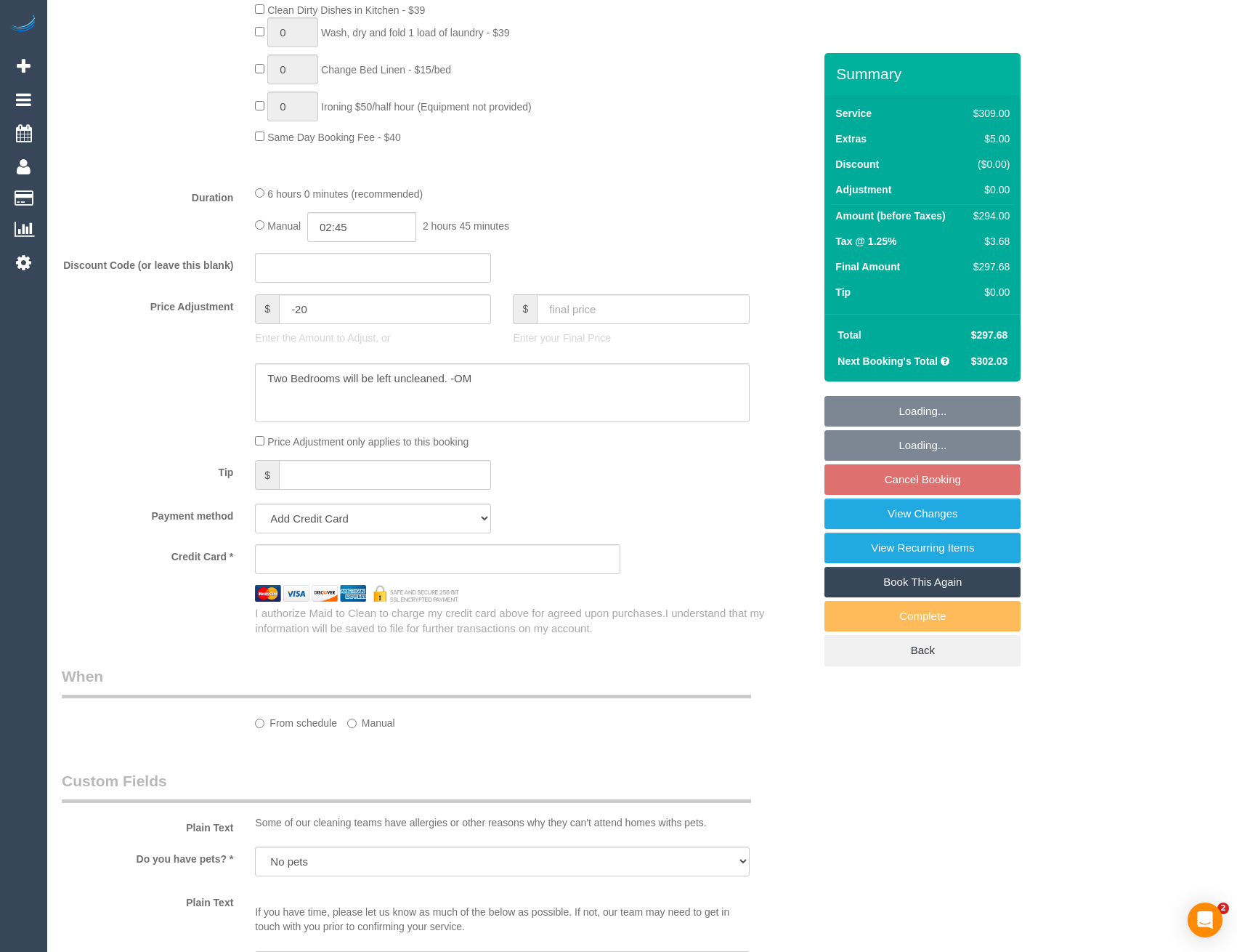
select select "object:829"
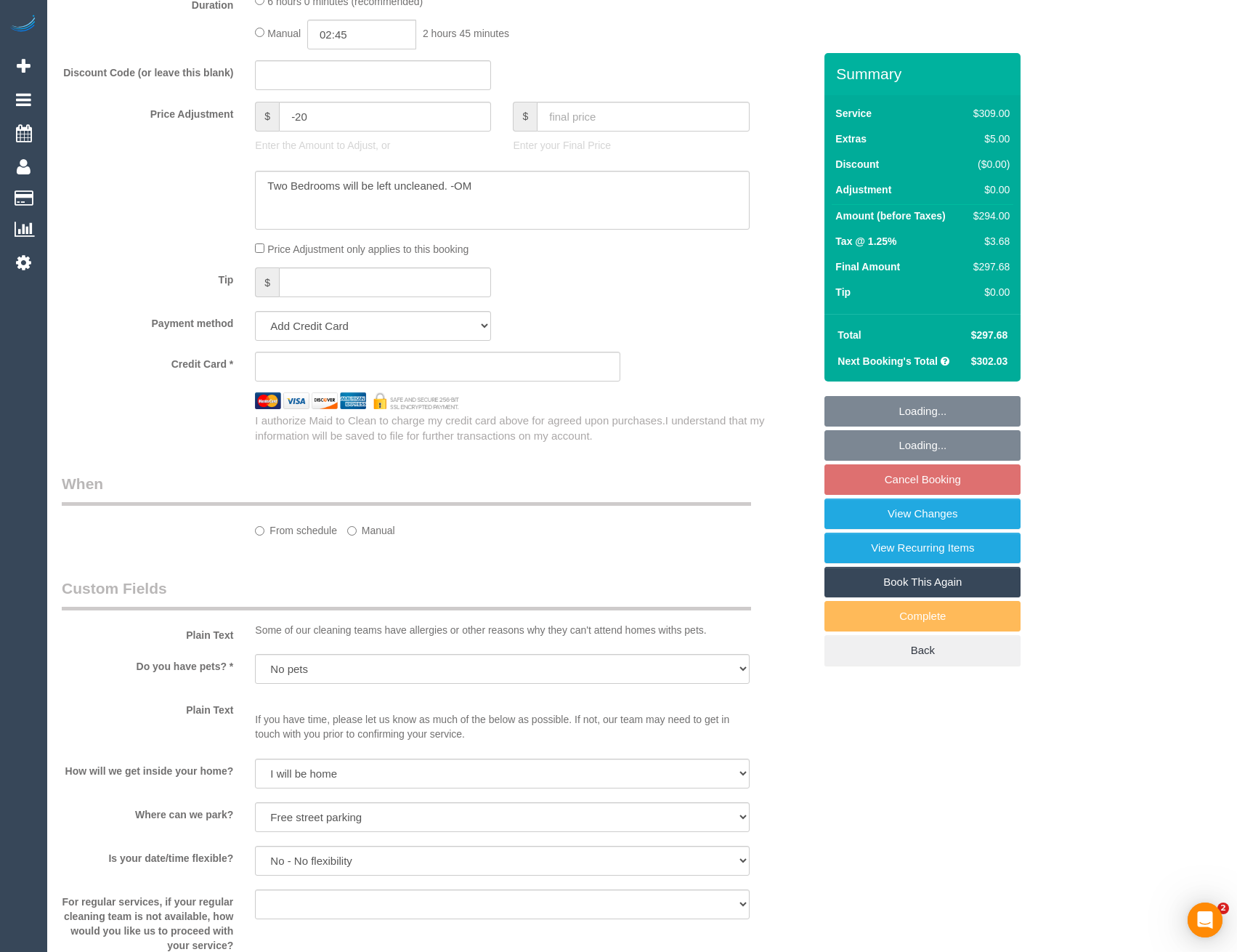
select select "string:stripe-pm_1Rm5Mu2GScqysDRVk2G2AUf7"
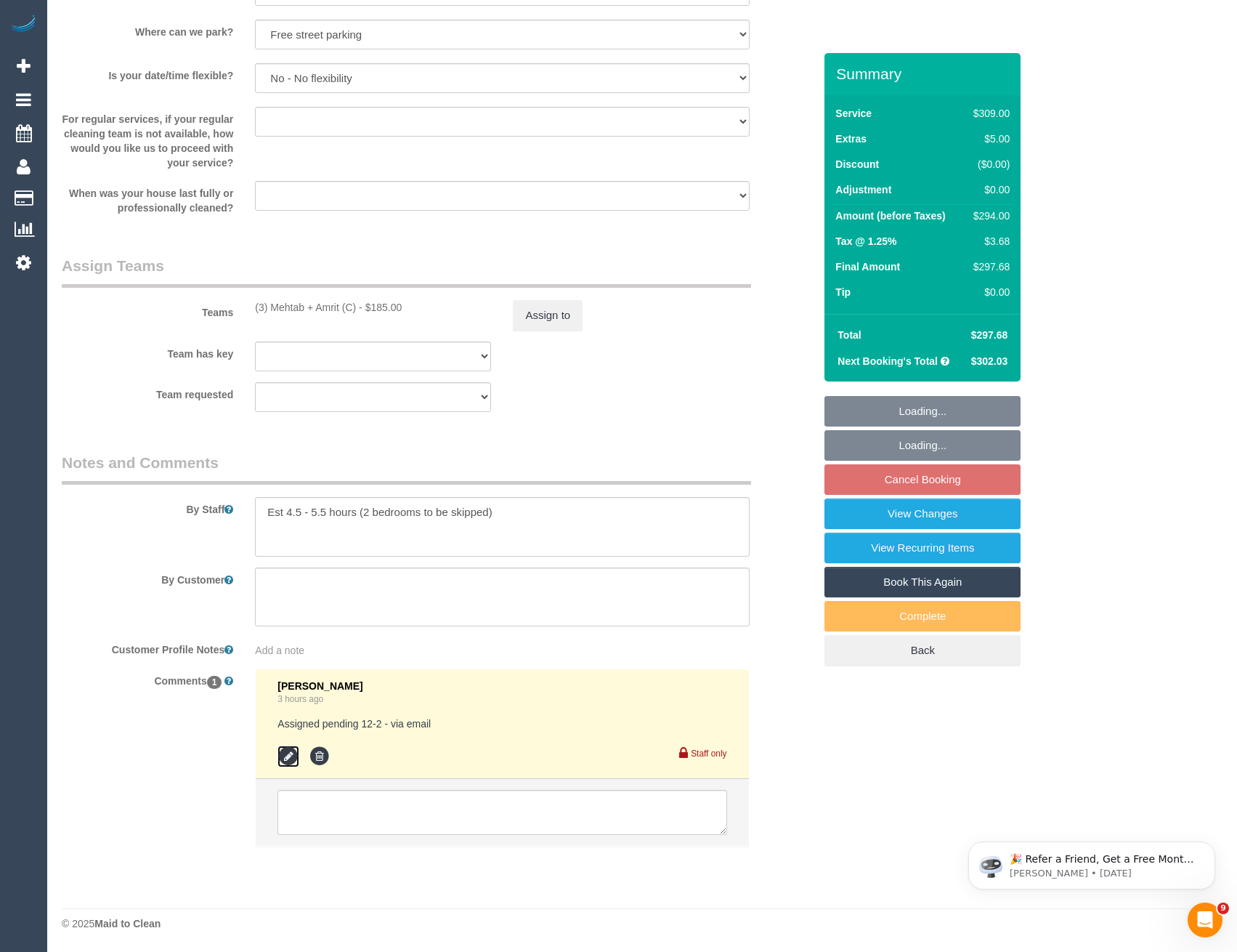
click at [287, 747] on icon at bounding box center [288, 756] width 22 height 22
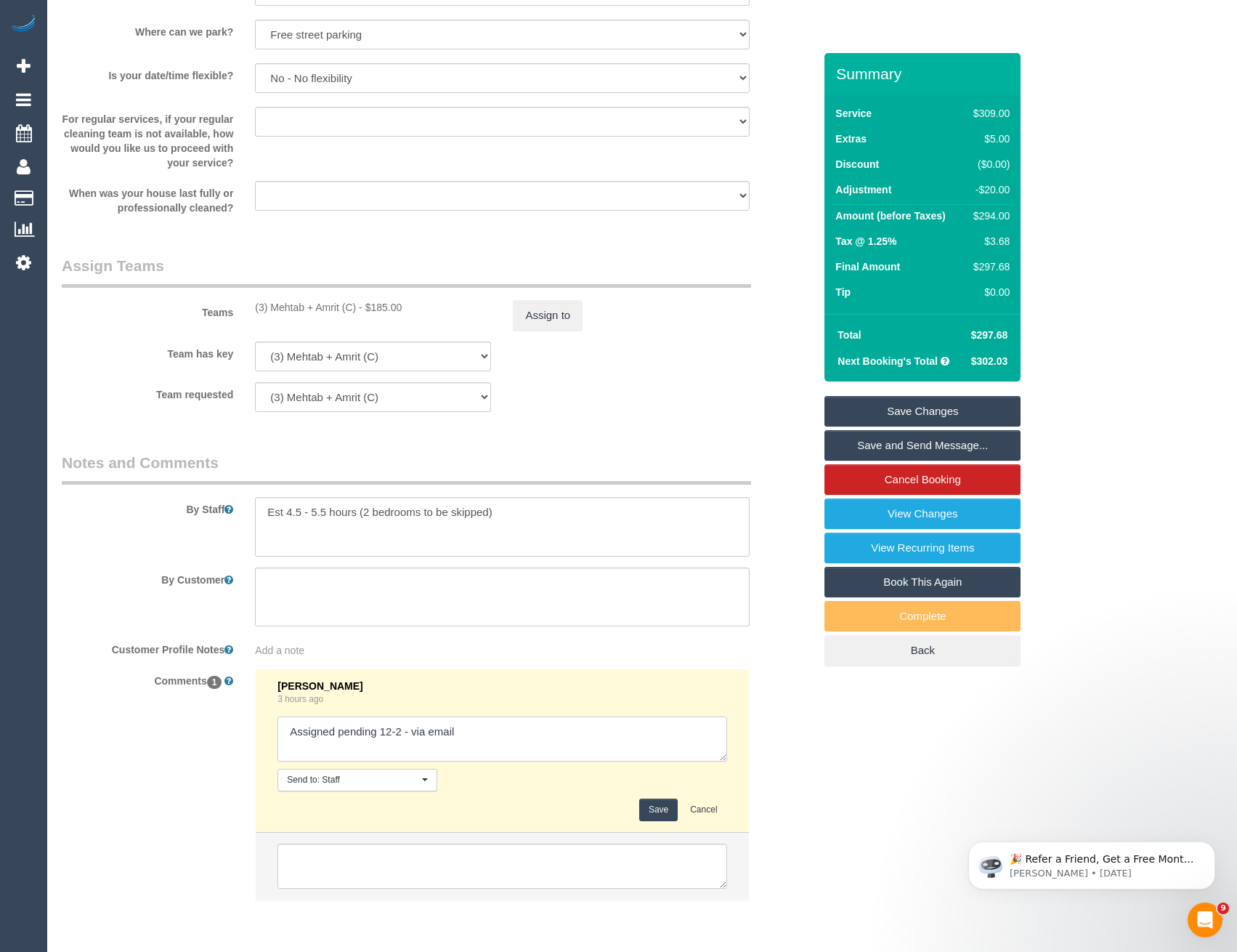
click at [494, 727] on textarea at bounding box center [502, 738] width 449 height 45
type textarea "Assigned pending 12-2 - via email // confirmed"
click at [666, 804] on button "Save" at bounding box center [658, 809] width 39 height 23
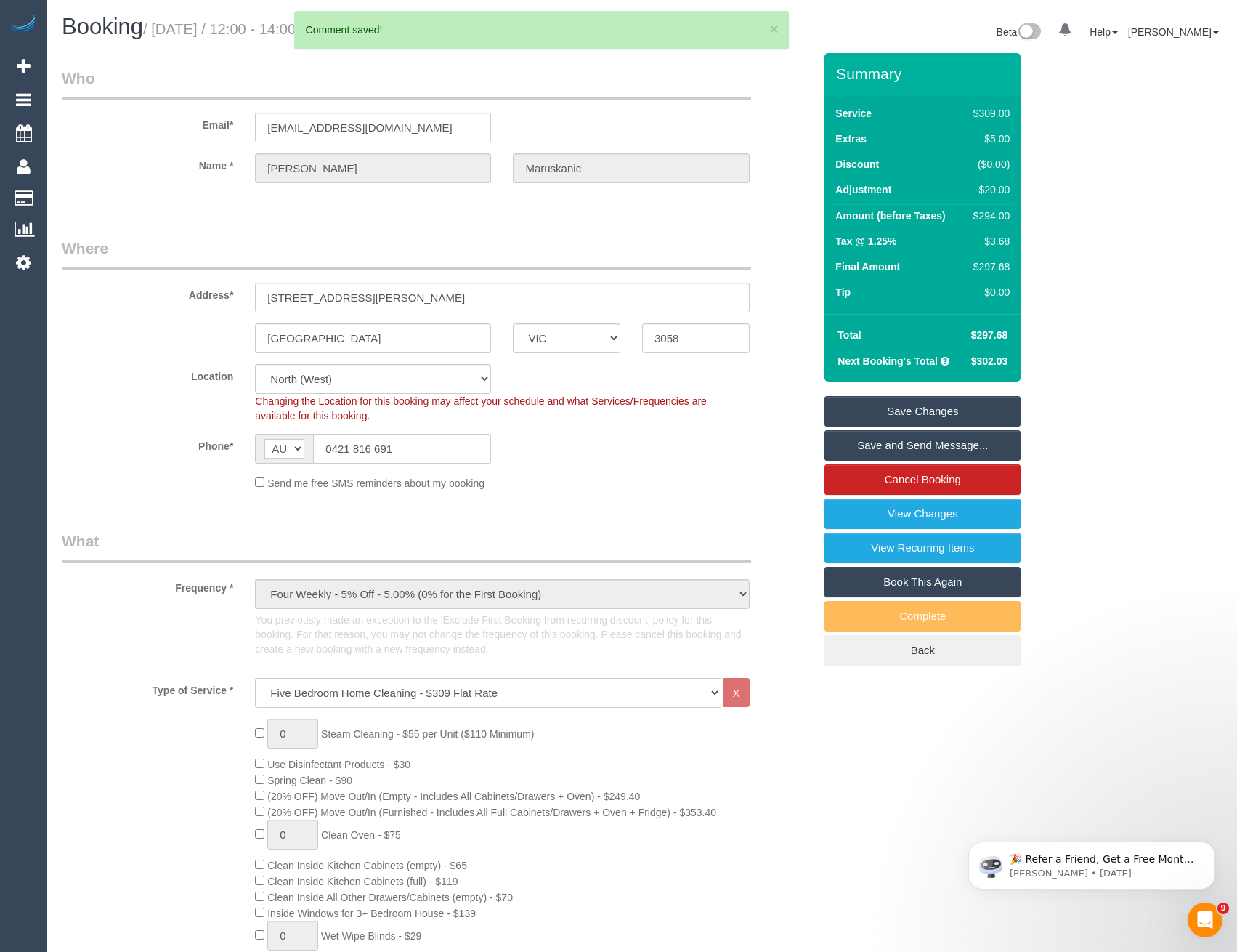
click at [940, 447] on link "Save and Send Message..." at bounding box center [923, 446] width 196 height 30
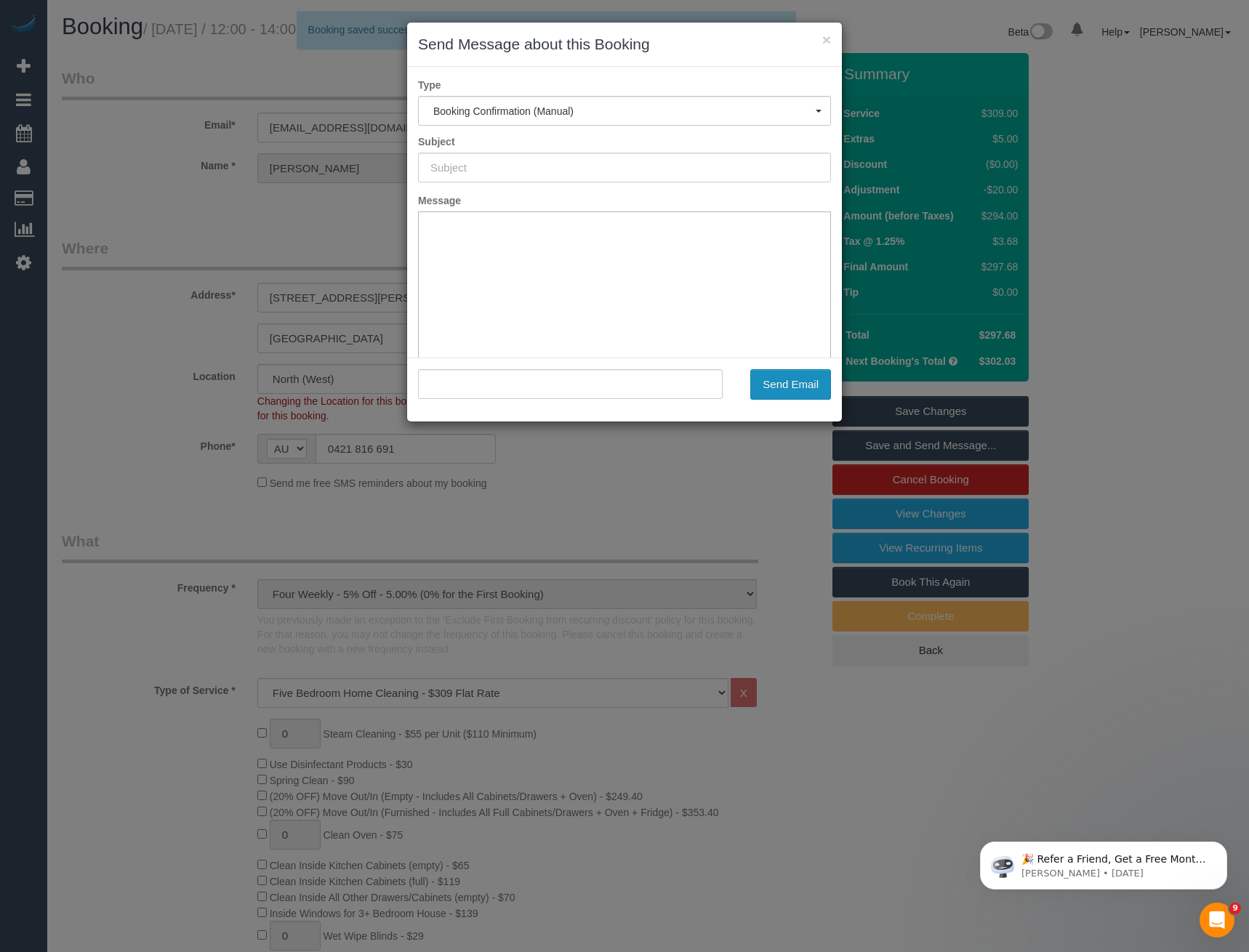
type input "Booking Confirmed"
type input ""Benjamin Maruskanic" <bmaruskanic@gmail.com>"
click at [774, 378] on button "Send Email" at bounding box center [790, 384] width 81 height 30
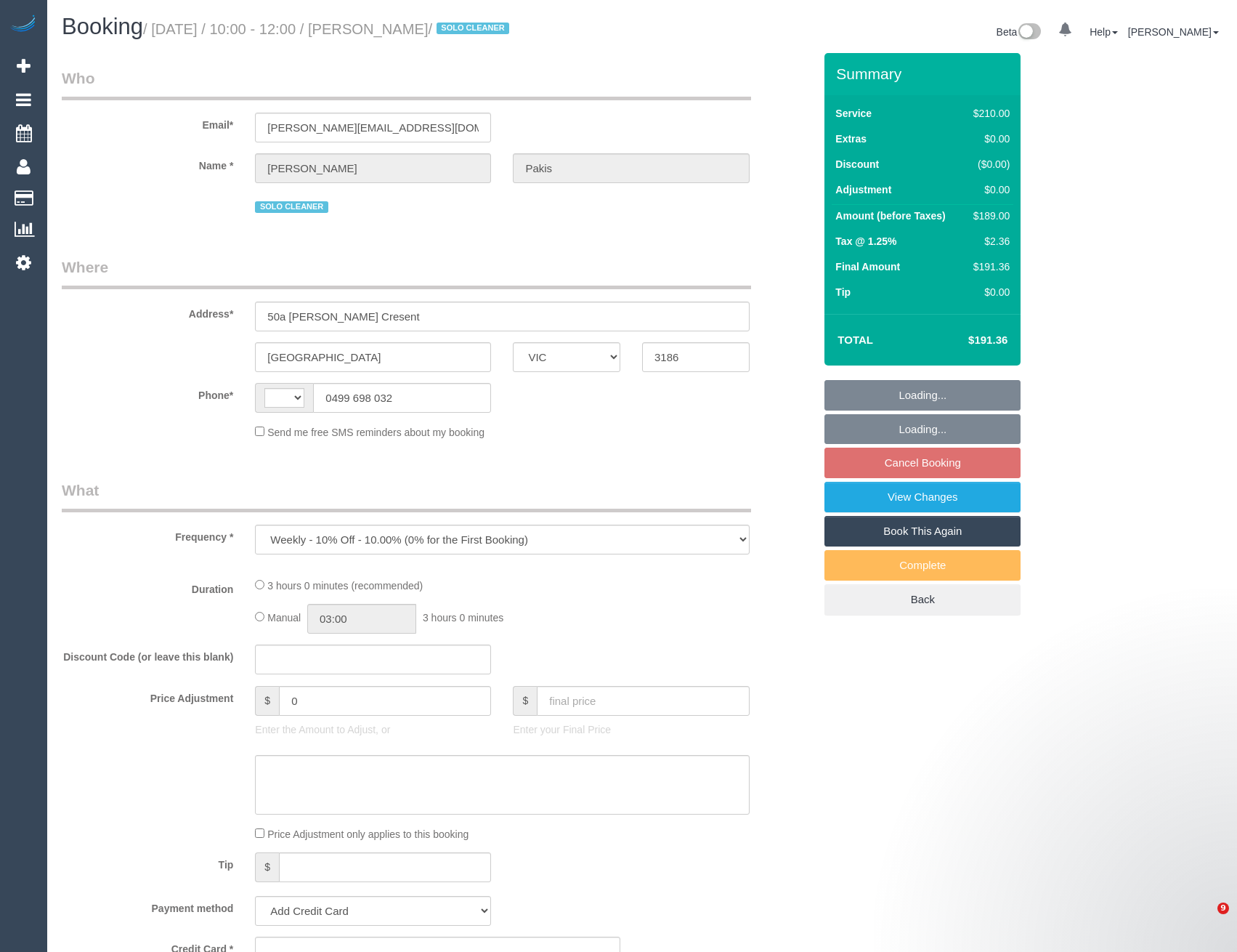
select select "VIC"
select select "object:684"
select select "string:AU"
select select "string:stripe-pm_1RdgU52GScqysDRVNxvFkaYN"
select select "number:27"
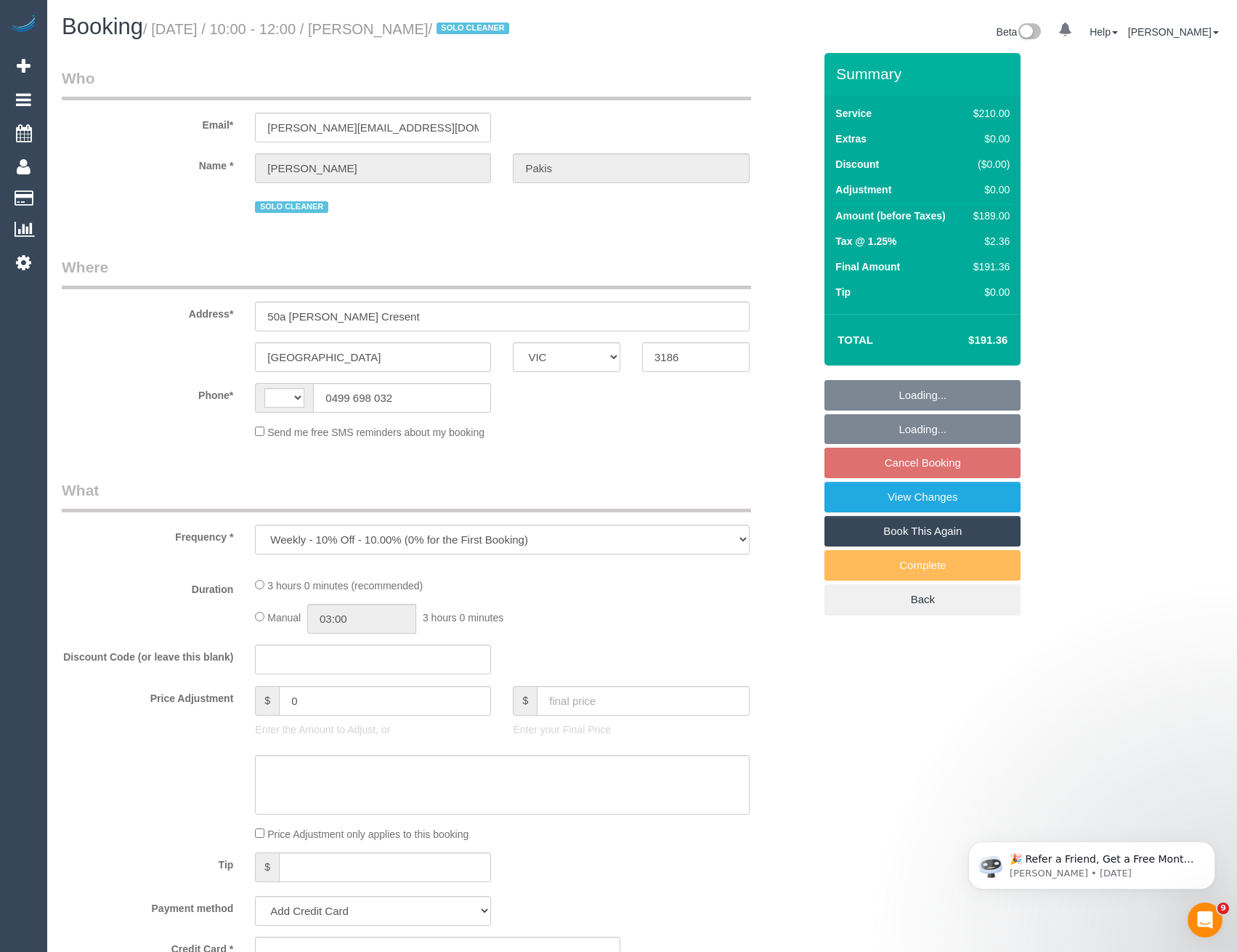
select select "number:14"
select select "number:19"
select select "number:36"
select select "number:35"
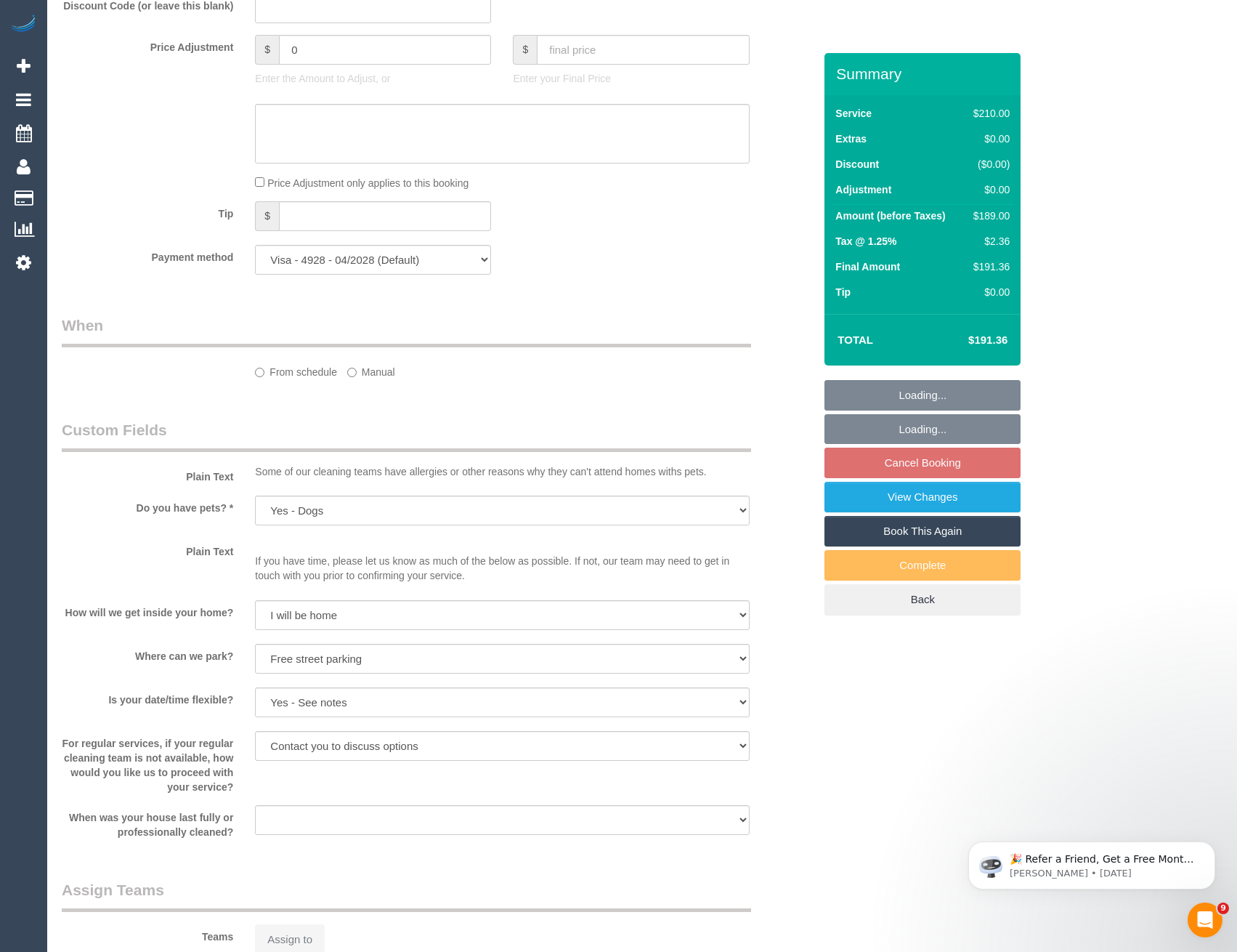
select select "180"
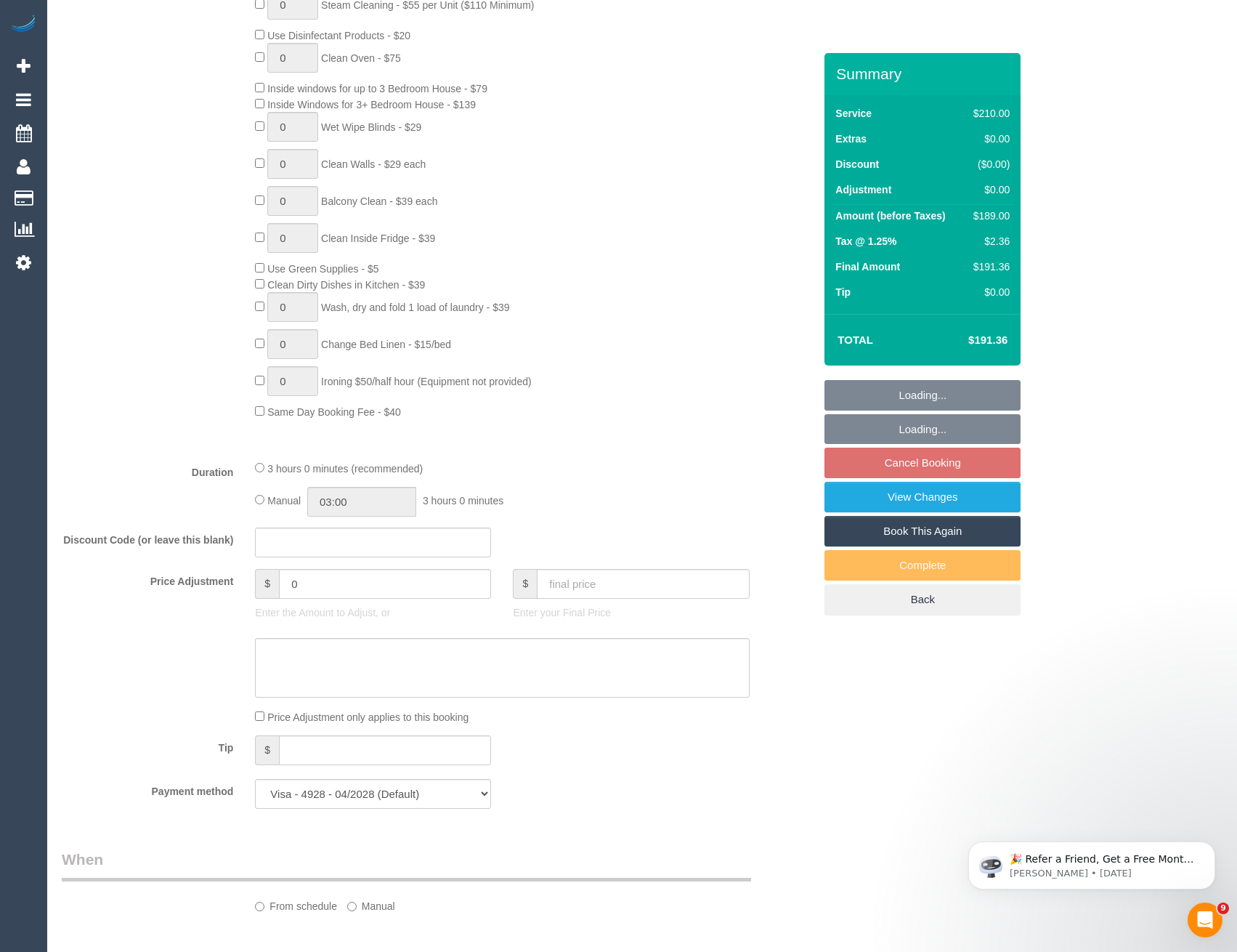
select select "spot3"
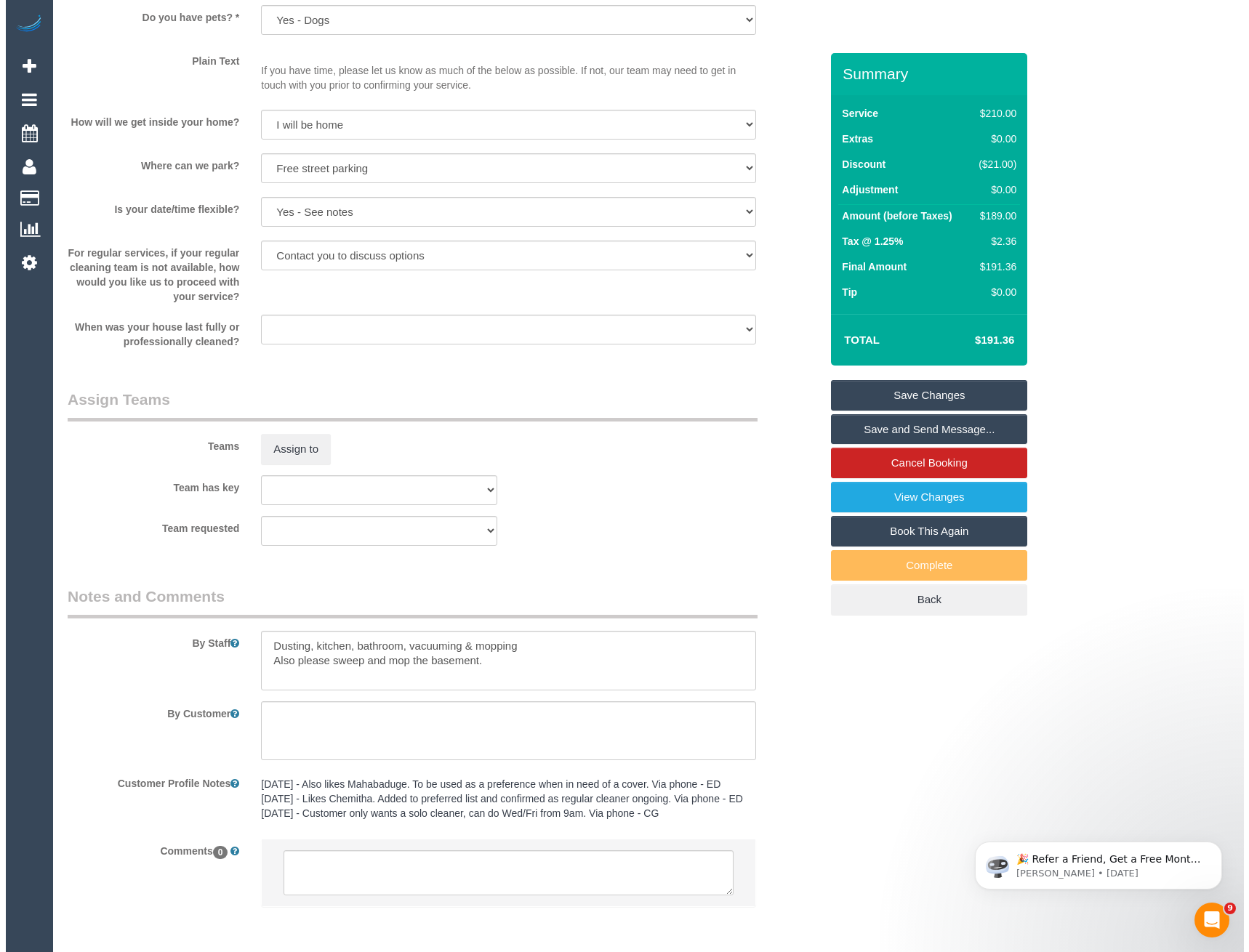
scroll to position [1855, 0]
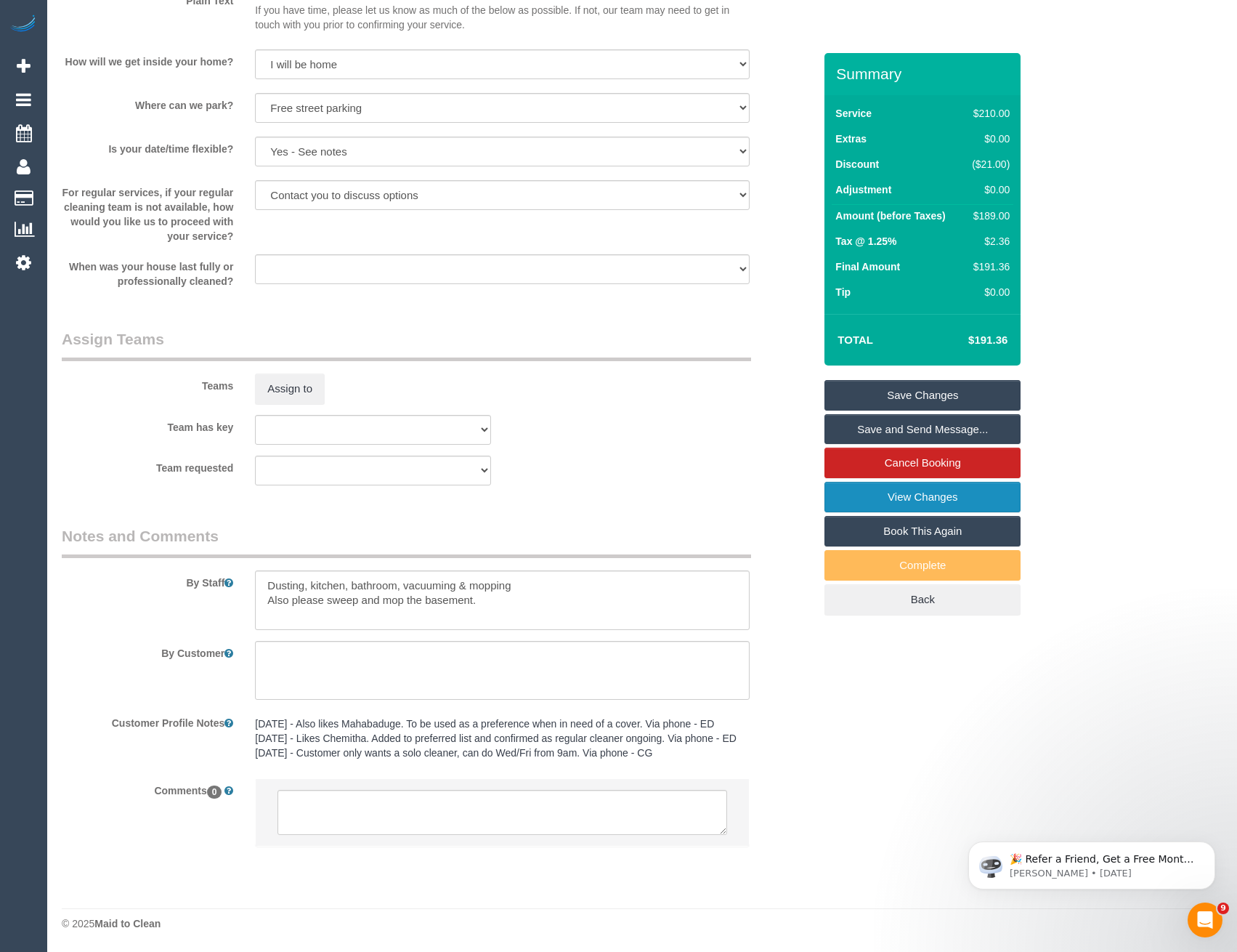
click at [877, 503] on link "View Changes" at bounding box center [923, 497] width 196 height 30
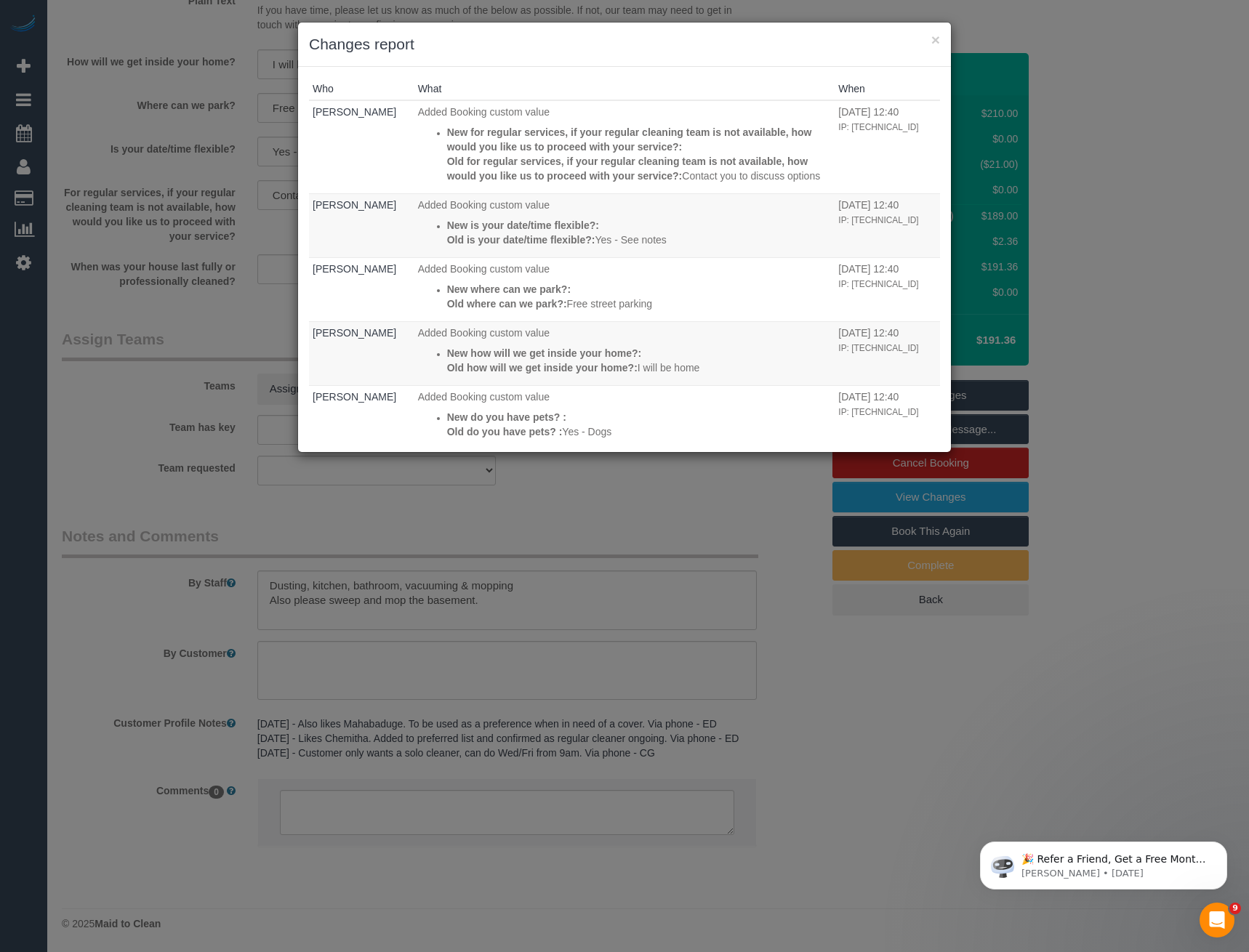
click at [603, 517] on div "× Changes report Who What When Laura Butera Added Booking custom value New for …" at bounding box center [624, 476] width 1249 height 952
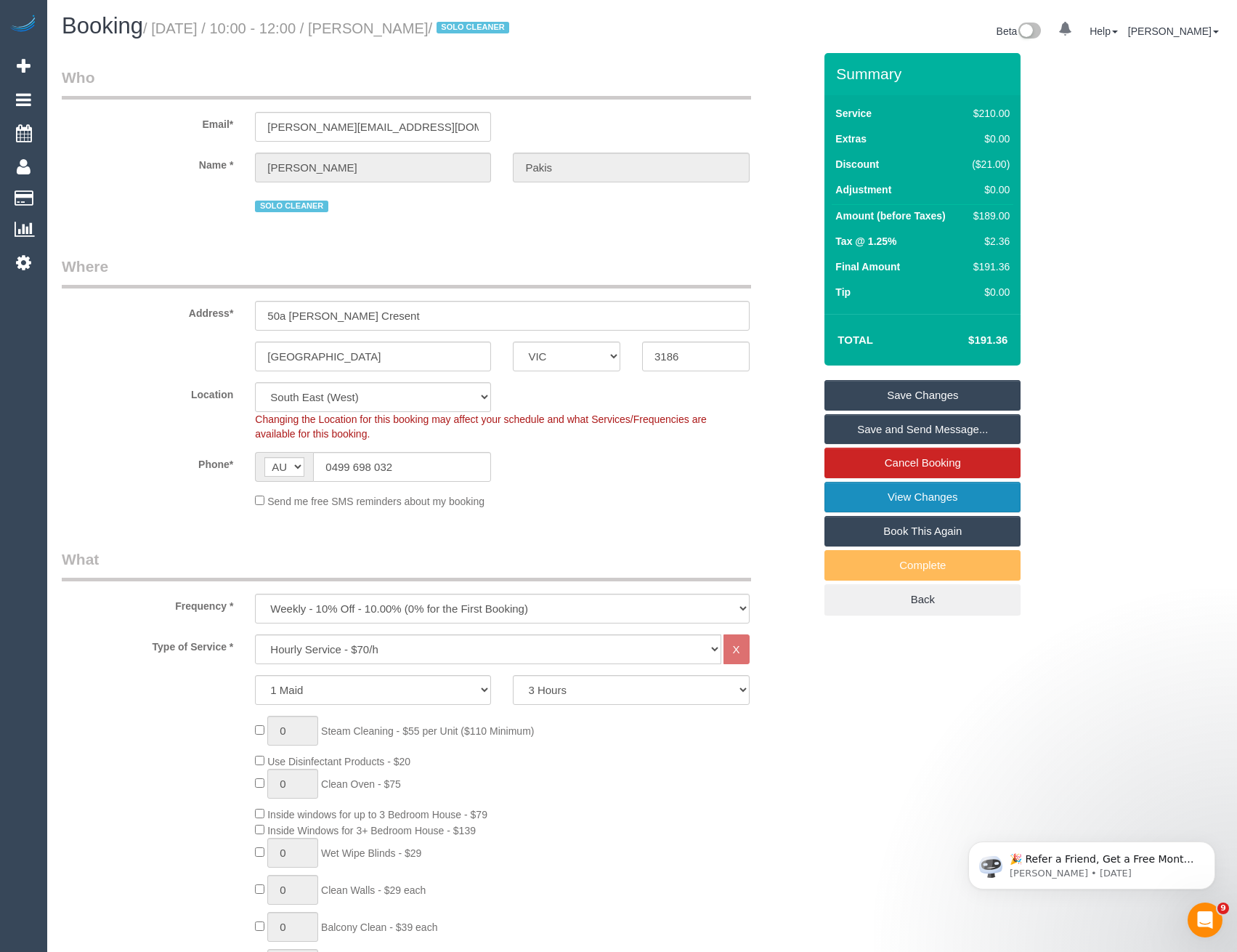
scroll to position [0, 0]
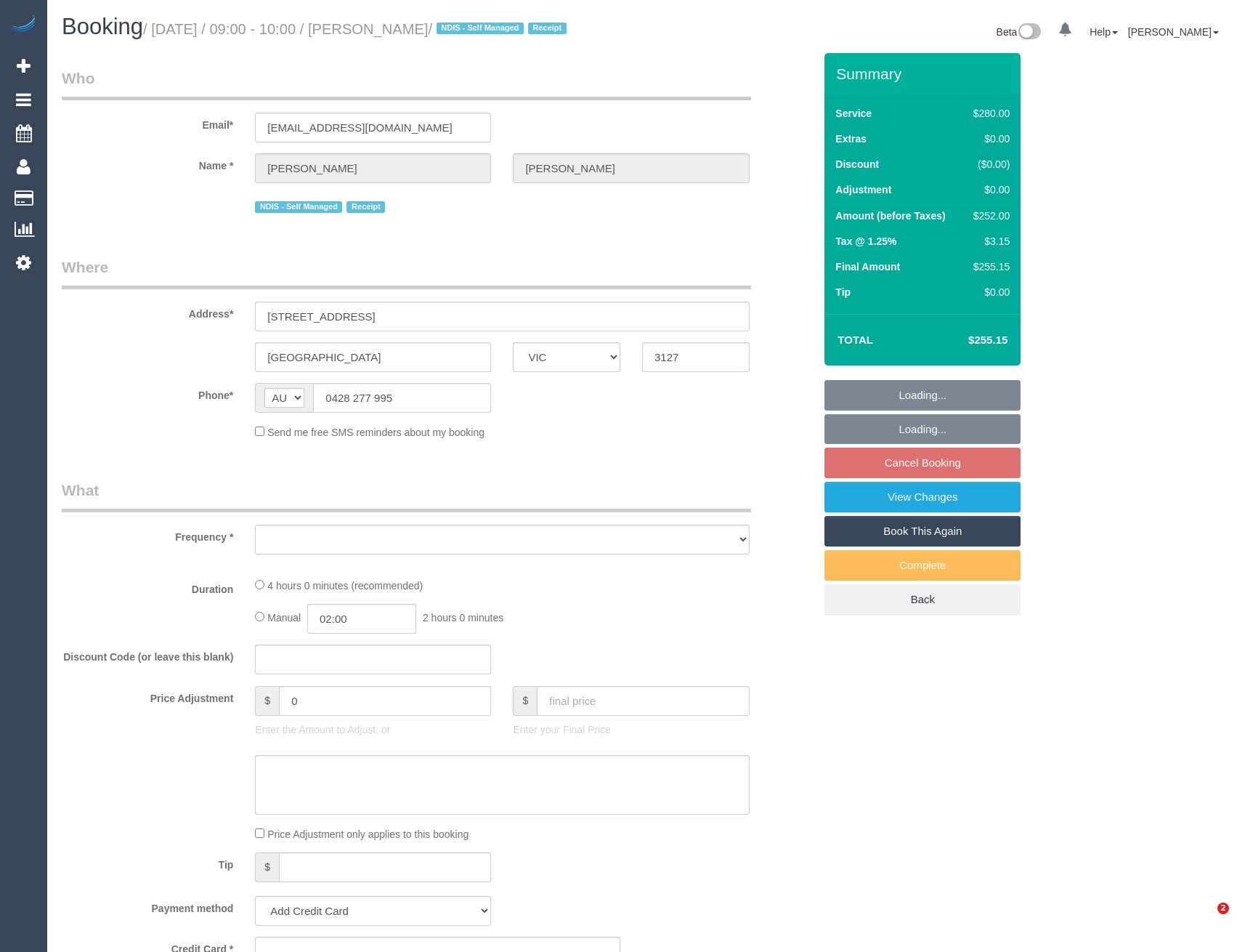
select select "VIC"
select select "string:stripe-pm_1RwCg42GScqysDRVyKwNVUQU"
select select "object:541"
select select "number:27"
select select "number:14"
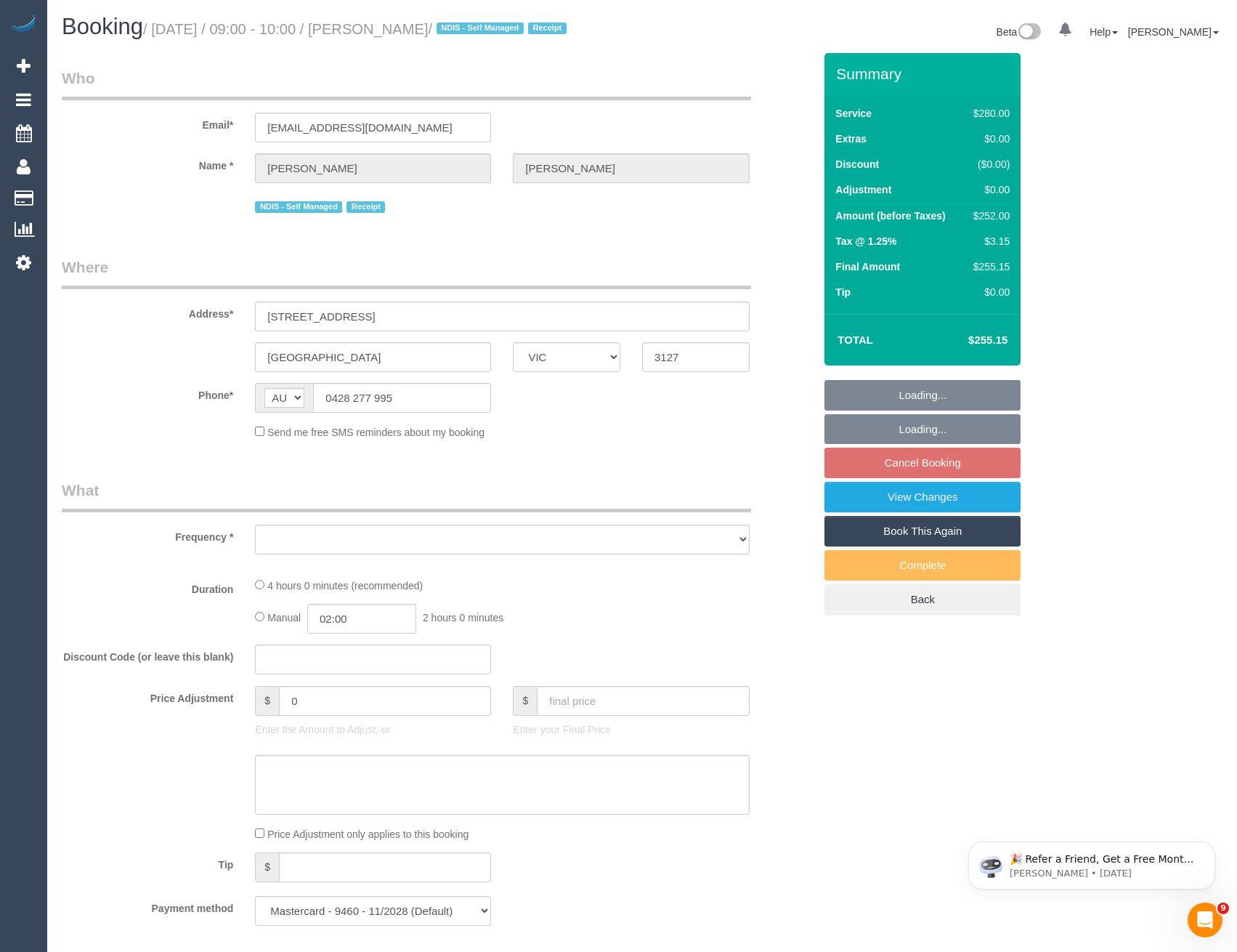
select select "number:19"
select select "number:25"
select select "number:34"
select select "number:11"
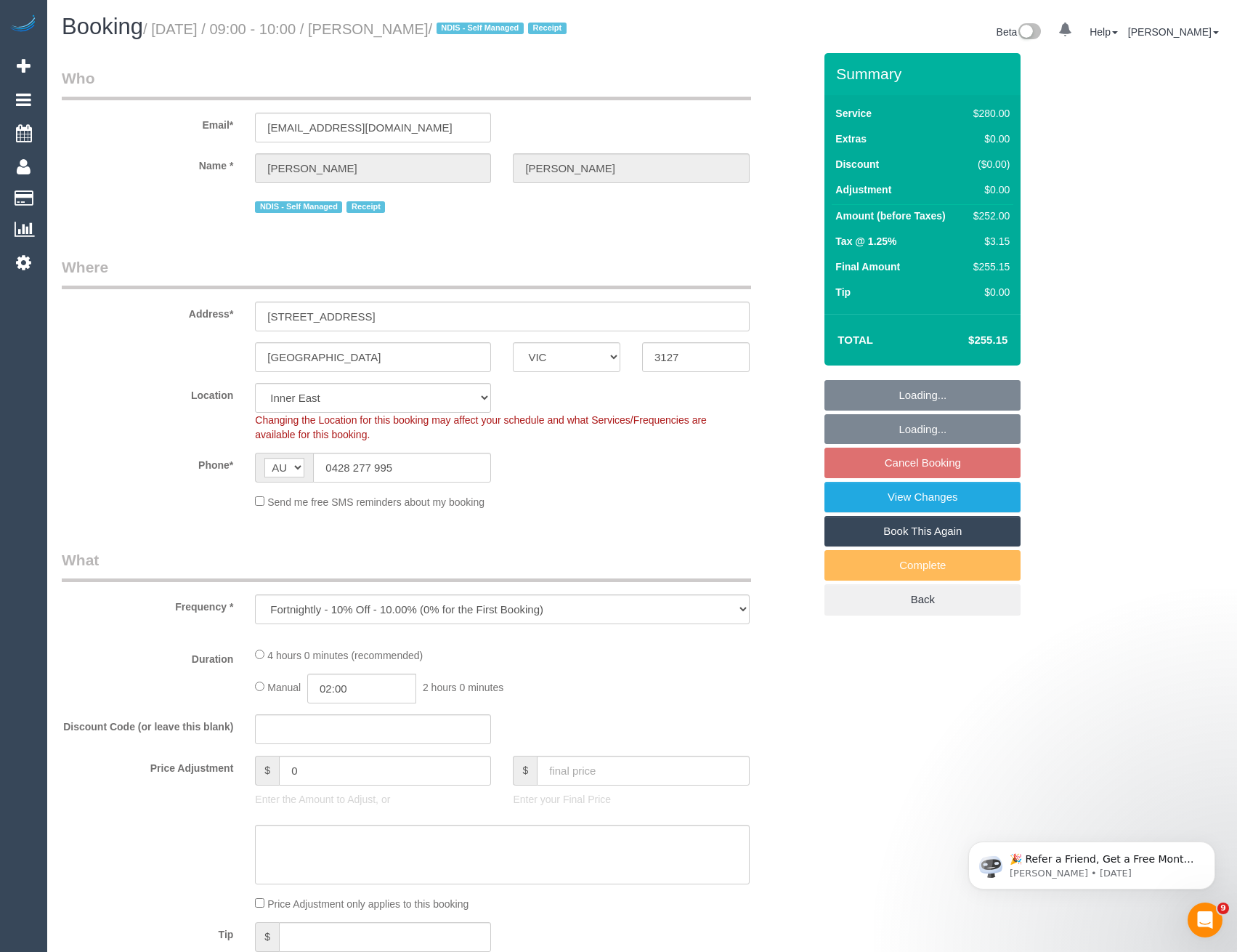
select select "240"
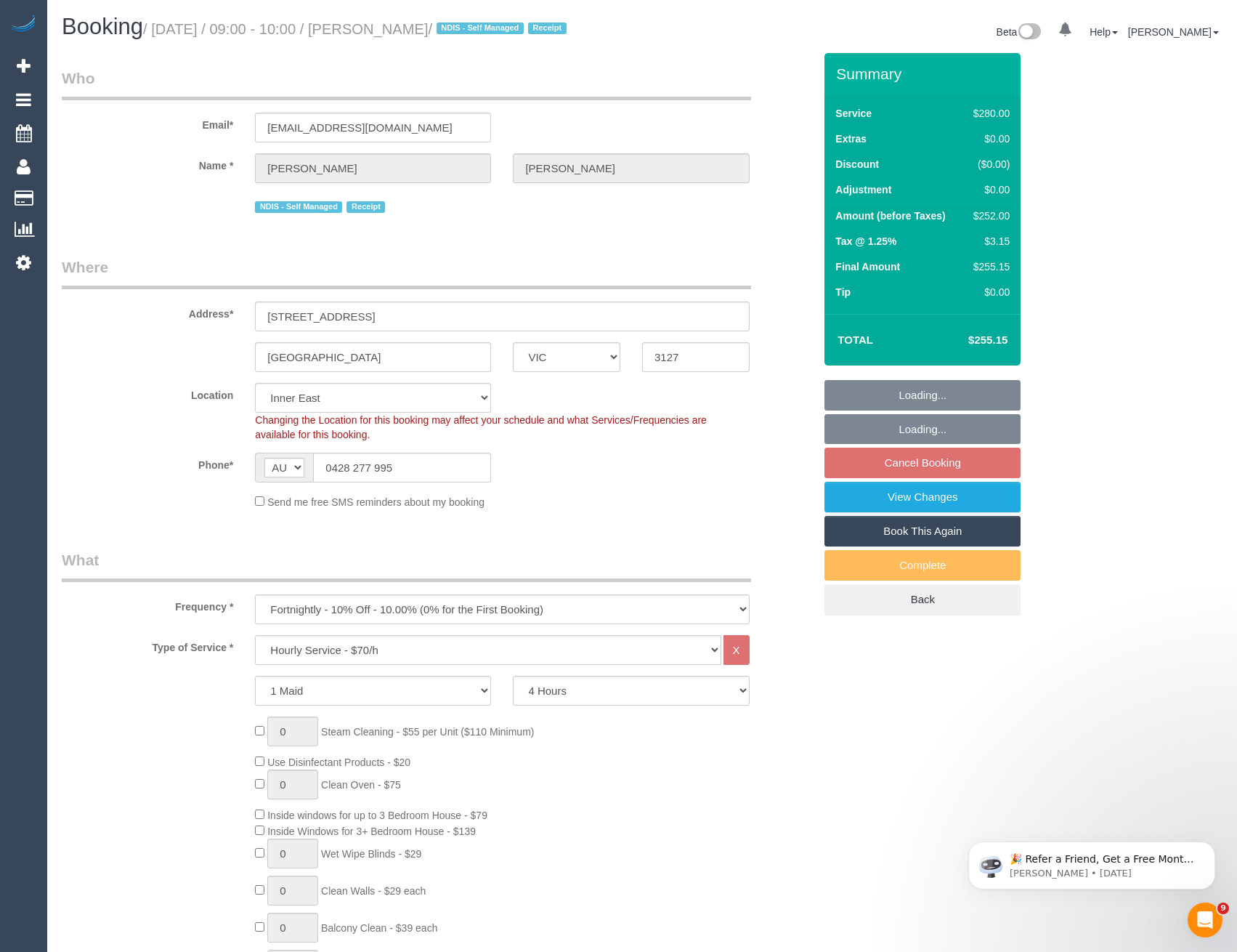
select select "object:1461"
